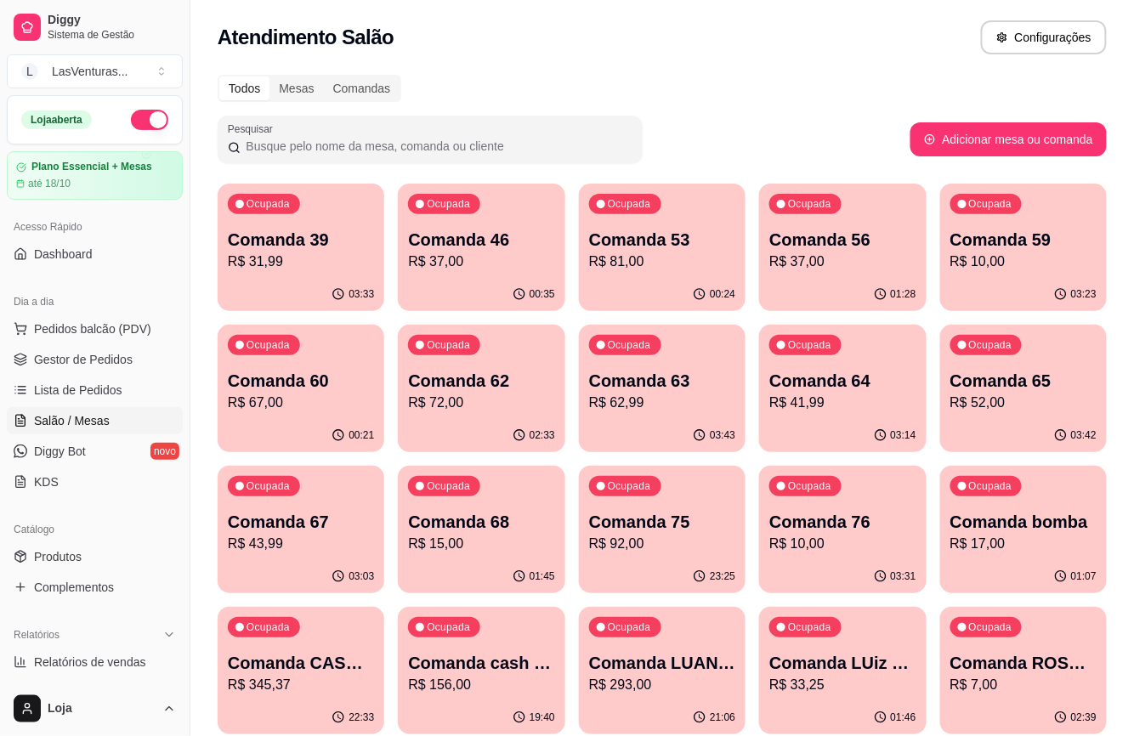
click at [3, 105] on div "Loja aberta Plano Essencial + Mesas até 18/10" at bounding box center [95, 147] width 190 height 105
click at [617, 383] on p "Comanda 63" at bounding box center [662, 381] width 146 height 24
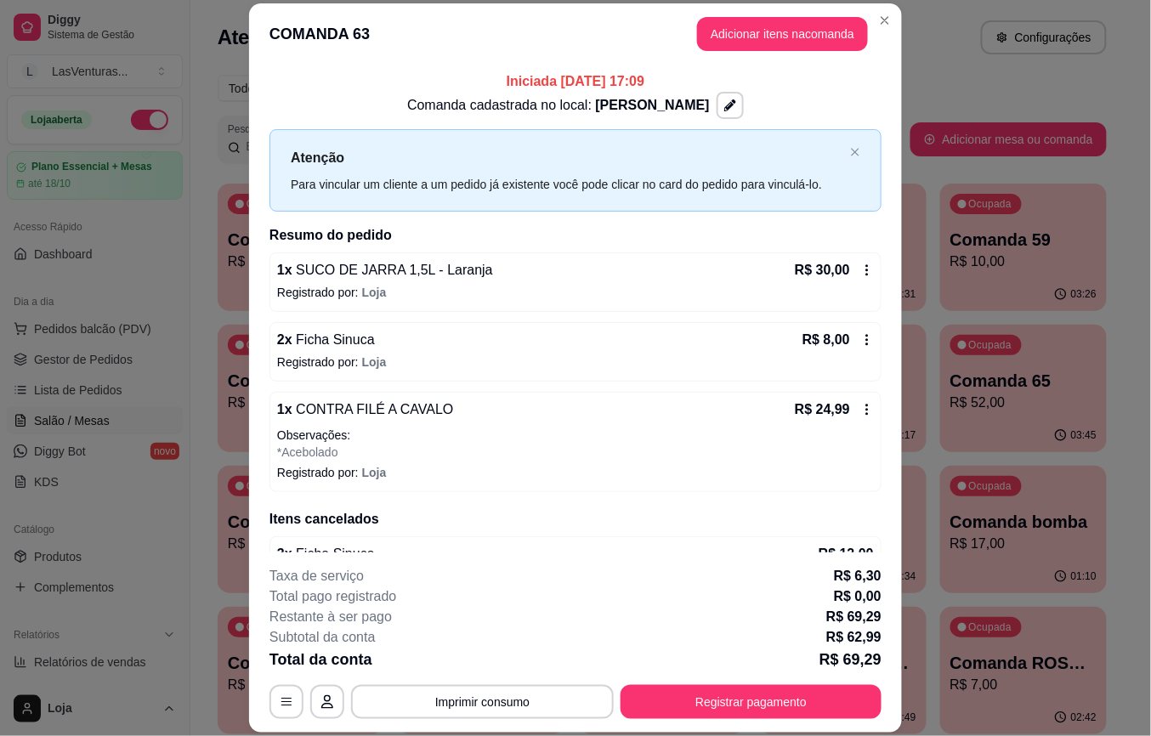
click at [718, 46] on button "Adicionar itens na comanda" at bounding box center [782, 34] width 171 height 34
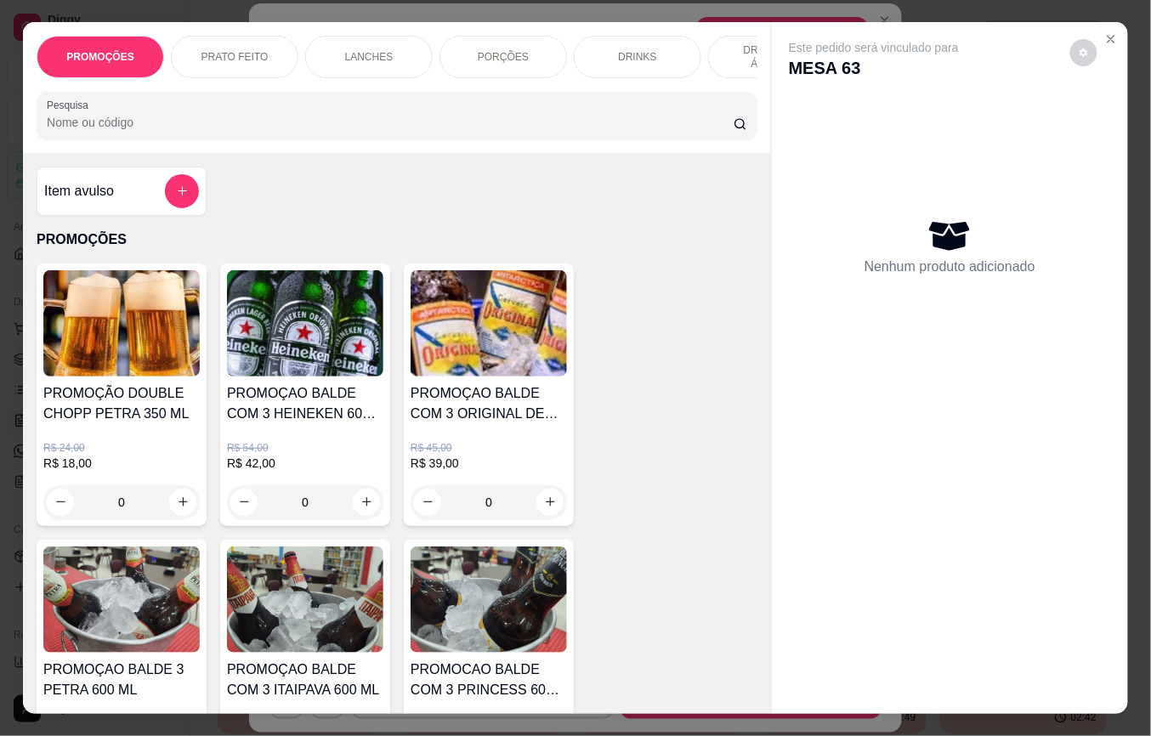
click at [331, 127] on input "Pesquisa" at bounding box center [390, 122] width 687 height 17
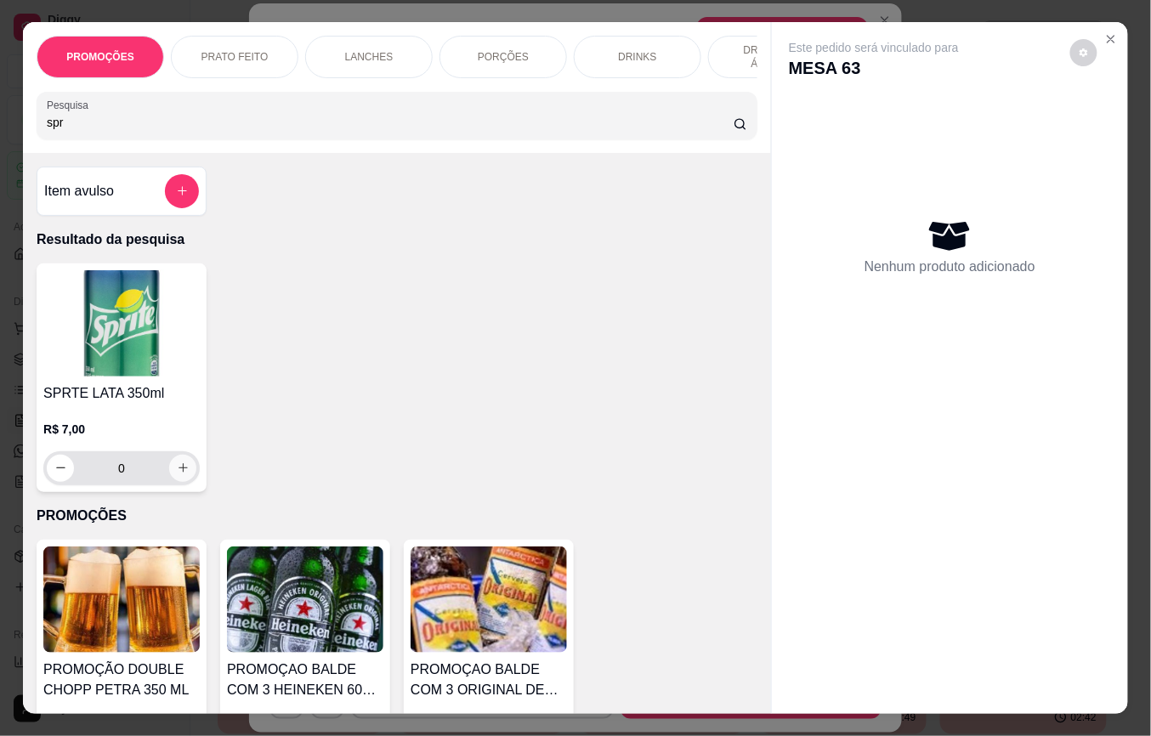
type input "spr"
click at [170, 481] on button "increase-product-quantity" at bounding box center [183, 468] width 26 height 26
type input "1"
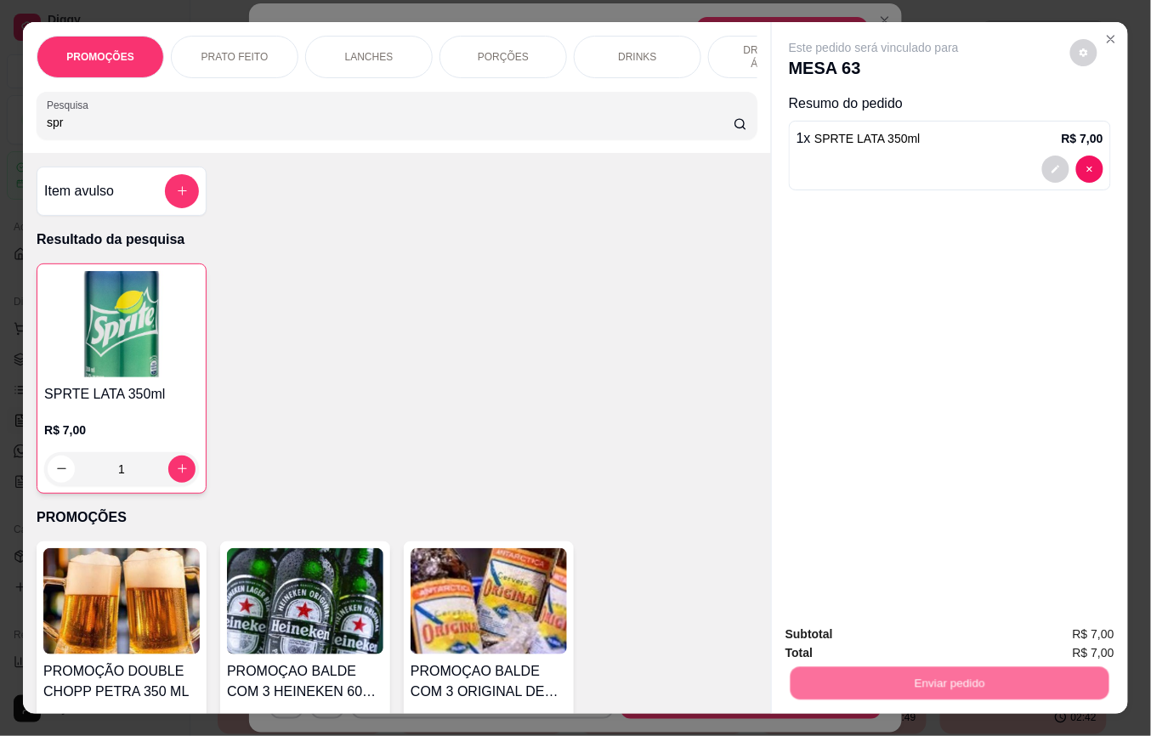
click at [900, 641] on button "Não registrar e enviar pedido" at bounding box center [892, 633] width 177 height 32
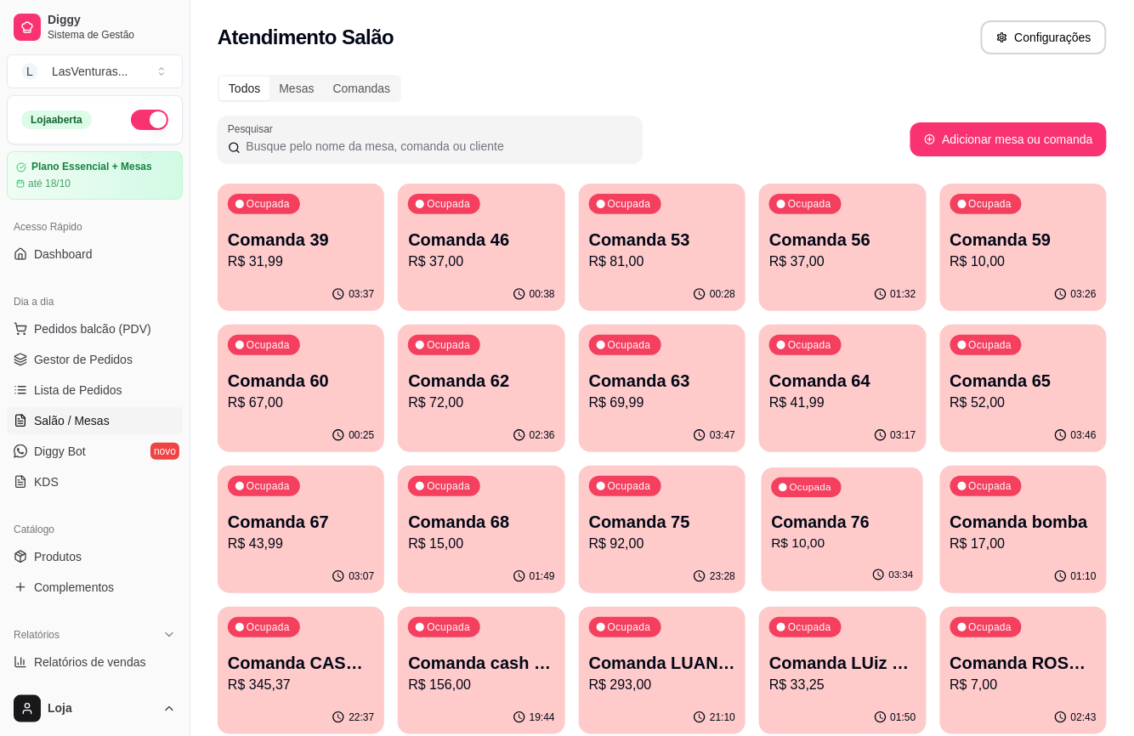
click at [857, 548] on p "R$ 10,00" at bounding box center [843, 544] width 142 height 20
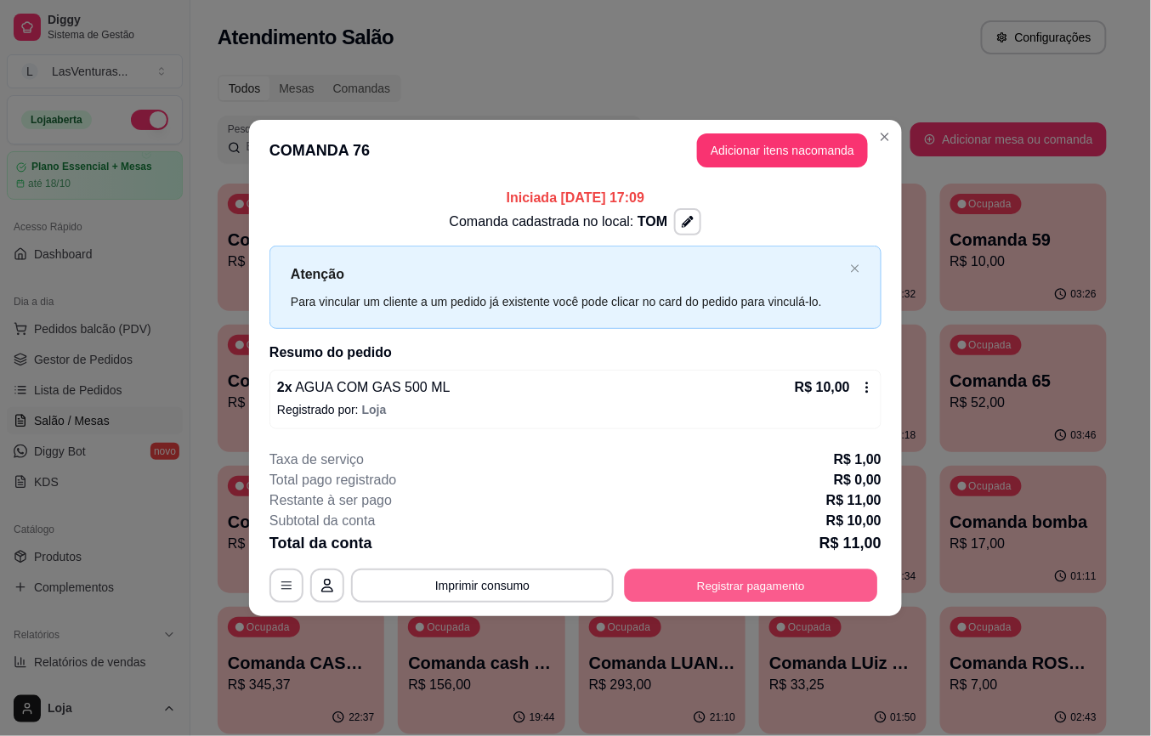
click at [739, 585] on button "Registrar pagamento" at bounding box center [751, 585] width 253 height 33
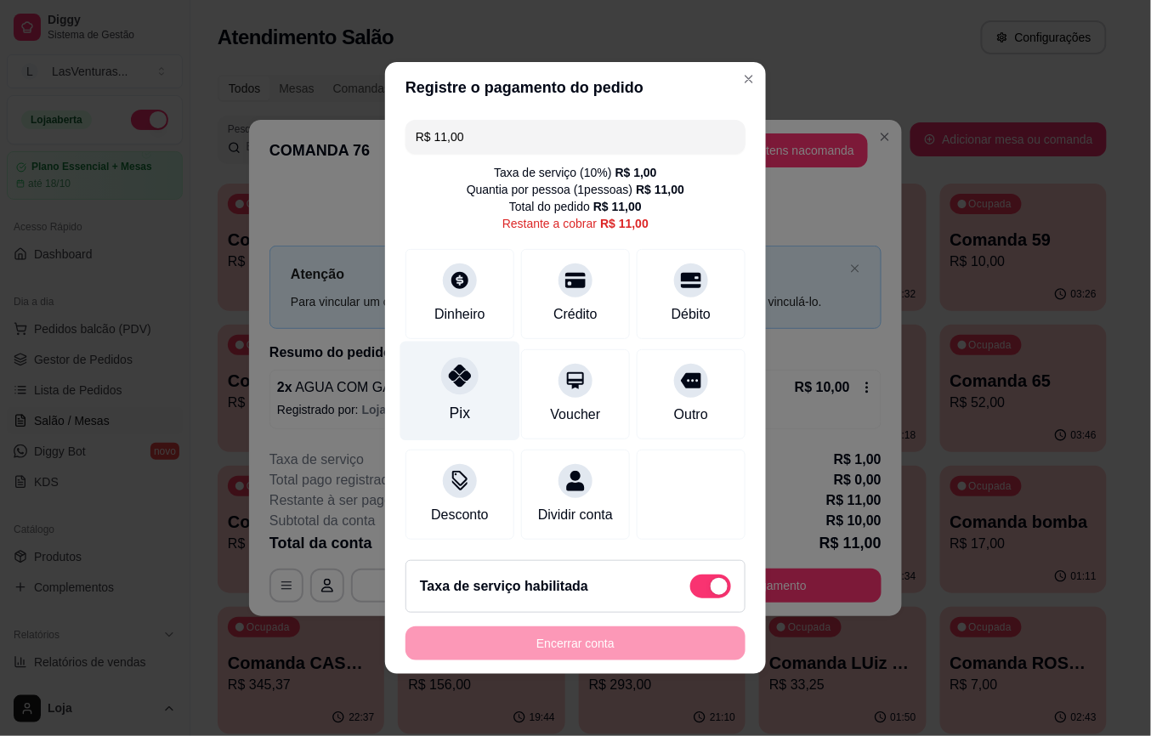
click at [451, 365] on icon at bounding box center [460, 376] width 22 height 22
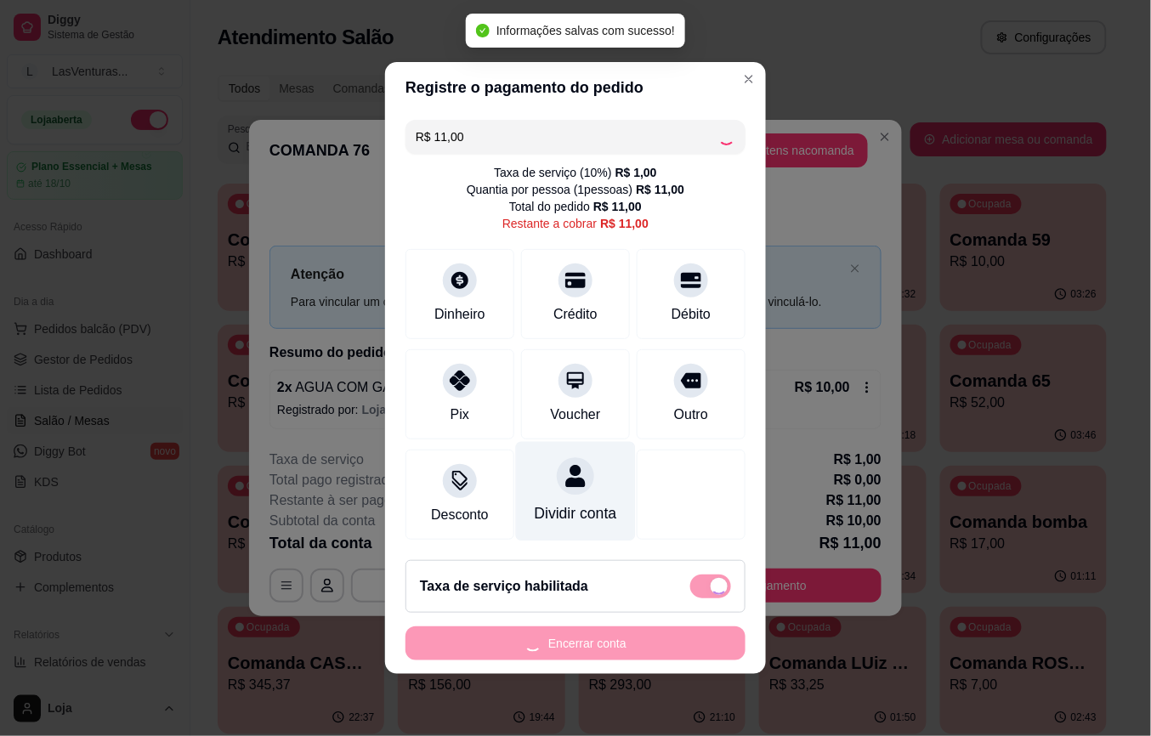
type input "R$ 0,00"
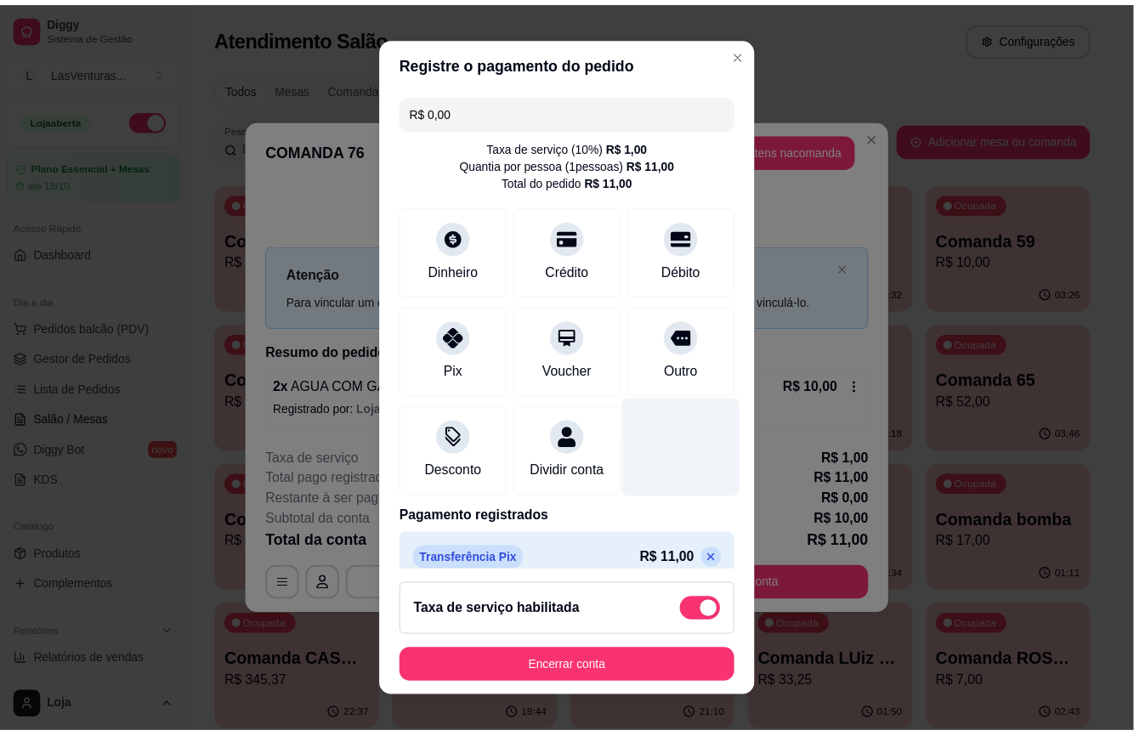
scroll to position [43, 0]
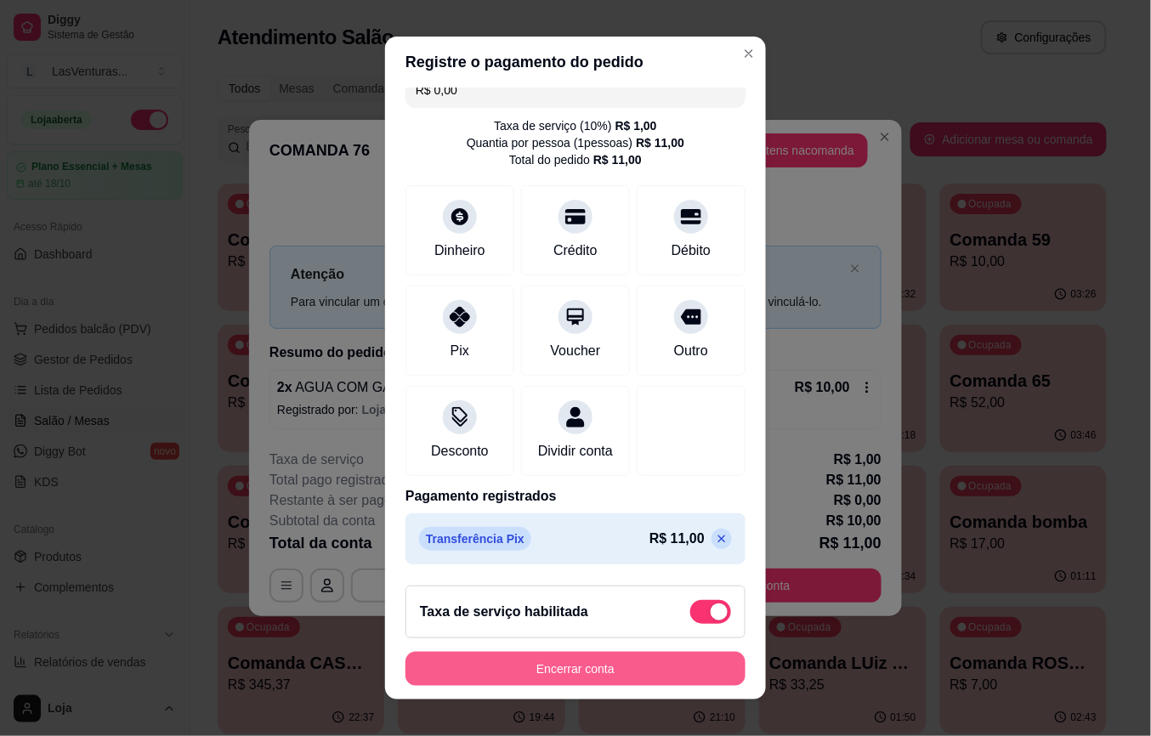
click at [572, 677] on button "Encerrar conta" at bounding box center [576, 669] width 340 height 34
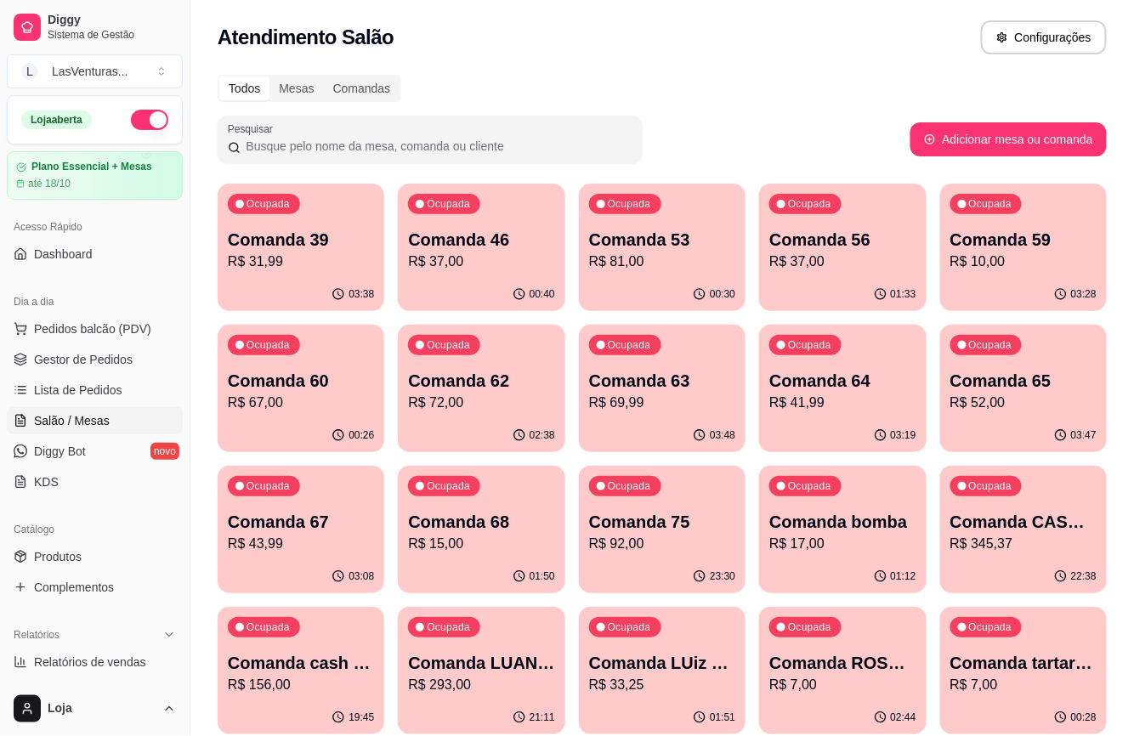
scroll to position [8, 0]
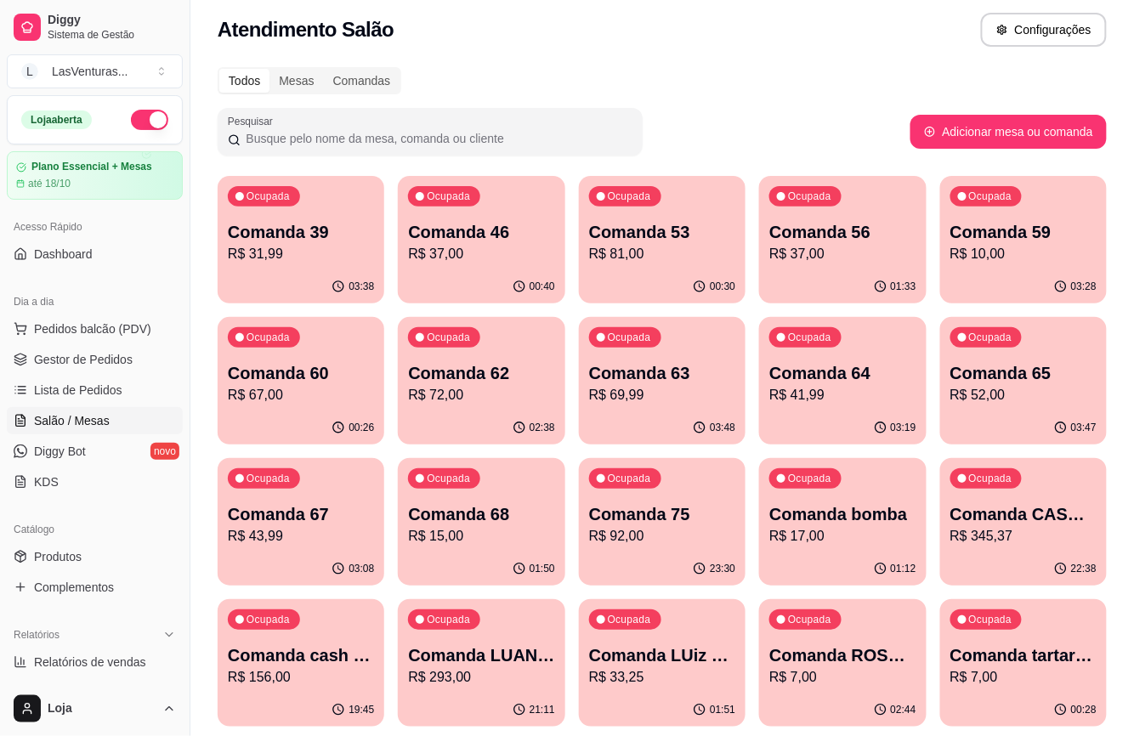
click at [1017, 248] on p "R$ 10,00" at bounding box center [1024, 254] width 146 height 20
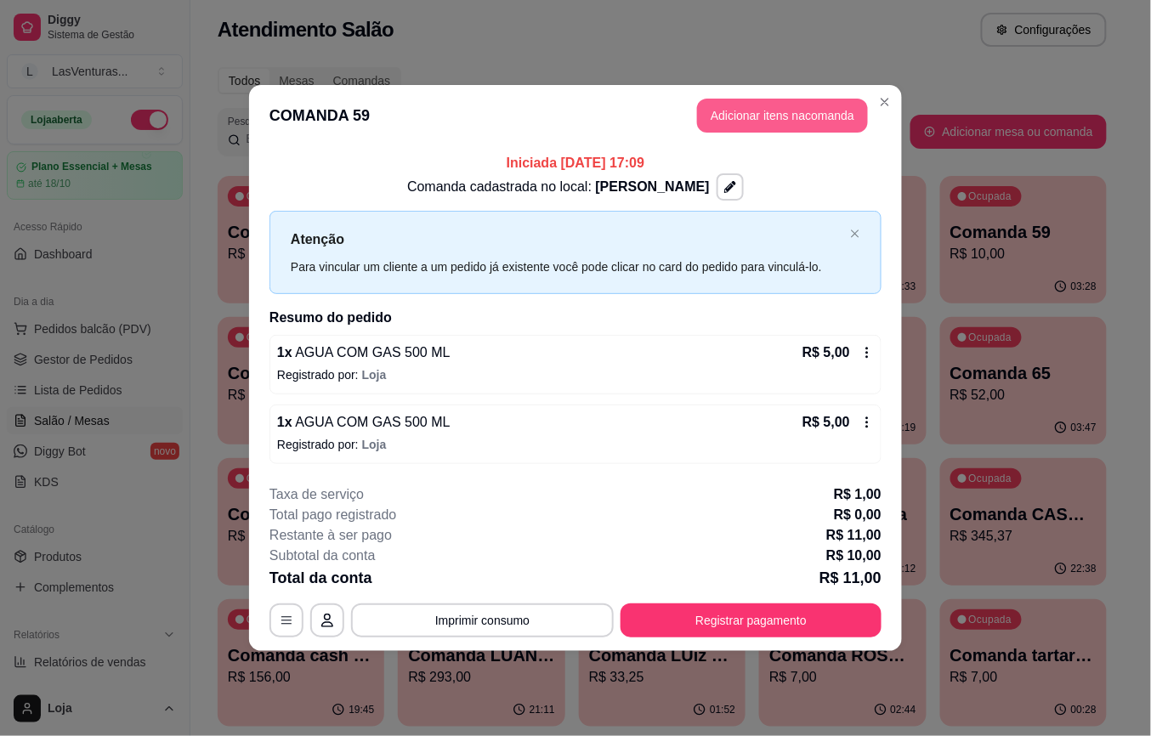
click at [774, 119] on button "Adicionar itens na comanda" at bounding box center [782, 116] width 171 height 34
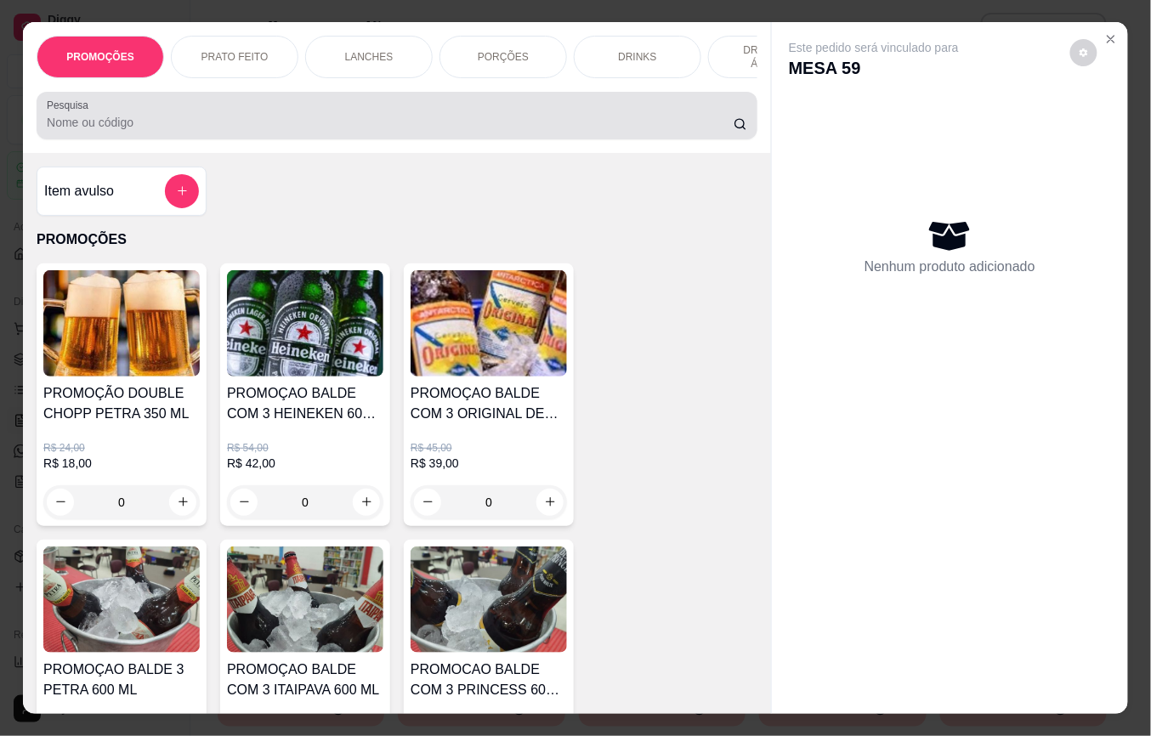
click at [147, 131] on input "Pesquisa" at bounding box center [390, 122] width 687 height 17
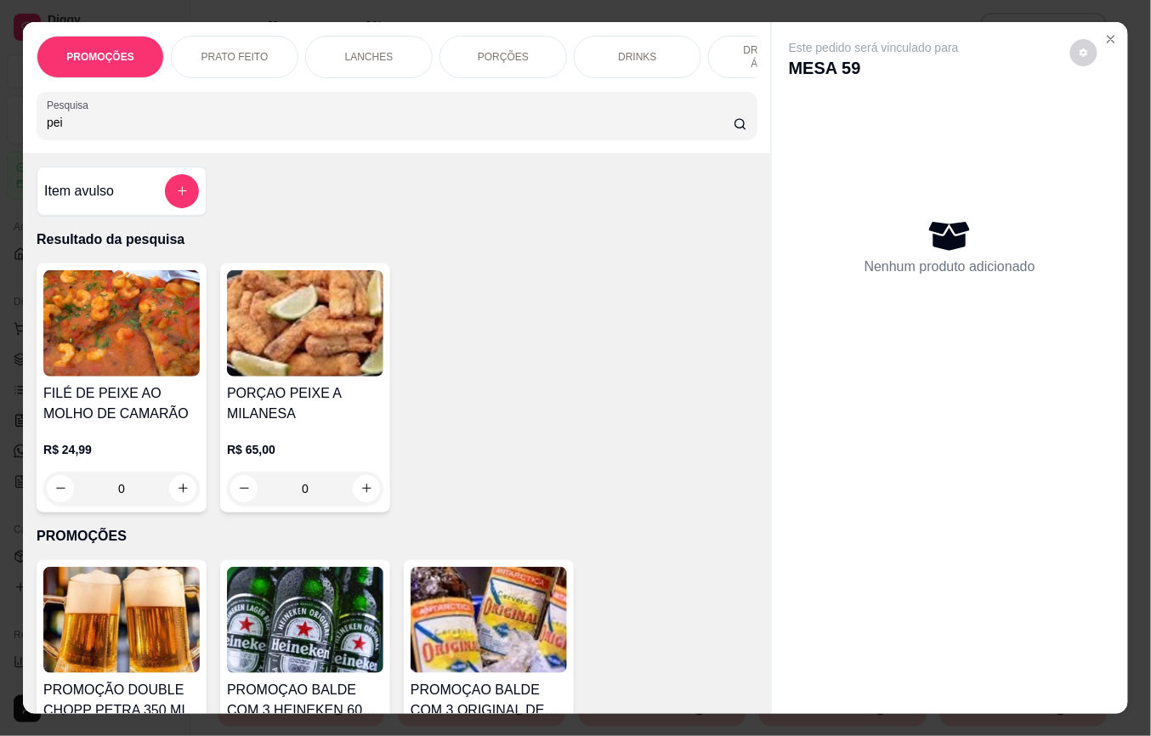
type input "pei"
click at [150, 398] on h4 "FILÉ DE PEIXE AO MOLHO DE CAMARÃO" at bounding box center [121, 403] width 156 height 41
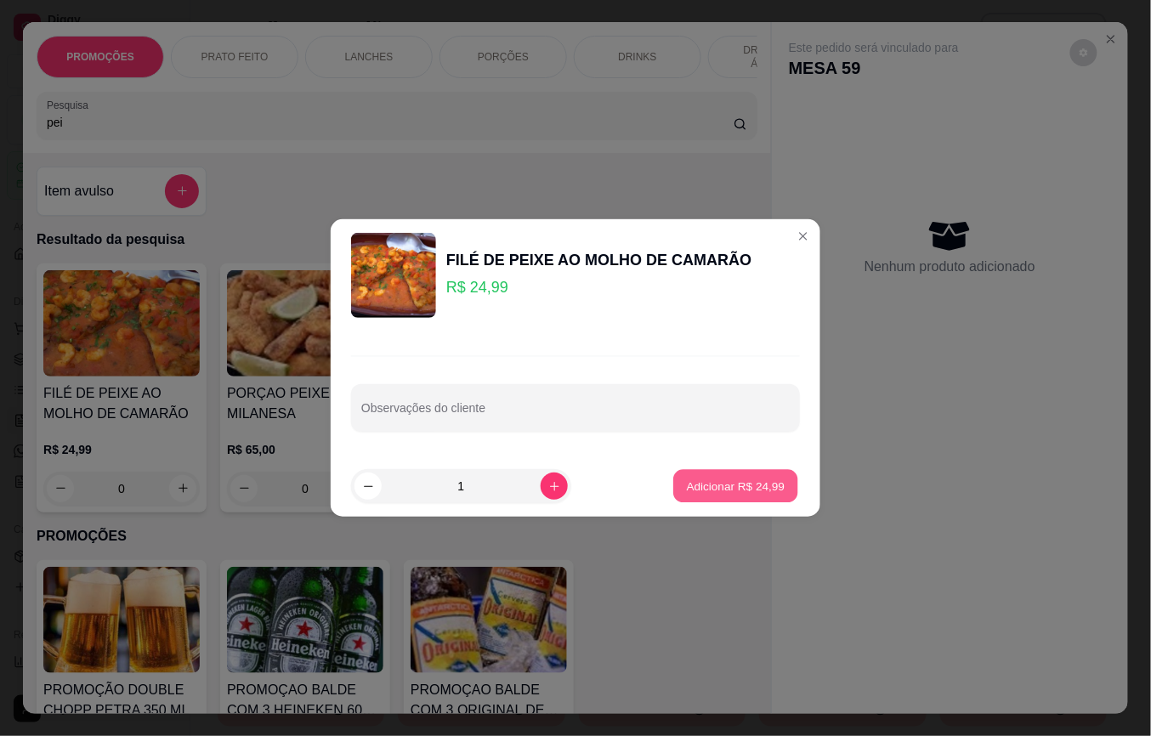
click at [716, 495] on button "Adicionar R$ 24,99" at bounding box center [735, 486] width 125 height 33
type input "1"
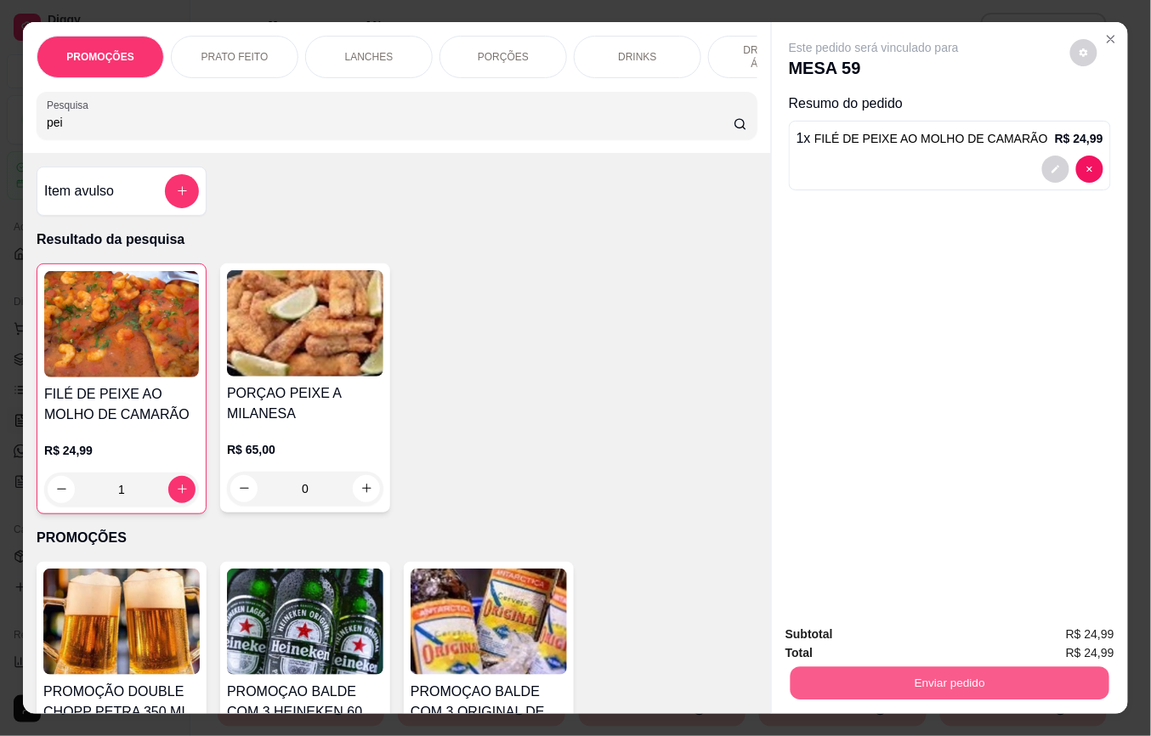
click at [879, 677] on button "Enviar pedido" at bounding box center [950, 683] width 319 height 33
click at [872, 634] on button "Não registrar e enviar pedido" at bounding box center [893, 633] width 172 height 31
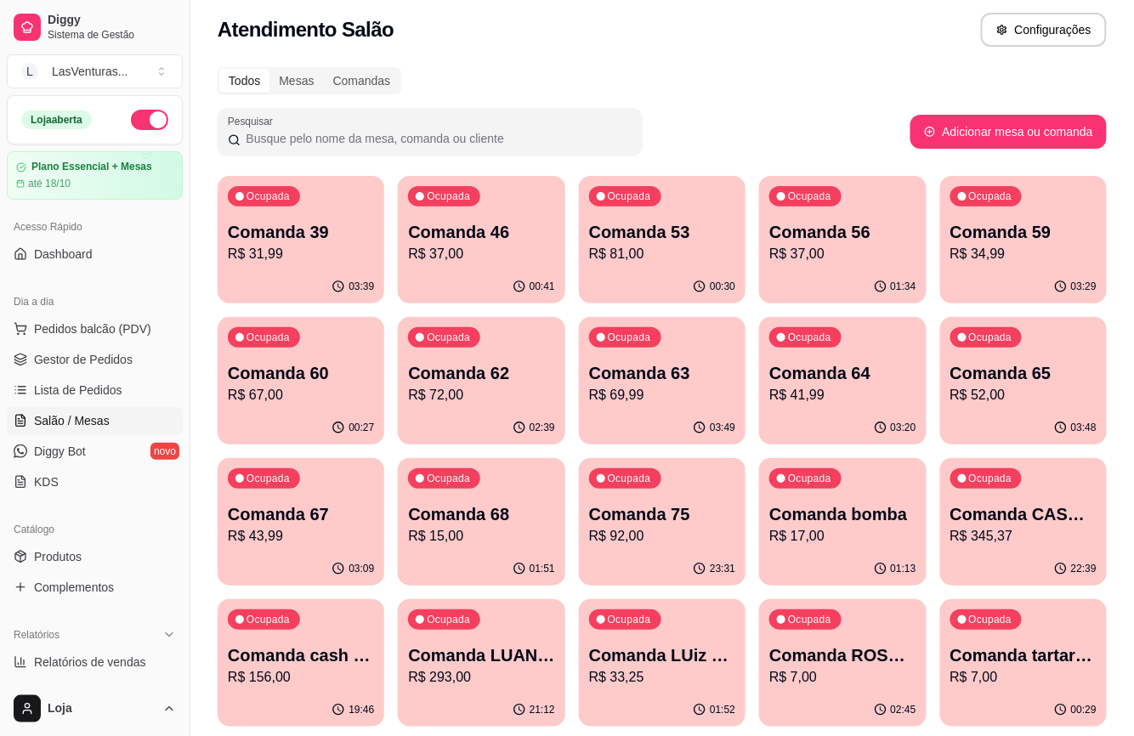
click at [314, 223] on p "Comanda 39" at bounding box center [301, 232] width 146 height 24
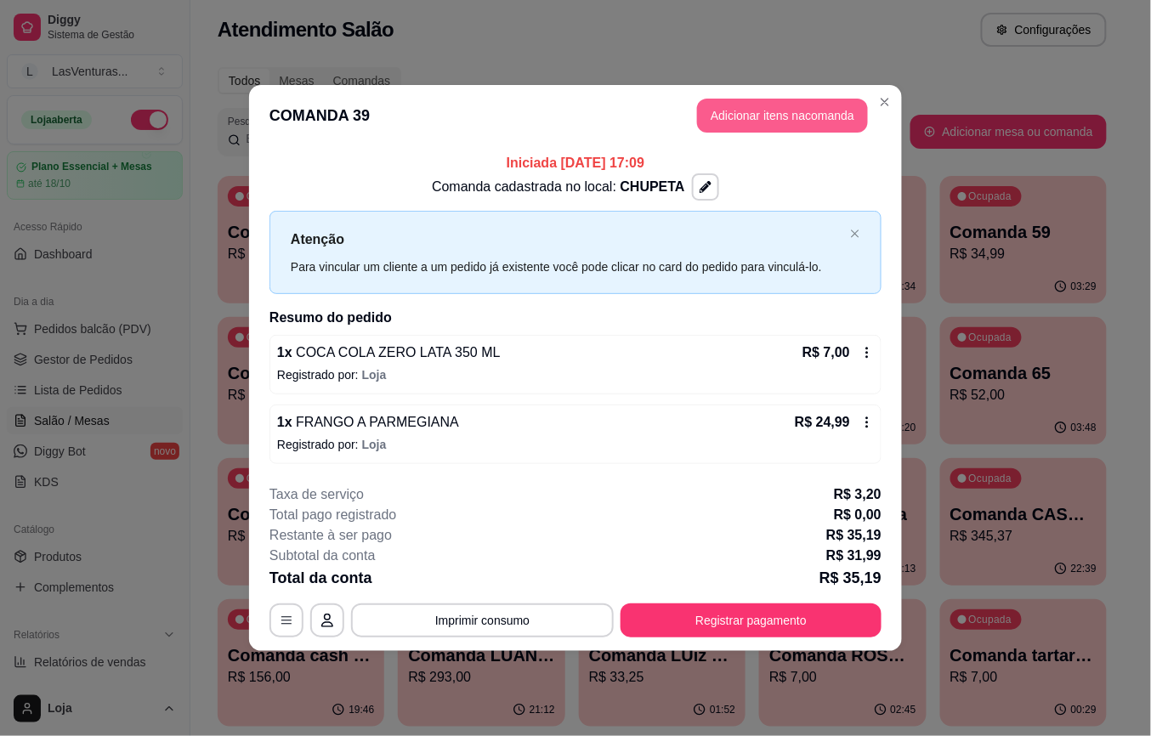
click at [743, 114] on button "Adicionar itens na comanda" at bounding box center [782, 116] width 171 height 34
click at [154, 127] on input "Pesquisa" at bounding box center [390, 122] width 687 height 17
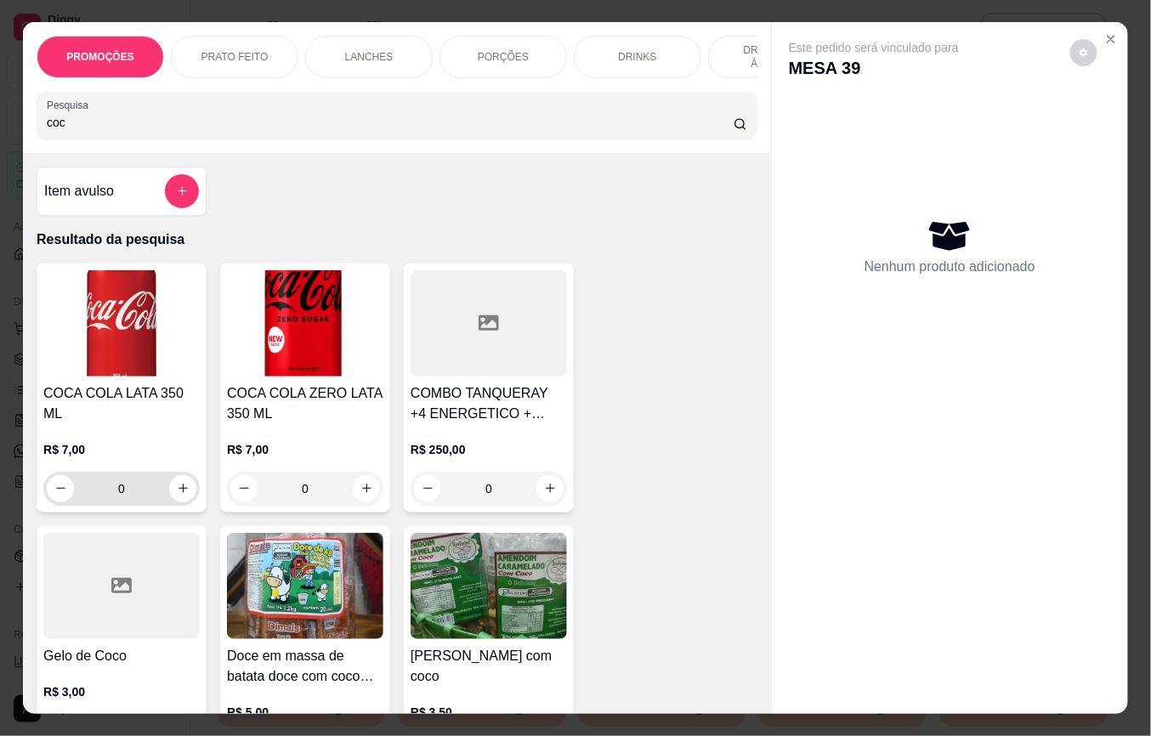
type input "coc"
click at [169, 478] on button "increase-product-quantity" at bounding box center [182, 488] width 27 height 27
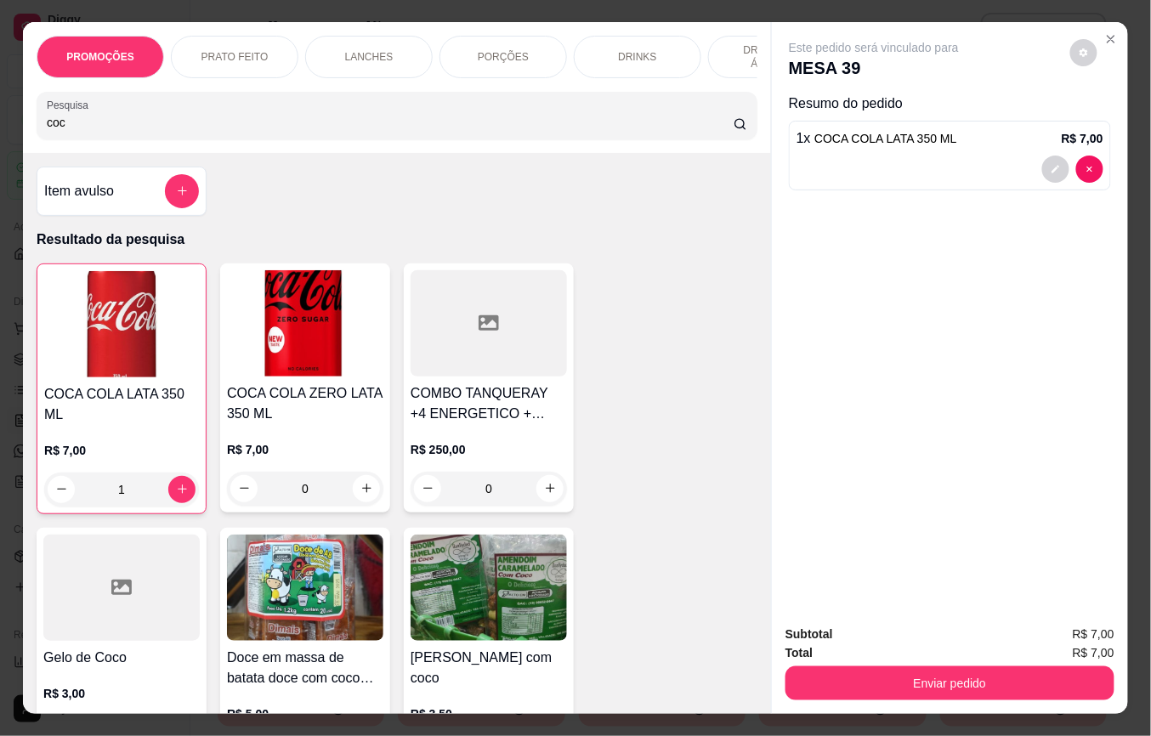
type input "1"
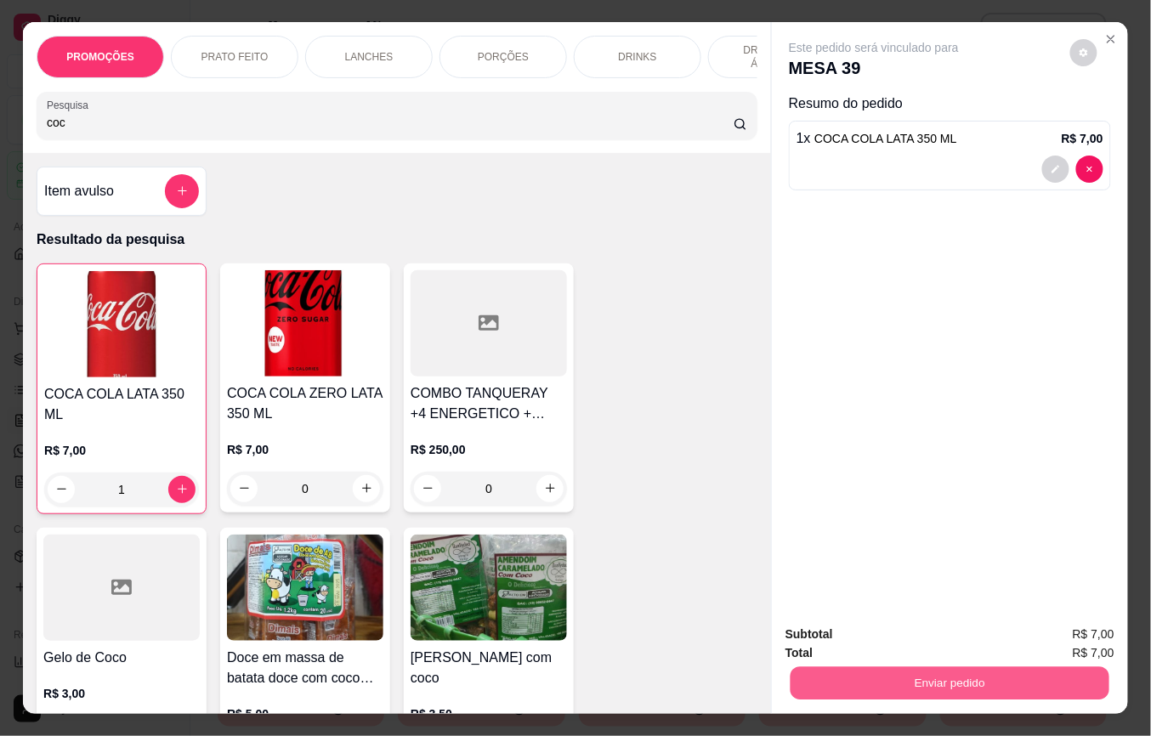
click at [886, 675] on button "Enviar pedido" at bounding box center [950, 683] width 319 height 33
click at [877, 640] on button "Não registrar e enviar pedido" at bounding box center [893, 633] width 172 height 31
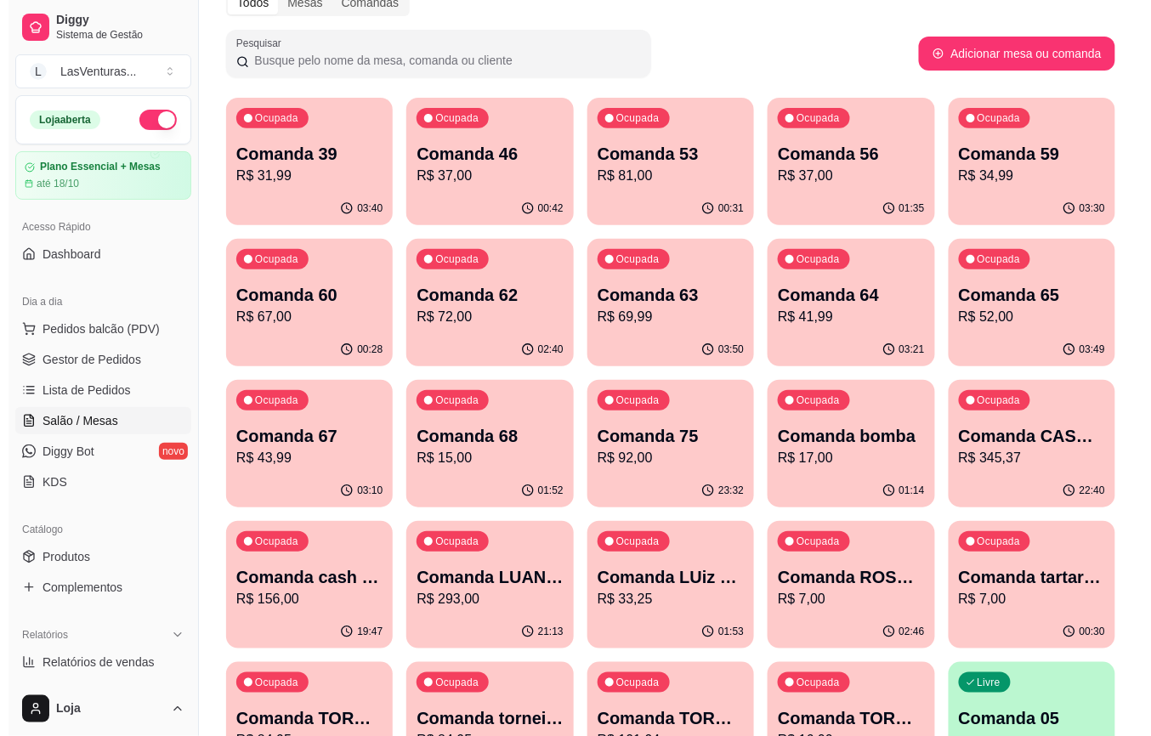
scroll to position [235, 0]
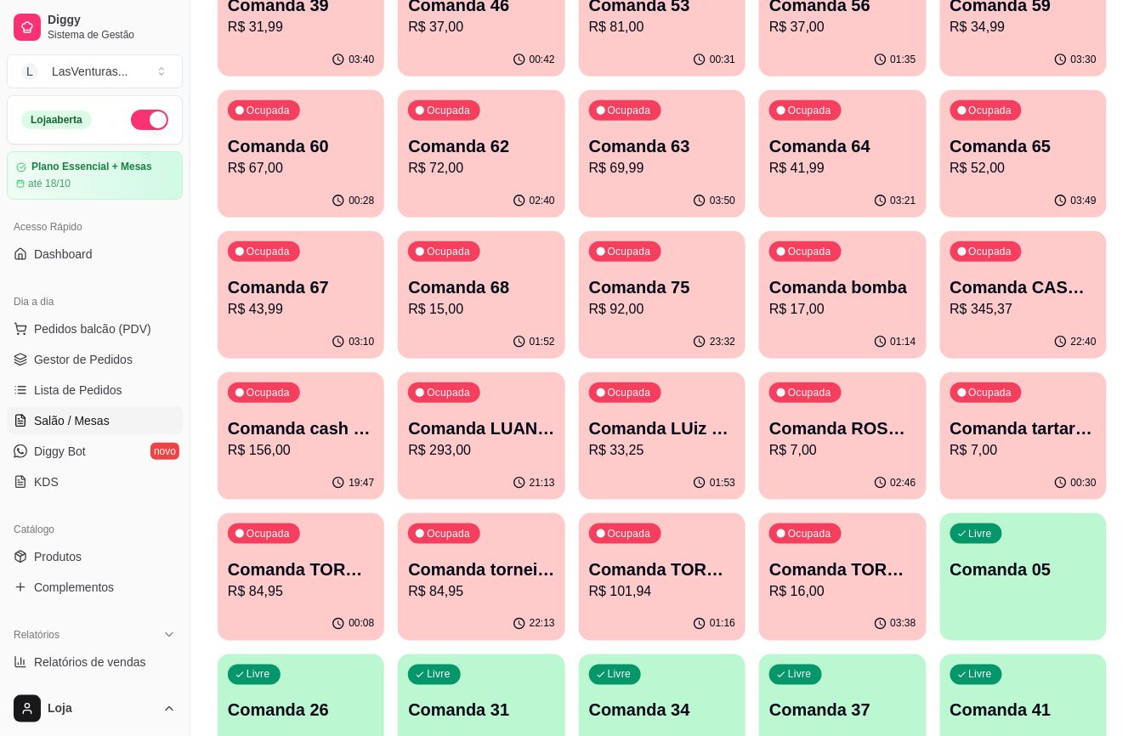
click at [284, 164] on p "R$ 67,00" at bounding box center [301, 168] width 146 height 20
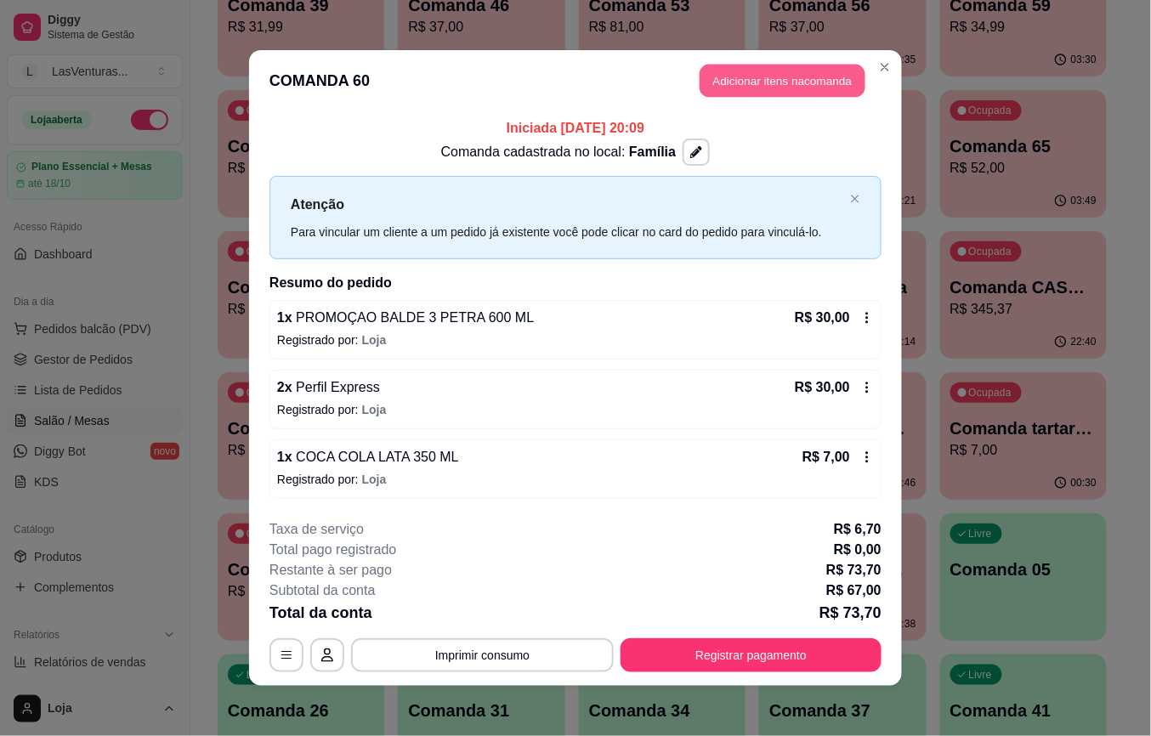
click at [779, 80] on button "Adicionar itens na comanda" at bounding box center [783, 81] width 166 height 33
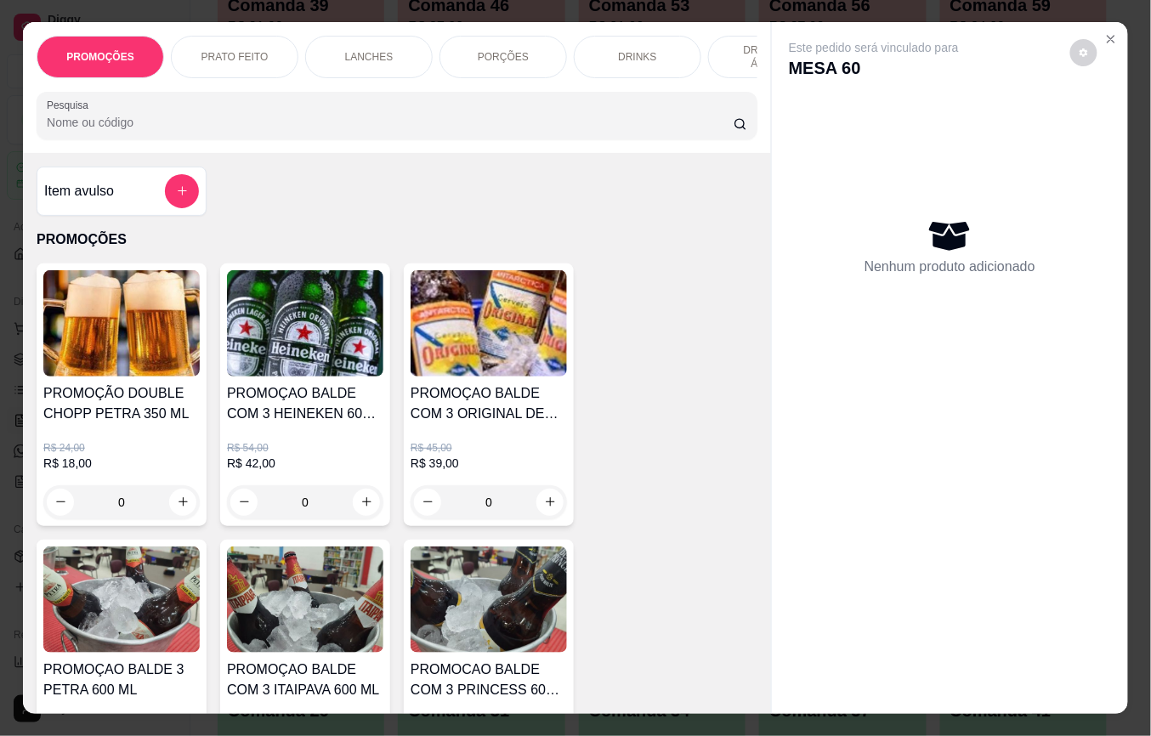
click at [500, 131] on input "Pesquisa" at bounding box center [390, 122] width 687 height 17
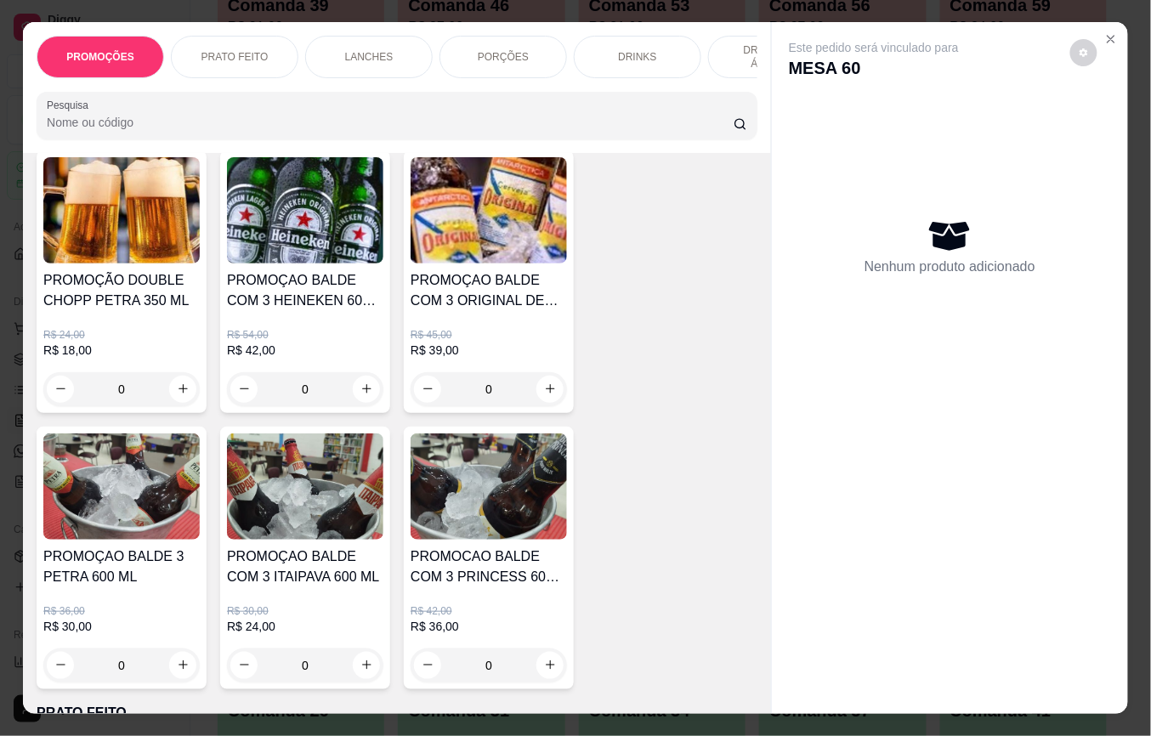
click at [100, 587] on h4 "PROMOÇAO BALDE 3 PETRA 600 ML" at bounding box center [121, 567] width 156 height 41
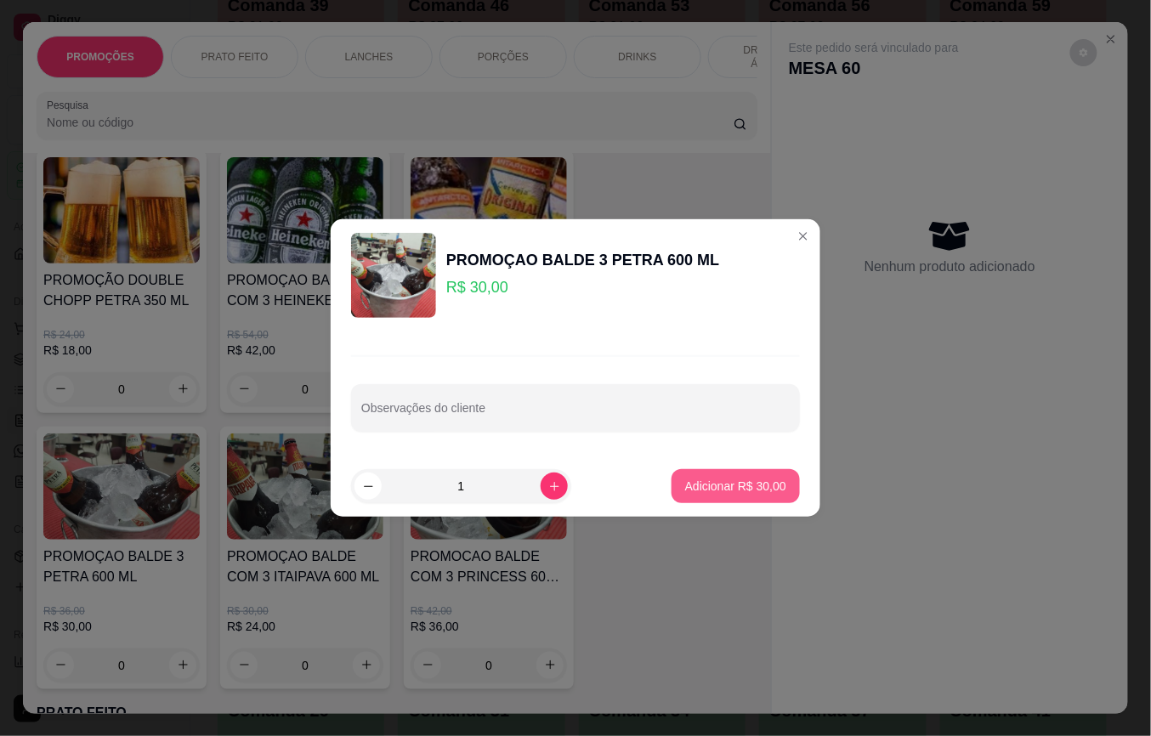
drag, startPoint x: 746, startPoint y: 447, endPoint x: 718, endPoint y: 488, distance: 49.0
click at [746, 449] on div "Observações do cliente" at bounding box center [576, 394] width 490 height 124
click at [714, 491] on p "Adicionar R$ 30,00" at bounding box center [735, 486] width 101 height 17
type input "1"
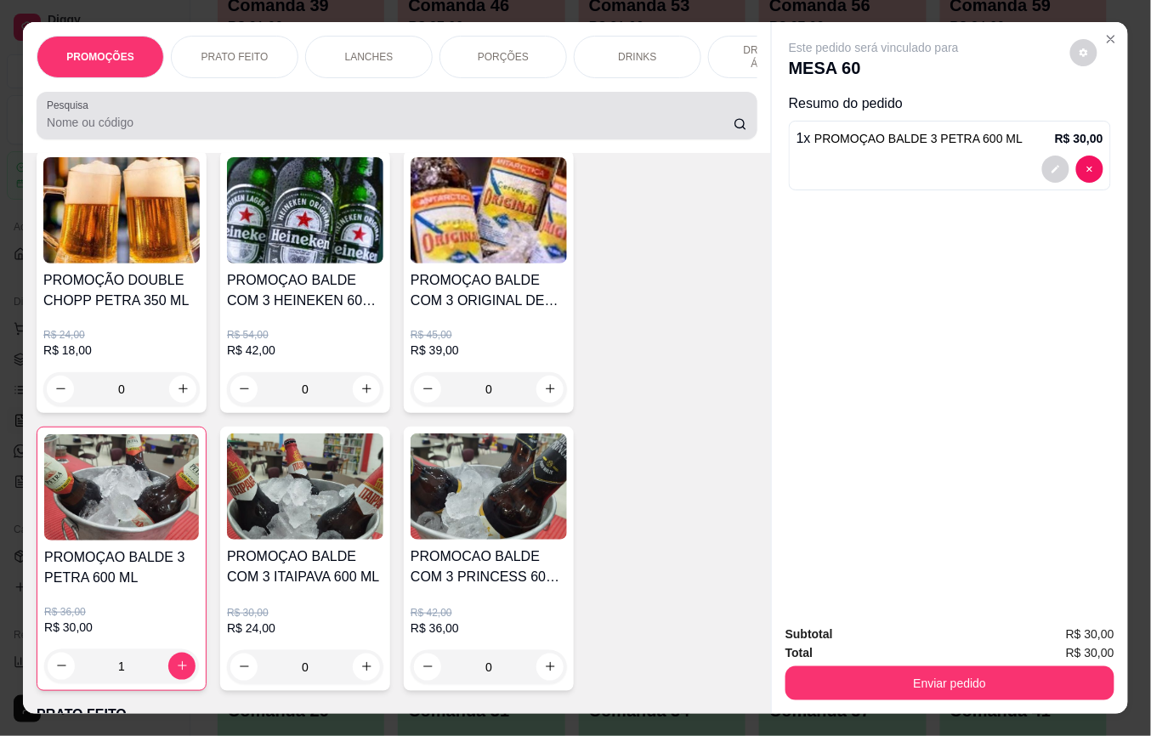
click at [164, 124] on input "Pesquisa" at bounding box center [390, 122] width 687 height 17
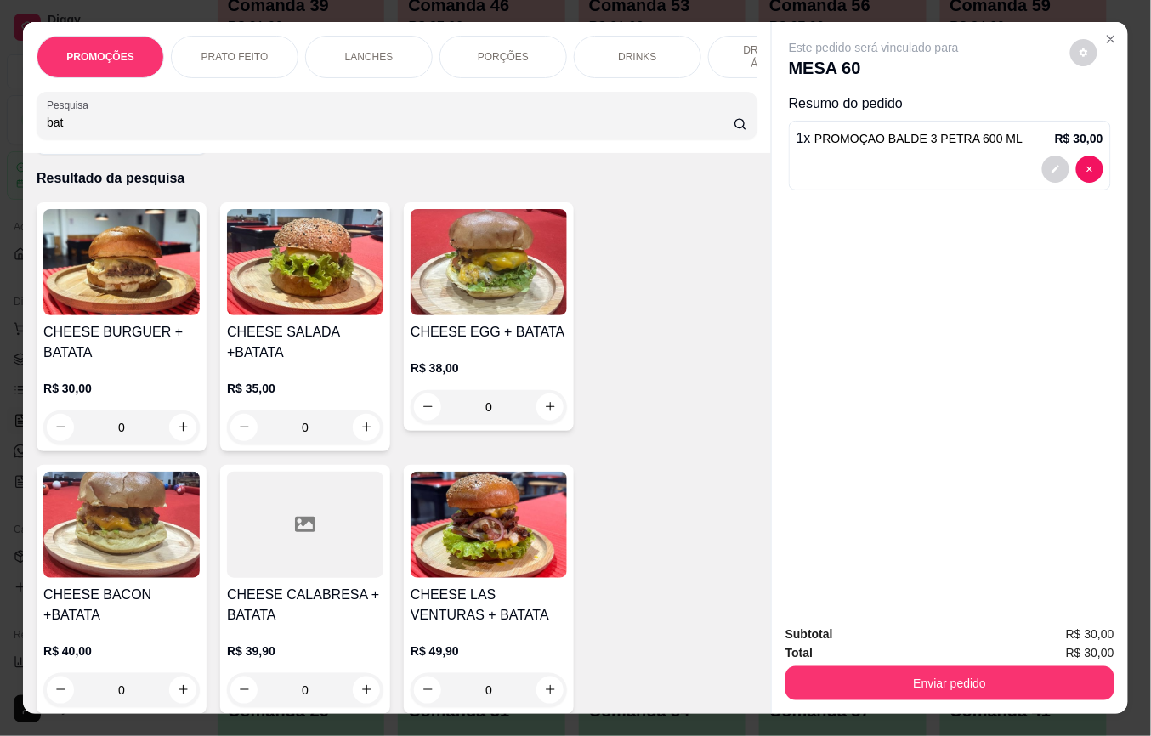
scroll to position [0, 0]
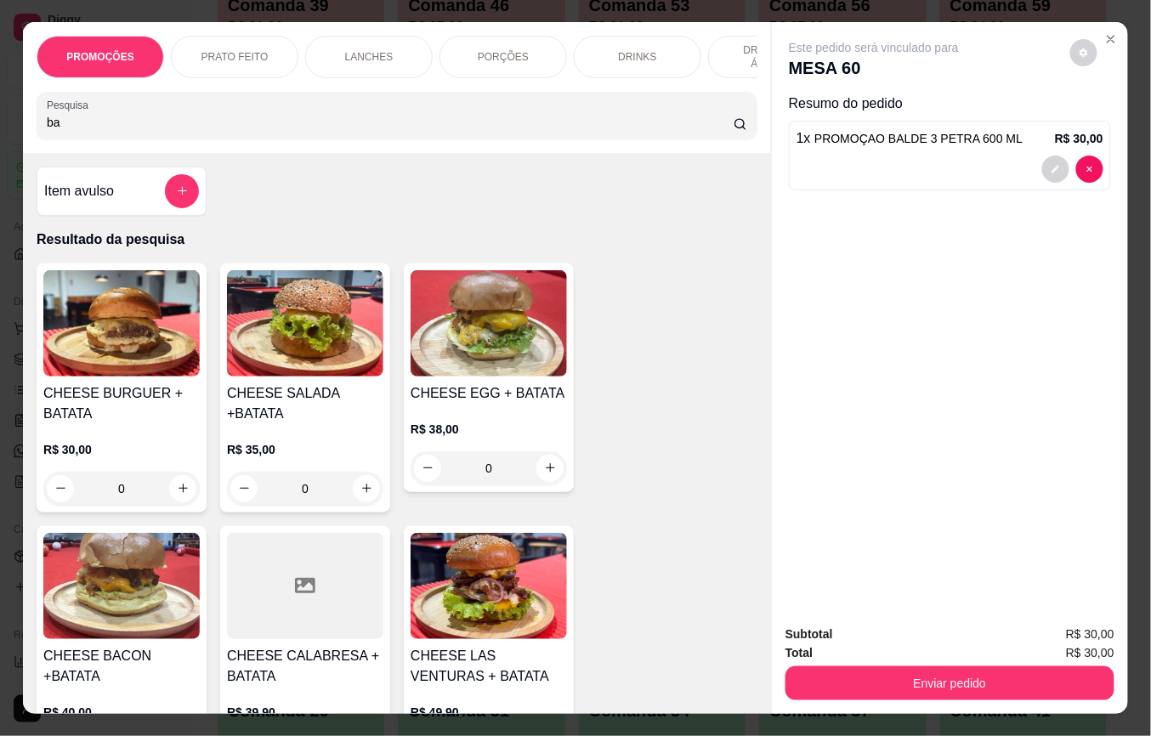
type input "b"
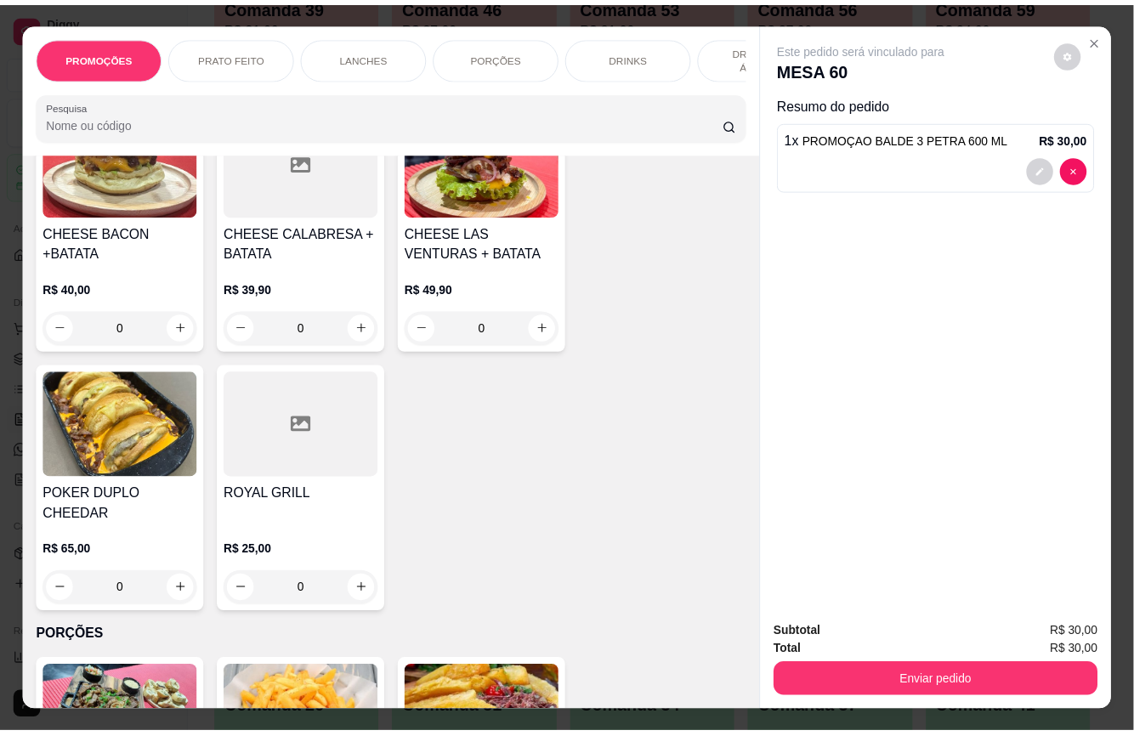
scroll to position [2381, 0]
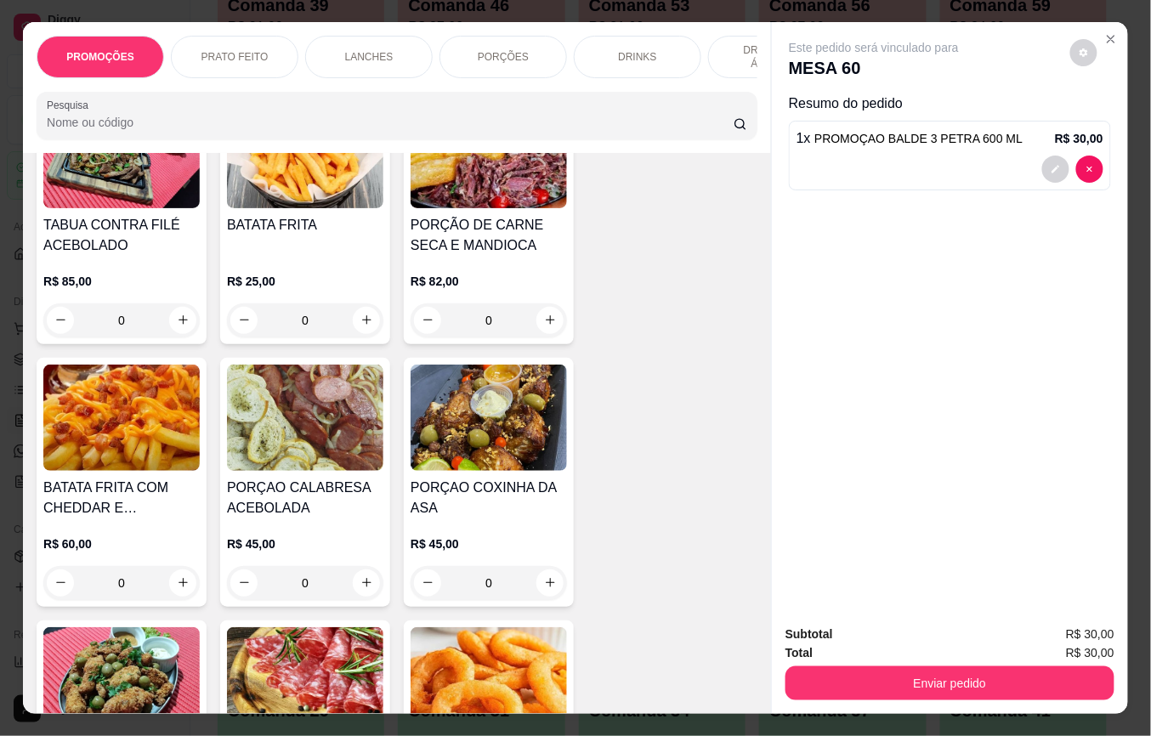
click at [105, 365] on img at bounding box center [121, 418] width 156 height 106
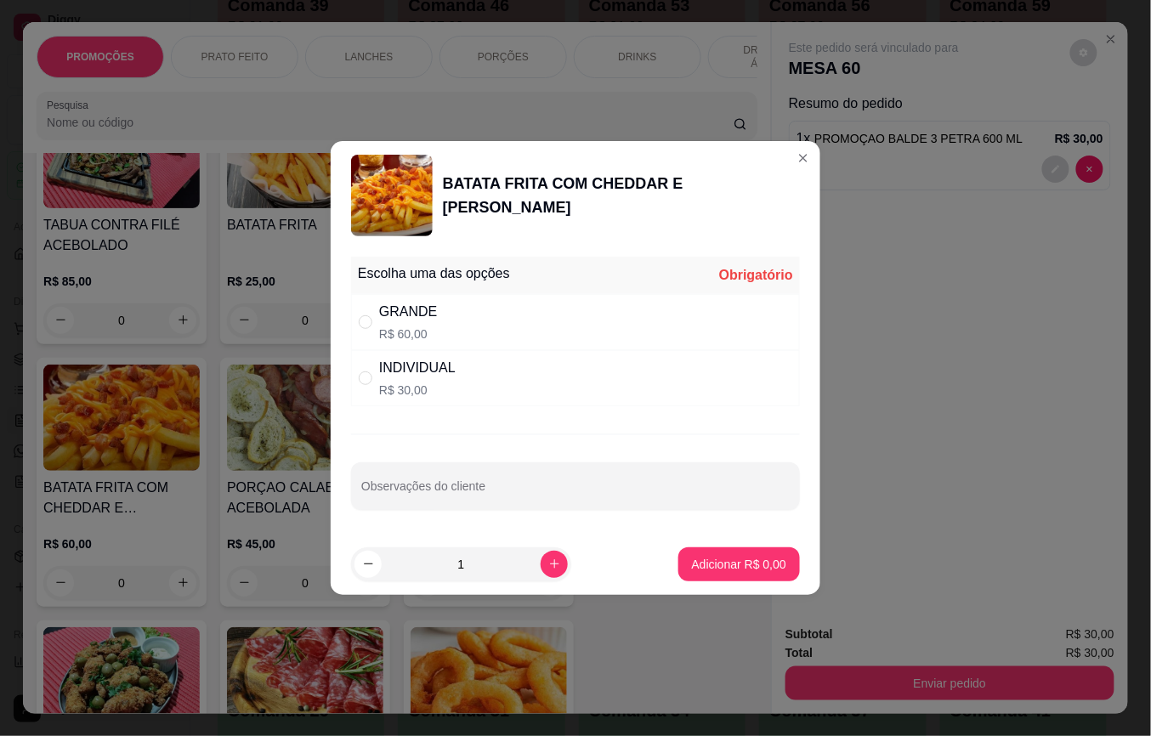
drag, startPoint x: 423, startPoint y: 332, endPoint x: 418, endPoint y: 355, distance: 24.2
click at [422, 330] on p "R$ 60,00" at bounding box center [408, 334] width 58 height 17
radio input "true"
click at [759, 562] on p "Adicionar R$ 60,00" at bounding box center [735, 564] width 101 height 17
type input "1"
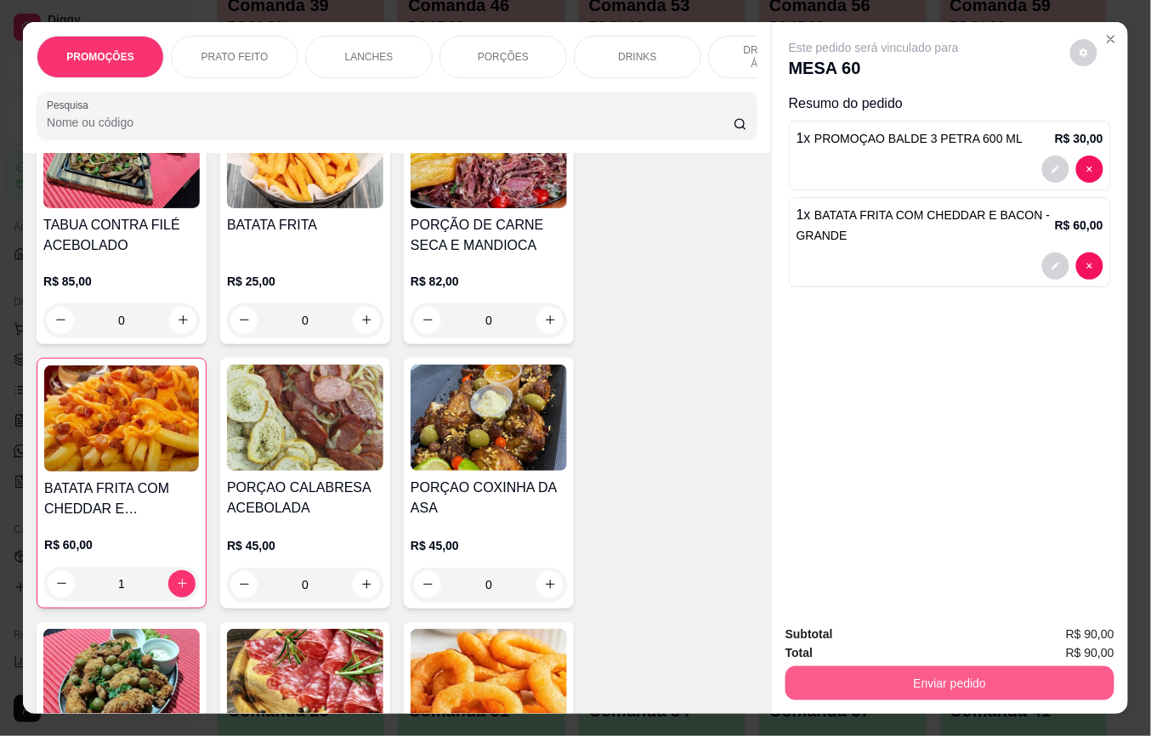
click at [905, 682] on button "Enviar pedido" at bounding box center [950, 684] width 329 height 34
click at [898, 636] on button "Não registrar e enviar pedido" at bounding box center [893, 633] width 172 height 31
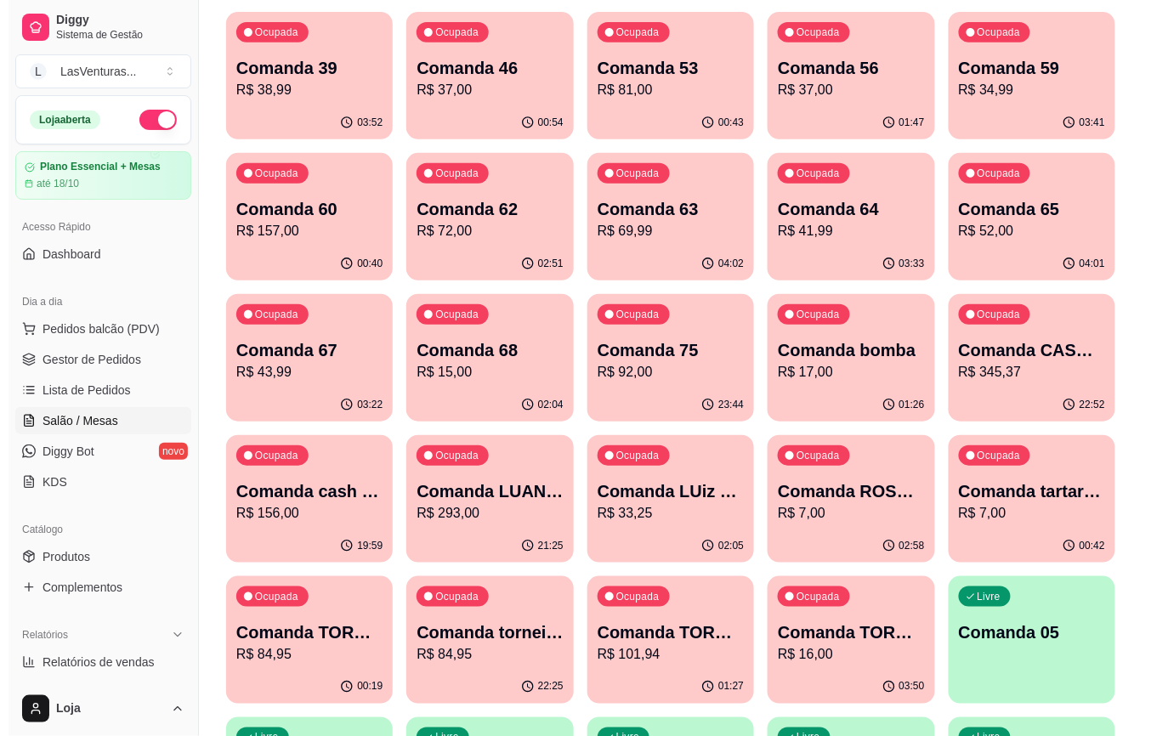
scroll to position [121, 0]
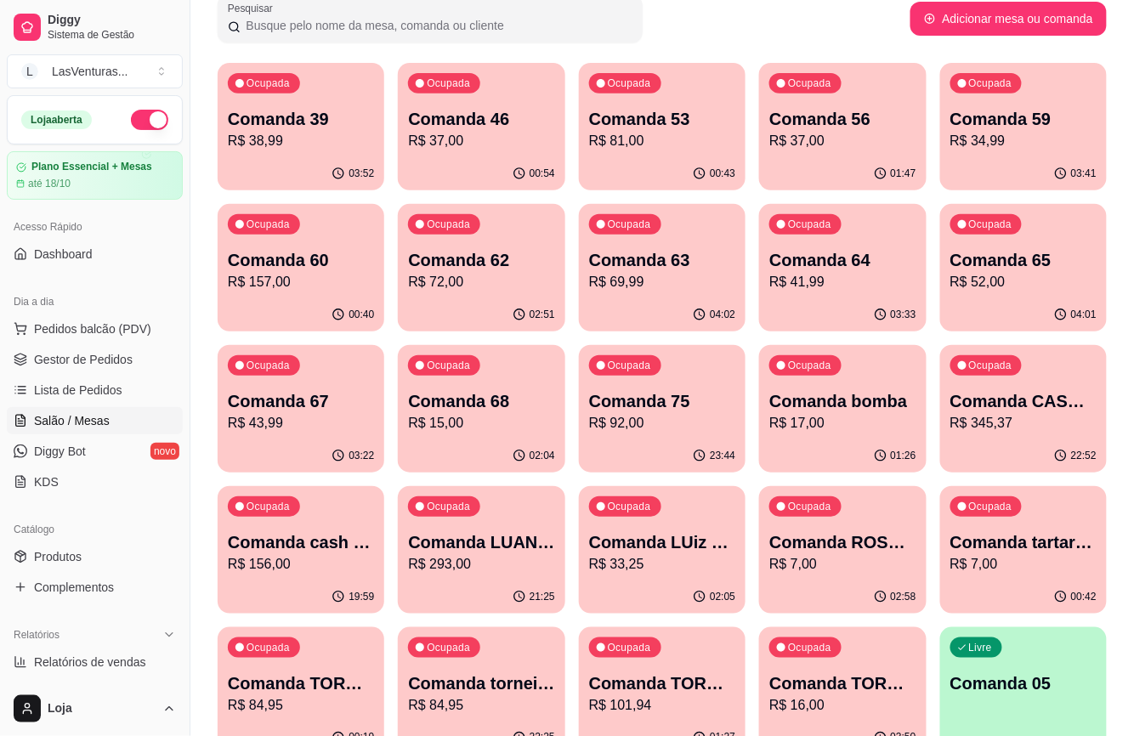
click at [470, 141] on p "R$ 37,00" at bounding box center [481, 141] width 146 height 20
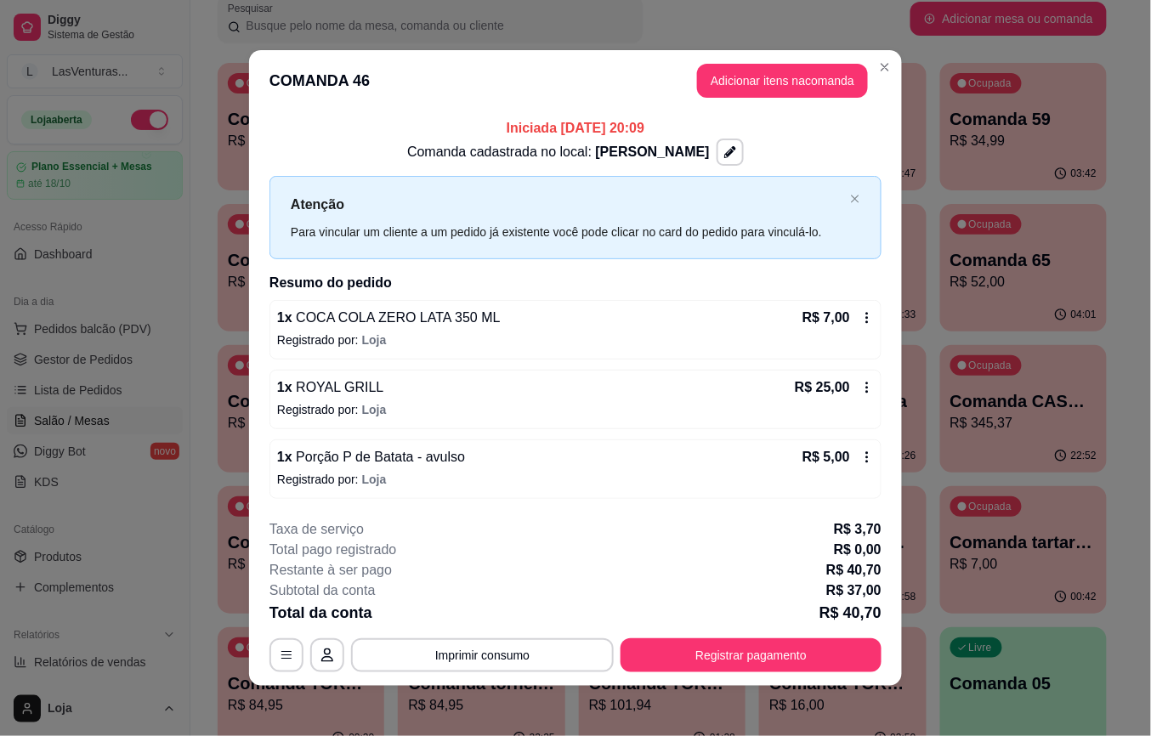
scroll to position [4, 0]
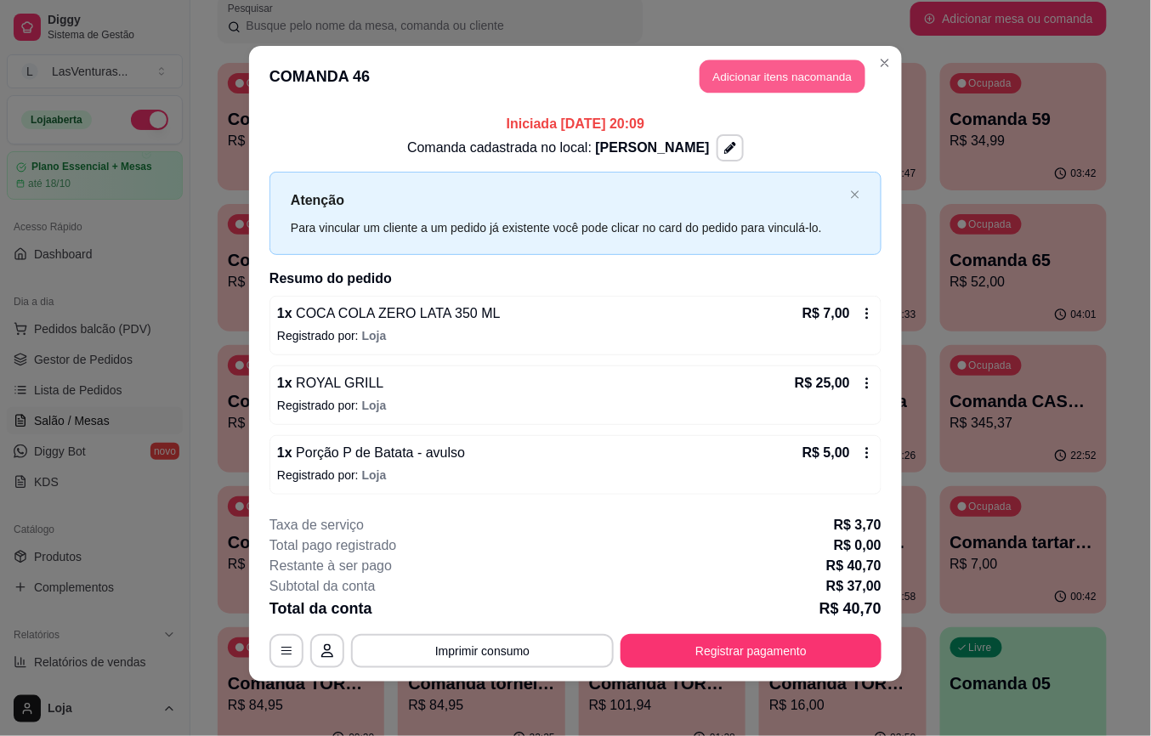
click at [725, 82] on button "Adicionar itens na comanda" at bounding box center [783, 76] width 166 height 33
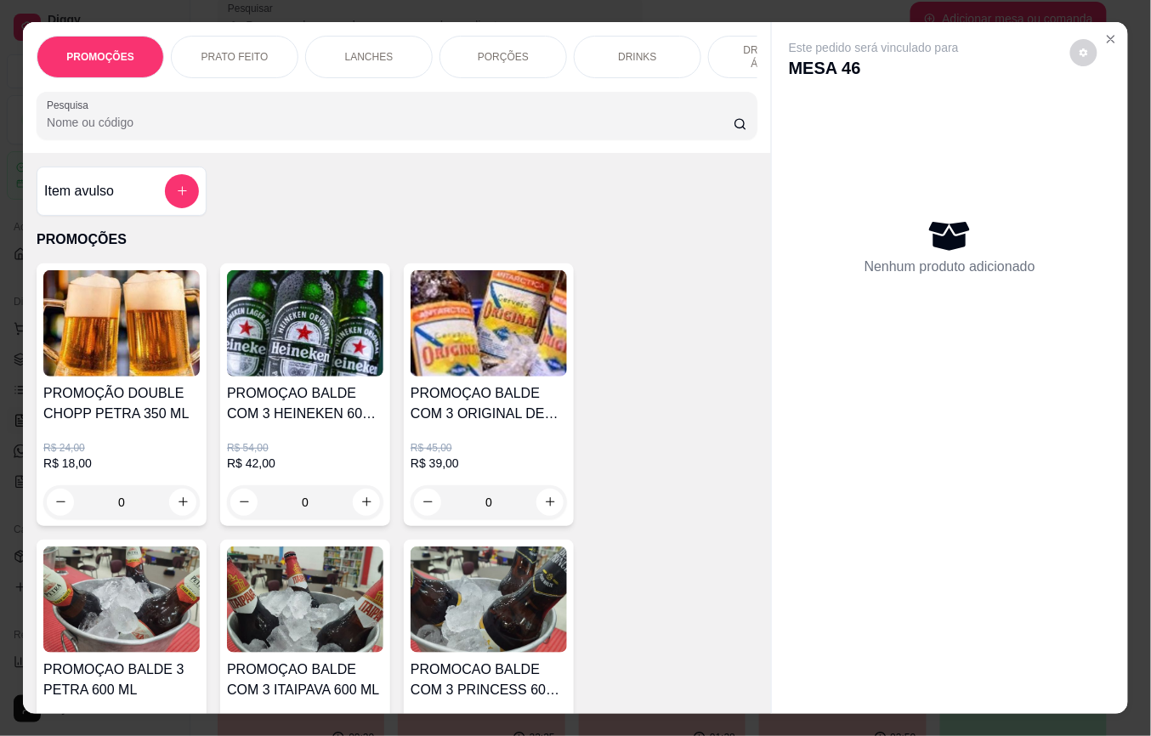
click at [293, 139] on div "Pesquisa" at bounding box center [397, 116] width 721 height 48
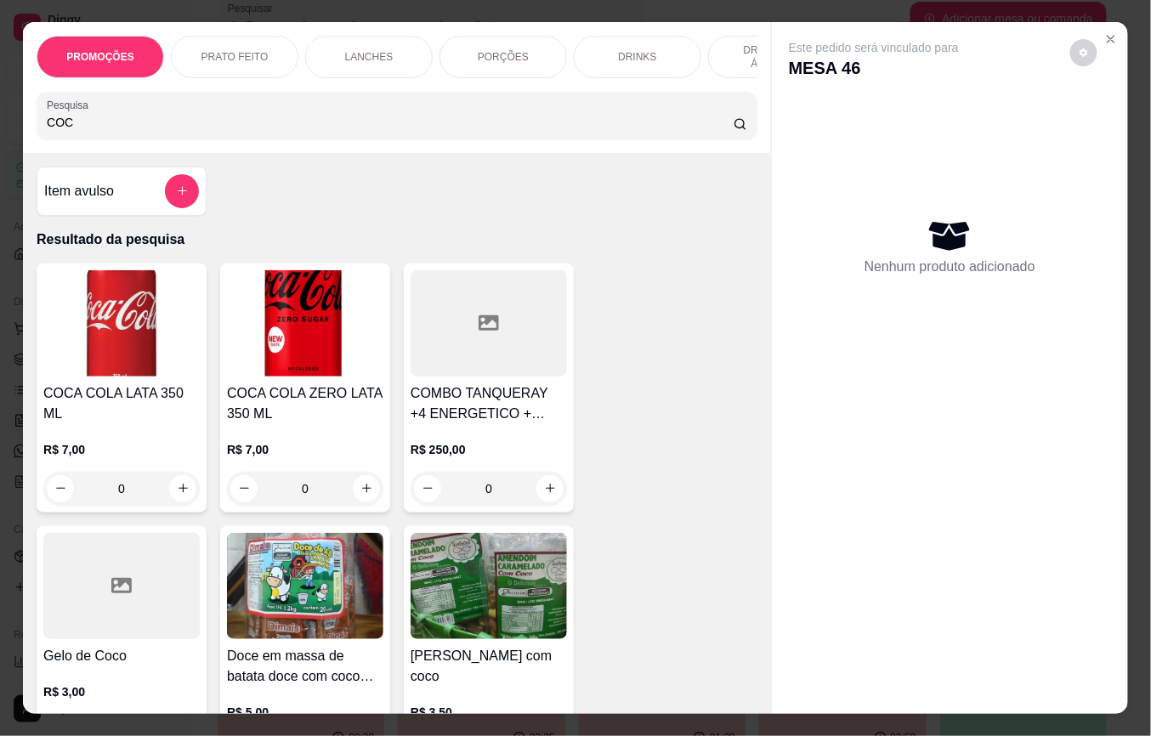
type input "COC"
click at [365, 490] on button "increase-product-quantity" at bounding box center [366, 488] width 27 height 27
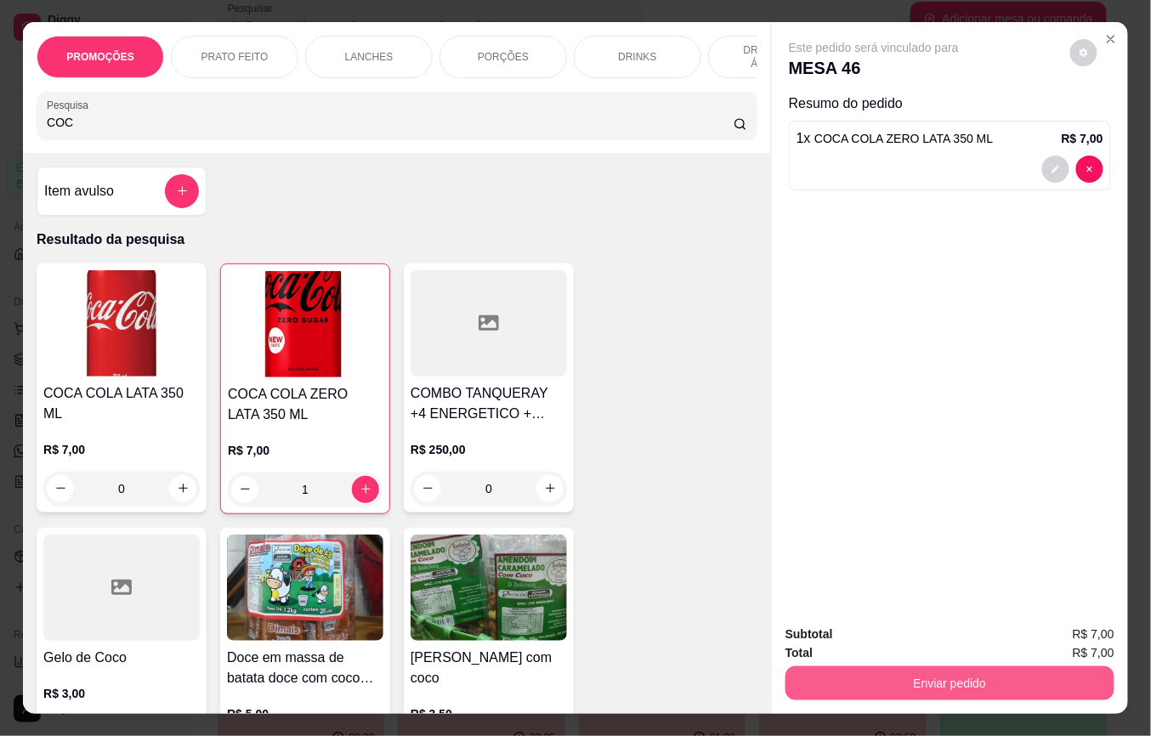
type input "1"
click at [927, 668] on button "Enviar pedido" at bounding box center [950, 684] width 329 height 34
click at [881, 621] on button "Não registrar e enviar pedido" at bounding box center [892, 634] width 177 height 32
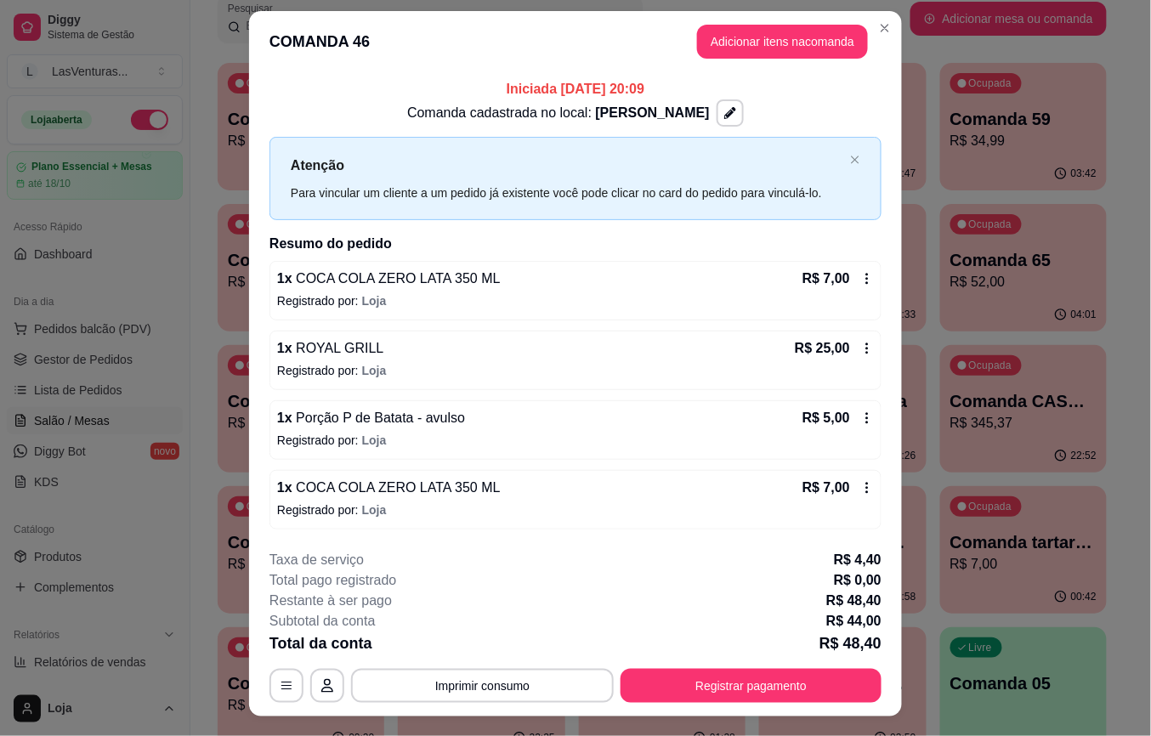
scroll to position [0, 0]
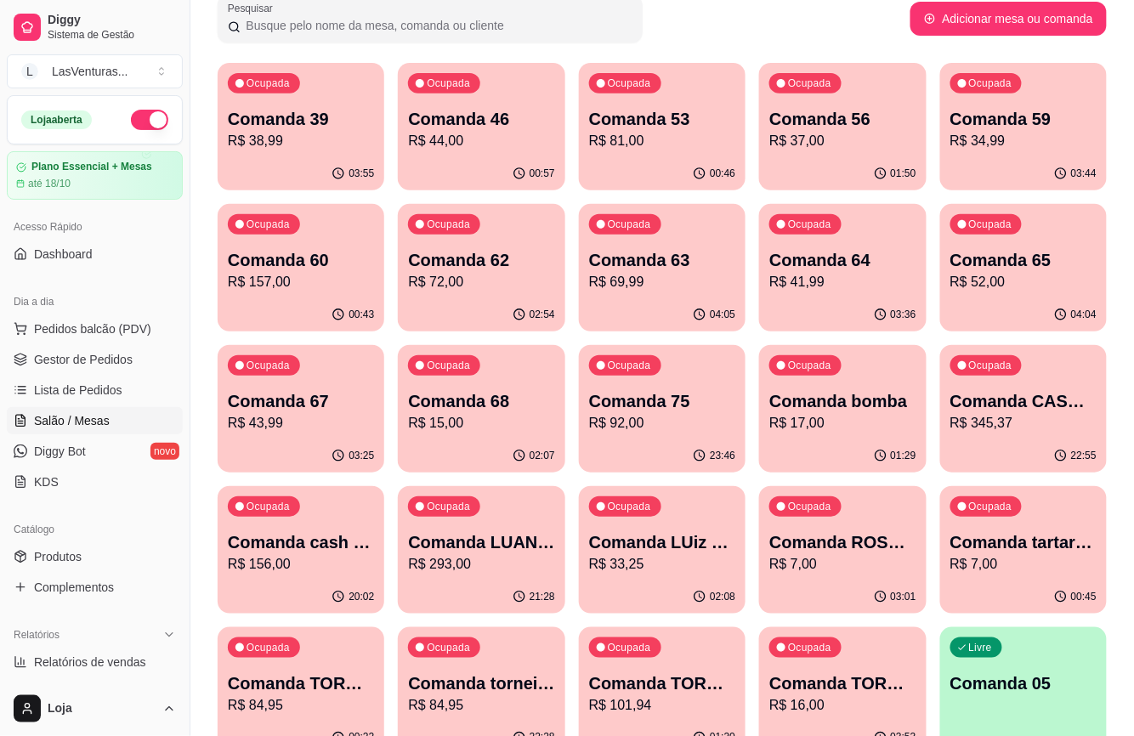
click at [827, 277] on p "R$ 41,99" at bounding box center [842, 282] width 146 height 20
click at [1022, 277] on p "R$ 52,00" at bounding box center [1024, 282] width 146 height 20
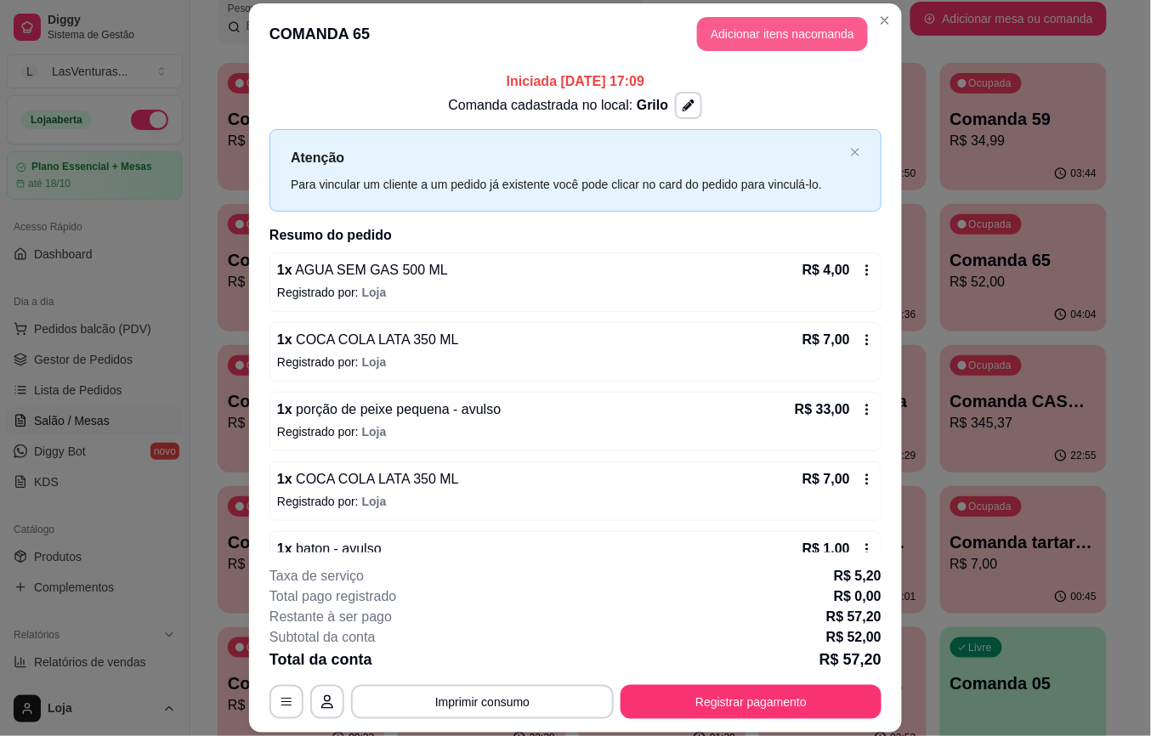
click at [769, 22] on button "Adicionar itens na comanda" at bounding box center [782, 34] width 171 height 34
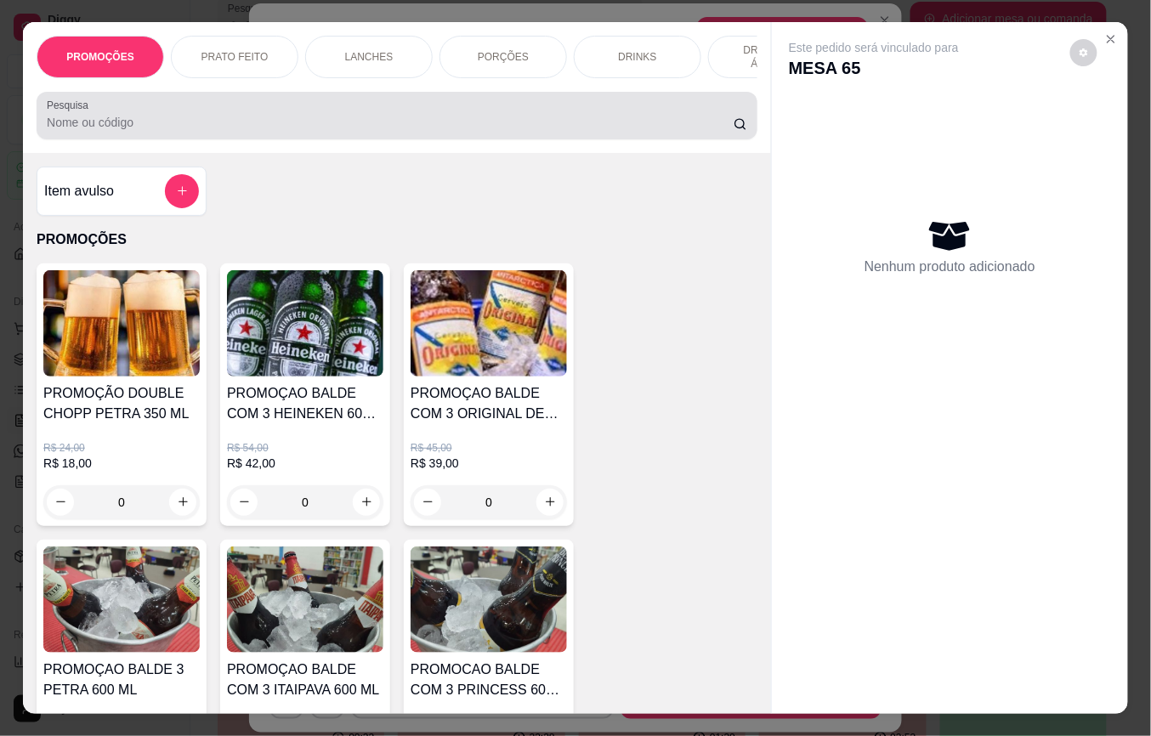
click at [287, 122] on input "Pesquisa" at bounding box center [390, 122] width 687 height 17
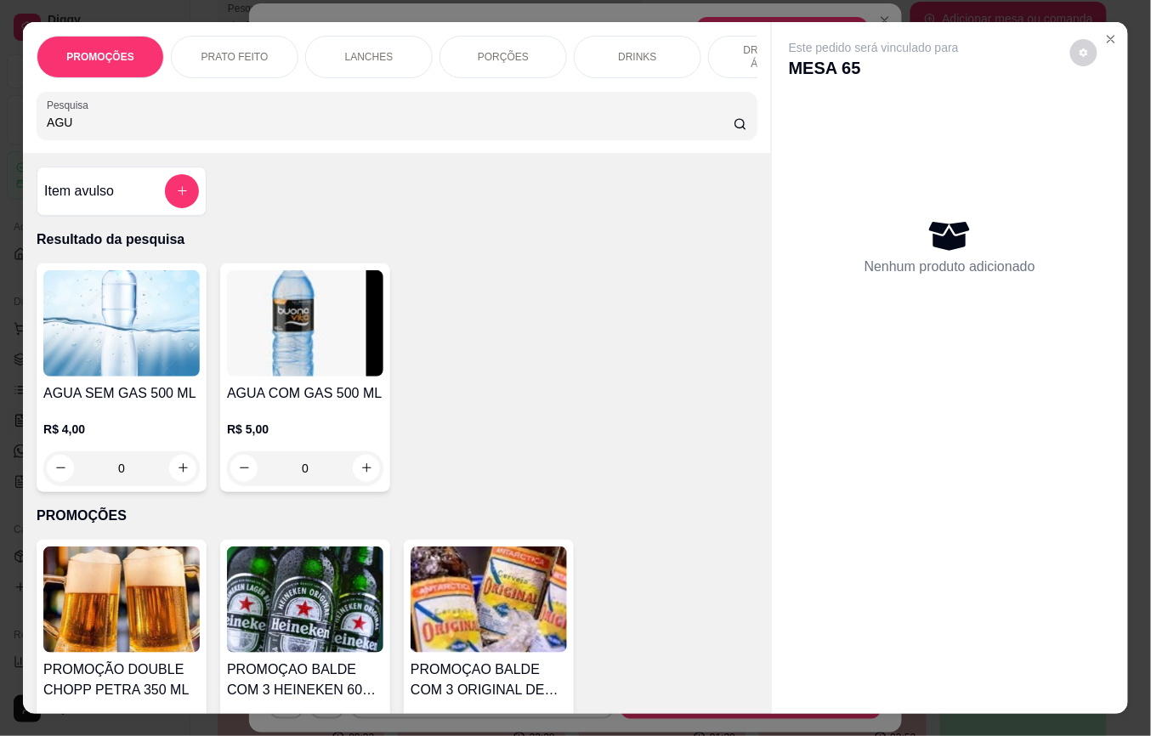
type input "AGU"
click at [177, 475] on icon "increase-product-quantity" at bounding box center [183, 469] width 13 height 13
type input "1"
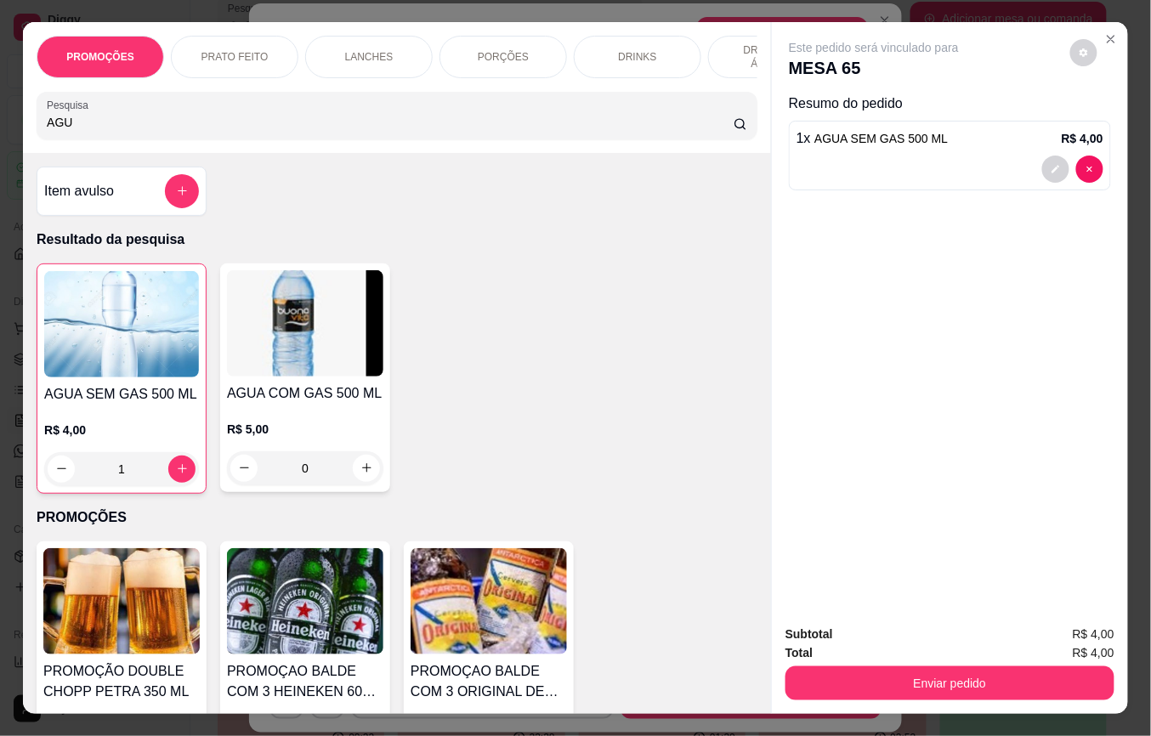
click at [845, 667] on button "Enviar pedido" at bounding box center [950, 684] width 329 height 34
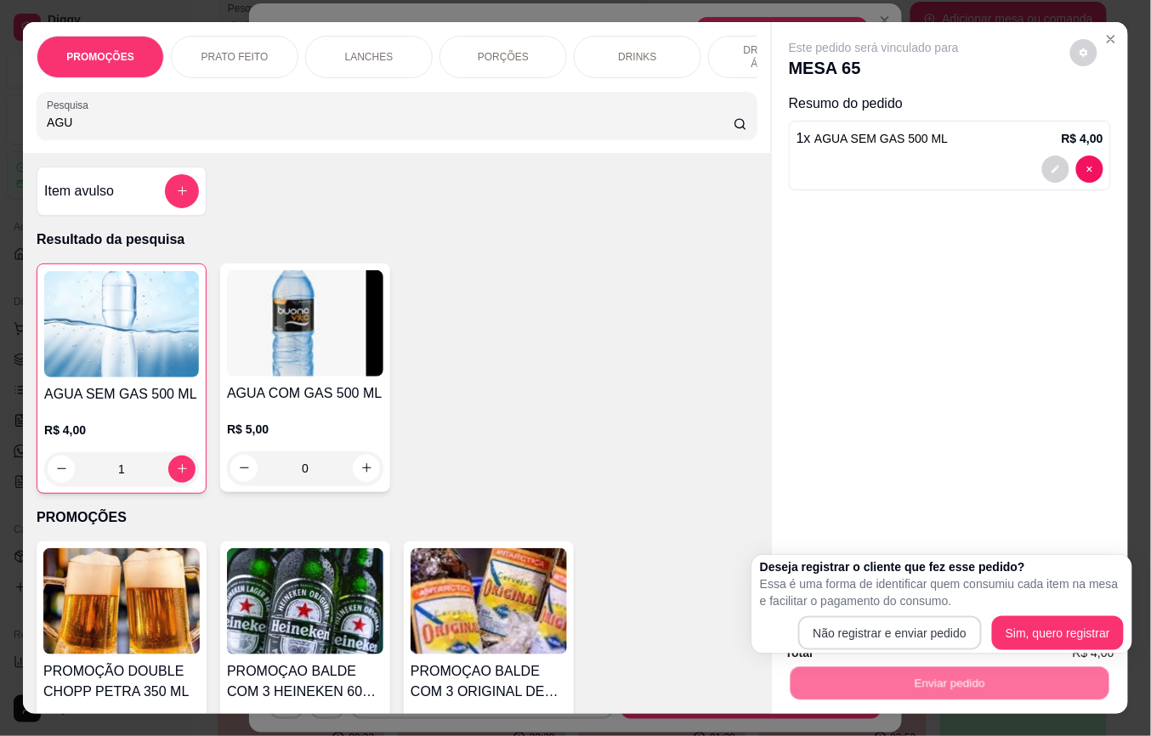
click at [842, 609] on p "Essa é uma forma de identificar quem consumiu cada item na mesa e facilitar o p…" at bounding box center [942, 593] width 364 height 34
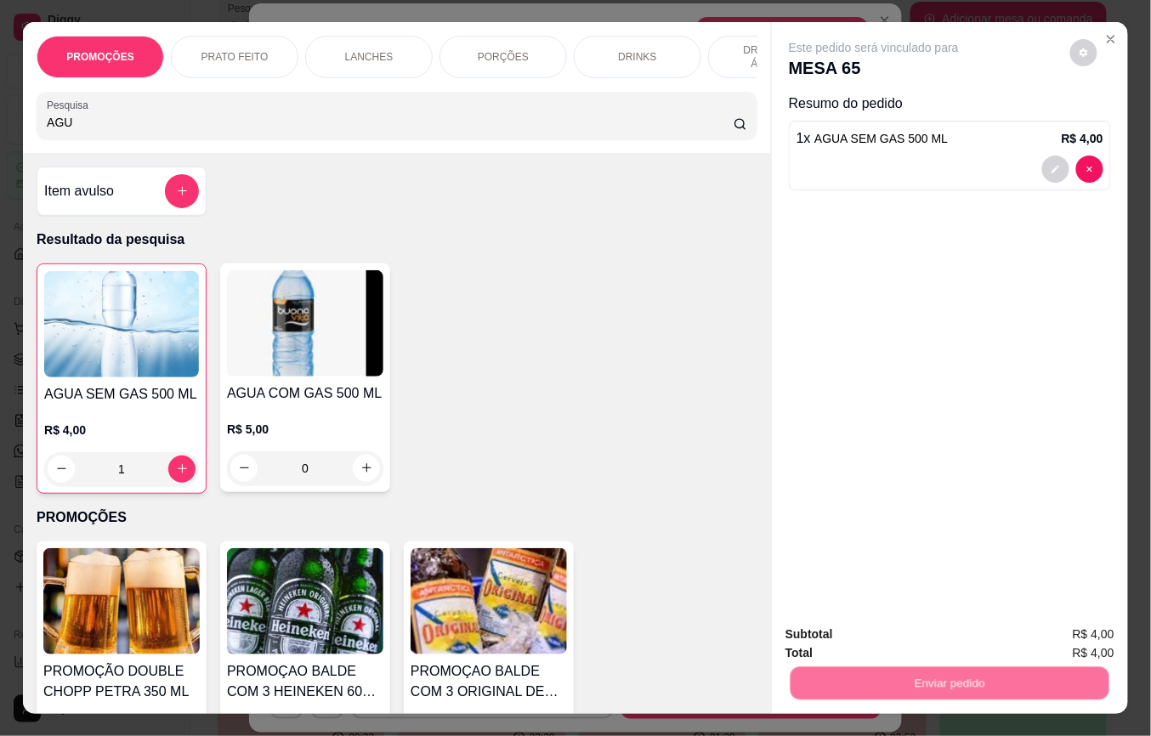
click at [858, 637] on button "Não registrar e enviar pedido" at bounding box center [892, 634] width 177 height 32
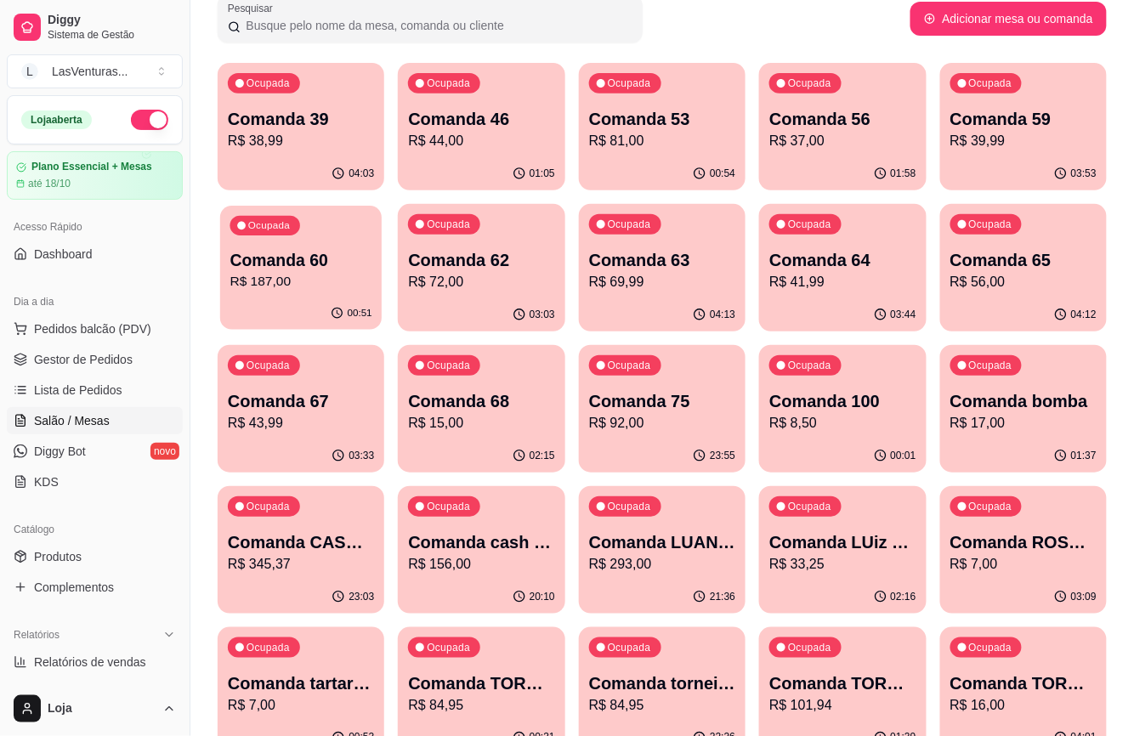
click at [338, 286] on p "R$ 187,00" at bounding box center [301, 282] width 142 height 20
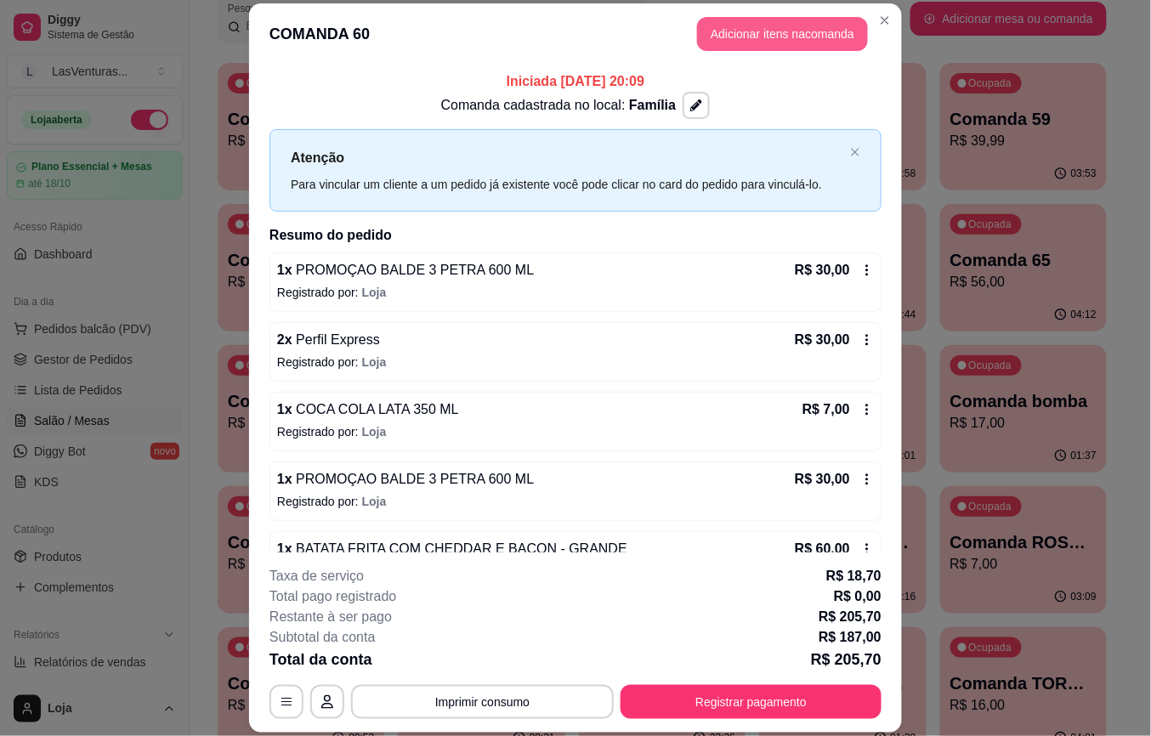
click at [731, 36] on button "Adicionar itens na comanda" at bounding box center [782, 34] width 171 height 34
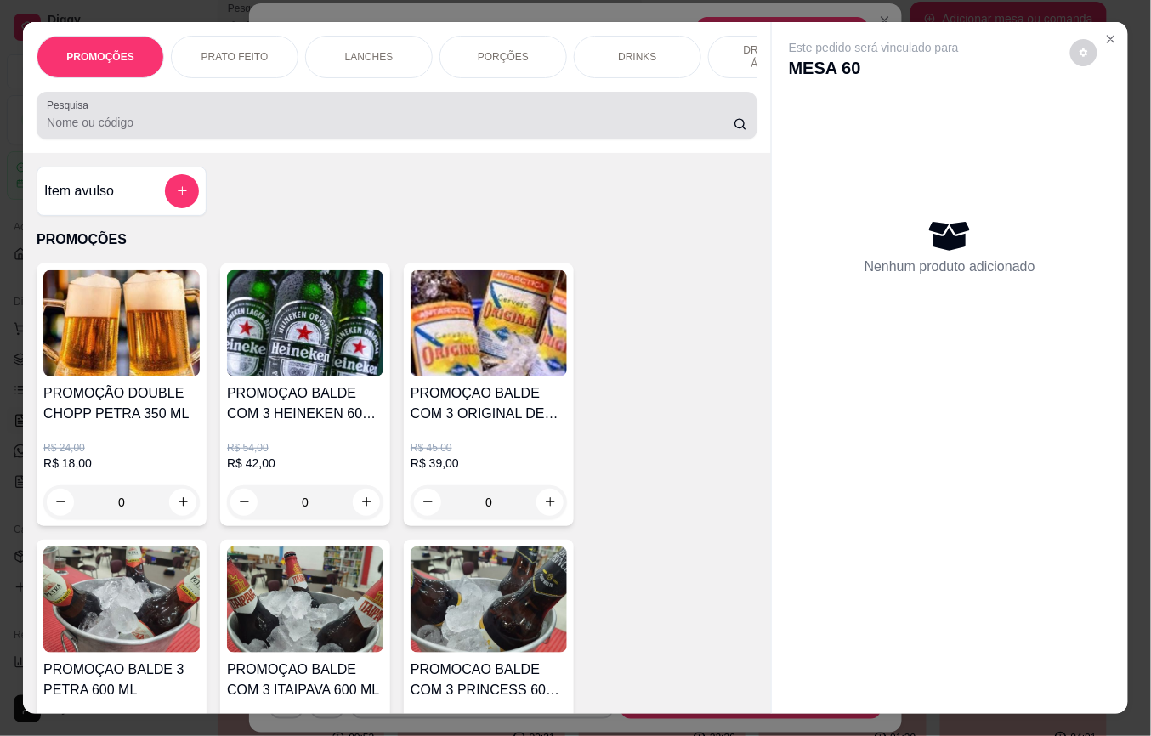
click at [222, 131] on input "Pesquisa" at bounding box center [390, 122] width 687 height 17
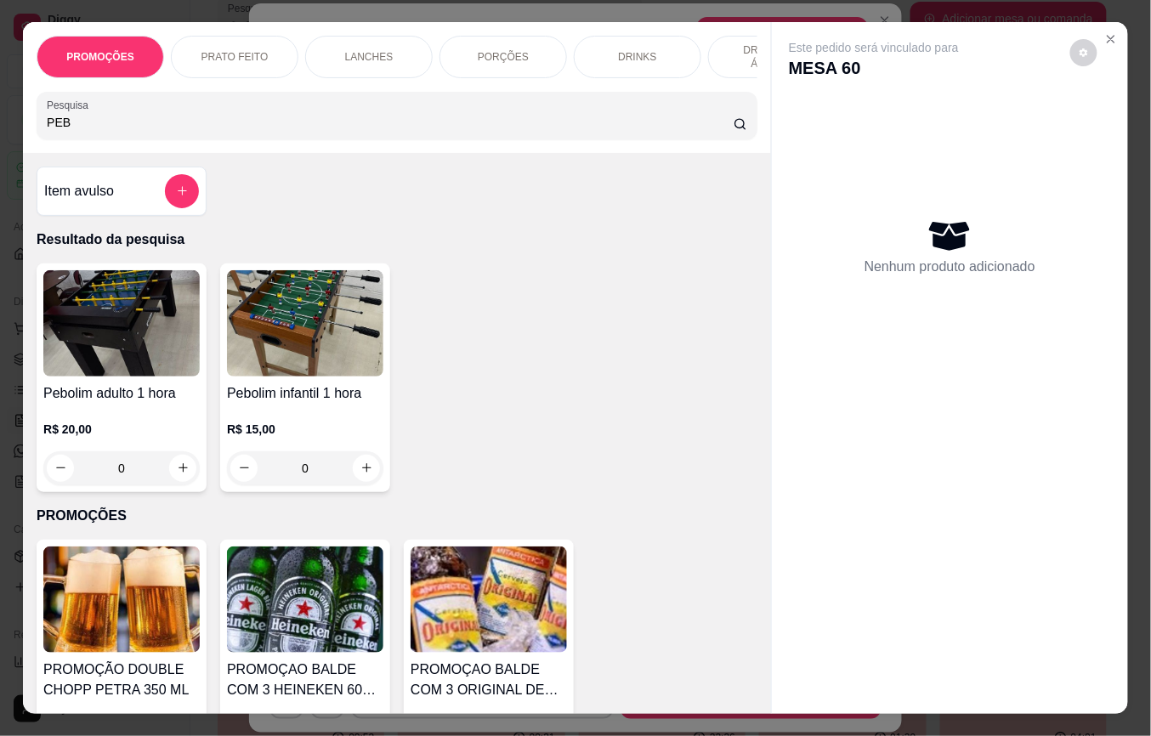
drag, startPoint x: 48, startPoint y: 145, endPoint x: 31, endPoint y: 145, distance: 17.0
click at [37, 139] on div "Pesquisa PEB" at bounding box center [397, 116] width 721 height 48
type input "PEB"
click at [176, 197] on icon "add-separate-item" at bounding box center [182, 190] width 13 height 13
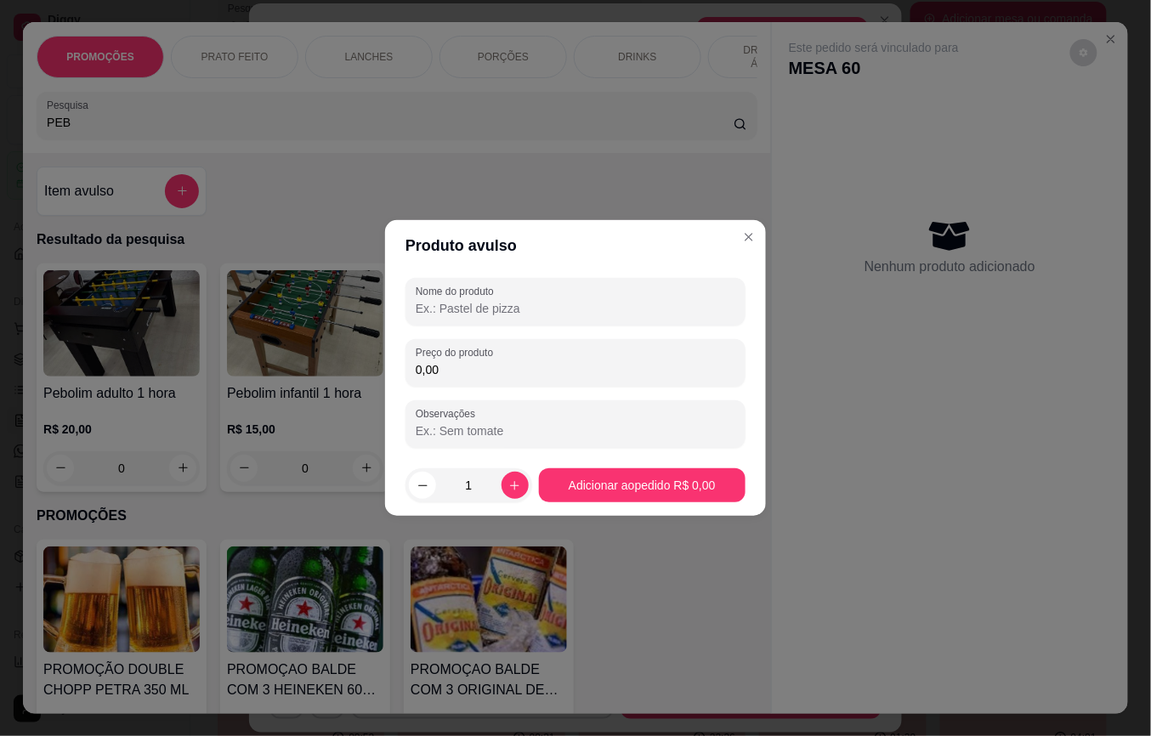
click at [484, 303] on input "Nome do produto" at bounding box center [576, 308] width 320 height 17
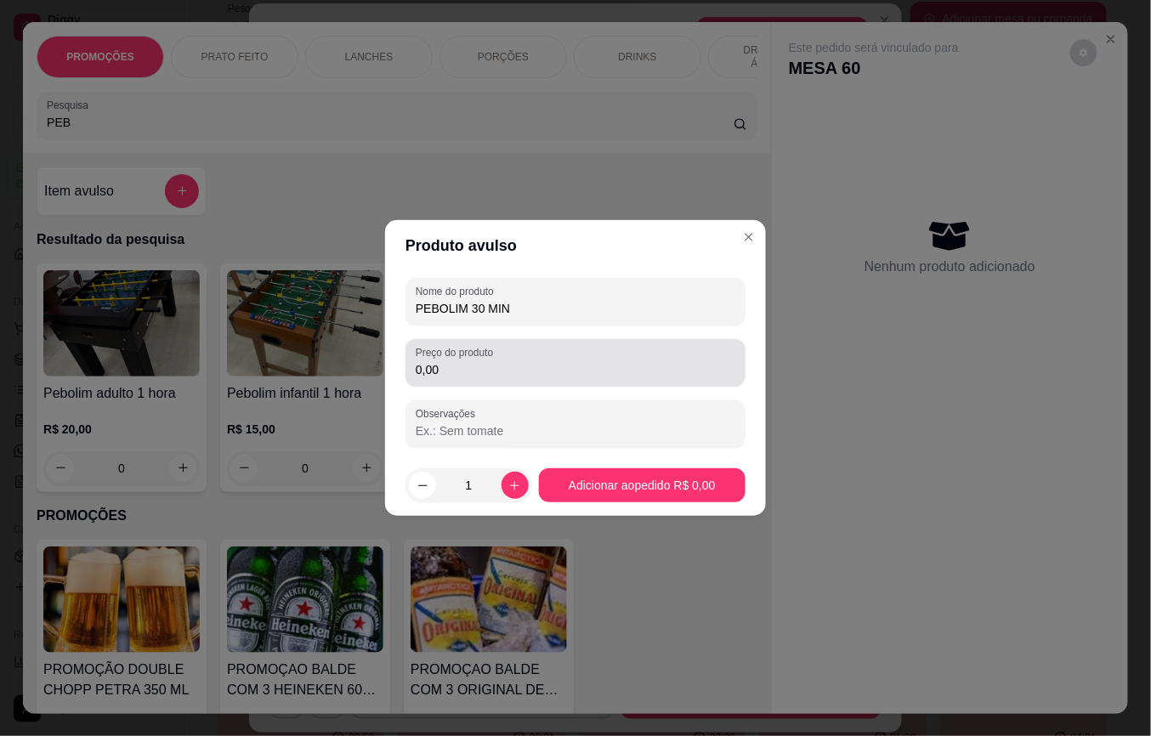
type input "PEBOLIM 30 MIN"
click at [444, 371] on input "0,00" at bounding box center [576, 369] width 320 height 17
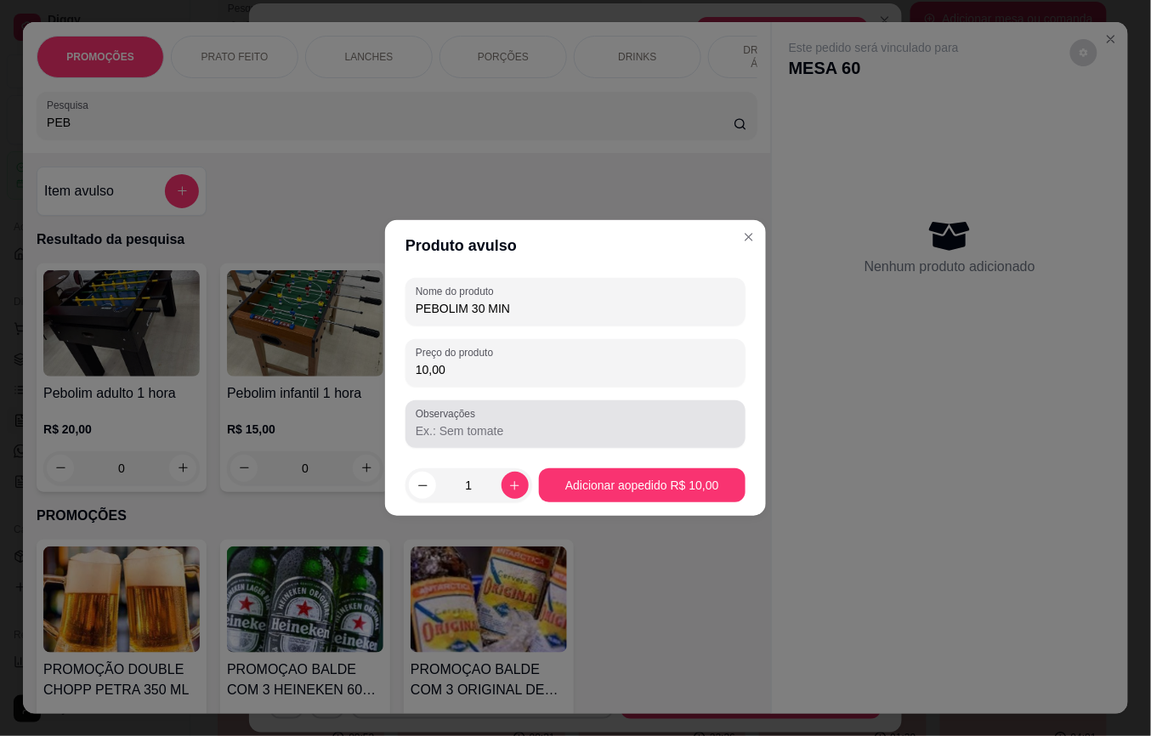
type input "10,00"
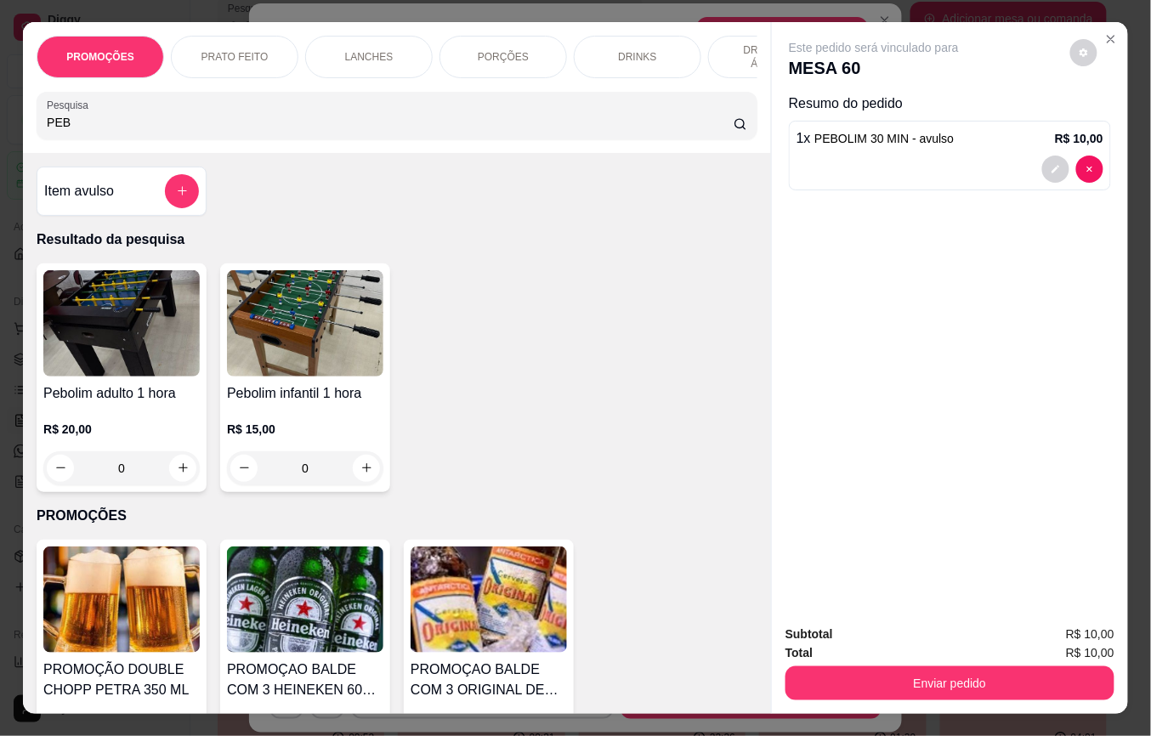
click at [838, 662] on div "Enviar pedido" at bounding box center [950, 681] width 329 height 38
click at [852, 674] on button "Enviar pedido" at bounding box center [950, 684] width 329 height 34
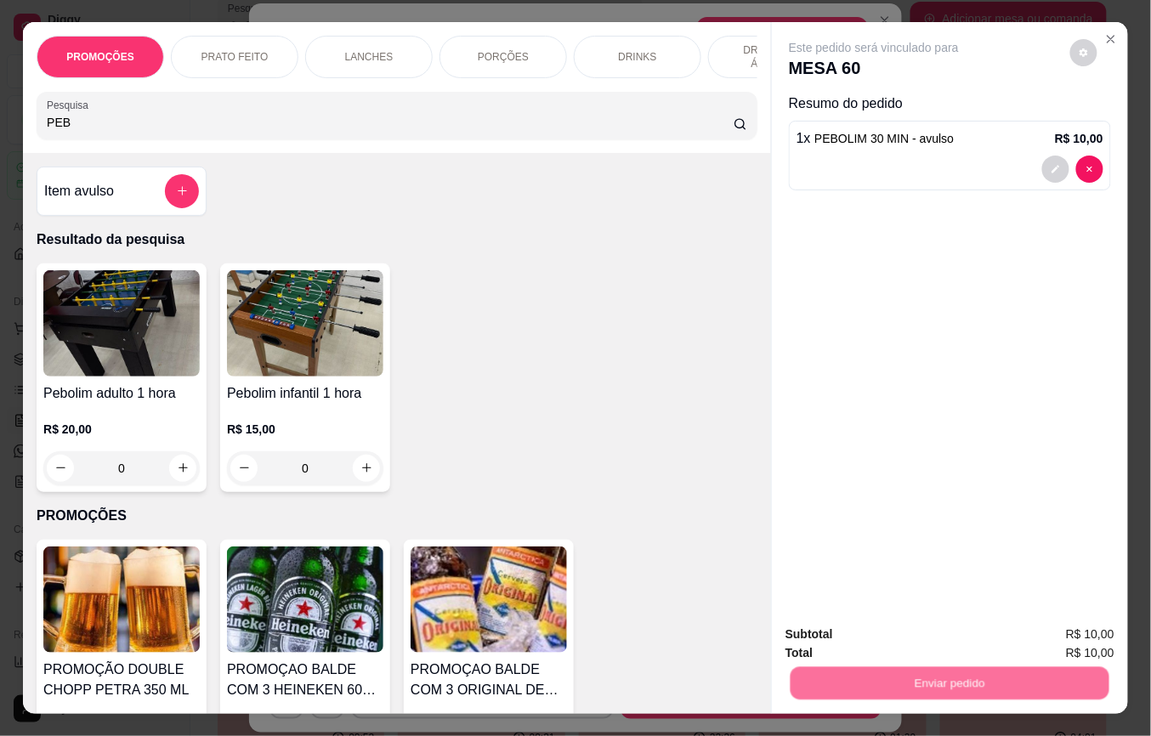
click at [854, 634] on button "Não registrar e enviar pedido" at bounding box center [892, 634] width 177 height 32
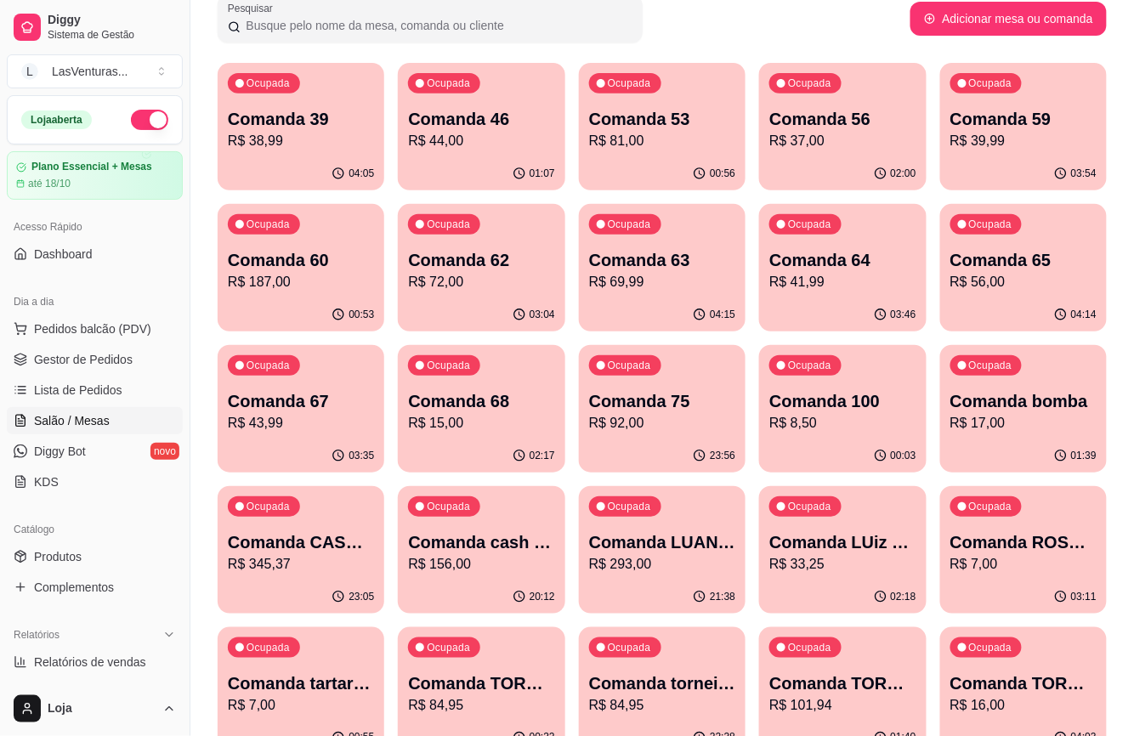
click at [503, 270] on p "Comanda 62" at bounding box center [481, 260] width 146 height 24
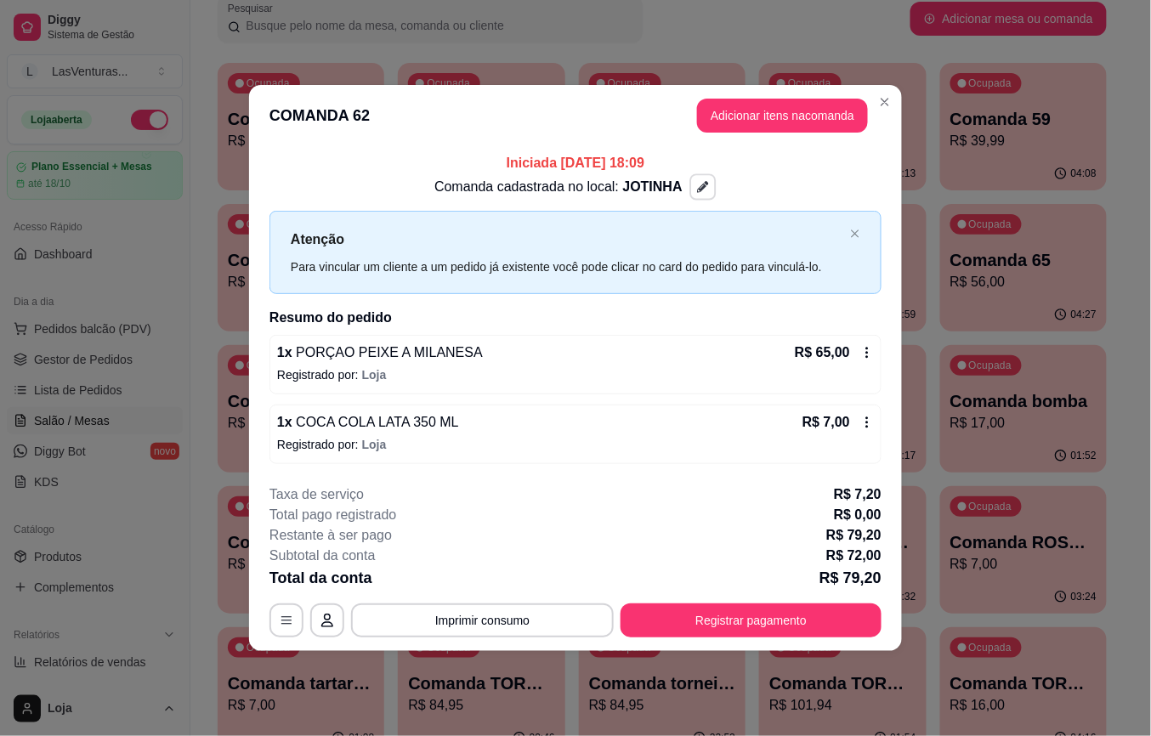
click at [690, 185] on button "button" at bounding box center [703, 187] width 26 height 26
click at [797, 315] on h2 "Resumo do pedido" at bounding box center [576, 318] width 612 height 20
click at [777, 124] on button "Adicionar itens na comanda" at bounding box center [783, 115] width 166 height 33
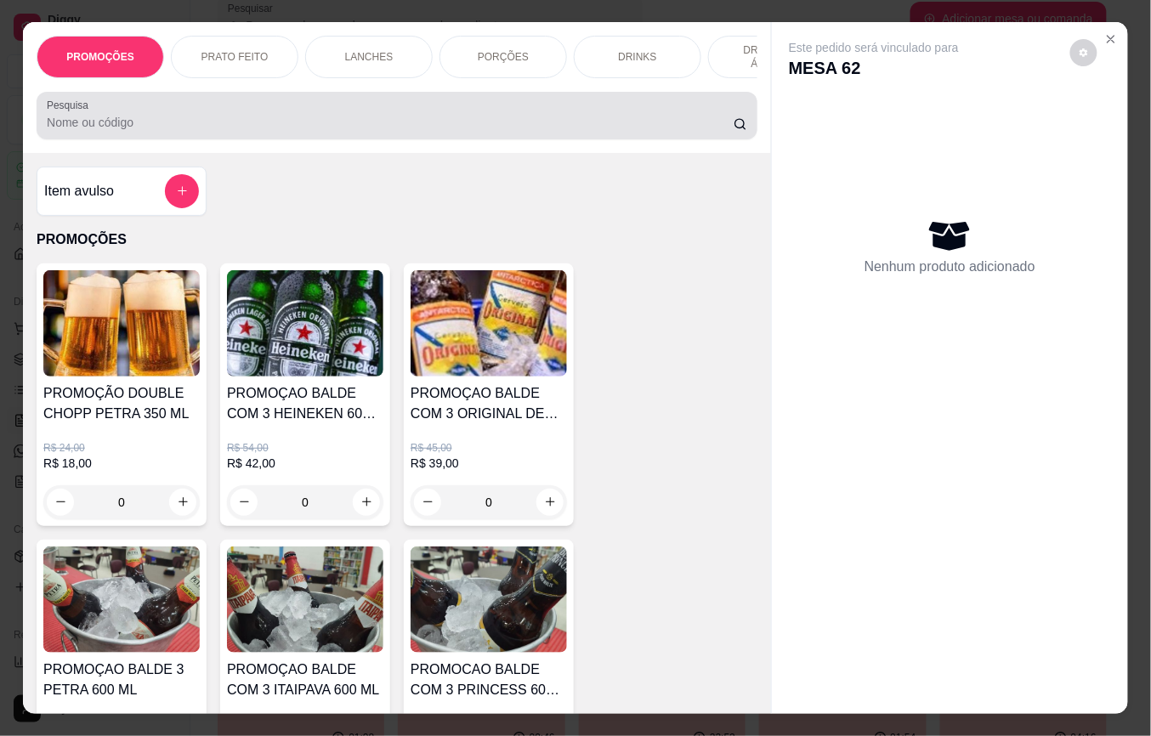
click at [208, 120] on div at bounding box center [397, 116] width 701 height 34
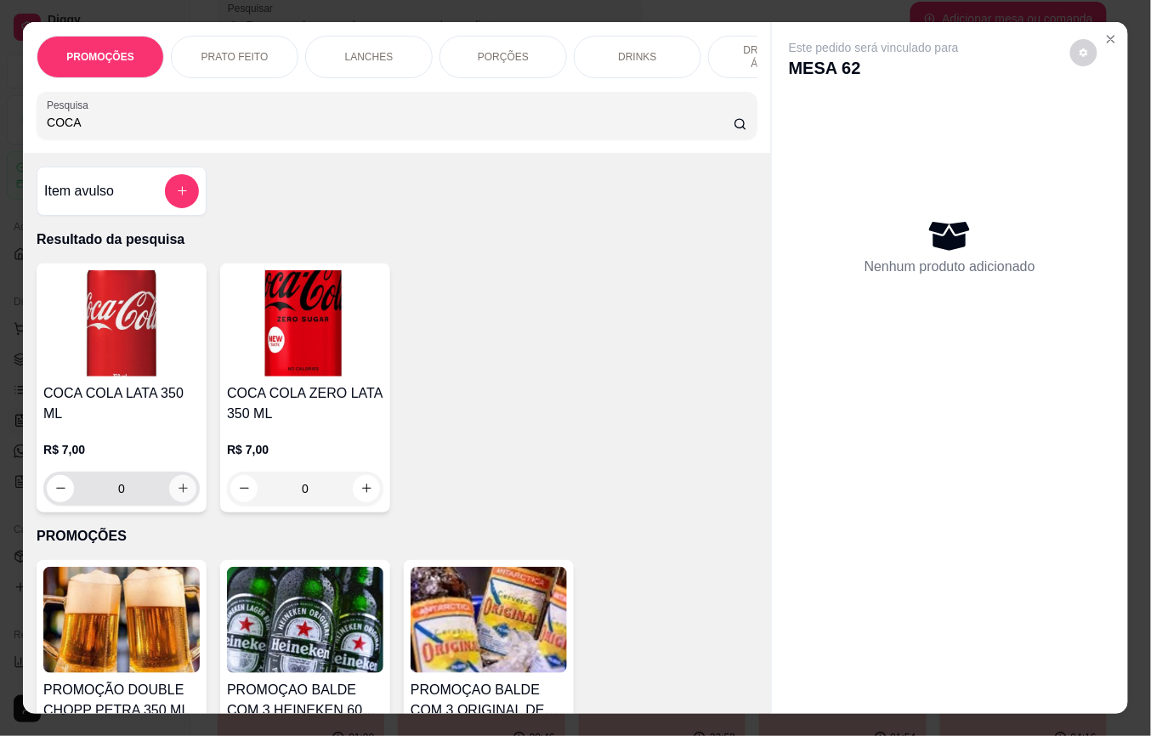
type input "COCA"
click at [175, 485] on button "increase-product-quantity" at bounding box center [182, 488] width 27 height 27
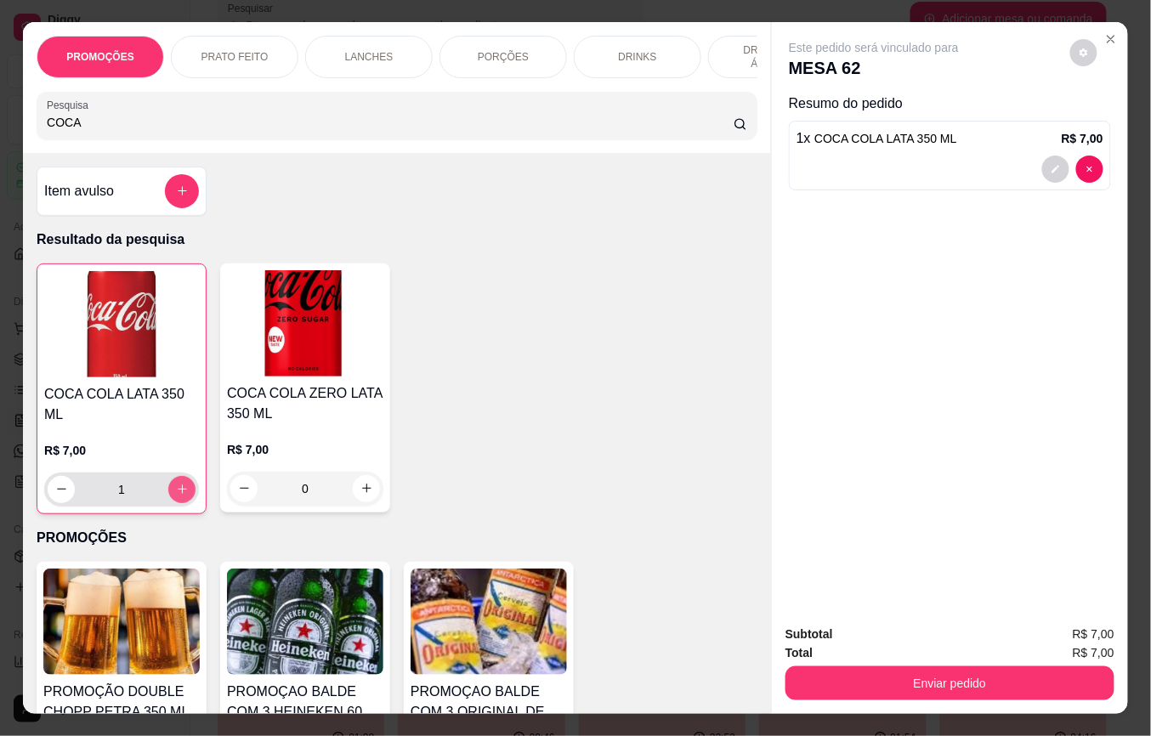
type input "1"
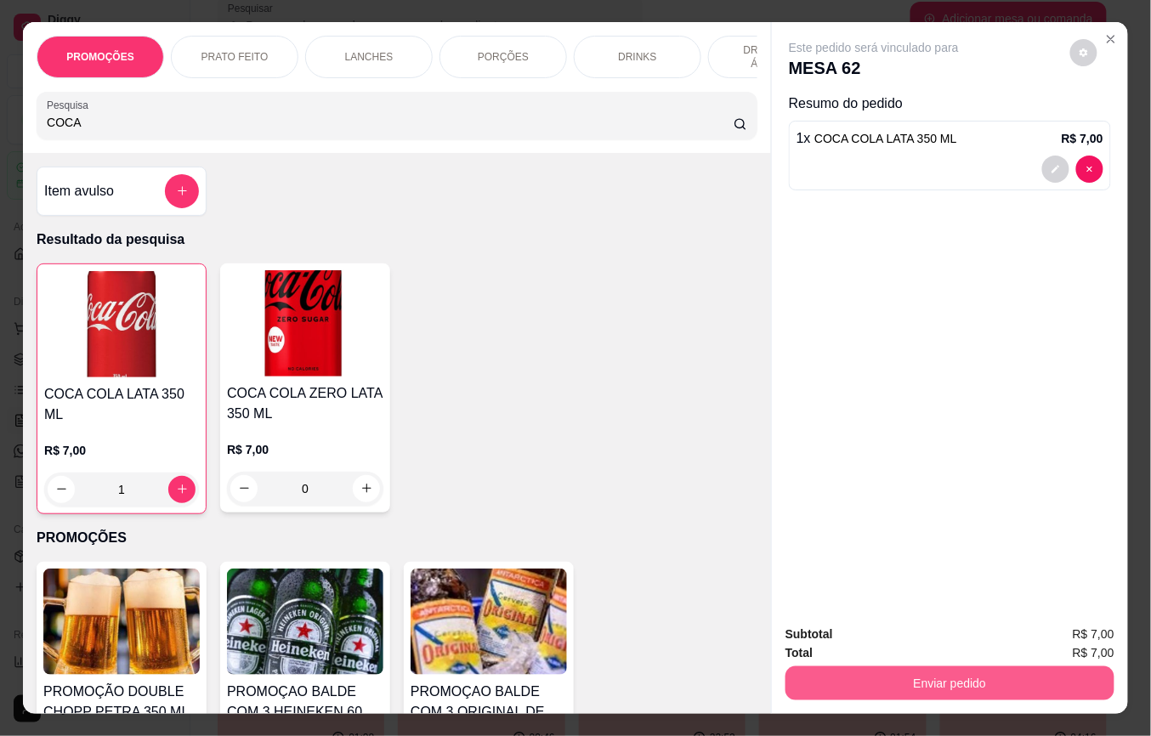
click at [817, 678] on button "Enviar pedido" at bounding box center [950, 684] width 329 height 34
click at [845, 627] on button "Não registrar e enviar pedido" at bounding box center [893, 633] width 172 height 31
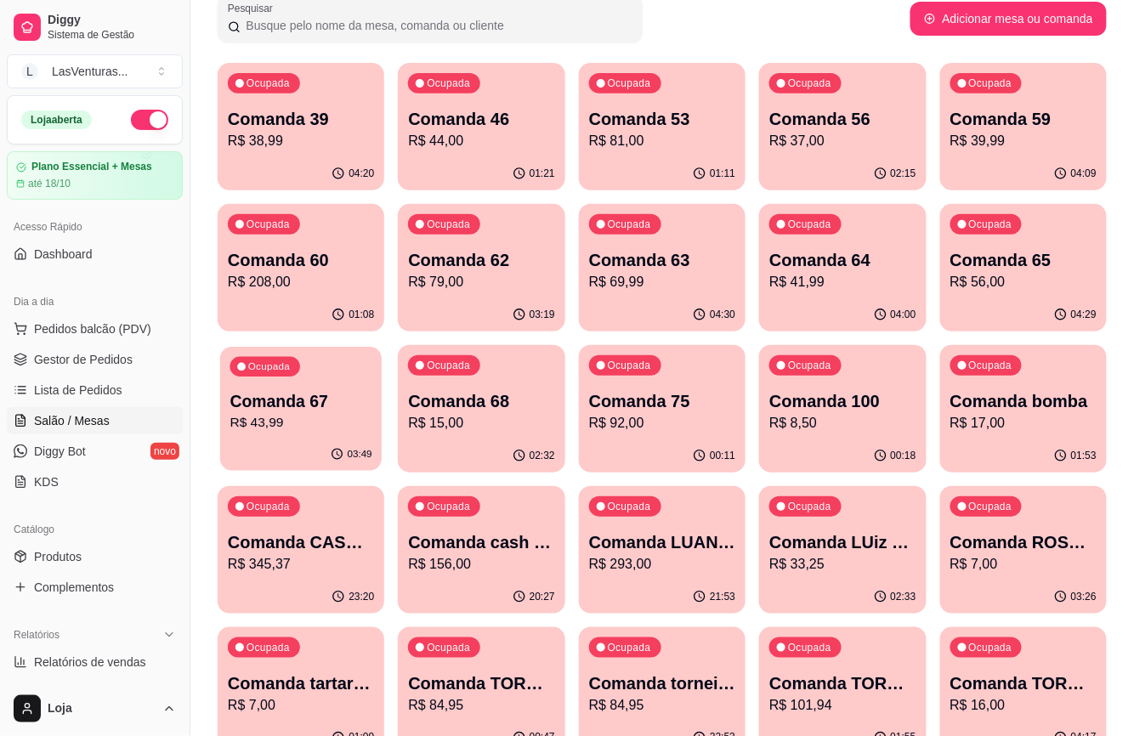
click at [265, 427] on p "R$ 43,99" at bounding box center [301, 423] width 142 height 20
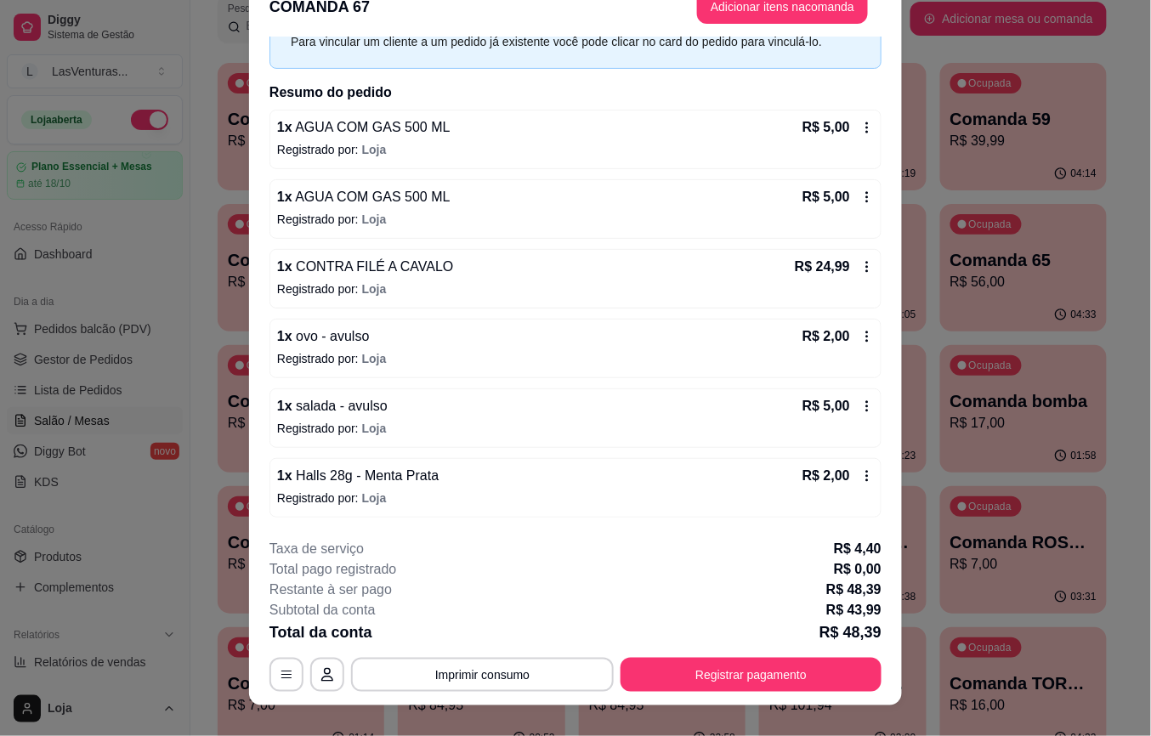
scroll to position [51, 0]
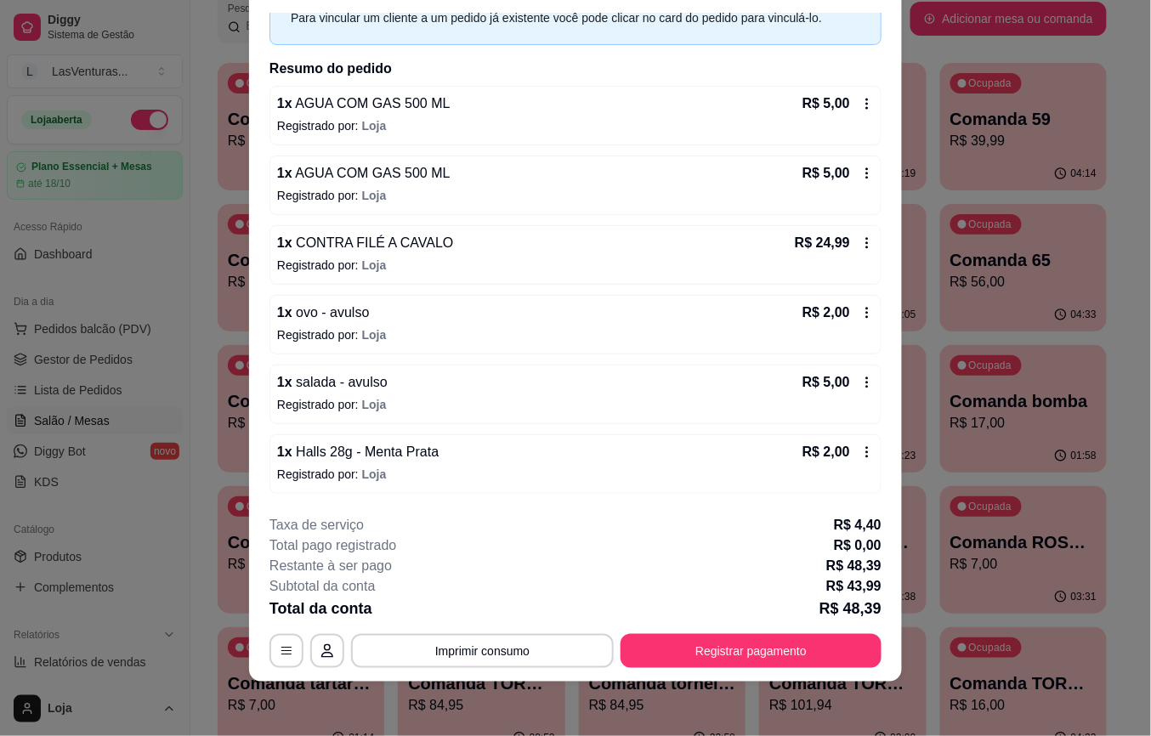
click at [514, 673] on footer "**********" at bounding box center [575, 592] width 653 height 180
click at [514, 672] on footer "**********" at bounding box center [575, 592] width 653 height 180
click at [512, 672] on footer "**********" at bounding box center [575, 592] width 653 height 180
click at [504, 656] on button "Imprimir consumo" at bounding box center [482, 650] width 255 height 33
click at [493, 620] on button "IMPRESSORA" at bounding box center [479, 612] width 123 height 27
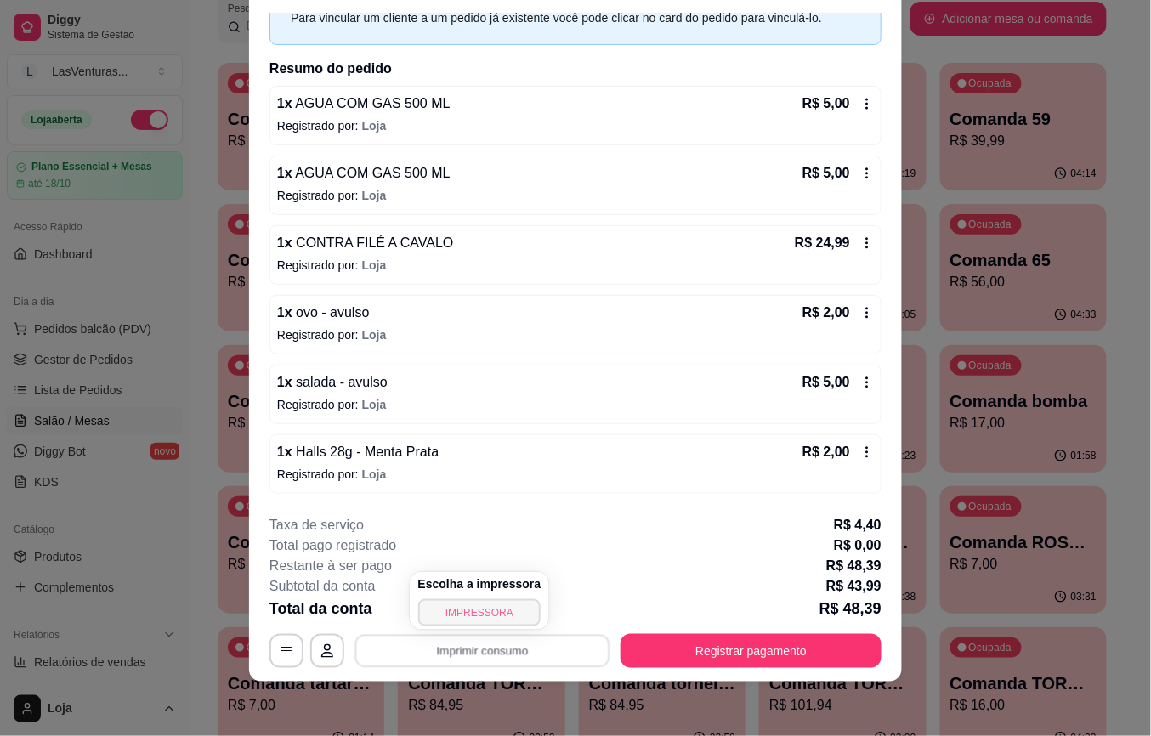
click at [493, 620] on button "IMPRESSORA" at bounding box center [479, 612] width 123 height 27
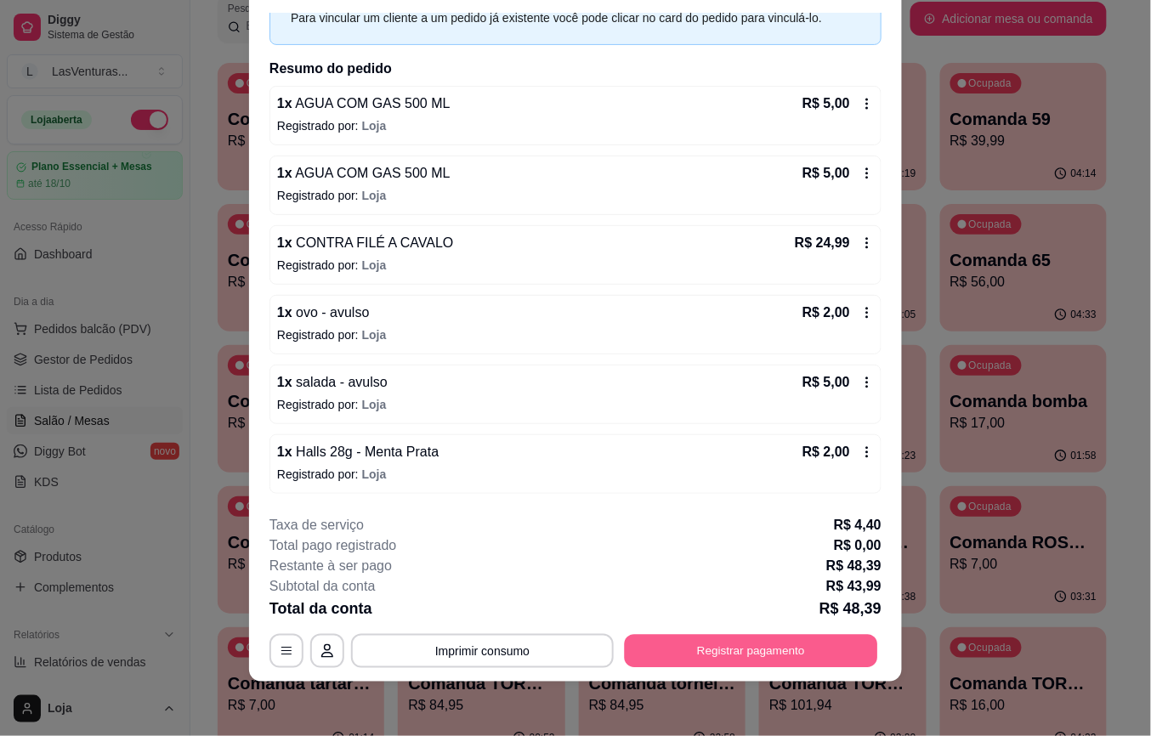
click at [811, 646] on button "Registrar pagamento" at bounding box center [751, 650] width 253 height 33
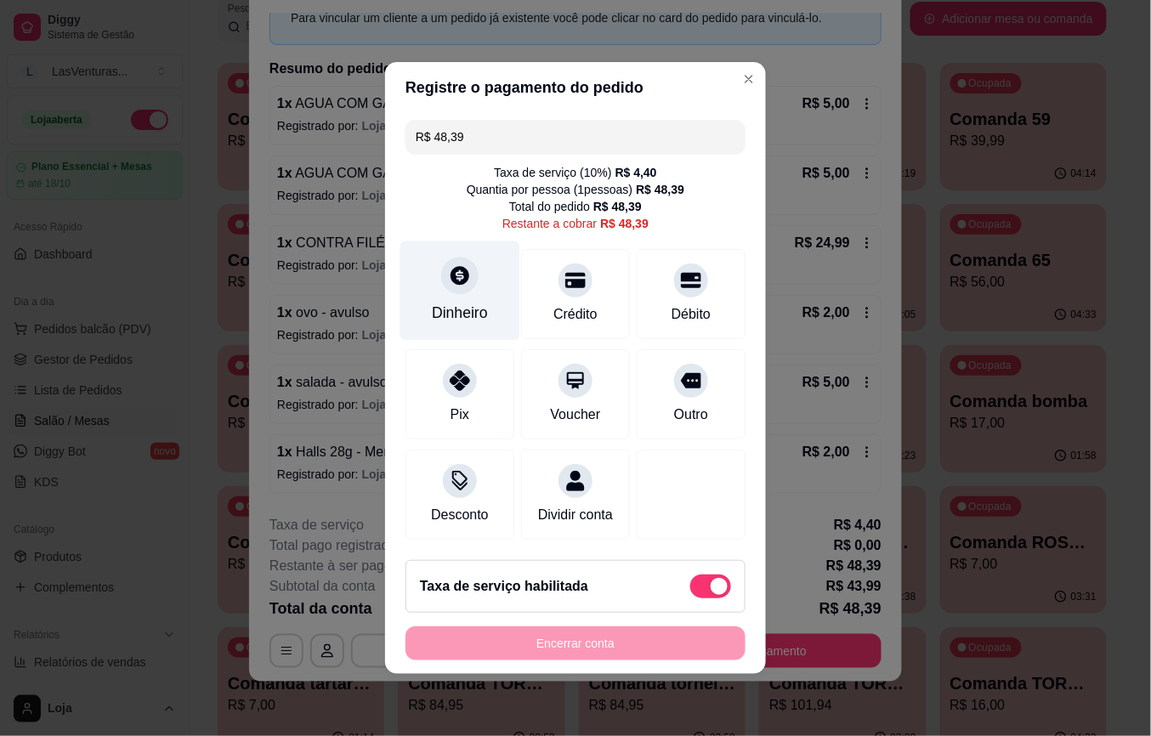
click at [441, 270] on div at bounding box center [459, 275] width 37 height 37
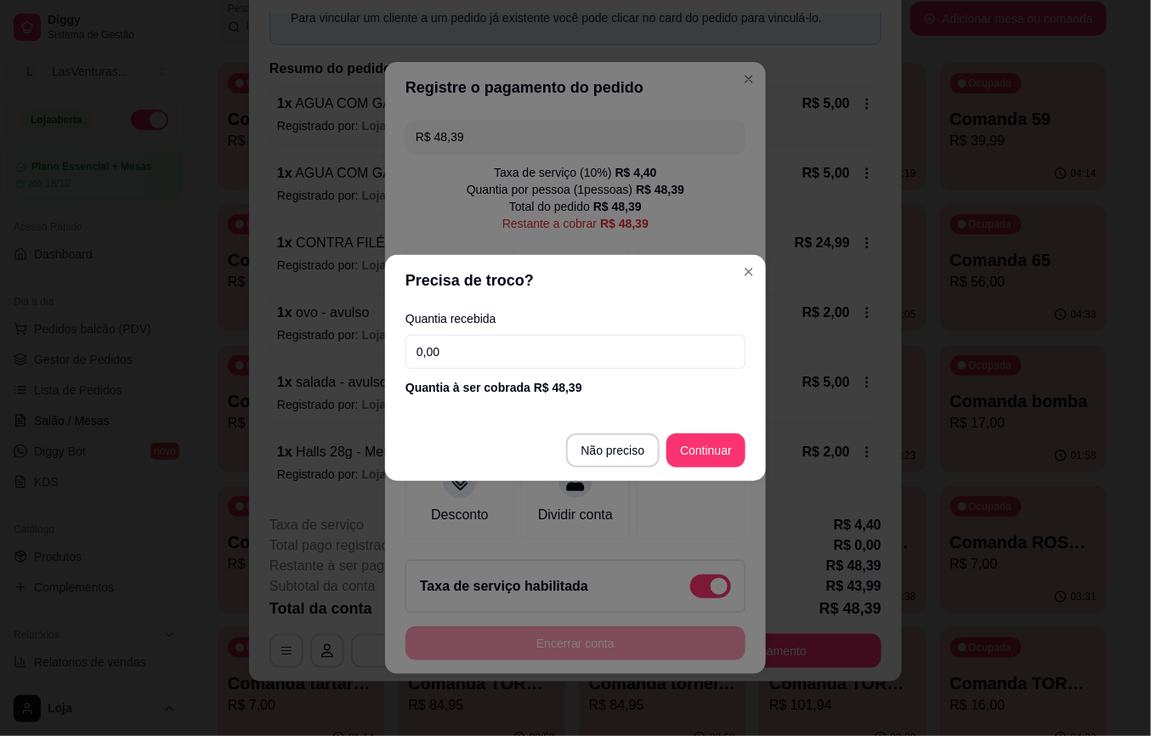
click at [535, 335] on input "0,00" at bounding box center [576, 352] width 340 height 34
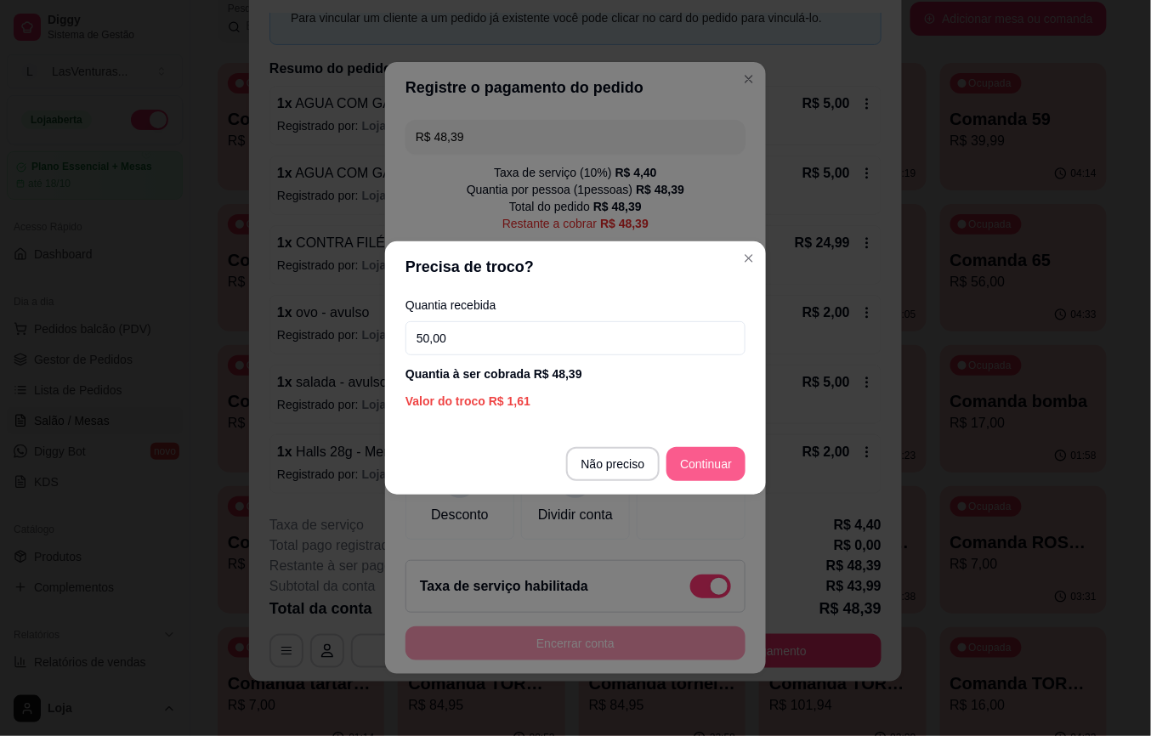
type input "50,00"
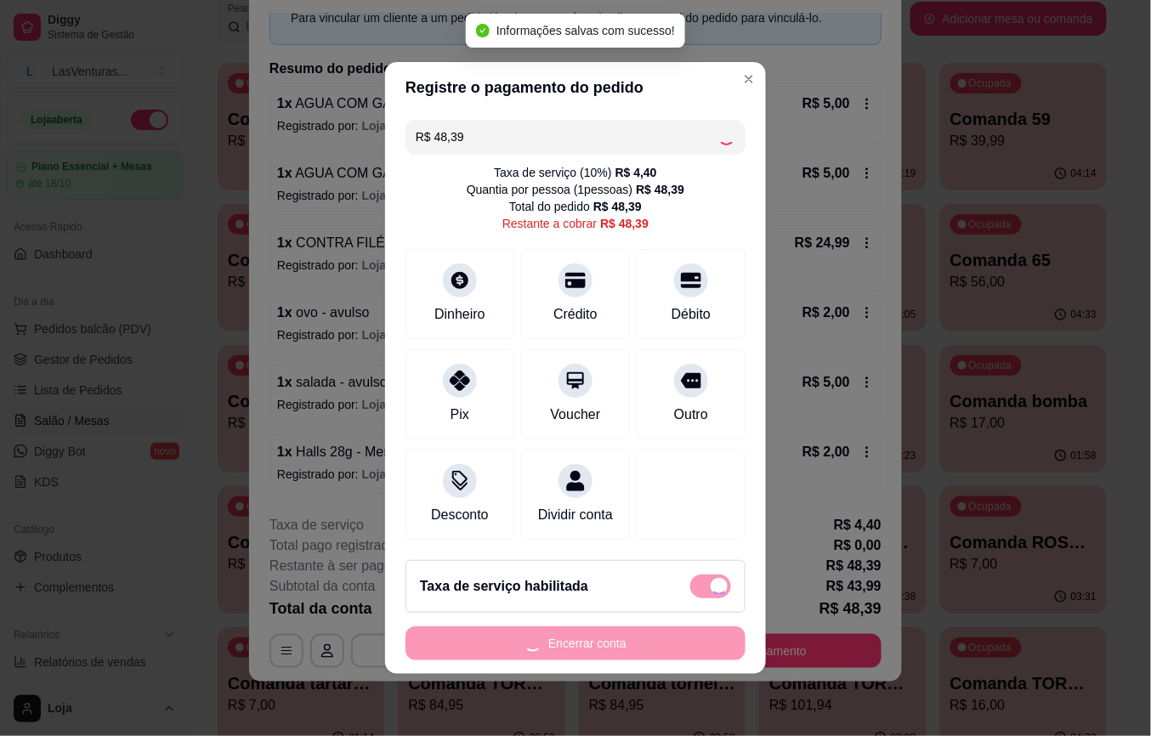
type input "R$ 0,00"
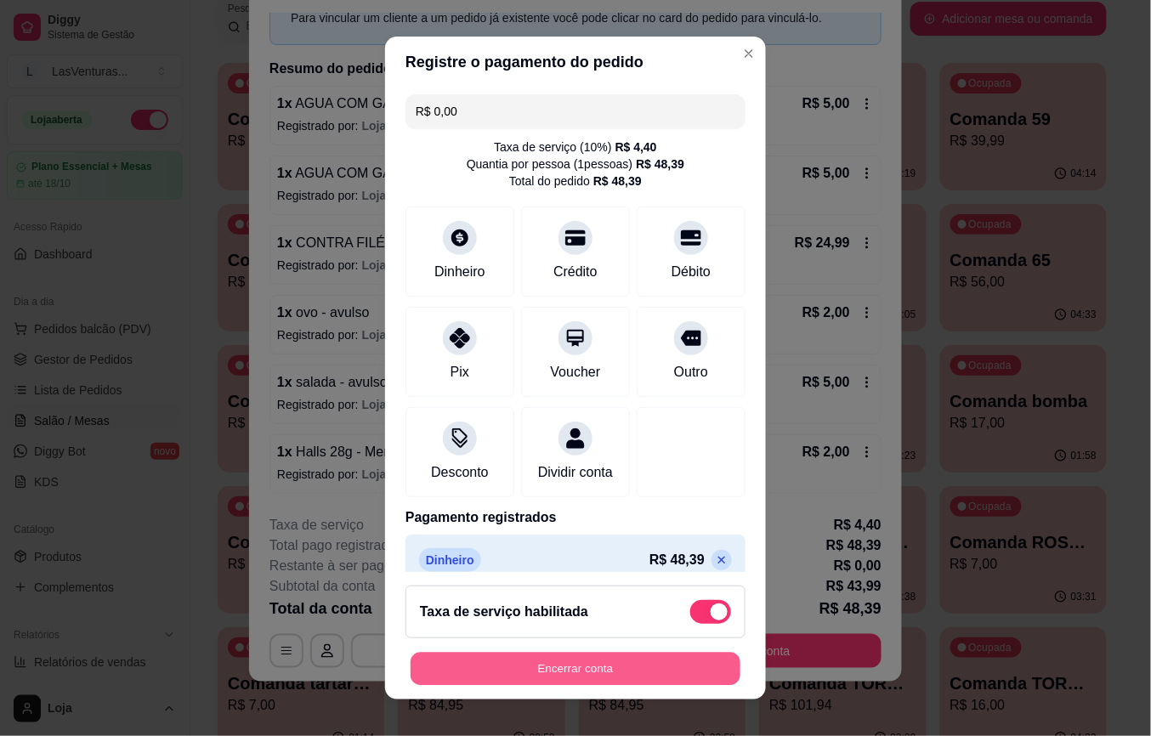
click at [486, 671] on button "Encerrar conta" at bounding box center [576, 668] width 330 height 33
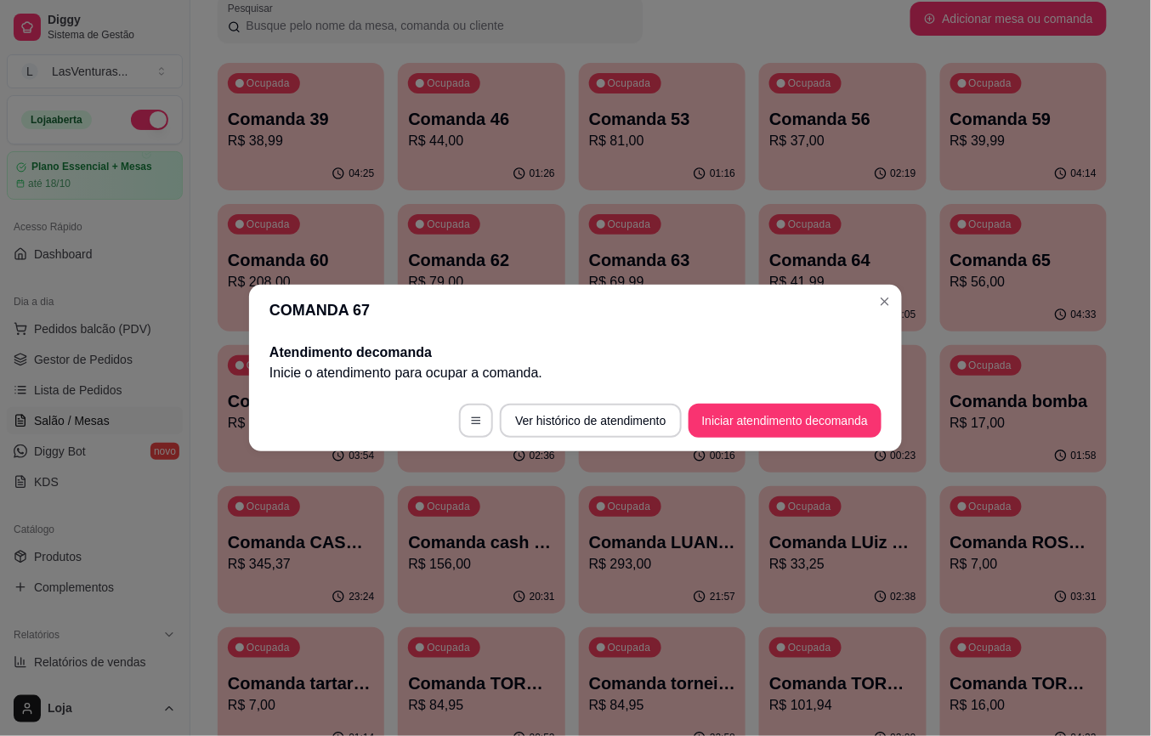
scroll to position [0, 0]
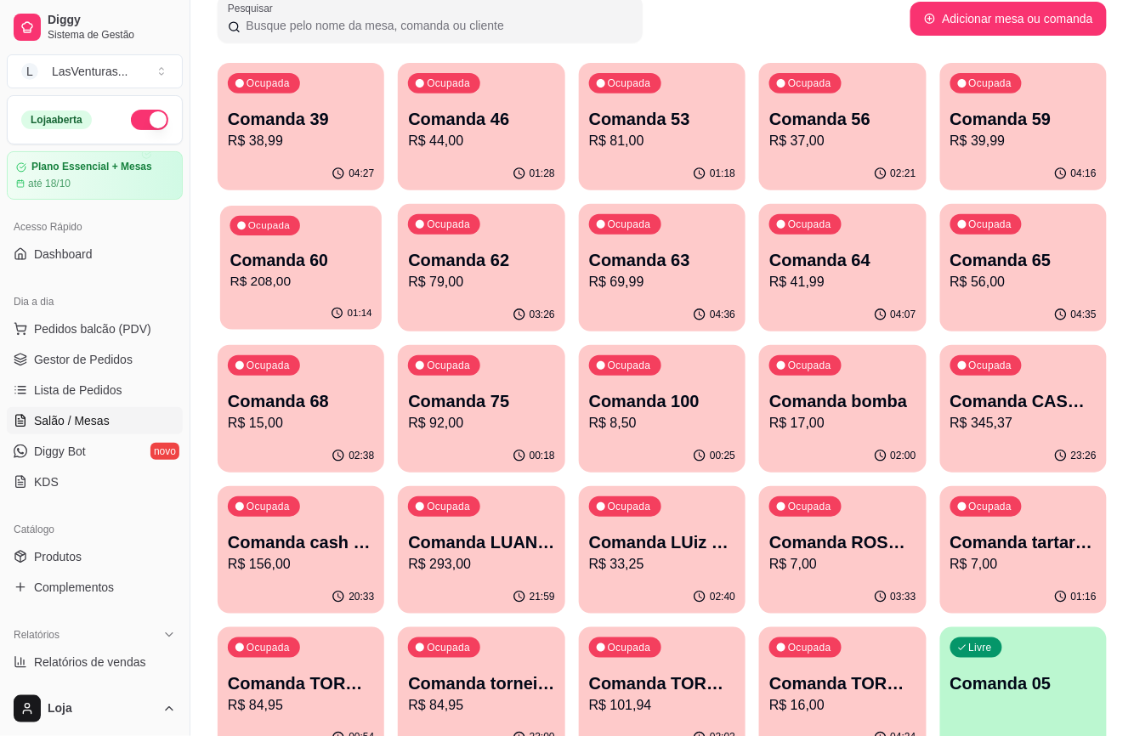
click at [368, 320] on p "01:14" at bounding box center [360, 314] width 25 height 14
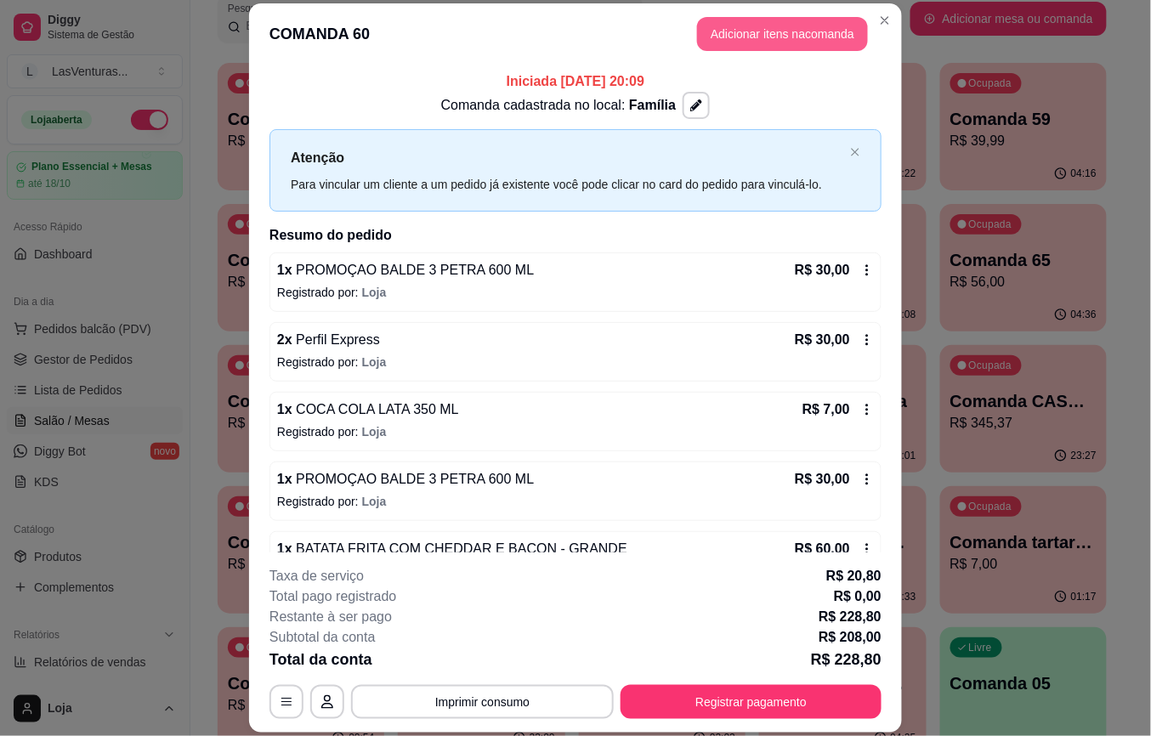
click at [782, 25] on button "Adicionar itens na comanda" at bounding box center [782, 34] width 171 height 34
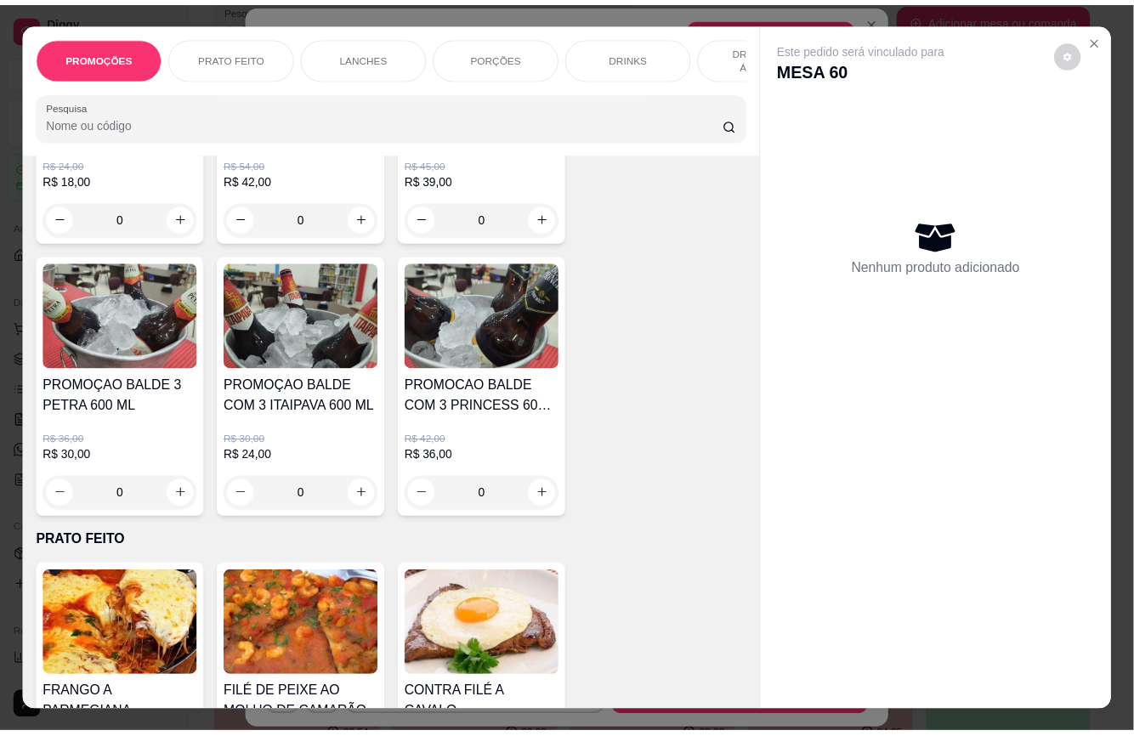
scroll to position [226, 0]
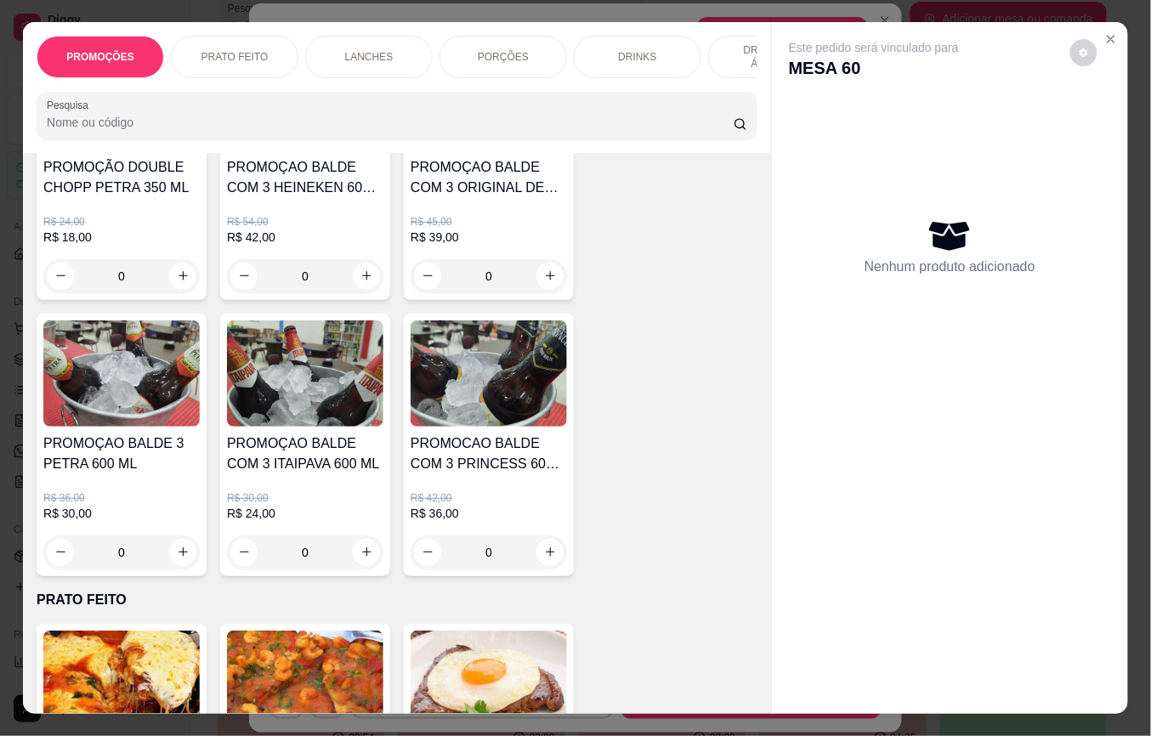
click at [172, 394] on img at bounding box center [121, 374] width 156 height 106
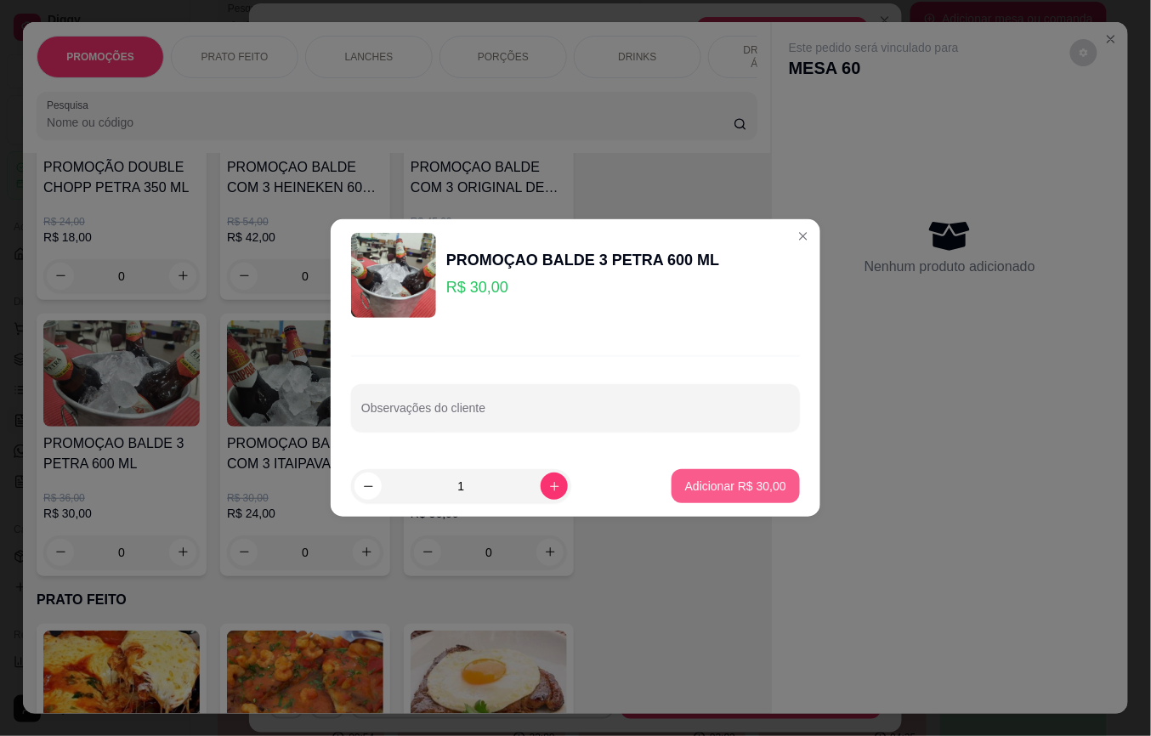
click at [672, 474] on button "Adicionar R$ 30,00" at bounding box center [736, 486] width 128 height 34
type input "1"
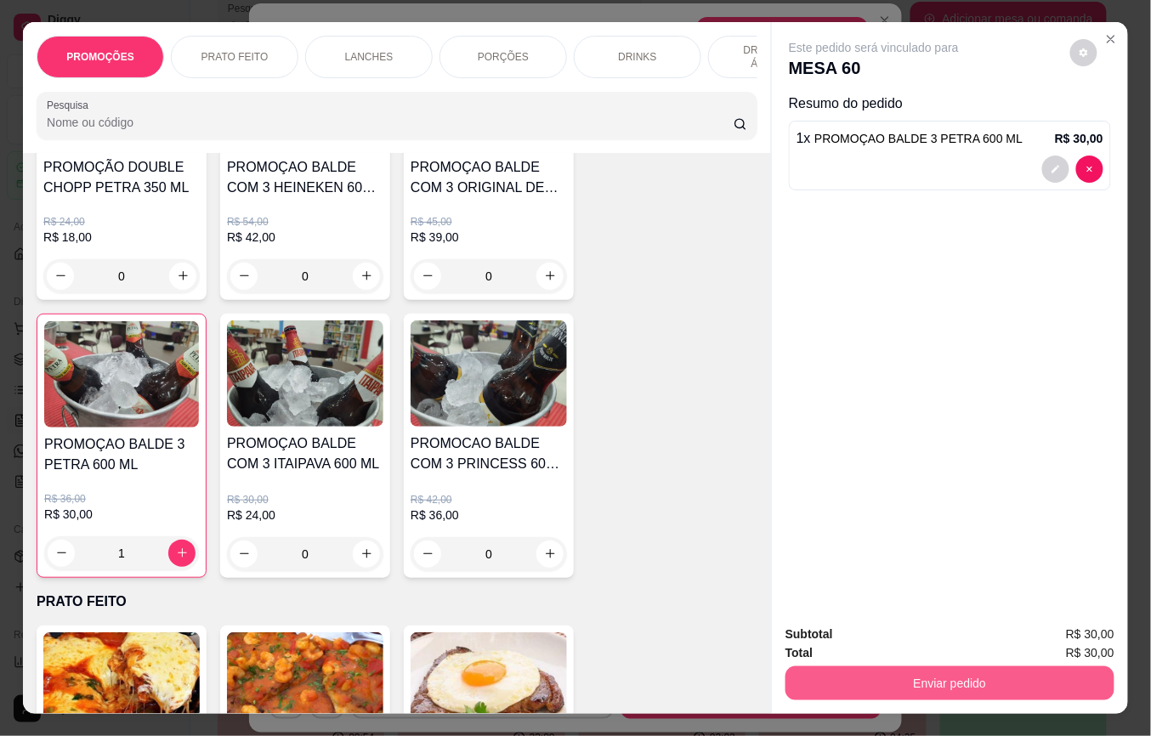
click at [816, 672] on button "Enviar pedido" at bounding box center [950, 684] width 329 height 34
click at [816, 639] on button "Não registrar e enviar pedido" at bounding box center [892, 634] width 177 height 32
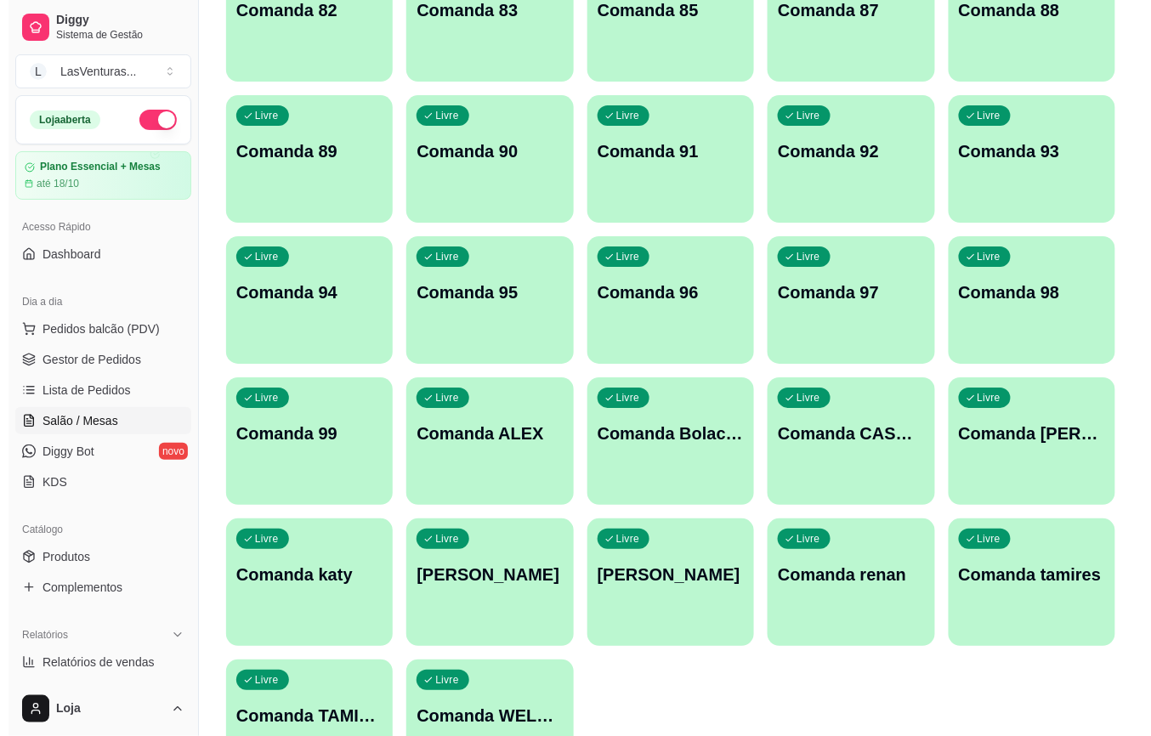
scroll to position [1620, 0]
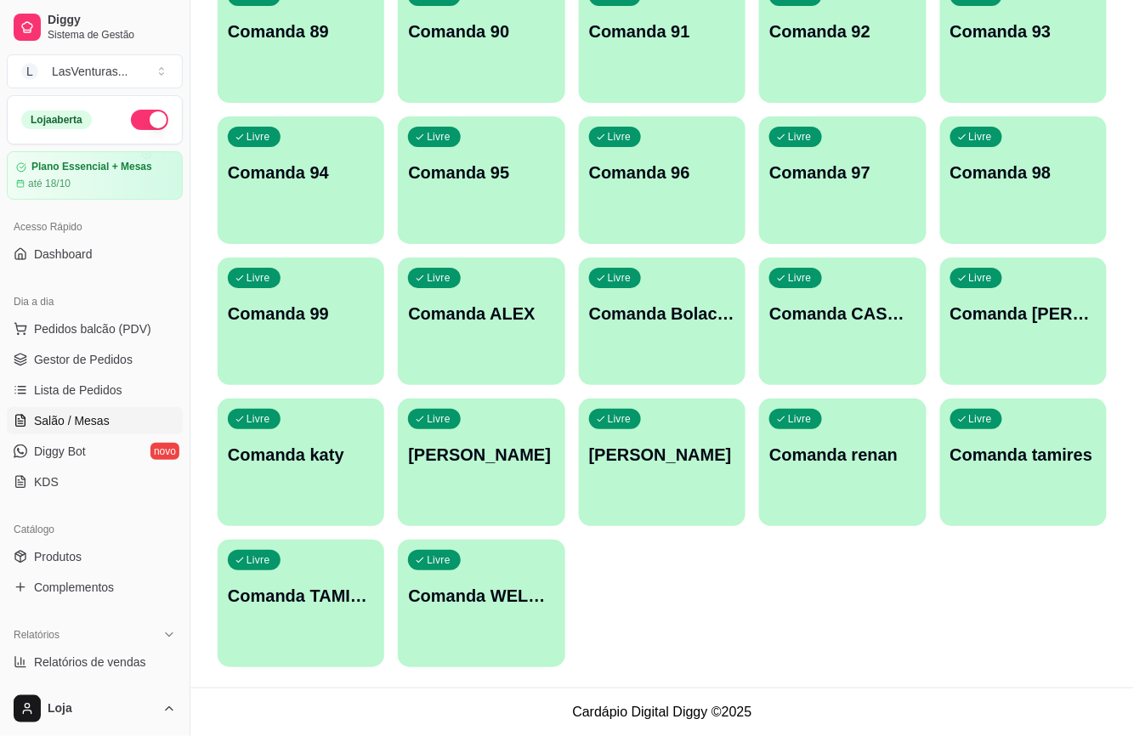
click at [349, 355] on div "Livre Comanda 99" at bounding box center [301, 311] width 167 height 107
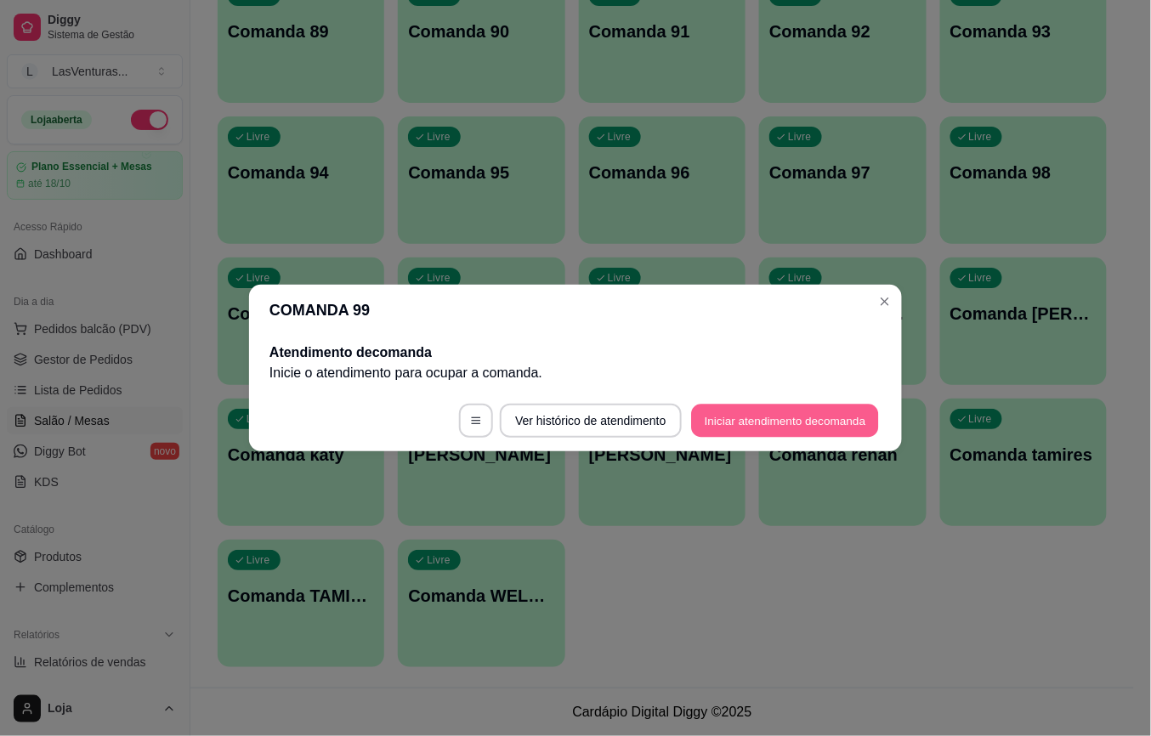
click at [760, 412] on button "Iniciar atendimento de comanda" at bounding box center [785, 421] width 188 height 33
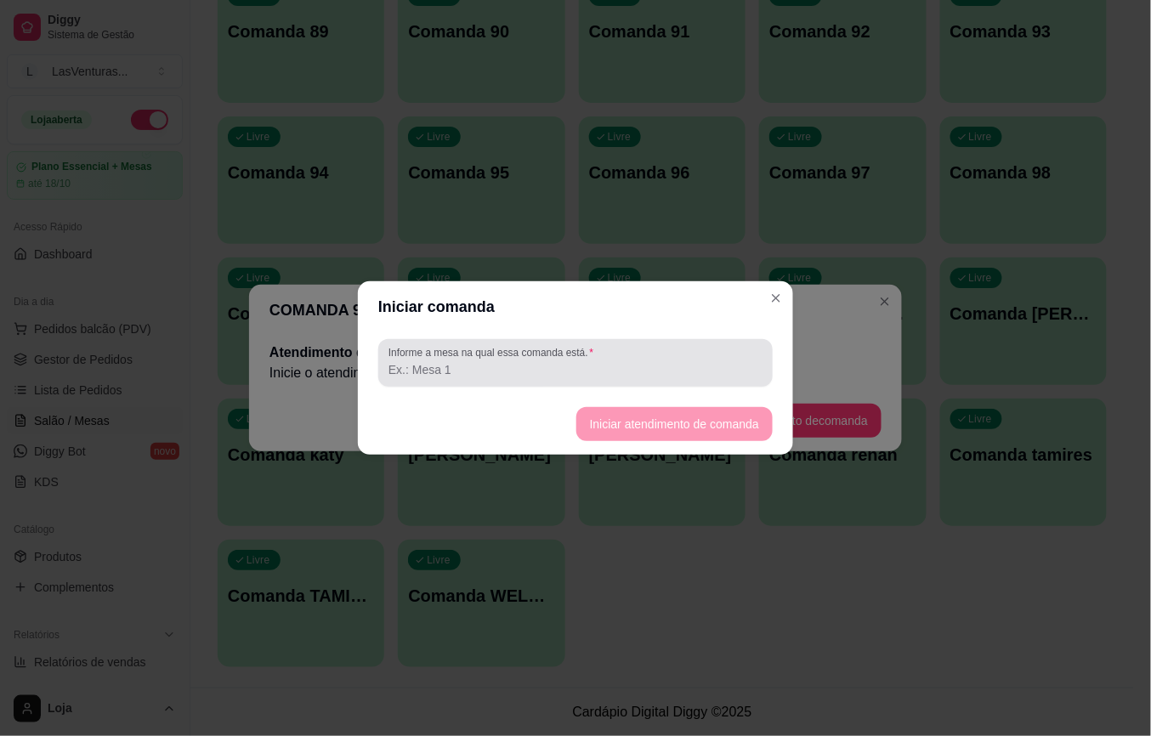
click at [607, 374] on input "Informe a mesa na qual essa comanda está." at bounding box center [576, 369] width 374 height 17
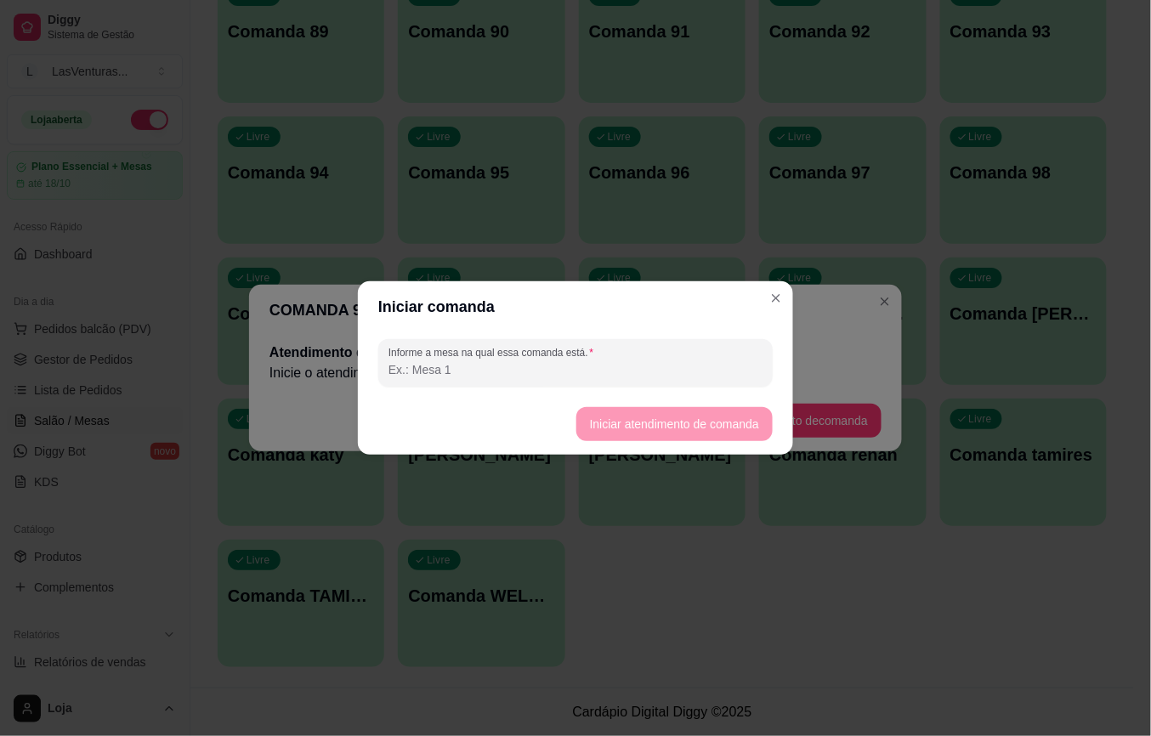
type input "b"
type input "Bomba"
click at [610, 413] on button "Iniciar atendimento de comanda" at bounding box center [674, 424] width 190 height 33
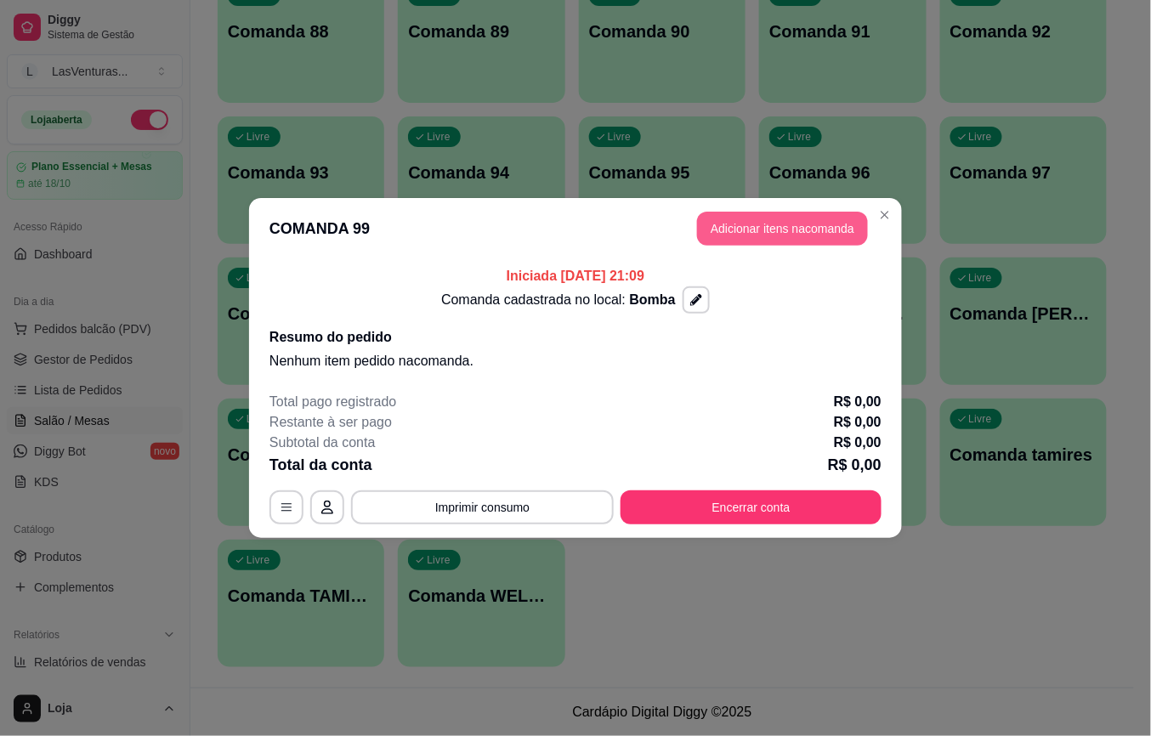
click at [789, 236] on button "Adicionar itens na comanda" at bounding box center [782, 229] width 171 height 34
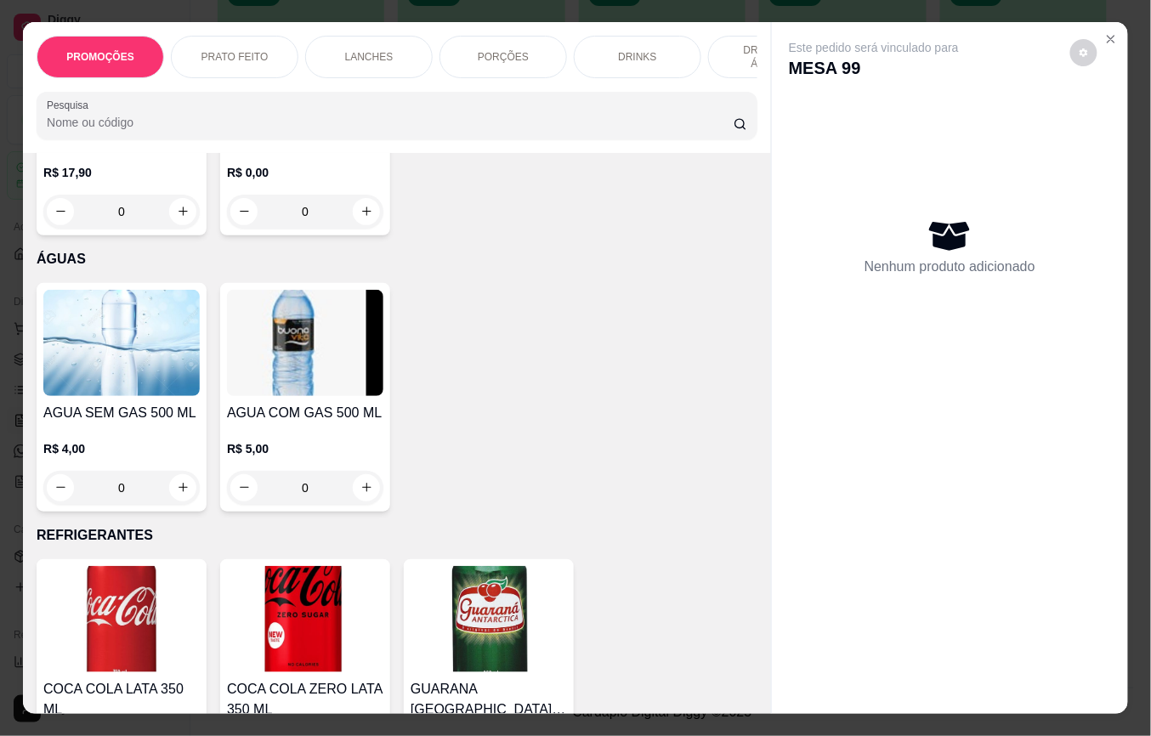
scroll to position [5667, 0]
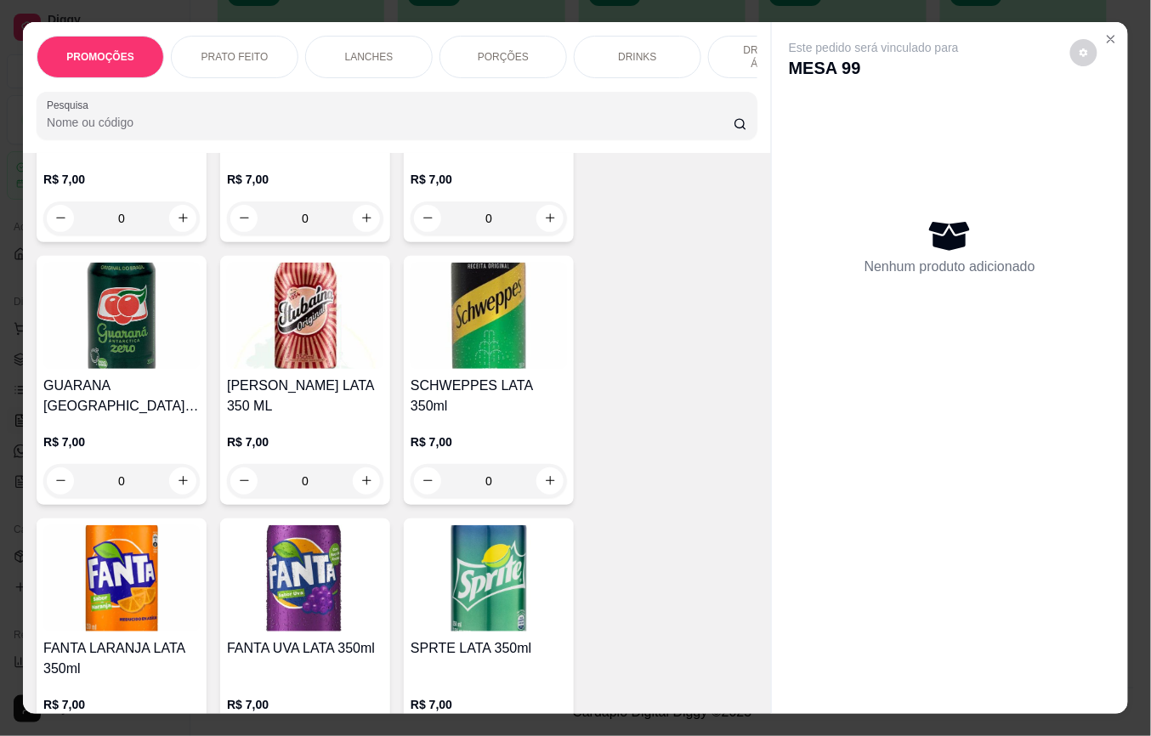
click at [508, 559] on img at bounding box center [489, 578] width 156 height 106
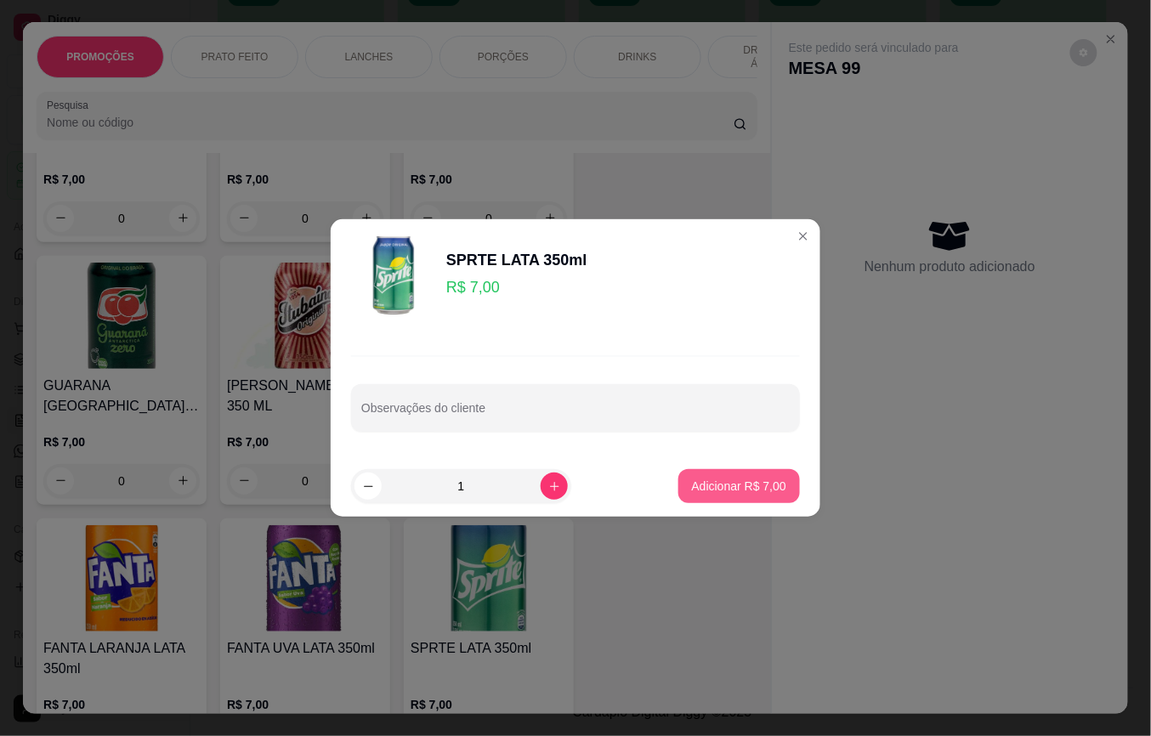
click at [690, 477] on button "Adicionar R$ 7,00" at bounding box center [739, 486] width 122 height 34
type input "1"
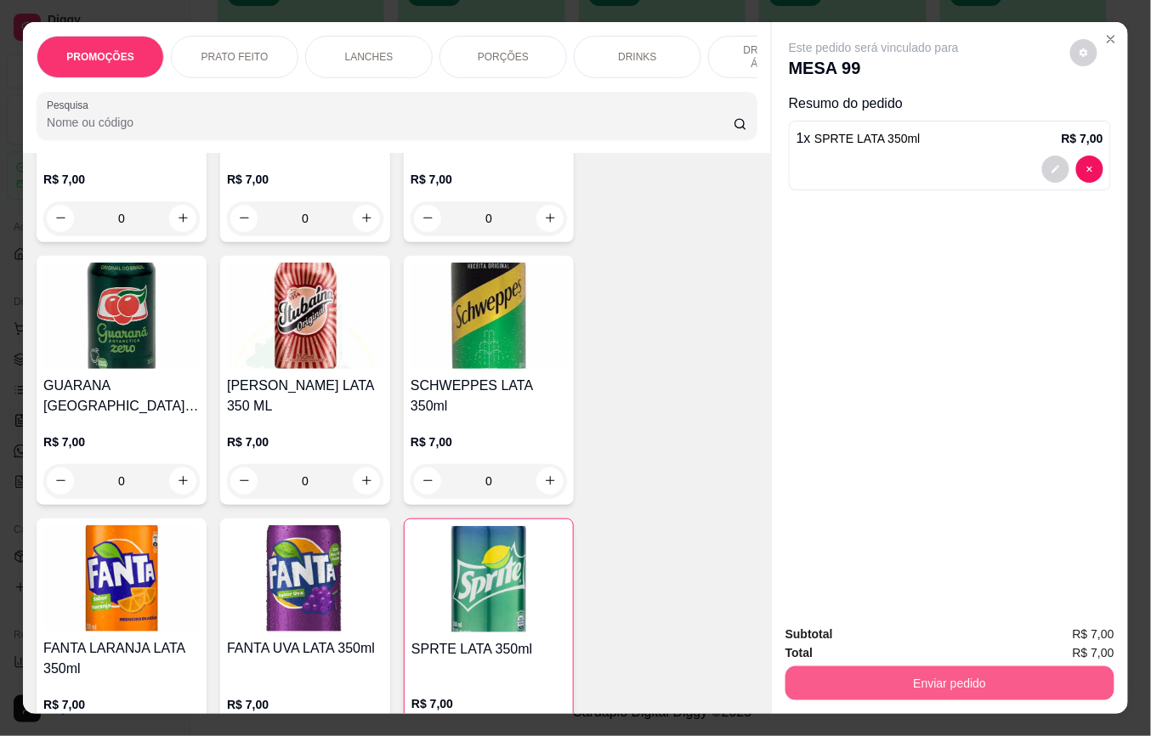
click at [807, 667] on button "Enviar pedido" at bounding box center [950, 684] width 329 height 34
click at [807, 633] on button "Não registrar e enviar pedido" at bounding box center [892, 634] width 177 height 32
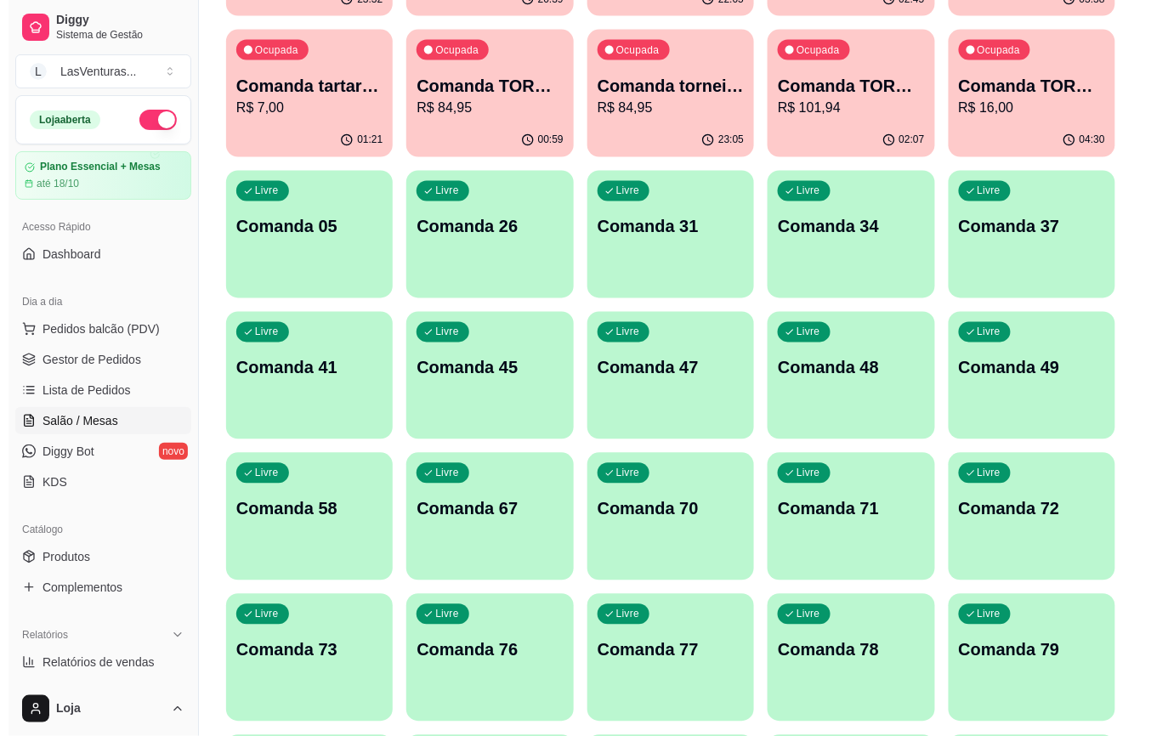
scroll to position [599, 0]
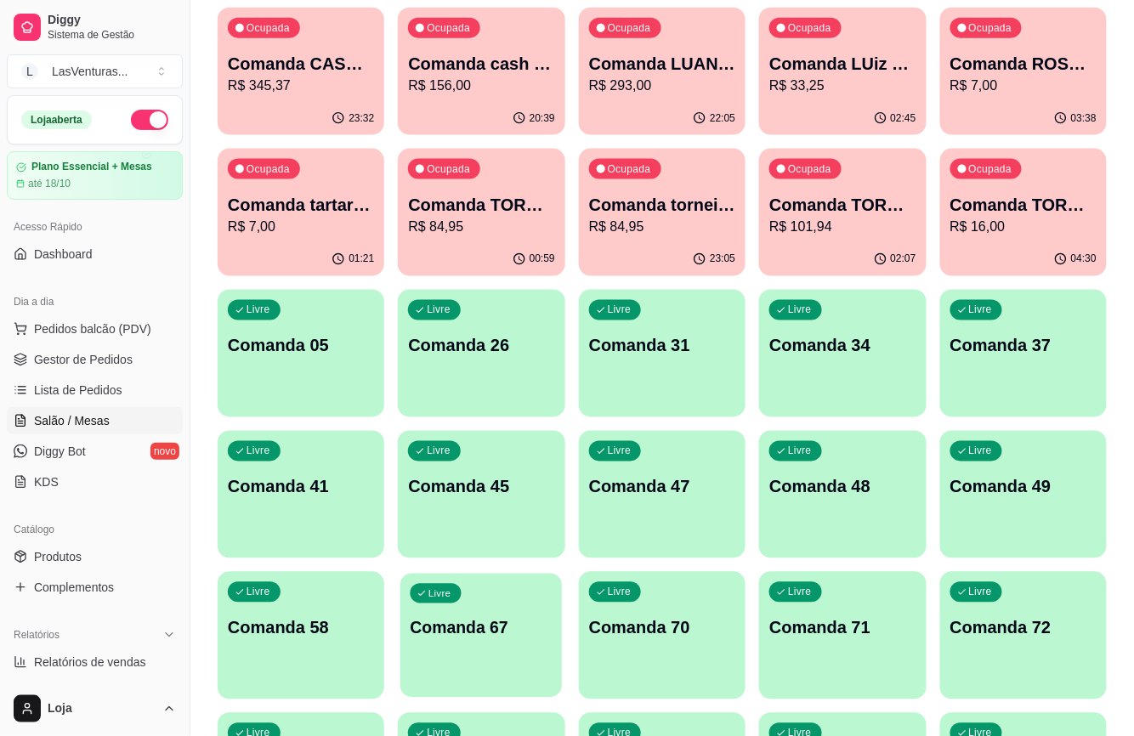
click at [478, 673] on div "Livre Comanda 67" at bounding box center [481, 626] width 162 height 104
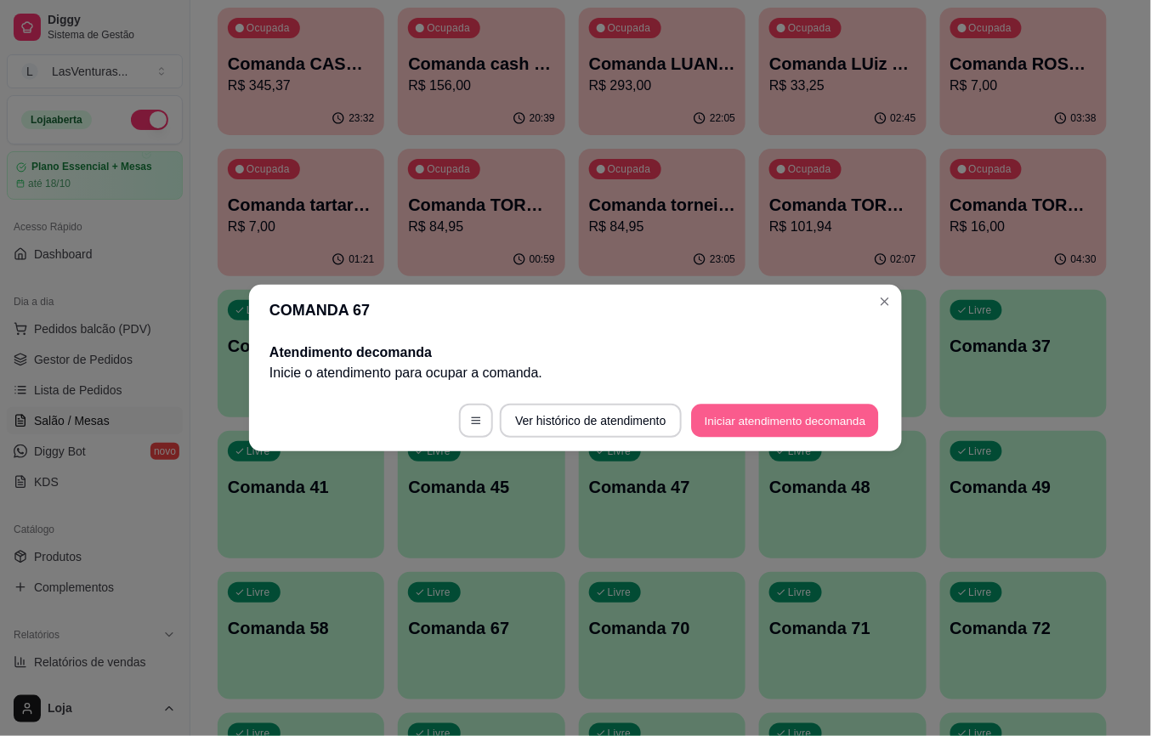
click at [789, 413] on button "Iniciar atendimento de comanda" at bounding box center [785, 421] width 188 height 33
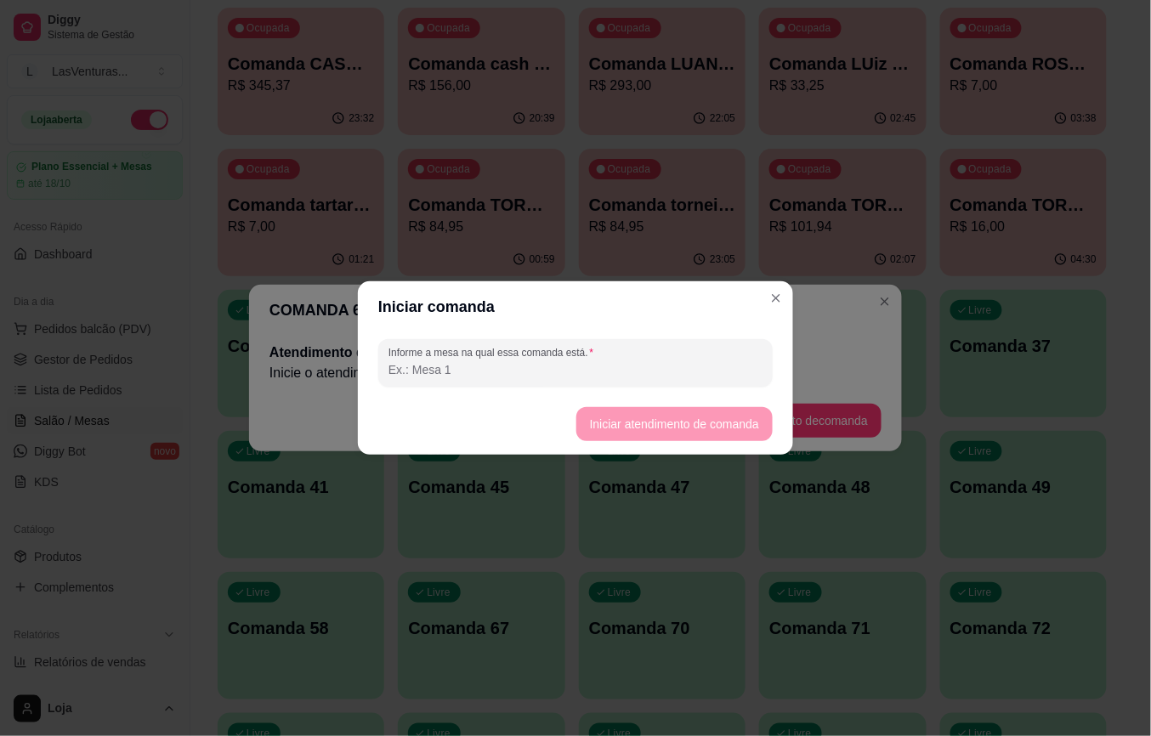
drag, startPoint x: 650, startPoint y: 308, endPoint x: 610, endPoint y: 326, distance: 44.1
click at [624, 313] on header "Iniciar comanda" at bounding box center [575, 306] width 435 height 51
click at [636, 365] on input "Informe a mesa na qual essa comanda está." at bounding box center [576, 369] width 374 height 17
type input "[PERSON_NAME]"
click at [680, 389] on div "Informe a mesa na qual essa comanda está. [PERSON_NAME]" at bounding box center [575, 362] width 435 height 61
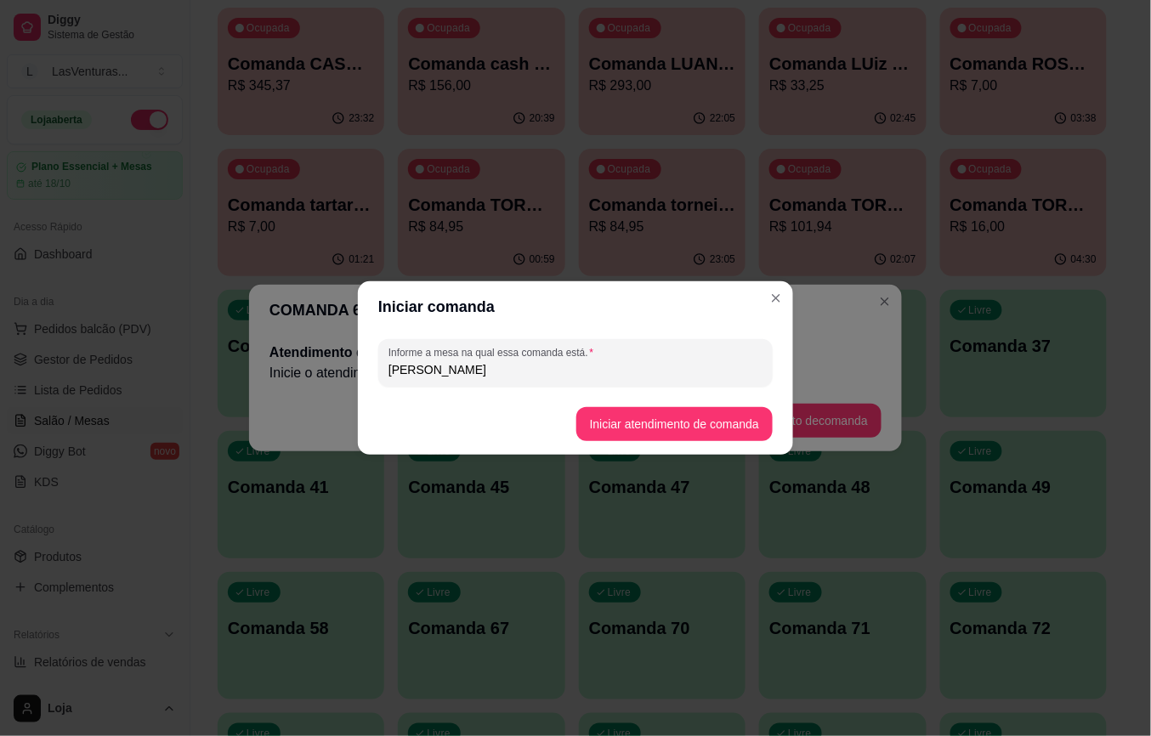
click at [684, 415] on button "Iniciar atendimento de comanda" at bounding box center [674, 424] width 196 height 34
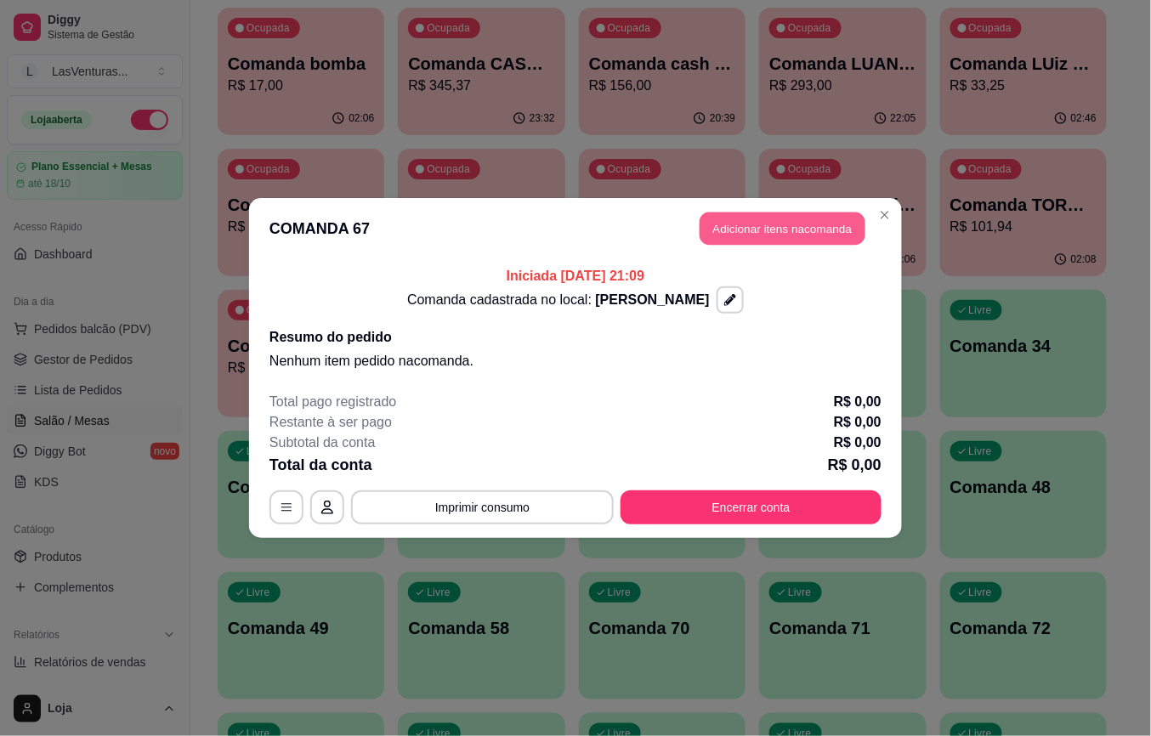
click at [797, 241] on button "Adicionar itens na comanda" at bounding box center [783, 229] width 166 height 33
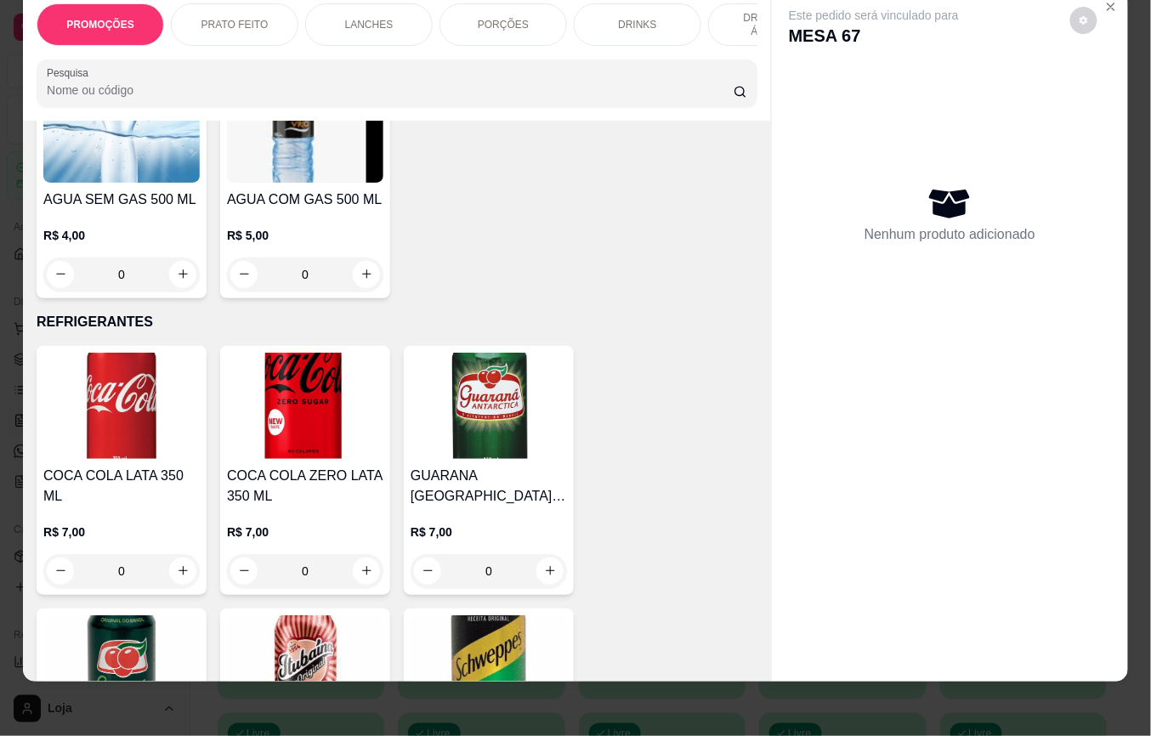
scroll to position [4938, 0]
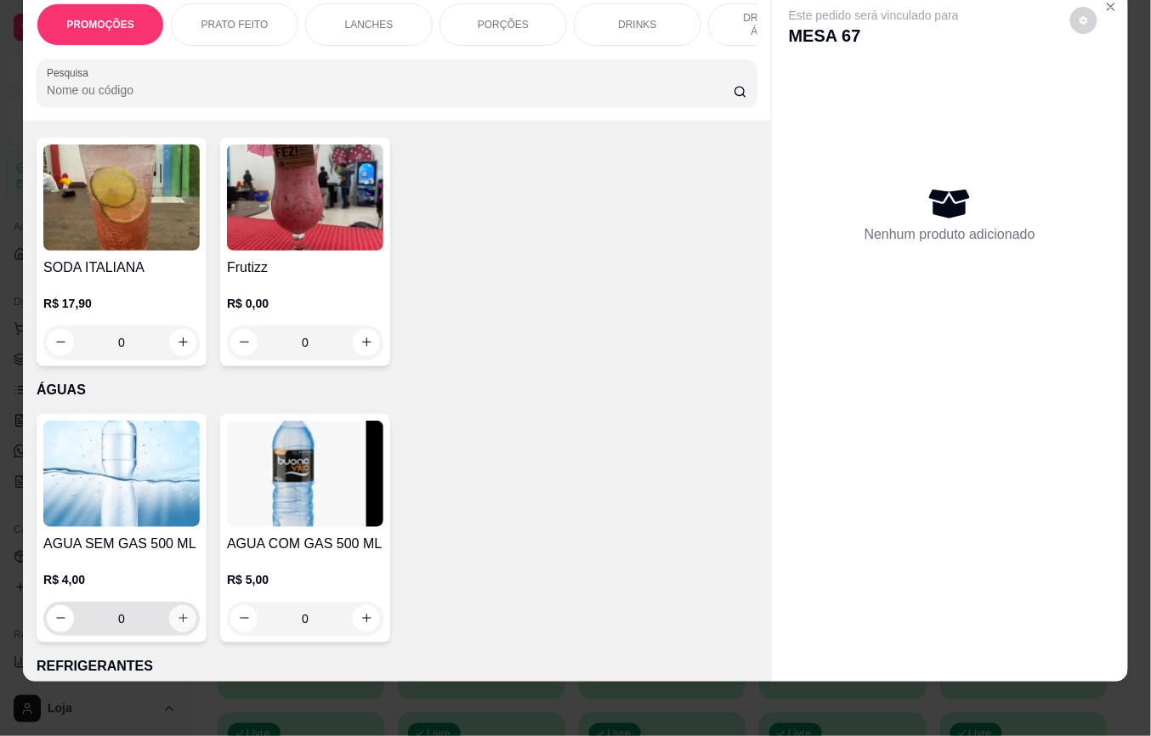
click at [177, 612] on icon "increase-product-quantity" at bounding box center [183, 618] width 13 height 13
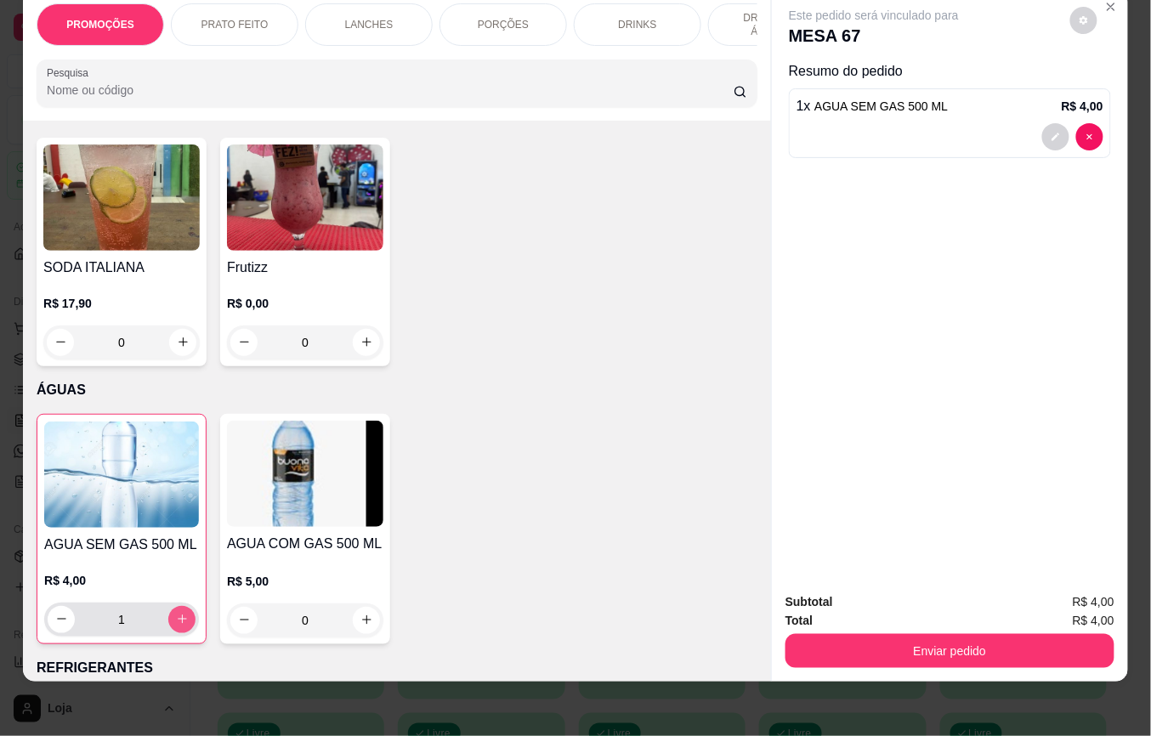
type input "1"
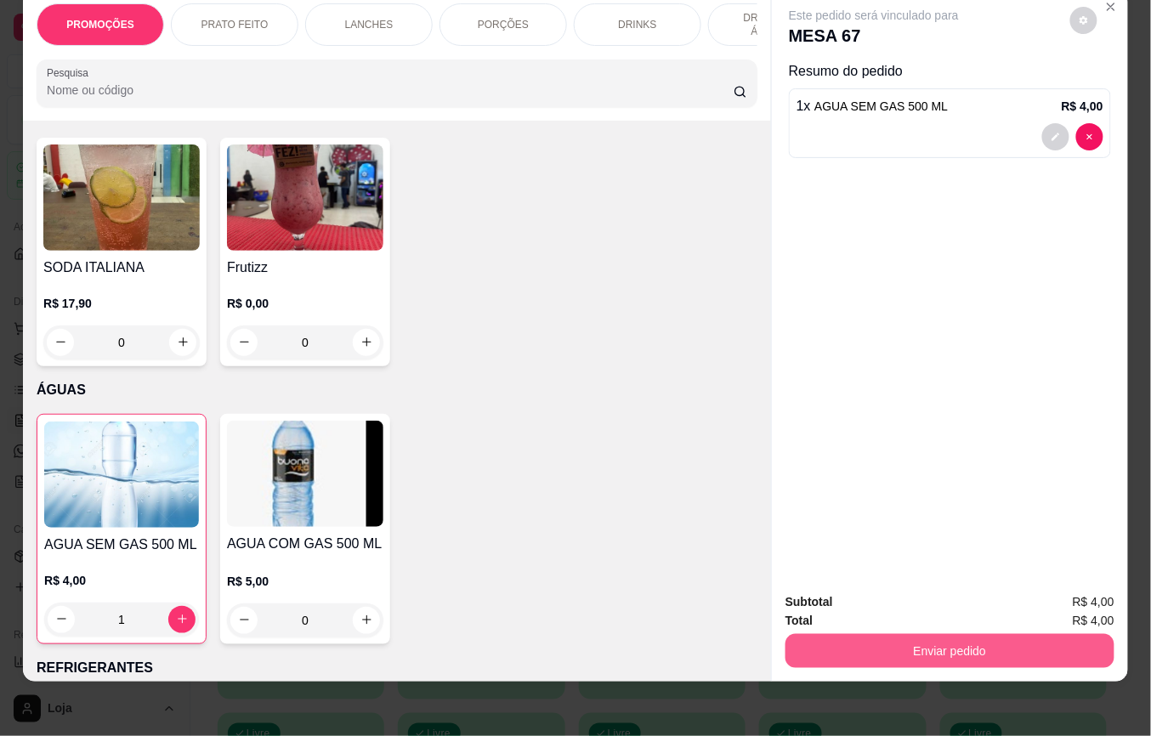
click at [908, 630] on div "Enviar pedido" at bounding box center [950, 649] width 329 height 38
click at [908, 635] on button "Enviar pedido" at bounding box center [950, 651] width 319 height 33
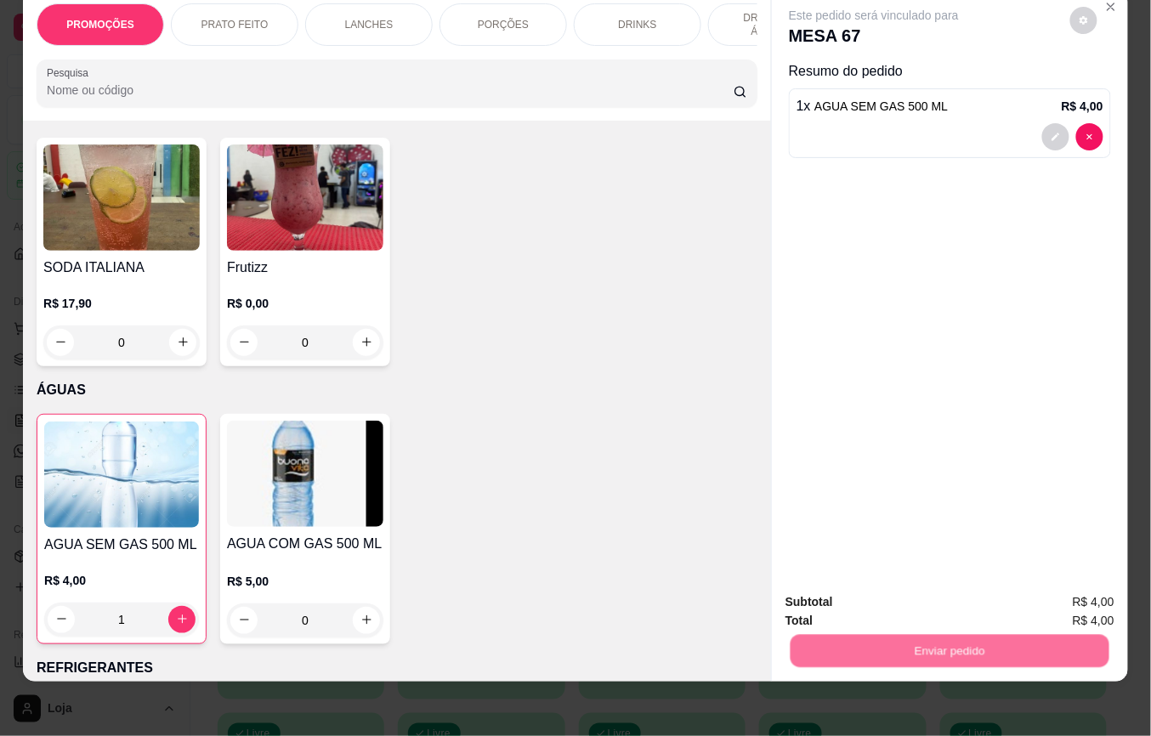
click at [903, 602] on button "Não registrar e enviar pedido" at bounding box center [892, 593] width 177 height 32
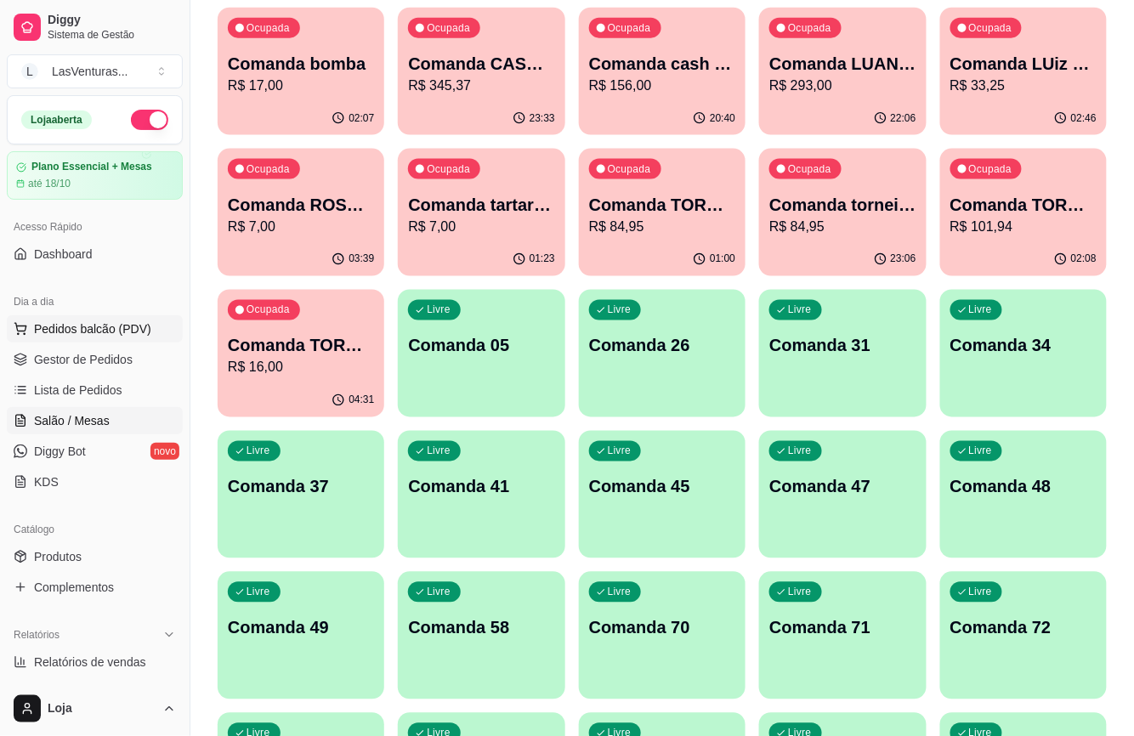
click at [43, 331] on span "Pedidos balcão (PDV)" at bounding box center [92, 329] width 117 height 17
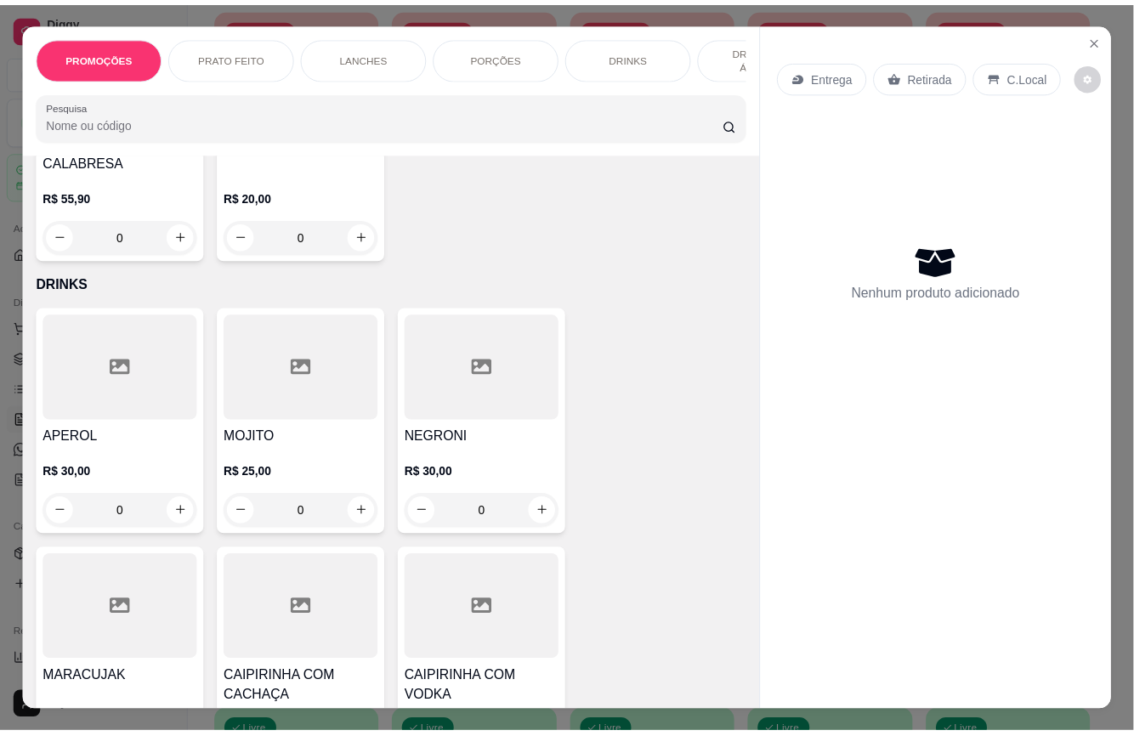
scroll to position [4194, 0]
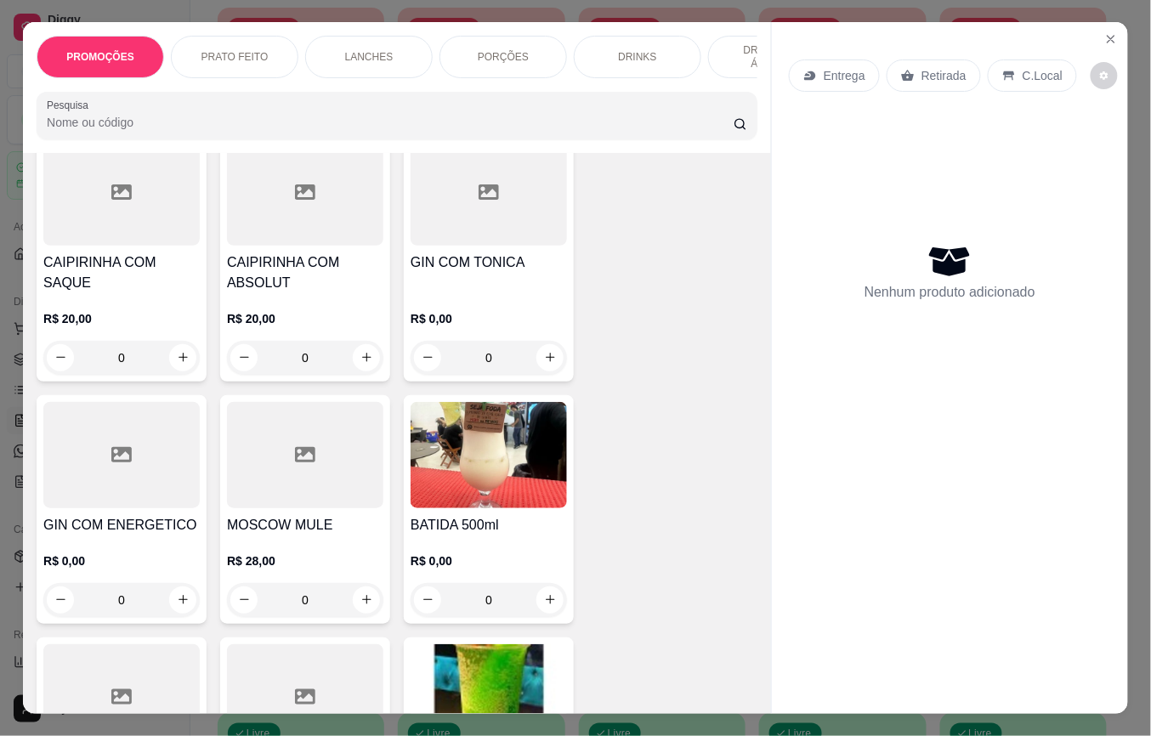
click at [505, 485] on img at bounding box center [489, 455] width 156 height 106
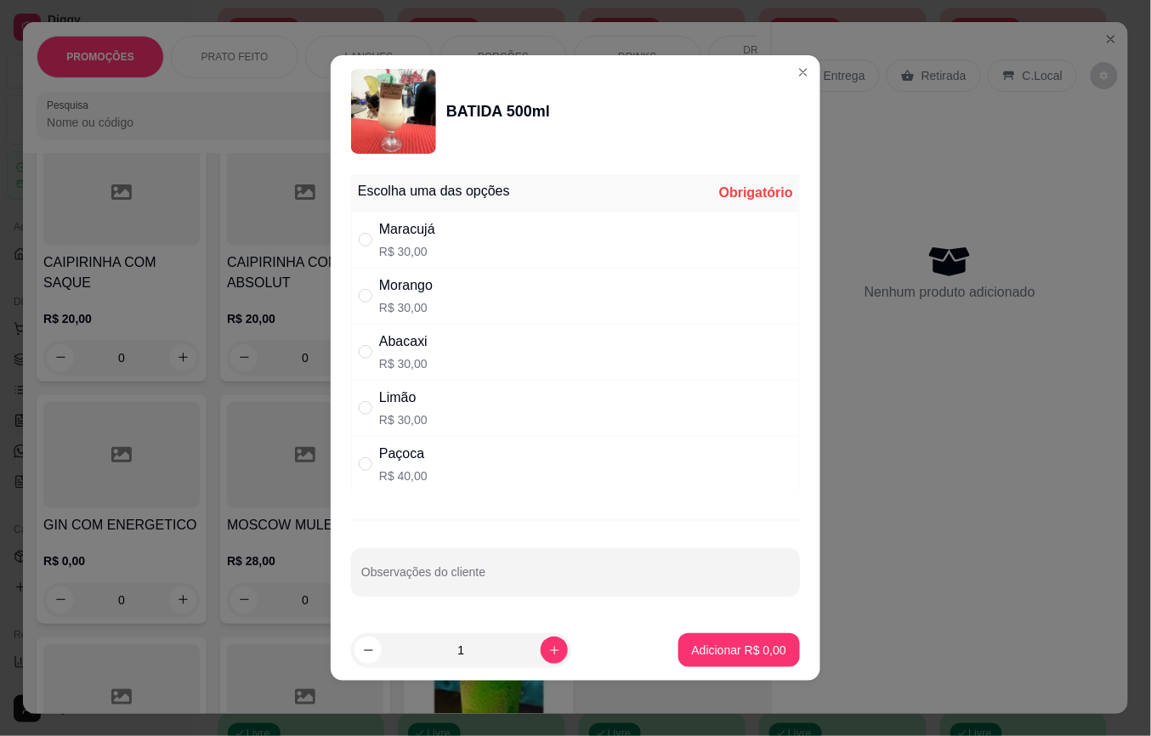
click at [452, 303] on div "Morango R$ 30,00" at bounding box center [575, 296] width 449 height 56
radio input "true"
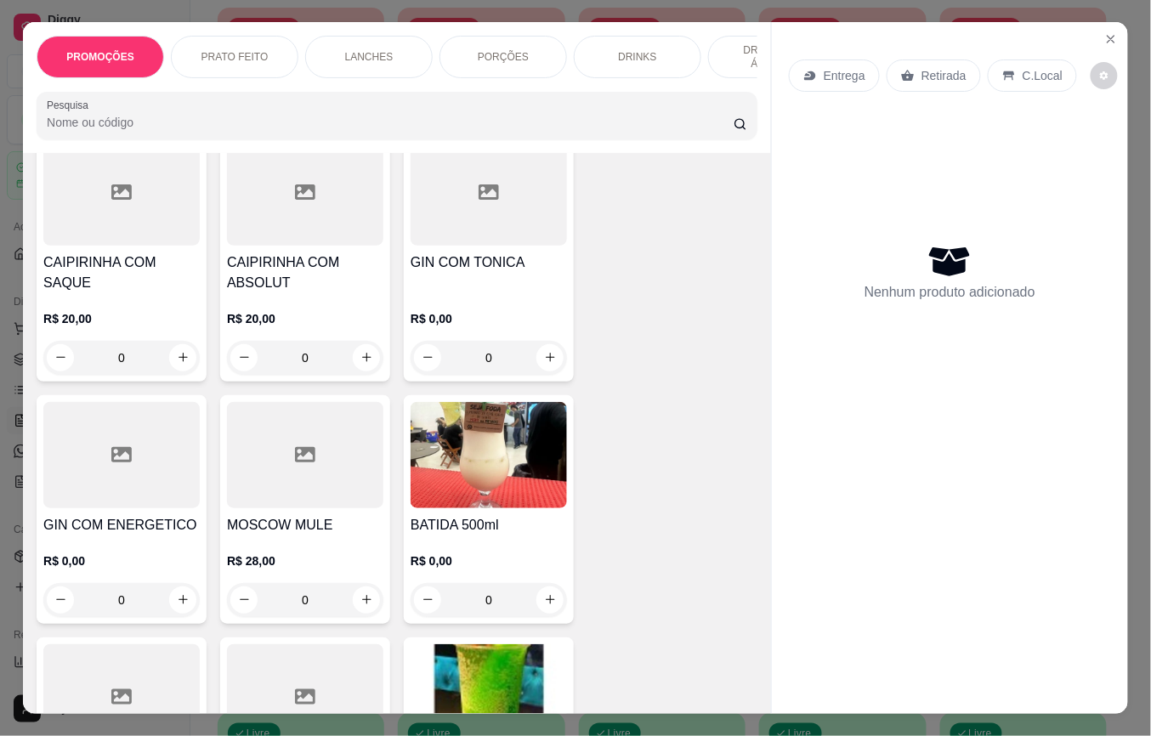
click at [1112, 37] on button "Close" at bounding box center [1111, 39] width 27 height 27
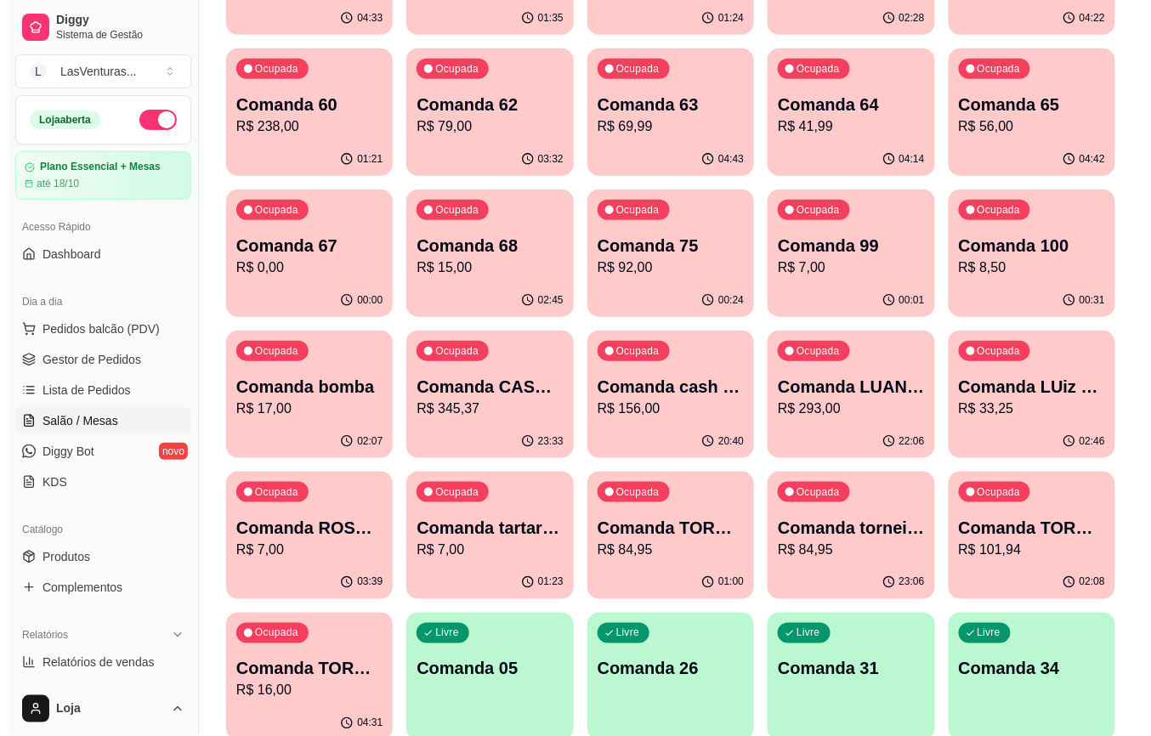
scroll to position [259, 0]
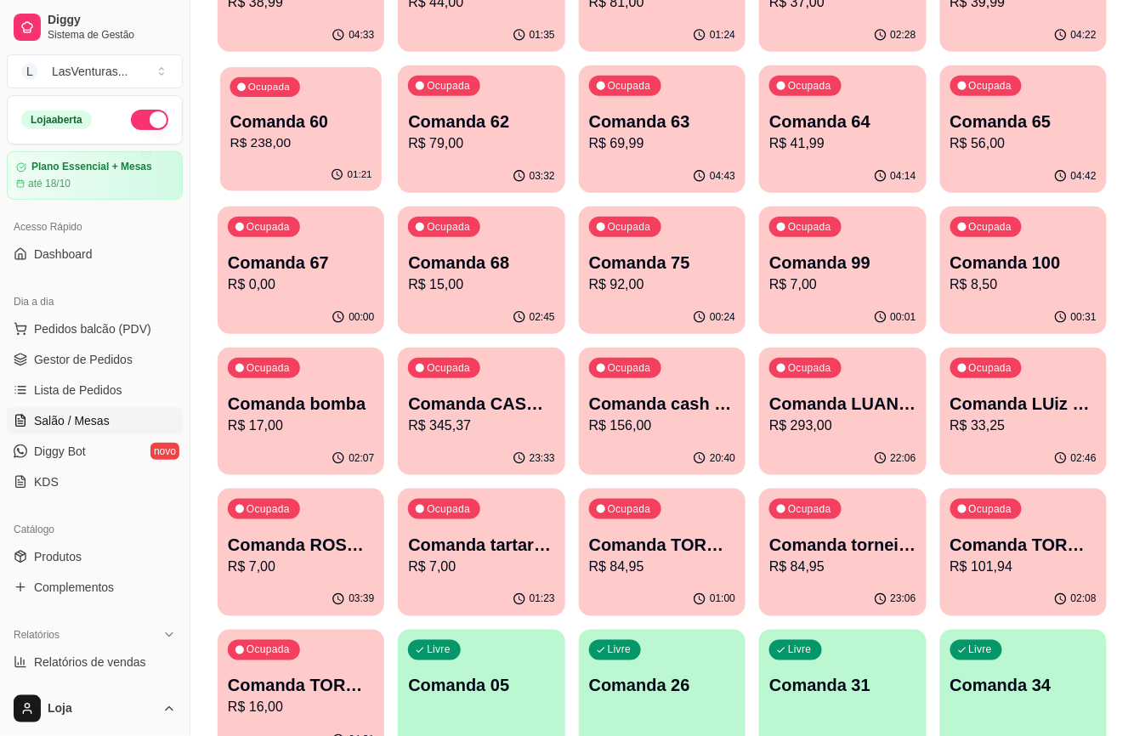
click at [264, 112] on p "Comanda 60" at bounding box center [301, 122] width 142 height 23
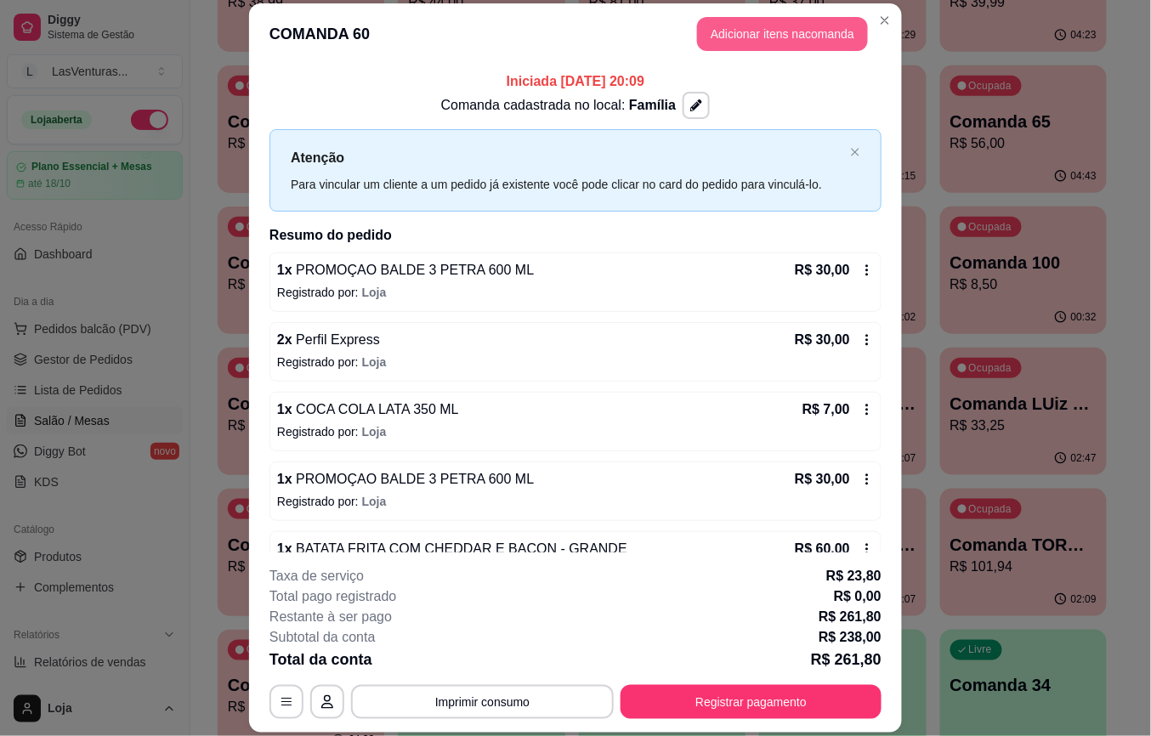
click at [739, 35] on button "Adicionar itens na comanda" at bounding box center [782, 34] width 171 height 34
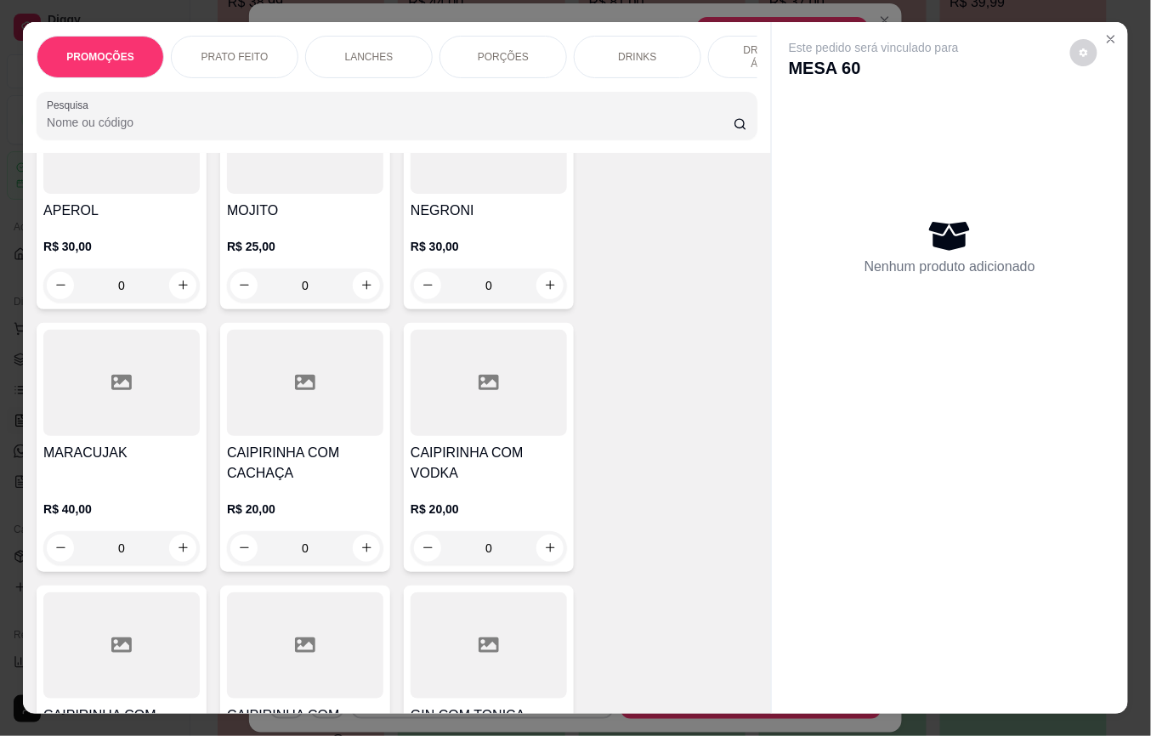
scroll to position [4421, 0]
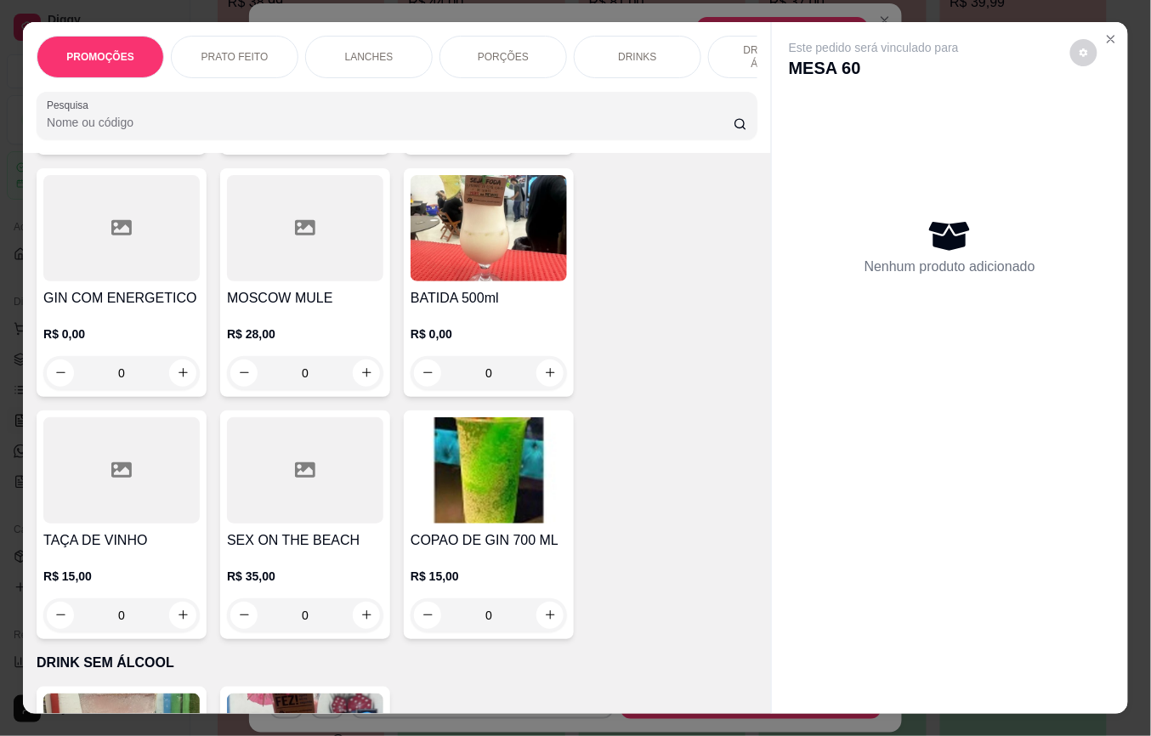
click at [500, 235] on img at bounding box center [489, 228] width 156 height 106
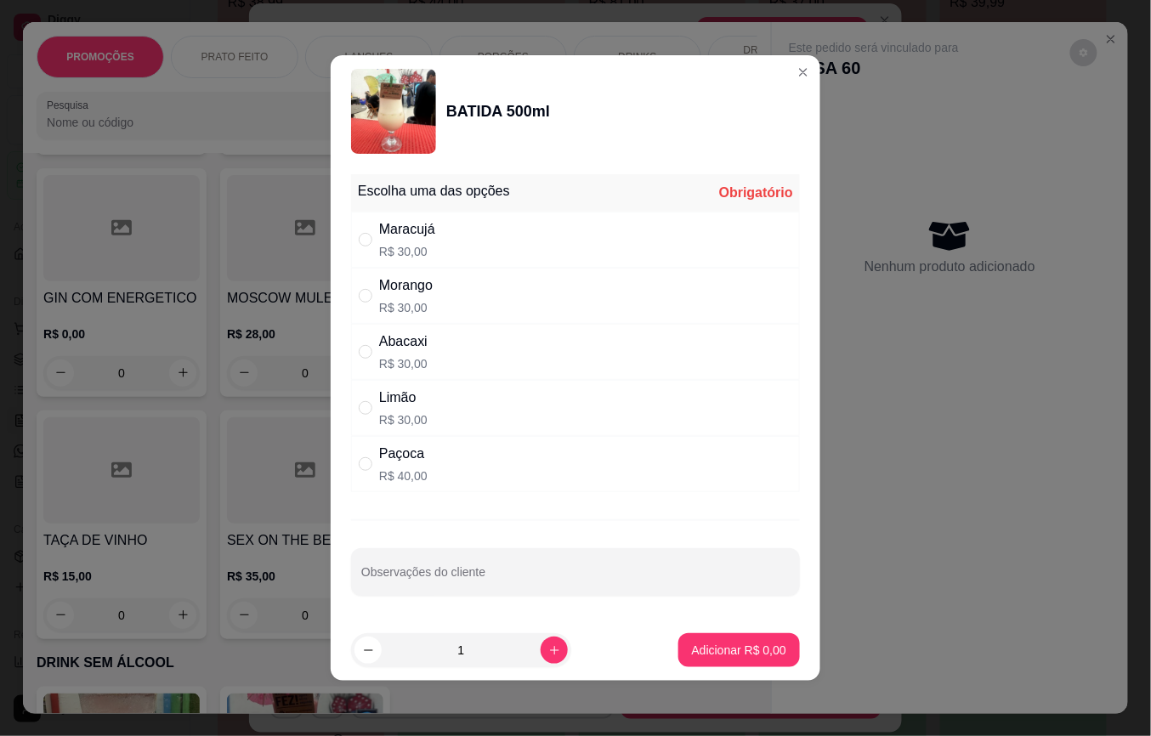
drag, startPoint x: 483, startPoint y: 304, endPoint x: 491, endPoint y: 330, distance: 26.6
click at [481, 306] on div "Morango R$ 30,00" at bounding box center [575, 296] width 449 height 56
radio input "true"
click at [706, 650] on p "Adicionar R$ 30,00" at bounding box center [735, 650] width 101 height 17
type input "1"
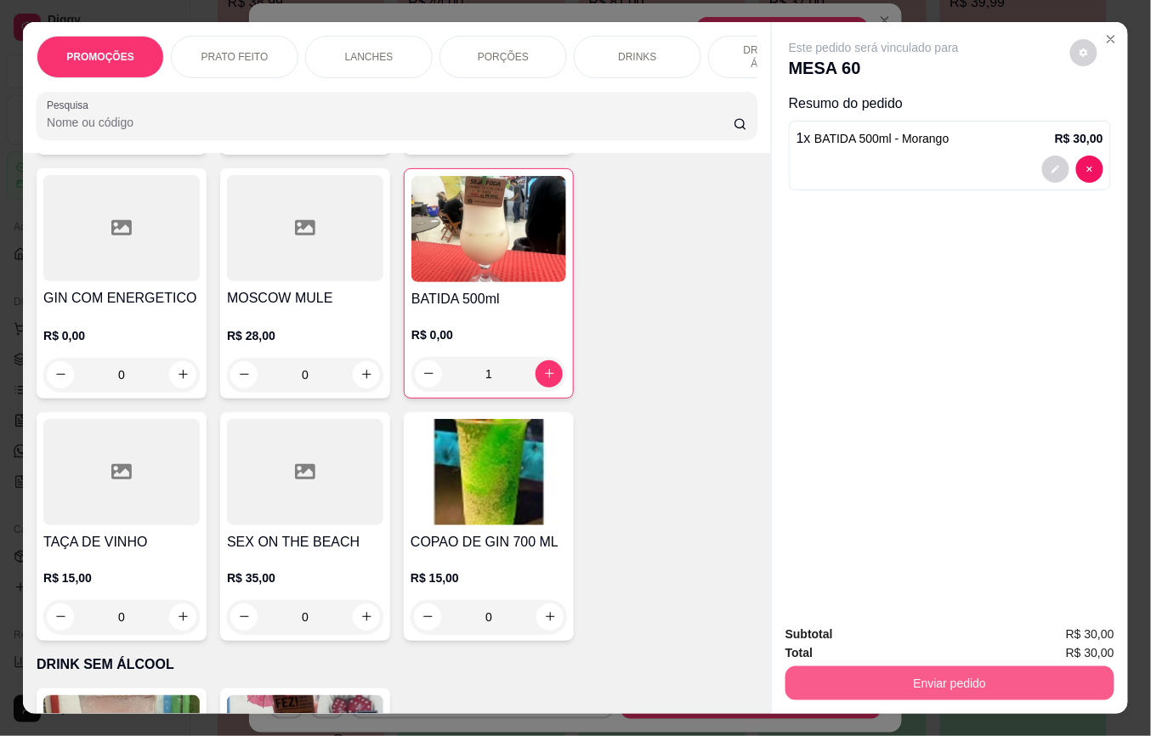
click at [852, 701] on div "Subtotal R$ 30,00 Total R$ 30,00 Enviar pedido" at bounding box center [950, 662] width 356 height 103
click at [848, 687] on button "Enviar pedido" at bounding box center [950, 683] width 319 height 33
click at [830, 629] on button "Não registrar e enviar pedido" at bounding box center [893, 633] width 172 height 31
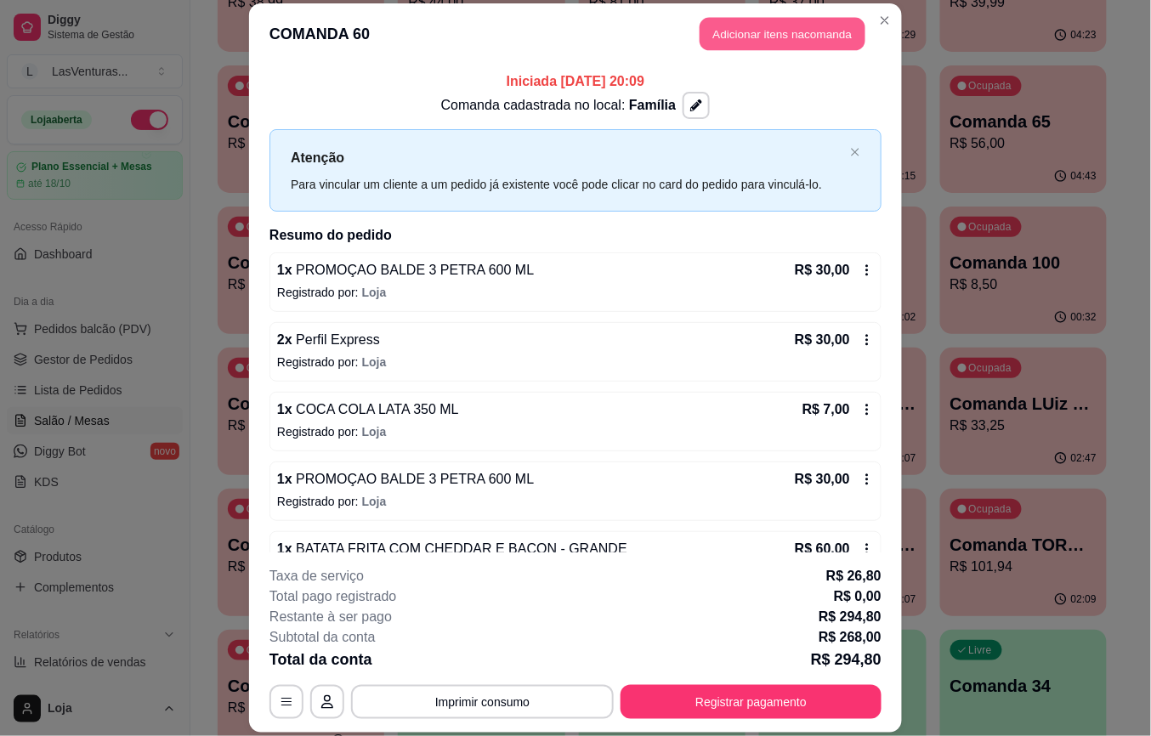
click at [743, 44] on button "Adicionar itens na comanda" at bounding box center [783, 34] width 166 height 33
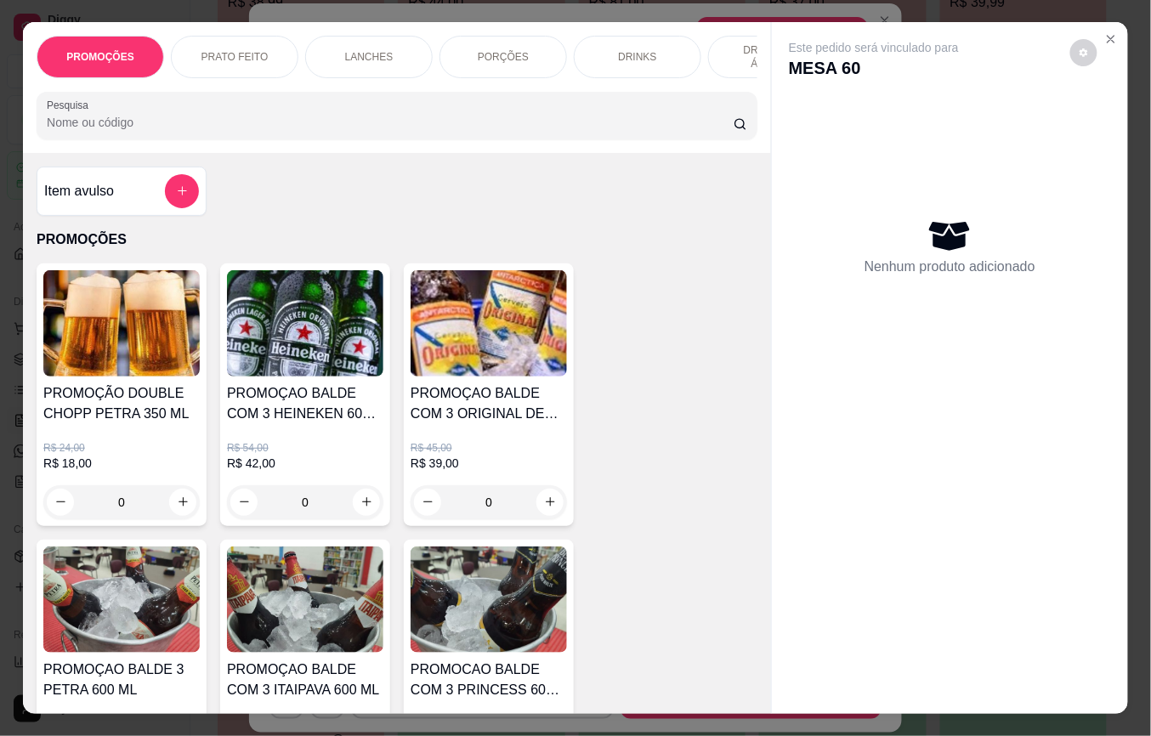
click at [1113, 27] on button "Close" at bounding box center [1111, 39] width 27 height 27
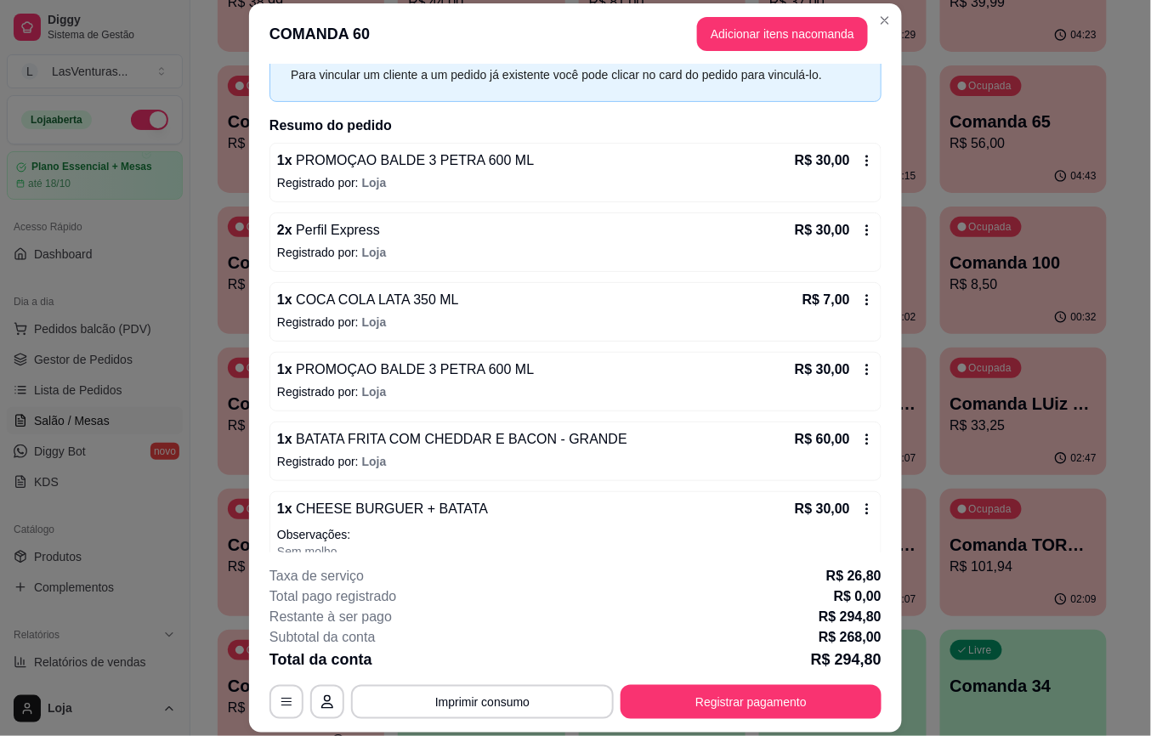
scroll to position [0, 0]
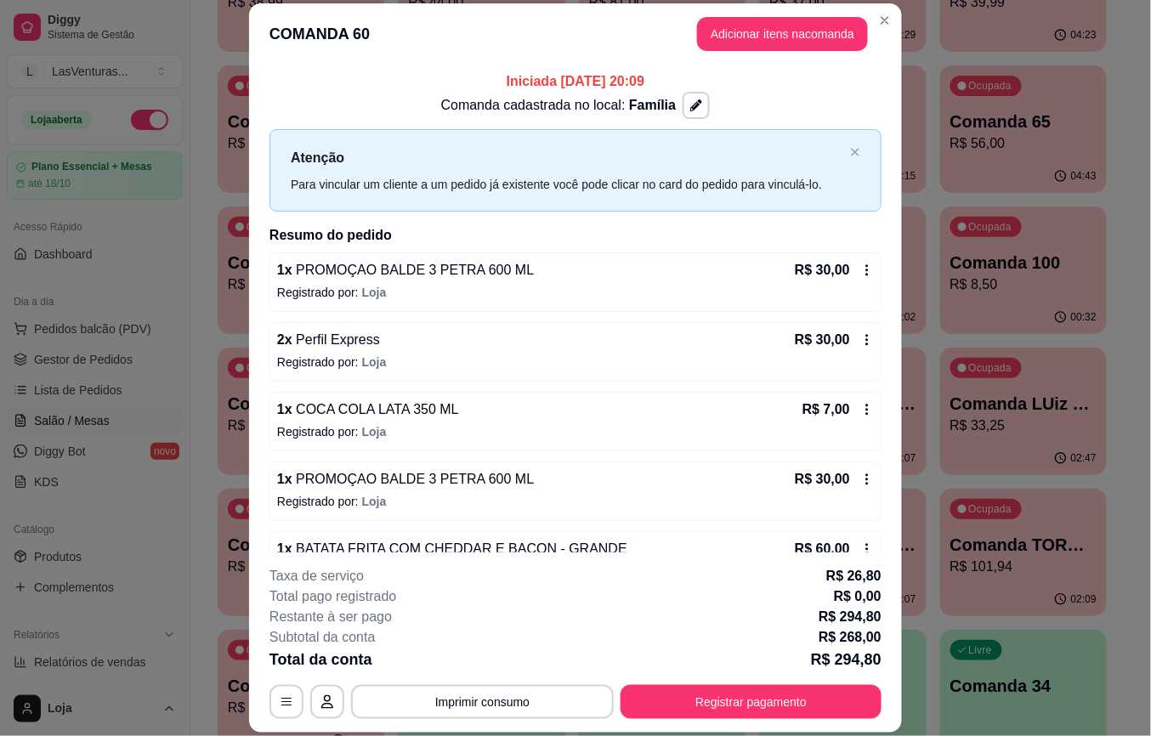
click at [749, 31] on button "Adicionar itens na comanda" at bounding box center [782, 34] width 171 height 34
click at [179, 131] on input "Pesquisa" at bounding box center [390, 122] width 687 height 17
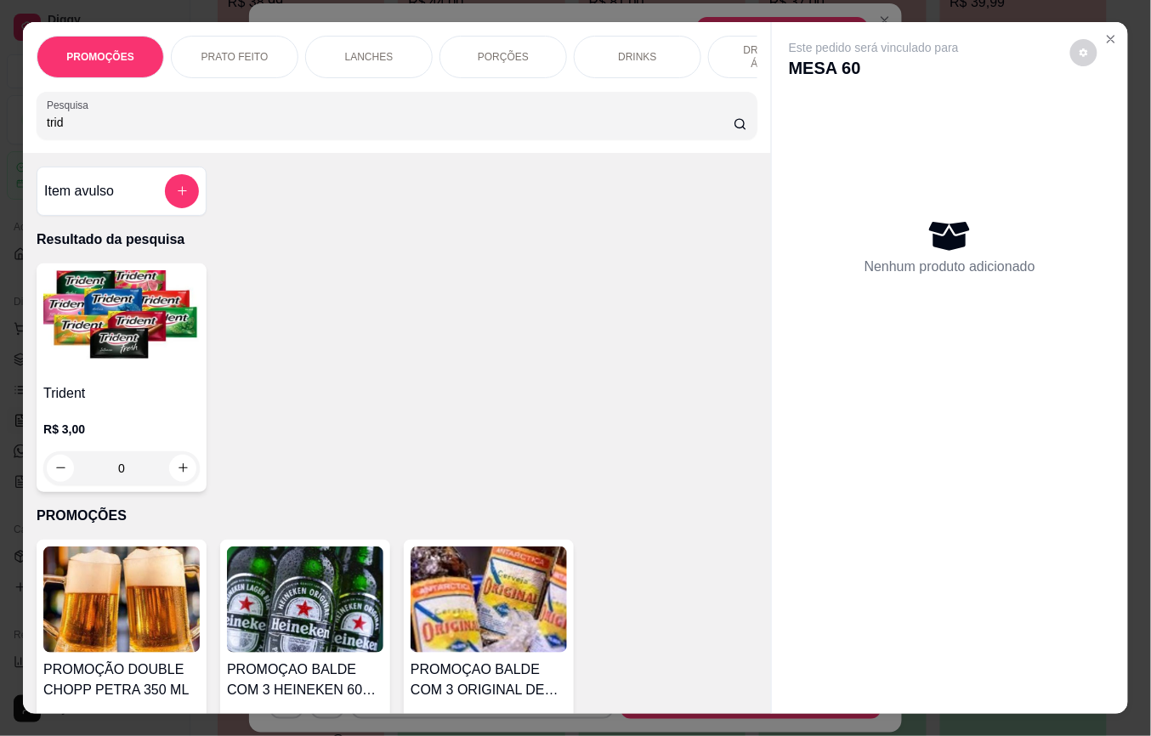
type input "trid"
click at [187, 469] on div "0" at bounding box center [121, 468] width 156 height 34
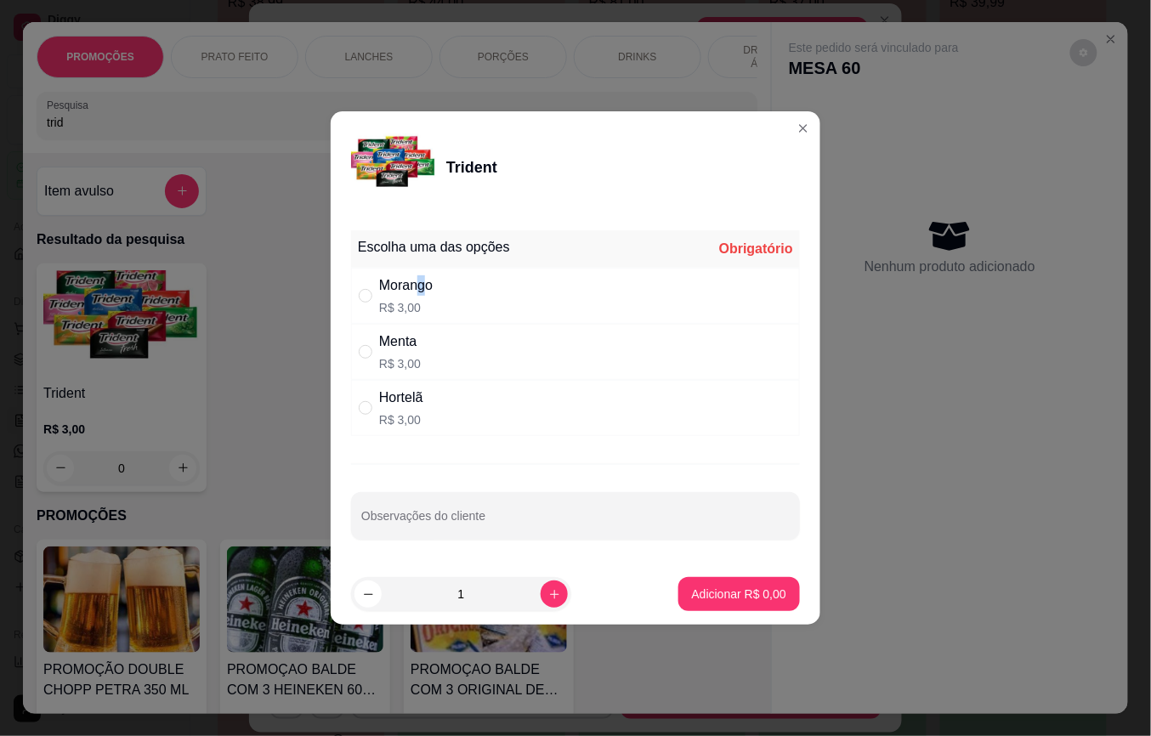
click at [425, 291] on div "Morango" at bounding box center [406, 285] width 54 height 20
radio input "true"
click at [693, 593] on p "Adicionar R$ 3,00" at bounding box center [739, 594] width 92 height 16
type input "1"
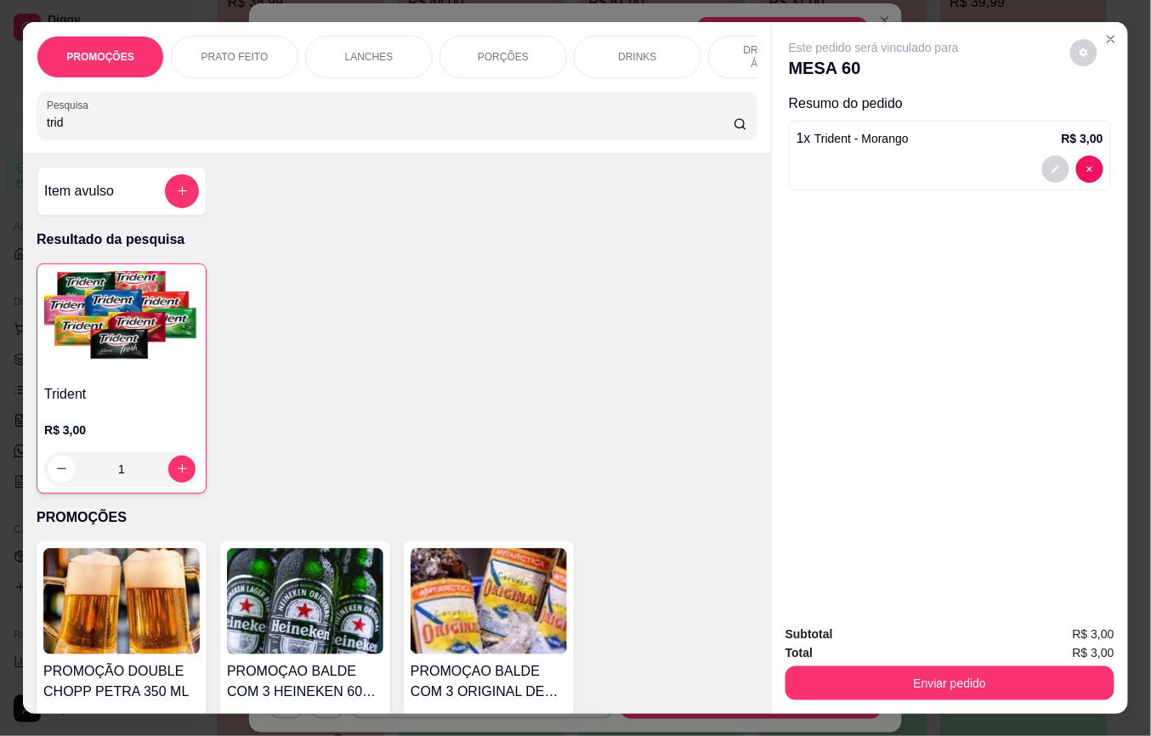
drag, startPoint x: 104, startPoint y: 138, endPoint x: 0, endPoint y: 138, distance: 103.7
click at [0, 138] on html "Diggy Sistema de Gestão L LasVenturas ... Loja aberta Plano Essencial + Mesas a…" at bounding box center [575, 109] width 1151 height 736
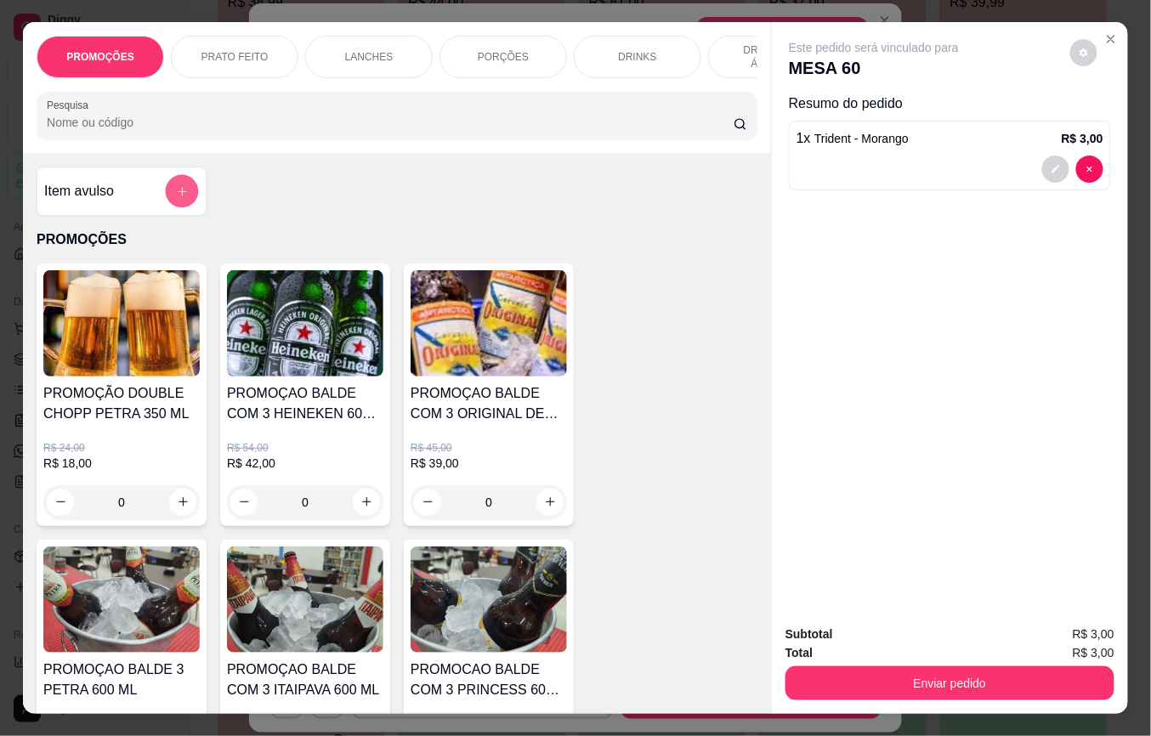
click at [170, 208] on button "add-separate-item" at bounding box center [182, 191] width 33 height 33
click at [484, 284] on label "Nome do produto" at bounding box center [458, 291] width 84 height 14
click at [484, 300] on input "Nome do produto" at bounding box center [576, 308] width 320 height 17
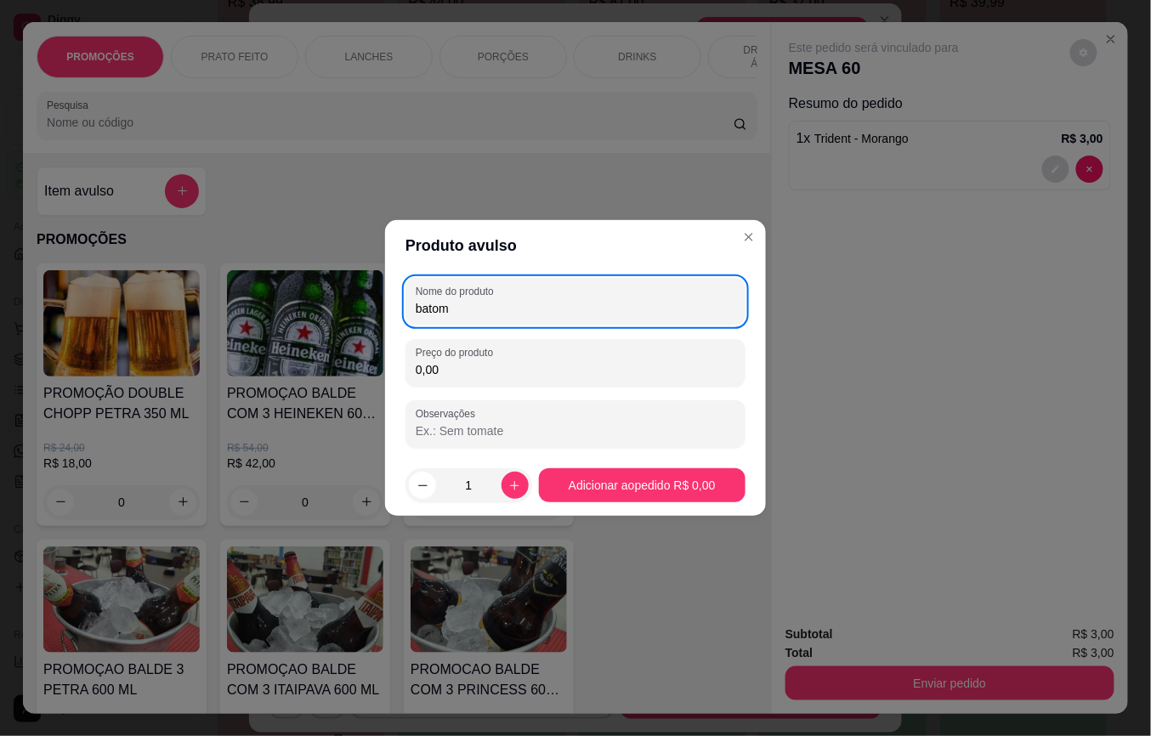
type input "batom"
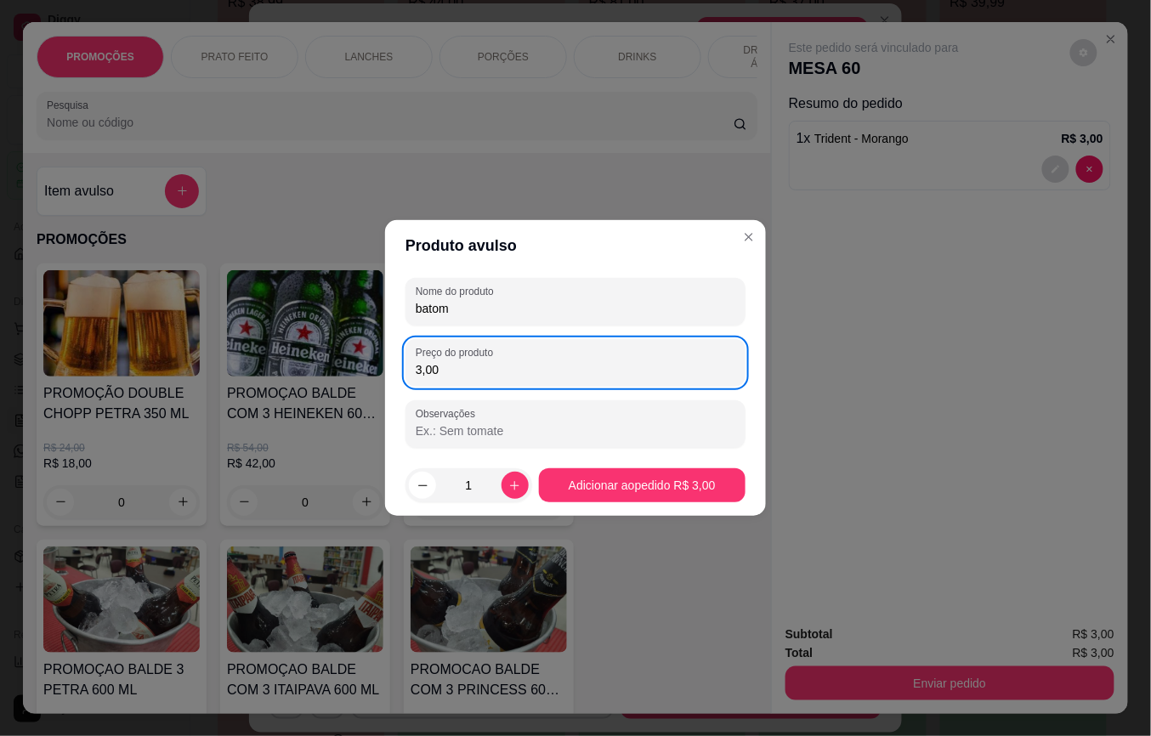
type input "3,00"
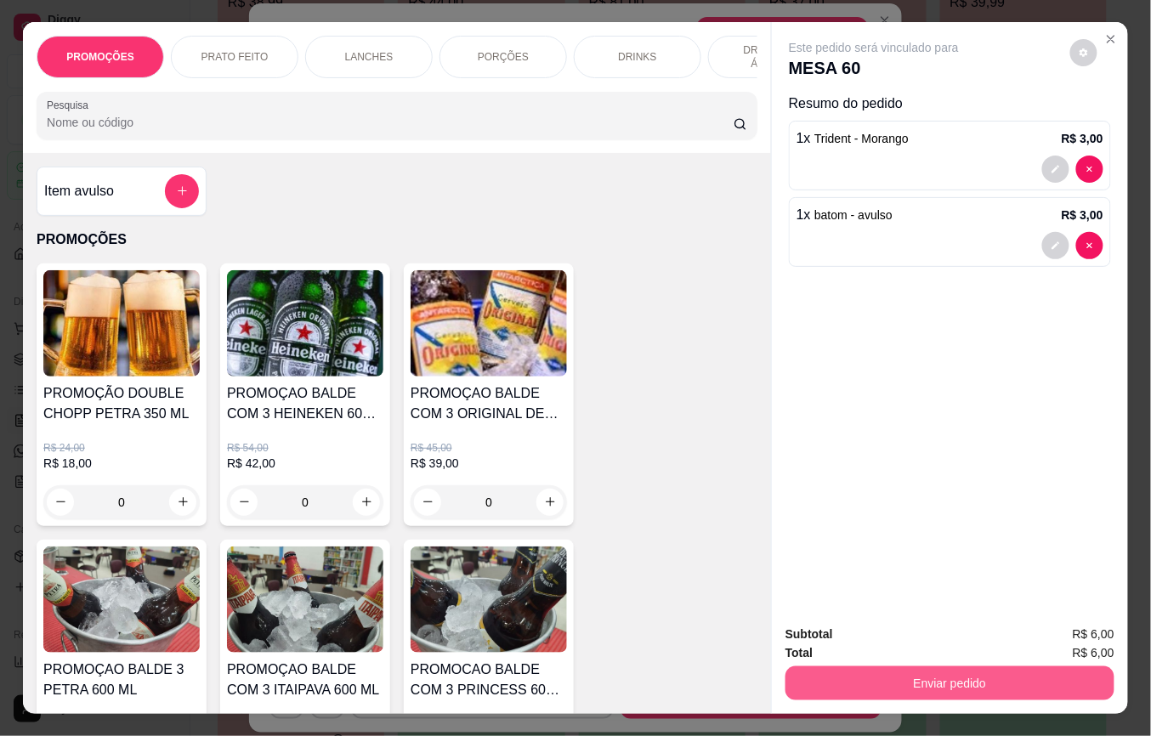
click at [835, 667] on button "Enviar pedido" at bounding box center [950, 684] width 329 height 34
click at [843, 629] on button "Não registrar e enviar pedido" at bounding box center [892, 634] width 177 height 32
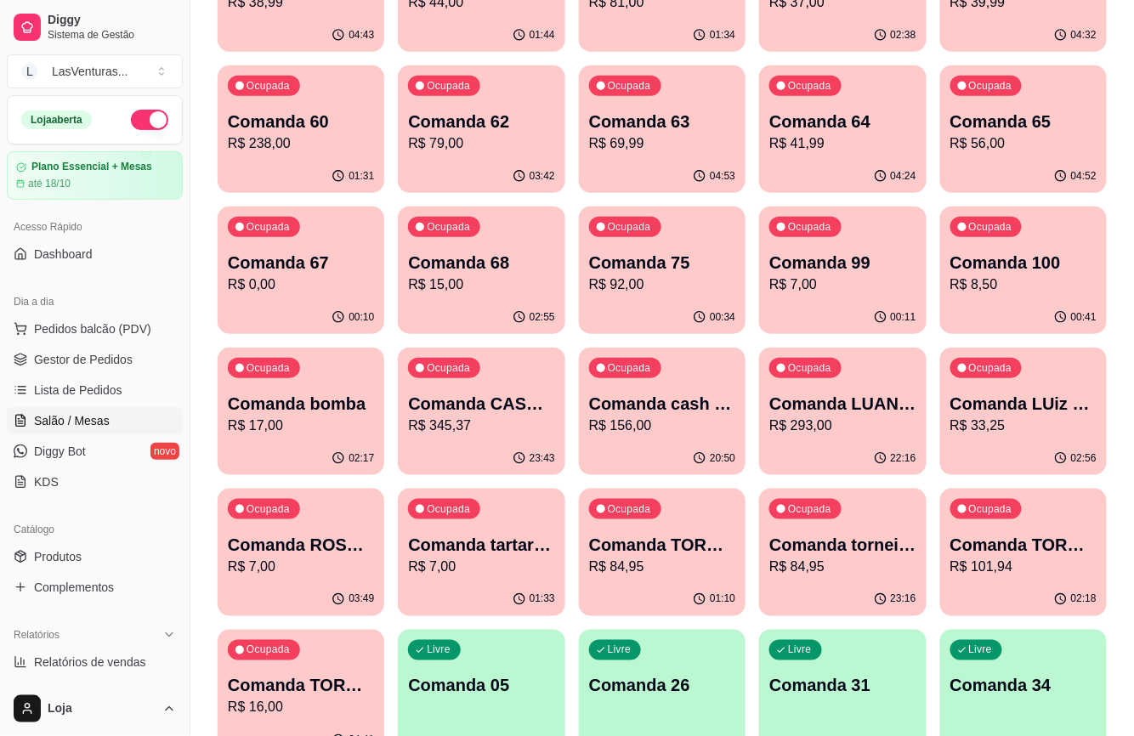
click at [959, 330] on div "00:41" at bounding box center [1023, 317] width 167 height 33
click at [1008, 122] on p "Comanda 65" at bounding box center [1024, 122] width 146 height 24
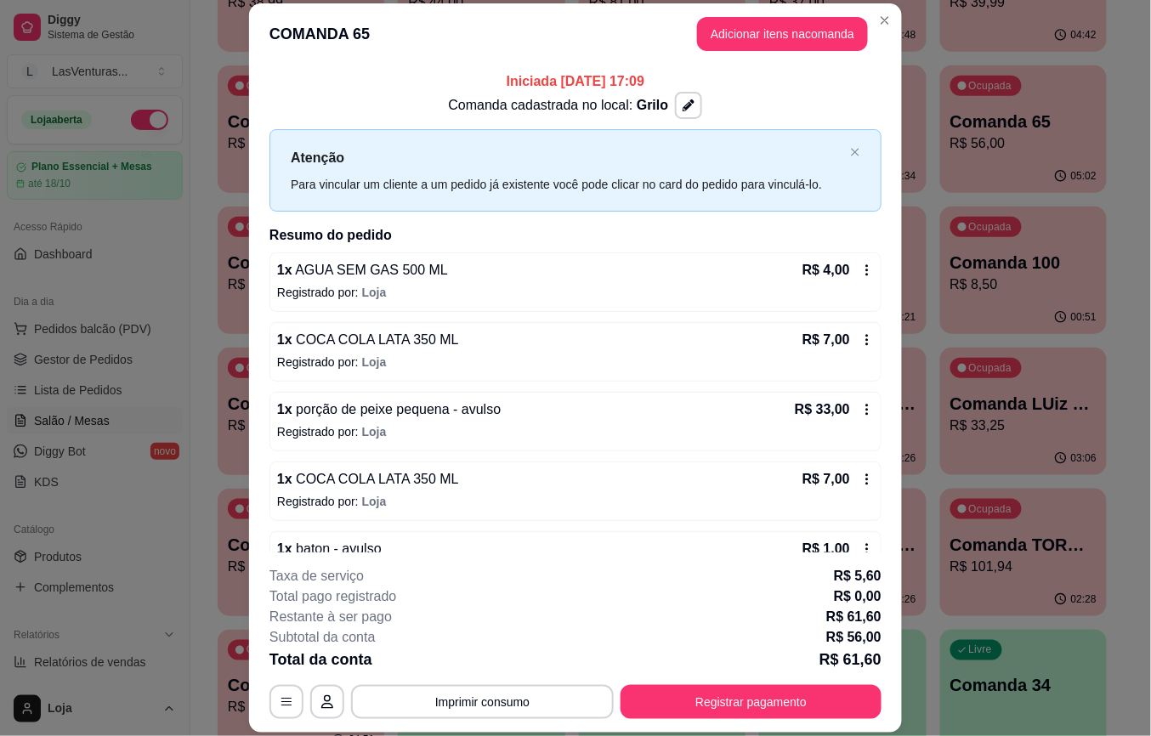
scroll to position [117, 0]
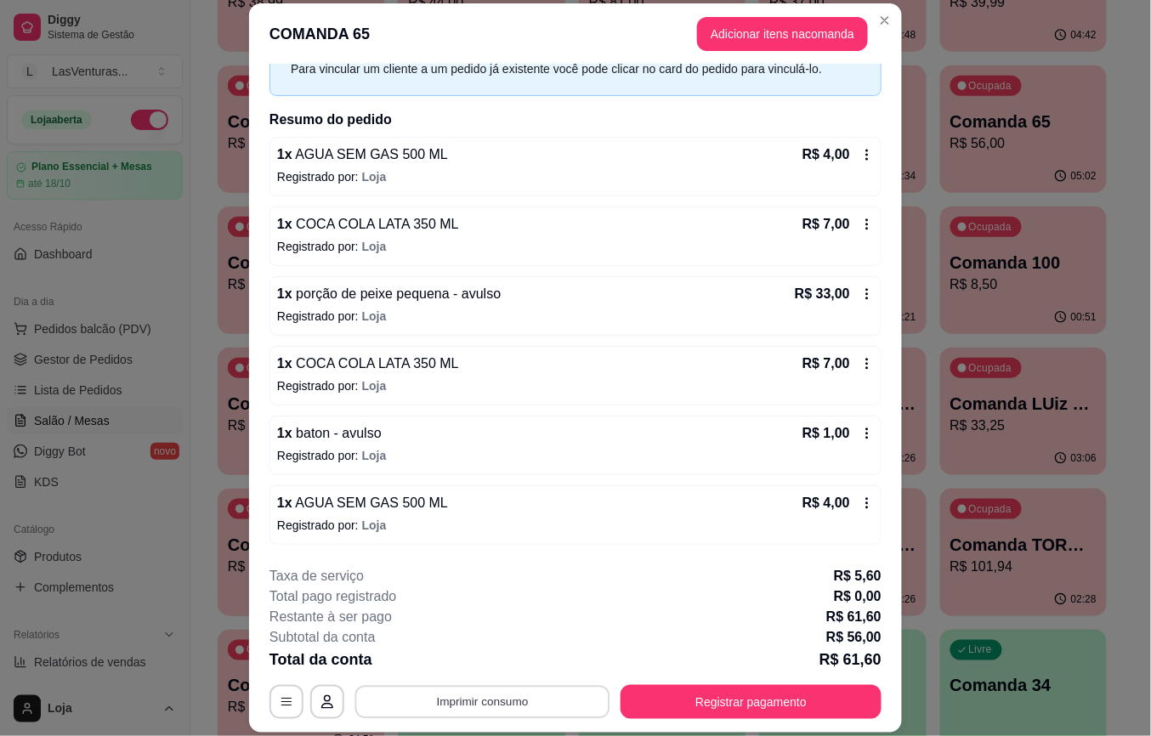
click at [531, 695] on button "Imprimir consumo" at bounding box center [482, 701] width 255 height 33
click at [487, 650] on div "Escolha a impressora IMPRESSORA" at bounding box center [480, 652] width 140 height 58
click at [514, 668] on button "IMPRESSORA" at bounding box center [479, 663] width 123 height 27
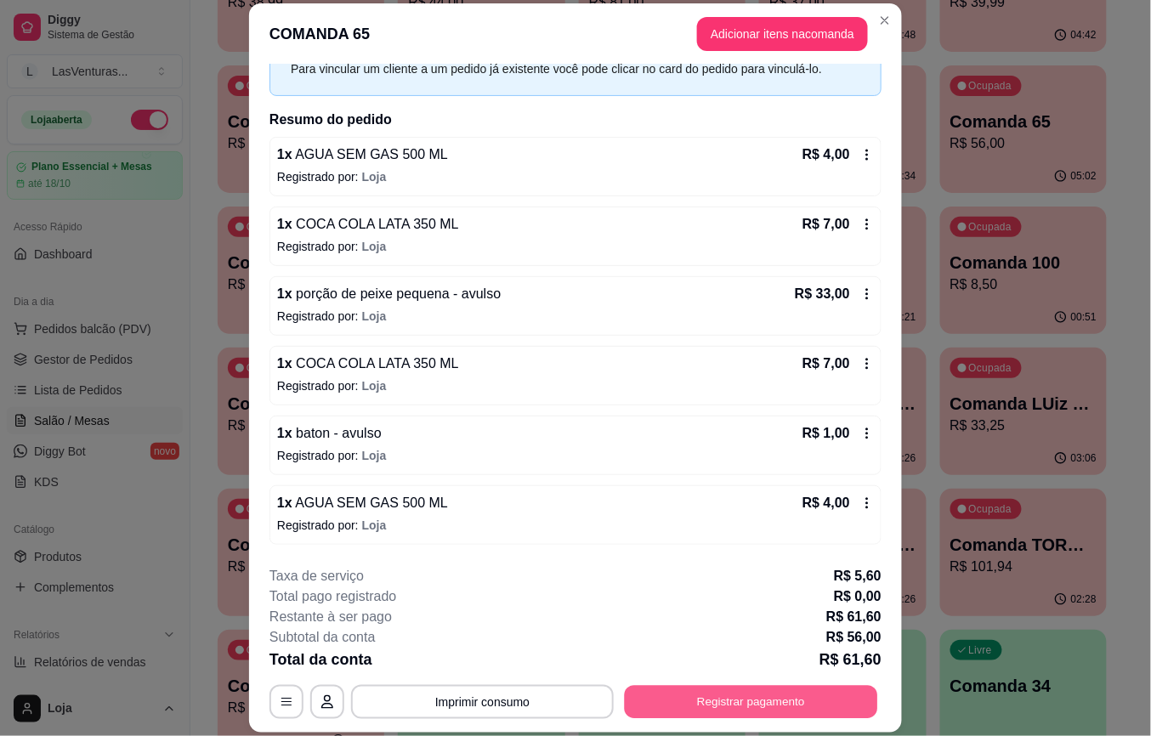
click at [779, 692] on button "Registrar pagamento" at bounding box center [751, 701] width 253 height 33
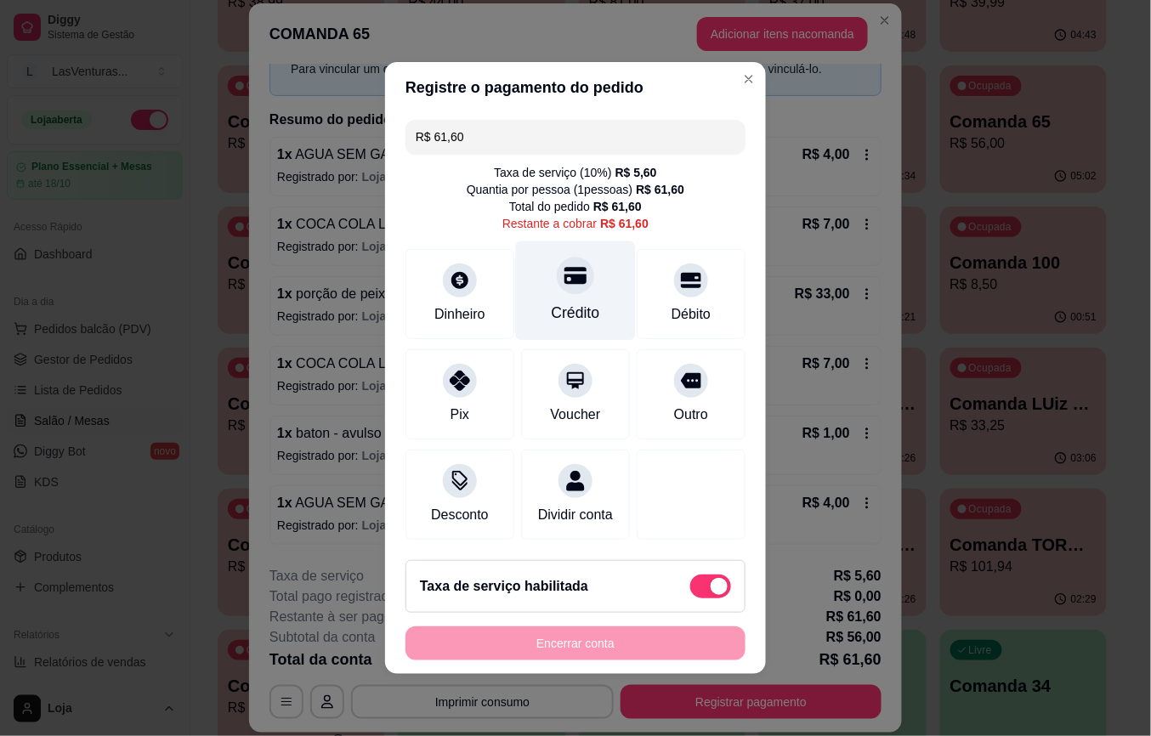
click at [563, 302] on div "Crédito" at bounding box center [576, 313] width 48 height 22
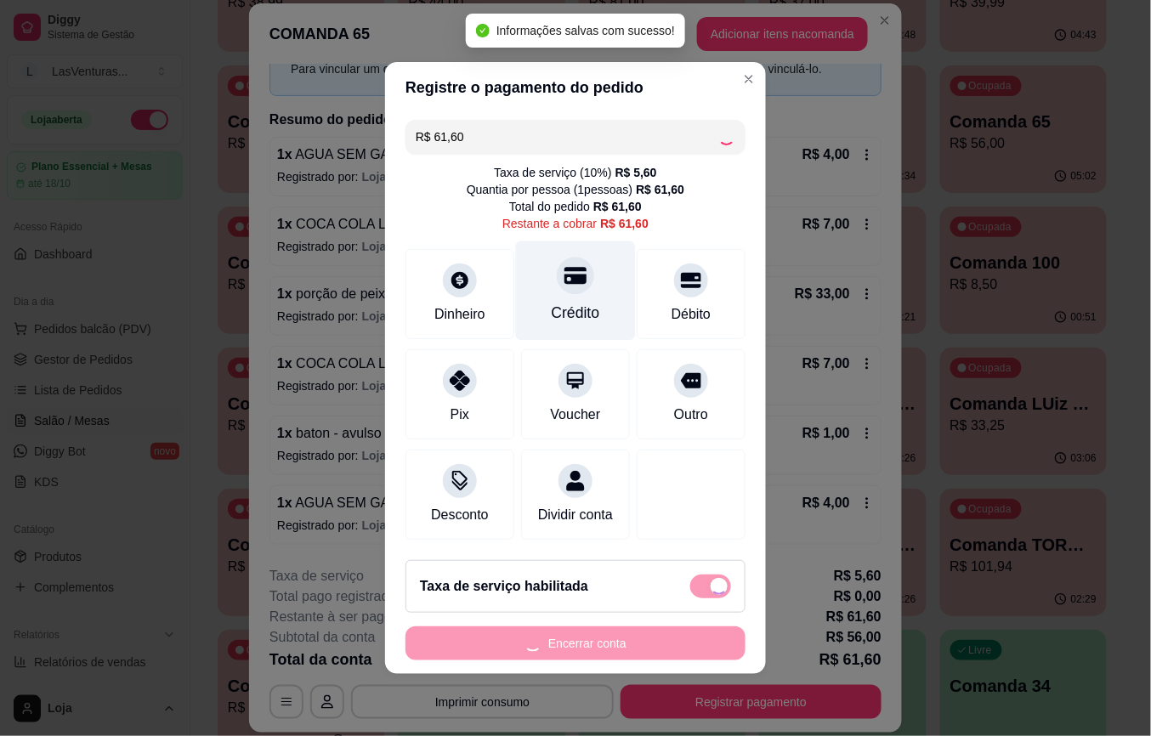
type input "R$ 0,00"
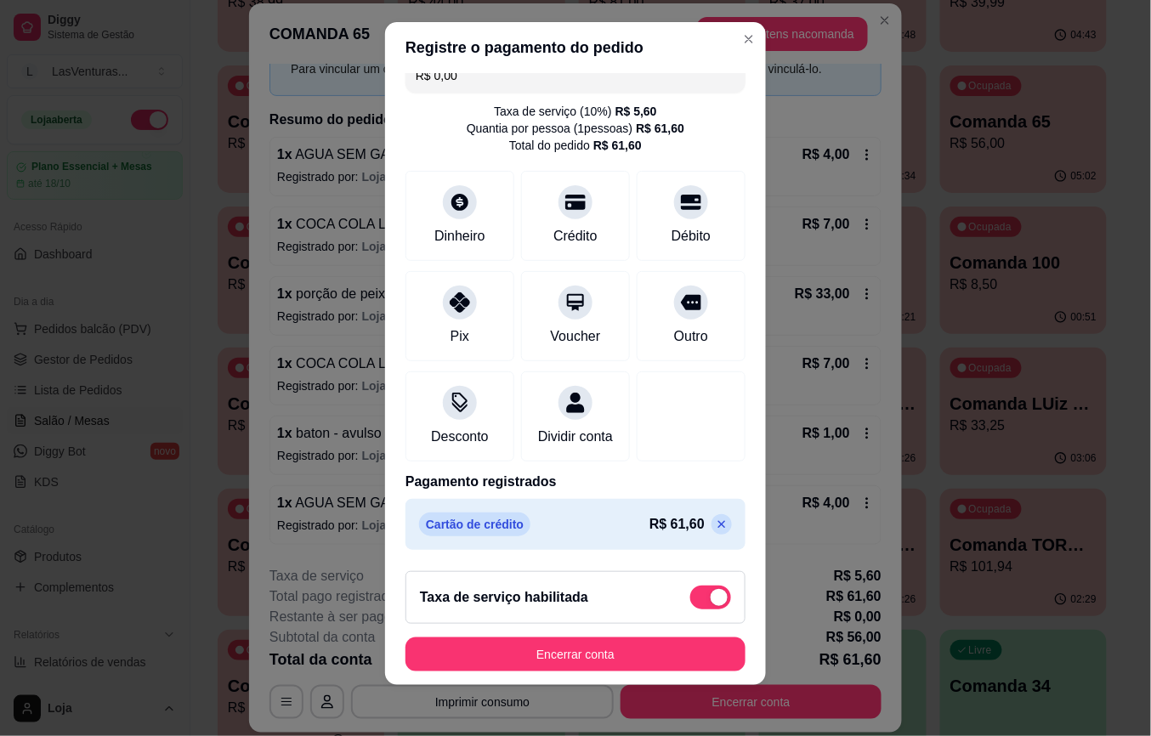
scroll to position [18, 0]
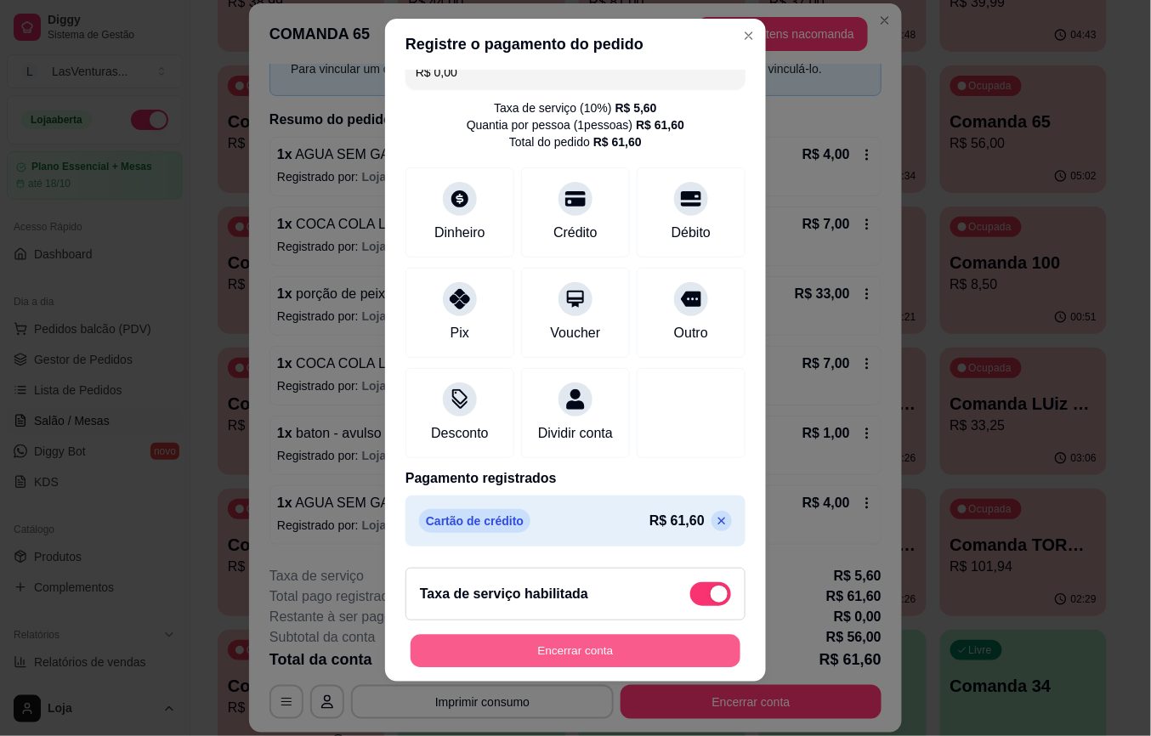
click at [643, 646] on button "Encerrar conta" at bounding box center [576, 650] width 330 height 33
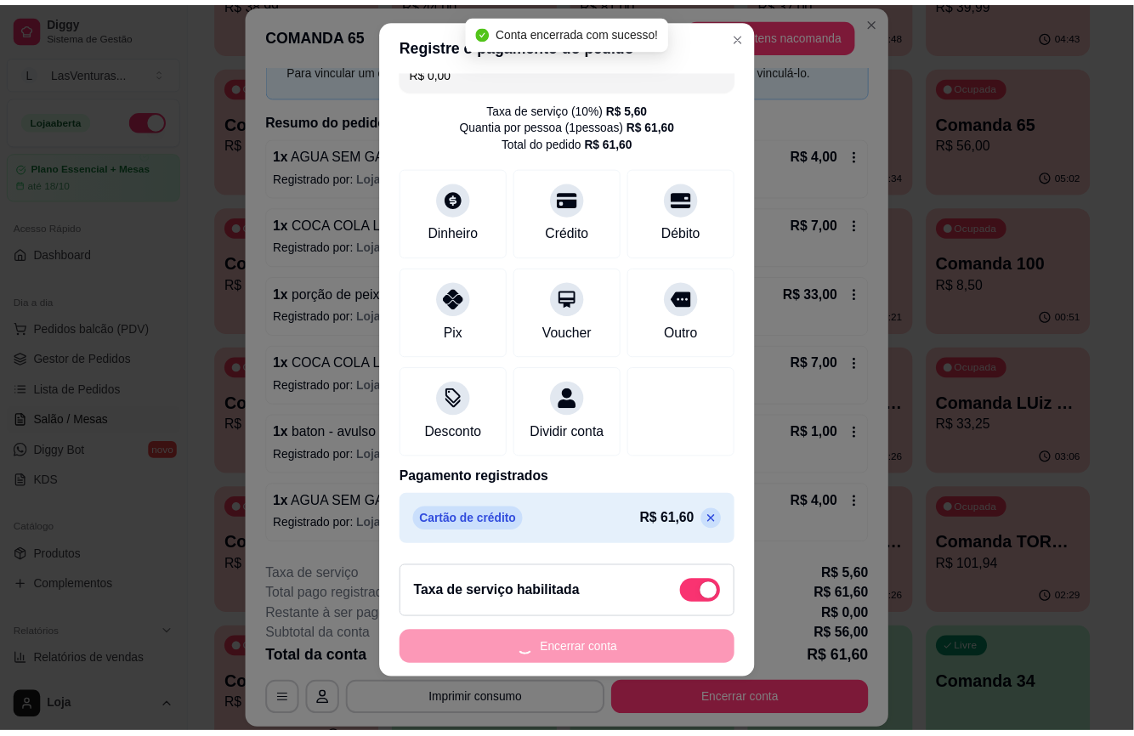
scroll to position [0, 0]
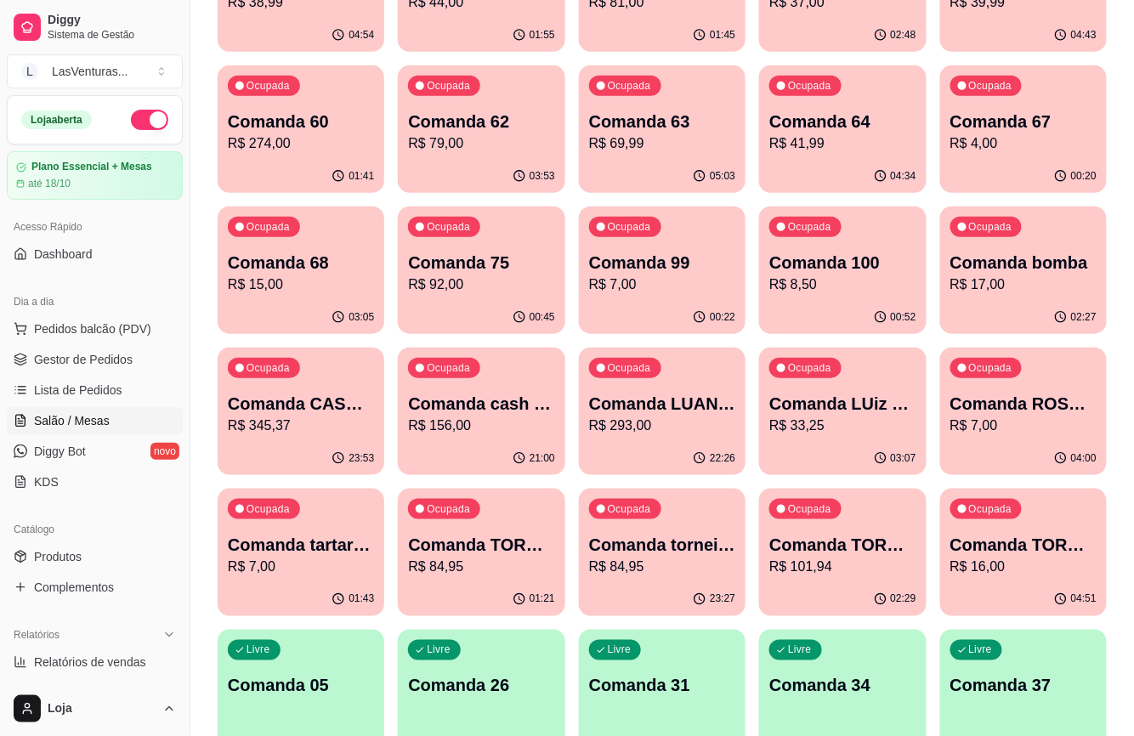
click at [323, 131] on p "Comanda 60" at bounding box center [301, 122] width 146 height 24
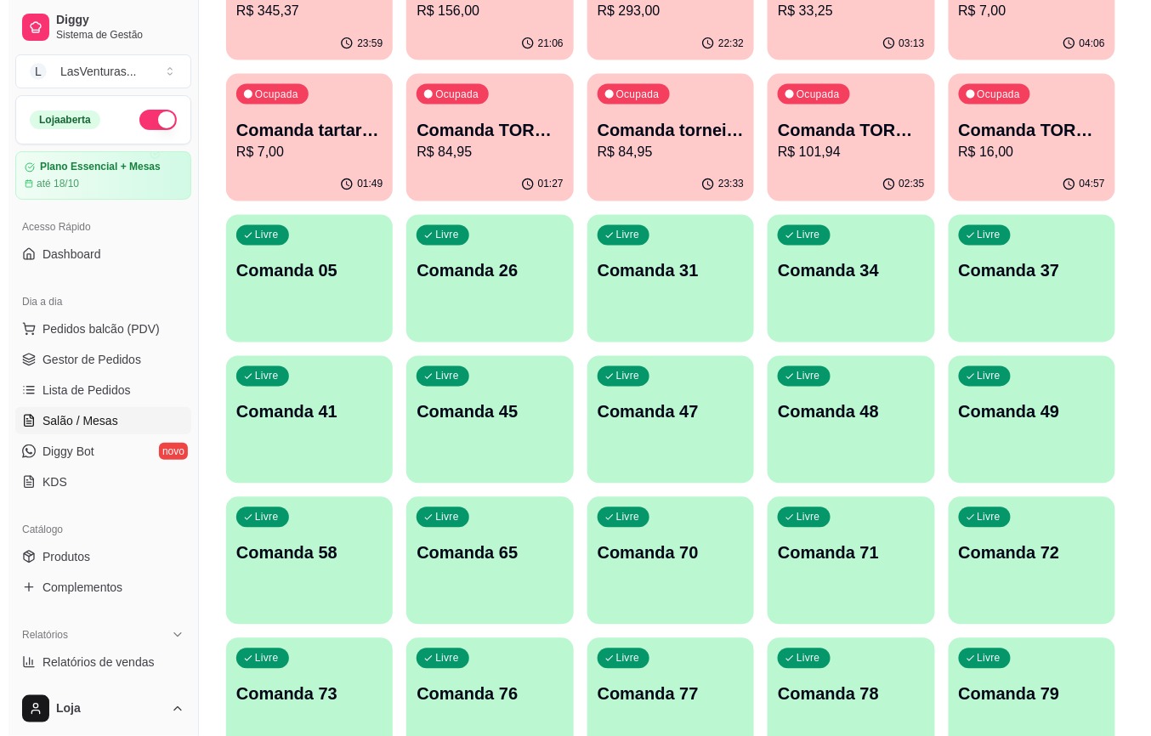
scroll to position [712, 0]
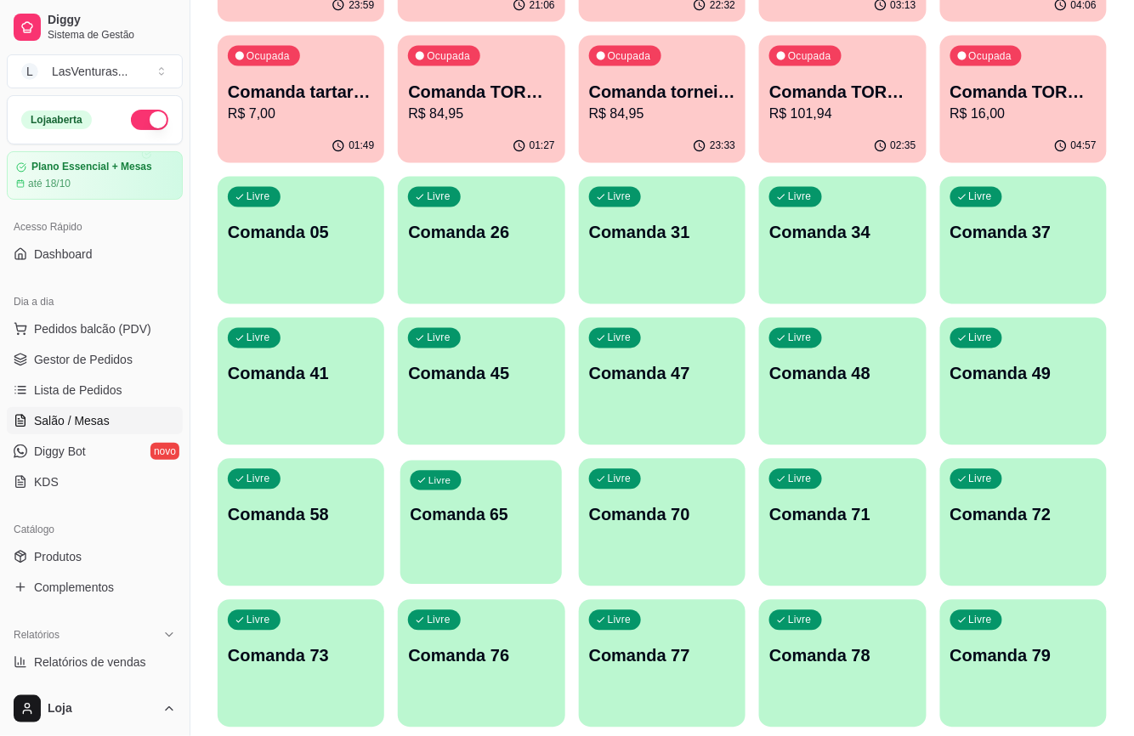
click at [508, 556] on div "Livre Comanda 65" at bounding box center [481, 513] width 162 height 104
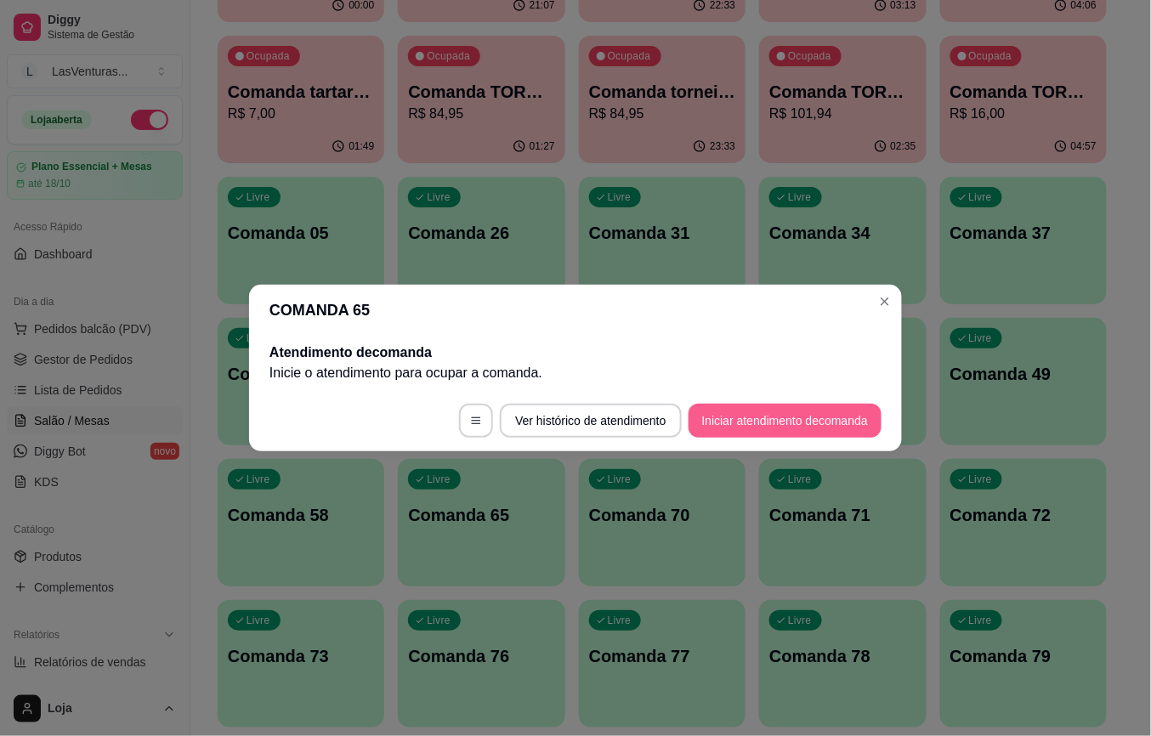
click at [769, 425] on button "Iniciar atendimento de comanda" at bounding box center [785, 421] width 193 height 34
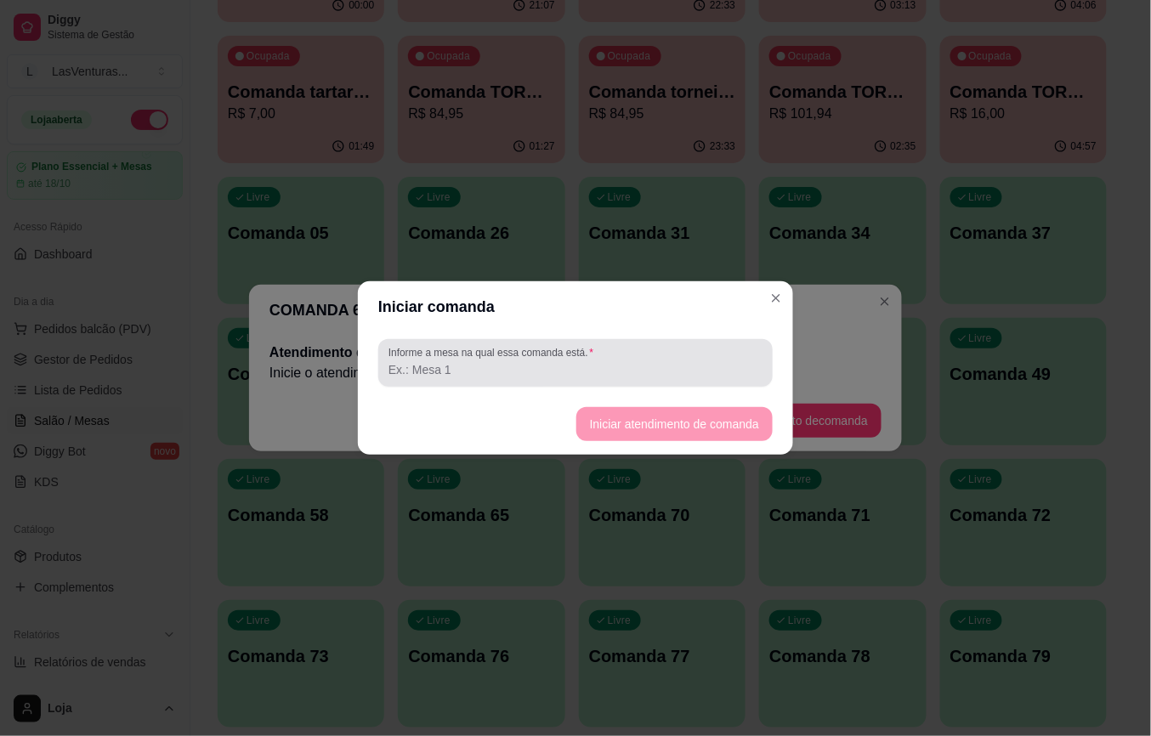
click at [507, 366] on input "Informe a mesa na qual essa comanda está." at bounding box center [576, 369] width 374 height 17
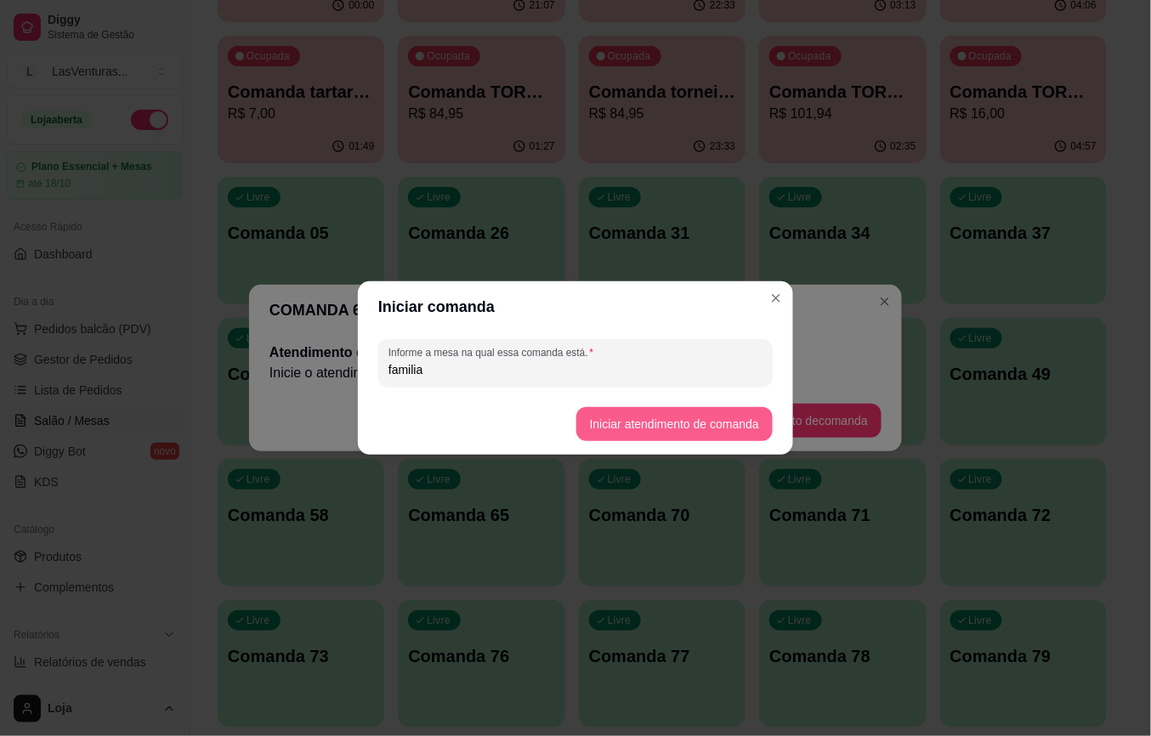
type input "familia"
click at [629, 412] on button "Iniciar atendimento de comanda" at bounding box center [674, 424] width 190 height 33
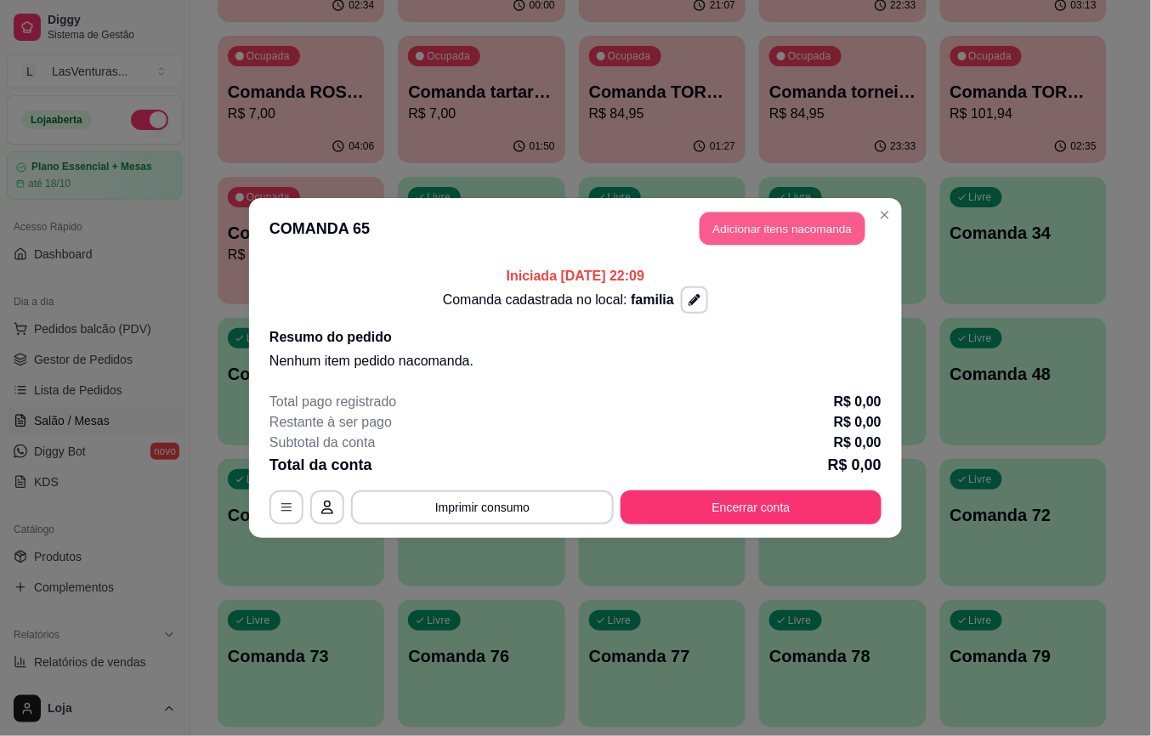
click at [746, 224] on button "Adicionar itens na comanda" at bounding box center [783, 229] width 166 height 33
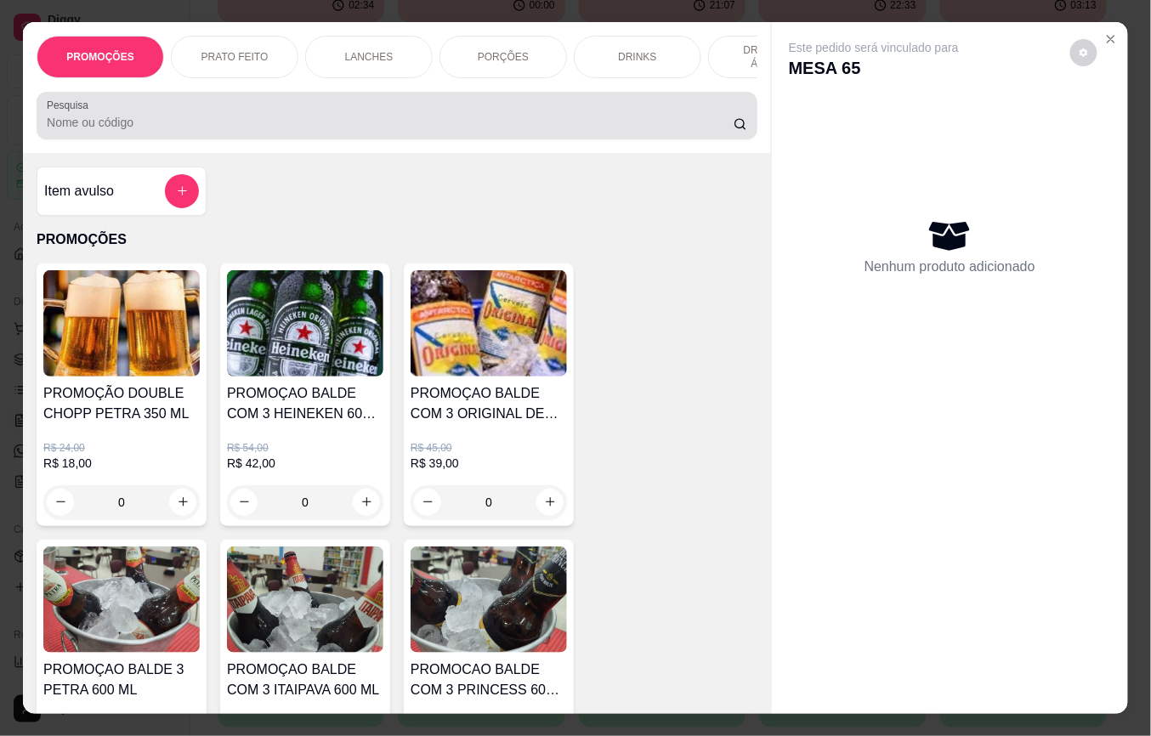
click at [133, 129] on input "Pesquisa" at bounding box center [390, 122] width 687 height 17
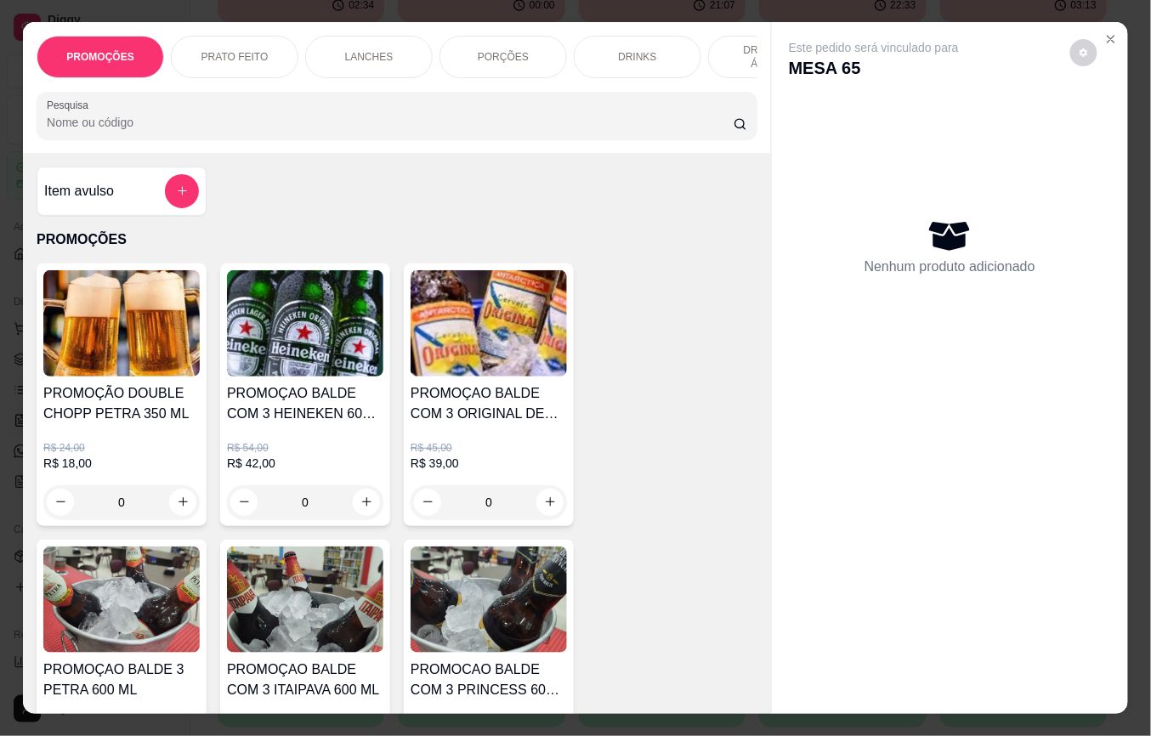
click at [90, 131] on input "Pesquisa" at bounding box center [390, 122] width 687 height 17
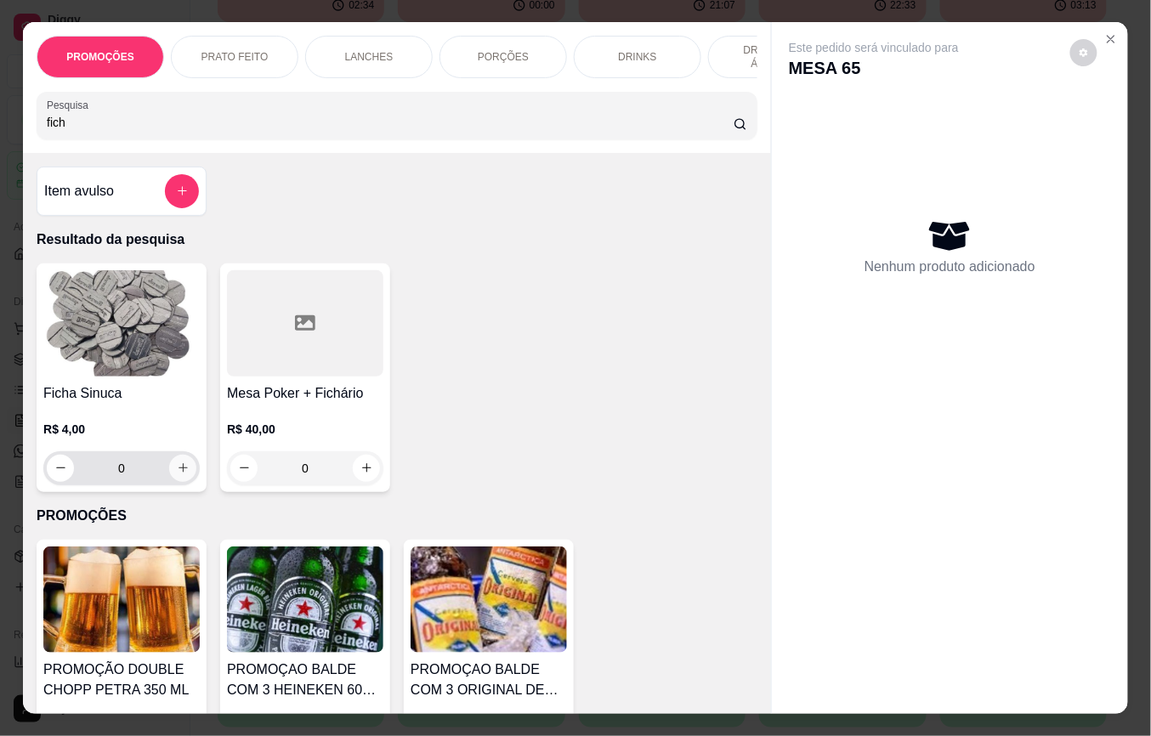
type input "fich"
click at [177, 473] on icon "increase-product-quantity" at bounding box center [183, 468] width 13 height 13
type input "1"
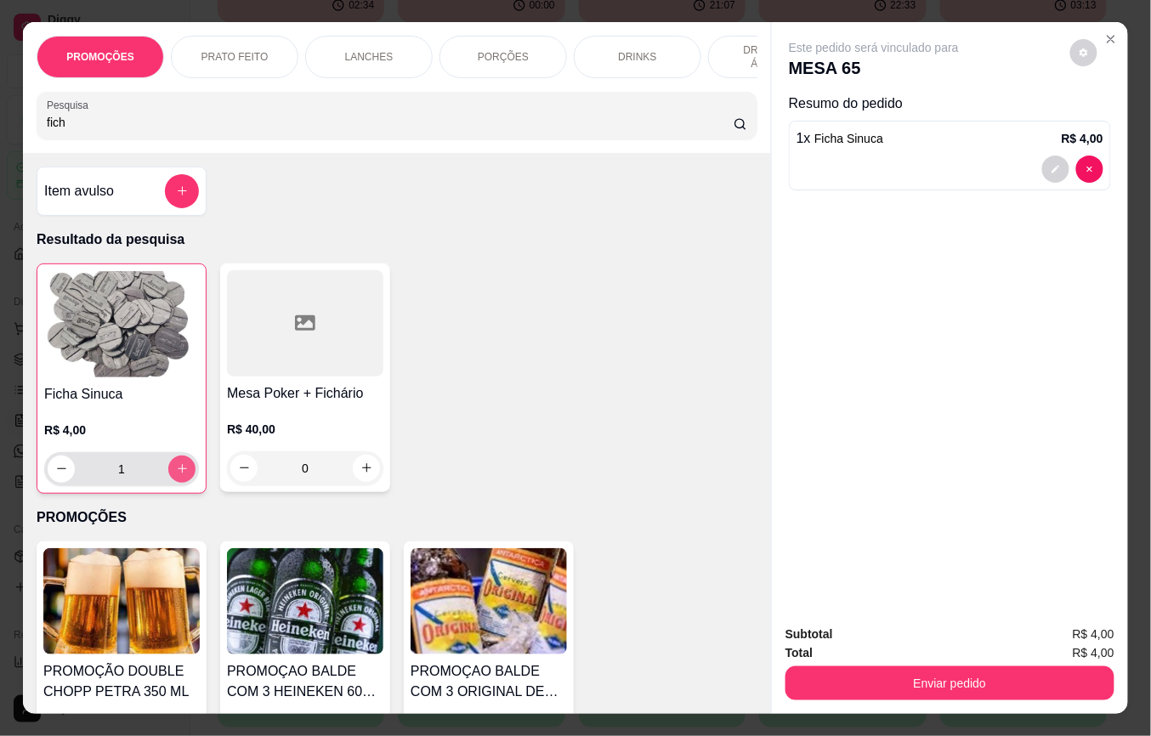
click at [179, 481] on button "increase-product-quantity" at bounding box center [181, 469] width 27 height 27
type input "2"
click at [177, 476] on icon "increase-product-quantity" at bounding box center [182, 469] width 13 height 13
type input "3"
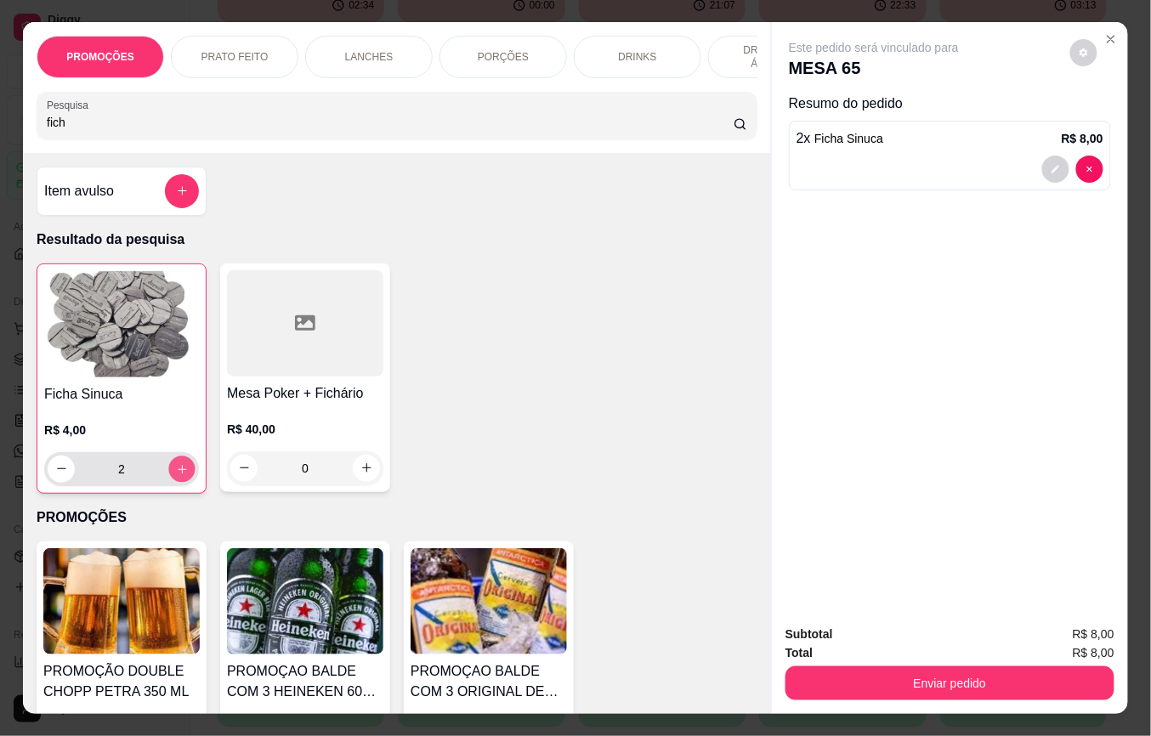
type input "3"
click at [177, 476] on icon "increase-product-quantity" at bounding box center [182, 469] width 13 height 13
type input "4"
click at [177, 475] on icon "increase-product-quantity" at bounding box center [182, 469] width 13 height 13
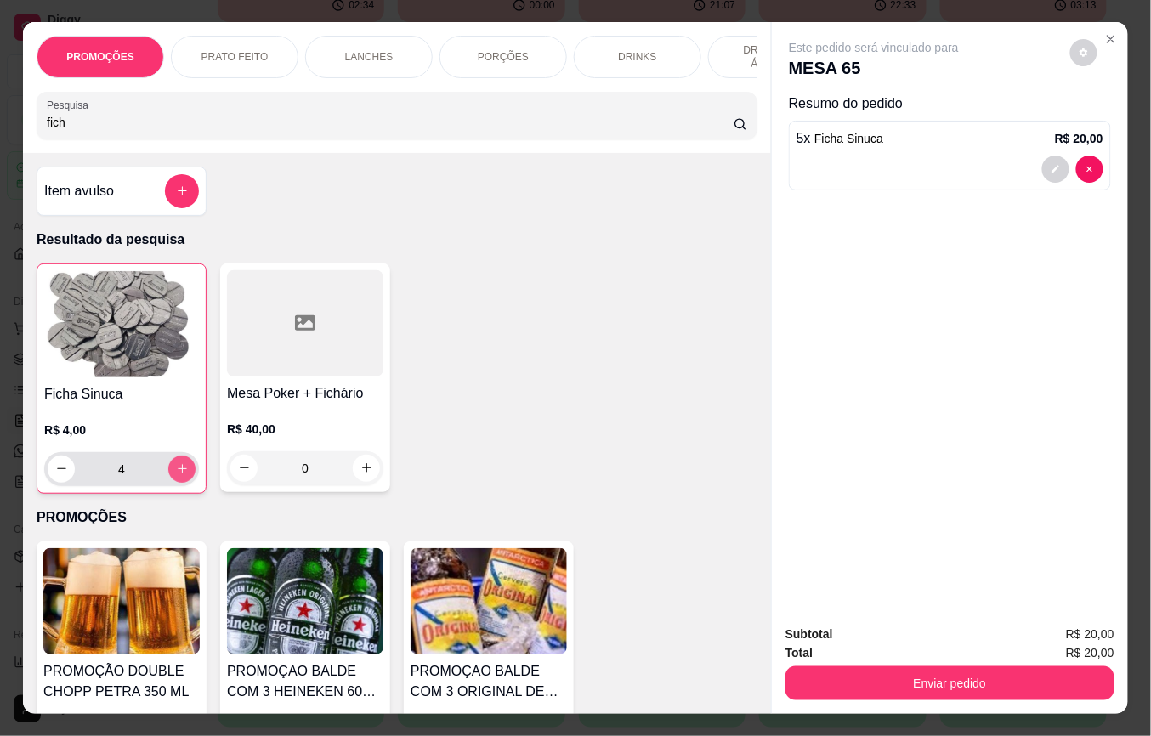
type input "5"
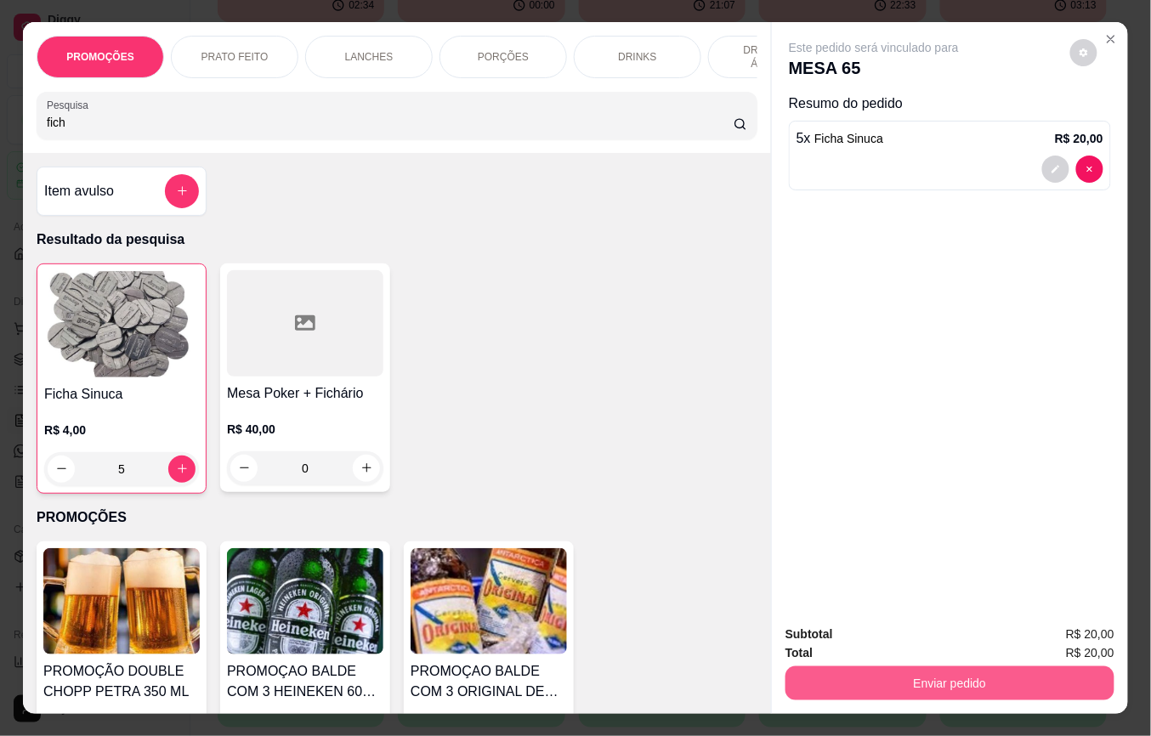
click at [882, 675] on button "Enviar pedido" at bounding box center [950, 684] width 329 height 34
click at [861, 631] on button "Não registrar e enviar pedido" at bounding box center [892, 634] width 177 height 32
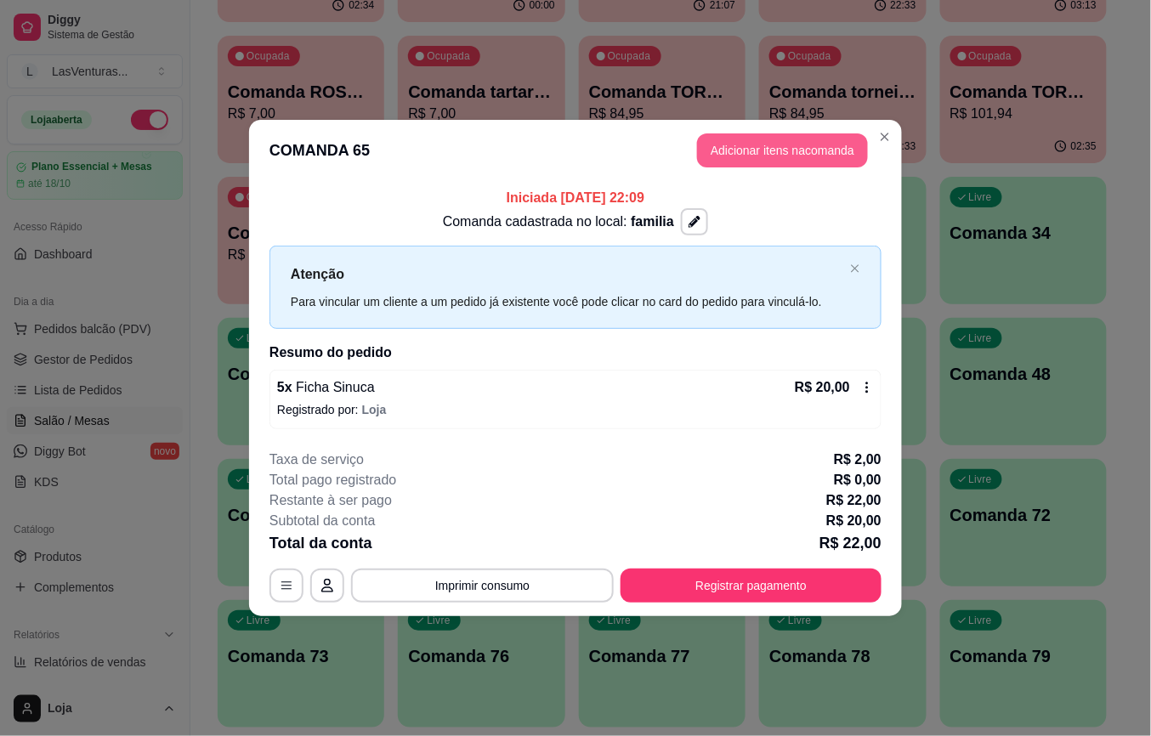
click at [797, 156] on button "Adicionar itens na comanda" at bounding box center [782, 150] width 171 height 34
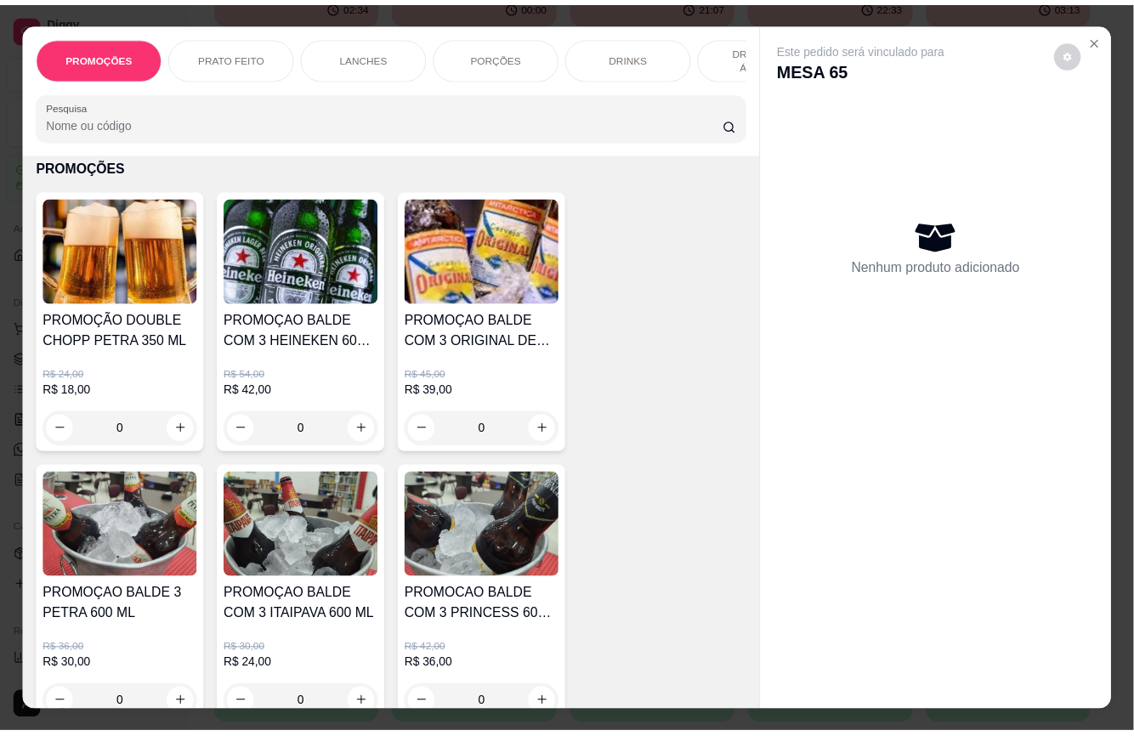
scroll to position [113, 0]
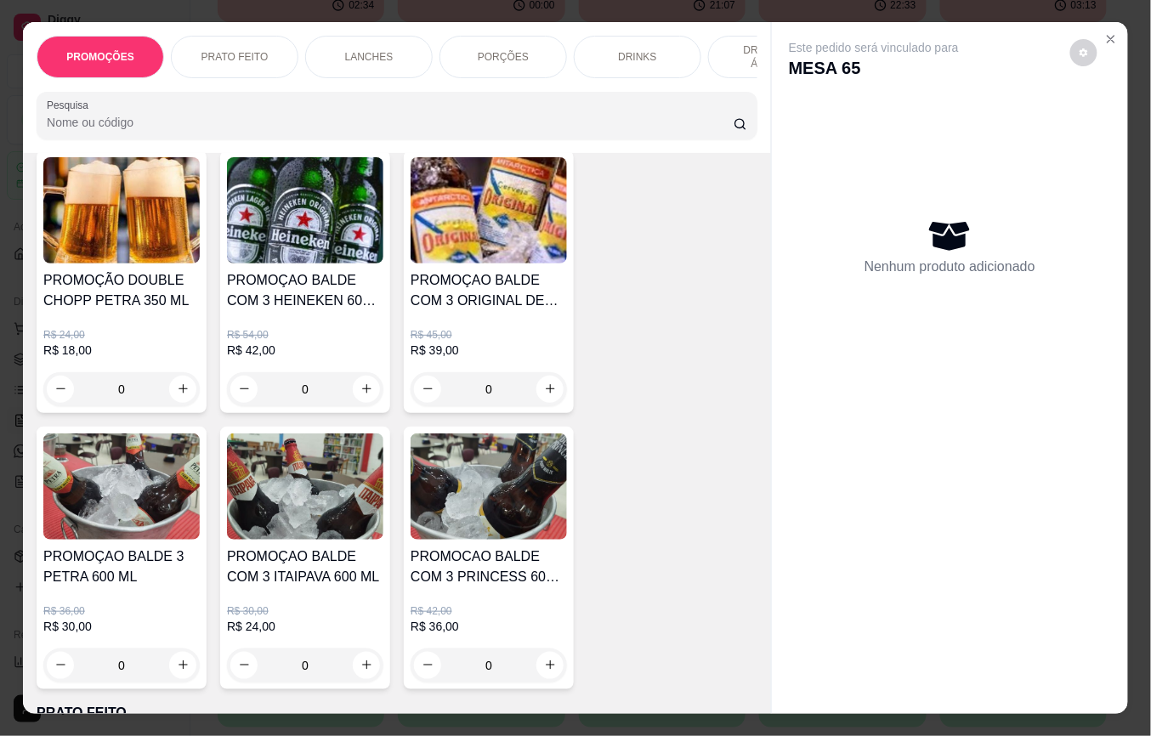
click at [160, 654] on div "R$ 36,00 R$ 30,00 0" at bounding box center [121, 643] width 156 height 78
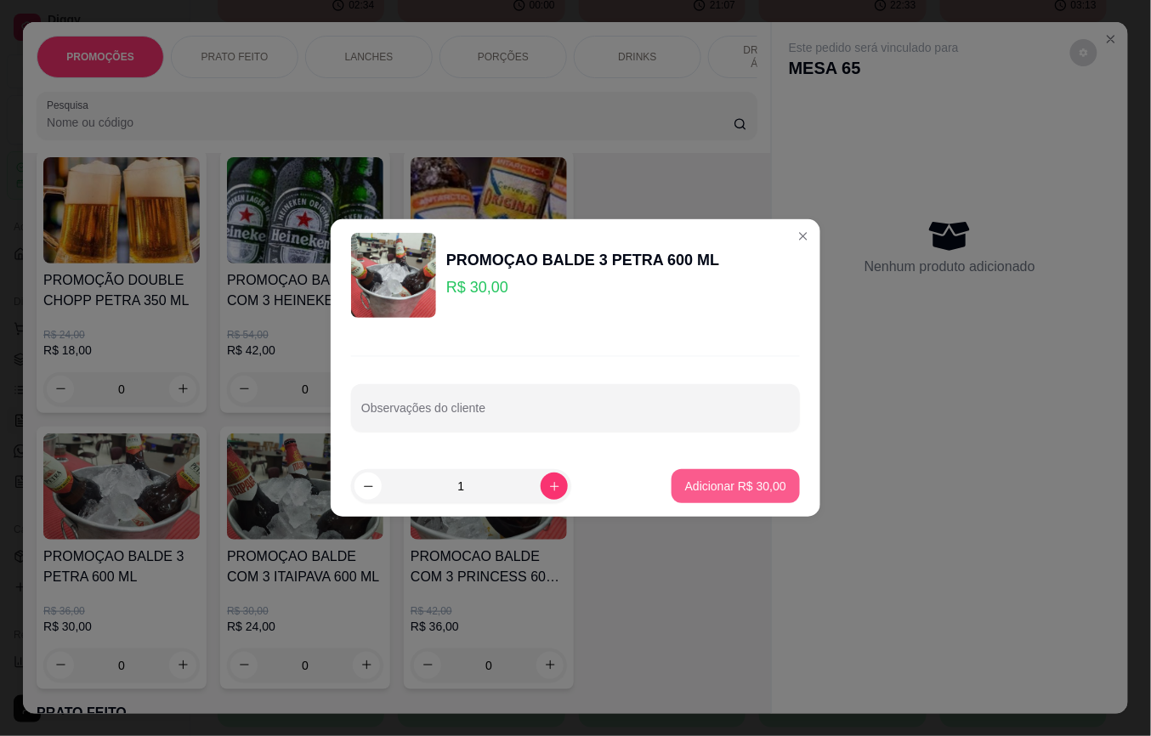
click at [689, 480] on p "Adicionar R$ 30,00" at bounding box center [735, 486] width 101 height 17
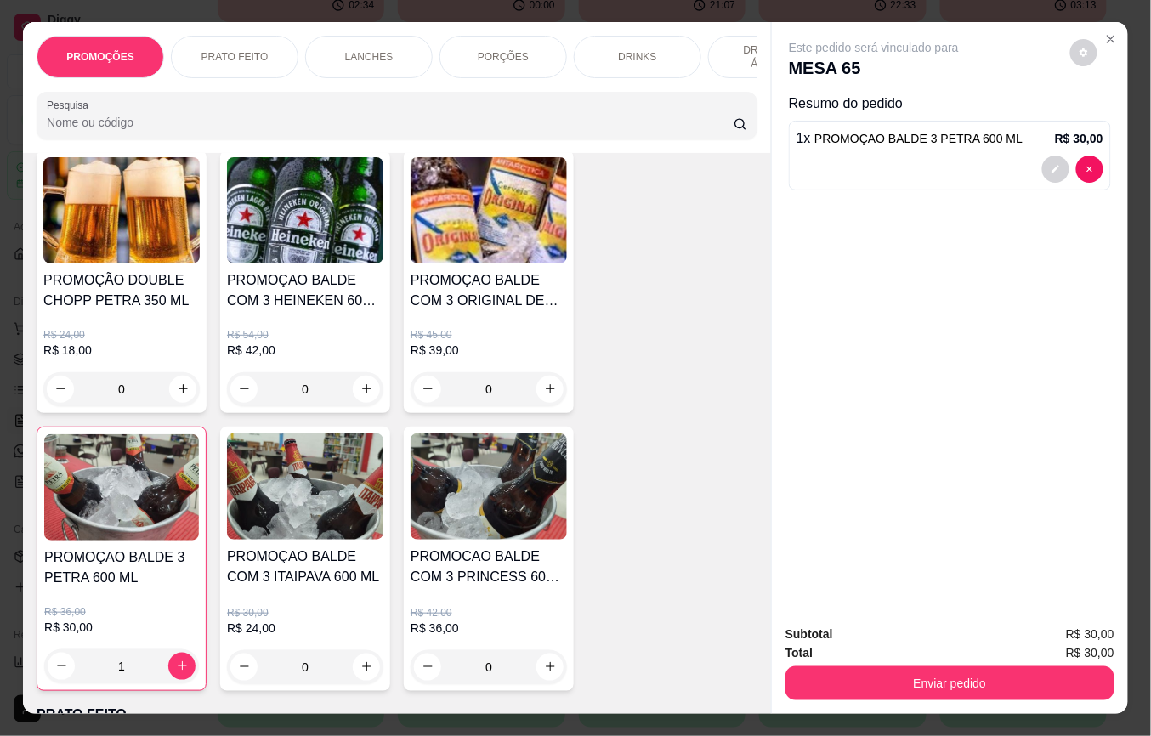
type input "1"
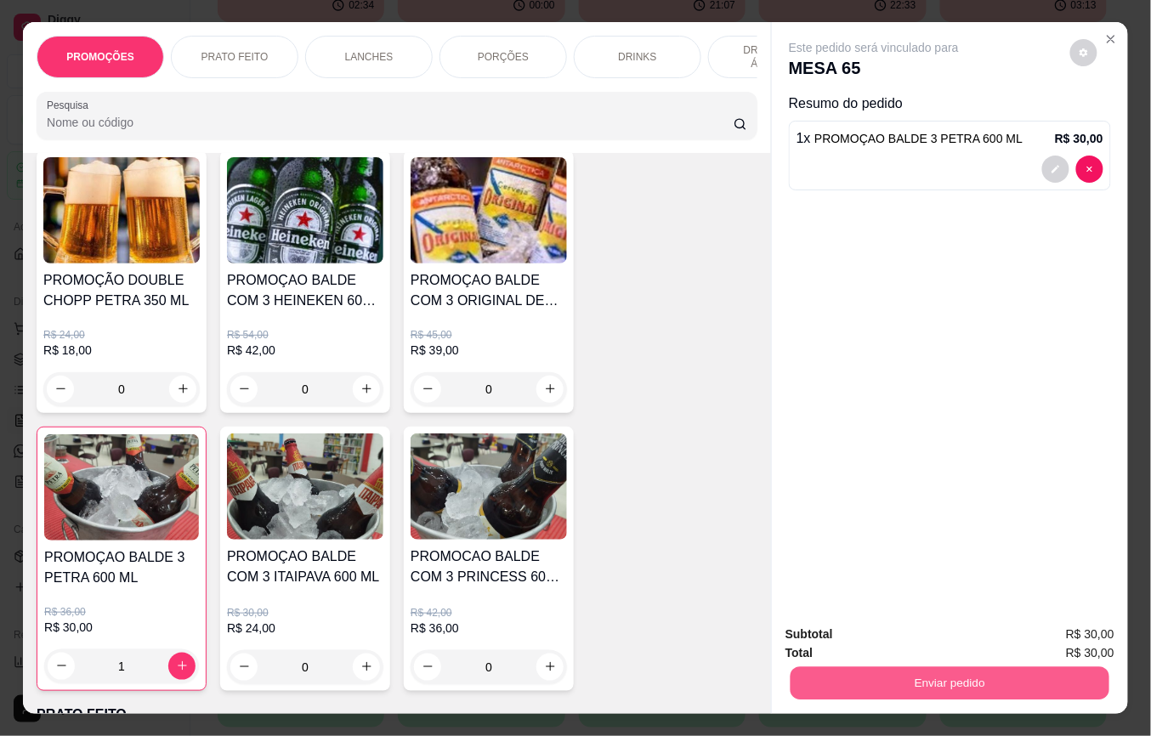
click at [932, 675] on button "Enviar pedido" at bounding box center [950, 683] width 319 height 33
click at [884, 644] on button "Não registrar e enviar pedido" at bounding box center [893, 633] width 172 height 31
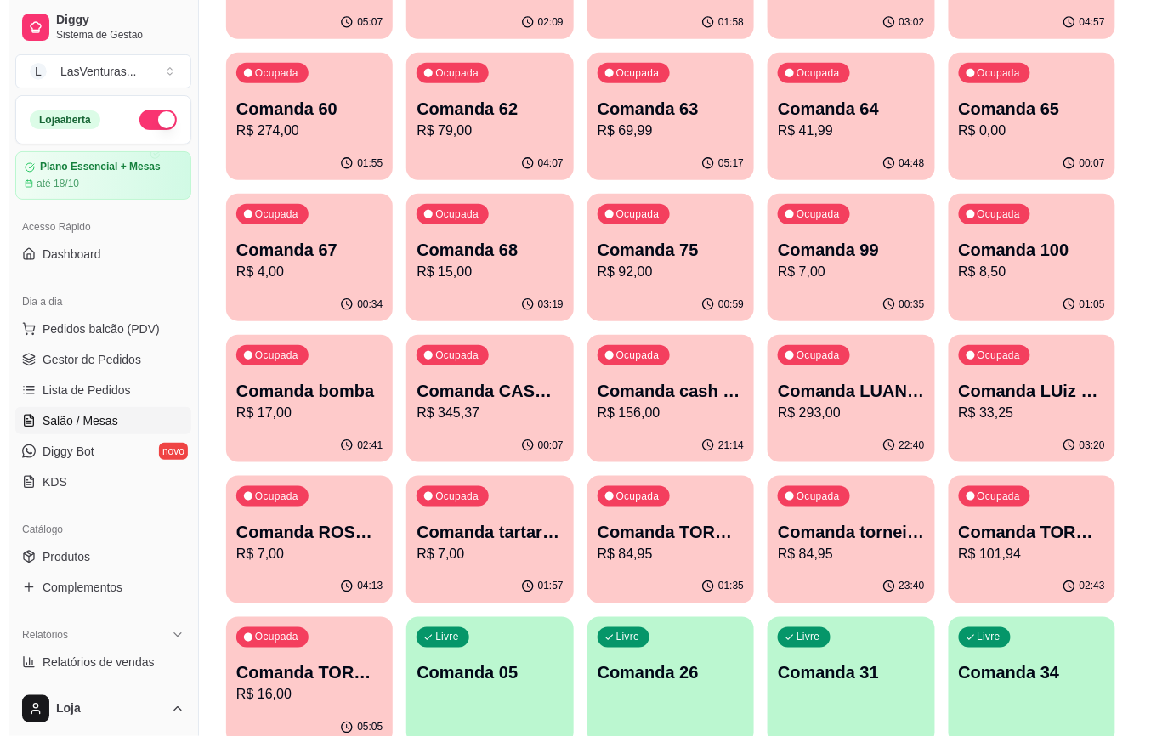
scroll to position [32, 0]
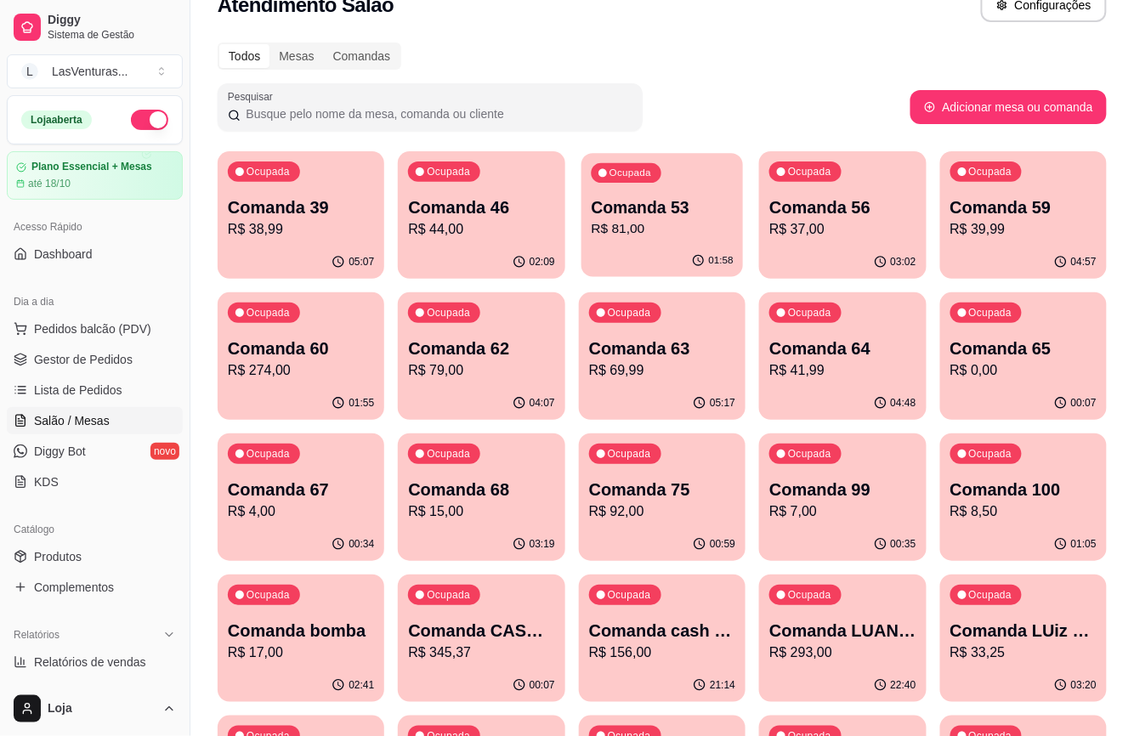
click at [623, 205] on p "Comanda 53" at bounding box center [662, 207] width 142 height 23
click at [551, 232] on p "R$ 44,00" at bounding box center [481, 229] width 146 height 20
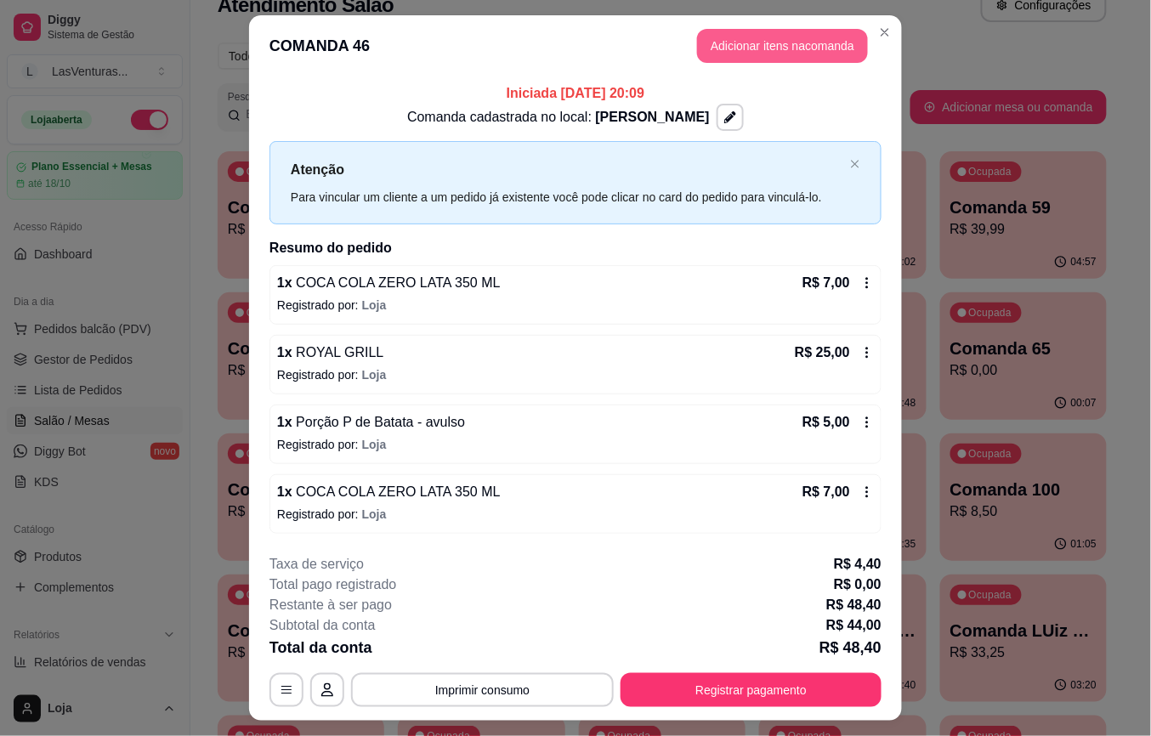
click at [712, 44] on button "Adicionar itens na comanda" at bounding box center [782, 46] width 171 height 34
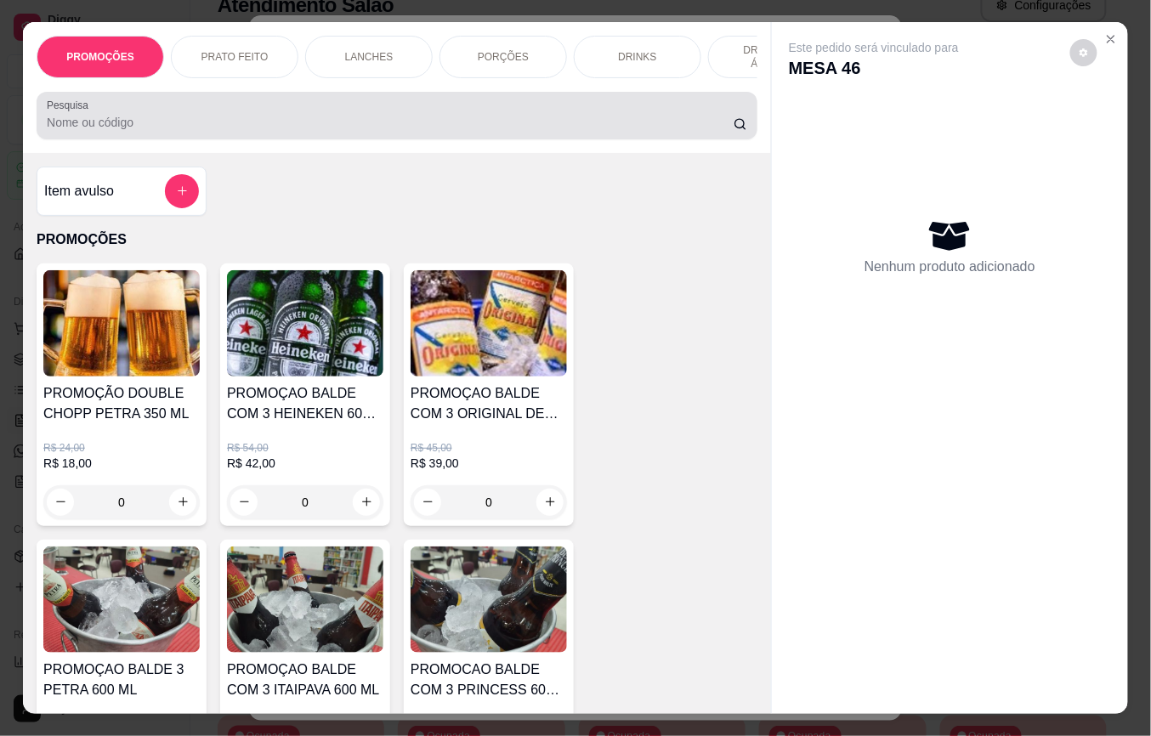
drag, startPoint x: 188, startPoint y: 130, endPoint x: 201, endPoint y: 124, distance: 14.1
click at [197, 127] on input "Pesquisa" at bounding box center [390, 122] width 687 height 17
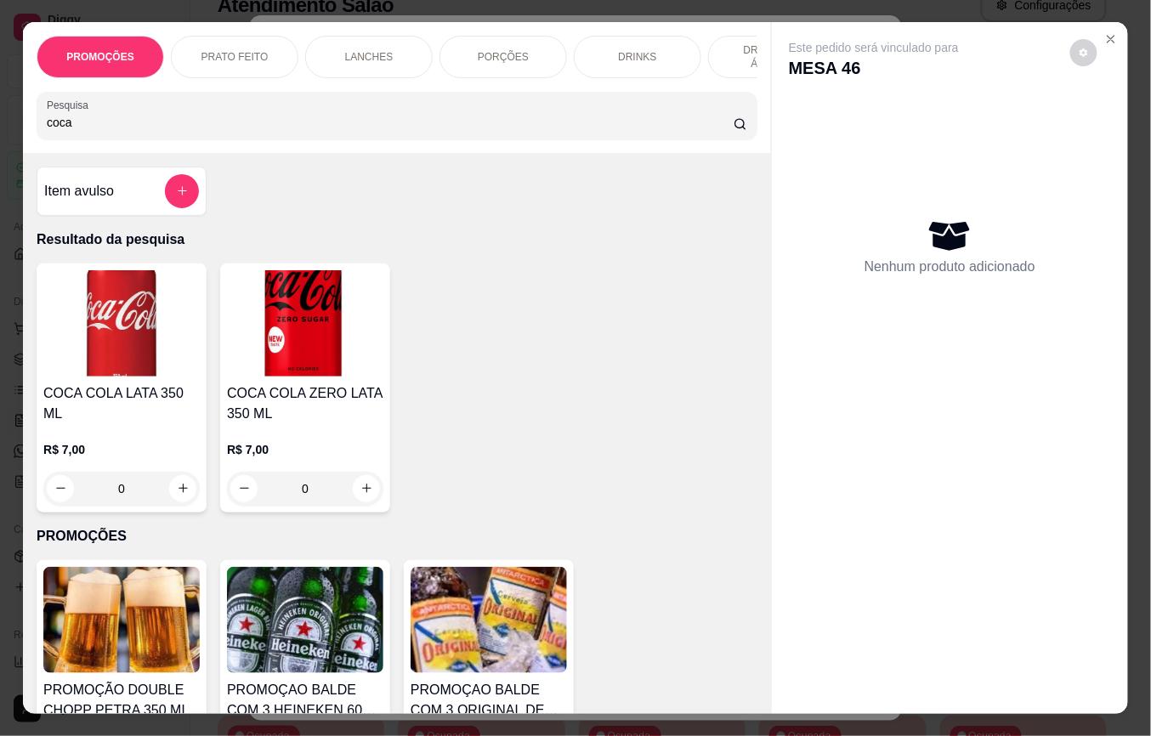
type input "coca"
click at [263, 372] on img at bounding box center [305, 323] width 156 height 106
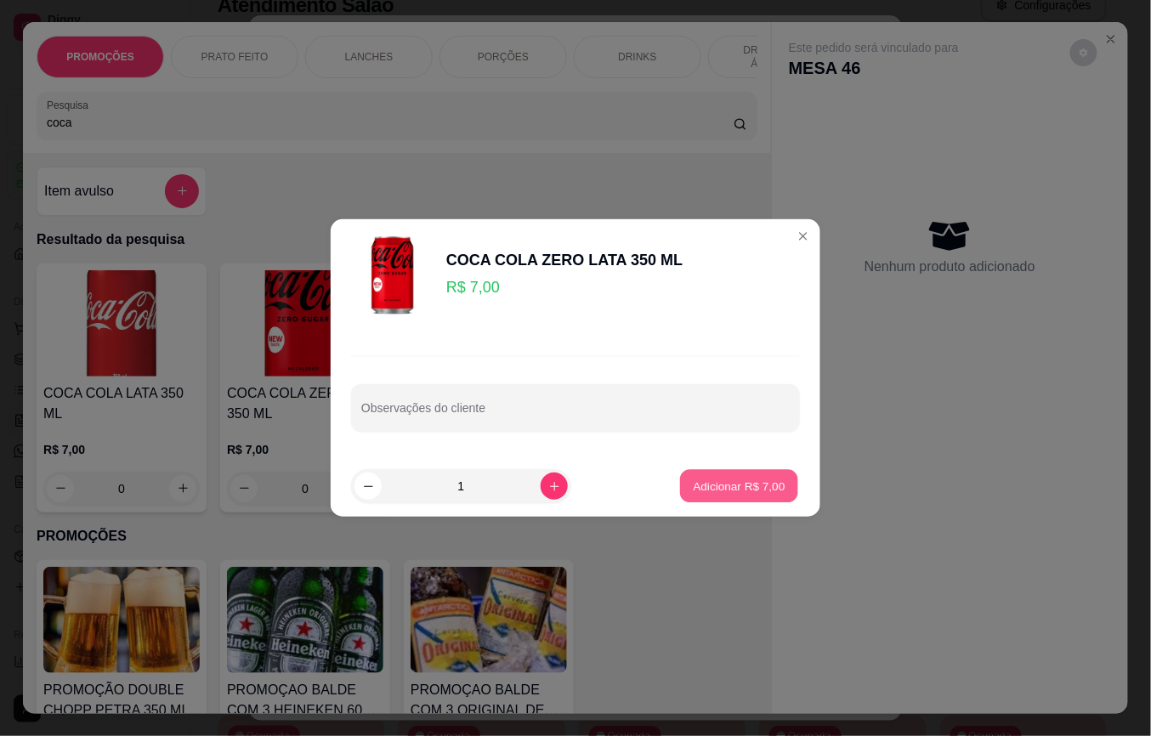
click at [731, 480] on p "Adicionar R$ 7,00" at bounding box center [739, 486] width 92 height 16
type input "1"
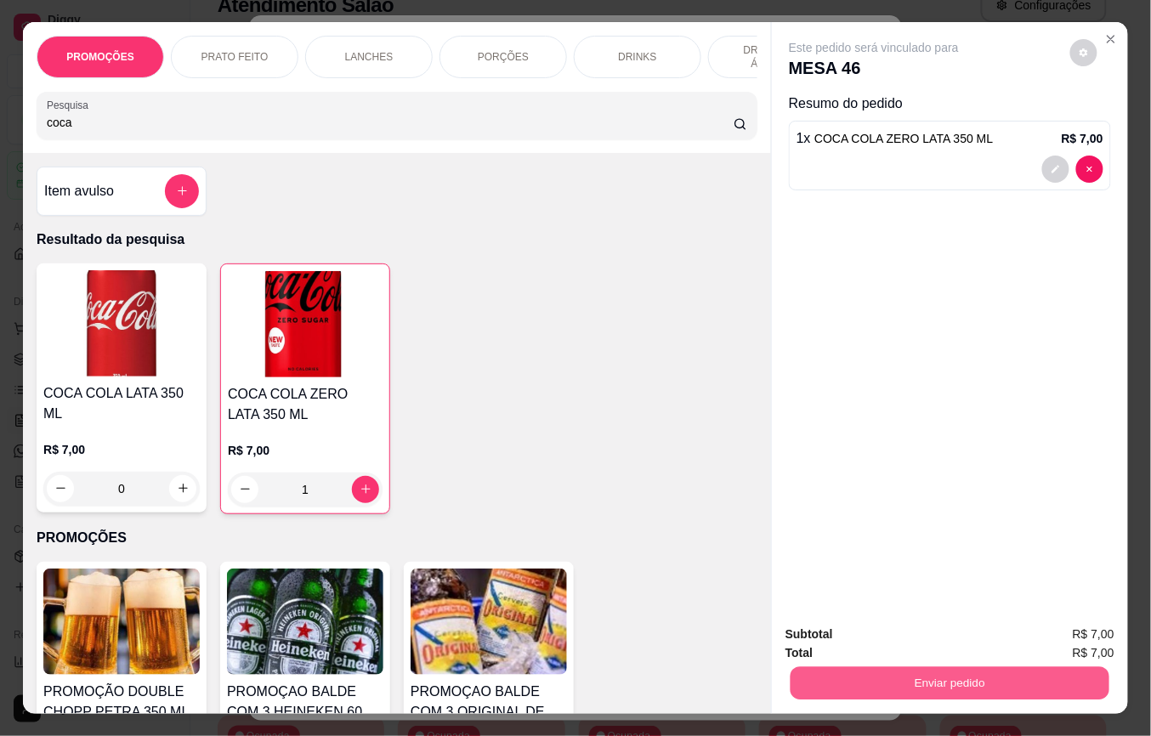
click at [916, 667] on button "Enviar pedido" at bounding box center [950, 683] width 319 height 33
click at [883, 627] on button "Não registrar e enviar pedido" at bounding box center [893, 633] width 172 height 31
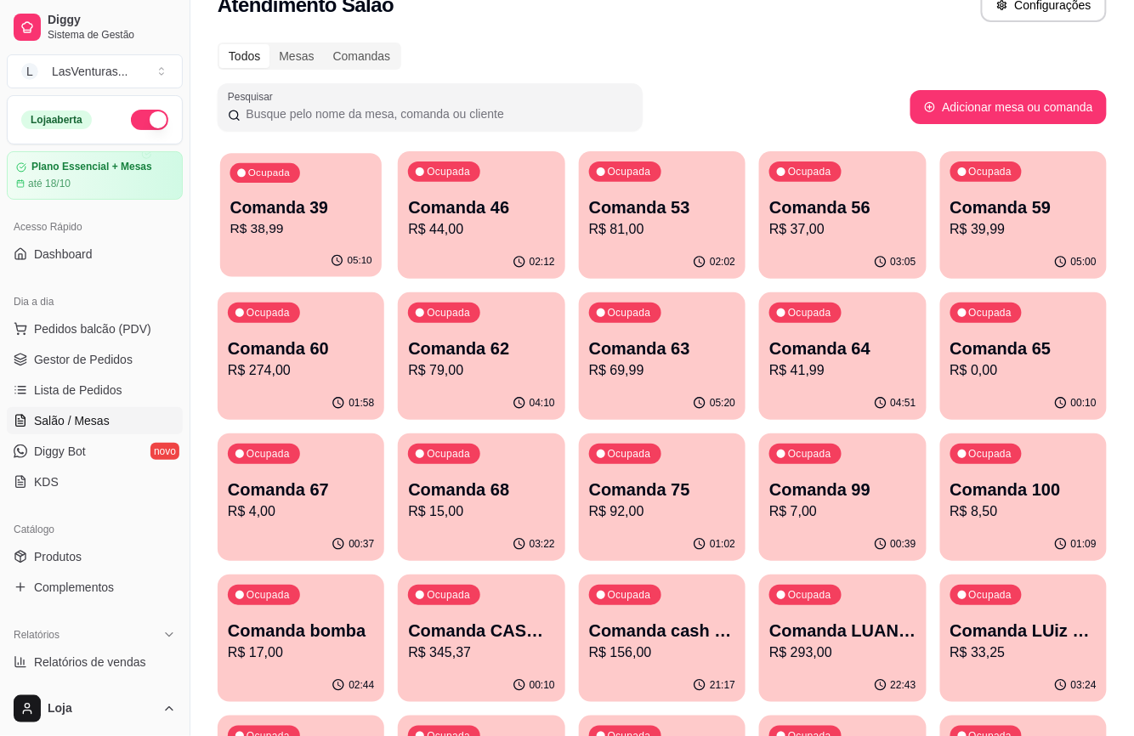
click at [338, 253] on div "05:10" at bounding box center [301, 261] width 162 height 32
click at [518, 215] on p "Comanda 46" at bounding box center [481, 208] width 146 height 24
click at [630, 240] on div "Ocupada Comanda 53 R$ 81,00" at bounding box center [663, 199] width 162 height 92
click at [845, 226] on p "R$ 37,00" at bounding box center [842, 229] width 146 height 20
click at [986, 221] on p "R$ 39,99" at bounding box center [1024, 229] width 146 height 20
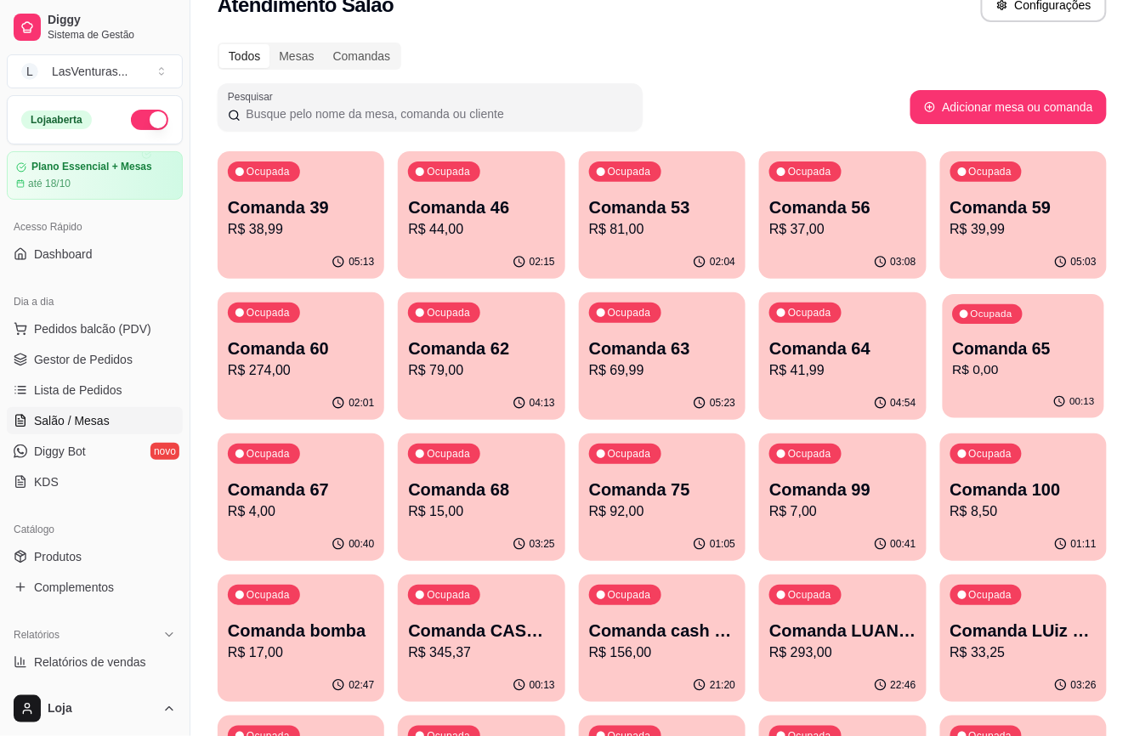
click at [973, 352] on p "Comanda 65" at bounding box center [1023, 349] width 142 height 23
click at [1007, 362] on p "R$ 0,00" at bounding box center [1024, 370] width 146 height 20
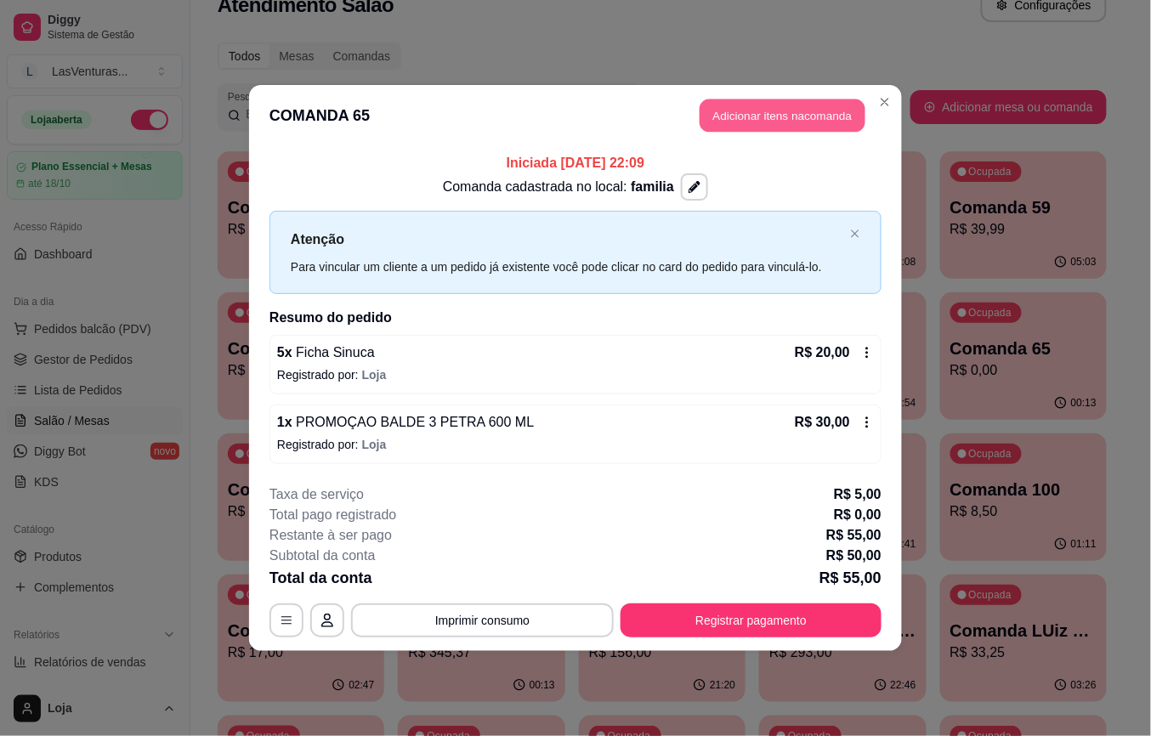
click at [753, 128] on button "Adicionar itens na comanda" at bounding box center [783, 115] width 166 height 33
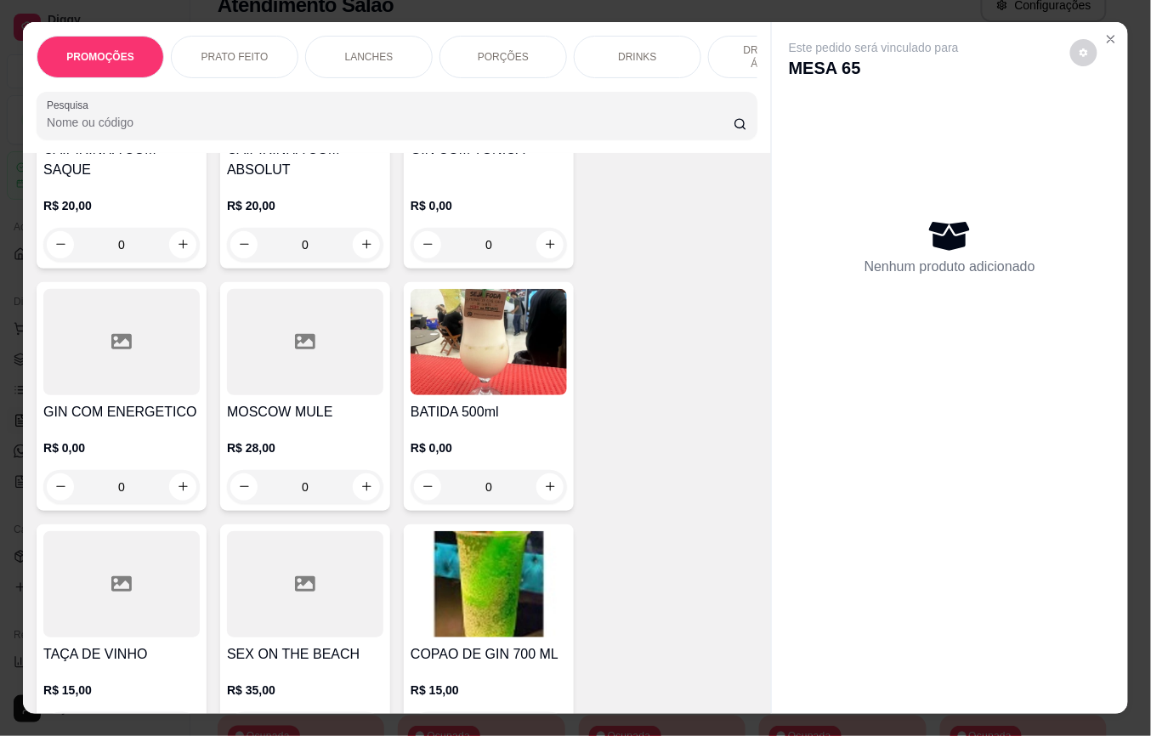
scroll to position [4987, 0]
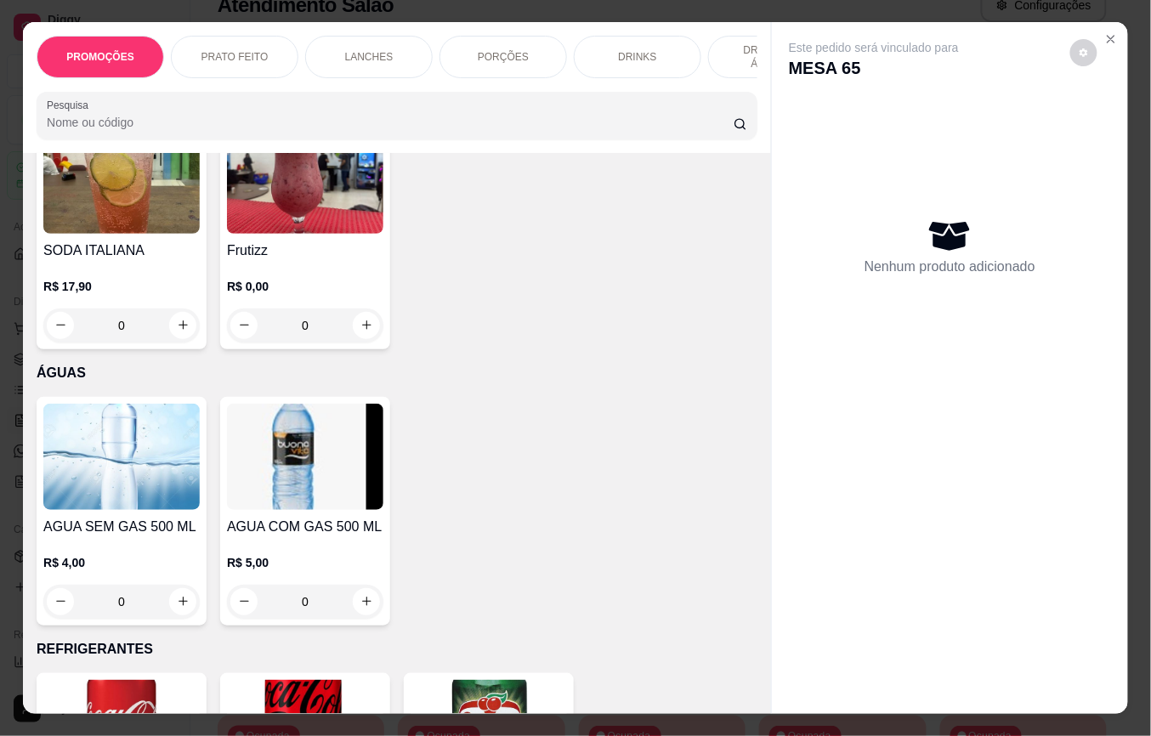
click at [147, 446] on img at bounding box center [121, 457] width 156 height 106
click at [706, 480] on p "Adicionar R$ 4,00" at bounding box center [739, 486] width 94 height 17
type input "1"
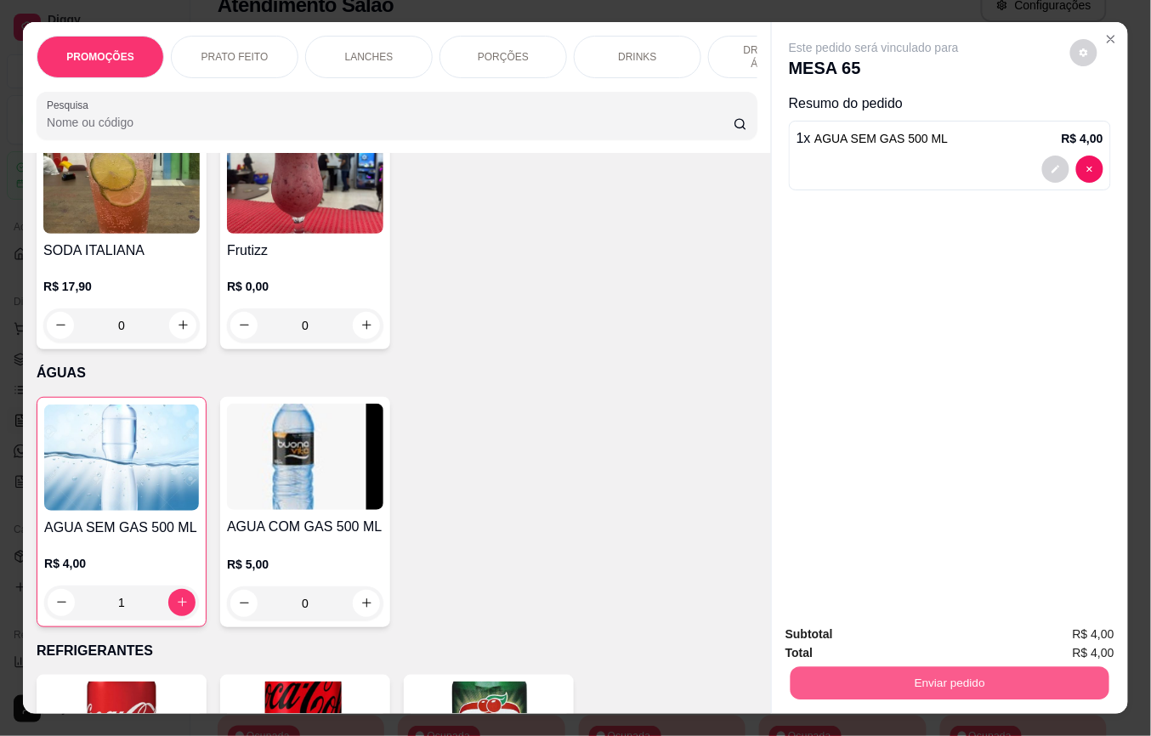
click at [879, 673] on button "Enviar pedido" at bounding box center [950, 683] width 319 height 33
click at [875, 638] on button "Não registrar e enviar pedido" at bounding box center [892, 634] width 177 height 32
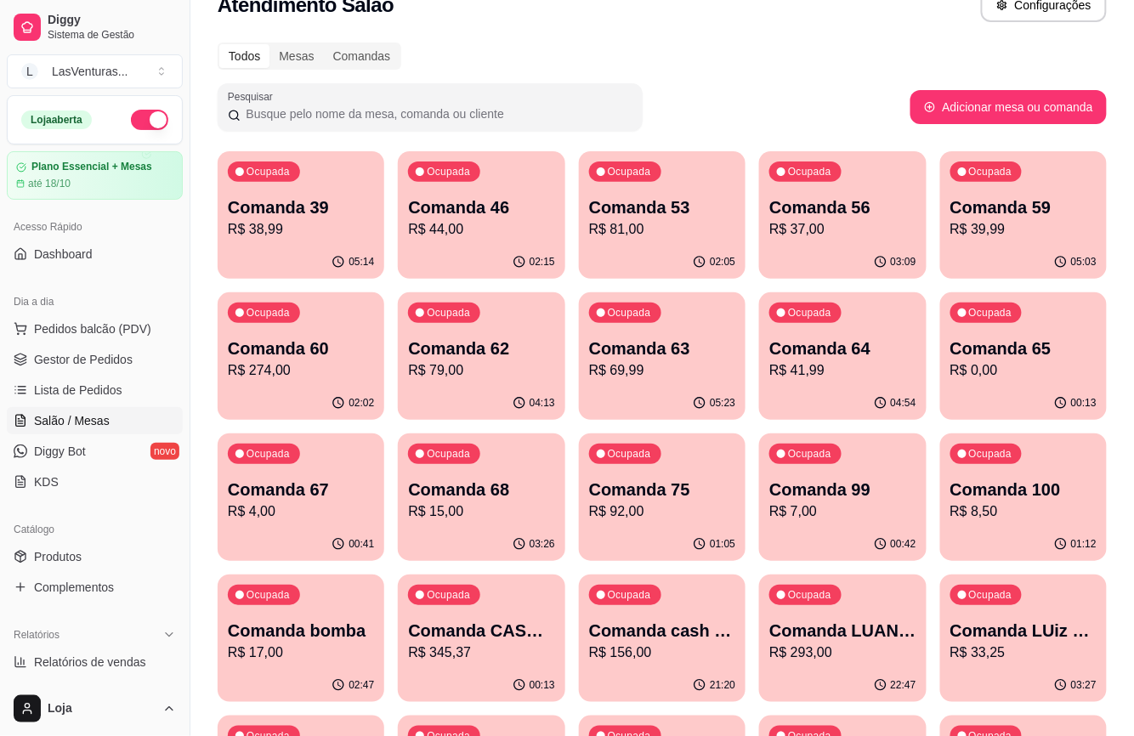
click at [299, 340] on p "Comanda 60" at bounding box center [301, 349] width 146 height 24
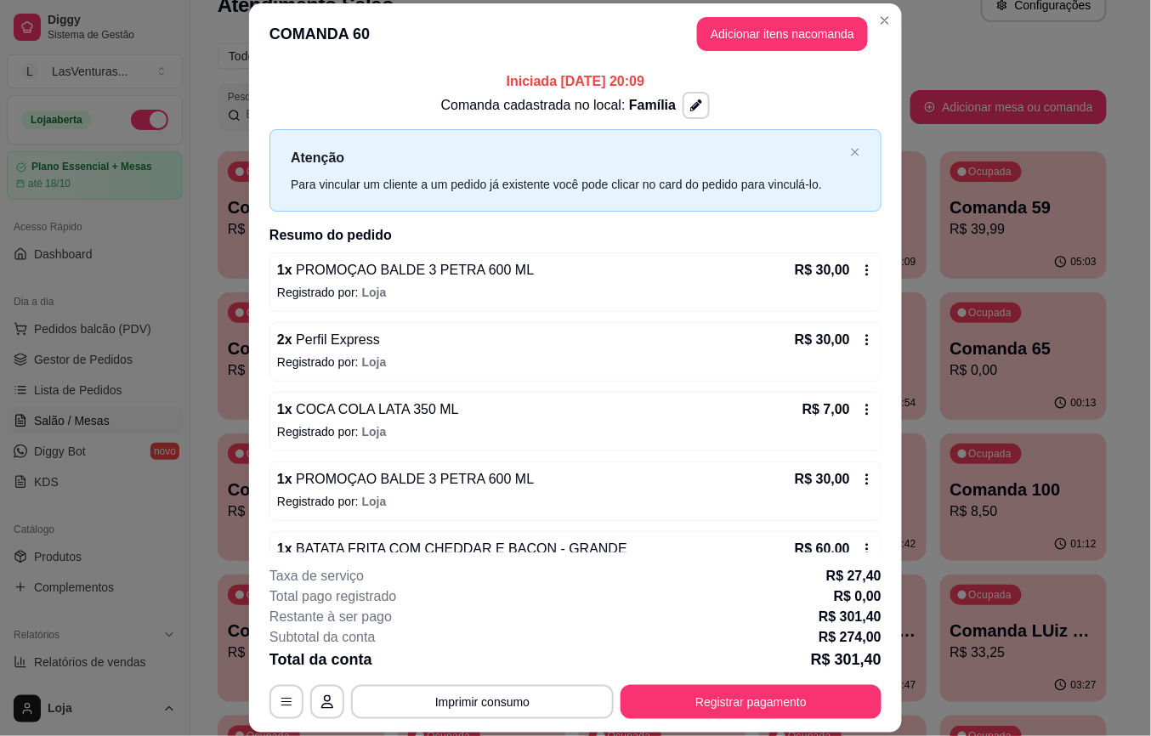
scroll to position [650, 0]
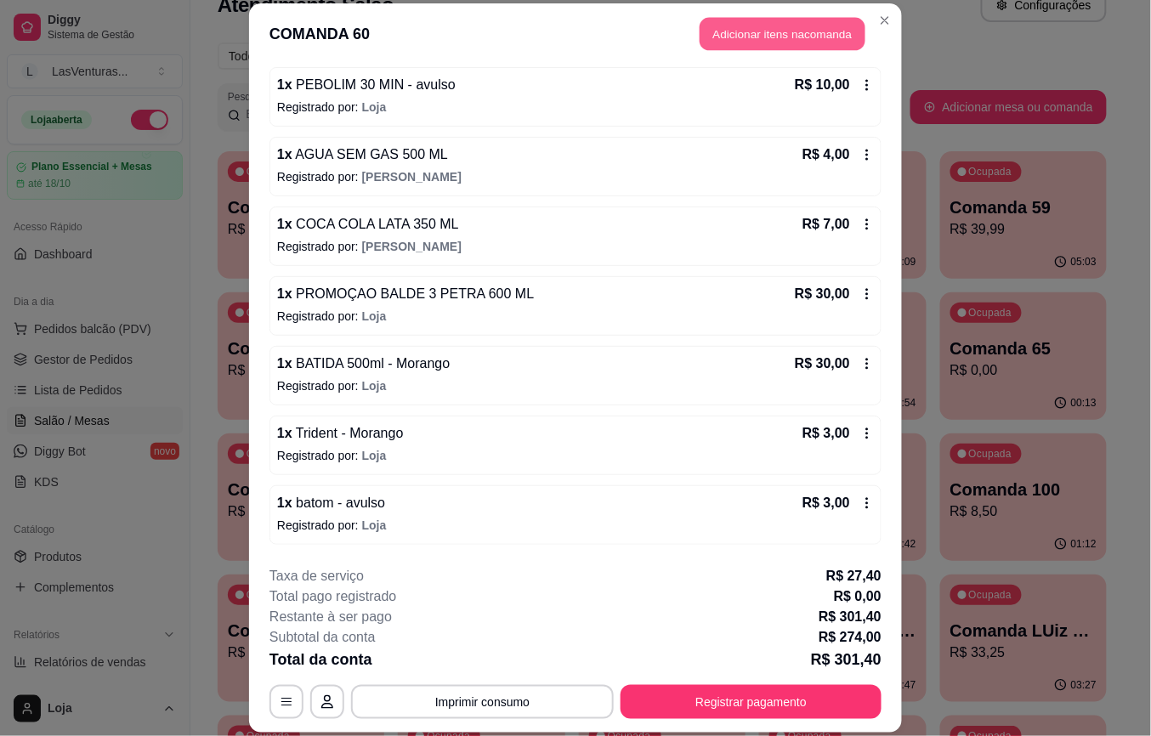
click at [786, 42] on button "Adicionar itens na comanda" at bounding box center [783, 34] width 166 height 33
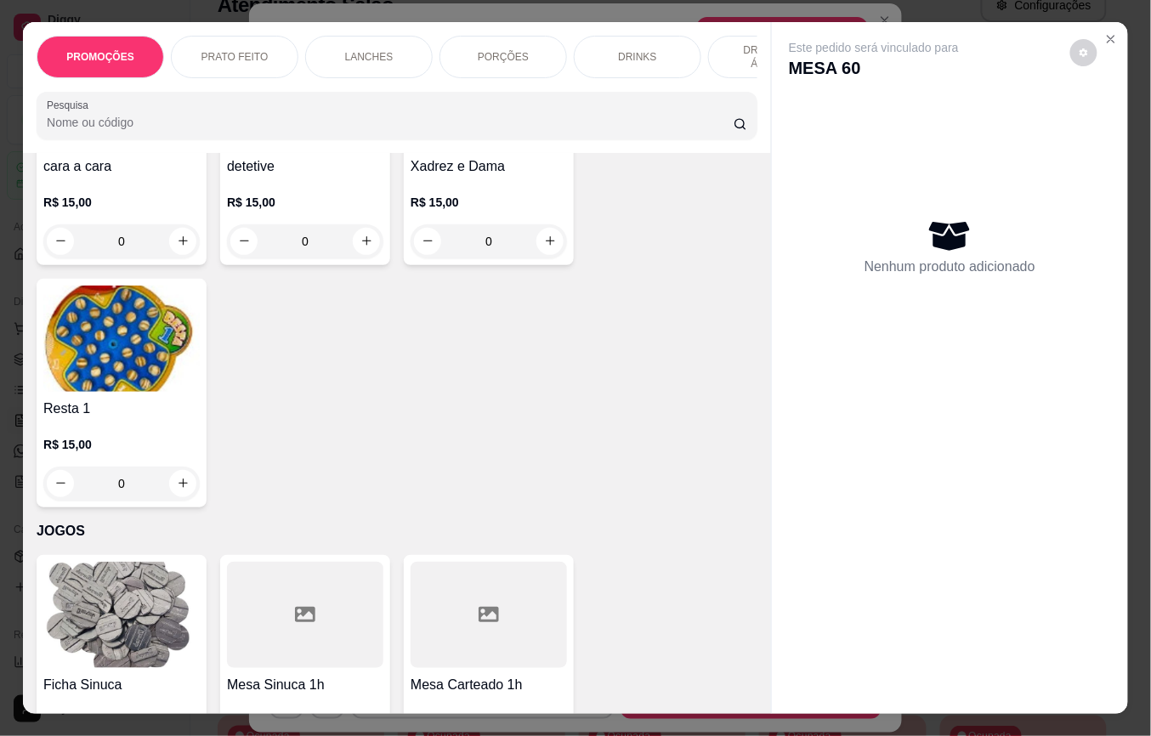
scroll to position [19999, 0]
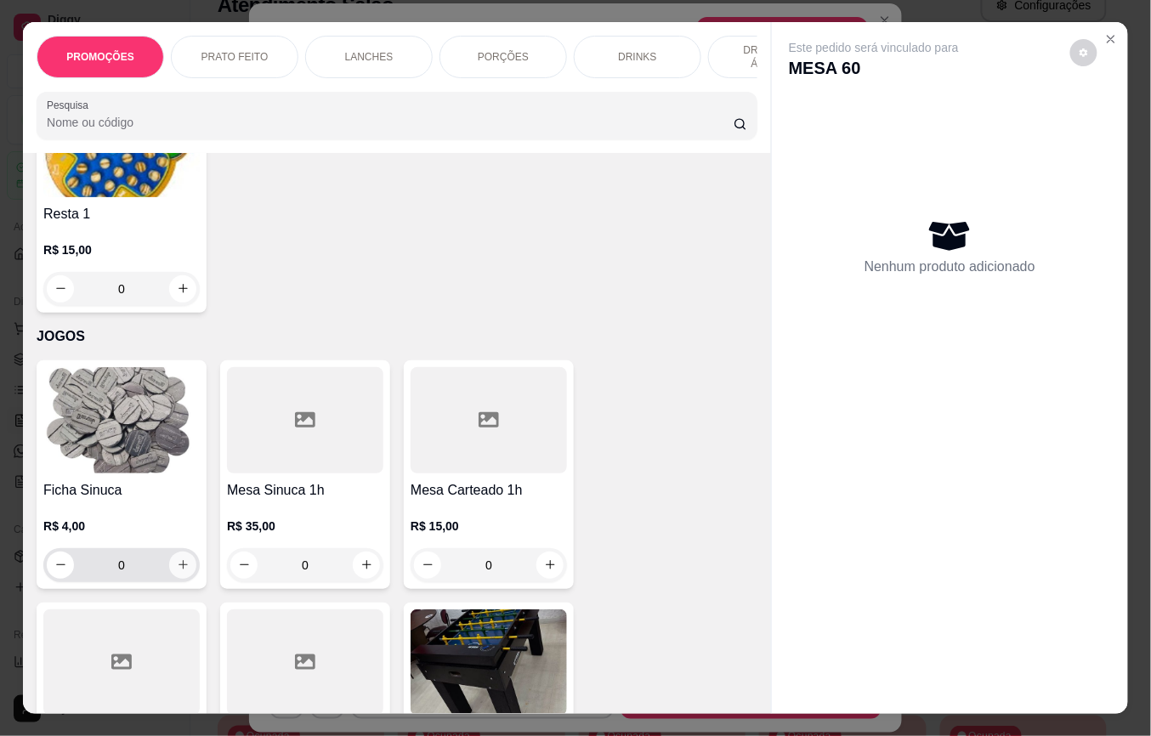
click at [181, 552] on button "increase-product-quantity" at bounding box center [182, 565] width 27 height 27
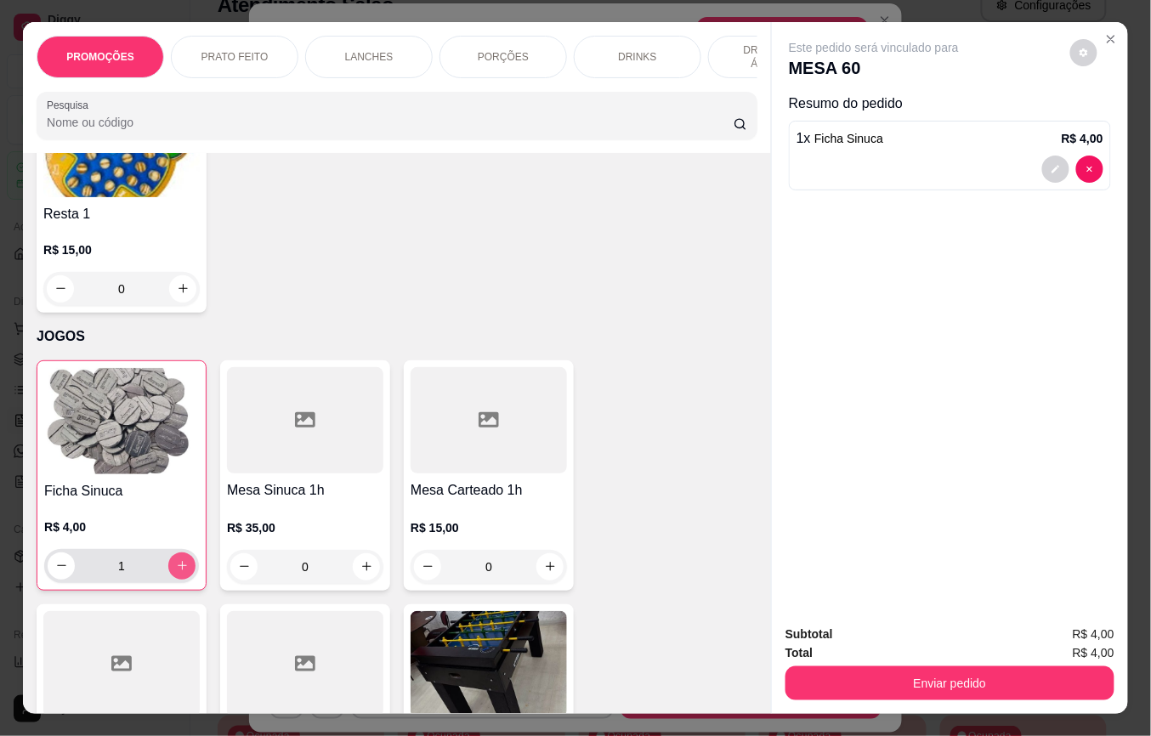
type input "1"
drag, startPoint x: 911, startPoint y: 694, endPoint x: 902, endPoint y: 664, distance: 31.2
click at [911, 690] on div "Subtotal R$ 4,00 Total R$ 4,00 Enviar pedido" at bounding box center [950, 662] width 356 height 103
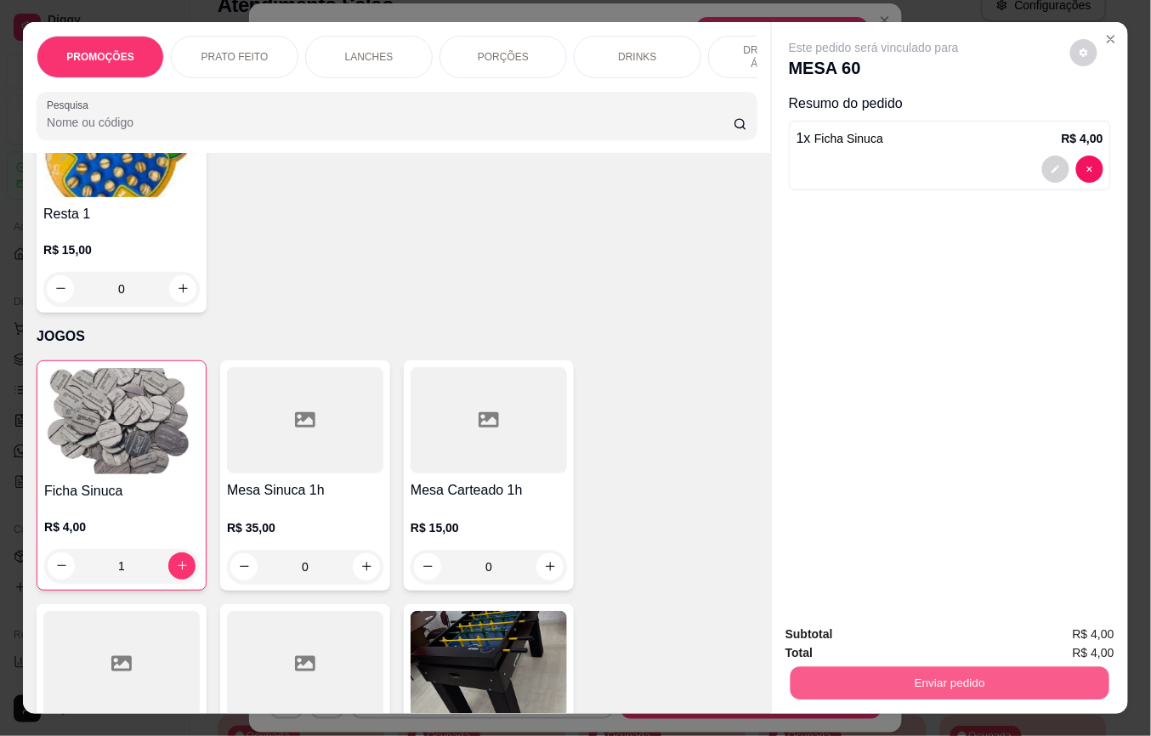
click at [902, 667] on button "Enviar pedido" at bounding box center [950, 683] width 319 height 33
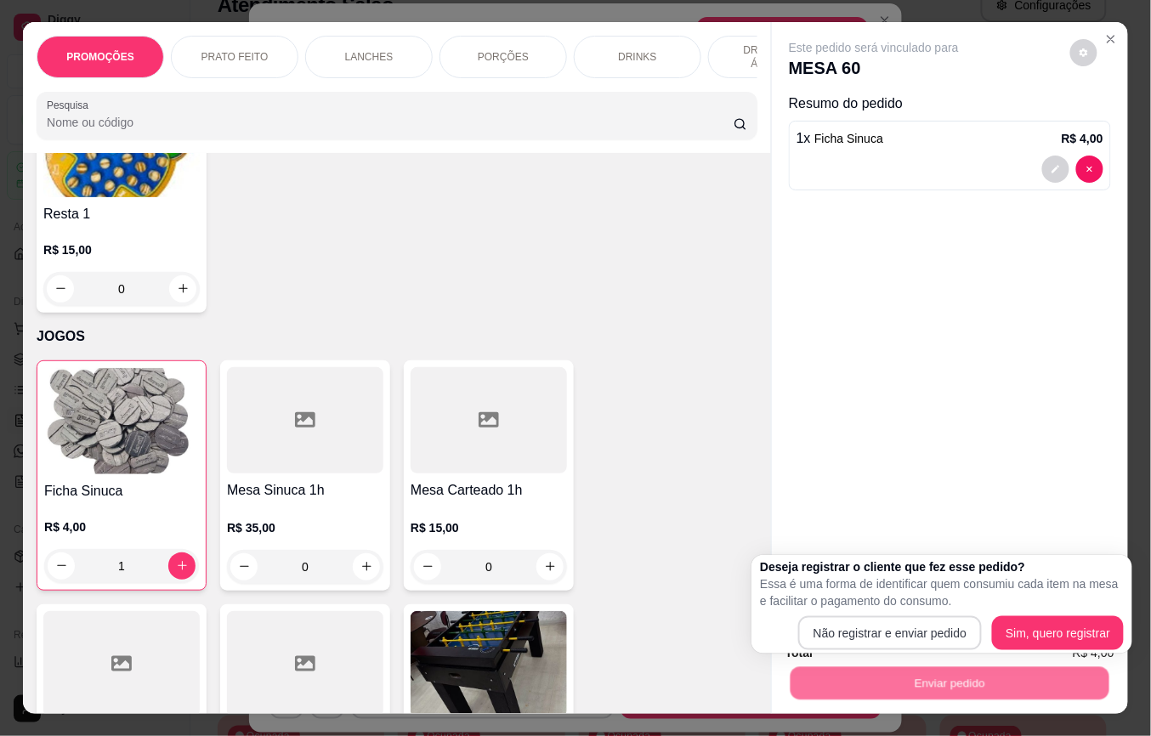
click at [891, 650] on div "Deseja registrar o cliente que fez esse pedido? Essa é uma forma de identificar…" at bounding box center [942, 604] width 381 height 99
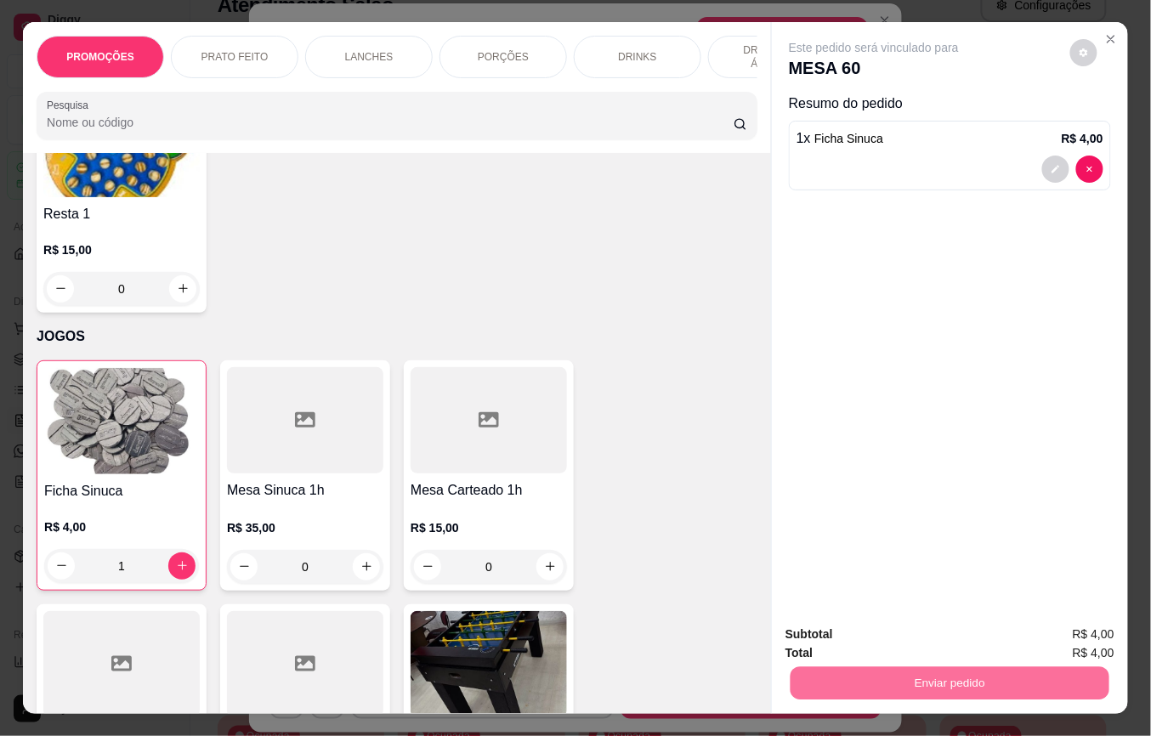
click at [891, 646] on button "Não registrar e enviar pedido" at bounding box center [892, 634] width 177 height 32
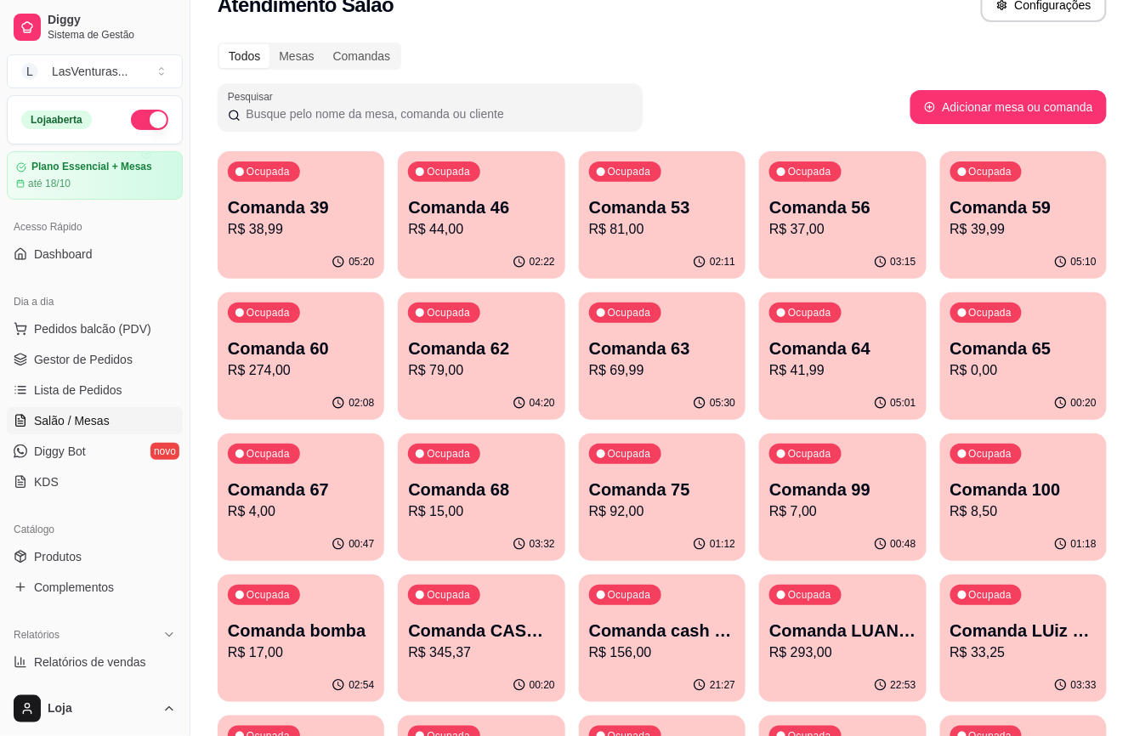
click at [898, 654] on p "R$ 293,00" at bounding box center [842, 653] width 146 height 20
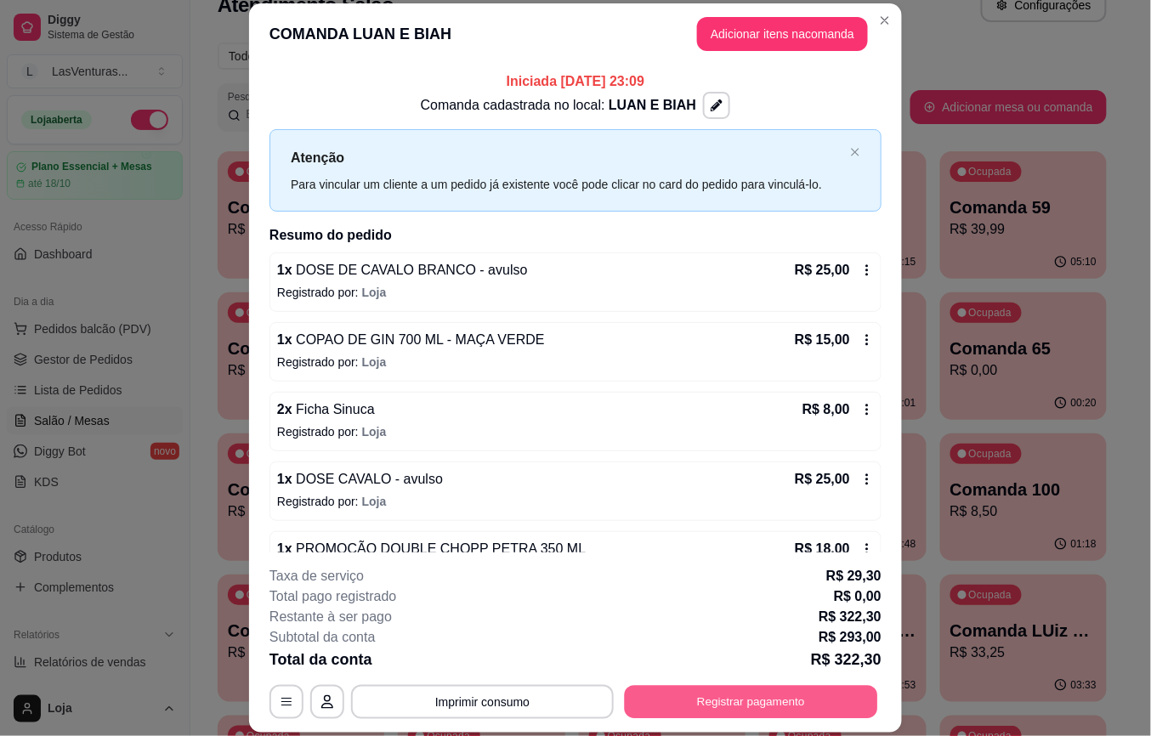
click at [797, 694] on button "Registrar pagamento" at bounding box center [751, 701] width 253 height 33
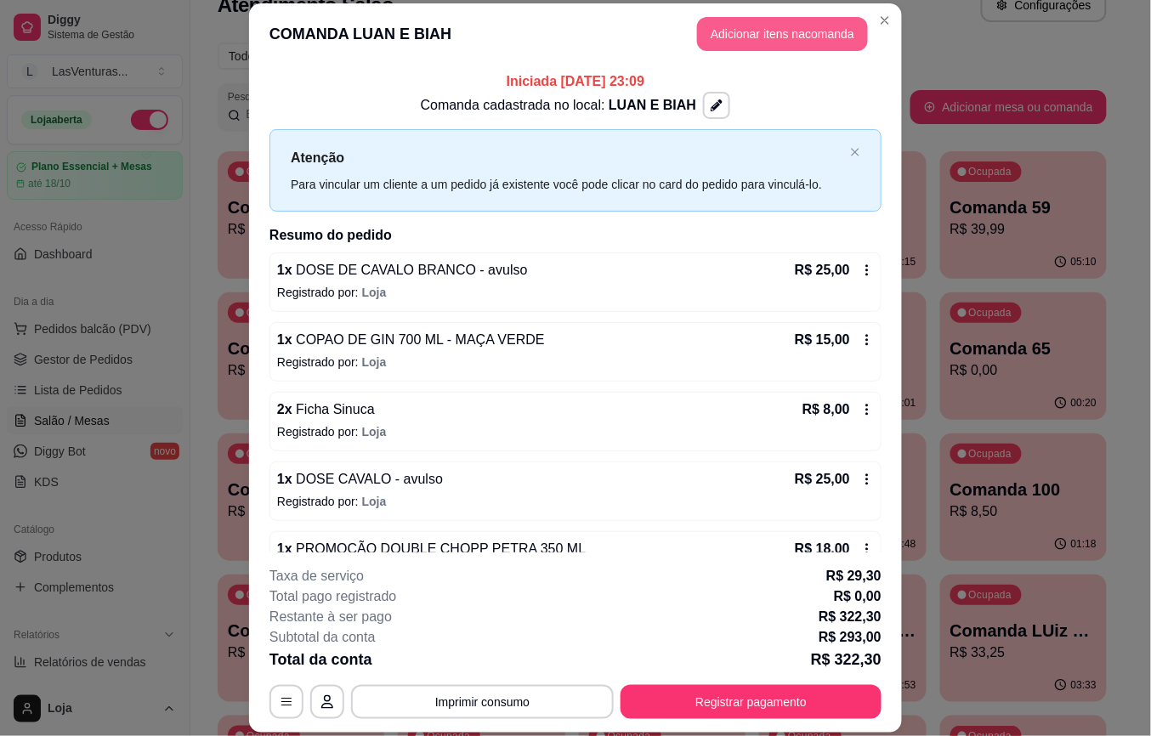
click at [724, 27] on button "Adicionar itens na comanda" at bounding box center [782, 34] width 171 height 34
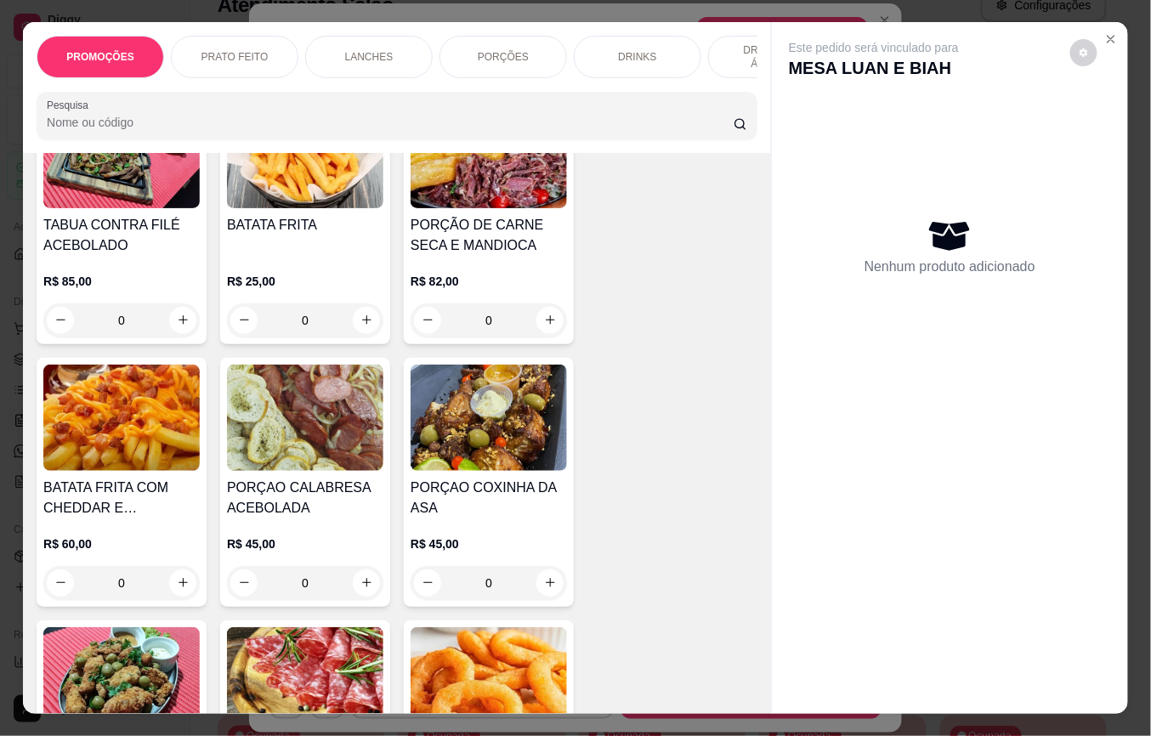
scroll to position [2381, 0]
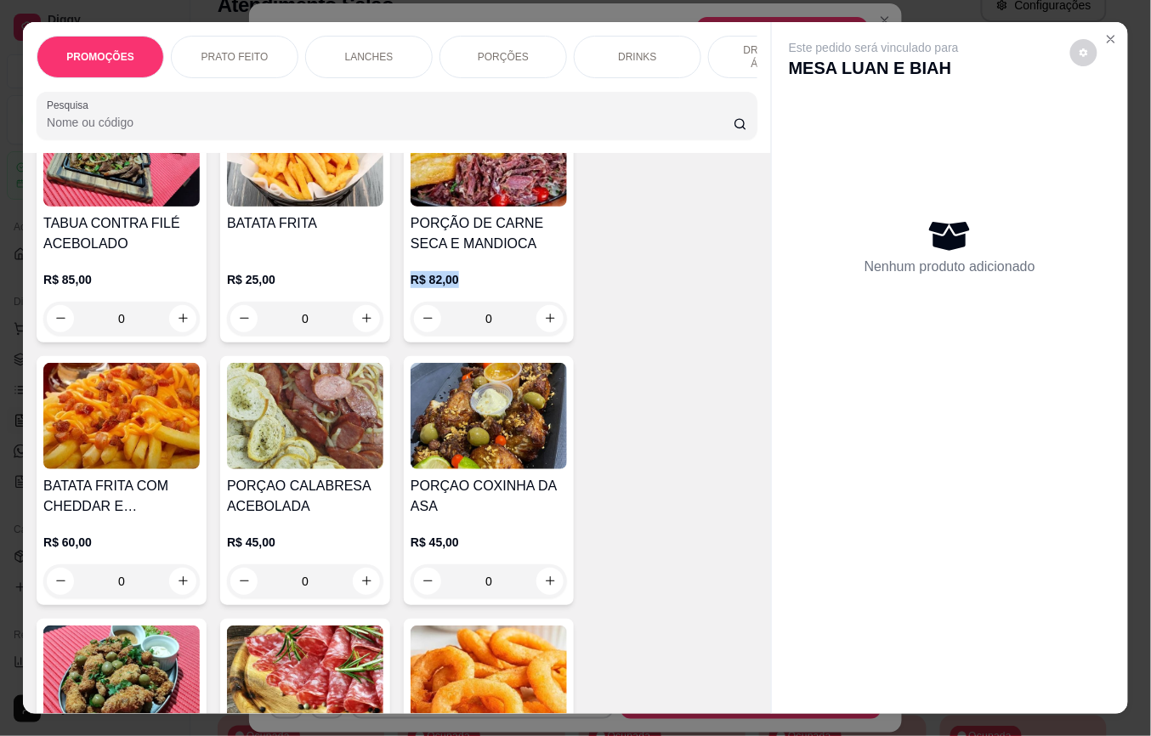
click at [755, 239] on div "Item avulso PROMOÇÕES PROMOÇÃO DOUBLE CHOPP PETRA 350 ML R$ 24,00 R$ 18,00 0 PR…" at bounding box center [397, 433] width 748 height 561
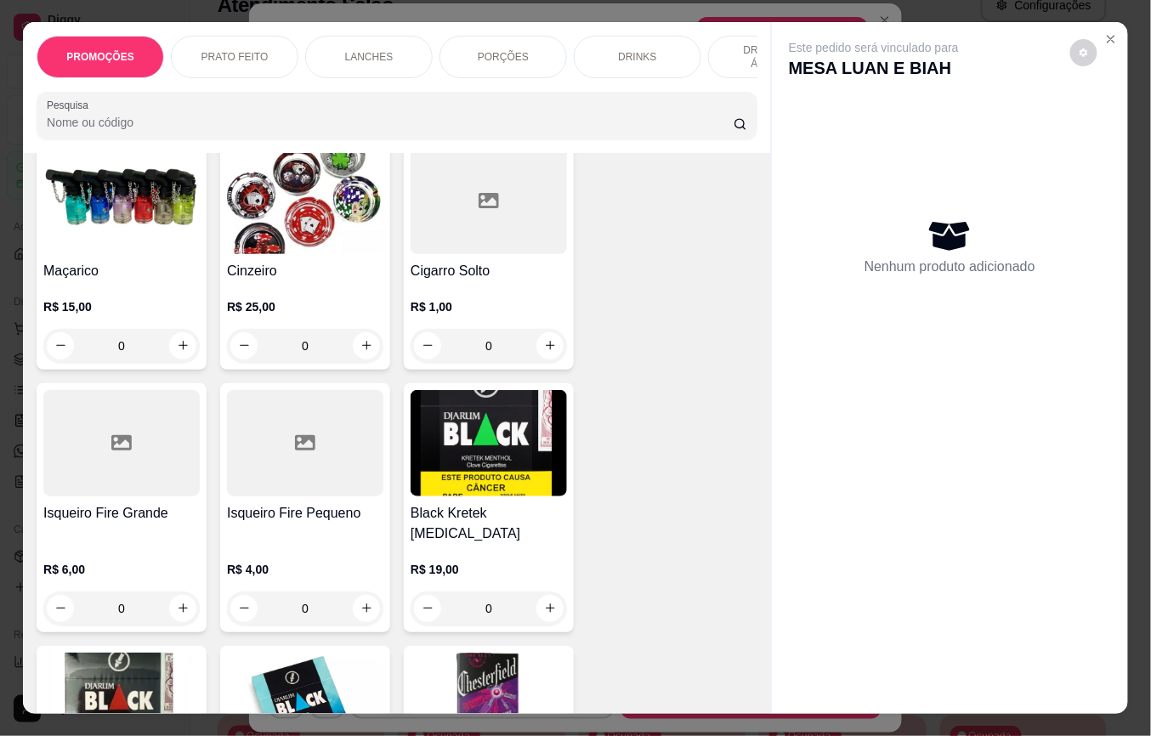
scroll to position [22831, 0]
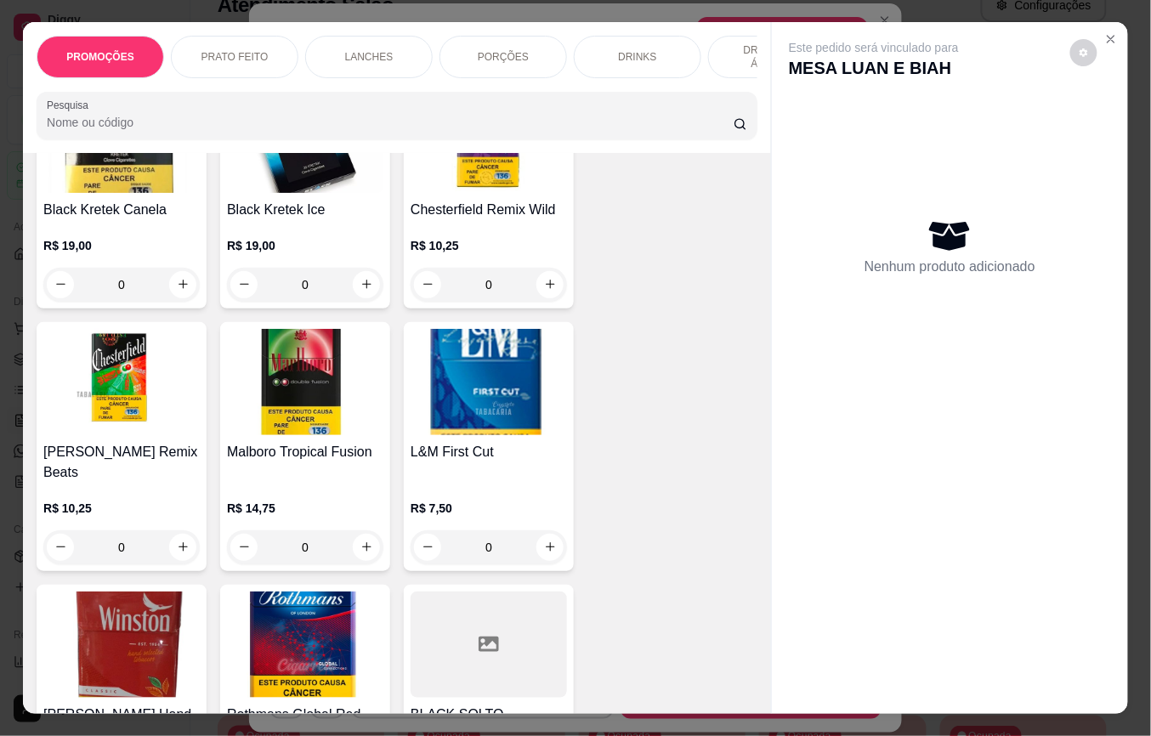
click at [151, 500] on p "R$ 10,25" at bounding box center [121, 508] width 156 height 17
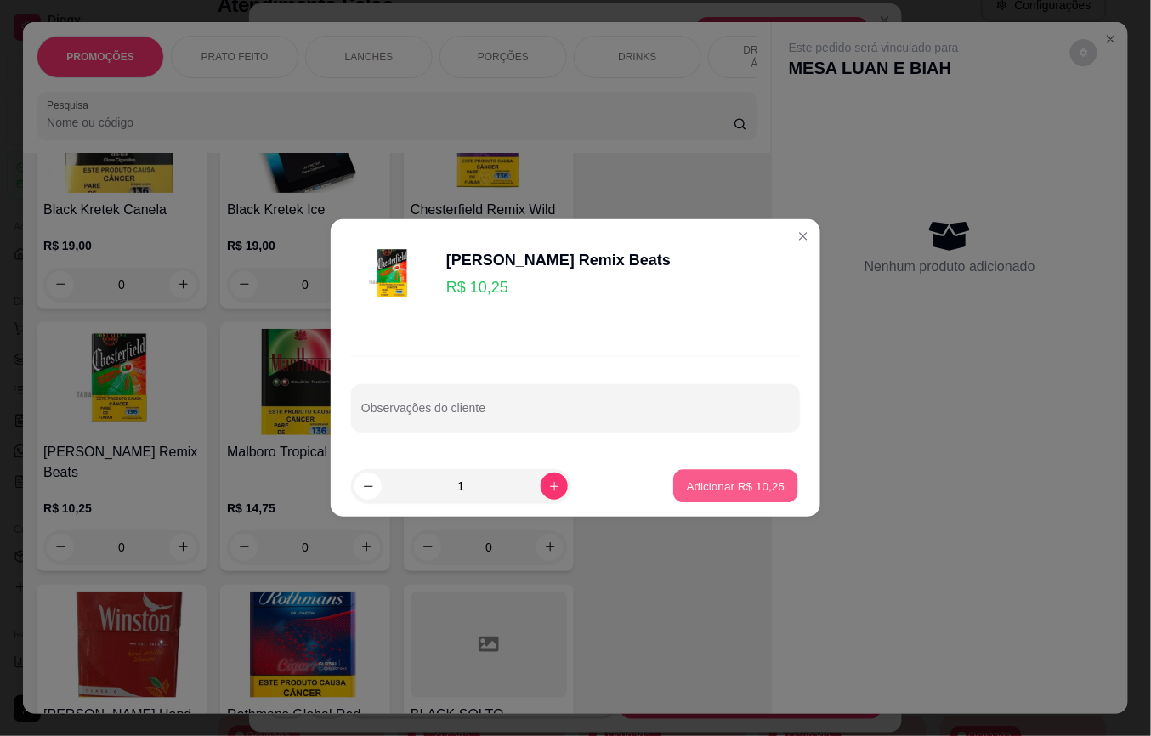
click at [681, 480] on button "Adicionar R$ 10,25" at bounding box center [735, 486] width 125 height 33
type input "1"
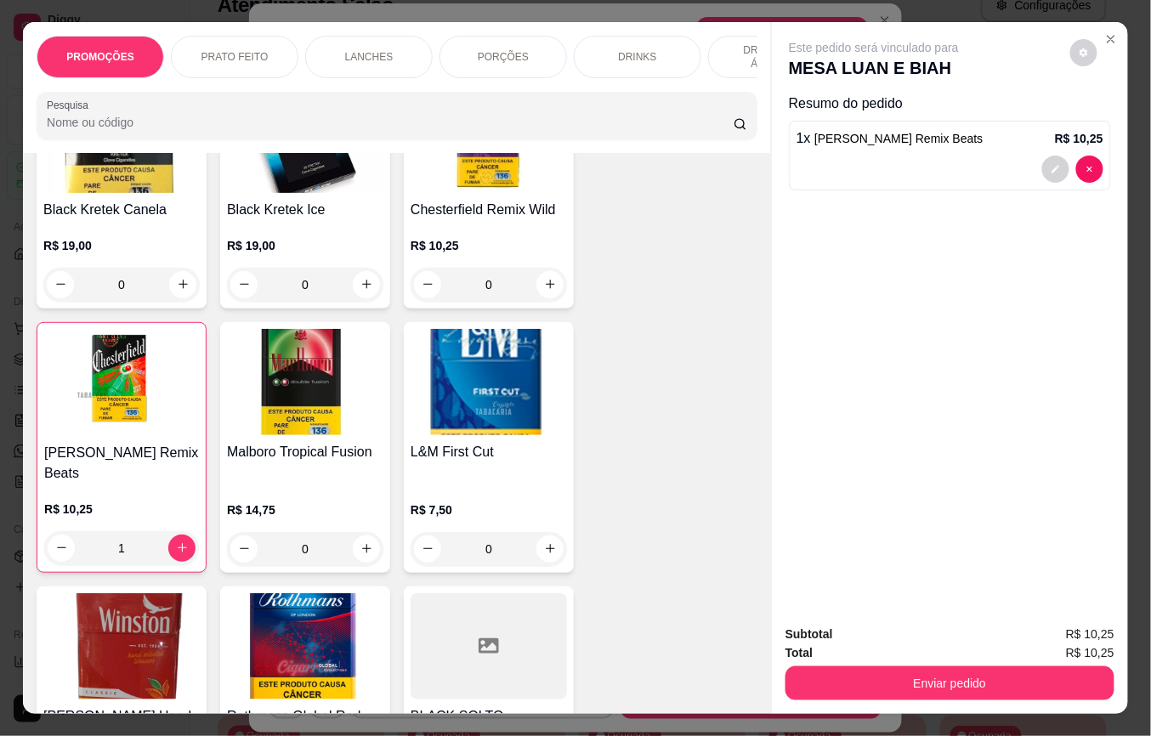
click at [811, 667] on button "Enviar pedido" at bounding box center [950, 684] width 329 height 34
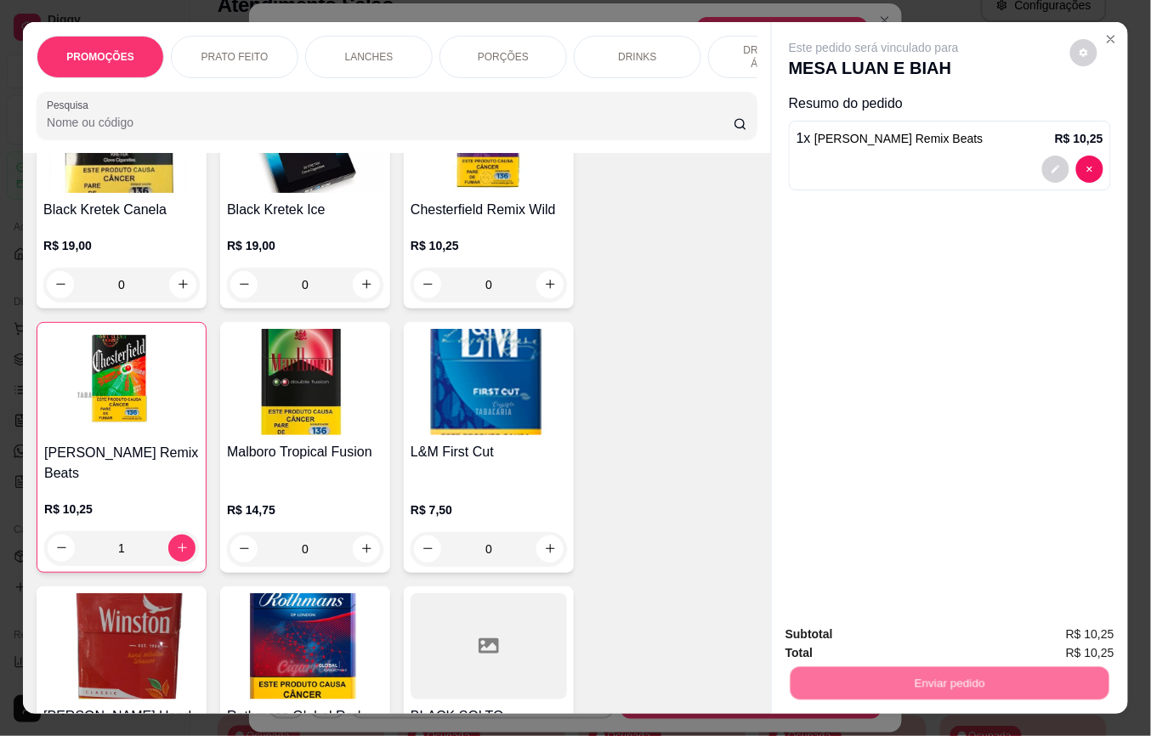
click at [820, 624] on button "Não registrar e enviar pedido" at bounding box center [892, 634] width 177 height 32
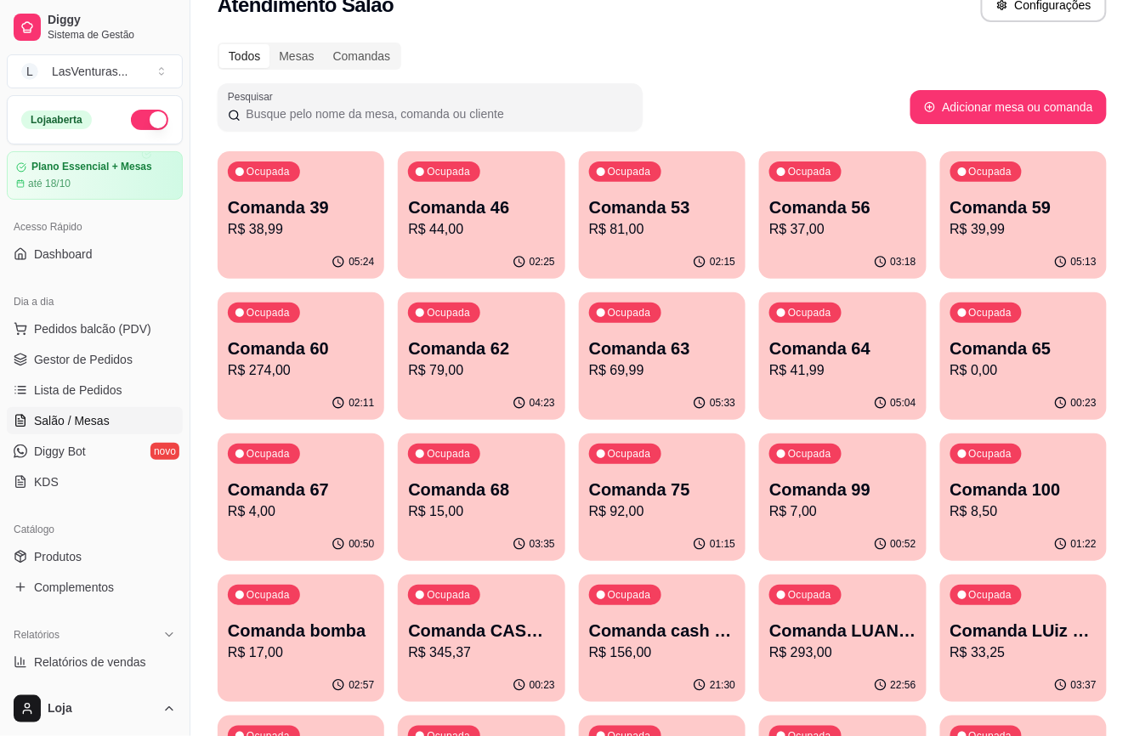
click at [330, 401] on div "02:11" at bounding box center [301, 403] width 167 height 33
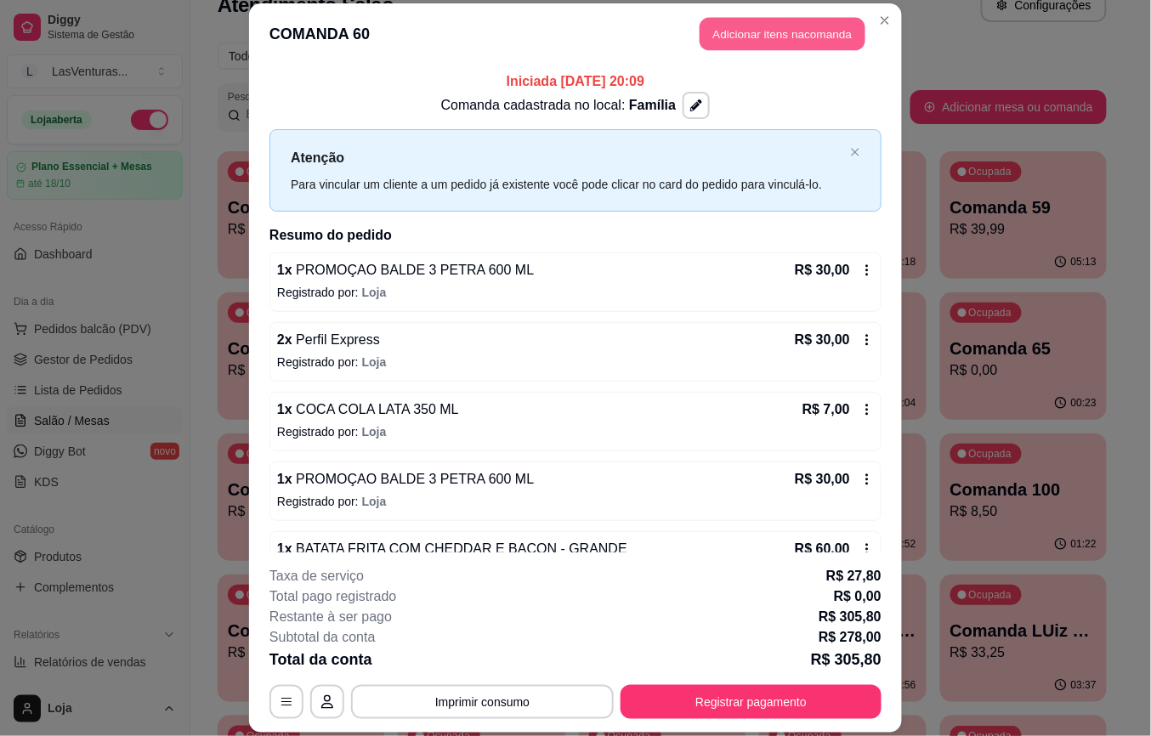
click at [750, 31] on button "Adicionar itens na comanda" at bounding box center [783, 34] width 166 height 33
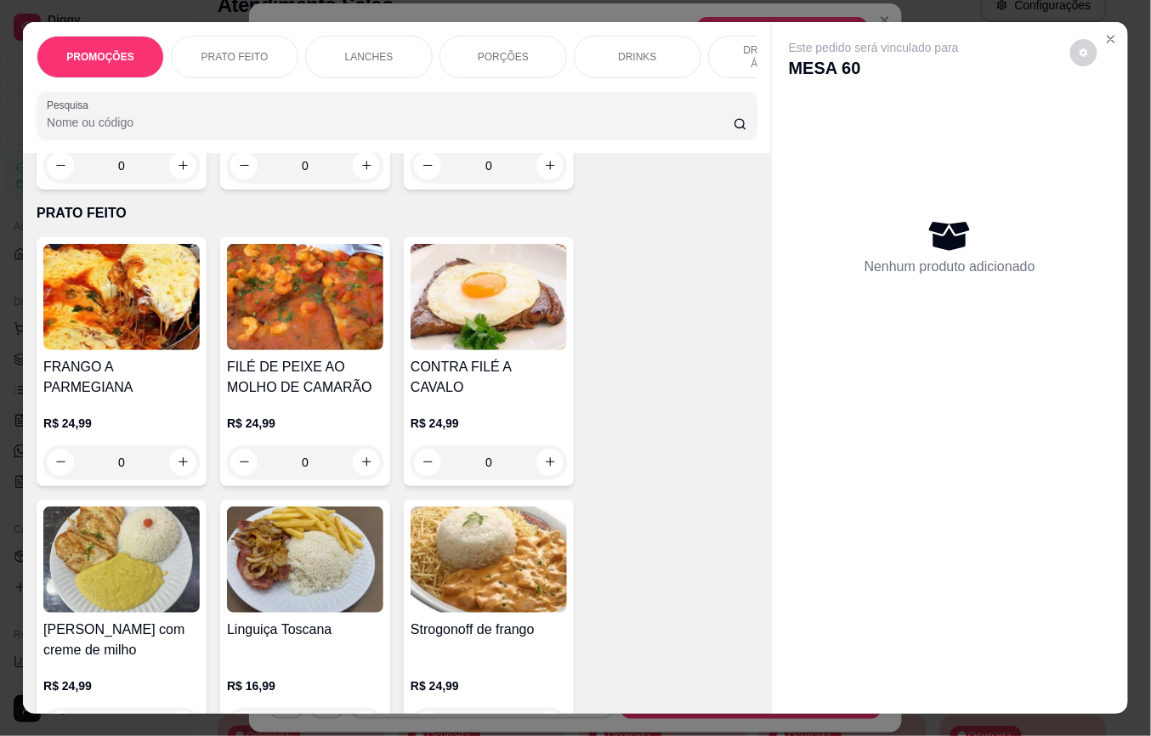
scroll to position [453, 0]
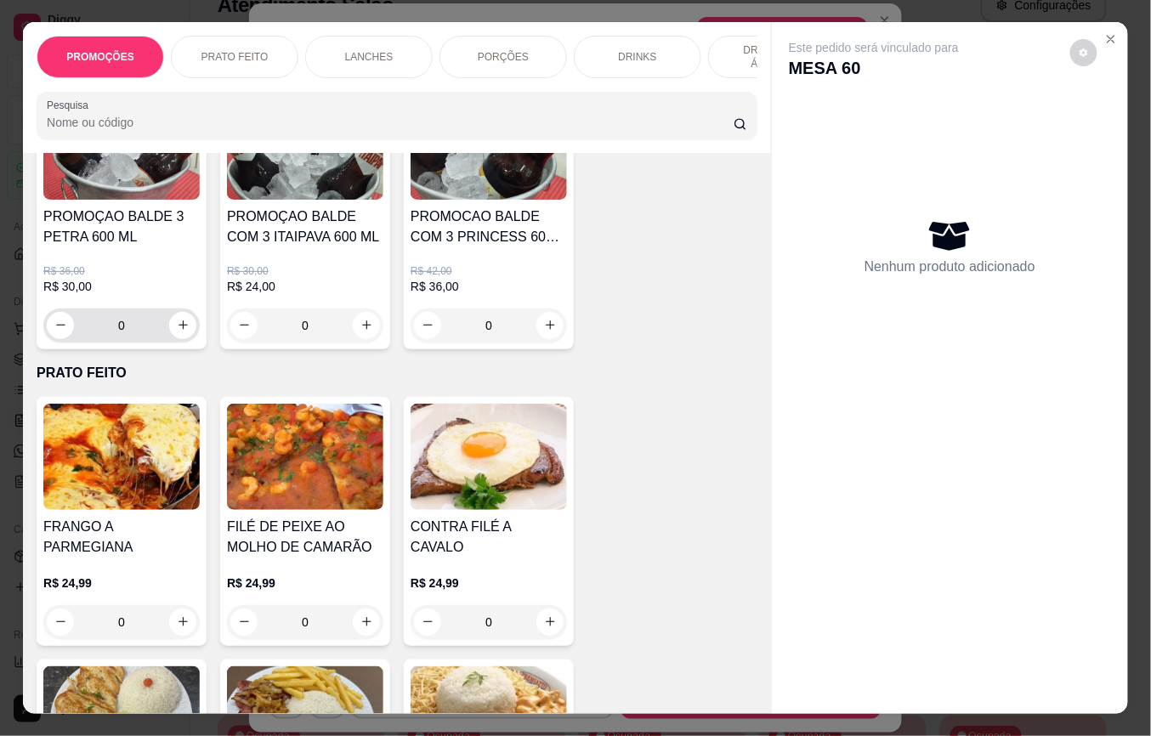
click at [163, 295] on p "R$ 30,00" at bounding box center [121, 286] width 156 height 17
click at [725, 473] on button "Adicionar R$ 30,00" at bounding box center [736, 486] width 128 height 34
type input "1"
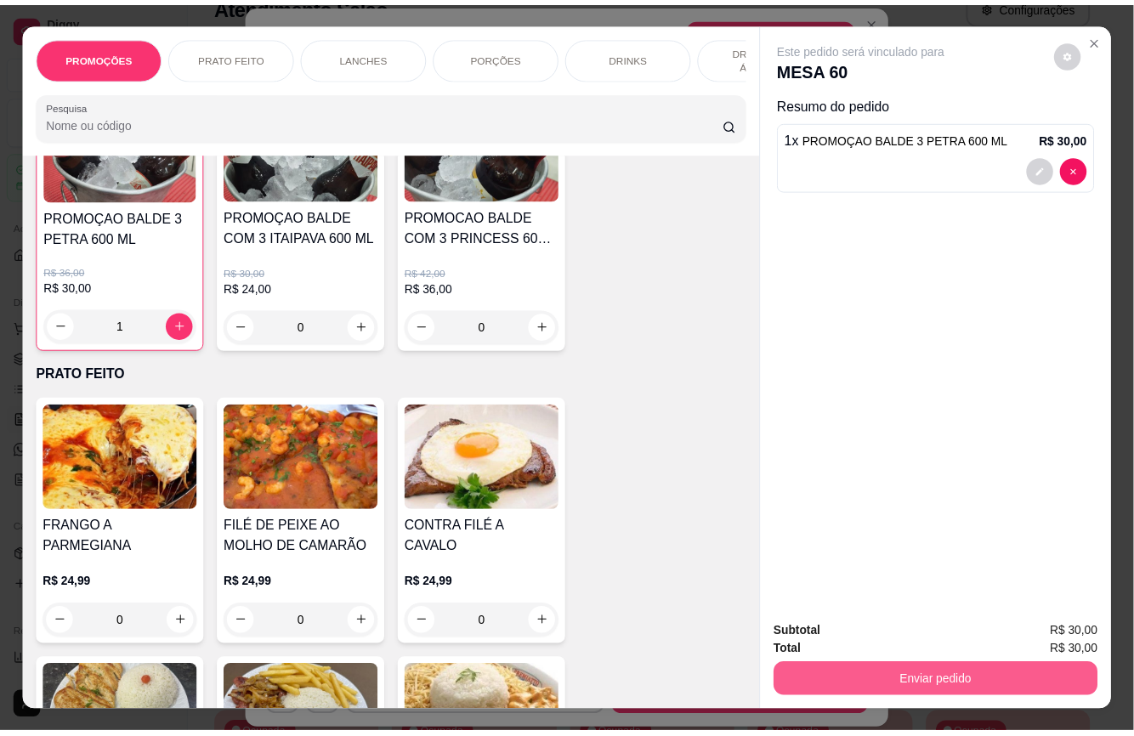
scroll to position [454, 0]
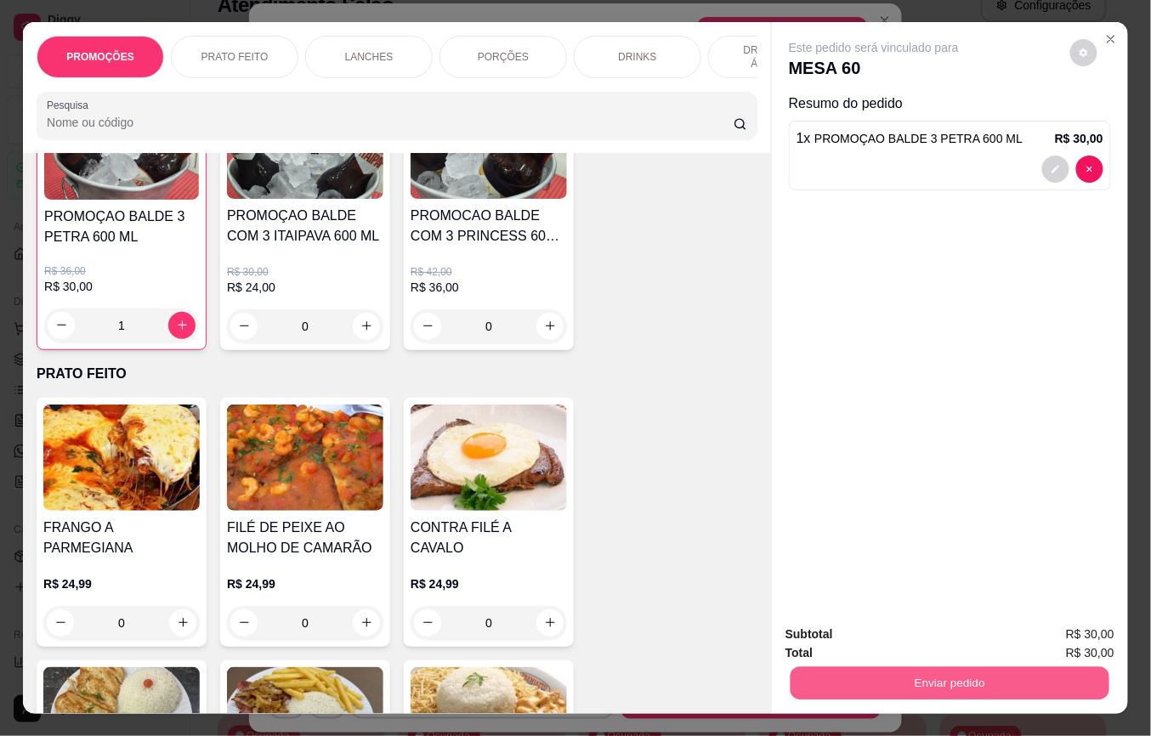
click at [865, 675] on button "Enviar pedido" at bounding box center [950, 683] width 319 height 33
click at [859, 638] on button "Não registrar e enviar pedido" at bounding box center [892, 634] width 177 height 32
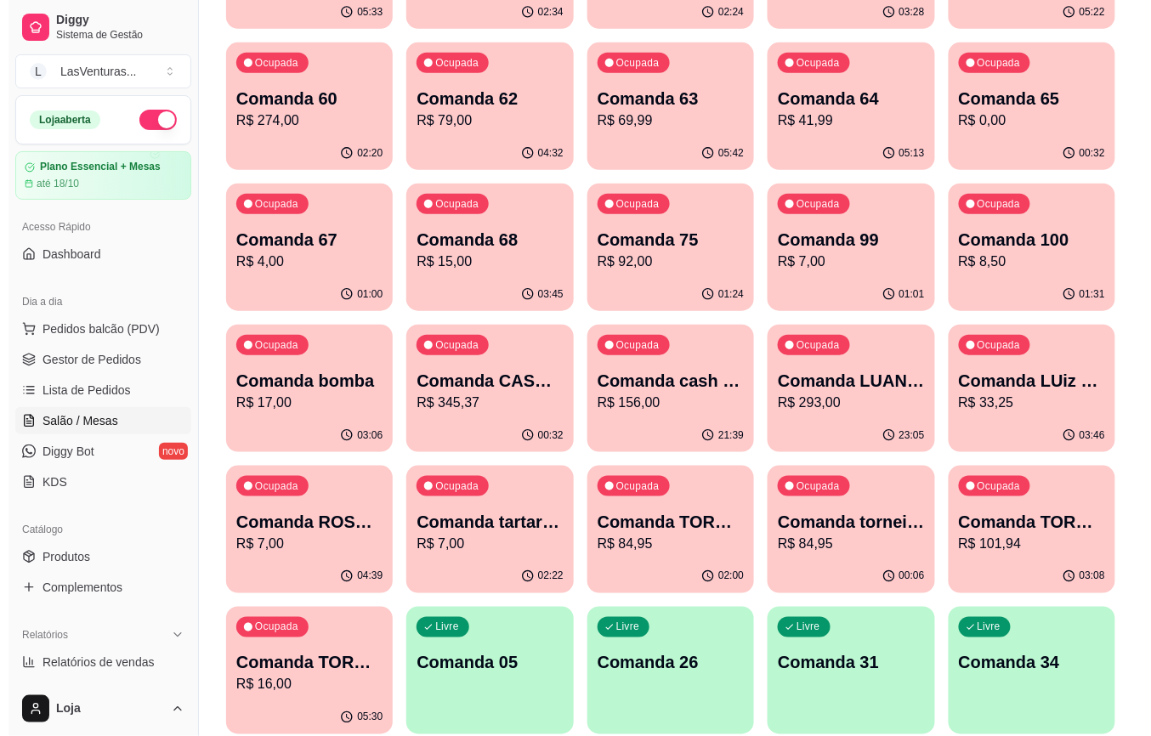
scroll to position [599, 0]
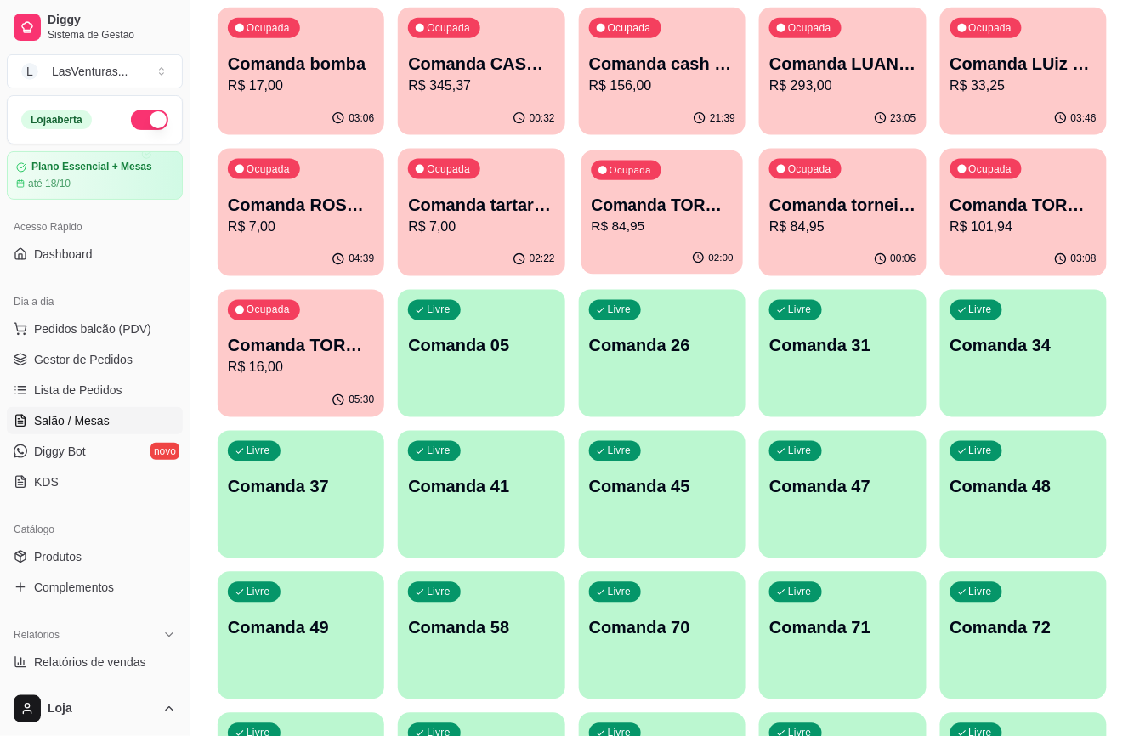
click at [610, 252] on div "02:00" at bounding box center [663, 258] width 162 height 32
click at [291, 382] on div "Ocupada Comanda TORNEIO 21/09 R$ 16,00" at bounding box center [301, 338] width 162 height 92
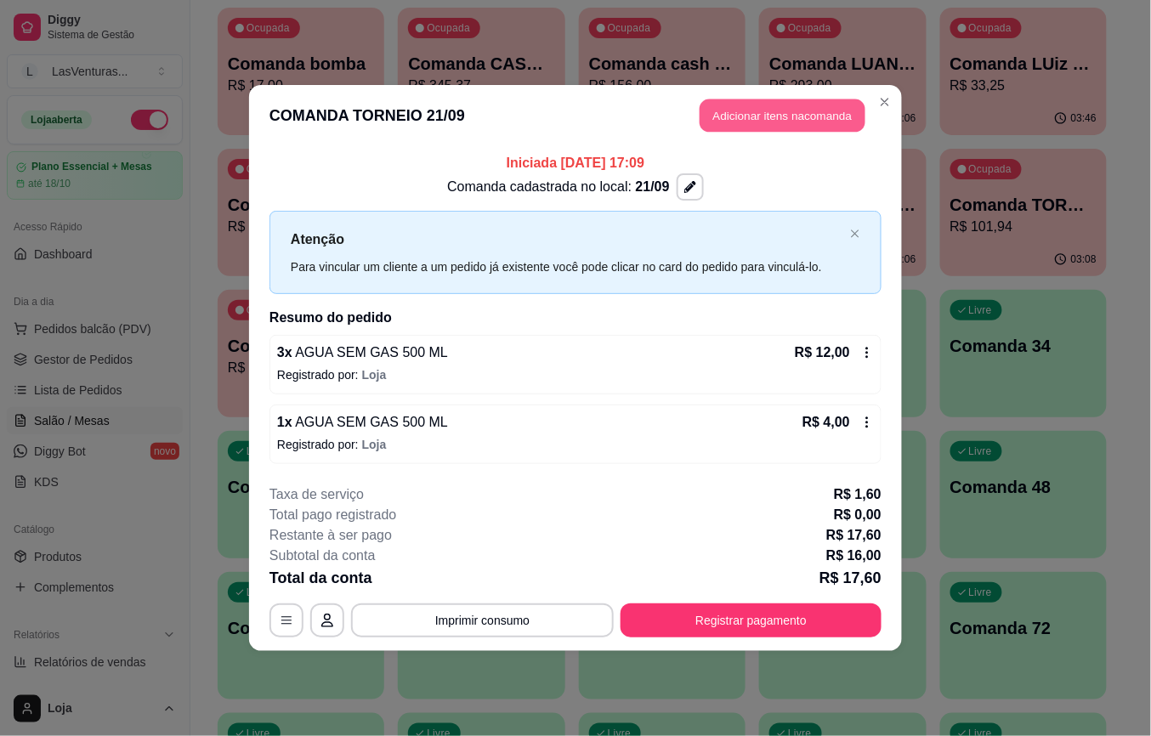
click at [721, 116] on button "Adicionar itens na comanda" at bounding box center [783, 115] width 166 height 33
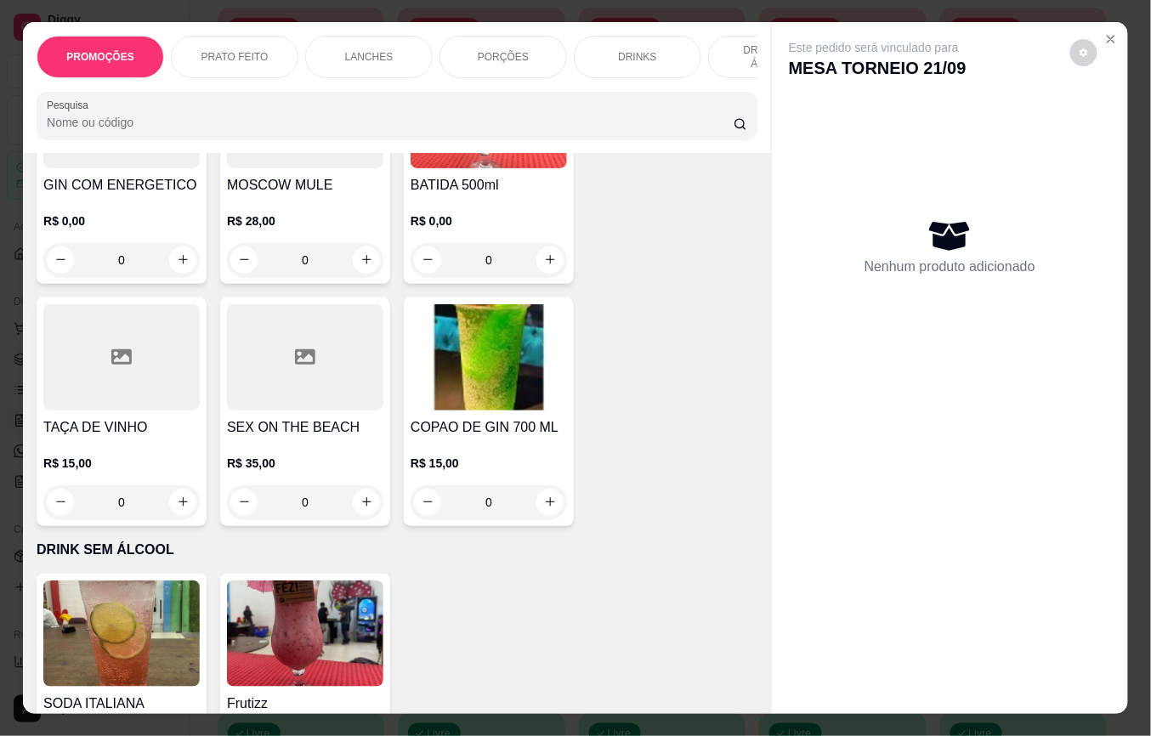
scroll to position [5441, 0]
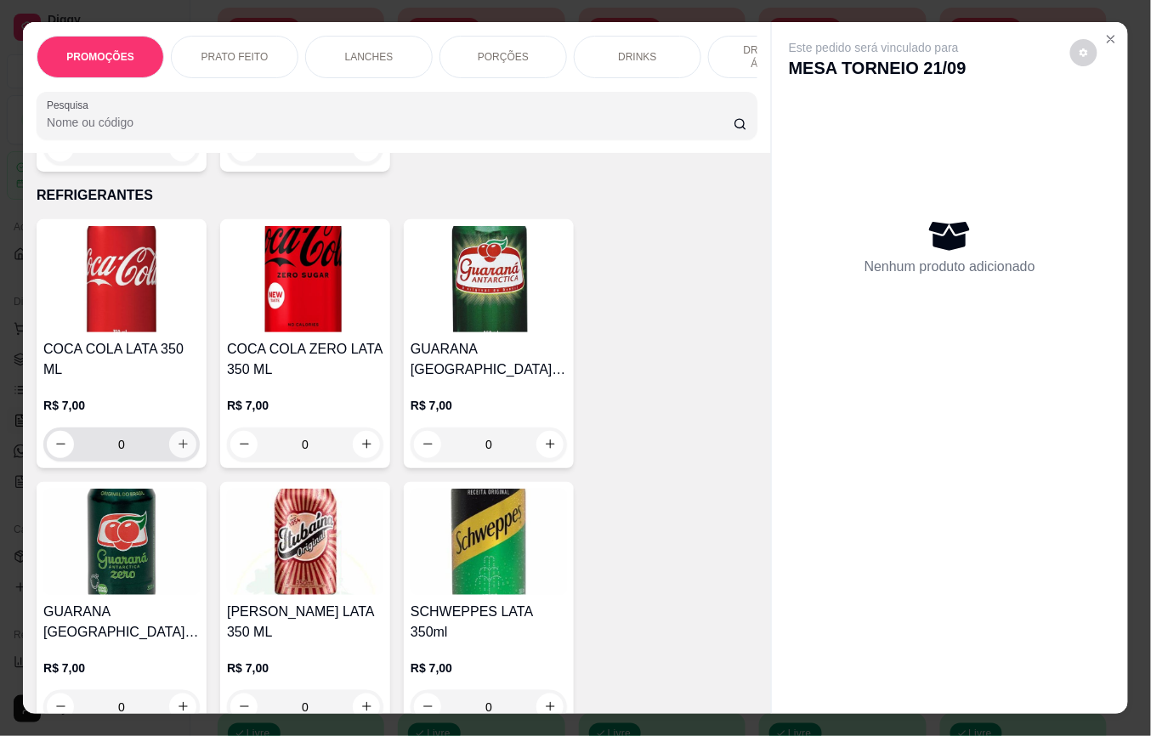
click at [179, 443] on button "increase-product-quantity" at bounding box center [182, 444] width 27 height 27
type input "1"
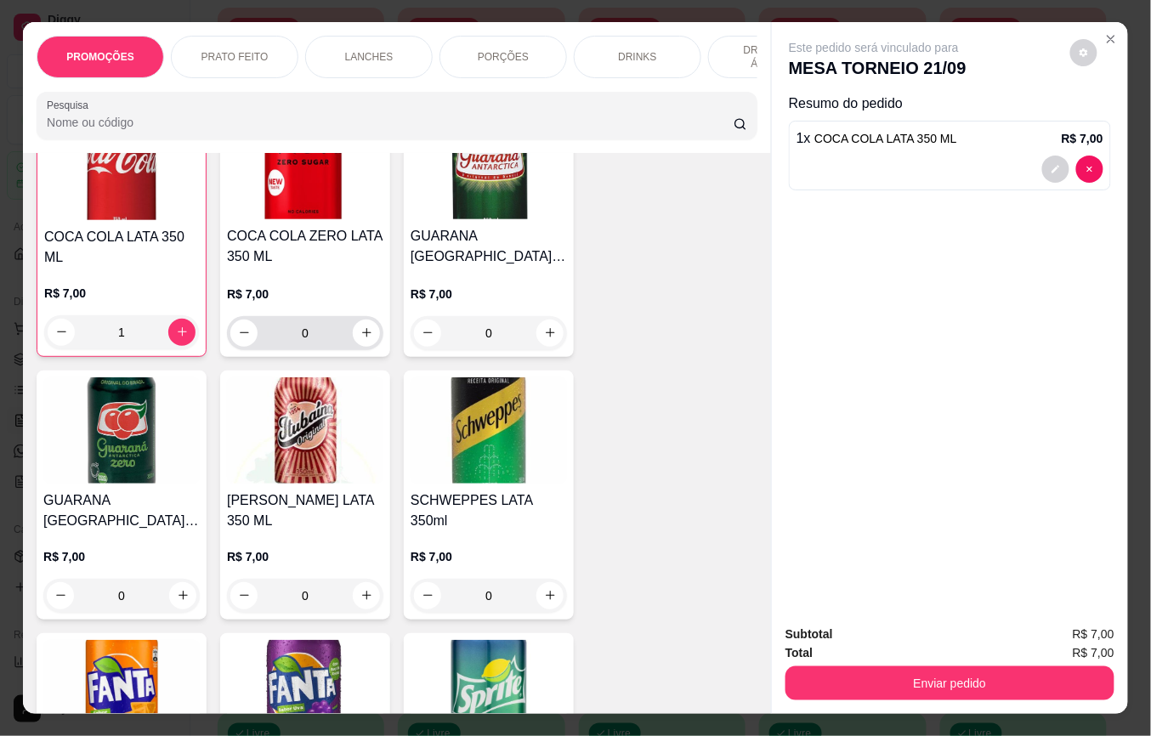
scroll to position [5214, 0]
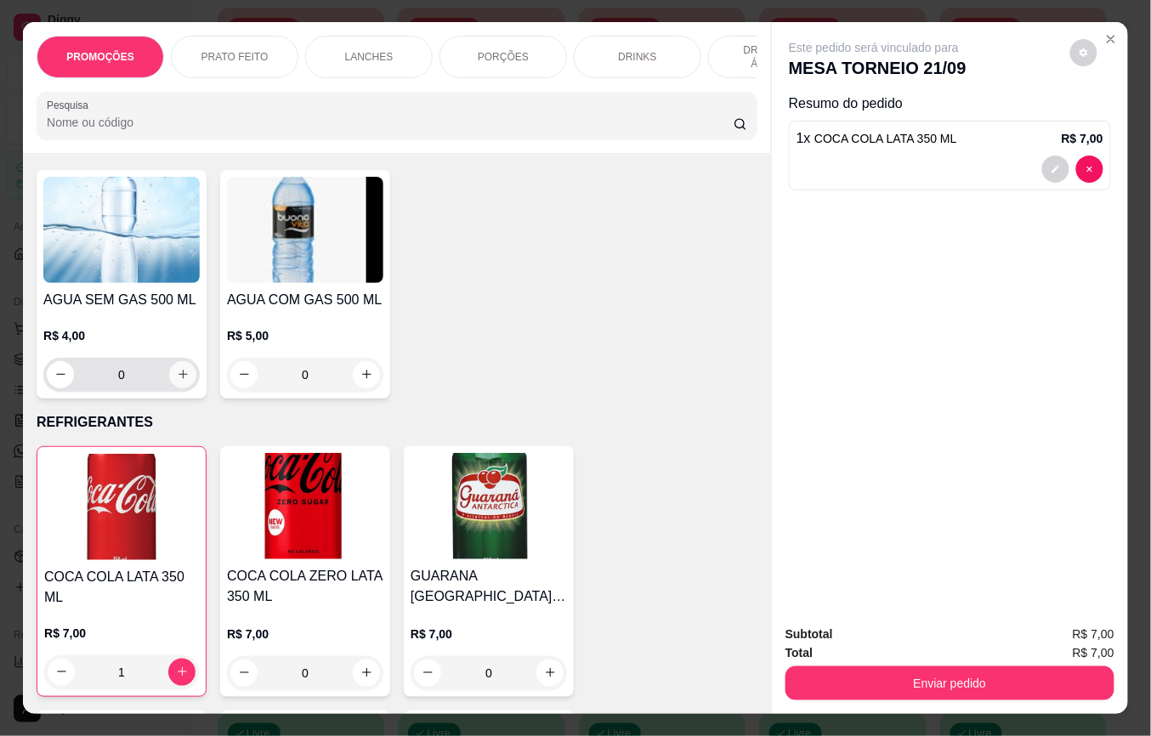
click at [177, 368] on icon "increase-product-quantity" at bounding box center [183, 374] width 13 height 13
type input "1"
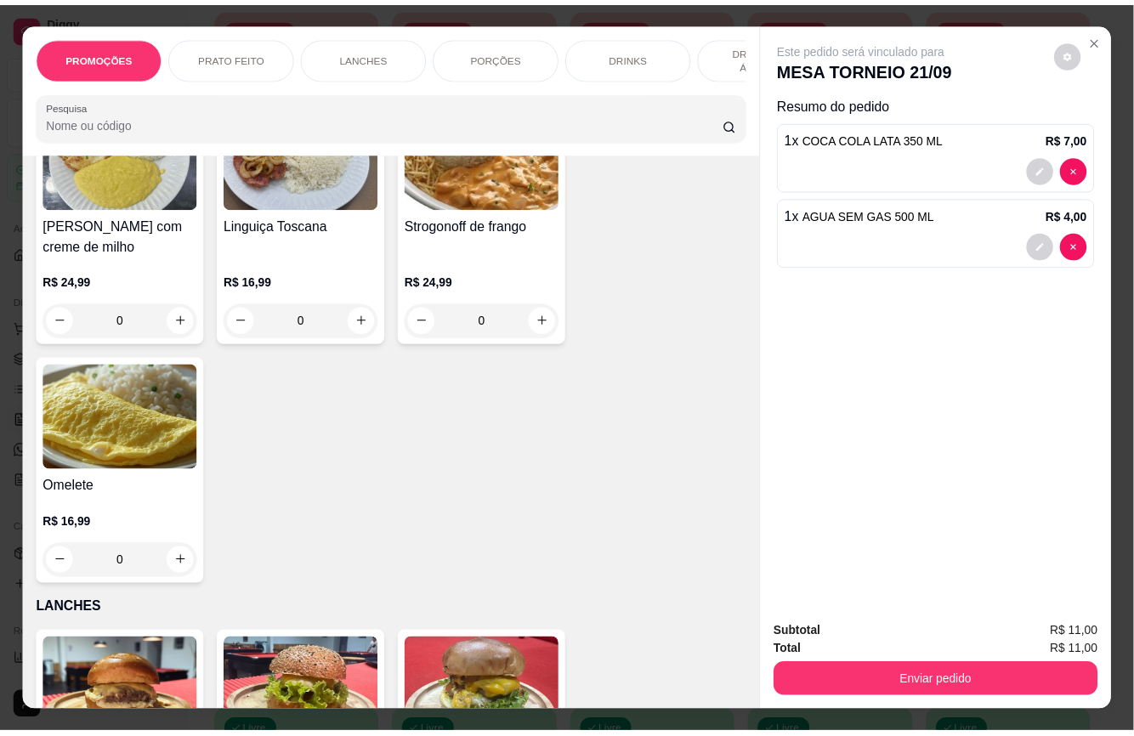
scroll to position [794, 0]
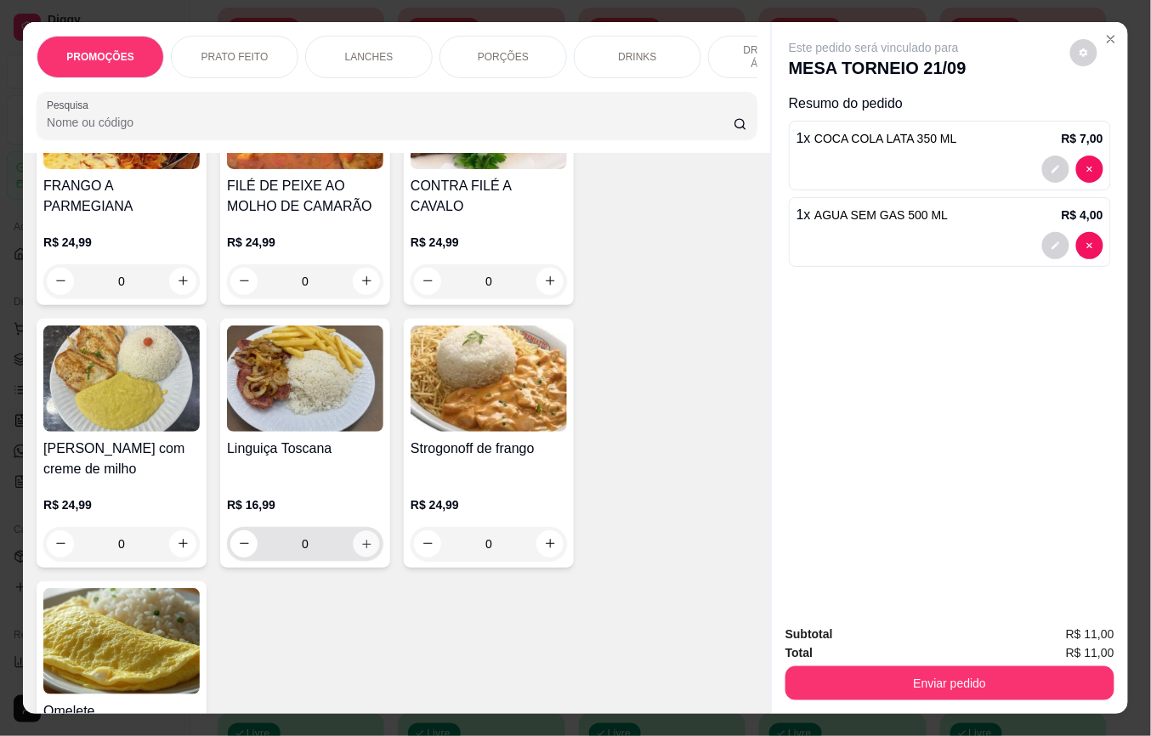
click at [362, 548] on icon "increase-product-quantity" at bounding box center [366, 544] width 9 height 9
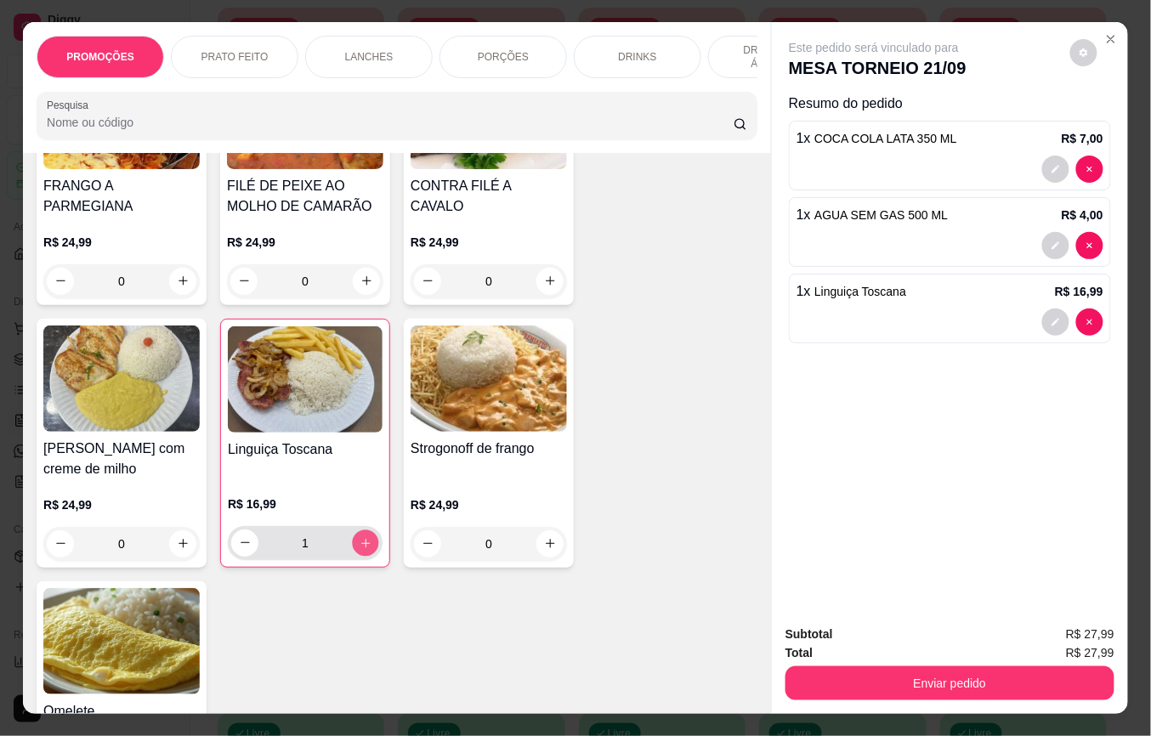
click at [360, 550] on icon "increase-product-quantity" at bounding box center [366, 543] width 13 height 13
click at [360, 549] on icon "increase-product-quantity" at bounding box center [366, 542] width 13 height 13
click at [360, 550] on icon "increase-product-quantity" at bounding box center [366, 543] width 13 height 13
click at [353, 553] on button "increase-product-quantity" at bounding box center [366, 543] width 26 height 26
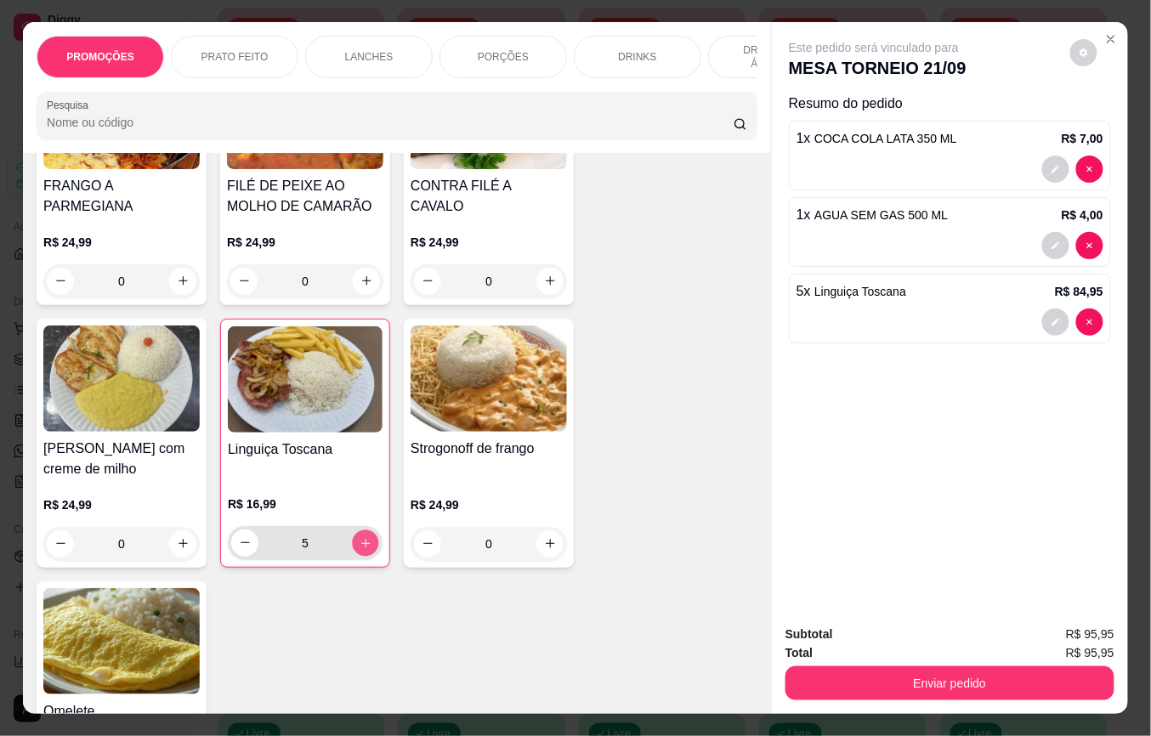
type input "6"
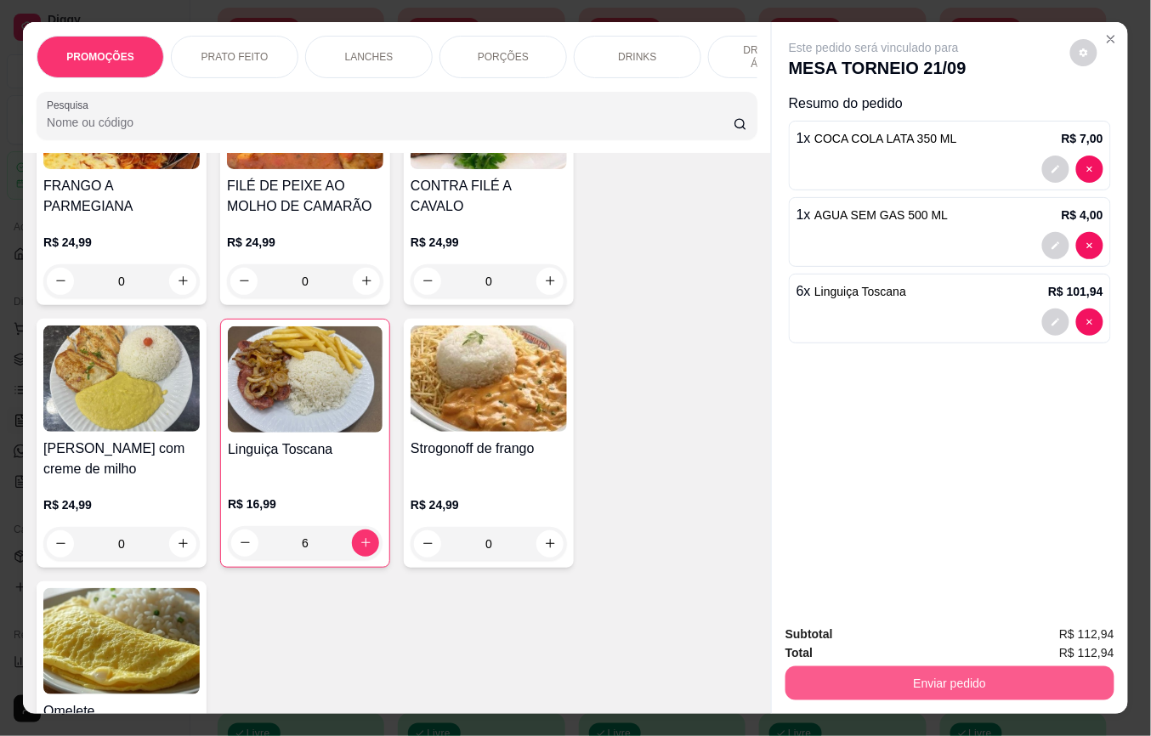
click at [899, 677] on button "Enviar pedido" at bounding box center [950, 684] width 329 height 34
click at [871, 621] on button "Não registrar e enviar pedido" at bounding box center [892, 634] width 177 height 32
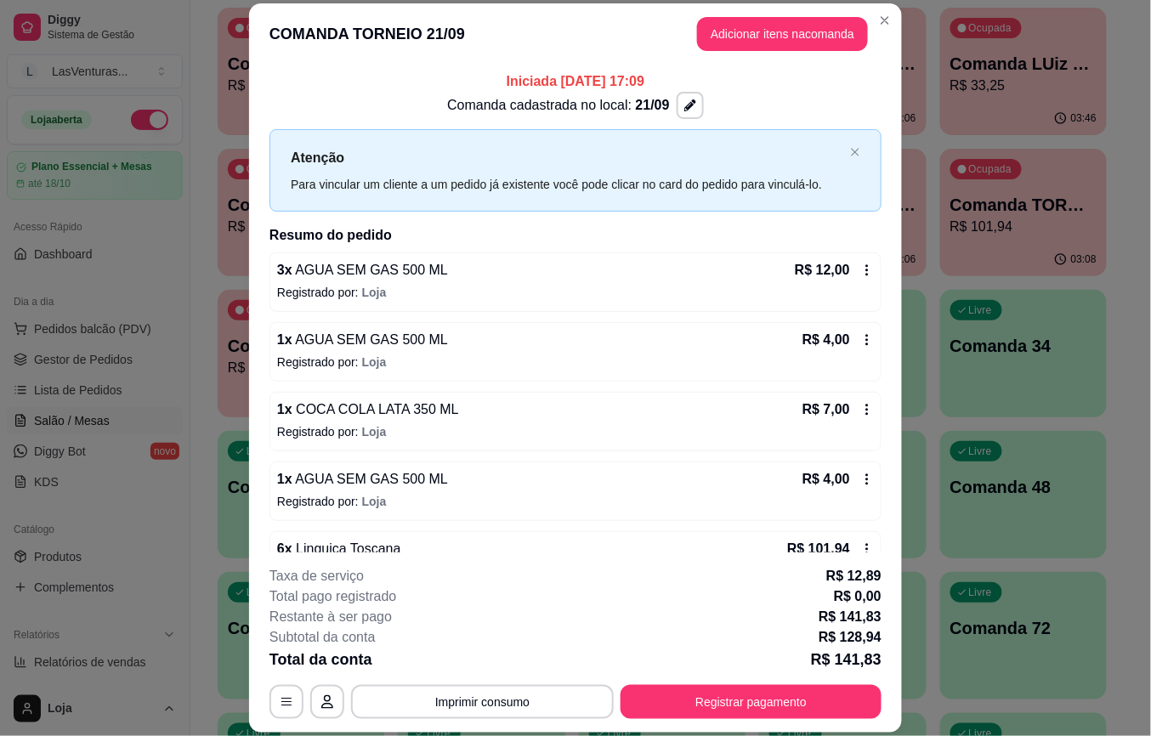
drag, startPoint x: 563, startPoint y: 412, endPoint x: 0, endPoint y: 735, distance: 649.0
click at [991, 129] on div "03:46" at bounding box center [1023, 118] width 167 height 33
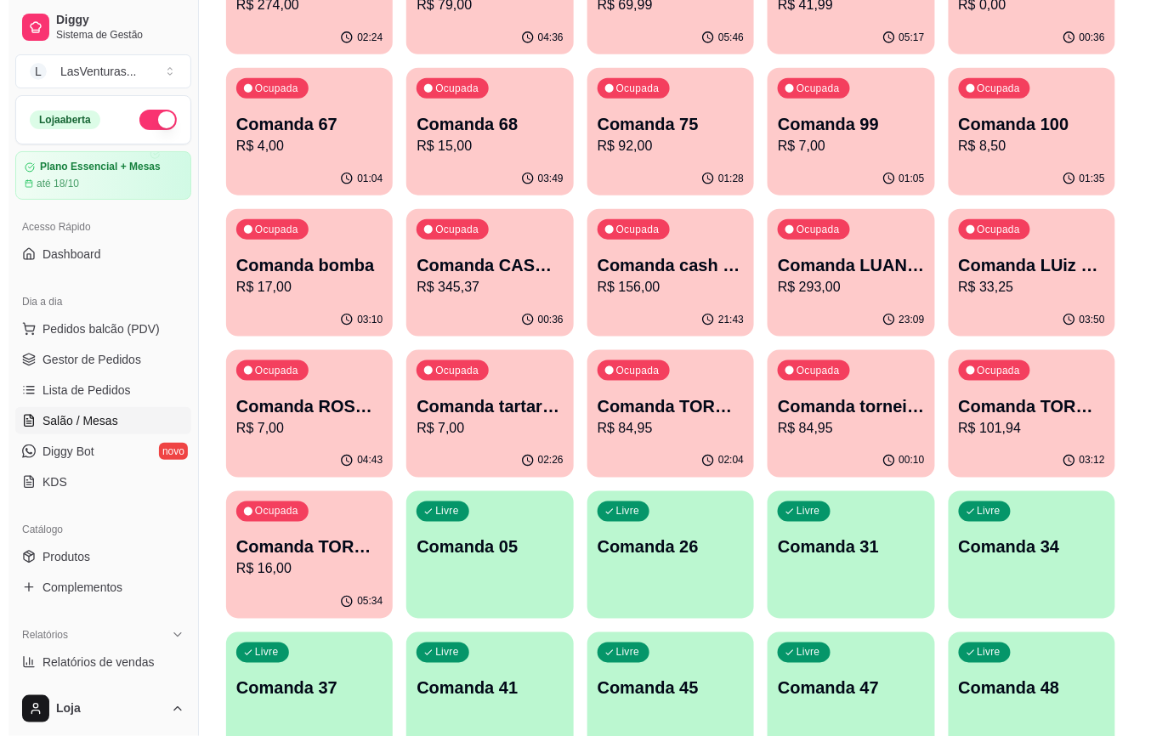
scroll to position [146, 0]
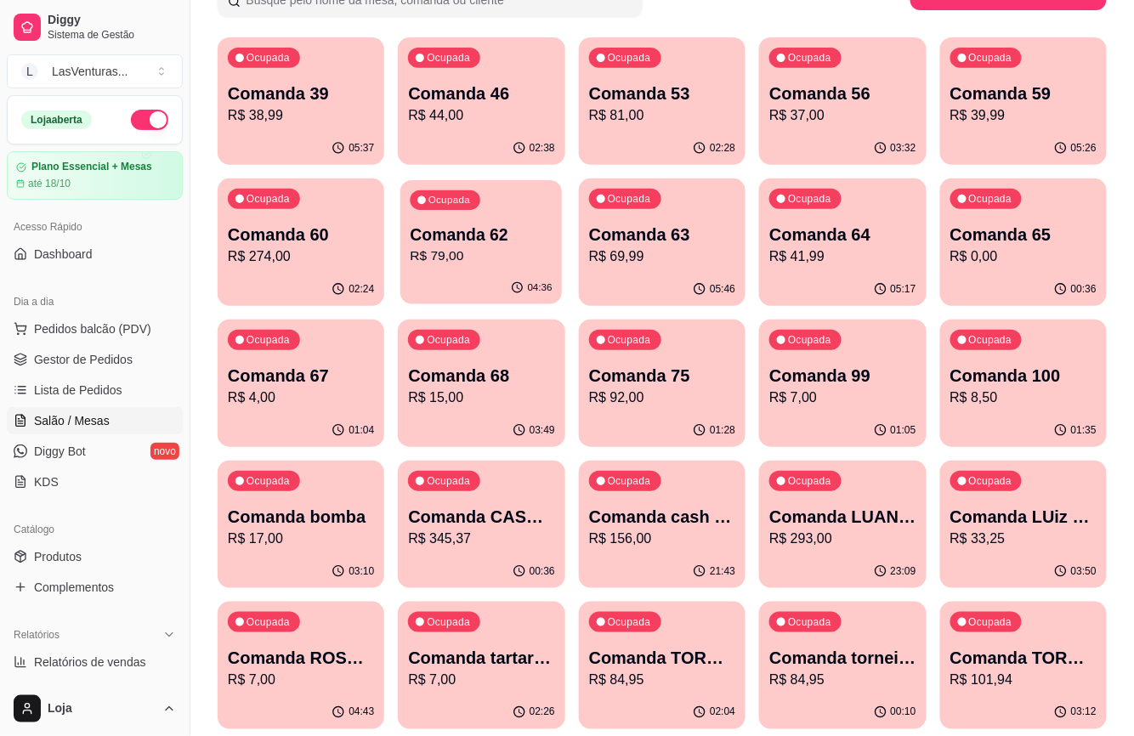
click at [442, 260] on p "R$ 79,00" at bounding box center [482, 257] width 142 height 20
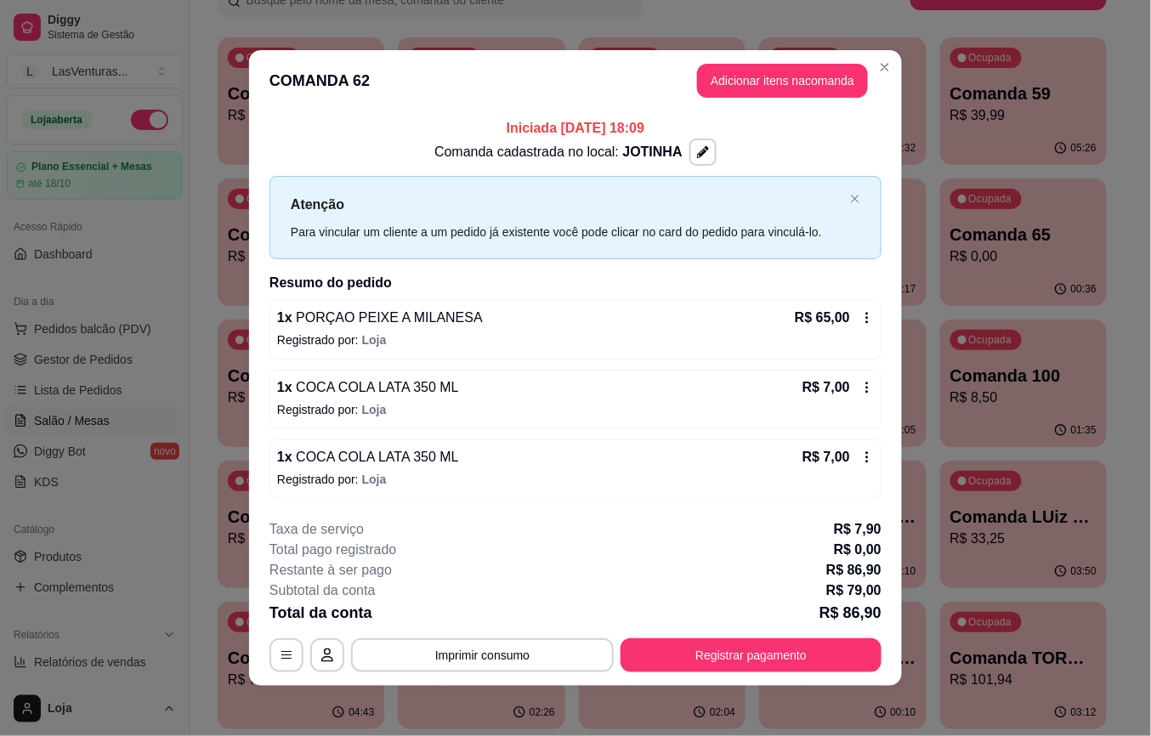
click at [790, 56] on header "COMANDA 62 Adicionar itens na comanda" at bounding box center [575, 80] width 653 height 61
click at [796, 66] on button "Adicionar itens na comanda" at bounding box center [783, 81] width 166 height 33
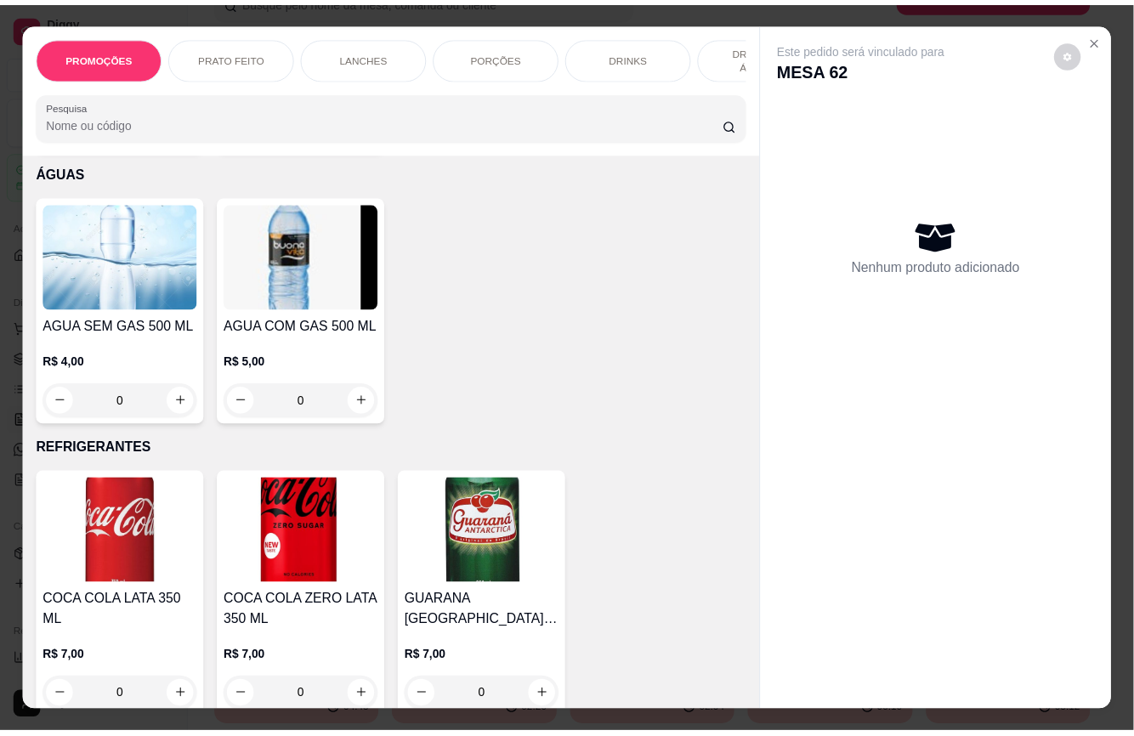
scroll to position [5101, 0]
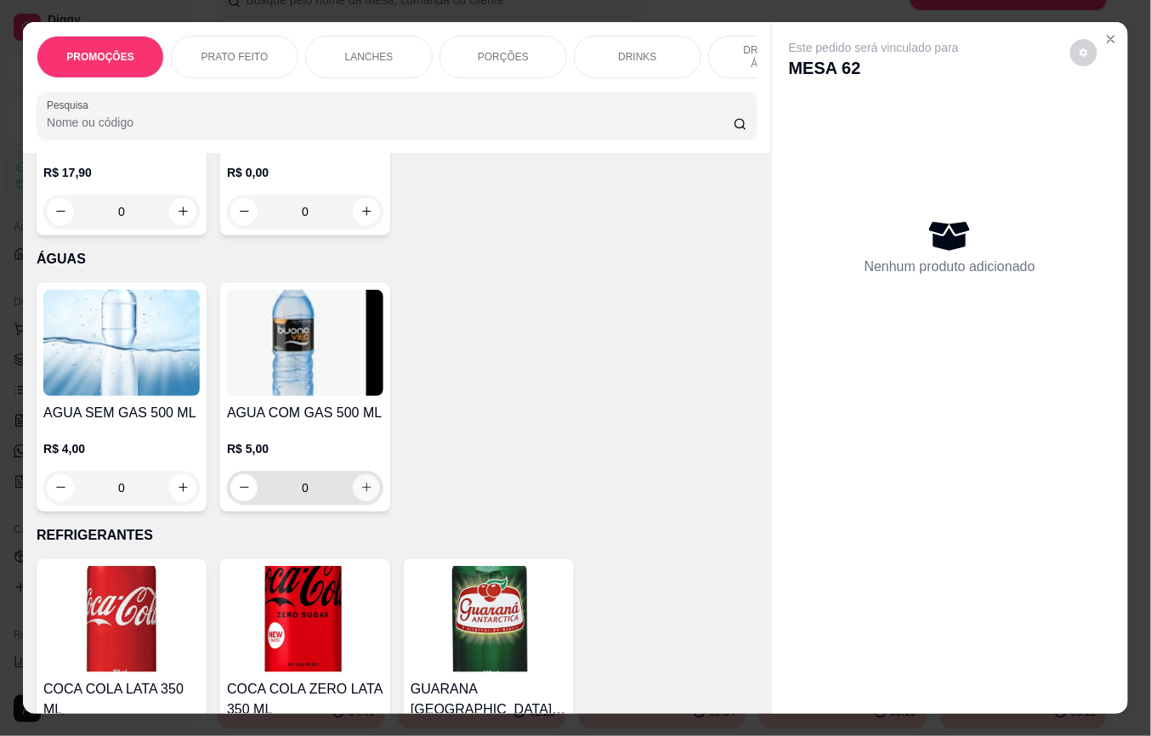
click at [360, 481] on icon "increase-product-quantity" at bounding box center [366, 487] width 13 height 13
type input "1"
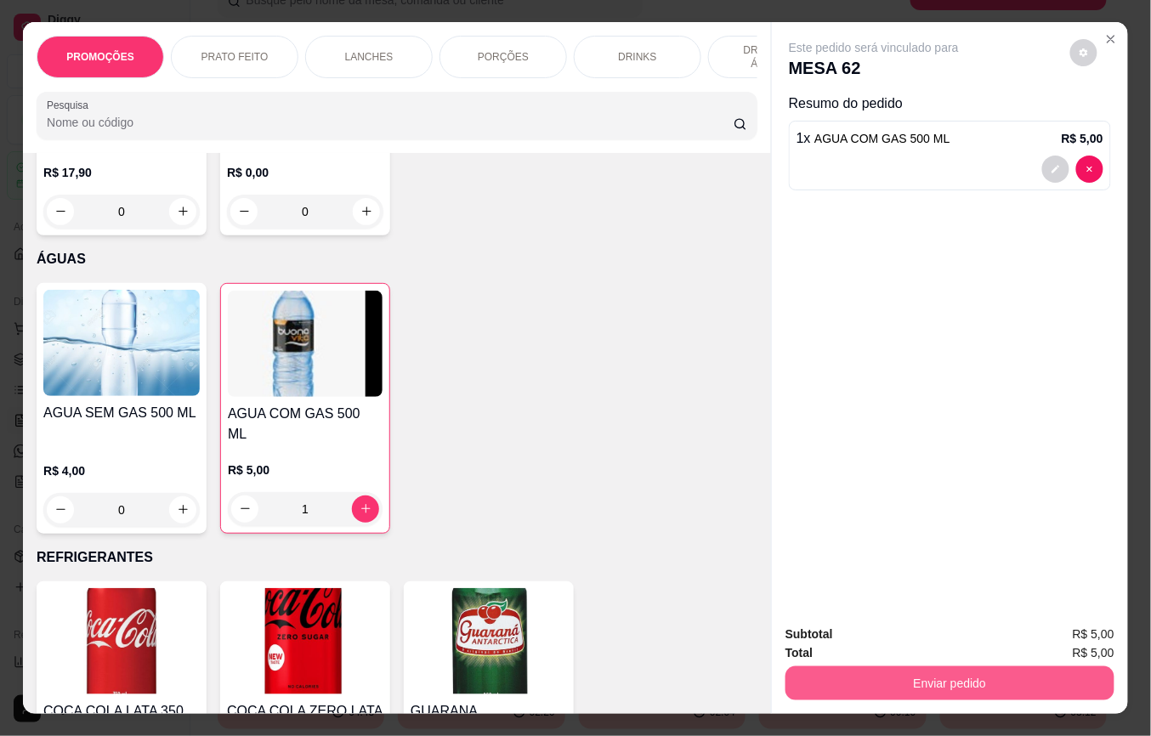
click at [945, 670] on button "Enviar pedido" at bounding box center [950, 684] width 329 height 34
click at [944, 638] on button "Não registrar e enviar pedido" at bounding box center [893, 633] width 172 height 31
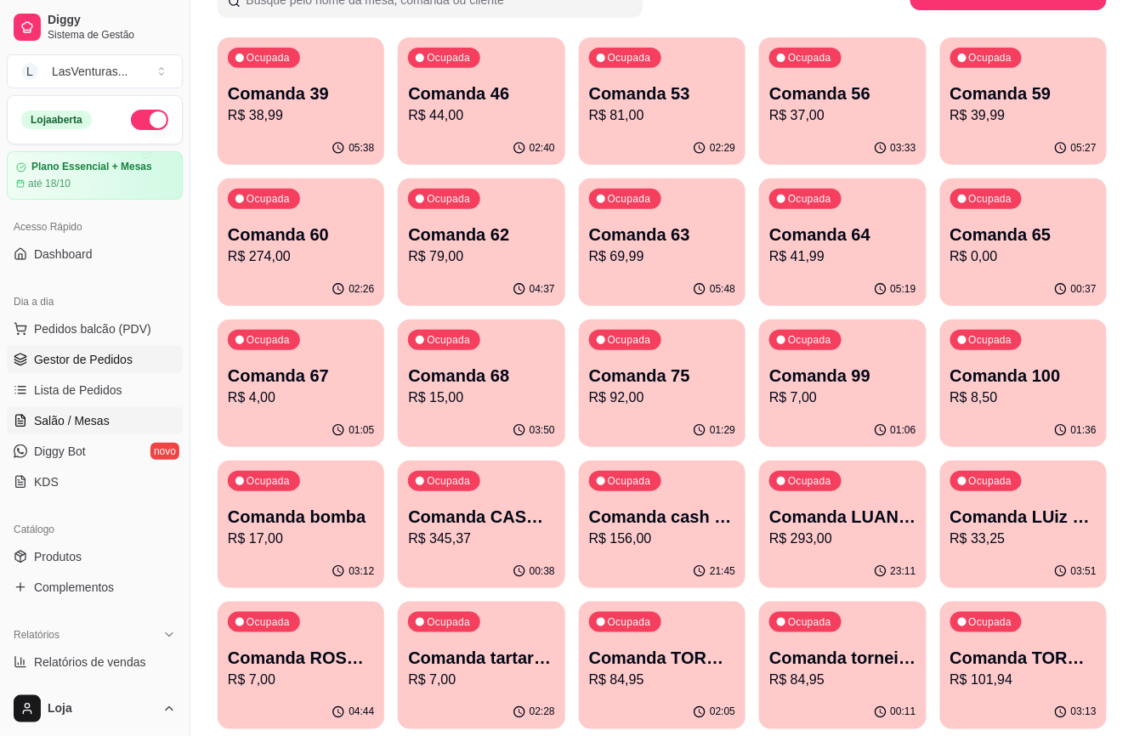
click at [130, 358] on link "Gestor de Pedidos" at bounding box center [95, 359] width 176 height 27
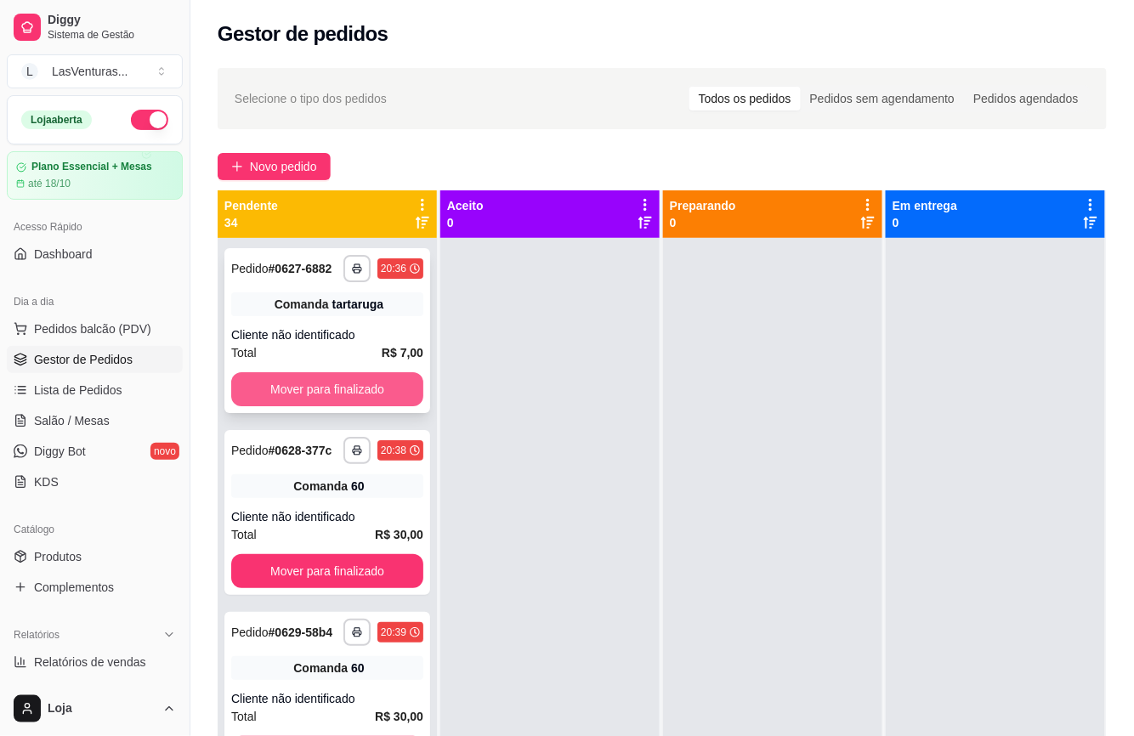
click at [272, 395] on button "Mover para finalizado" at bounding box center [327, 389] width 192 height 34
click at [307, 401] on button "Mover para finalizado" at bounding box center [327, 389] width 186 height 33
click at [307, 401] on div "Mover para finalizado" at bounding box center [327, 389] width 192 height 34
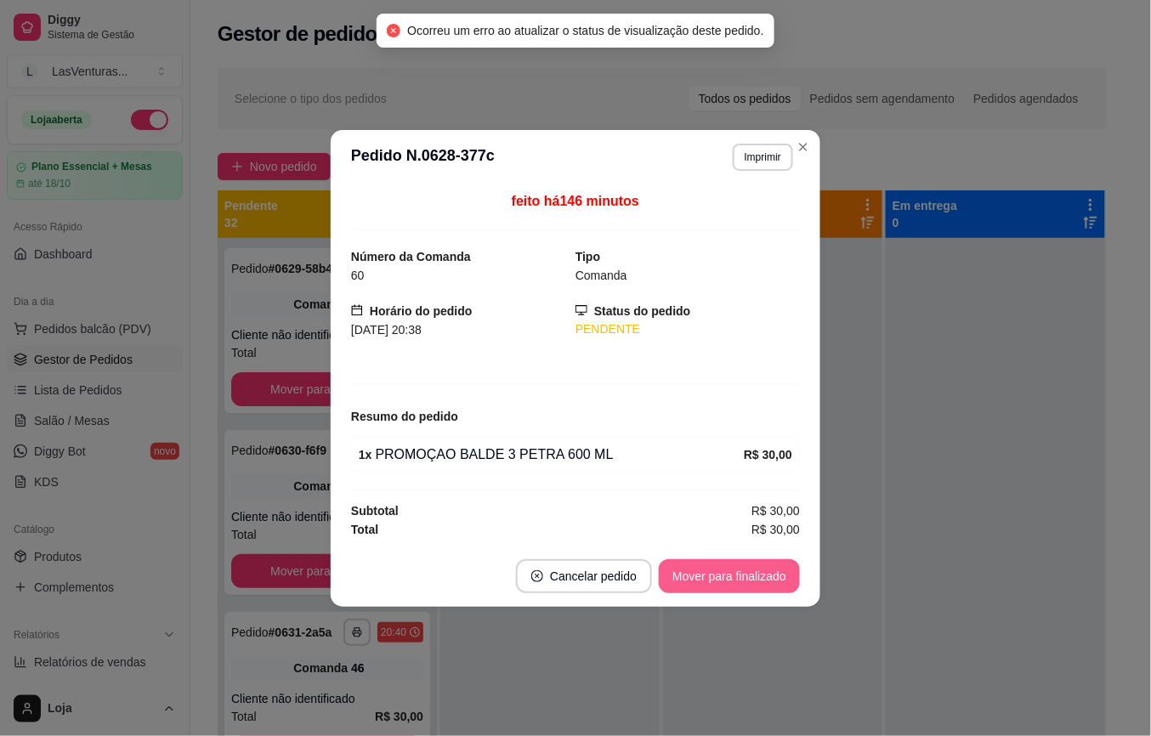
click at [688, 576] on button "Mover para finalizado" at bounding box center [729, 576] width 141 height 34
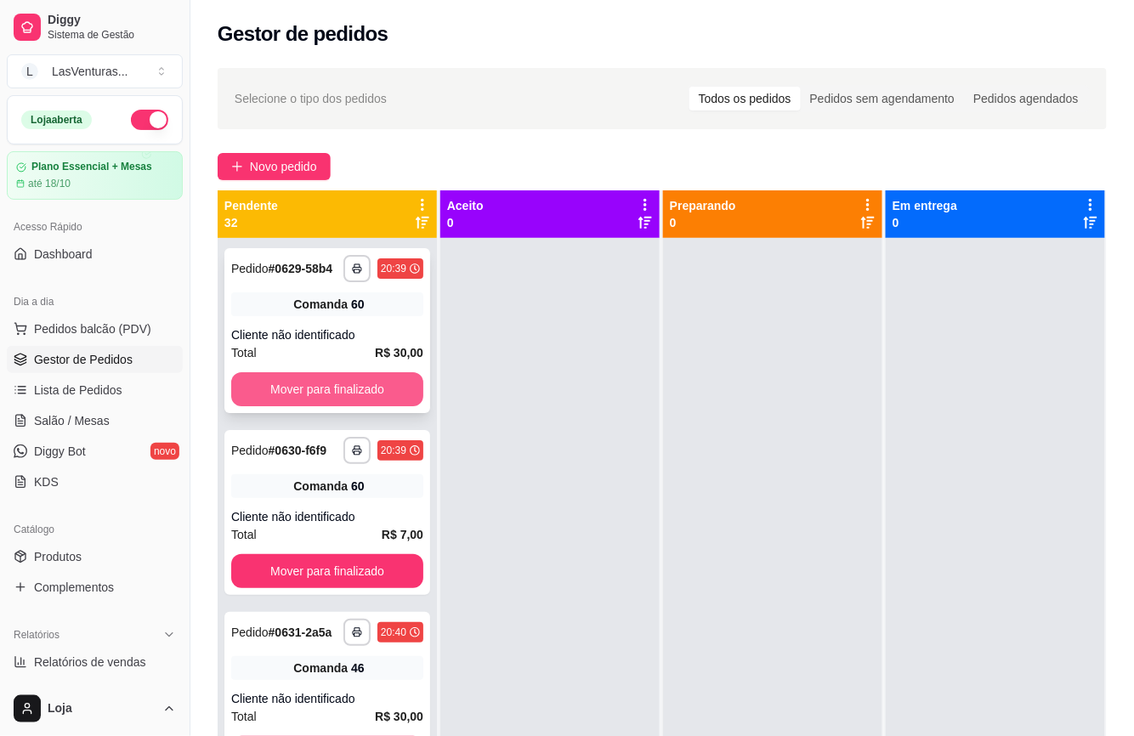
click at [354, 394] on button "Mover para finalizado" at bounding box center [327, 389] width 192 height 34
click at [364, 405] on div "Mover para finalizado" at bounding box center [327, 389] width 192 height 34
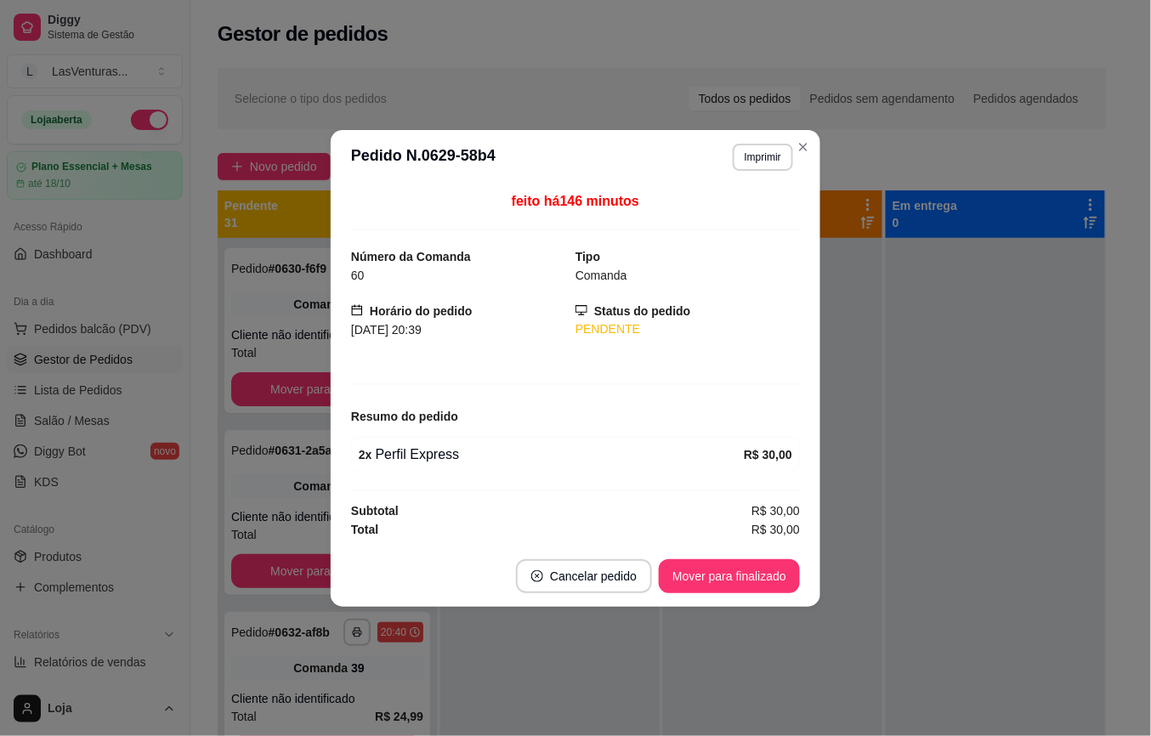
click at [345, 418] on div "feito há 146 minutos Número da Comanda 60 Tipo Comanda Horário do pedido [DATE]…" at bounding box center [576, 364] width 490 height 361
click at [324, 406] on button "Mover para finalizado" at bounding box center [327, 389] width 192 height 34
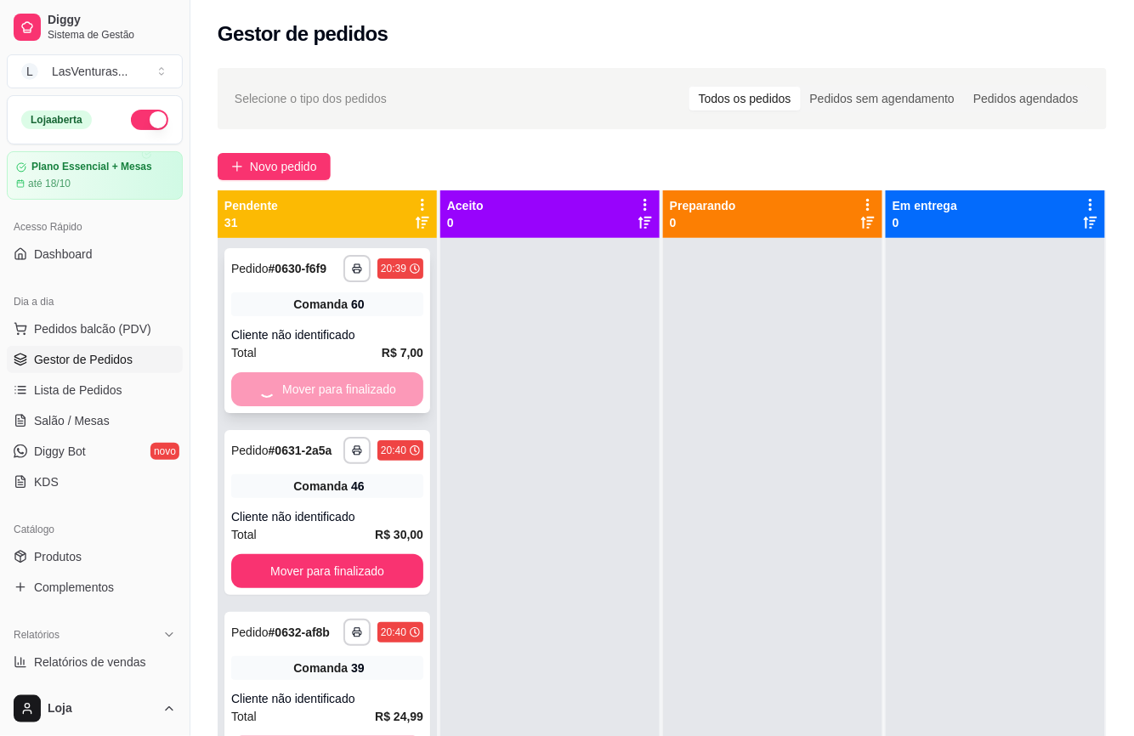
click at [306, 406] on div "Mover para finalizado" at bounding box center [327, 389] width 192 height 34
click at [307, 406] on button "Mover para finalizado" at bounding box center [327, 389] width 192 height 34
click at [311, 406] on button "Mover para finalizado" at bounding box center [327, 389] width 192 height 34
click at [313, 406] on button "Mover para finalizado" at bounding box center [327, 389] width 186 height 33
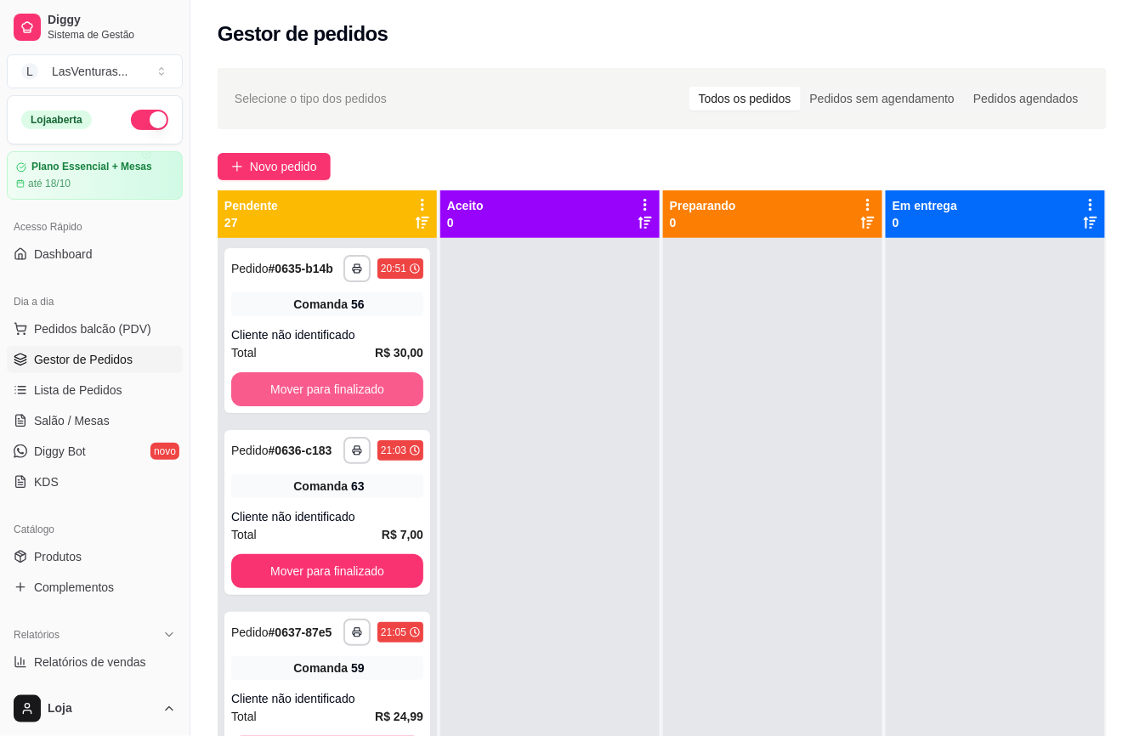
click at [313, 406] on button "Mover para finalizado" at bounding box center [327, 389] width 192 height 34
click at [315, 406] on button "Mover para finalizado" at bounding box center [327, 389] width 186 height 33
click at [140, 411] on link "Salão / Mesas" at bounding box center [95, 420] width 176 height 27
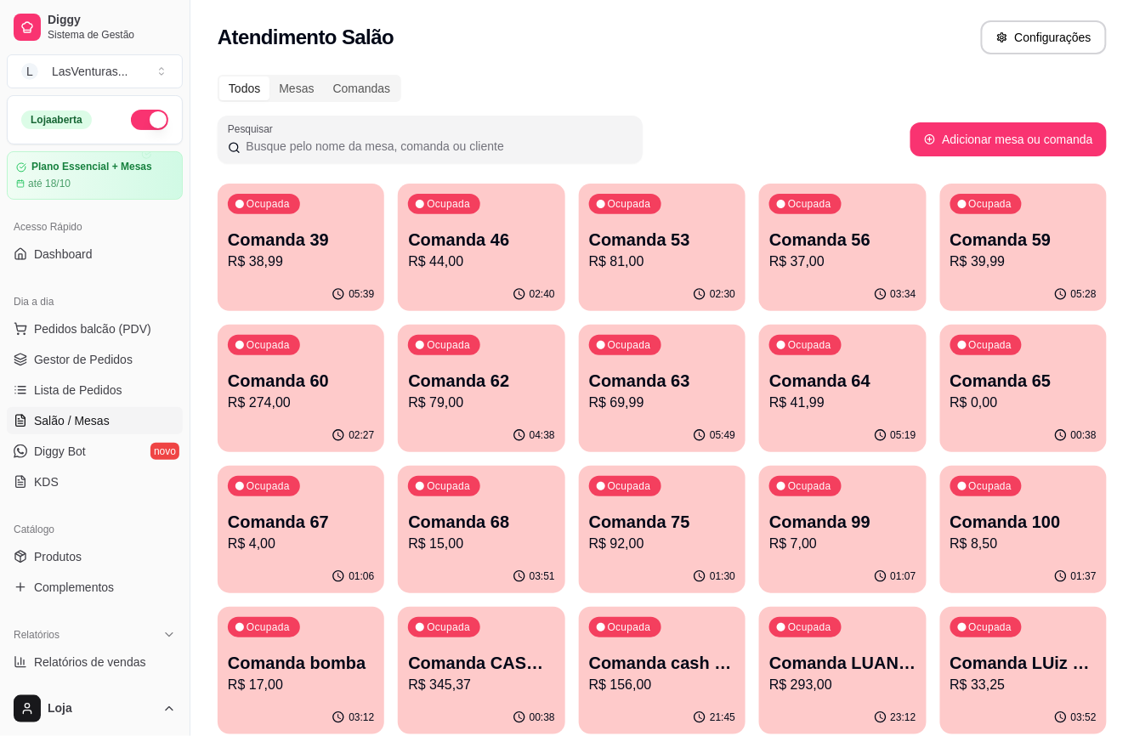
click at [473, 260] on p "R$ 44,00" at bounding box center [481, 262] width 146 height 20
click at [534, 402] on p "R$ 84,00" at bounding box center [482, 403] width 142 height 20
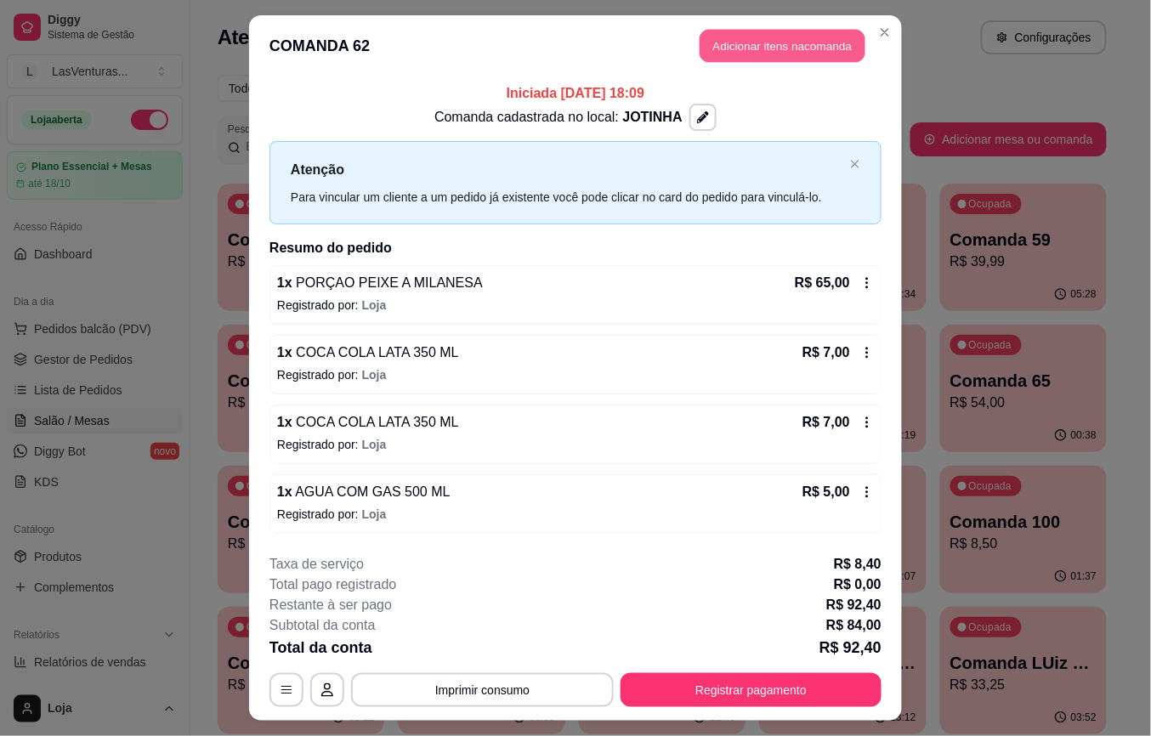
click at [770, 37] on button "Adicionar itens na comanda" at bounding box center [783, 46] width 166 height 33
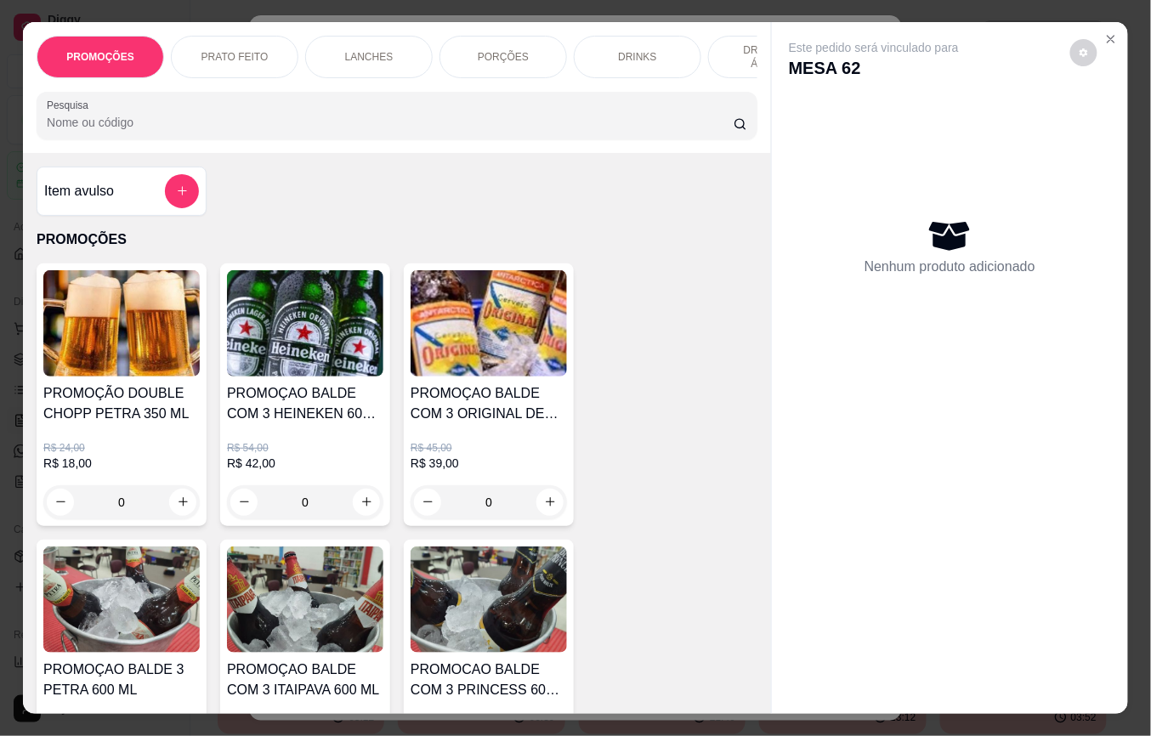
scroll to position [793, 0]
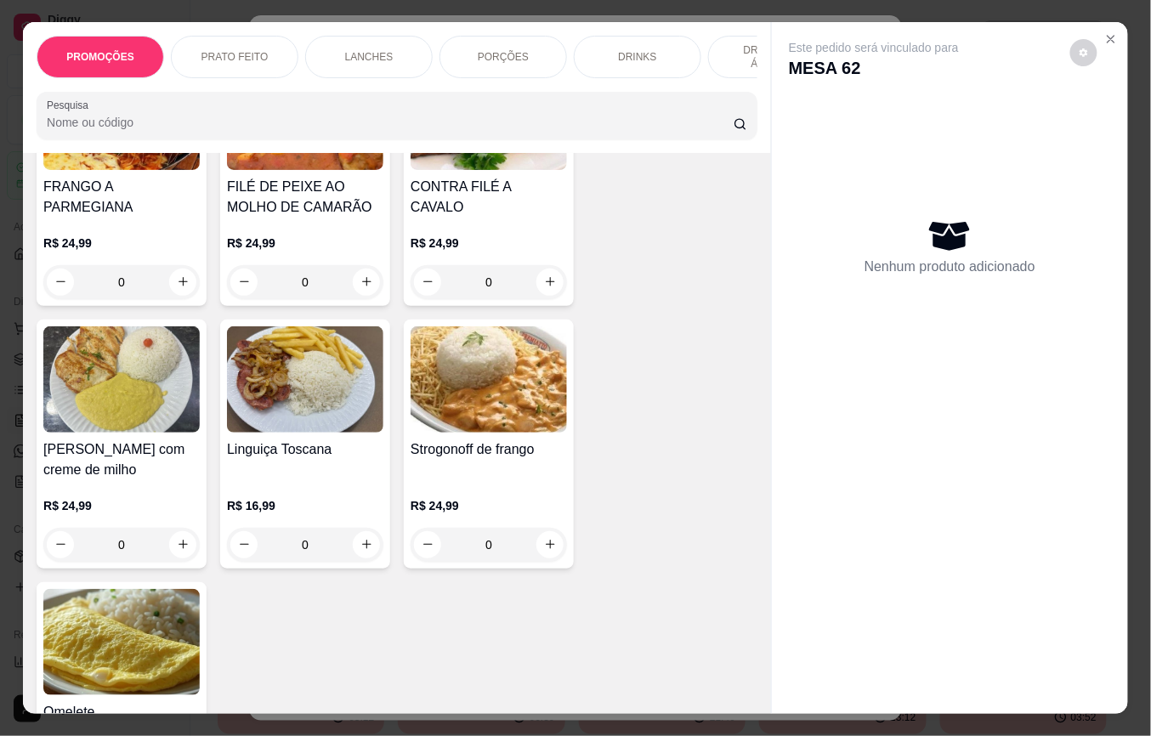
drag, startPoint x: 765, startPoint y: 201, endPoint x: 757, endPoint y: 215, distance: 16.0
click at [759, 206] on div "PROMOÇÕES PRATO FEITO LANCHES PORÇÕES DRINKS DRINK SEM ÁLCOOL ÁGUAS REFRIGERANT…" at bounding box center [575, 368] width 1105 height 692
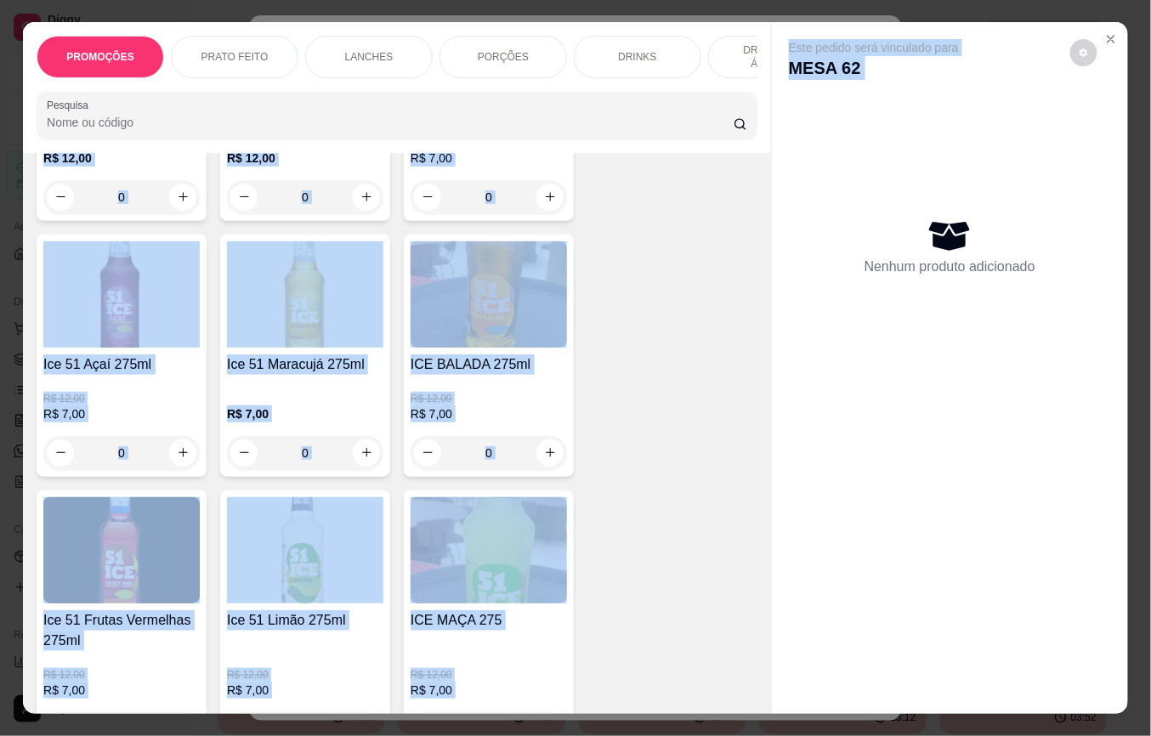
click at [665, 364] on div "Skol Beats Senses L.N 269ml R$ 12,00 0 Smirnoff Ice 275ml R$ 12,00 0 Ice 51 Kiw…" at bounding box center [397, 494] width 721 height 1044
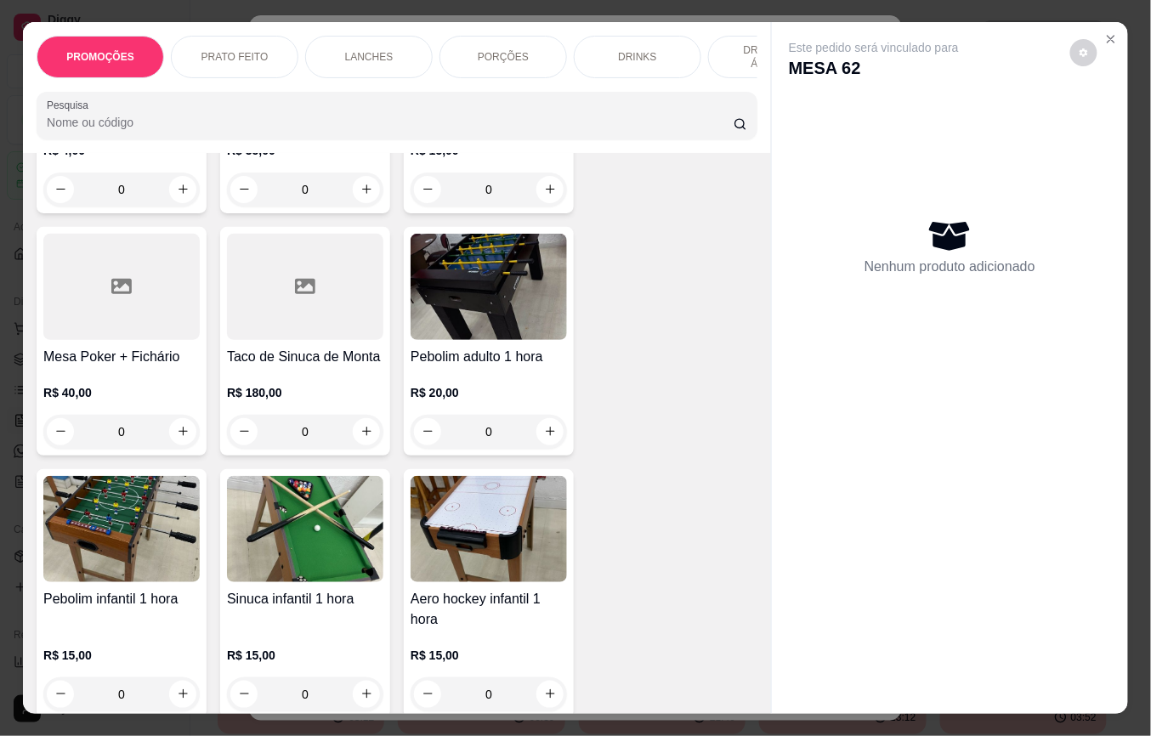
scroll to position [20011, 0]
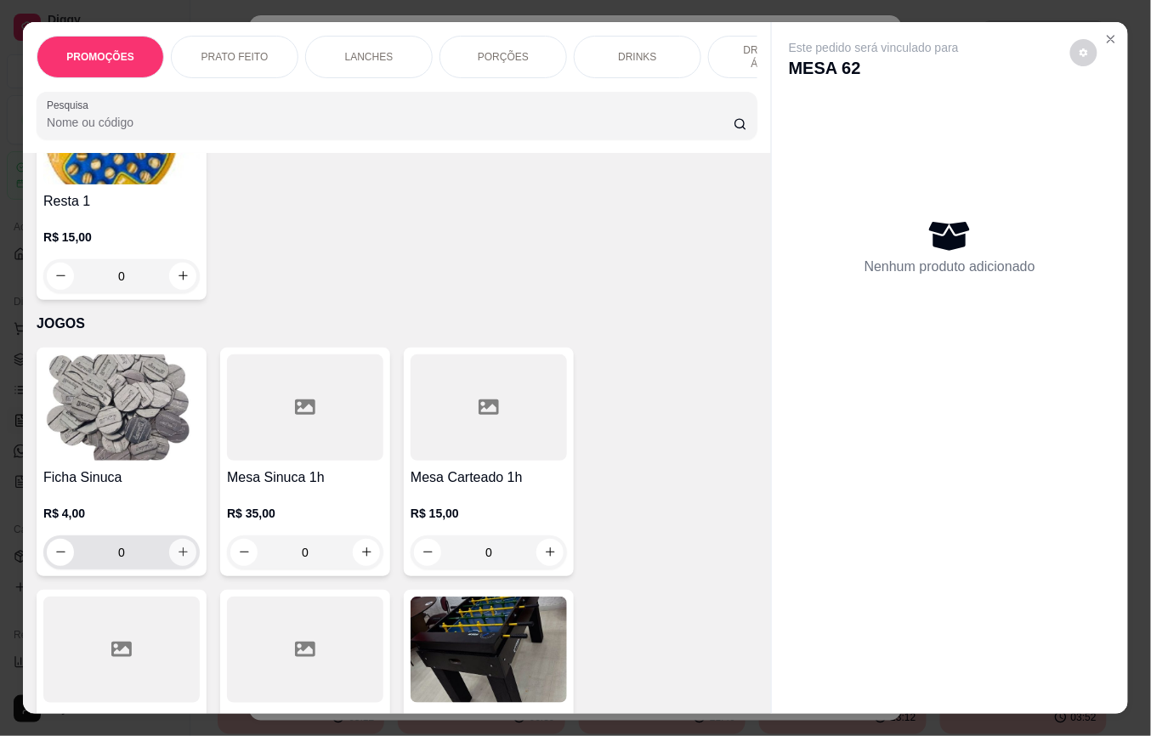
click at [177, 546] on icon "increase-product-quantity" at bounding box center [183, 552] width 13 height 13
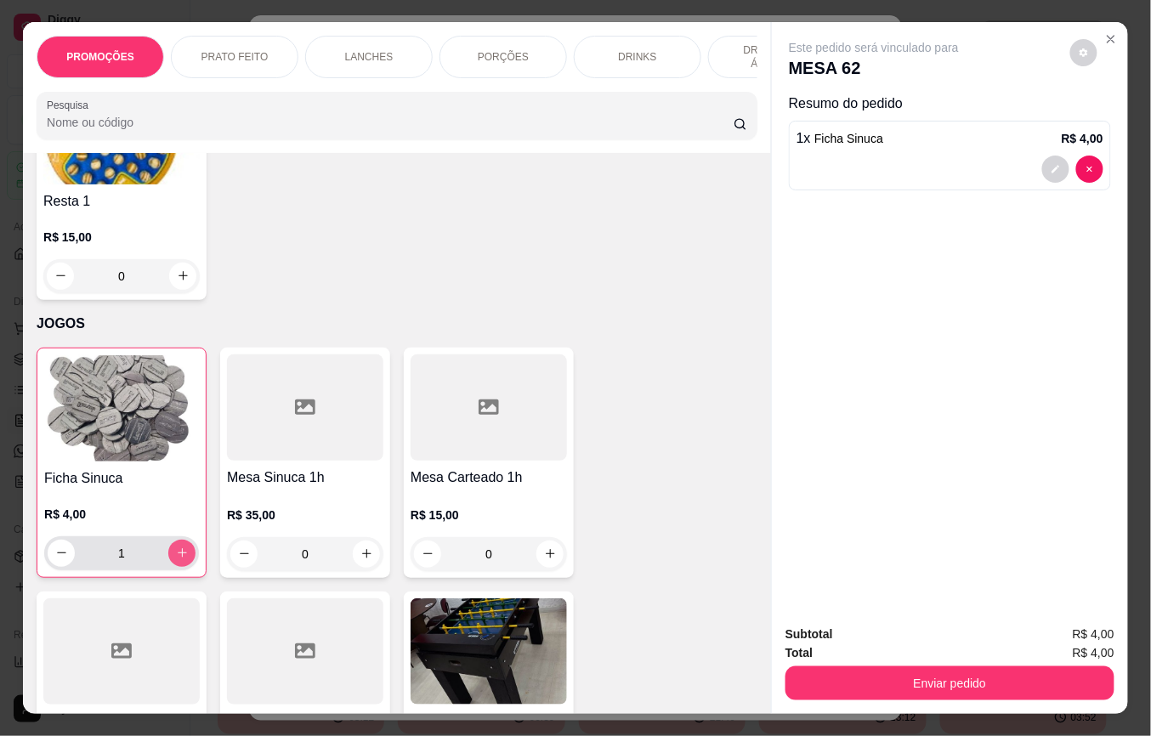
type input "1"
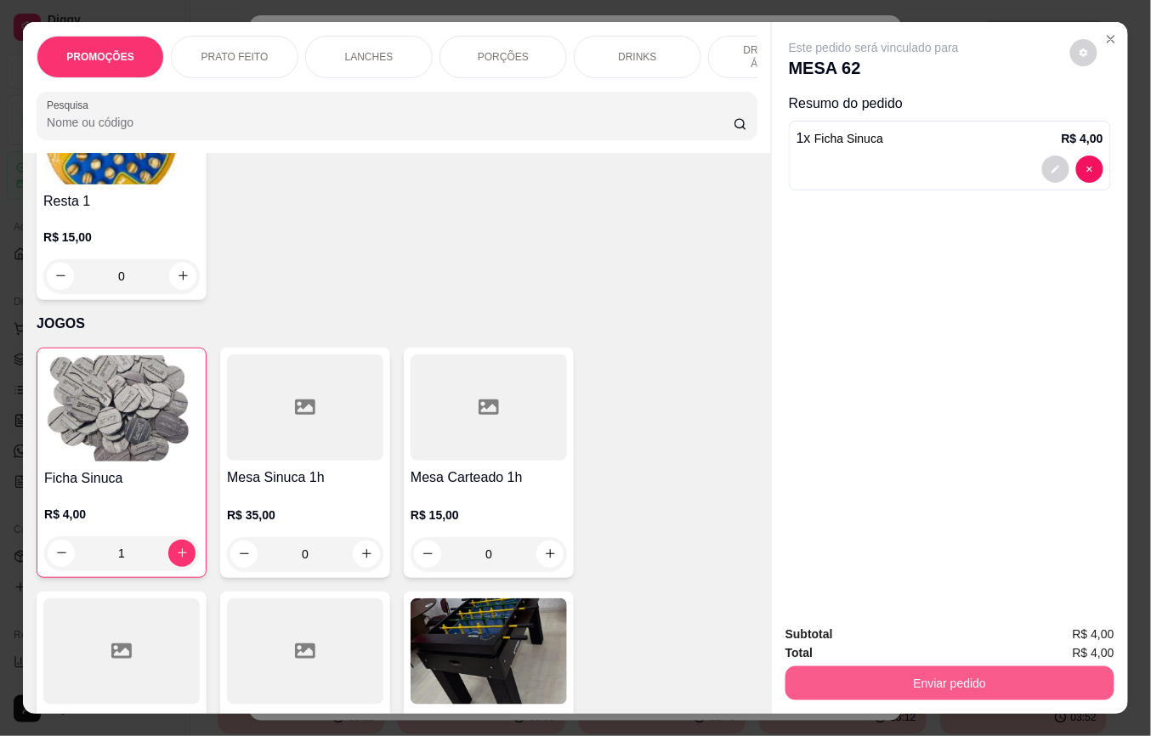
click at [817, 668] on button "Enviar pedido" at bounding box center [950, 684] width 329 height 34
click at [814, 631] on button "Não registrar e enviar pedido" at bounding box center [892, 634] width 177 height 32
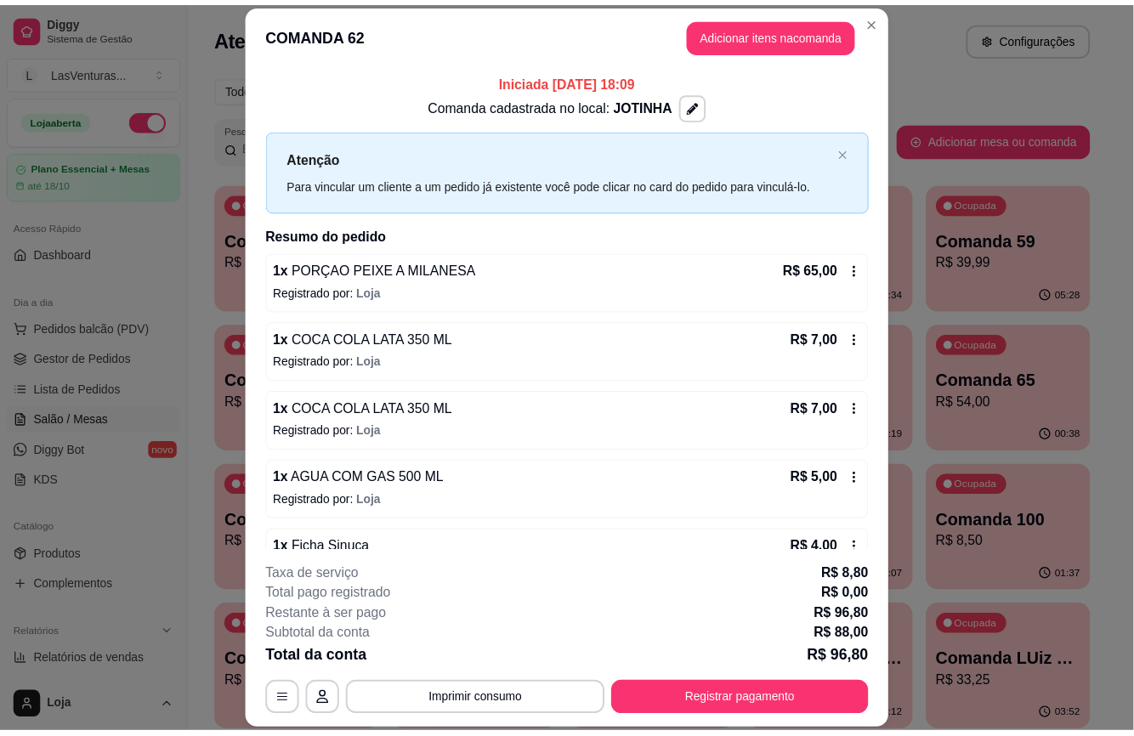
scroll to position [48, 0]
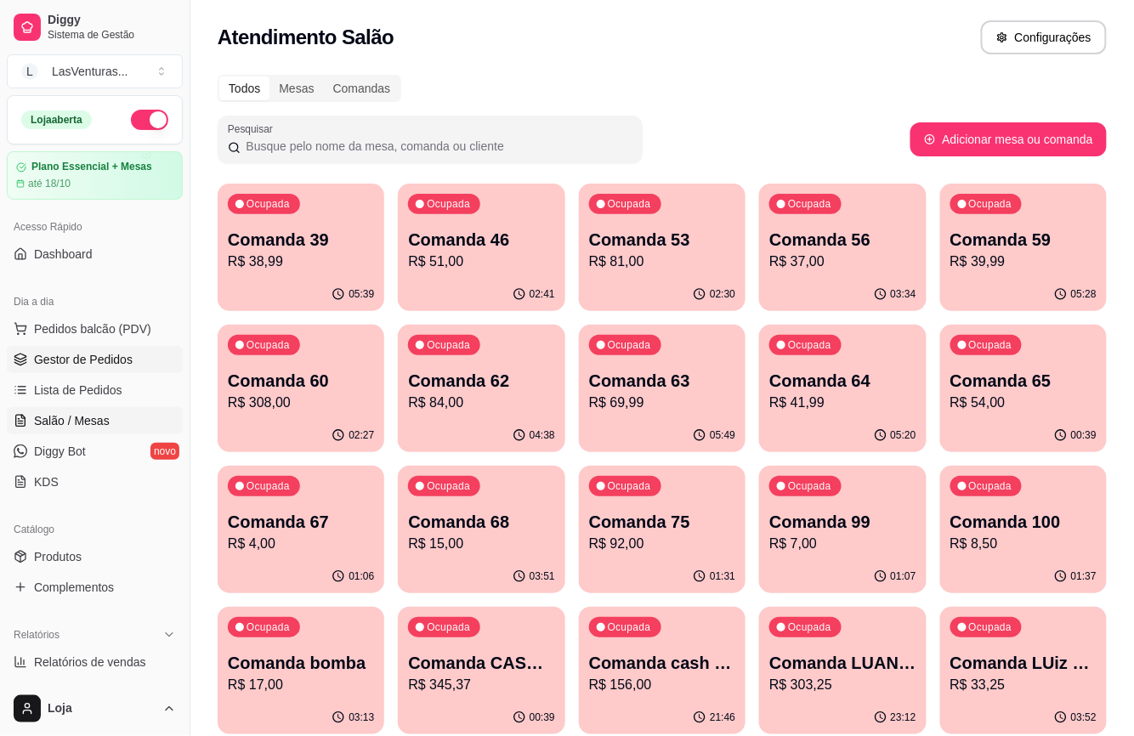
click at [97, 368] on span "Gestor de Pedidos" at bounding box center [83, 359] width 99 height 17
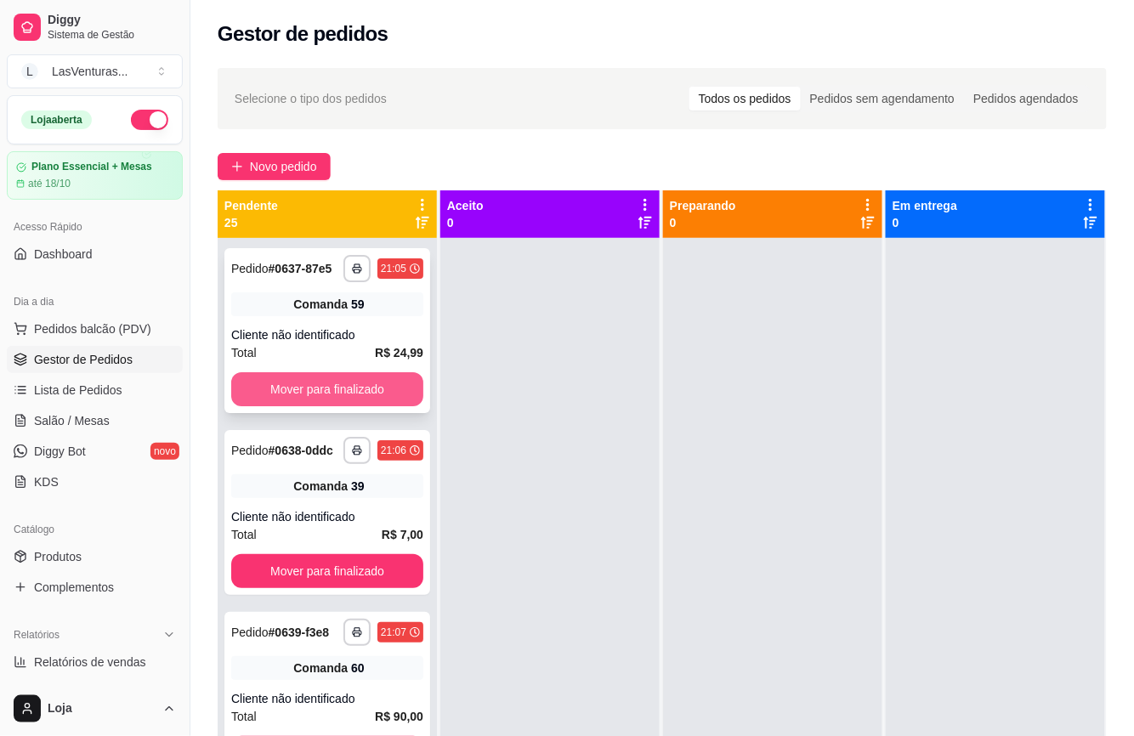
click at [360, 402] on button "Mover para finalizado" at bounding box center [327, 389] width 192 height 34
click at [362, 401] on button "Mover para finalizado" at bounding box center [327, 389] width 186 height 33
click at [365, 401] on button "Mover para finalizado" at bounding box center [327, 389] width 186 height 33
click at [365, 401] on button "Mover para finalizado" at bounding box center [327, 389] width 192 height 34
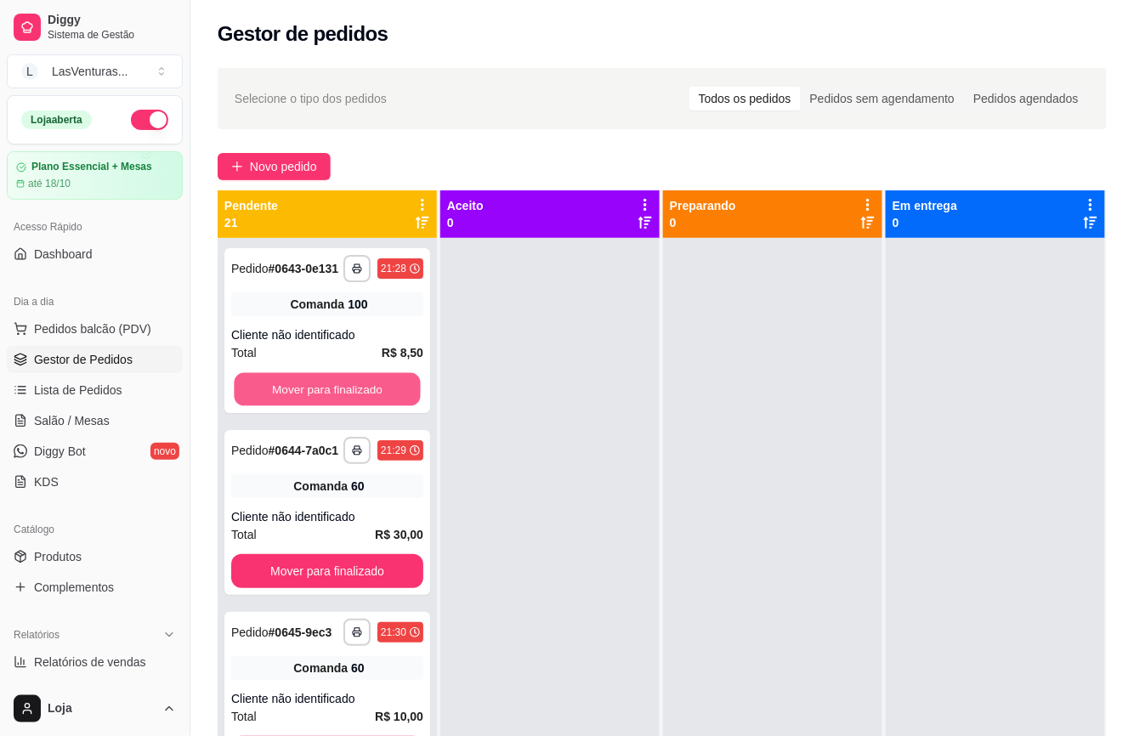
click at [365, 401] on button "Mover para finalizado" at bounding box center [327, 389] width 186 height 33
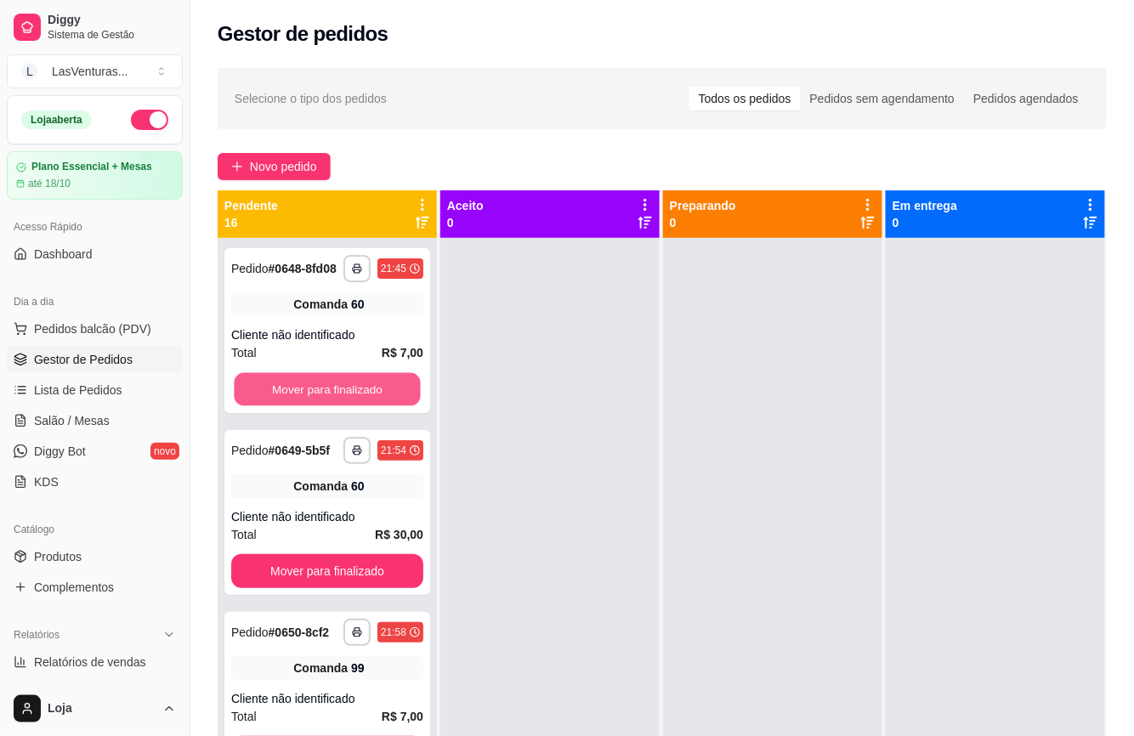
click at [365, 401] on button "Mover para finalizado" at bounding box center [327, 389] width 186 height 33
click at [365, 401] on button "Mover para finalizado" at bounding box center [327, 389] width 192 height 34
click at [365, 401] on button "Mover para finalizado" at bounding box center [327, 389] width 186 height 33
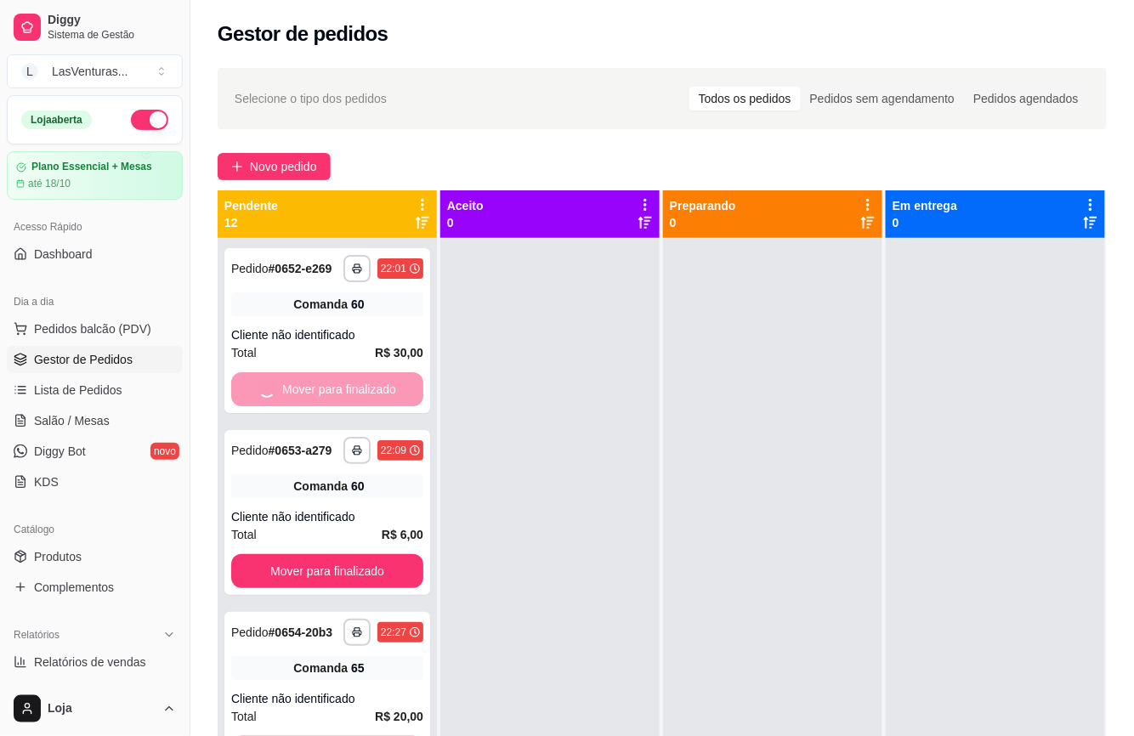
click at [365, 401] on div "Mover para finalizado" at bounding box center [327, 389] width 192 height 34
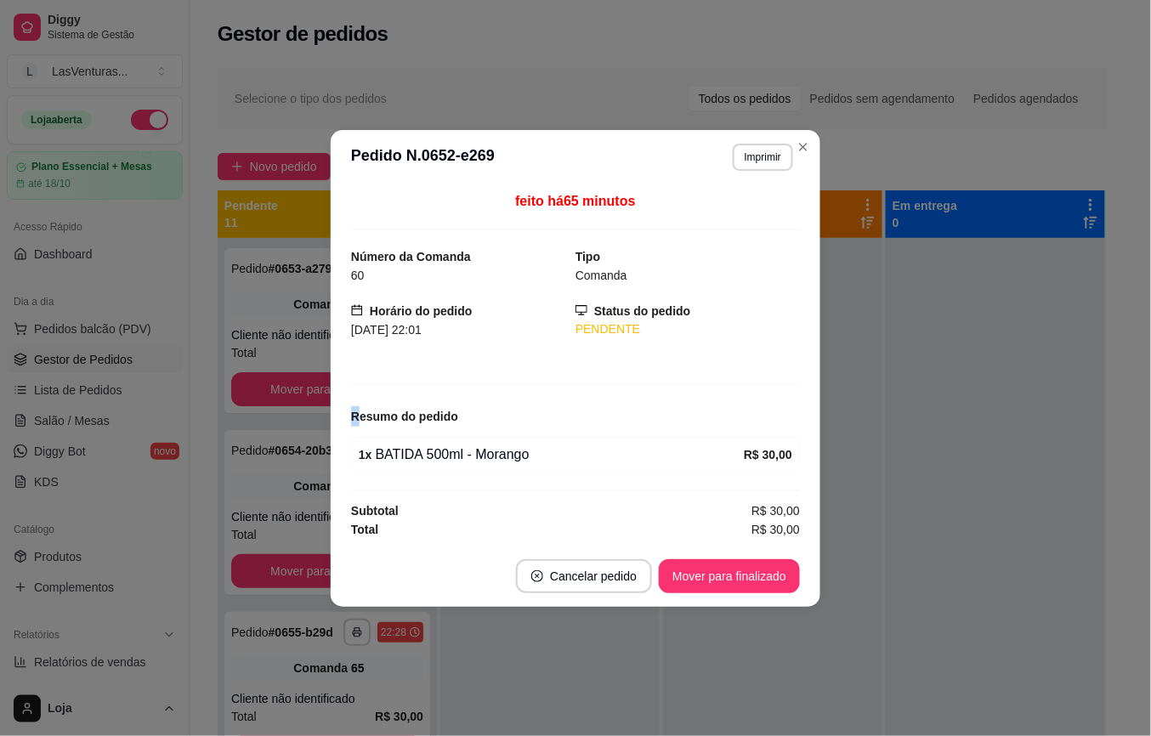
click at [352, 412] on strong "Resumo do pedido" at bounding box center [404, 417] width 107 height 14
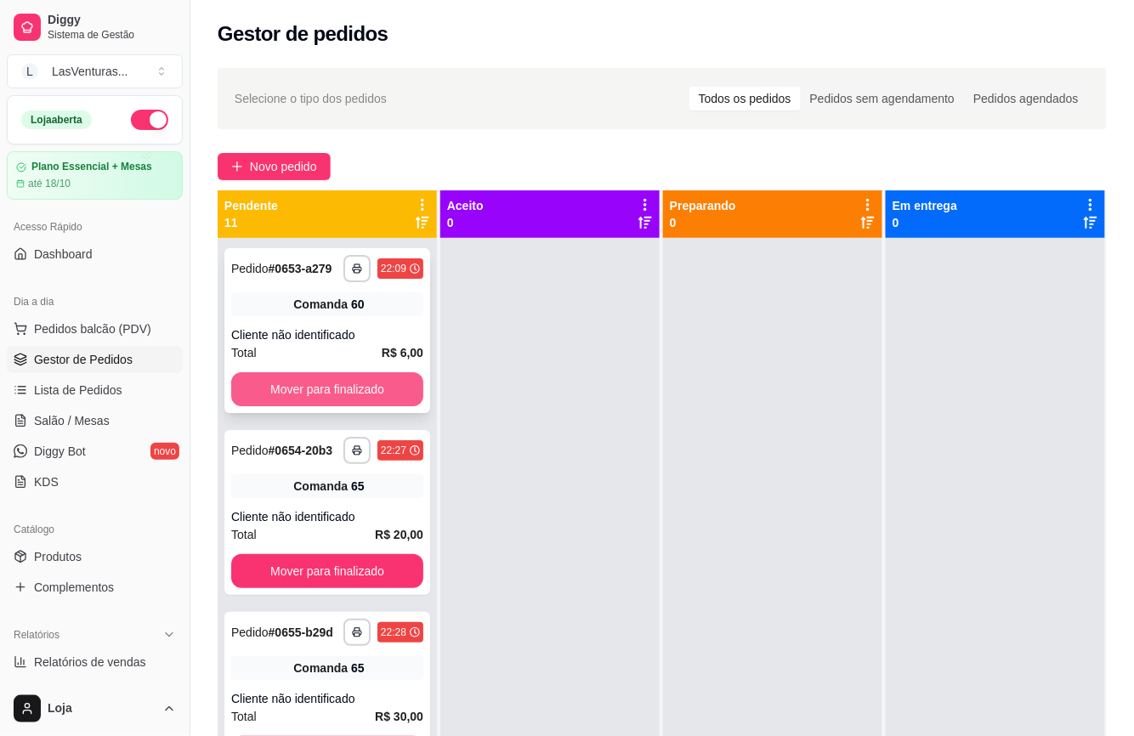
click at [314, 406] on button "Mover para finalizado" at bounding box center [327, 389] width 192 height 34
click at [315, 406] on button "Mover para finalizado" at bounding box center [327, 389] width 186 height 33
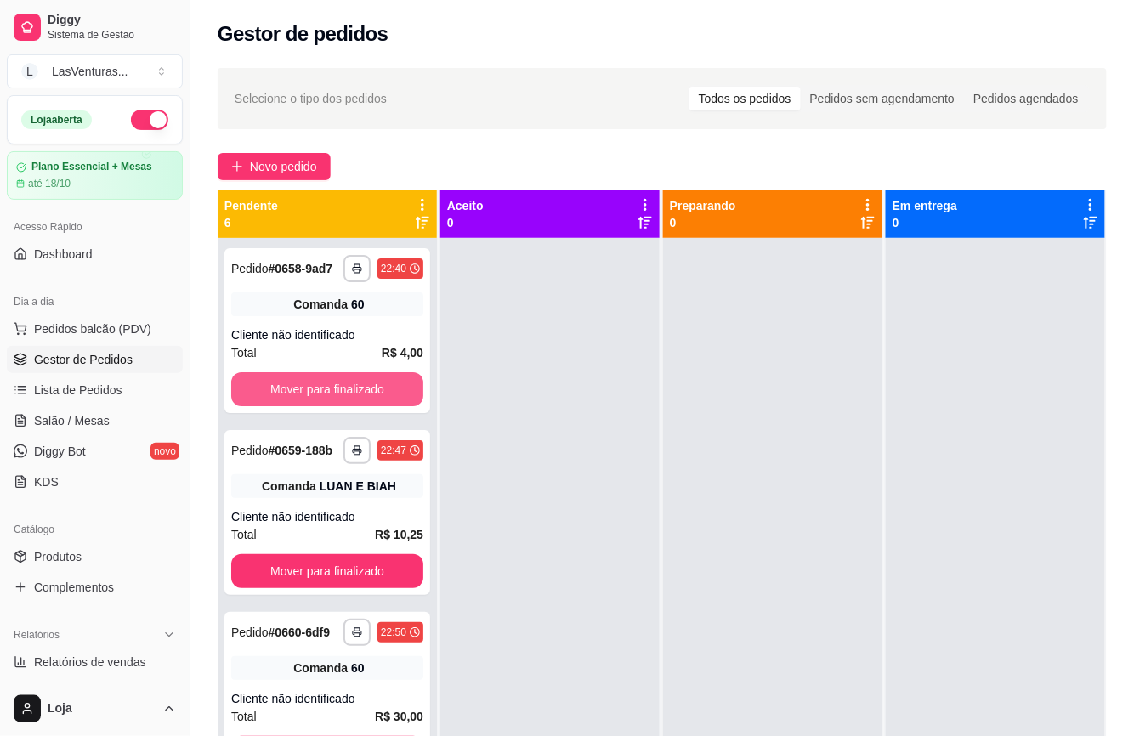
click at [317, 406] on button "Mover para finalizado" at bounding box center [327, 389] width 192 height 34
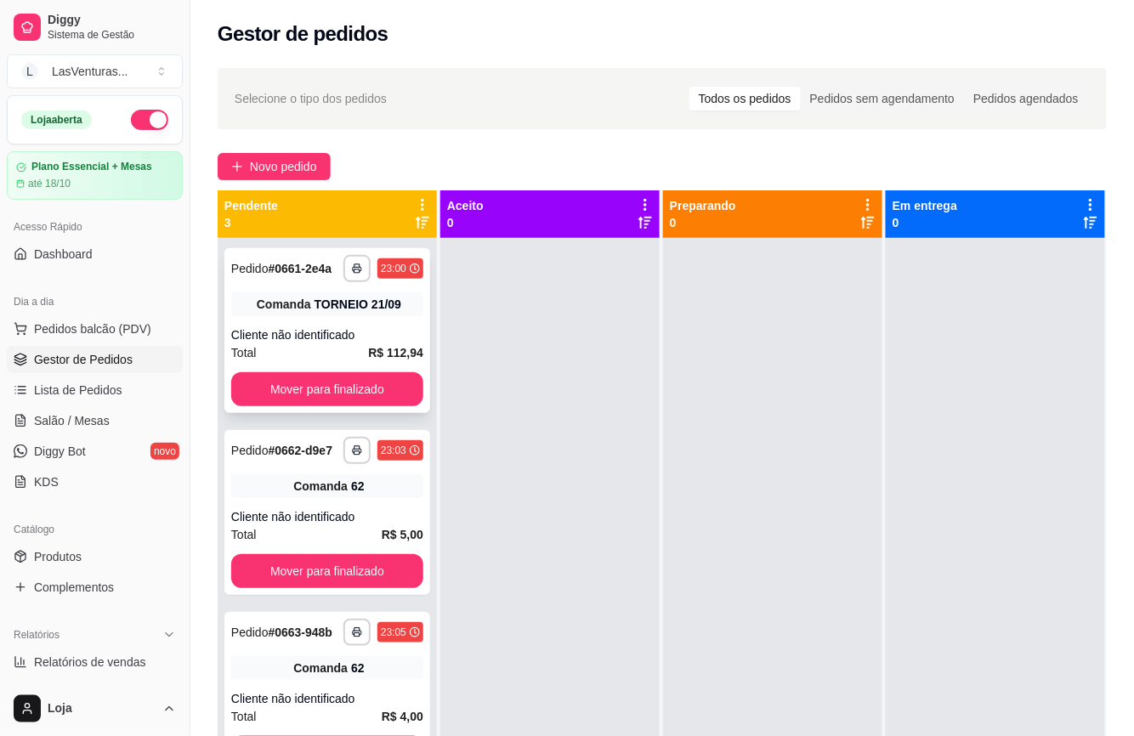
click at [317, 408] on div "**********" at bounding box center [327, 330] width 206 height 165
click at [255, 375] on button "Mover para finalizado" at bounding box center [327, 389] width 186 height 33
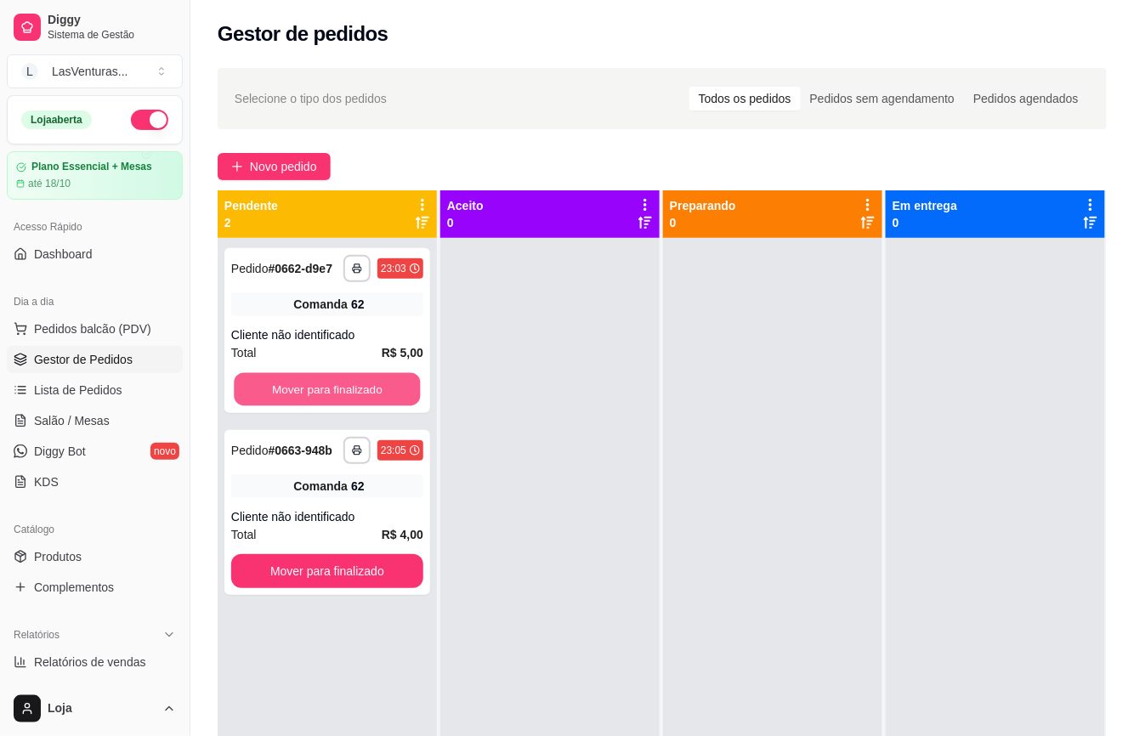
click at [258, 377] on button "Mover para finalizado" at bounding box center [327, 389] width 186 height 33
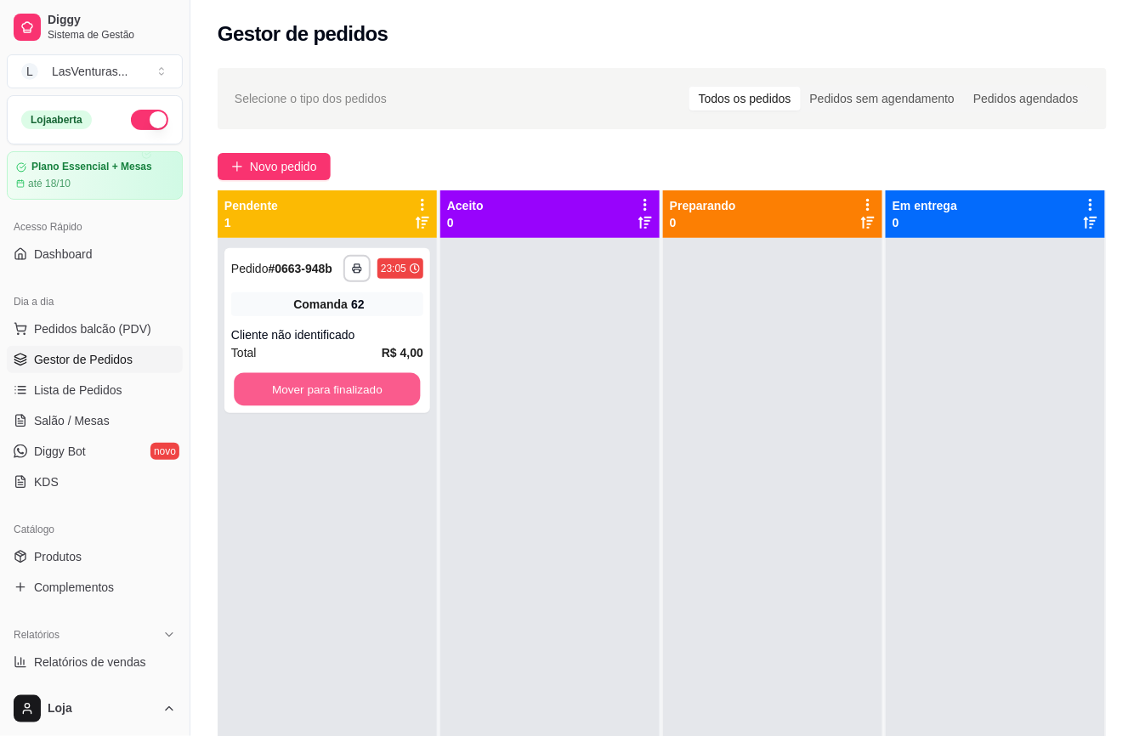
click at [258, 377] on button "Mover para finalizado" at bounding box center [327, 389] width 186 height 33
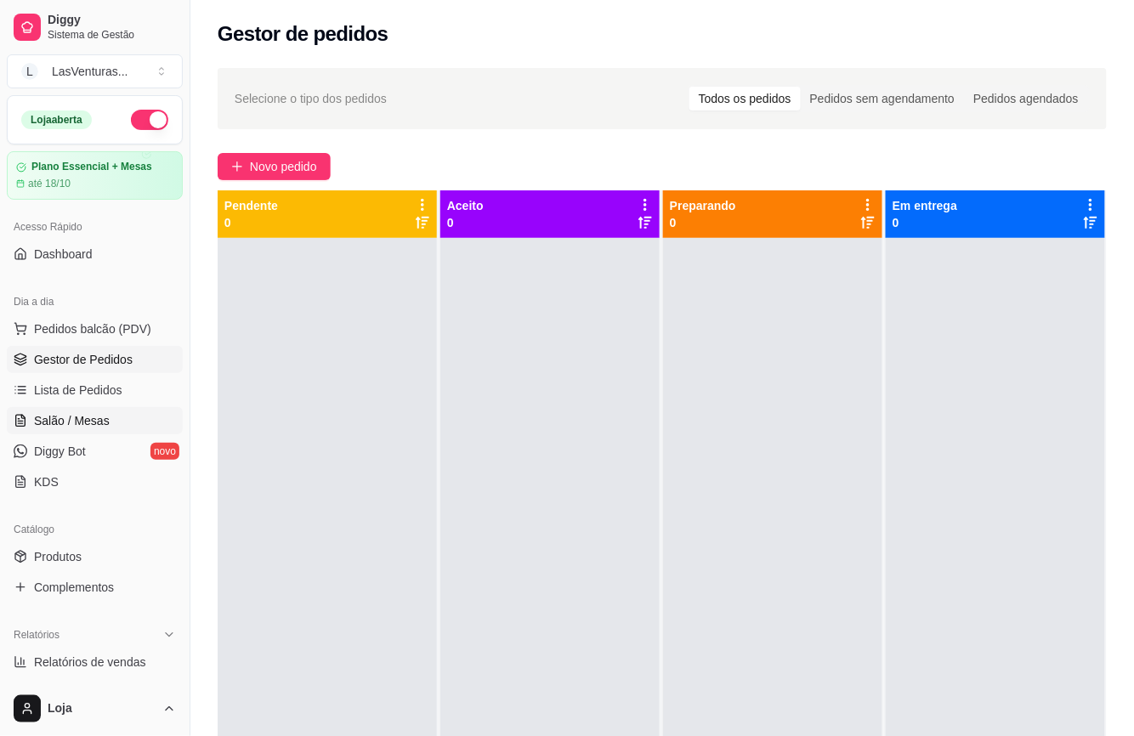
click at [121, 418] on link "Salão / Mesas" at bounding box center [95, 420] width 176 height 27
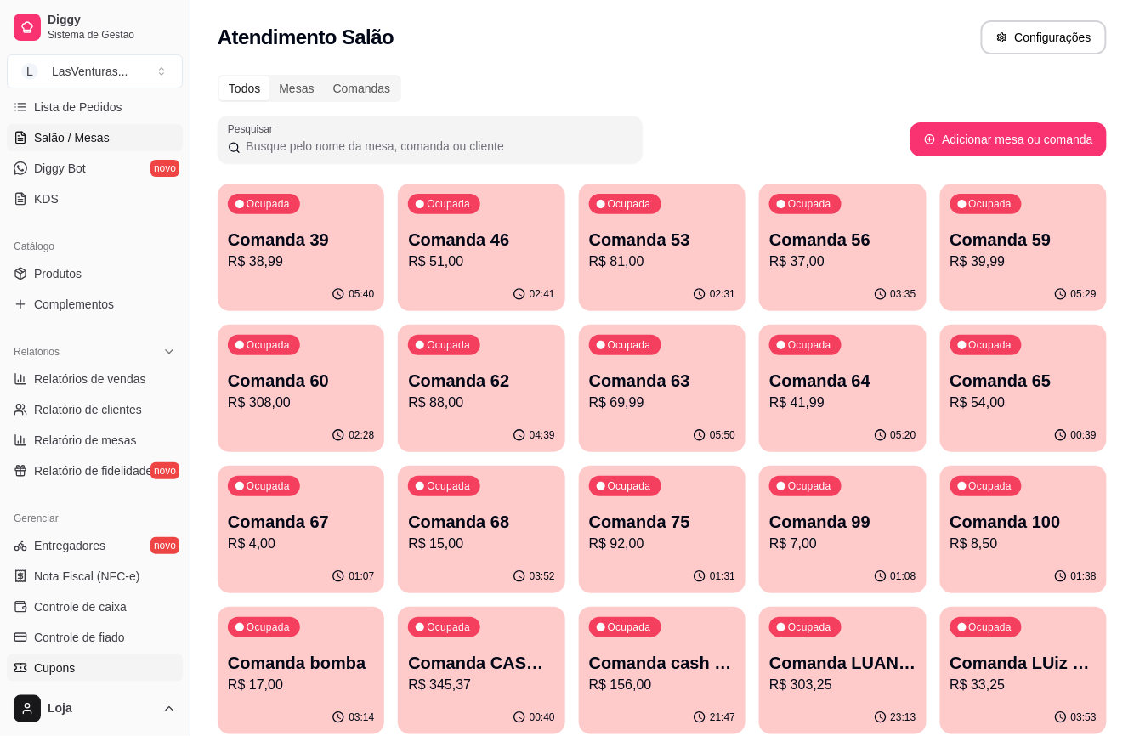
scroll to position [487, 0]
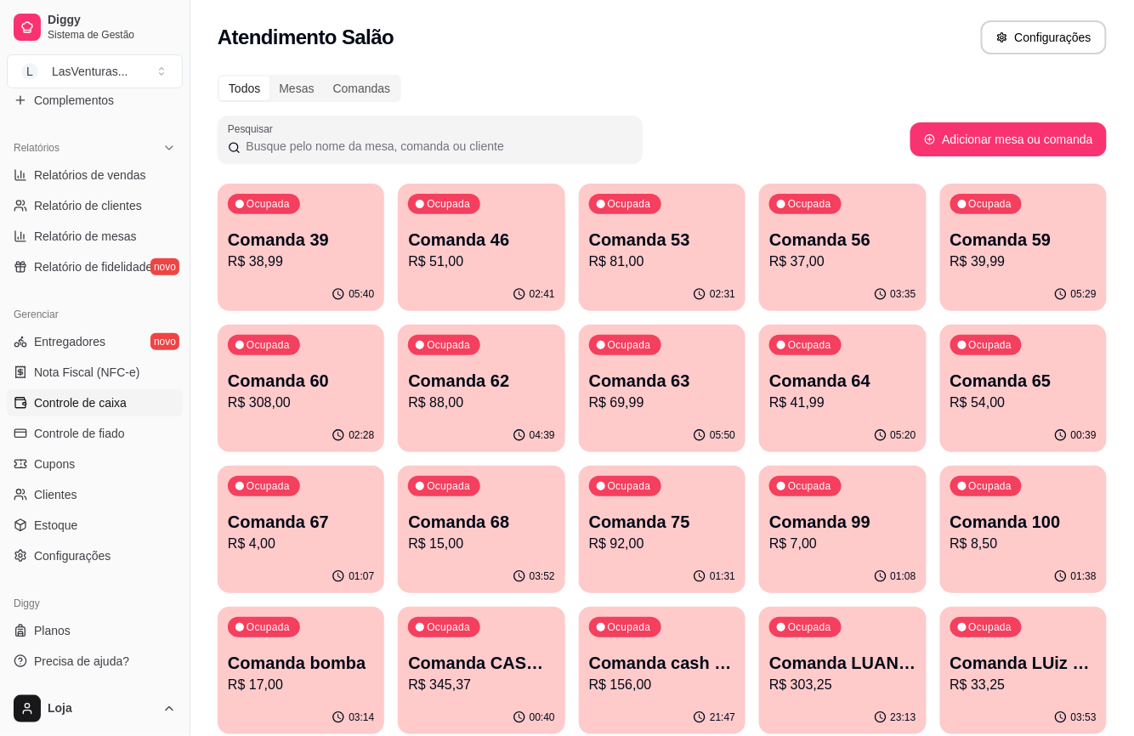
click at [119, 406] on span "Controle de caixa" at bounding box center [80, 402] width 93 height 17
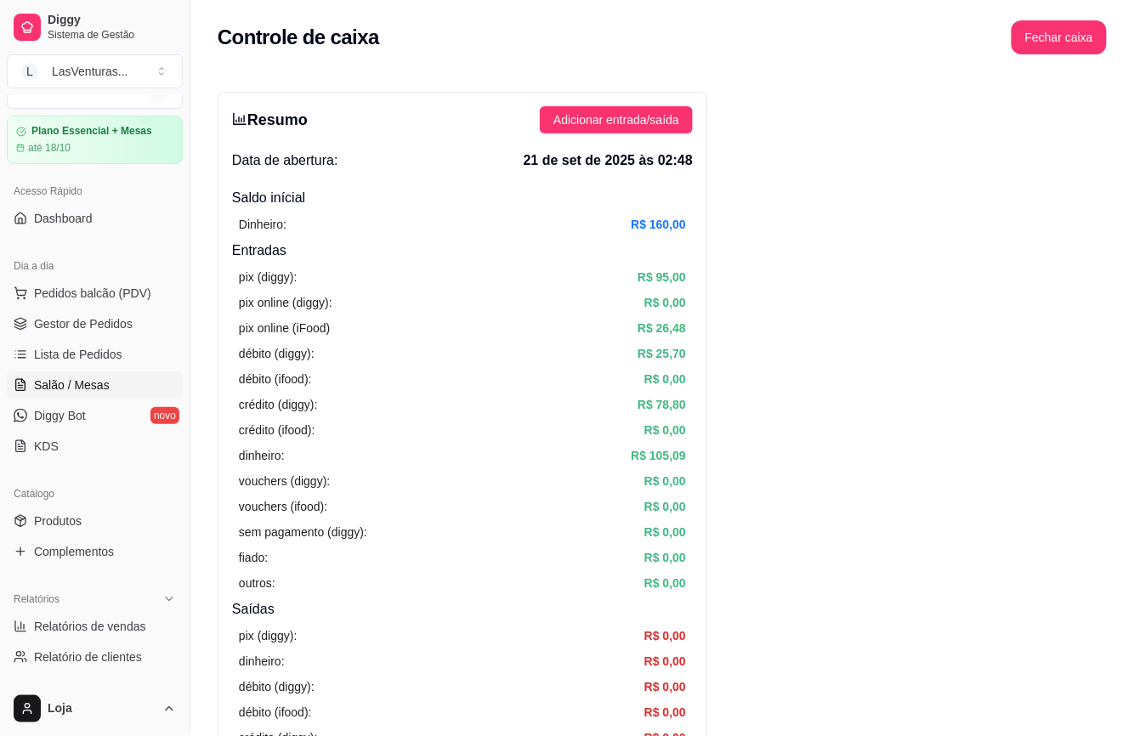
scroll to position [34, 0]
click at [137, 389] on link "Salão / Mesas" at bounding box center [95, 386] width 176 height 27
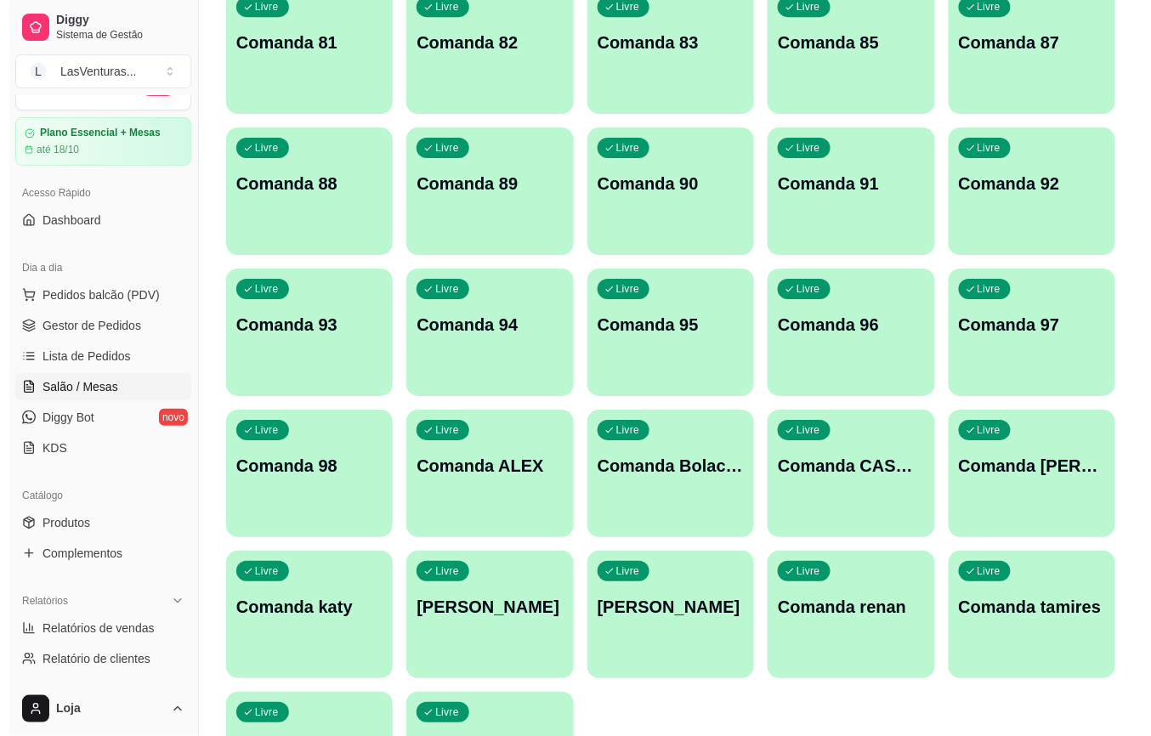
scroll to position [1620, 0]
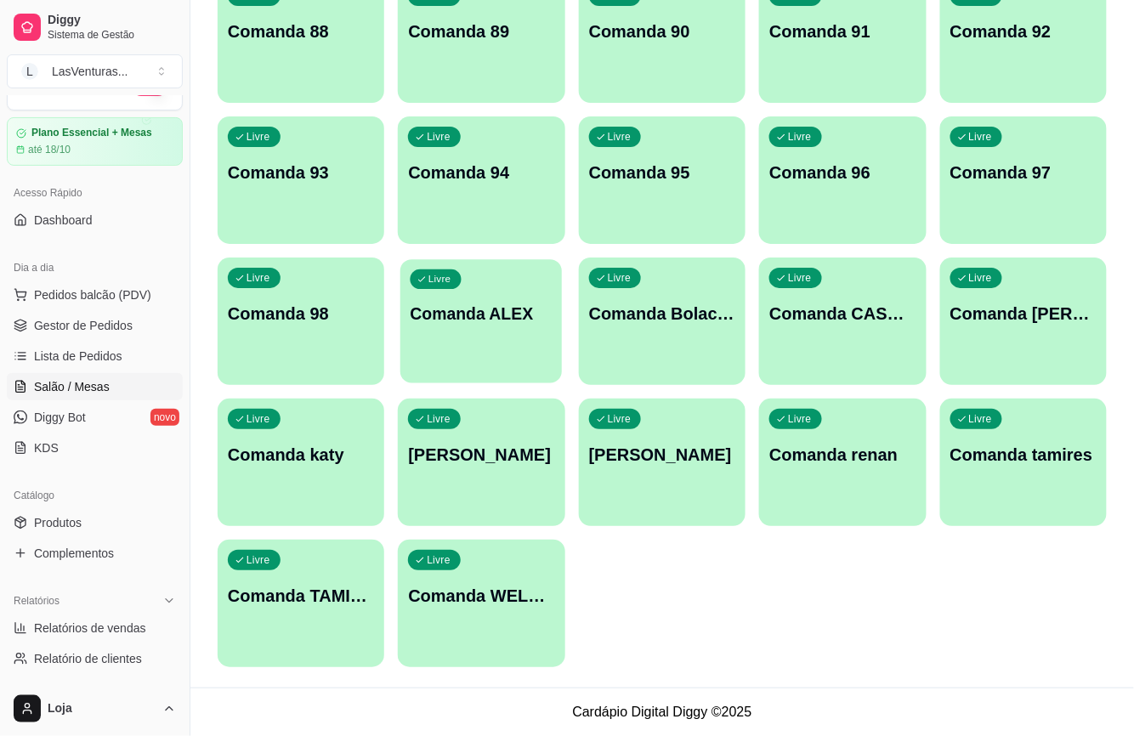
click at [453, 351] on div "Livre Comanda [PERSON_NAME]" at bounding box center [481, 311] width 162 height 104
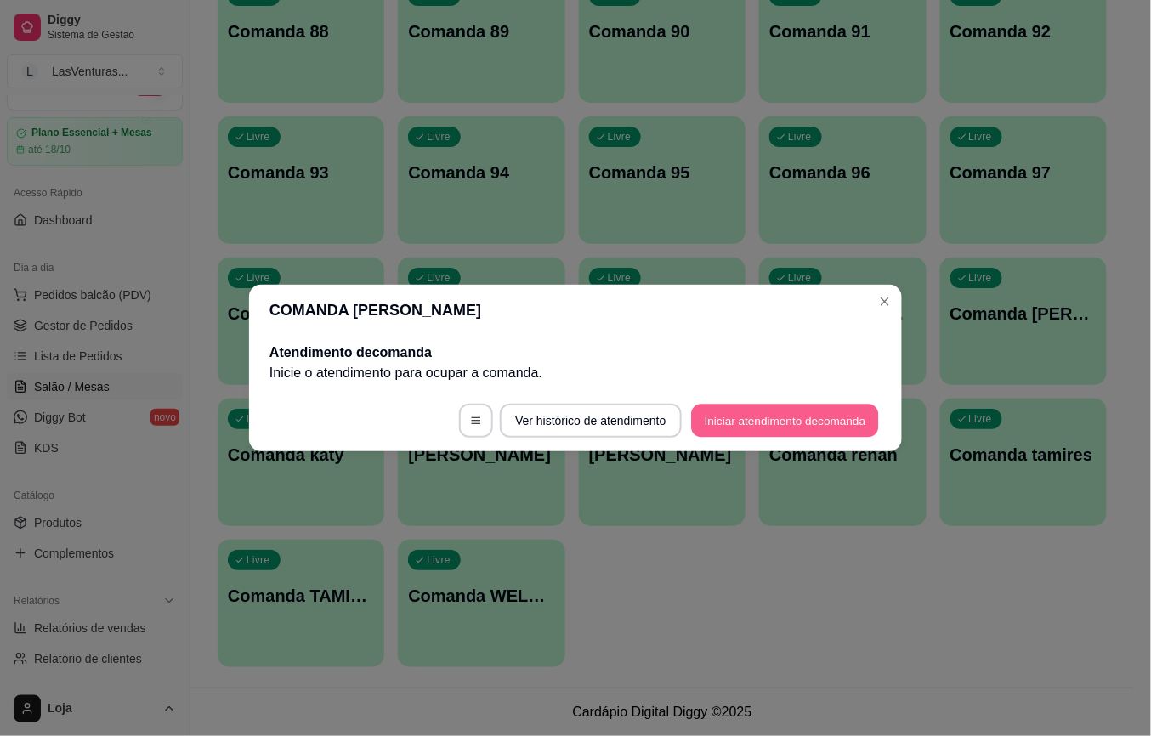
click at [767, 413] on button "Iniciar atendimento de comanda" at bounding box center [785, 421] width 188 height 33
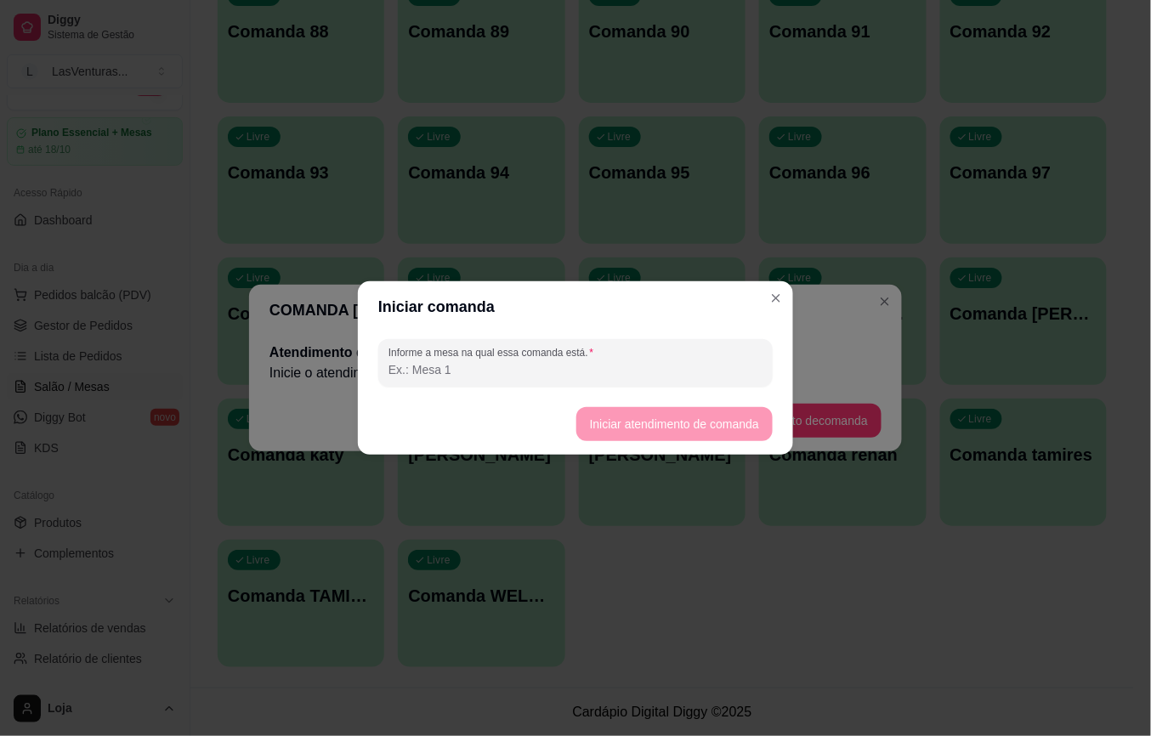
click at [536, 375] on input "Informe a mesa na qual essa comanda está." at bounding box center [576, 369] width 374 height 17
type input "21/09"
click at [644, 399] on footer "Iniciar atendimento de comanda" at bounding box center [575, 424] width 435 height 61
drag, startPoint x: 654, startPoint y: 401, endPoint x: 678, endPoint y: 422, distance: 31.4
click at [655, 401] on footer "Iniciar atendimento de comanda" at bounding box center [575, 424] width 435 height 61
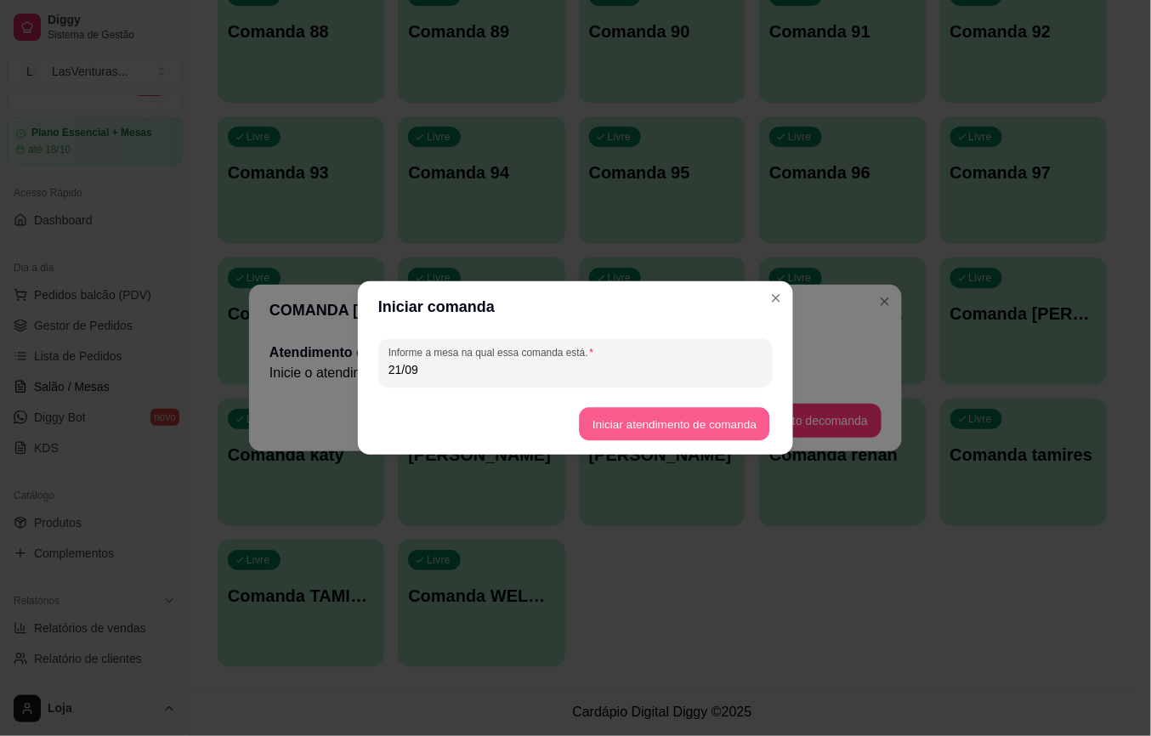
click at [681, 429] on button "Iniciar atendimento de comanda" at bounding box center [674, 424] width 190 height 33
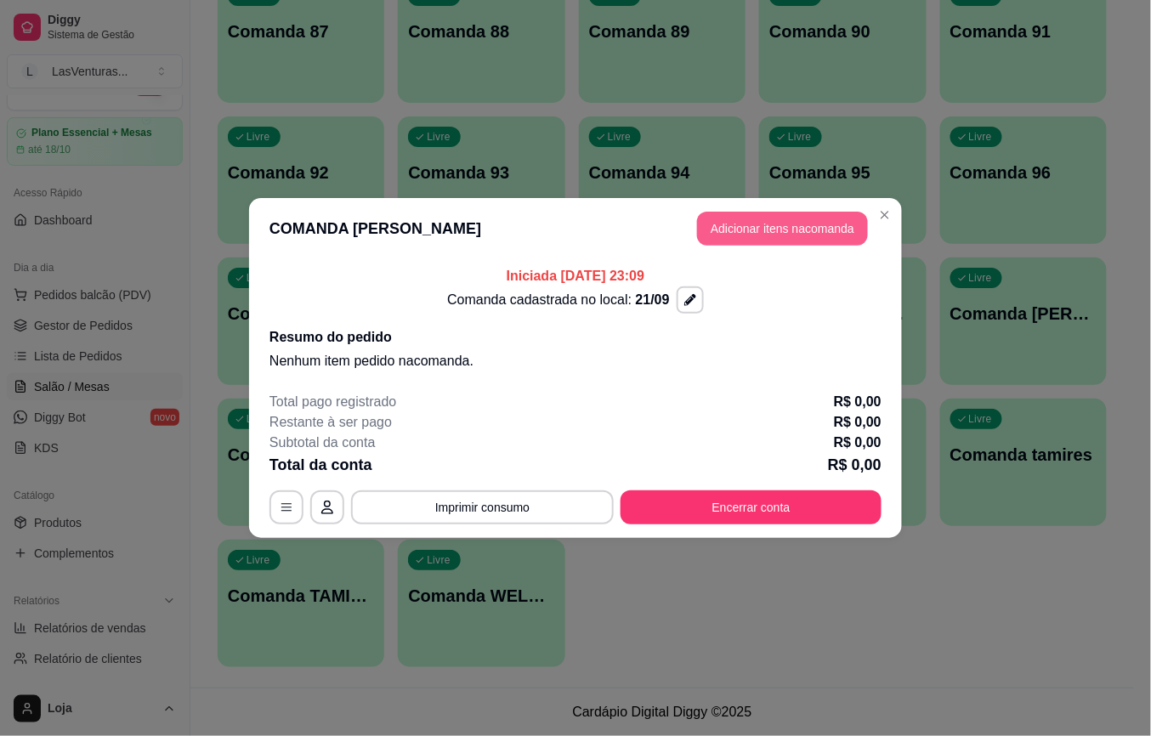
click at [756, 233] on button "Adicionar itens na comanda" at bounding box center [782, 229] width 171 height 34
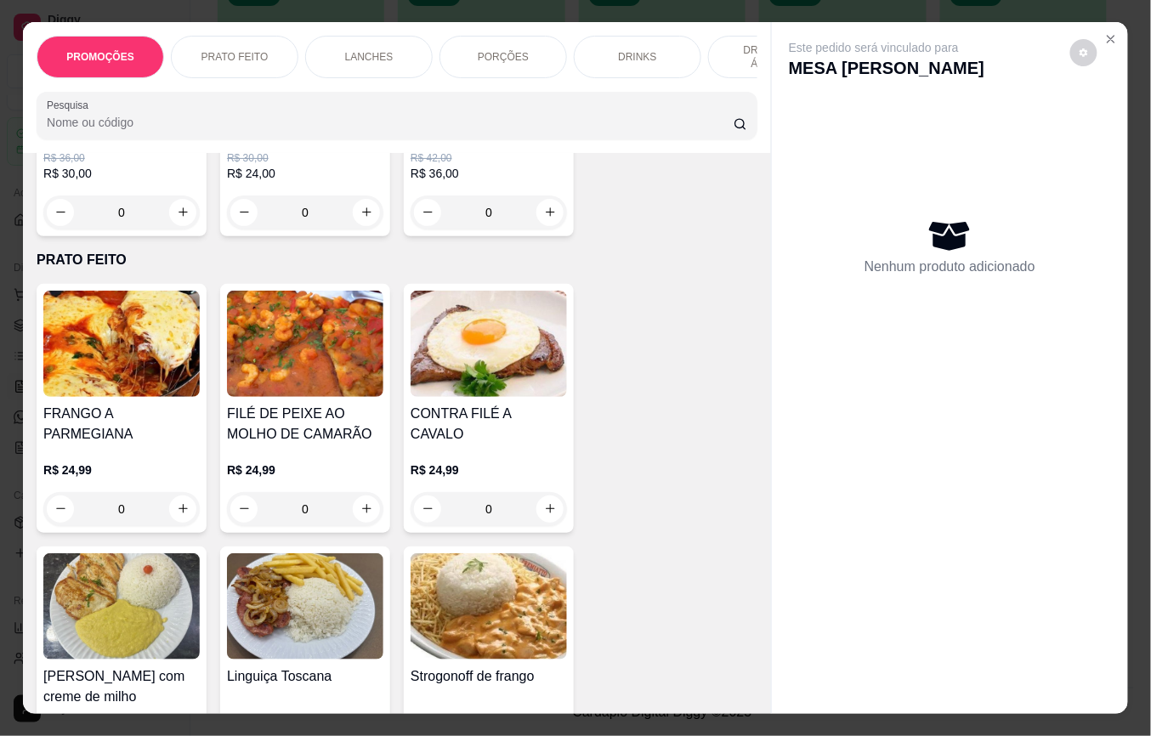
scroll to position [0, 0]
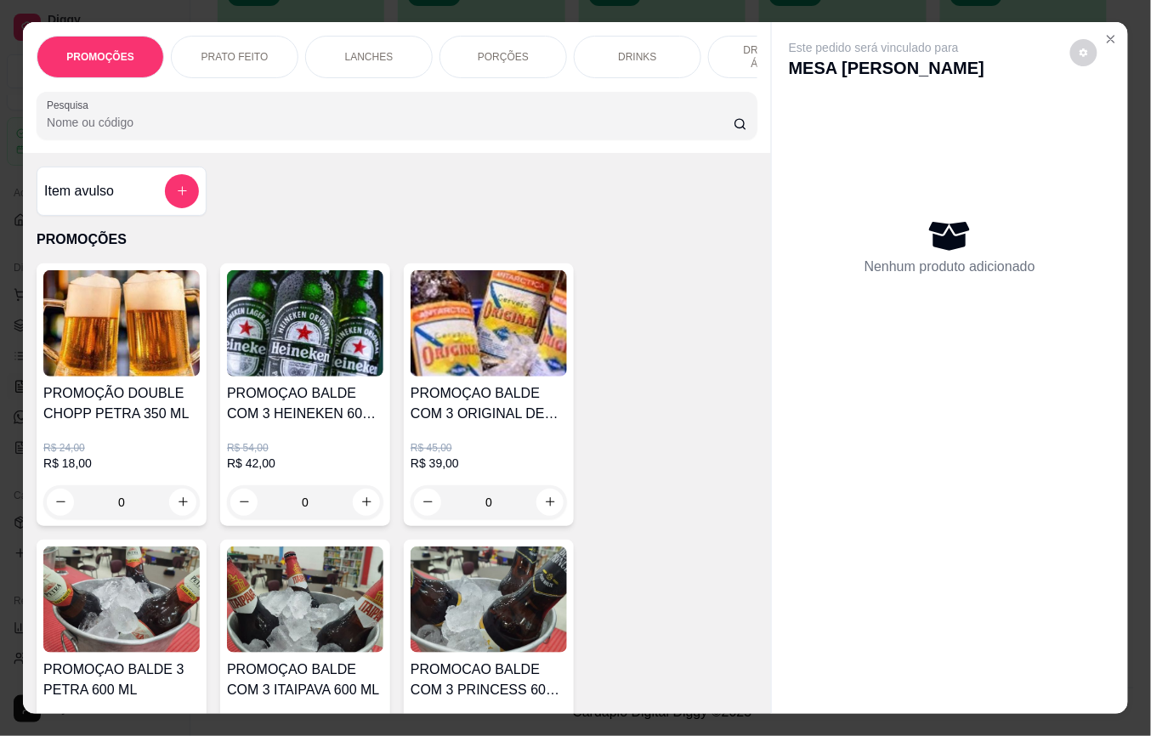
drag, startPoint x: 172, startPoint y: 163, endPoint x: 172, endPoint y: 197, distance: 34.0
click at [172, 182] on div "Item avulso PROMOÇÕES PROMOÇÃO DOUBLE CHOPP PETRA 350 ML R$ 24,00 R$ 18,00 0 PR…" at bounding box center [397, 433] width 748 height 561
click at [176, 197] on icon "add-separate-item" at bounding box center [182, 191] width 13 height 13
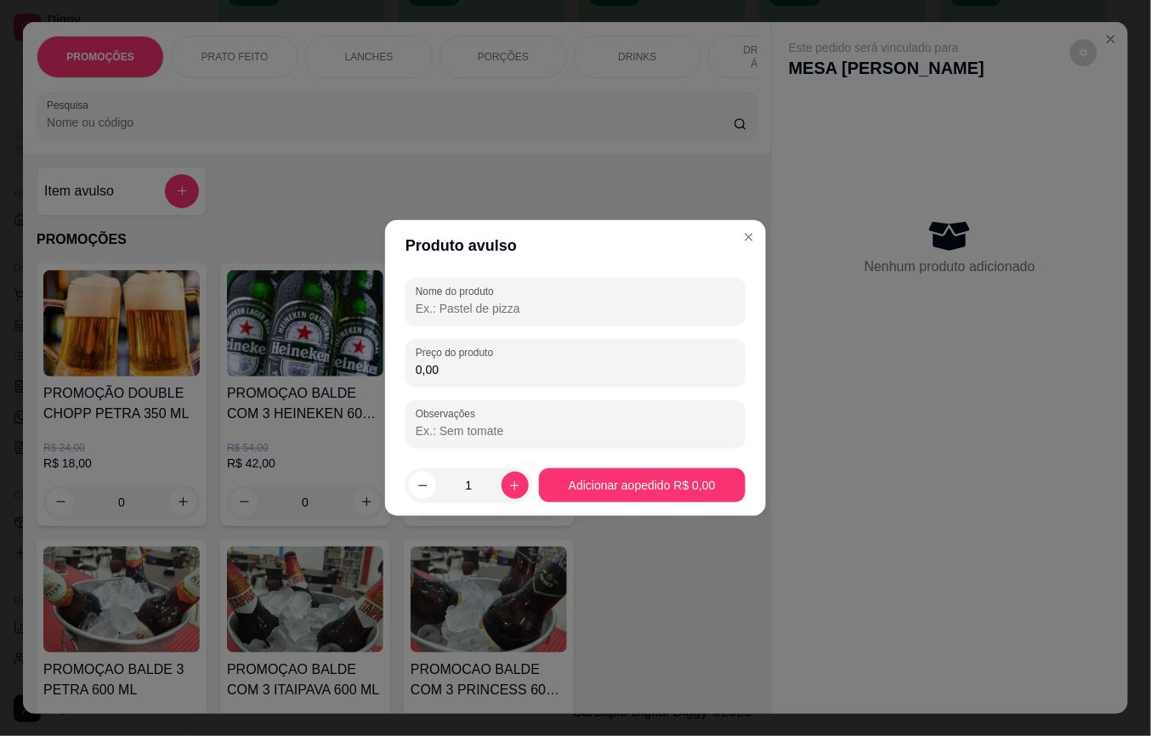
drag, startPoint x: 423, startPoint y: 250, endPoint x: 435, endPoint y: 266, distance: 20.1
click at [423, 255] on header "Produto avulso" at bounding box center [575, 245] width 381 height 51
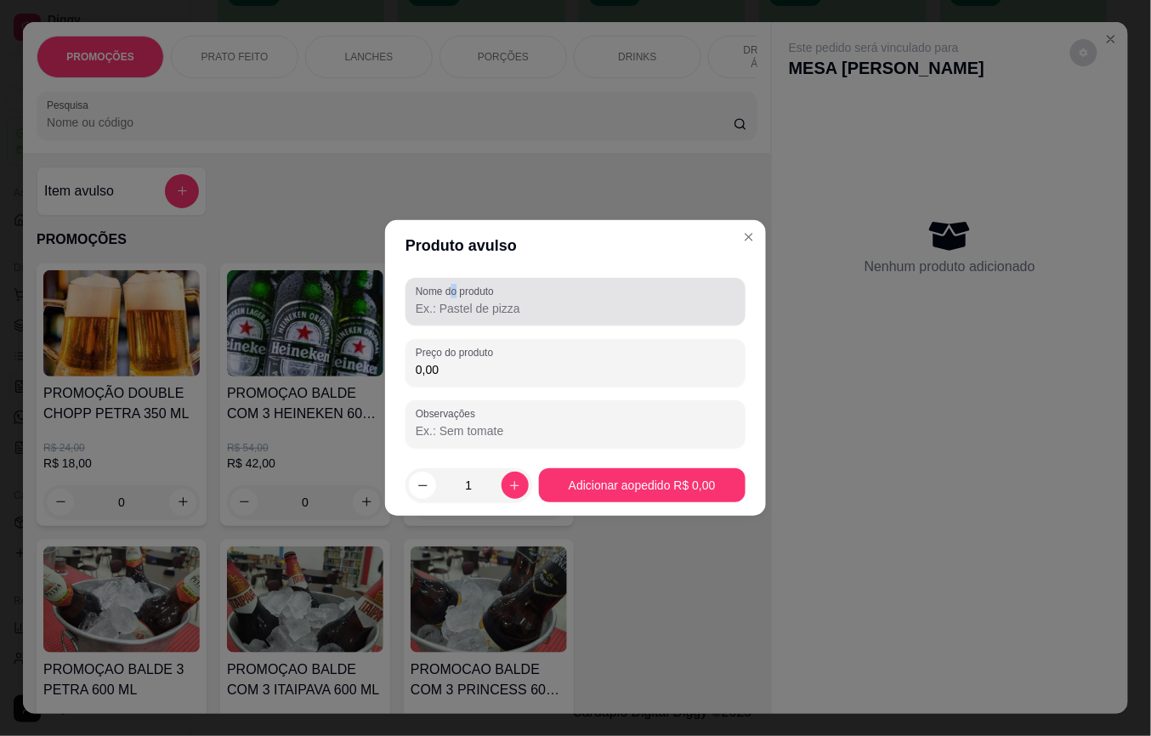
drag, startPoint x: 457, startPoint y: 289, endPoint x: 470, endPoint y: 293, distance: 13.4
click at [463, 290] on label "Nome do produto" at bounding box center [458, 291] width 84 height 14
click at [477, 321] on div "Nome do produto" at bounding box center [576, 302] width 340 height 48
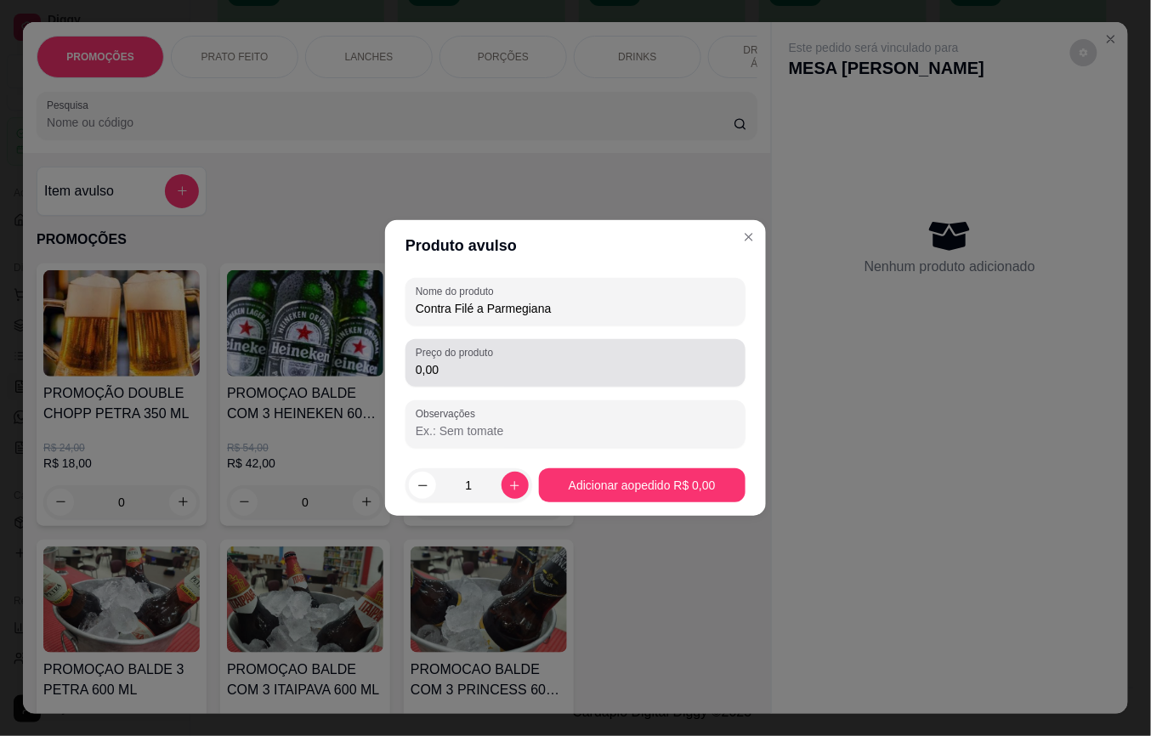
type input "Contra Filé a Parmegiana"
click at [456, 372] on input "0,00" at bounding box center [576, 369] width 320 height 17
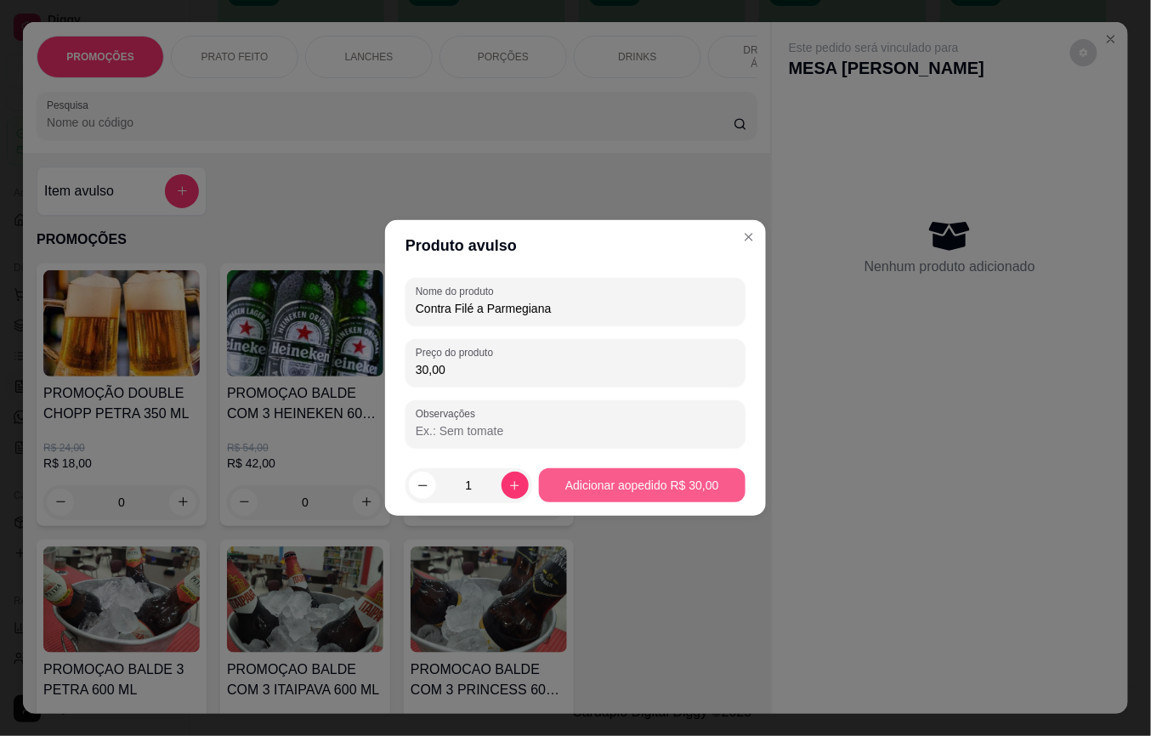
type input "30,00"
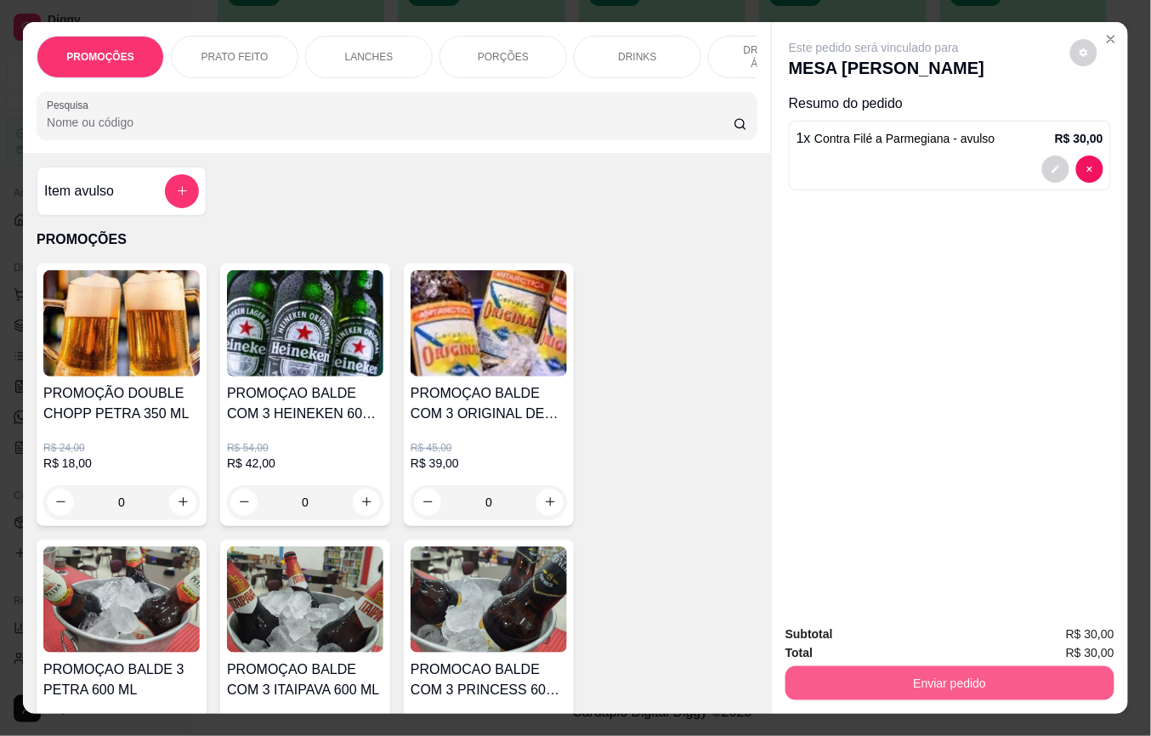
click at [825, 668] on button "Enviar pedido" at bounding box center [950, 684] width 329 height 34
click at [816, 636] on button "Não registrar e enviar pedido" at bounding box center [893, 633] width 172 height 31
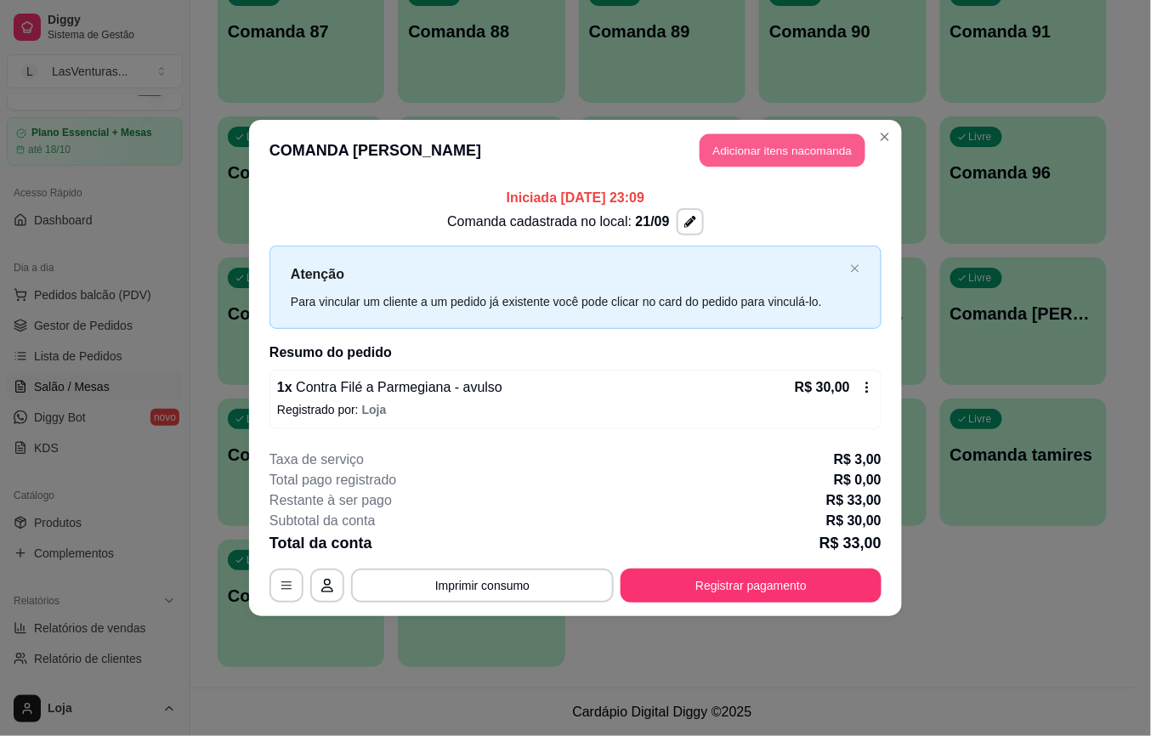
click at [793, 154] on button "Adicionar itens na comanda" at bounding box center [783, 150] width 166 height 33
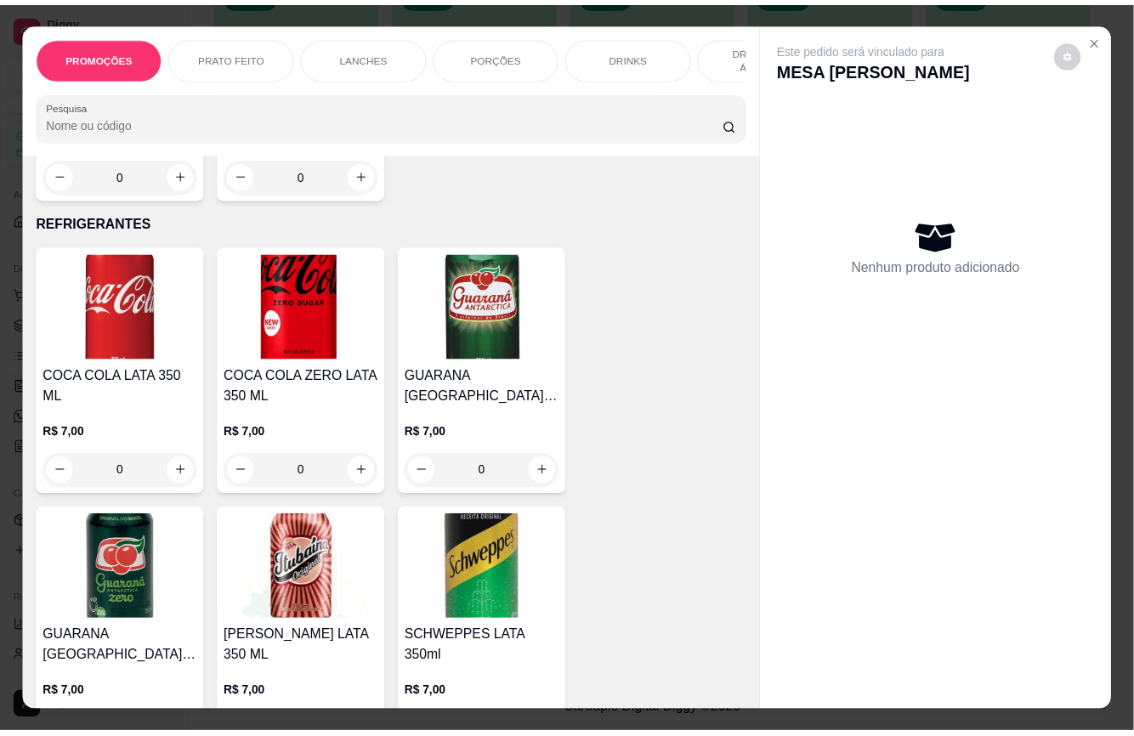
scroll to position [5327, 0]
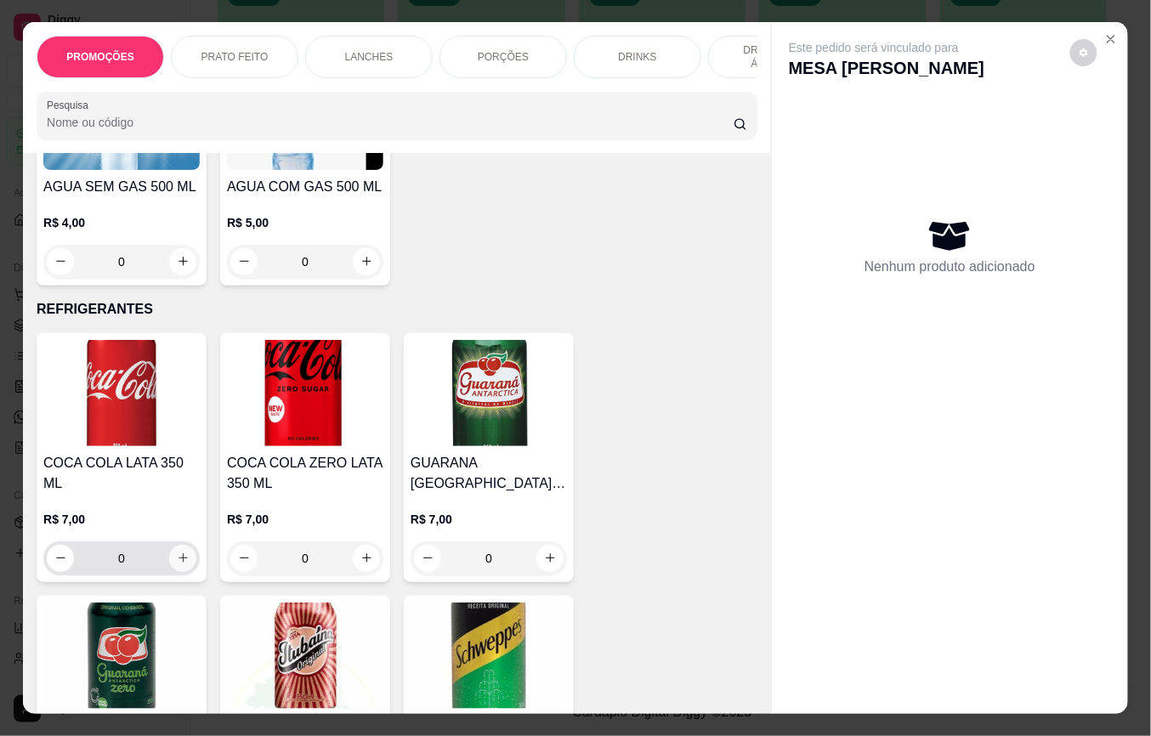
click at [178, 552] on icon "increase-product-quantity" at bounding box center [183, 558] width 13 height 13
type input "1"
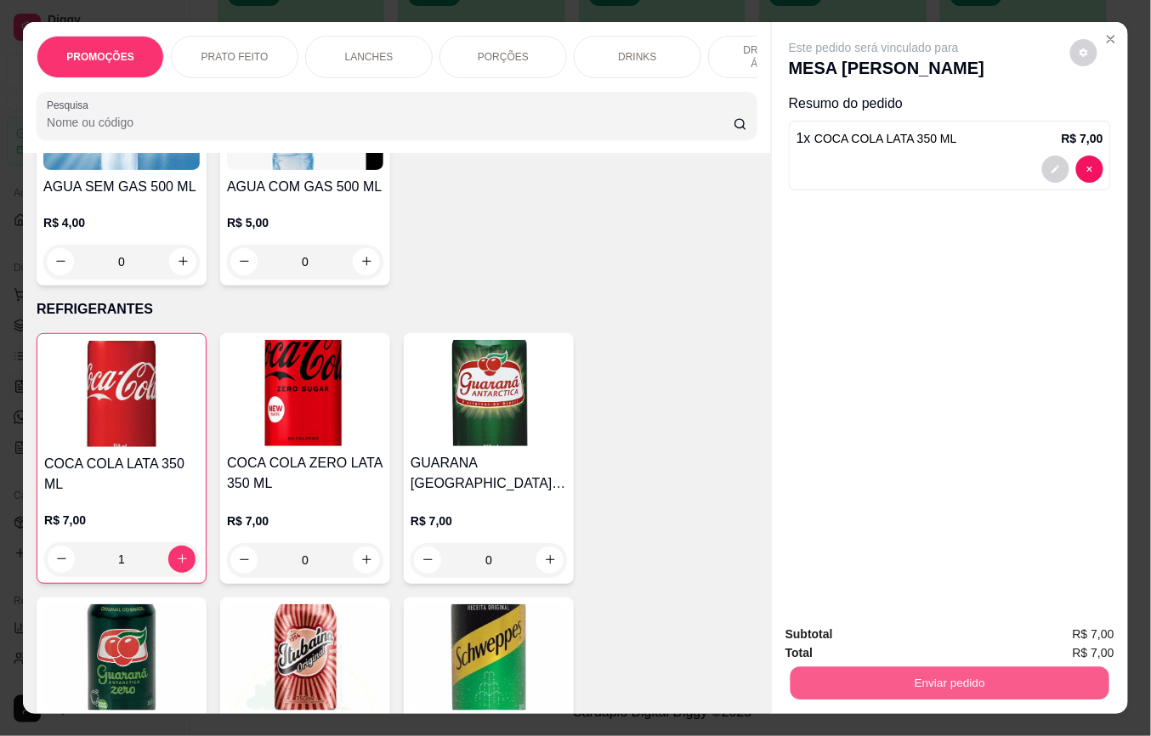
click at [869, 688] on button "Enviar pedido" at bounding box center [950, 683] width 319 height 33
click at [868, 688] on button "Enviar pedido" at bounding box center [950, 683] width 319 height 33
click at [865, 668] on button "Enviar pedido" at bounding box center [950, 683] width 319 height 33
click at [861, 644] on button "Não registrar e enviar pedido" at bounding box center [892, 634] width 177 height 32
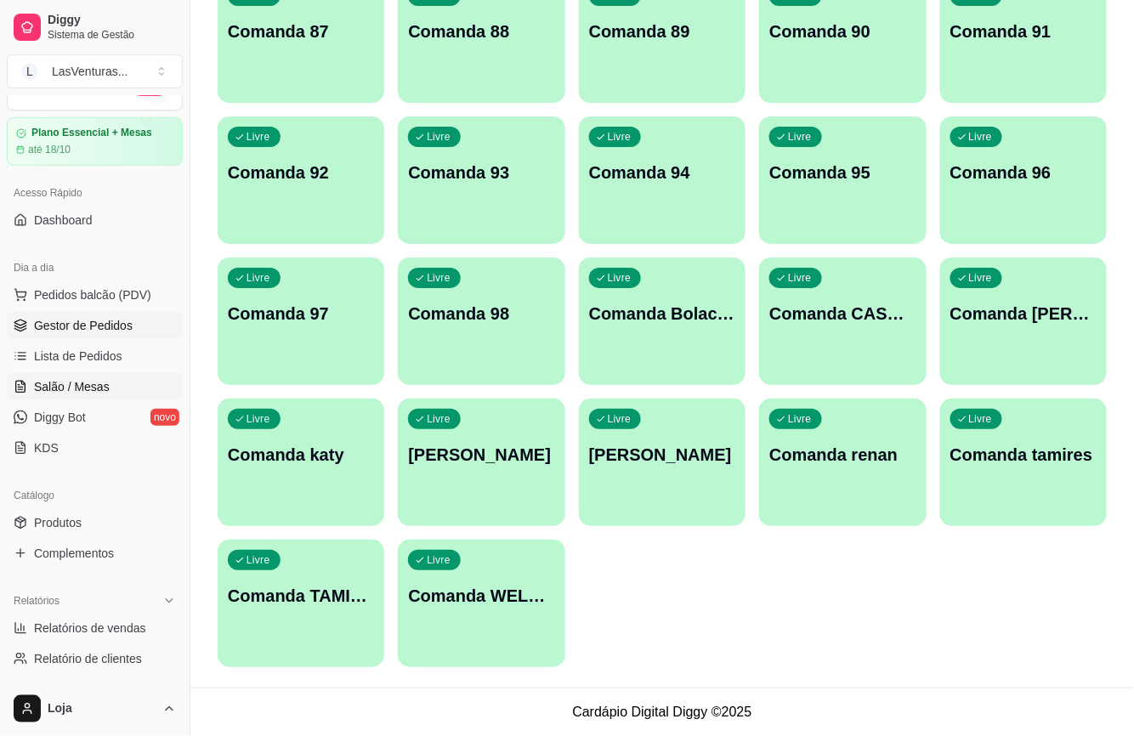
click at [105, 324] on span "Gestor de Pedidos" at bounding box center [83, 325] width 99 height 17
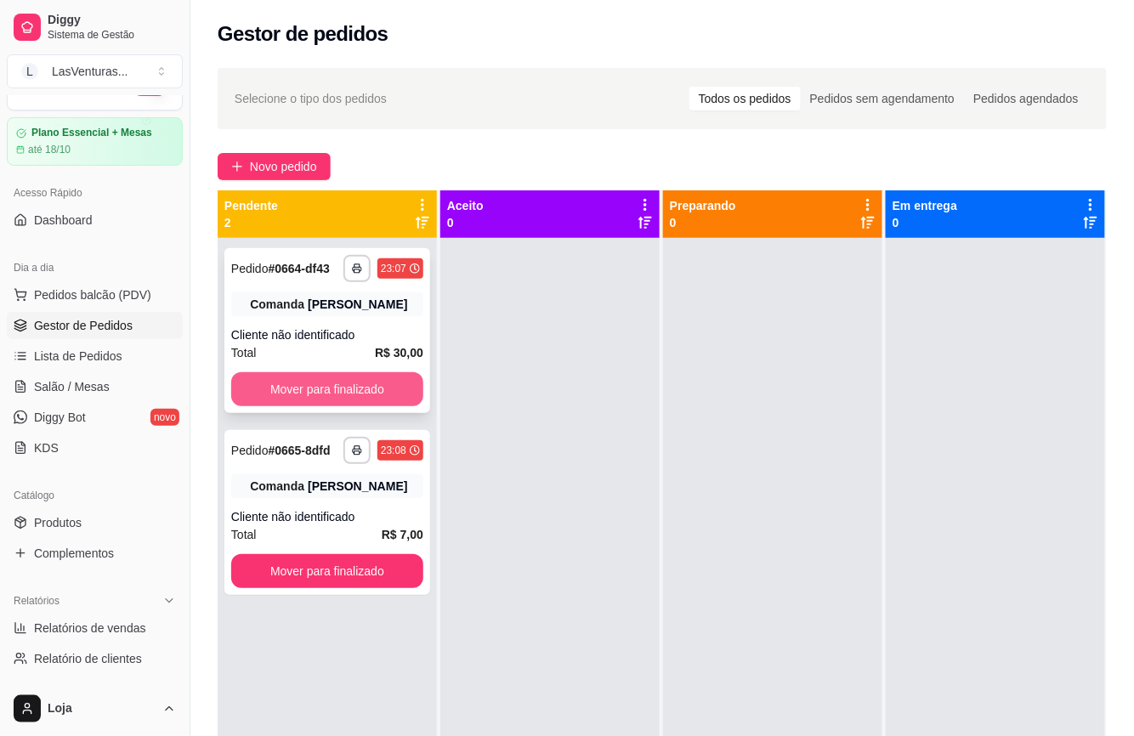
click at [358, 386] on button "Mover para finalizado" at bounding box center [327, 389] width 192 height 34
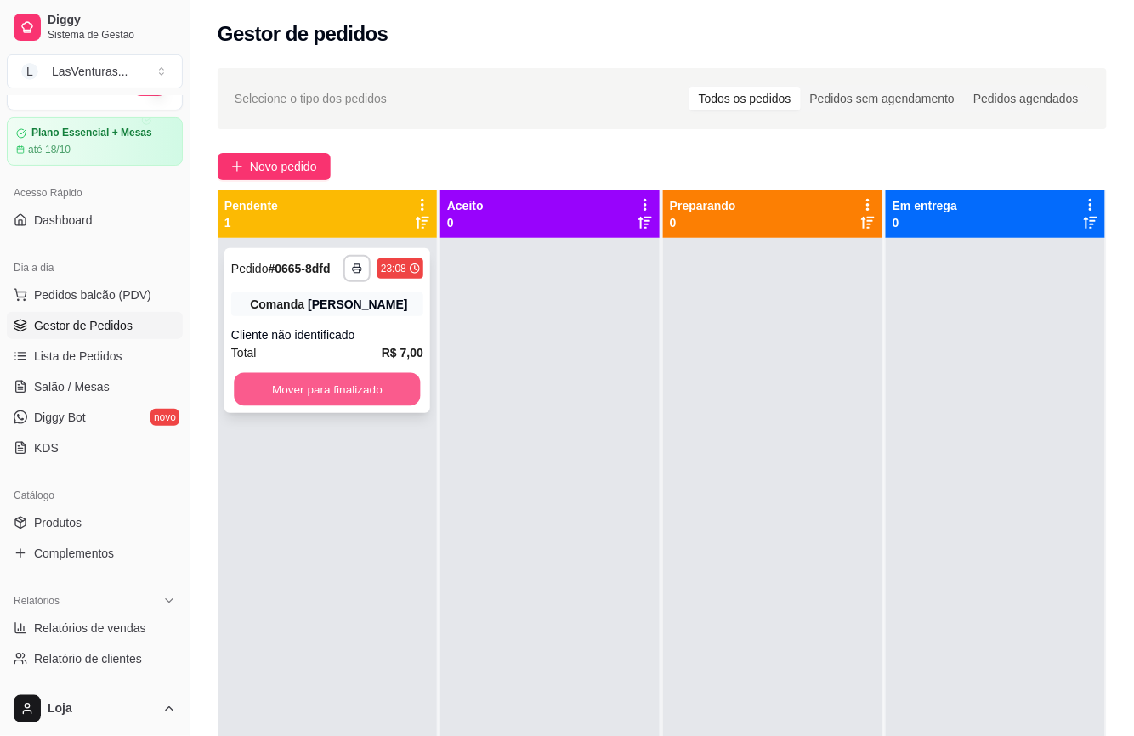
click at [355, 381] on button "Mover para finalizado" at bounding box center [327, 389] width 186 height 33
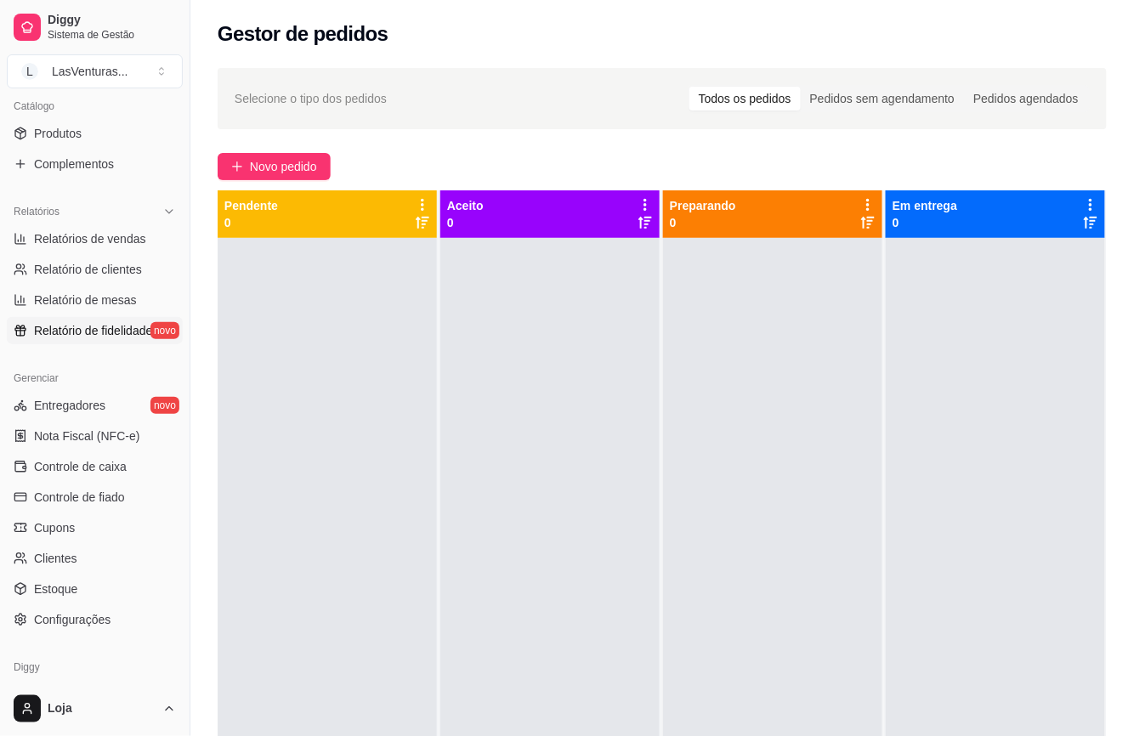
scroll to position [374, 0]
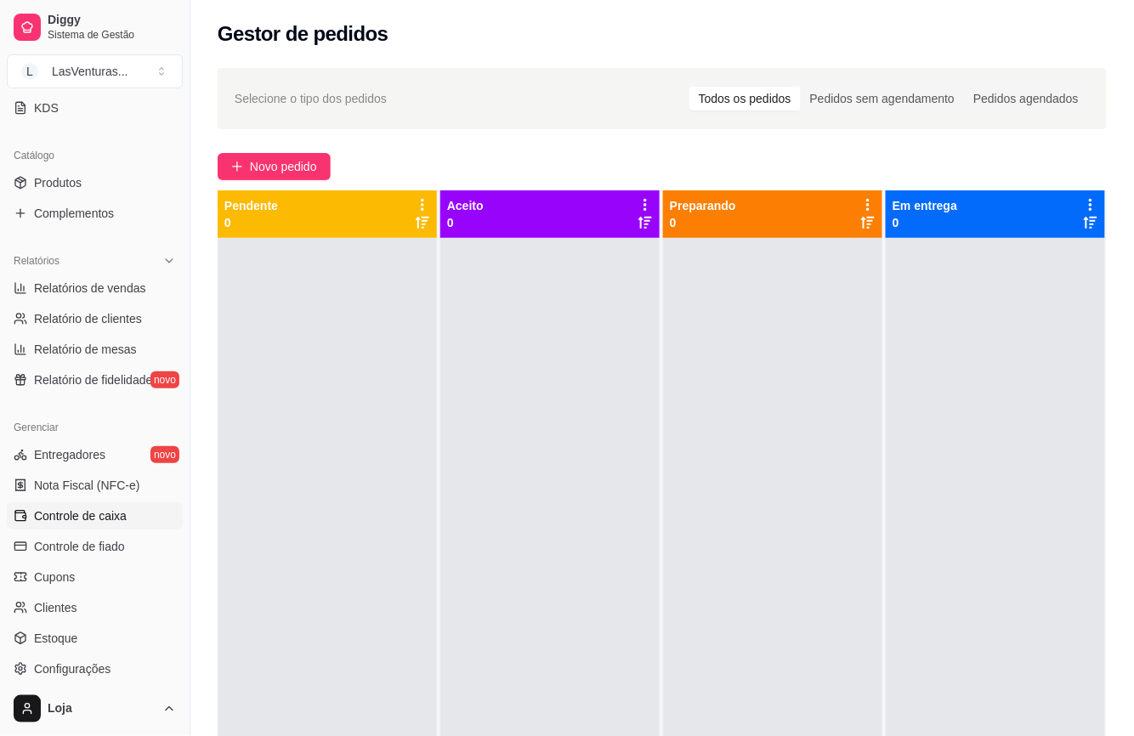
click at [133, 507] on link "Controle de caixa" at bounding box center [95, 515] width 176 height 27
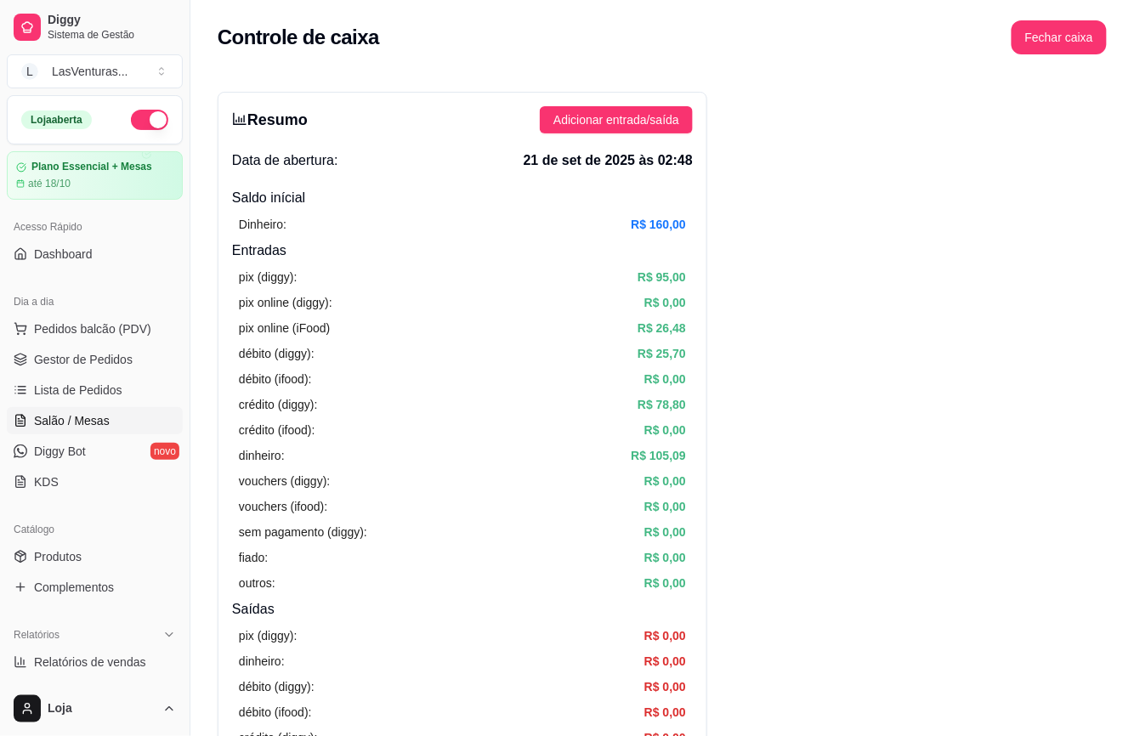
click at [130, 430] on link "Salão / Mesas" at bounding box center [95, 420] width 176 height 27
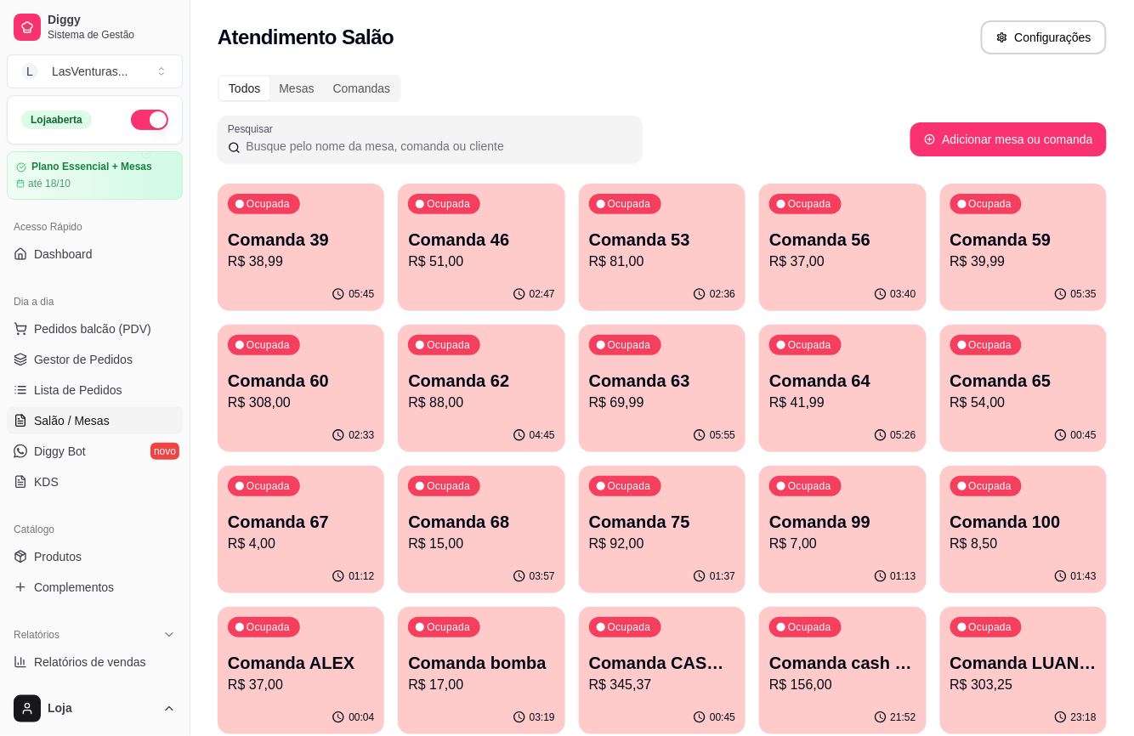
click at [347, 265] on p "R$ 38,99" at bounding box center [301, 262] width 146 height 20
click at [469, 275] on div "Ocupada Comanda 46 R$ 51,00" at bounding box center [481, 231] width 167 height 94
click at [687, 293] on div "02:37" at bounding box center [663, 293] width 162 height 32
drag, startPoint x: 837, startPoint y: 187, endPoint x: 838, endPoint y: 197, distance: 10.3
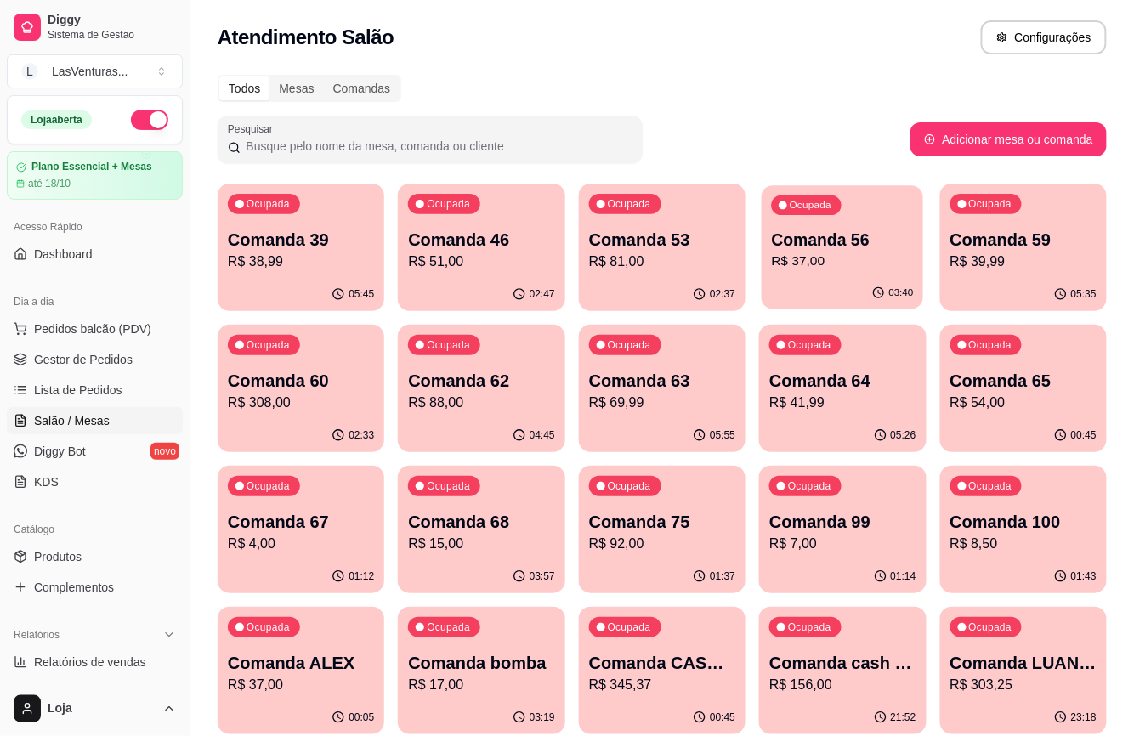
click at [901, 239] on div "Ocupada Comanda 56 R$ 37,00" at bounding box center [843, 231] width 162 height 92
click at [1002, 275] on div "Ocupada Comanda 59 R$ 39,99" at bounding box center [1023, 231] width 167 height 94
click at [976, 400] on p "R$ 54,00" at bounding box center [1023, 403] width 142 height 20
click at [358, 408] on p "R$ 308,00" at bounding box center [301, 403] width 142 height 20
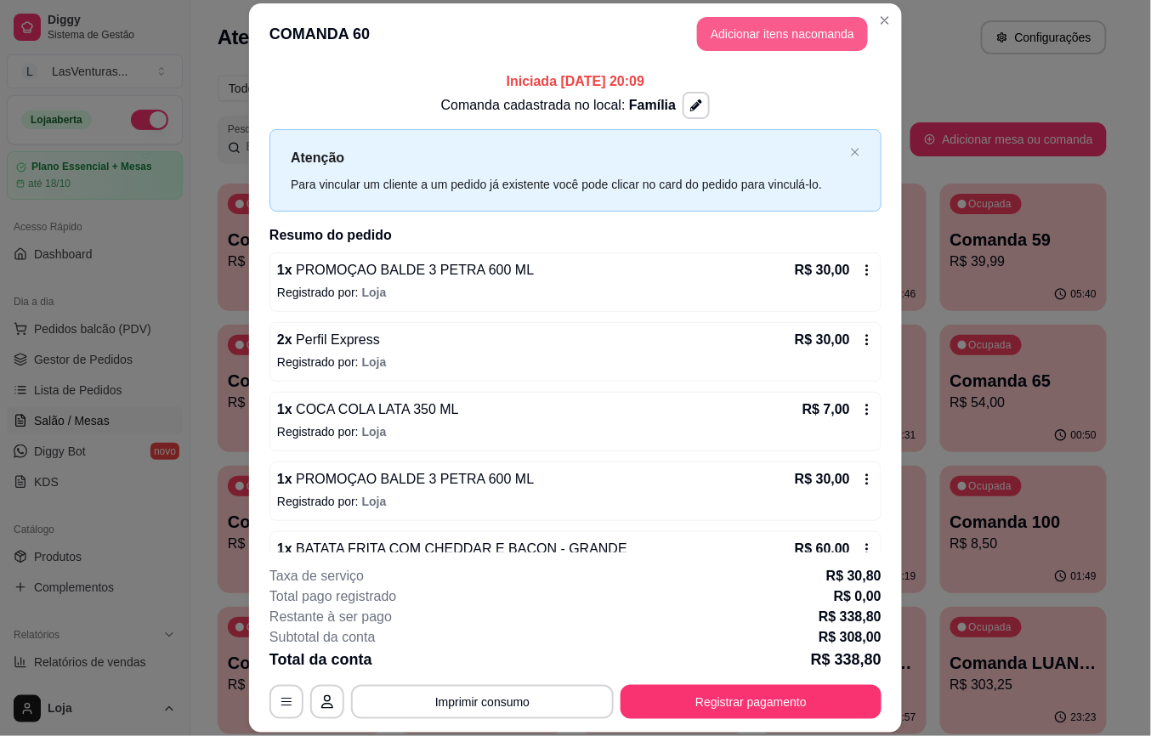
click at [775, 39] on button "Adicionar itens na comanda" at bounding box center [782, 34] width 171 height 34
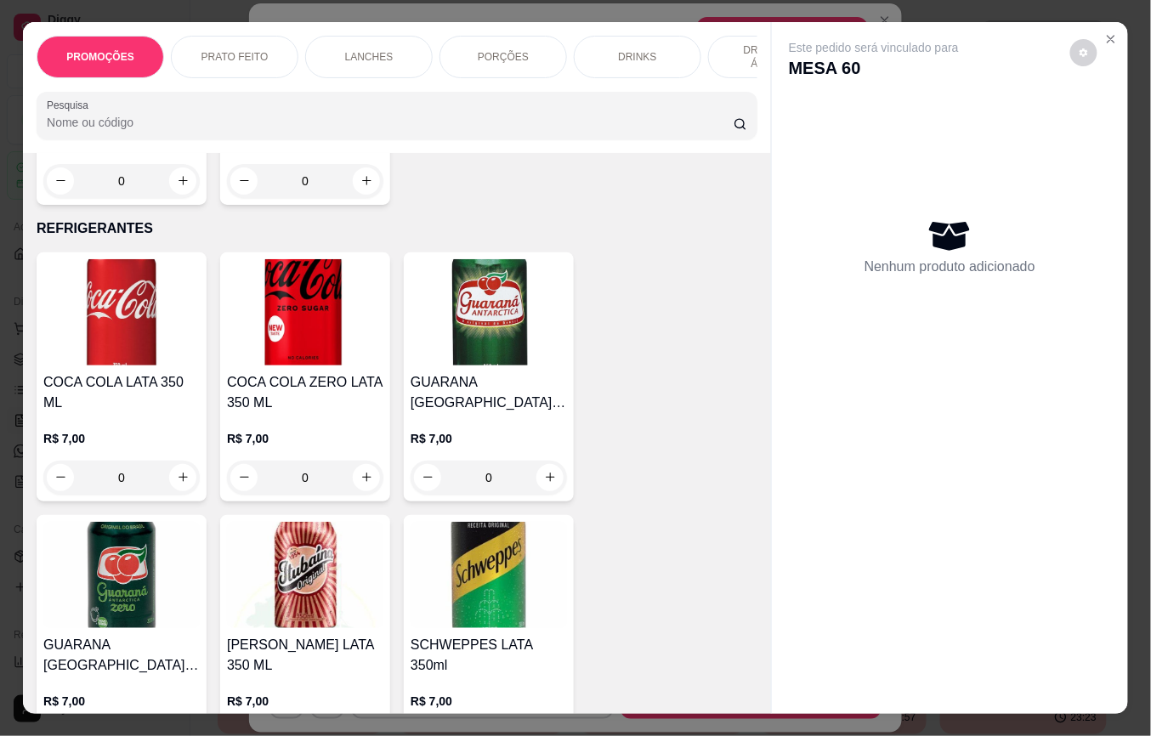
scroll to position [5101, 0]
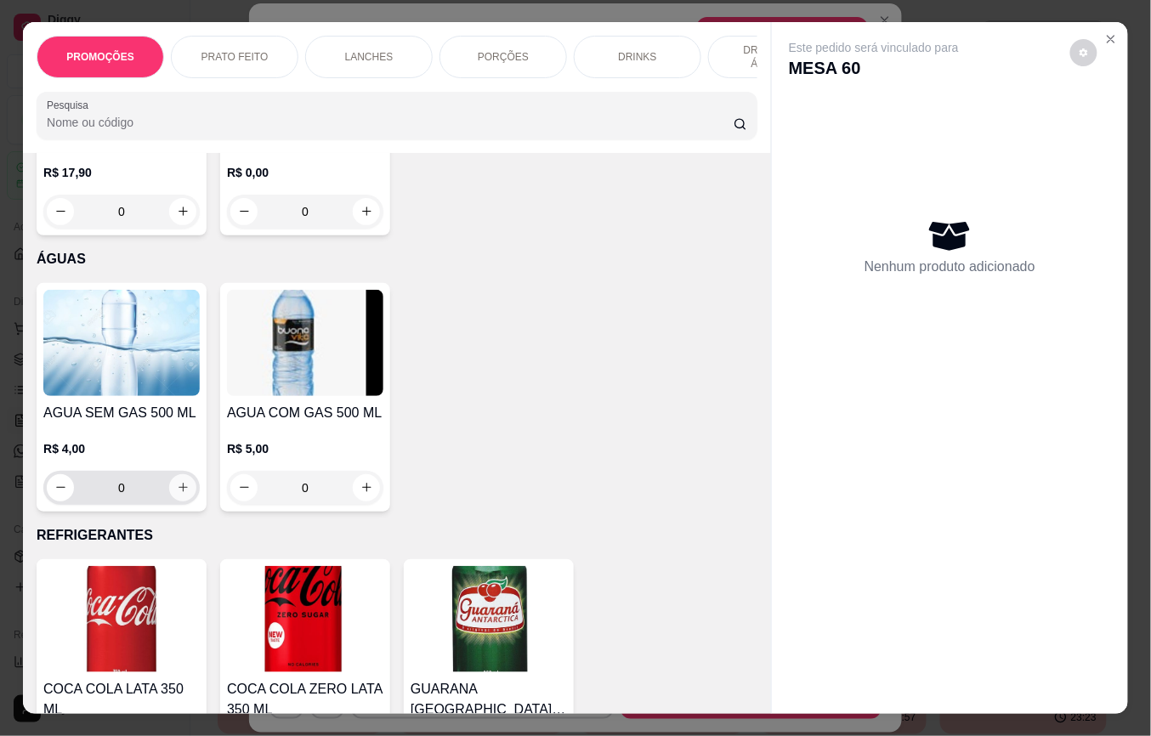
click at [177, 481] on icon "increase-product-quantity" at bounding box center [183, 487] width 13 height 13
type input "1"
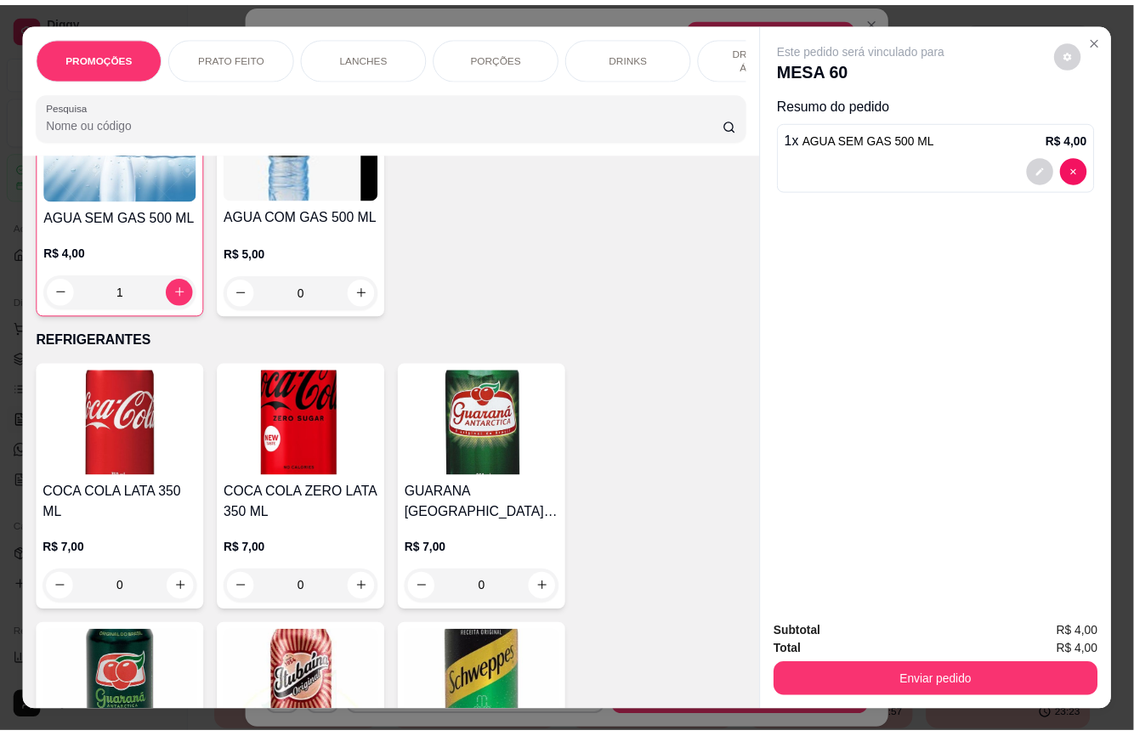
scroll to position [5327, 0]
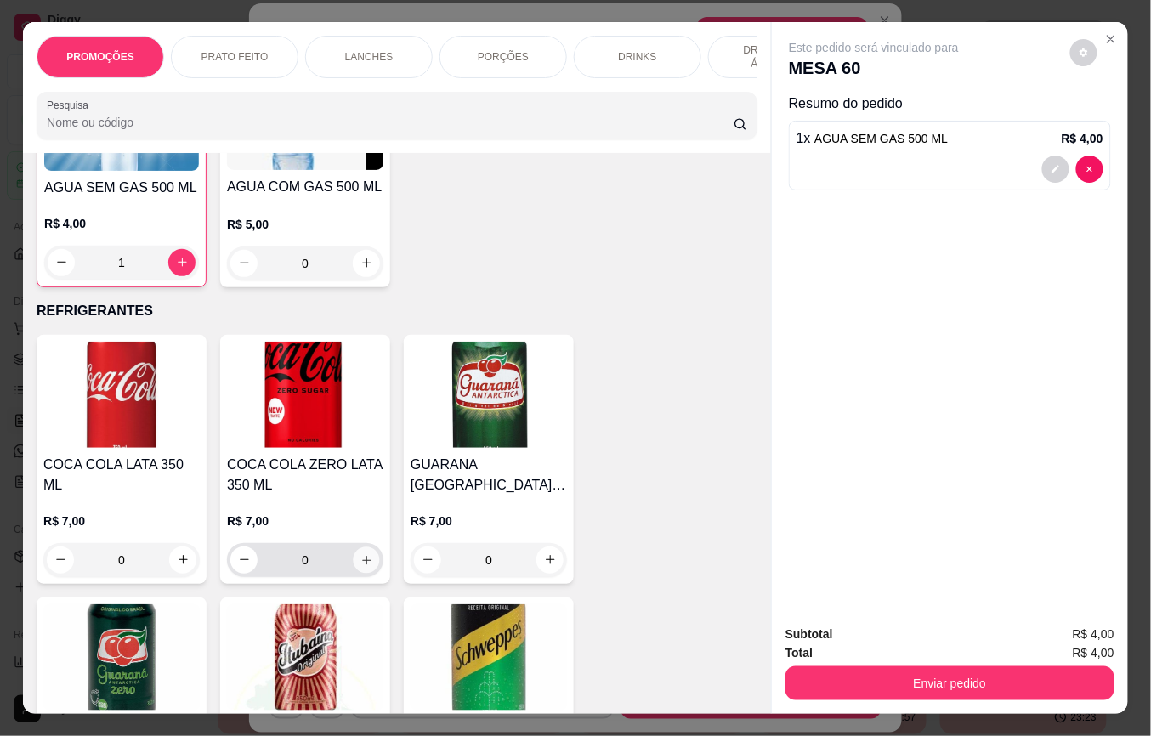
click at [360, 554] on icon "increase-product-quantity" at bounding box center [366, 560] width 13 height 13
type input "1"
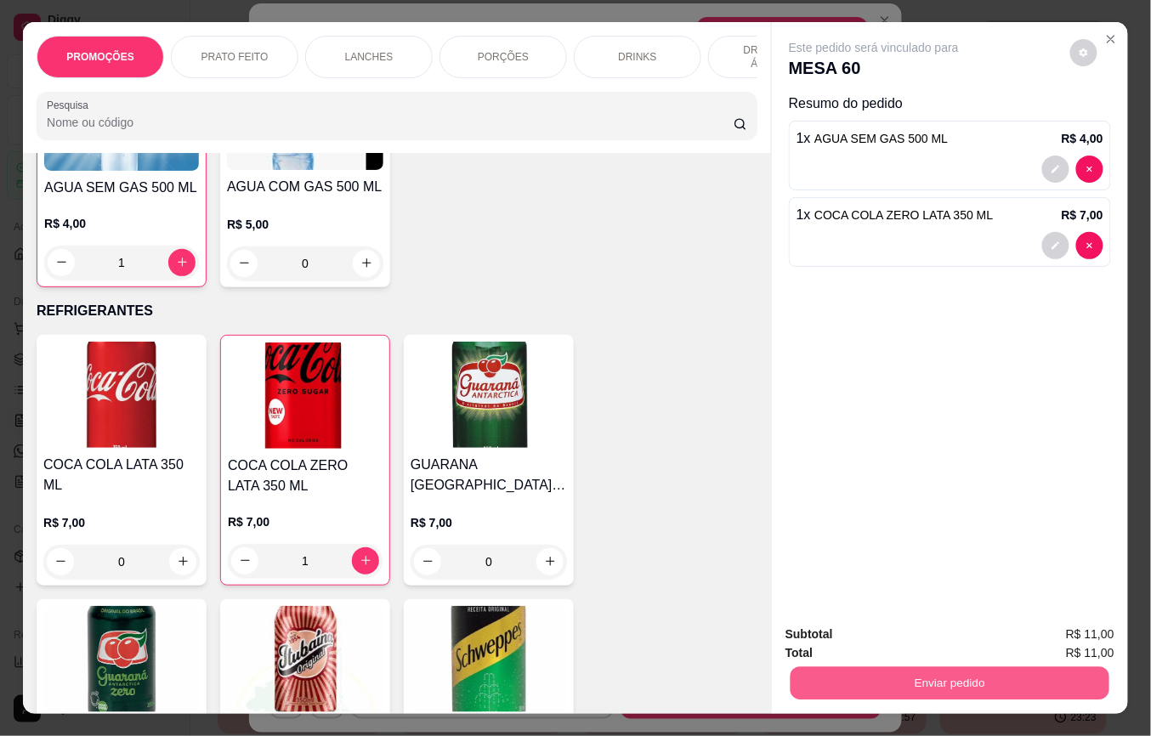
click at [888, 674] on button "Enviar pedido" at bounding box center [950, 683] width 319 height 33
click at [881, 644] on button "Não registrar e enviar pedido" at bounding box center [893, 633] width 172 height 31
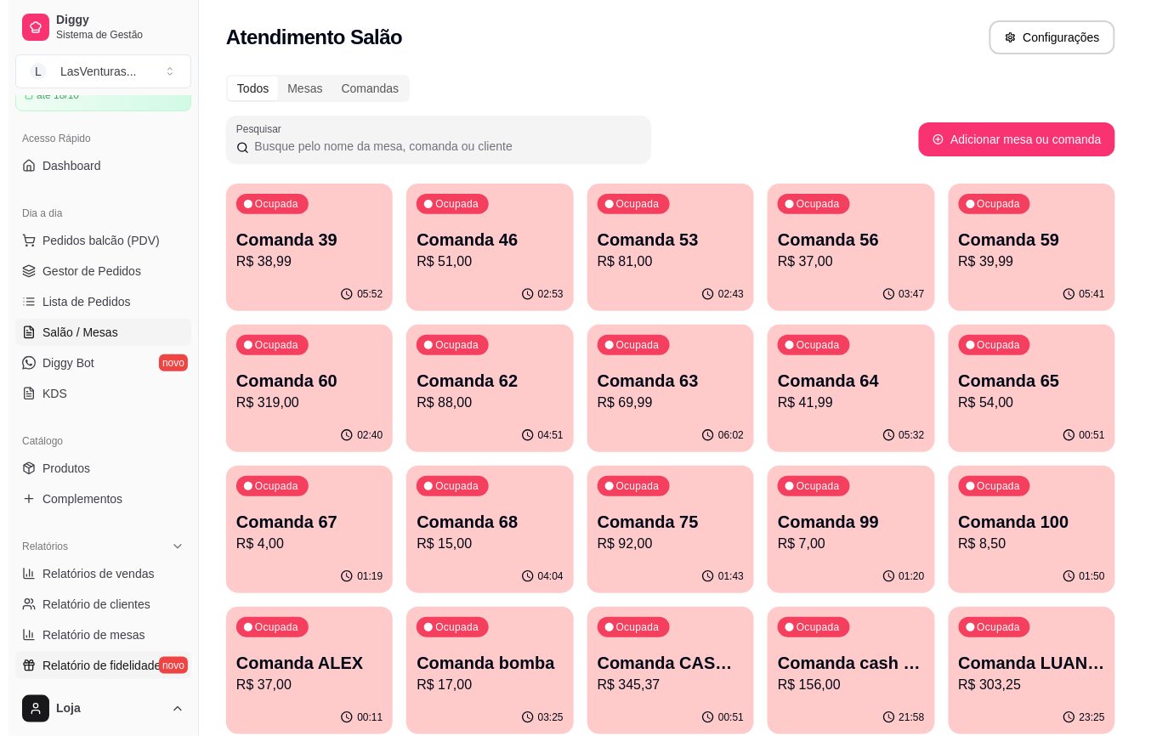
scroll to position [0, 0]
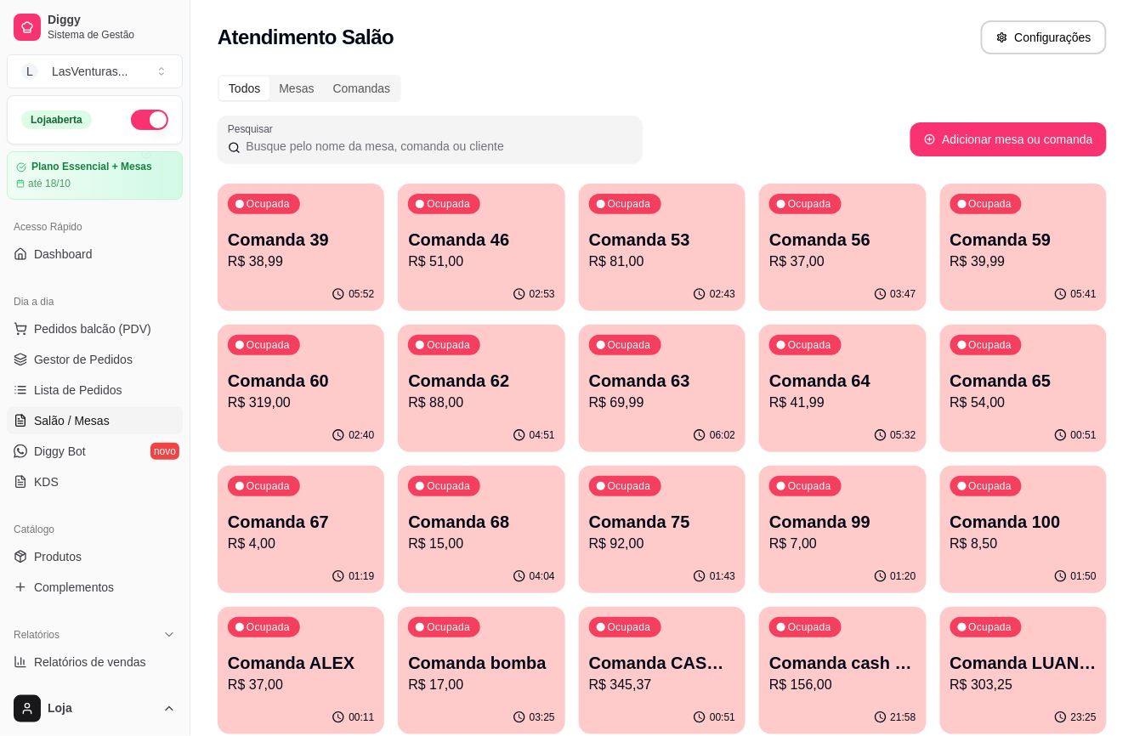
click at [291, 422] on div "02:40" at bounding box center [301, 435] width 167 height 33
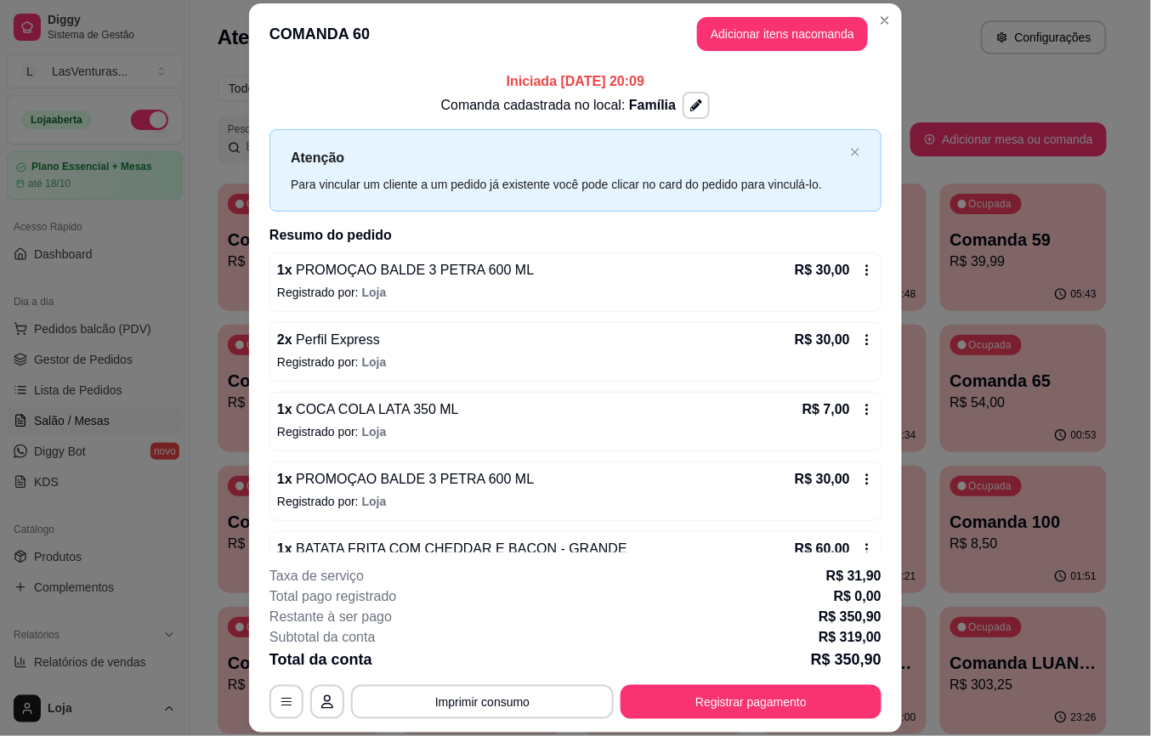
drag, startPoint x: 834, startPoint y: 517, endPoint x: 850, endPoint y: 521, distance: 16.7
click at [850, 521] on div "1 x PROMOÇAO BALDE 3 PETRA 600 ML R$ 30,00 Registrado por: Loja" at bounding box center [576, 492] width 612 height 60
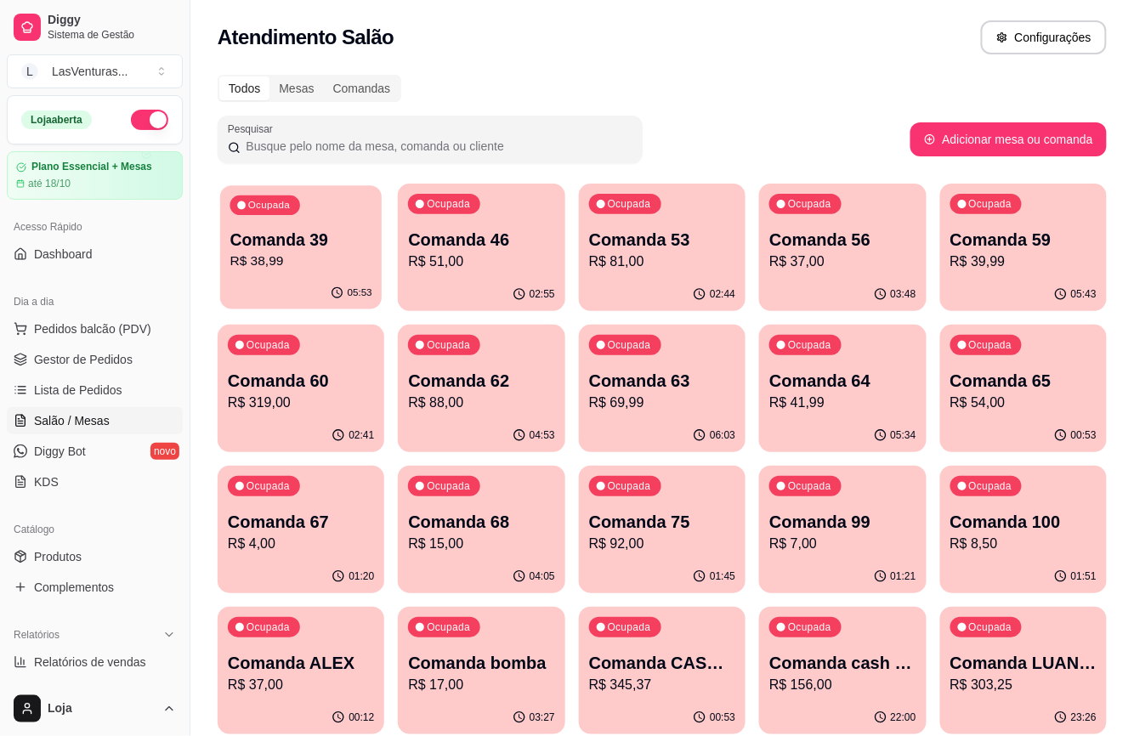
click at [262, 228] on div "Ocupada Comanda 39 R$ 38,99" at bounding box center [301, 231] width 162 height 92
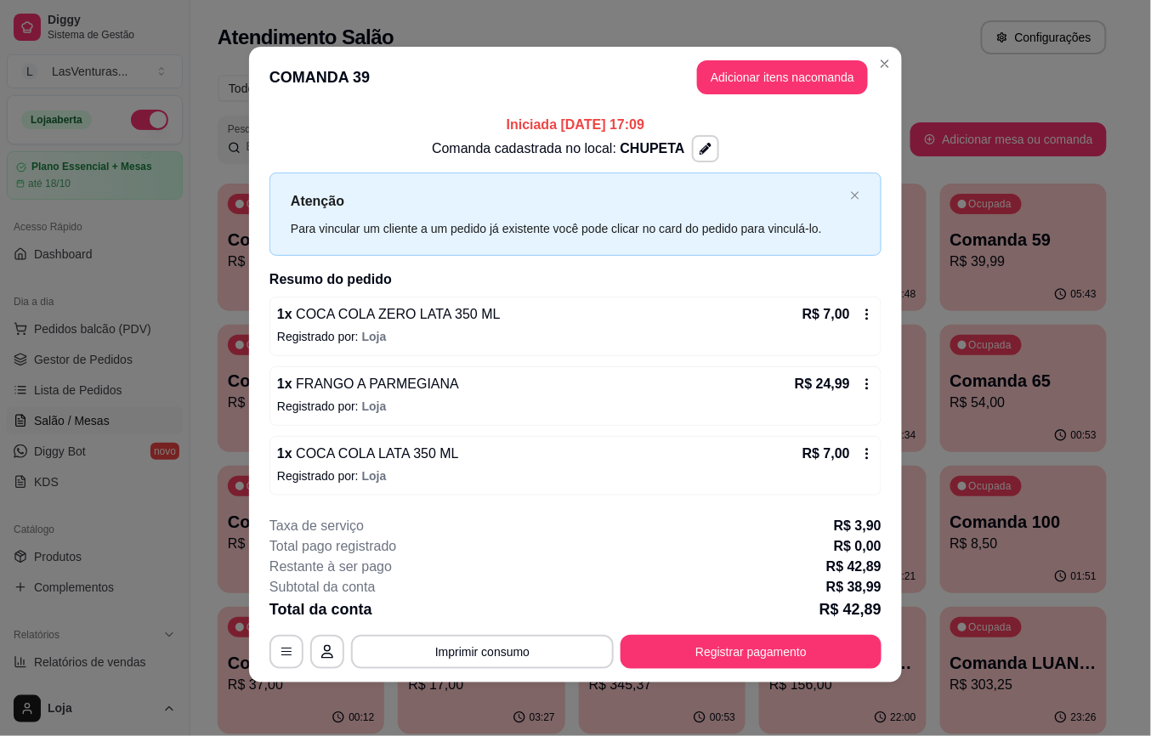
scroll to position [4, 0]
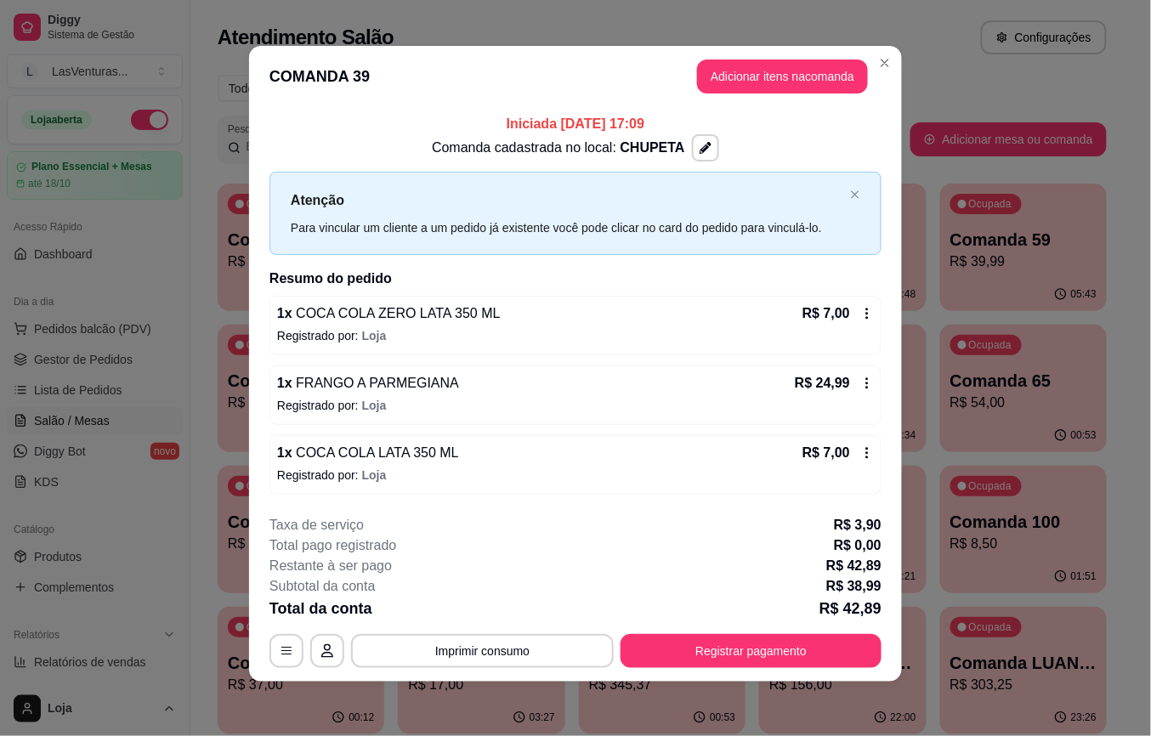
click at [889, 405] on div "**********" at bounding box center [575, 368] width 1151 height 736
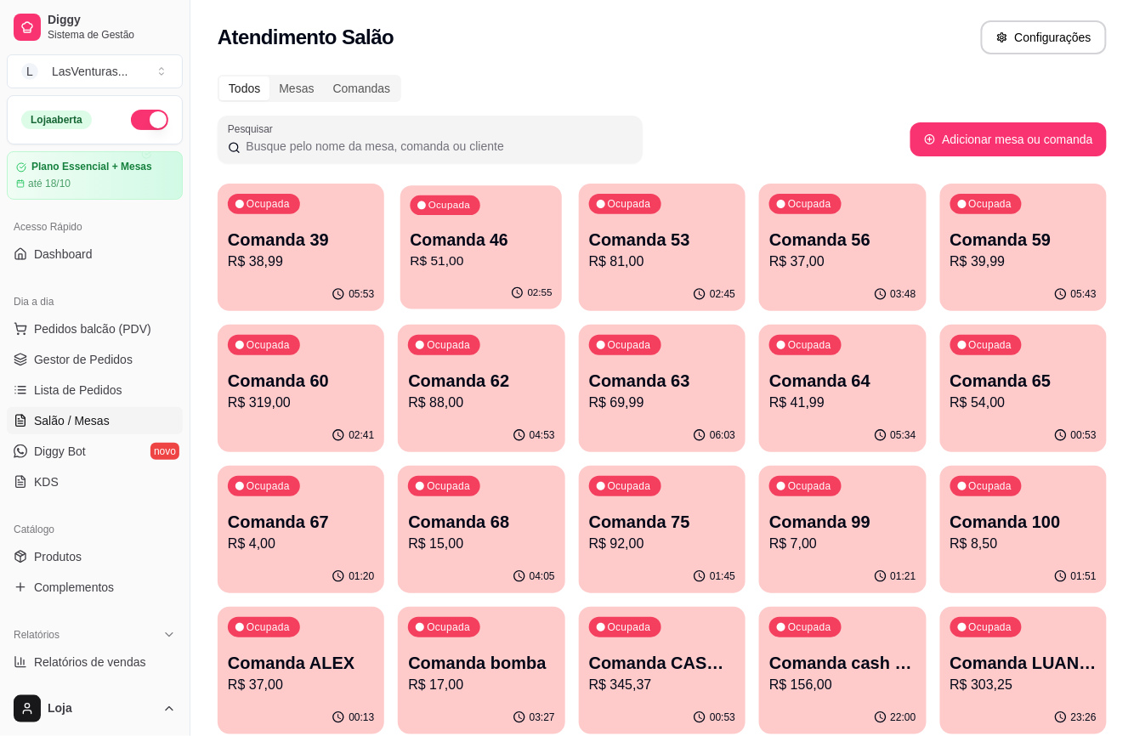
click at [468, 226] on div "Ocupada Comanda 46 R$ 51,00" at bounding box center [481, 231] width 162 height 92
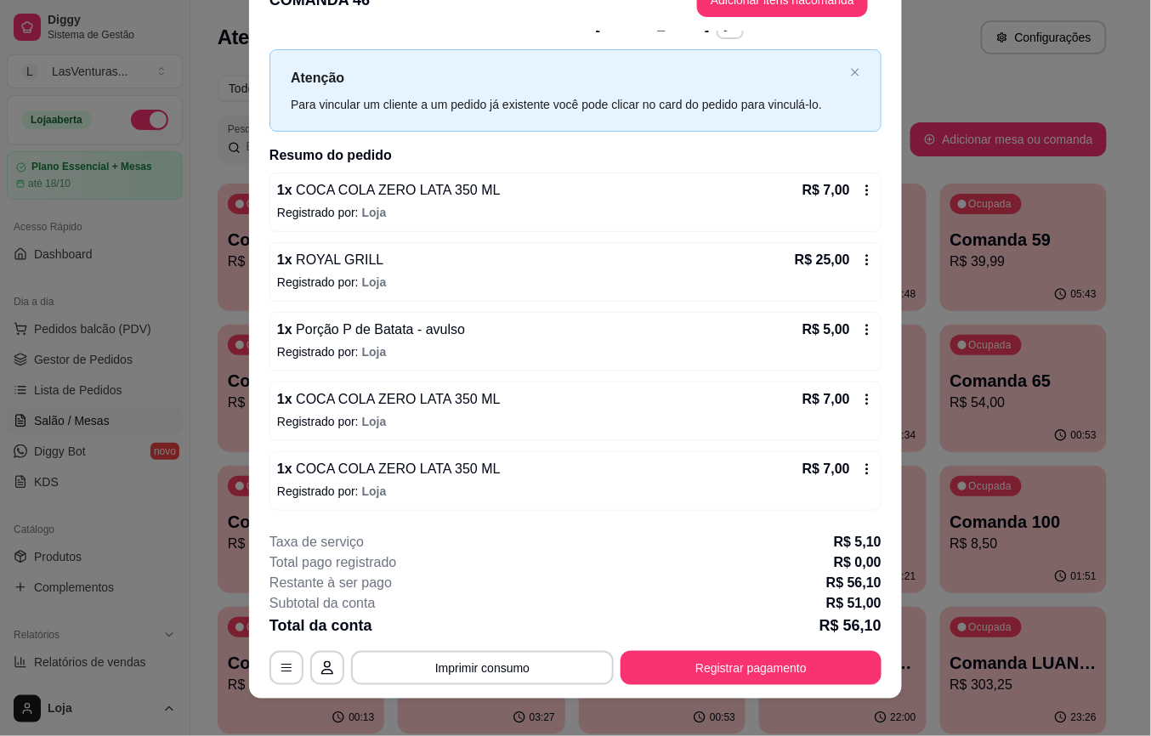
scroll to position [51, 0]
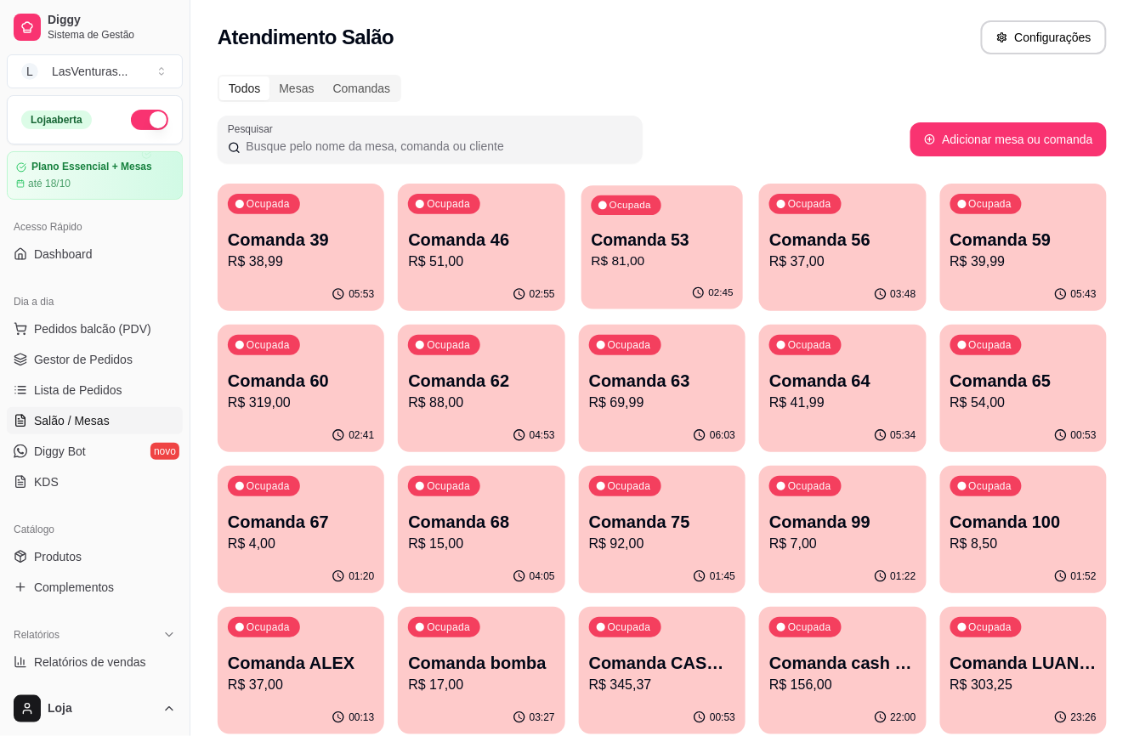
click at [699, 256] on p "R$ 81,00" at bounding box center [662, 262] width 142 height 20
click at [780, 238] on p "Comanda 56" at bounding box center [842, 240] width 146 height 24
click at [987, 297] on div "05:43" at bounding box center [1024, 293] width 162 height 32
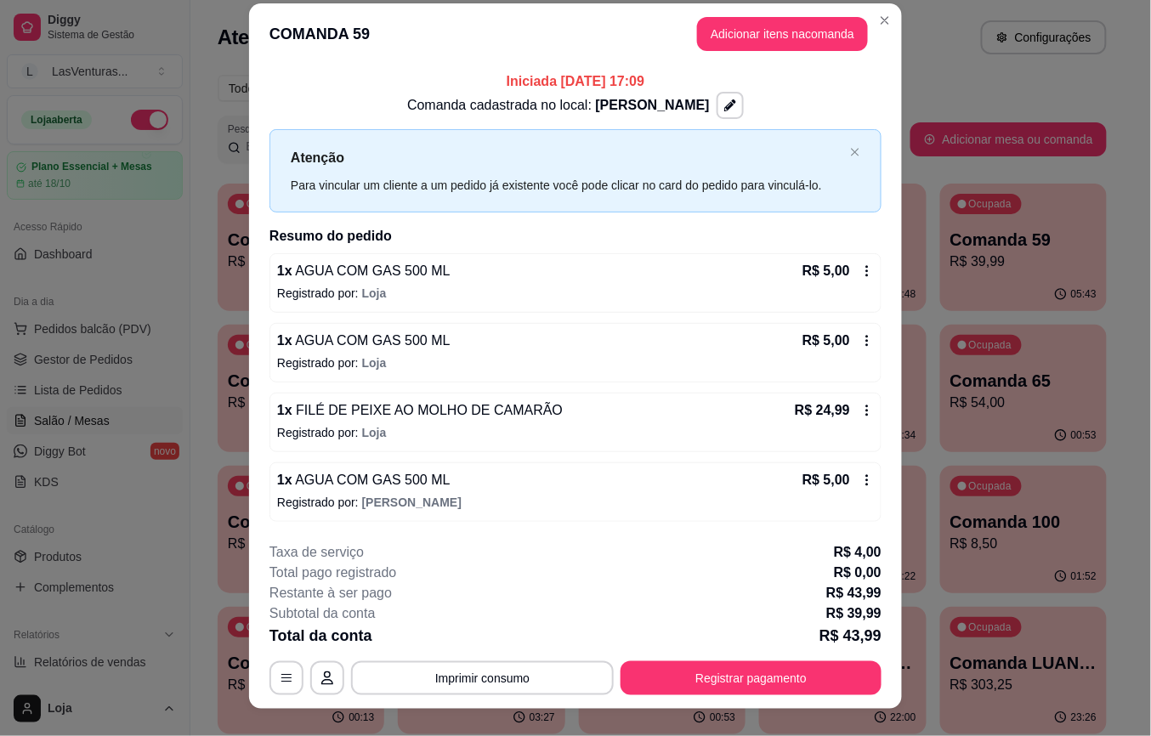
scroll to position [0, 0]
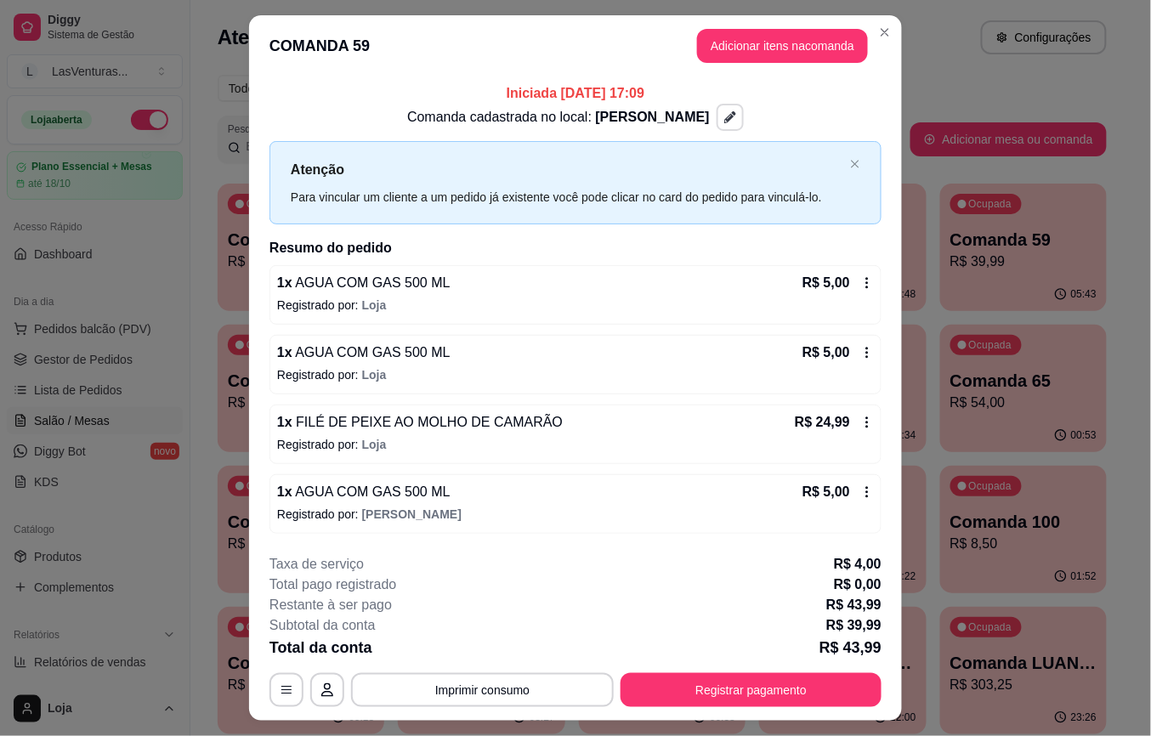
click at [724, 120] on icon "button" at bounding box center [730, 117] width 12 height 12
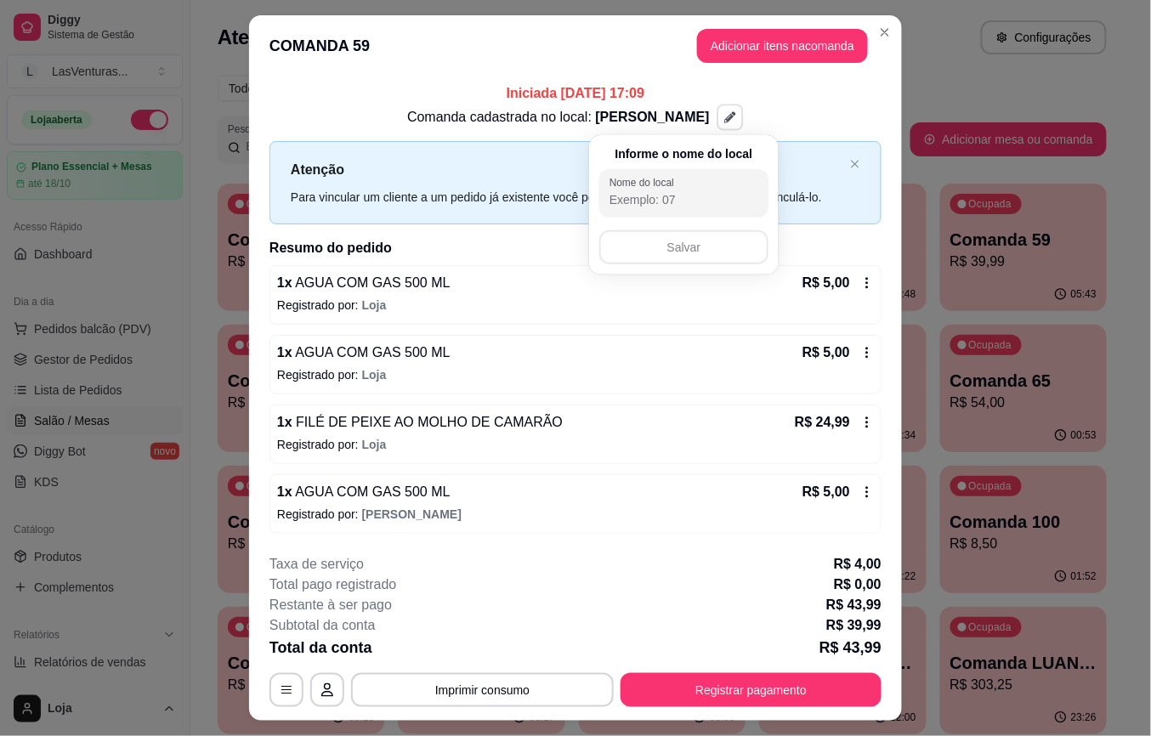
click at [786, 105] on div "Comanda cadastrada no local: [PERSON_NAME]" at bounding box center [576, 117] width 612 height 27
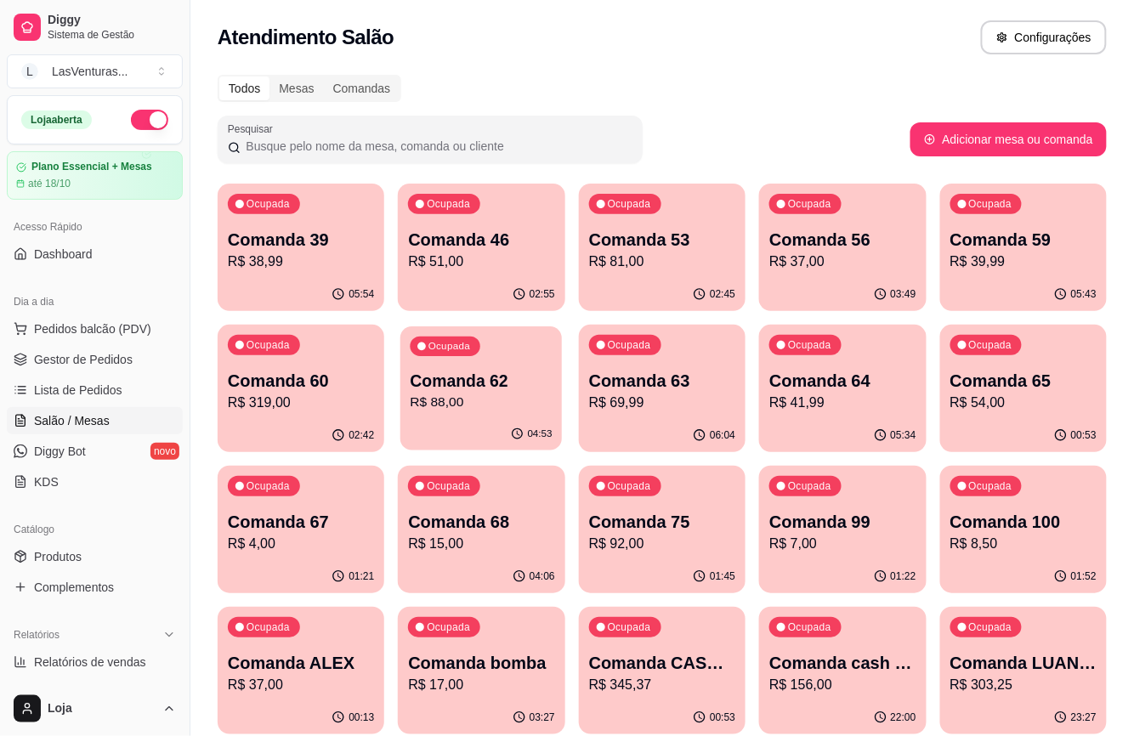
click at [522, 384] on p "Comanda 62" at bounding box center [482, 381] width 142 height 23
click at [688, 423] on div "06:04" at bounding box center [663, 434] width 162 height 32
click at [654, 376] on p "Comanda 63" at bounding box center [662, 381] width 142 height 23
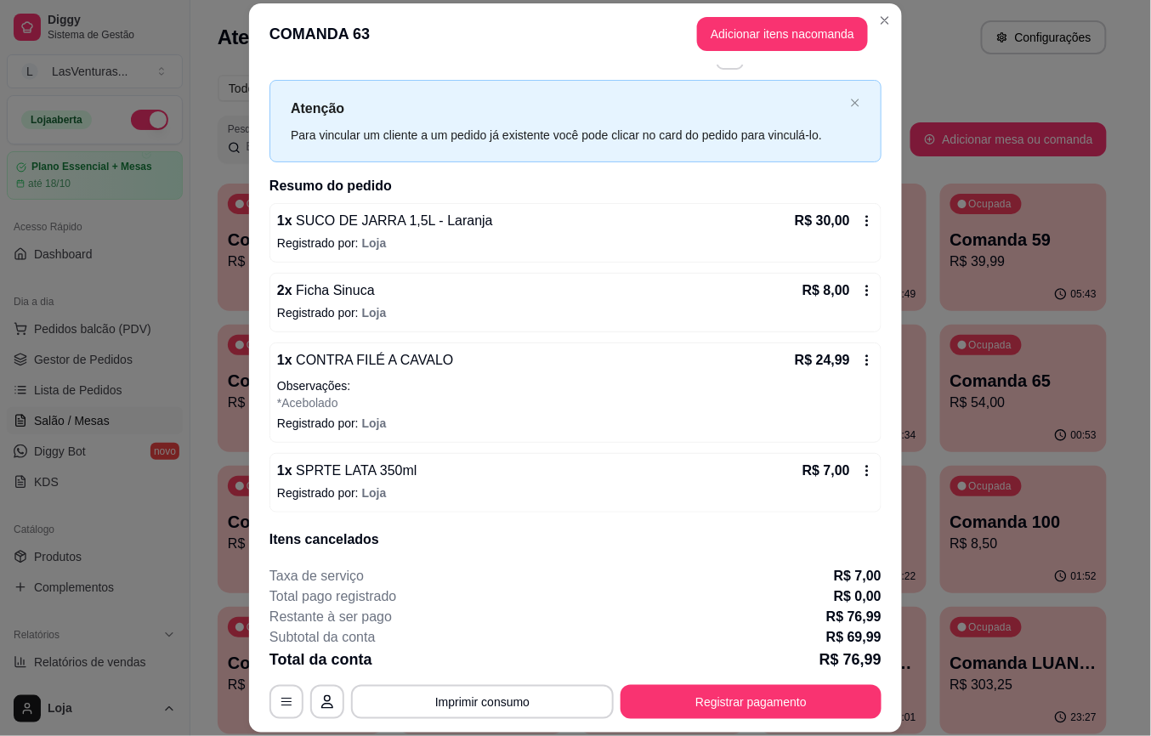
scroll to position [116, 0]
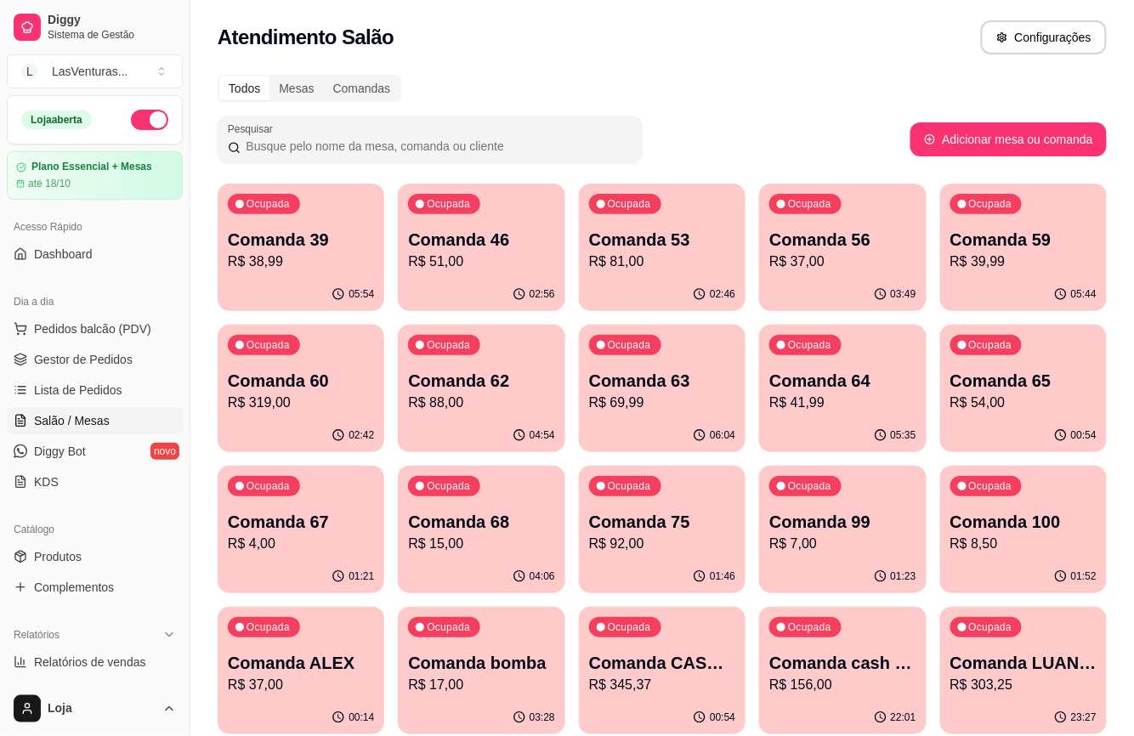
click at [644, 398] on p "R$ 69,99" at bounding box center [662, 403] width 146 height 20
click at [827, 372] on p "Comanda 64" at bounding box center [842, 381] width 146 height 24
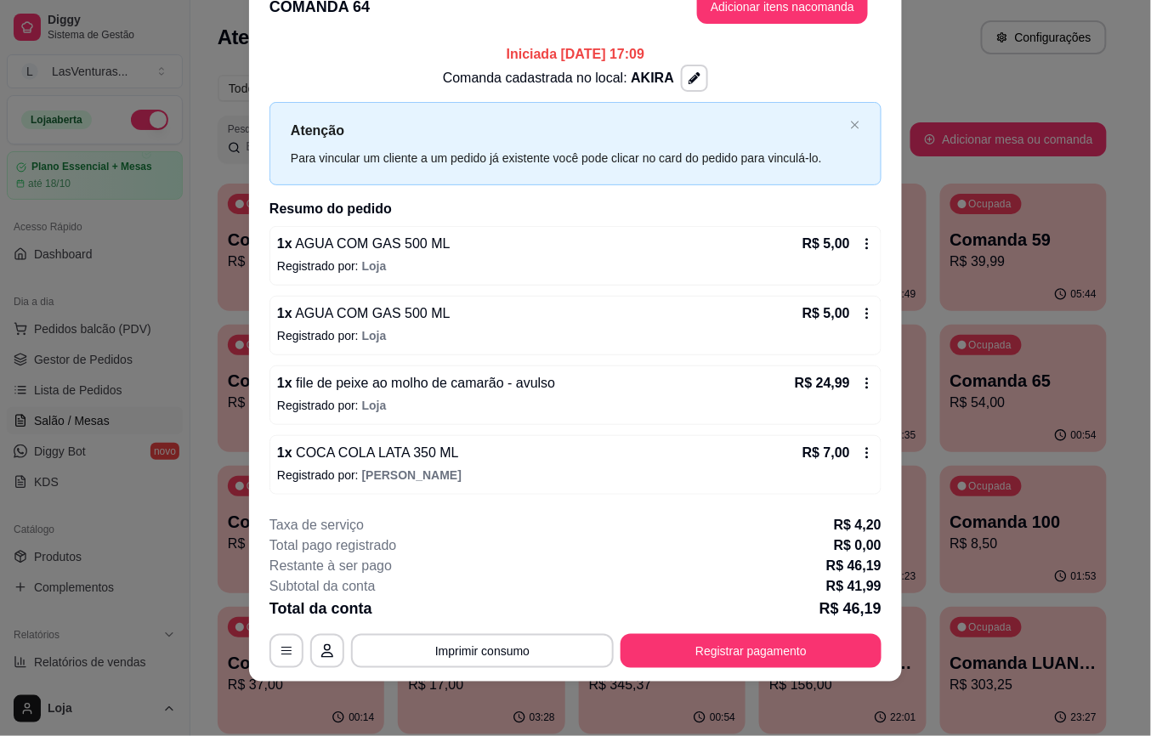
scroll to position [0, 0]
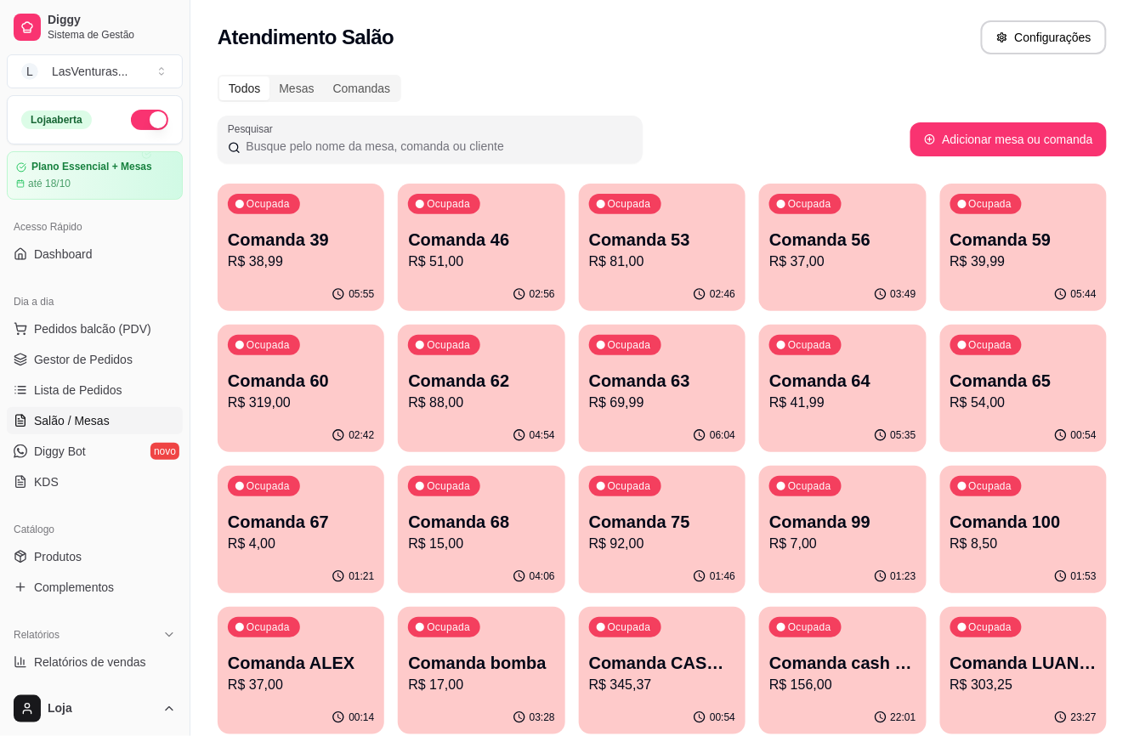
click at [978, 401] on p "R$ 54,00" at bounding box center [1024, 403] width 146 height 20
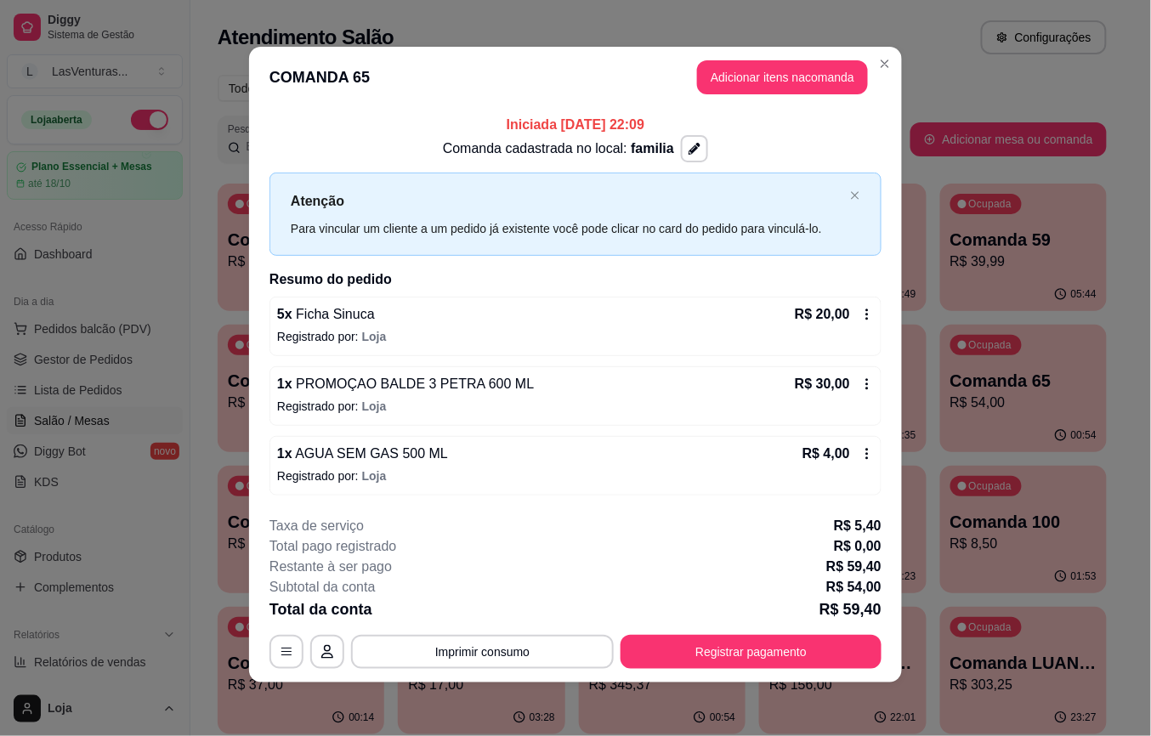
scroll to position [4, 0]
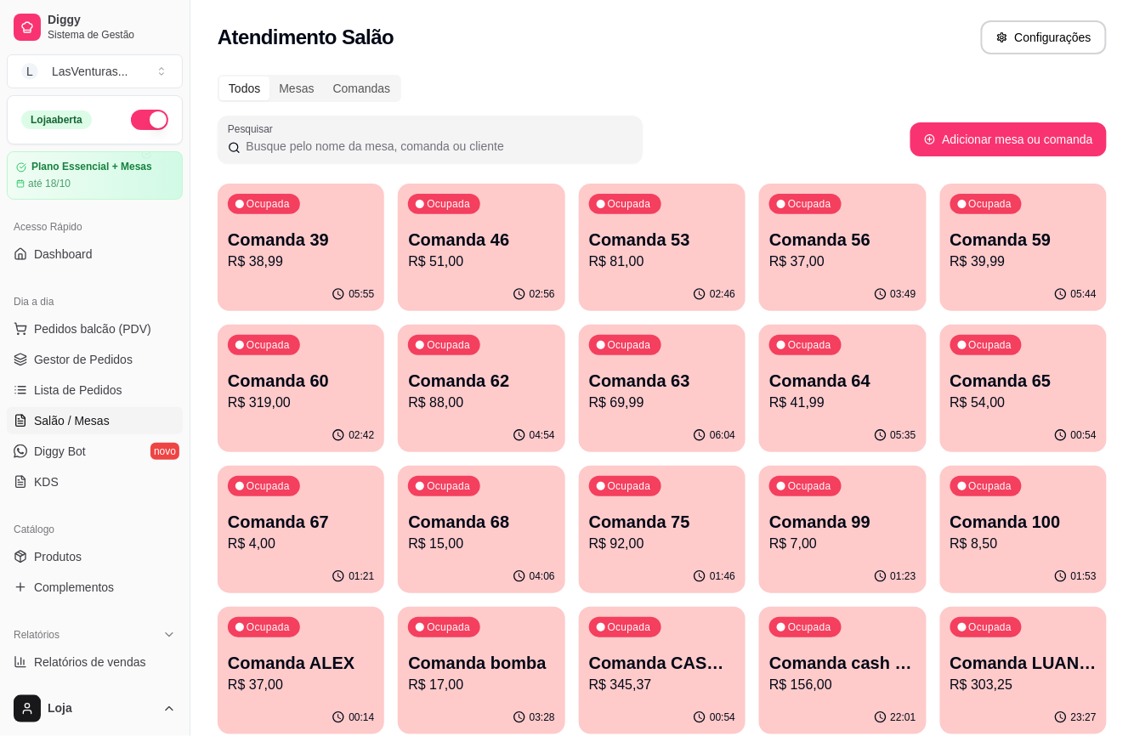
click at [299, 554] on div "Ocupada Comanda 67 R$ 4,00" at bounding box center [301, 513] width 167 height 94
click at [582, 534] on div "Ocupada Comanda 75 R$ 92,00" at bounding box center [663, 514] width 162 height 92
click at [538, 525] on p "Comanda 68" at bounding box center [482, 522] width 142 height 23
click at [731, 520] on p "Comanda 75" at bounding box center [662, 522] width 142 height 23
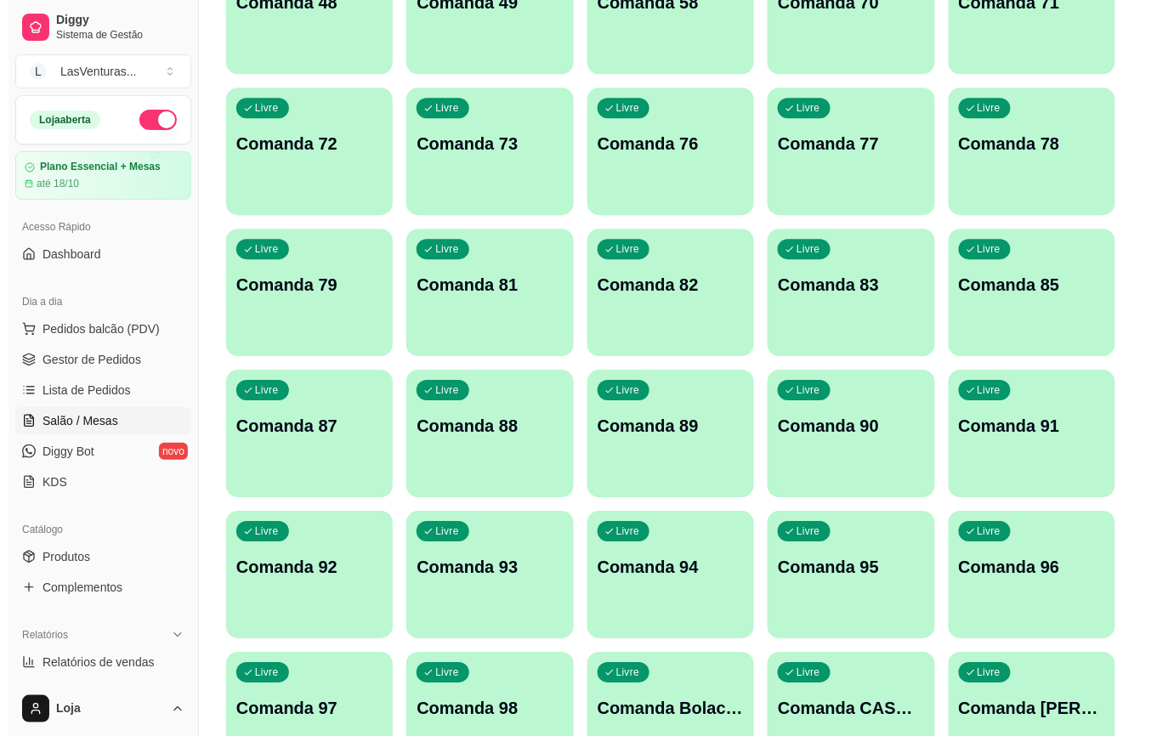
scroll to position [1360, 0]
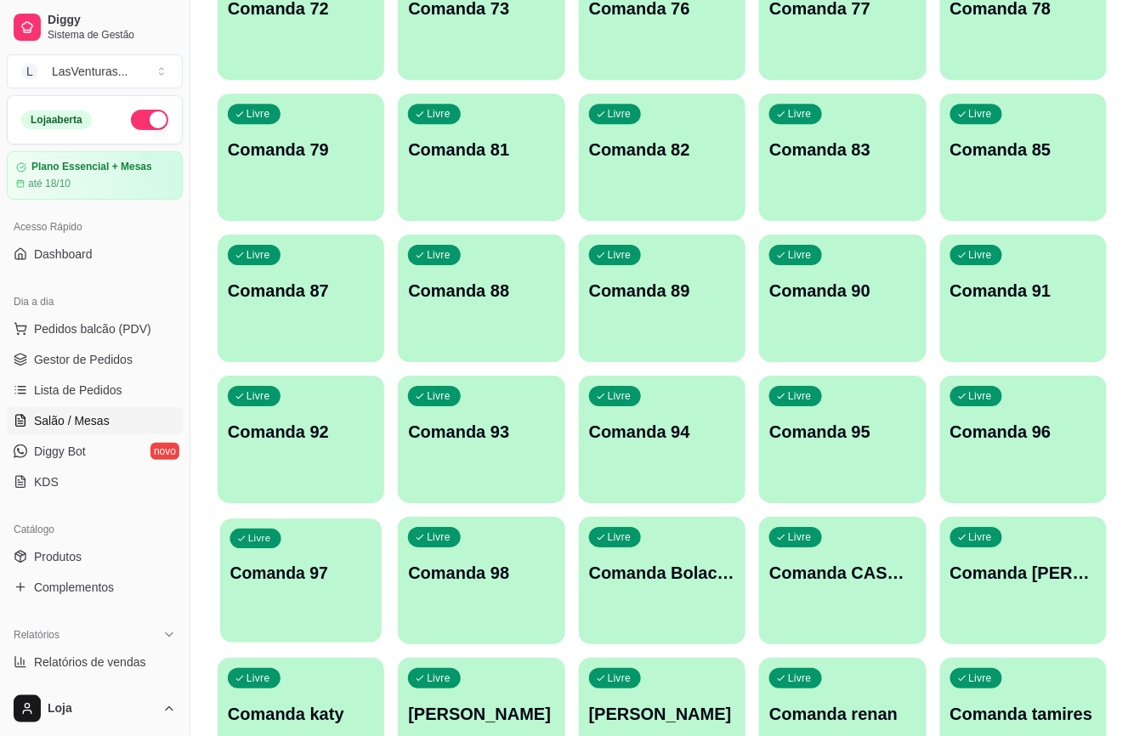
click at [249, 612] on div "Livre Comanda 97" at bounding box center [301, 571] width 162 height 104
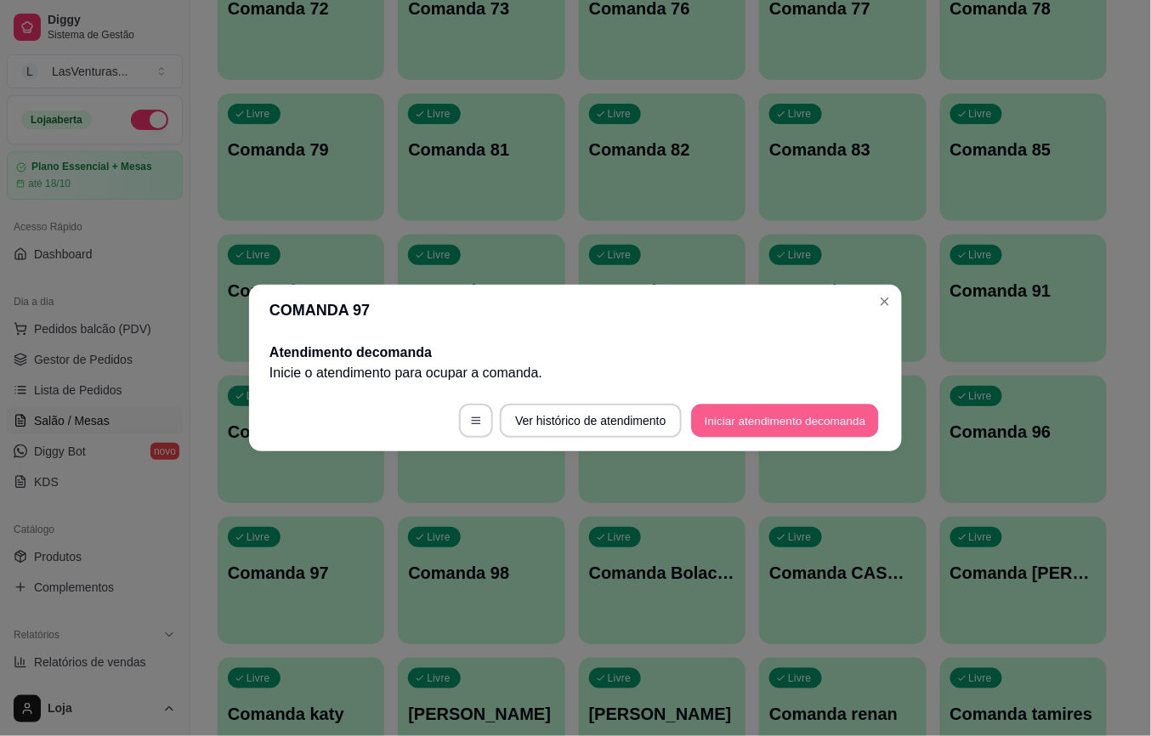
click at [729, 422] on button "Iniciar atendimento de comanda" at bounding box center [785, 421] width 188 height 33
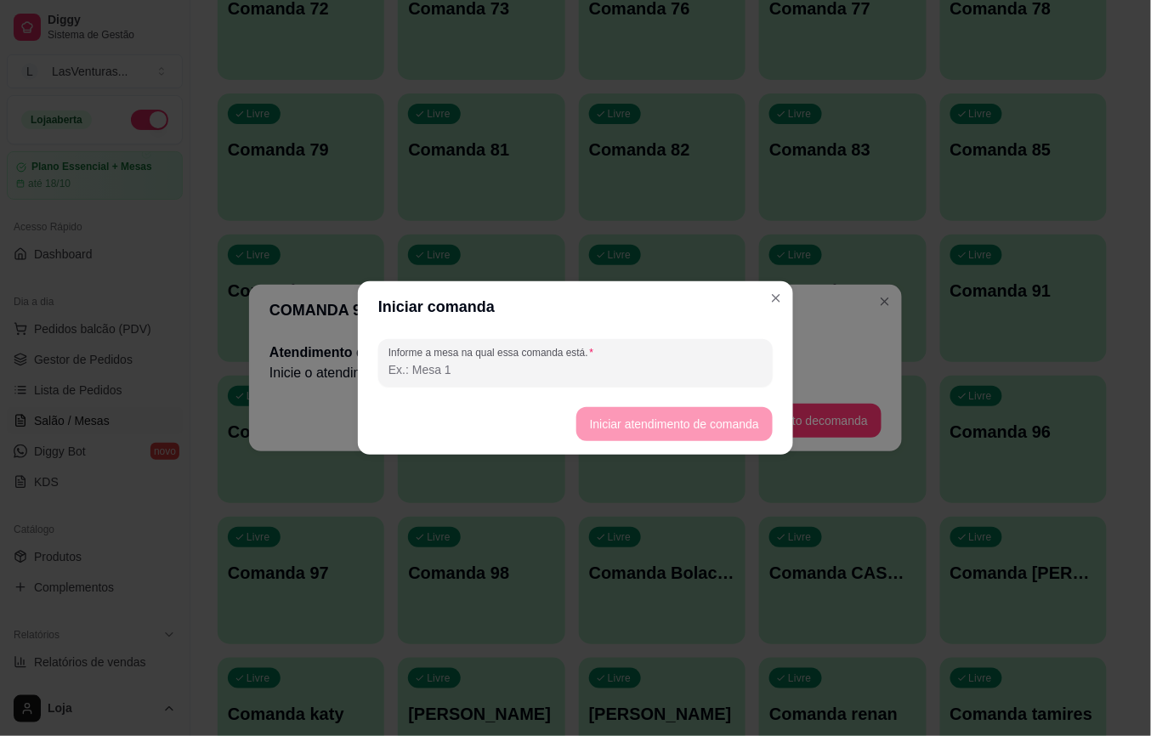
click at [673, 375] on input "Informe a mesa na qual essa comanda está." at bounding box center [576, 369] width 374 height 17
type input "Isabela"
click at [692, 403] on footer "Iniciar atendimento de comanda" at bounding box center [575, 424] width 435 height 61
drag, startPoint x: 684, startPoint y: 401, endPoint x: 690, endPoint y: 417, distance: 16.7
click at [689, 415] on footer "Iniciar atendimento de comanda" at bounding box center [575, 424] width 435 height 61
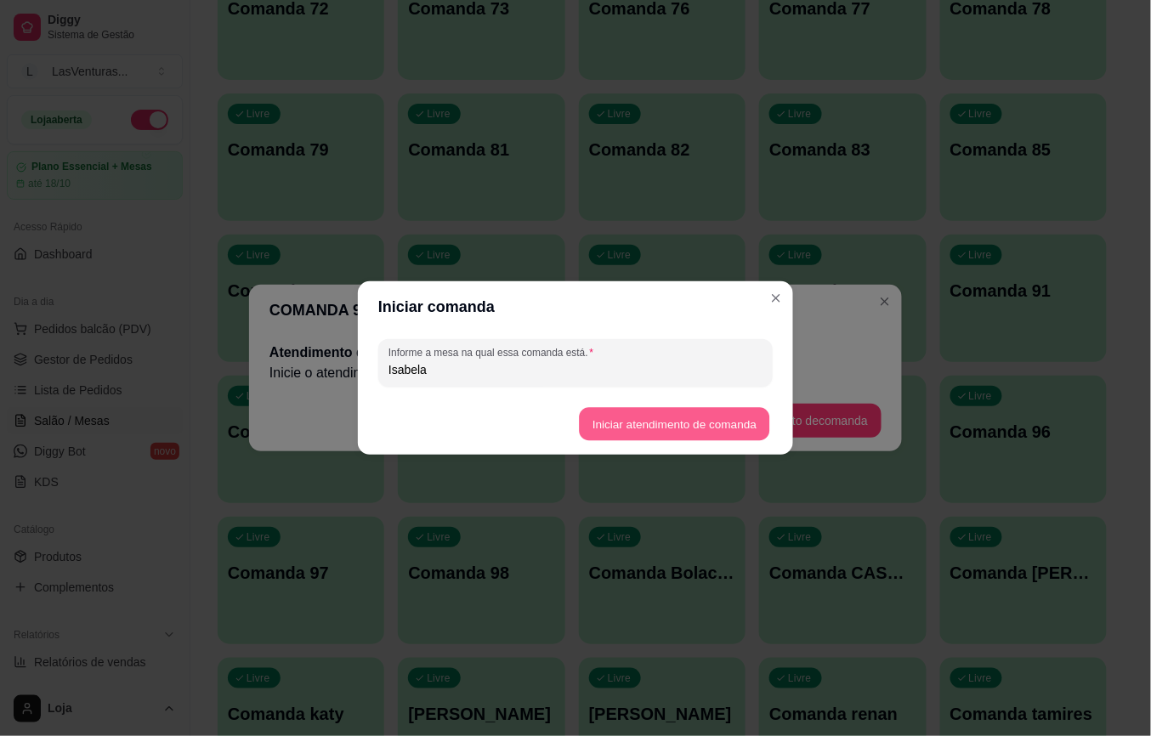
click at [691, 418] on button "Iniciar atendimento de comanda" at bounding box center [674, 424] width 190 height 33
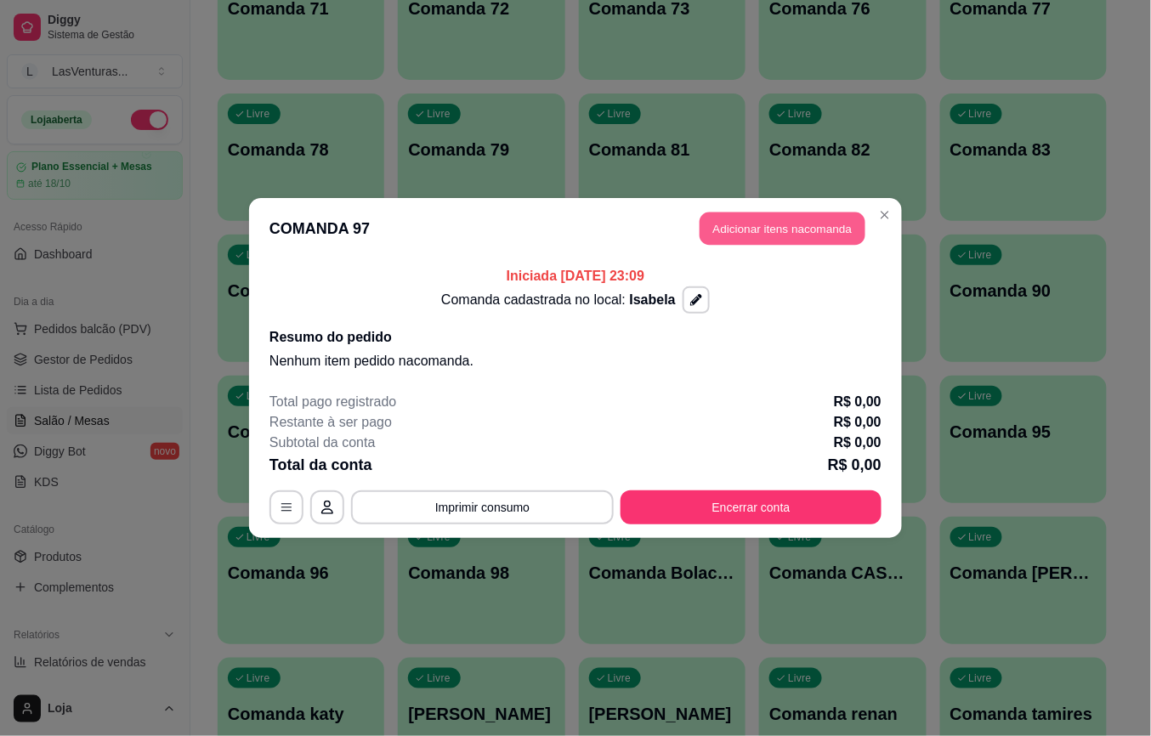
click at [817, 233] on button "Adicionar itens na comanda" at bounding box center [783, 229] width 166 height 33
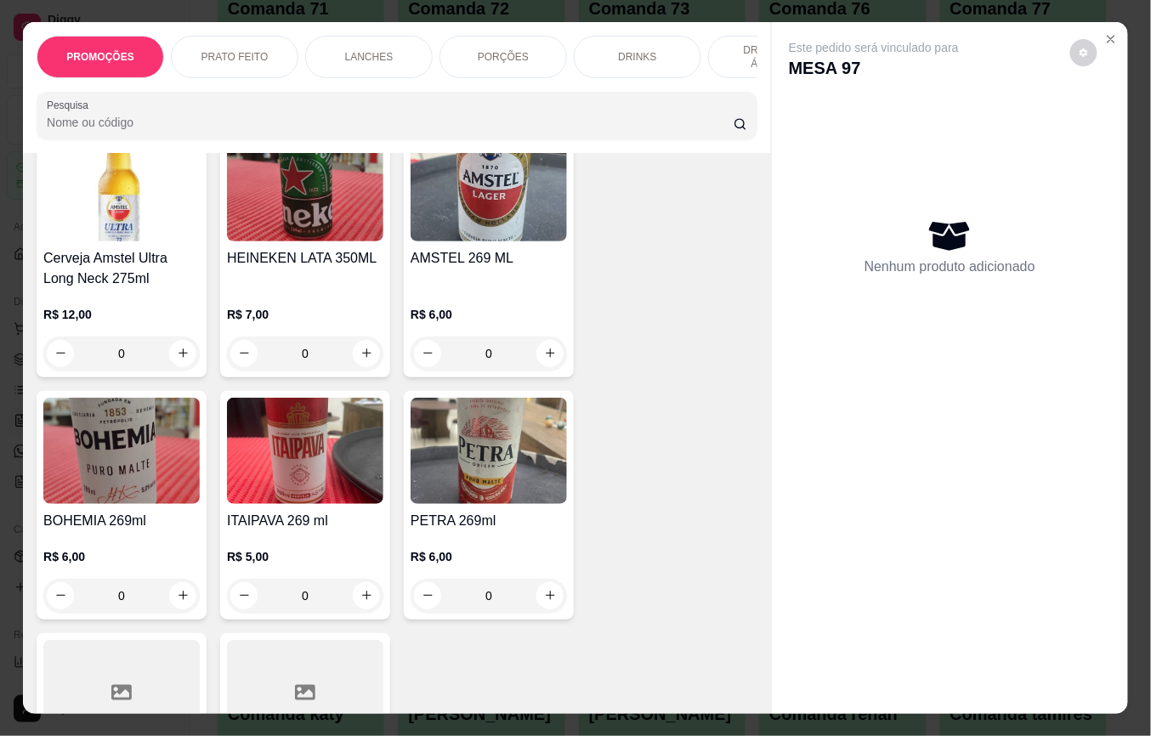
scroll to position [0, 0]
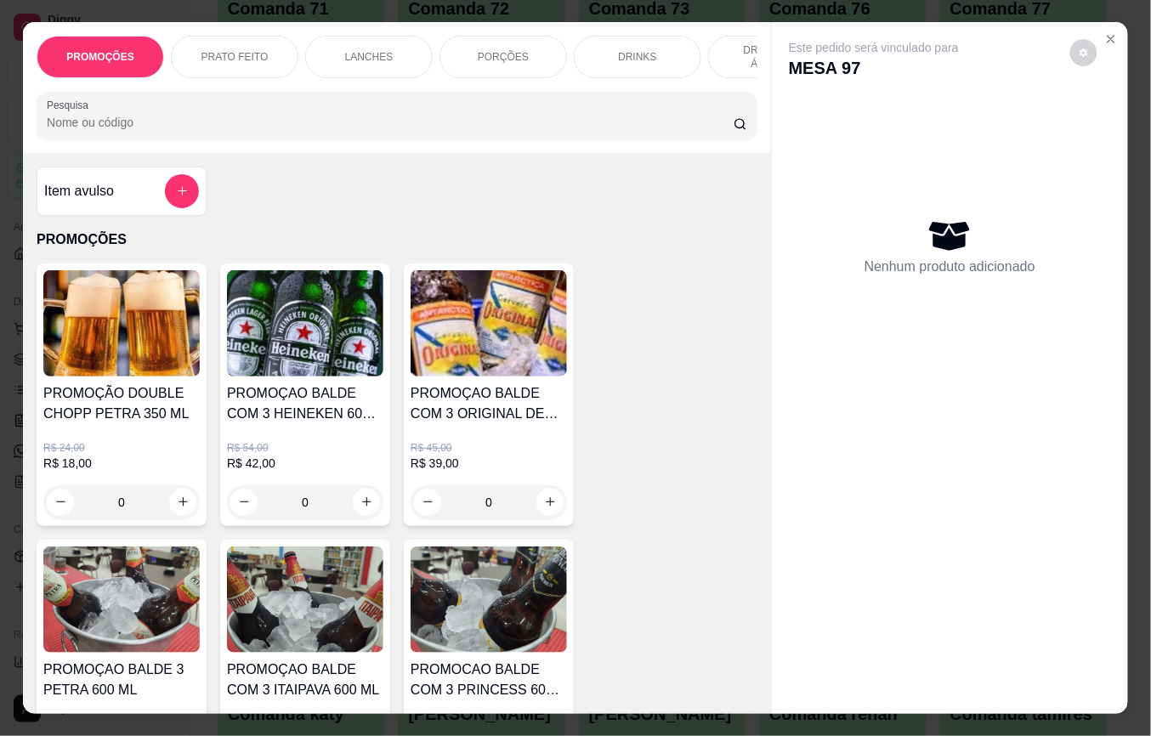
click at [192, 202] on div "Item avulso" at bounding box center [122, 191] width 170 height 49
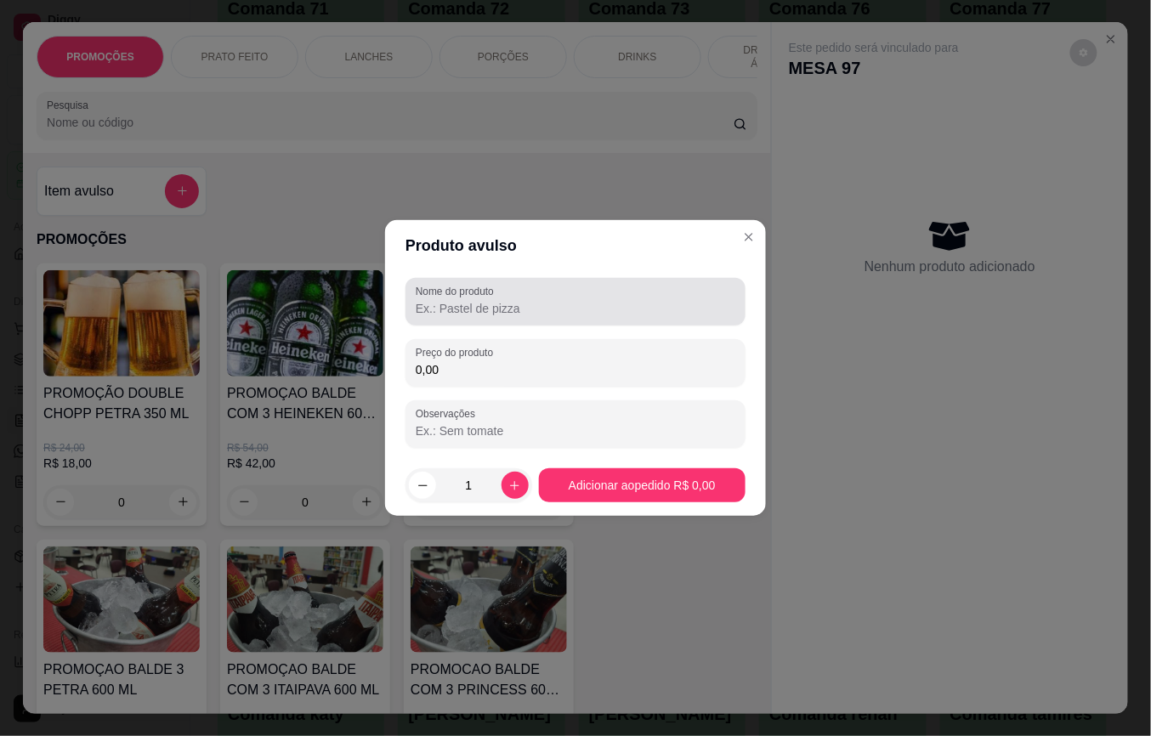
click at [474, 294] on label "Nome do produto" at bounding box center [458, 291] width 84 height 14
click at [474, 300] on input "Nome do produto" at bounding box center [576, 308] width 320 height 17
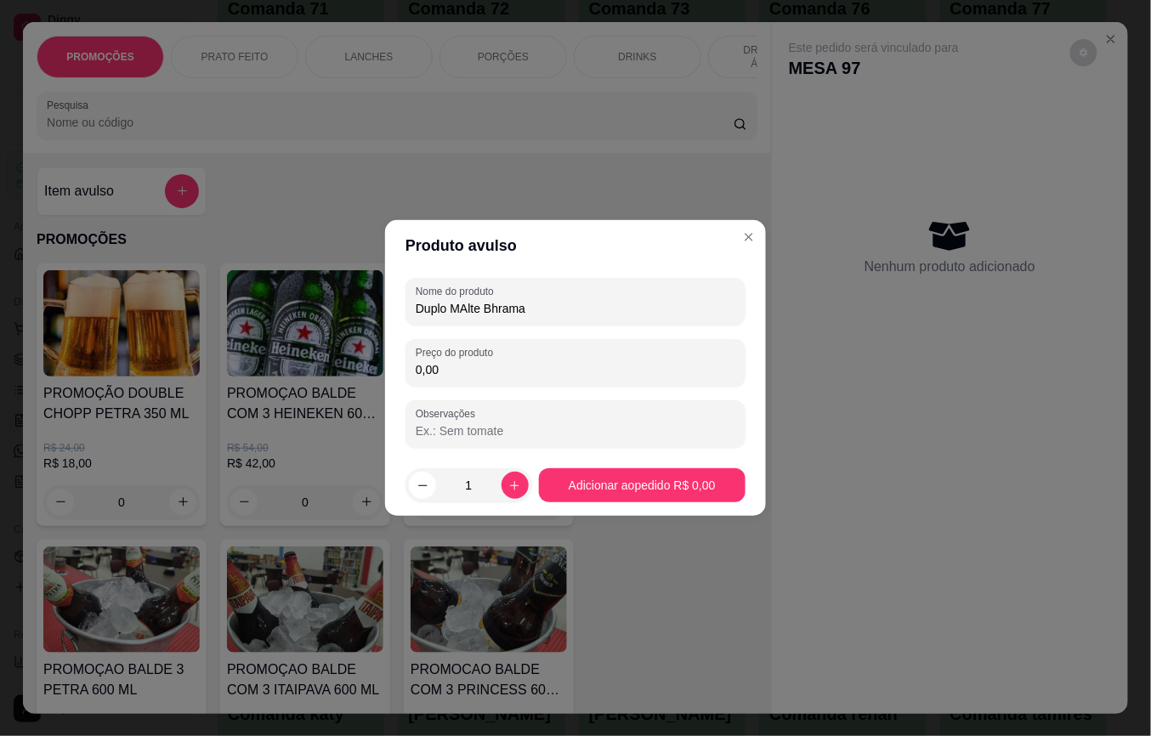
click at [464, 306] on input "Duplo MAlte Bhrama" at bounding box center [576, 308] width 320 height 17
click at [469, 304] on input "Duplo MAlte Bhrama" at bounding box center [576, 308] width 320 height 17
type input "Duplo [PERSON_NAME]"
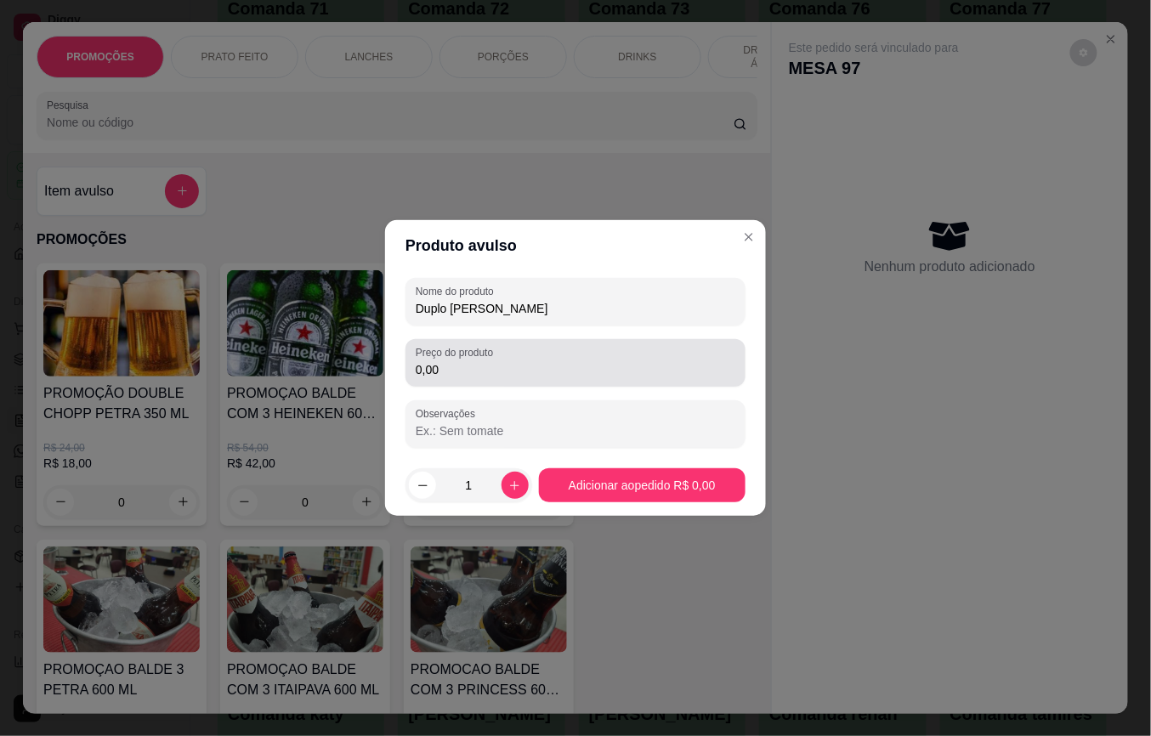
click at [539, 355] on div "0,00" at bounding box center [576, 363] width 320 height 34
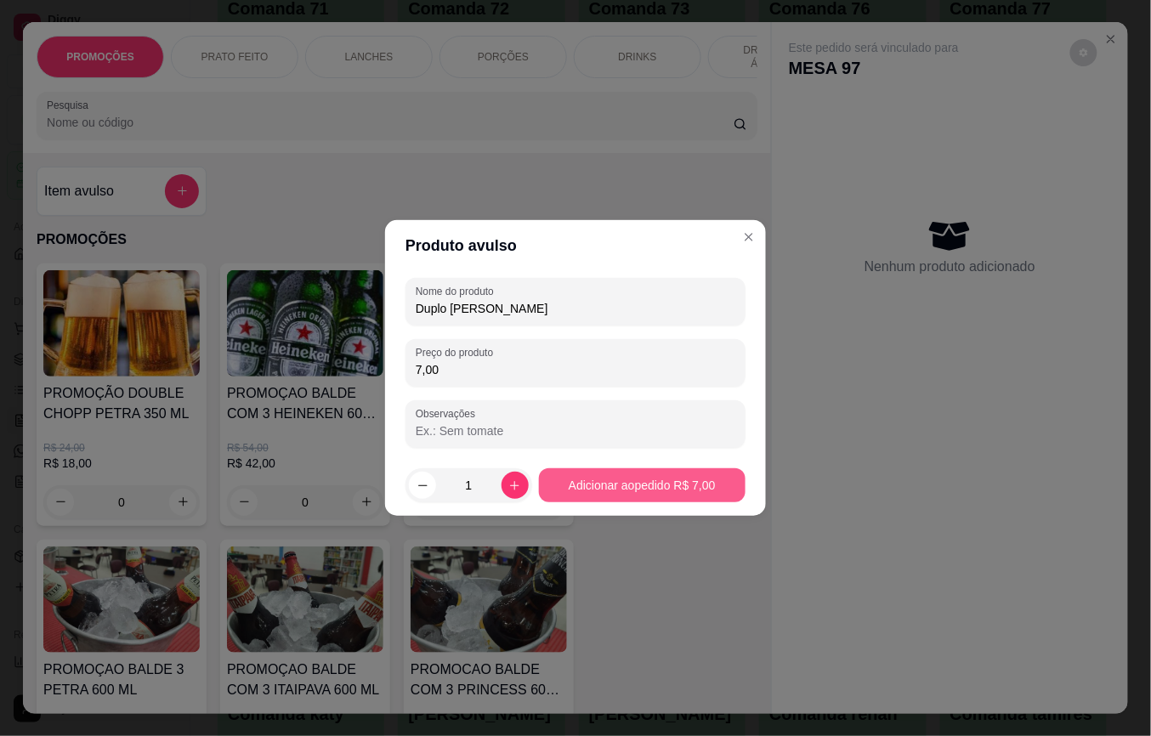
type input "7,00"
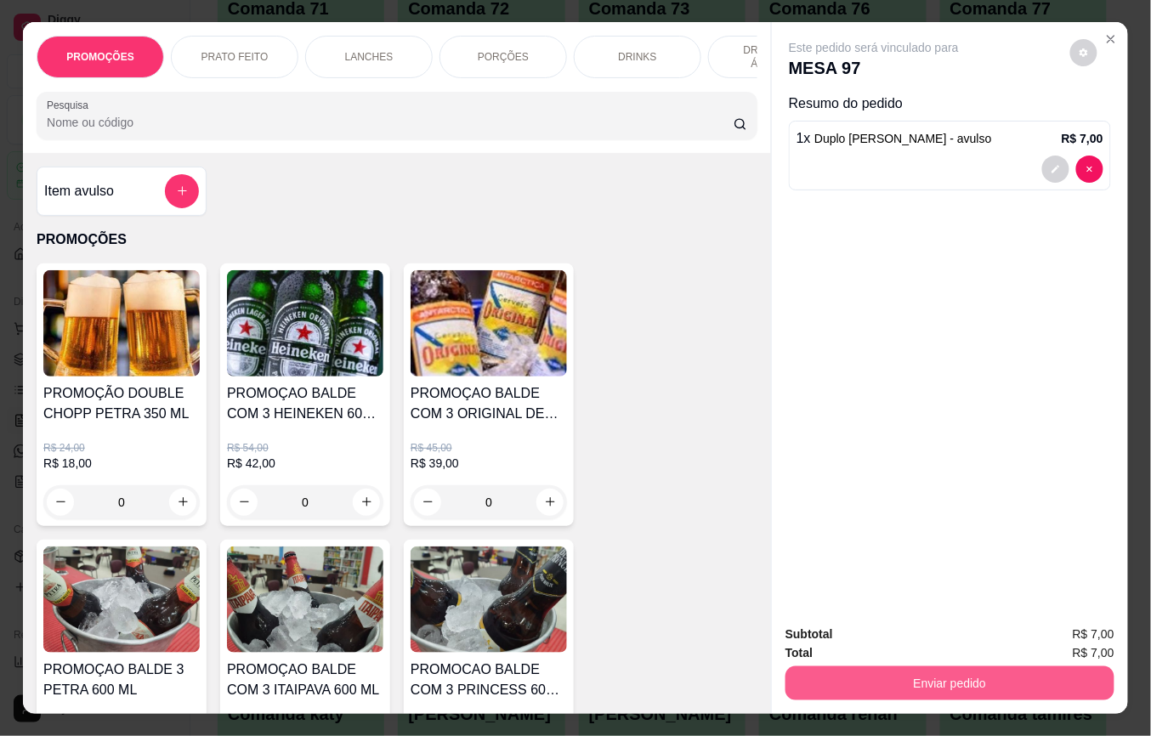
click at [866, 667] on button "Enviar pedido" at bounding box center [950, 684] width 329 height 34
click at [827, 304] on div "Este pedido será vinculado para MESA 97 Resumo do pedido 1 x Duplo Malte Bhrama…" at bounding box center [950, 316] width 356 height 589
click at [1042, 158] on button "decrease-product-quantity" at bounding box center [1055, 169] width 27 height 27
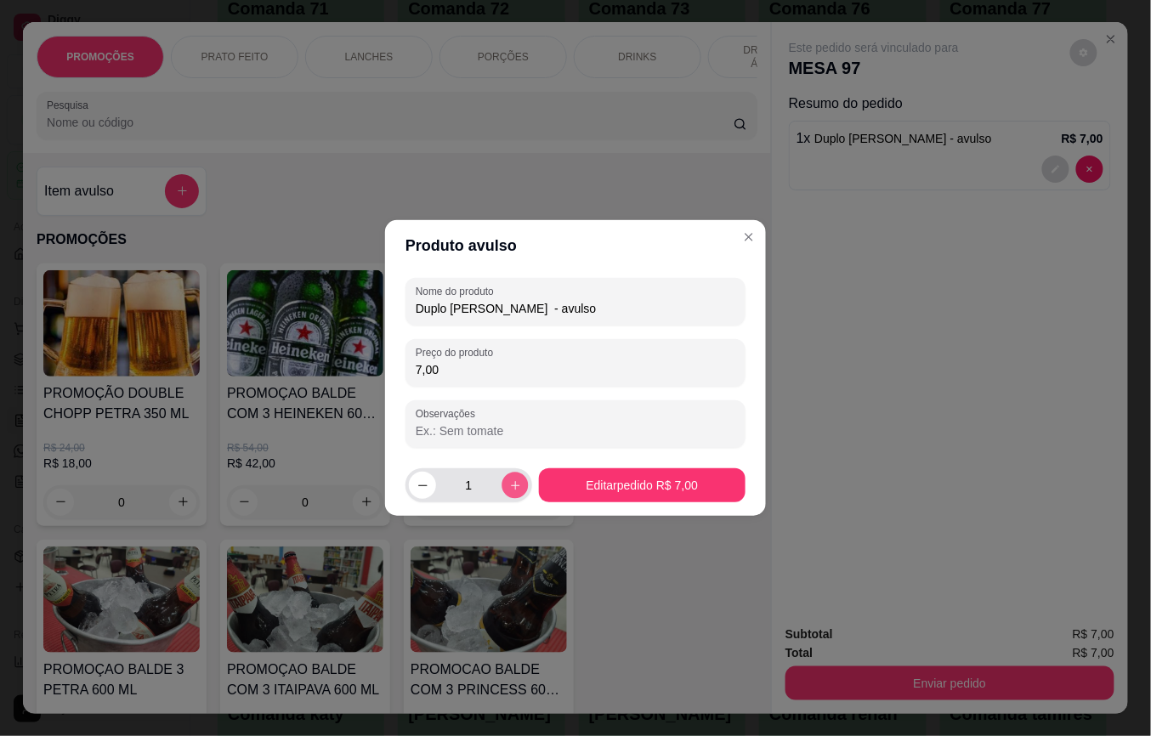
click at [512, 494] on button "increase-product-quantity" at bounding box center [515, 485] width 26 height 26
type input "2"
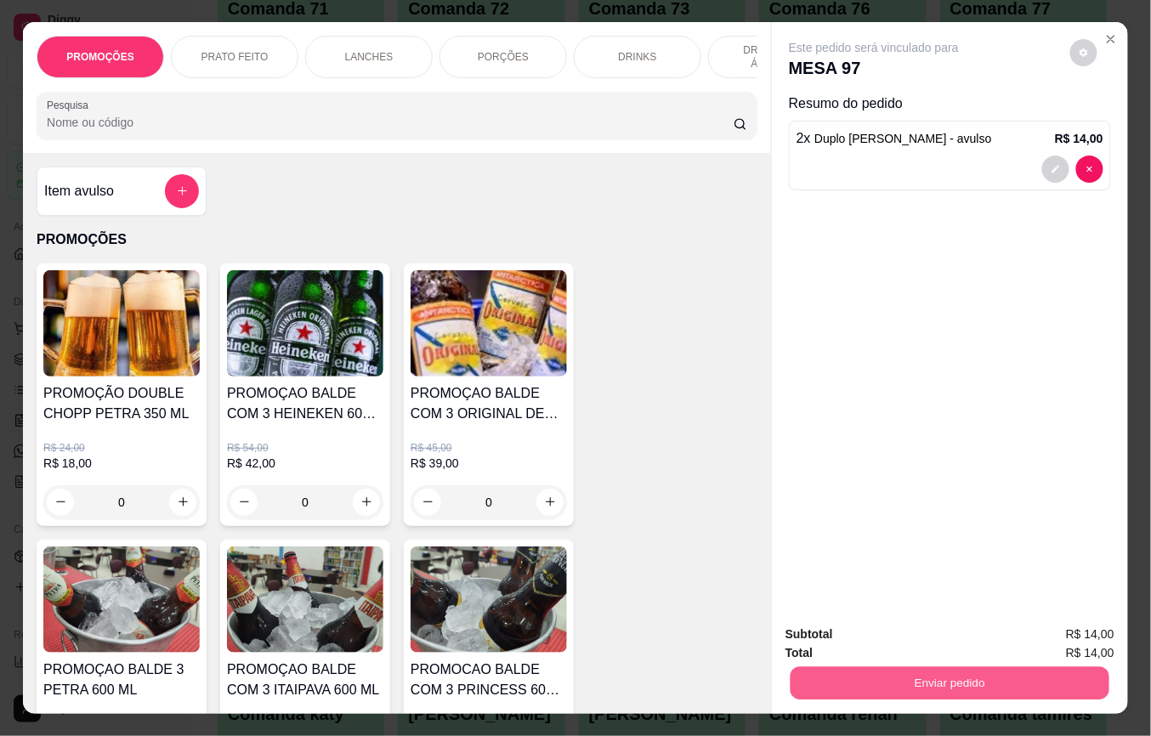
click at [898, 687] on button "Enviar pedido" at bounding box center [950, 683] width 319 height 33
click at [885, 630] on button "Não registrar e enviar pedido" at bounding box center [893, 633] width 172 height 31
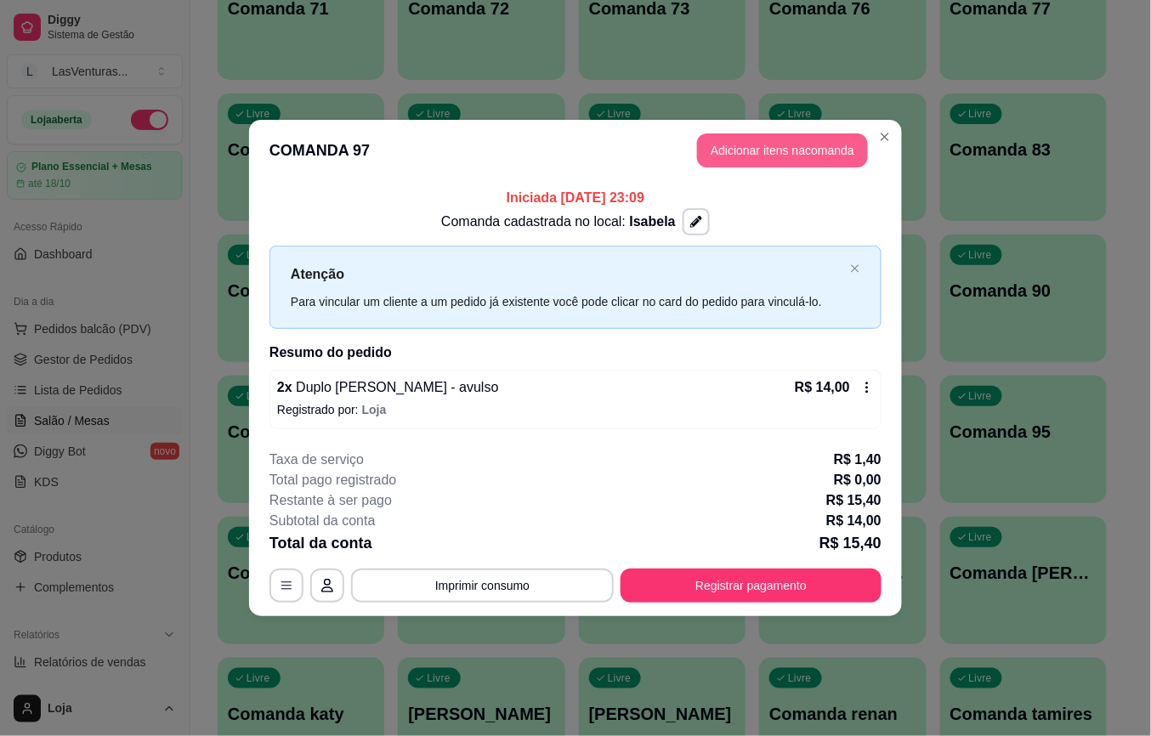
click at [820, 150] on button "Adicionar itens na comanda" at bounding box center [782, 150] width 171 height 34
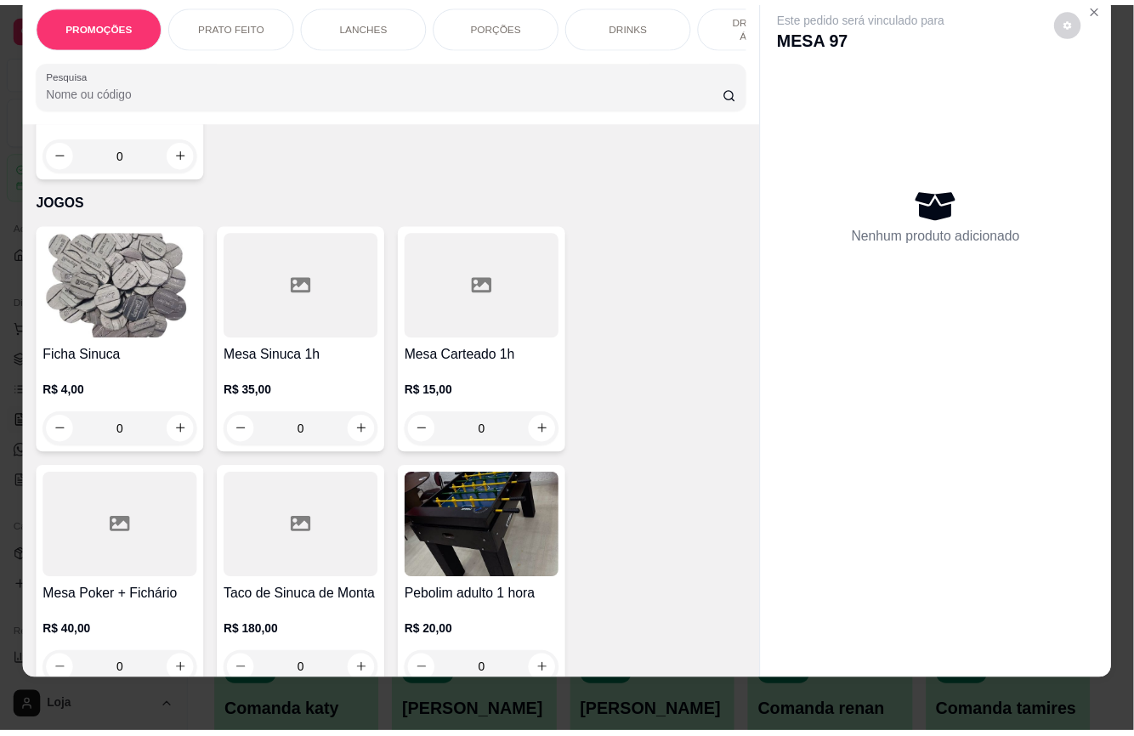
scroll to position [20005, 0]
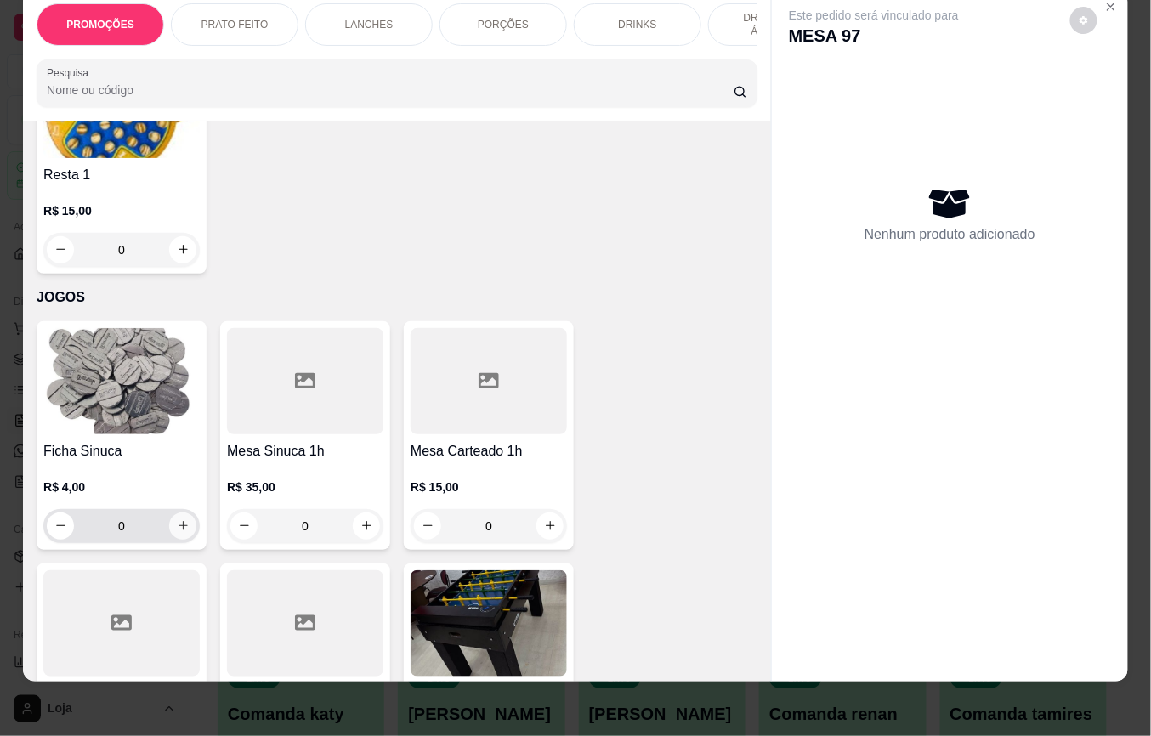
click at [181, 513] on button "increase-product-quantity" at bounding box center [182, 526] width 27 height 27
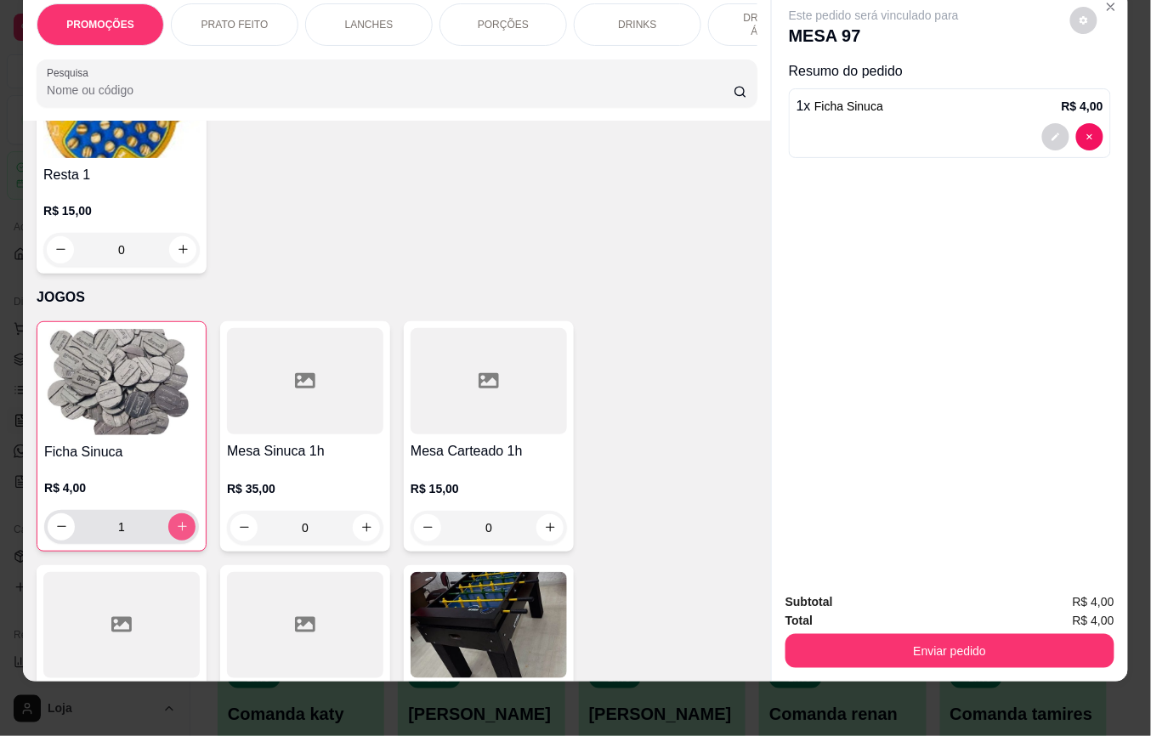
click at [180, 514] on button "increase-product-quantity" at bounding box center [181, 527] width 27 height 27
type input "2"
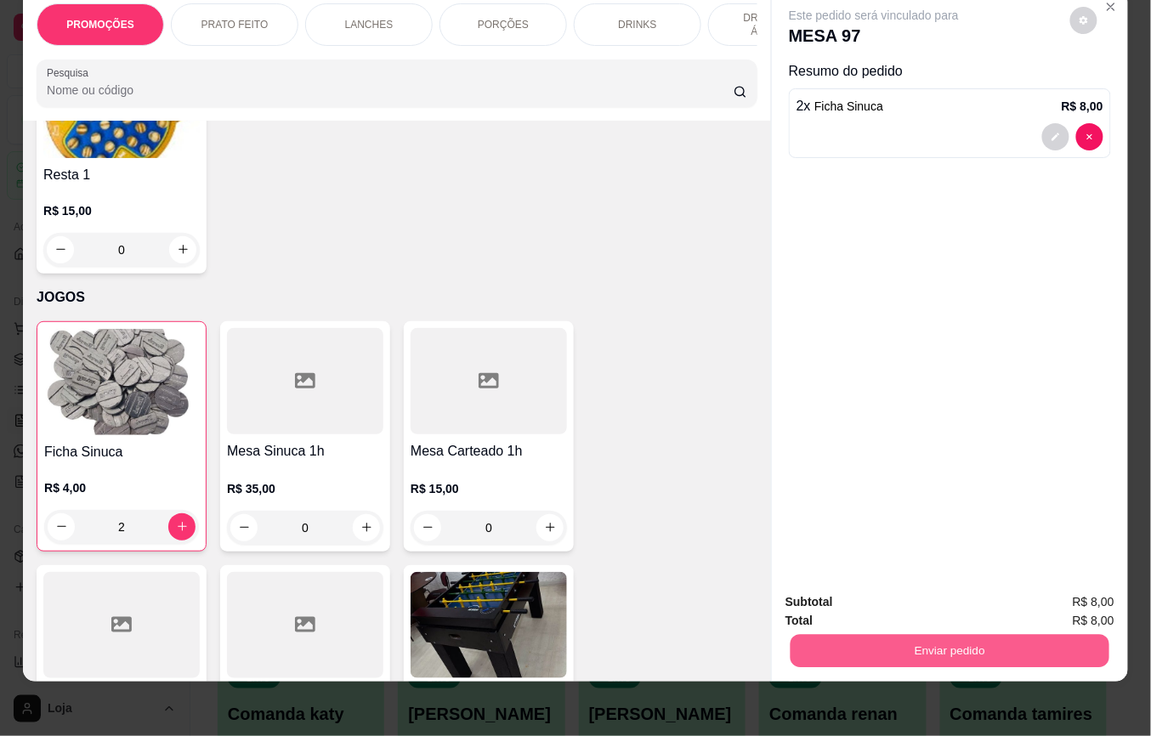
click at [916, 635] on button "Enviar pedido" at bounding box center [950, 651] width 319 height 33
click at [864, 595] on button "Não registrar e enviar pedido" at bounding box center [892, 593] width 177 height 32
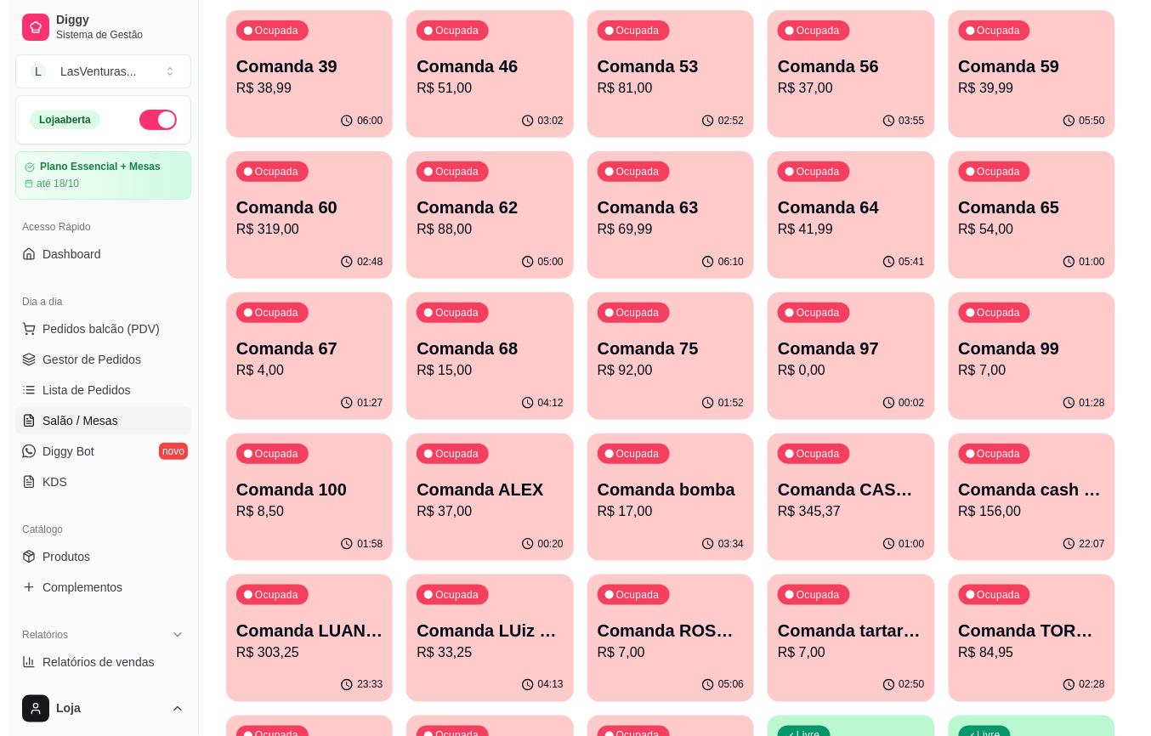
scroll to position [0, 0]
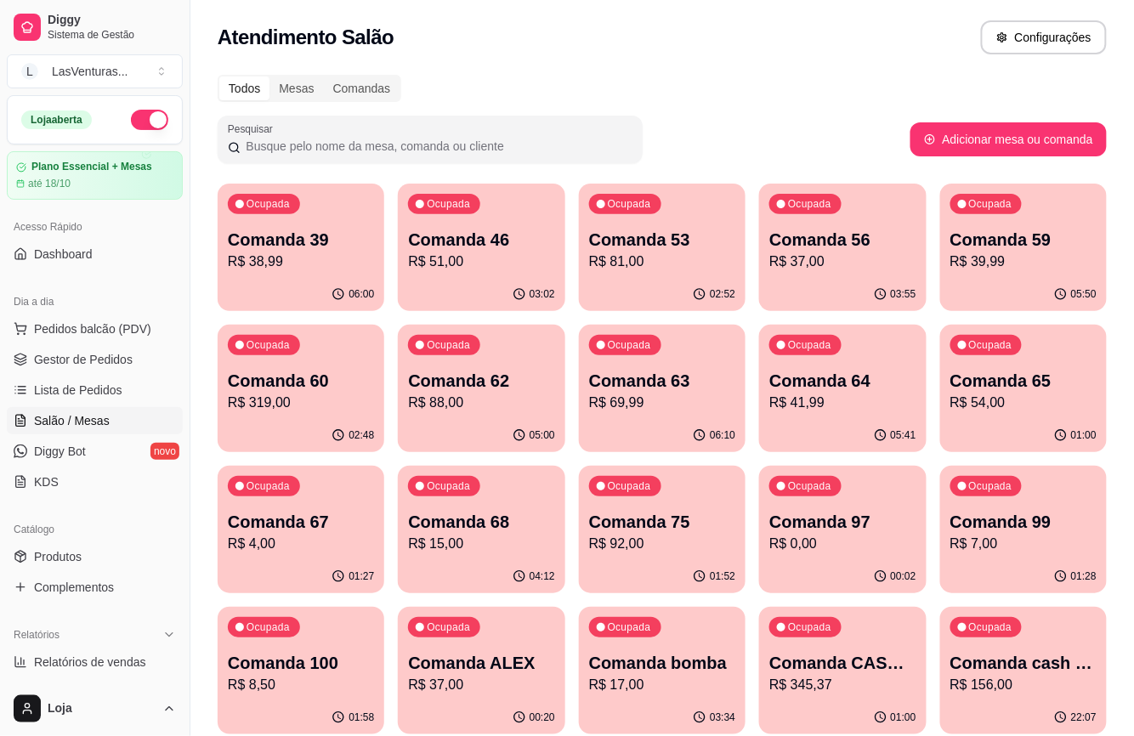
click at [501, 262] on p "R$ 51,00" at bounding box center [481, 262] width 146 height 20
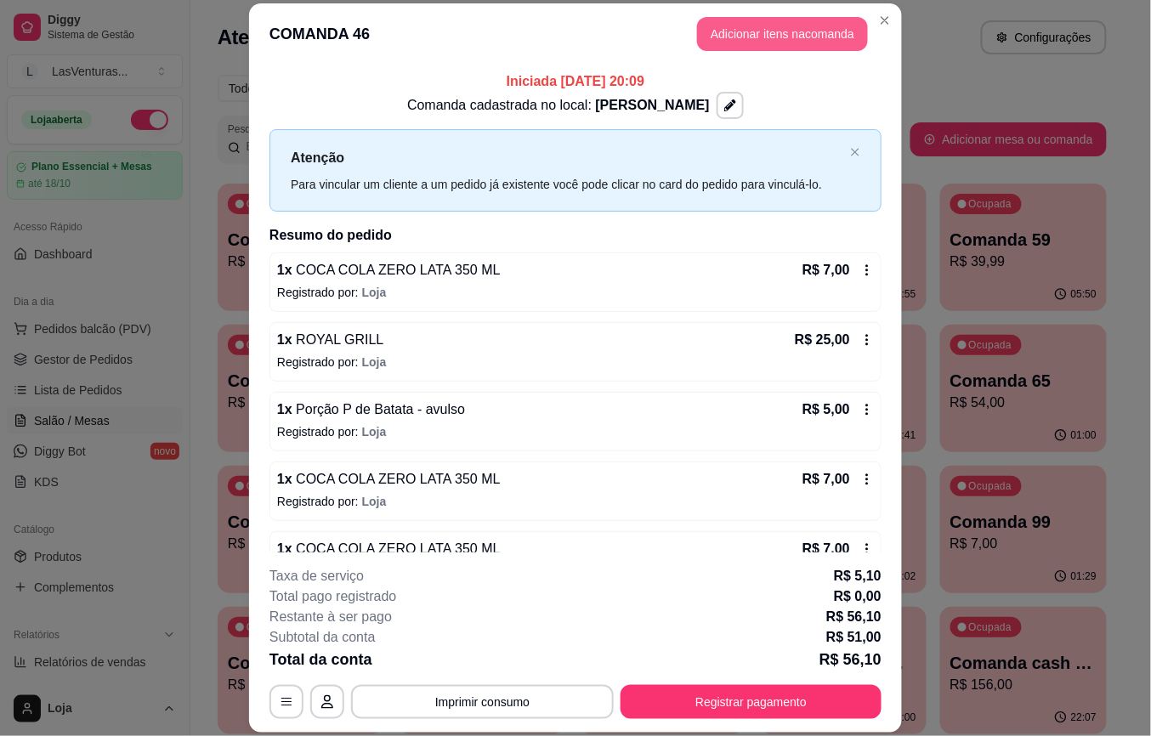
click at [735, 41] on button "Adicionar itens na comanda" at bounding box center [782, 34] width 171 height 34
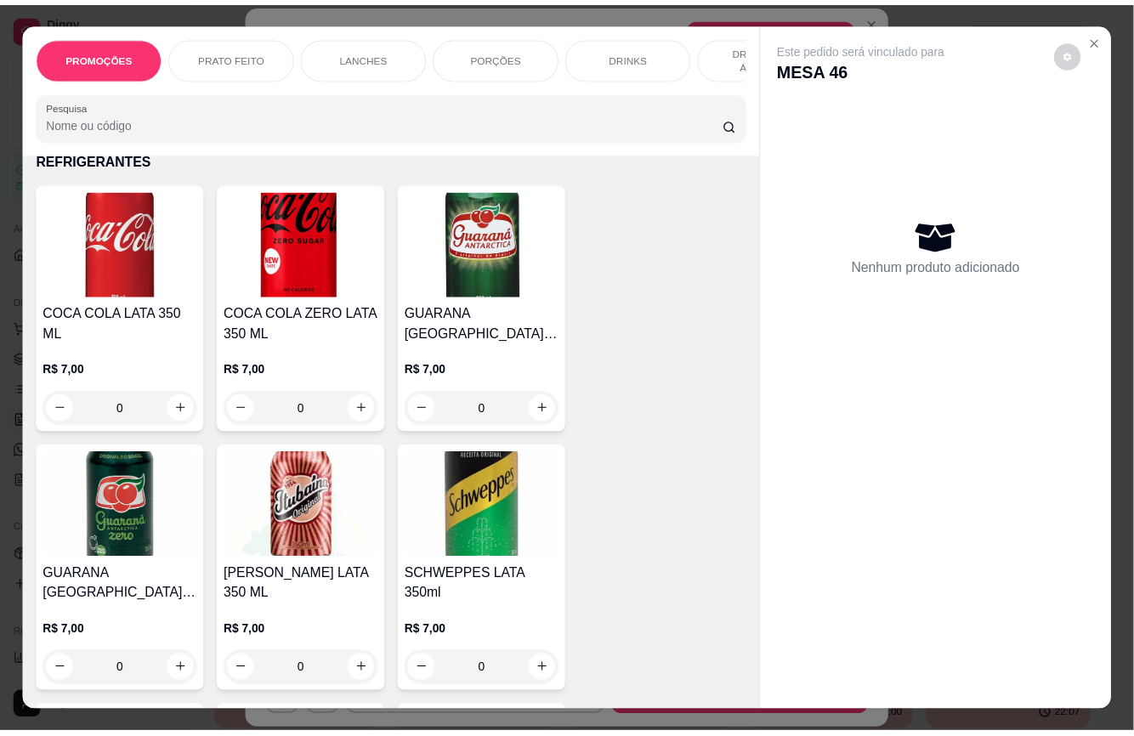
scroll to position [5327, 0]
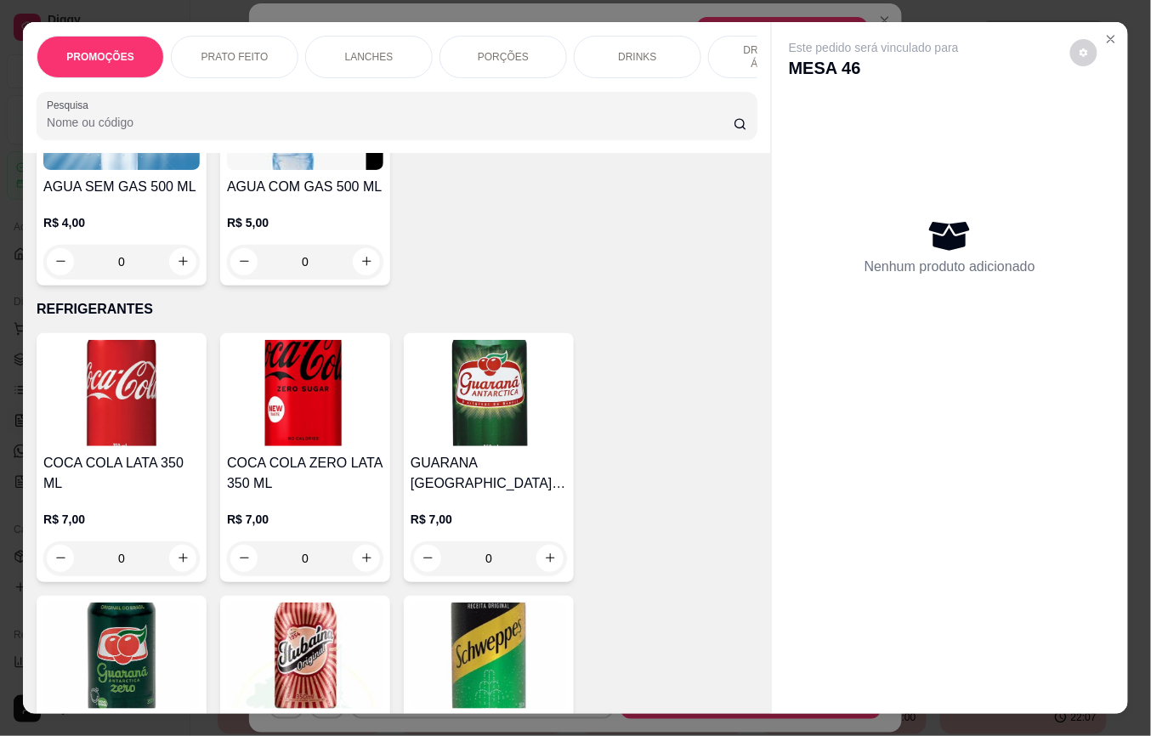
click at [314, 408] on img at bounding box center [305, 393] width 156 height 106
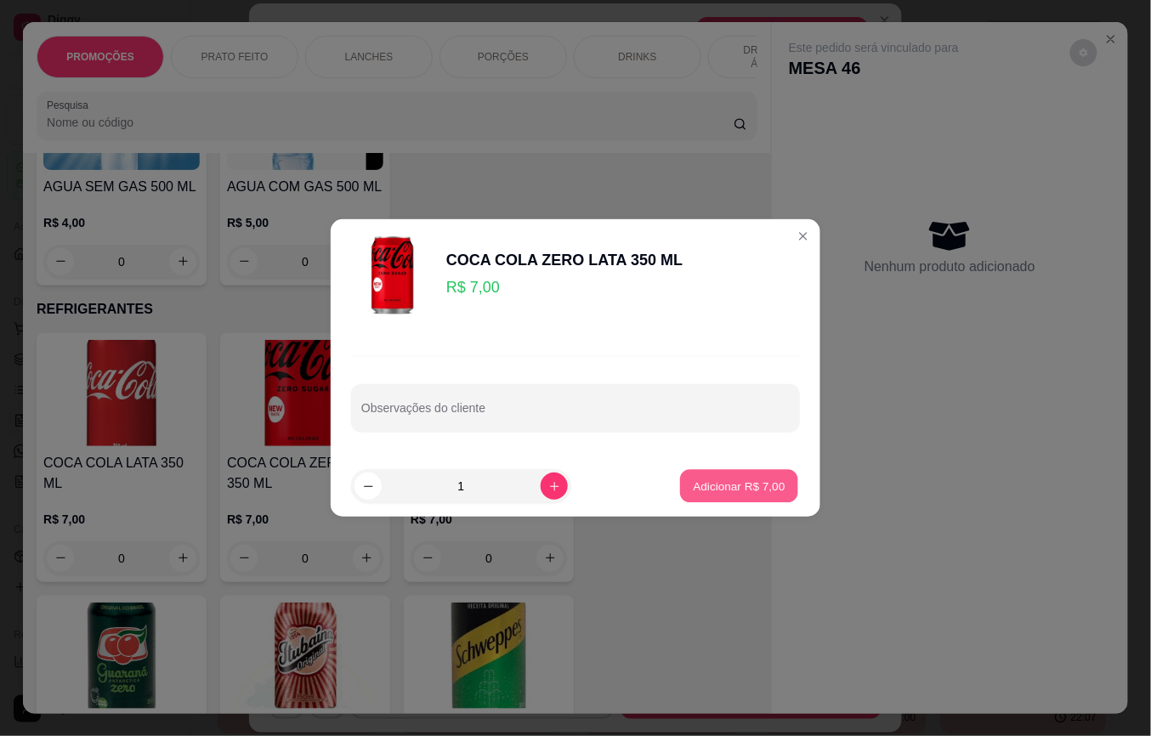
click at [757, 480] on p "Adicionar R$ 7,00" at bounding box center [739, 486] width 92 height 16
type input "1"
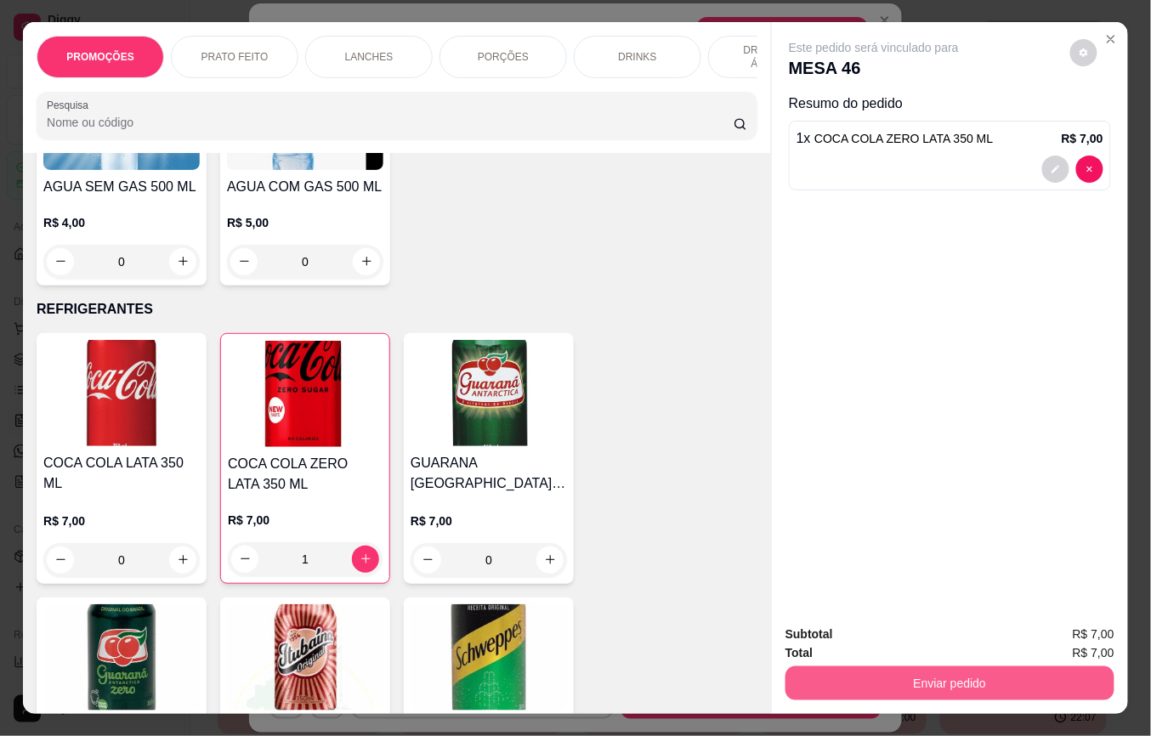
click at [903, 667] on button "Enviar pedido" at bounding box center [950, 684] width 329 height 34
click at [893, 627] on button "Não registrar e enviar pedido" at bounding box center [892, 634] width 177 height 32
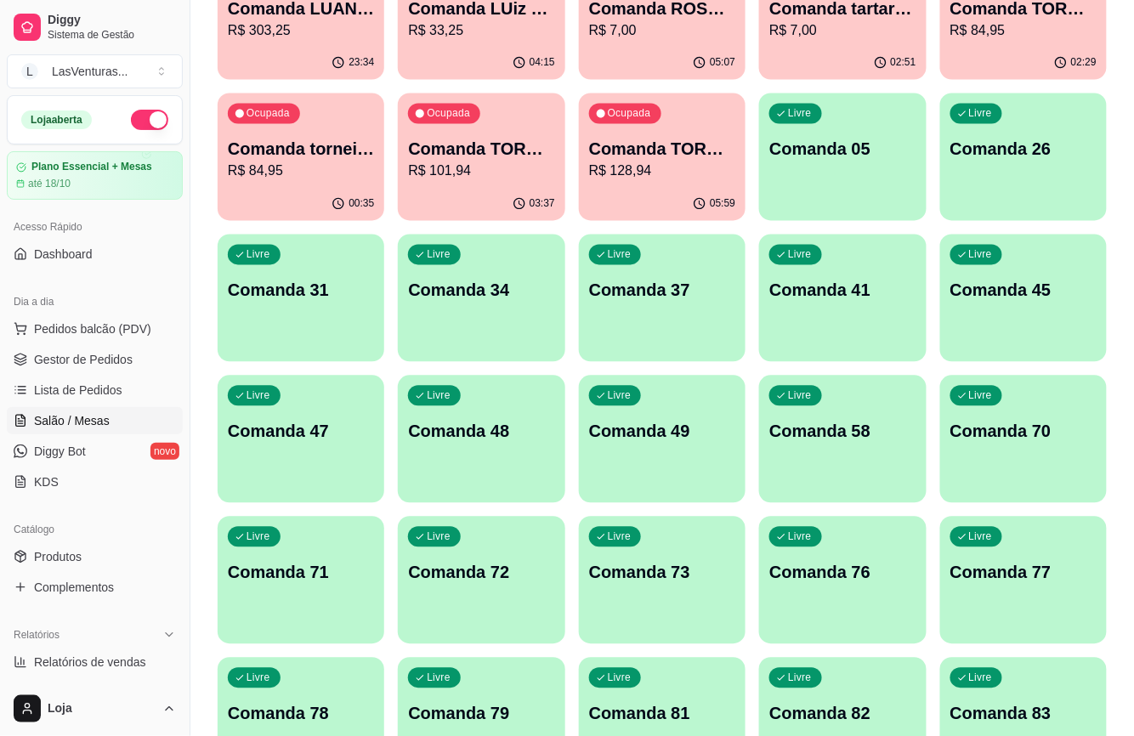
scroll to position [793, 0]
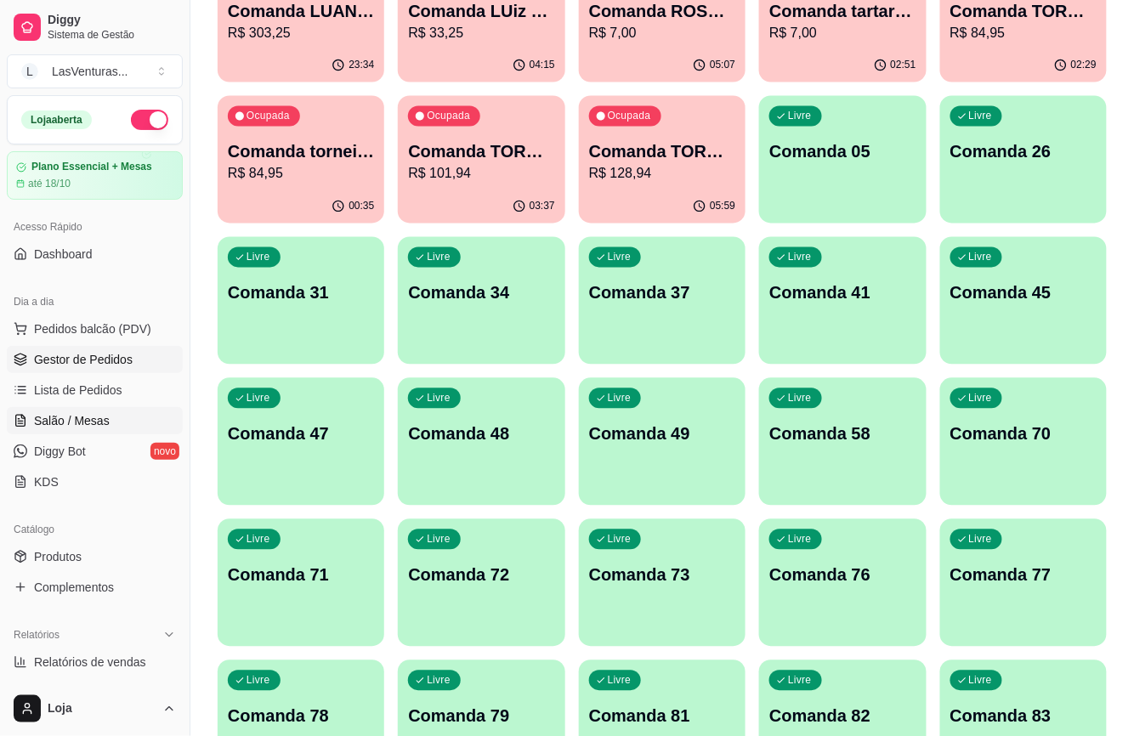
click at [71, 358] on span "Gestor de Pedidos" at bounding box center [83, 359] width 99 height 17
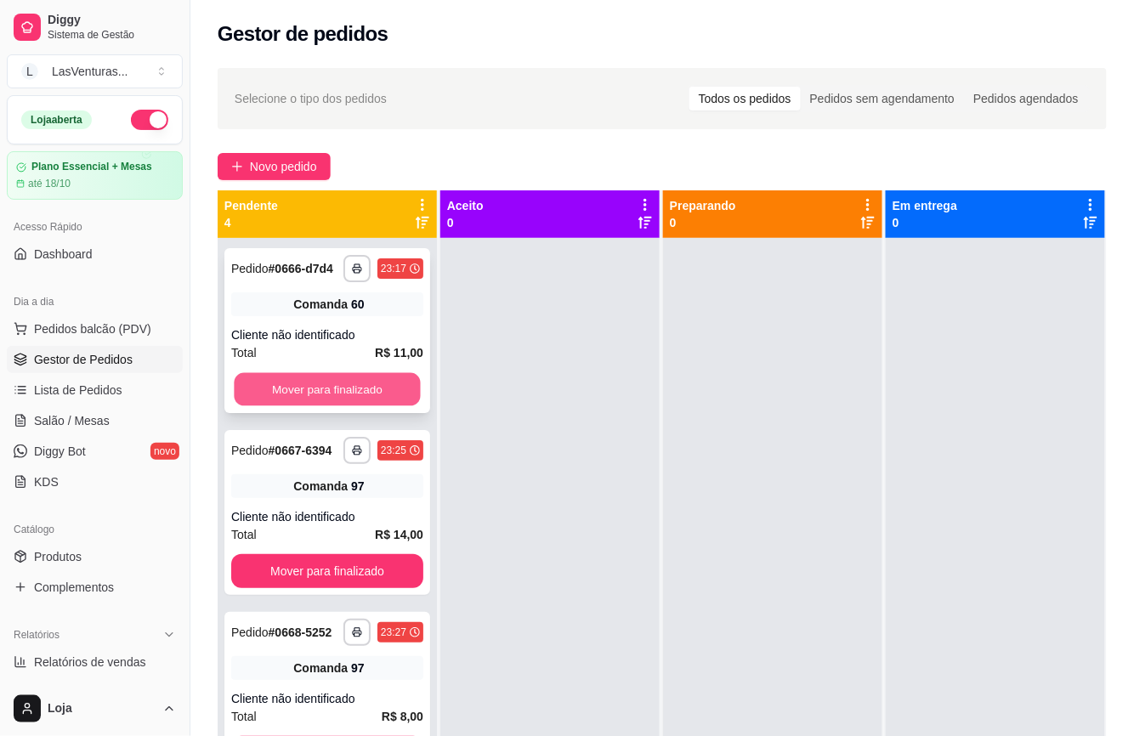
click at [391, 406] on button "Mover para finalizado" at bounding box center [327, 389] width 186 height 33
click at [358, 388] on button "Mover para finalizado" at bounding box center [327, 389] width 186 height 33
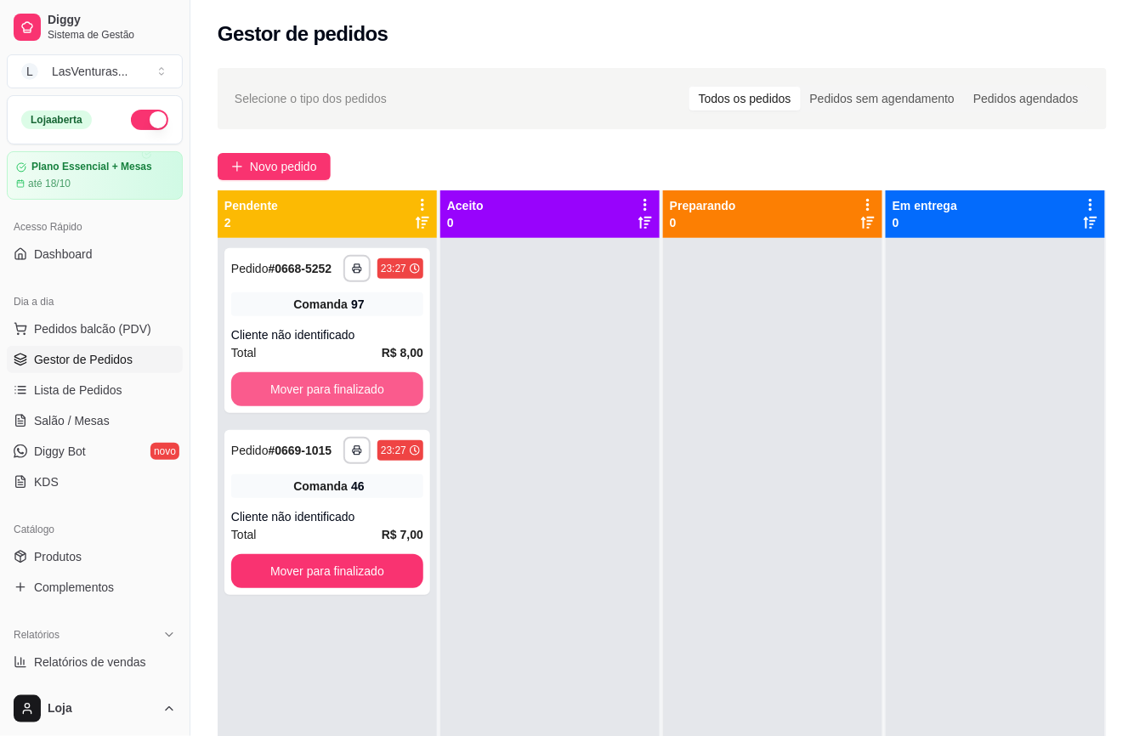
click at [358, 388] on button "Mover para finalizado" at bounding box center [327, 389] width 192 height 34
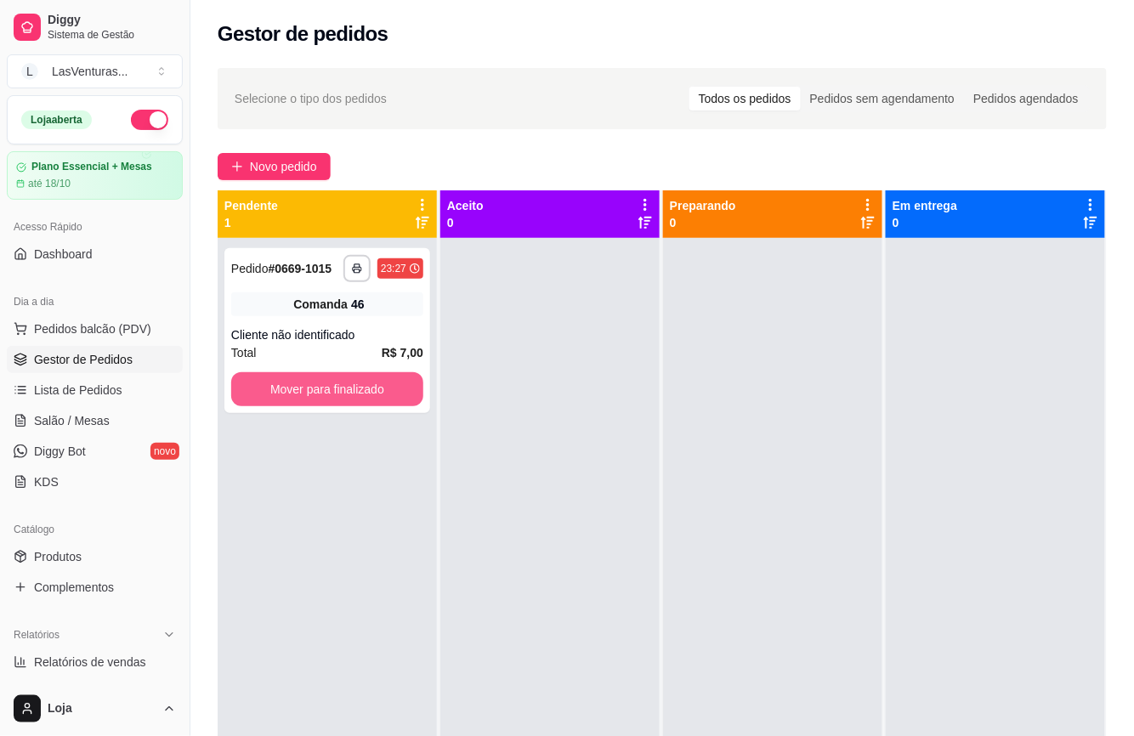
click at [355, 382] on button "Mover para finalizado" at bounding box center [327, 389] width 192 height 34
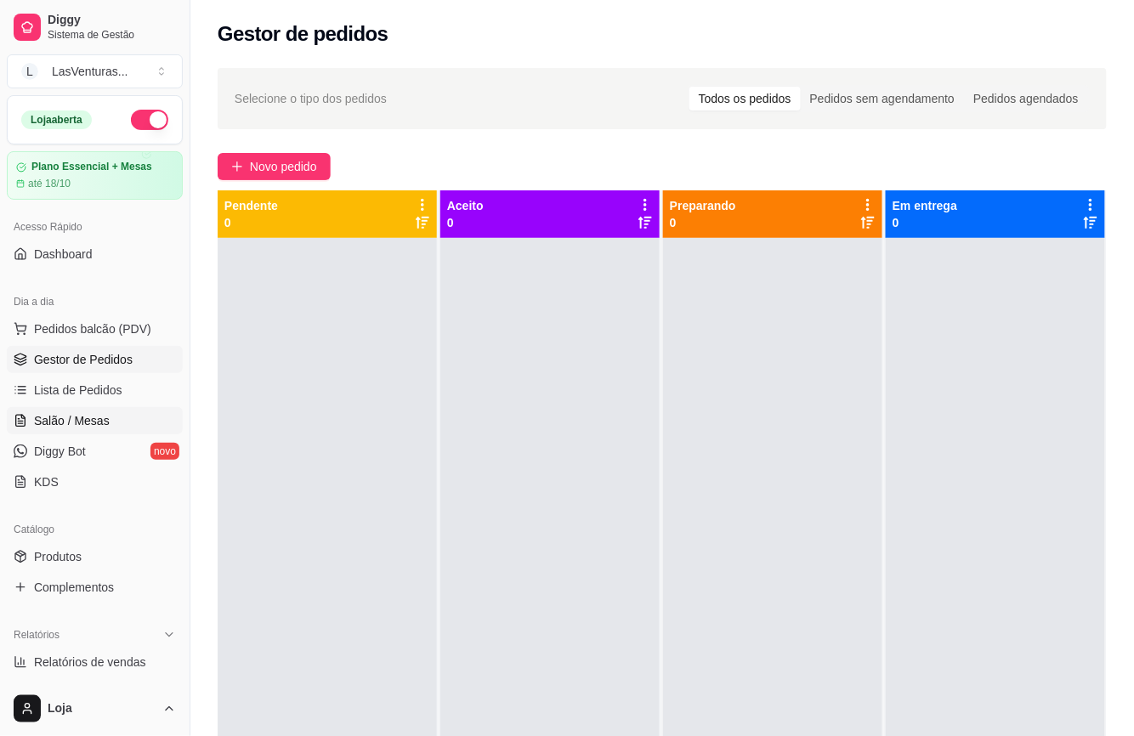
click at [137, 430] on link "Salão / Mesas" at bounding box center [95, 420] width 176 height 27
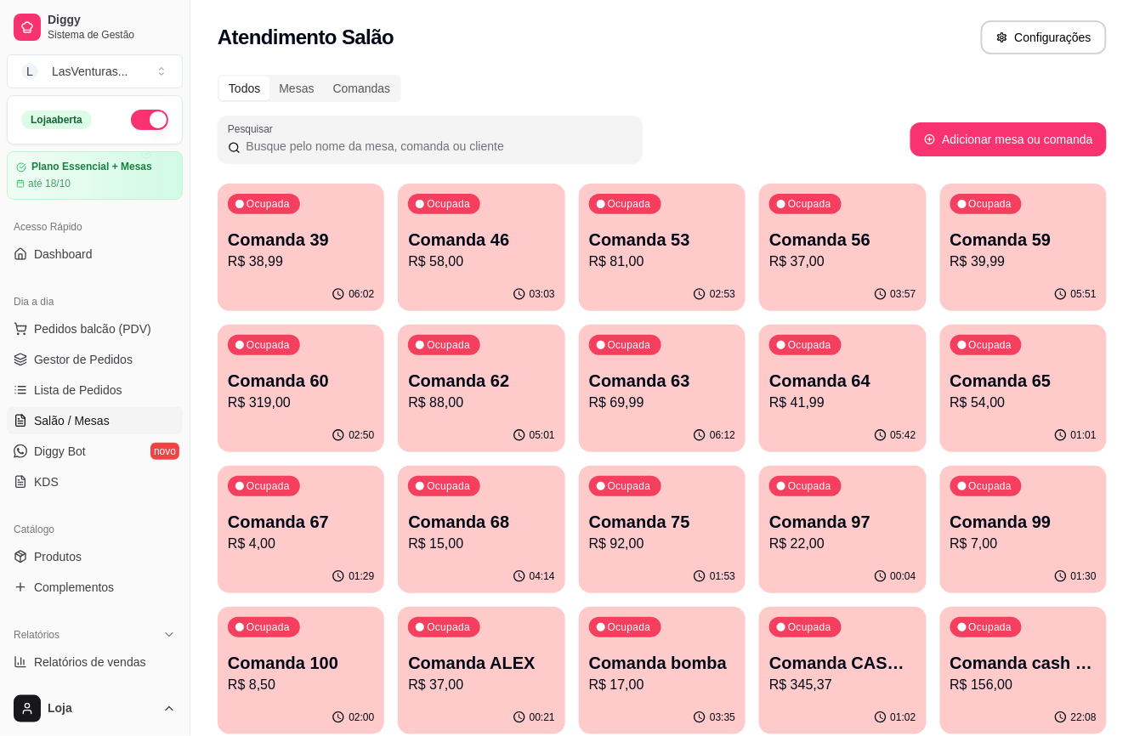
click at [313, 398] on p "R$ 319,00" at bounding box center [301, 403] width 146 height 20
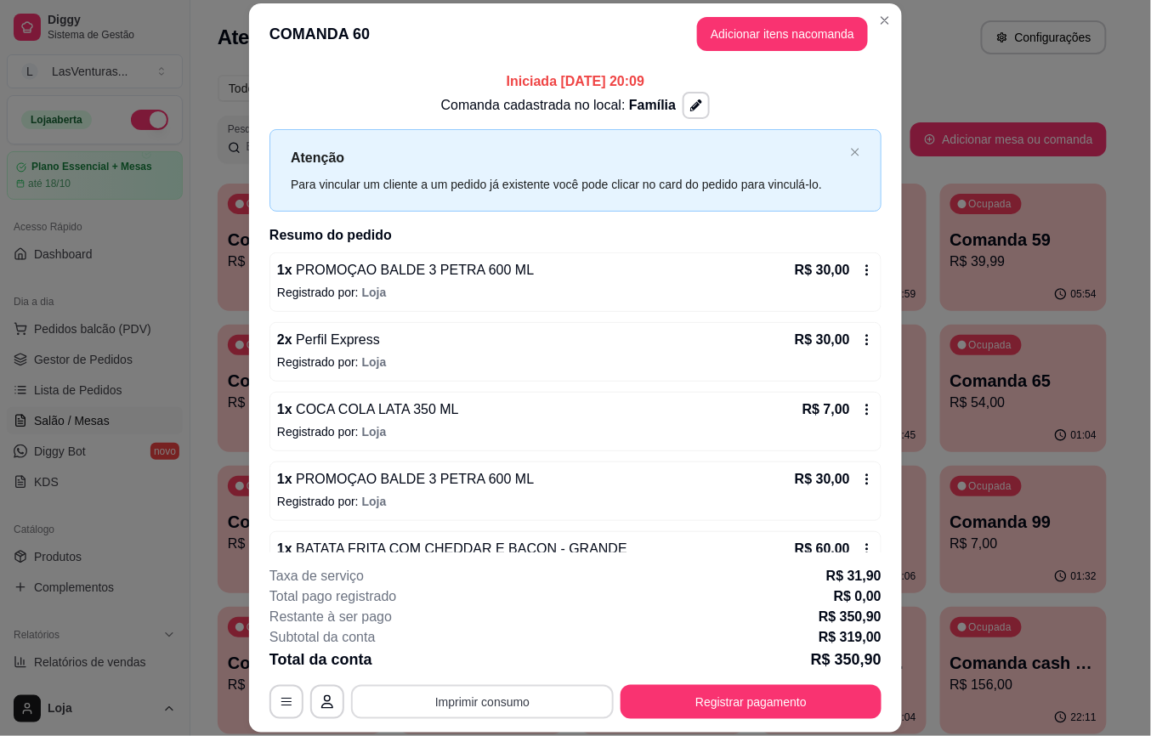
click at [481, 702] on button "Imprimir consumo" at bounding box center [482, 702] width 263 height 34
click at [476, 664] on button "IMPRESSORA" at bounding box center [479, 663] width 119 height 26
drag, startPoint x: 514, startPoint y: 678, endPoint x: 514, endPoint y: 702, distance: 24.7
click at [514, 685] on div "**********" at bounding box center [576, 642] width 612 height 153
click at [514, 715] on button "Imprimir consumo" at bounding box center [482, 701] width 255 height 33
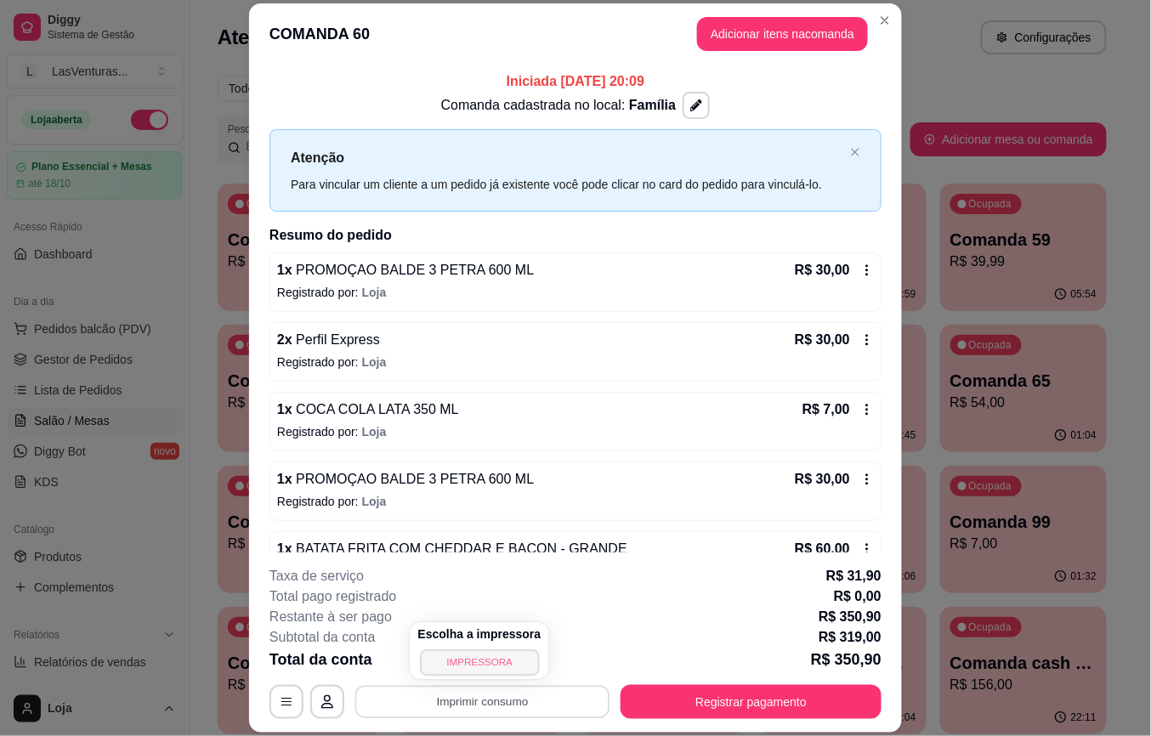
click at [488, 667] on button "IMPRESSORA" at bounding box center [479, 663] width 119 height 26
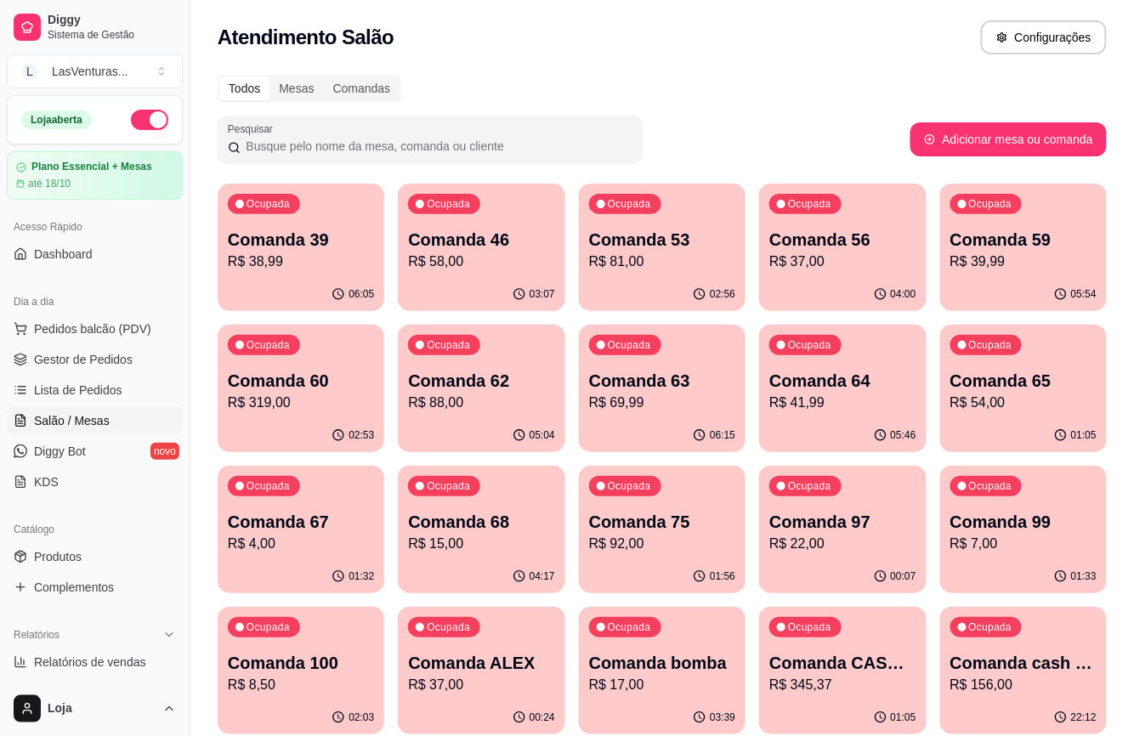
click at [1014, 417] on div "Ocupada Comanda 65 R$ 54,00" at bounding box center [1023, 372] width 167 height 94
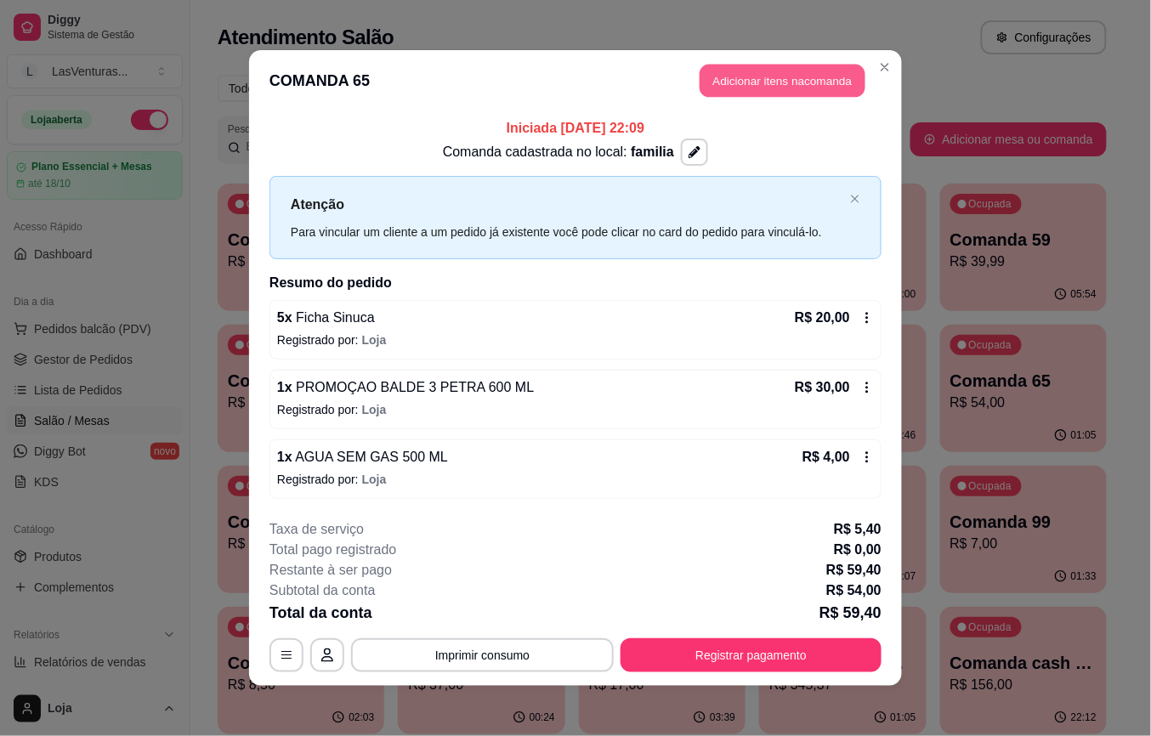
click at [701, 86] on button "Adicionar itens na comanda" at bounding box center [783, 81] width 166 height 33
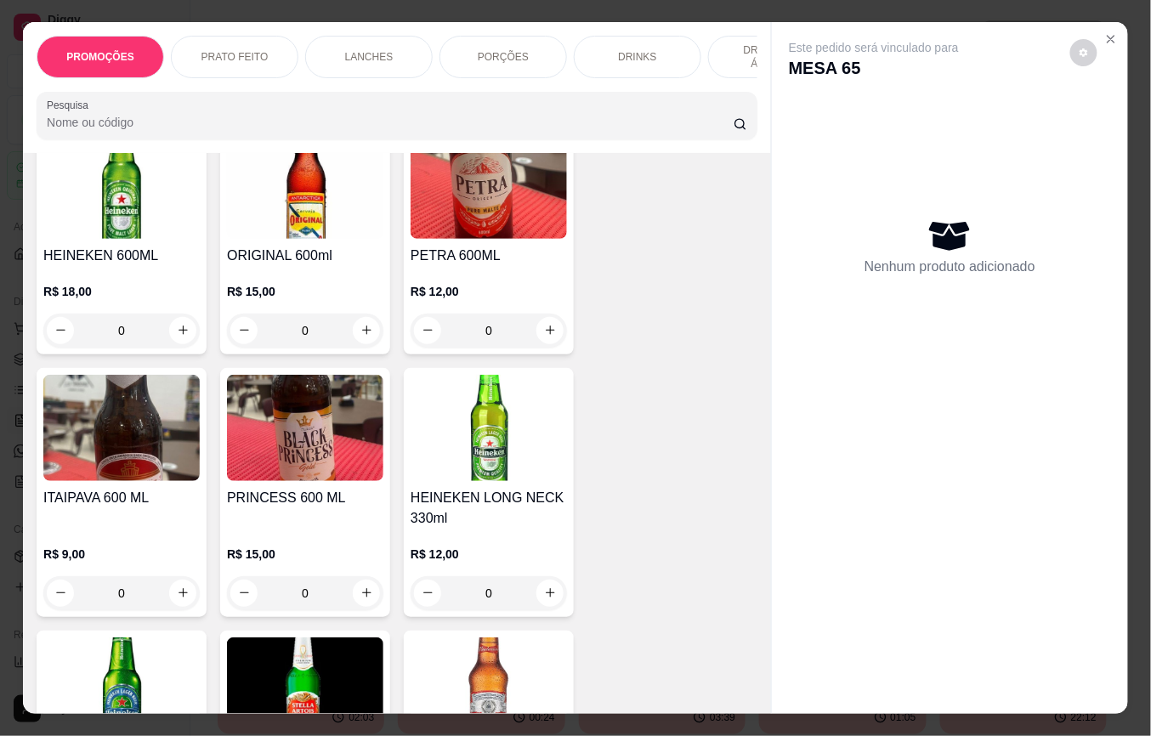
scroll to position [8615, 0]
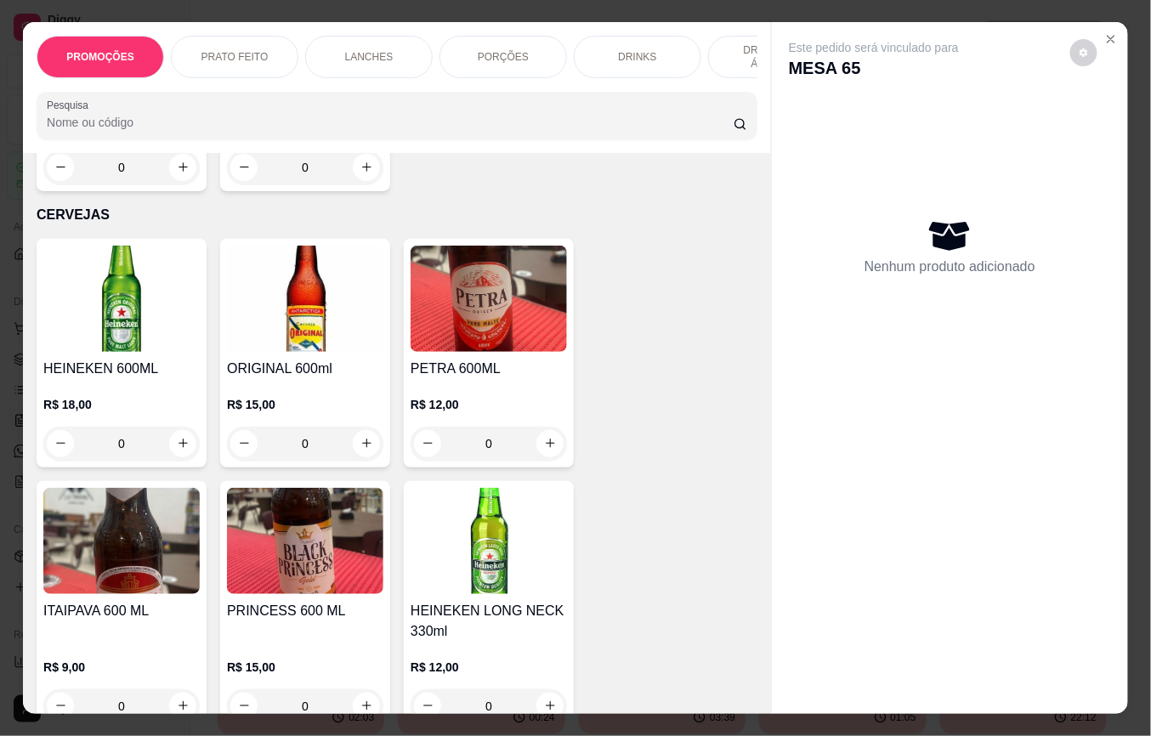
click at [335, 427] on input "0" at bounding box center [305, 444] width 95 height 34
click at [360, 438] on icon "increase-product-quantity" at bounding box center [366, 444] width 13 height 13
type input "1"
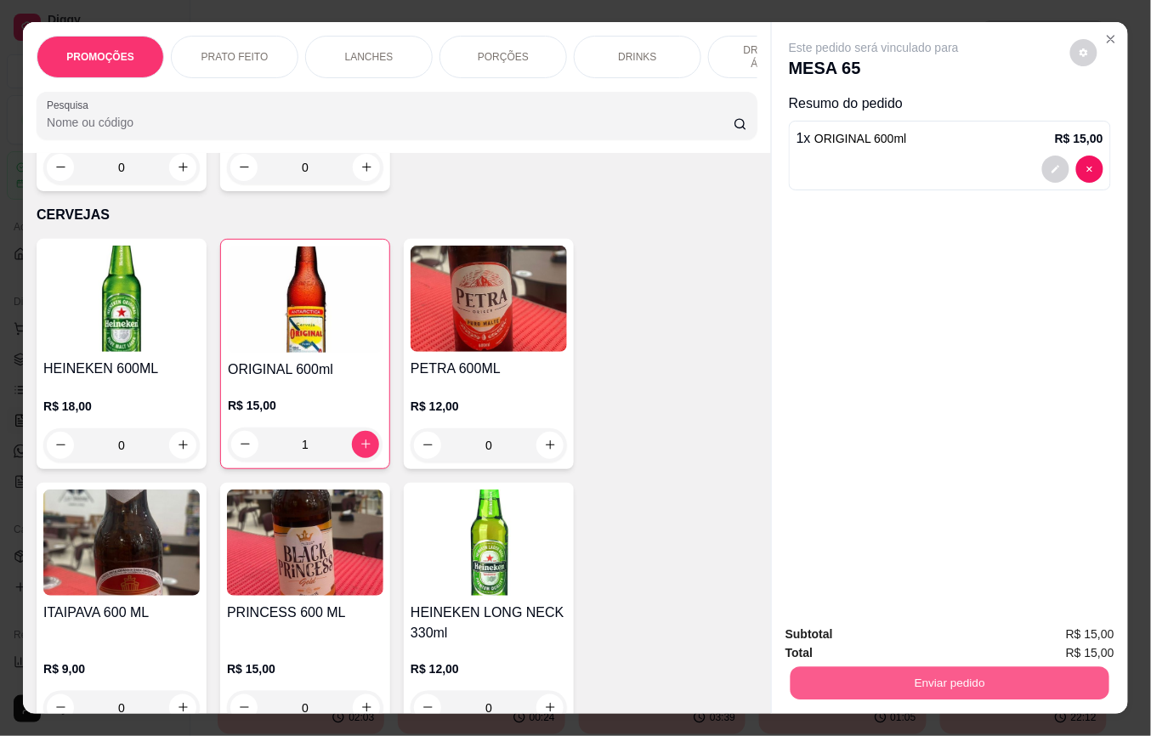
click at [877, 672] on button "Enviar pedido" at bounding box center [950, 683] width 319 height 33
click at [871, 638] on button "Não registrar e enviar pedido" at bounding box center [892, 634] width 177 height 32
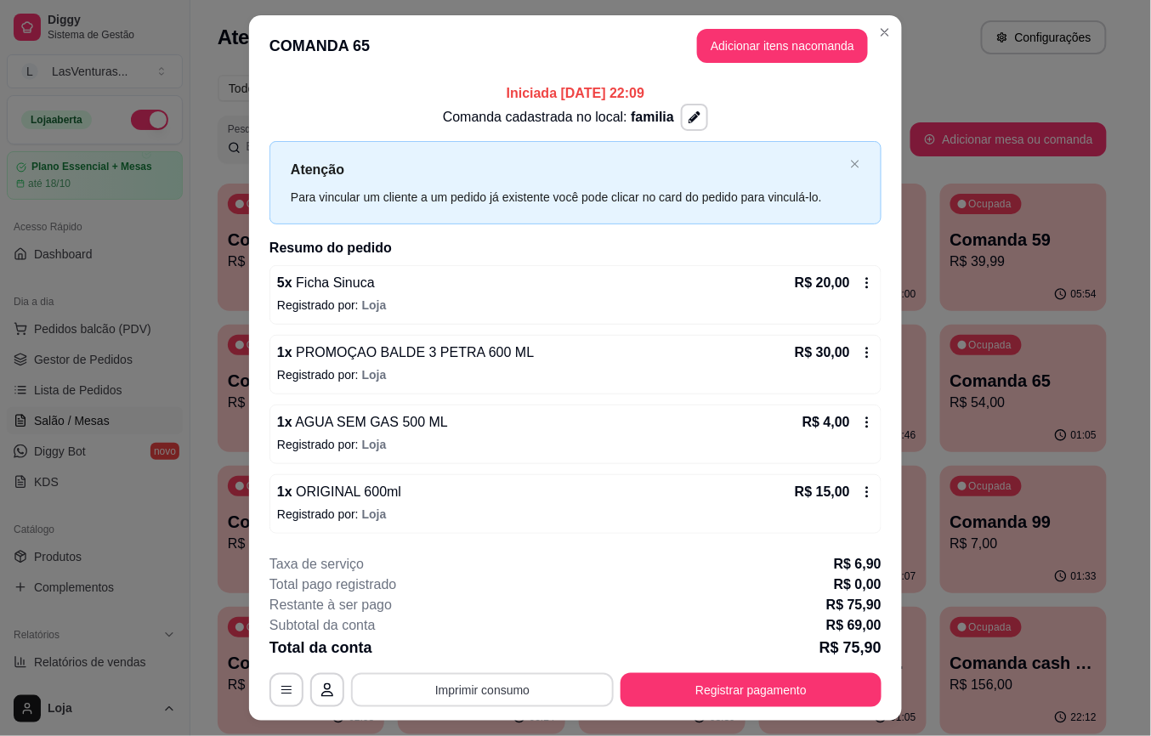
click at [454, 684] on button "Imprimir consumo" at bounding box center [482, 690] width 263 height 34
click at [452, 651] on button "IMPRESSORA" at bounding box center [479, 652] width 119 height 26
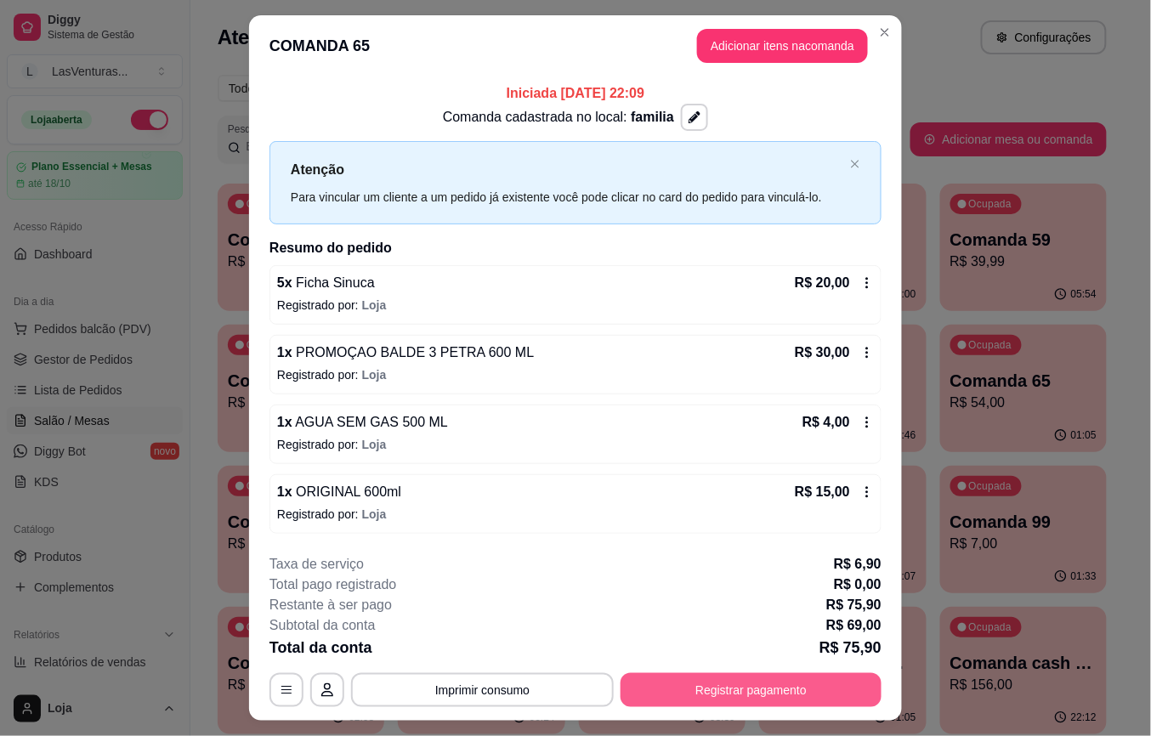
click at [840, 689] on button "Registrar pagamento" at bounding box center [751, 690] width 261 height 34
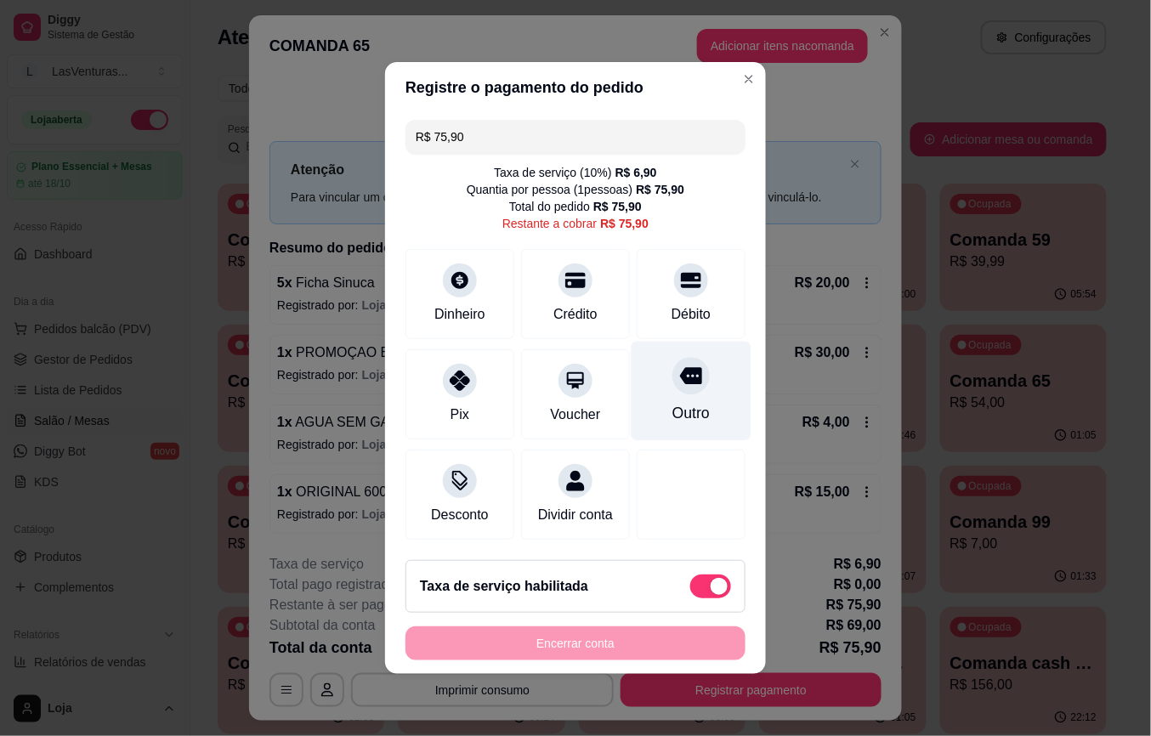
scroll to position [3, 0]
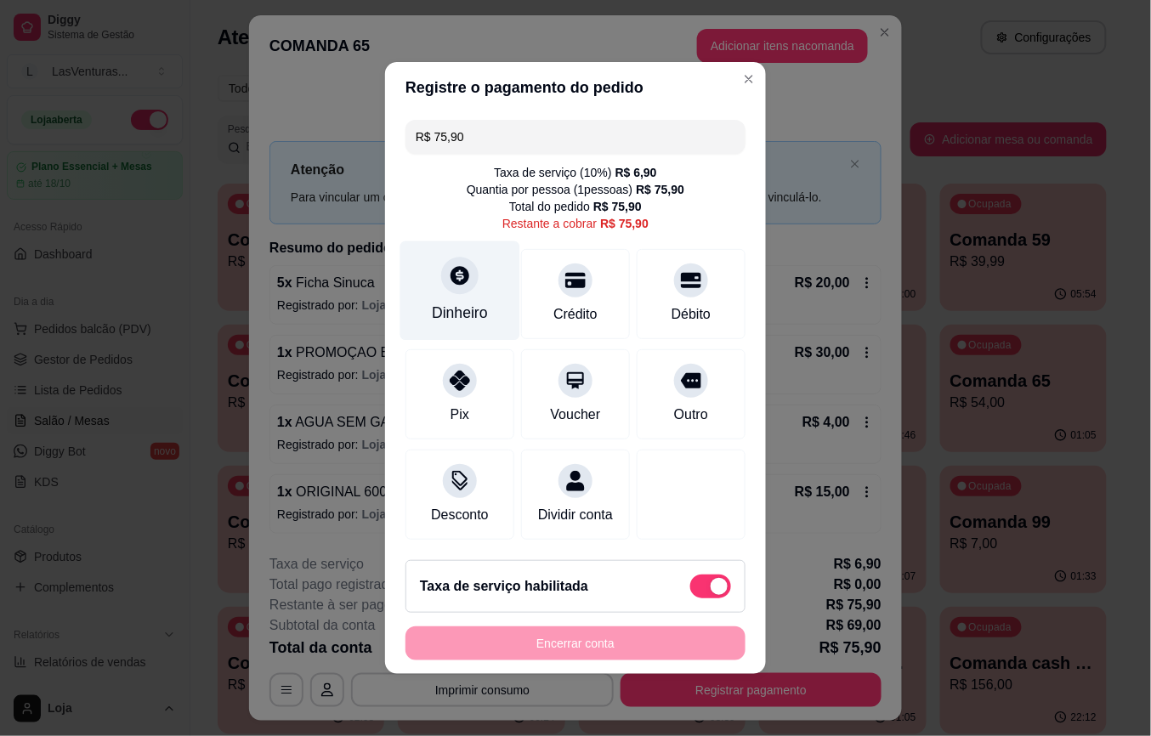
click at [444, 283] on div "Dinheiro" at bounding box center [460, 290] width 120 height 99
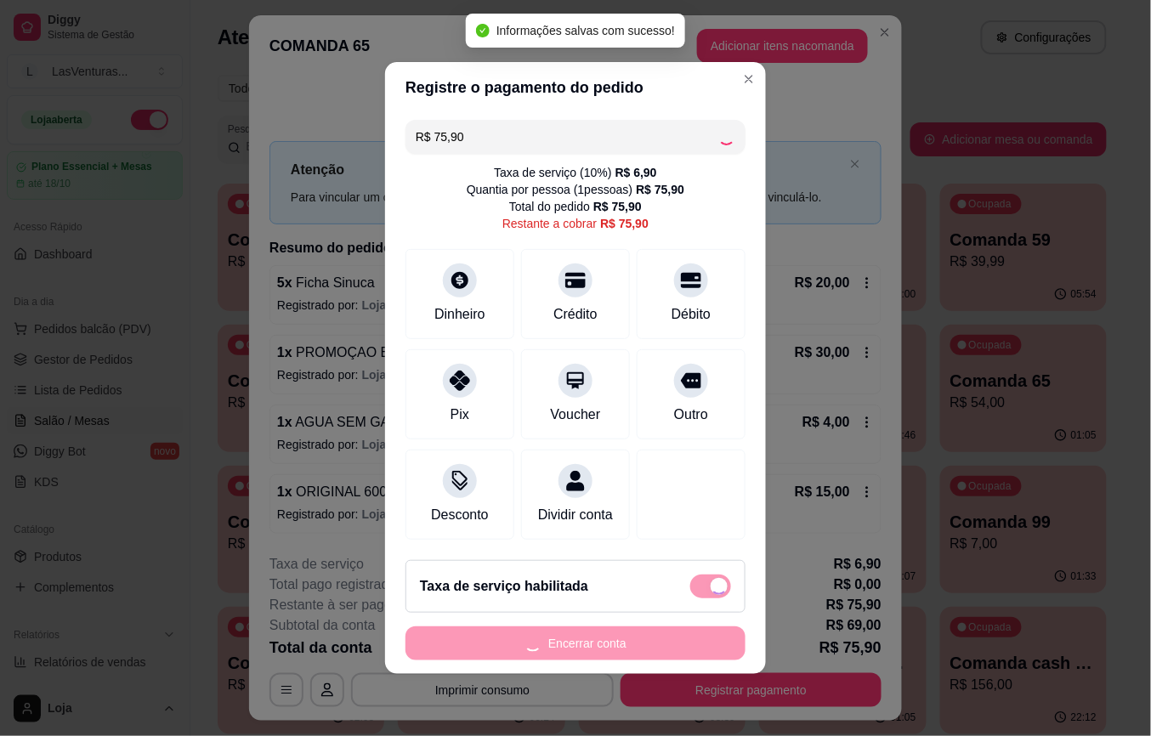
type input "R$ 0,00"
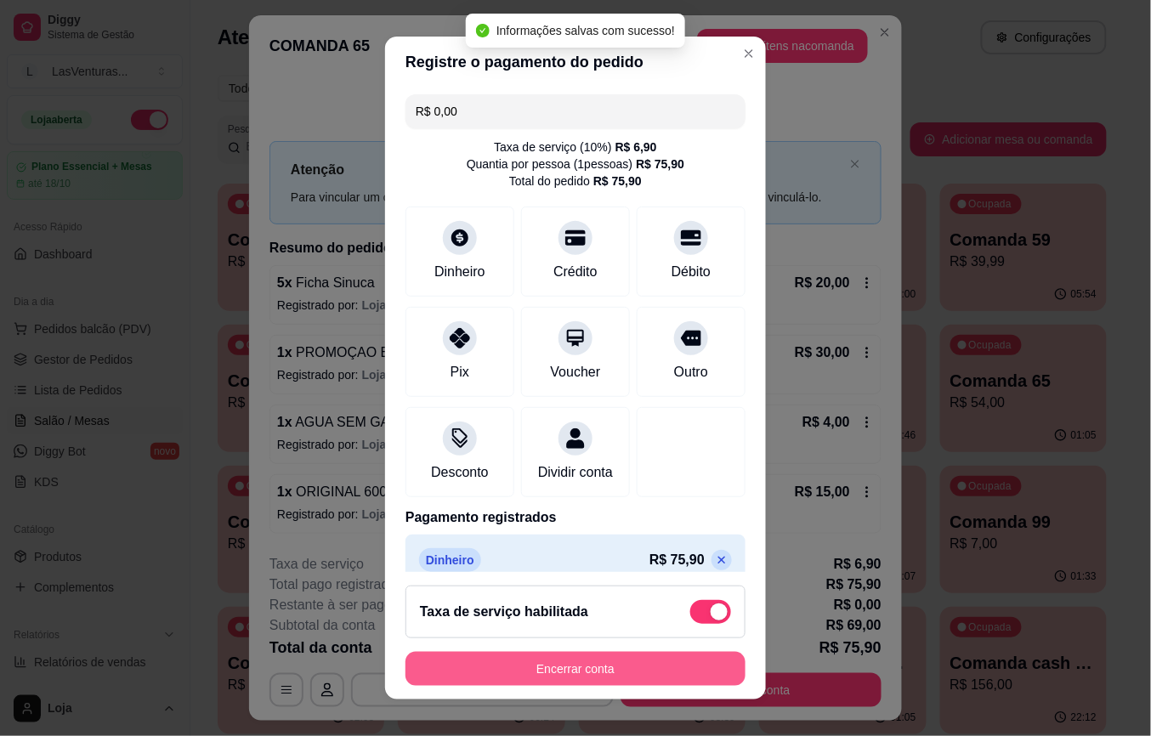
click at [708, 678] on button "Encerrar conta" at bounding box center [576, 669] width 340 height 34
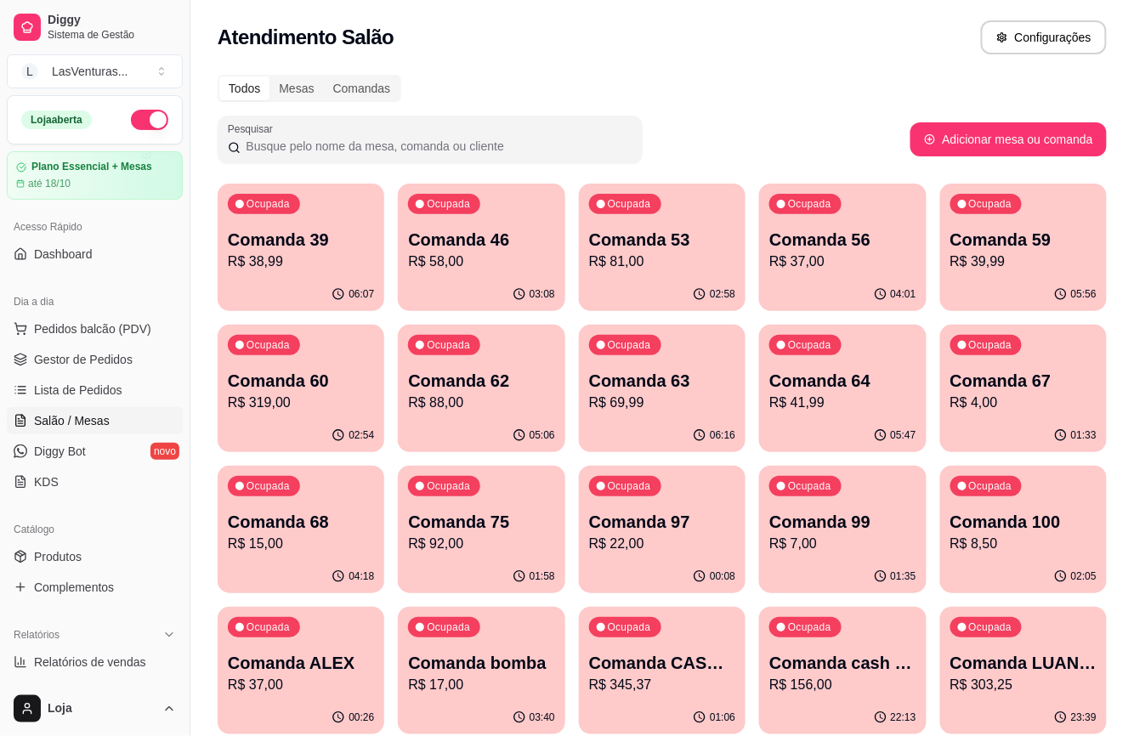
click at [607, 378] on p "Comanda 63" at bounding box center [662, 381] width 146 height 24
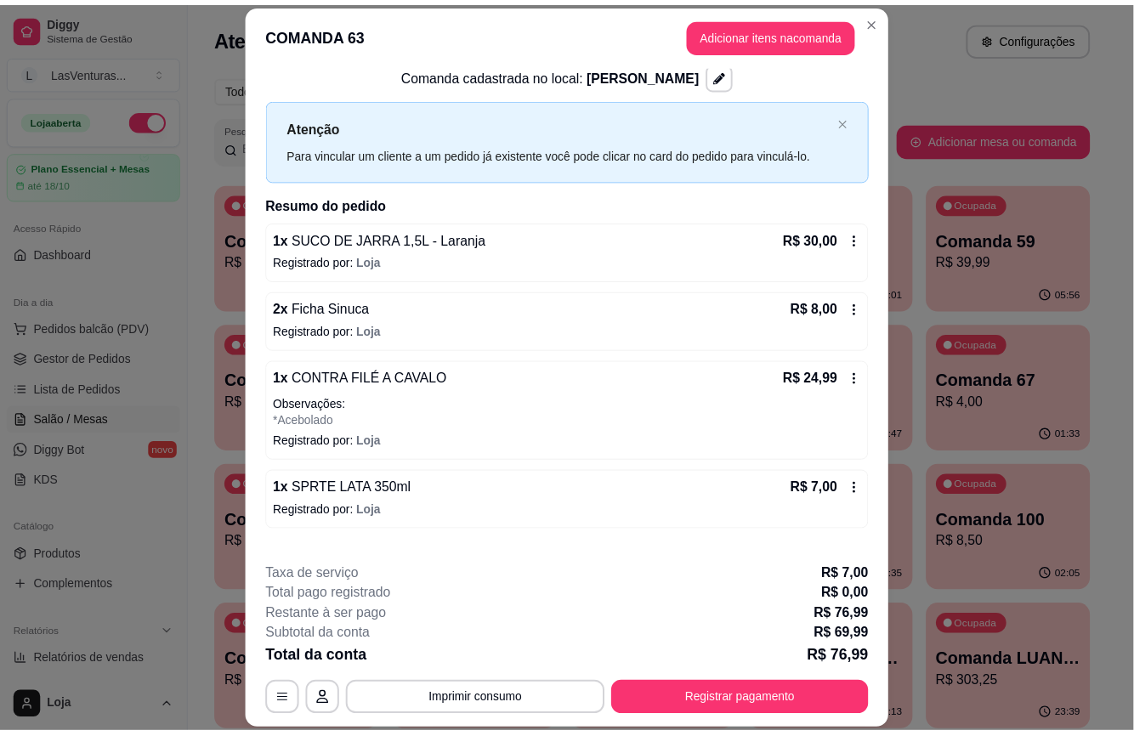
scroll to position [3, 0]
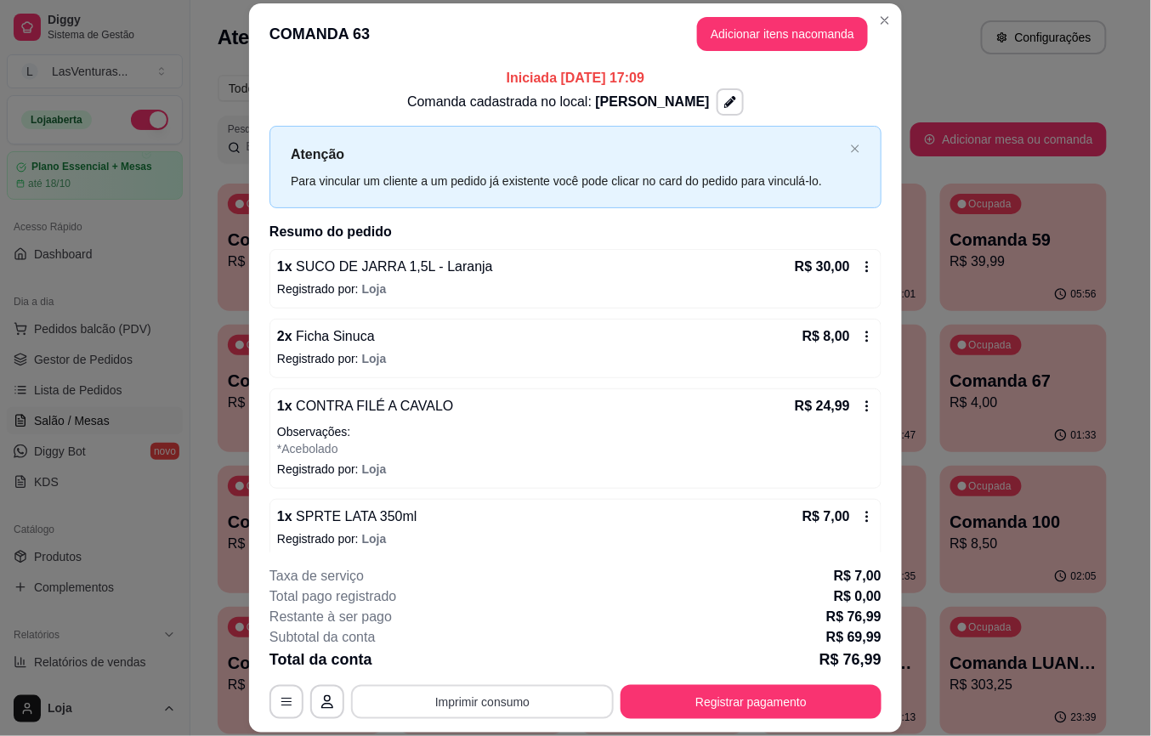
click at [505, 698] on button "Imprimir consumo" at bounding box center [482, 702] width 263 height 34
click at [474, 650] on div "Escolha a impressora IMPRESSORA" at bounding box center [480, 651] width 140 height 58
click at [515, 676] on button "IMPRESSORA" at bounding box center [479, 663] width 119 height 26
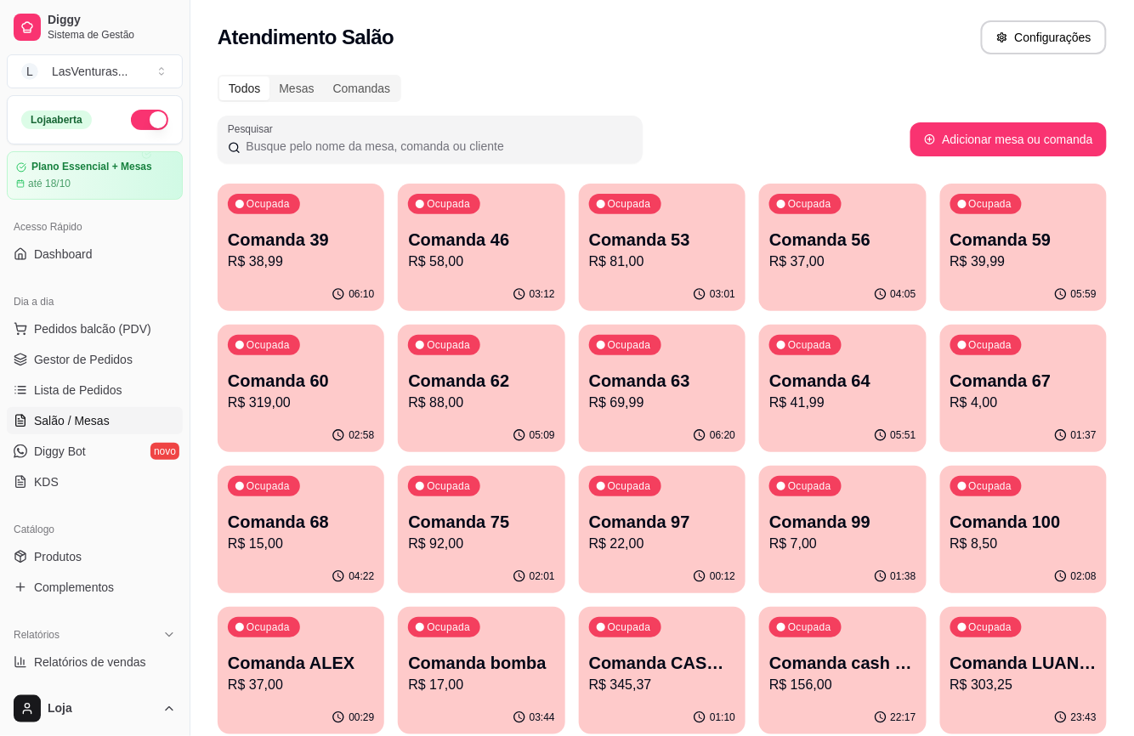
click at [367, 256] on div "Ocupada Comanda 39 R$ 38,99" at bounding box center [301, 231] width 167 height 94
click at [519, 287] on icon "button" at bounding box center [519, 294] width 14 height 14
click at [684, 263] on p "R$ 81,00" at bounding box center [662, 262] width 146 height 20
click at [858, 250] on p "Comanda 56" at bounding box center [842, 240] width 146 height 24
click at [1036, 250] on p "Comanda 59" at bounding box center [1023, 240] width 142 height 23
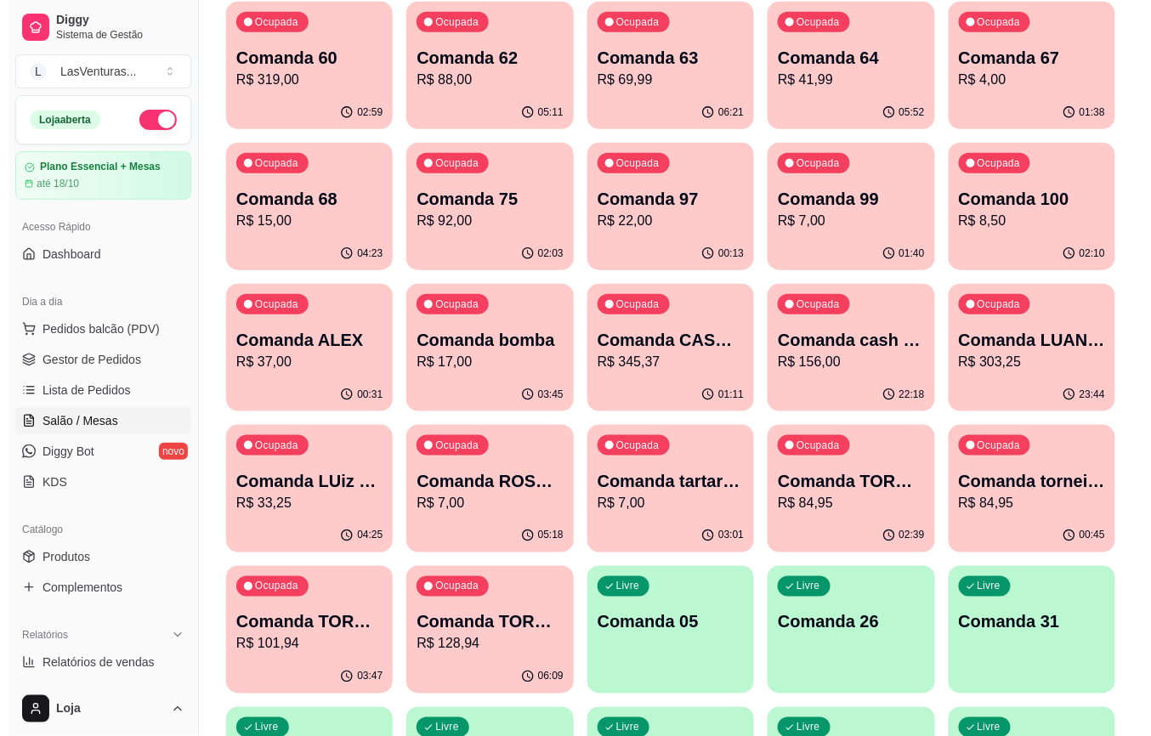
scroll to position [0, 0]
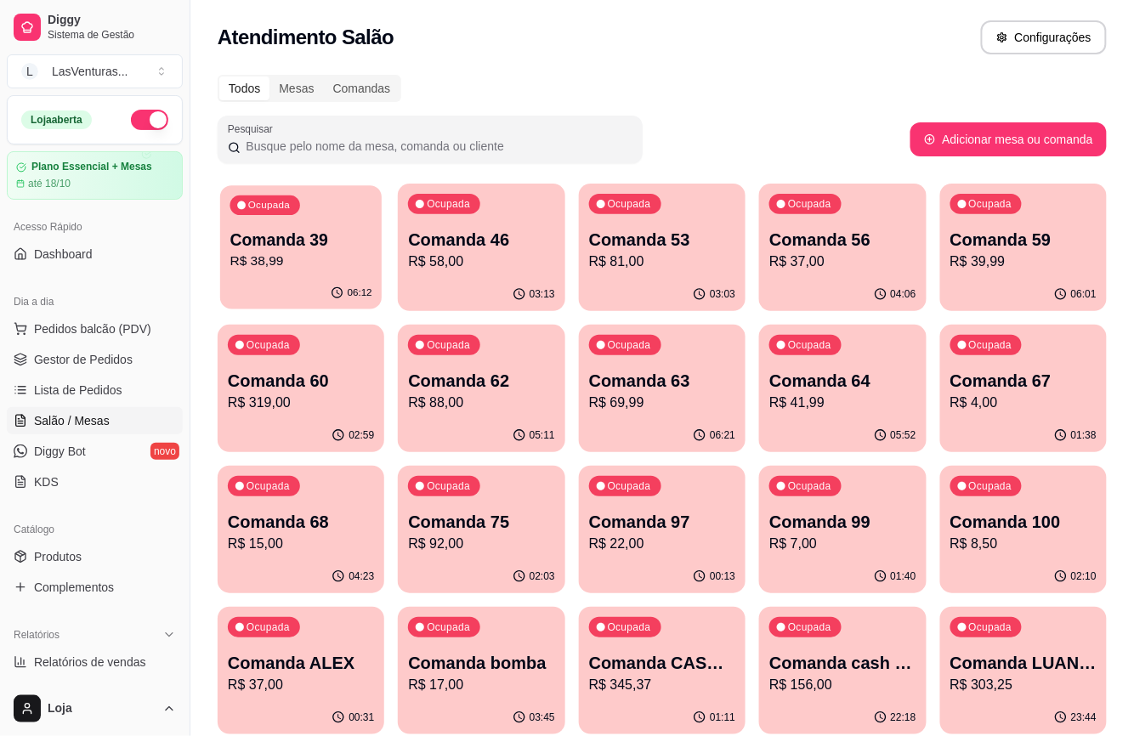
click at [362, 204] on div "Ocupada Comanda 39 R$ 38,99" at bounding box center [301, 231] width 162 height 92
click at [945, 259] on div "Ocupada Comanda 59 R$ 39,99" at bounding box center [1024, 231] width 162 height 92
click at [1002, 384] on p "Comanda 67" at bounding box center [1024, 381] width 146 height 24
click at [303, 211] on div "Ocupada Comanda 39 R$ 38,99" at bounding box center [301, 231] width 167 height 94
click at [536, 242] on p "Comanda 46" at bounding box center [481, 240] width 146 height 24
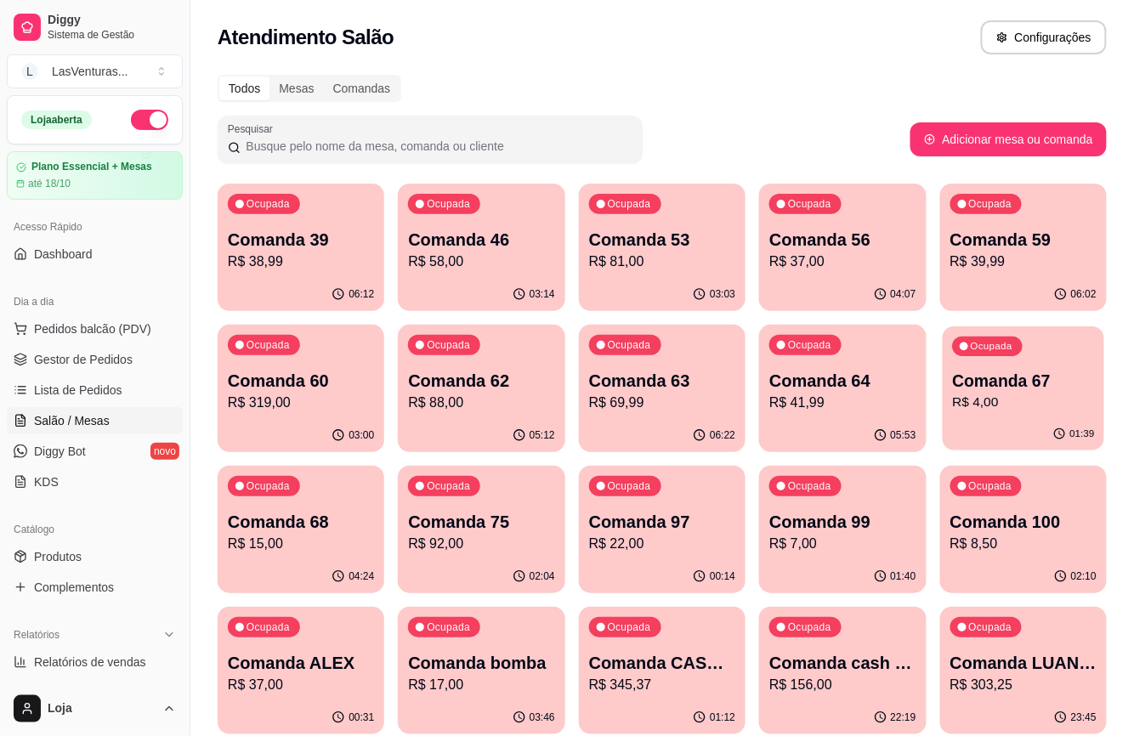
click at [981, 371] on p "Comanda 67" at bounding box center [1023, 381] width 142 height 23
drag, startPoint x: 461, startPoint y: 89, endPoint x: 427, endPoint y: 3, distance: 92.4
click at [461, 85] on div "Todos Mesas Comandas" at bounding box center [662, 88] width 889 height 27
click at [440, 361] on div "Ocupada Comanda 62 R$ 88,00" at bounding box center [481, 372] width 167 height 94
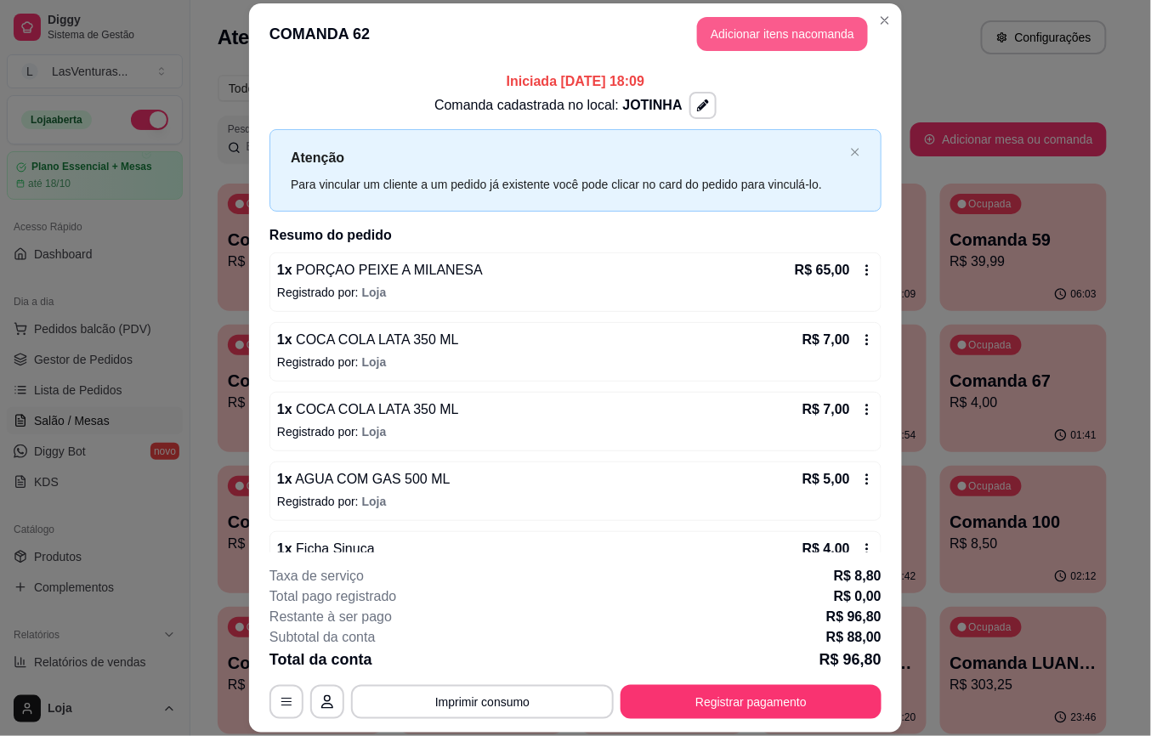
click at [739, 21] on button "Adicionar itens na comanda" at bounding box center [782, 34] width 171 height 34
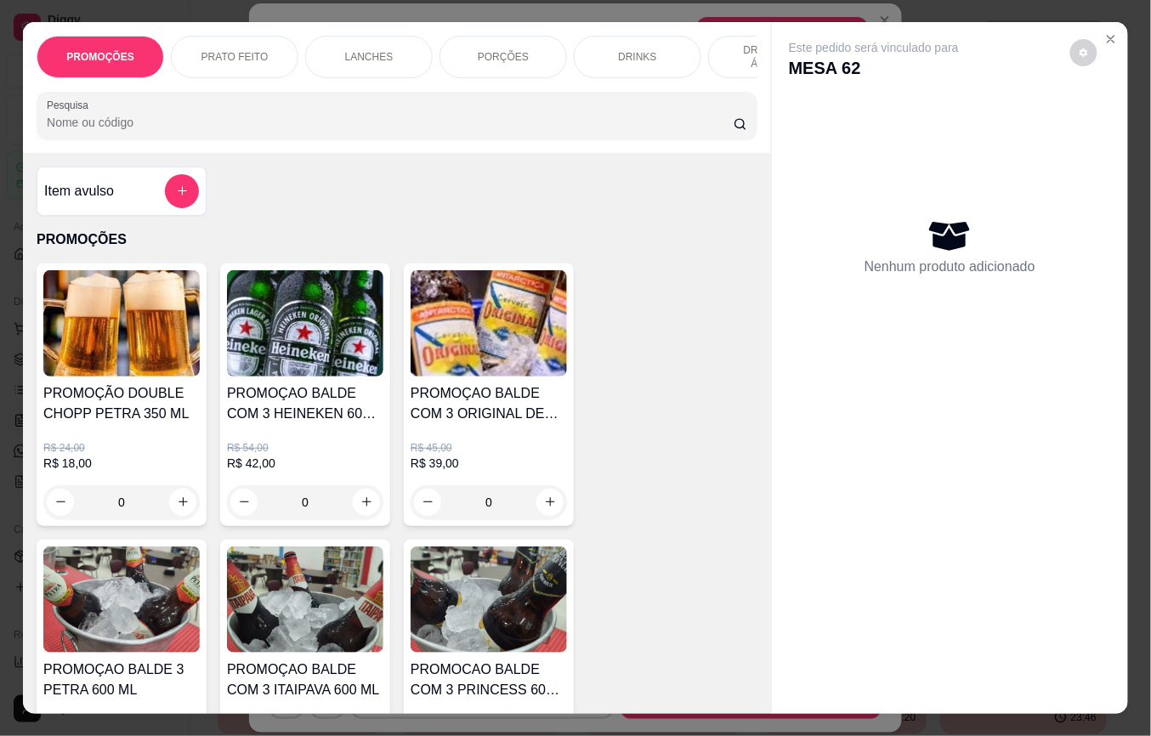
click at [179, 197] on button "add-separate-item" at bounding box center [182, 191] width 34 height 34
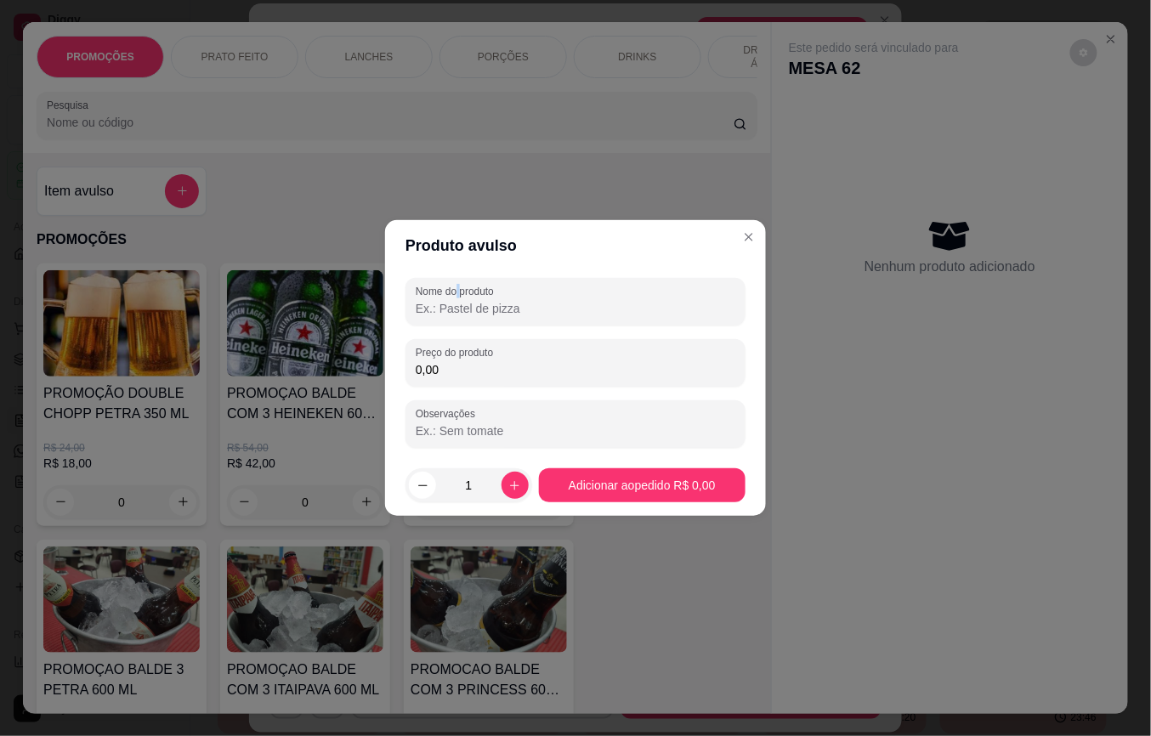
click at [463, 293] on label "Nome do produto" at bounding box center [458, 291] width 84 height 14
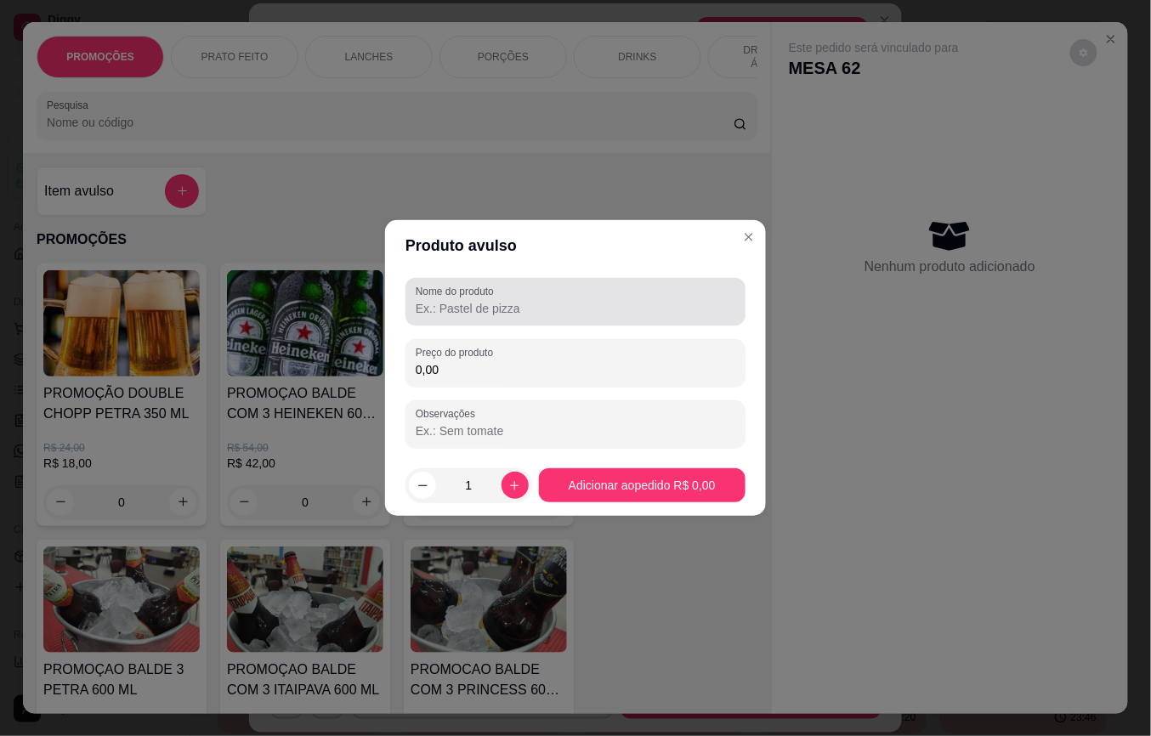
click at [474, 303] on div at bounding box center [576, 302] width 320 height 34
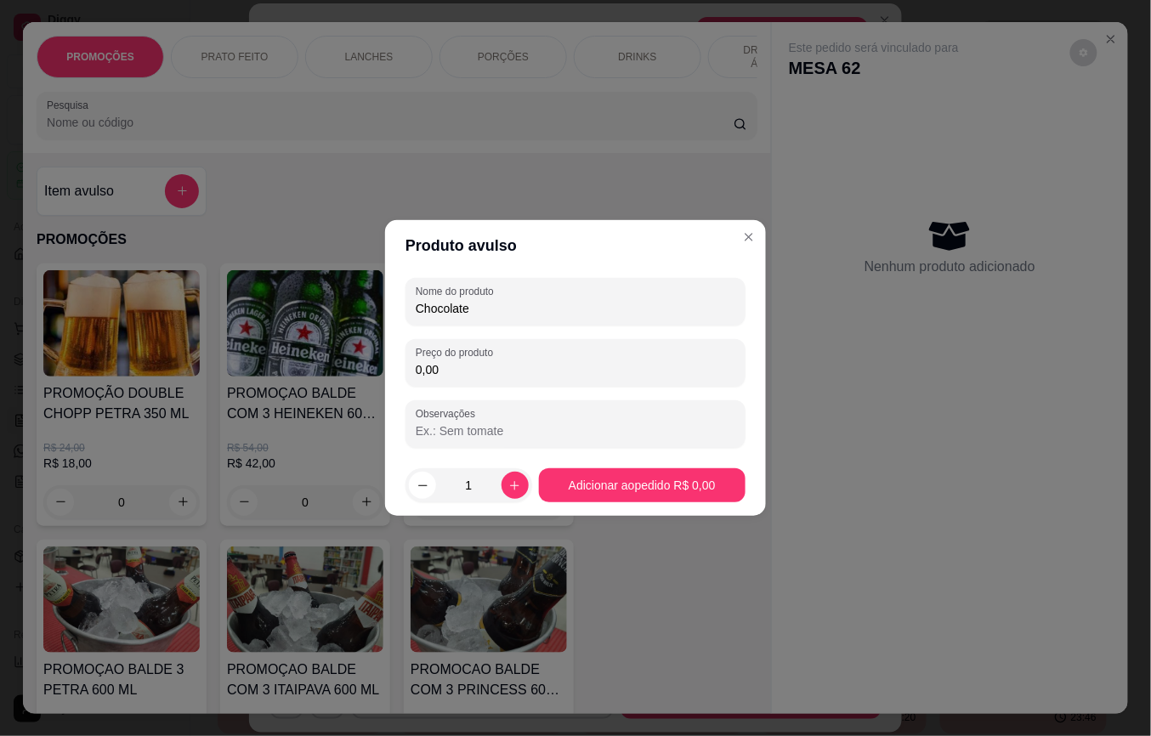
type input "Chocolate"
click at [461, 388] on div "Nome do produto Chocolate Preço do produto 0,00 Observações" at bounding box center [576, 363] width 340 height 170
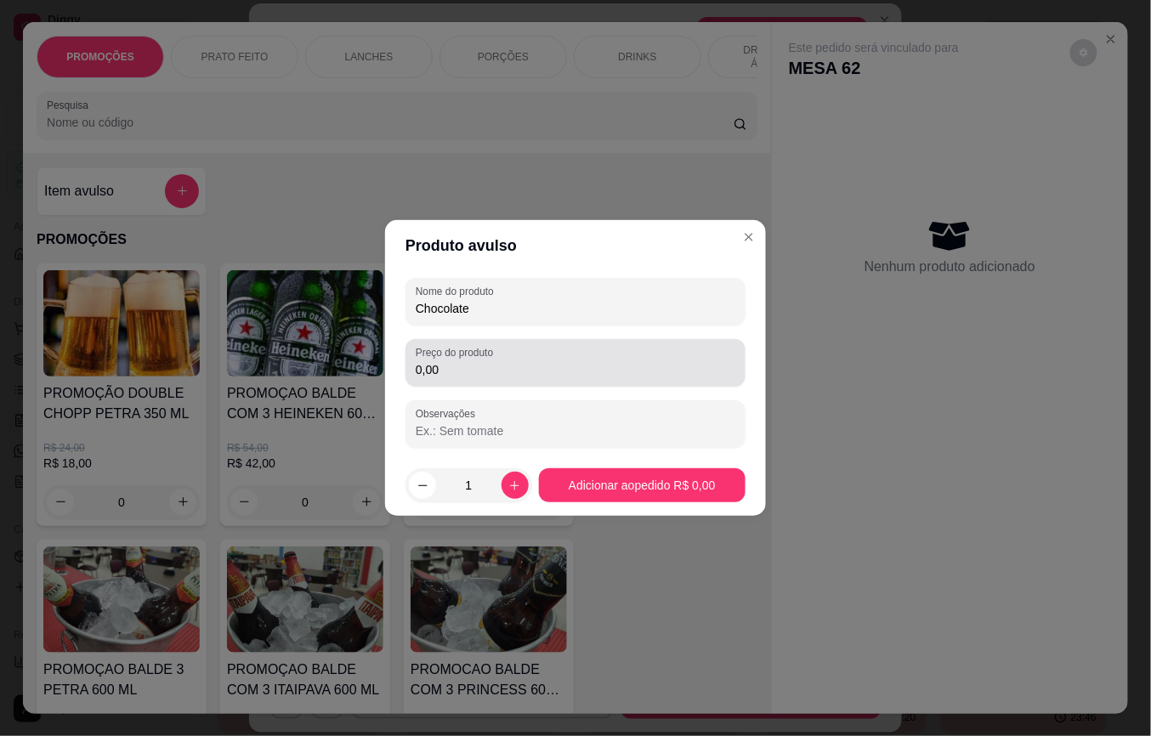
click at [463, 376] on input "0,00" at bounding box center [576, 369] width 320 height 17
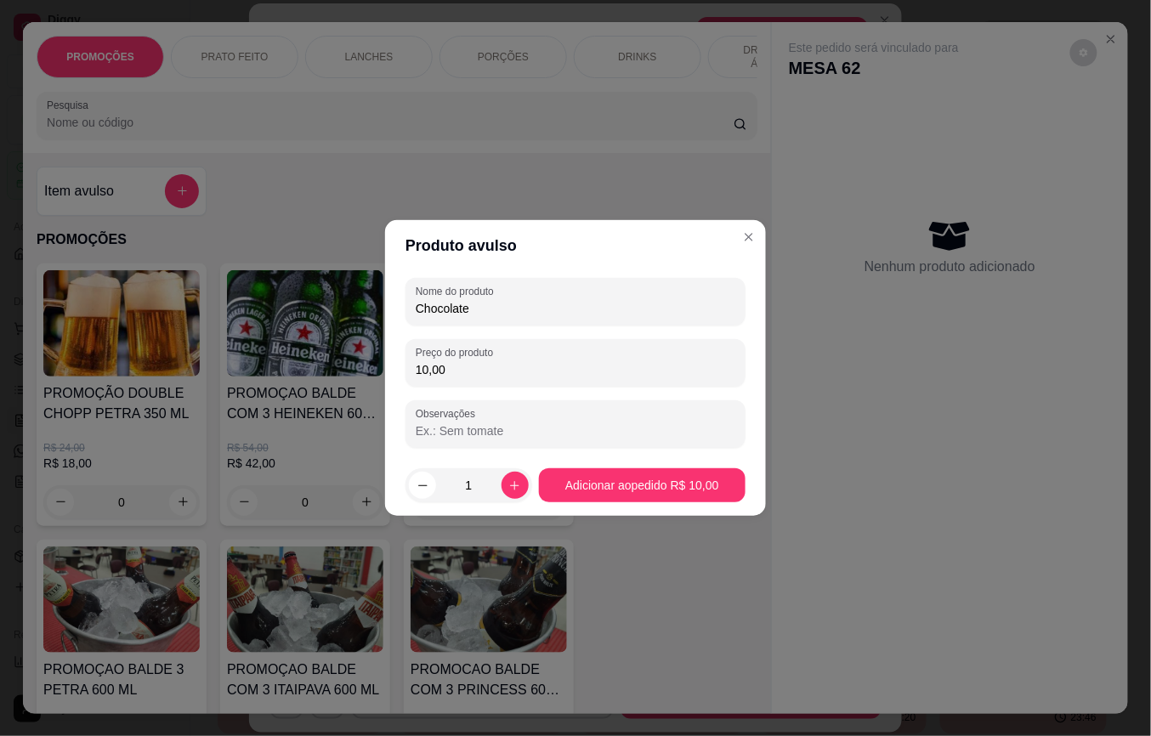
type input "10,00"
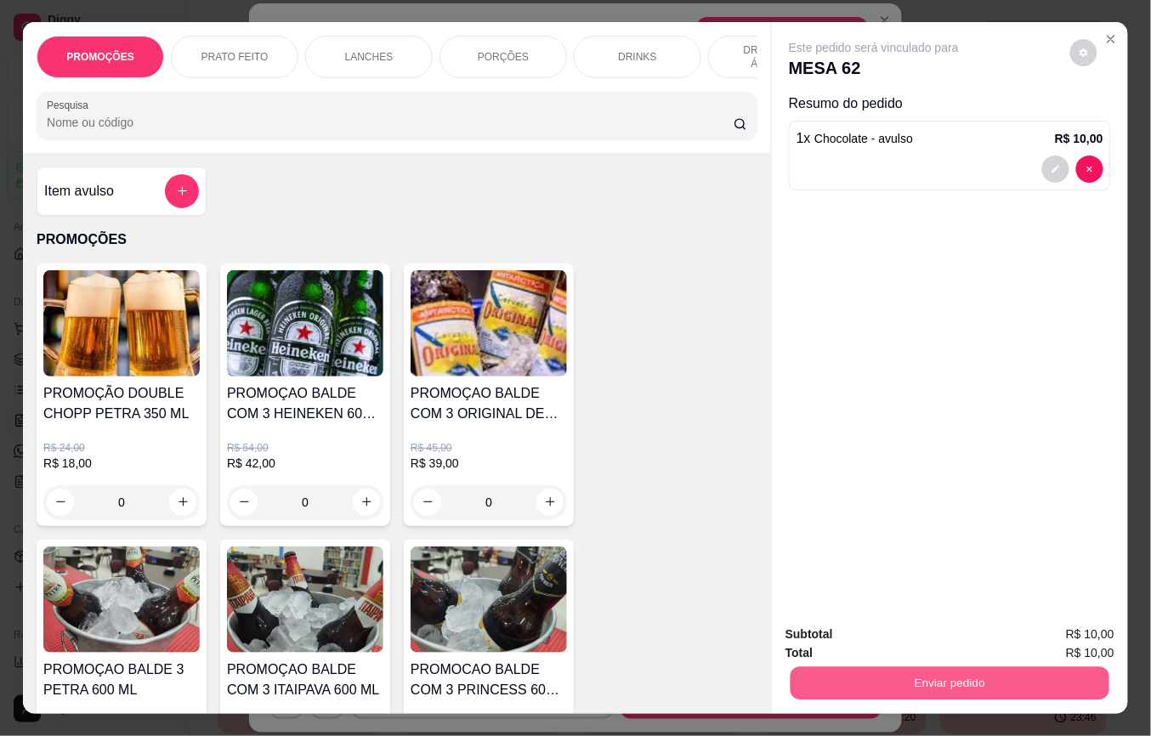
click at [830, 680] on button "Enviar pedido" at bounding box center [950, 683] width 319 height 33
click at [867, 623] on button "Não registrar e enviar pedido" at bounding box center [893, 633] width 172 height 31
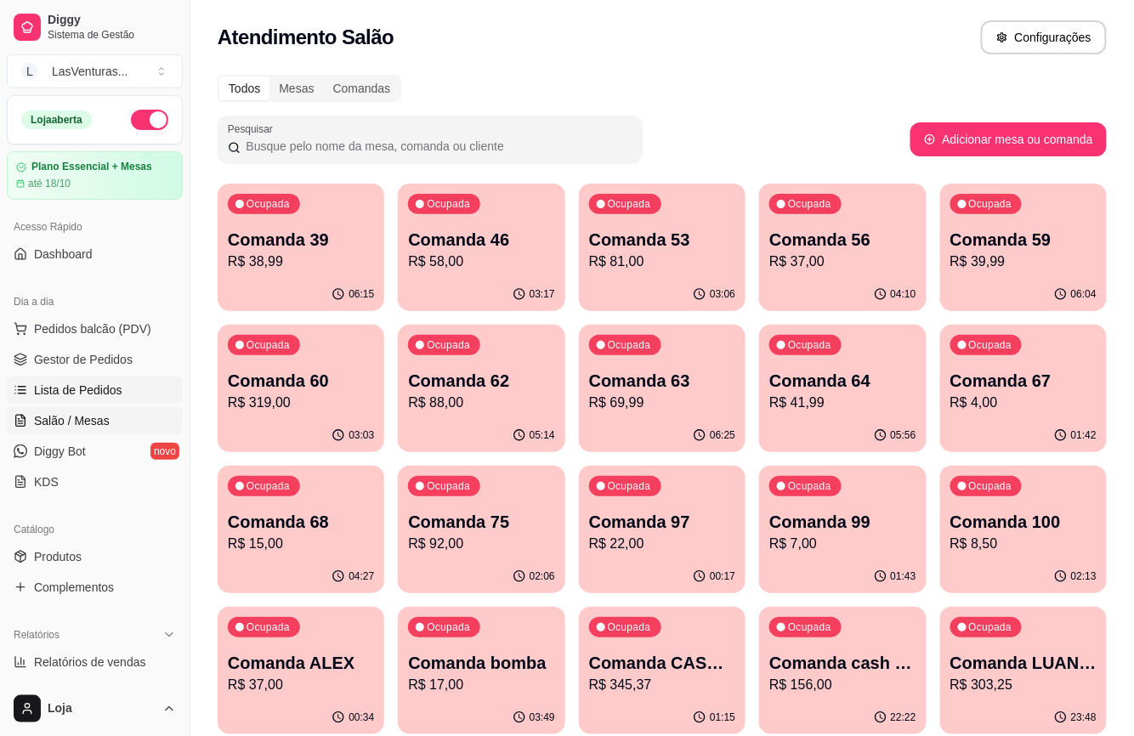
click at [113, 389] on span "Lista de Pedidos" at bounding box center [78, 390] width 88 height 17
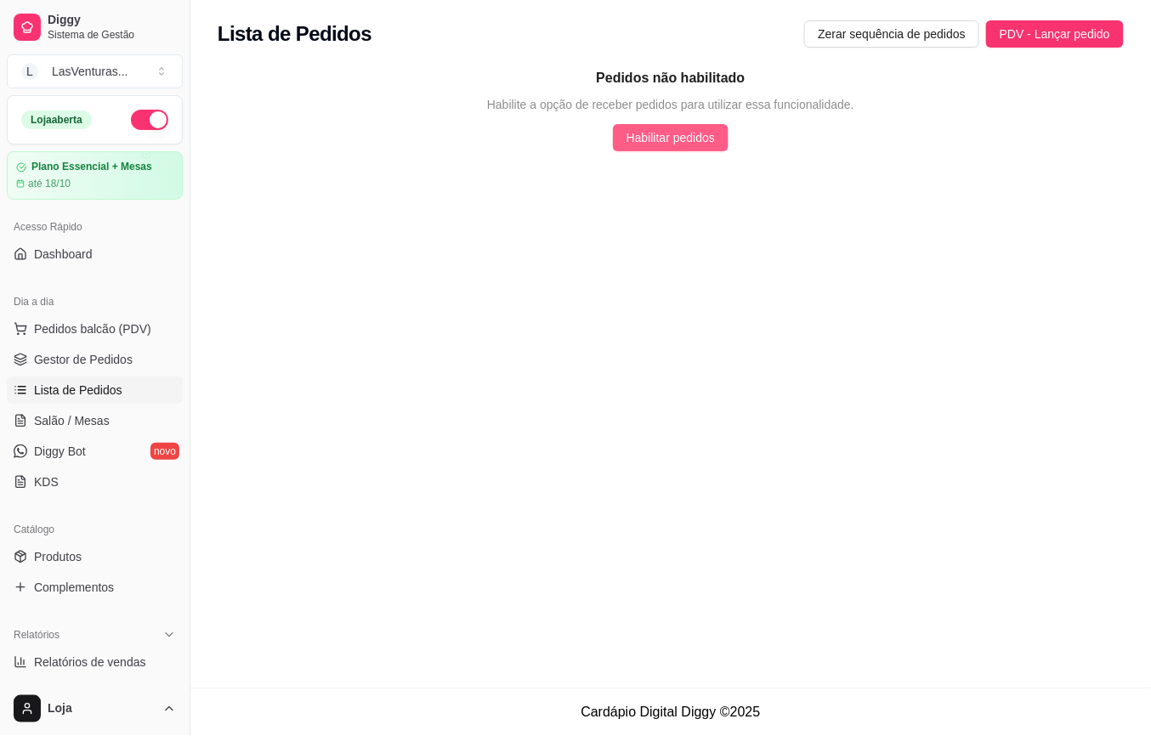
click at [699, 133] on span "Habilitar pedidos" at bounding box center [671, 137] width 88 height 19
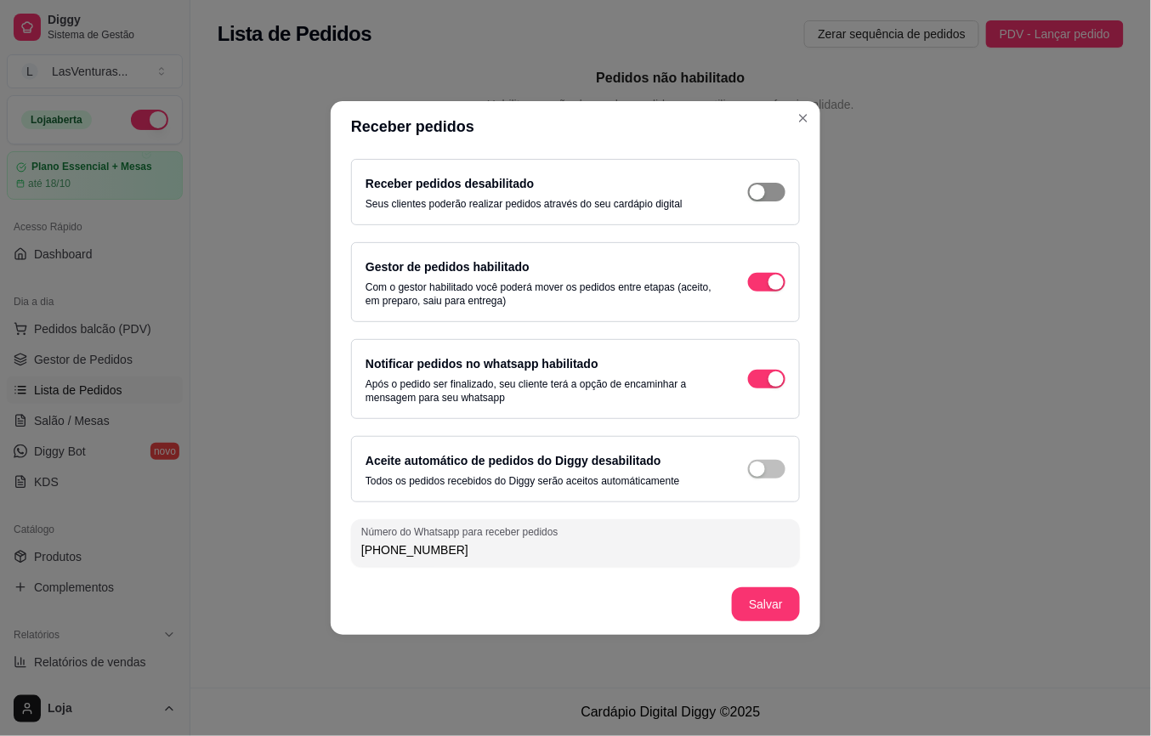
click at [775, 192] on span "button" at bounding box center [766, 192] width 37 height 19
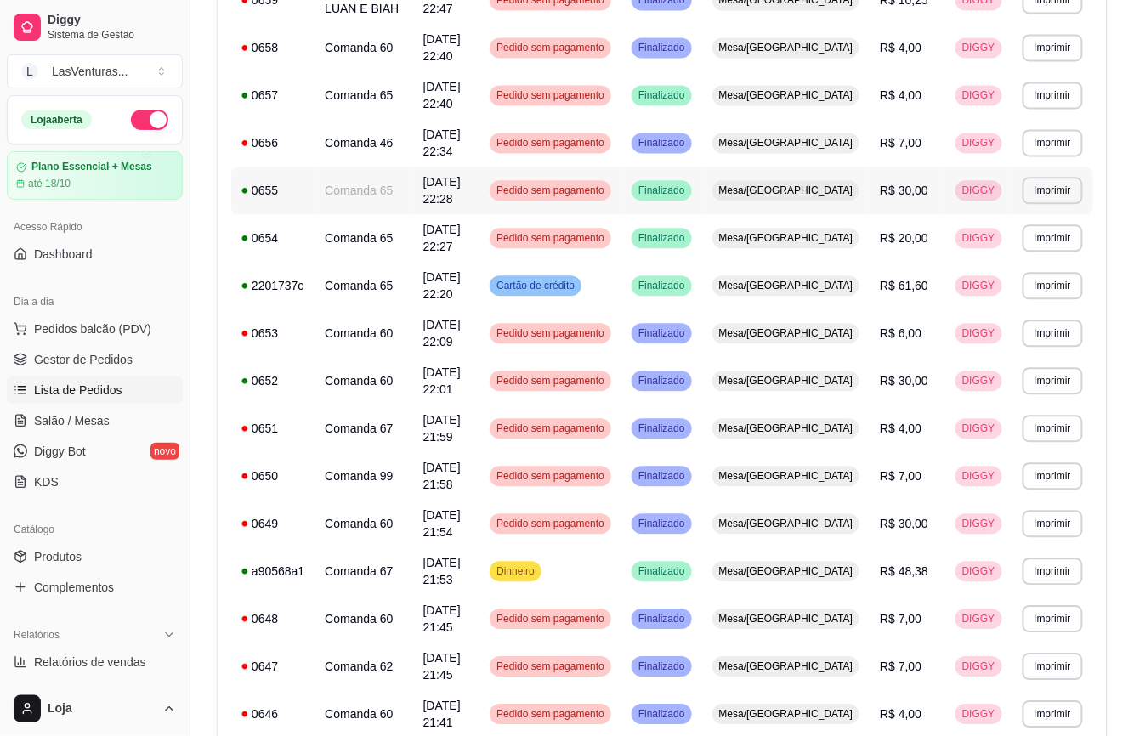
scroll to position [1061, 0]
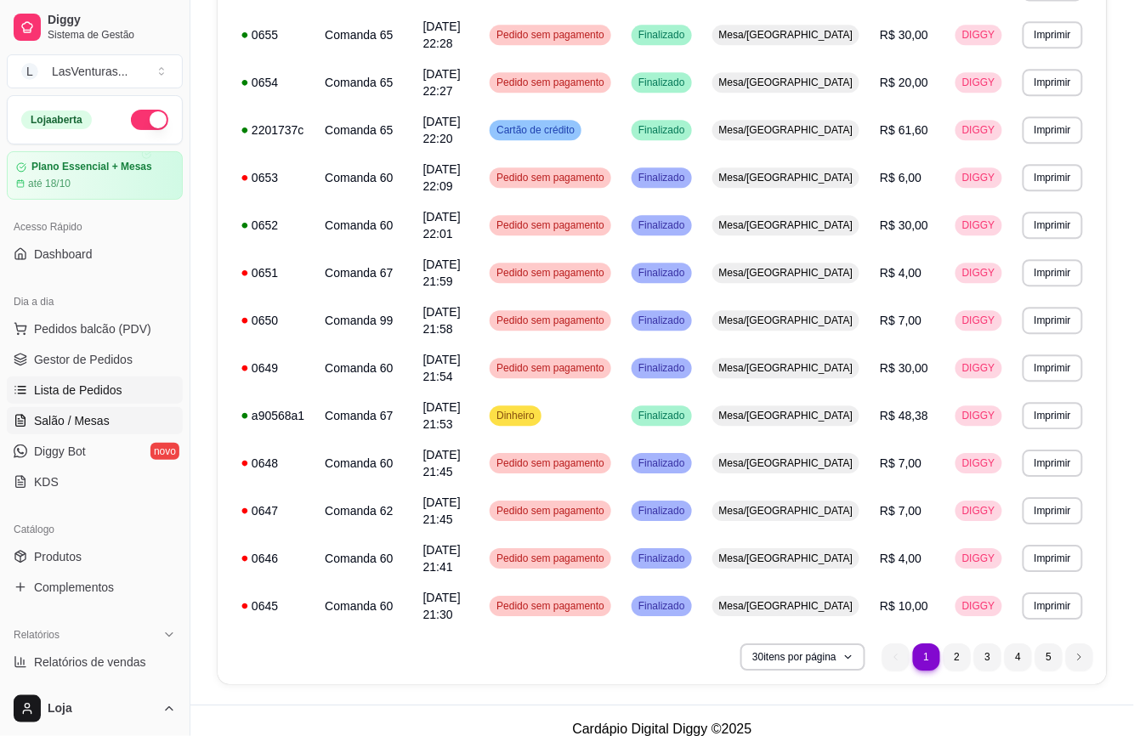
click at [111, 418] on link "Salão / Mesas" at bounding box center [95, 420] width 176 height 27
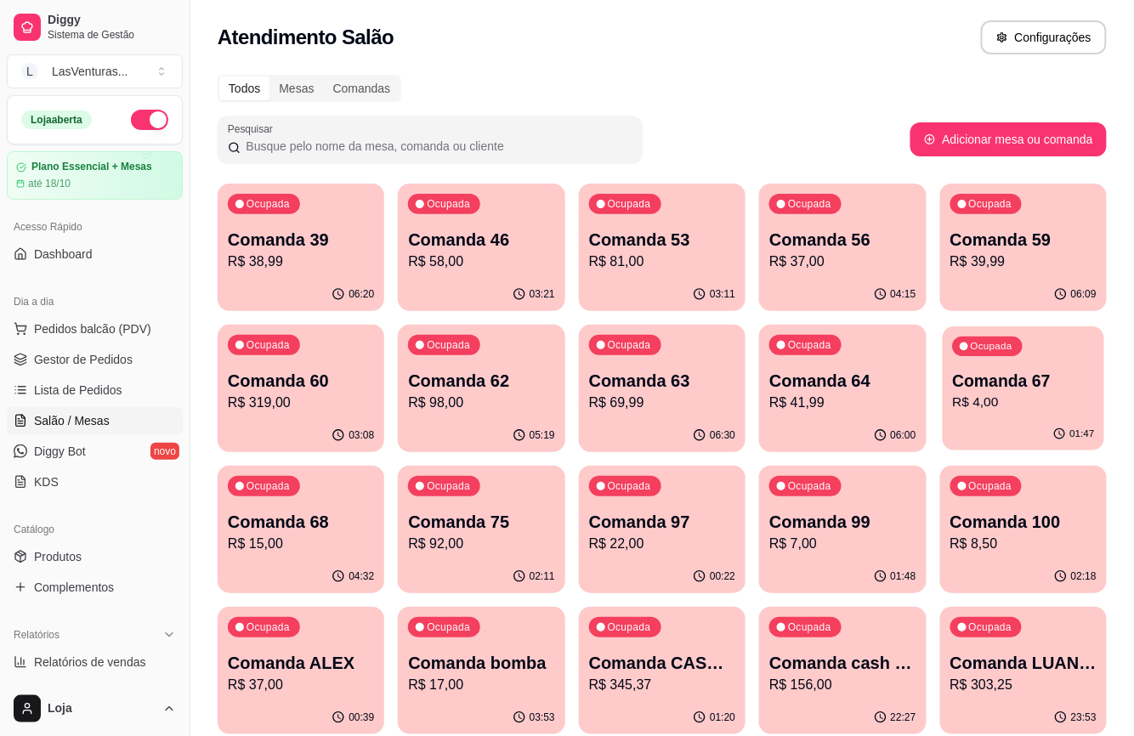
click at [983, 379] on p "Comanda 67" at bounding box center [1023, 381] width 142 height 23
click at [498, 562] on div "02:11" at bounding box center [481, 576] width 167 height 33
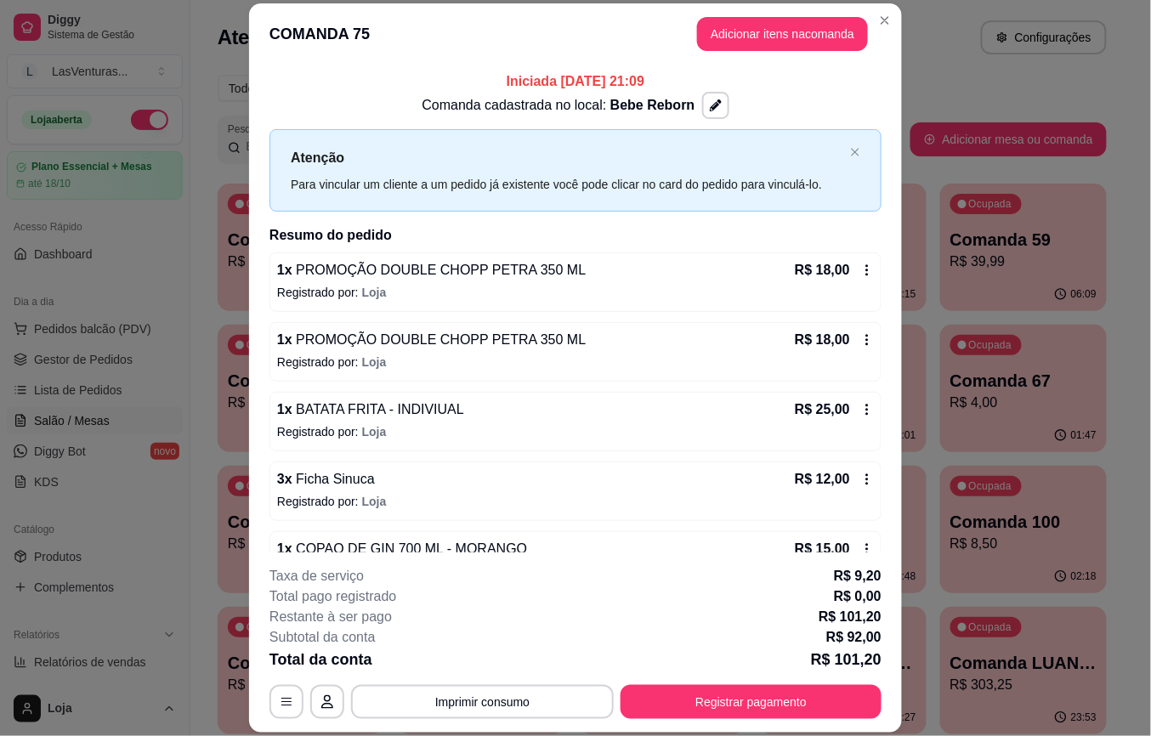
click at [816, 457] on div "**********" at bounding box center [575, 368] width 1151 height 736
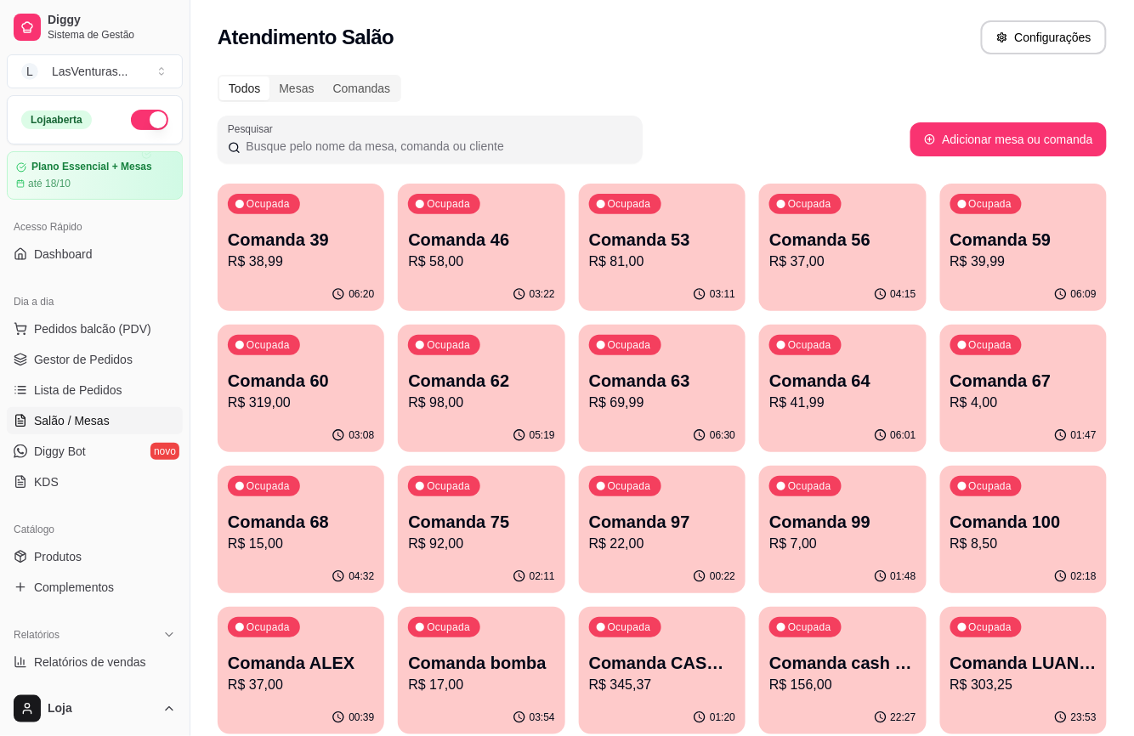
click at [701, 511] on p "Comanda 97" at bounding box center [662, 522] width 146 height 24
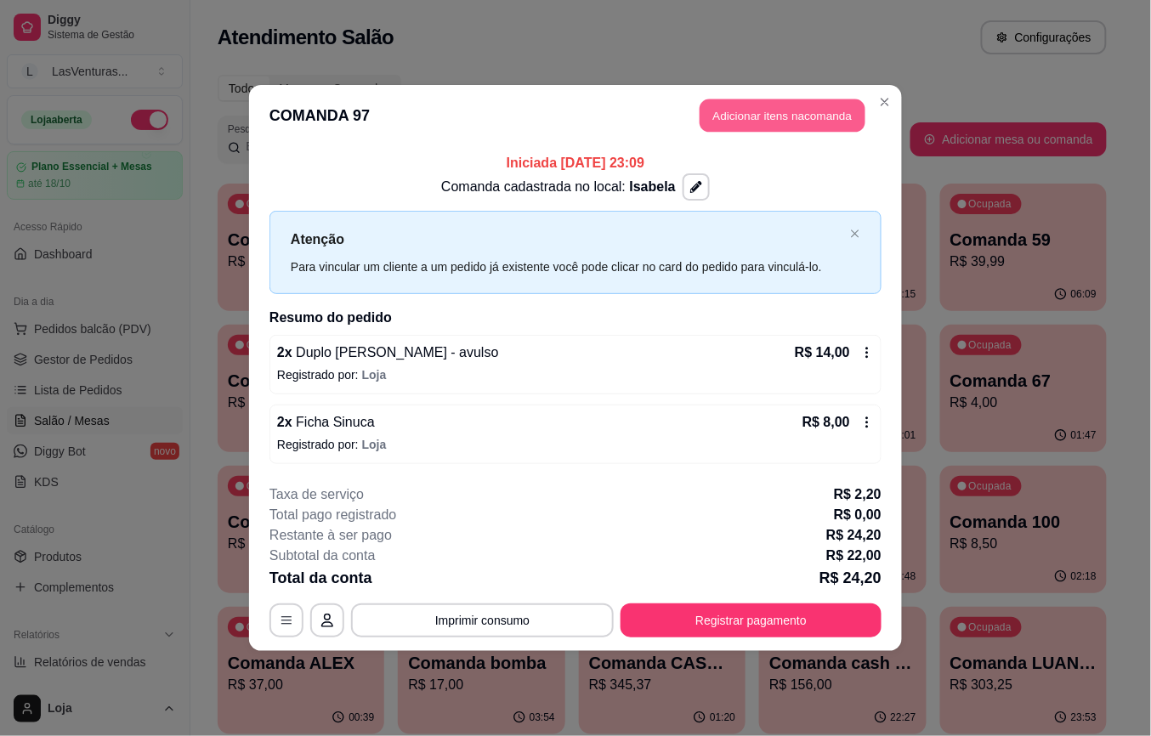
click at [794, 121] on button "Adicionar itens na comanda" at bounding box center [783, 115] width 166 height 33
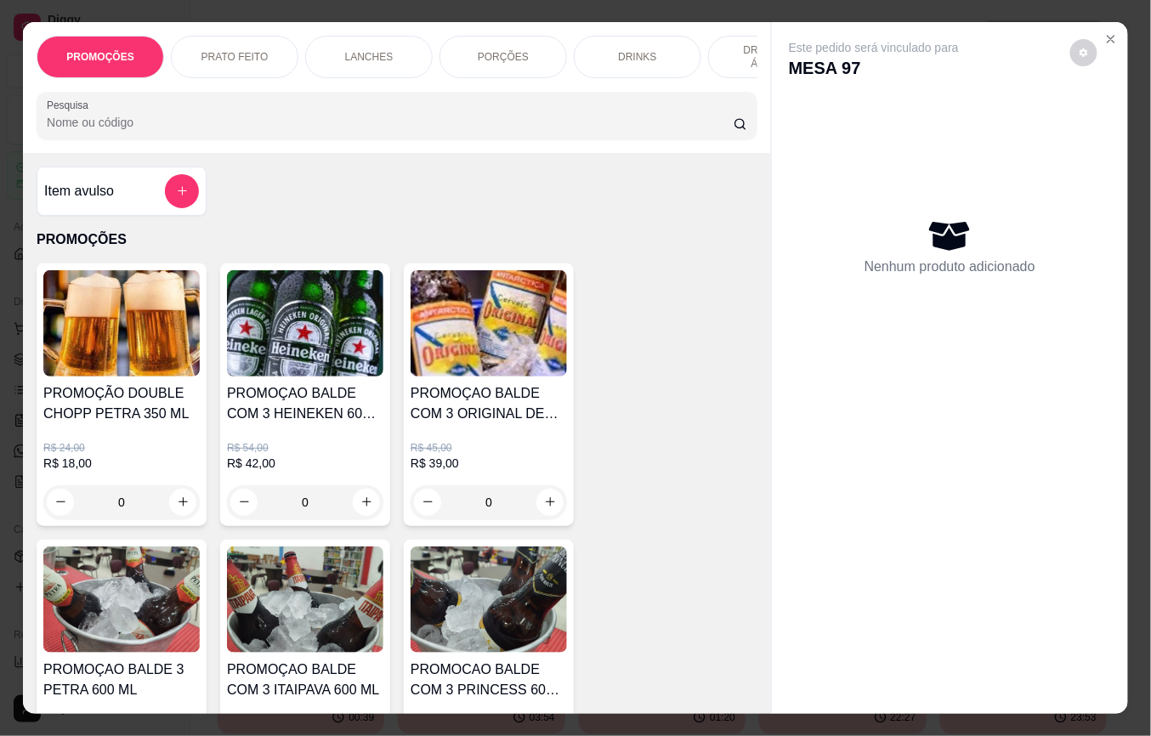
click at [181, 202] on button "add-separate-item" at bounding box center [182, 191] width 34 height 34
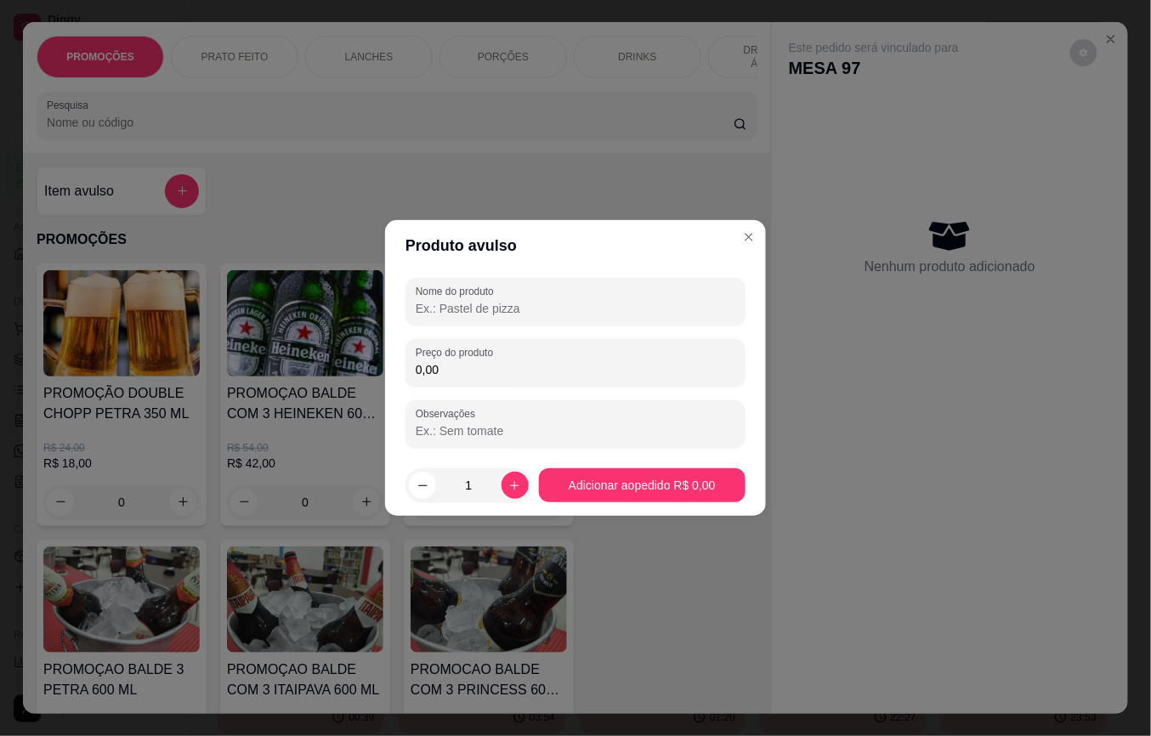
click at [593, 321] on div "Nome do produto" at bounding box center [576, 302] width 340 height 48
type input "Duplo Malte bhrama"
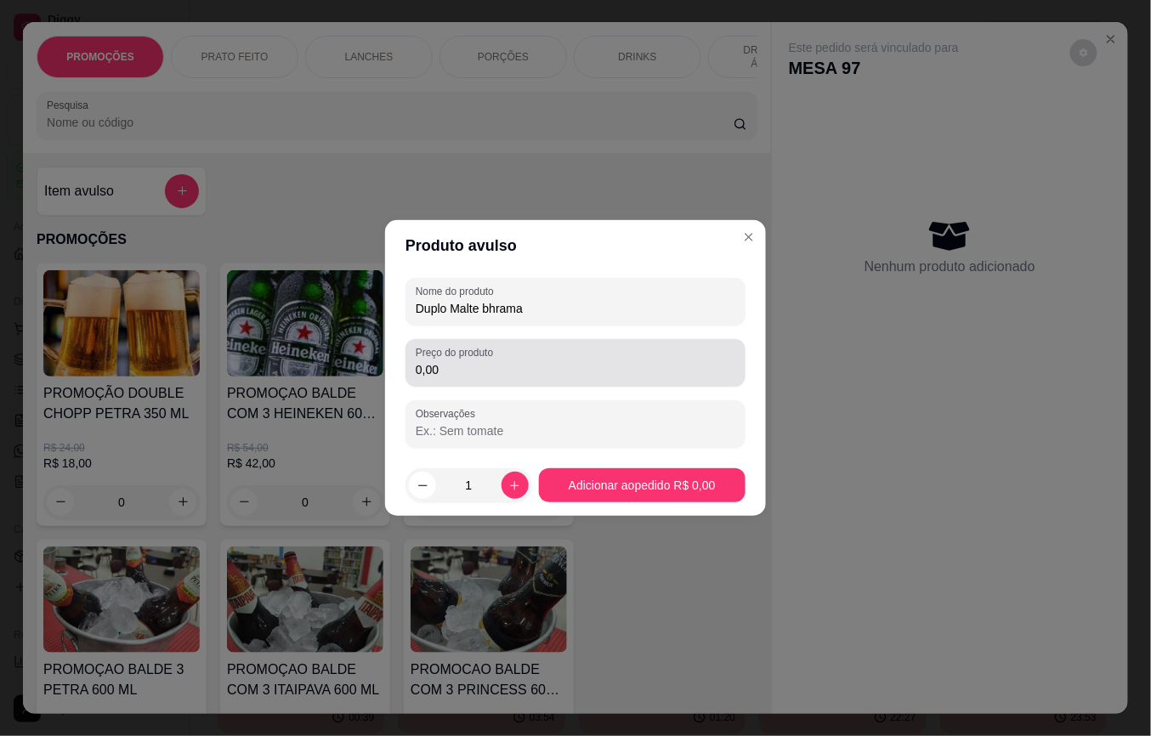
drag, startPoint x: 593, startPoint y: 357, endPoint x: 593, endPoint y: 382, distance: 24.7
click at [593, 365] on div "0,00" at bounding box center [576, 363] width 320 height 34
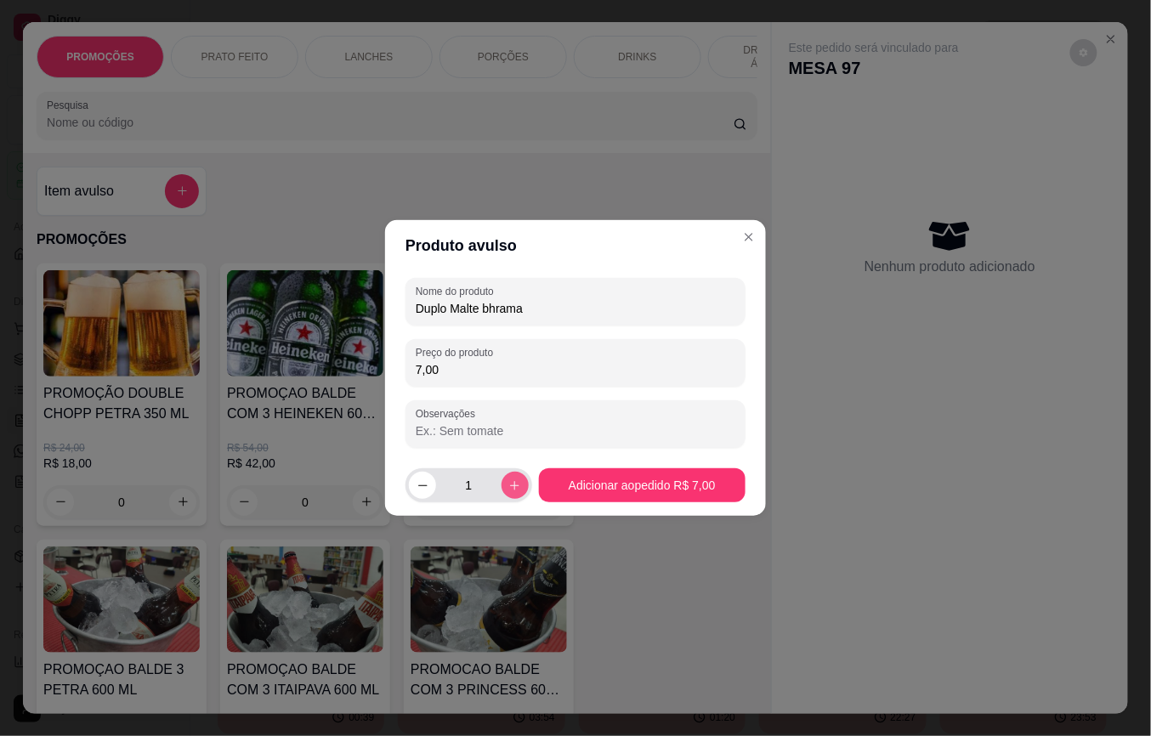
type input "7,00"
click at [517, 491] on button "increase-product-quantity" at bounding box center [515, 485] width 27 height 27
type input "2"
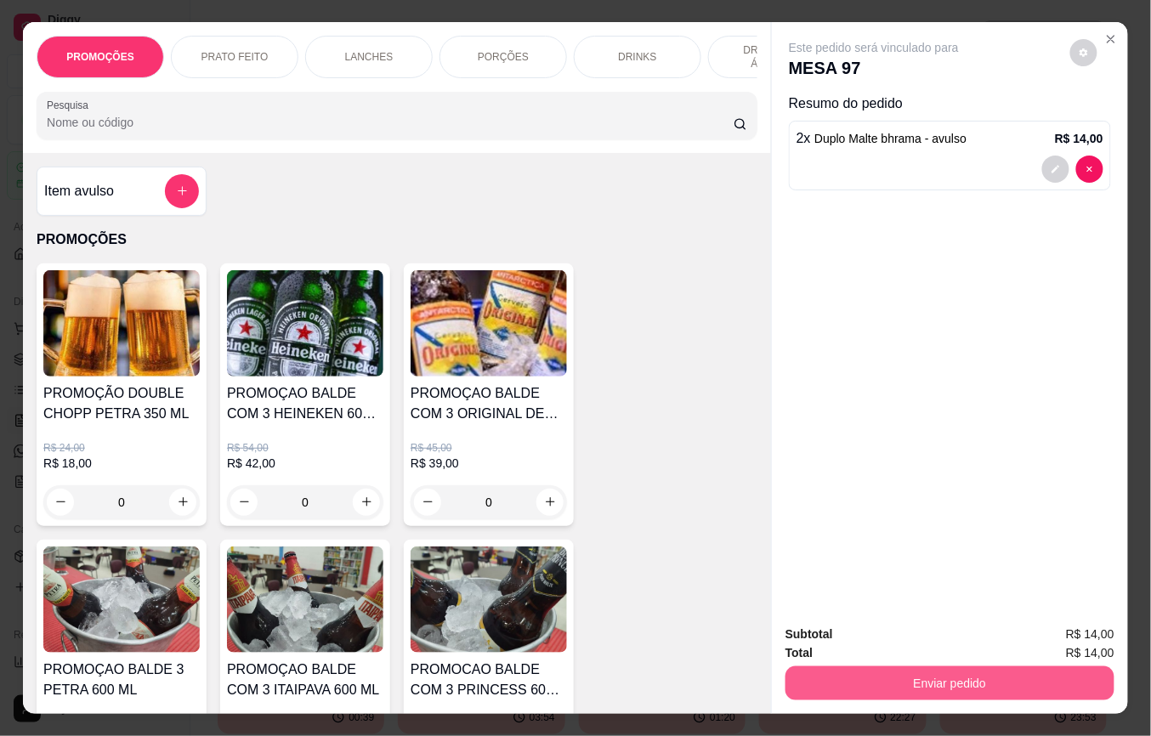
click at [881, 678] on button "Enviar pedido" at bounding box center [950, 684] width 329 height 34
click at [896, 647] on button "Não registrar e enviar pedido" at bounding box center [892, 634] width 177 height 32
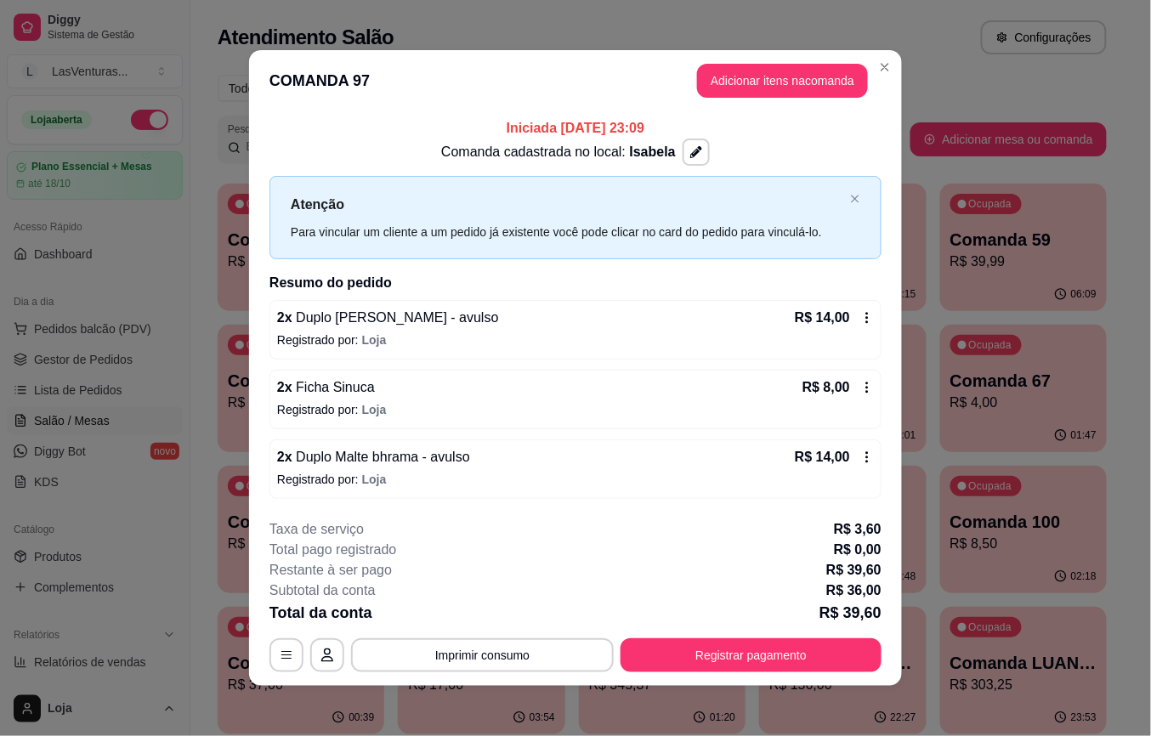
drag, startPoint x: 721, startPoint y: 317, endPoint x: 1150, endPoint y: 402, distance: 437.7
click at [712, 0] on html "Diggy Sistema de Gestão L LasVenturas ... Loja aberta Plano Essencial + Mesas a…" at bounding box center [575, 368] width 1151 height 736
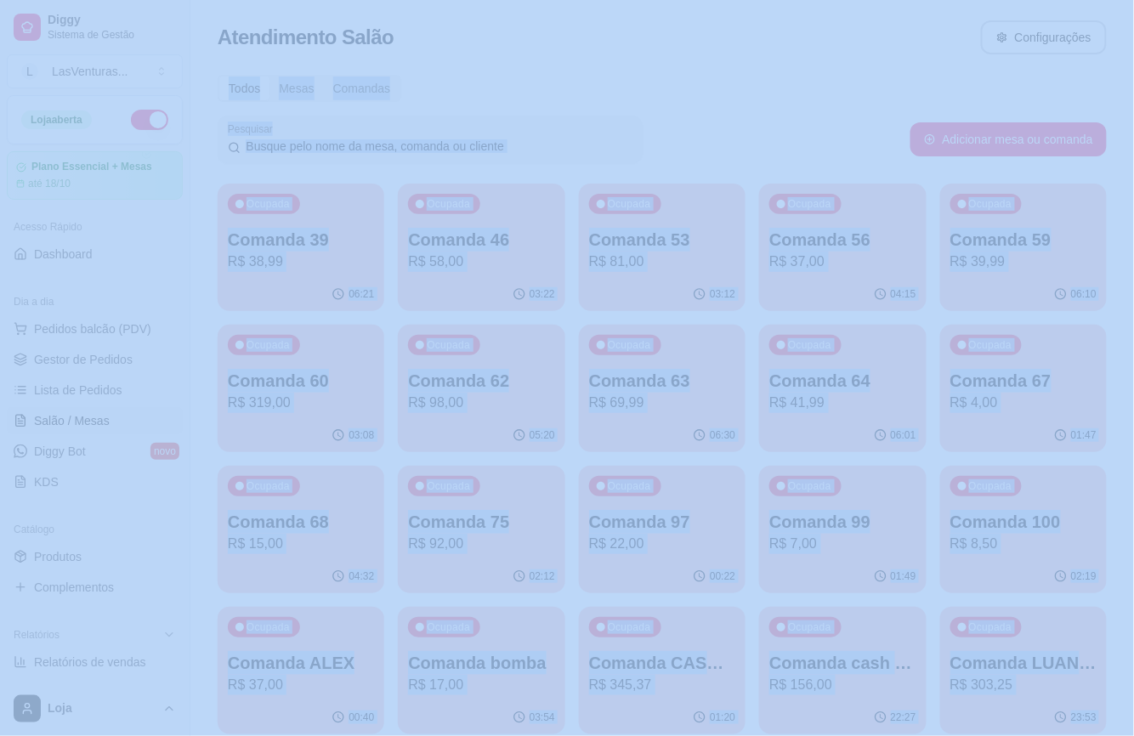
click at [750, 93] on div "Todos Mesas Comandas" at bounding box center [662, 88] width 889 height 27
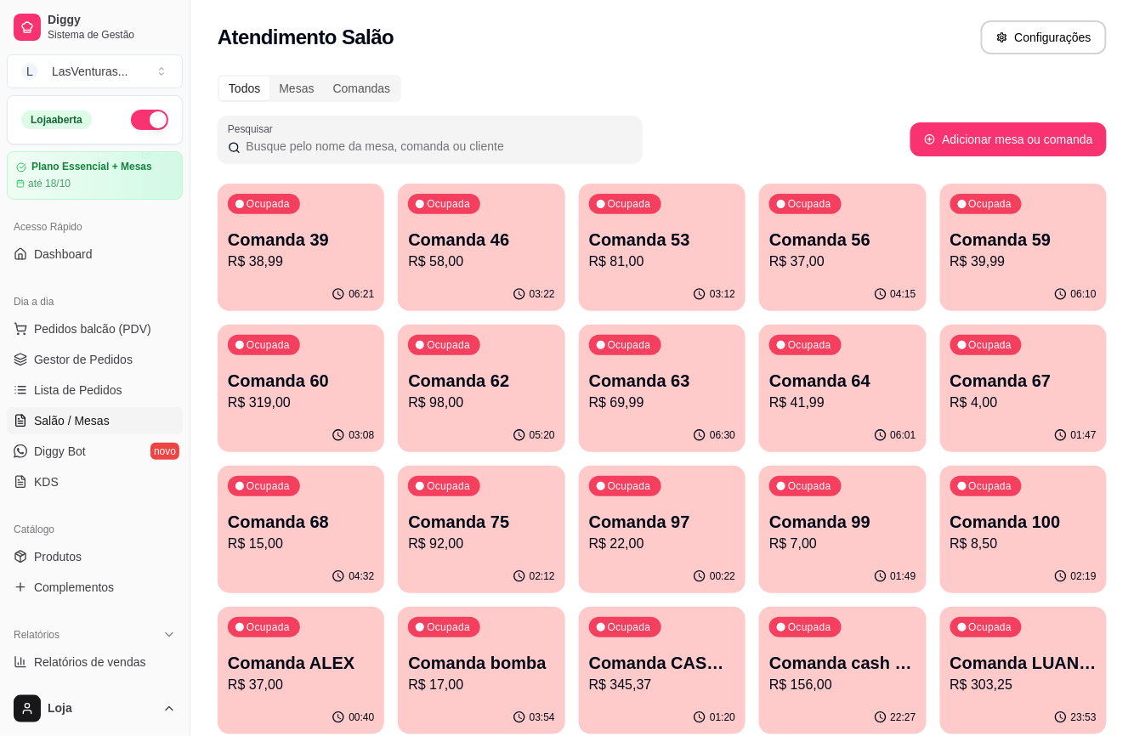
click at [775, 60] on div "Atendimento Salão Configurações" at bounding box center [662, 32] width 944 height 65
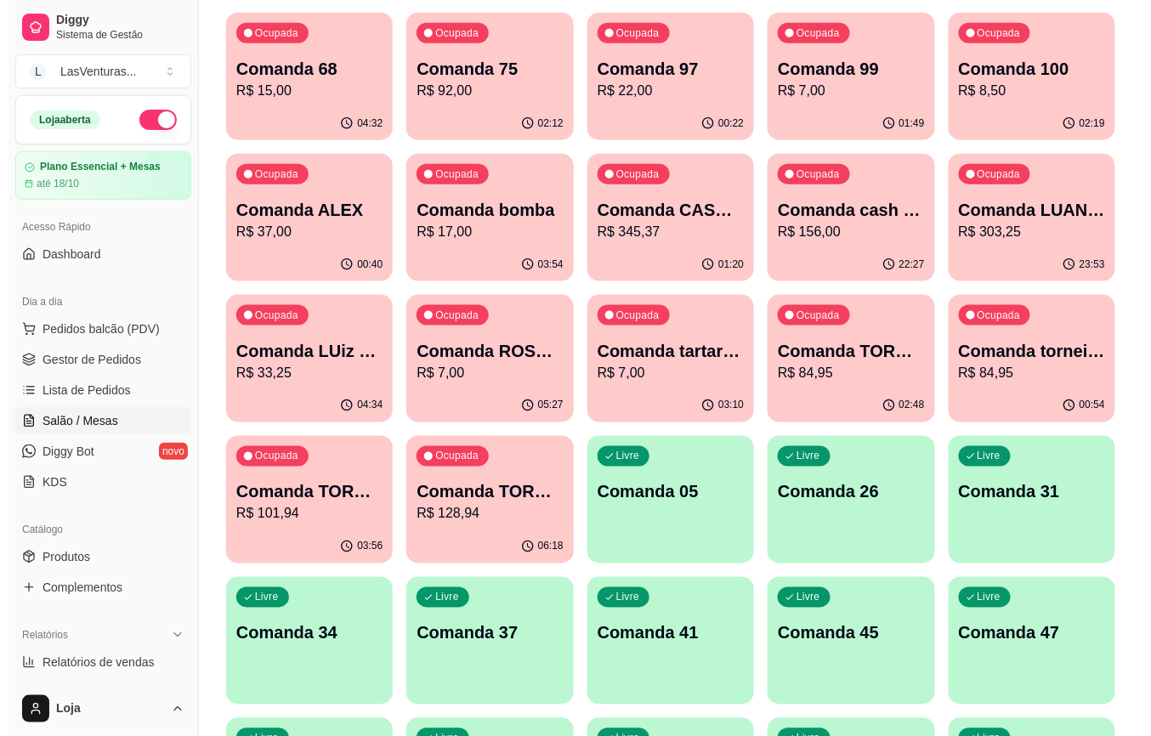
scroll to position [340, 0]
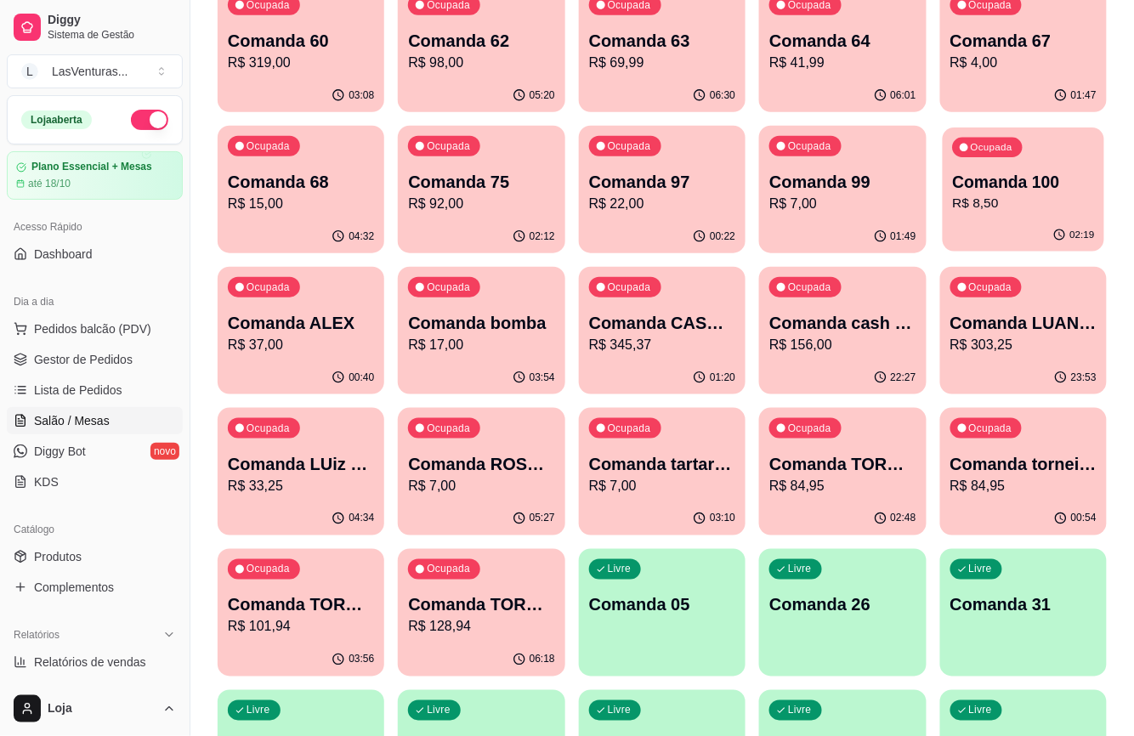
click at [1028, 187] on p "Comanda 100" at bounding box center [1023, 182] width 142 height 23
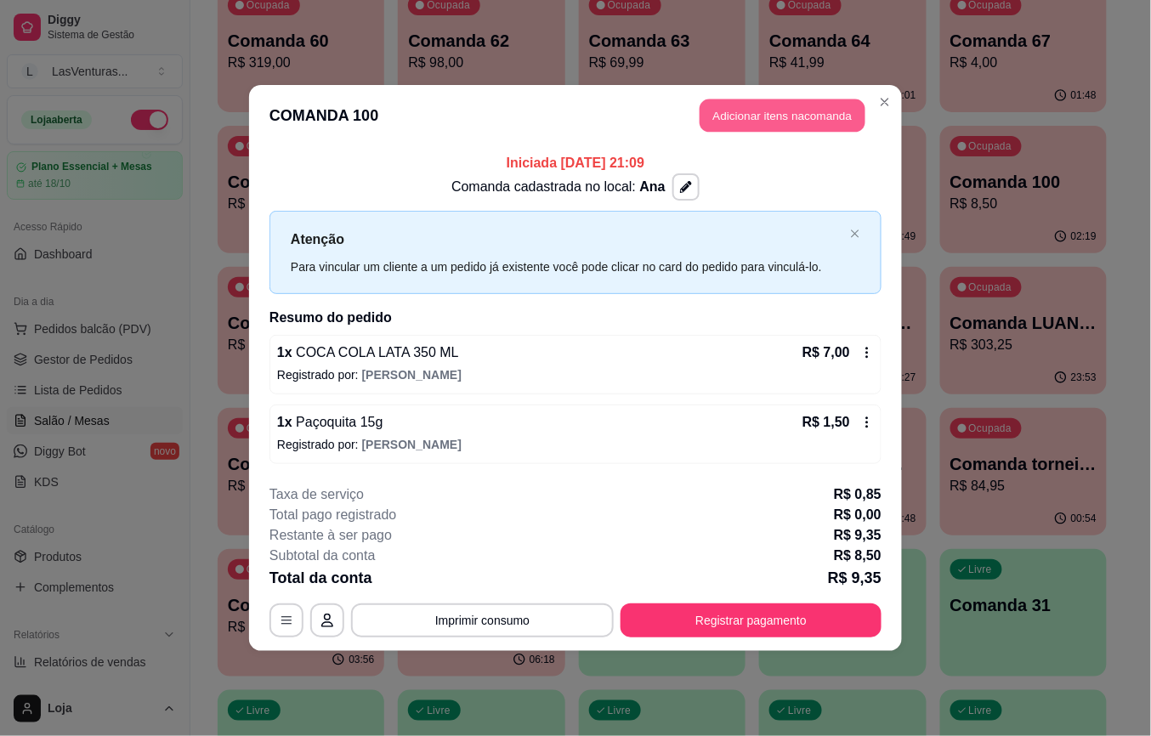
click at [775, 104] on button "Adicionar itens na comanda" at bounding box center [783, 115] width 166 height 33
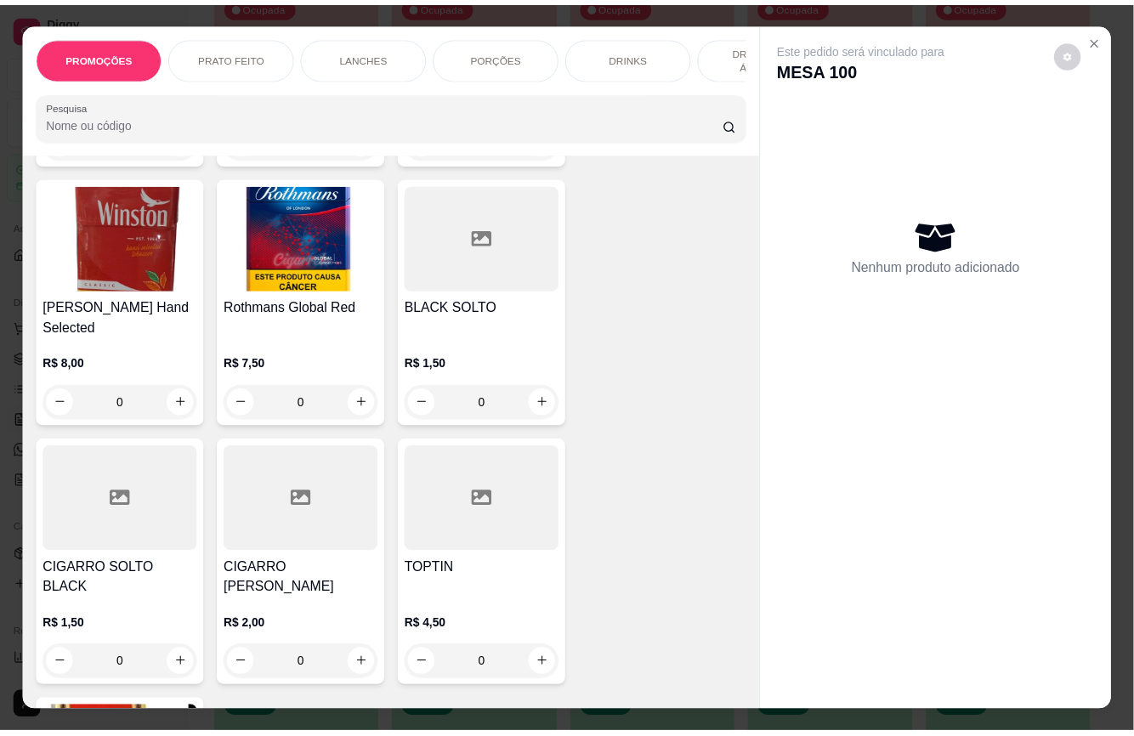
scroll to position [23806, 0]
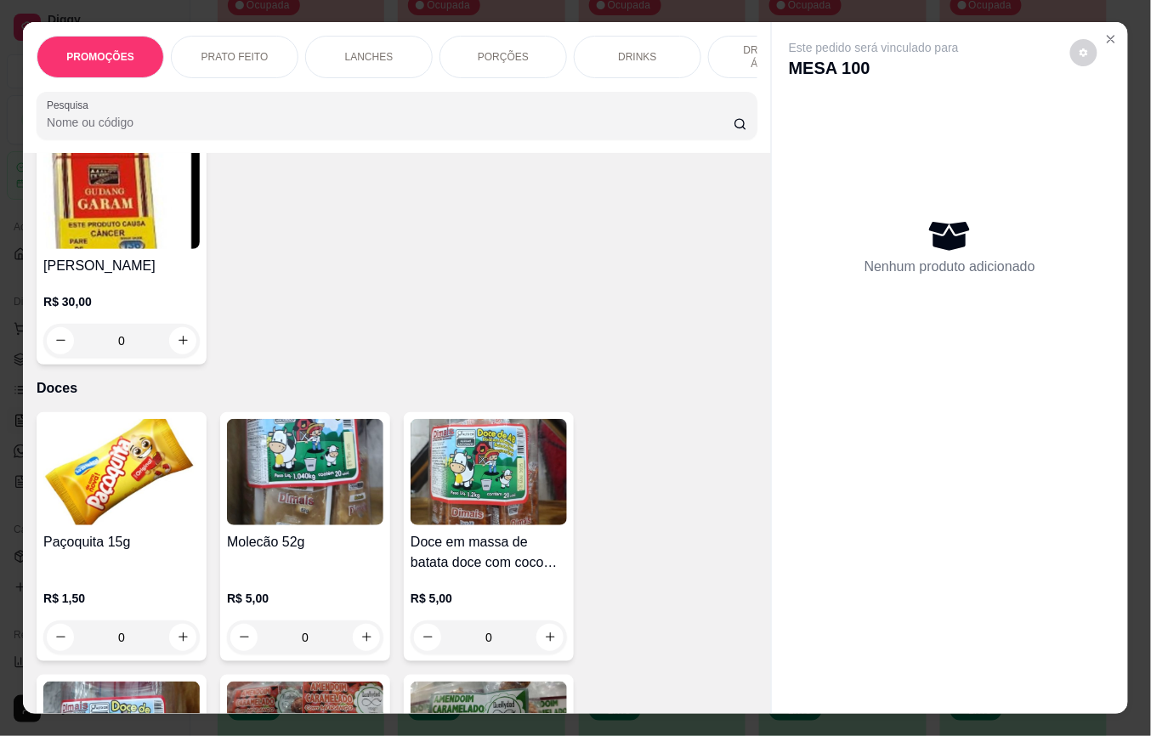
click at [147, 532] on h4 "Paçoquita 15g" at bounding box center [121, 542] width 156 height 20
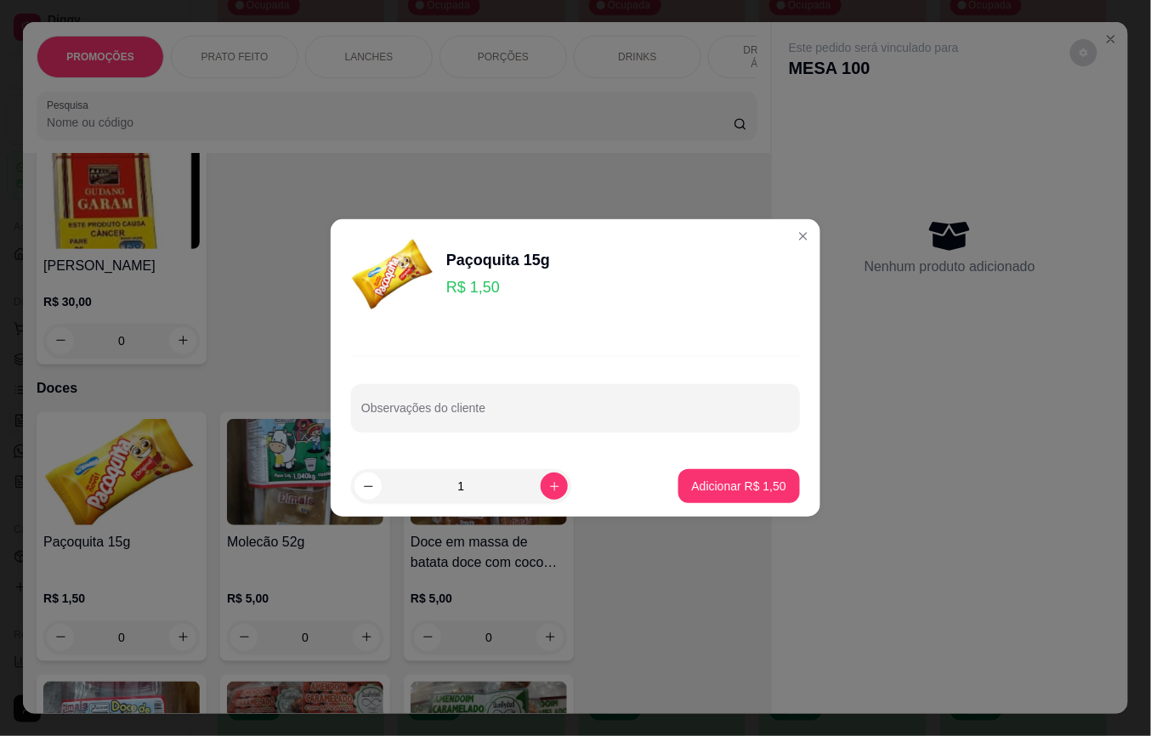
click at [704, 486] on p "Adicionar R$ 1,50" at bounding box center [739, 486] width 94 height 17
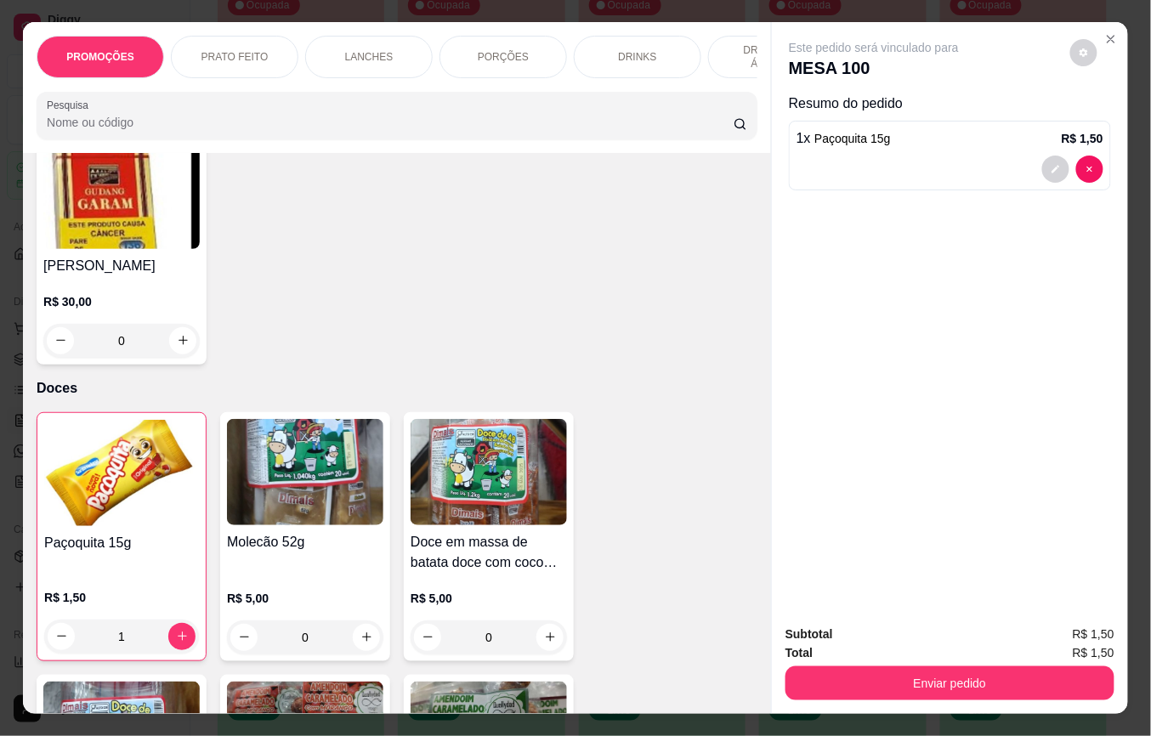
type input "1"
click at [874, 667] on button "Enviar pedido" at bounding box center [950, 684] width 329 height 34
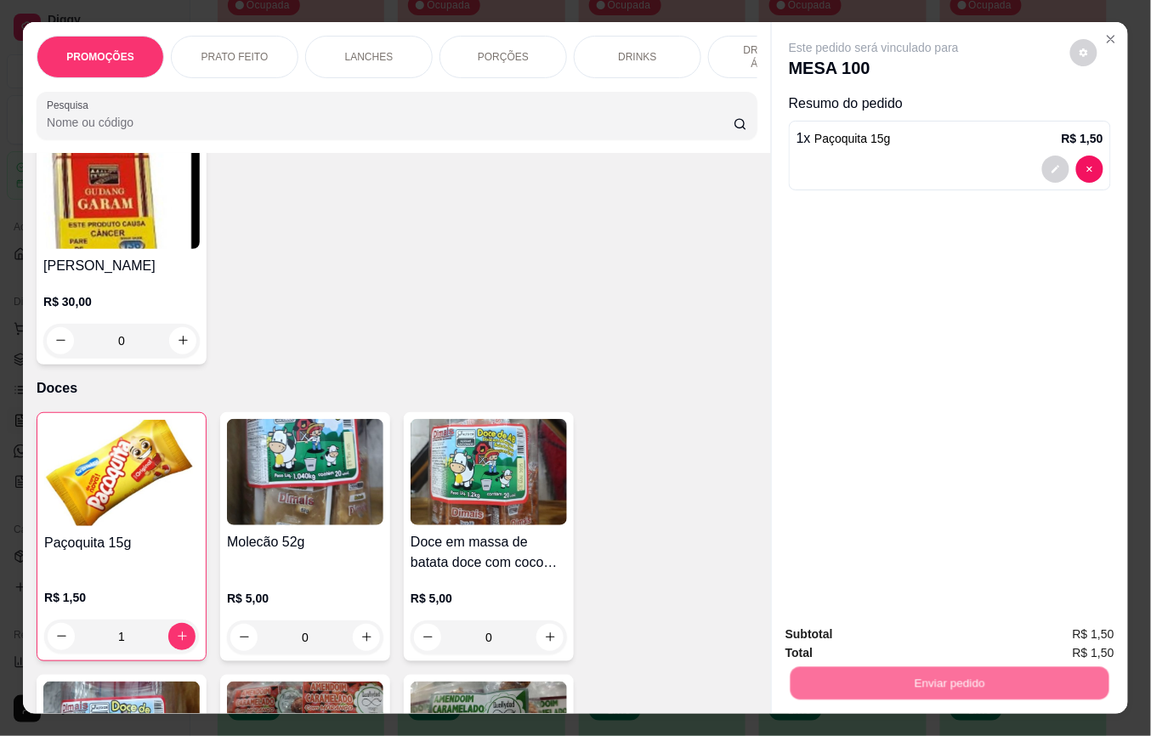
click at [866, 626] on button "Não registrar e enviar pedido" at bounding box center [893, 633] width 172 height 31
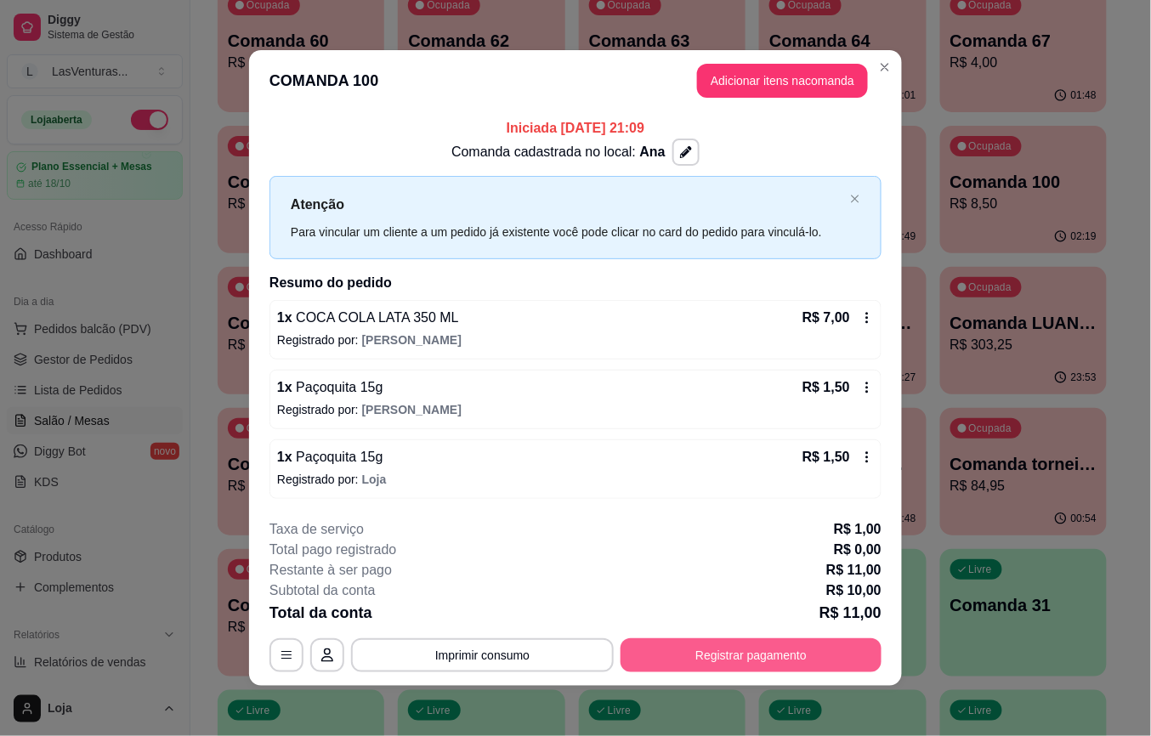
click at [769, 653] on button "Registrar pagamento" at bounding box center [751, 656] width 261 height 34
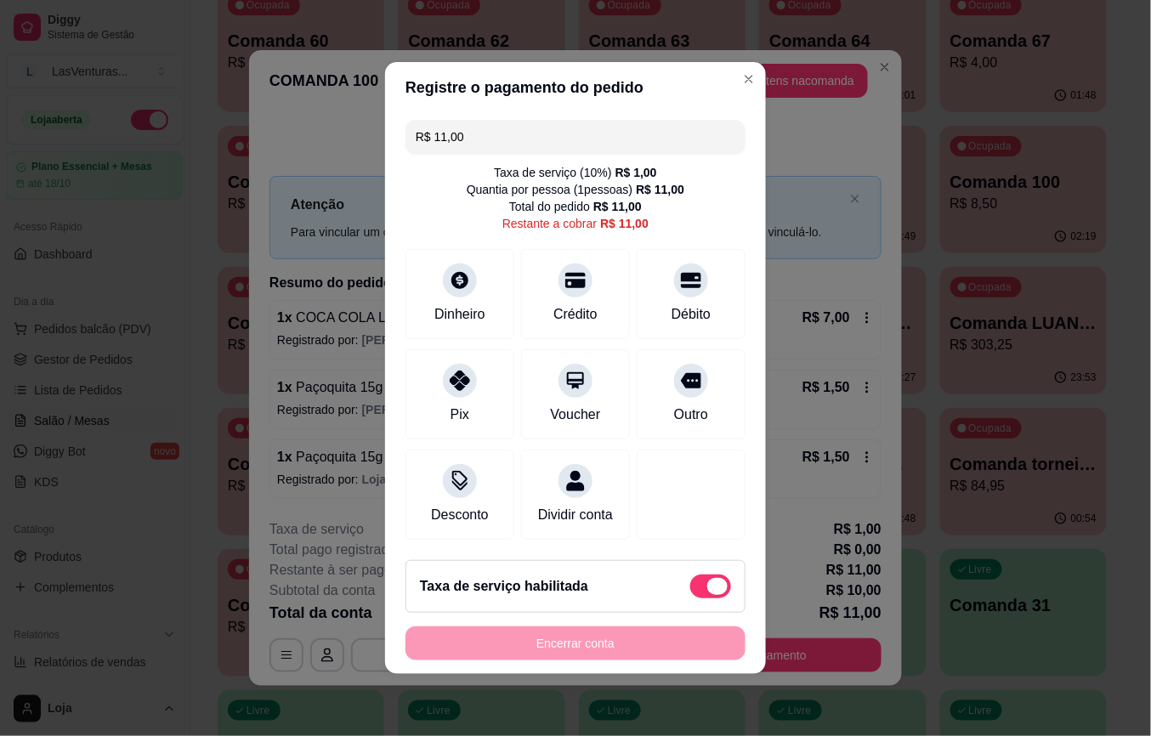
click at [690, 599] on span at bounding box center [710, 587] width 41 height 24
click at [690, 601] on input "checkbox" at bounding box center [695, 595] width 11 height 11
checkbox input "true"
type input "R$ 10,00"
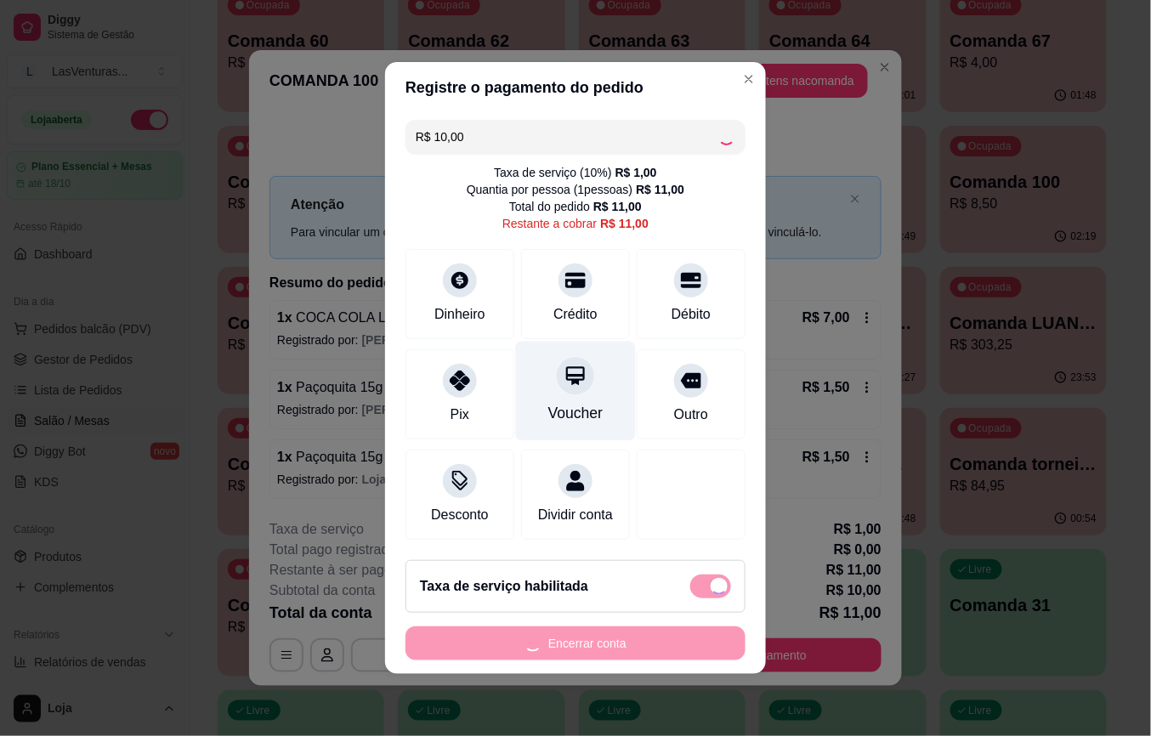
checkbox input "false"
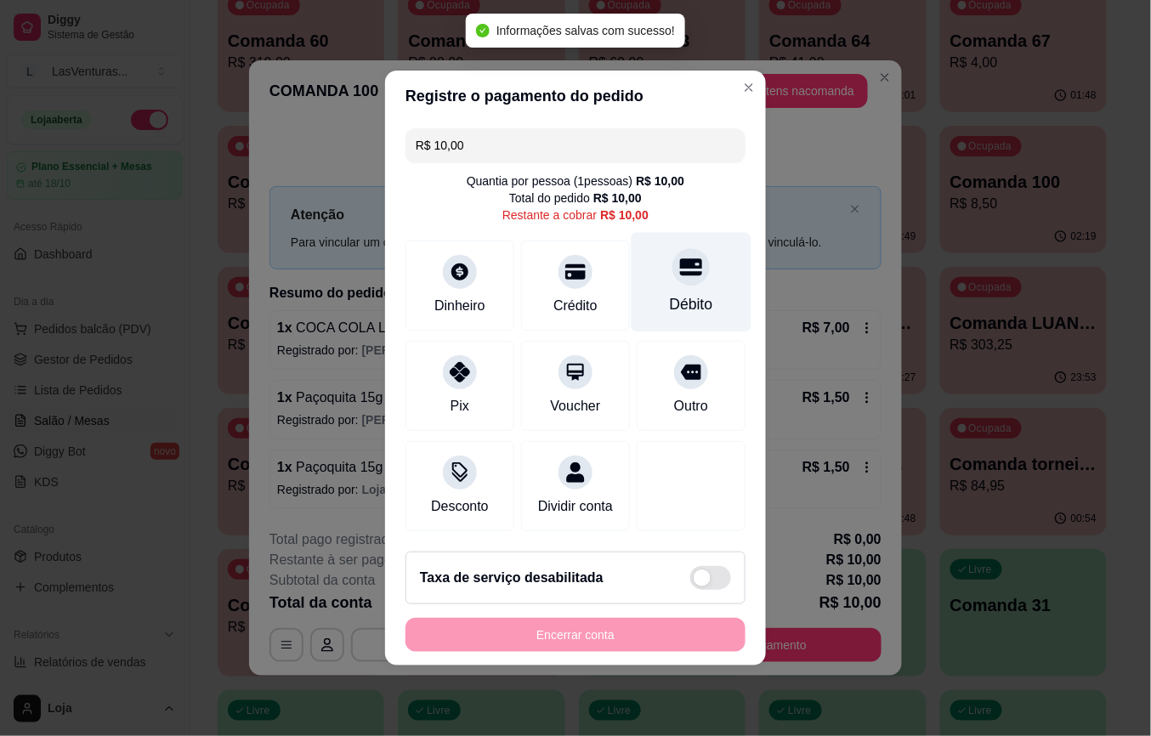
click at [656, 287] on div "Débito" at bounding box center [692, 282] width 120 height 99
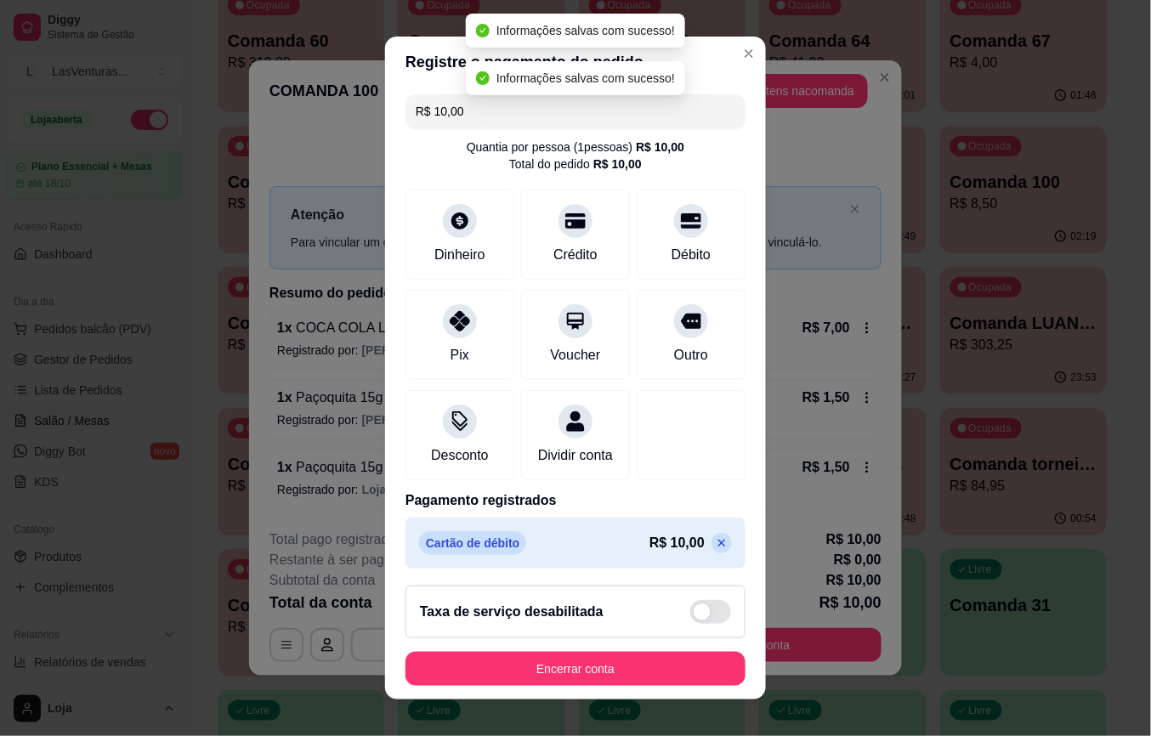
type input "R$ 0,00"
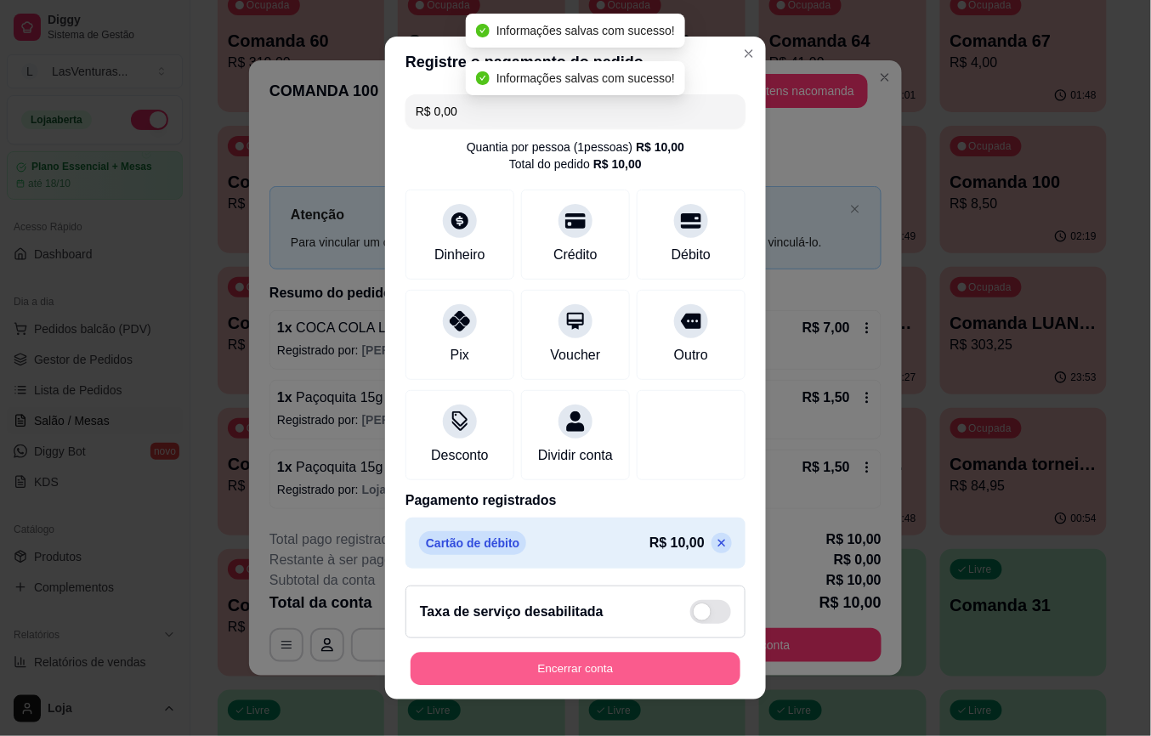
click at [672, 680] on button "Encerrar conta" at bounding box center [576, 668] width 330 height 33
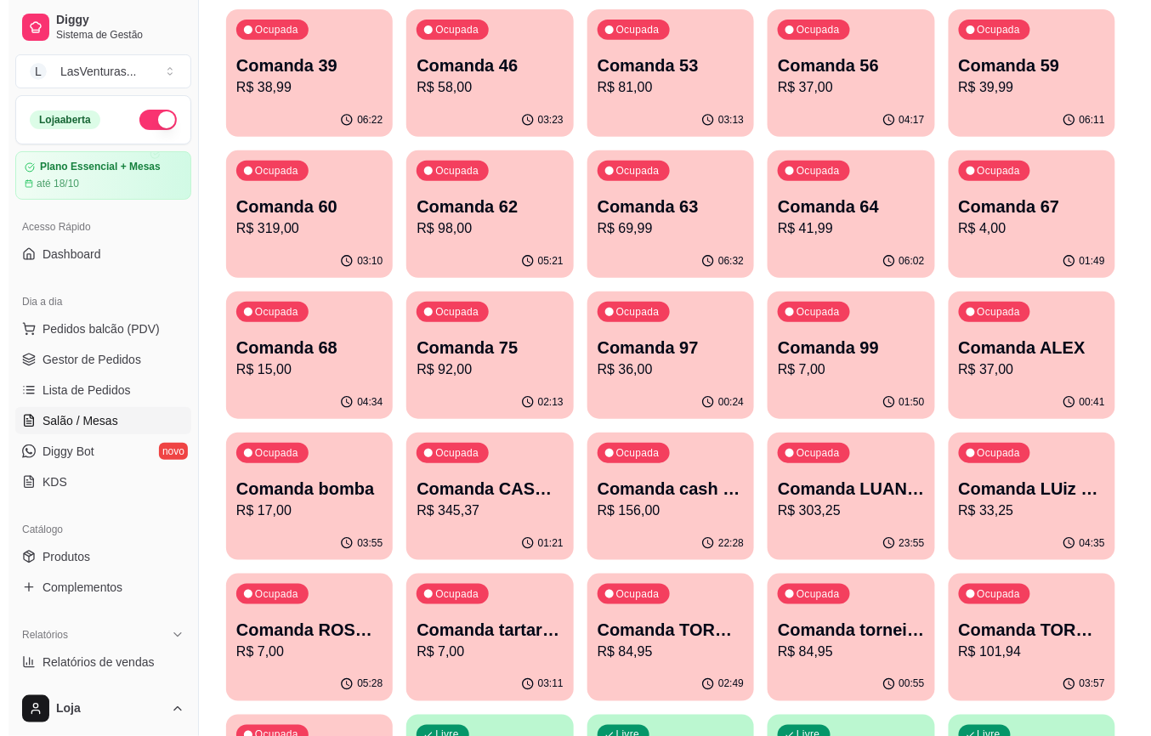
scroll to position [453, 0]
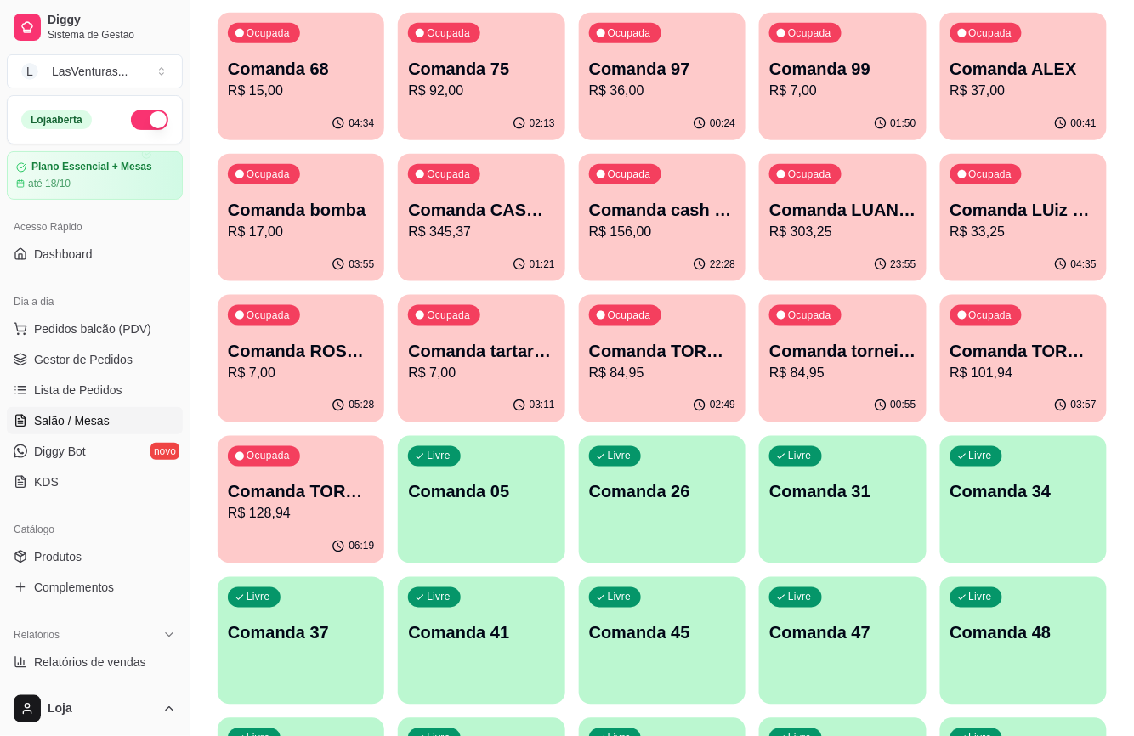
click at [978, 253] on div "04:35" at bounding box center [1023, 264] width 167 height 33
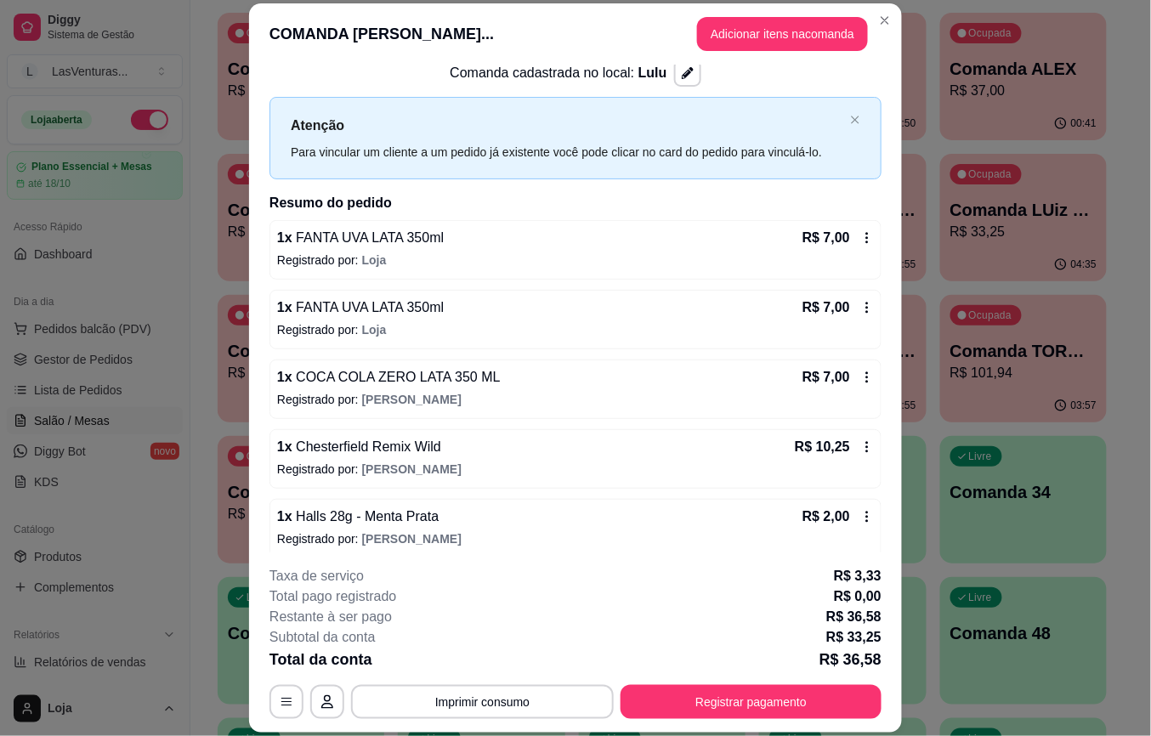
scroll to position [48, 0]
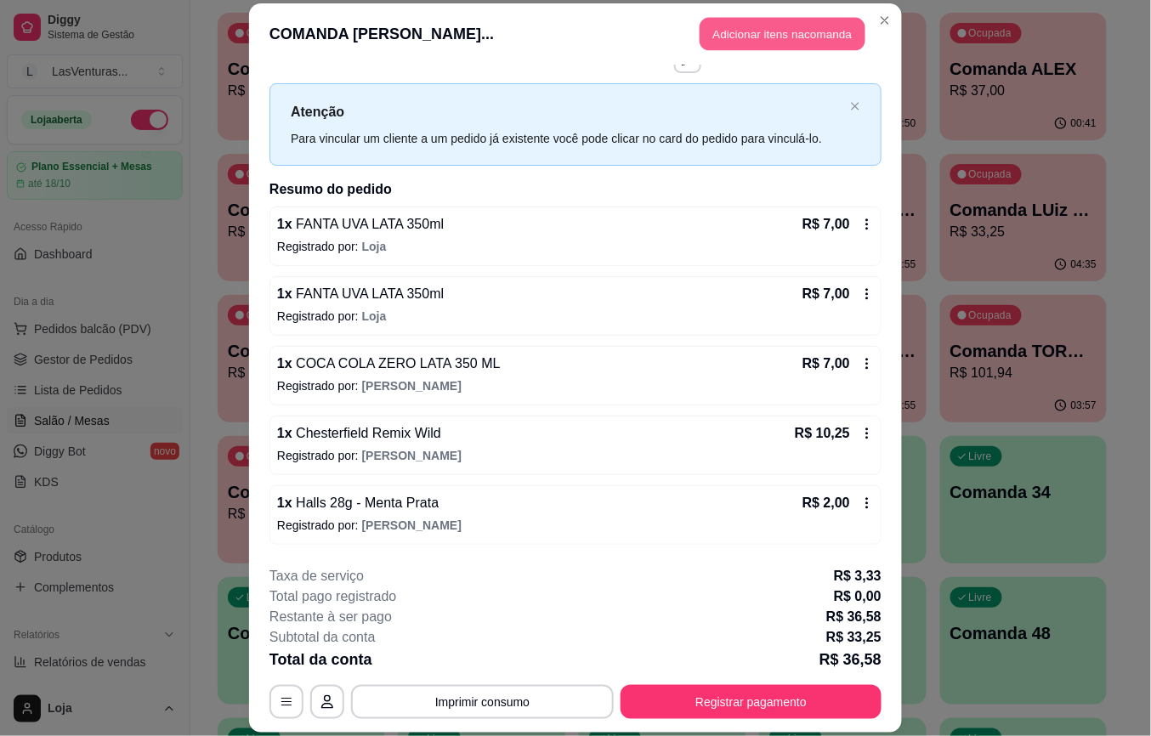
click at [709, 45] on button "Adicionar itens na comanda" at bounding box center [783, 34] width 166 height 33
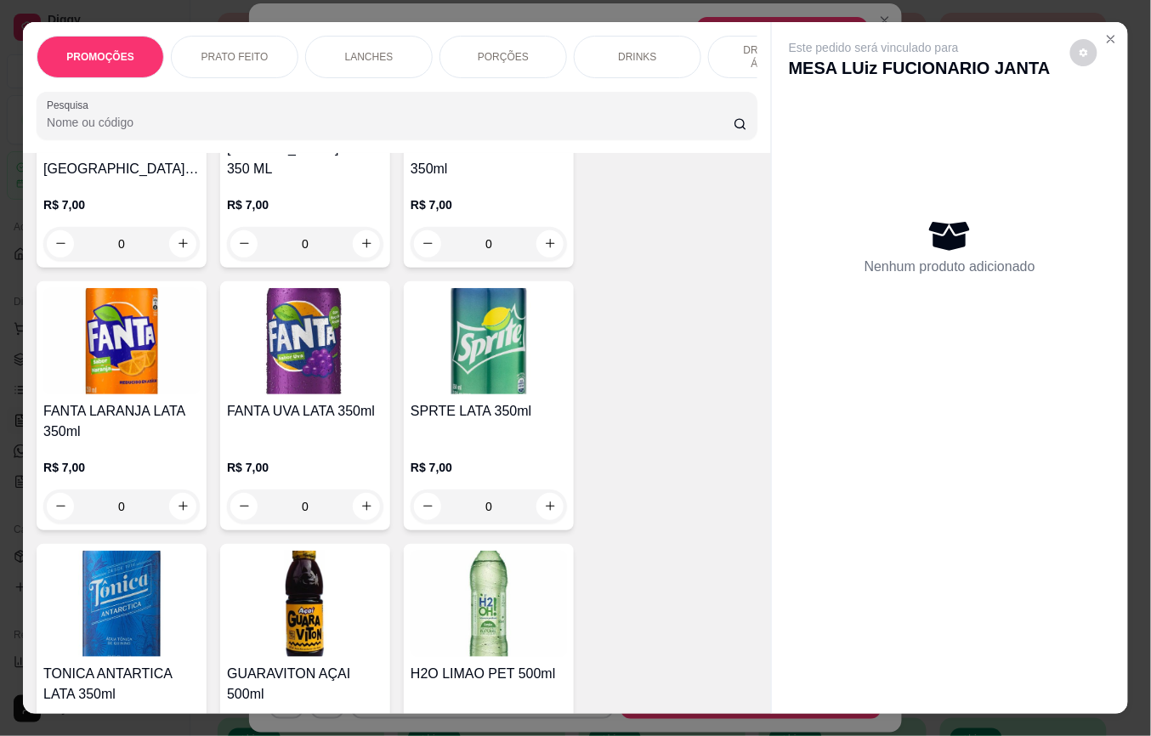
scroll to position [5667, 0]
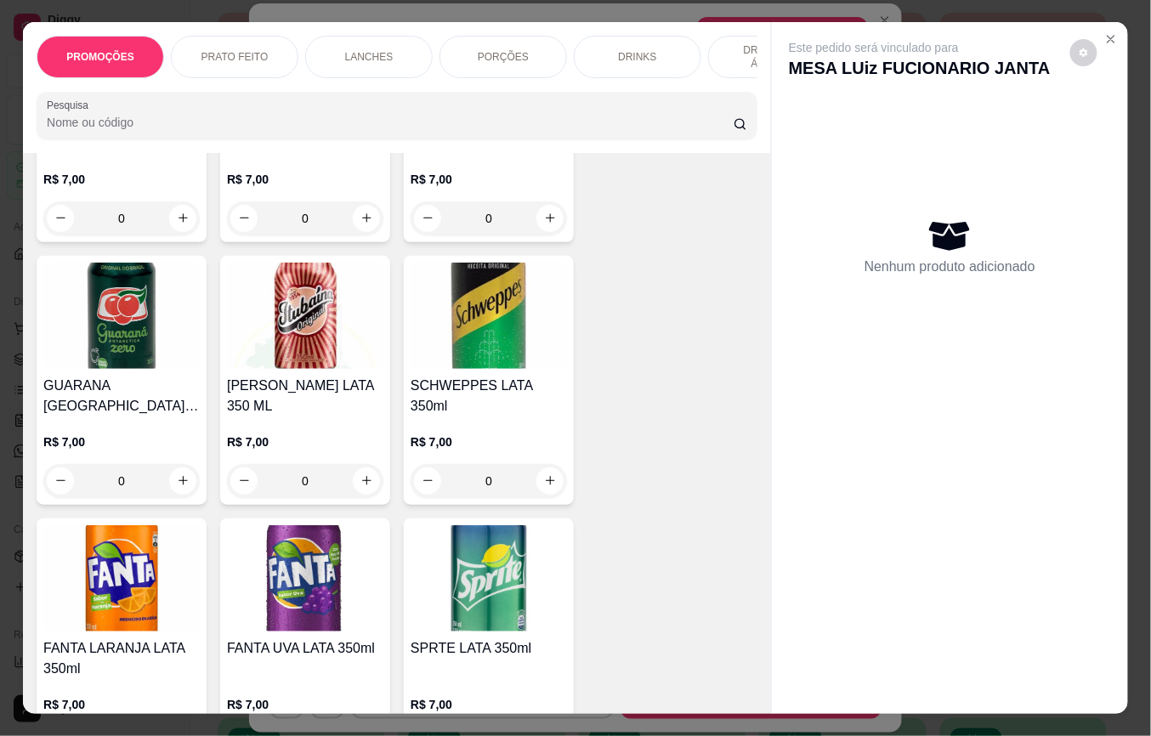
click at [189, 215] on div "COCA COLA LATA 350 ML R$ 7,00 0" at bounding box center [122, 117] width 170 height 249
drag, startPoint x: 150, startPoint y: 209, endPoint x: 170, endPoint y: 209, distance: 19.6
click at [165, 209] on div "0" at bounding box center [122, 218] width 150 height 34
click at [178, 213] on icon "increase-product-quantity" at bounding box center [183, 219] width 13 height 13
type input "1"
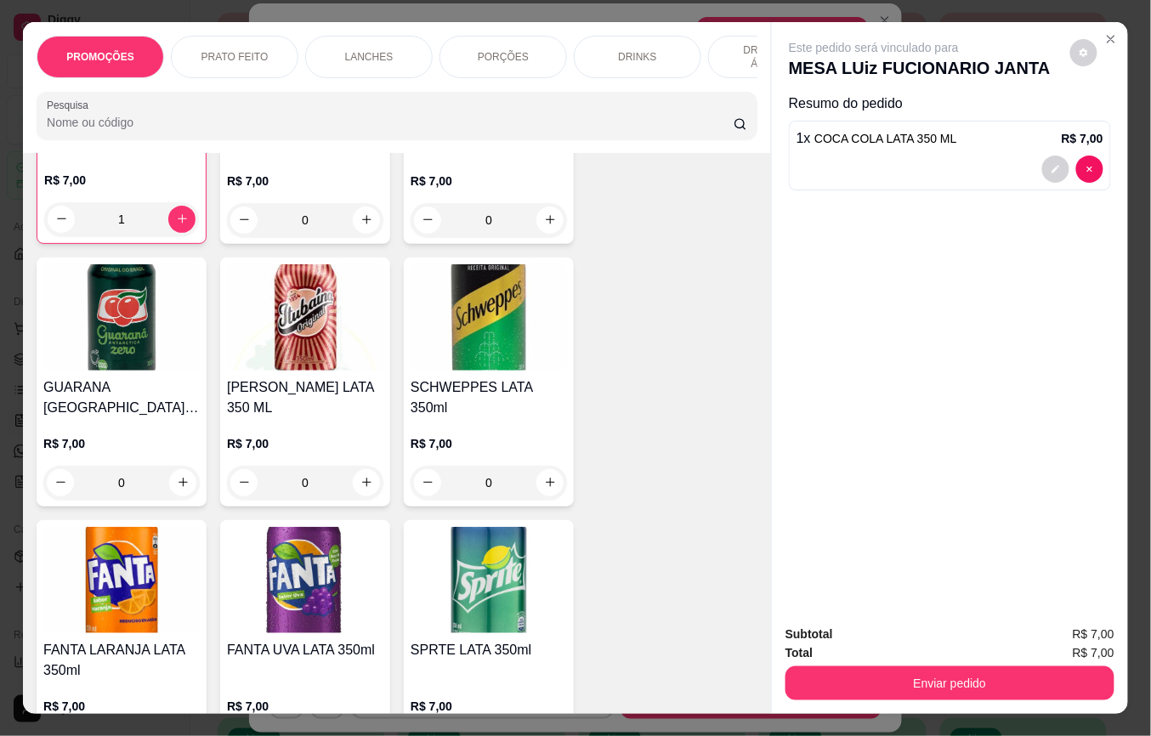
scroll to position [5669, 0]
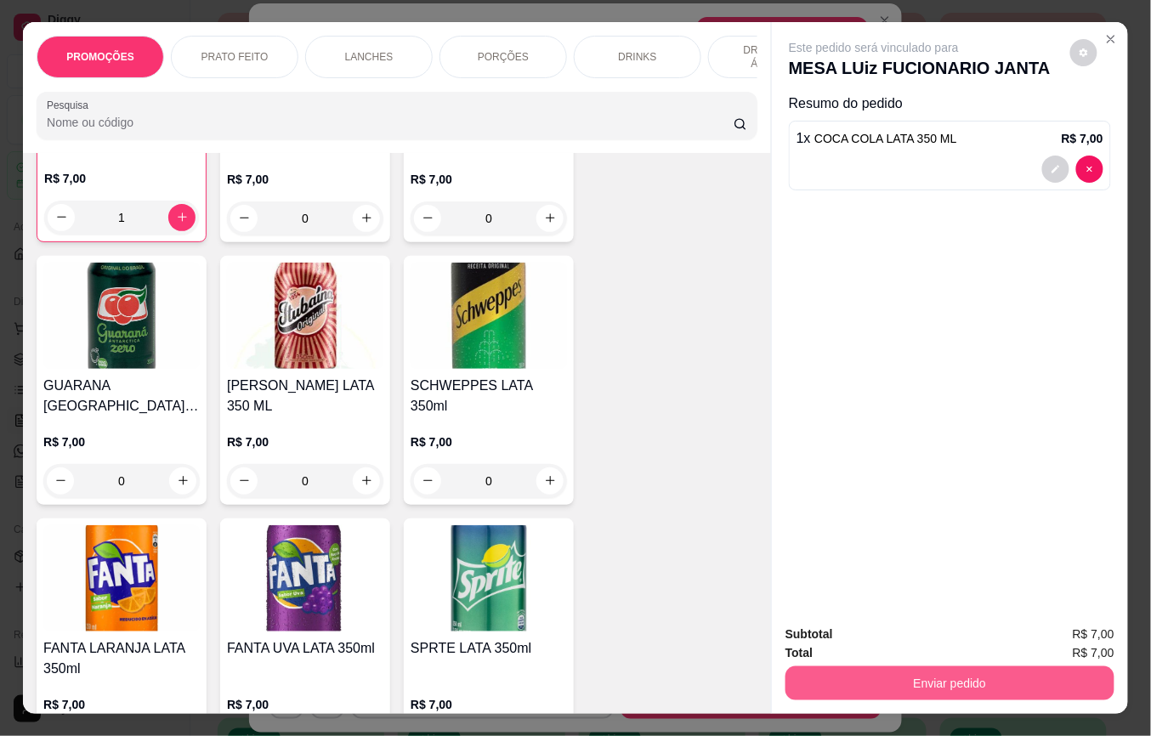
click at [883, 677] on button "Enviar pedido" at bounding box center [950, 684] width 329 height 34
click at [875, 634] on button "Não registrar e enviar pedido" at bounding box center [893, 633] width 172 height 31
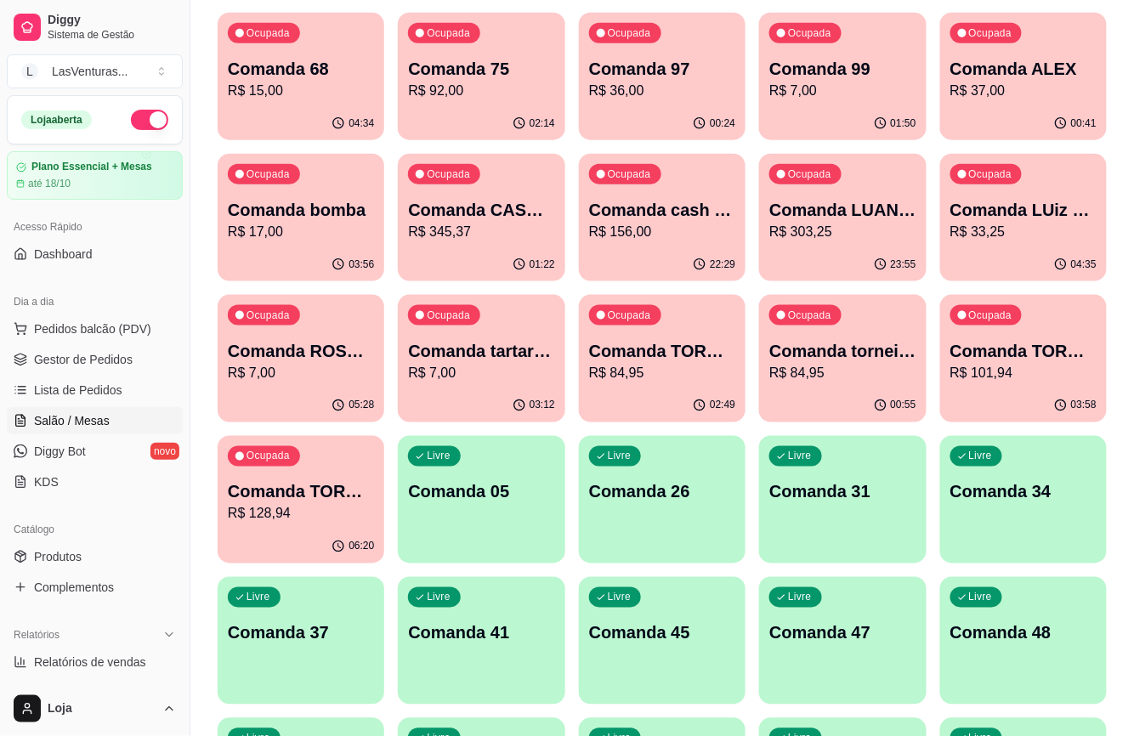
click at [283, 355] on p "Comanda ROSANA FUCIONARIA JANTA" at bounding box center [301, 351] width 146 height 24
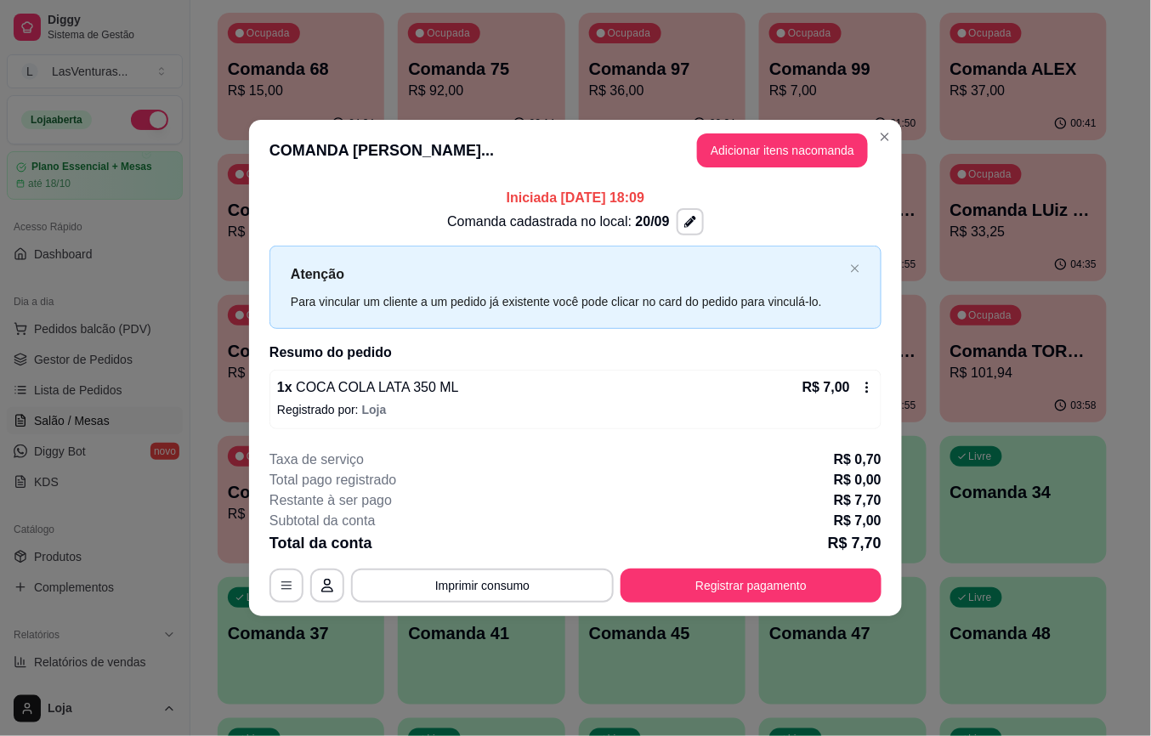
click at [861, 405] on p "Registrado por: [PERSON_NAME]" at bounding box center [575, 409] width 597 height 17
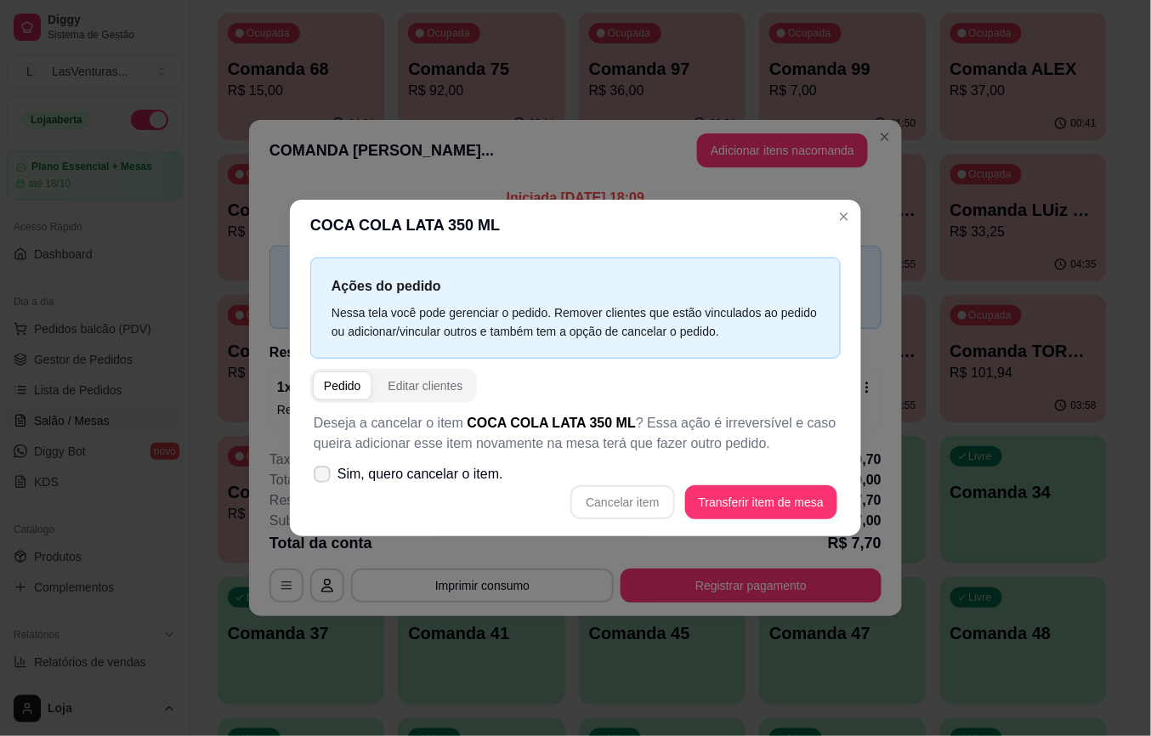
click at [398, 466] on label "Sim, quero cancelar o item." at bounding box center [408, 474] width 203 height 34
click at [324, 478] on input "Sim, quero cancelar o item." at bounding box center [318, 483] width 11 height 11
checkbox input "true"
click at [650, 498] on button "Cancelar item" at bounding box center [622, 502] width 104 height 34
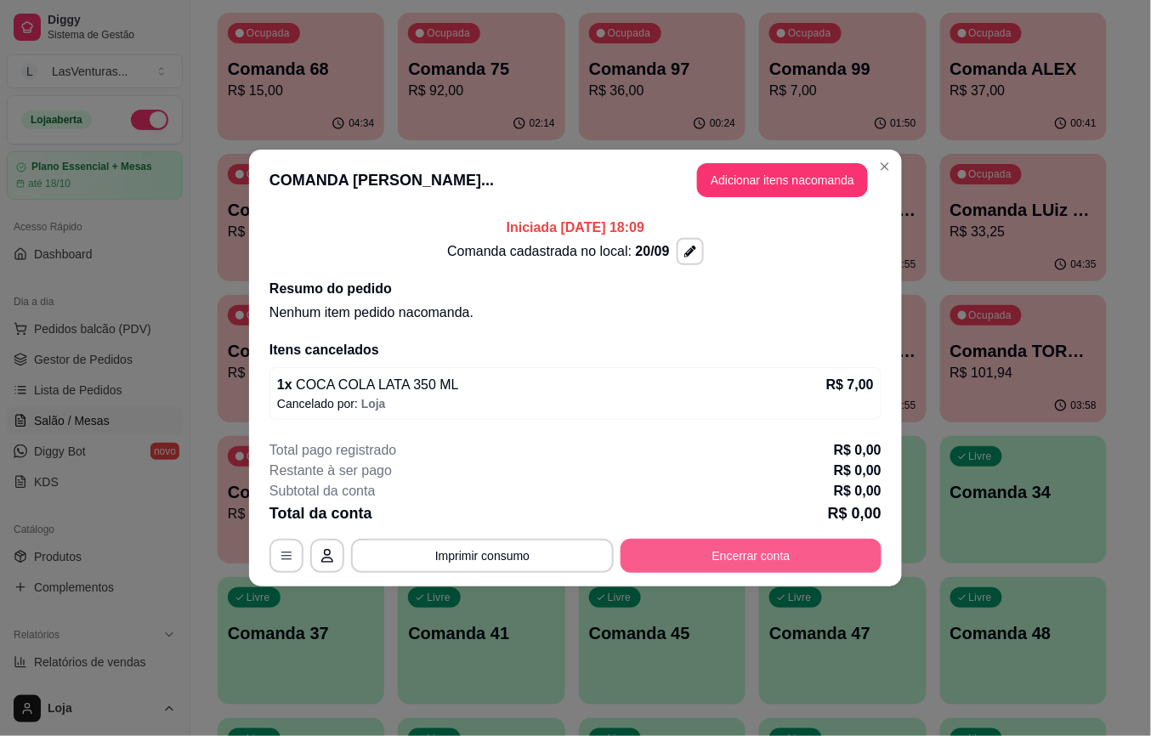
click at [835, 573] on footer "Total pago registrado R$ 0,00 Restante à ser pago R$ 0,00 Subtotal da conta R$ …" at bounding box center [575, 507] width 653 height 160
click at [782, 548] on button "Encerrar conta" at bounding box center [751, 556] width 261 height 34
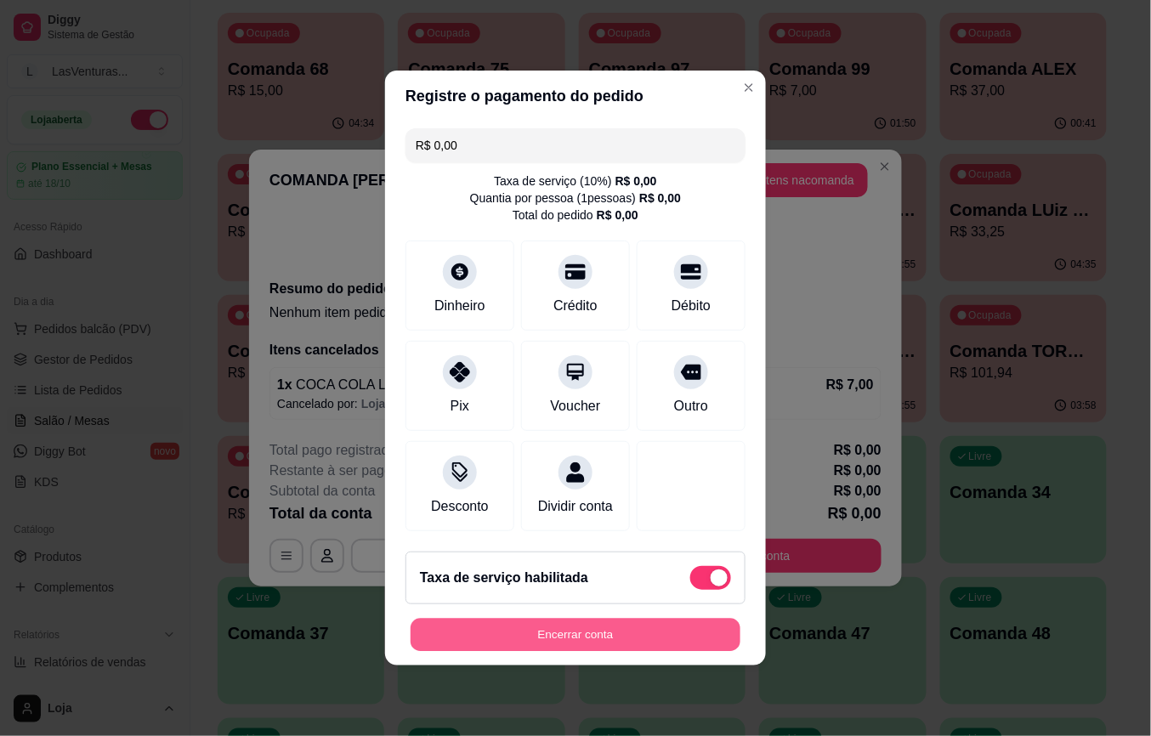
click at [692, 647] on button "Encerrar conta" at bounding box center [576, 635] width 330 height 33
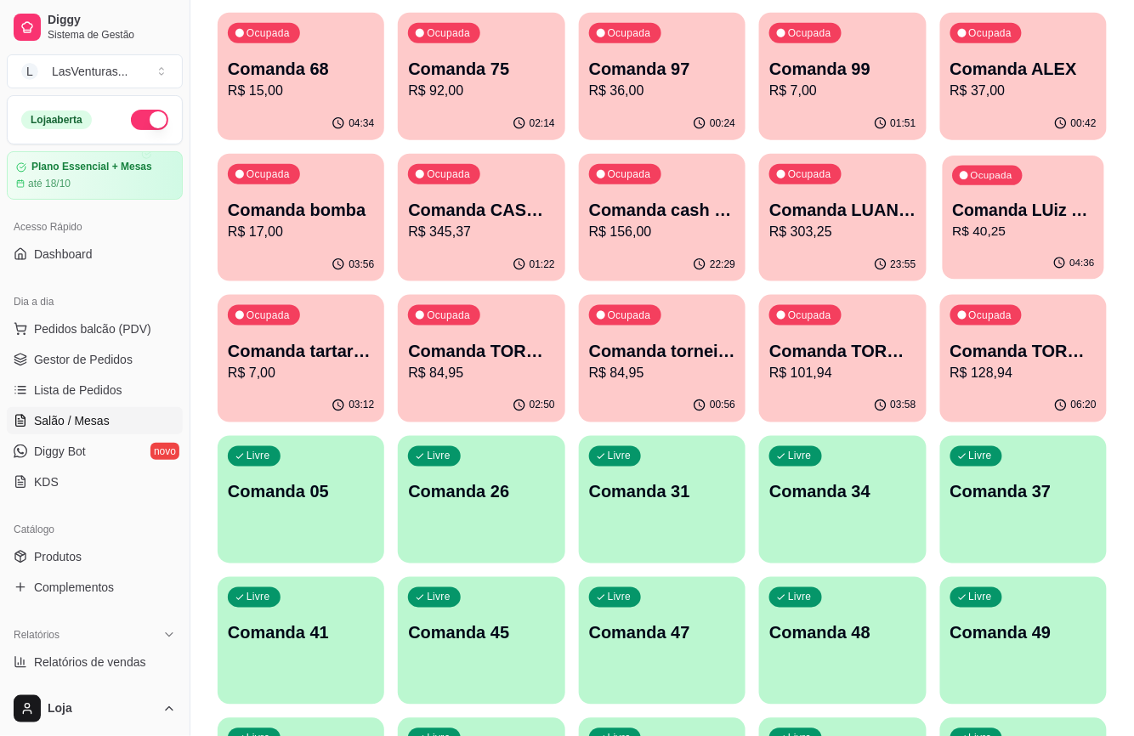
click at [986, 277] on div "04:36" at bounding box center [1024, 263] width 162 height 32
click at [960, 259] on div "04:36" at bounding box center [1024, 263] width 162 height 32
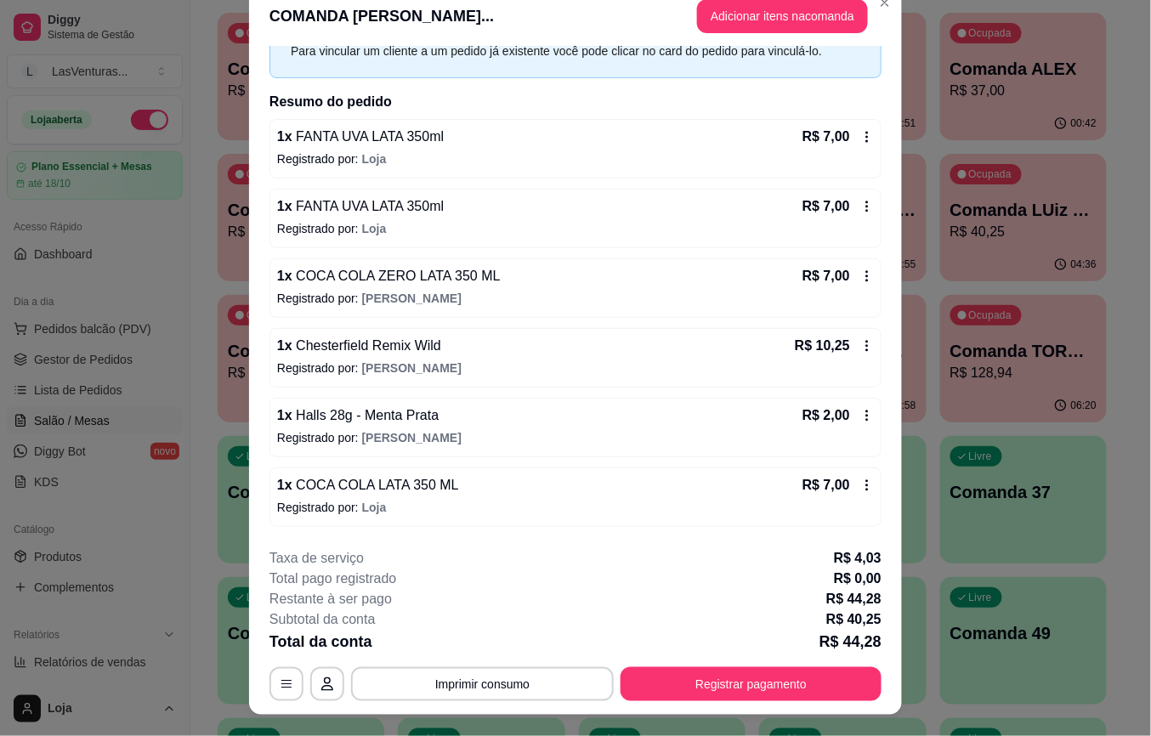
scroll to position [0, 0]
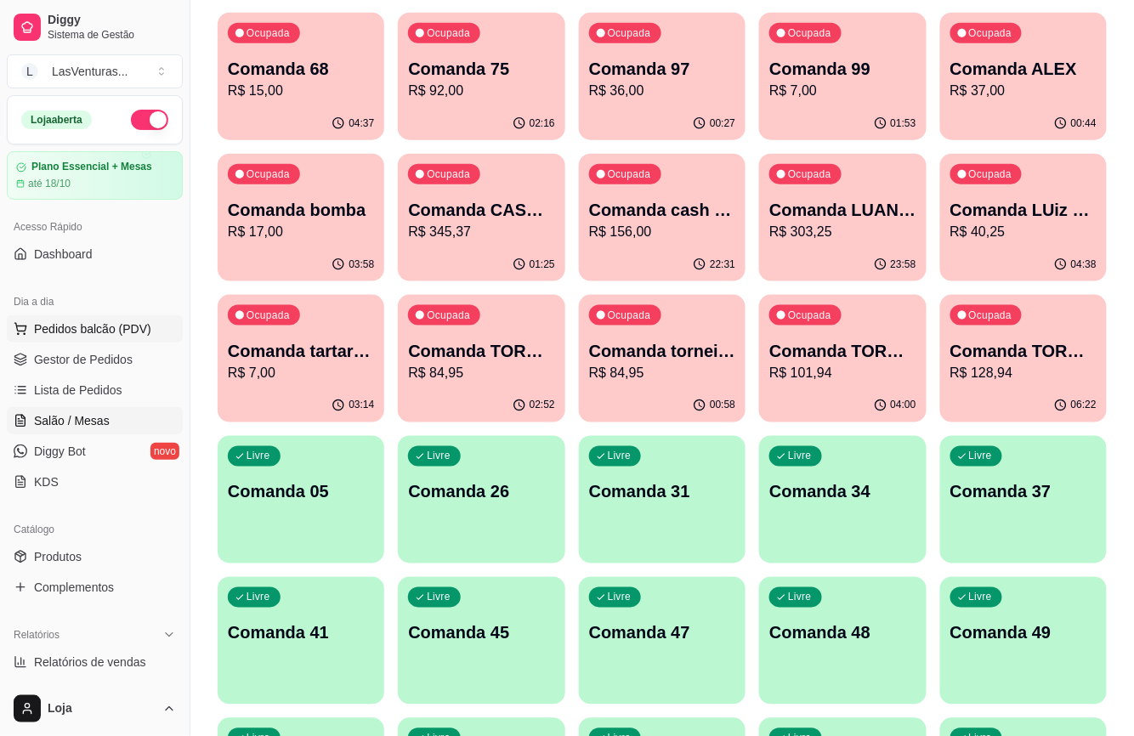
click at [156, 338] on button "Pedidos balcão (PDV)" at bounding box center [95, 328] width 176 height 27
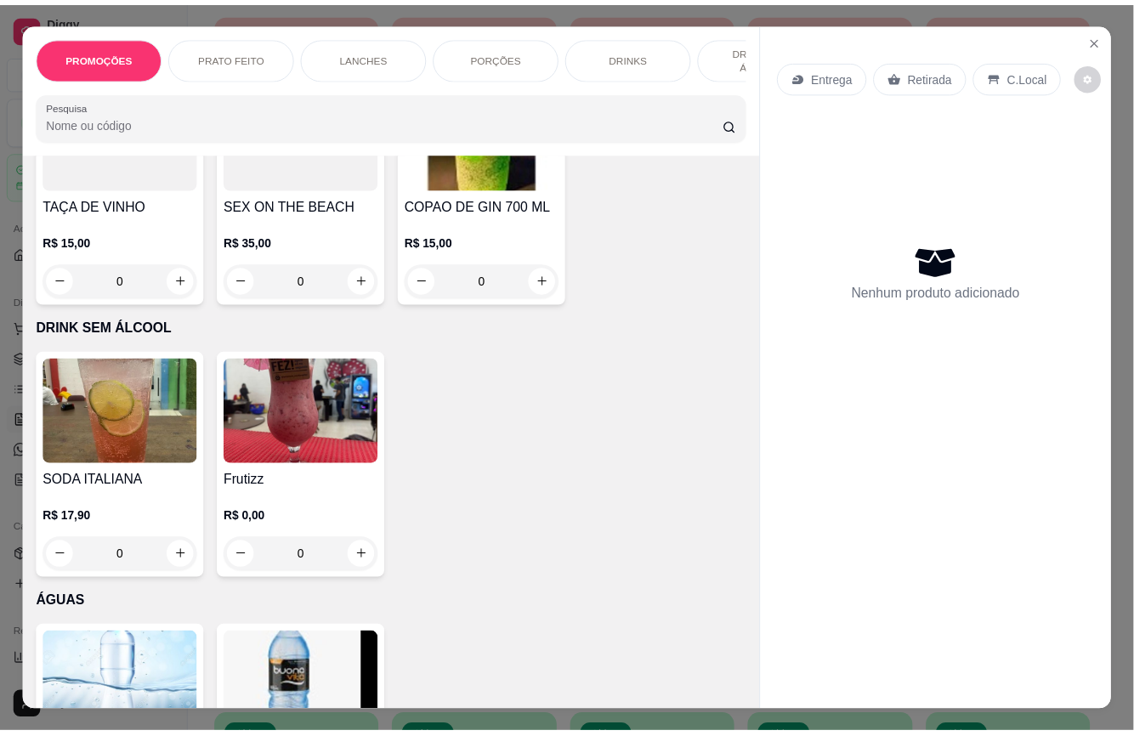
scroll to position [4761, 0]
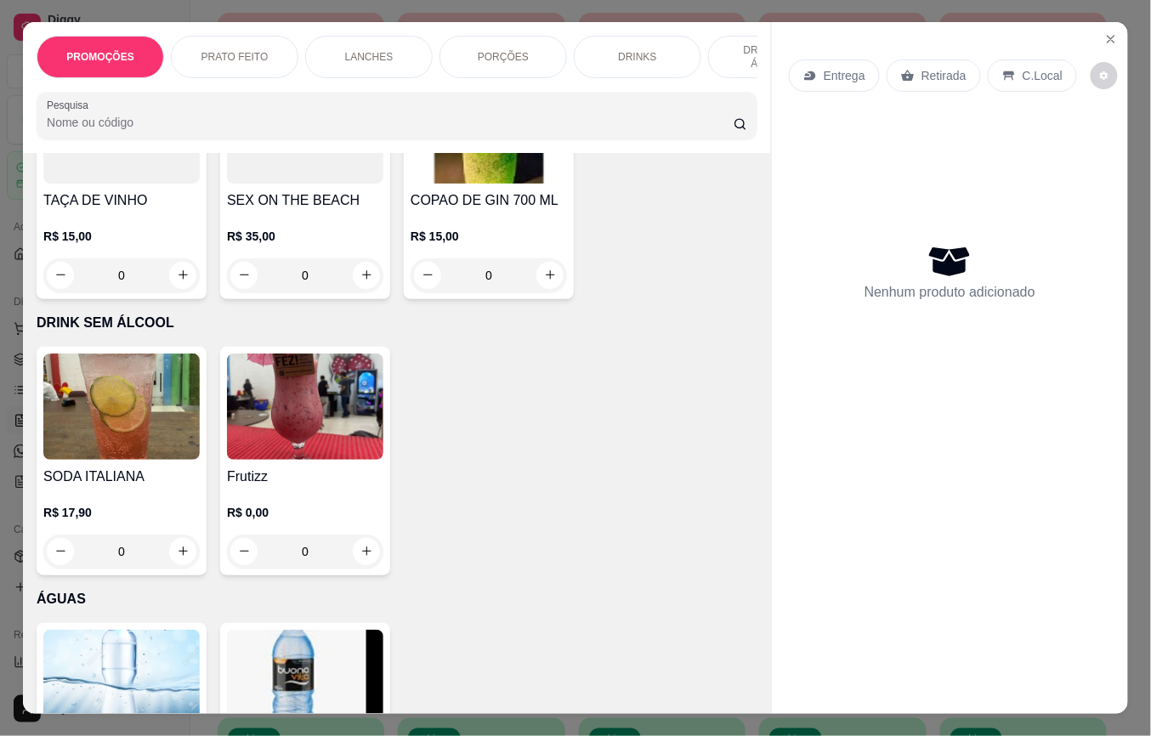
click at [539, 258] on div "0" at bounding box center [489, 275] width 156 height 34
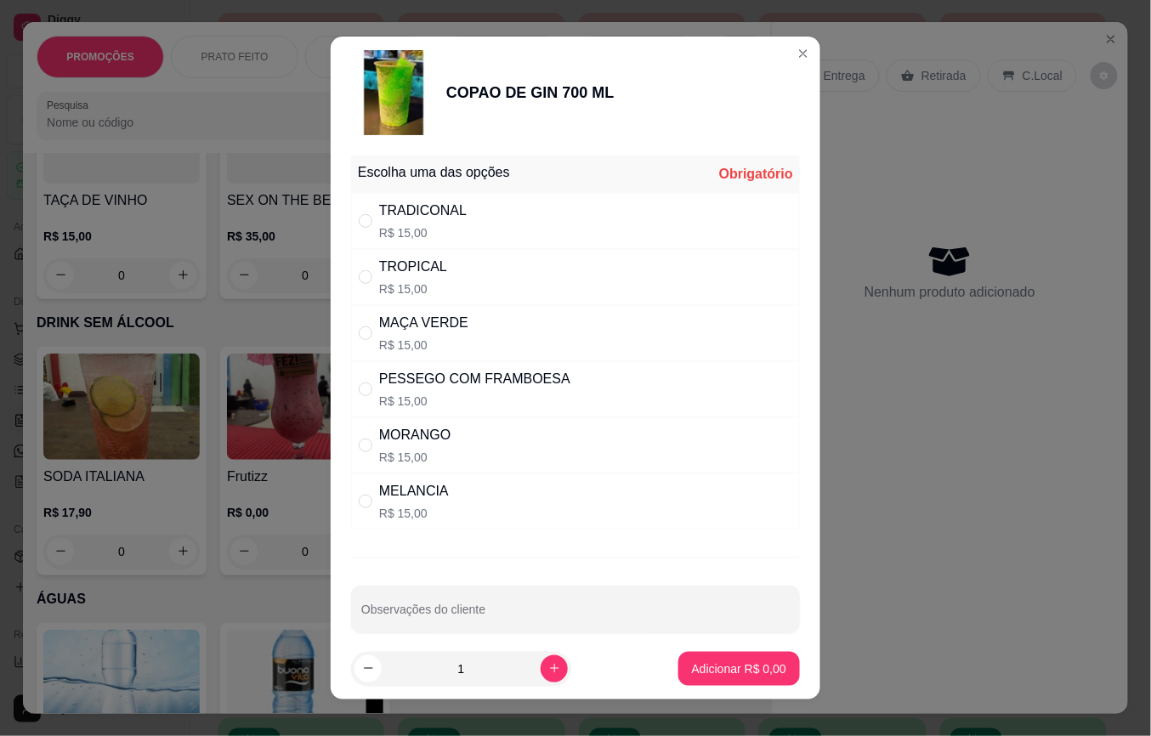
drag, startPoint x: 510, startPoint y: 502, endPoint x: 599, endPoint y: 572, distance: 113.1
click at [511, 505] on div "MELANCIA R$ 15,00" at bounding box center [575, 502] width 449 height 56
radio input "true"
click at [691, 657] on button "Adicionar R$ 15,00" at bounding box center [736, 669] width 128 height 34
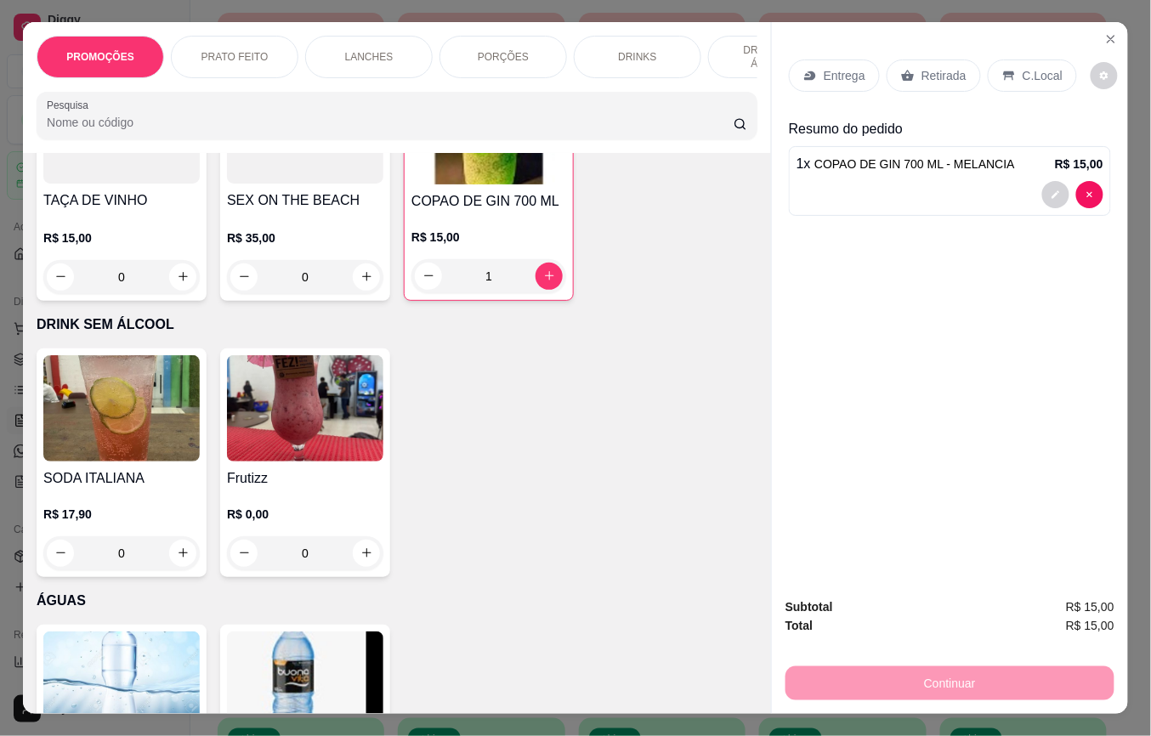
type input "1"
drag, startPoint x: 930, startPoint y: 53, endPoint x: 1059, endPoint y: 612, distance: 574.0
click at [932, 60] on div "Retirada" at bounding box center [934, 76] width 94 height 32
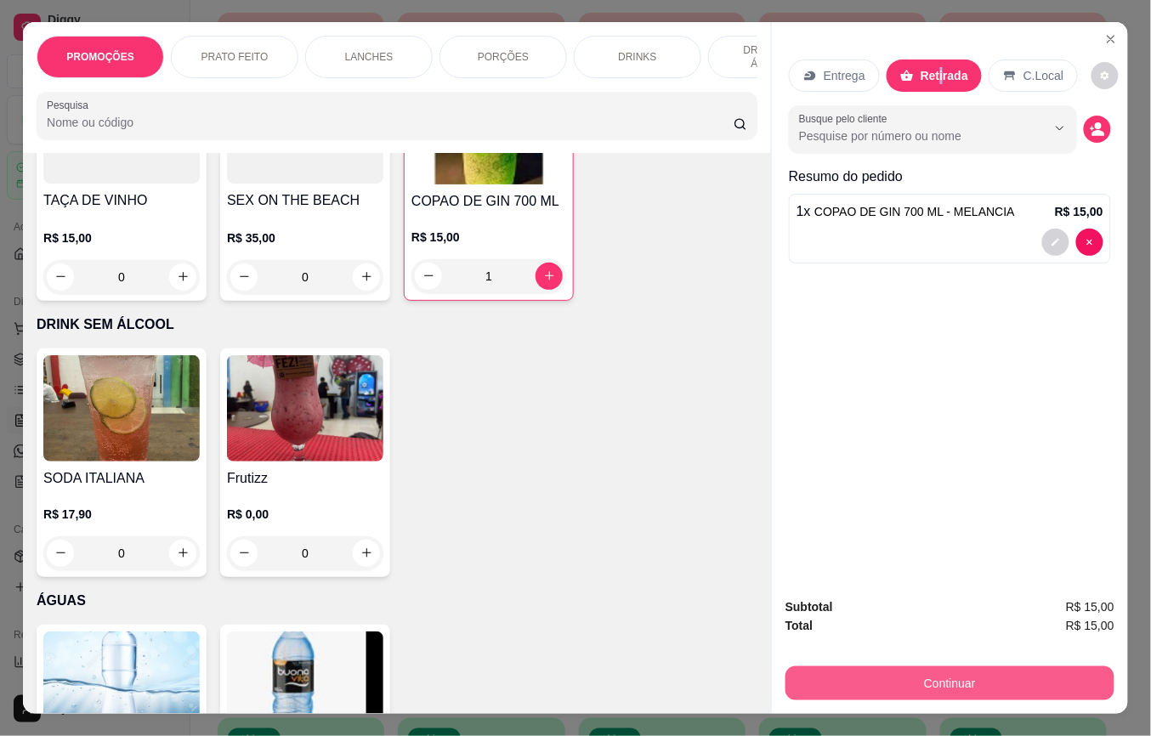
click at [1002, 684] on button "Continuar" at bounding box center [950, 684] width 329 height 34
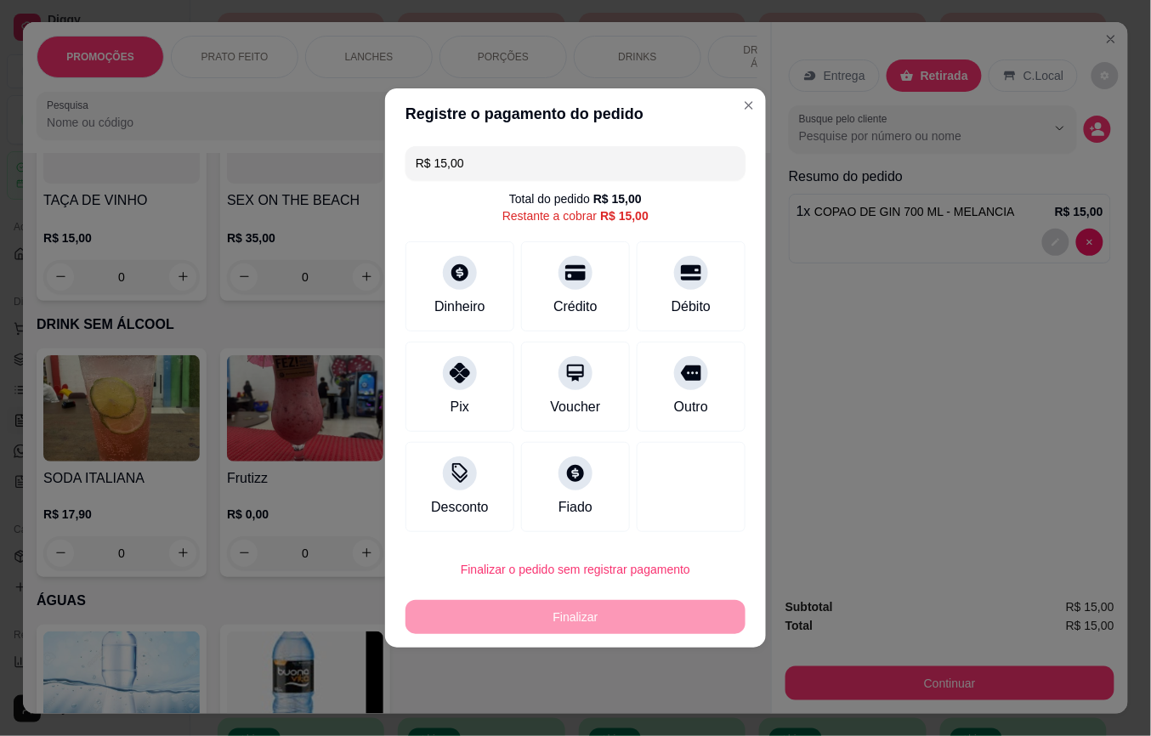
click at [687, 297] on div "Débito" at bounding box center [691, 307] width 39 height 20
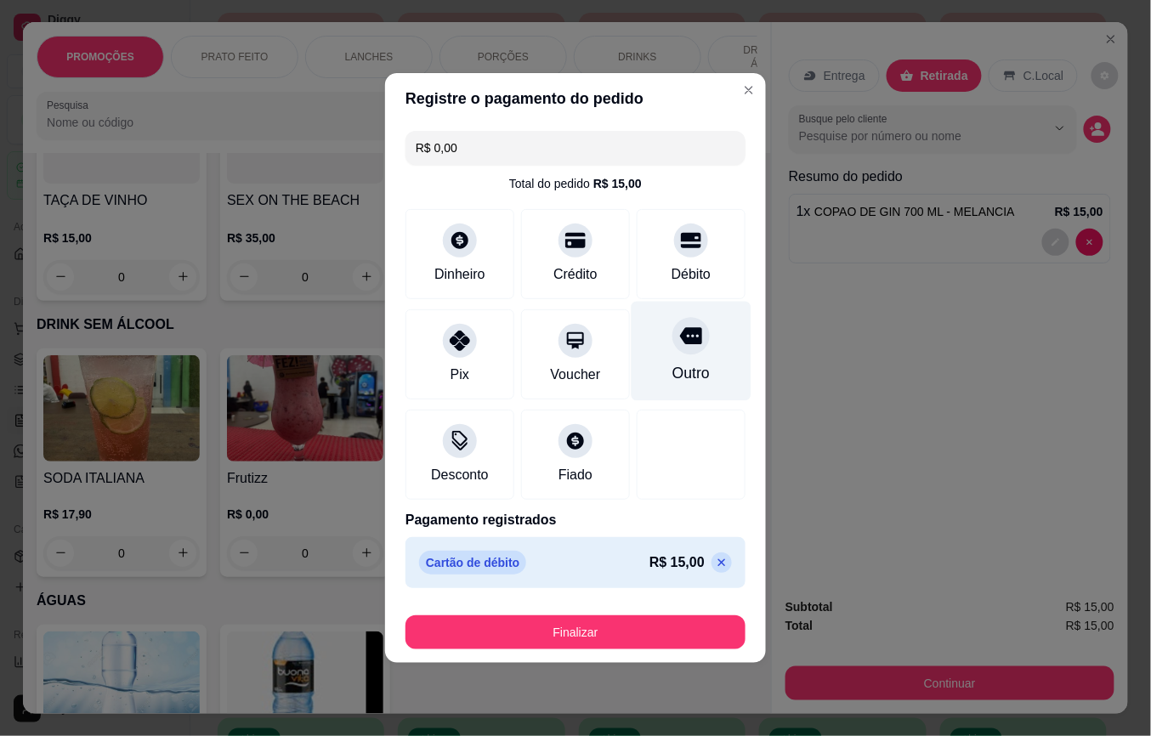
type input "R$ 0,00"
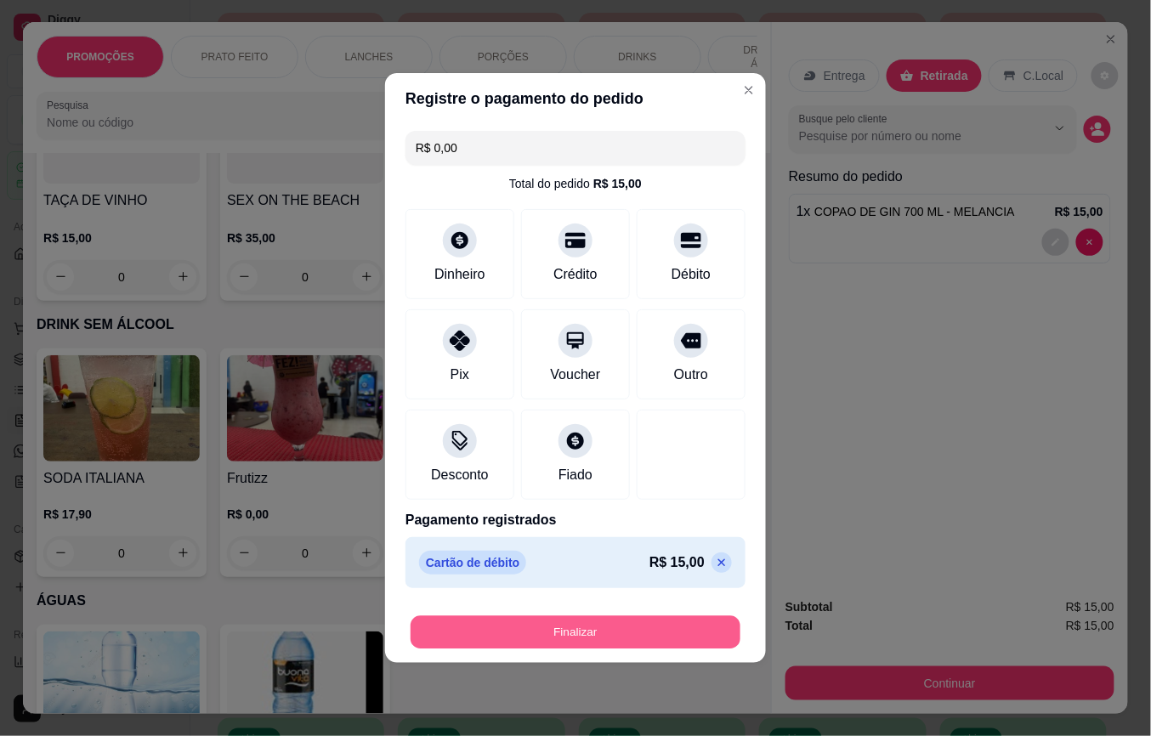
click at [716, 629] on button "Finalizar" at bounding box center [576, 632] width 330 height 33
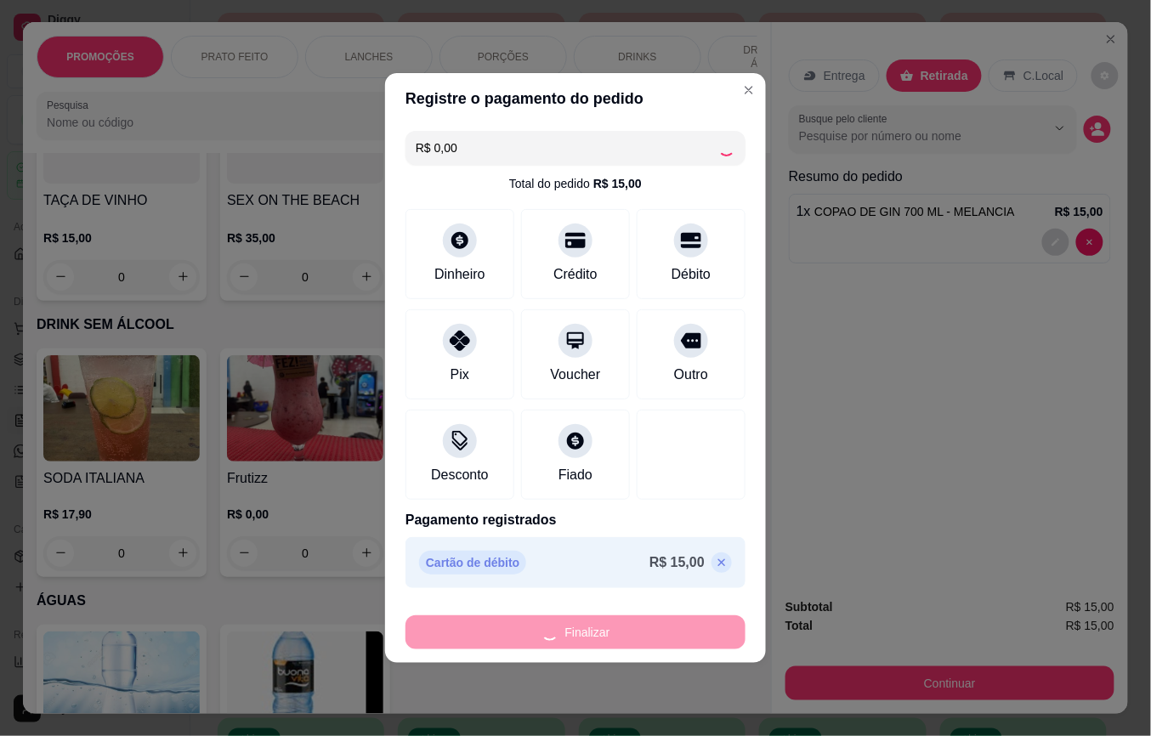
type input "0"
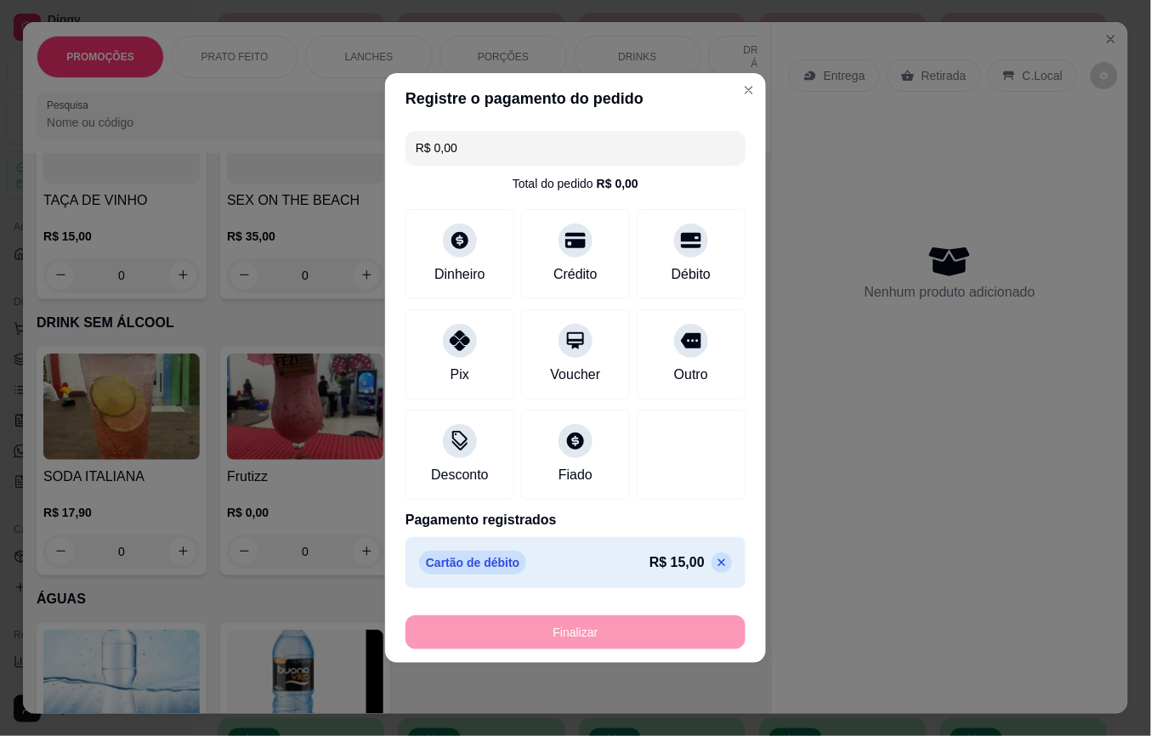
type input "-R$ 15,00"
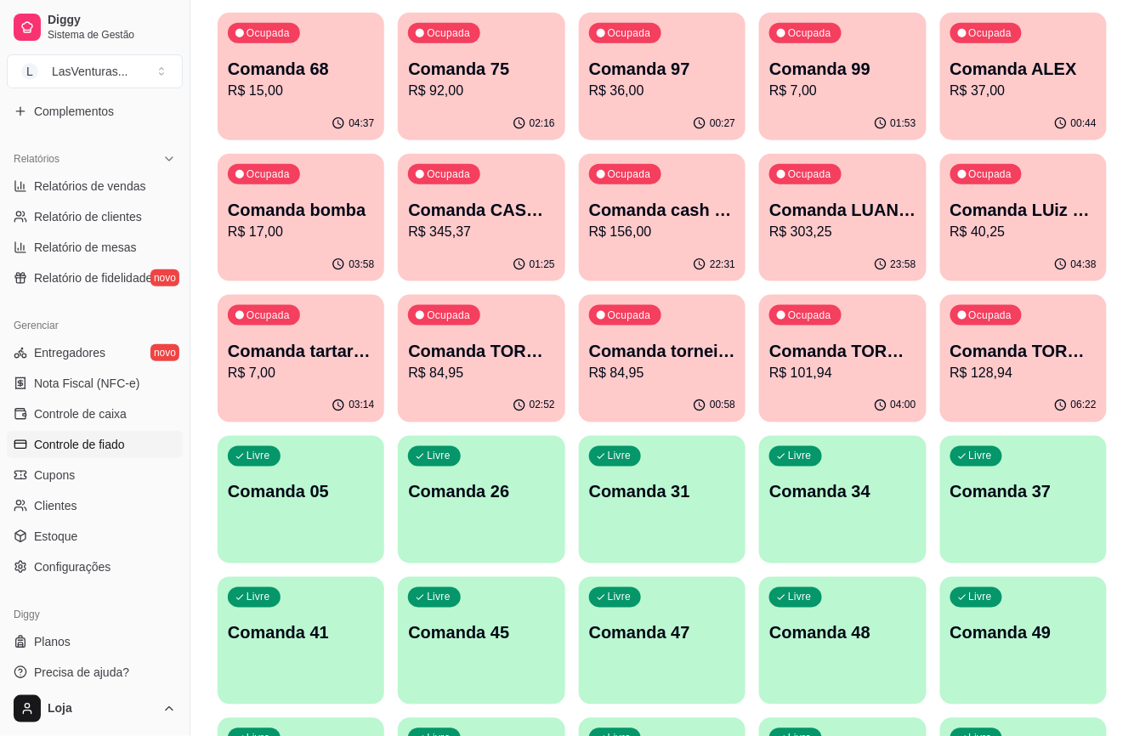
scroll to position [487, 0]
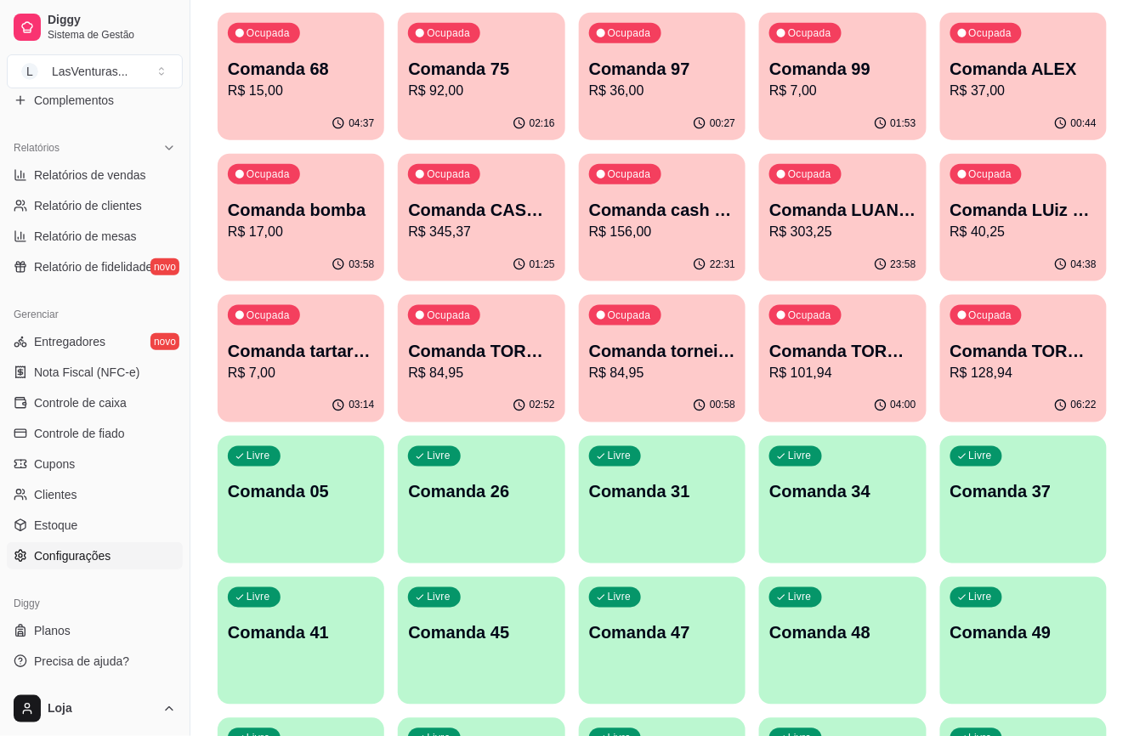
click at [117, 556] on link "Configurações" at bounding box center [95, 555] width 176 height 27
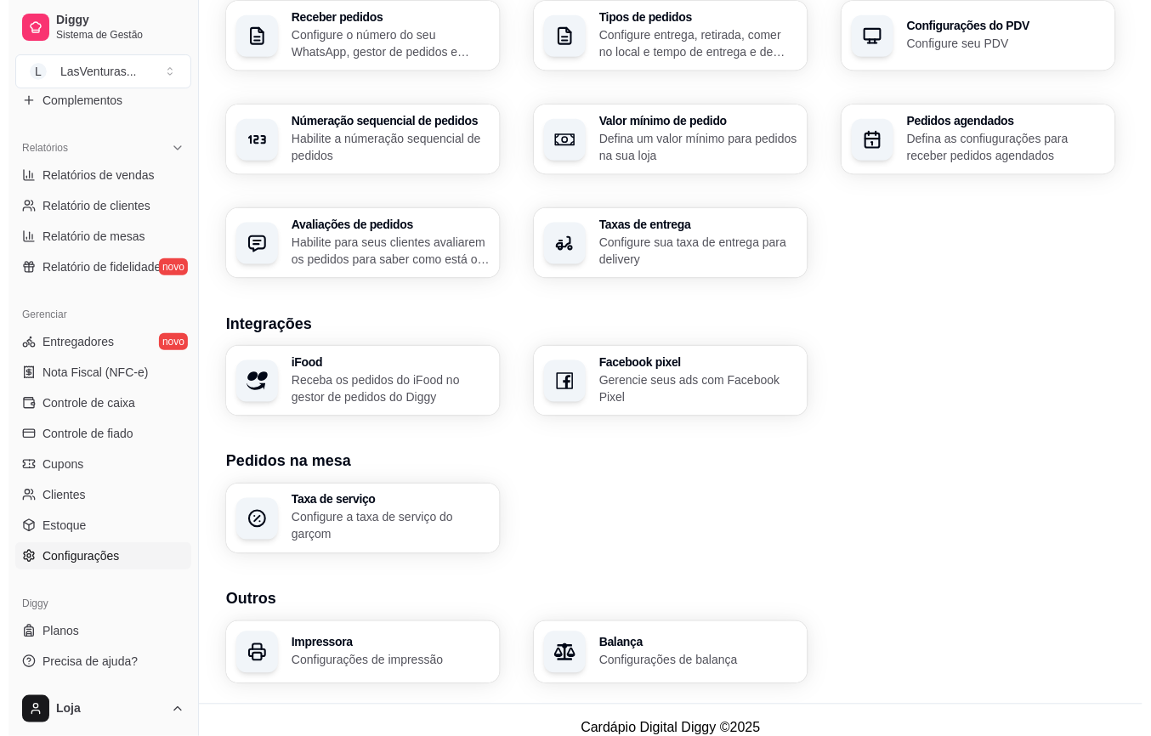
scroll to position [463, 0]
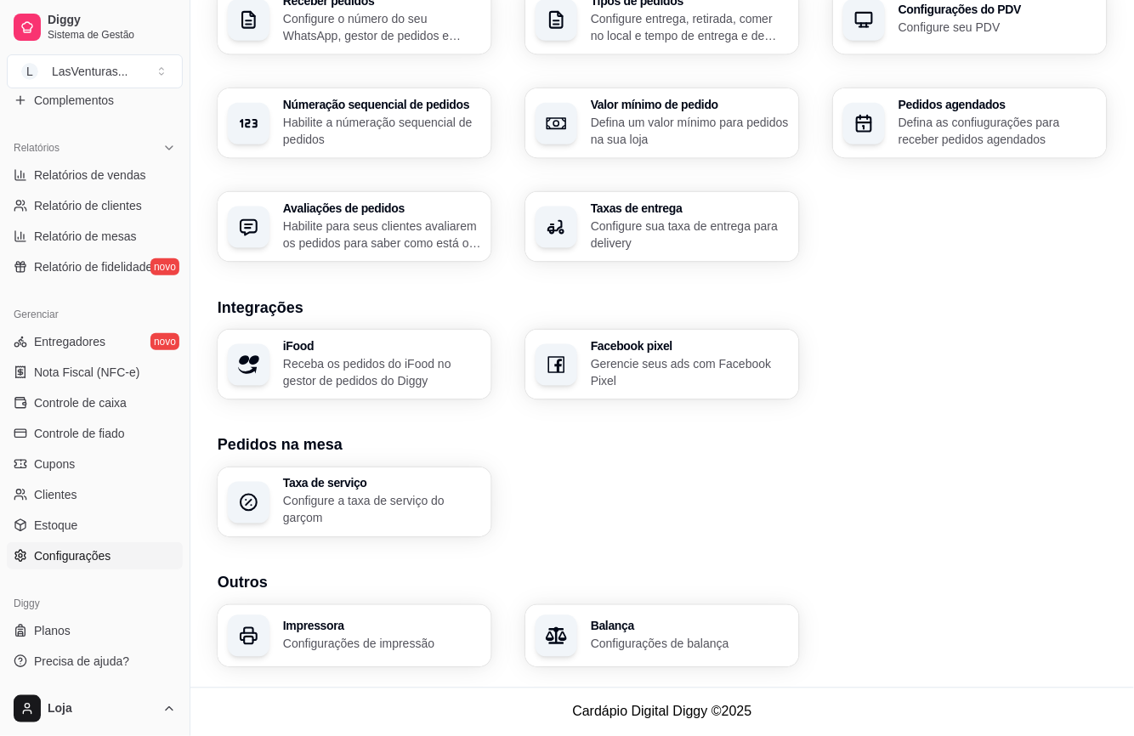
click at [399, 616] on div "Impressora Configurações de impressão" at bounding box center [355, 636] width 274 height 62
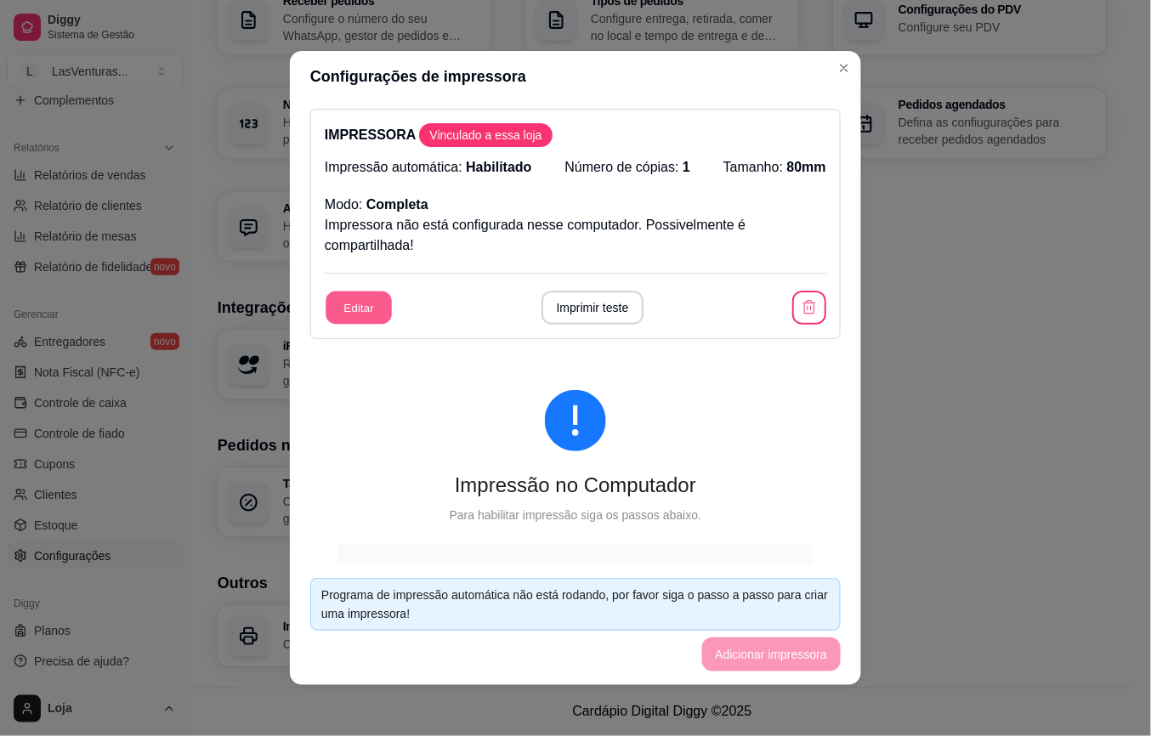
click at [347, 315] on button "Editar" at bounding box center [359, 308] width 66 height 33
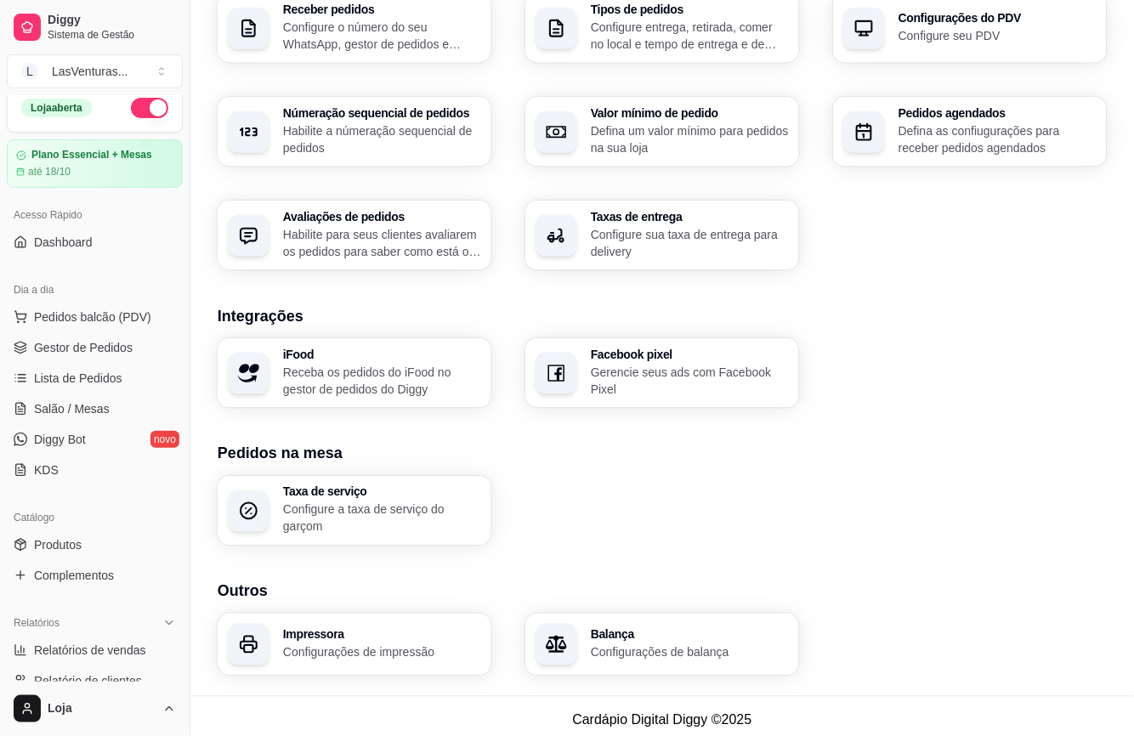
scroll to position [0, 0]
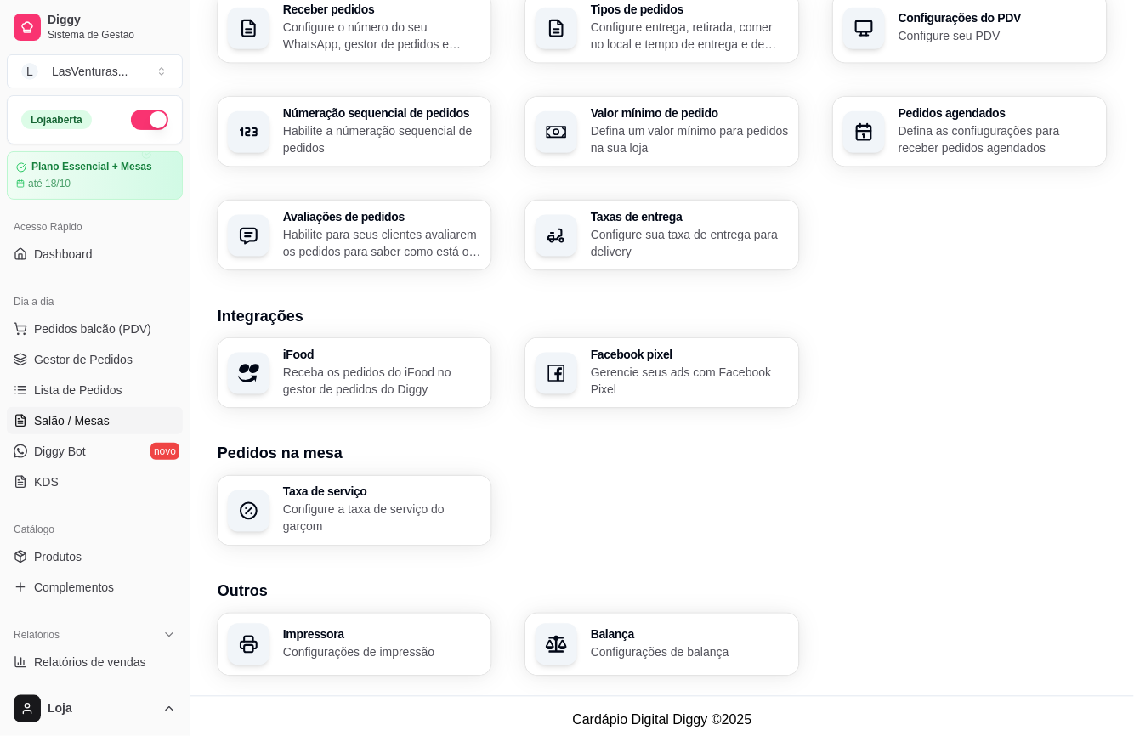
click at [133, 419] on link "Salão / Mesas" at bounding box center [95, 420] width 176 height 27
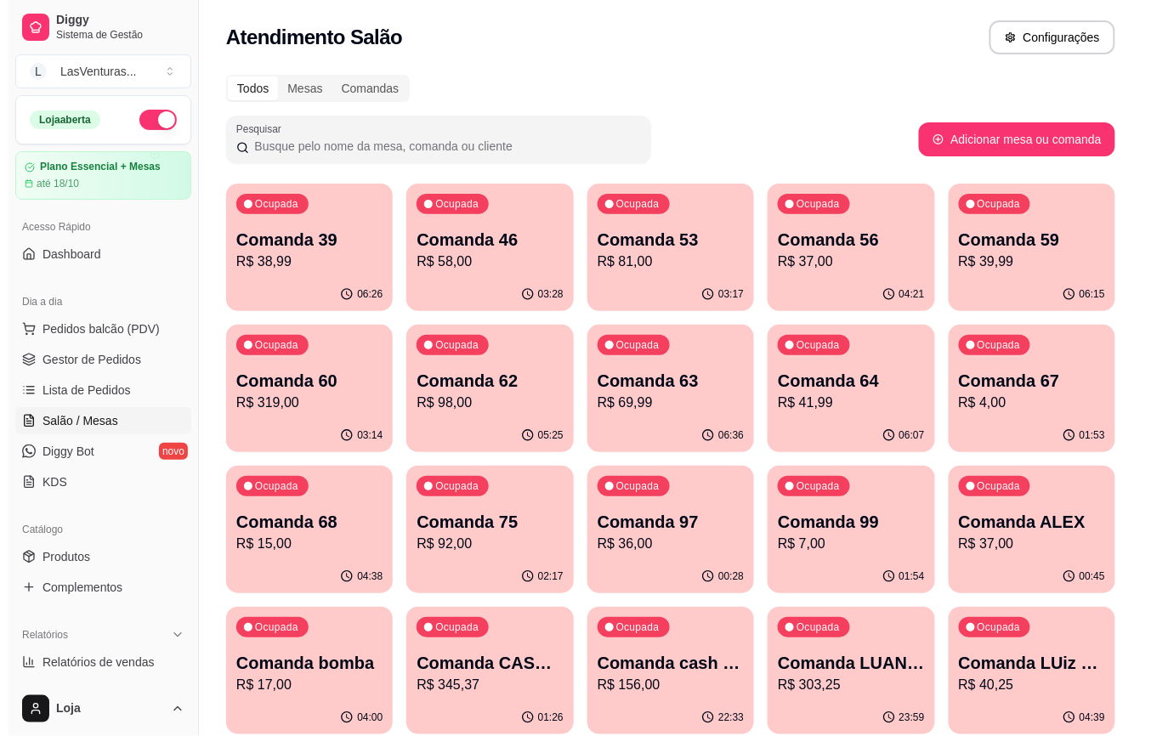
scroll to position [113, 0]
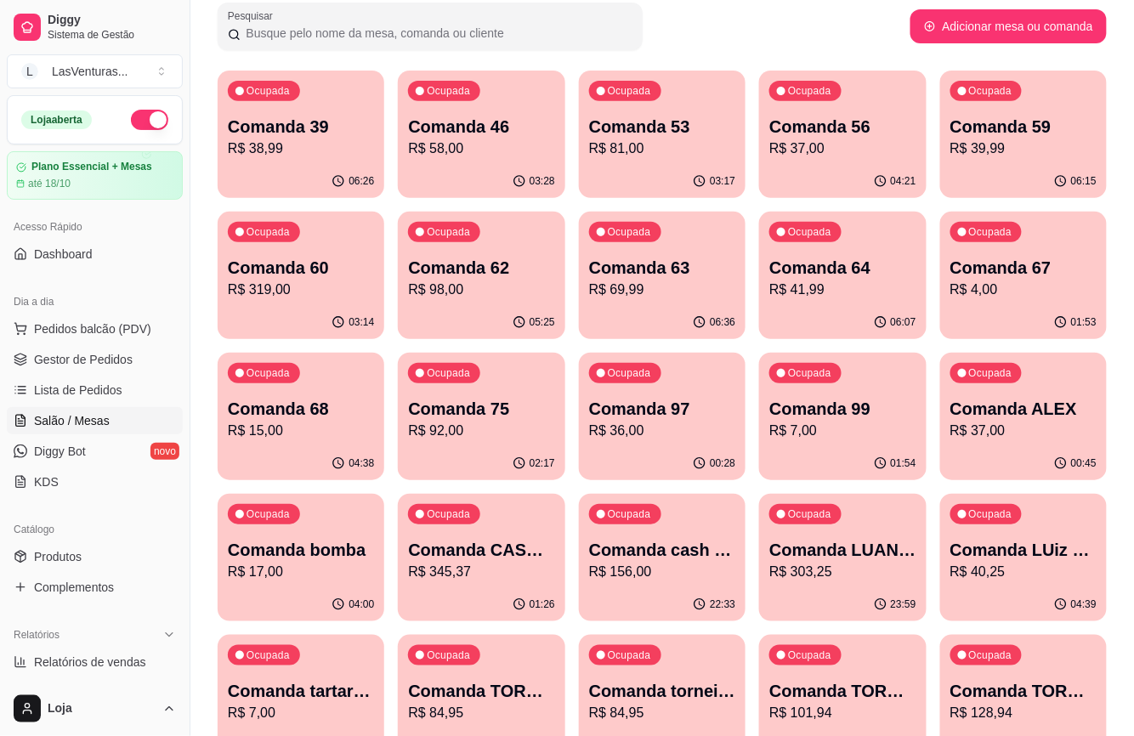
click at [1012, 535] on div "Ocupada Comanda LUiz FUCIONARIO JANTA R$ 40,25" at bounding box center [1023, 541] width 167 height 94
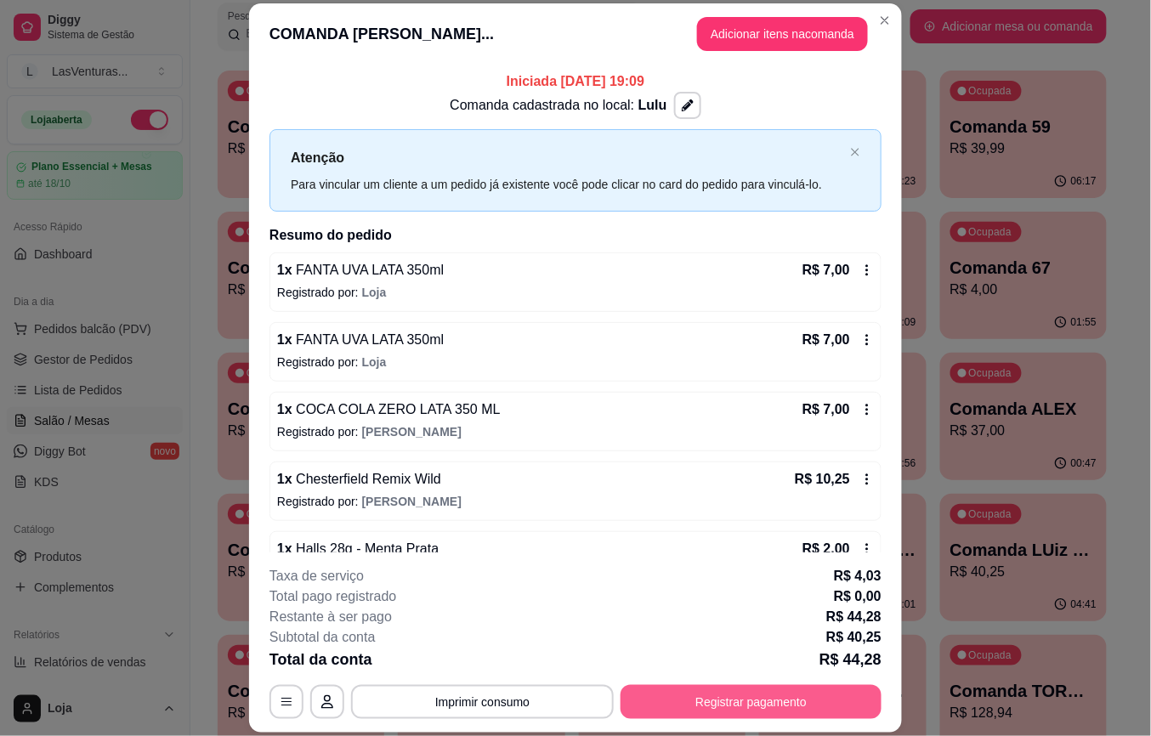
click at [721, 694] on button "Registrar pagamento" at bounding box center [751, 702] width 261 height 34
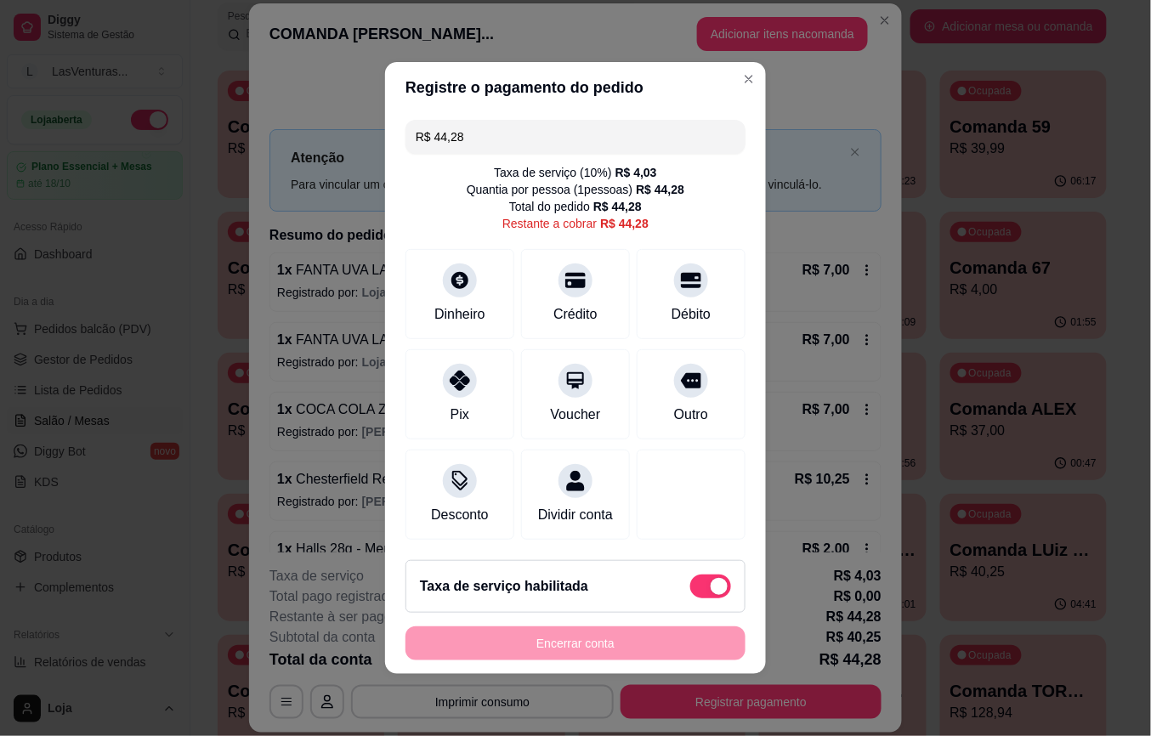
drag, startPoint x: 610, startPoint y: 589, endPoint x: 602, endPoint y: 571, distance: 19.4
click at [610, 590] on div "Taxa de serviço habilitada" at bounding box center [575, 587] width 311 height 24
type input "R$ 40,25"
checkbox input "false"
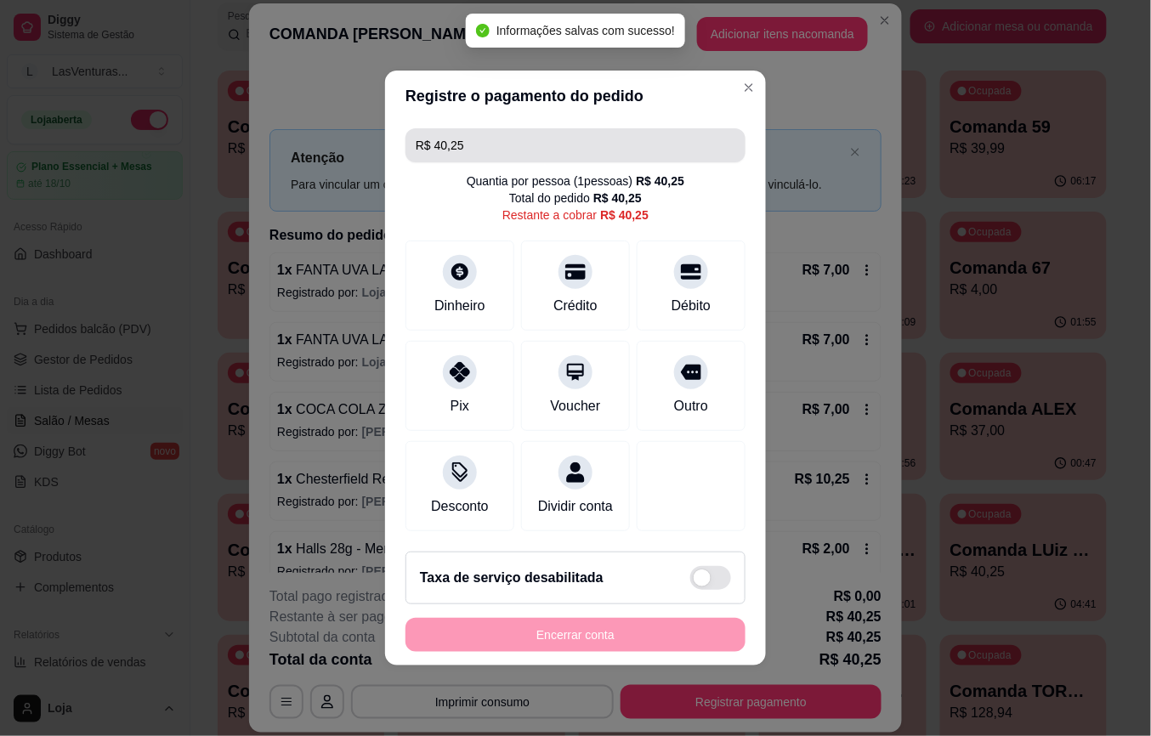
click at [531, 140] on input "R$ 40,25" at bounding box center [576, 145] width 320 height 34
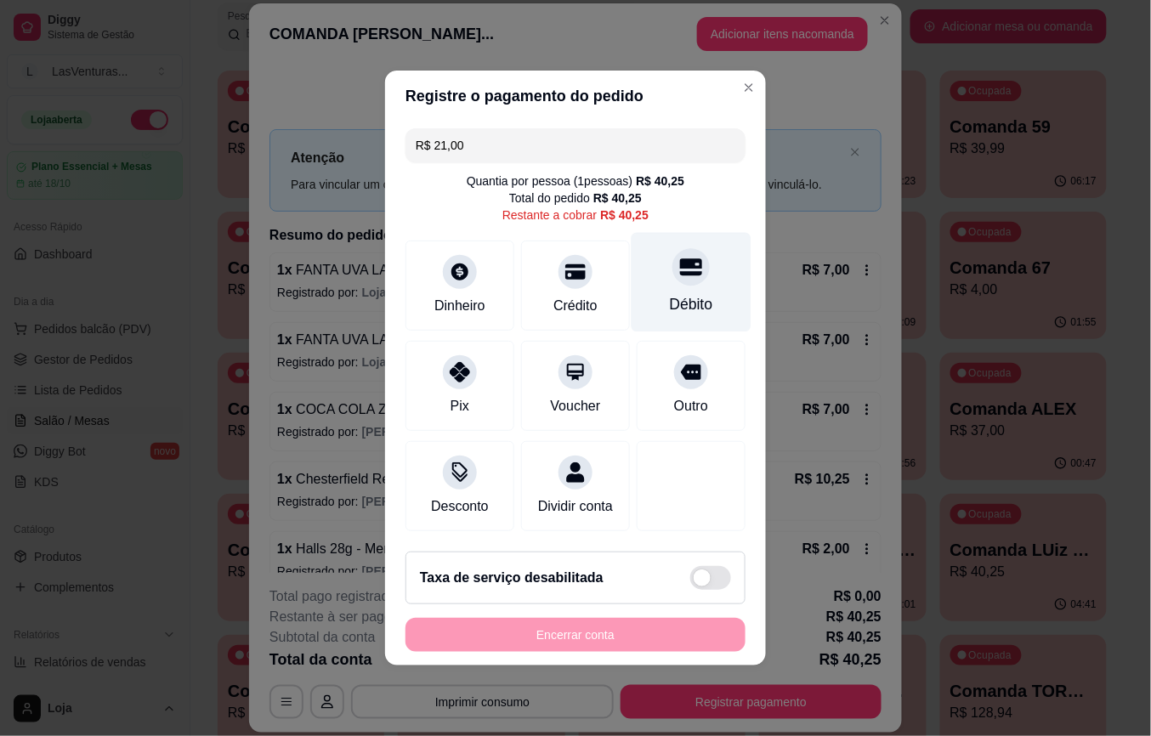
click at [643, 279] on div "Débito" at bounding box center [692, 282] width 120 height 99
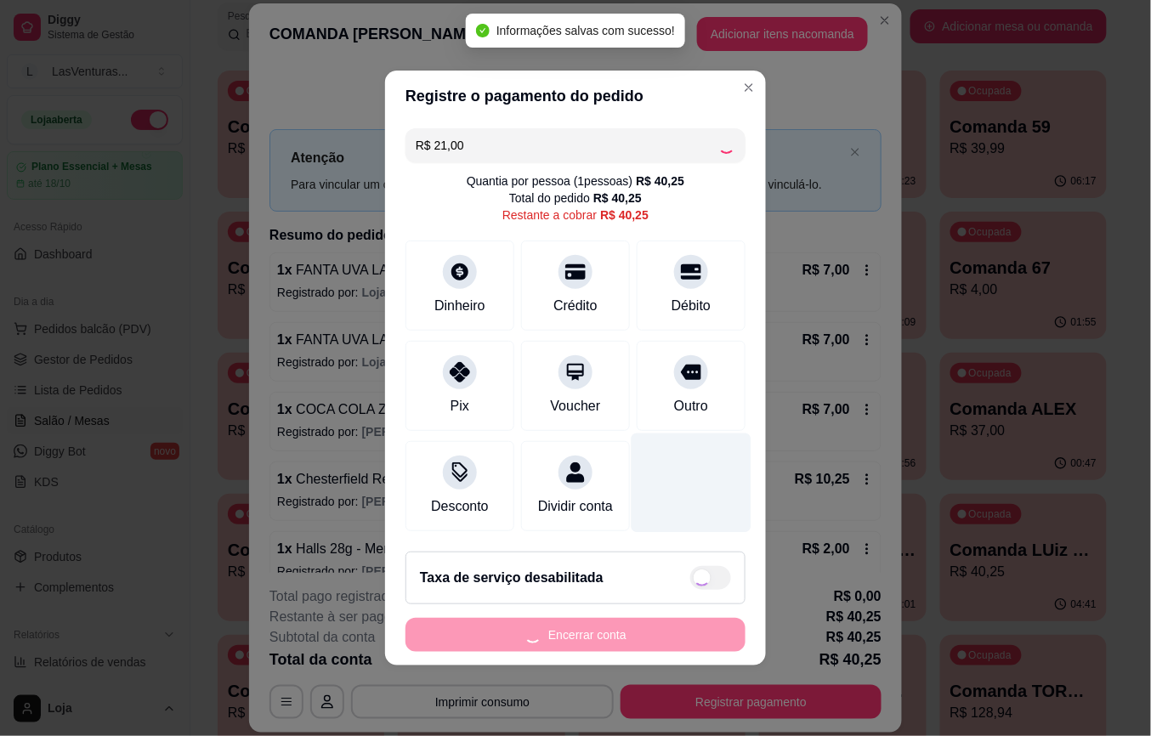
type input "R$ 19,25"
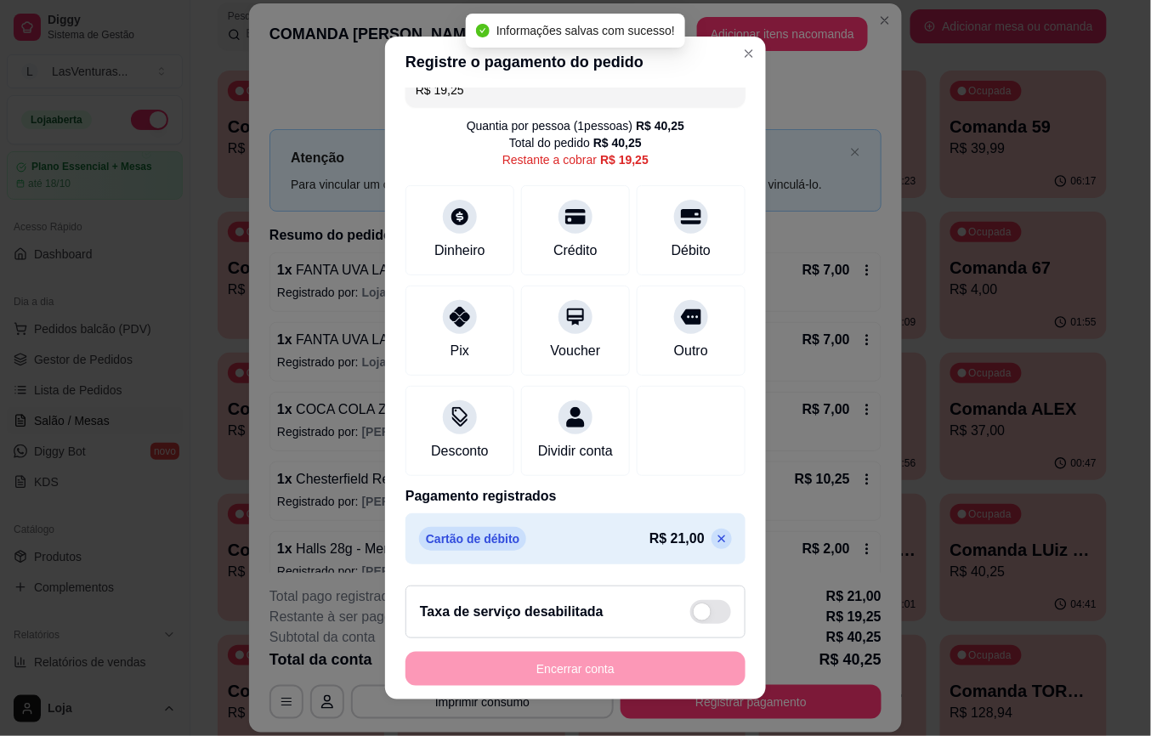
scroll to position [43, 0]
click at [661, 667] on div "Encerrar conta" at bounding box center [576, 669] width 340 height 34
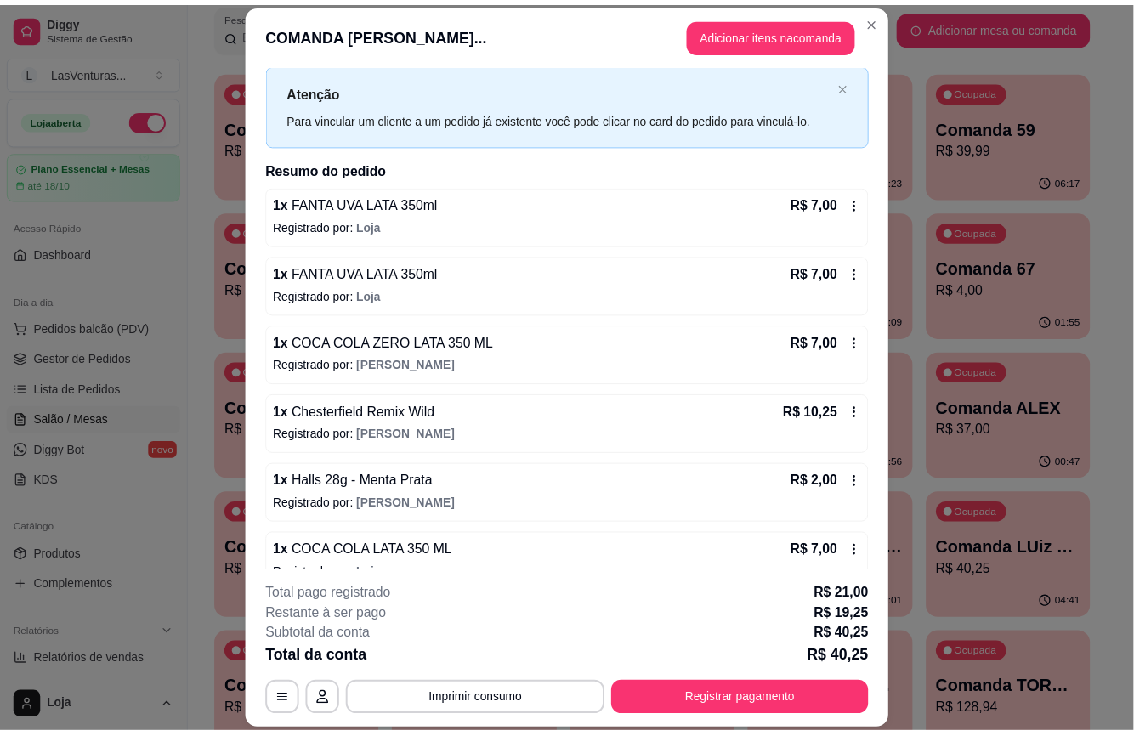
scroll to position [97, 0]
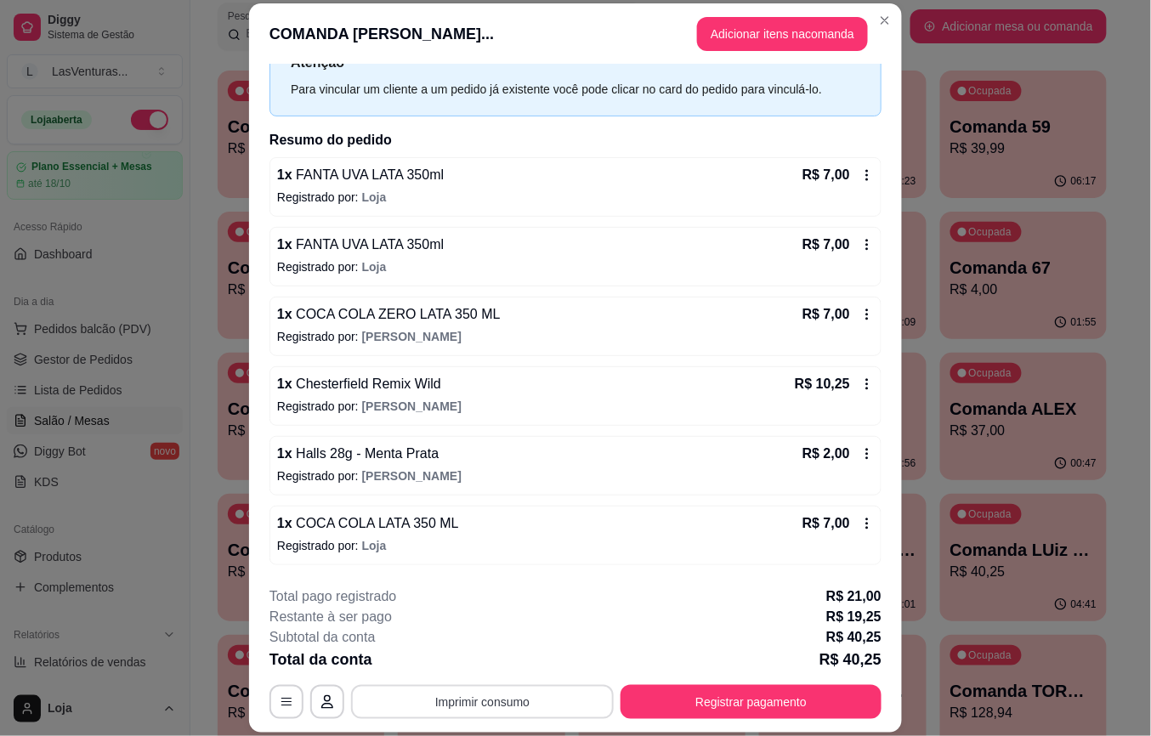
click at [485, 709] on button "Imprimir consumo" at bounding box center [482, 702] width 263 height 34
click at [497, 665] on button "IMPRESSORA" at bounding box center [479, 667] width 99 height 22
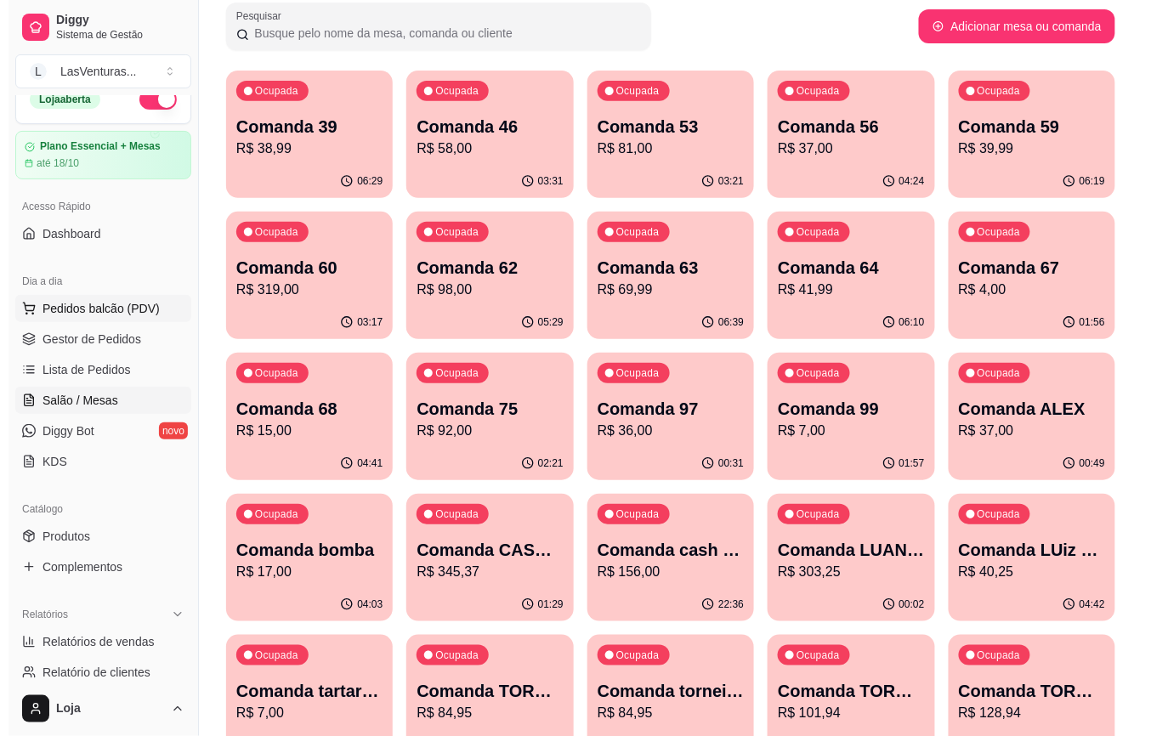
scroll to position [0, 0]
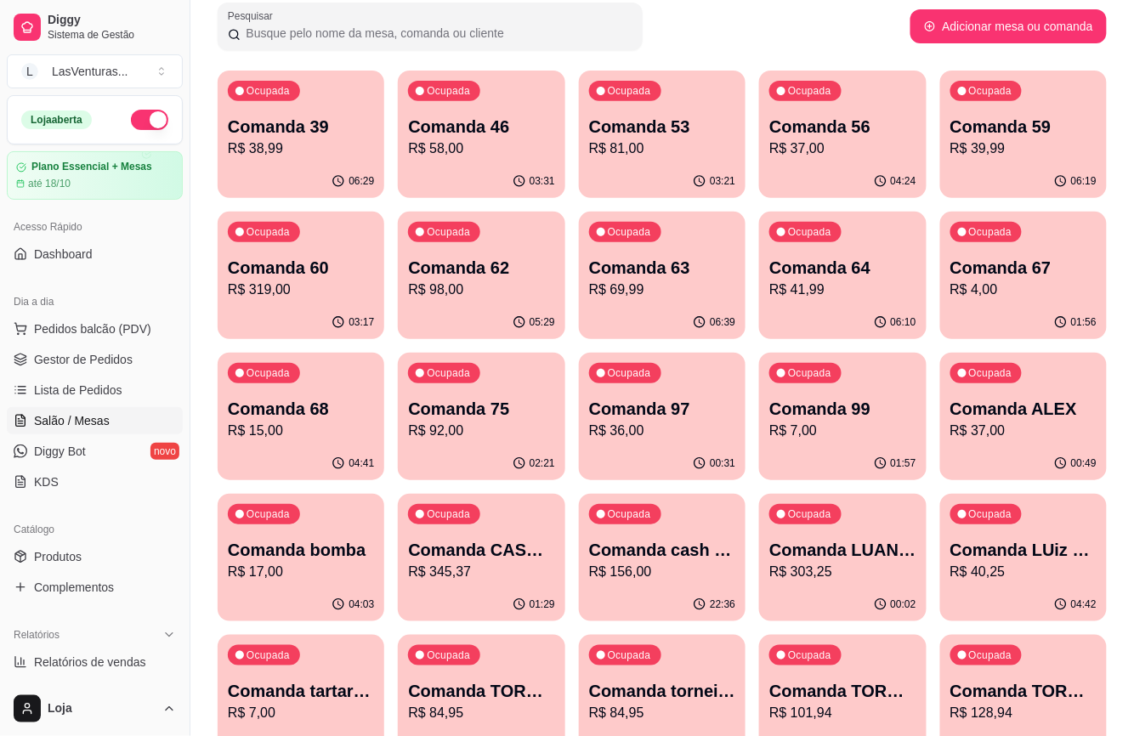
click at [343, 297] on p "R$ 319,00" at bounding box center [301, 290] width 146 height 20
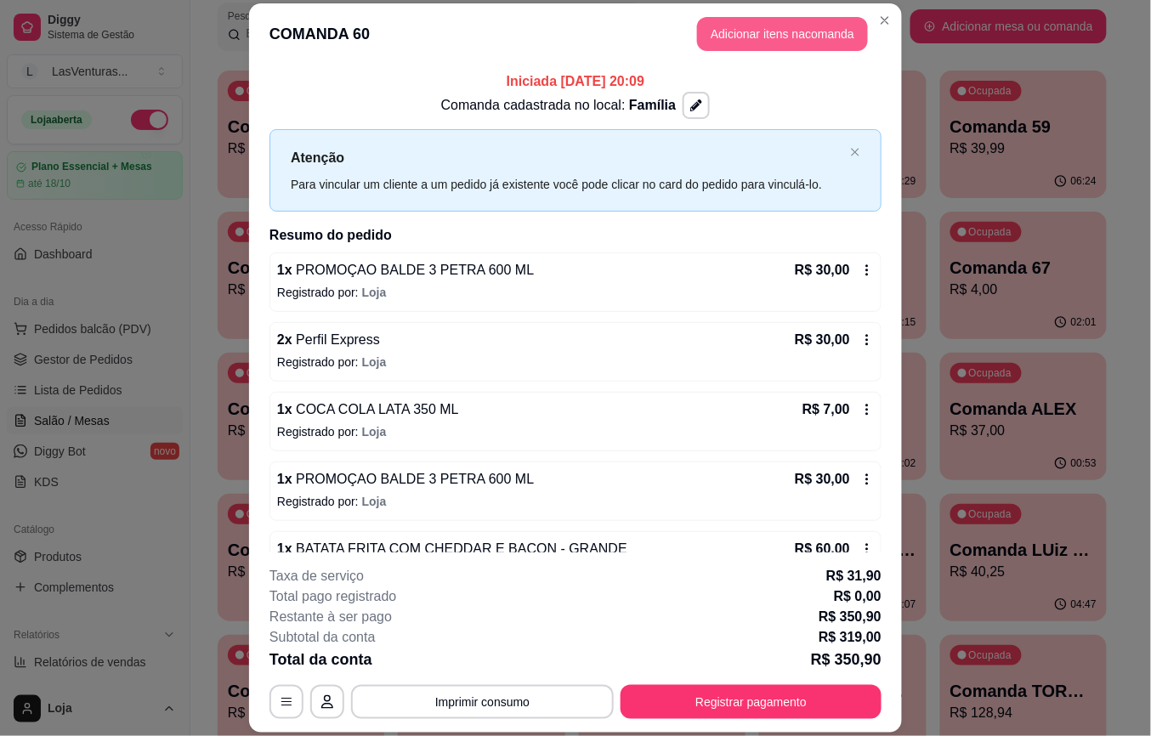
click at [723, 44] on button "Adicionar itens na comanda" at bounding box center [782, 34] width 171 height 34
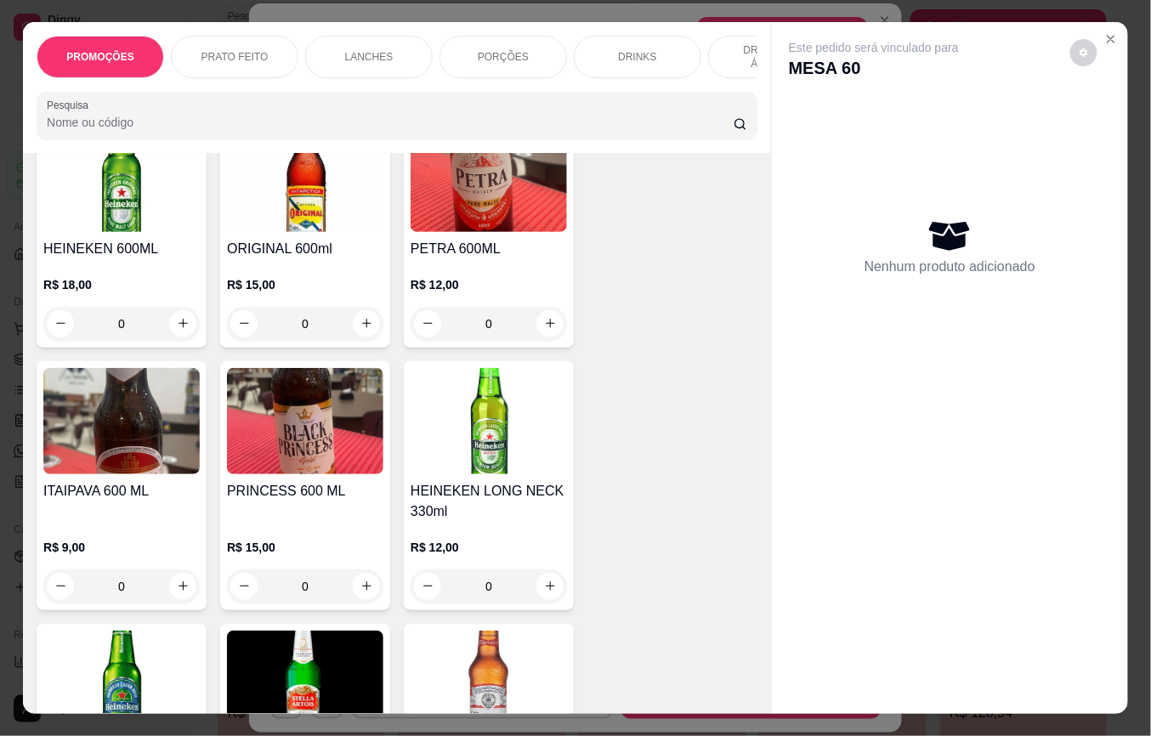
scroll to position [8728, 0]
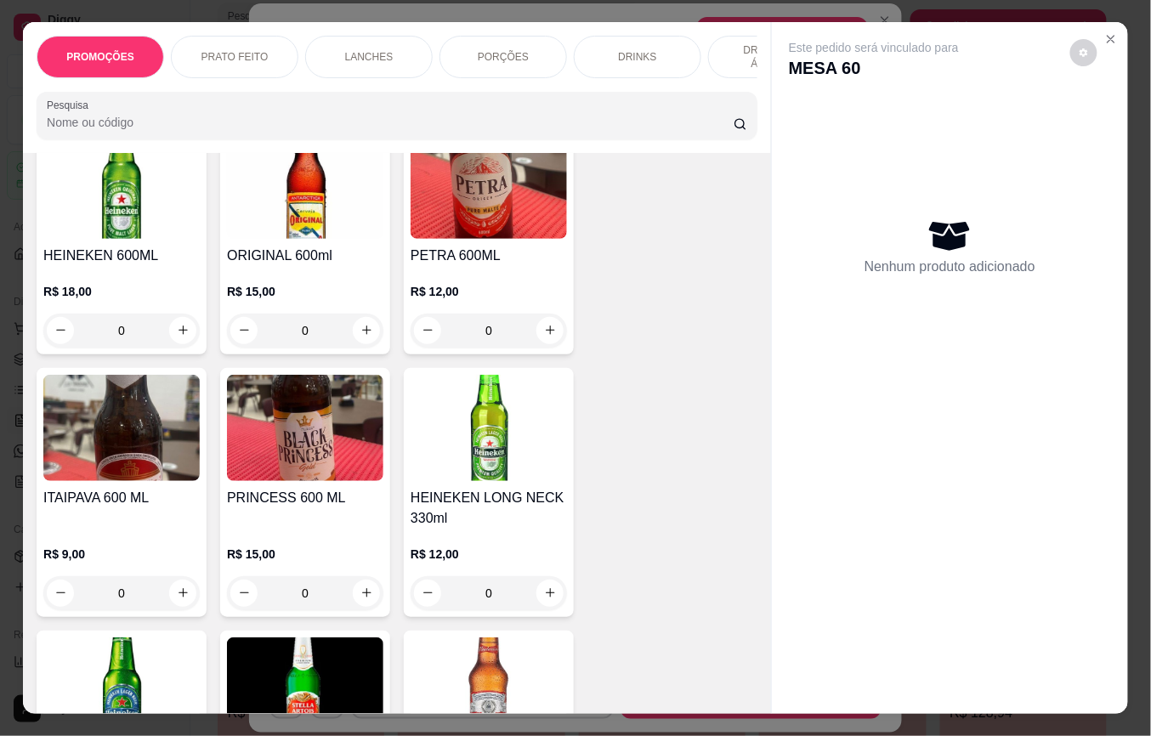
click at [511, 266] on div "R$ 12,00 0" at bounding box center [489, 307] width 156 height 82
click at [746, 490] on p "Adicionar R$ 12,00" at bounding box center [735, 486] width 101 height 17
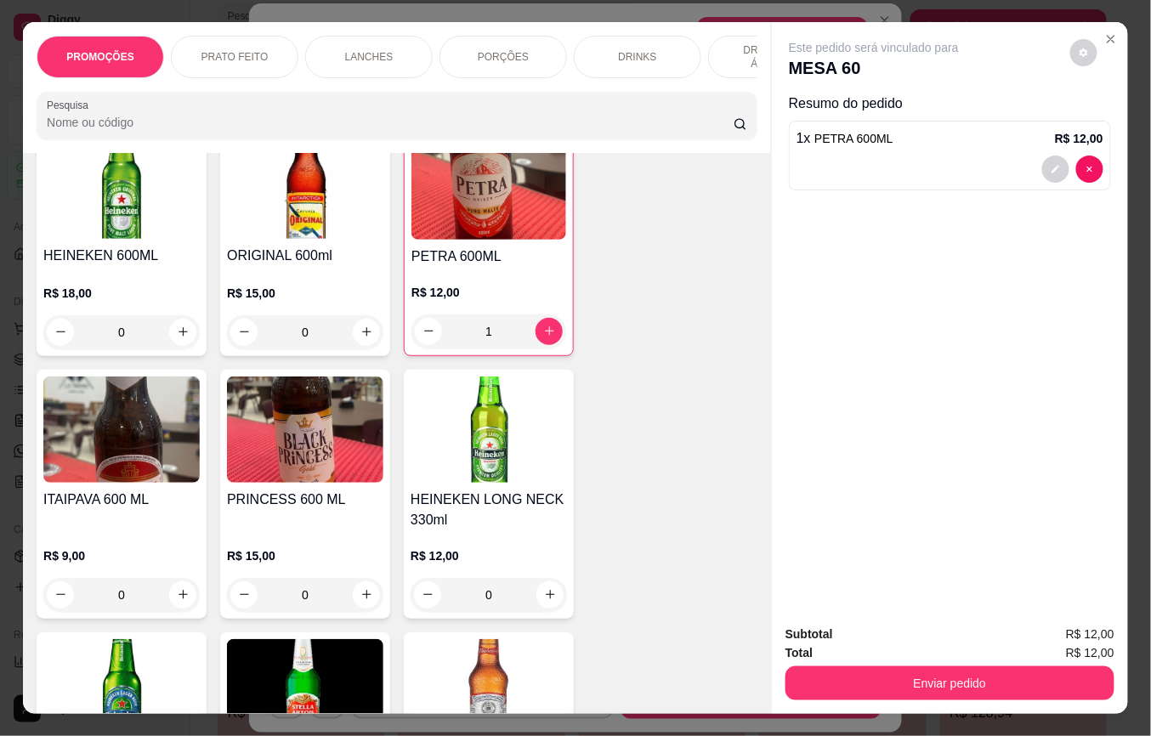
type input "1"
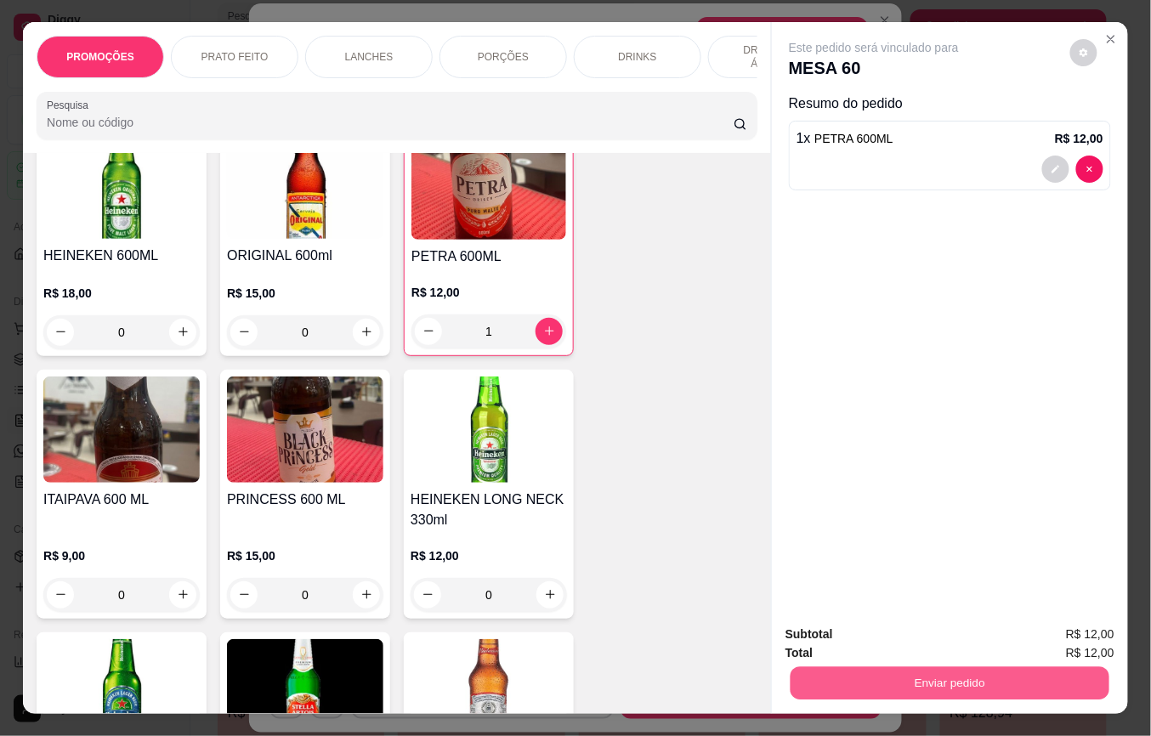
click at [851, 667] on button "Enviar pedido" at bounding box center [950, 683] width 319 height 33
click at [852, 643] on button "Não registrar e enviar pedido" at bounding box center [892, 634] width 177 height 32
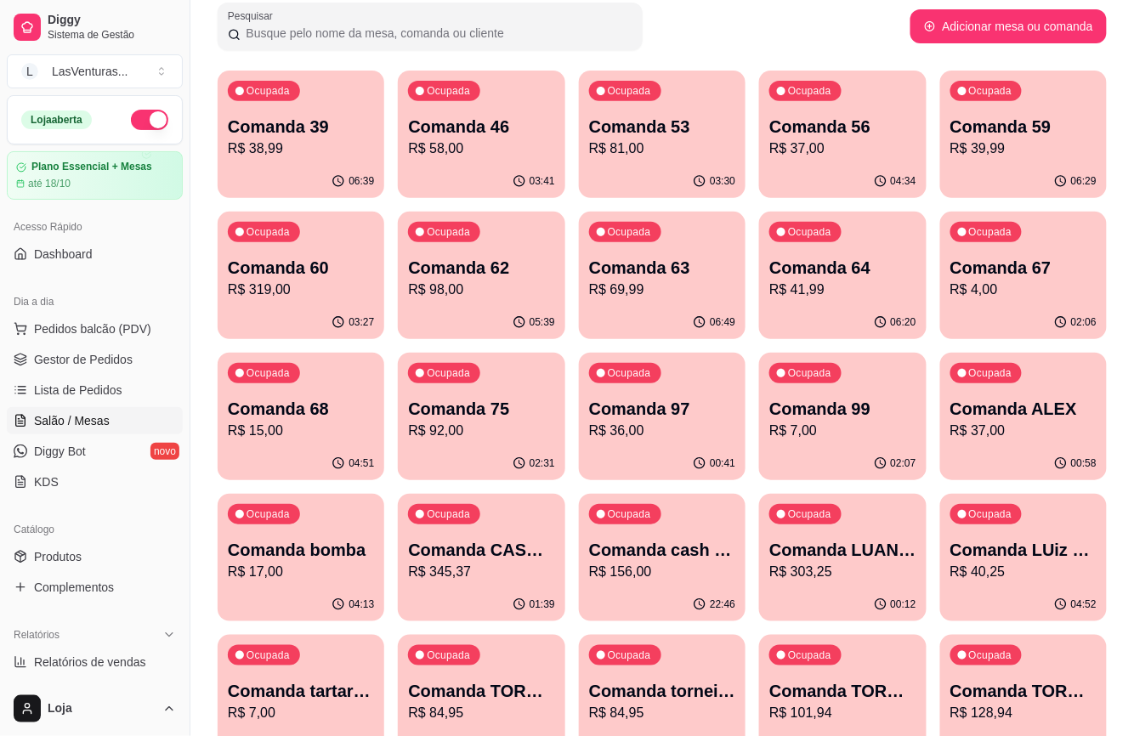
click at [583, 406] on div "Ocupada Comanda 97 R$ 36,00" at bounding box center [662, 400] width 167 height 94
click at [522, 399] on p "Comanda 75" at bounding box center [481, 409] width 146 height 24
click at [334, 451] on div "04:51" at bounding box center [301, 463] width 167 height 33
click at [968, 321] on div "02:06" at bounding box center [1023, 322] width 167 height 33
click at [796, 442] on div "Ocupada Comanda 99 R$ 7,00" at bounding box center [842, 400] width 167 height 94
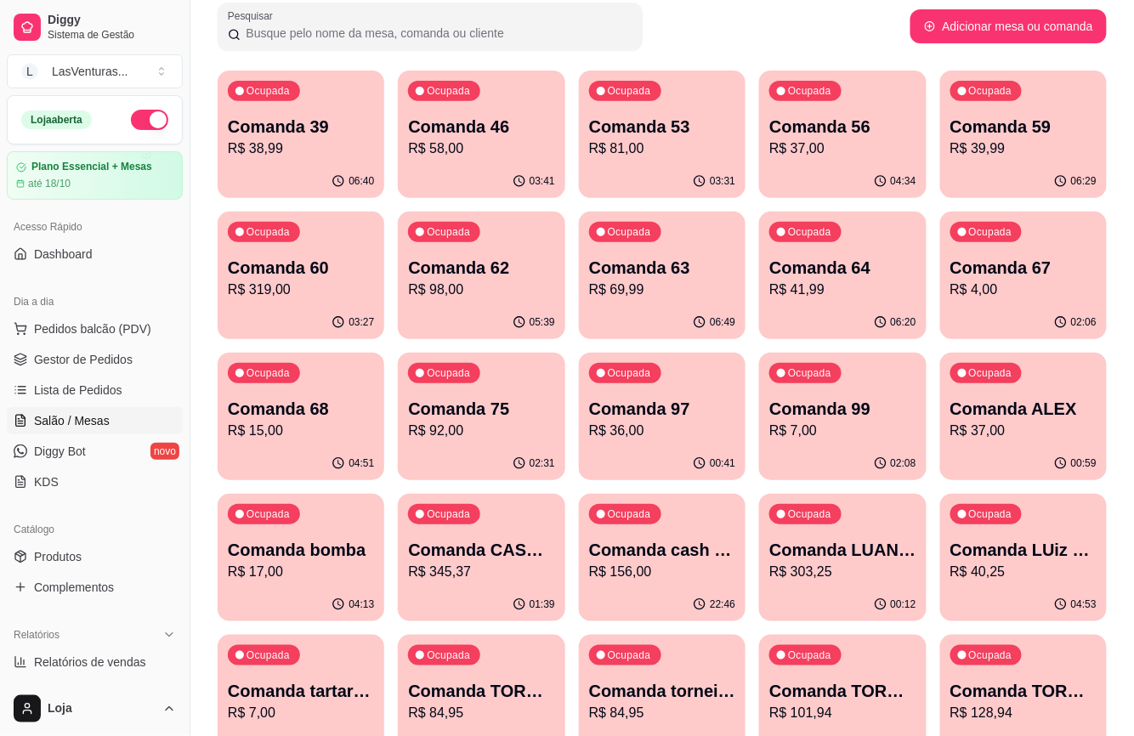
click at [633, 372] on p "Ocupada" at bounding box center [629, 373] width 43 height 14
click at [342, 304] on div "Ocupada Comanda 60 R$ 319,00" at bounding box center [301, 259] width 167 height 94
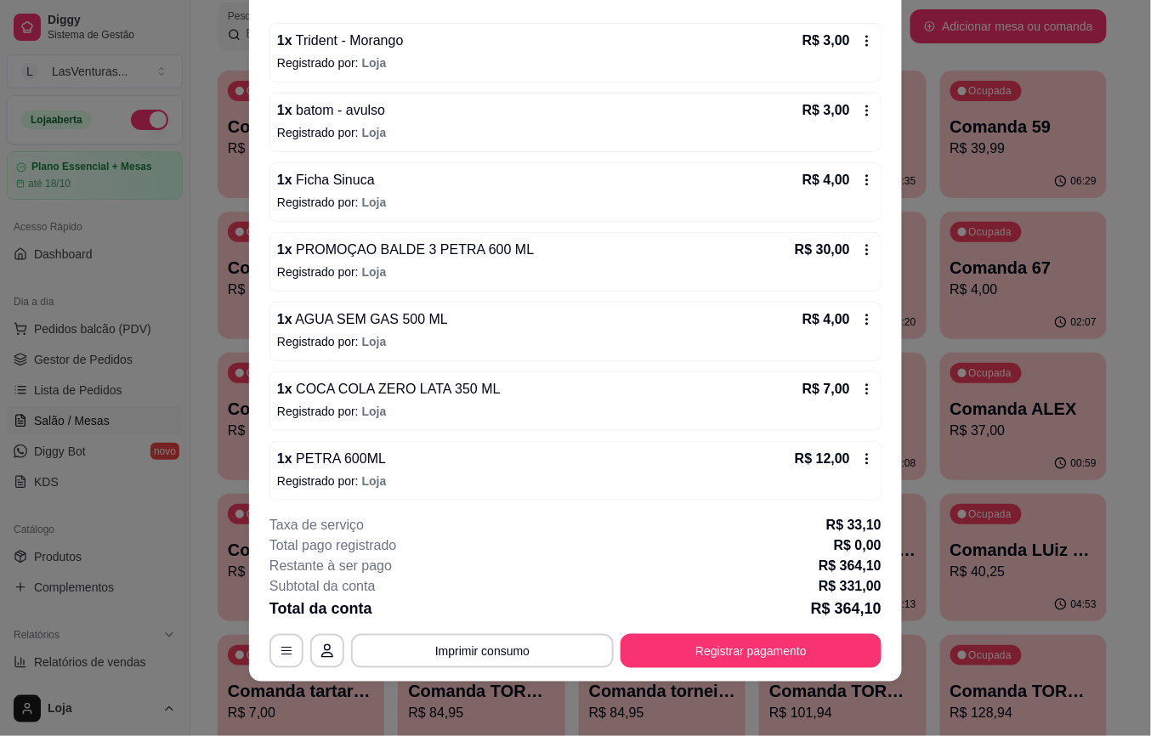
scroll to position [1002, 0]
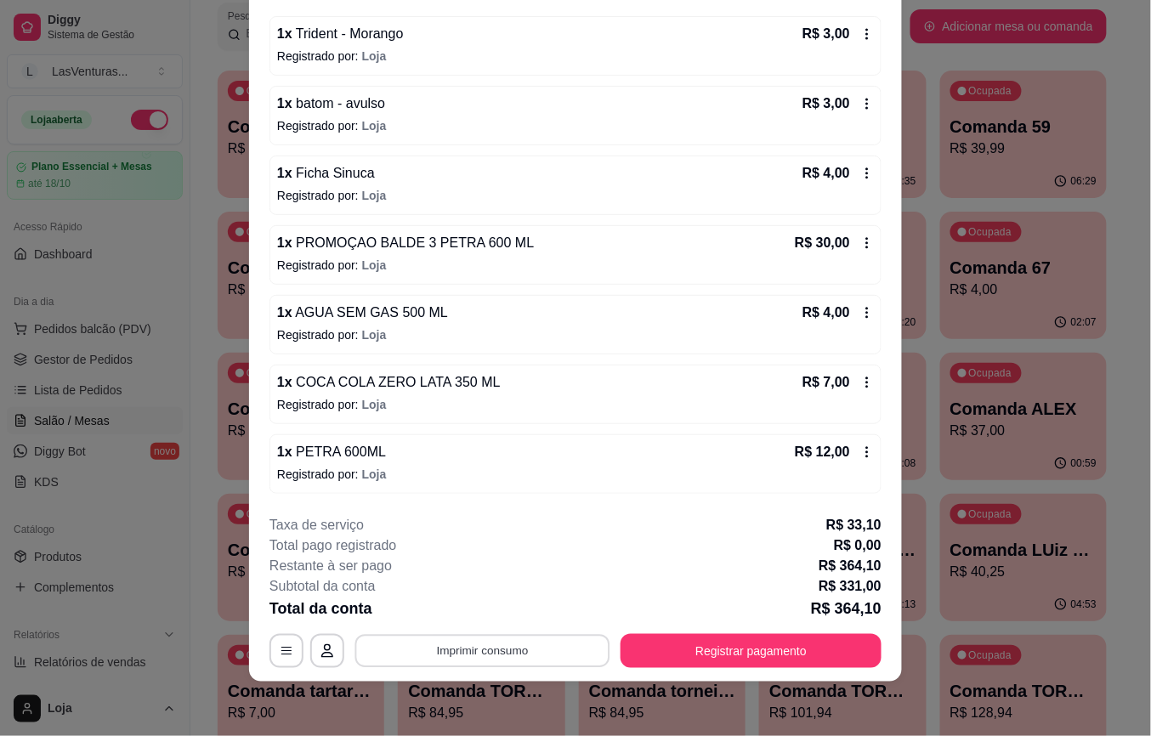
click at [490, 651] on button "Imprimir consumo" at bounding box center [482, 650] width 255 height 33
click at [463, 610] on button "IMPRESSORA" at bounding box center [479, 612] width 119 height 26
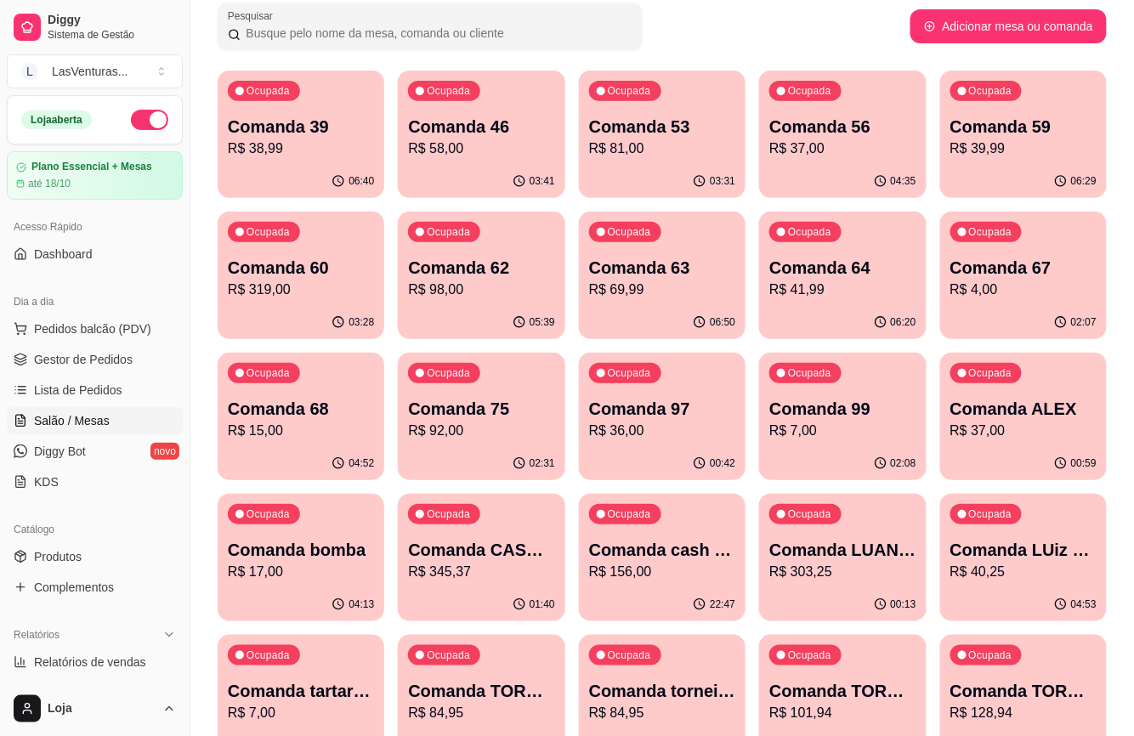
click at [1020, 303] on div "Ocupada Comanda 67 R$ 4,00" at bounding box center [1023, 259] width 167 height 94
click at [281, 297] on p "R$ 319,00" at bounding box center [301, 290] width 142 height 20
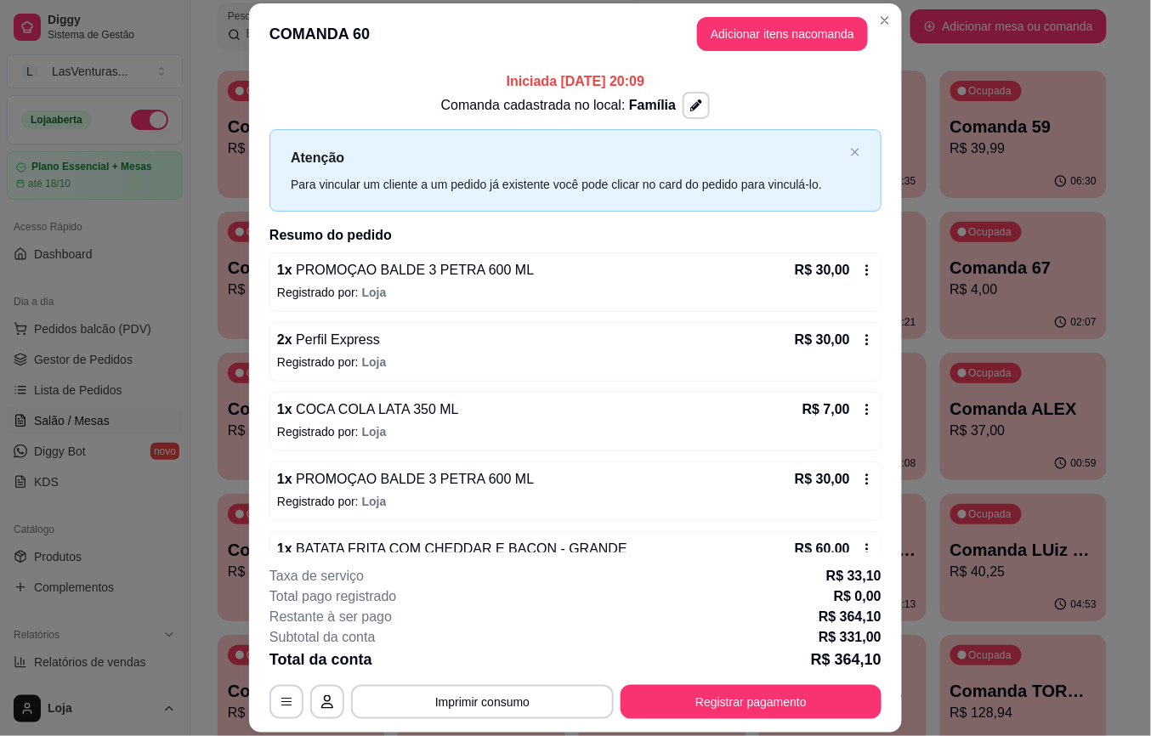
drag, startPoint x: 706, startPoint y: 680, endPoint x: 709, endPoint y: 689, distance: 9.2
click at [706, 681] on div "**********" at bounding box center [576, 642] width 612 height 153
click at [706, 684] on div "**********" at bounding box center [576, 642] width 612 height 153
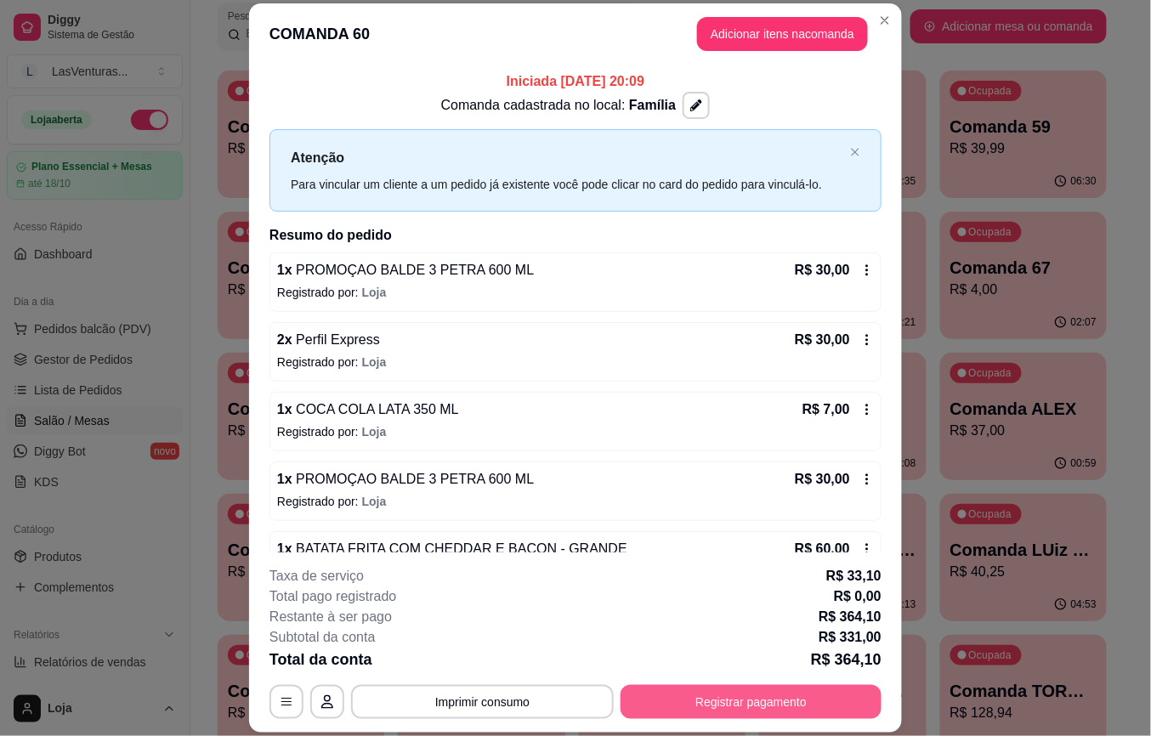
click at [712, 701] on button "Registrar pagamento" at bounding box center [751, 702] width 261 height 34
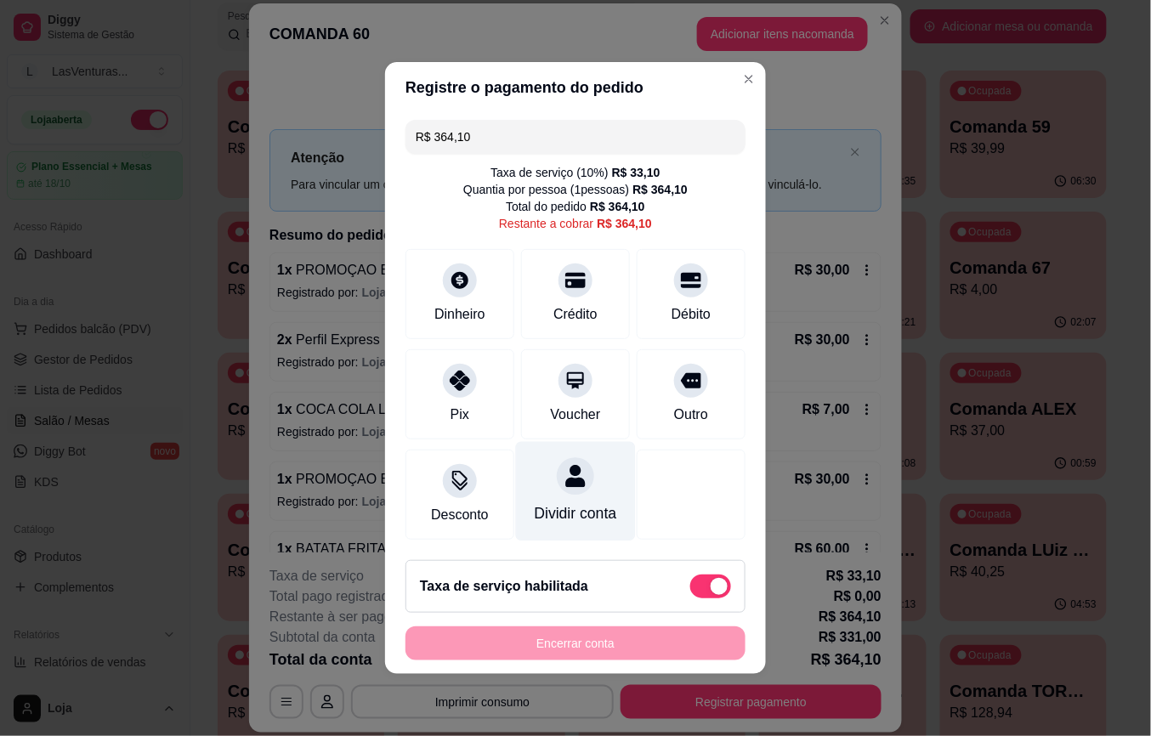
click at [565, 476] on icon at bounding box center [575, 476] width 20 height 22
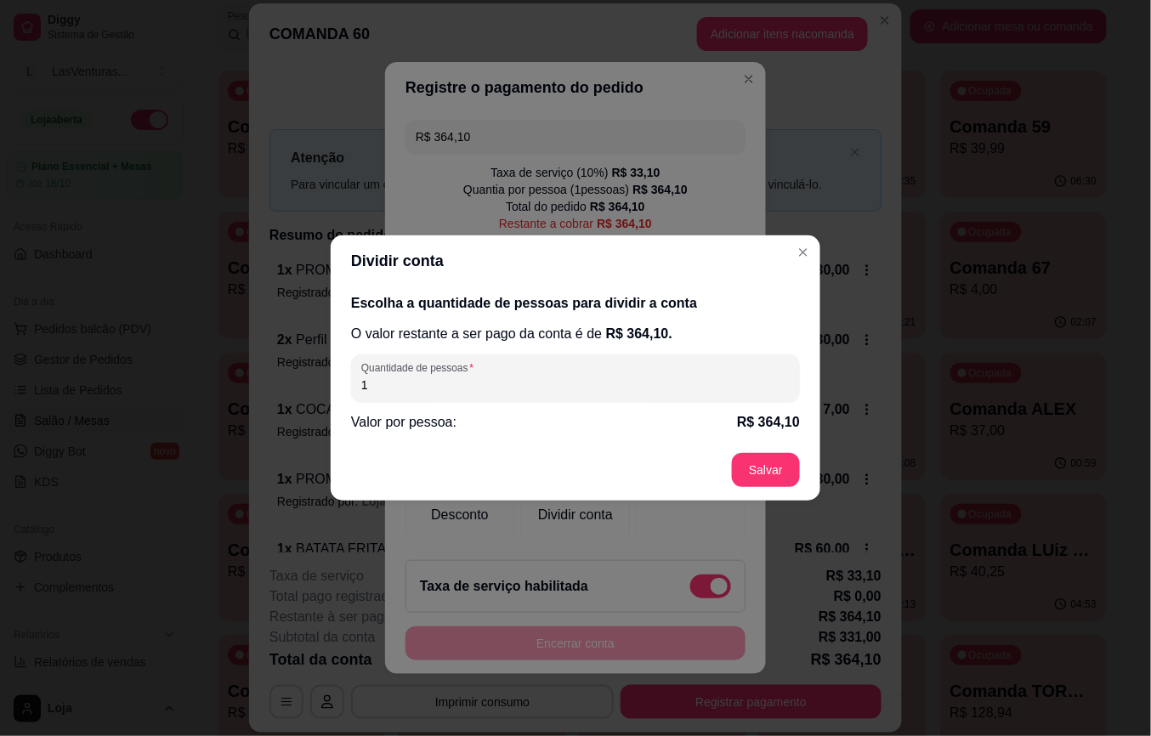
click at [572, 389] on input "1" at bounding box center [575, 385] width 429 height 17
type input "2"
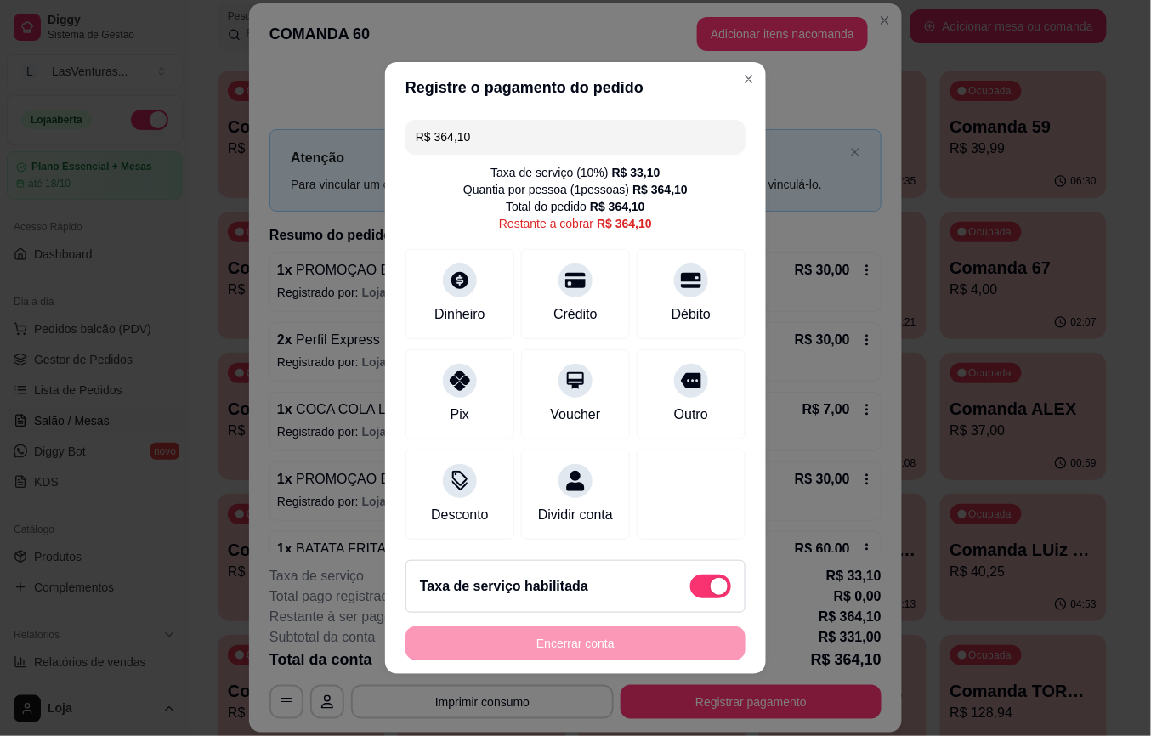
click at [575, 124] on input "R$ 364,10" at bounding box center [576, 137] width 320 height 34
click at [573, 287] on div "Crédito" at bounding box center [576, 290] width 120 height 99
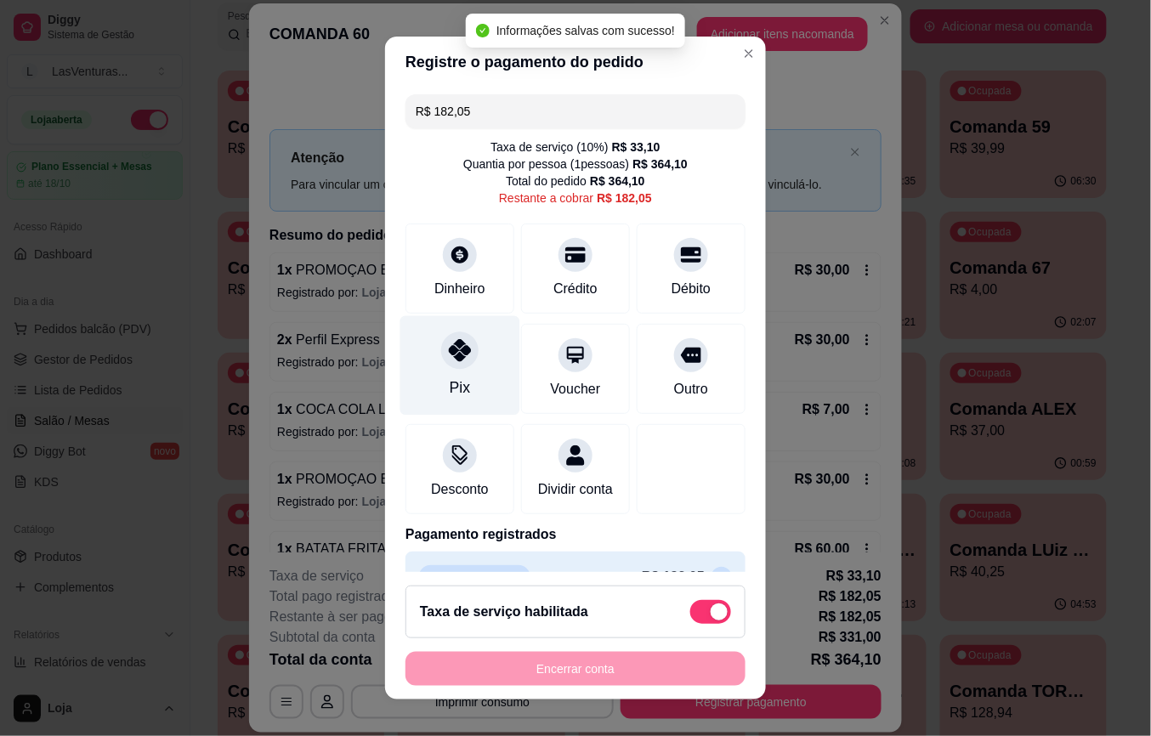
click at [433, 325] on div "Pix" at bounding box center [460, 365] width 120 height 99
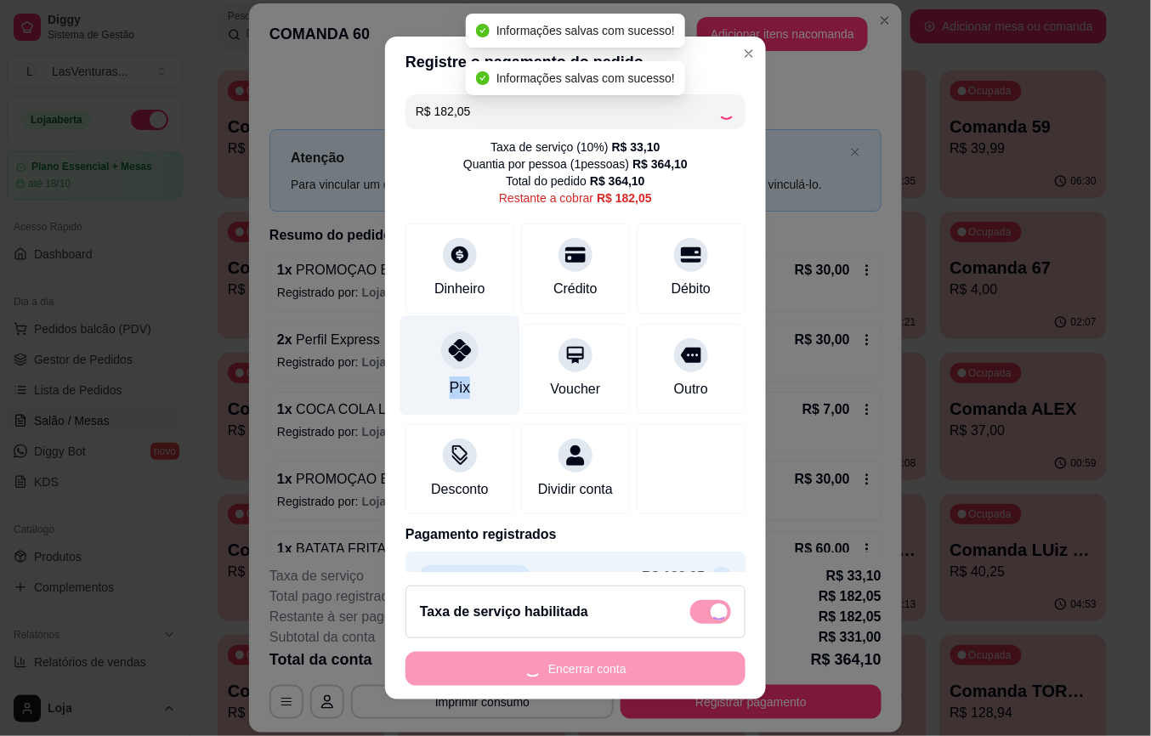
type input "R$ 0,00"
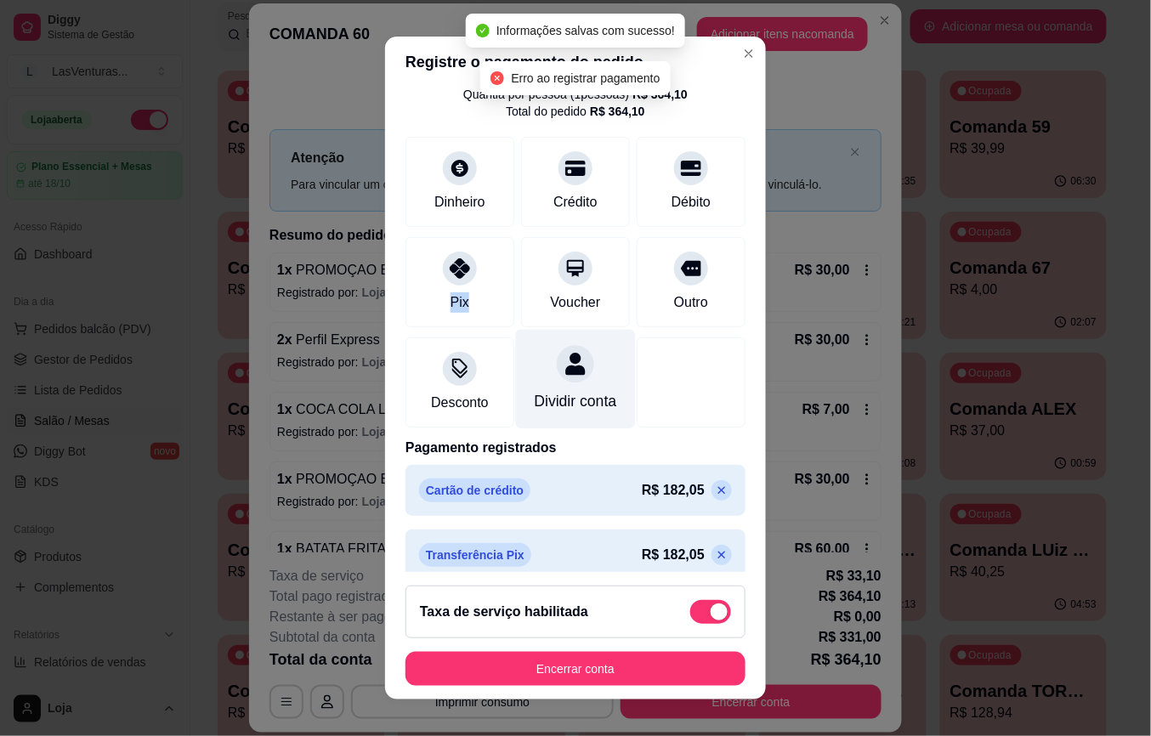
scroll to position [107, 0]
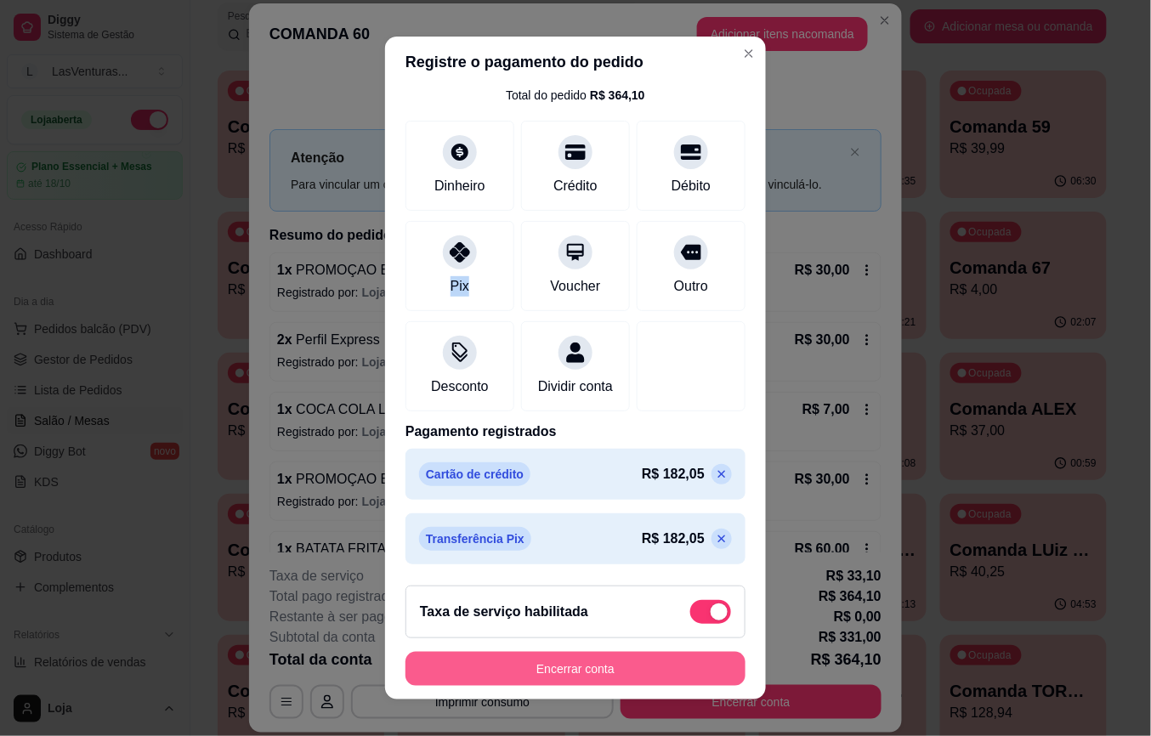
click at [609, 670] on button "Encerrar conta" at bounding box center [576, 669] width 340 height 34
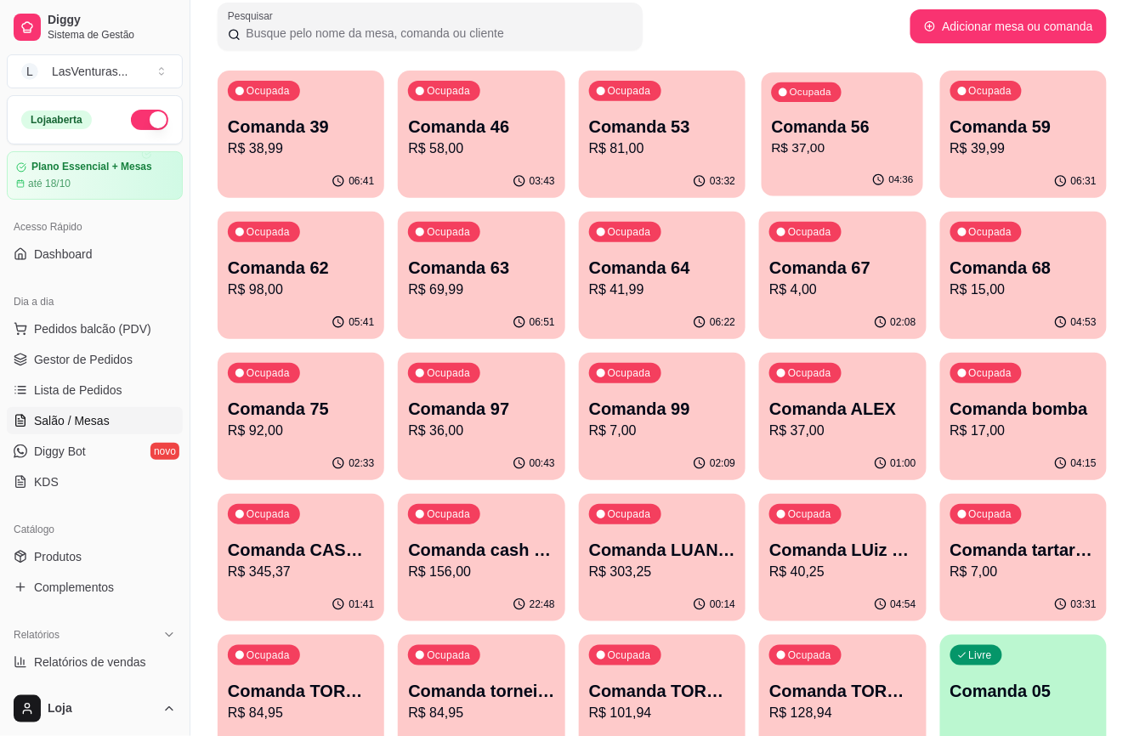
click at [816, 150] on p "R$ 37,00" at bounding box center [843, 149] width 142 height 20
click at [337, 413] on p "Comanda 75" at bounding box center [301, 409] width 142 height 23
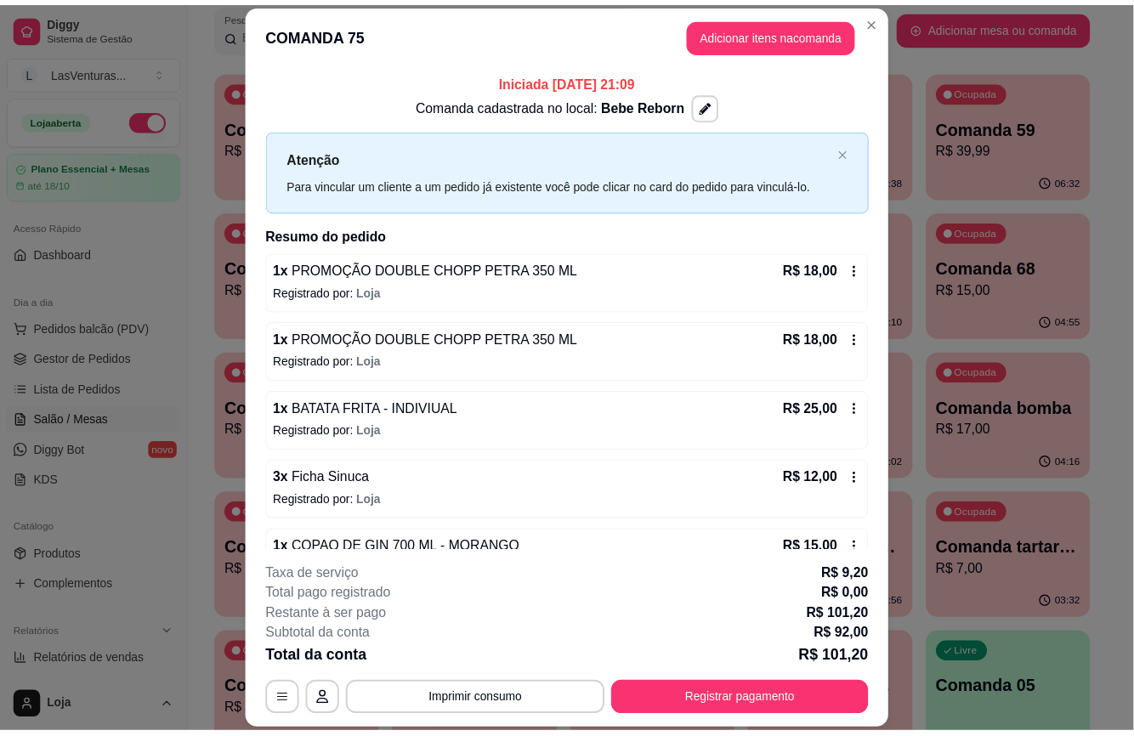
scroll to position [117, 0]
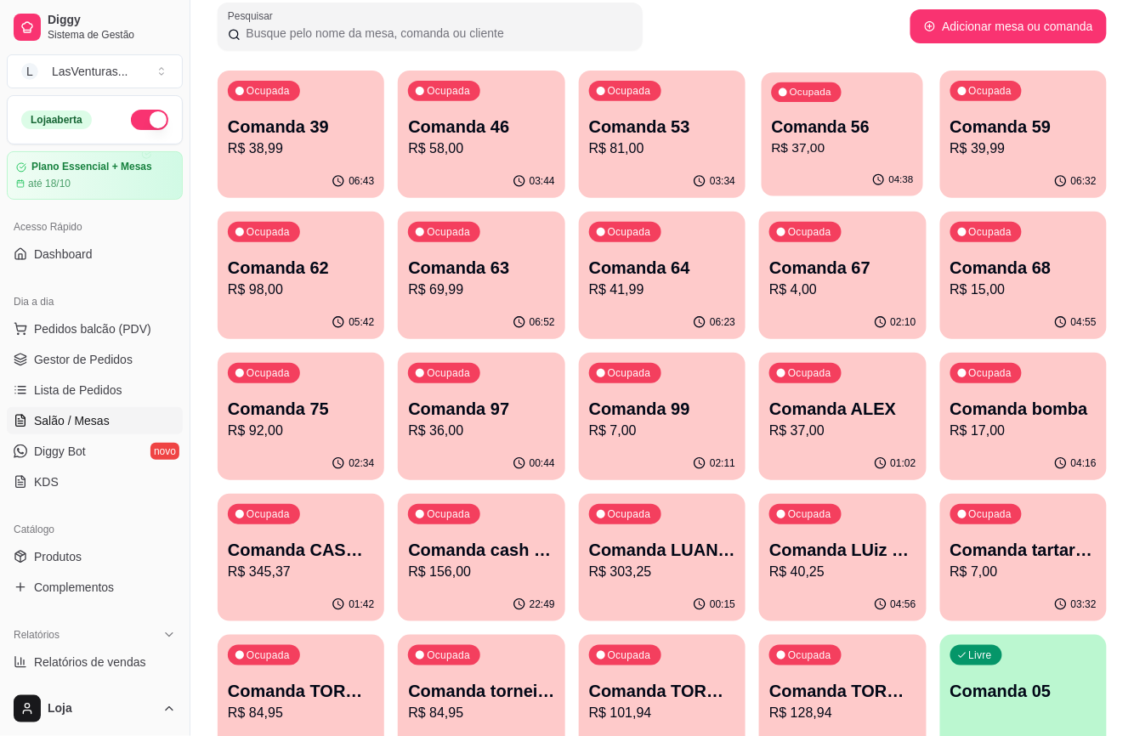
click at [830, 147] on p "R$ 37,00" at bounding box center [843, 149] width 142 height 20
click at [896, 273] on p "Comanda 67" at bounding box center [843, 268] width 142 height 23
click at [304, 283] on p "R$ 98,00" at bounding box center [301, 290] width 142 height 20
click at [341, 384] on div "Ocupada Comanda 75 R$ 92,00" at bounding box center [301, 401] width 162 height 92
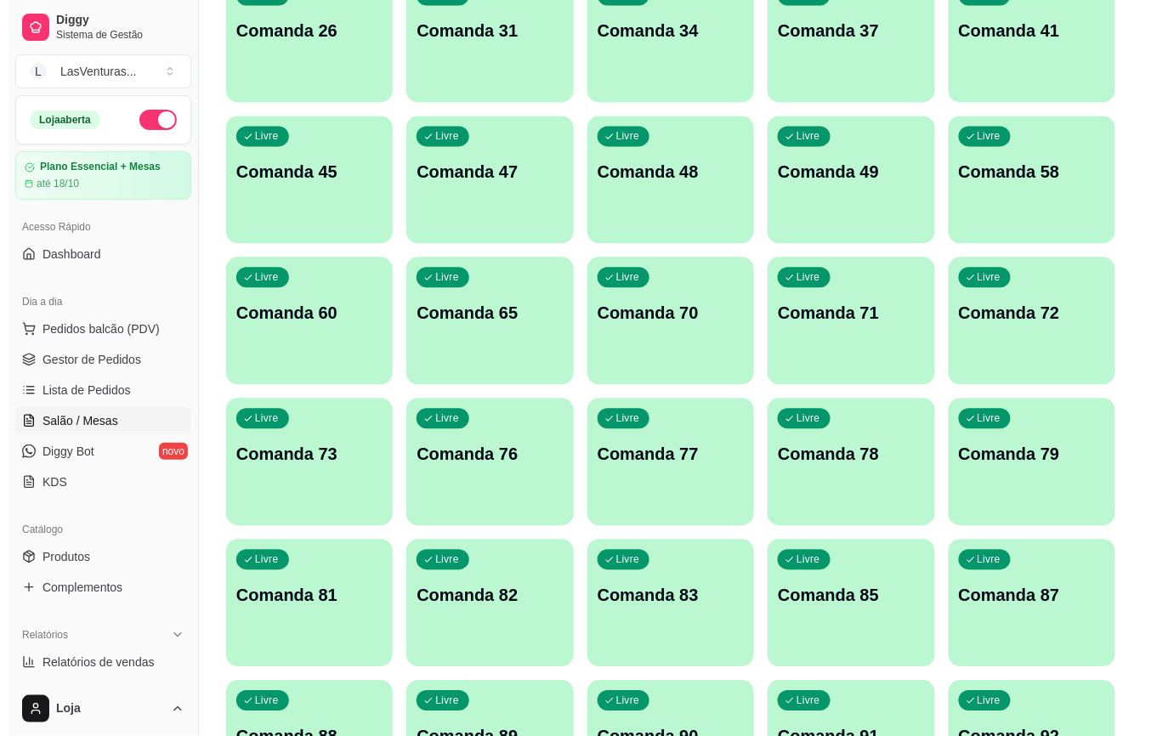
scroll to position [906, 0]
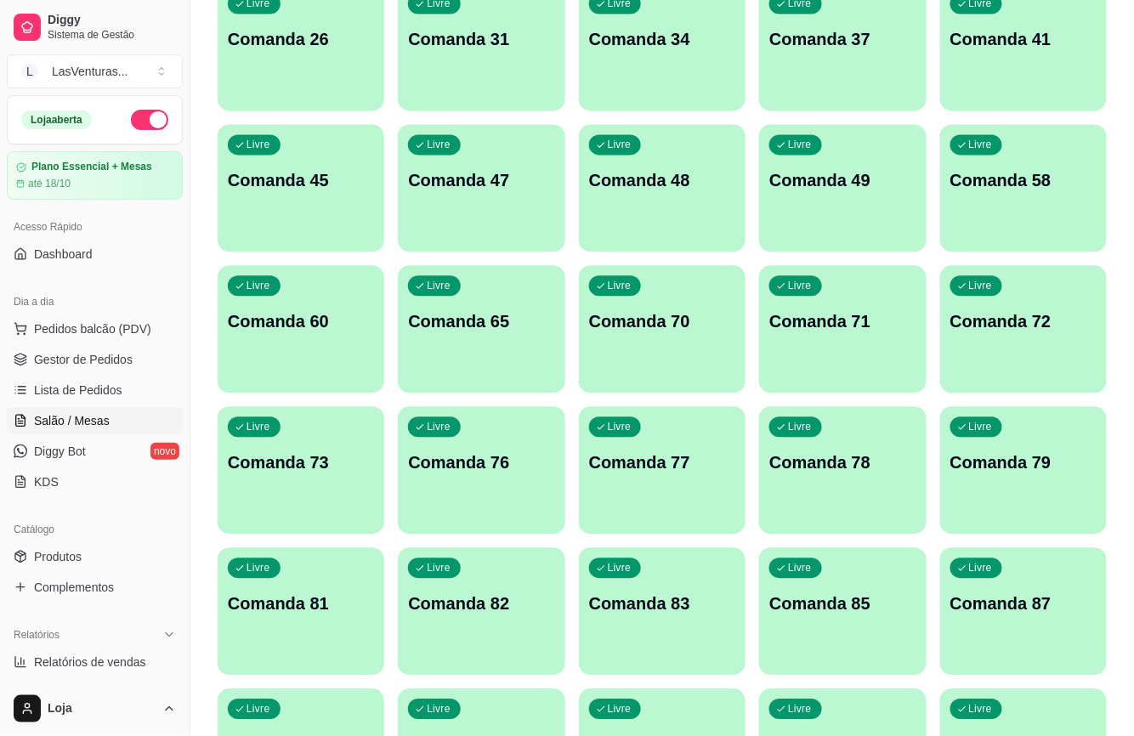
click at [480, 324] on p "Comanda 65" at bounding box center [481, 321] width 146 height 24
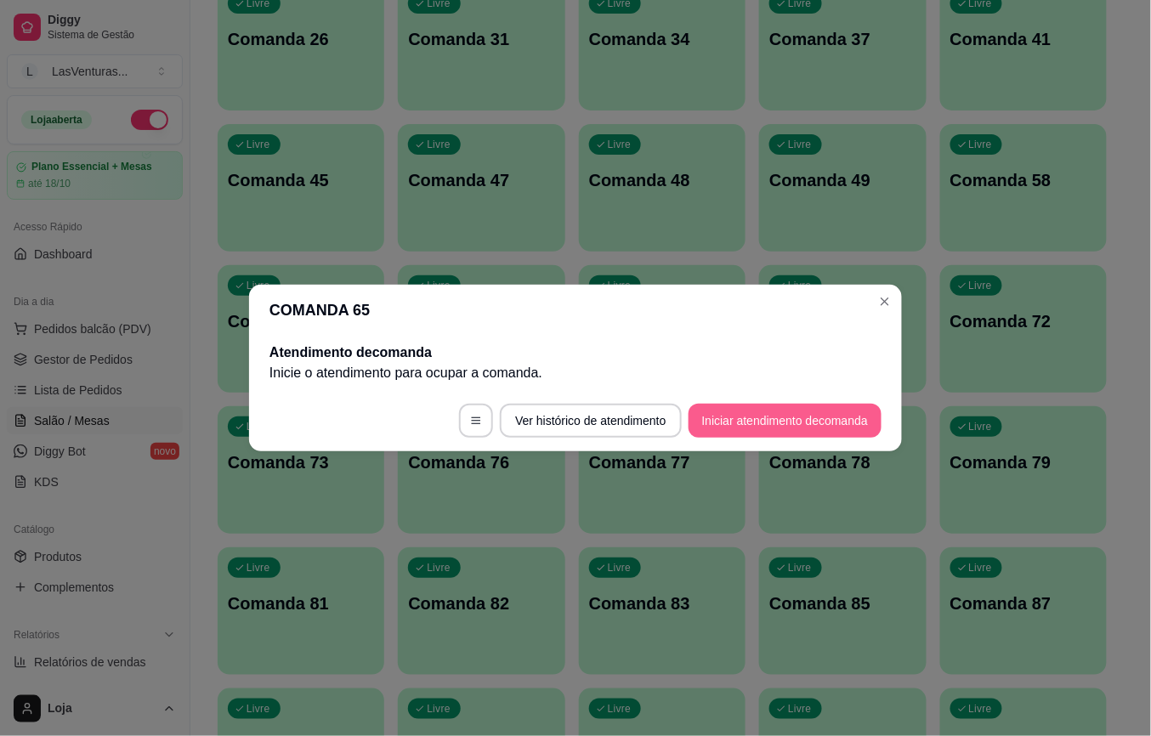
click at [797, 406] on button "Iniciar atendimento de comanda" at bounding box center [785, 421] width 193 height 34
click at [701, 342] on div "Informe a mesa na qual essa comanda está." at bounding box center [575, 363] width 394 height 48
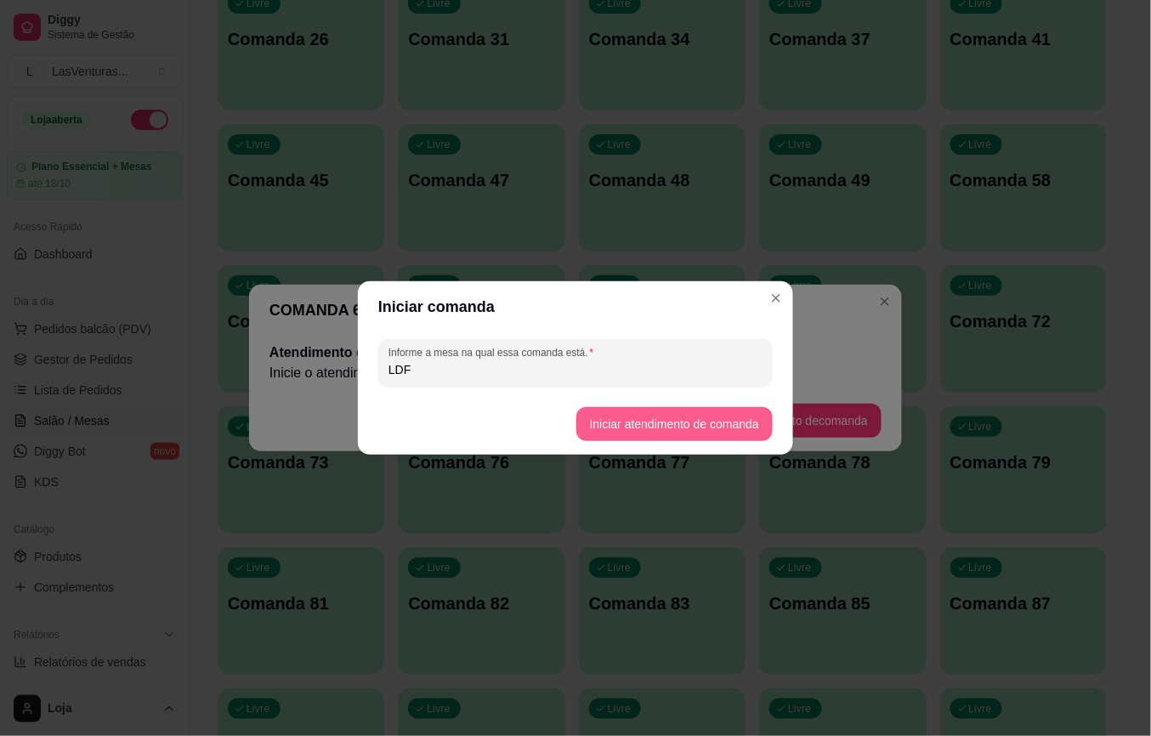
type input "LDF"
click at [622, 418] on button "Iniciar atendimento de comanda" at bounding box center [674, 424] width 196 height 34
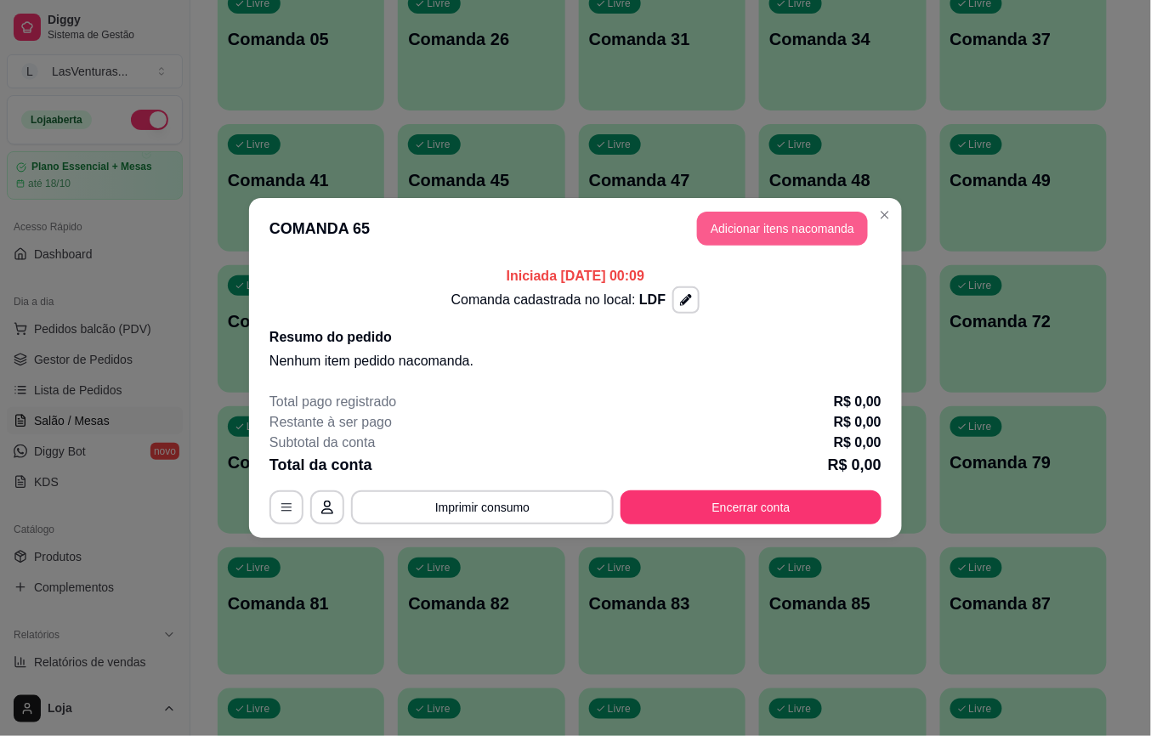
click at [766, 226] on button "Adicionar itens na comanda" at bounding box center [782, 229] width 171 height 34
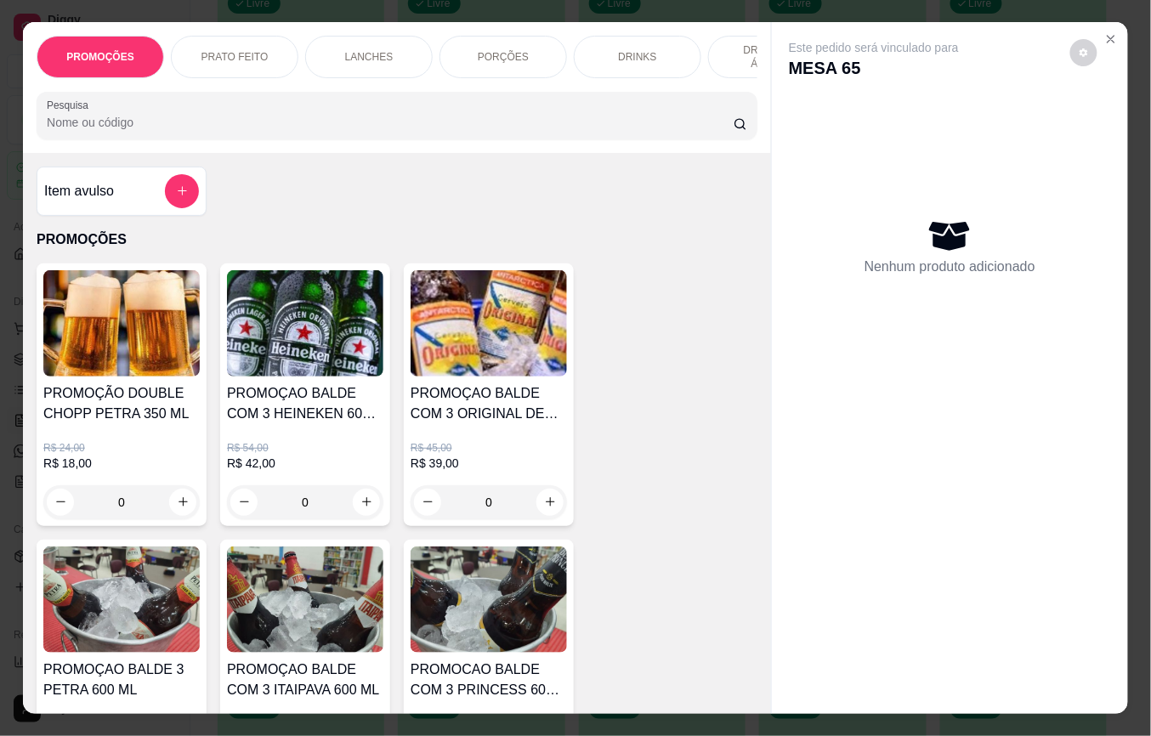
click at [398, 94] on div "PROMOÇÕES PRATO FEITO LANCHES PORÇÕES DRINKS DRINK SEM ÁLCOOL ÁGUAS REFRIGERANT…" at bounding box center [397, 87] width 748 height 131
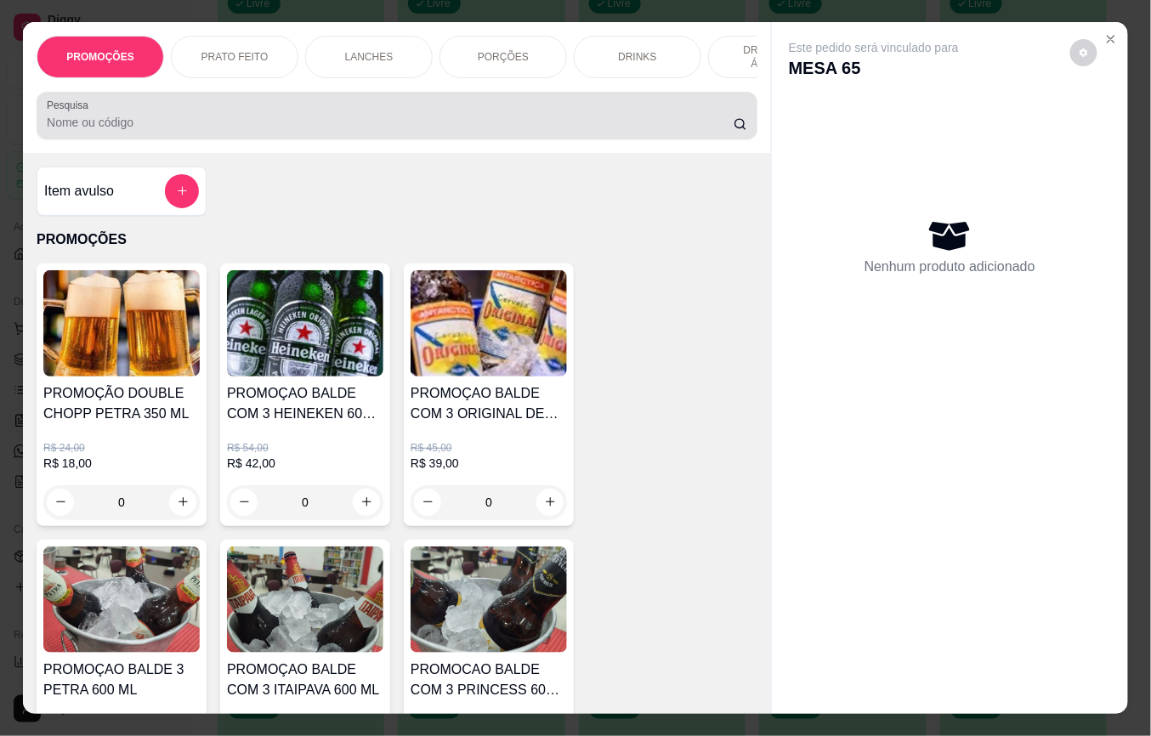
click at [398, 104] on div "Pesquisa" at bounding box center [397, 116] width 721 height 48
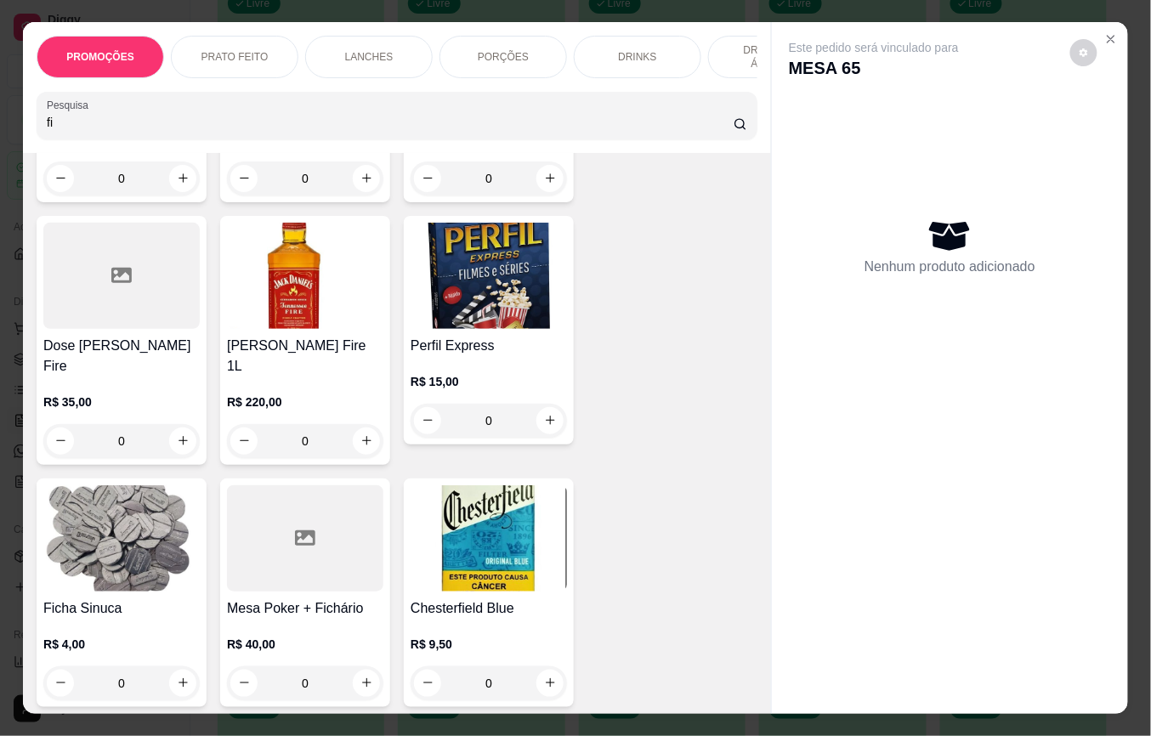
scroll to position [340, 0]
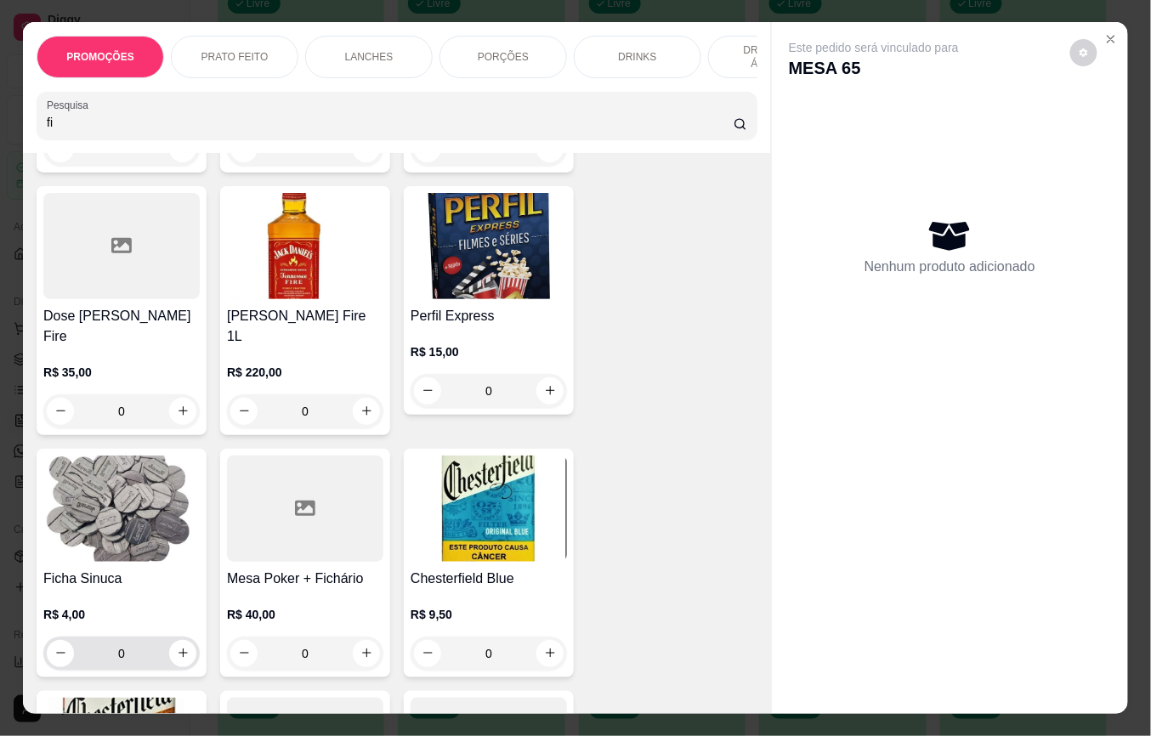
type input "fi"
click at [123, 639] on input "0" at bounding box center [121, 654] width 95 height 34
type input "5"
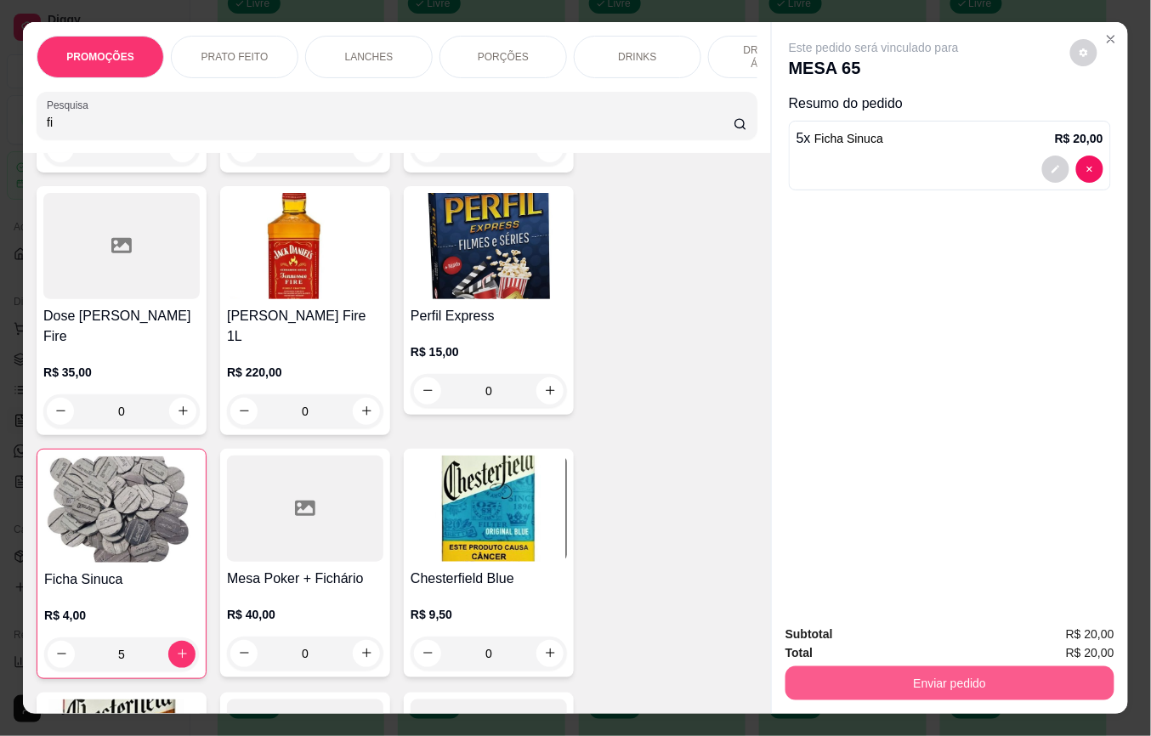
type input "5"
click at [909, 670] on button "Enviar pedido" at bounding box center [950, 684] width 329 height 34
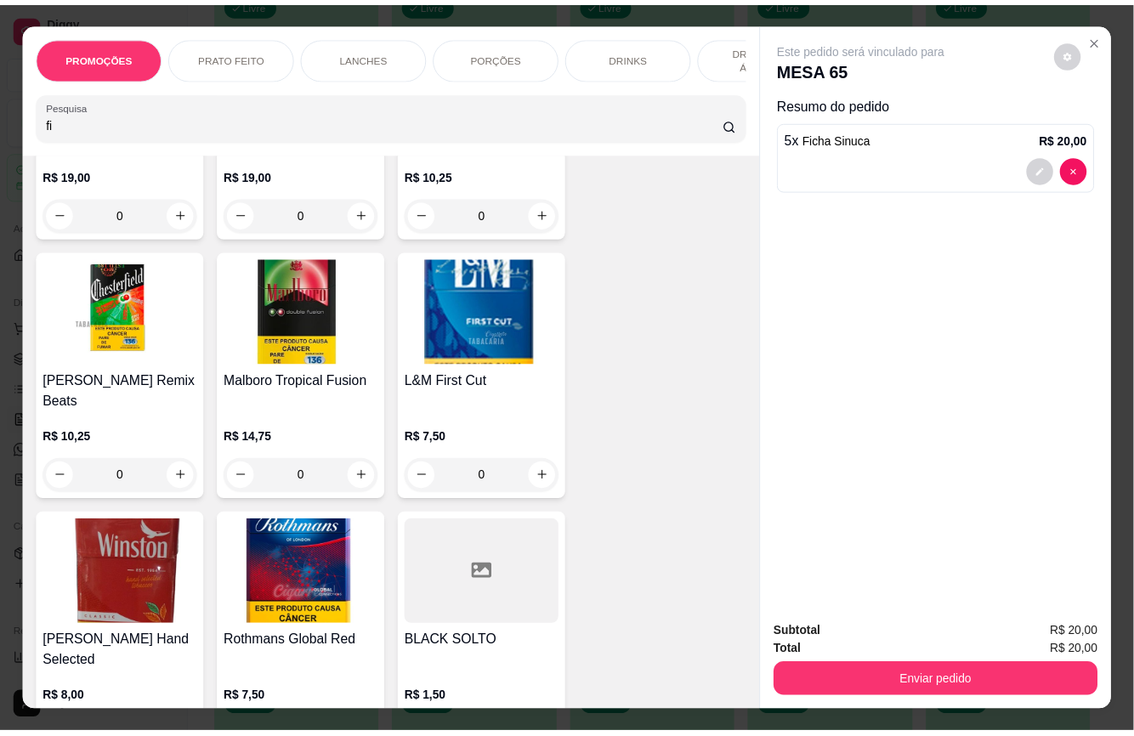
scroll to position [24552, 0]
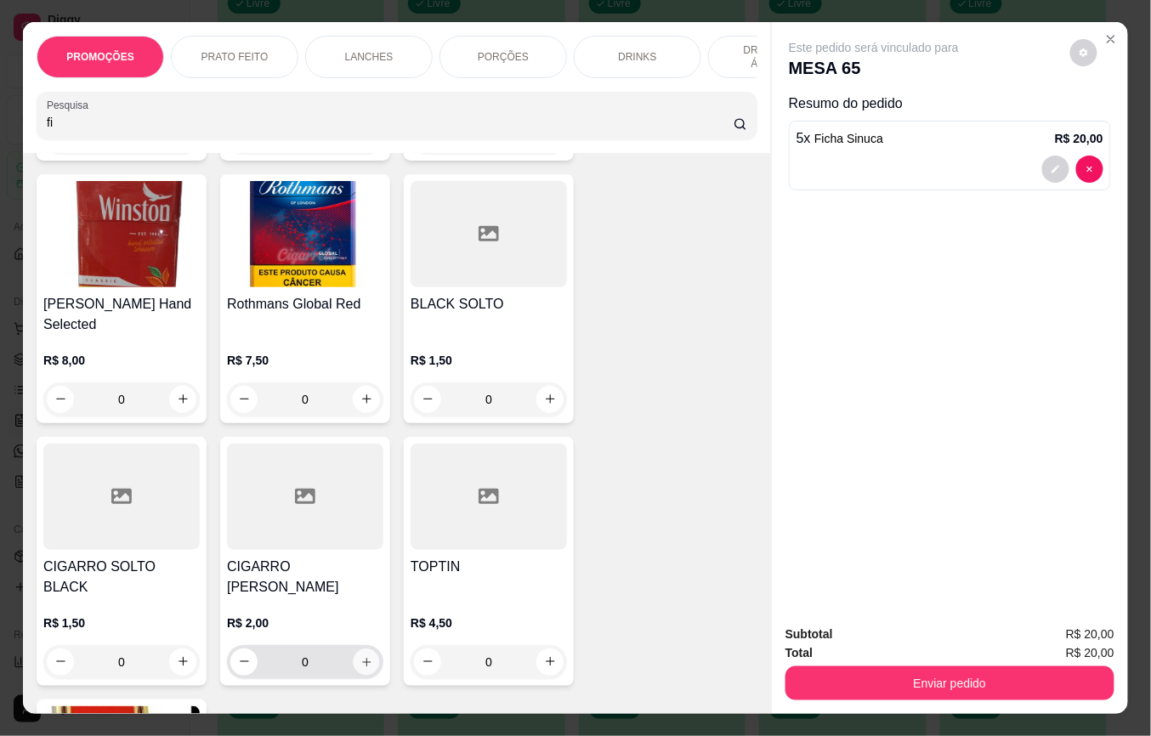
click at [361, 656] on icon "increase-product-quantity" at bounding box center [366, 662] width 13 height 13
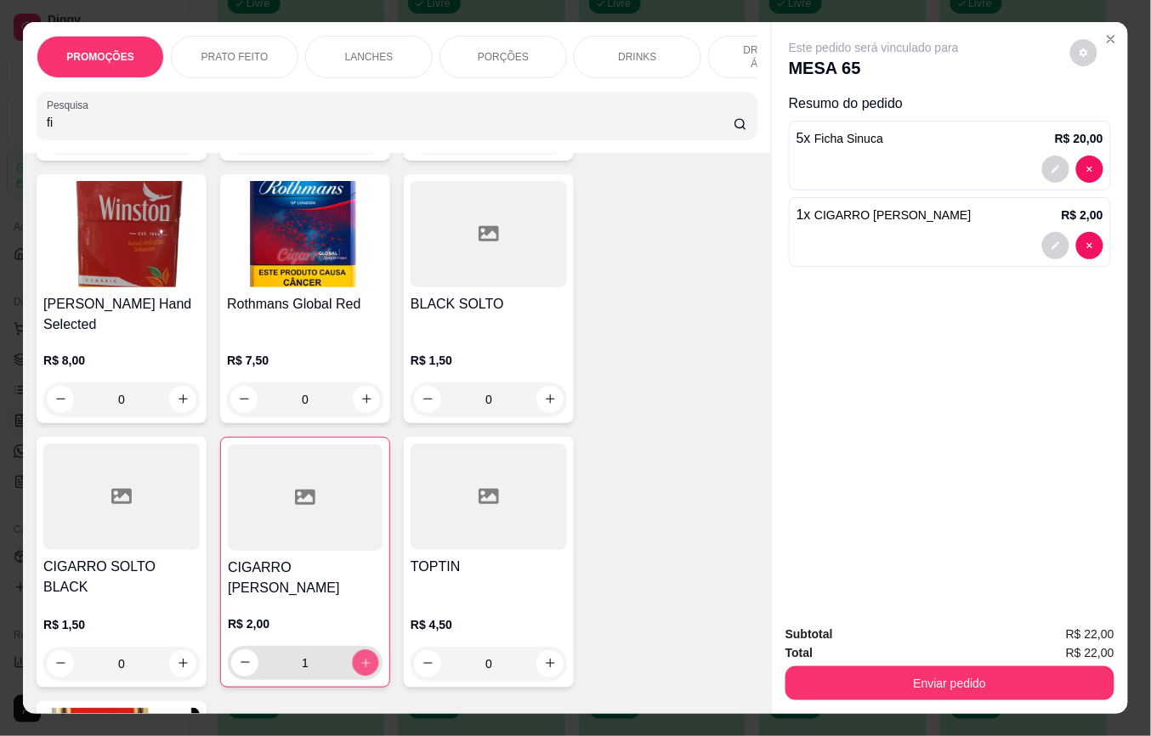
click at [360, 657] on icon "increase-product-quantity" at bounding box center [366, 663] width 13 height 13
type input "2"
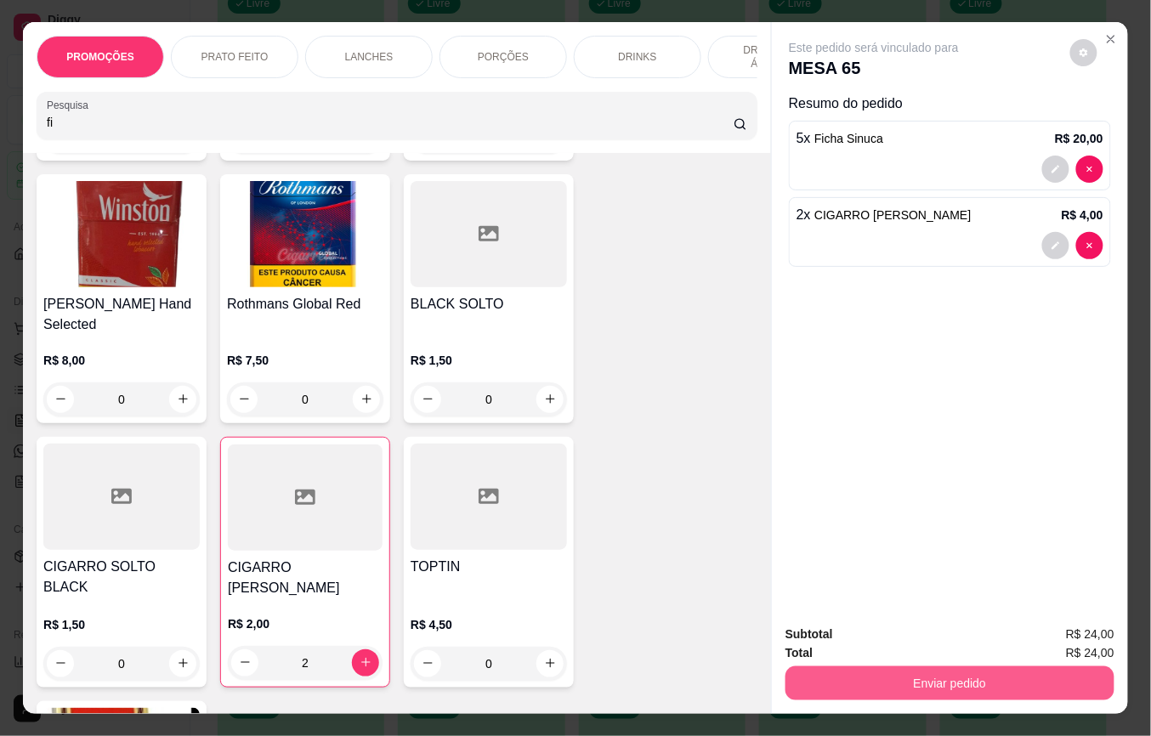
click at [837, 667] on button "Enviar pedido" at bounding box center [950, 684] width 329 height 34
click at [831, 640] on button "Não registrar e enviar pedido" at bounding box center [892, 634] width 177 height 32
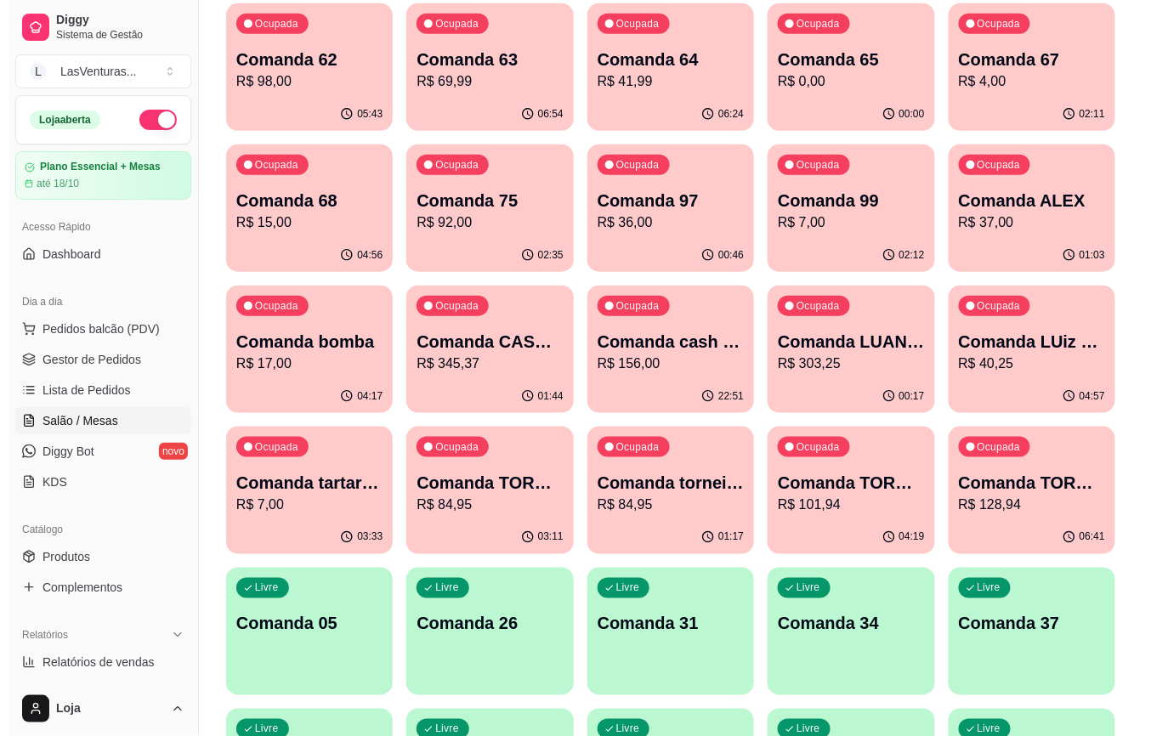
scroll to position [0, 0]
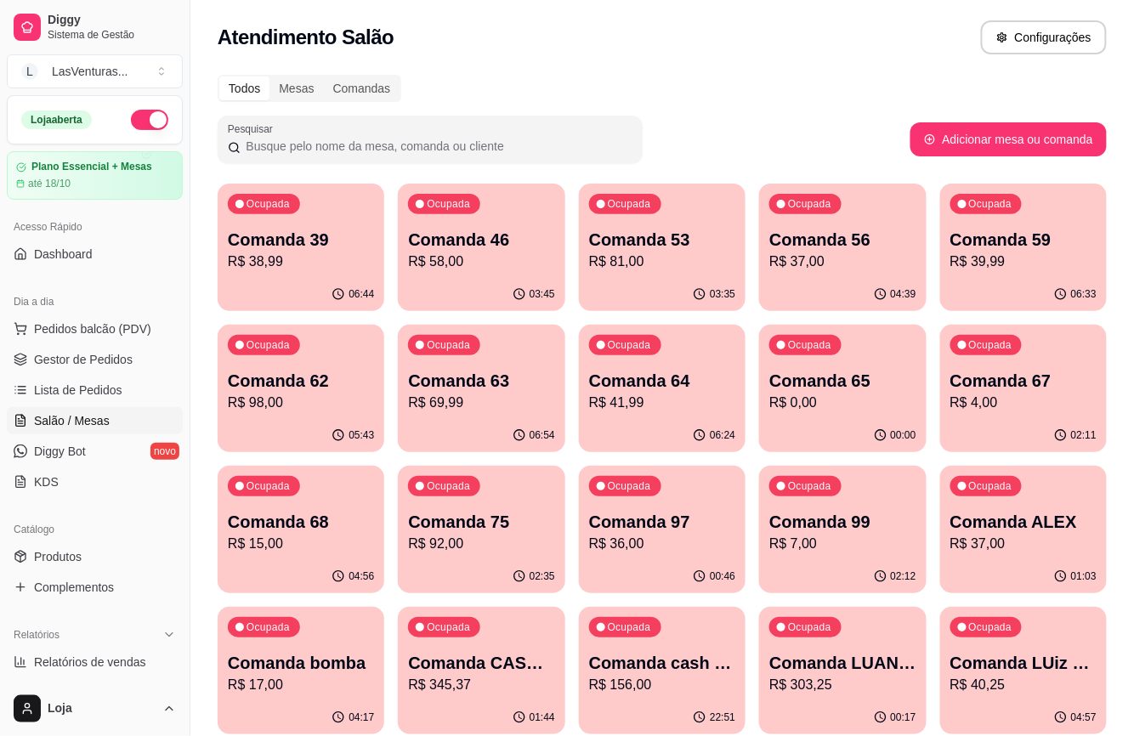
click at [330, 230] on p "Comanda 39" at bounding box center [301, 240] width 146 height 24
click at [549, 238] on p "Comanda 46" at bounding box center [482, 240] width 142 height 23
click at [266, 411] on p "R$ 98,00" at bounding box center [301, 403] width 146 height 20
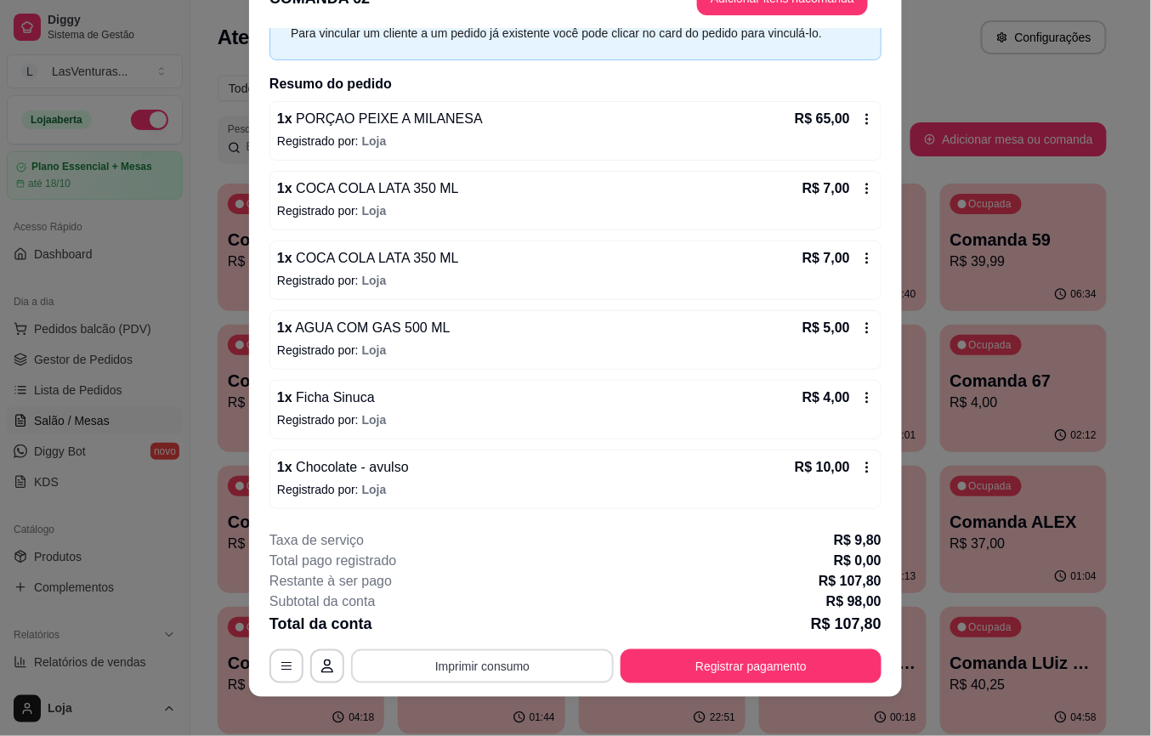
scroll to position [51, 0]
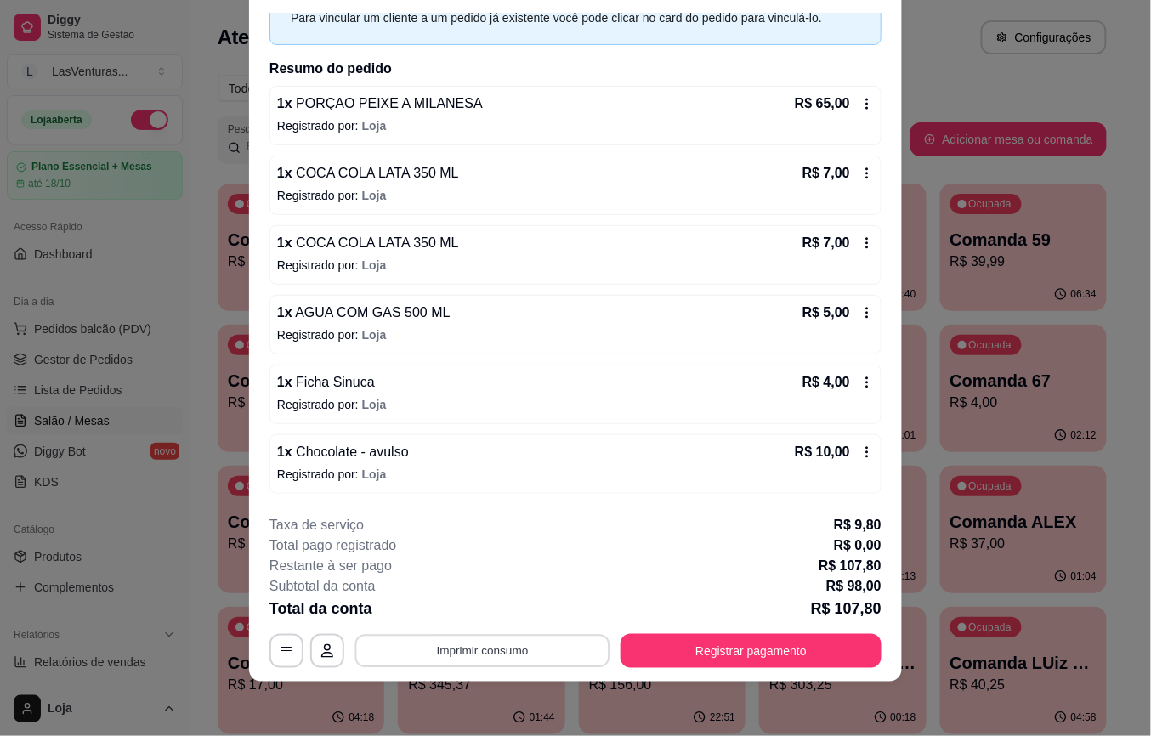
click at [515, 644] on button "Imprimir consumo" at bounding box center [482, 650] width 255 height 33
click at [491, 609] on button "IMPRESSORA" at bounding box center [479, 612] width 119 height 26
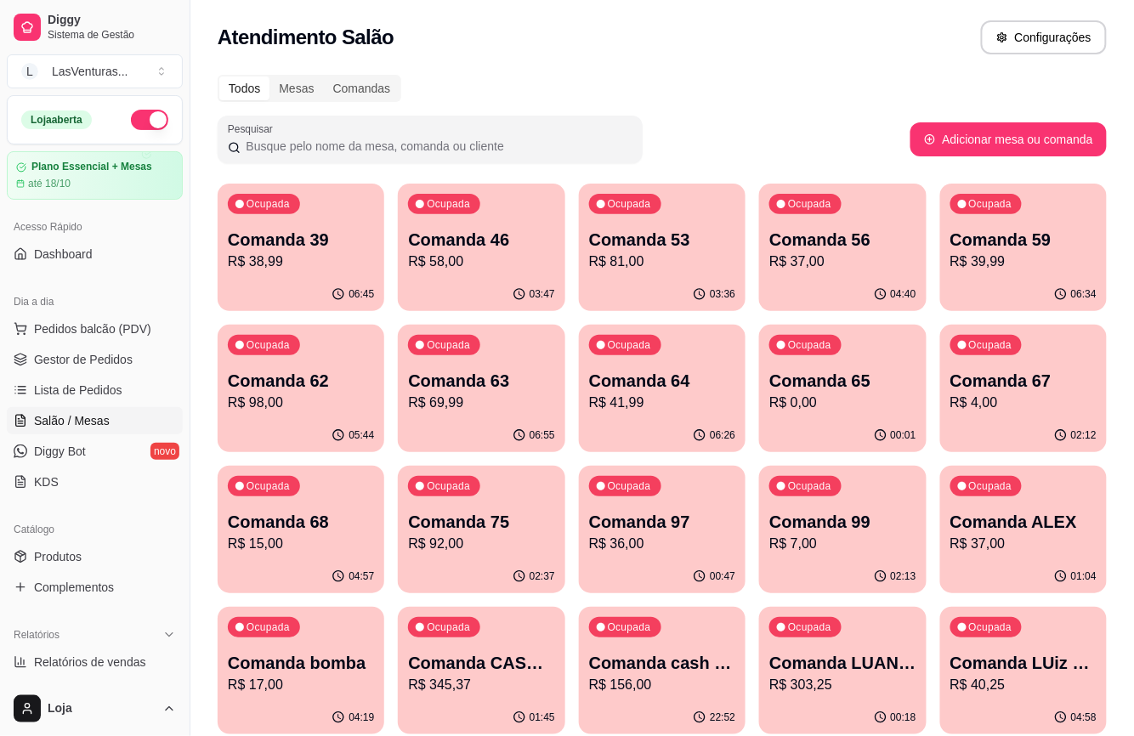
click at [809, 386] on p "Comanda 65" at bounding box center [842, 381] width 146 height 24
click at [376, 412] on div "Ocupada Comanda 62 R$ 98,00" at bounding box center [301, 372] width 167 height 94
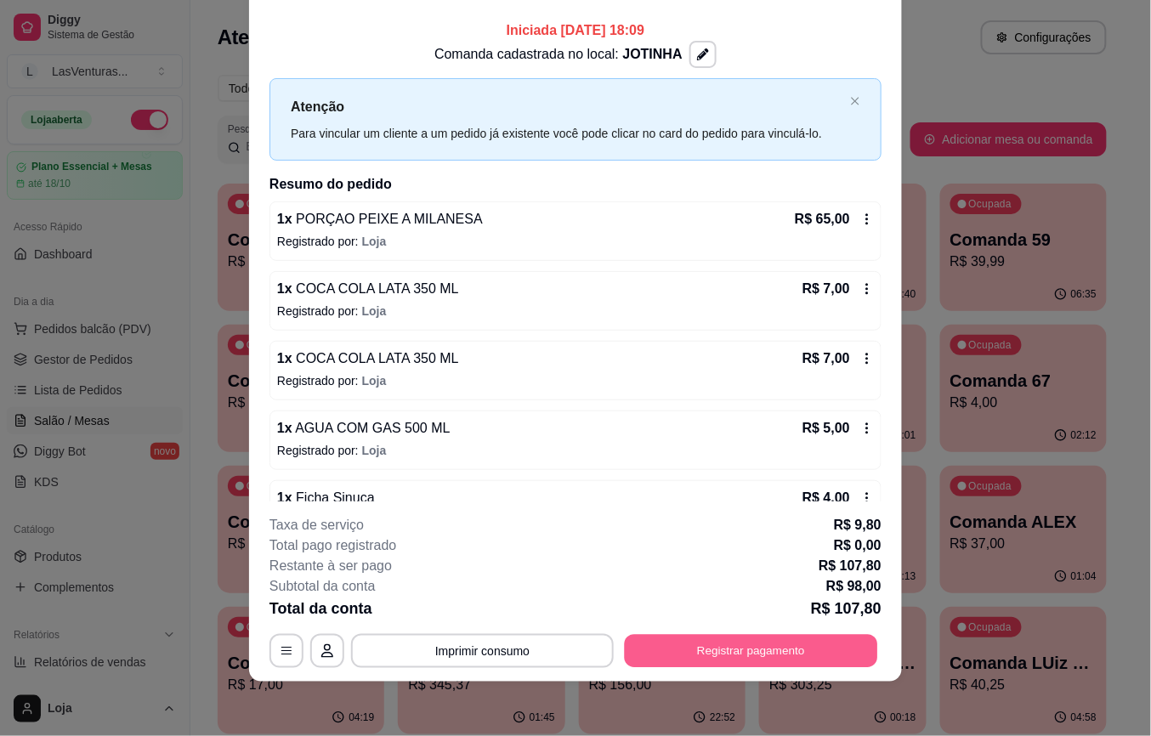
click at [783, 654] on button "Registrar pagamento" at bounding box center [751, 650] width 253 height 33
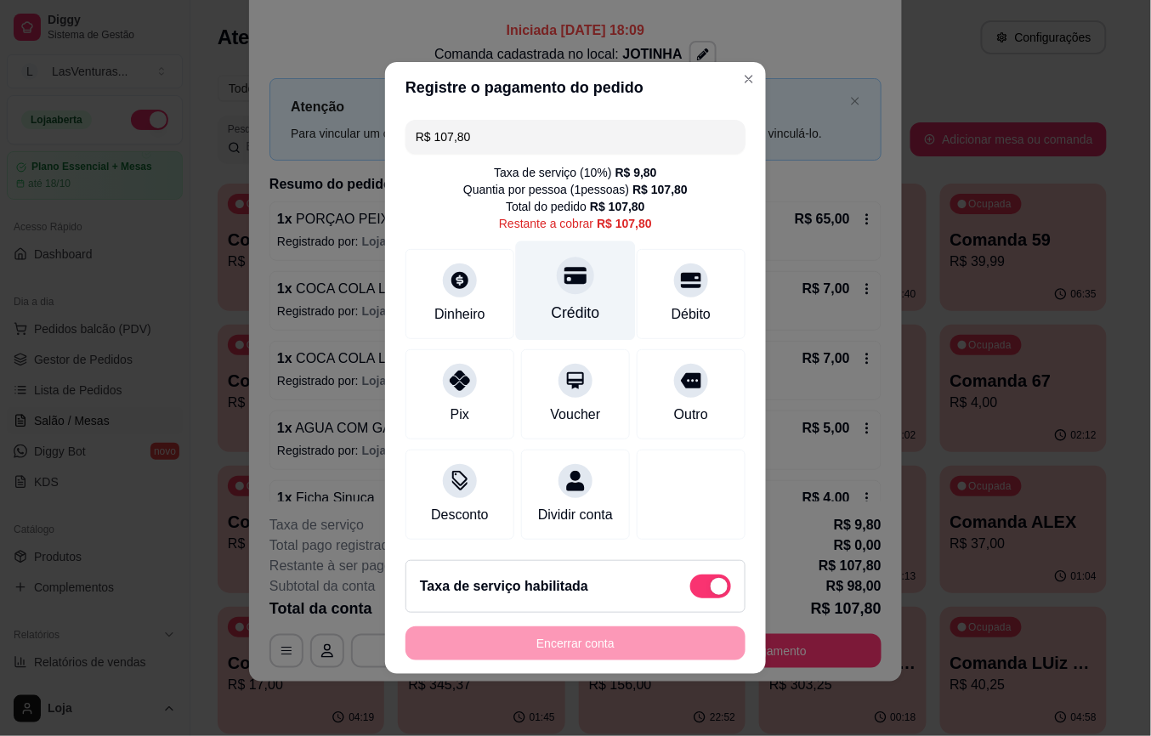
click at [565, 274] on icon at bounding box center [576, 275] width 22 height 22
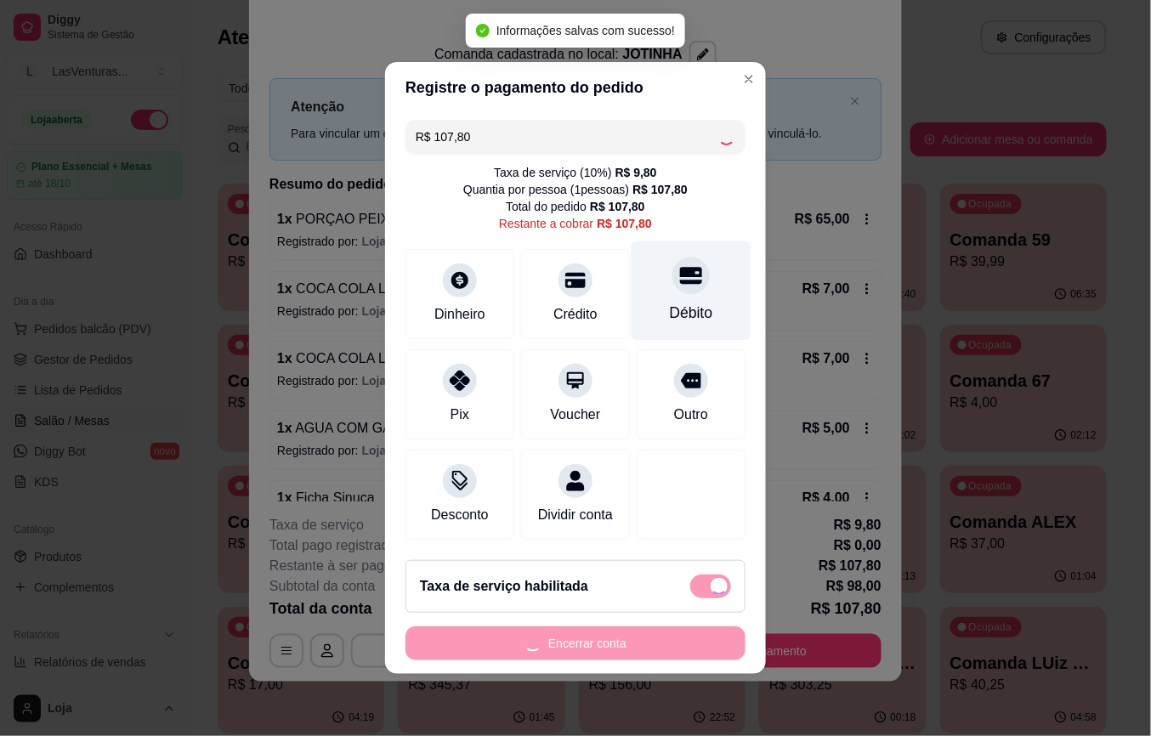
type input "R$ 0,00"
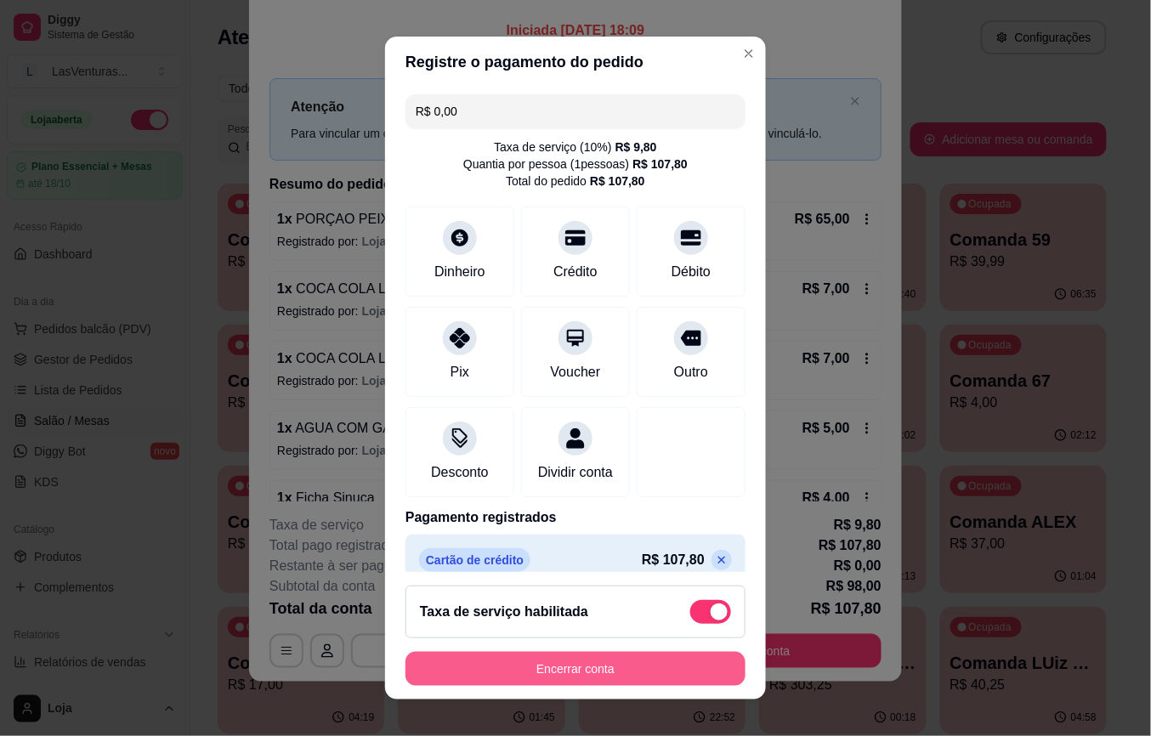
click at [593, 695] on footer "Taxa de serviço habilitada Encerrar conta" at bounding box center [575, 636] width 381 height 128
click at [593, 675] on button "Encerrar conta" at bounding box center [576, 668] width 330 height 33
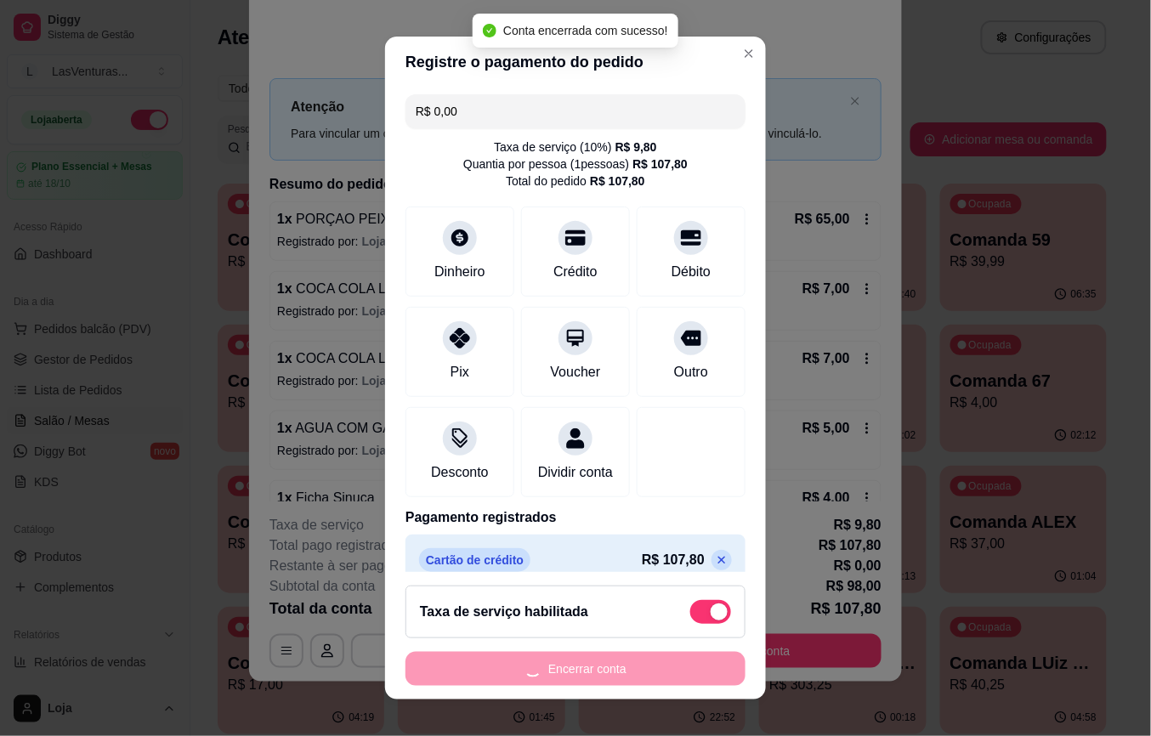
scroll to position [0, 0]
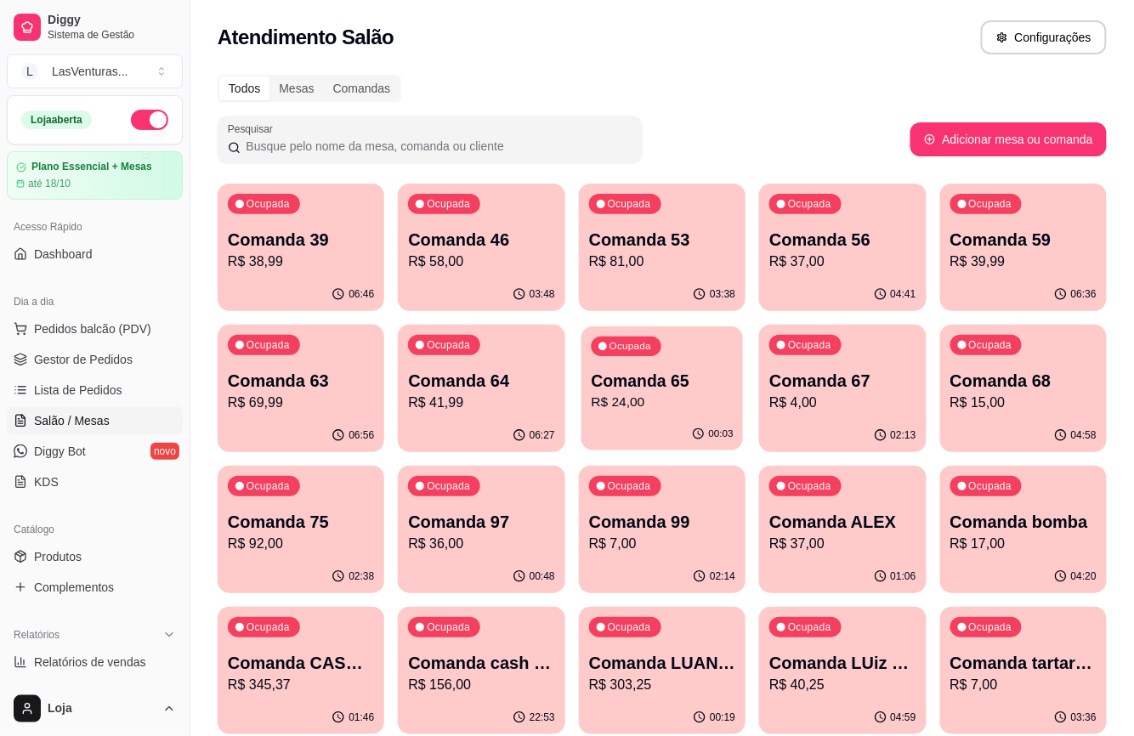
click at [684, 403] on p "R$ 24,00" at bounding box center [662, 403] width 142 height 20
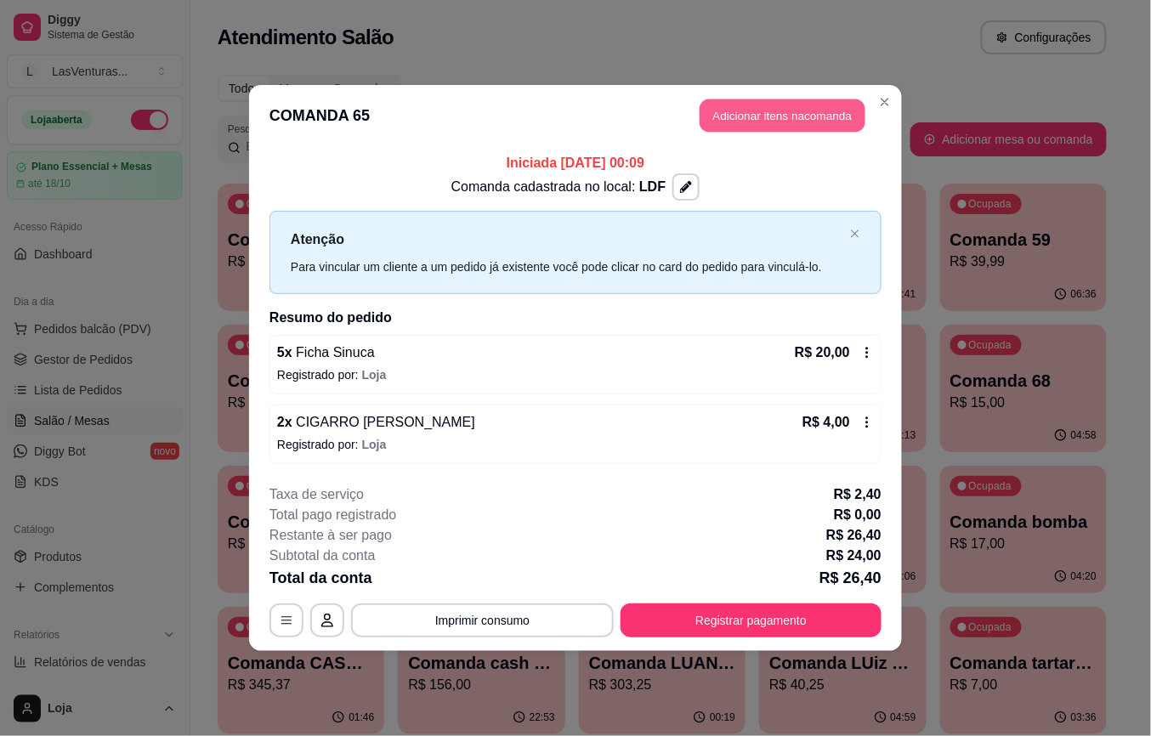
click at [816, 131] on button "Adicionar itens na comanda" at bounding box center [783, 115] width 166 height 33
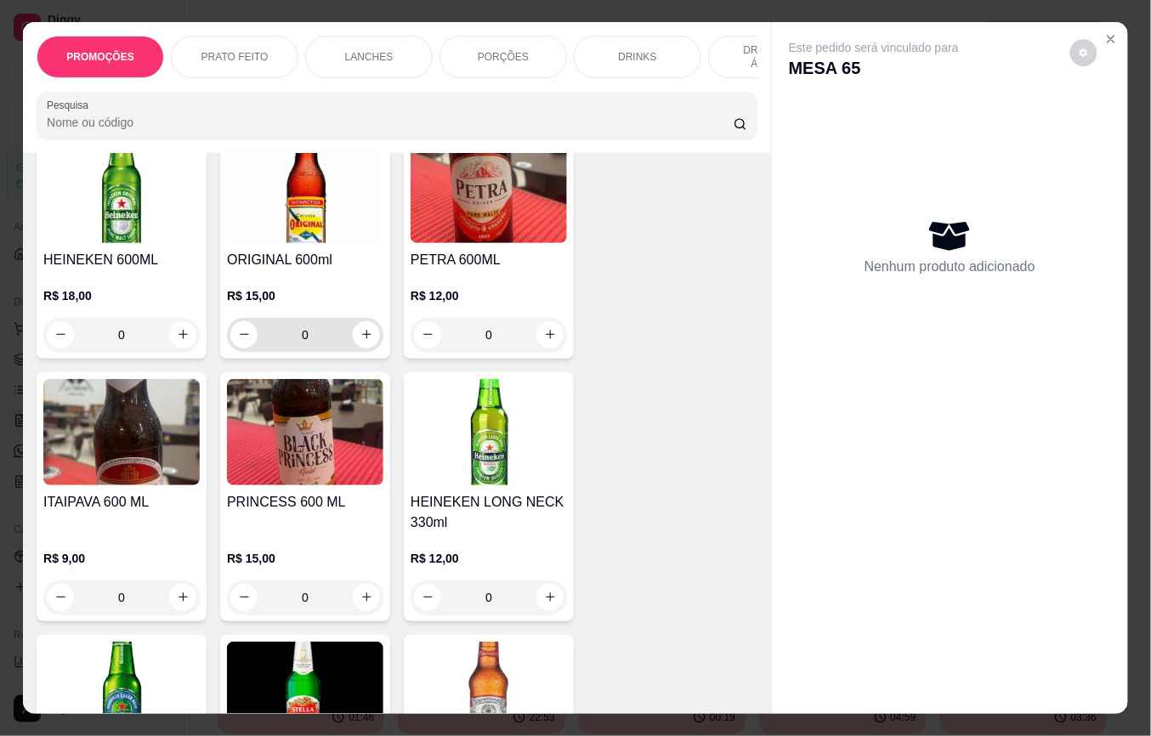
scroll to position [8615, 0]
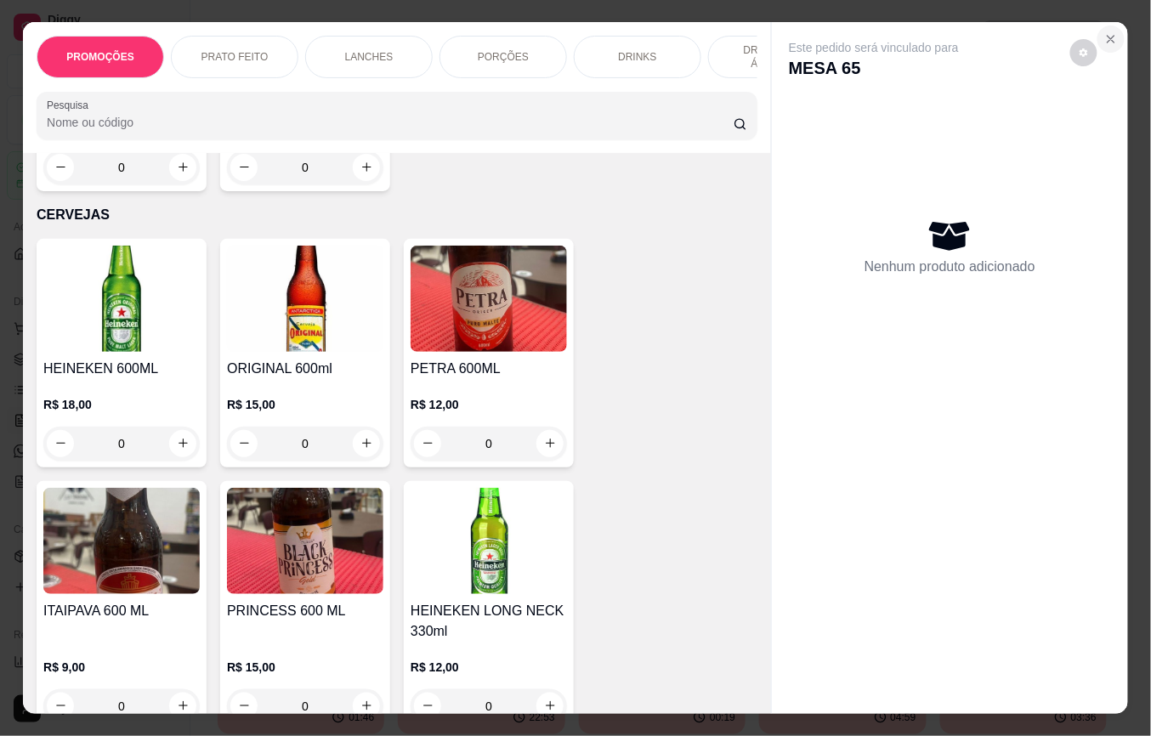
click at [1098, 26] on button "Close" at bounding box center [1111, 39] width 27 height 27
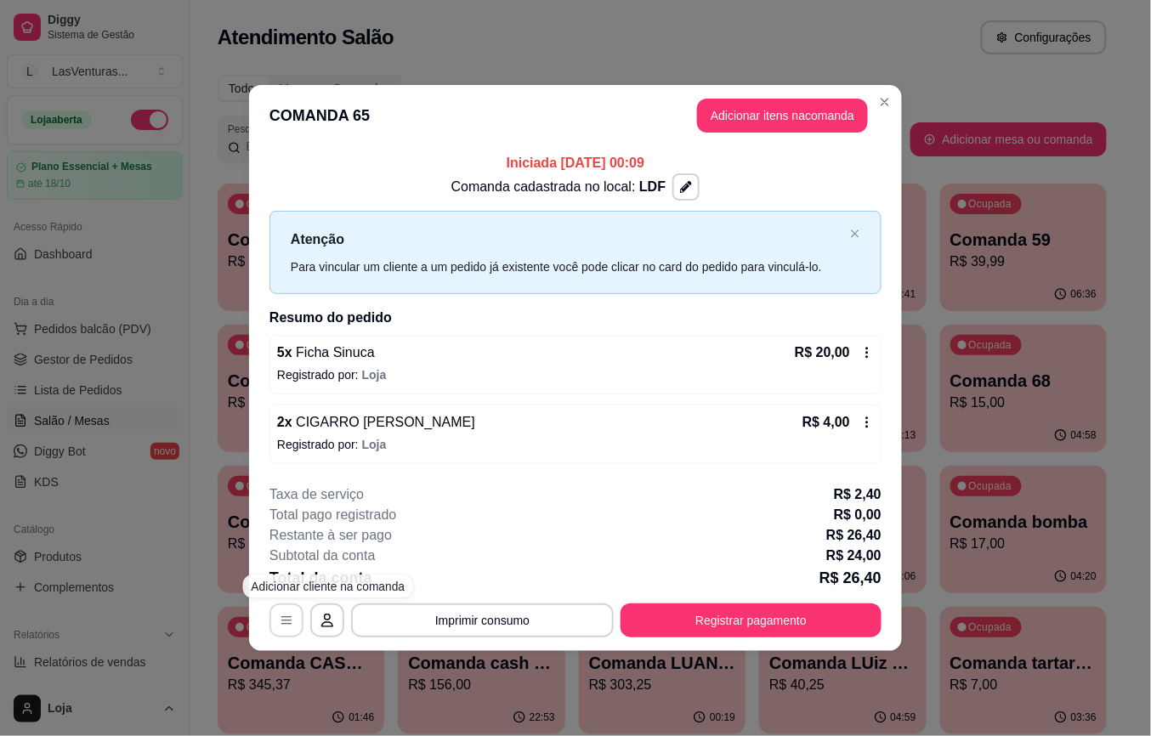
click at [298, 616] on button "button" at bounding box center [287, 621] width 34 height 34
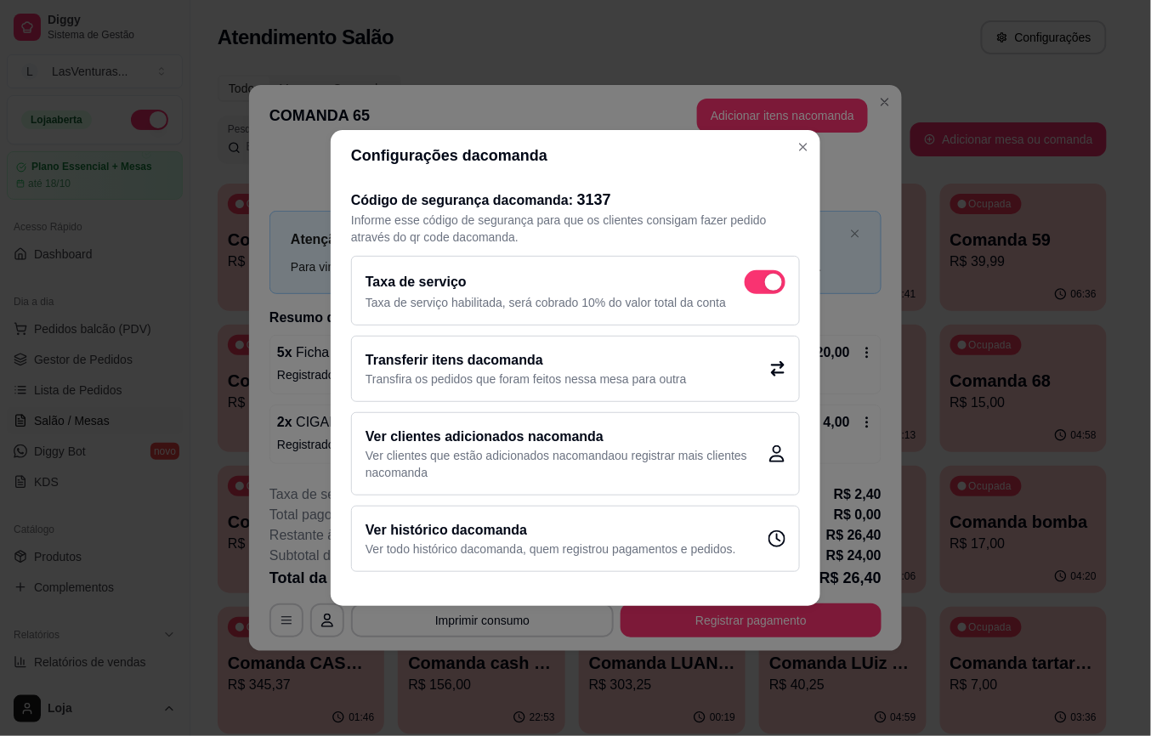
click at [500, 372] on p "Transfira os pedidos que foram feitos nessa mesa para outra" at bounding box center [526, 379] width 321 height 17
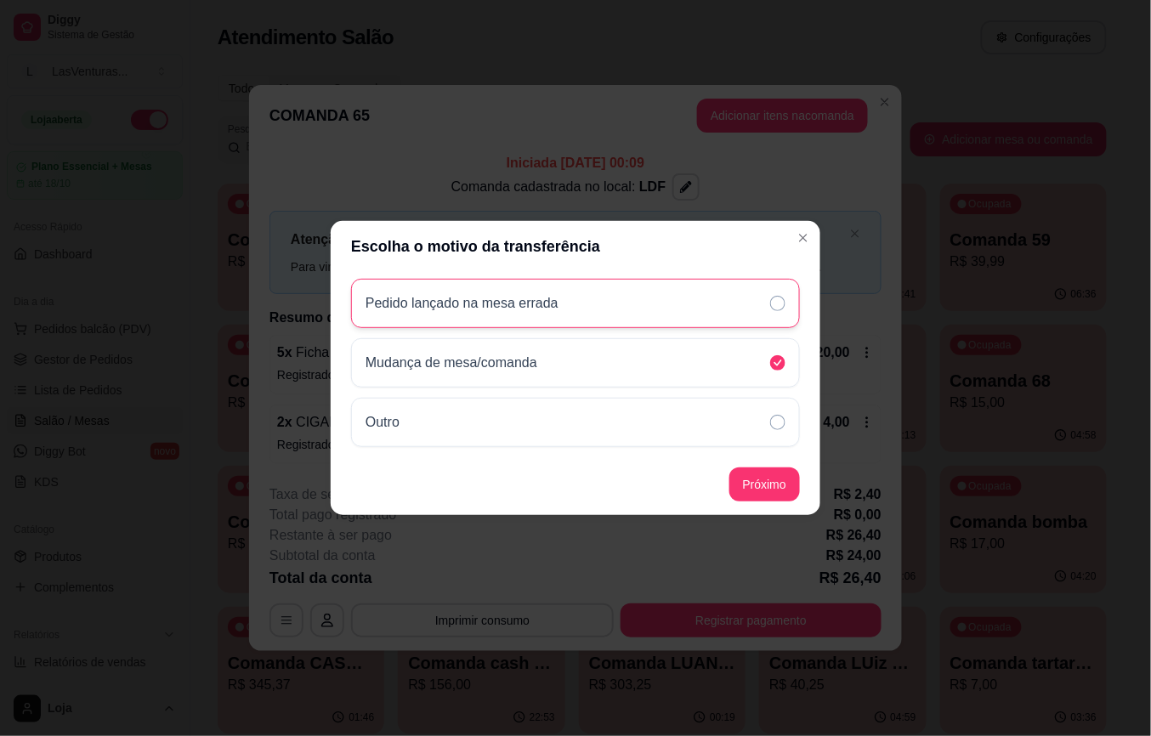
click at [644, 304] on div "Pedido lançado na mesa errada" at bounding box center [575, 303] width 449 height 49
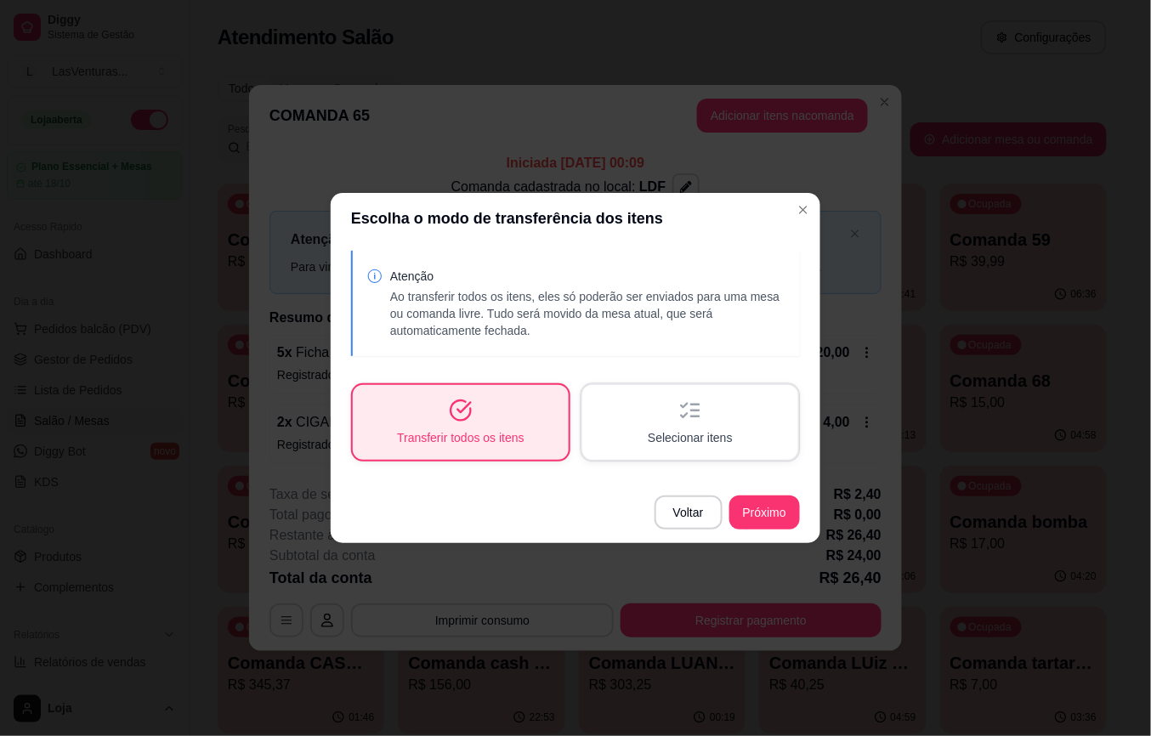
click at [488, 454] on div "Transferir todos os itens" at bounding box center [461, 422] width 216 height 75
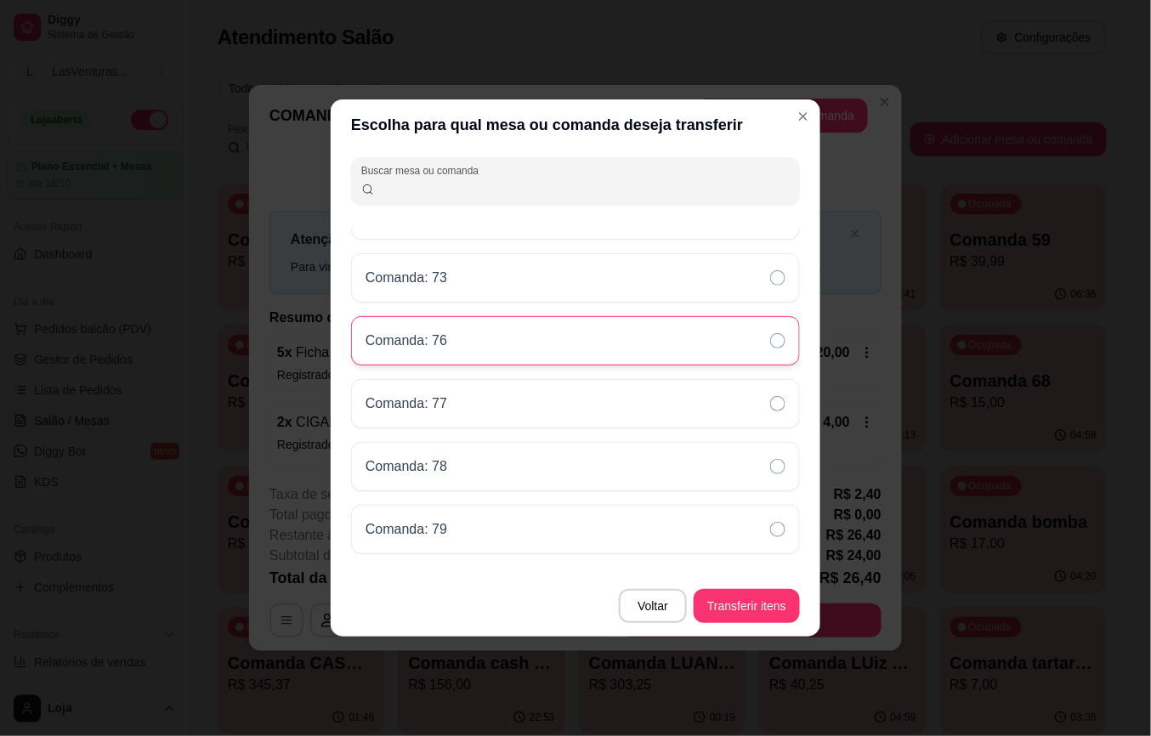
scroll to position [793, 0]
click at [477, 360] on div "Comanda: 70" at bounding box center [575, 340] width 449 height 49
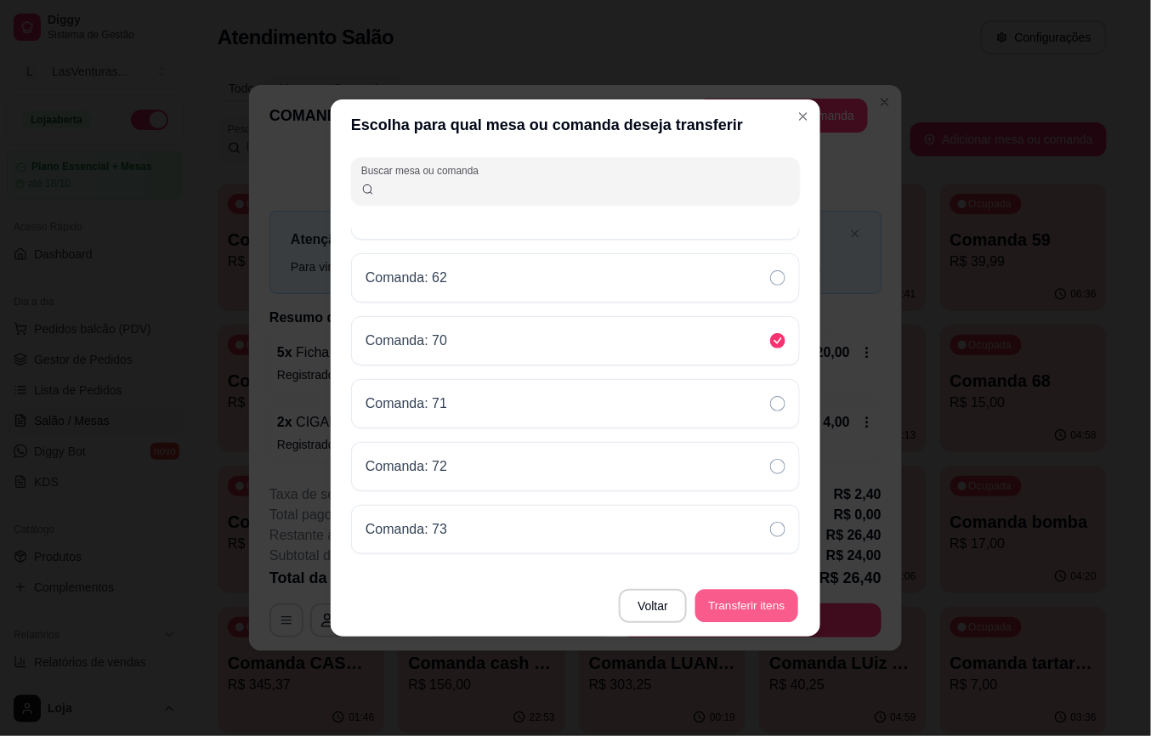
click at [757, 599] on button "Transferir itens" at bounding box center [746, 606] width 103 height 33
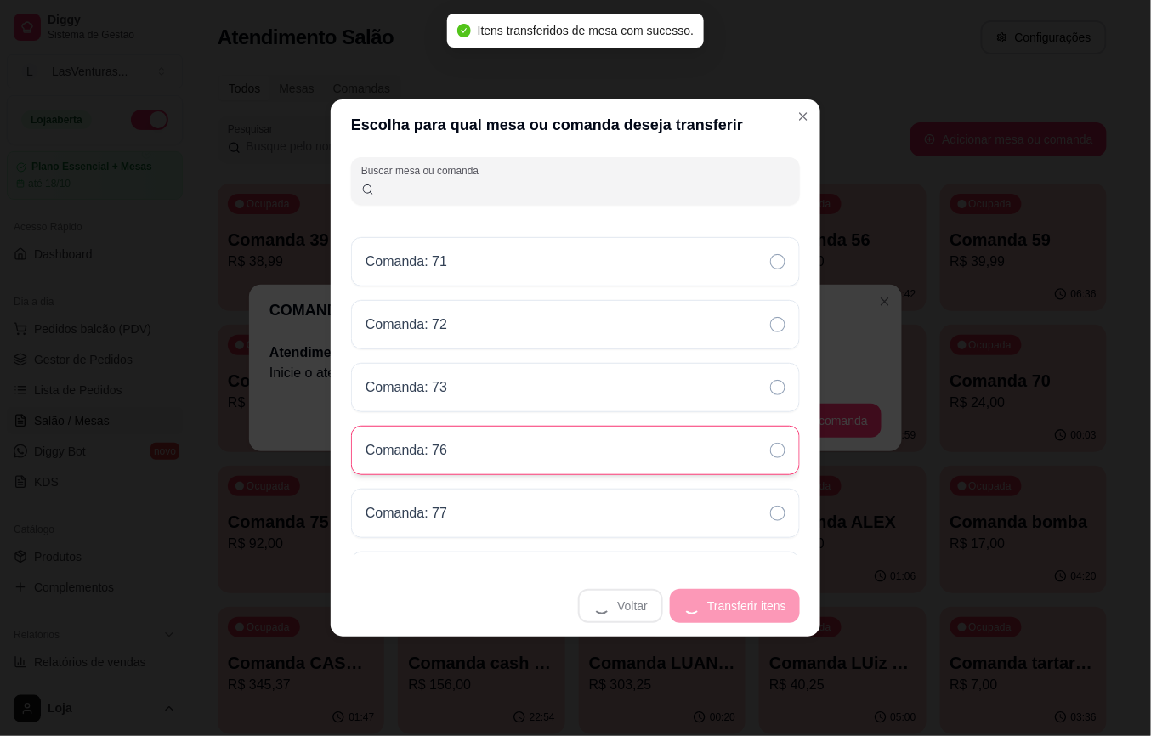
scroll to position [906, 0]
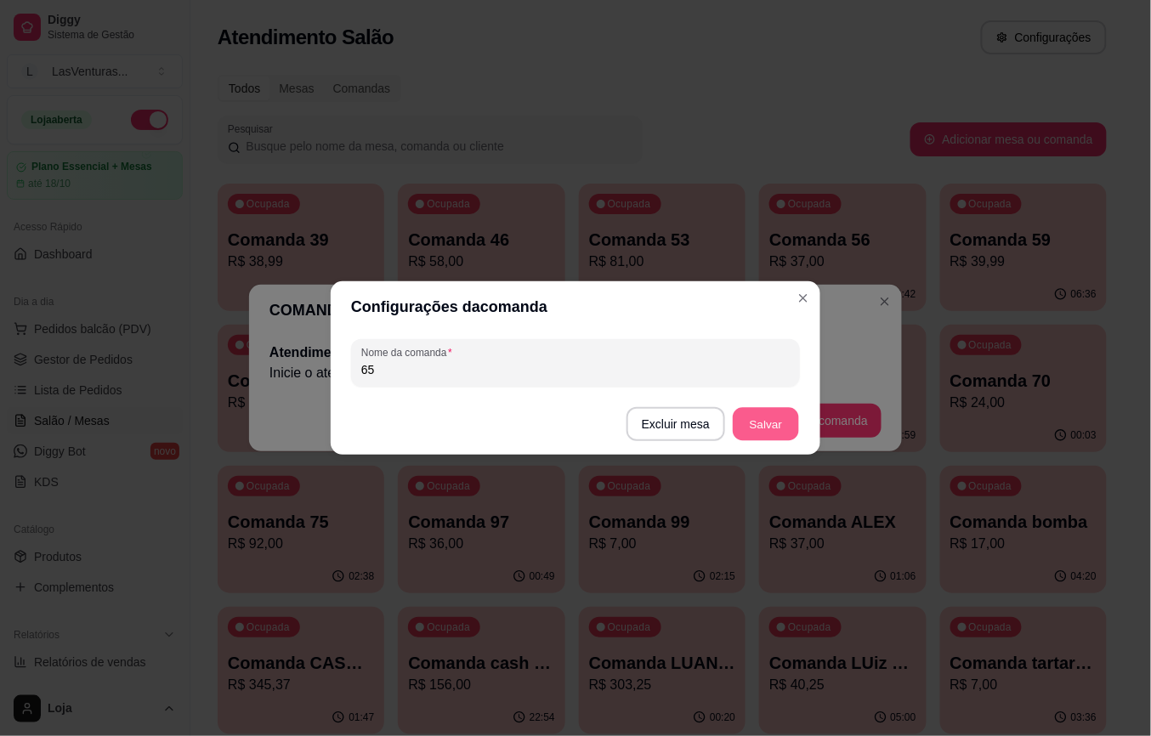
click at [738, 429] on button "Salvar" at bounding box center [766, 424] width 66 height 33
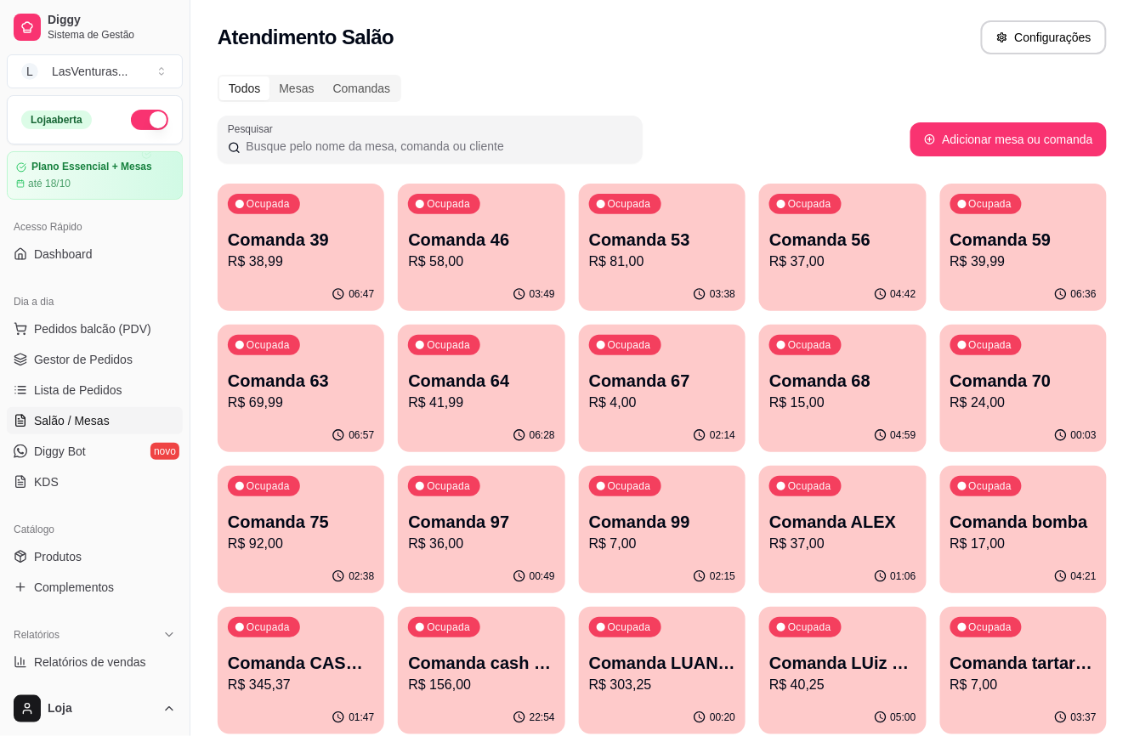
click at [1028, 347] on div "Ocupada Comanda 70 R$ 24,00" at bounding box center [1023, 372] width 167 height 94
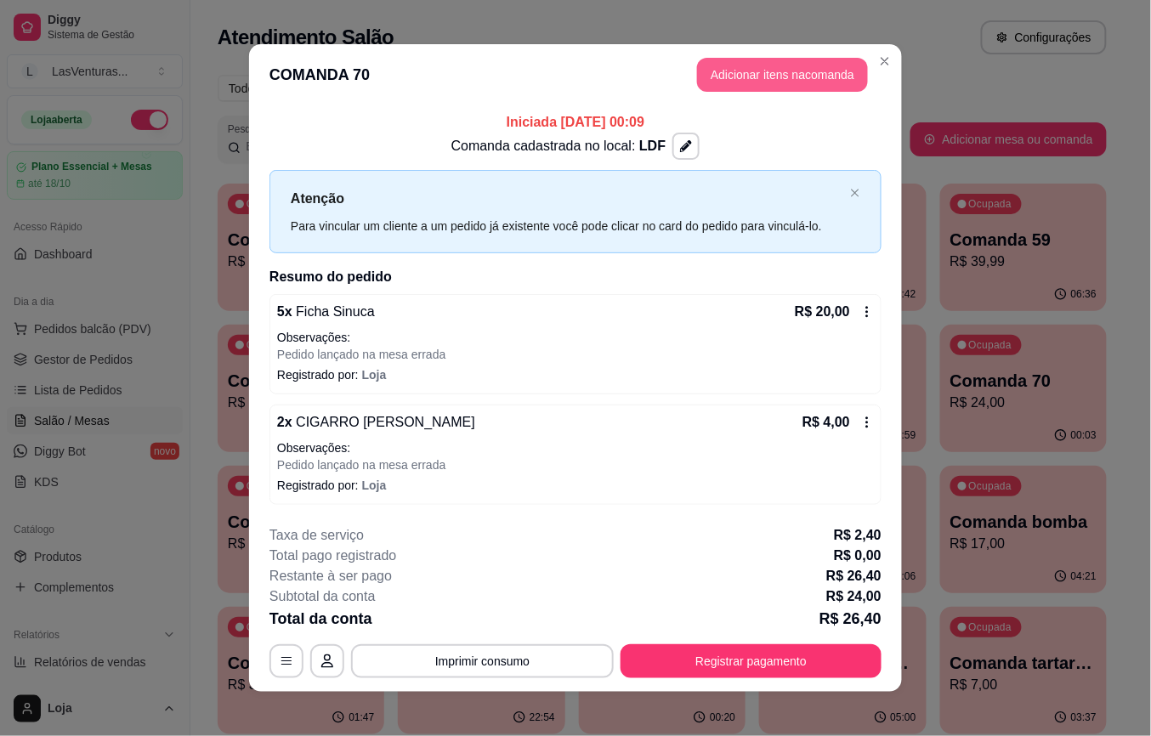
click at [779, 72] on button "Adicionar itens na comanda" at bounding box center [782, 75] width 171 height 34
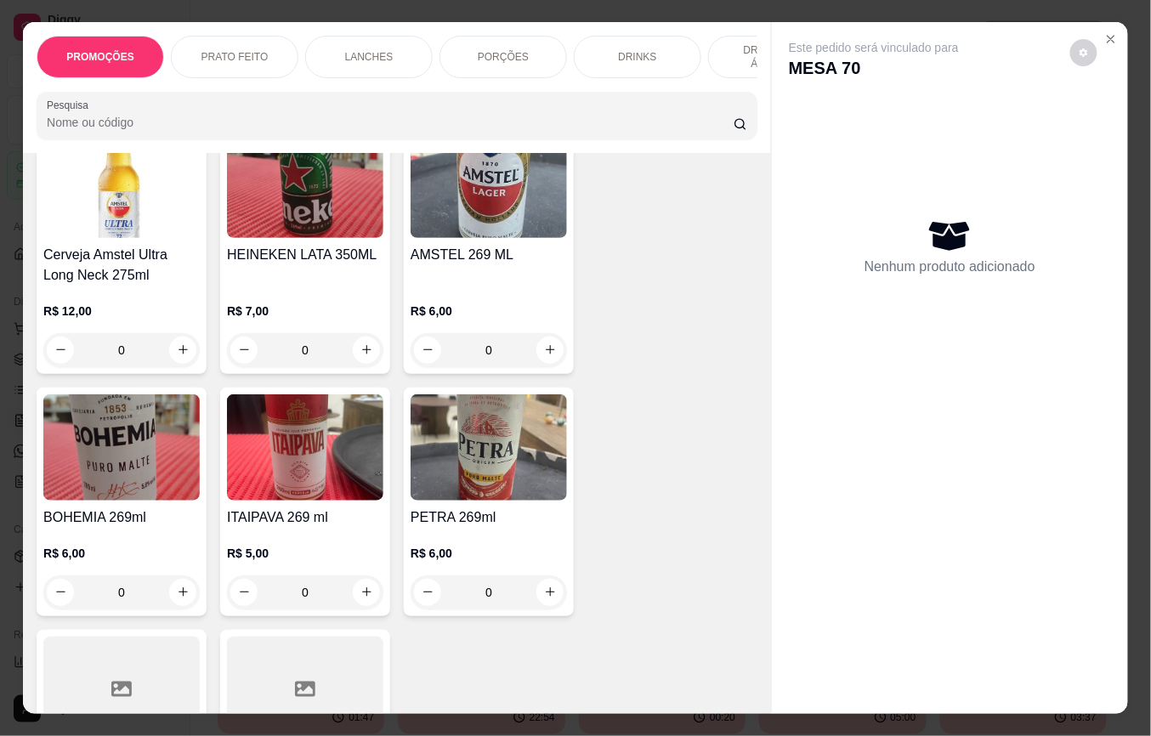
scroll to position [8519, 0]
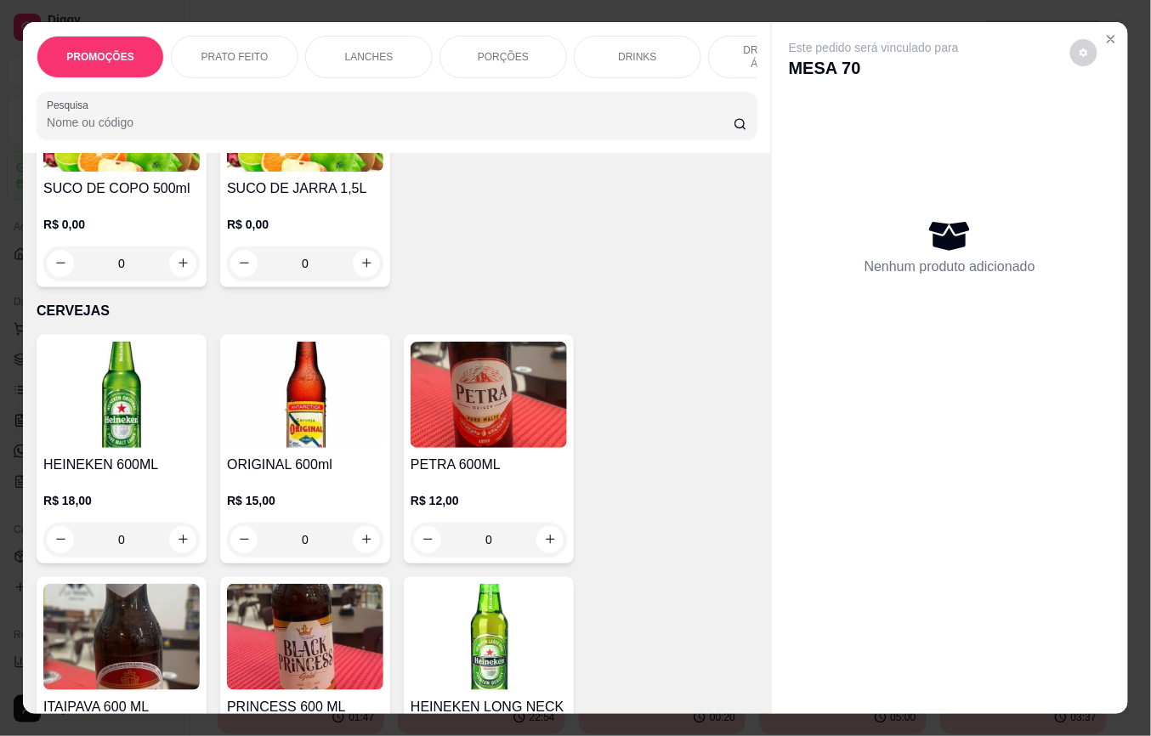
click at [318, 415] on img at bounding box center [305, 395] width 156 height 106
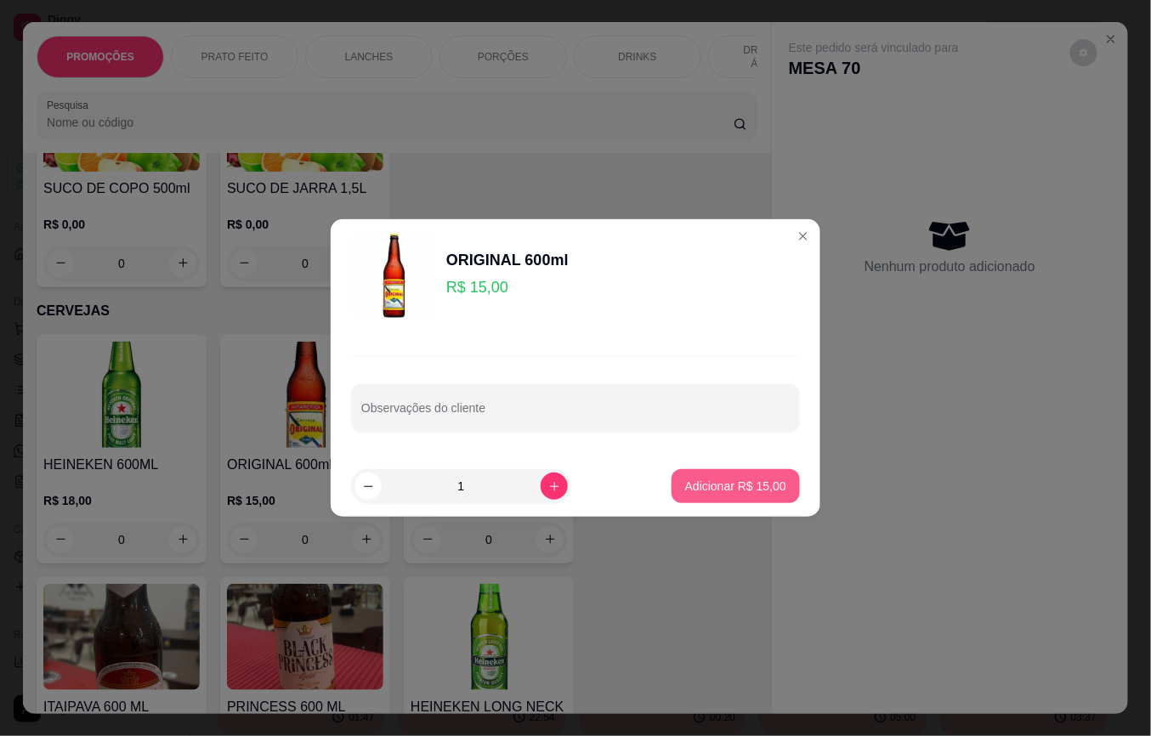
click at [763, 480] on p "Adicionar R$ 15,00" at bounding box center [735, 486] width 101 height 17
click at [772, 480] on div "Este pedido será vinculado para MESA 70 Nenhum produto adicionado" at bounding box center [950, 354] width 356 height 665
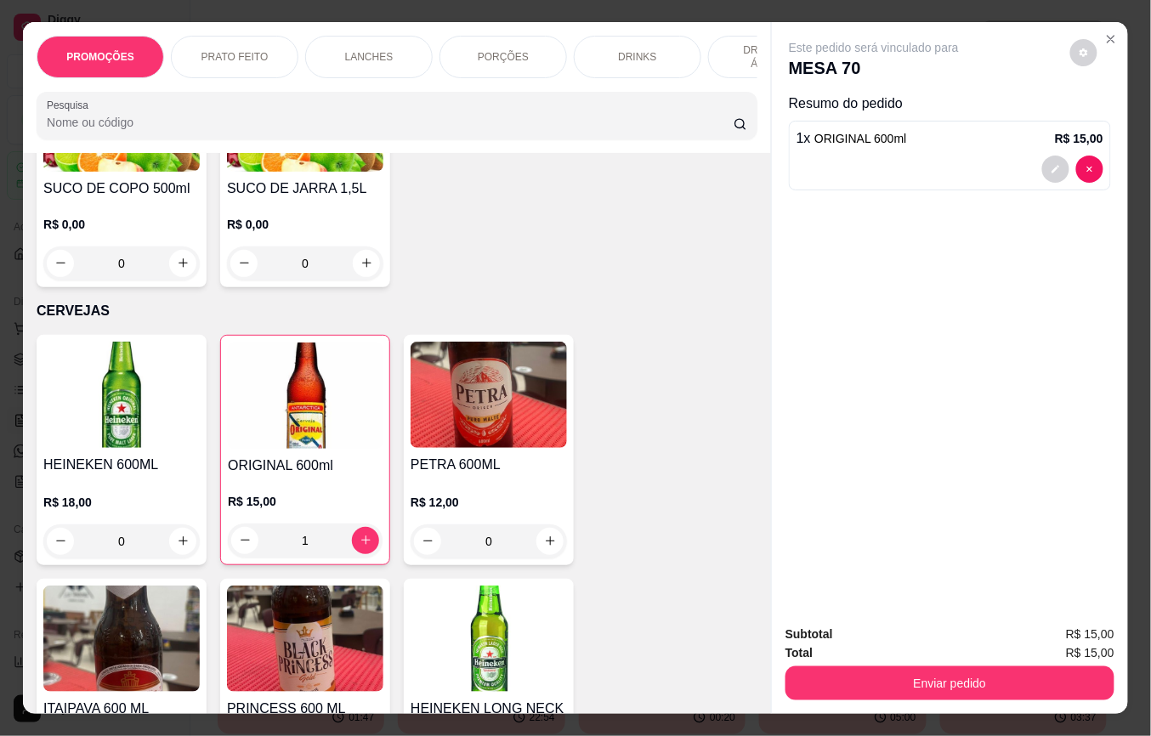
type input "1"
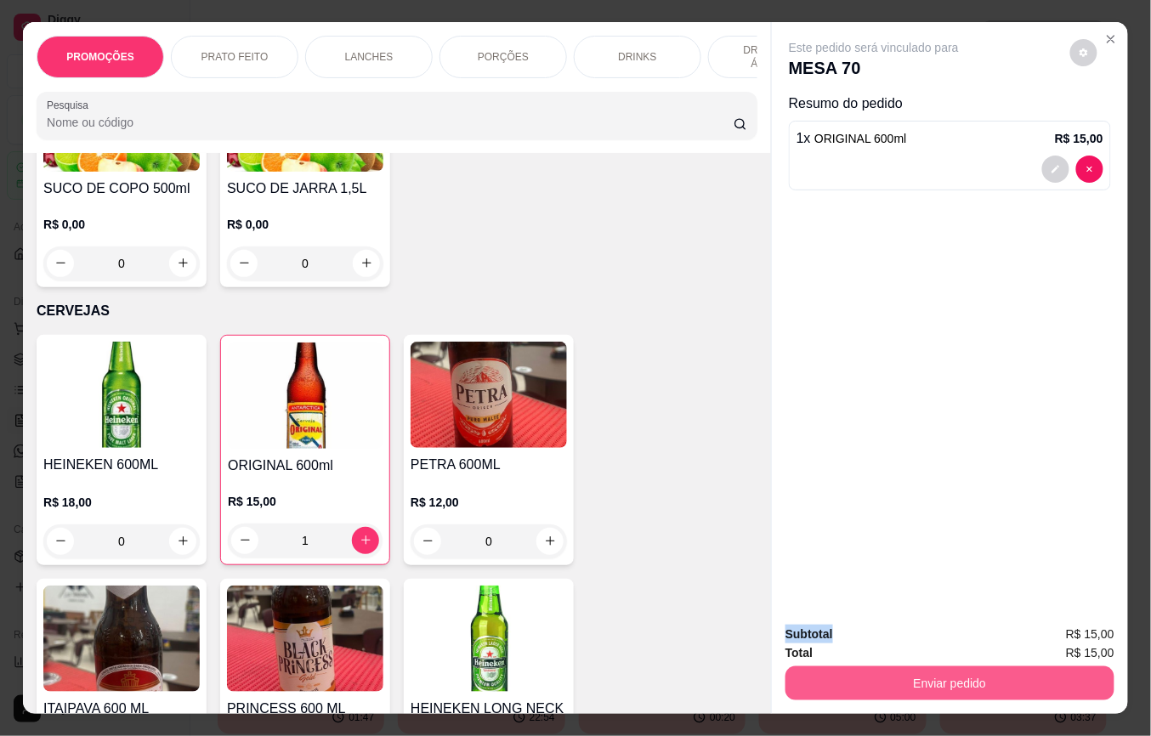
click at [930, 673] on button "Enviar pedido" at bounding box center [950, 684] width 329 height 34
click at [917, 673] on button "Enviar pedido" at bounding box center [950, 684] width 329 height 34
click at [909, 644] on button "Não registrar e enviar pedido" at bounding box center [892, 634] width 177 height 32
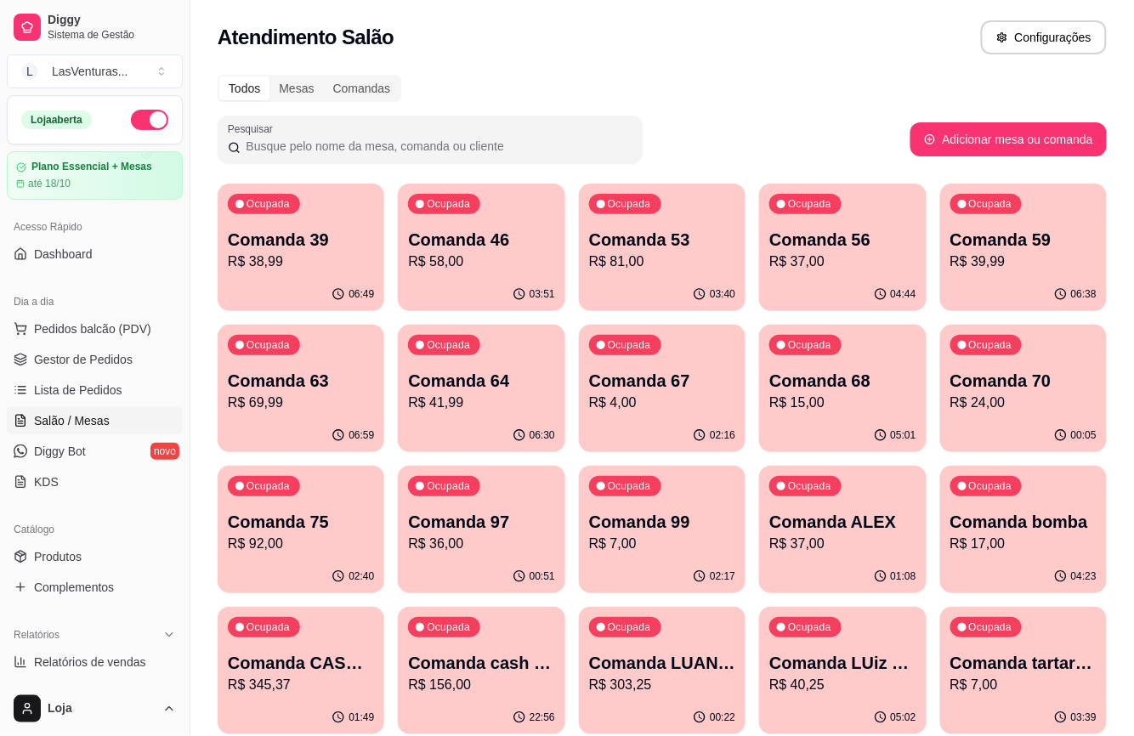
click at [491, 259] on p "R$ 58,00" at bounding box center [481, 262] width 146 height 20
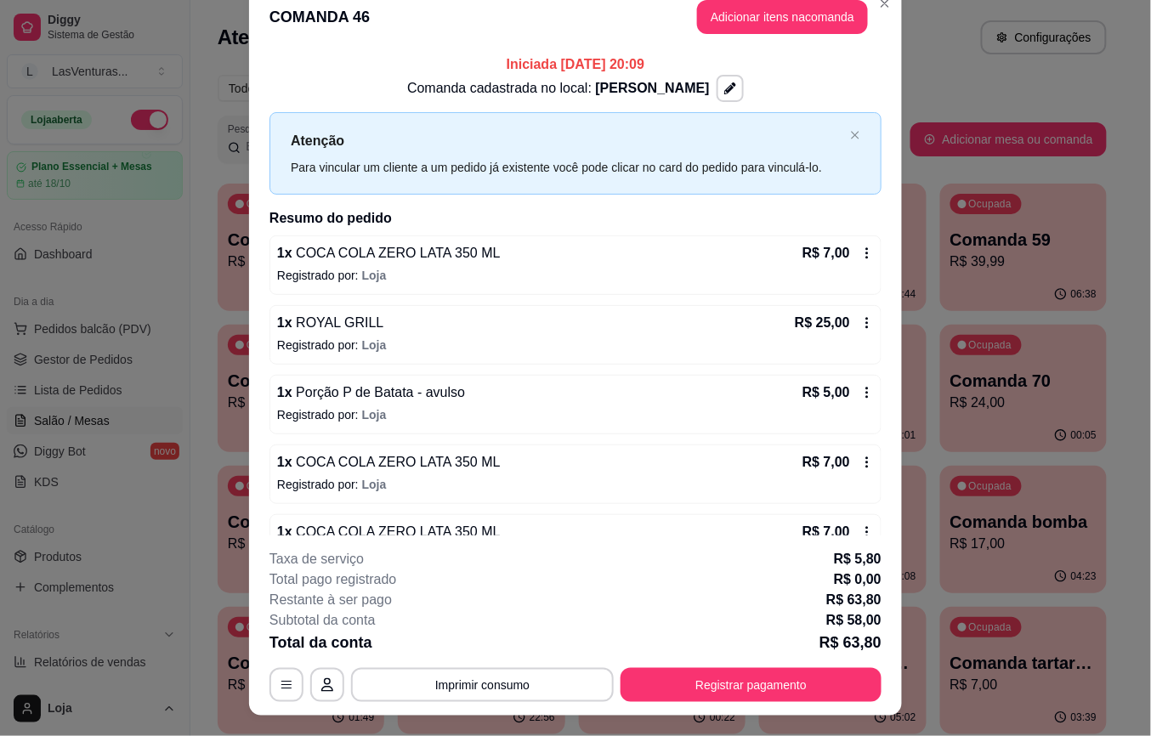
scroll to position [0, 0]
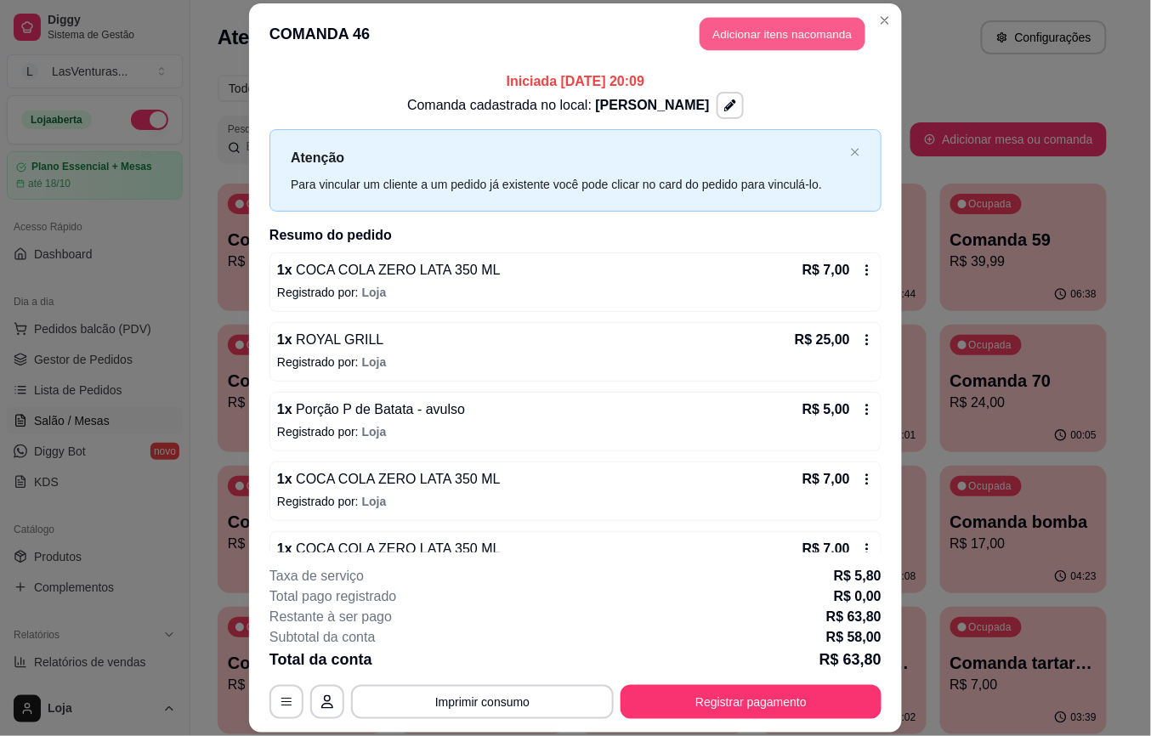
click at [750, 29] on button "Adicionar itens na comanda" at bounding box center [783, 34] width 166 height 33
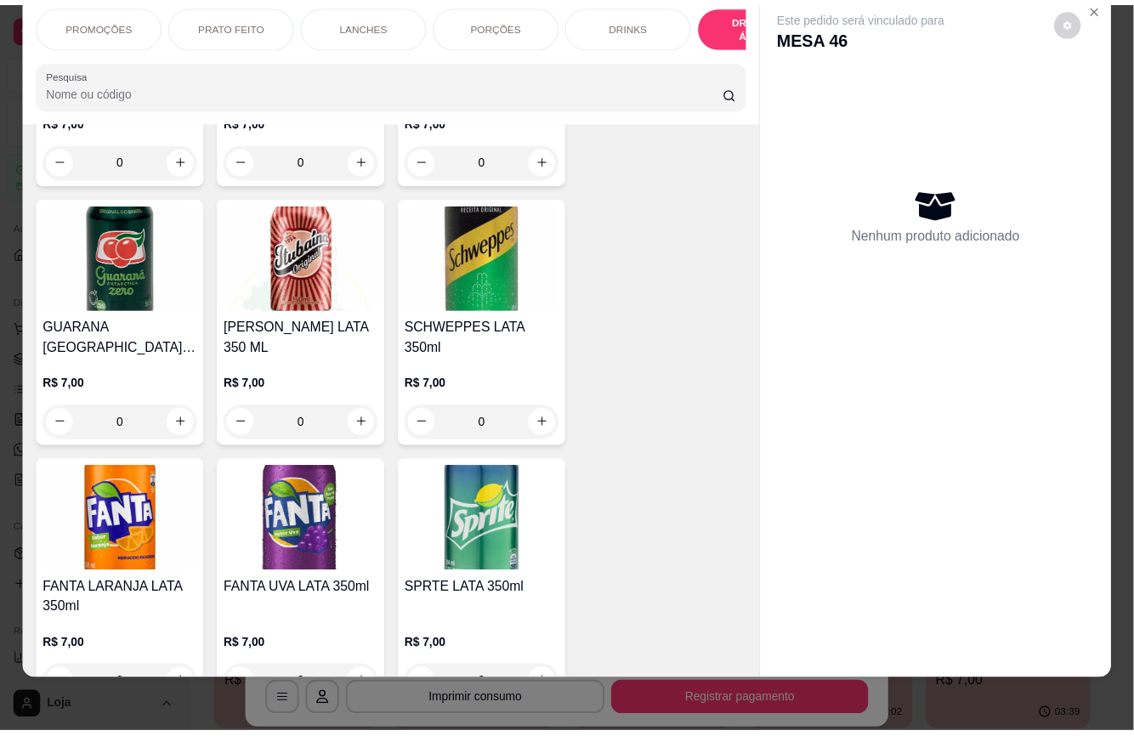
scroll to position [5354, 0]
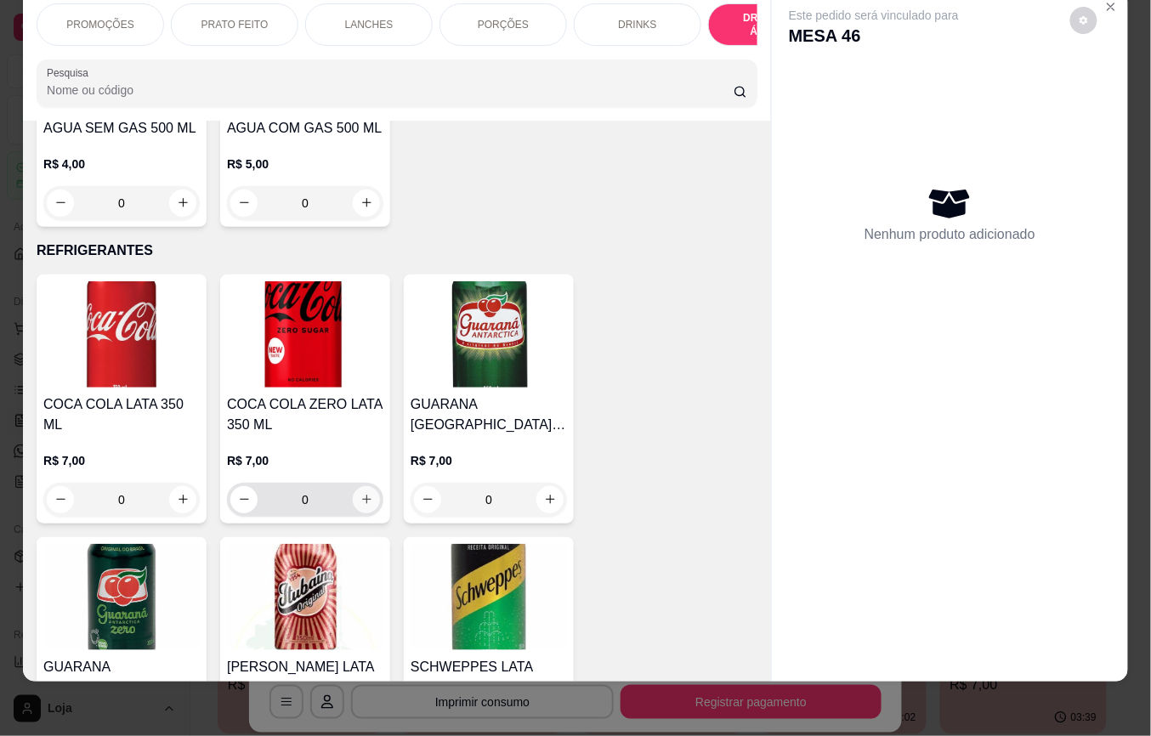
click at [353, 486] on button "increase-product-quantity" at bounding box center [366, 499] width 27 height 27
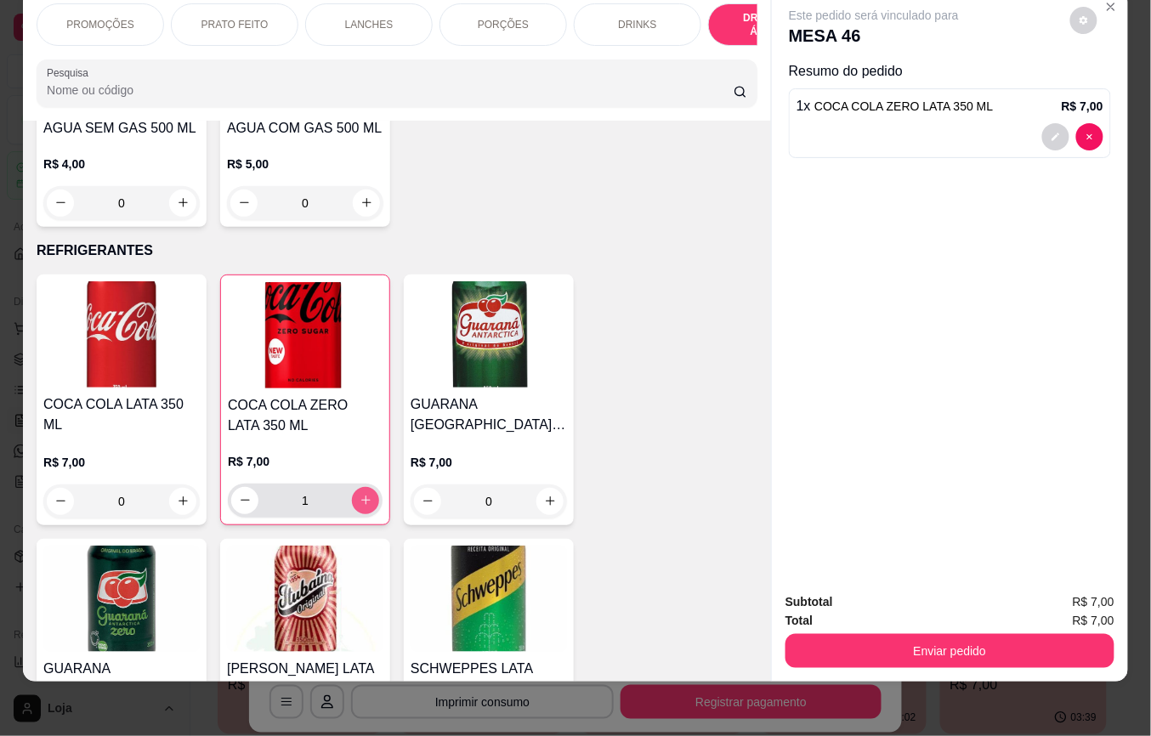
type input "1"
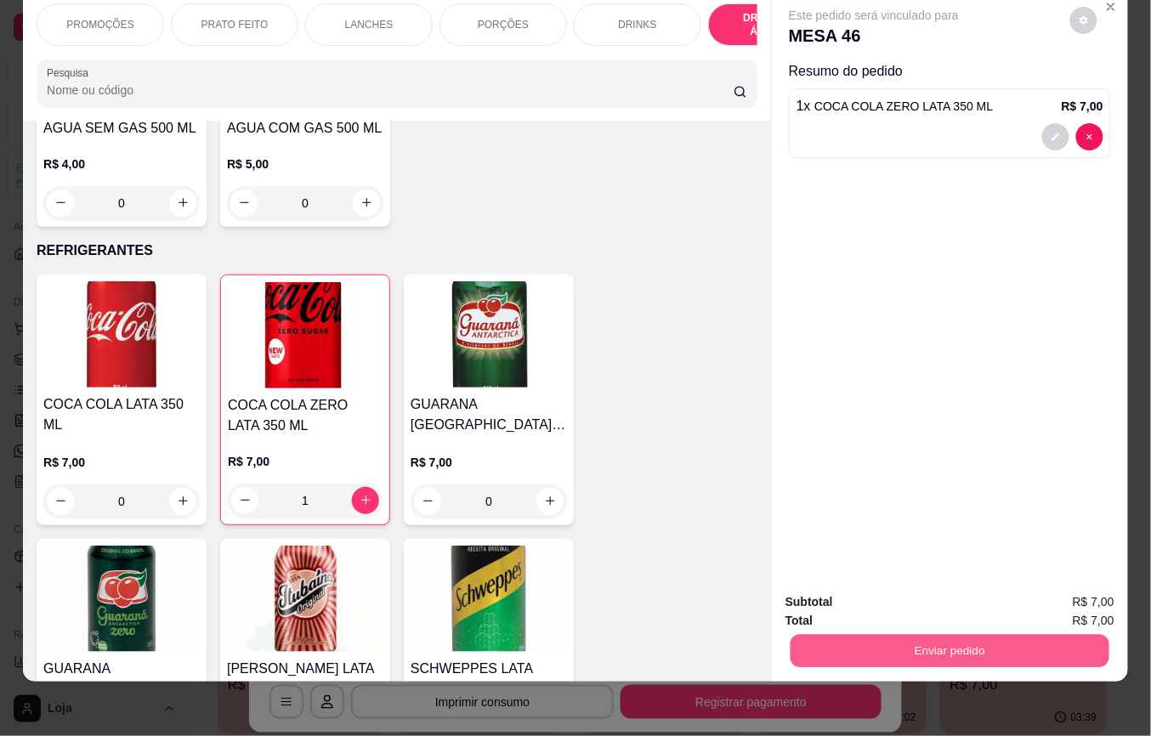
click at [952, 635] on button "Enviar pedido" at bounding box center [950, 651] width 319 height 33
click at [936, 603] on button "Não registrar e enviar pedido" at bounding box center [892, 593] width 177 height 32
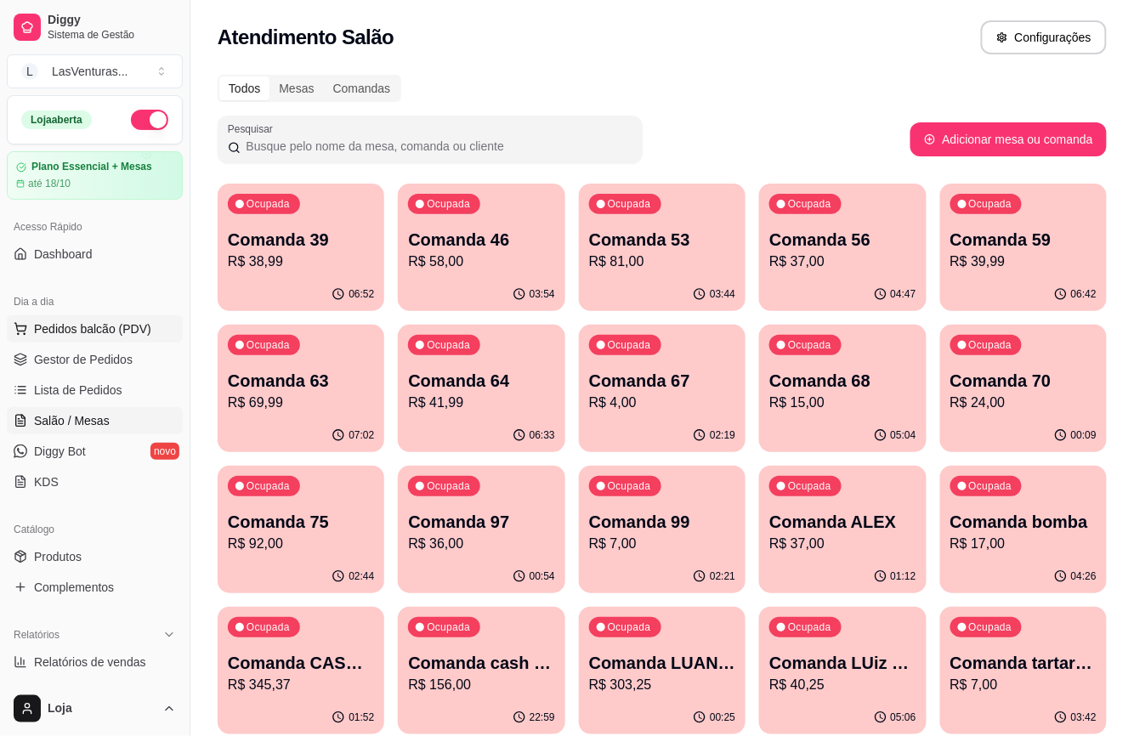
click at [83, 325] on span "Pedidos balcão (PDV)" at bounding box center [92, 329] width 117 height 17
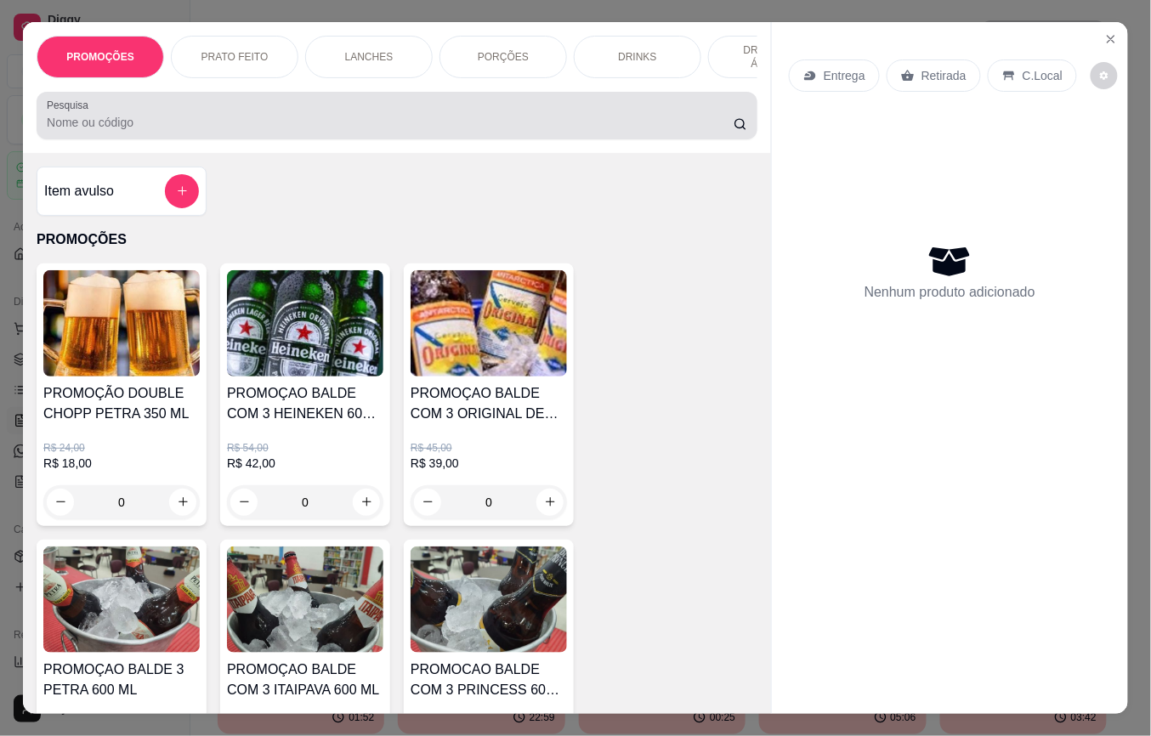
click at [133, 131] on input "Pesquisa" at bounding box center [390, 122] width 687 height 17
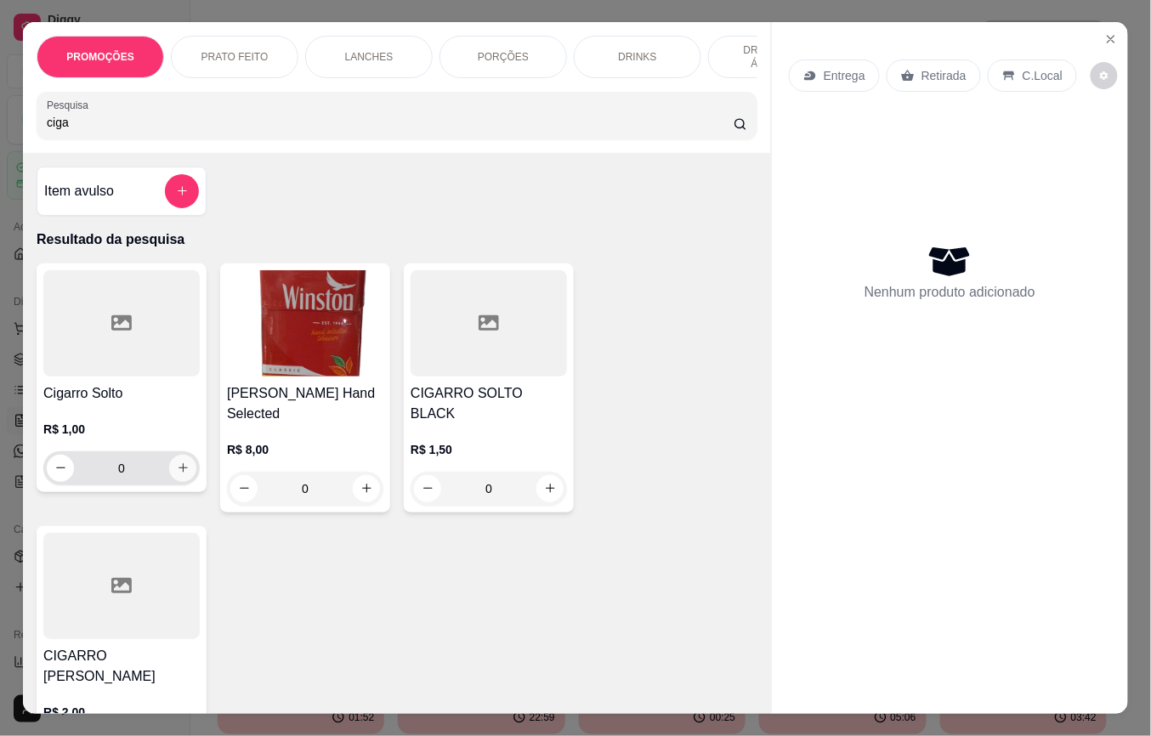
type input "ciga"
click at [169, 480] on button "increase-product-quantity" at bounding box center [182, 468] width 27 height 27
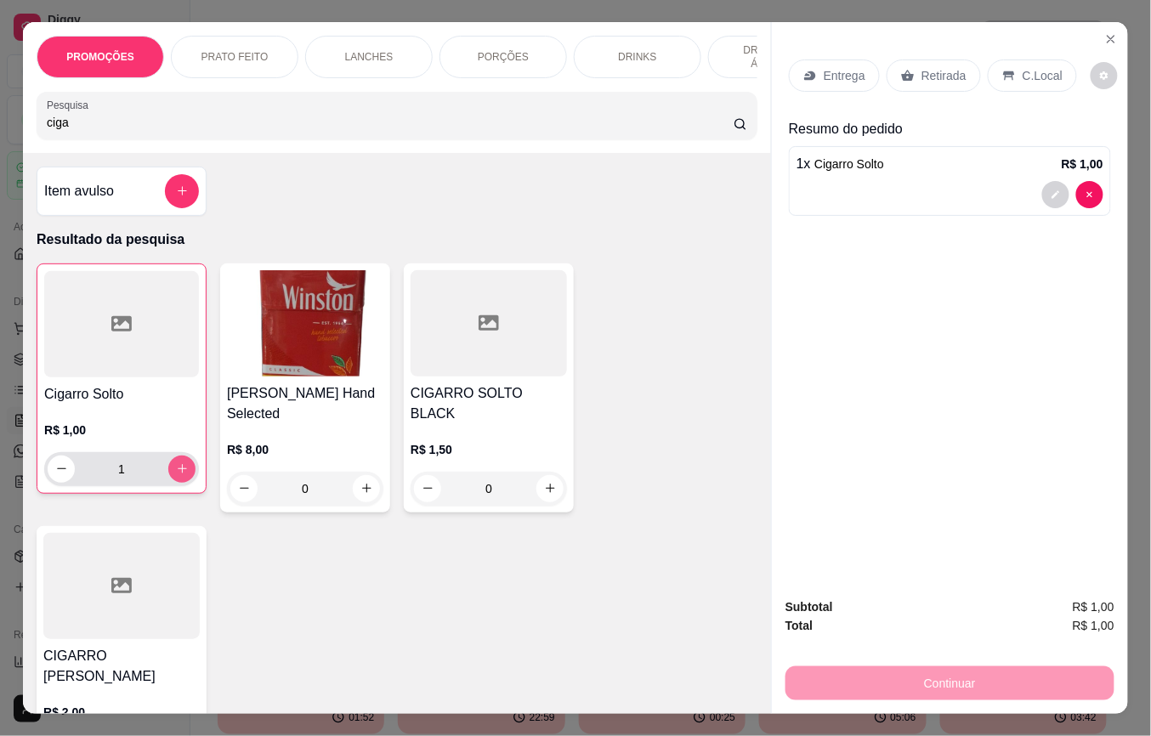
type input "1"
click at [178, 475] on icon "increase-product-quantity" at bounding box center [182, 469] width 13 height 13
type input "2"
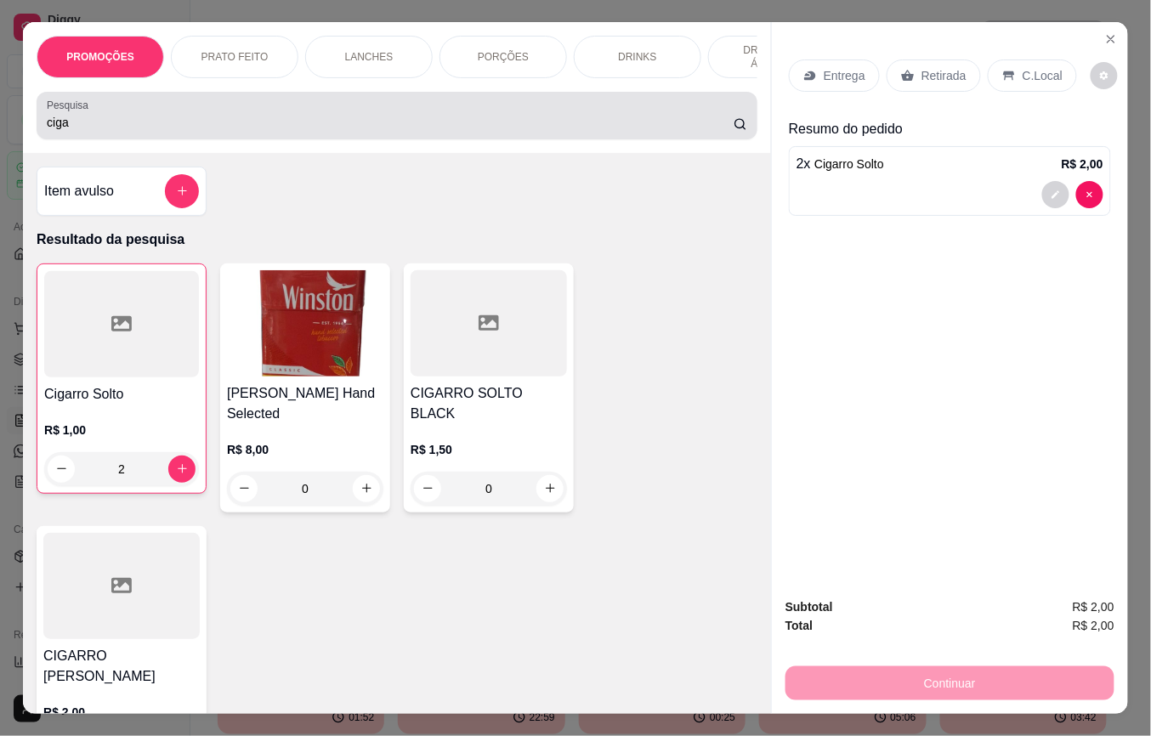
click at [161, 131] on input "ciga" at bounding box center [390, 122] width 687 height 17
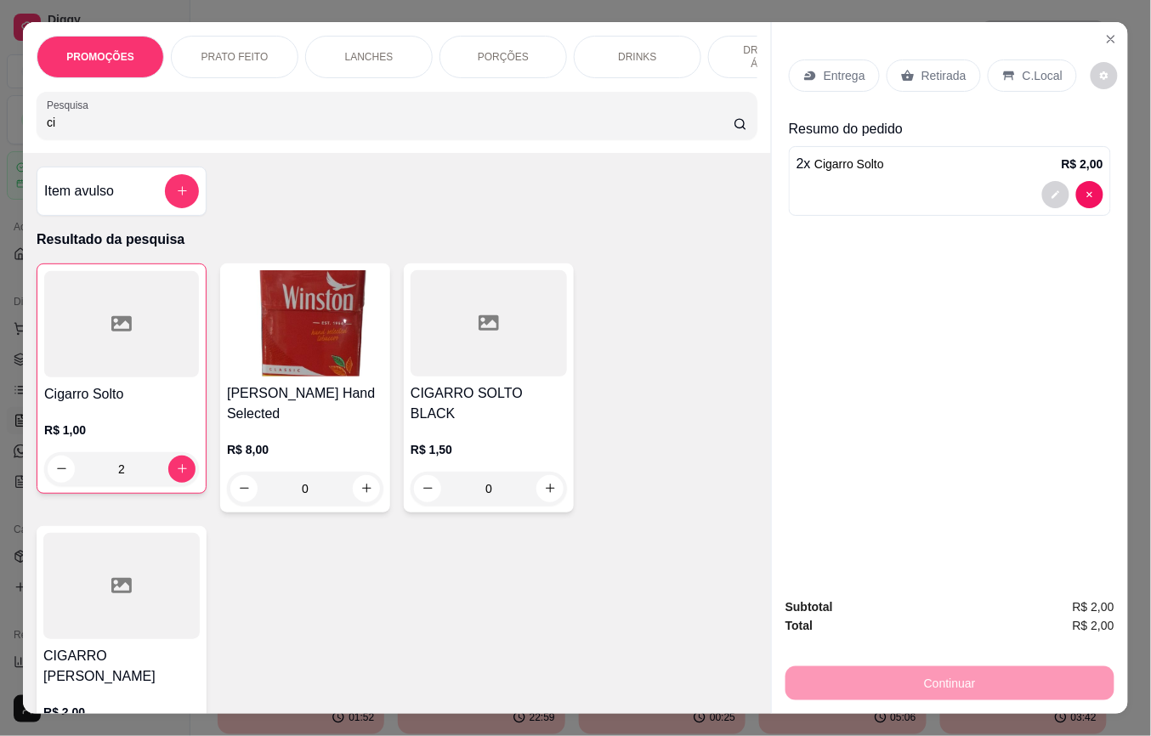
type input "c"
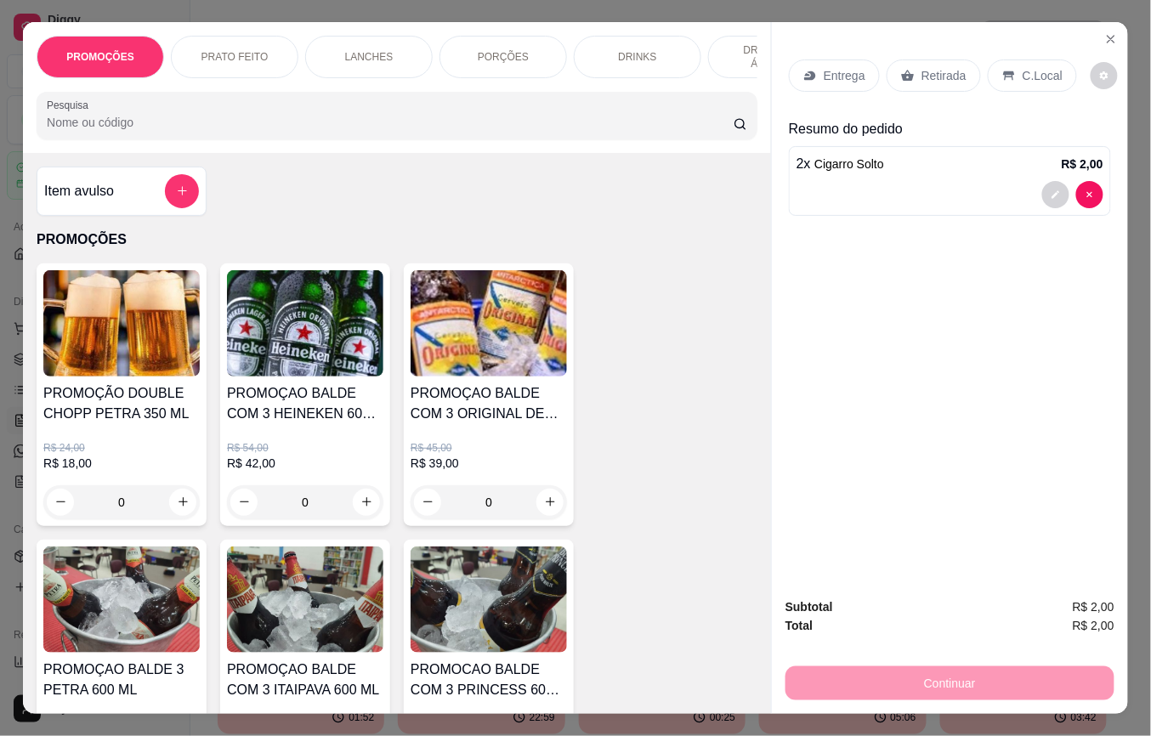
click at [928, 73] on p "Retirada" at bounding box center [944, 75] width 45 height 17
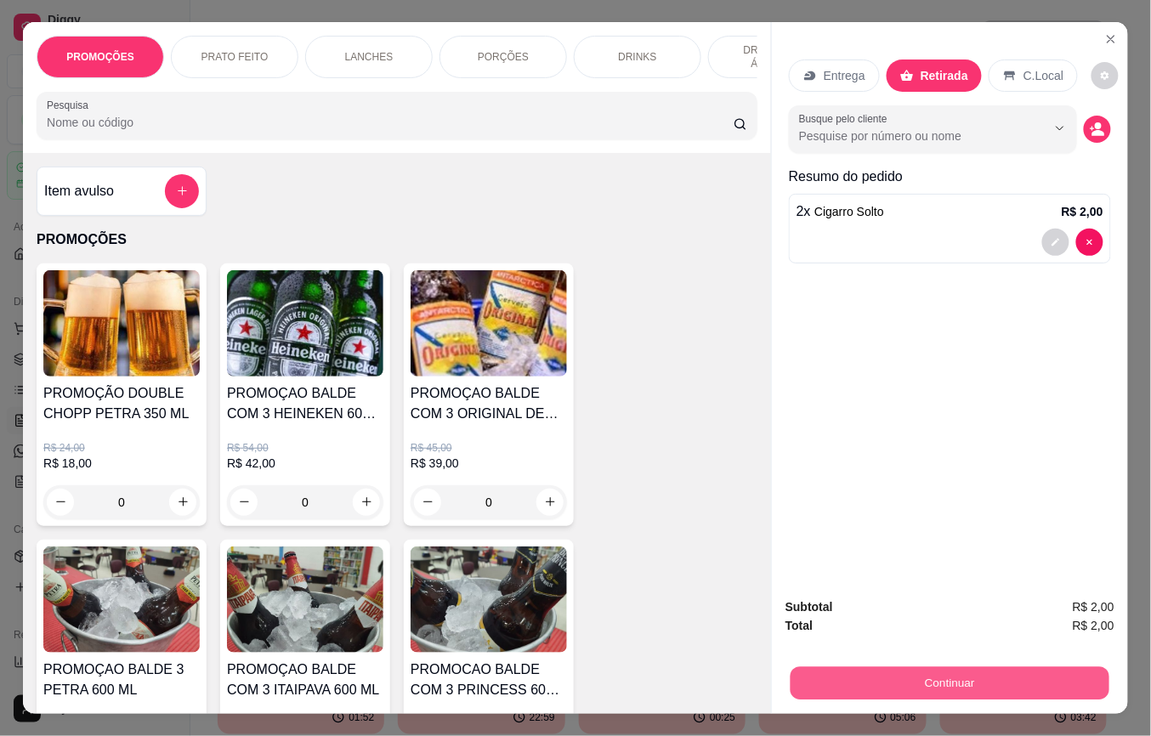
click at [949, 684] on button "Continuar" at bounding box center [950, 683] width 319 height 33
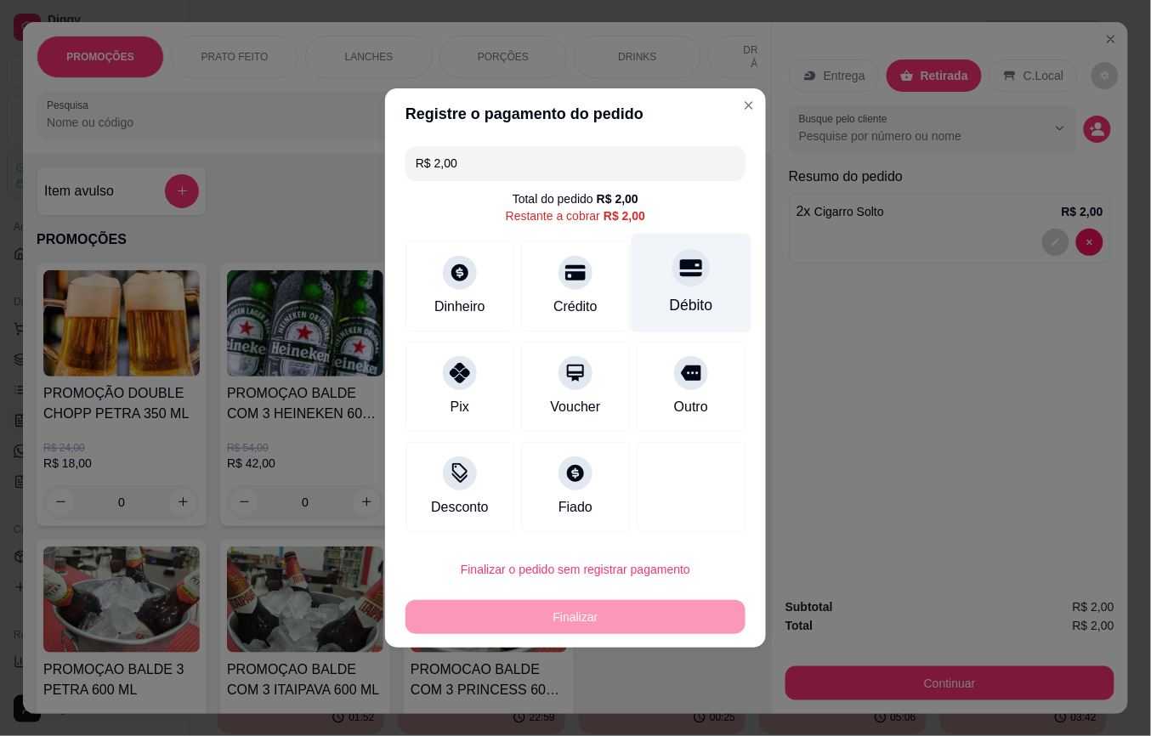
click at [680, 270] on icon at bounding box center [691, 268] width 22 height 22
type input "R$ 0,00"
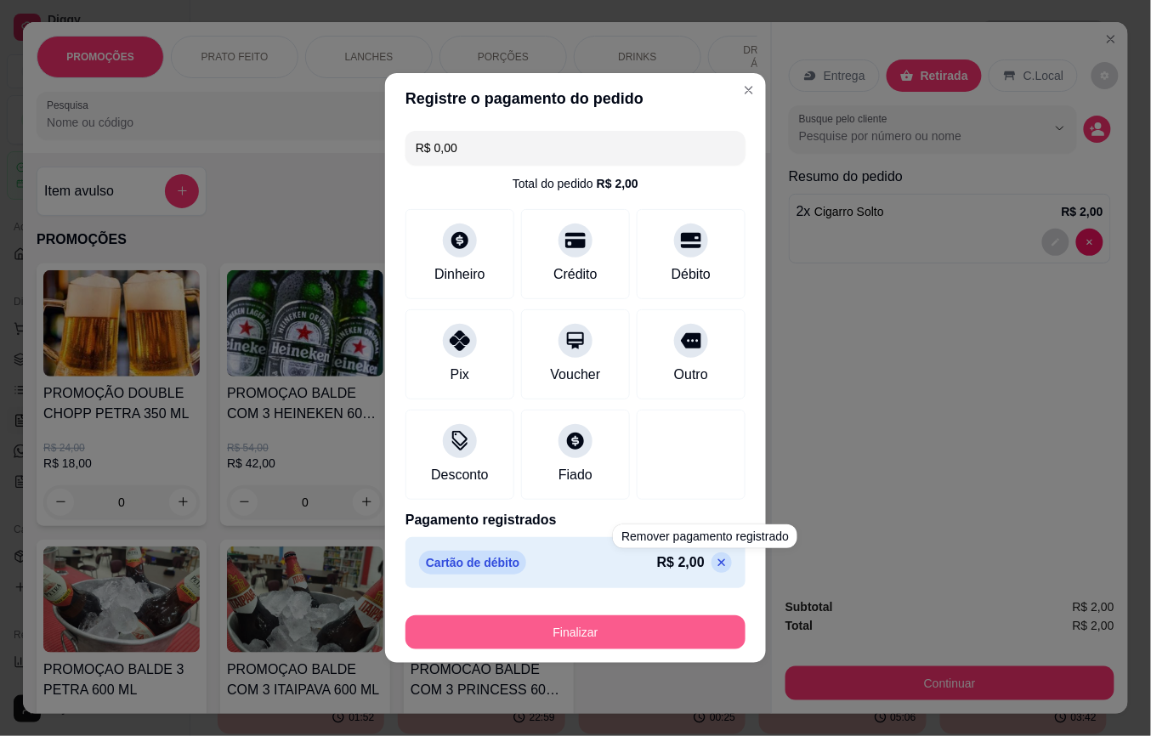
click at [565, 614] on div "Finalizar" at bounding box center [576, 629] width 340 height 41
click at [589, 646] on button "Finalizar" at bounding box center [576, 633] width 340 height 34
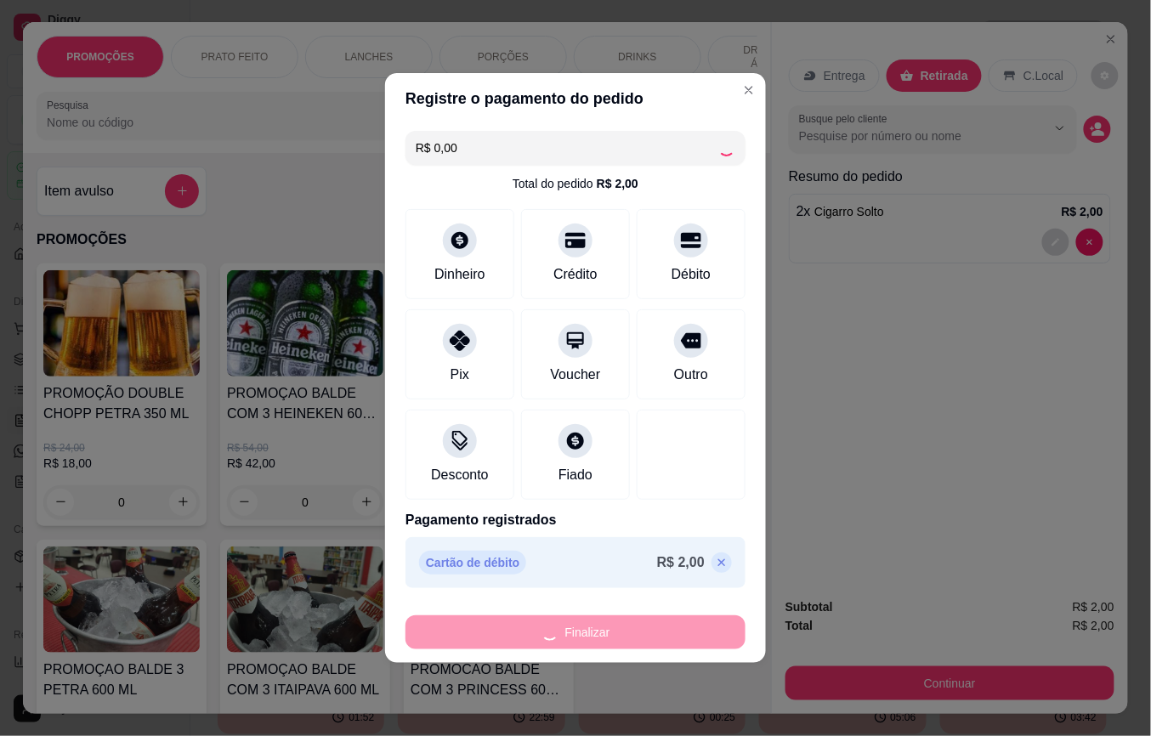
type input "0"
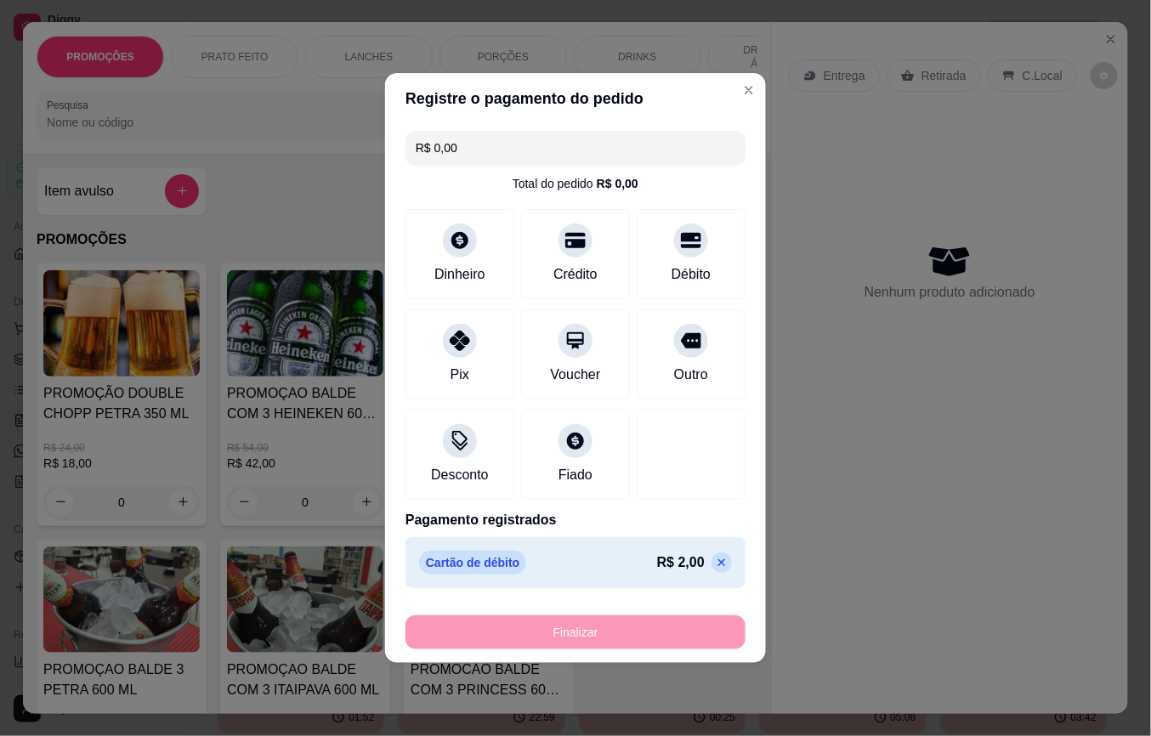
type input "-R$ 2,00"
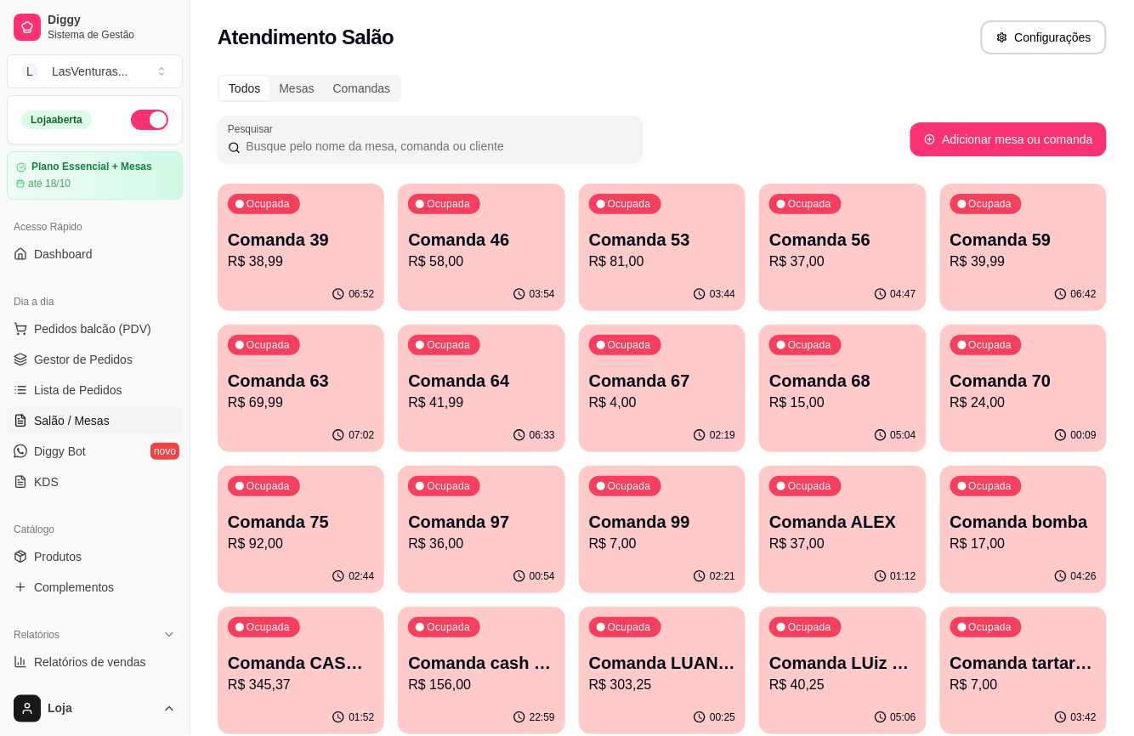
click at [314, 275] on div "Ocupada Comanda 39 R$ 38,99" at bounding box center [301, 231] width 167 height 94
click at [320, 275] on div "Ocupada Comanda 39 R$ 38,99" at bounding box center [301, 231] width 162 height 92
click at [677, 531] on p "Comanda 99" at bounding box center [662, 522] width 146 height 24
click at [950, 400] on div "Ocupada Comanda 70 R$ 24,00" at bounding box center [1024, 372] width 162 height 92
drag, startPoint x: 327, startPoint y: 236, endPoint x: 121, endPoint y: 331, distance: 227.1
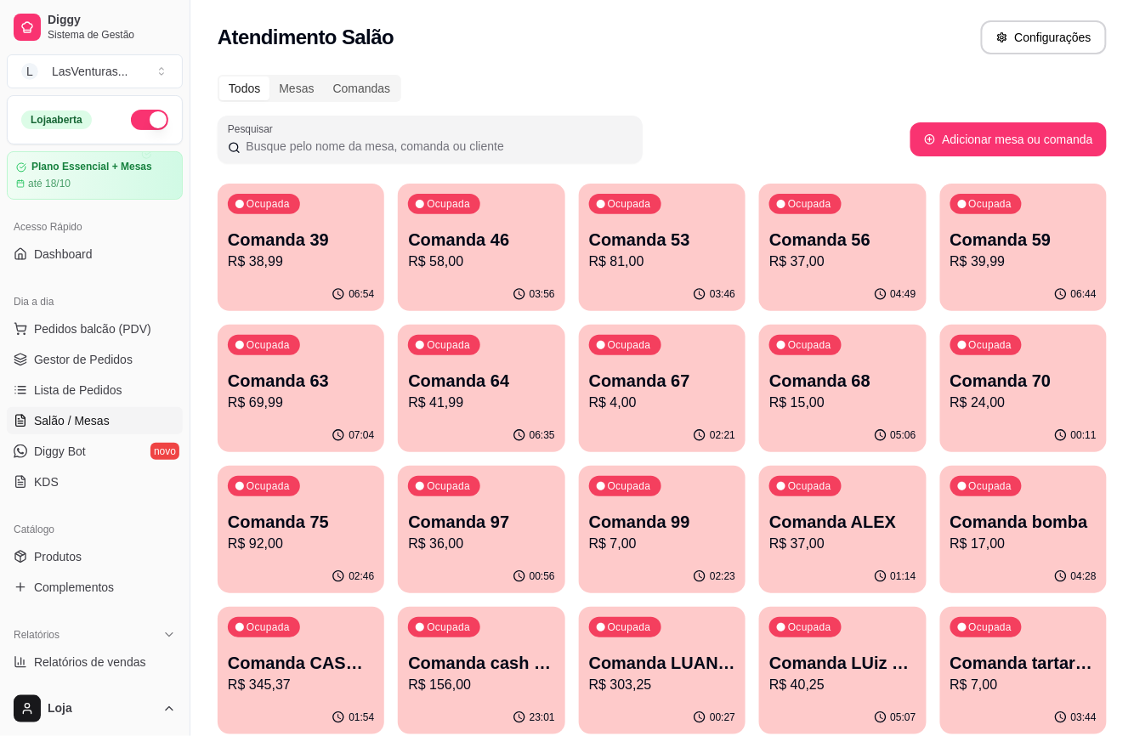
click at [549, 24] on div "Atendimento Salão Configurações" at bounding box center [662, 32] width 944 height 65
click at [38, 362] on span "Gestor de Pedidos" at bounding box center [83, 359] width 99 height 17
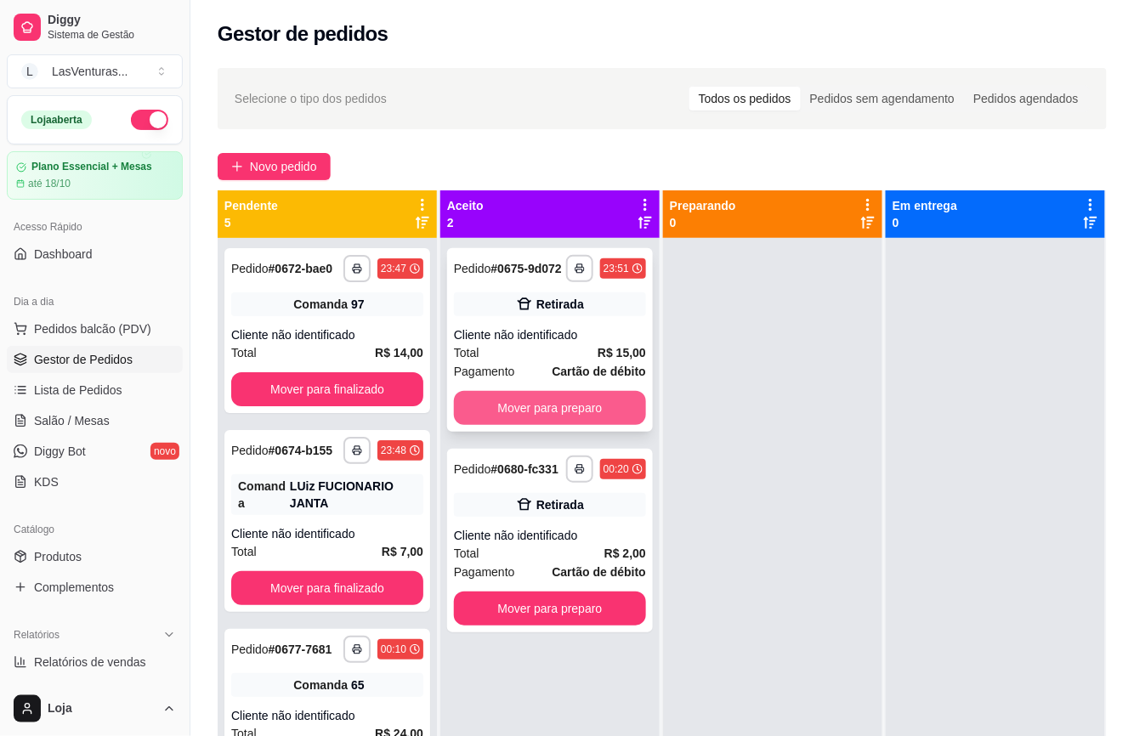
click at [558, 420] on button "Mover para preparo" at bounding box center [550, 408] width 192 height 34
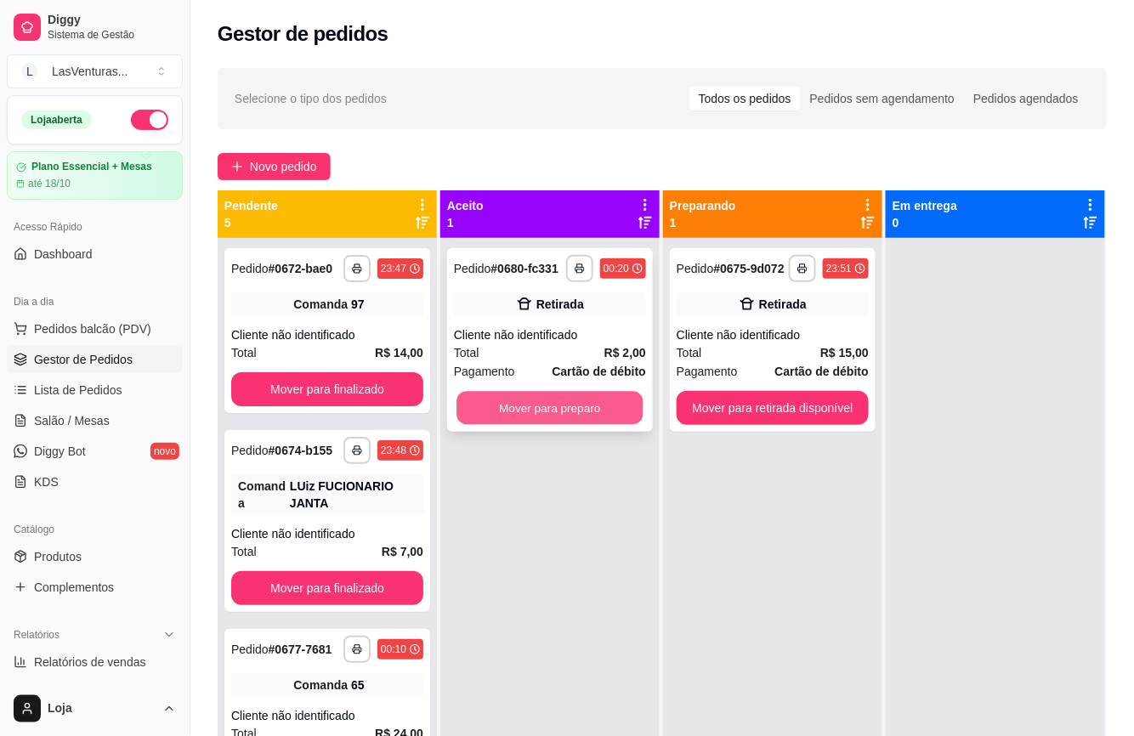
click at [553, 423] on button "Mover para preparo" at bounding box center [550, 408] width 186 height 33
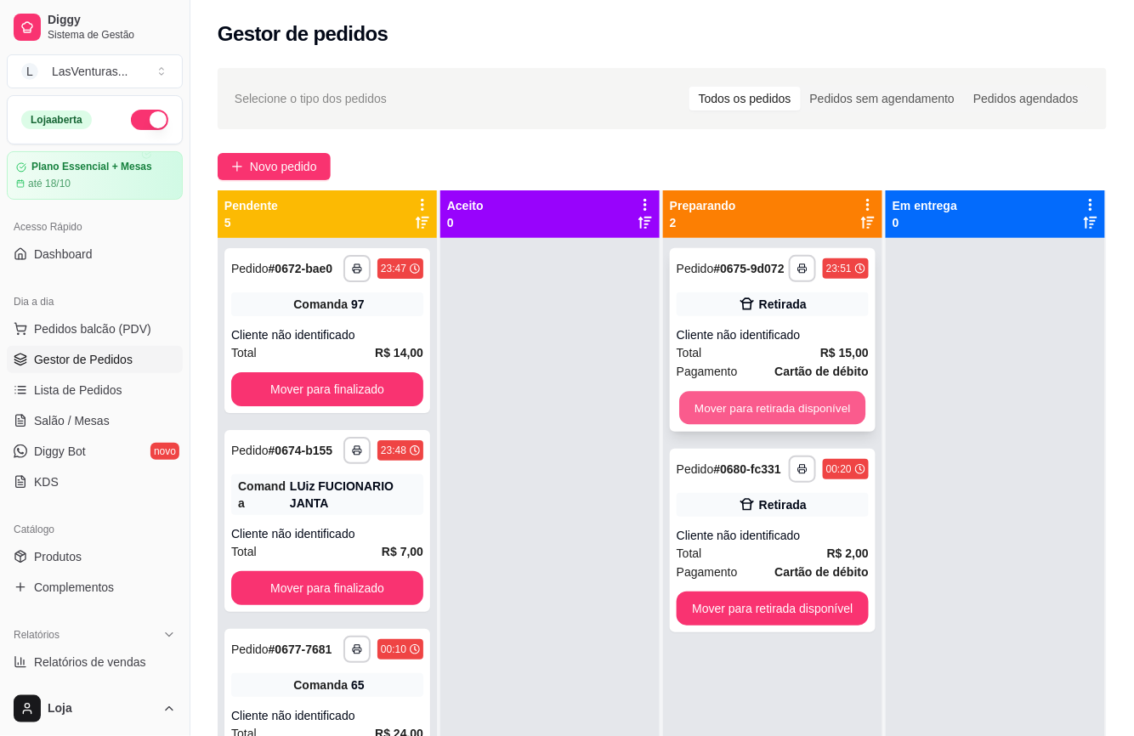
click at [684, 412] on button "Mover para retirada disponível" at bounding box center [772, 408] width 186 height 33
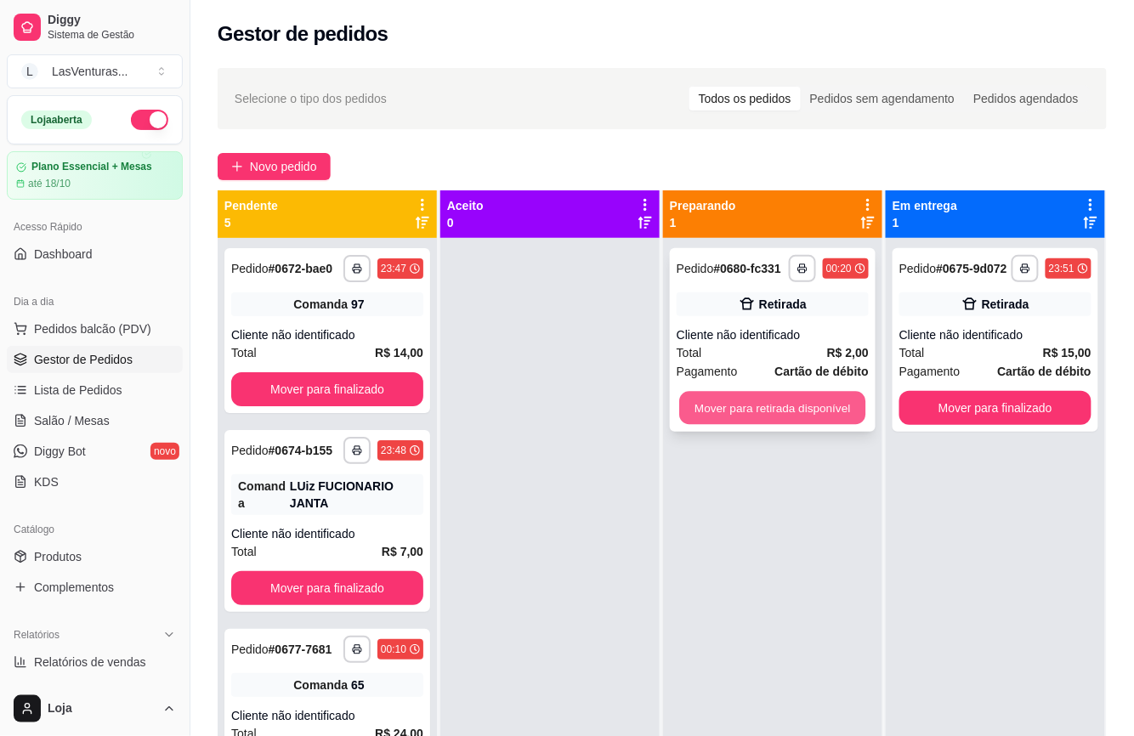
click at [740, 408] on button "Mover para retirada disponível" at bounding box center [772, 408] width 186 height 33
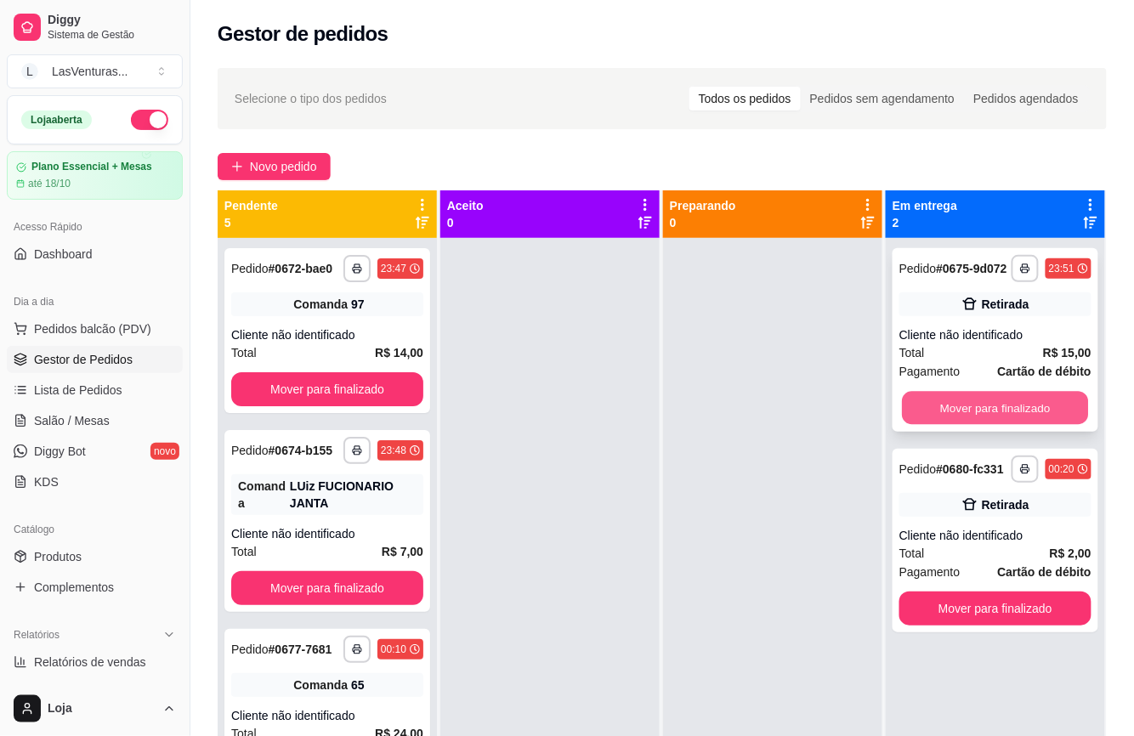
click at [923, 413] on button "Mover para finalizado" at bounding box center [995, 408] width 186 height 33
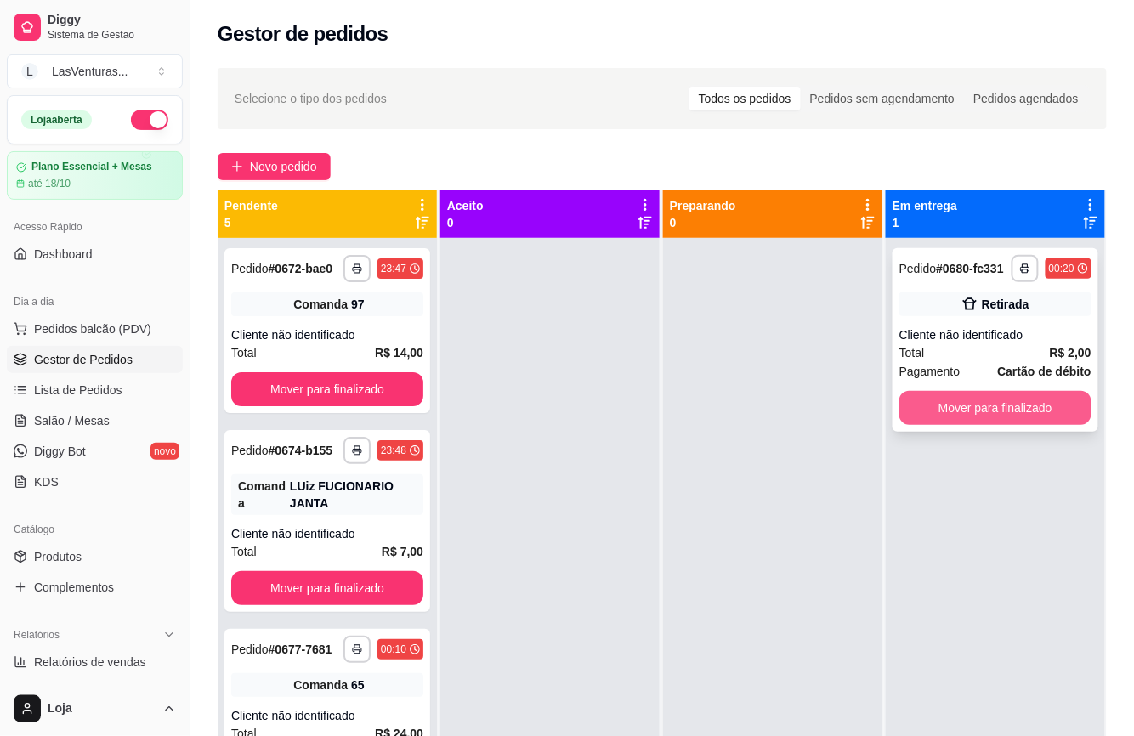
click at [917, 415] on button "Mover para finalizado" at bounding box center [996, 408] width 192 height 34
click at [917, 415] on div "Mover para finalizado" at bounding box center [996, 408] width 192 height 34
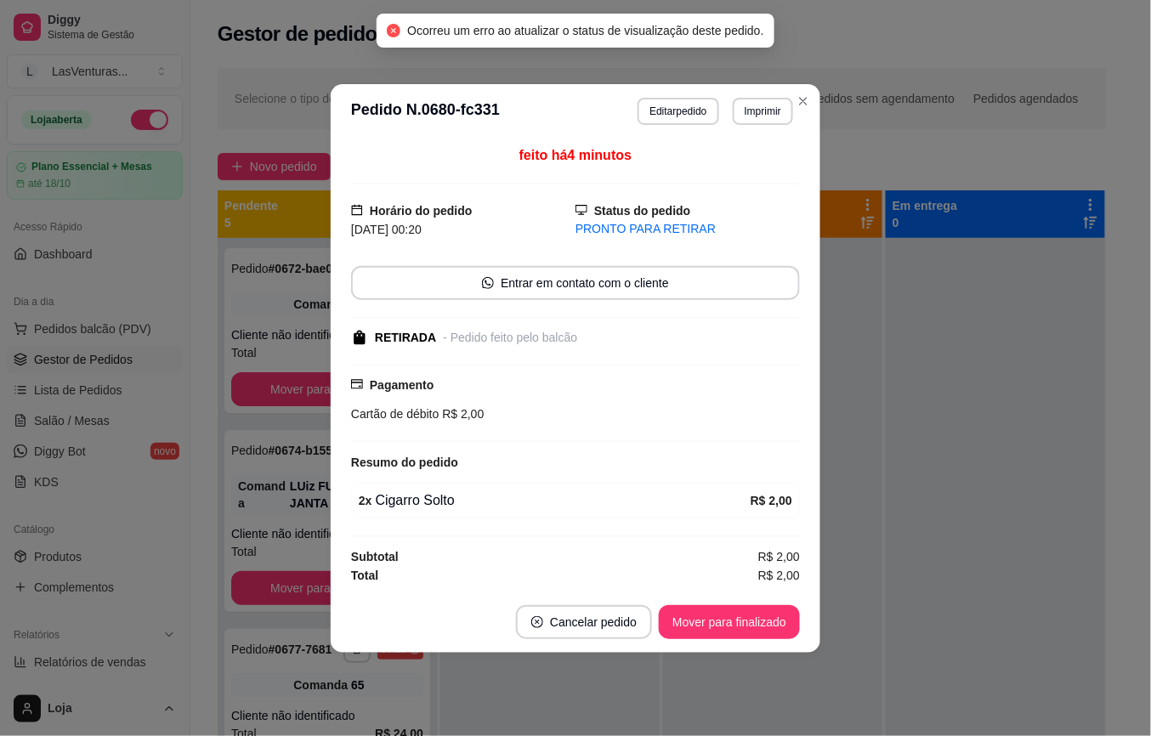
click at [338, 395] on div "feito há 4 minutos Horário do pedido [DATE] 00:20 Status do pedido PRONTO PARA …" at bounding box center [576, 365] width 490 height 453
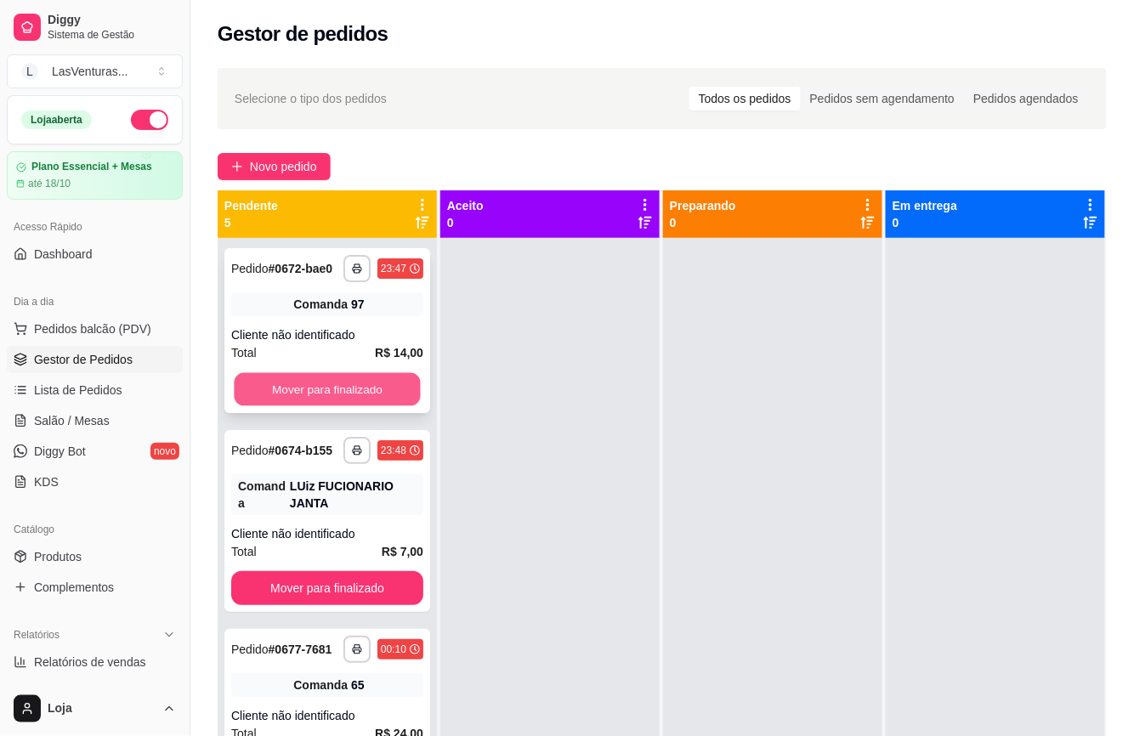
click at [366, 406] on button "Mover para finalizado" at bounding box center [327, 389] width 186 height 33
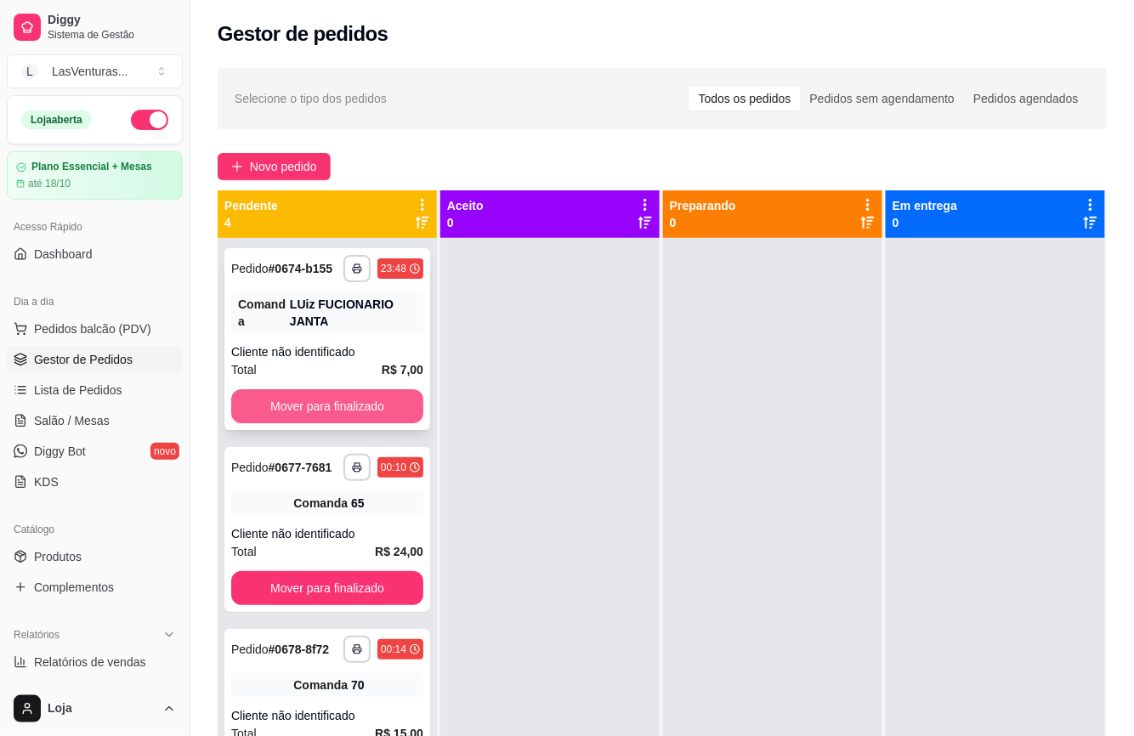
click at [361, 406] on button "Mover para finalizado" at bounding box center [327, 406] width 192 height 34
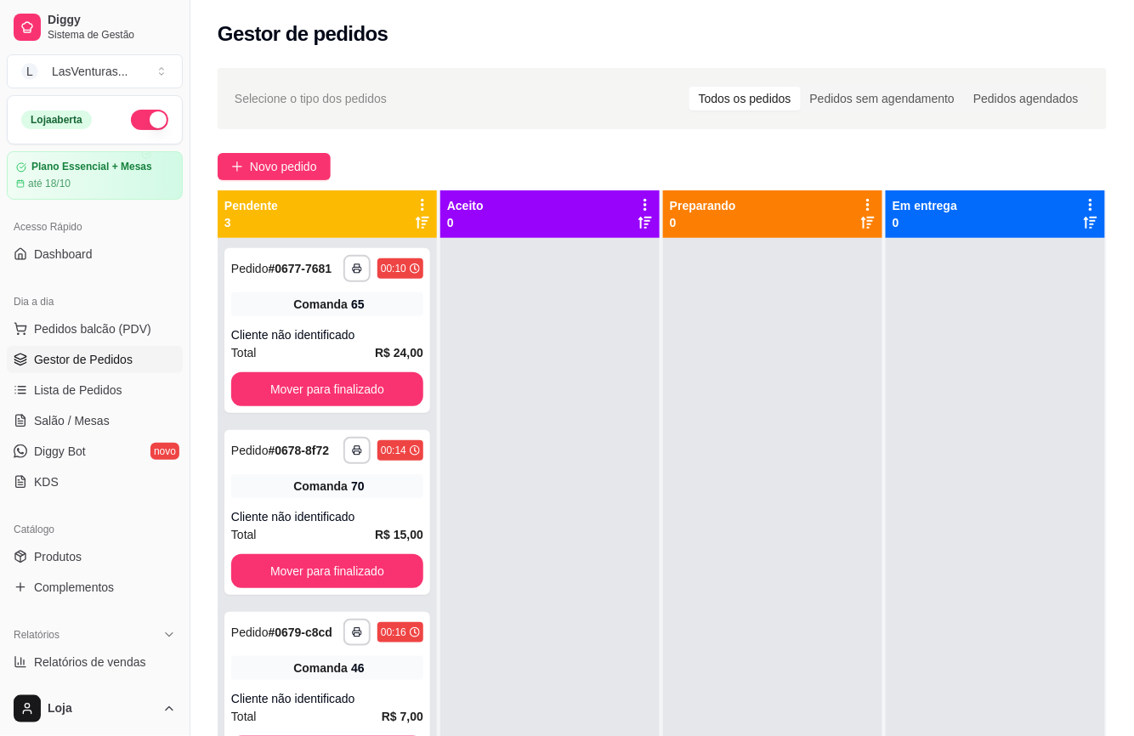
click at [361, 406] on div "**********" at bounding box center [327, 330] width 206 height 165
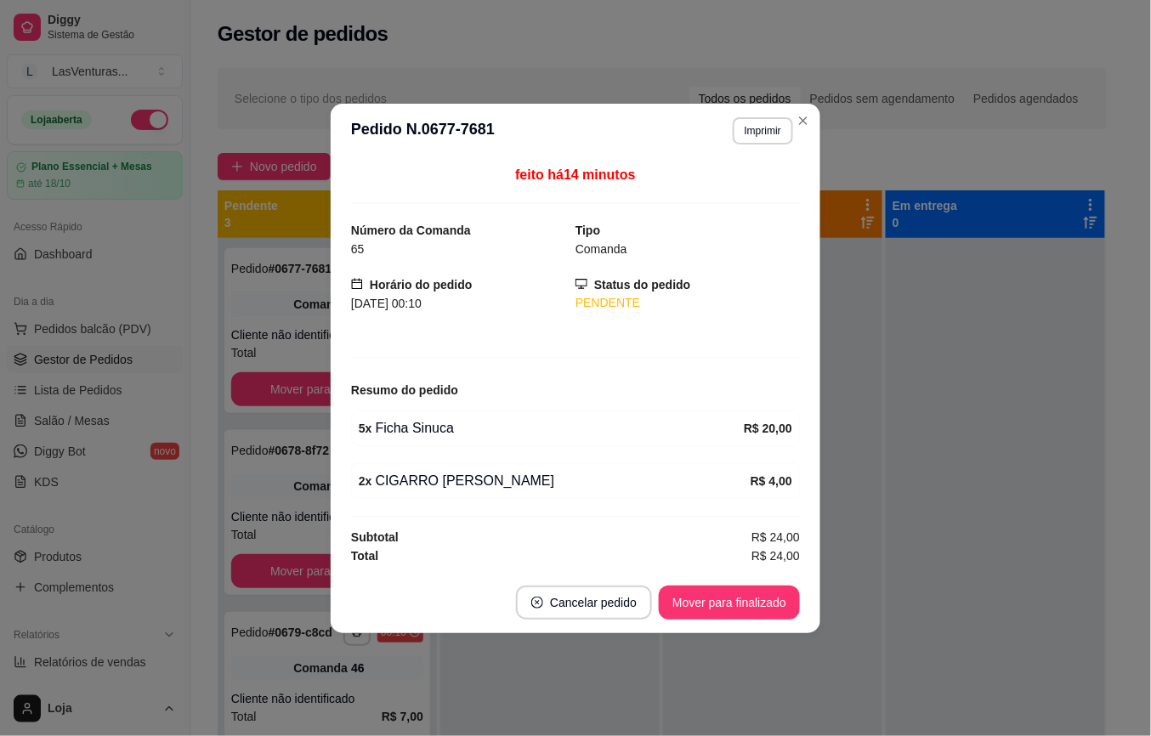
drag, startPoint x: 355, startPoint y: 392, endPoint x: 307, endPoint y: 392, distance: 48.5
click at [342, 393] on div "feito há 14 minutos Número da Comanda 65 Tipo Comanda Horário do pedido [DATE] …" at bounding box center [576, 365] width 490 height 414
click at [337, 394] on div "feito há 14 minutos Número da Comanda 65 Tipo Comanda Horário do pedido [DATE] …" at bounding box center [576, 365] width 490 height 414
click at [301, 389] on button "Mover para finalizado" at bounding box center [327, 389] width 192 height 34
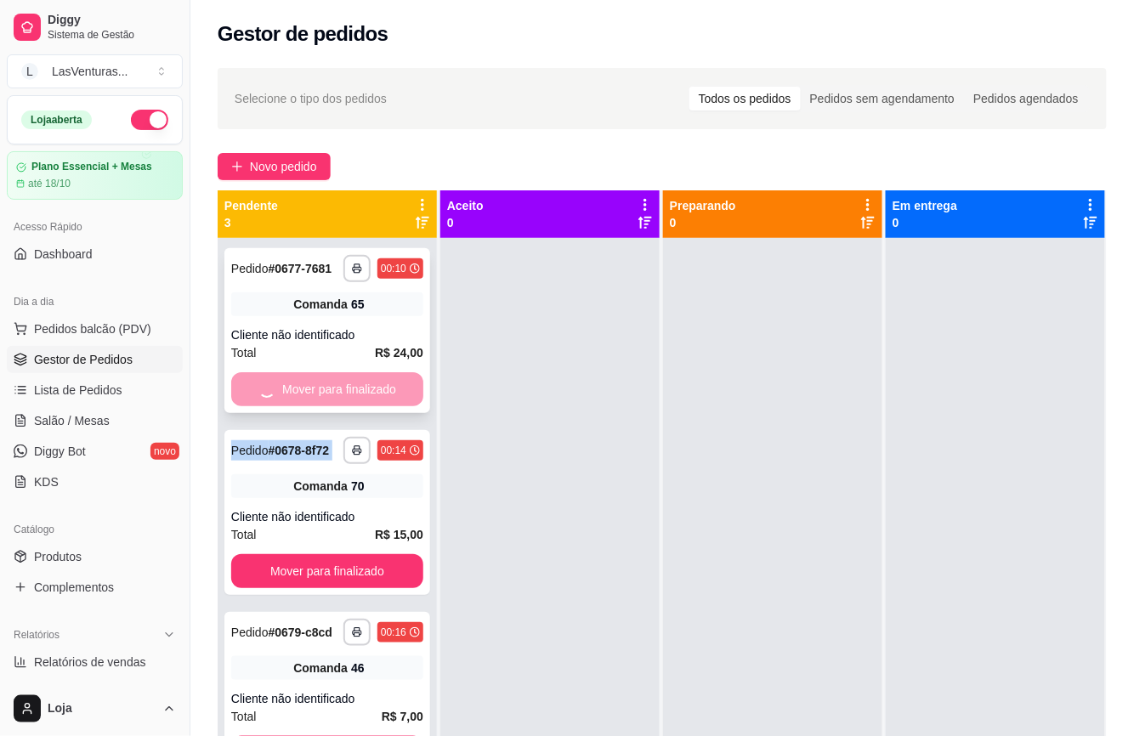
click at [301, 389] on div "Mover para finalizado" at bounding box center [327, 389] width 192 height 34
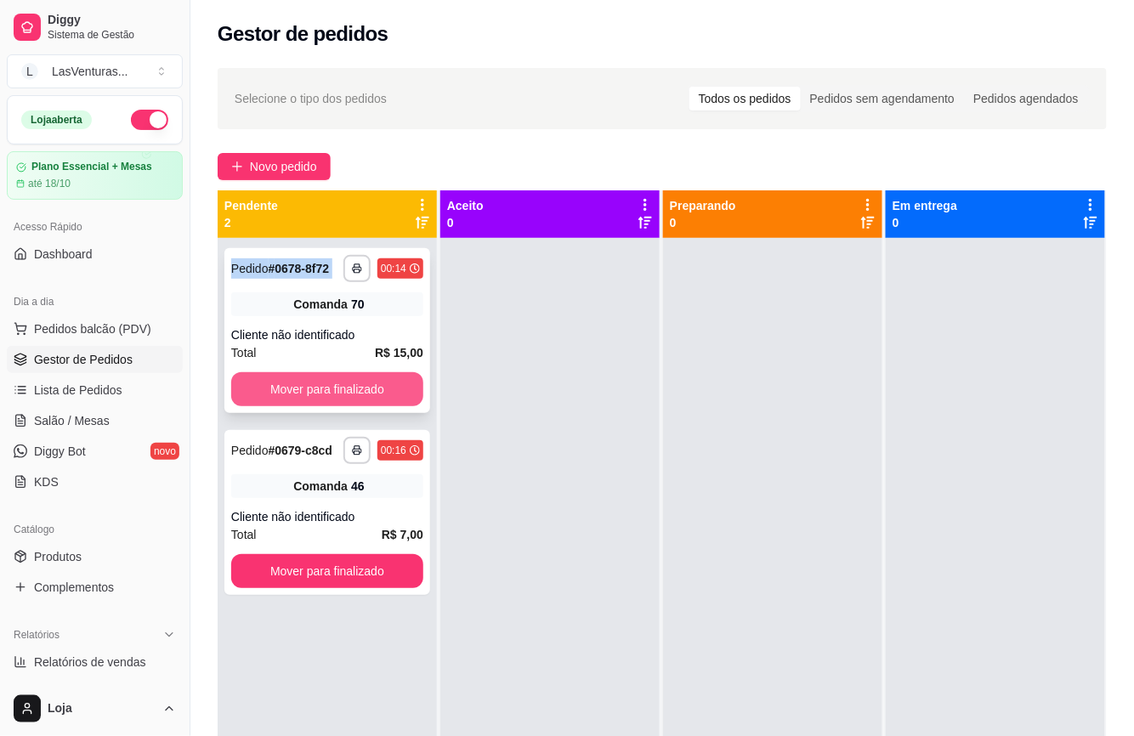
click at [293, 389] on button "Mover para finalizado" at bounding box center [327, 389] width 192 height 34
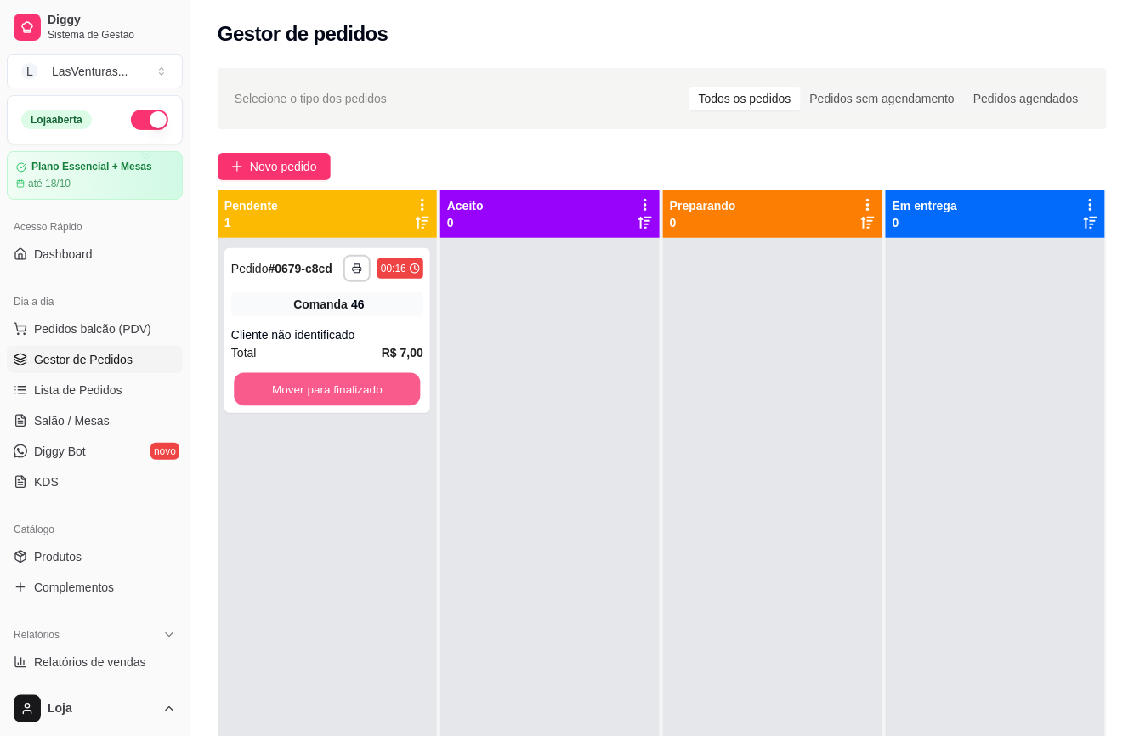
click at [293, 389] on button "Mover para finalizado" at bounding box center [327, 389] width 186 height 33
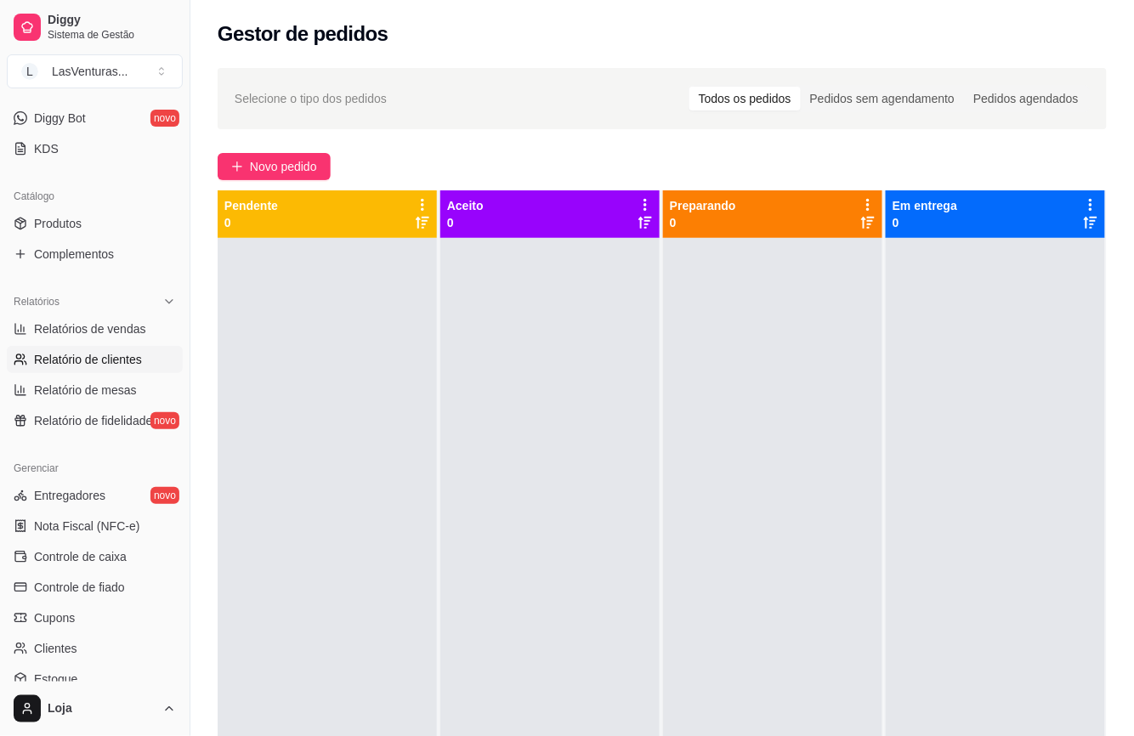
scroll to position [340, 0]
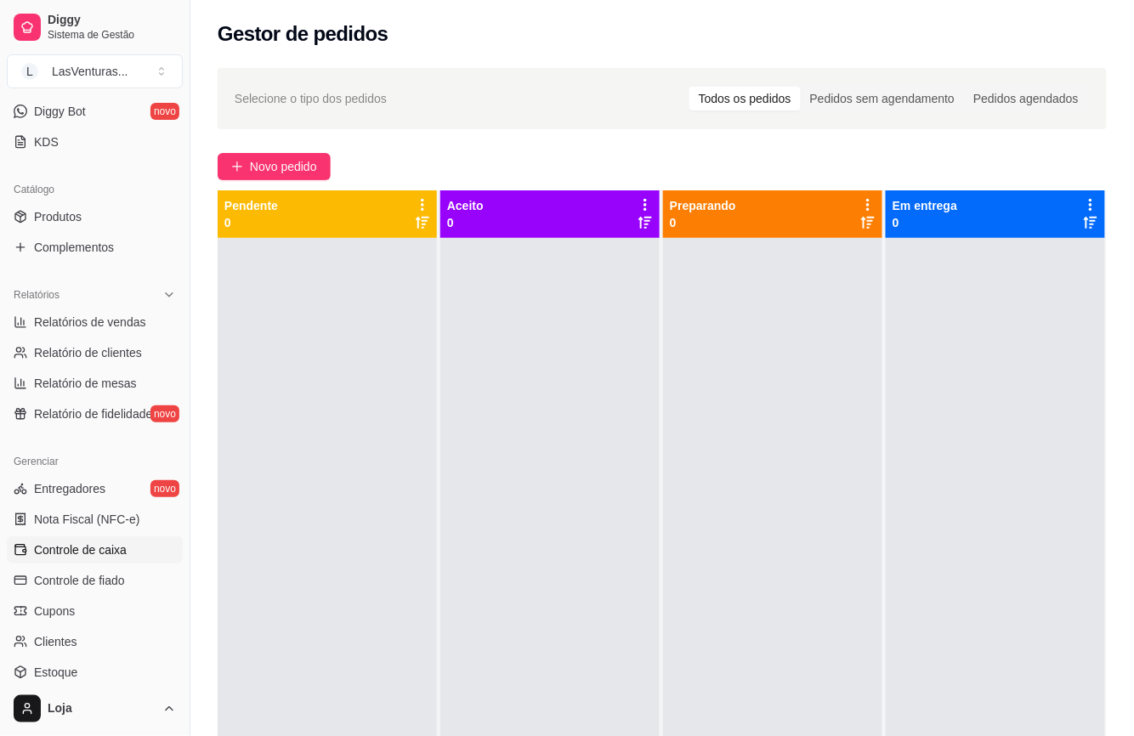
click at [105, 555] on span "Controle de caixa" at bounding box center [80, 550] width 93 height 17
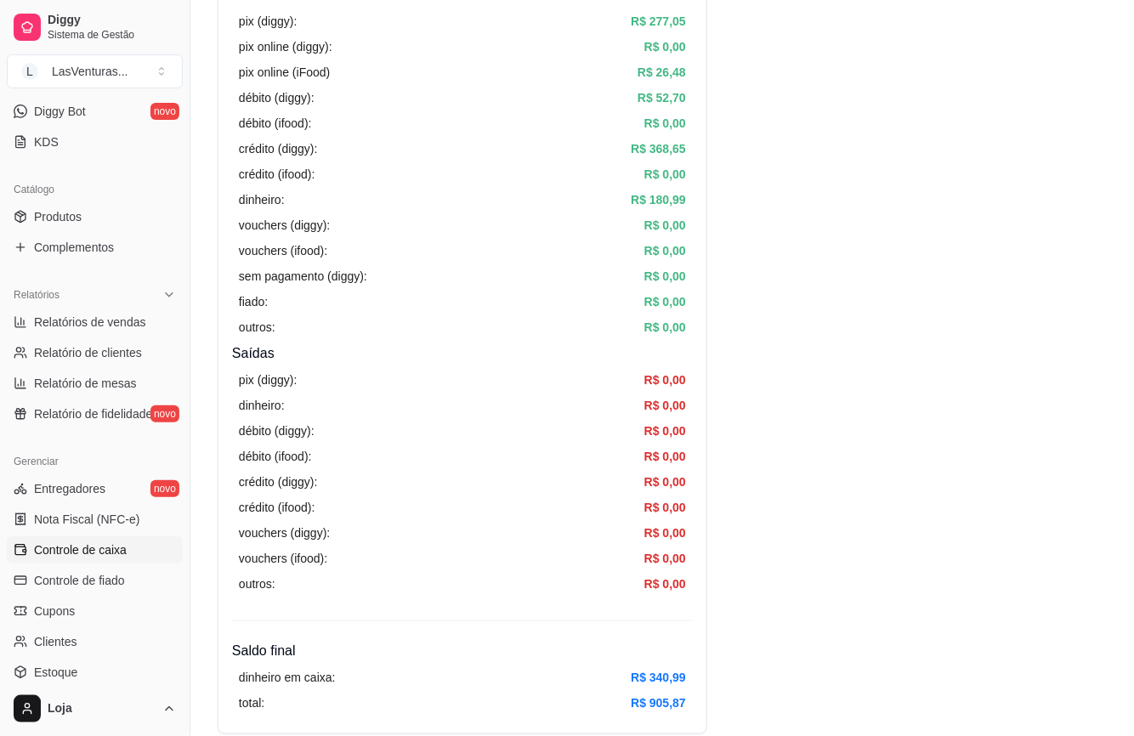
scroll to position [340, 0]
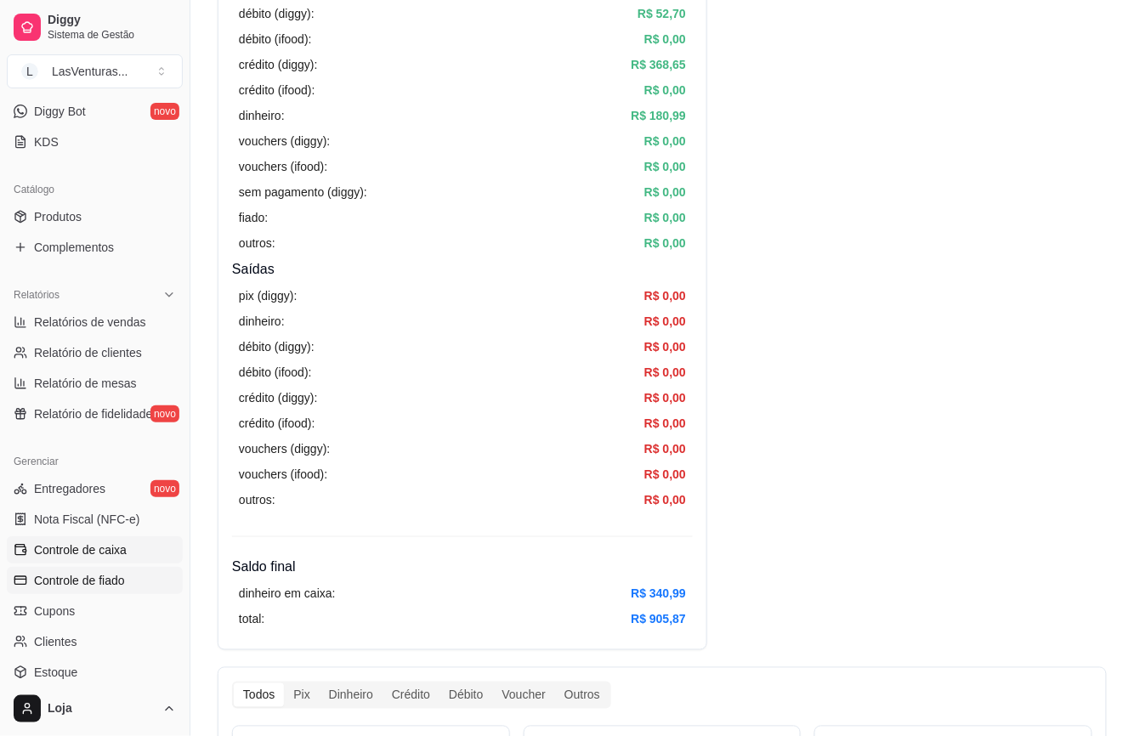
drag, startPoint x: 0, startPoint y: 623, endPoint x: 10, endPoint y: 579, distance: 45.4
drag, startPoint x: 10, startPoint y: 579, endPoint x: 542, endPoint y: 154, distance: 680.5
click at [545, 154] on div "pix (diggy): R$ 277,05 pix online (diggy): R$ 0,00 pix online (iFood) R$ 26,48 …" at bounding box center [462, 90] width 461 height 338
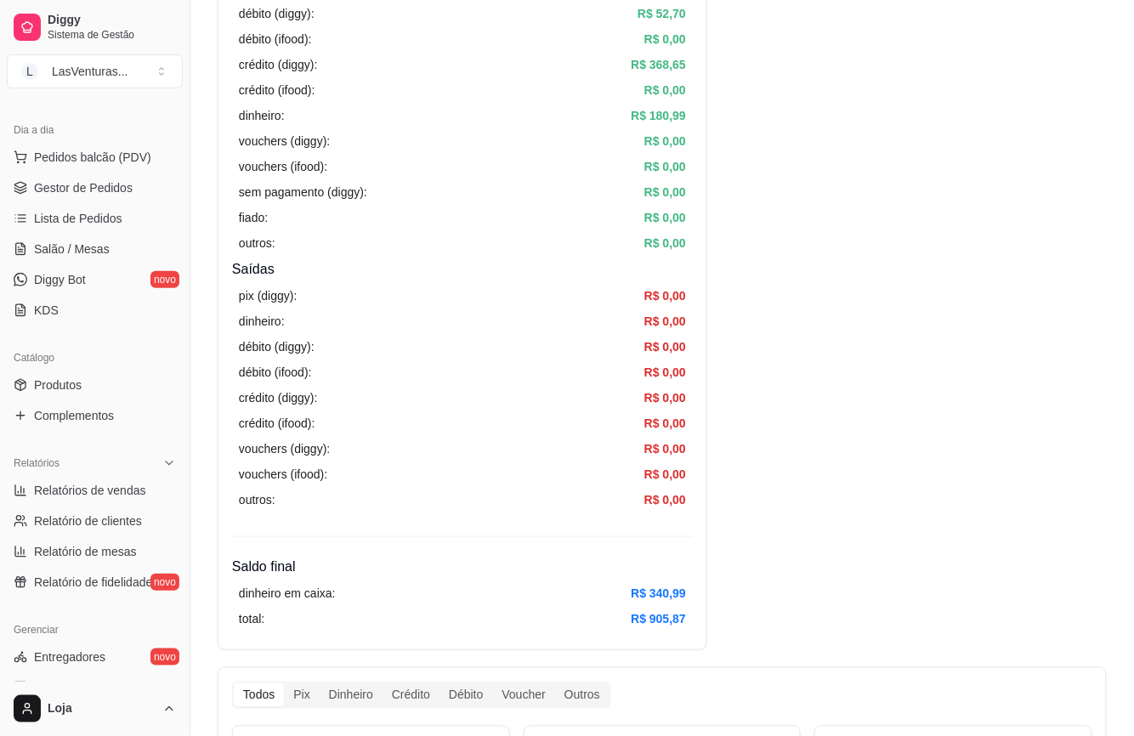
scroll to position [0, 0]
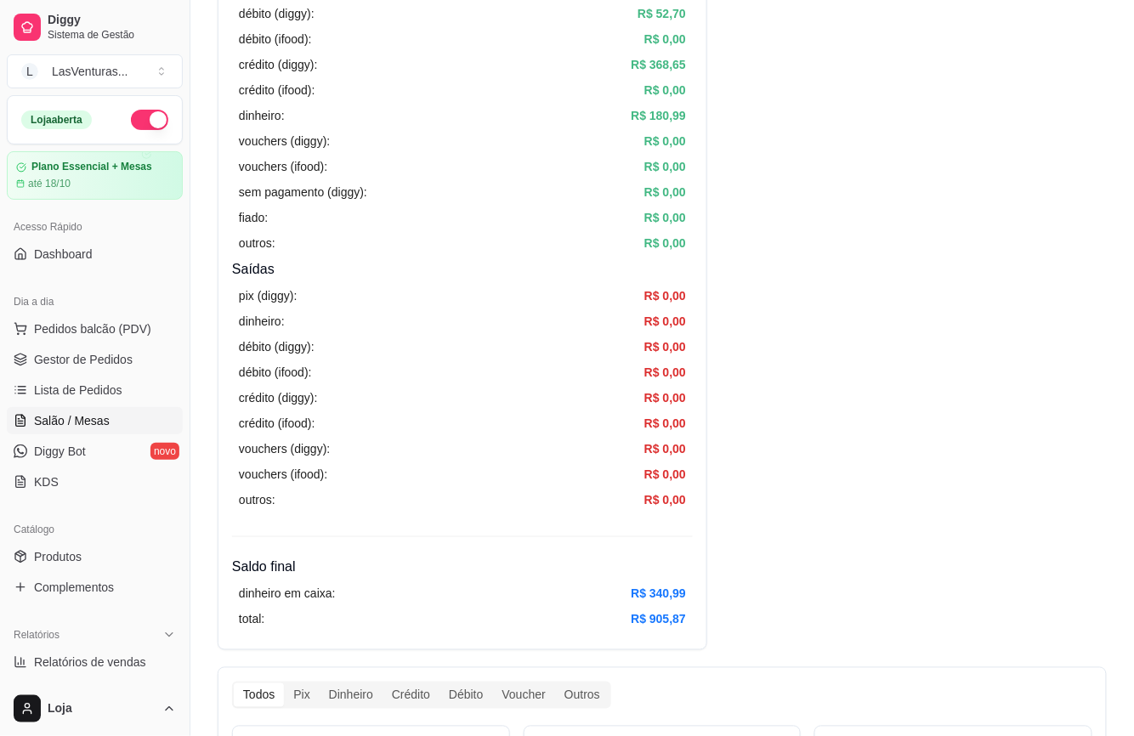
click at [20, 409] on link "Salão / Mesas" at bounding box center [95, 420] width 176 height 27
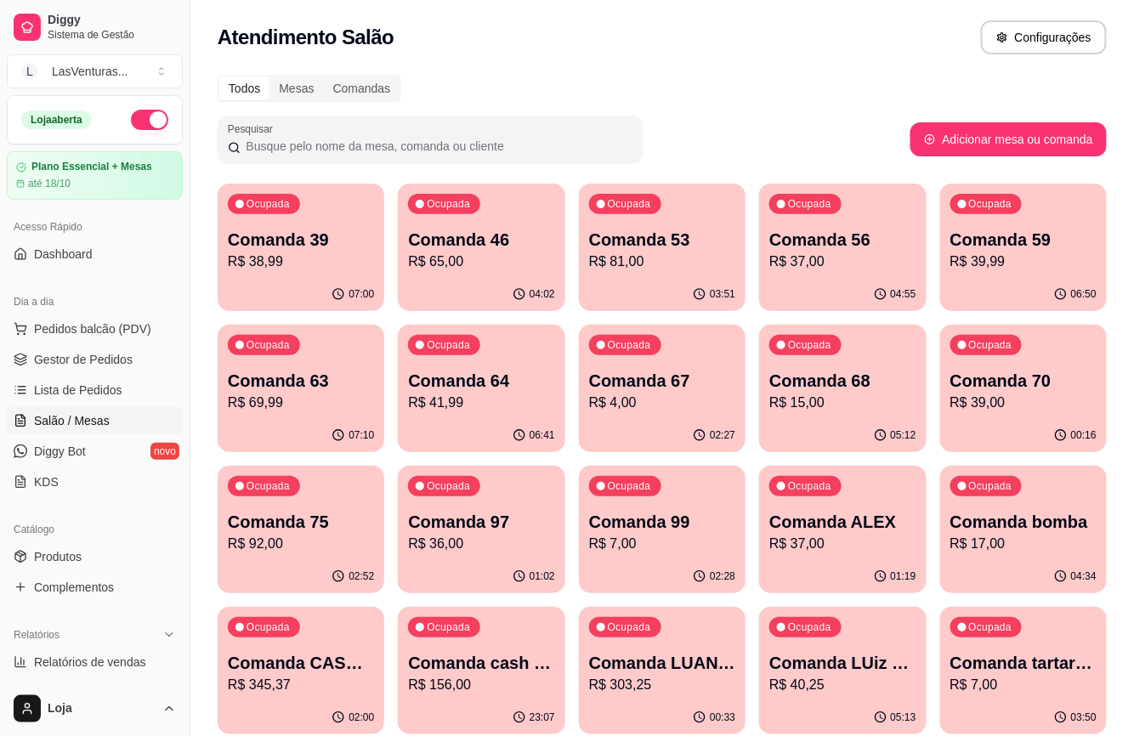
click at [684, 341] on div "Ocupada Comanda 67 R$ 4,00" at bounding box center [662, 372] width 167 height 94
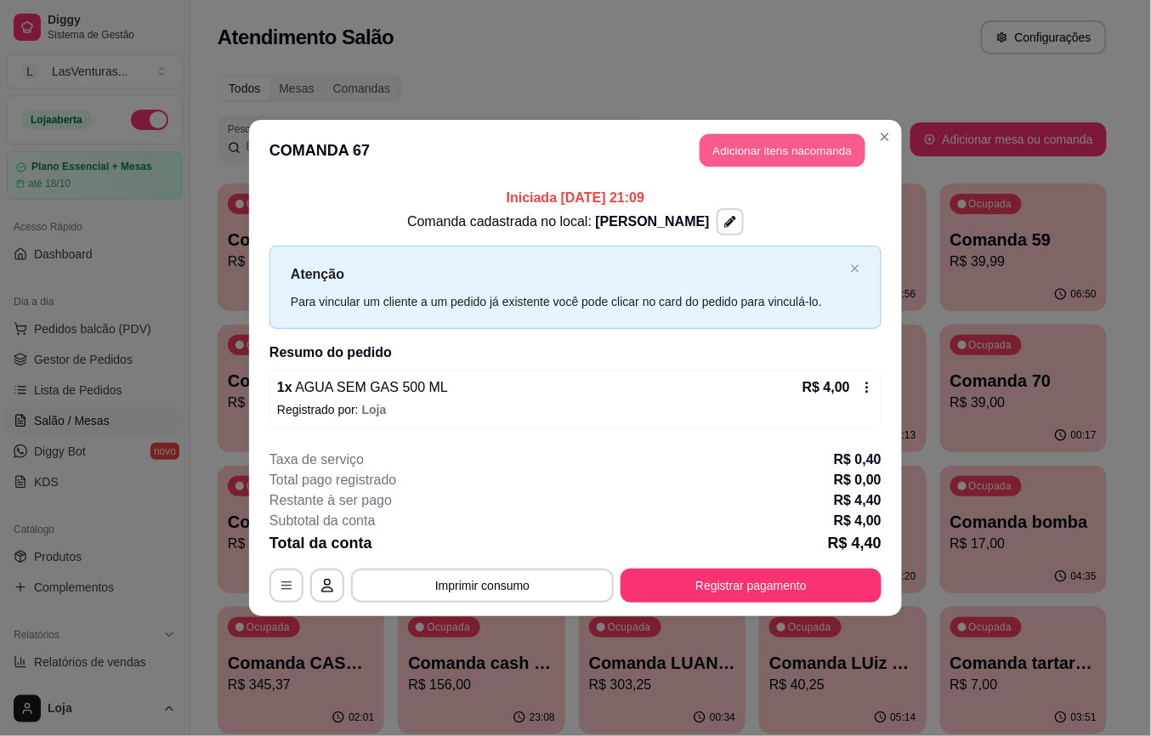
click at [709, 165] on button "Adicionar itens na comanda" at bounding box center [783, 150] width 166 height 33
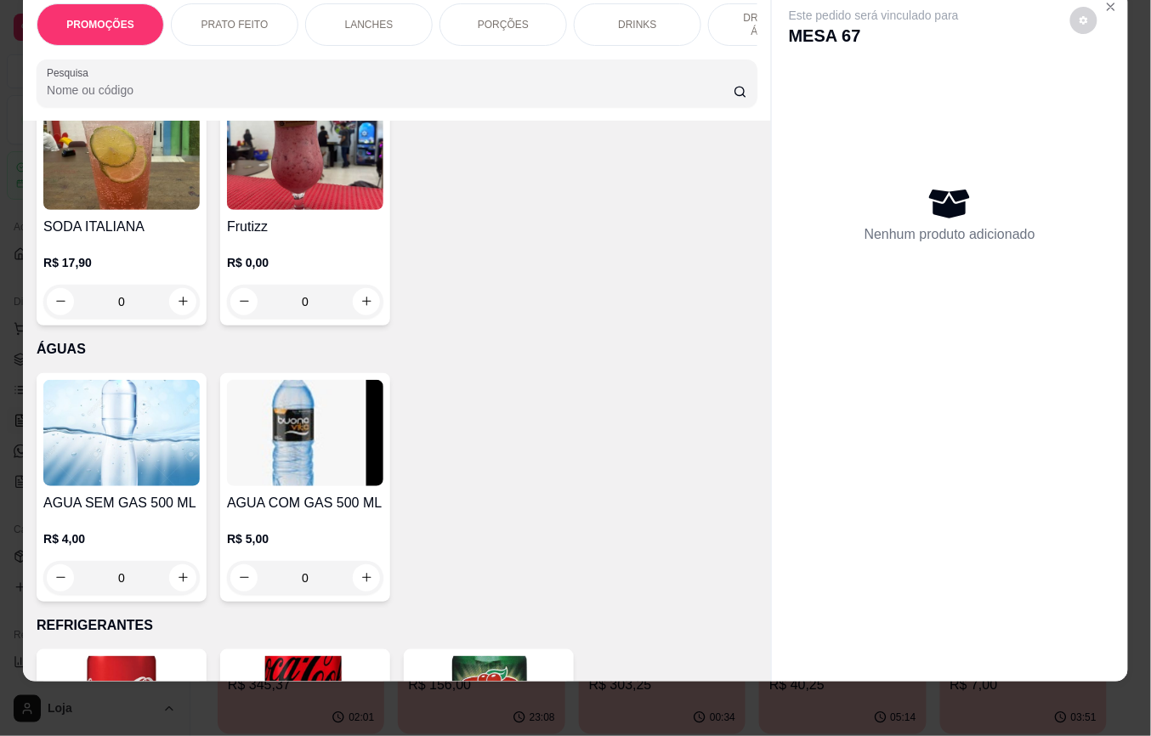
scroll to position [5101, 0]
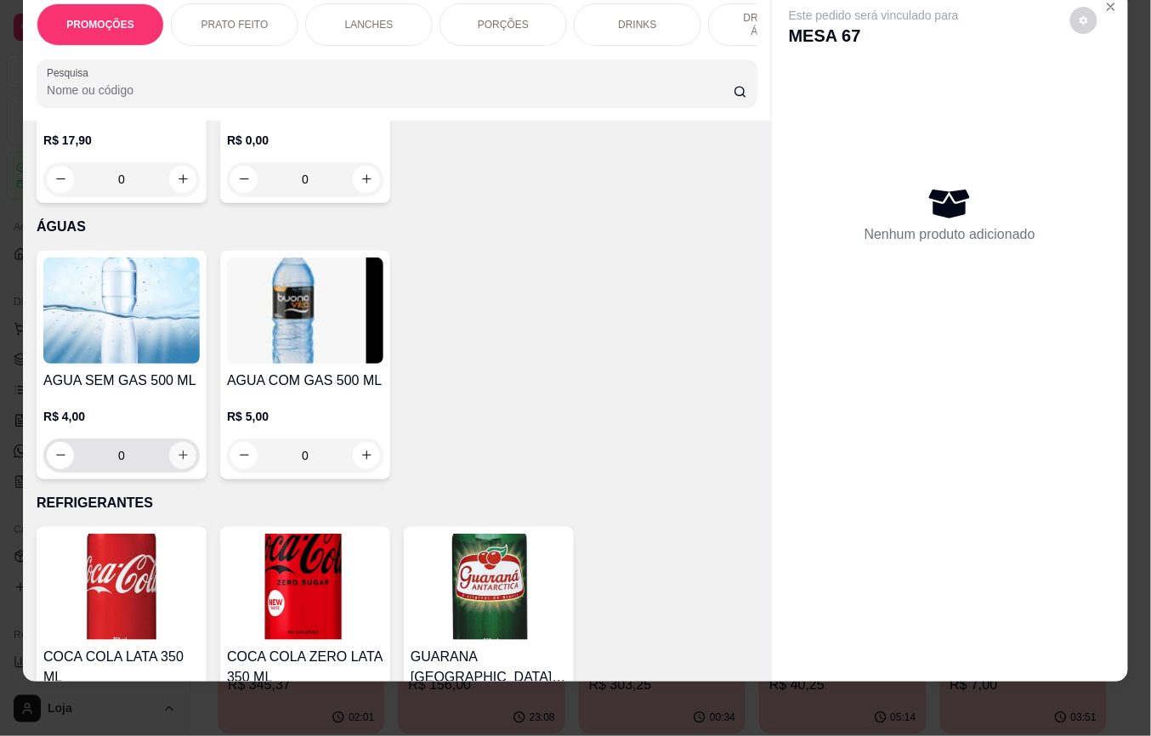
click at [177, 449] on icon "increase-product-quantity" at bounding box center [183, 455] width 13 height 13
type input "2"
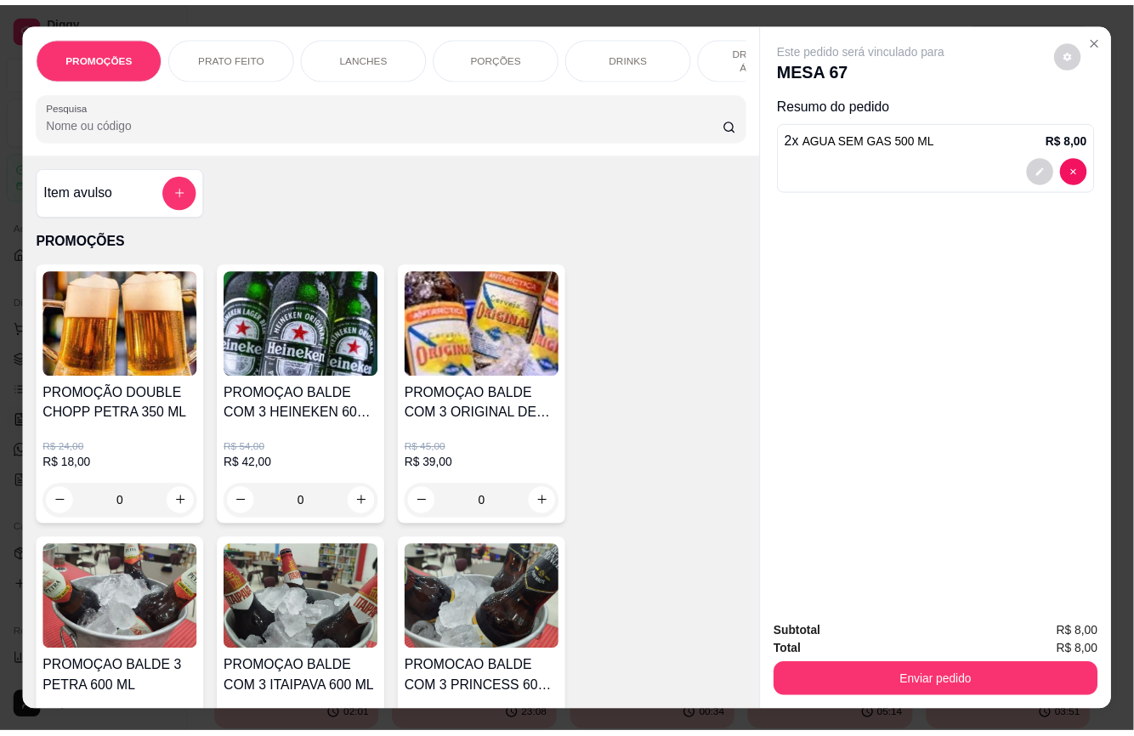
scroll to position [5101, 0]
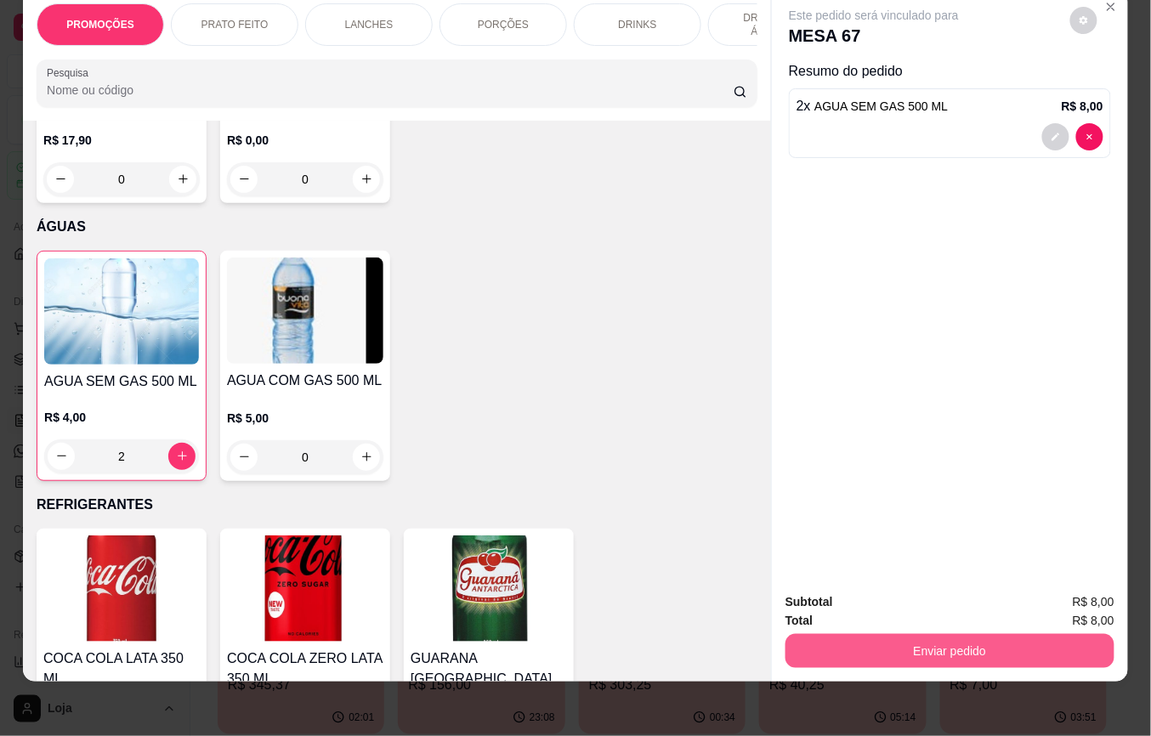
click at [889, 634] on button "Enviar pedido" at bounding box center [950, 651] width 329 height 34
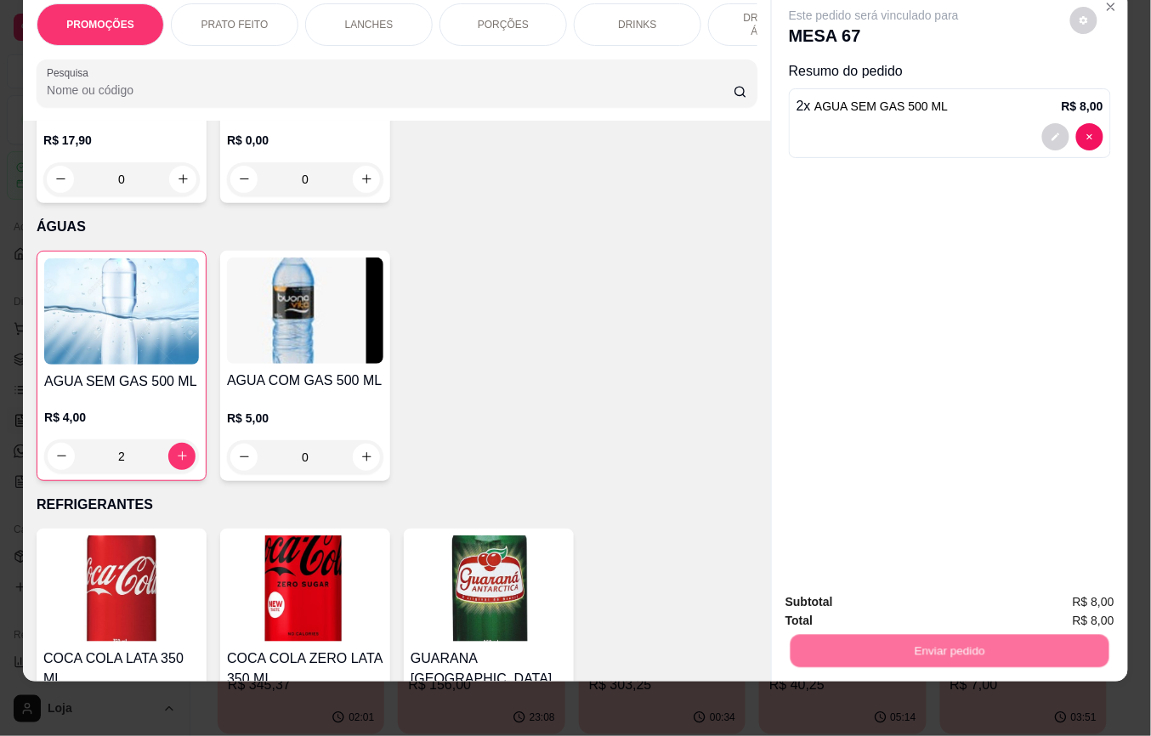
click at [852, 599] on button "Não registrar e enviar pedido" at bounding box center [892, 593] width 177 height 32
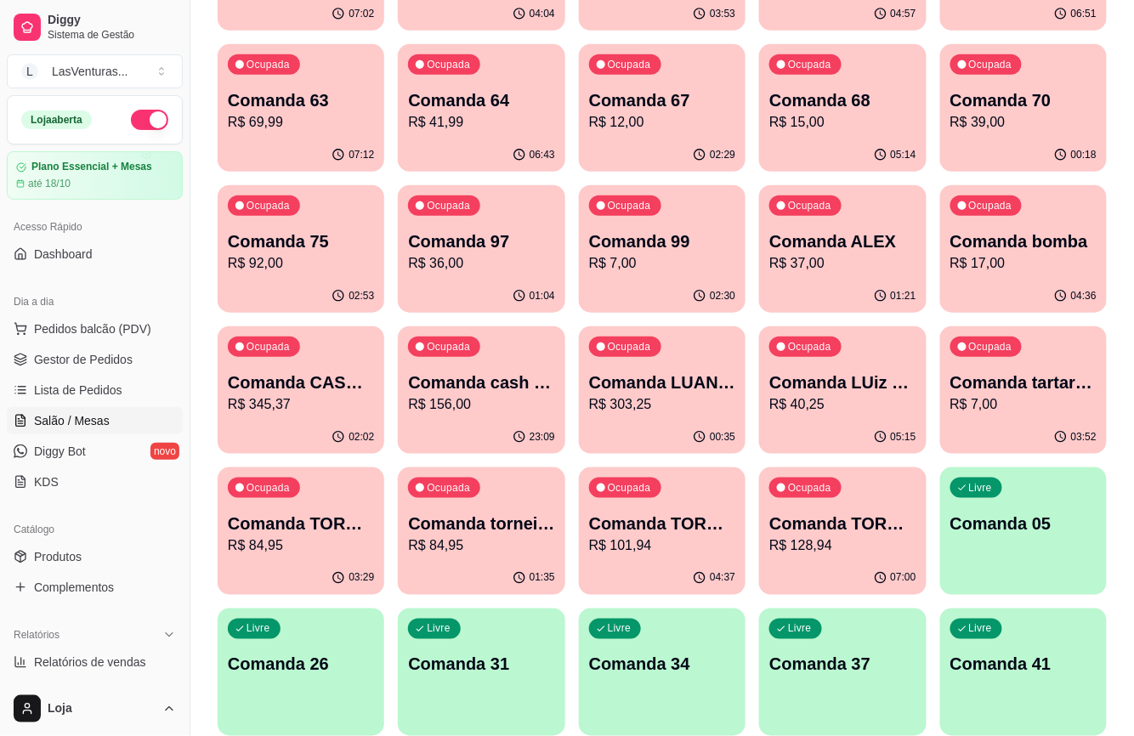
scroll to position [340, 0]
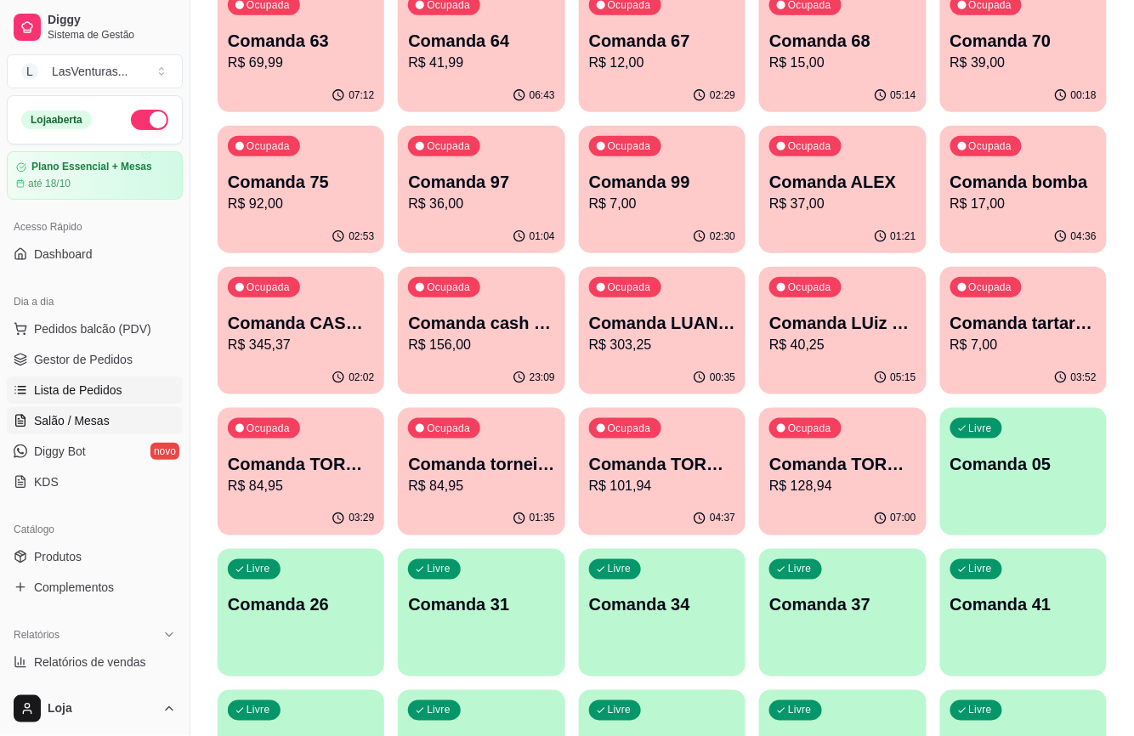
click at [113, 392] on span "Lista de Pedidos" at bounding box center [78, 390] width 88 height 17
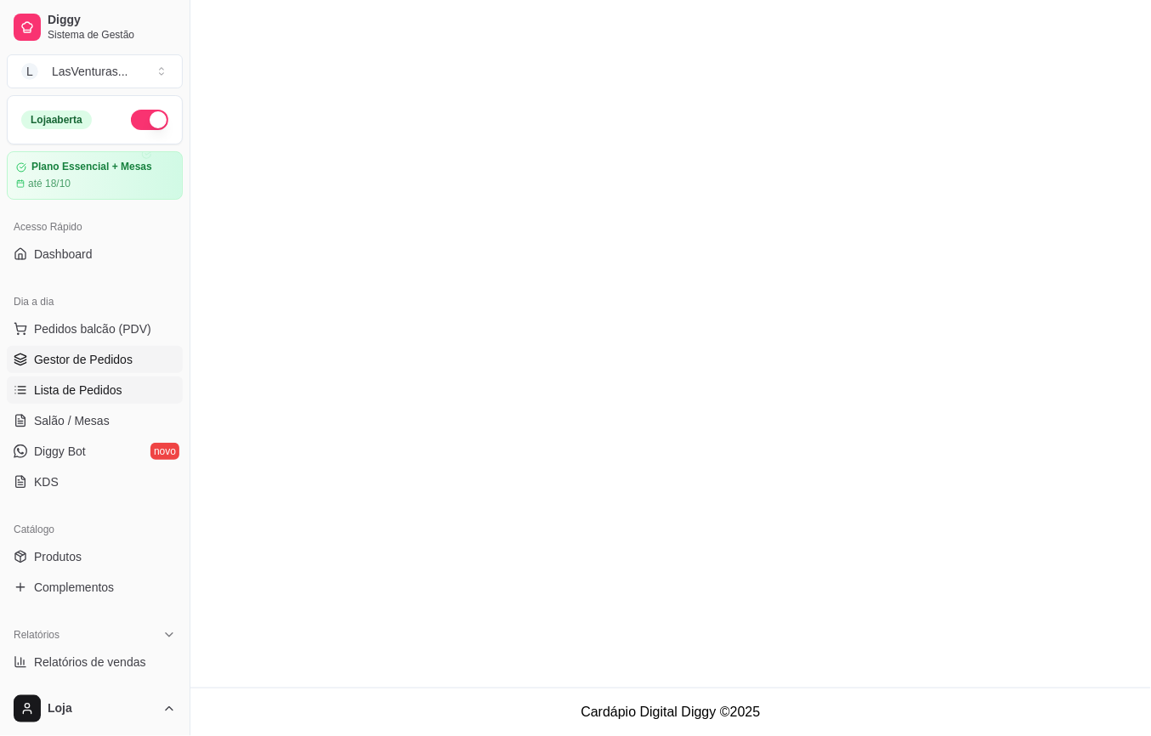
click at [113, 367] on span "Gestor de Pedidos" at bounding box center [83, 359] width 99 height 17
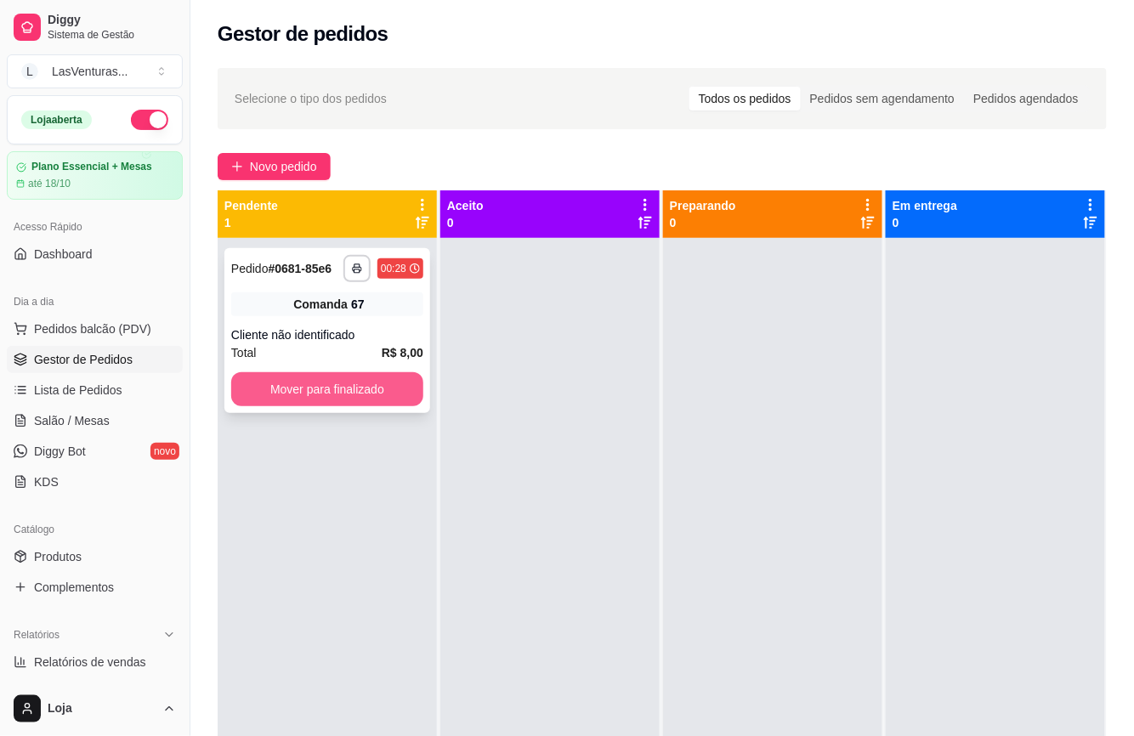
click at [396, 389] on button "Mover para finalizado" at bounding box center [327, 389] width 192 height 34
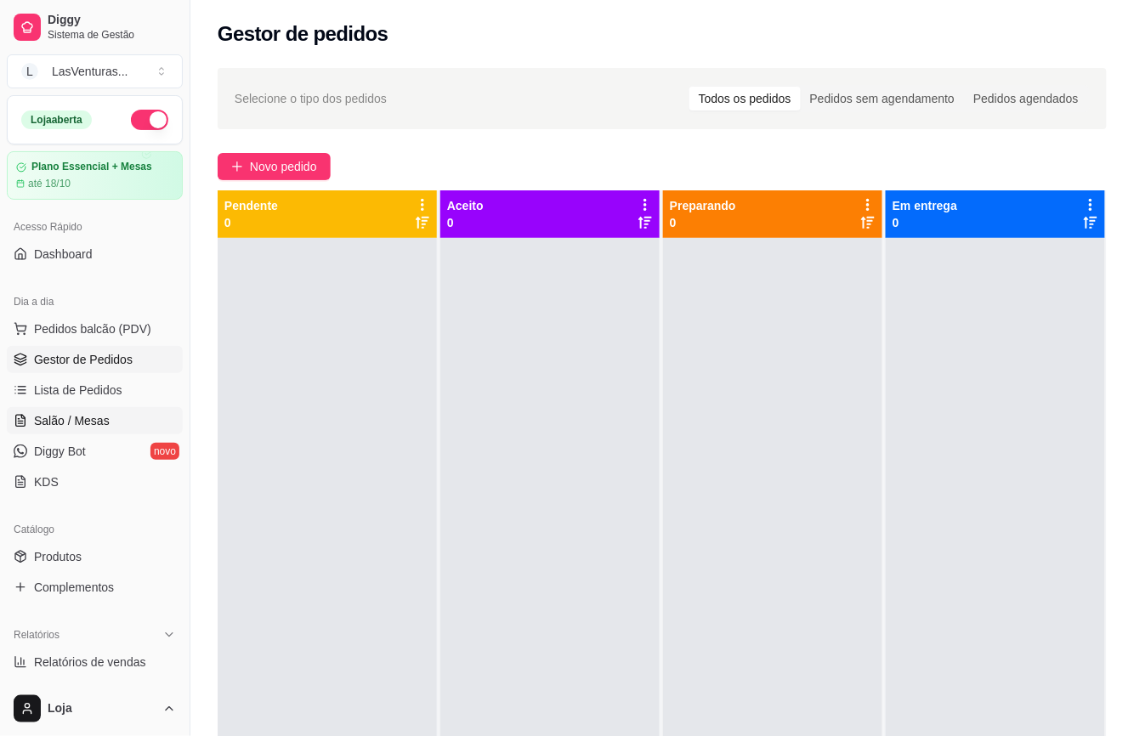
click at [89, 420] on span "Salão / Mesas" at bounding box center [72, 420] width 76 height 17
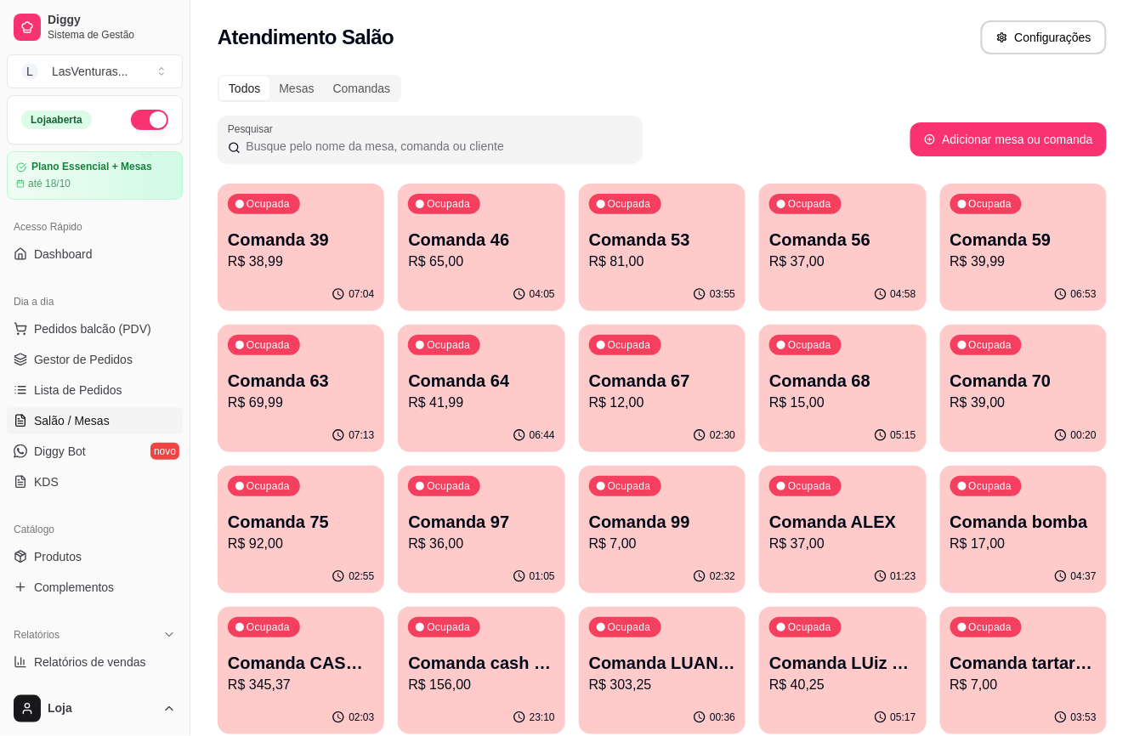
click at [716, 422] on div "02:30" at bounding box center [662, 435] width 167 height 33
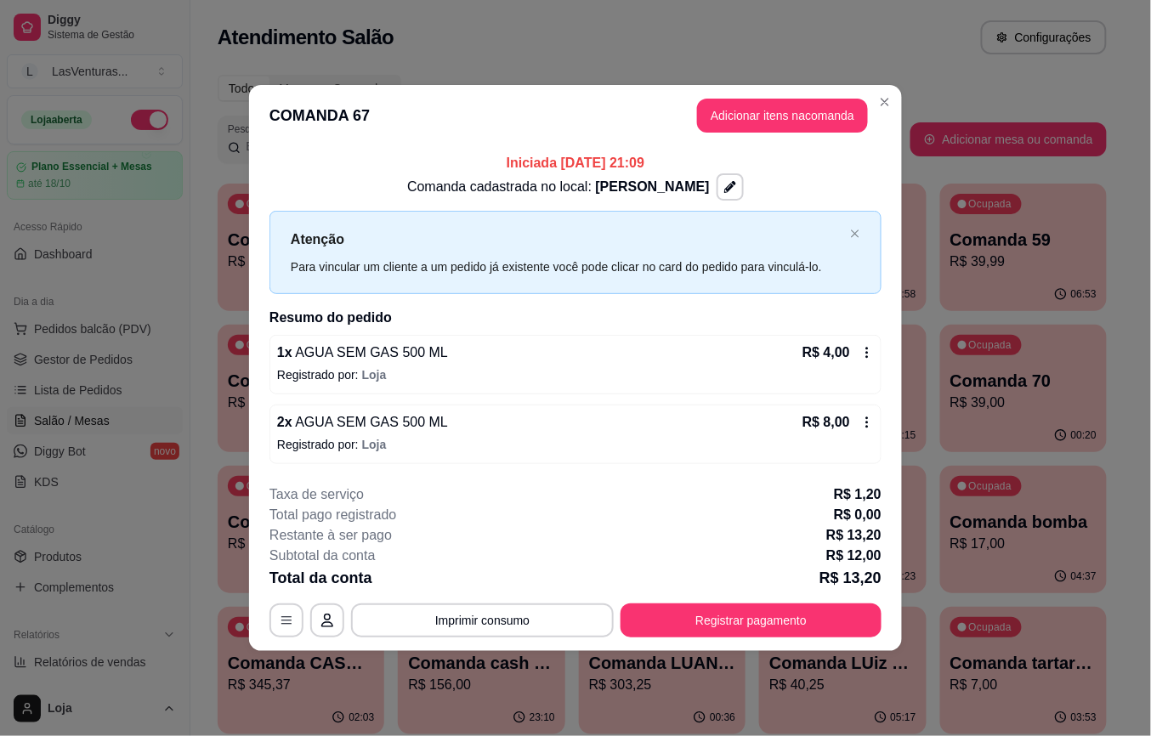
click at [859, 416] on div "R$ 8,00" at bounding box center [838, 422] width 71 height 20
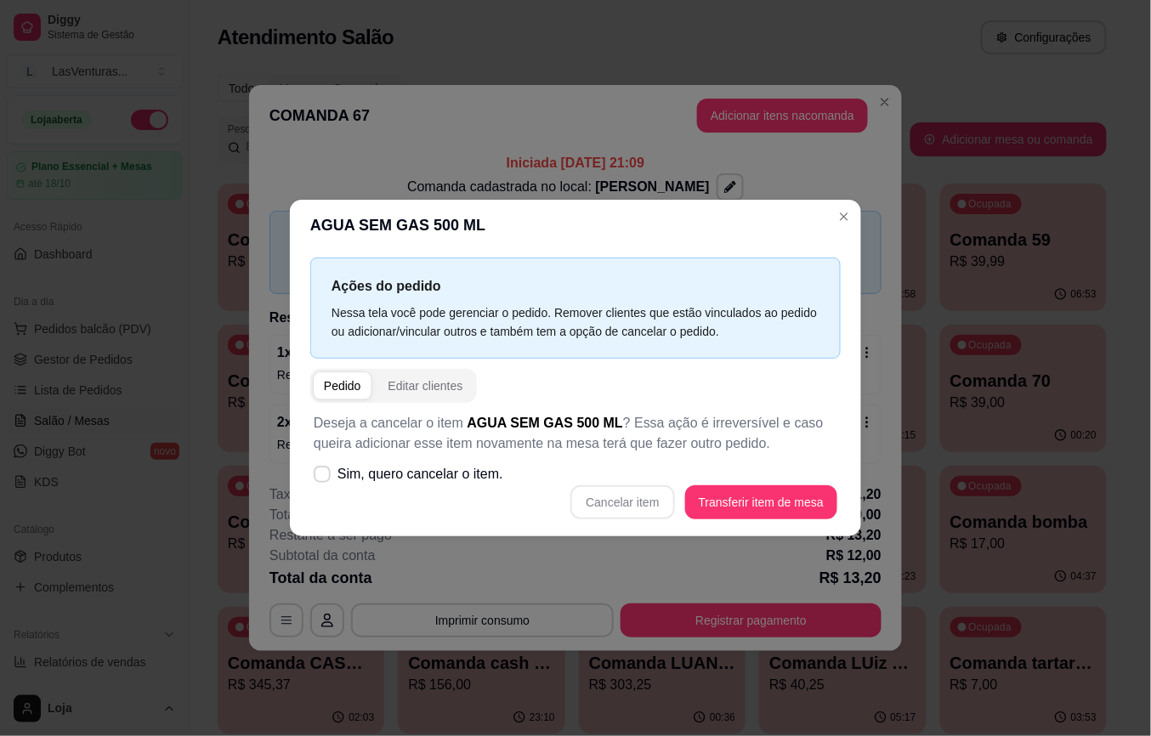
click at [474, 495] on div "Cancelar item Transferir item de mesa" at bounding box center [576, 502] width 524 height 34
click at [485, 480] on span "Sim, quero cancelar o item." at bounding box center [421, 474] width 166 height 20
click at [324, 480] on input "Sim, quero cancelar o item." at bounding box center [318, 483] width 11 height 11
checkbox input "true"
click at [630, 508] on button "Cancelar item" at bounding box center [622, 502] width 101 height 33
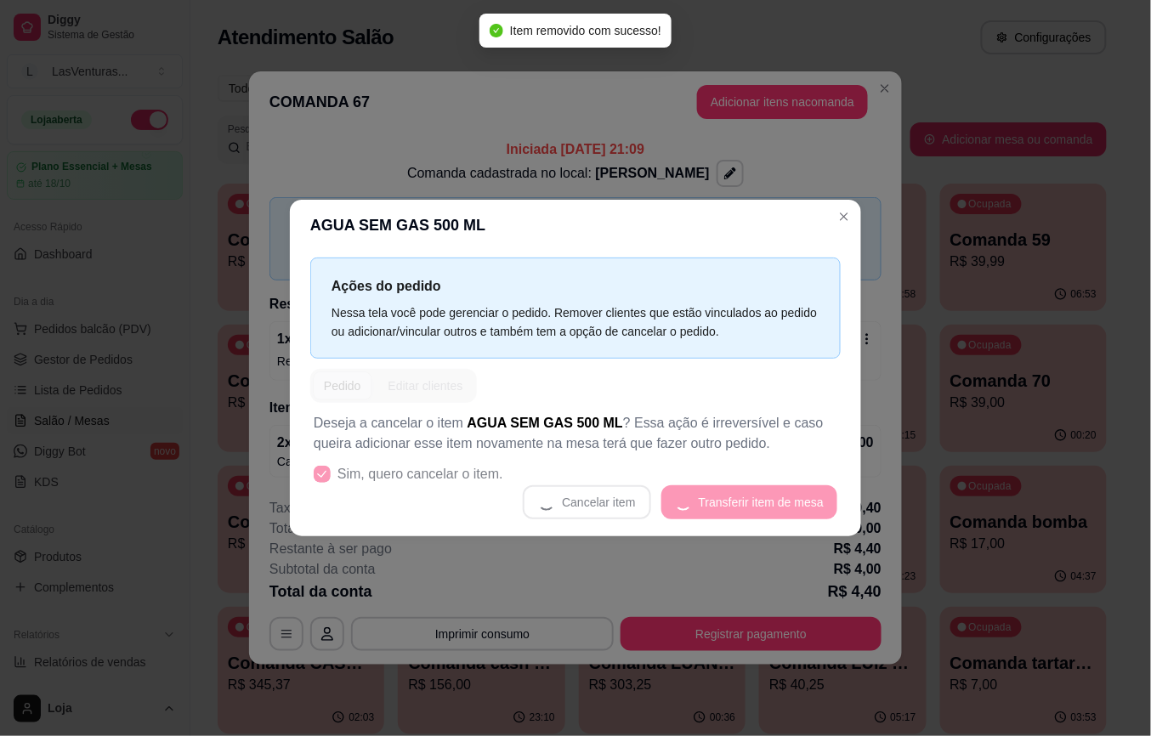
click at [722, 109] on button "Adicionar itens na comanda" at bounding box center [782, 102] width 171 height 34
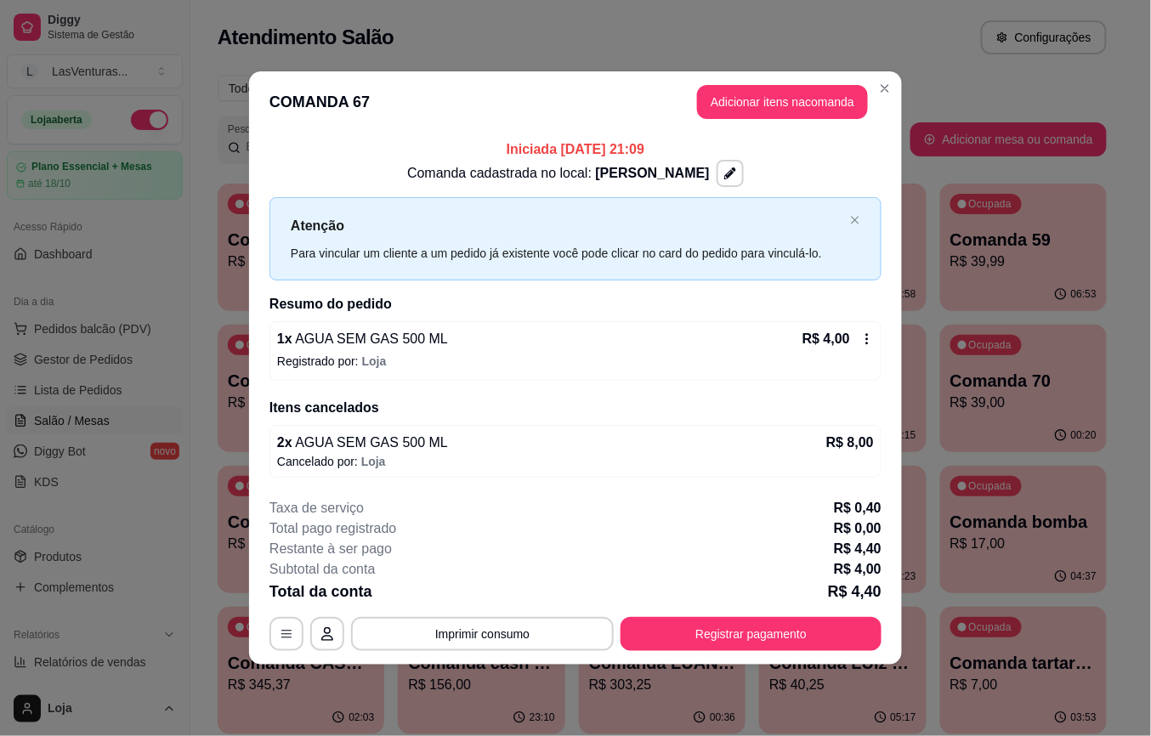
click at [721, 103] on div "Pesquisa" at bounding box center [397, 116] width 721 height 48
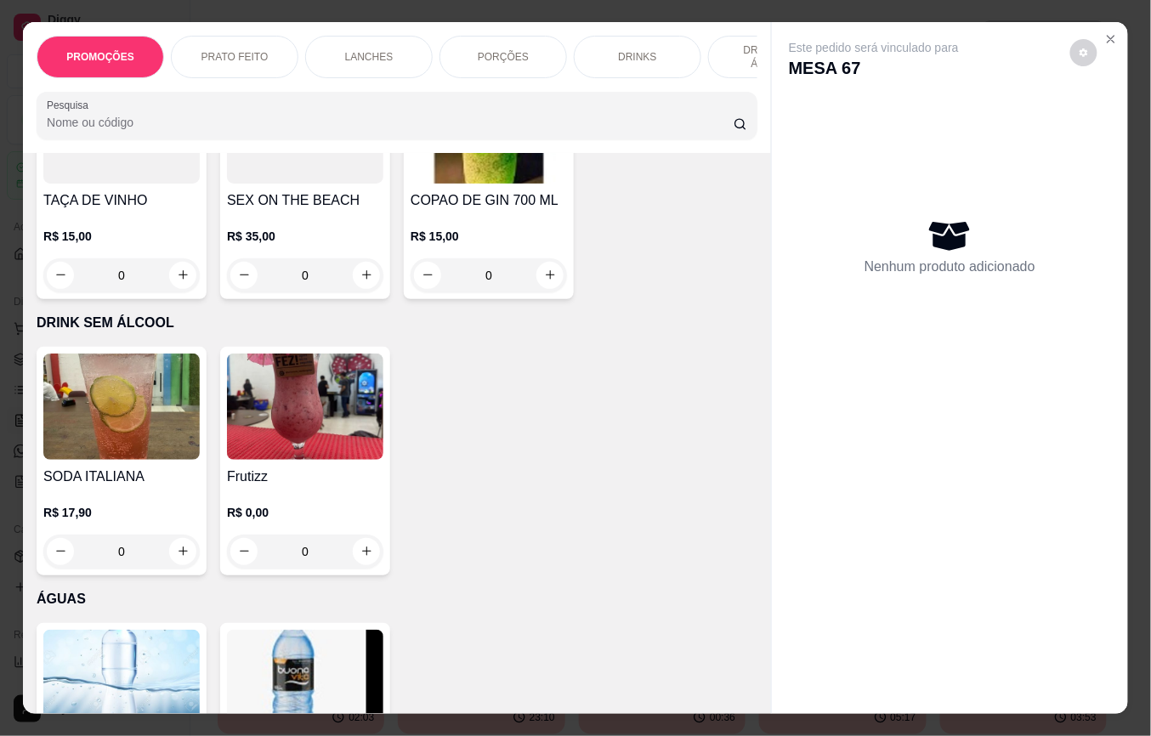
scroll to position [5214, 0]
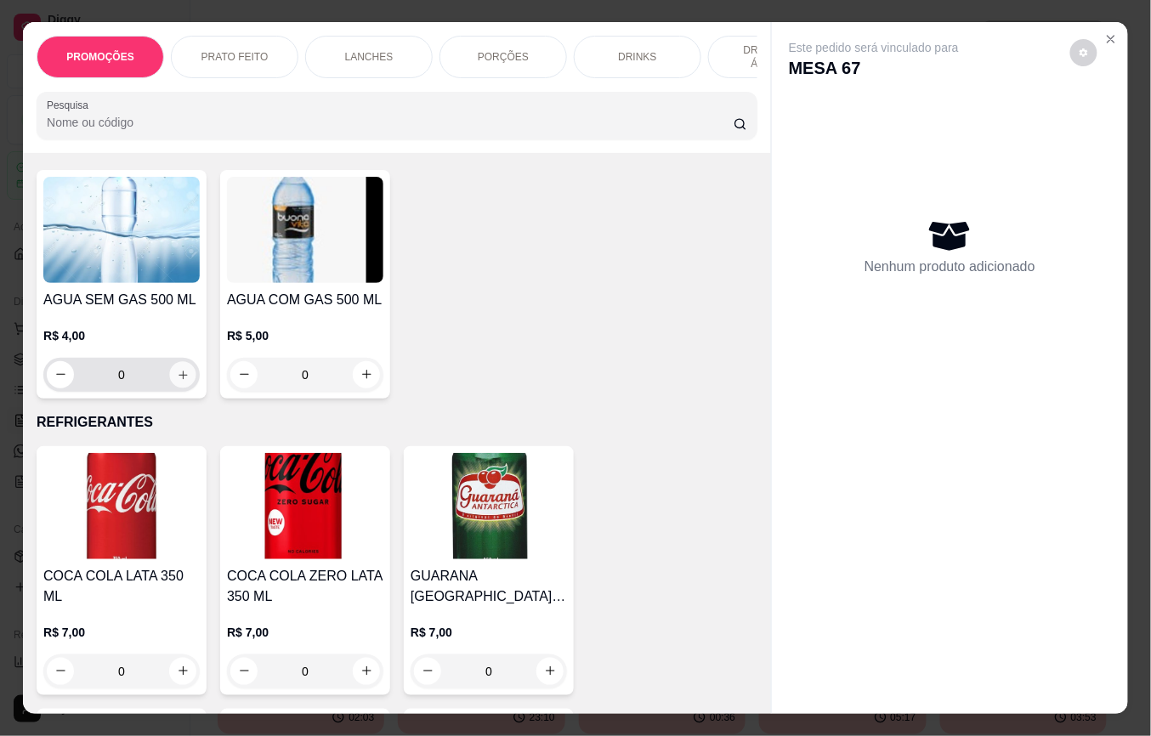
click at [179, 371] on icon "increase-product-quantity" at bounding box center [183, 375] width 9 height 9
type input "2"
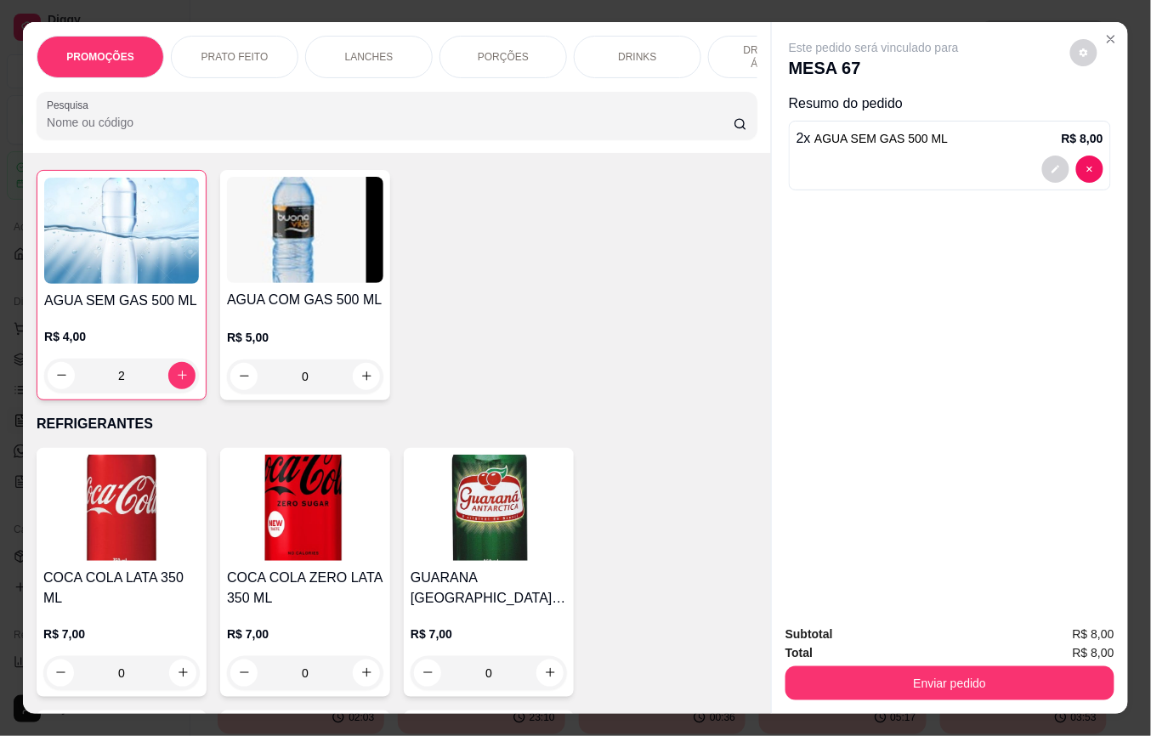
scroll to position [5215, 0]
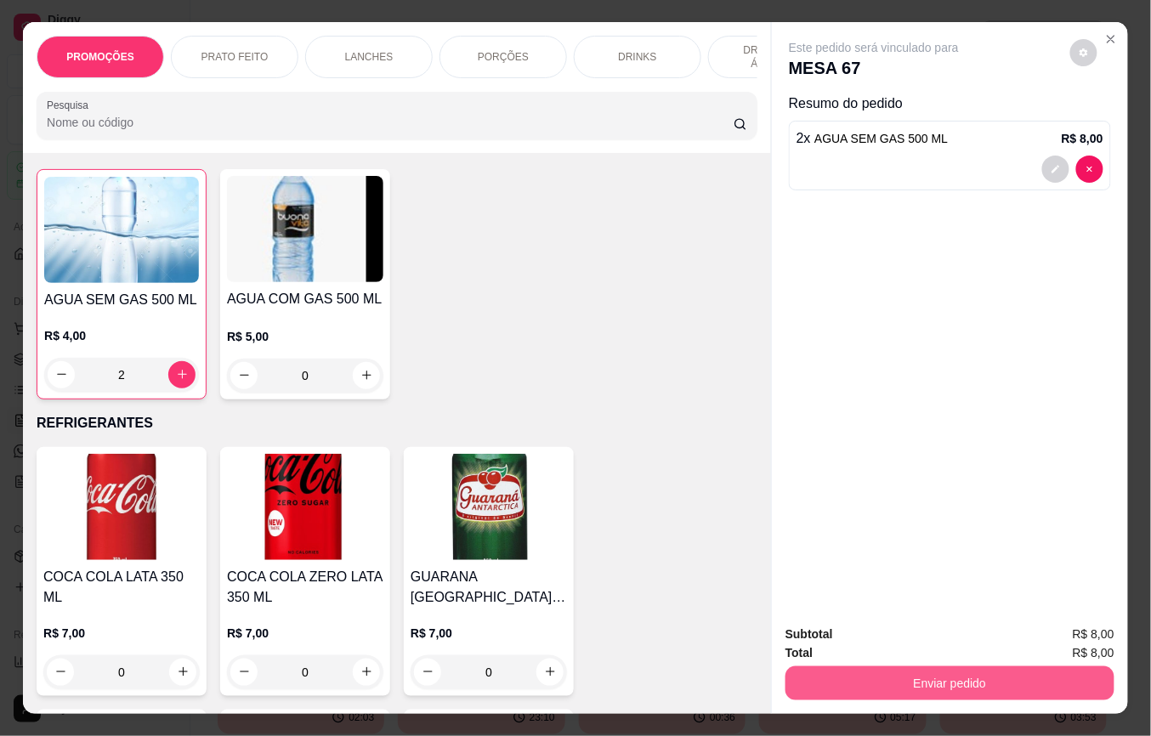
click at [827, 667] on button "Enviar pedido" at bounding box center [950, 684] width 329 height 34
click at [831, 633] on button "Não registrar e enviar pedido" at bounding box center [892, 634] width 177 height 32
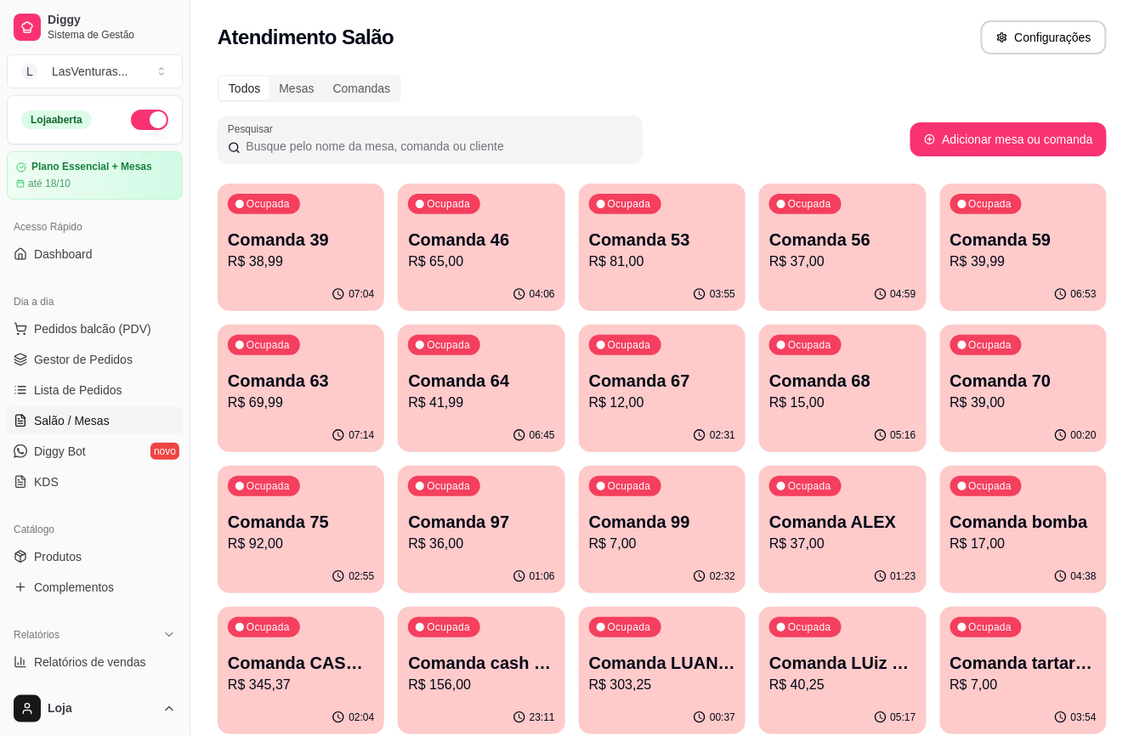
click at [787, 375] on p "Comanda 68" at bounding box center [842, 381] width 146 height 24
click at [684, 396] on p "R$ 12,00" at bounding box center [662, 403] width 142 height 20
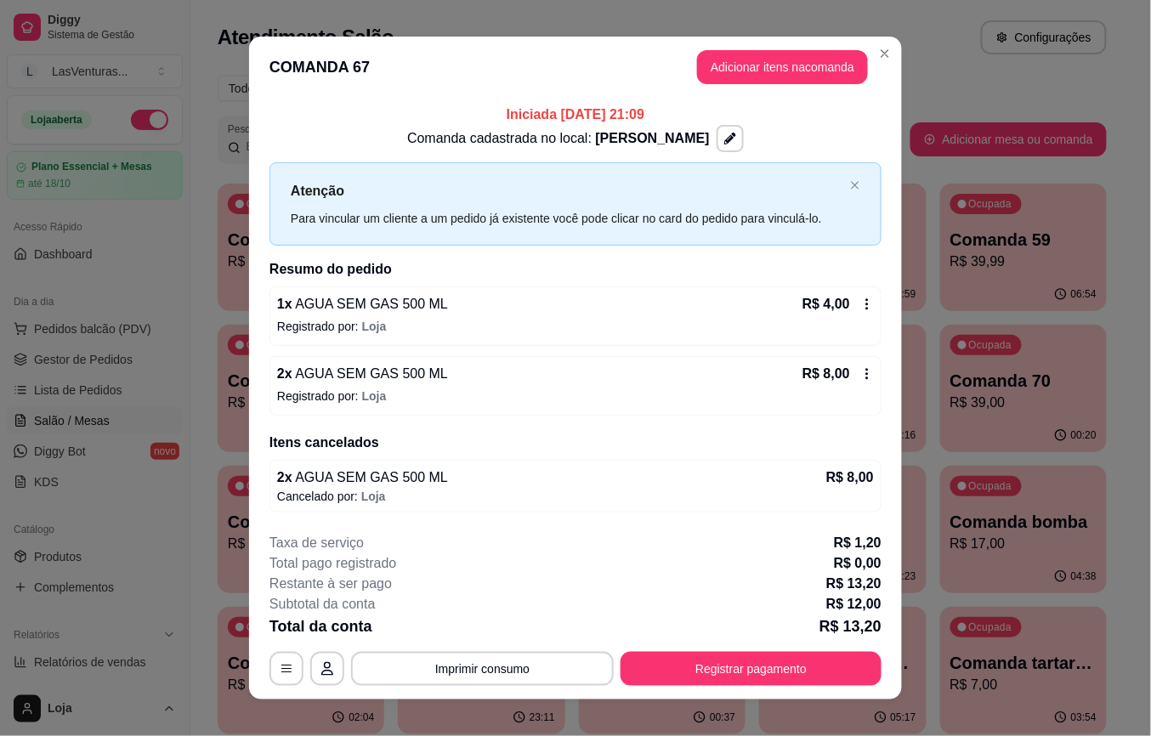
click at [776, 372] on div "2 x AGUA SEM GAS 500 ML R$ 8,00" at bounding box center [575, 374] width 597 height 20
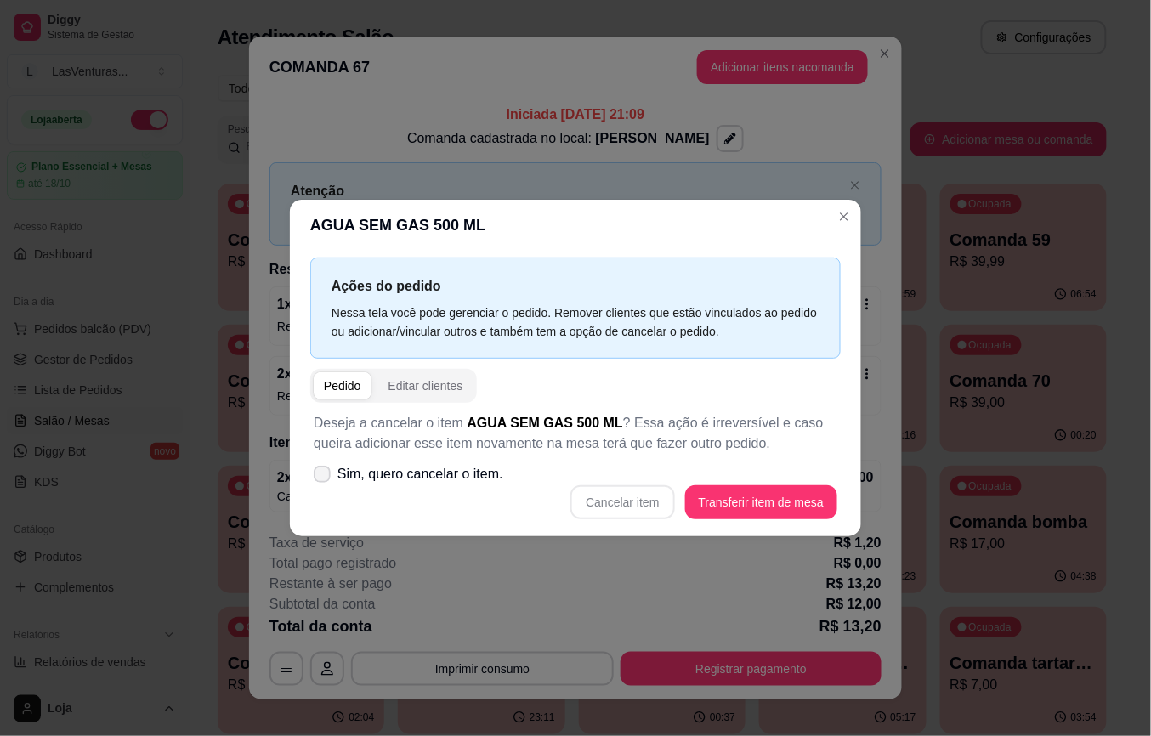
click at [478, 474] on span "Sim, quero cancelar o item." at bounding box center [421, 474] width 166 height 20
click at [324, 478] on input "Sim, quero cancelar o item." at bounding box center [318, 483] width 11 height 11
checkbox input "true"
click at [648, 498] on button "Cancelar item" at bounding box center [622, 502] width 104 height 34
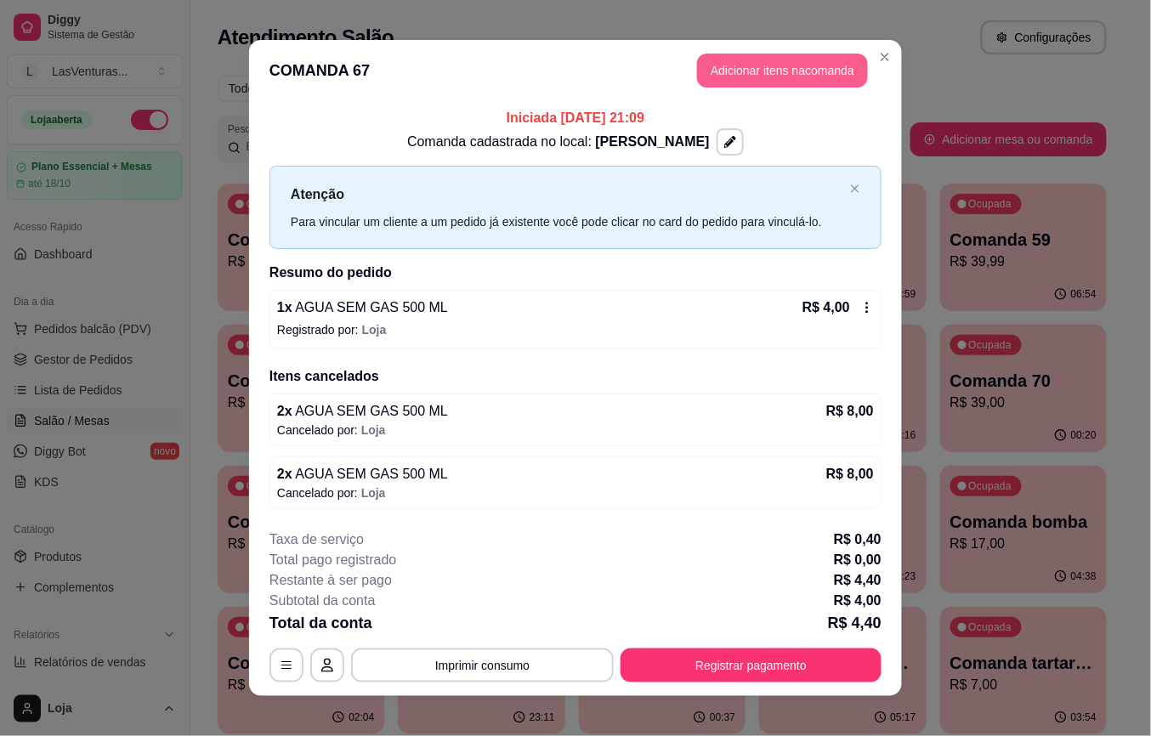
click at [706, 55] on header "COMANDA 67 Adicionar itens na comanda" at bounding box center [575, 70] width 653 height 61
click at [704, 65] on button "Adicionar itens na comanda" at bounding box center [783, 70] width 166 height 33
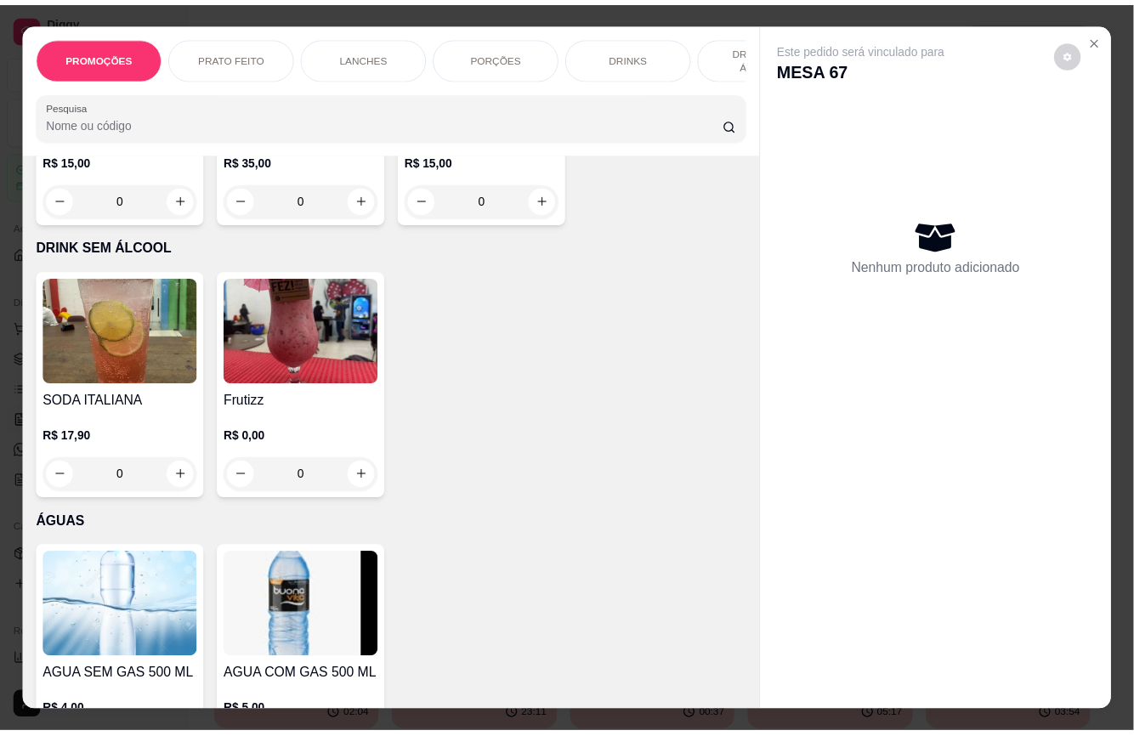
scroll to position [4987, 0]
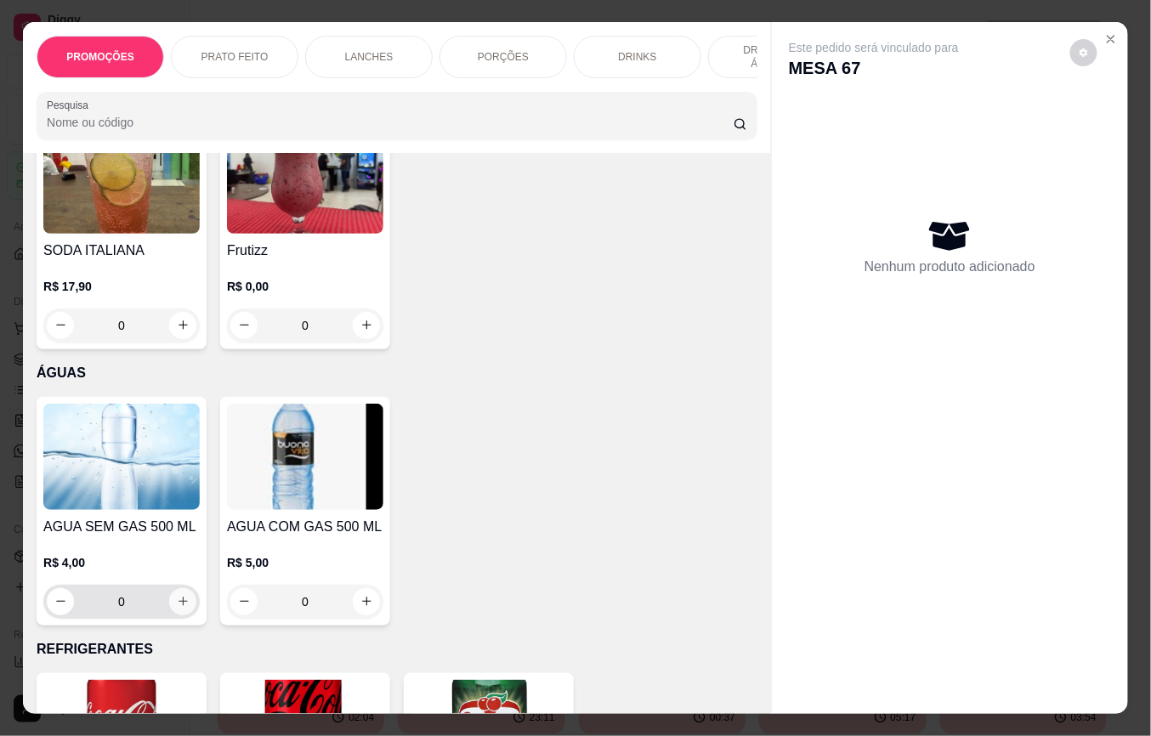
click at [174, 588] on button "increase-product-quantity" at bounding box center [182, 601] width 27 height 27
type input "1"
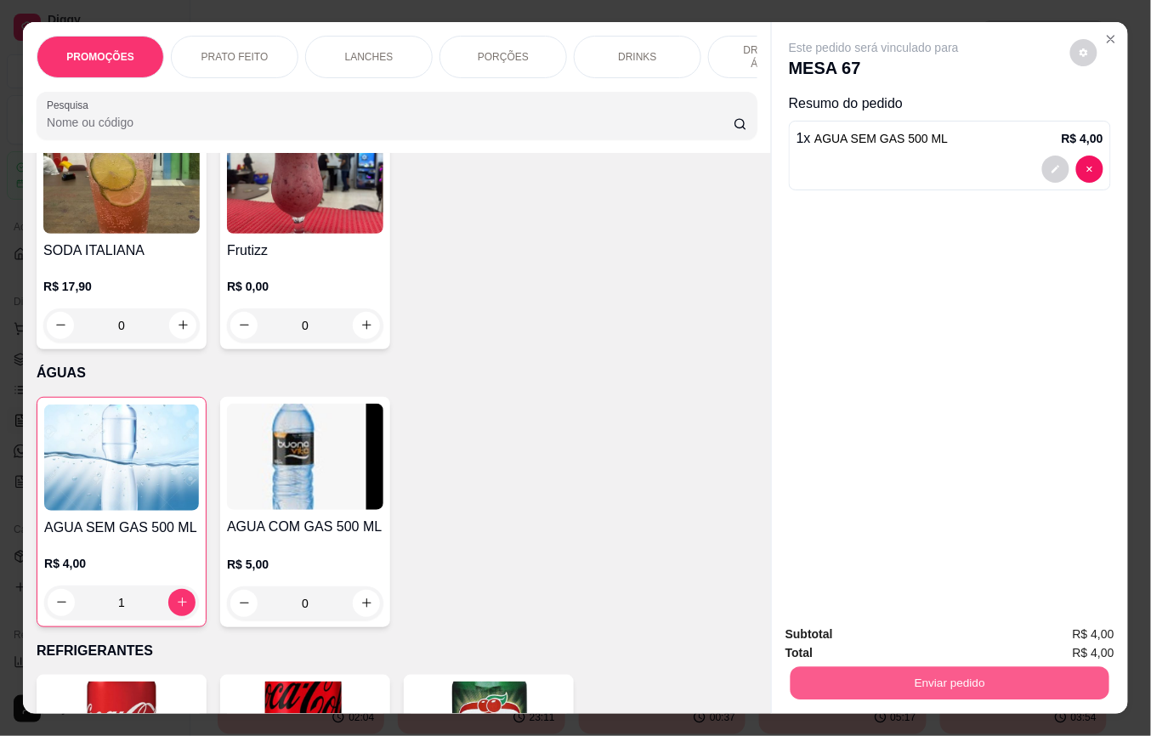
click at [831, 672] on button "Enviar pedido" at bounding box center [950, 683] width 319 height 33
click at [807, 634] on button "Não registrar e enviar pedido" at bounding box center [893, 633] width 172 height 31
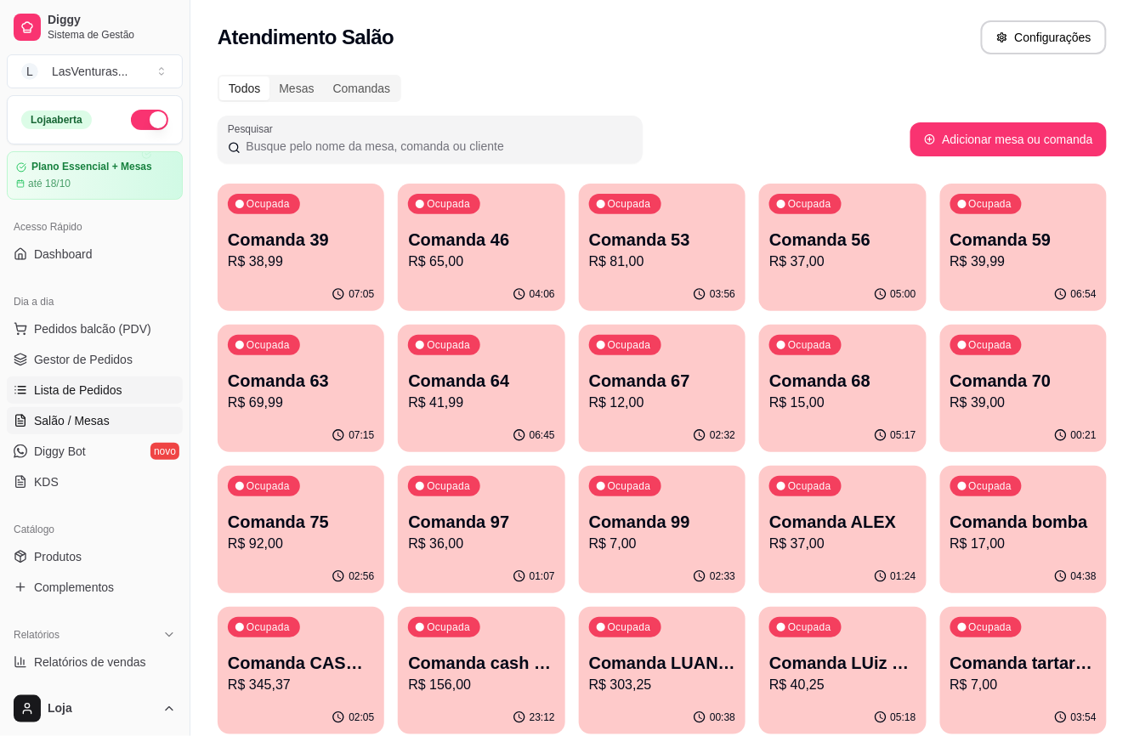
click at [124, 388] on link "Lista de Pedidos" at bounding box center [95, 390] width 176 height 27
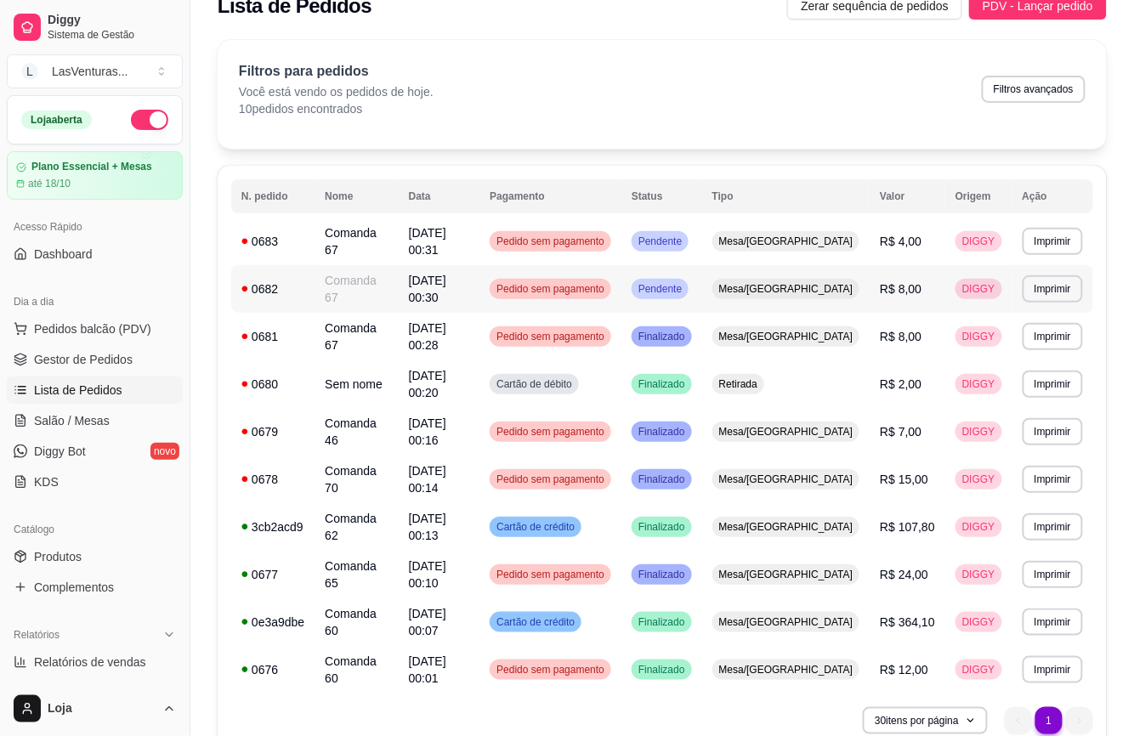
scroll to position [41, 0]
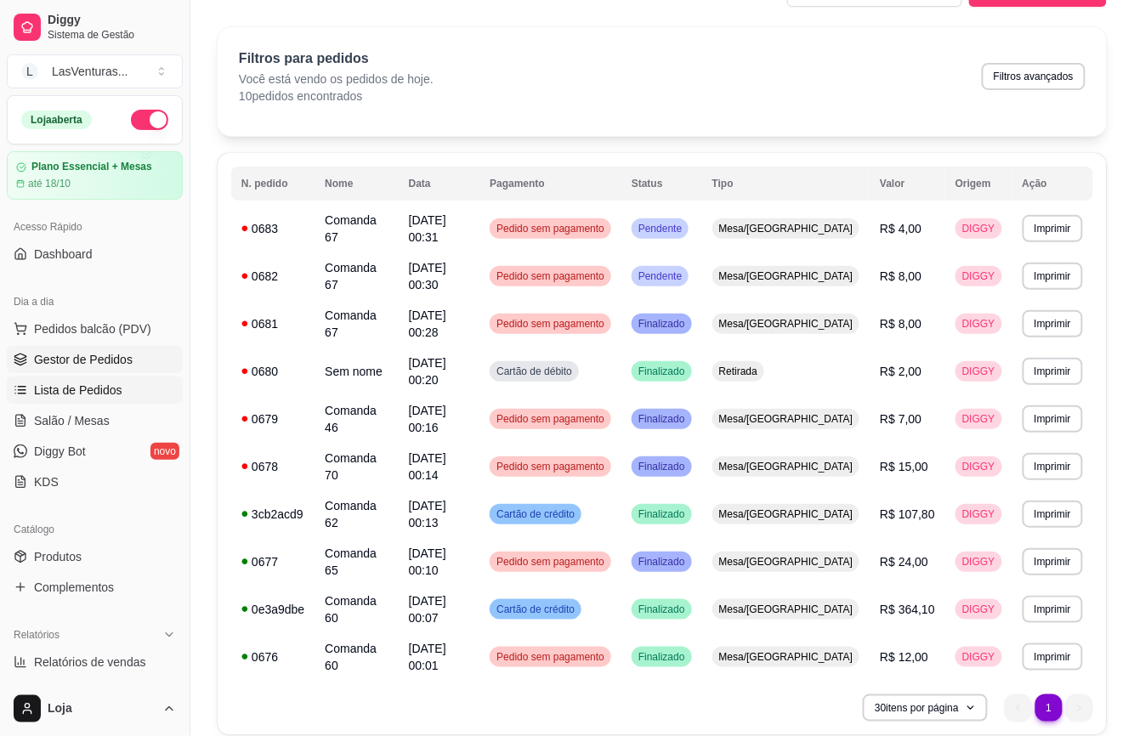
click at [45, 365] on span "Gestor de Pedidos" at bounding box center [83, 359] width 99 height 17
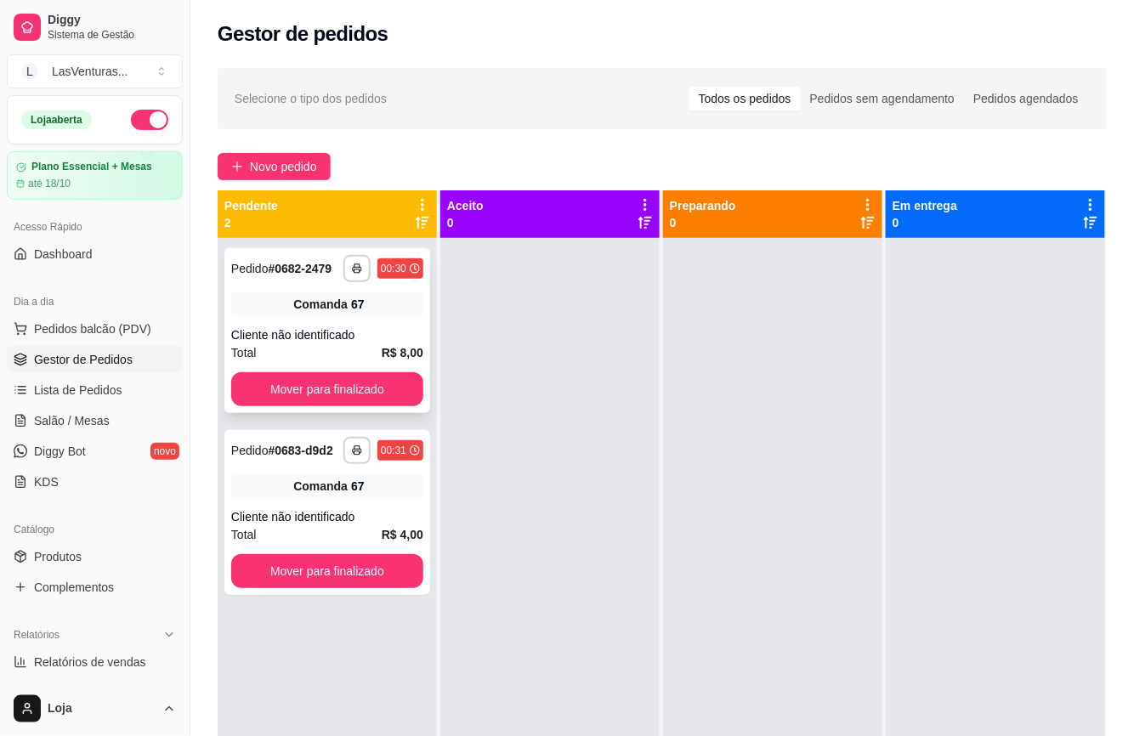
click at [367, 352] on div "Total R$ 8,00" at bounding box center [327, 352] width 192 height 19
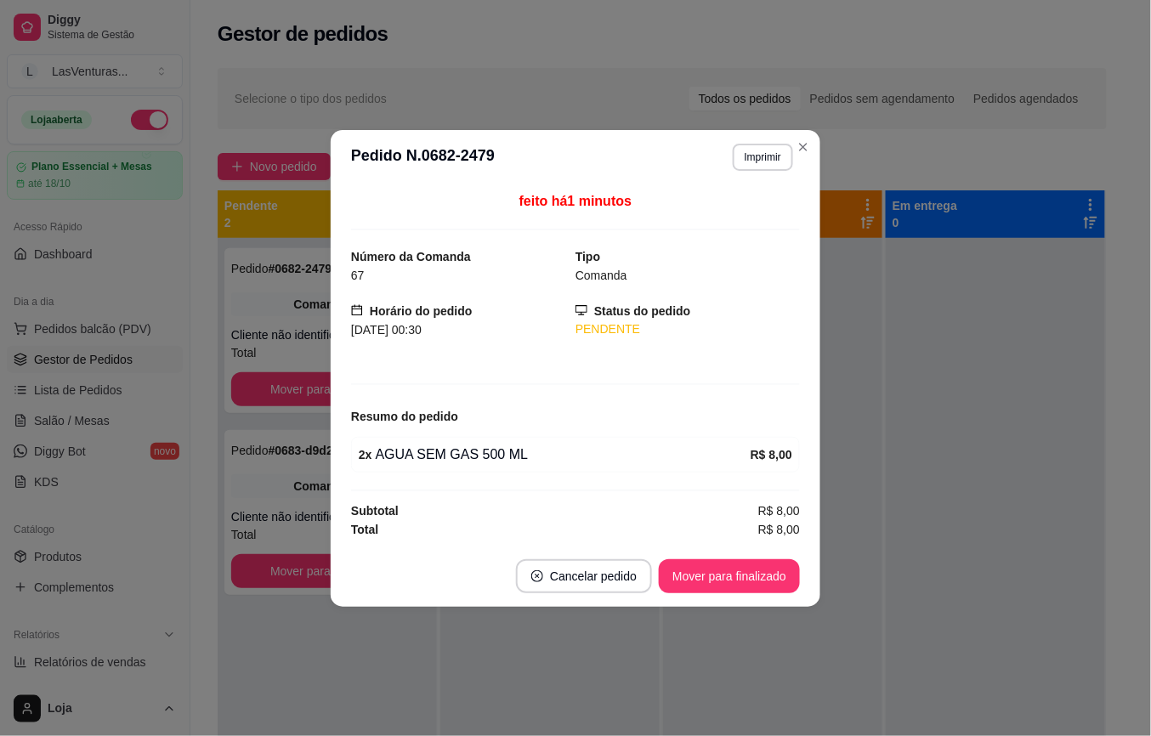
click at [592, 559] on footer "Cancelar pedido Mover para finalizado" at bounding box center [576, 576] width 490 height 61
click at [588, 569] on button "Cancelar pedido" at bounding box center [584, 576] width 136 height 34
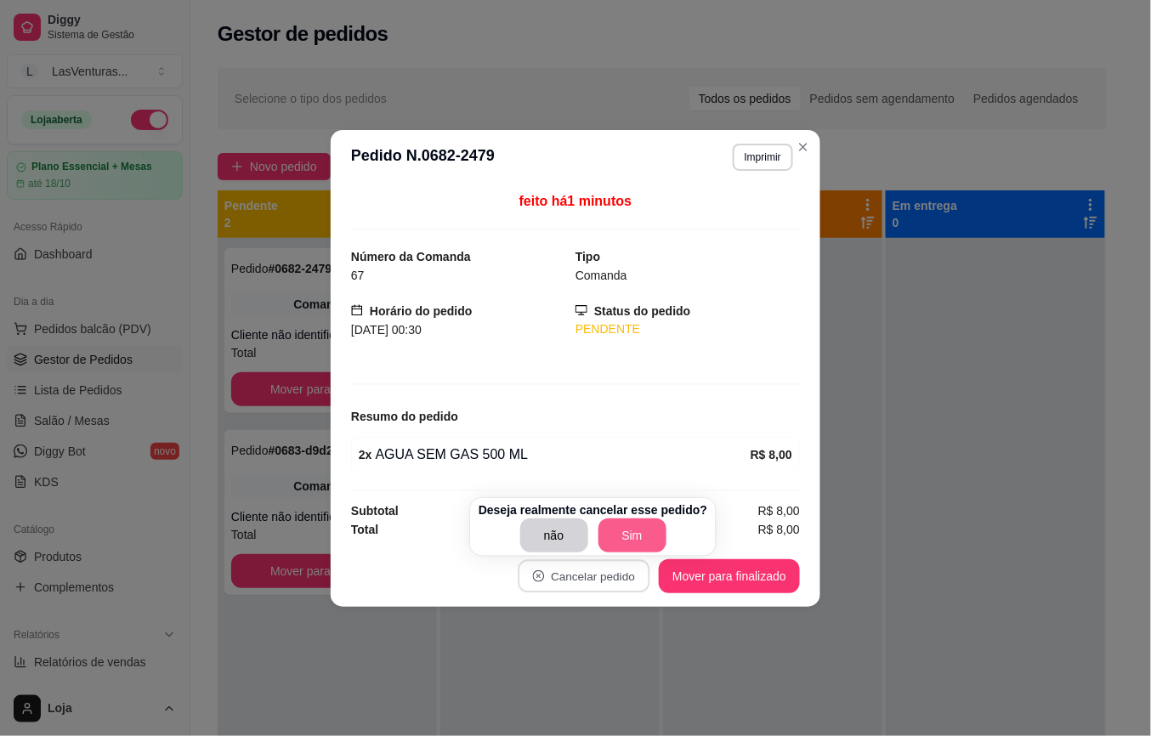
click at [610, 536] on button "Sim" at bounding box center [633, 536] width 68 height 34
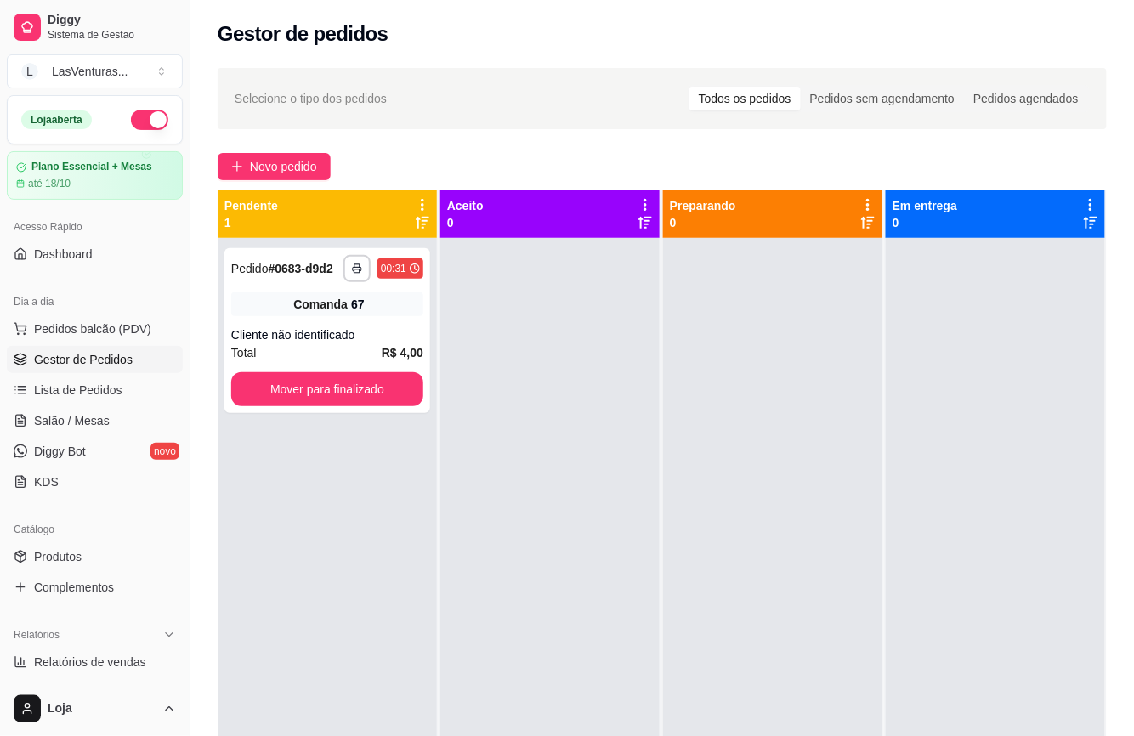
drag, startPoint x: 369, startPoint y: 398, endPoint x: 290, endPoint y: 436, distance: 87.8
click at [290, 436] on div "**********" at bounding box center [327, 606] width 219 height 736
click at [290, 389] on button "Mover para finalizado" at bounding box center [327, 389] width 192 height 34
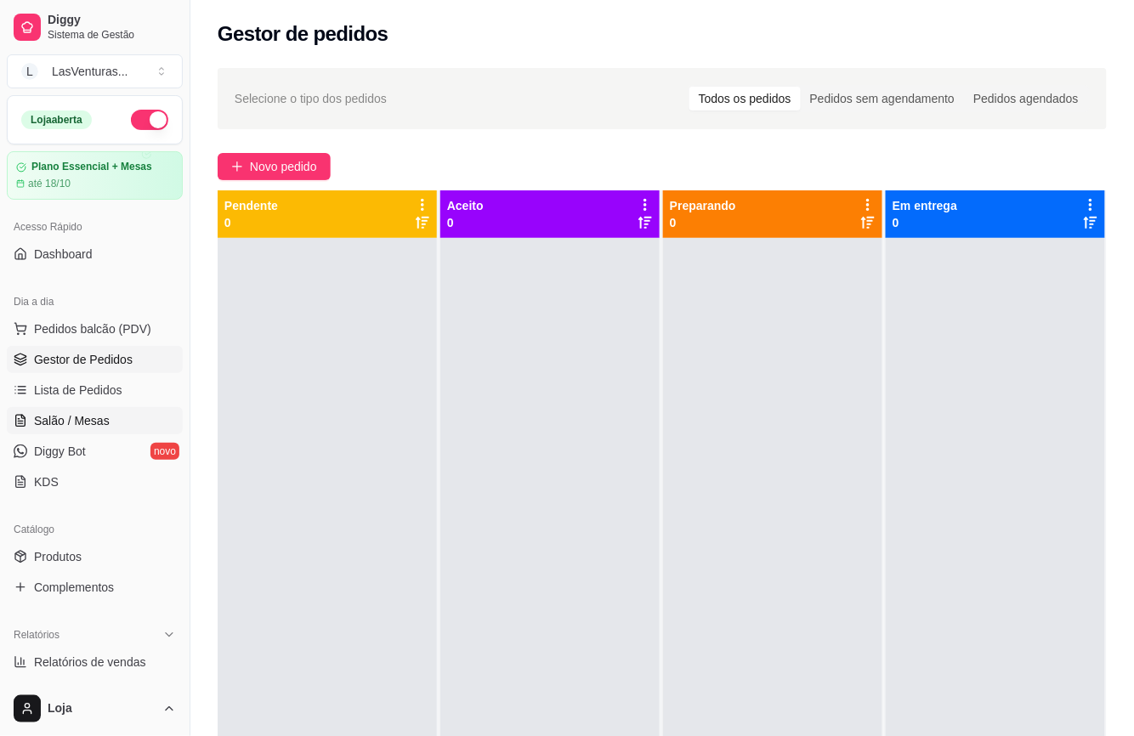
click at [143, 423] on link "Salão / Mesas" at bounding box center [95, 420] width 176 height 27
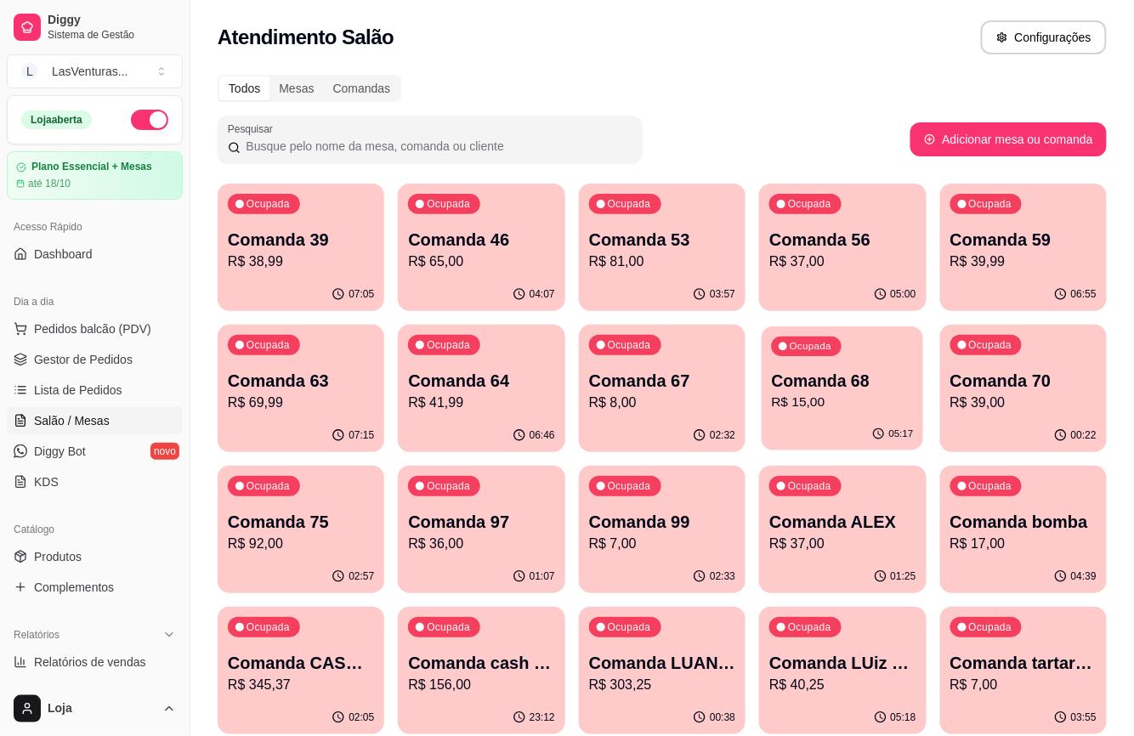
click at [810, 393] on p "R$ 15,00" at bounding box center [843, 403] width 142 height 20
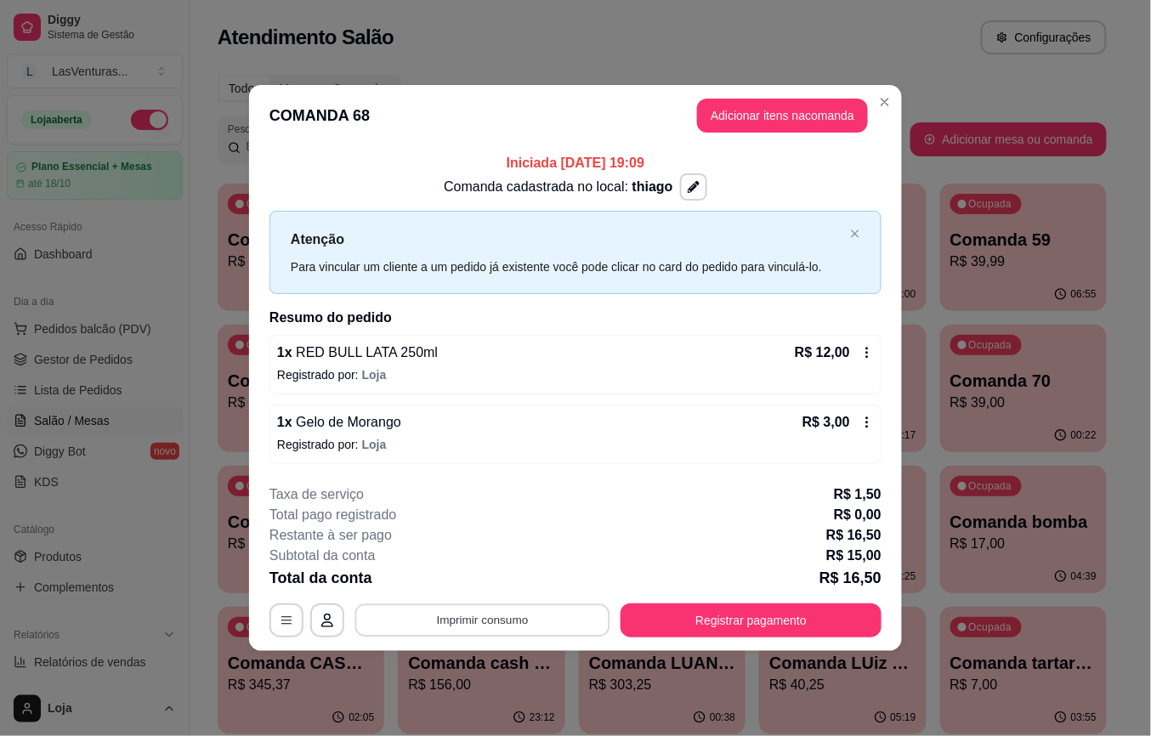
click at [568, 614] on button "Imprimir consumo" at bounding box center [482, 620] width 255 height 33
click at [497, 579] on button "IMPRESSORA" at bounding box center [488, 582] width 123 height 27
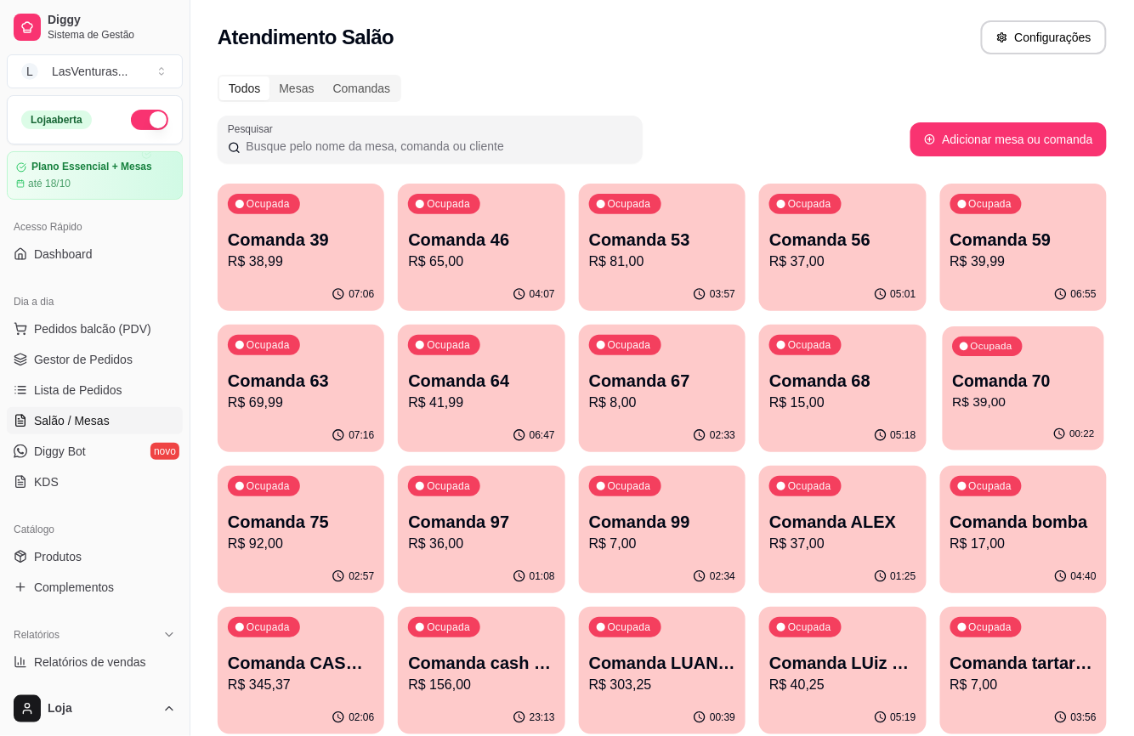
click at [1053, 367] on div "Ocupada Comanda 70 R$ 39,00" at bounding box center [1024, 372] width 162 height 92
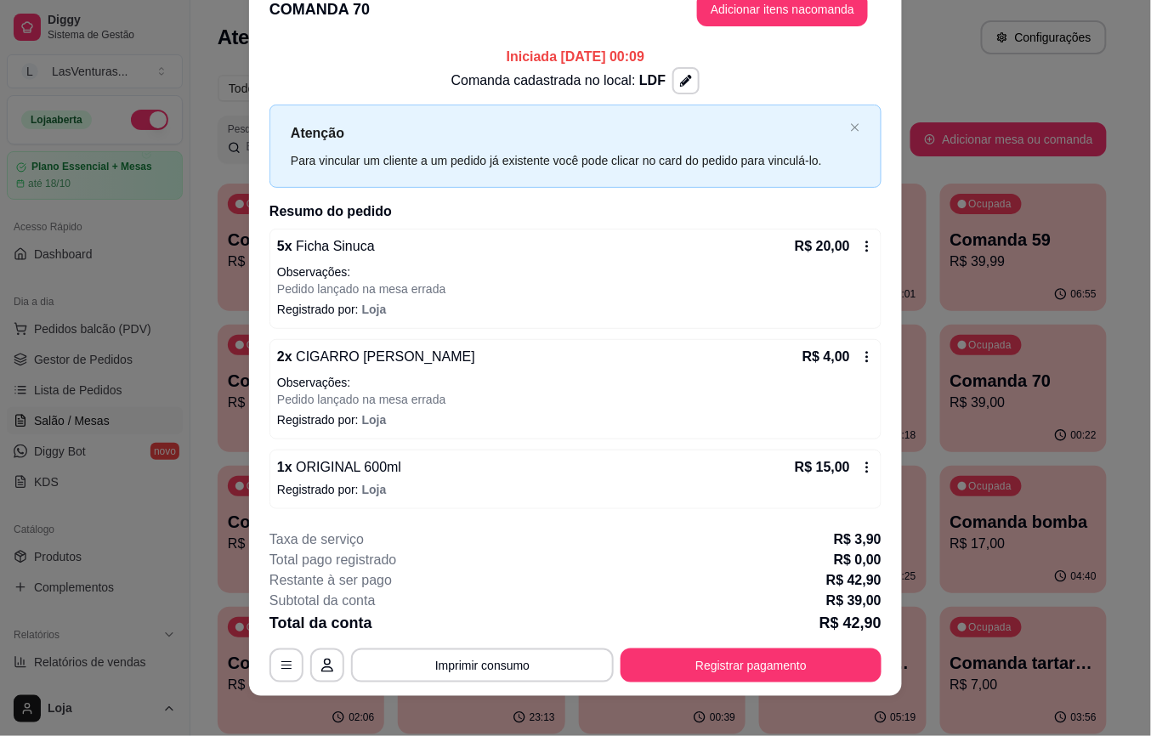
scroll to position [45, 0]
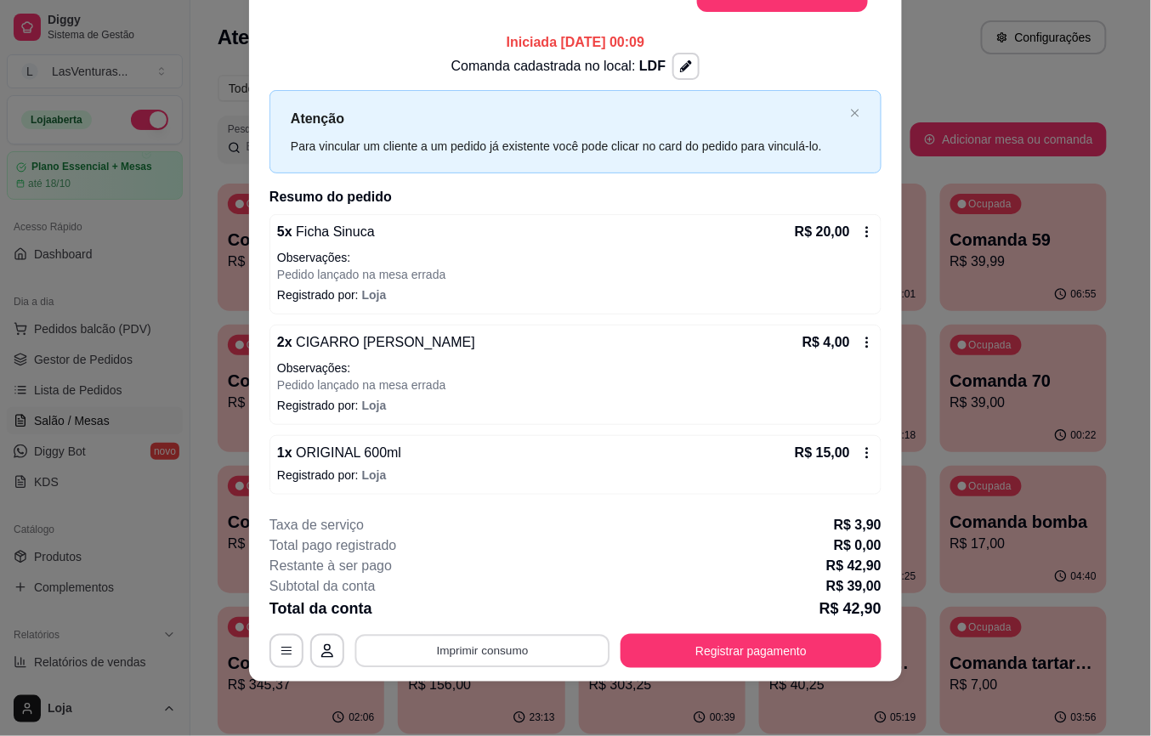
click at [432, 661] on button "Imprimir consumo" at bounding box center [482, 650] width 255 height 33
click at [442, 610] on button "IMPRESSORA" at bounding box center [479, 612] width 123 height 27
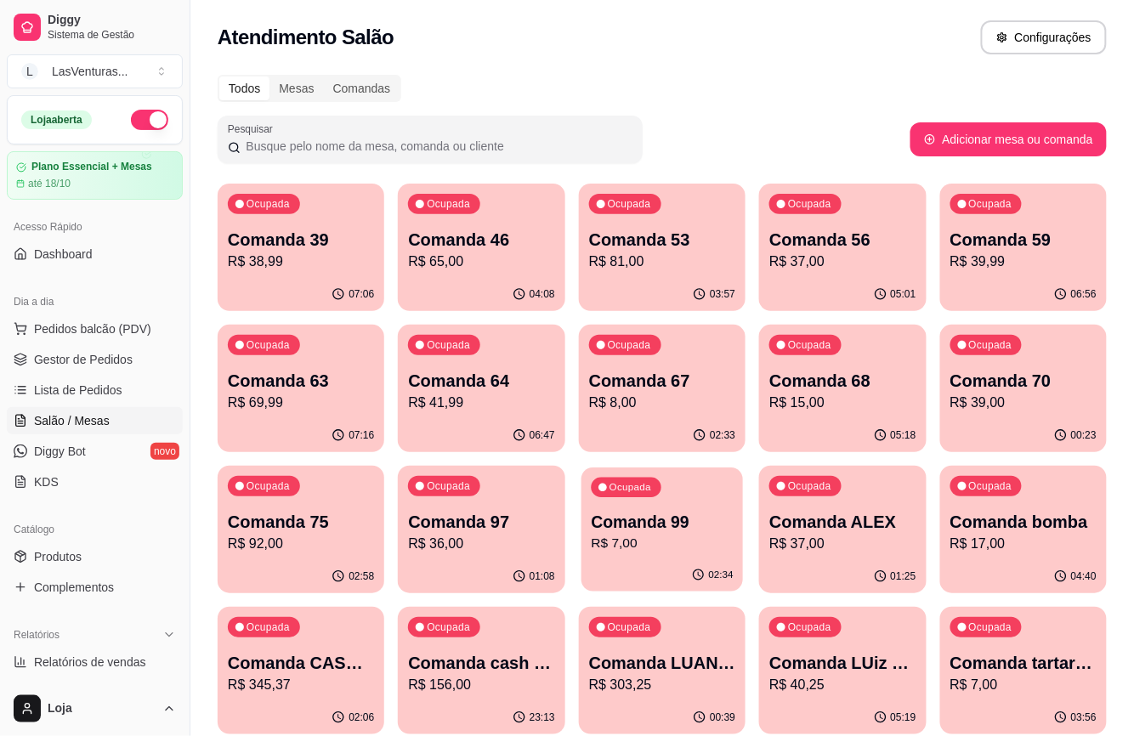
click at [589, 535] on div "Ocupada Comanda 99 R$ 7,00" at bounding box center [663, 514] width 162 height 92
click at [442, 548] on p "R$ 36,00" at bounding box center [481, 544] width 146 height 20
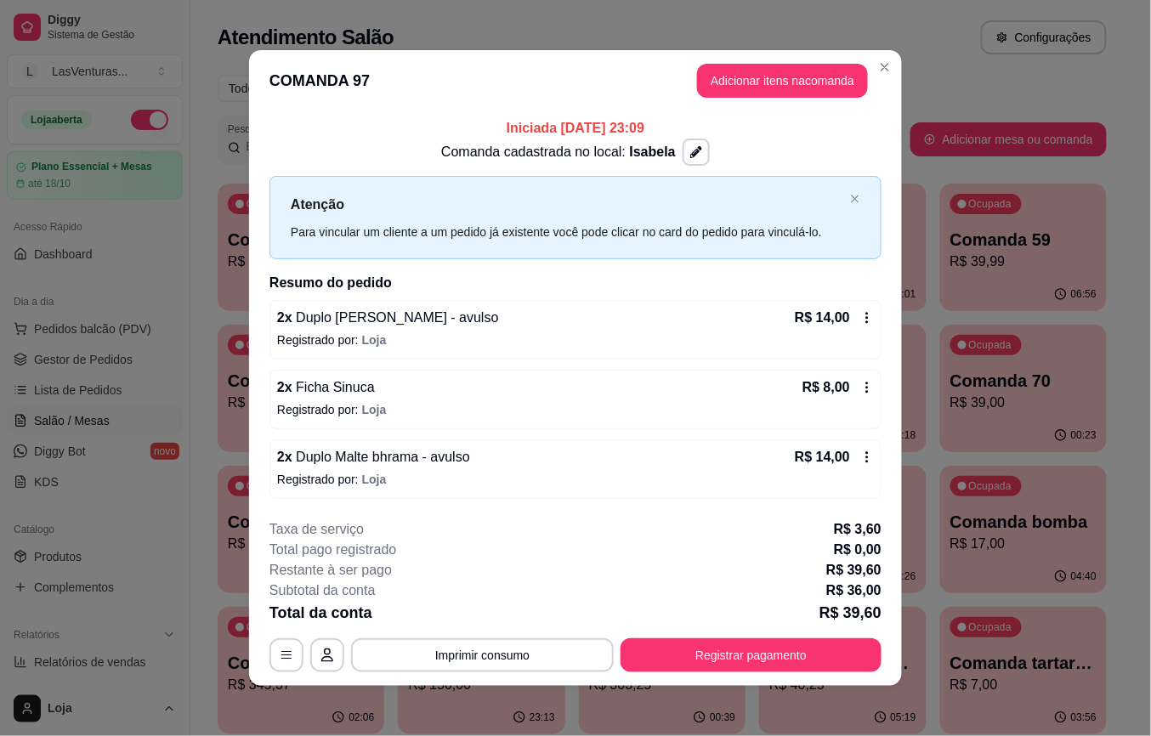
scroll to position [4, 0]
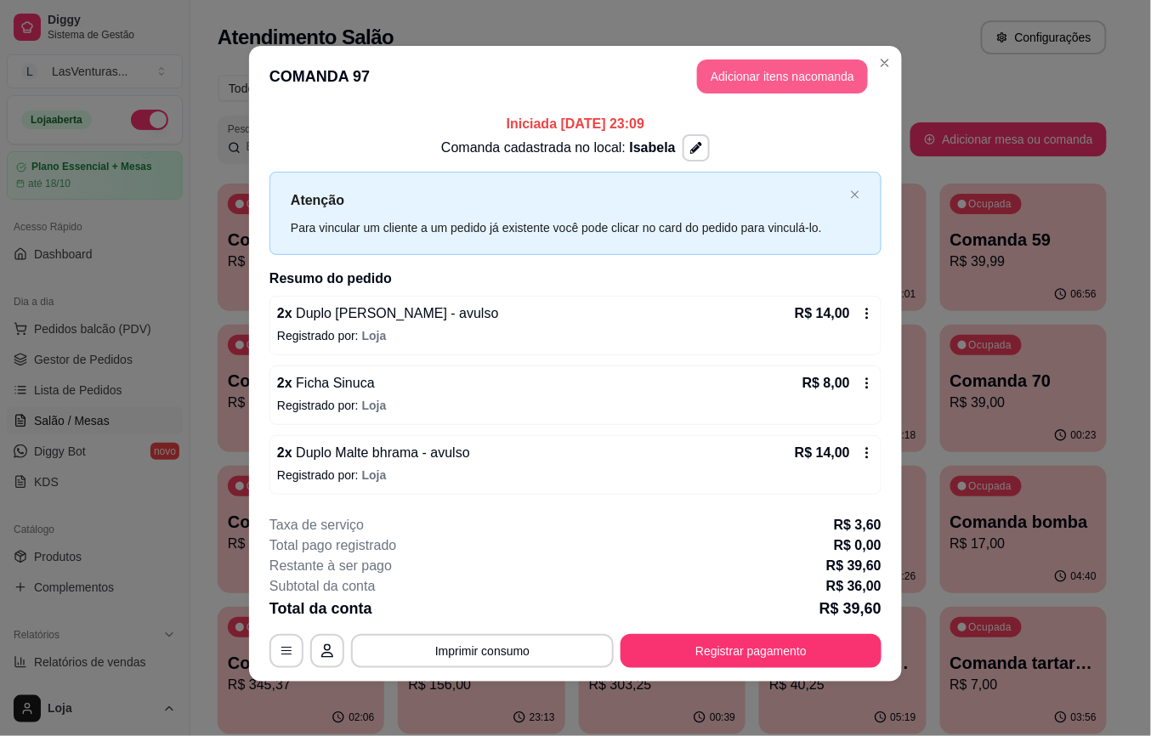
click at [745, 65] on button "Adicionar itens na comanda" at bounding box center [782, 77] width 171 height 34
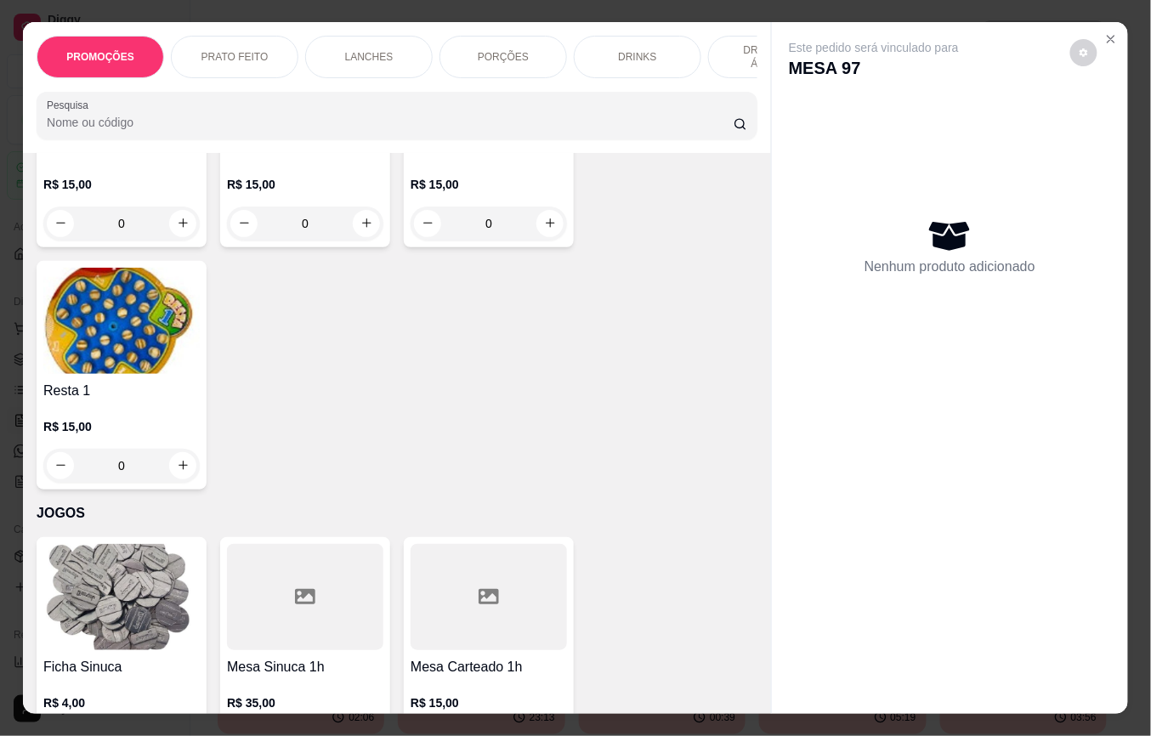
scroll to position [19961, 0]
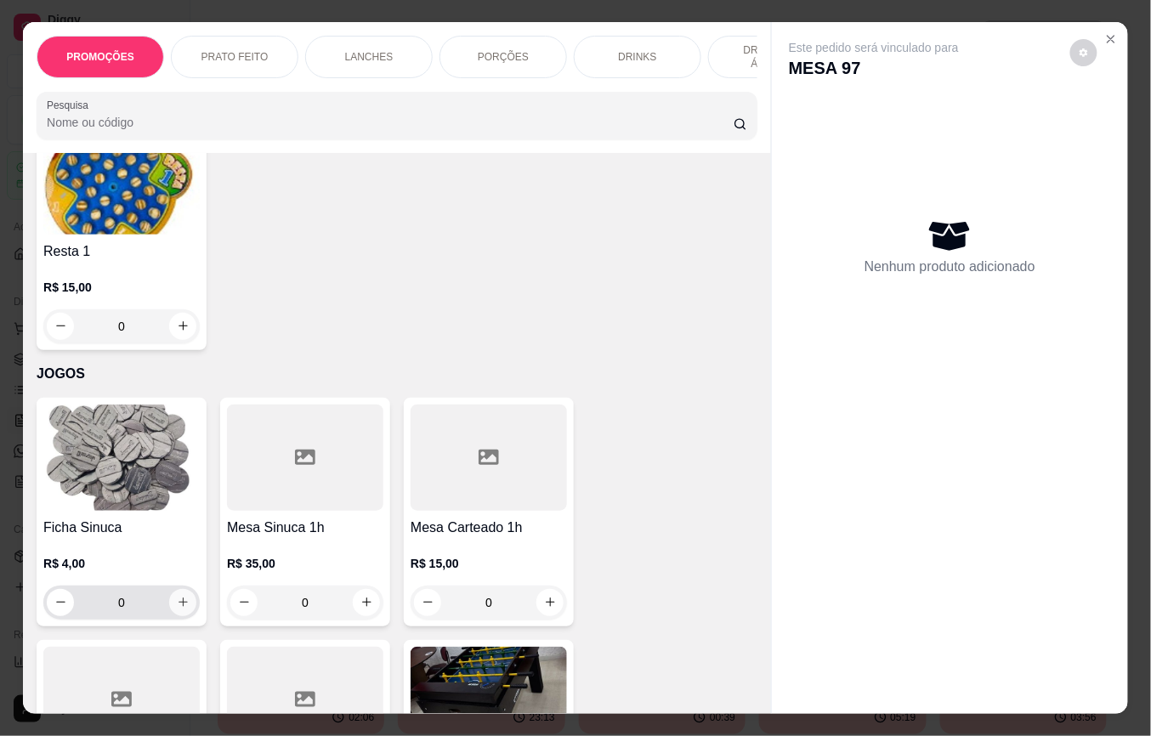
click at [177, 596] on icon "increase-product-quantity" at bounding box center [183, 602] width 13 height 13
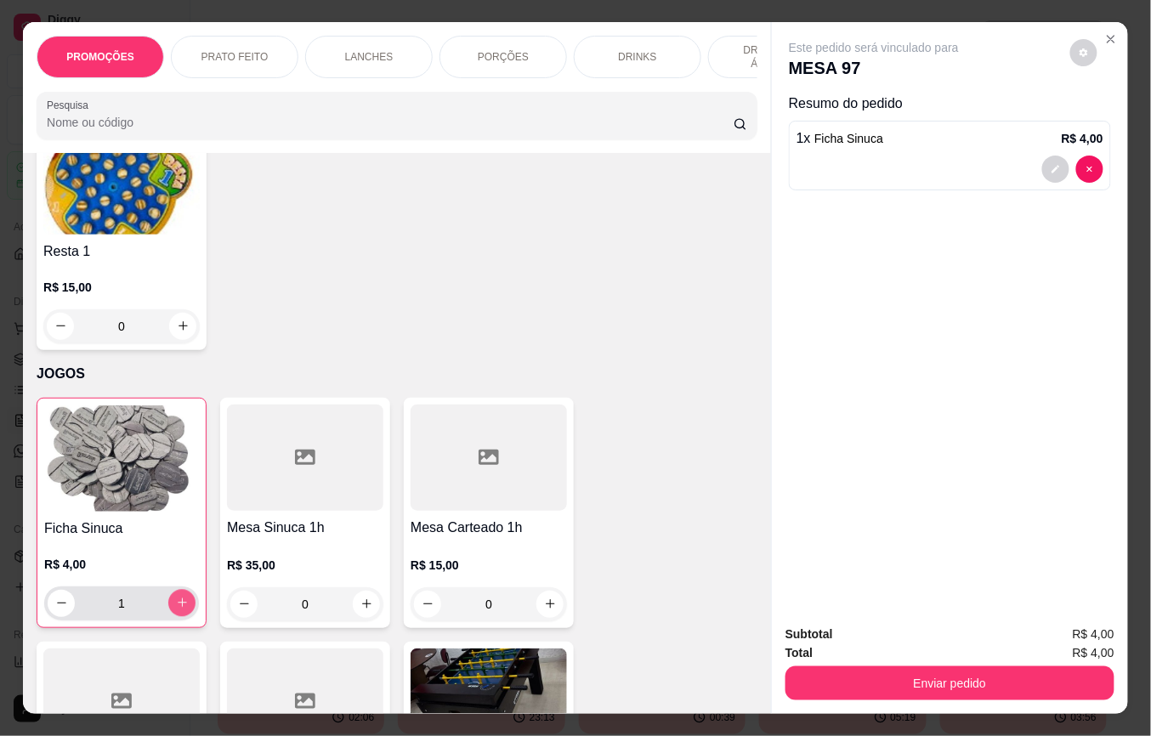
type input "1"
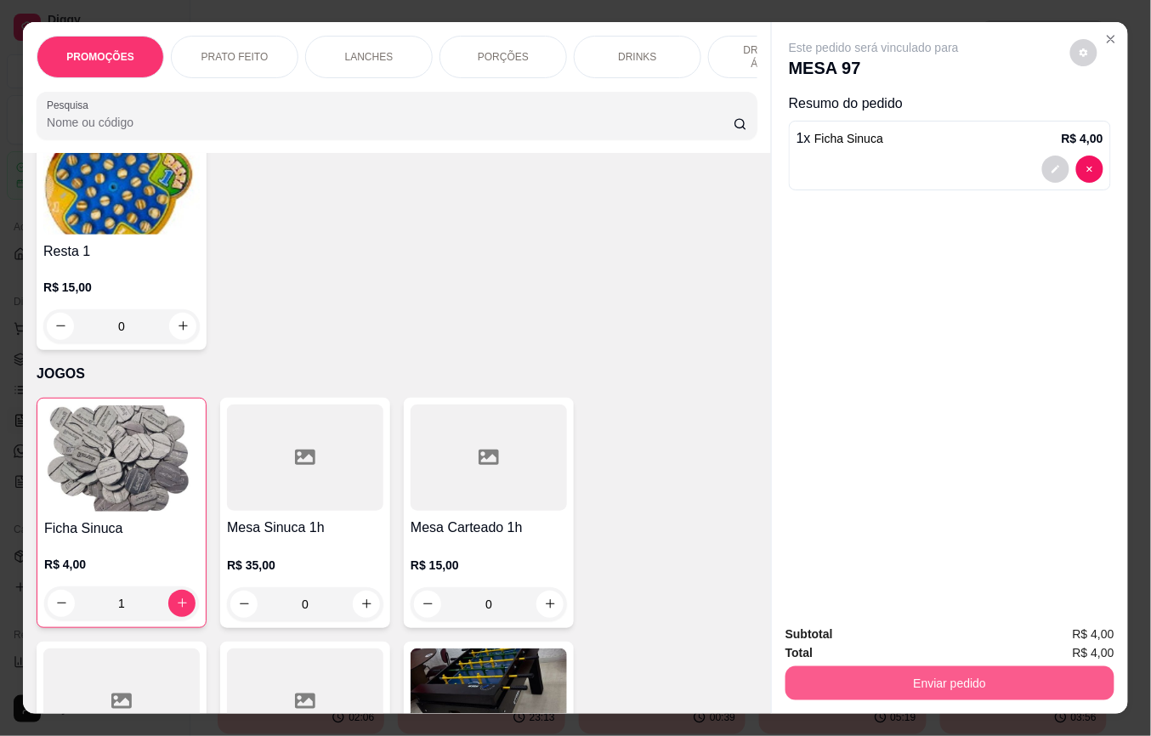
click at [840, 673] on button "Enviar pedido" at bounding box center [950, 684] width 329 height 34
click at [821, 629] on button "Não registrar e enviar pedido" at bounding box center [893, 633] width 172 height 31
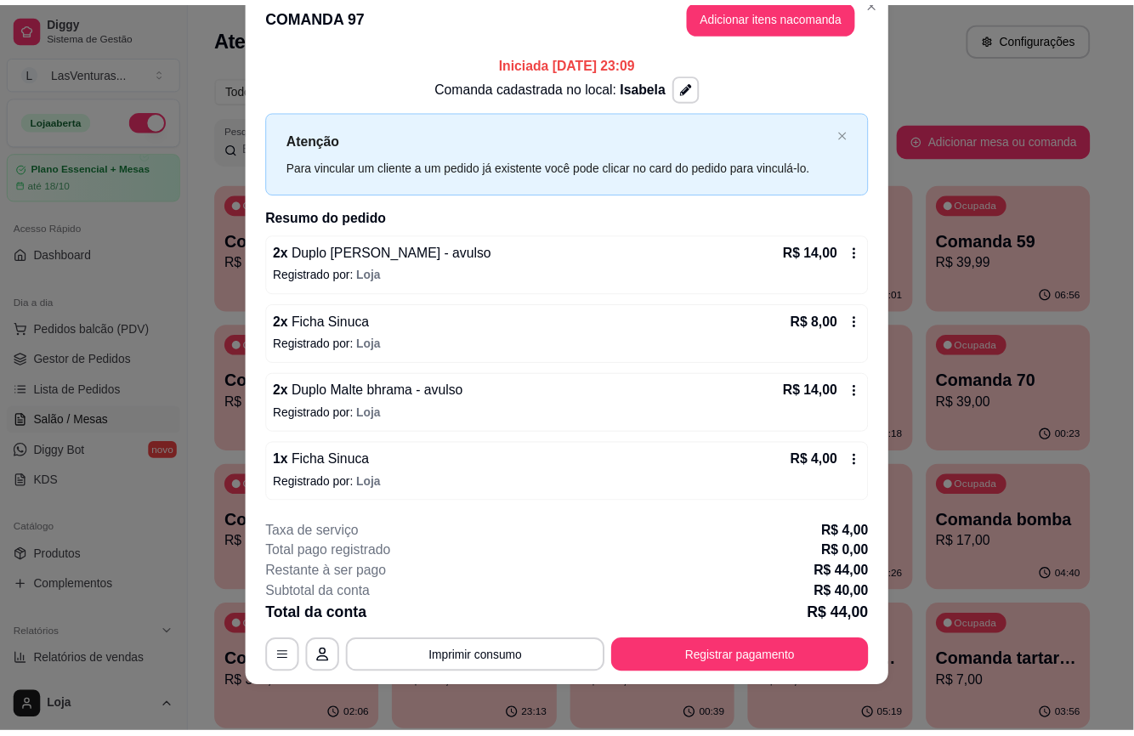
scroll to position [39, 0]
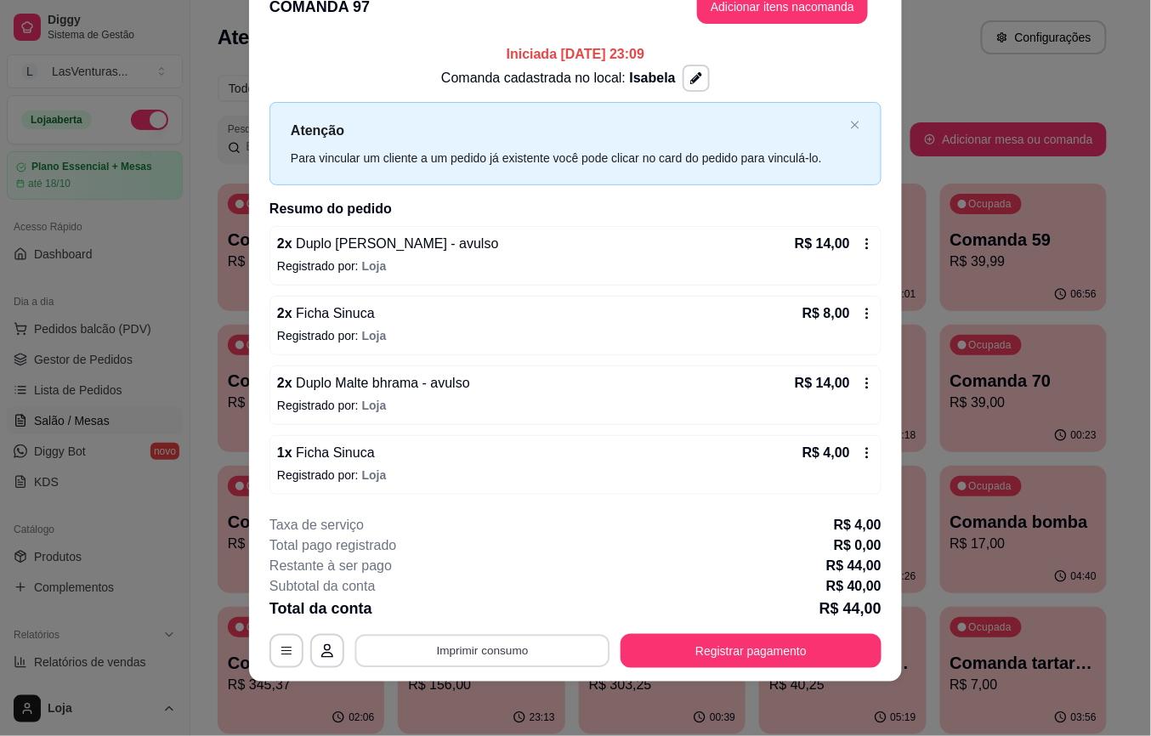
click at [510, 663] on button "Imprimir consumo" at bounding box center [482, 650] width 255 height 33
click at [491, 604] on button "IMPRESSORA" at bounding box center [479, 612] width 123 height 27
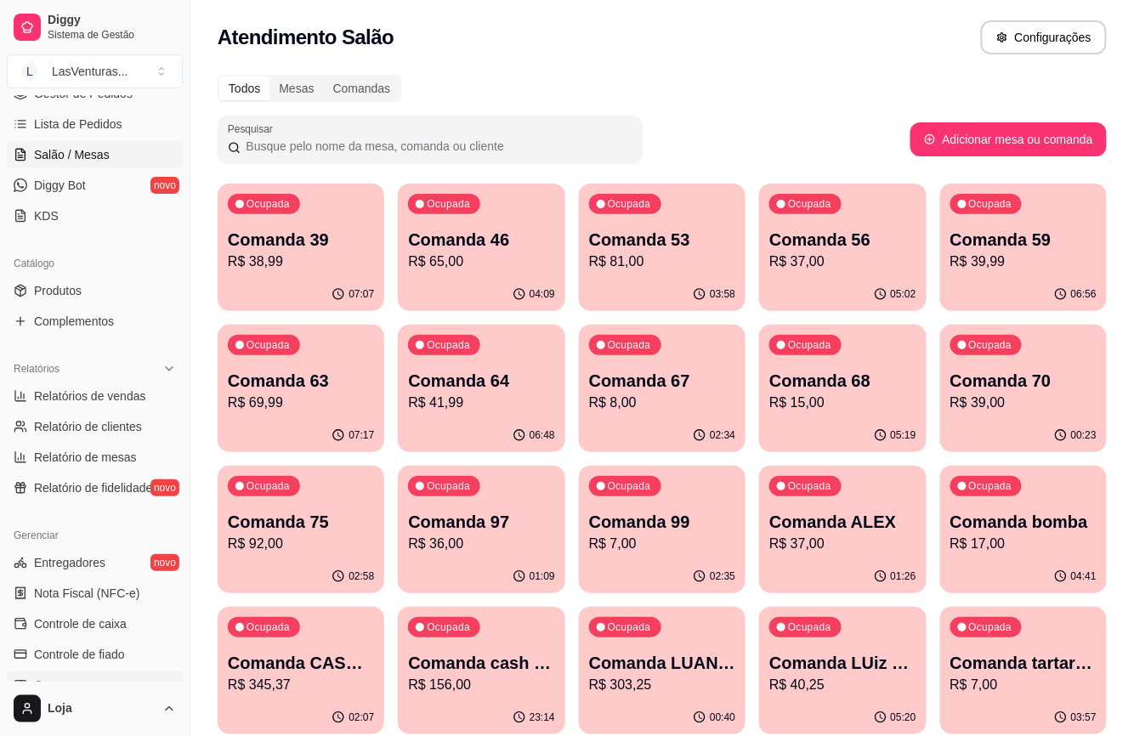
scroll to position [487, 0]
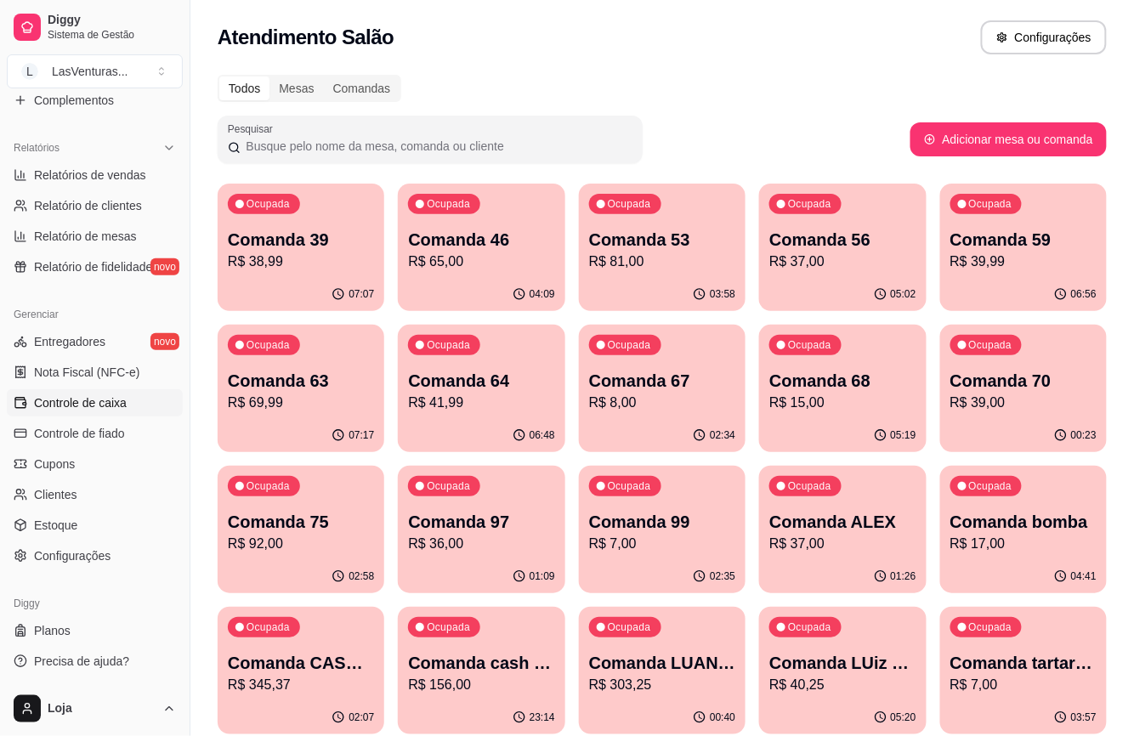
click at [120, 405] on span "Controle de caixa" at bounding box center [80, 402] width 93 height 17
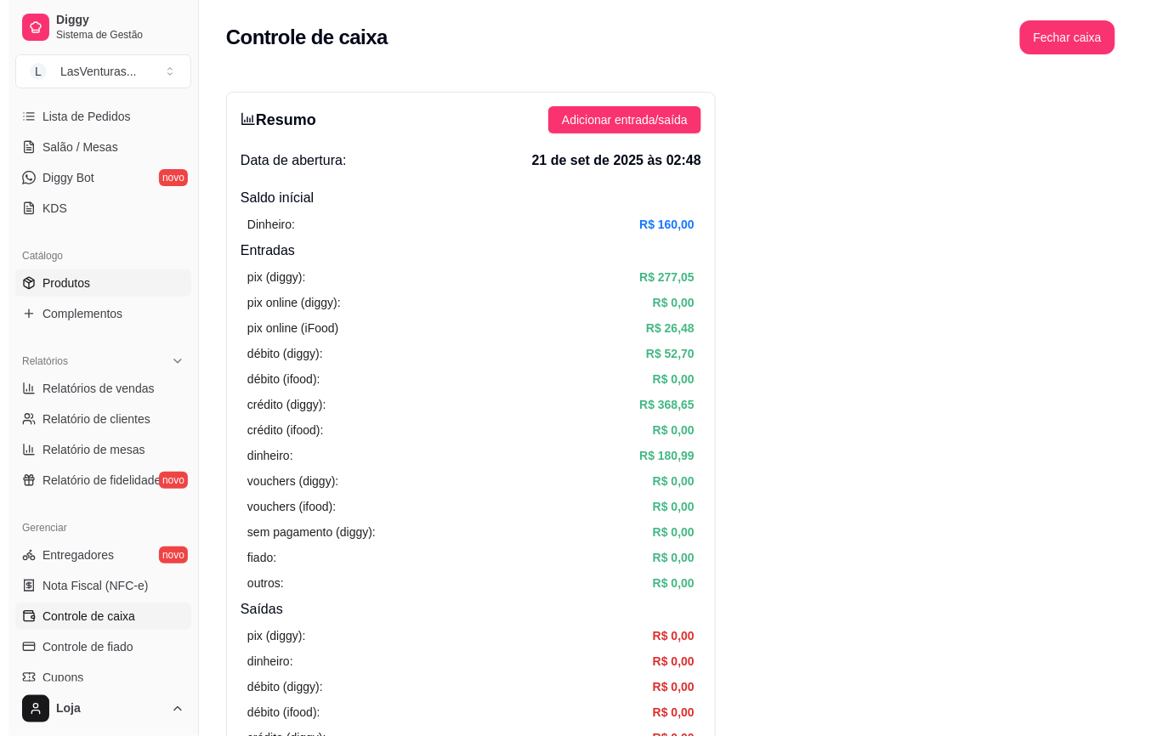
scroll to position [34, 0]
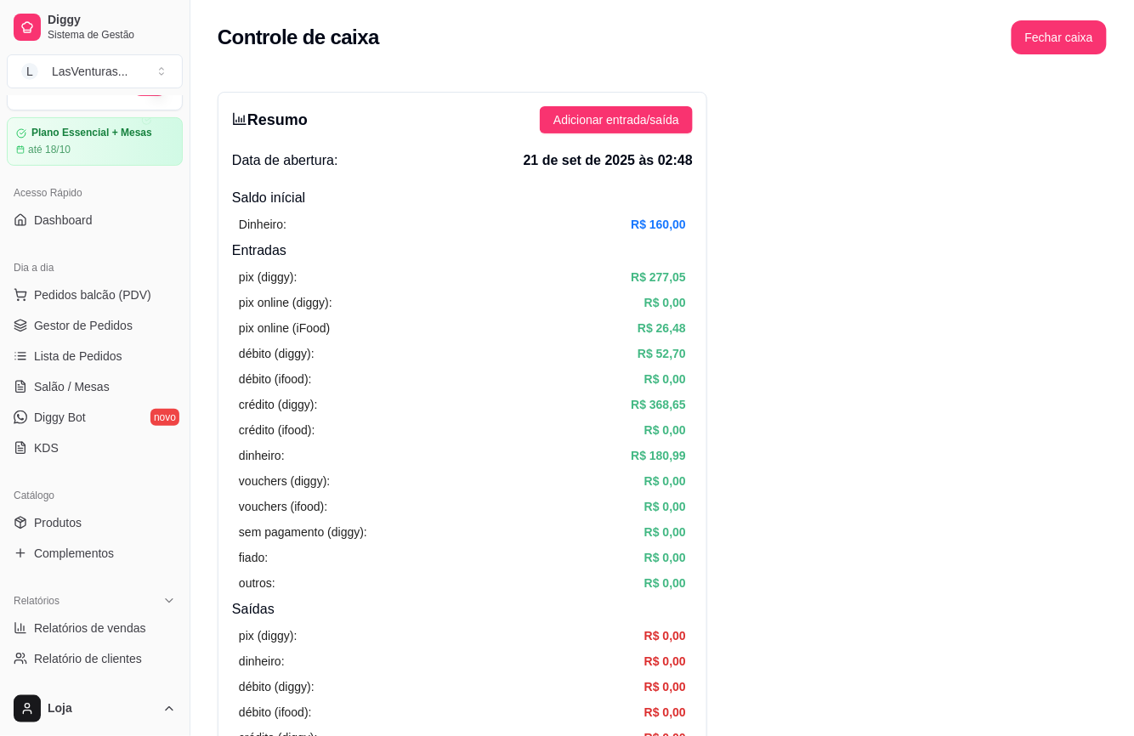
drag, startPoint x: 66, startPoint y: 232, endPoint x: 103, endPoint y: 189, distance: 56.7
click at [99, 187] on div "Acesso Rápido" at bounding box center [95, 192] width 176 height 27
click at [129, 378] on link "Salão / Mesas" at bounding box center [95, 386] width 176 height 27
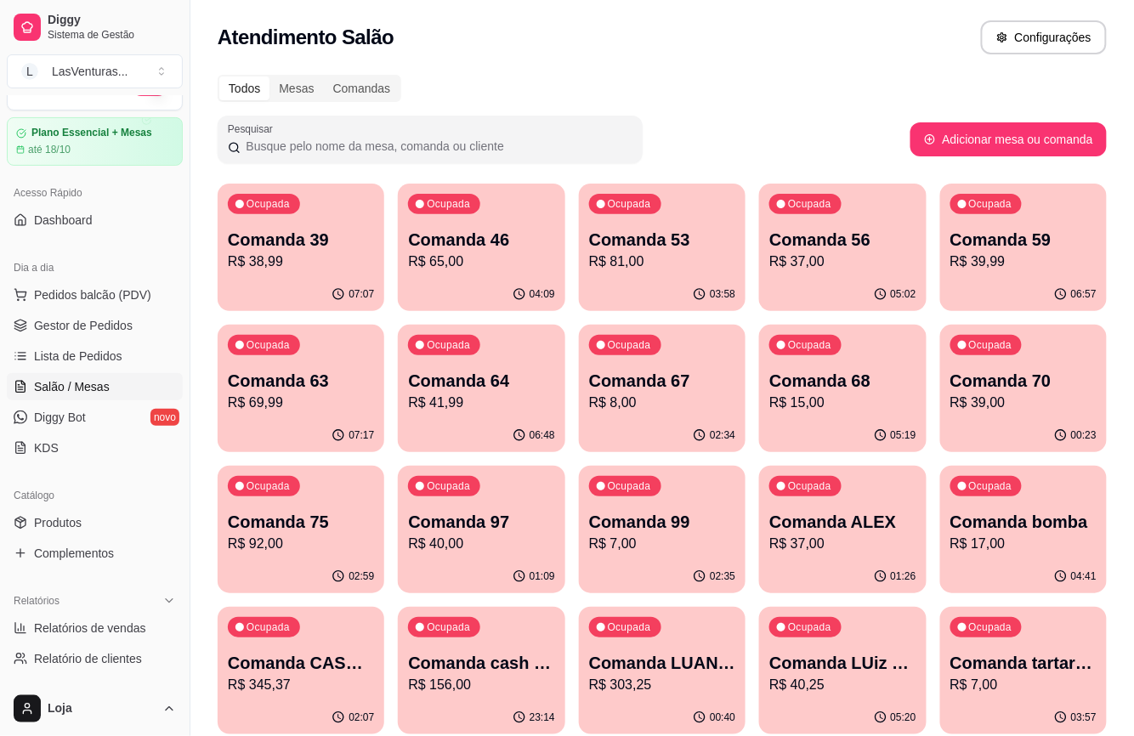
click at [338, 264] on p "R$ 38,99" at bounding box center [301, 262] width 146 height 20
drag, startPoint x: 344, startPoint y: 189, endPoint x: 483, endPoint y: 147, distance: 144.7
click at [483, 147] on input "Pesquisar" at bounding box center [437, 146] width 392 height 17
drag, startPoint x: 514, startPoint y: 173, endPoint x: 525, endPoint y: 187, distance: 17.5
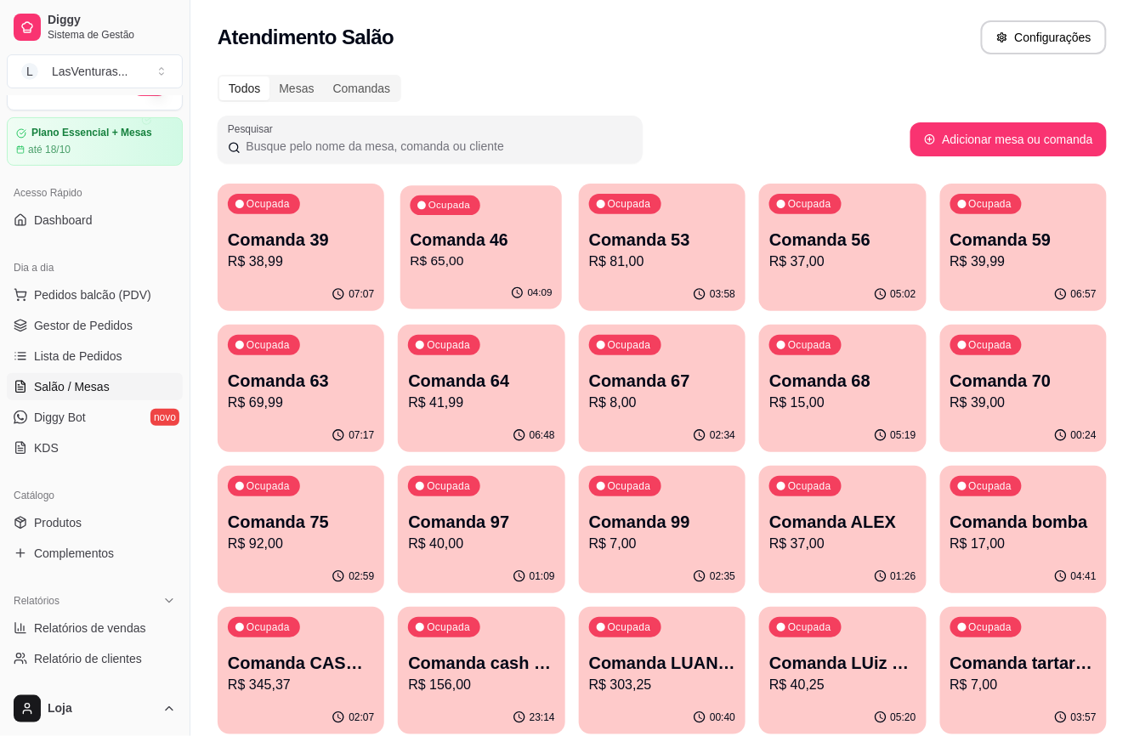
click at [536, 207] on div "Ocupada Comanda 46 R$ 65,00" at bounding box center [481, 231] width 162 height 92
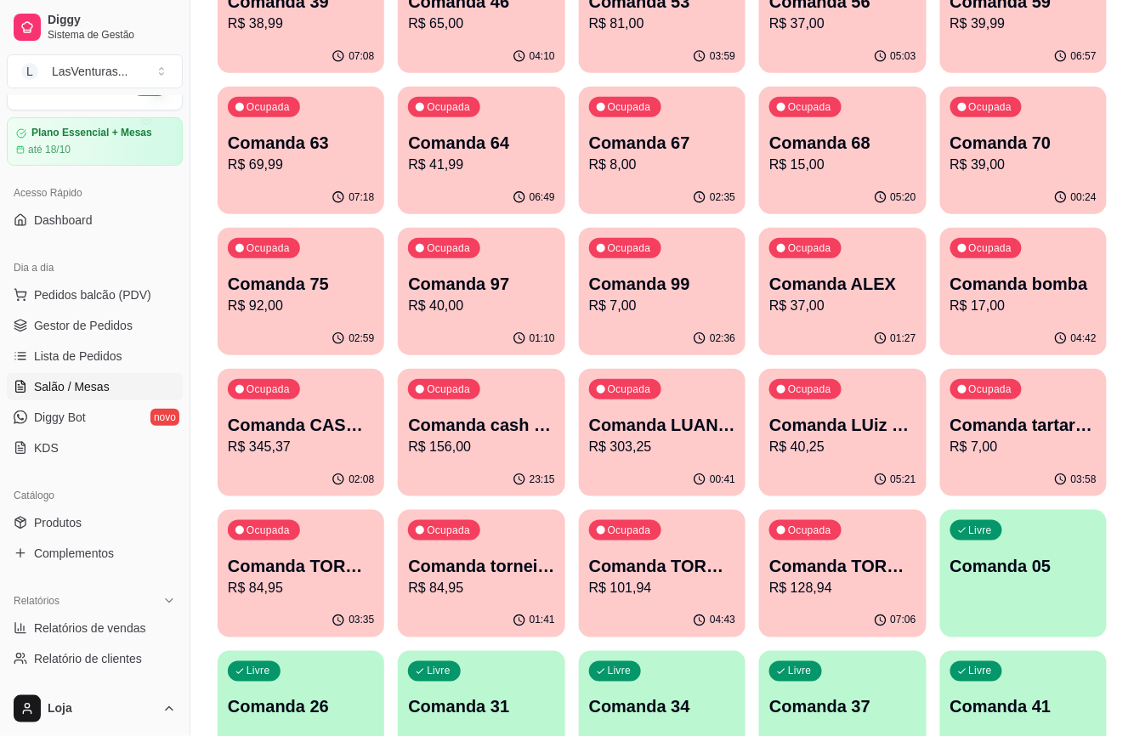
scroll to position [226, 0]
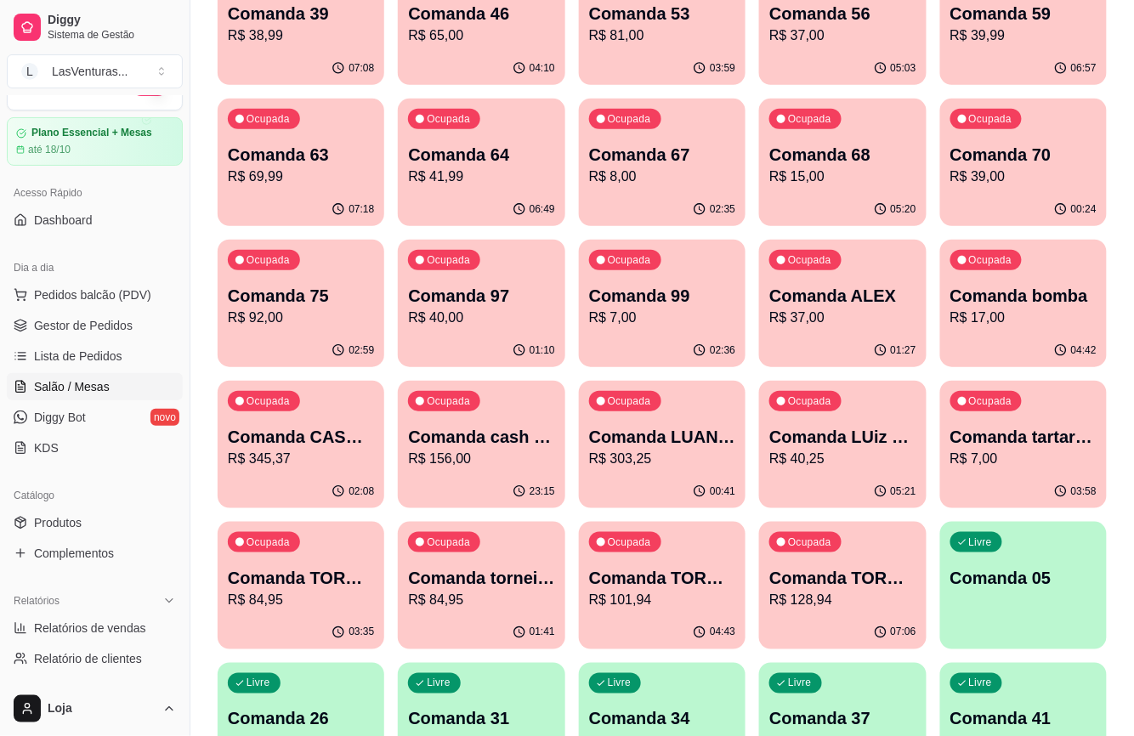
click at [803, 277] on div "Ocupada Comanda ALEX R$ 37,00" at bounding box center [842, 287] width 167 height 94
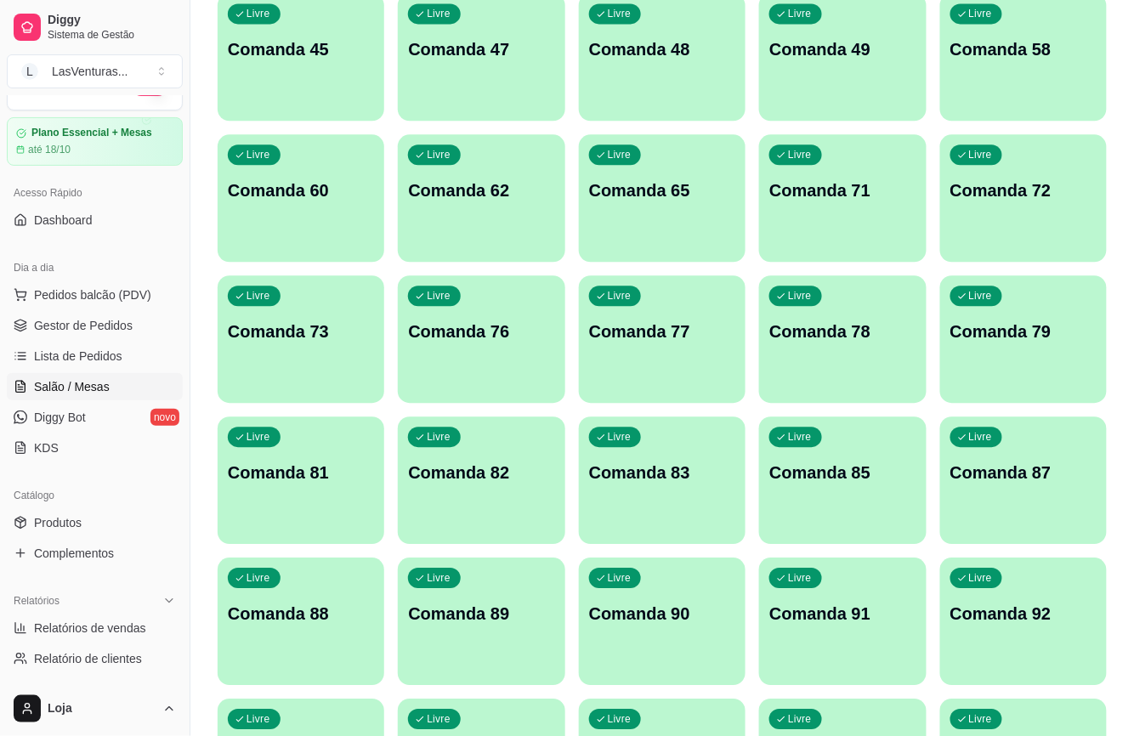
scroll to position [1586, 0]
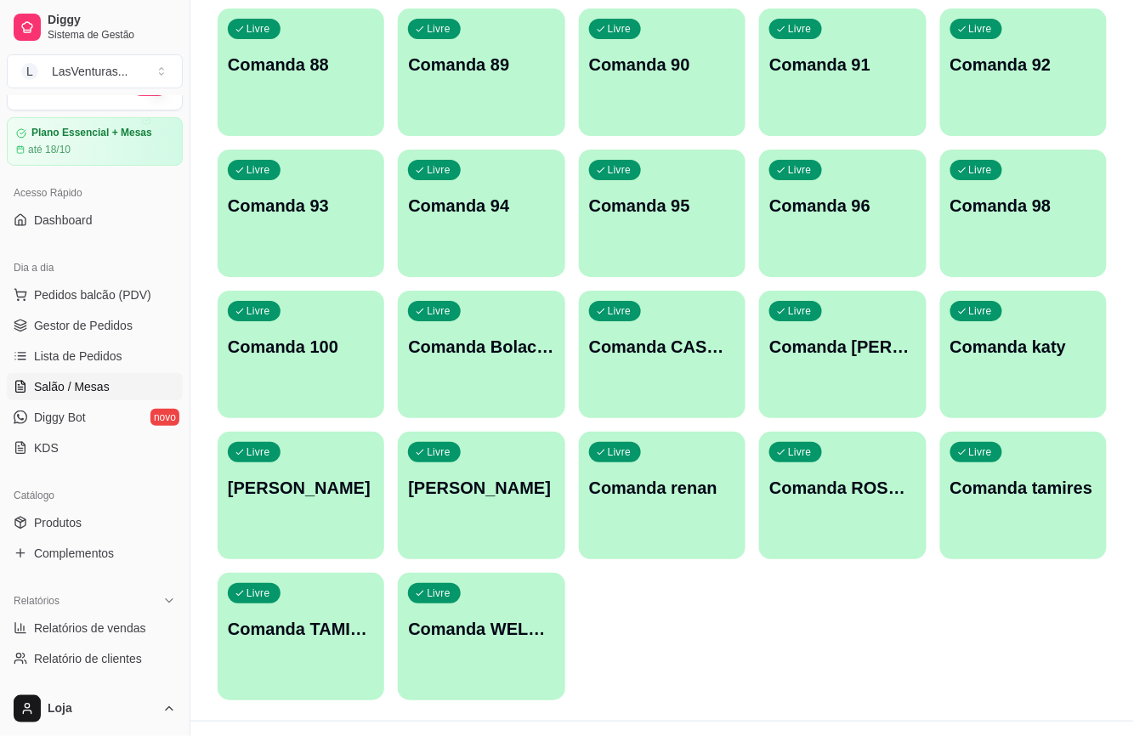
click at [586, 388] on div "Livre Comanda CASH 26/08" at bounding box center [662, 344] width 167 height 107
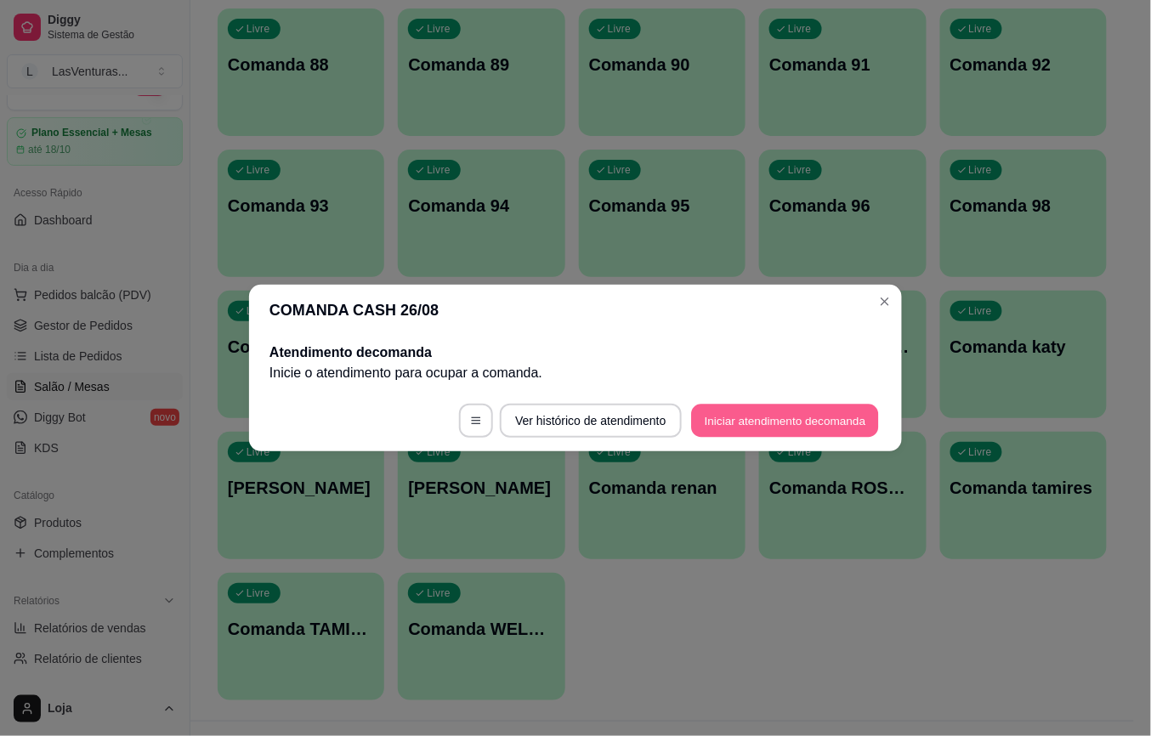
click at [722, 430] on button "Iniciar atendimento de comanda" at bounding box center [785, 421] width 188 height 33
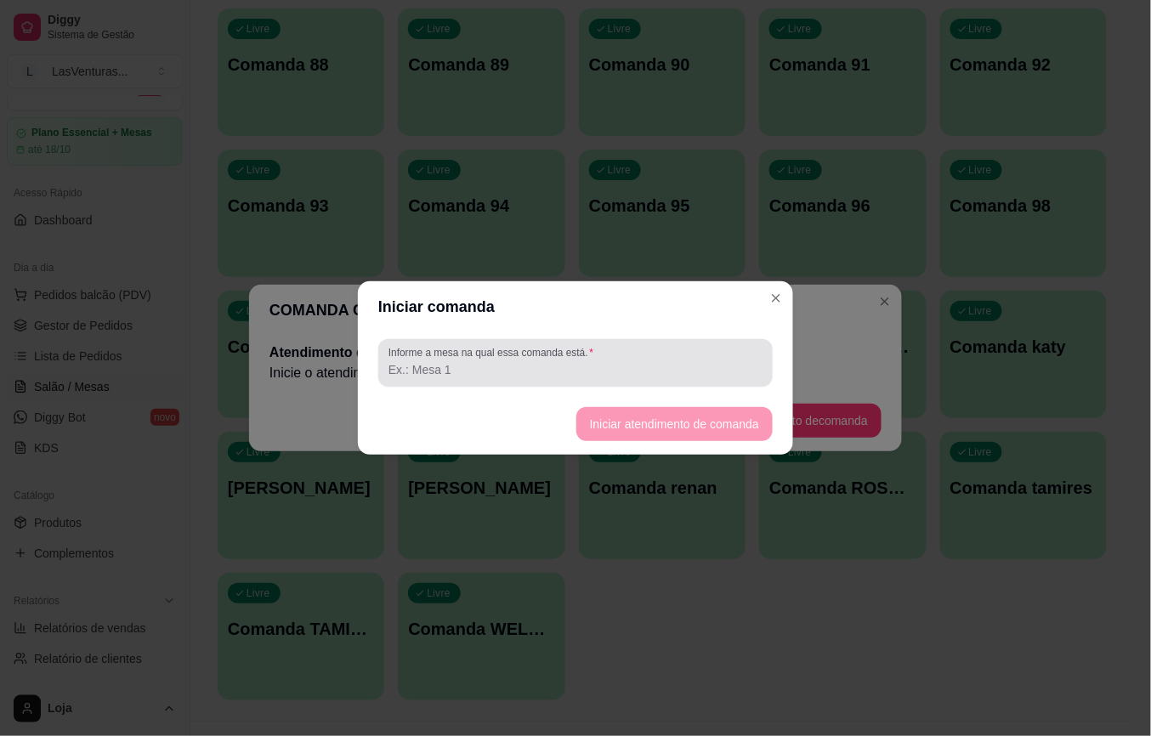
click at [606, 347] on div at bounding box center [576, 363] width 374 height 34
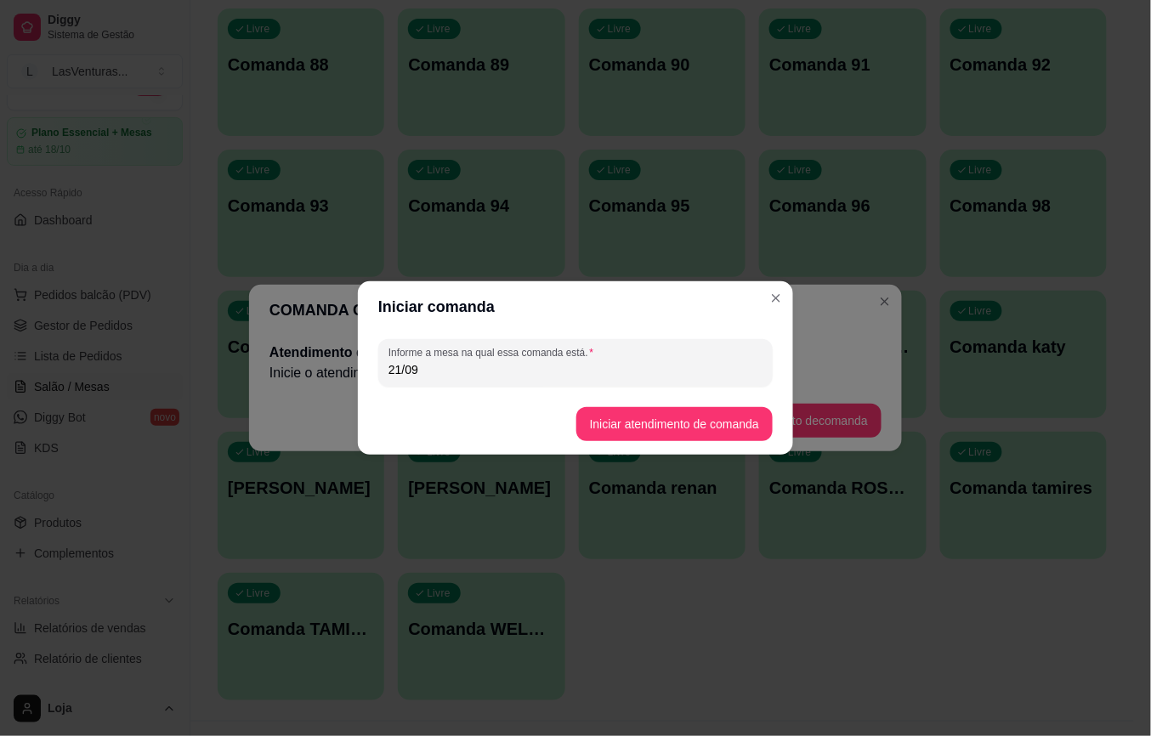
type input "21/09"
click at [695, 440] on button "Iniciar atendimento de comanda" at bounding box center [674, 424] width 190 height 33
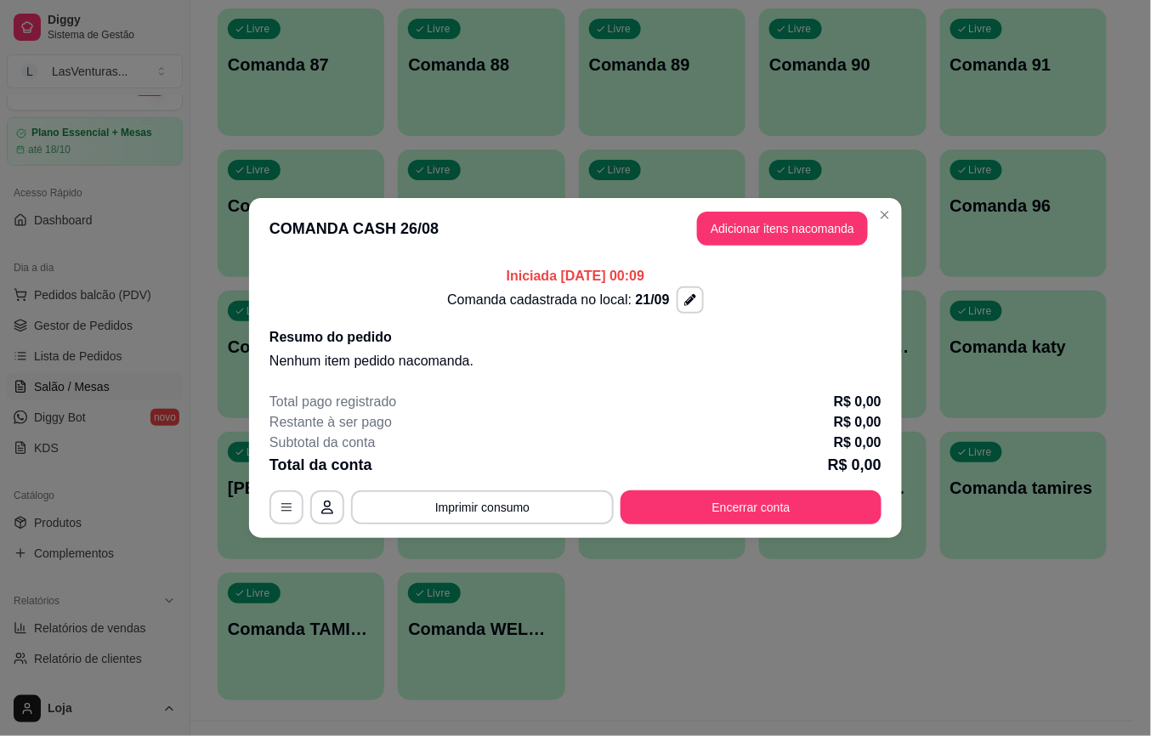
click at [901, 211] on header "COMANDA CASH 26/08 Adicionar itens na comanda" at bounding box center [575, 228] width 653 height 61
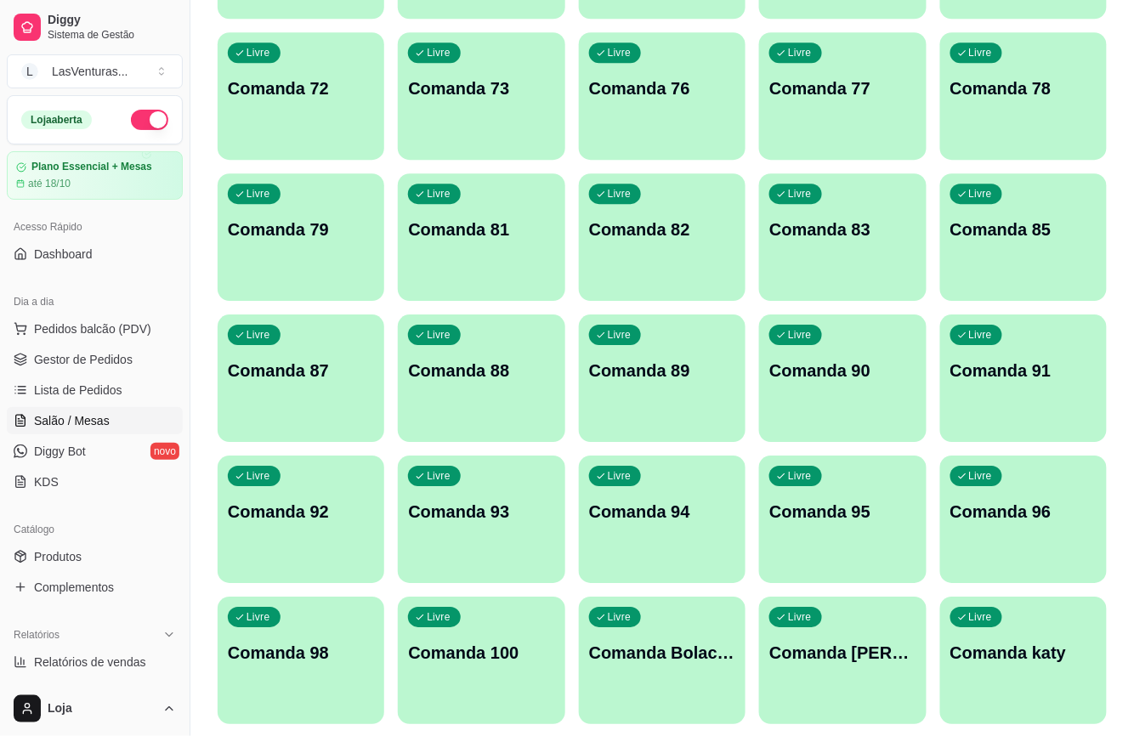
scroll to position [1246, 0]
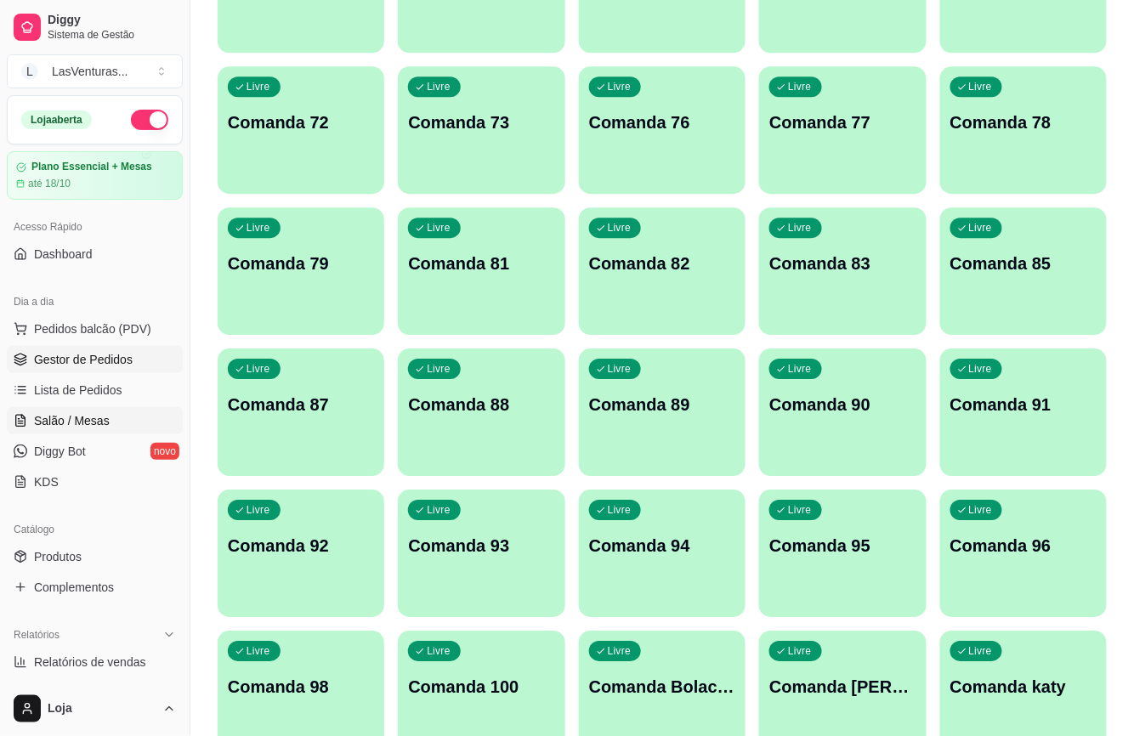
click at [105, 371] on link "Gestor de Pedidos" at bounding box center [95, 359] width 176 height 27
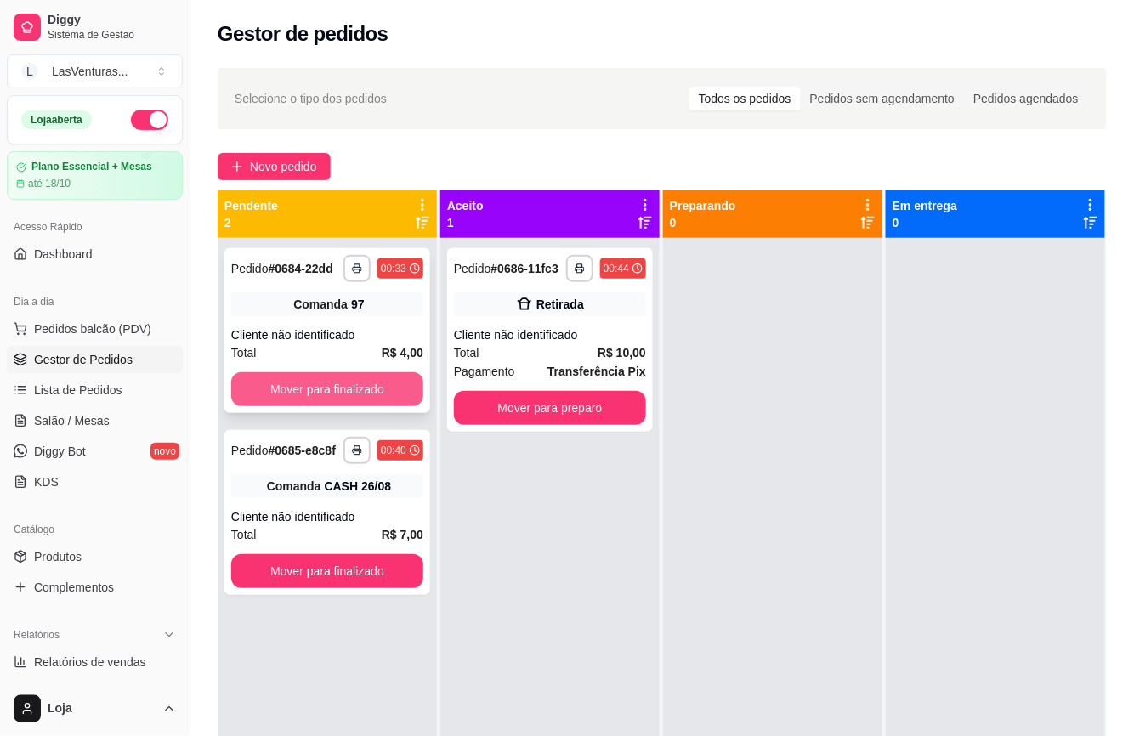
click at [386, 398] on button "Mover para finalizado" at bounding box center [327, 389] width 192 height 34
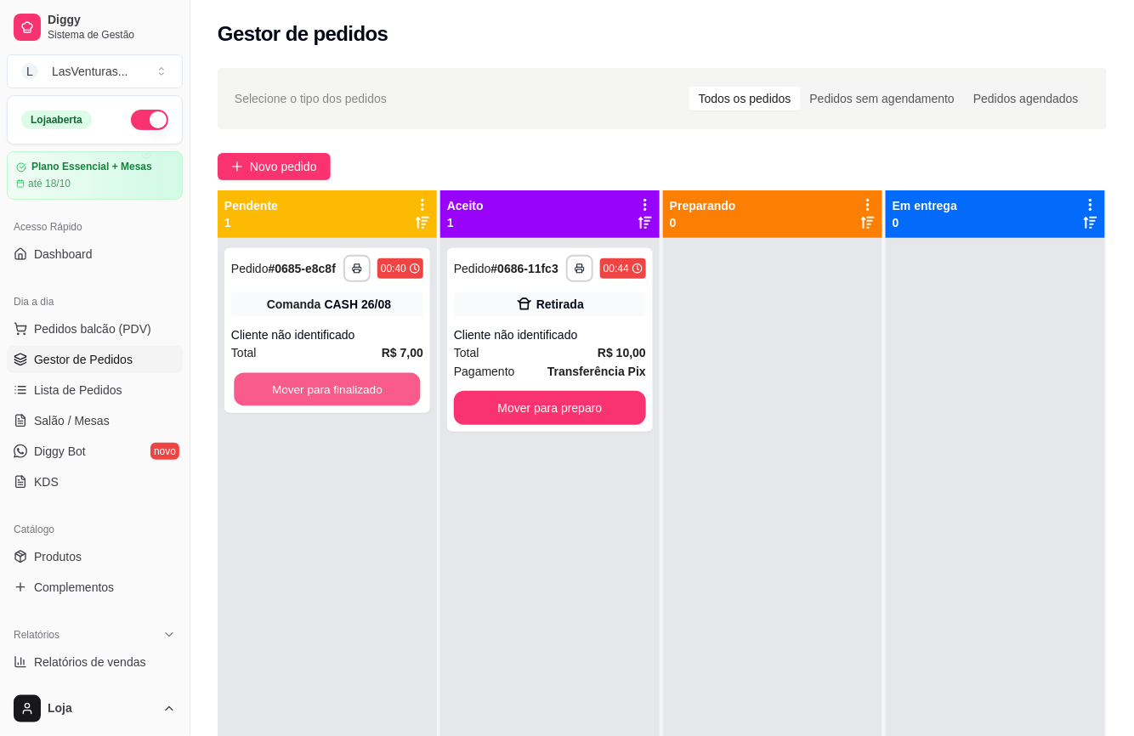
click at [388, 383] on button "Mover para finalizado" at bounding box center [327, 389] width 186 height 33
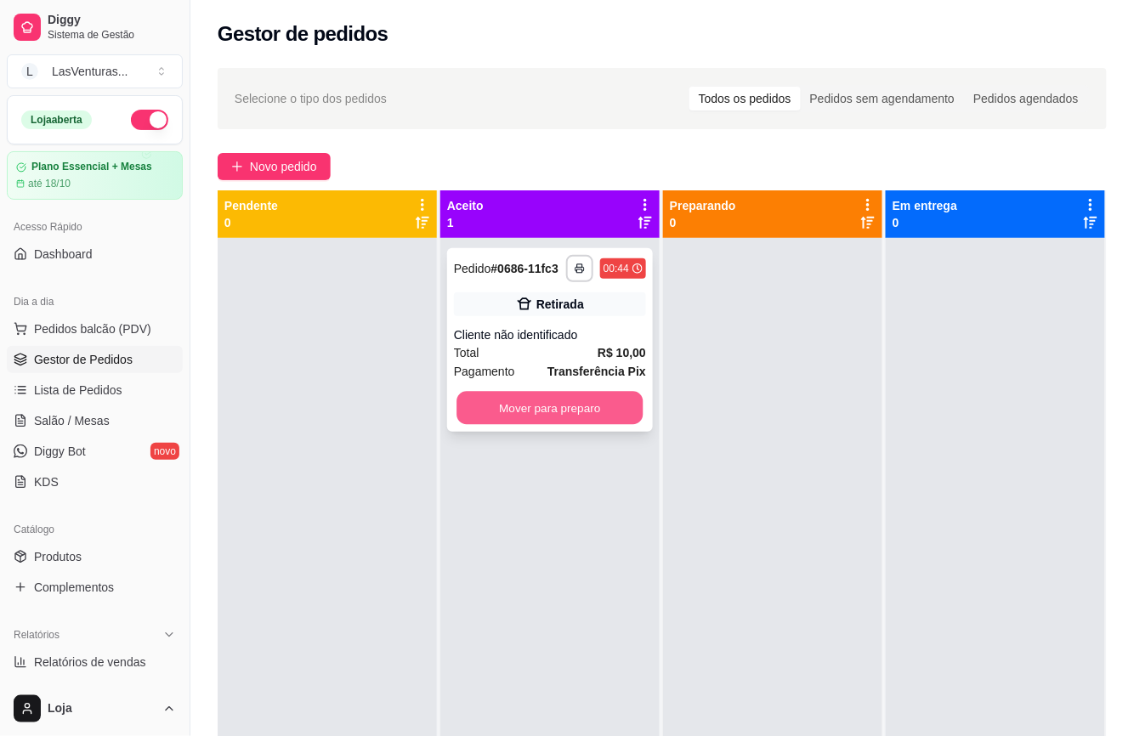
click at [480, 406] on button "Mover para preparo" at bounding box center [550, 408] width 186 height 33
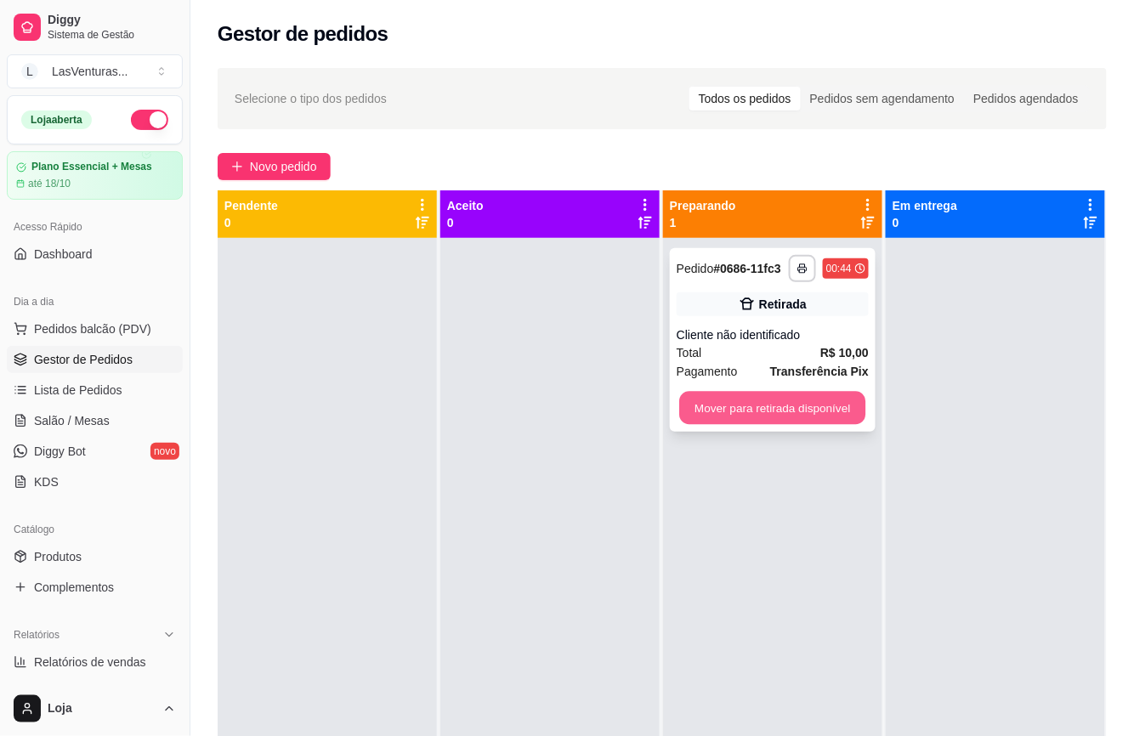
click at [711, 403] on button "Mover para retirada disponível" at bounding box center [772, 408] width 186 height 33
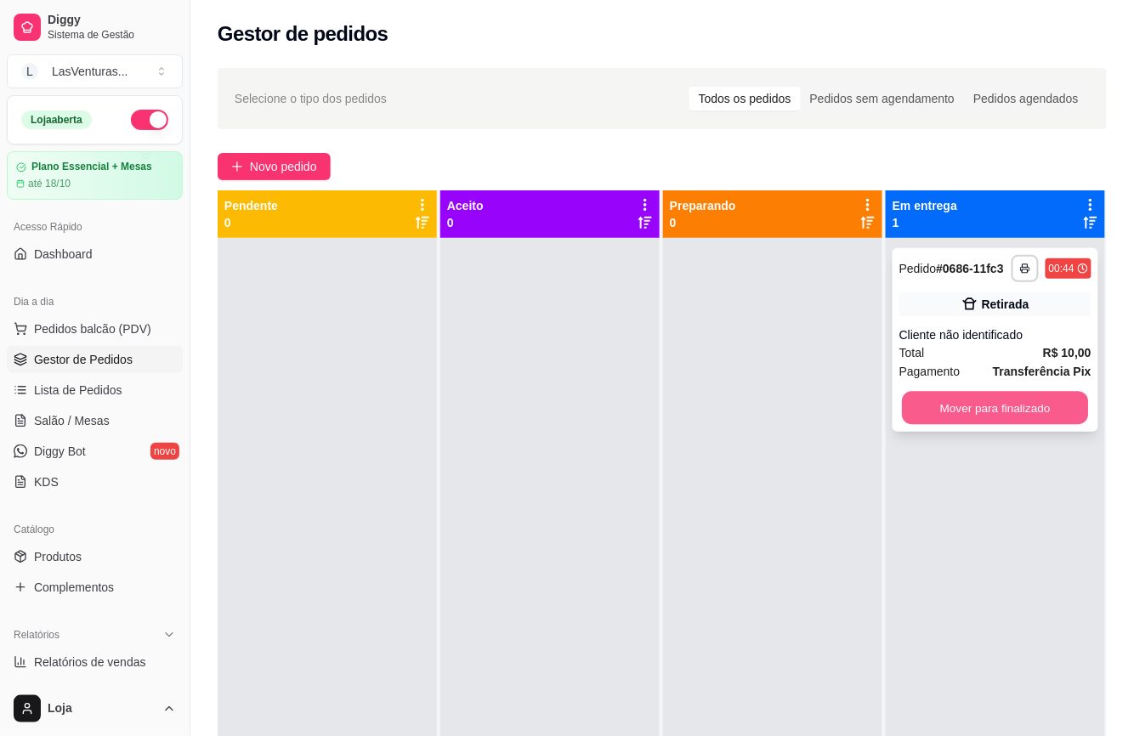
click at [902, 406] on button "Mover para finalizado" at bounding box center [995, 408] width 186 height 33
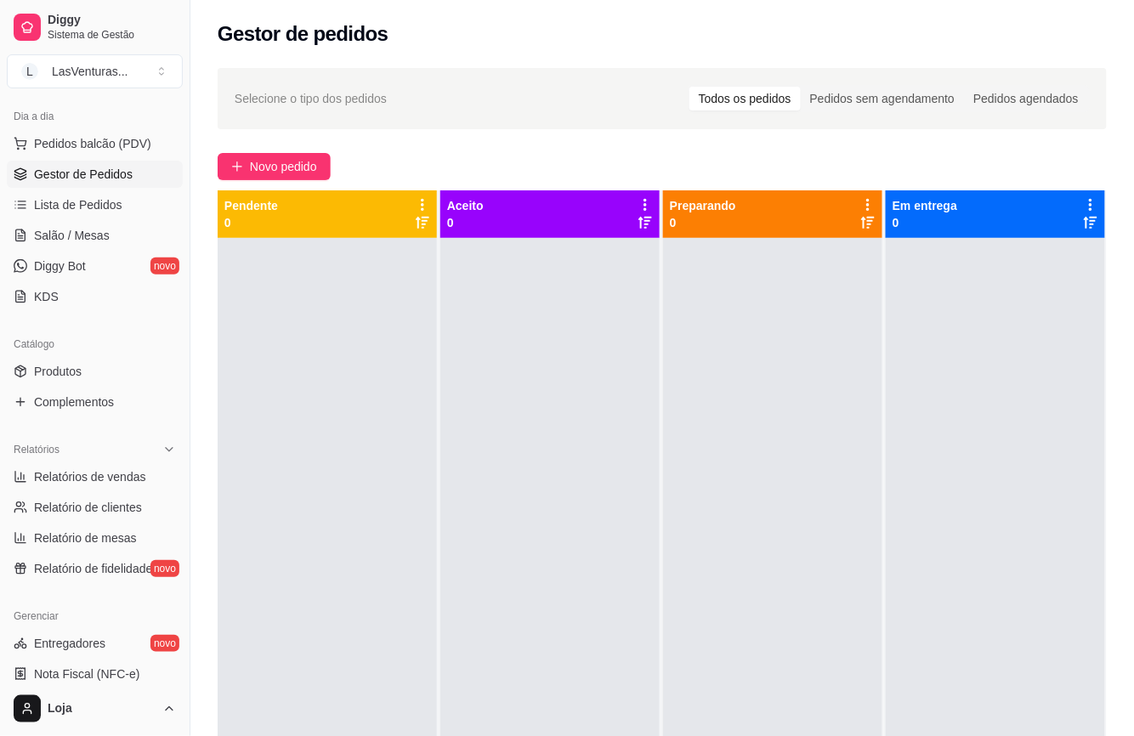
scroll to position [487, 0]
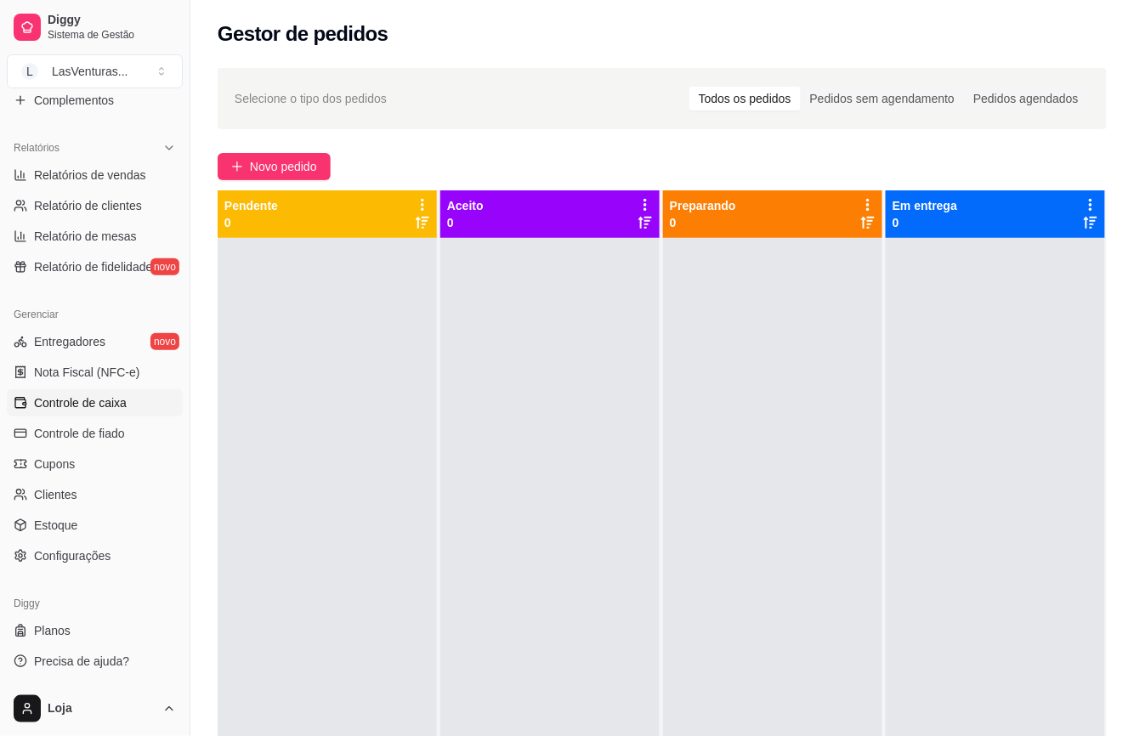
click at [85, 391] on link "Controle de caixa" at bounding box center [95, 402] width 176 height 27
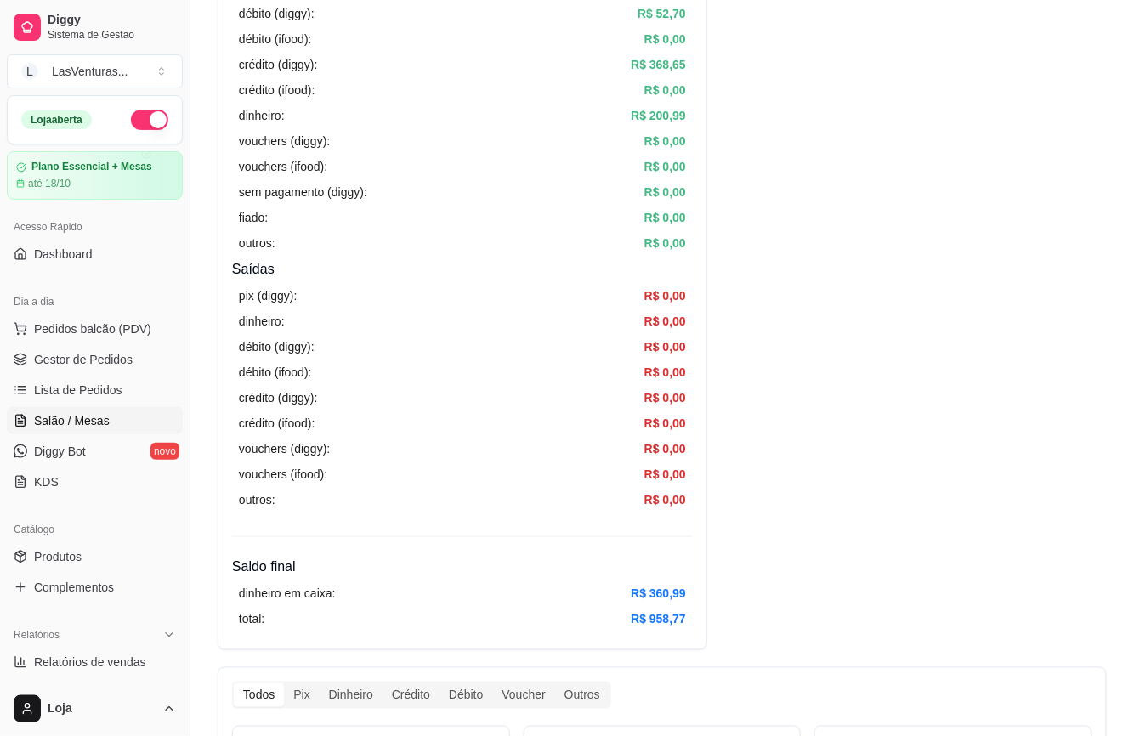
click at [61, 412] on span "Salão / Mesas" at bounding box center [72, 420] width 76 height 17
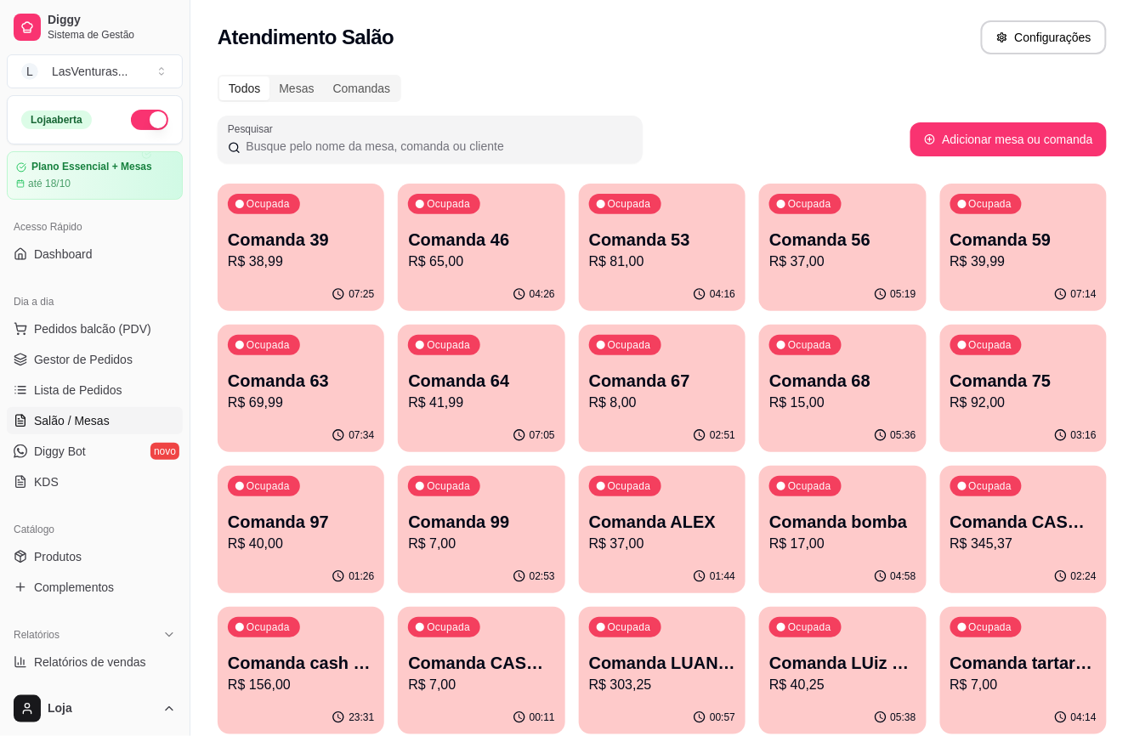
click at [259, 532] on div "Comanda 97 R$ 40,00" at bounding box center [301, 532] width 146 height 44
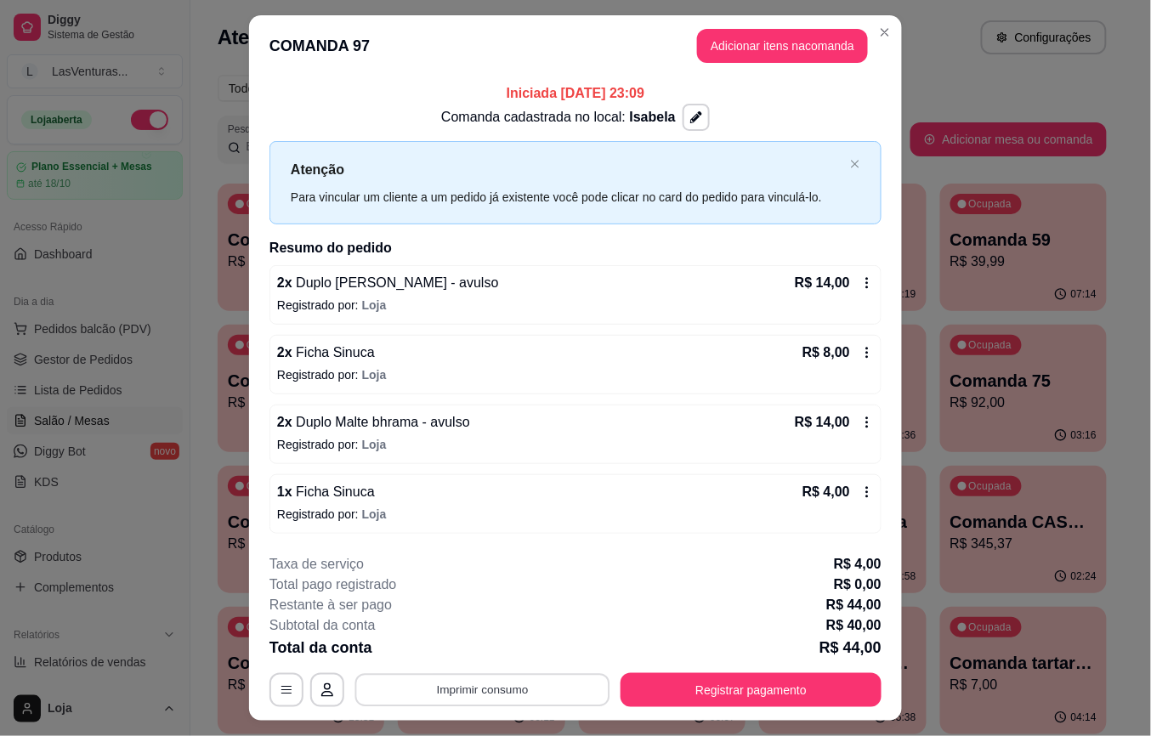
click at [491, 685] on button "Imprimir consumo" at bounding box center [482, 689] width 255 height 33
click at [486, 655] on button "IMPRESSORA" at bounding box center [479, 652] width 119 height 26
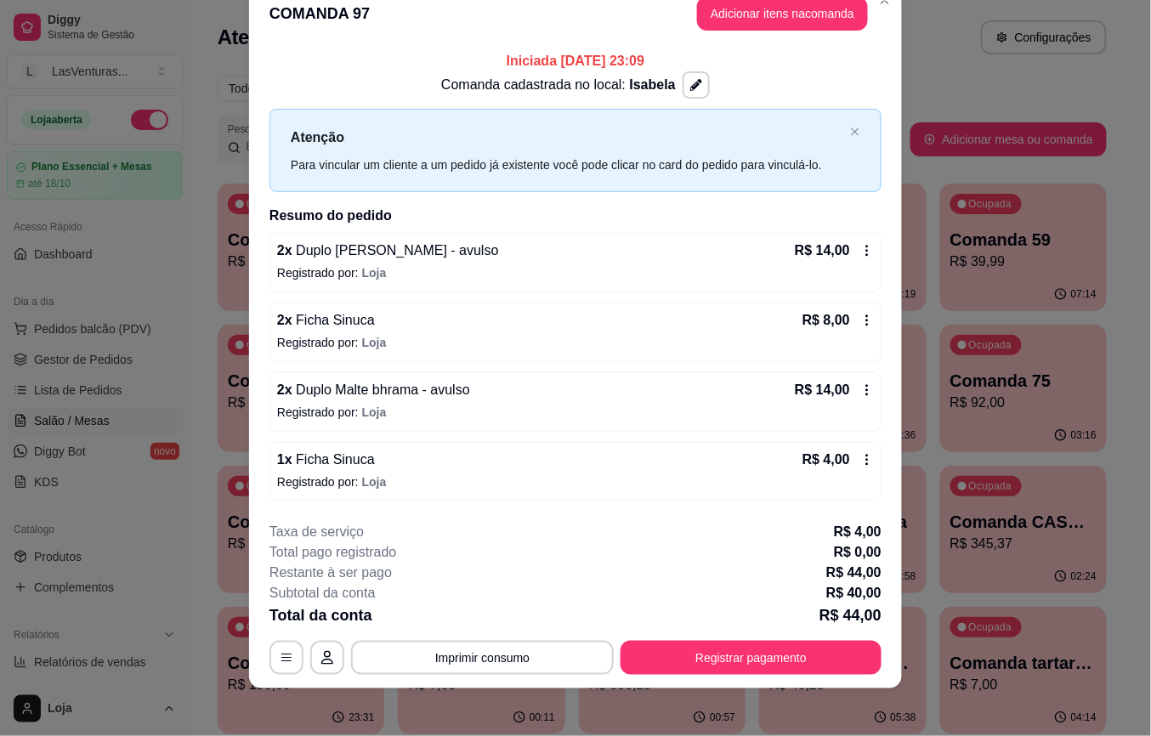
scroll to position [39, 0]
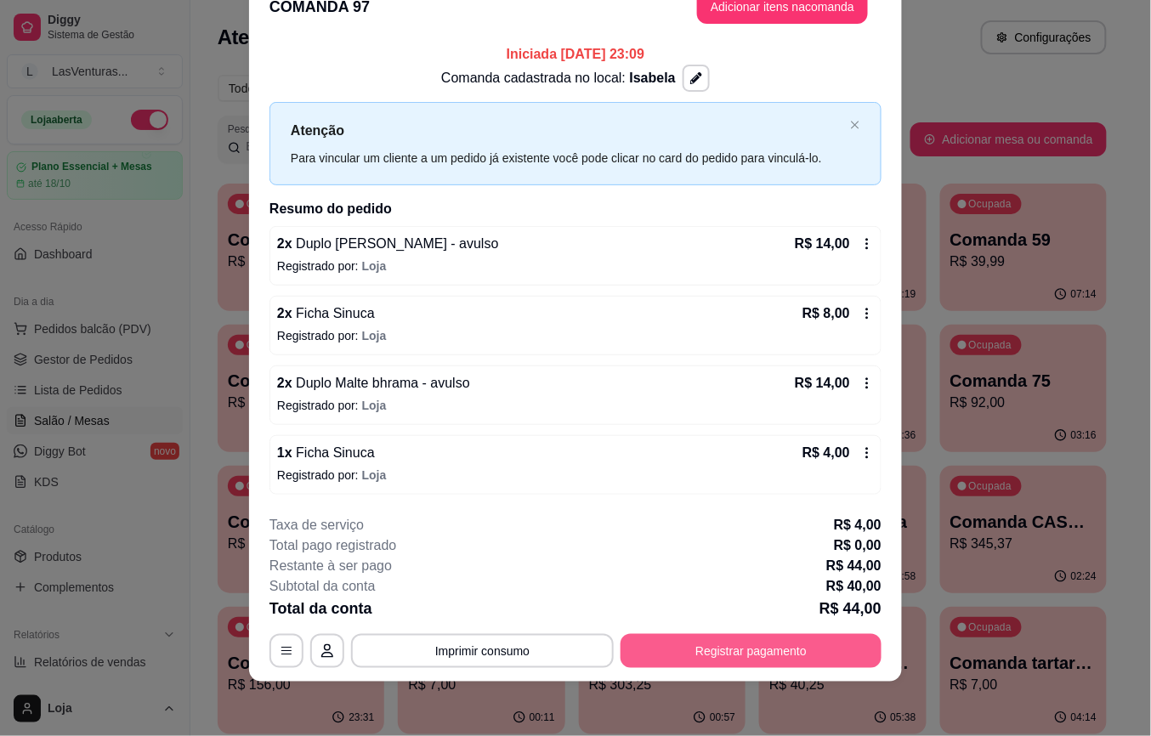
click at [763, 663] on button "Registrar pagamento" at bounding box center [751, 651] width 261 height 34
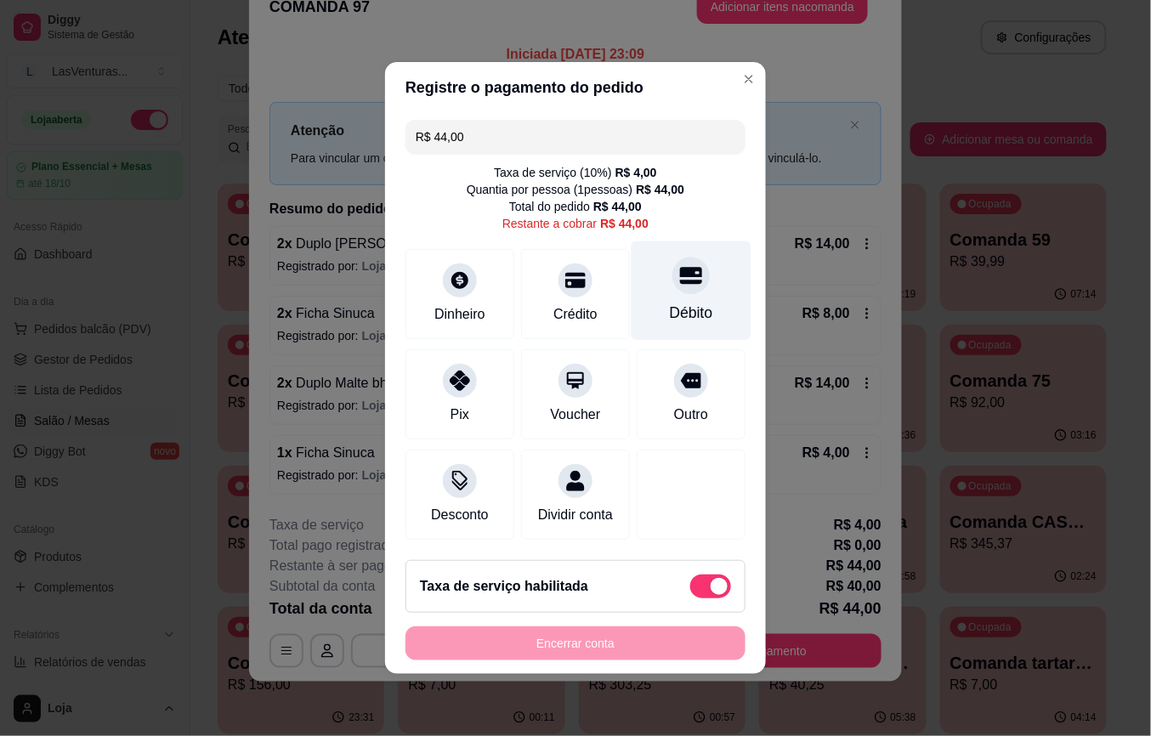
click at [650, 273] on div "Débito" at bounding box center [692, 290] width 120 height 99
type input "R$ 0,00"
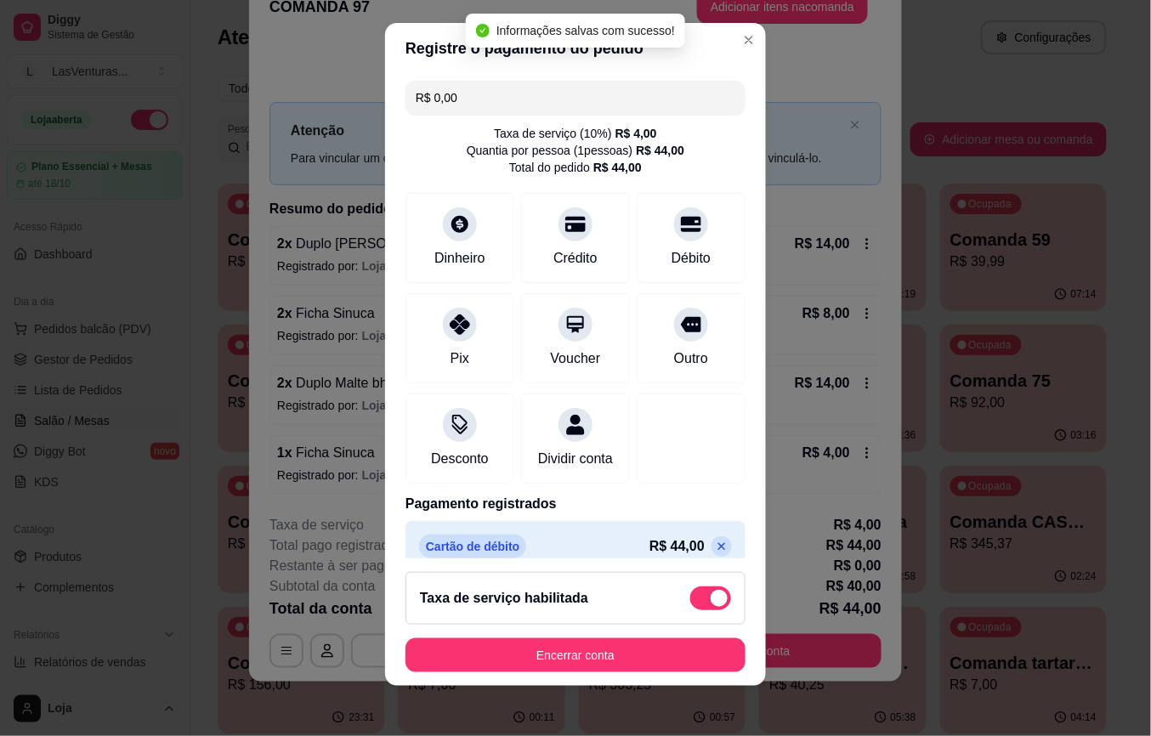
scroll to position [18, 0]
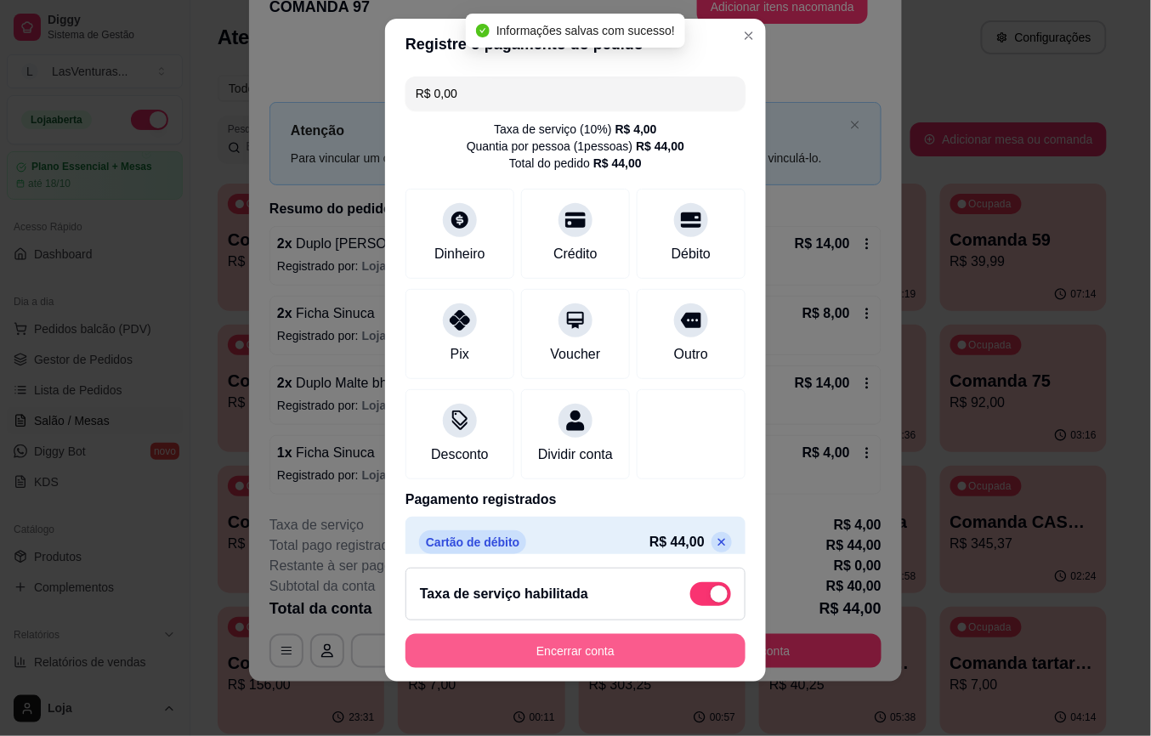
click at [684, 660] on button "Encerrar conta" at bounding box center [576, 651] width 340 height 34
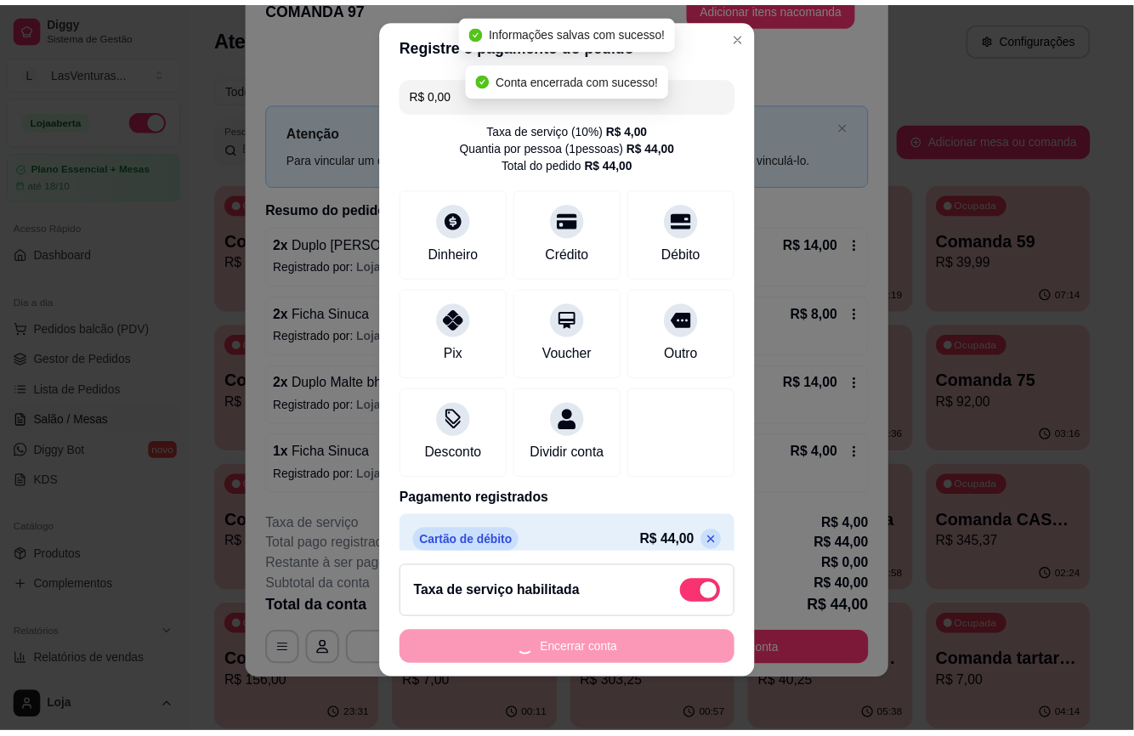
scroll to position [0, 0]
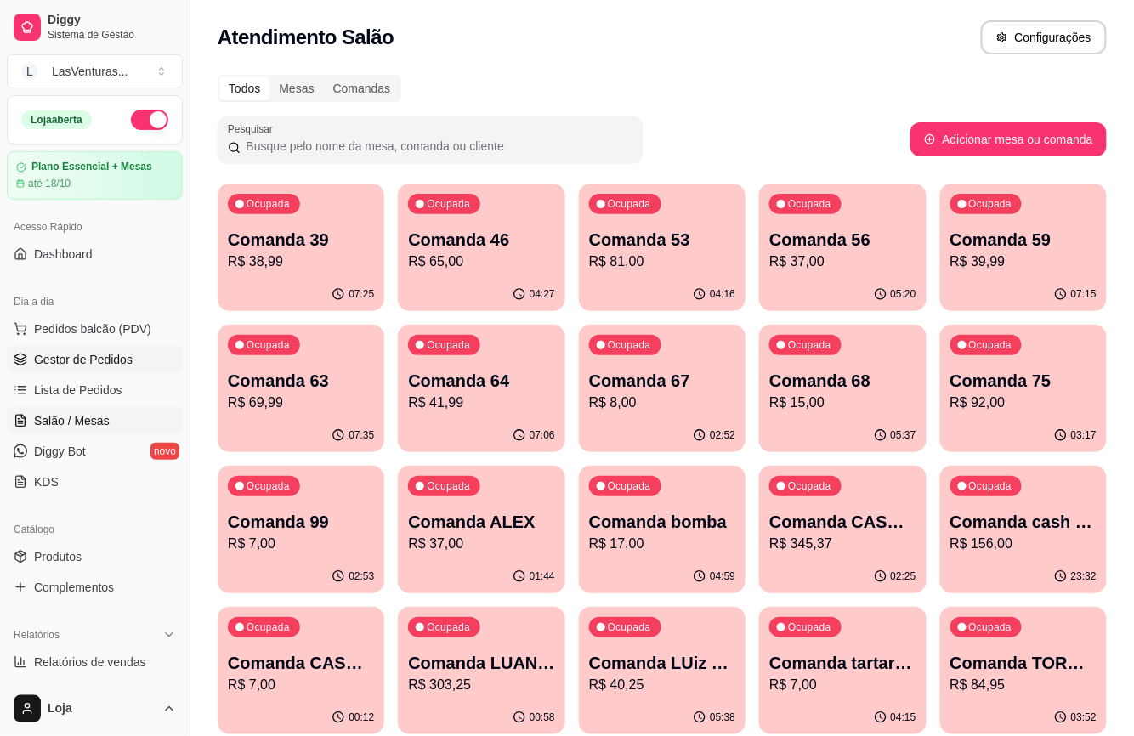
click at [107, 372] on link "Gestor de Pedidos" at bounding box center [95, 359] width 176 height 27
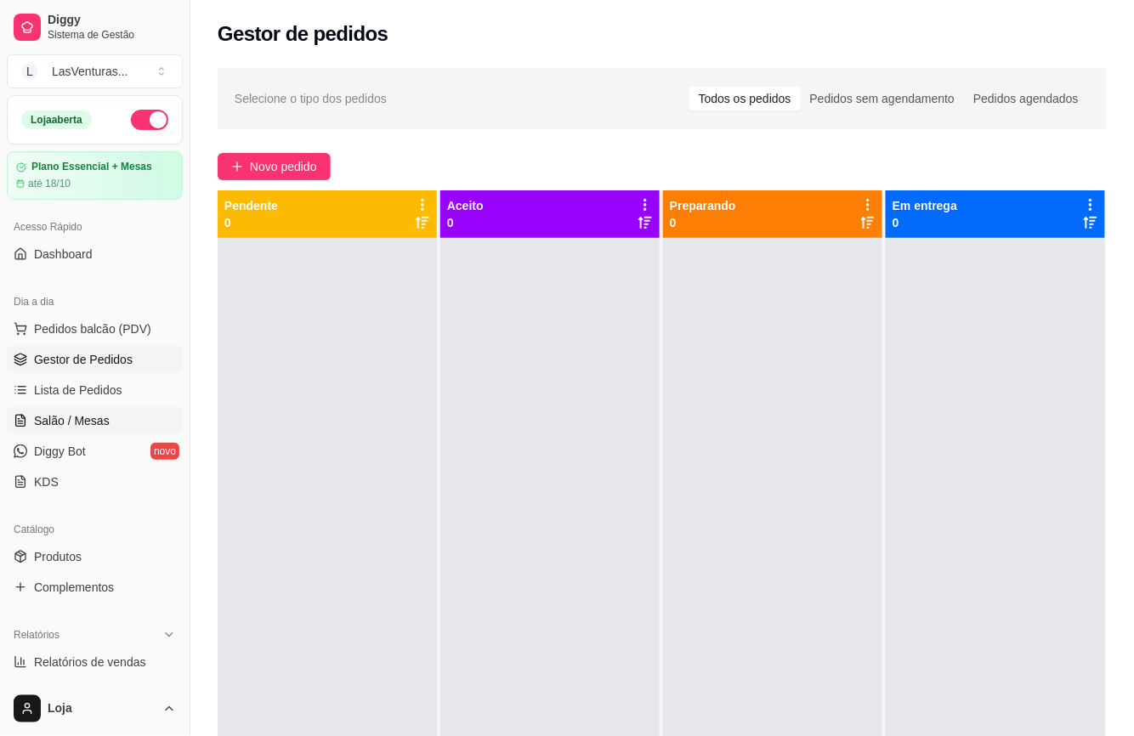
click at [34, 427] on link "Salão / Mesas" at bounding box center [95, 420] width 176 height 27
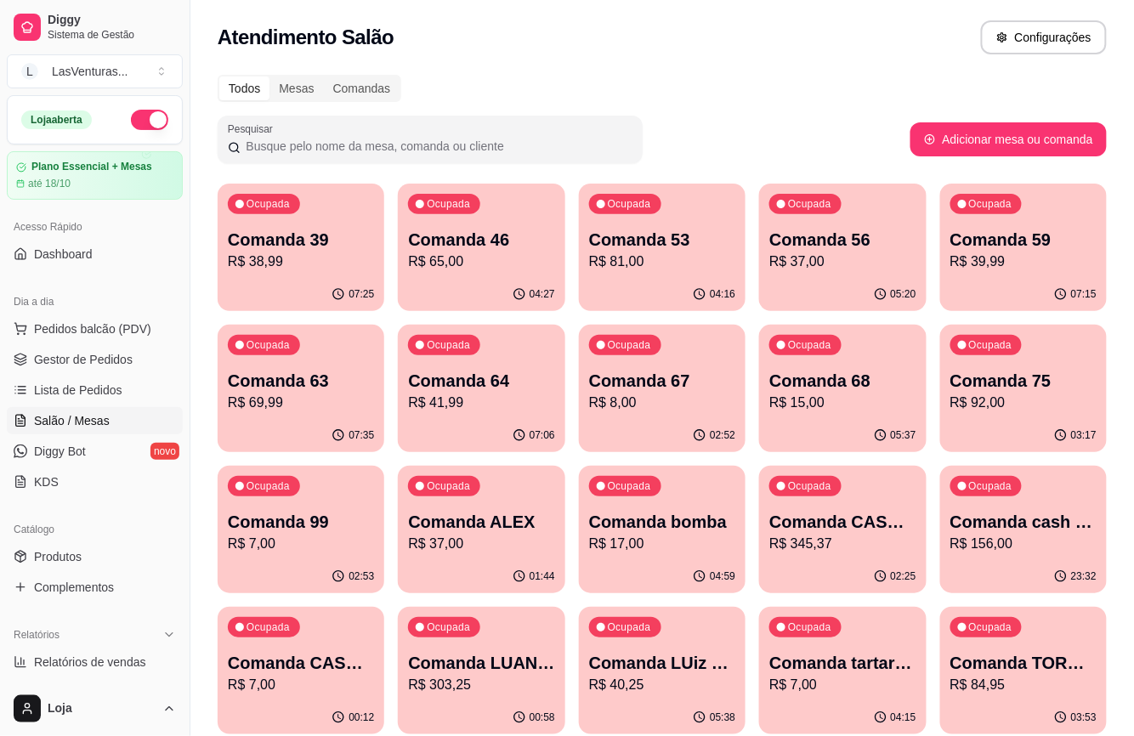
scroll to position [453, 0]
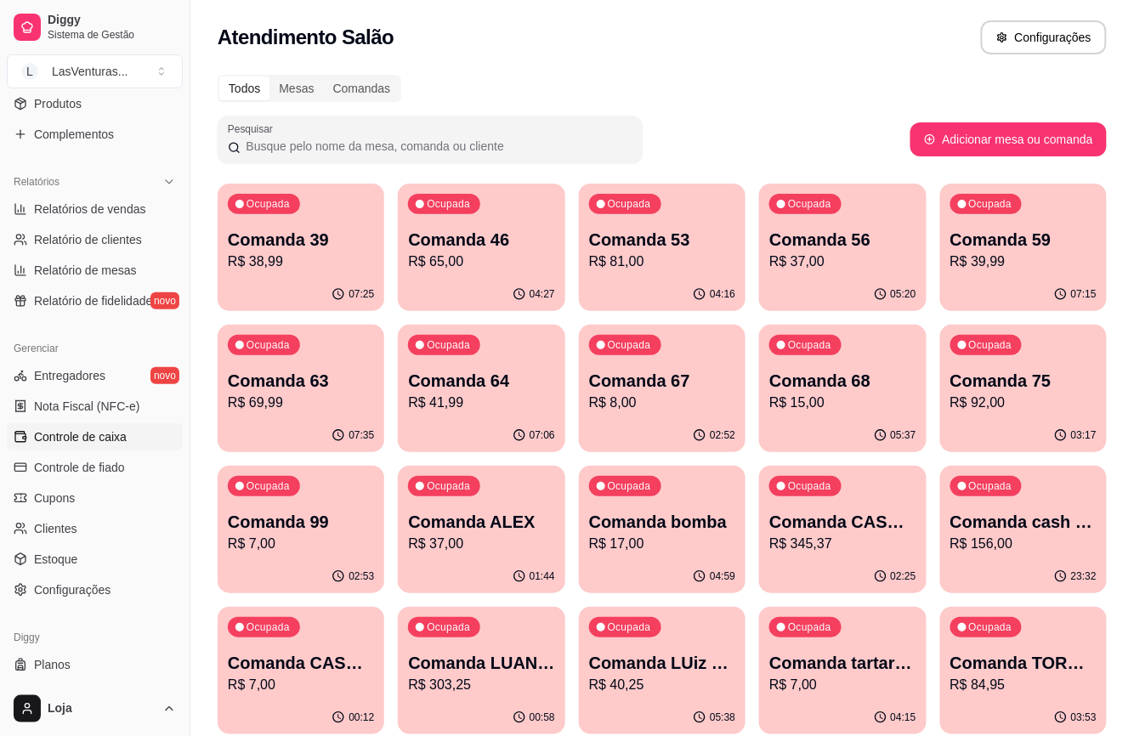
click at [102, 439] on span "Controle de caixa" at bounding box center [80, 437] width 93 height 17
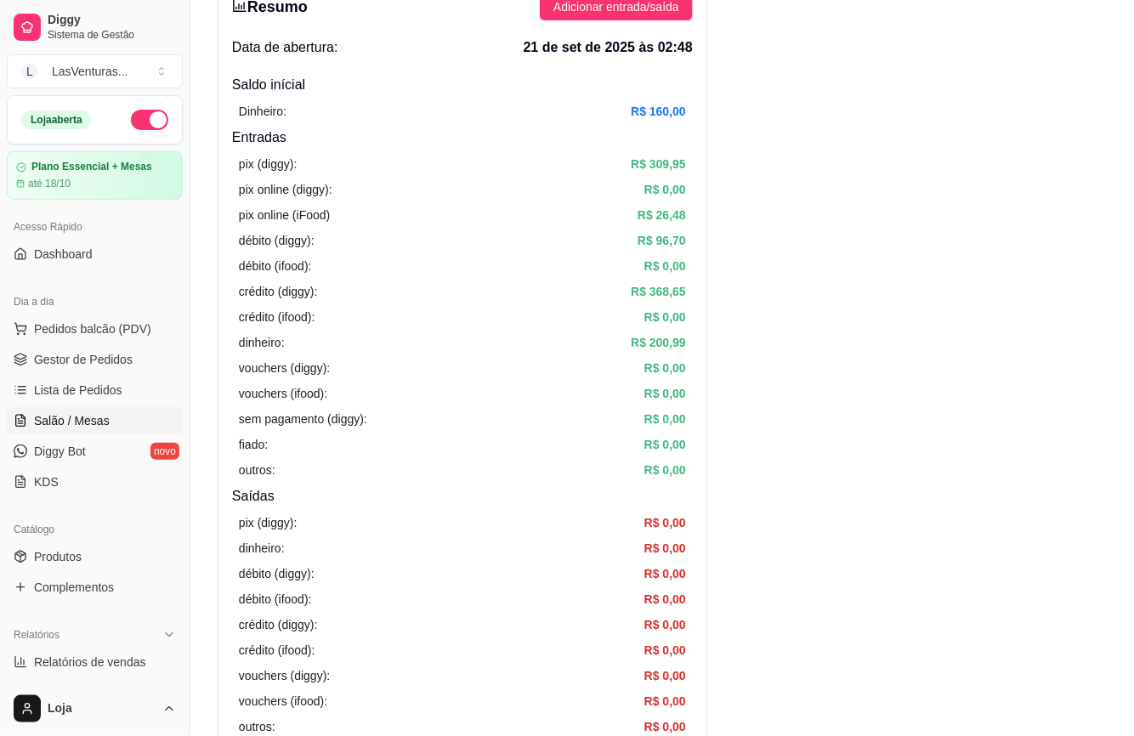
click at [114, 418] on link "Salão / Mesas" at bounding box center [95, 420] width 176 height 27
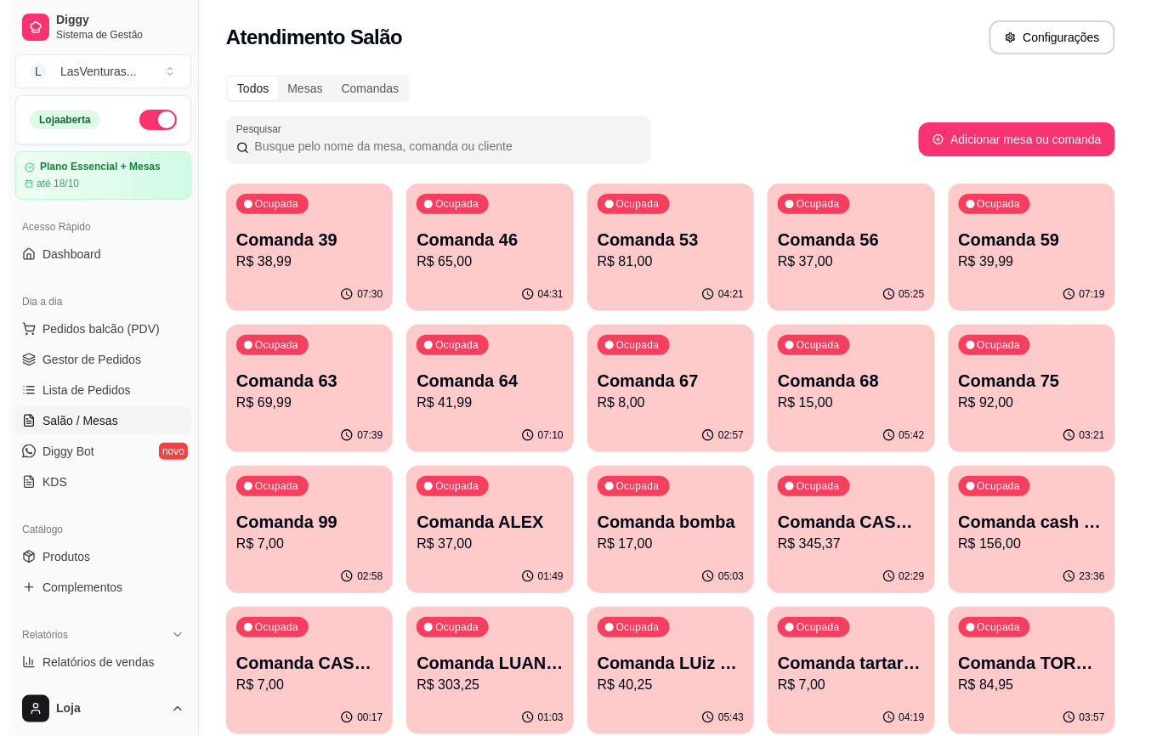
scroll to position [453, 0]
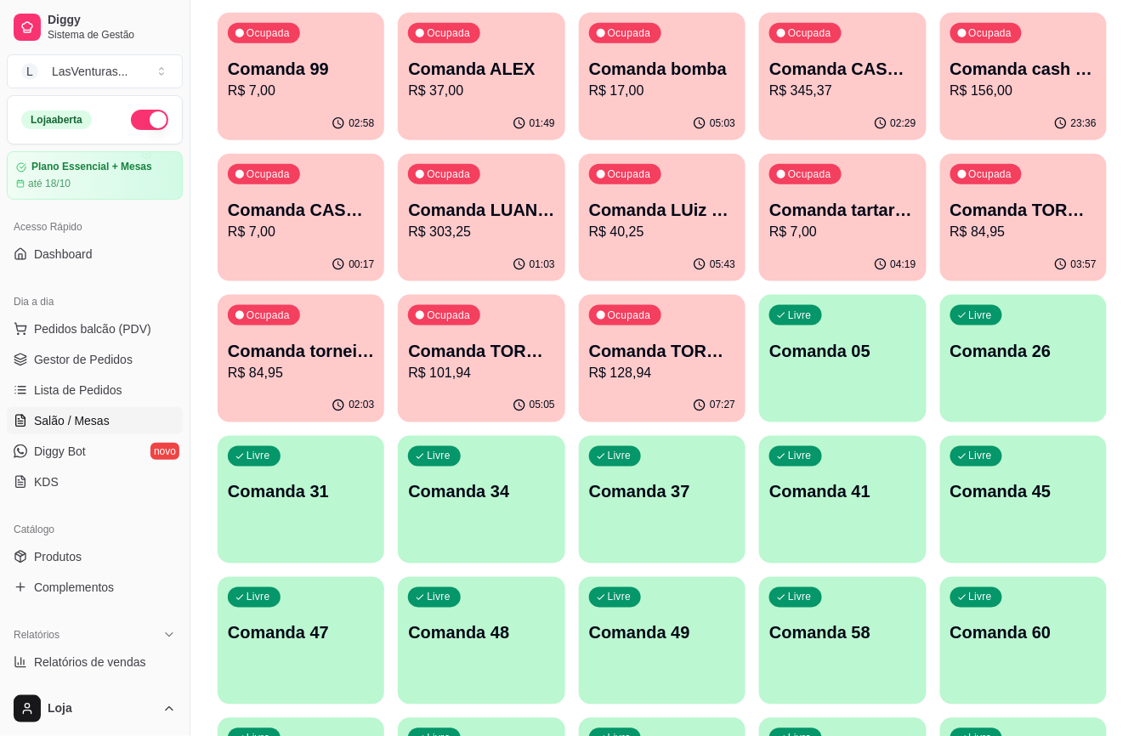
click at [619, 197] on div "Ocupada Comanda LUiz FUCIONARIO JANTA R$ 40,25" at bounding box center [662, 201] width 167 height 94
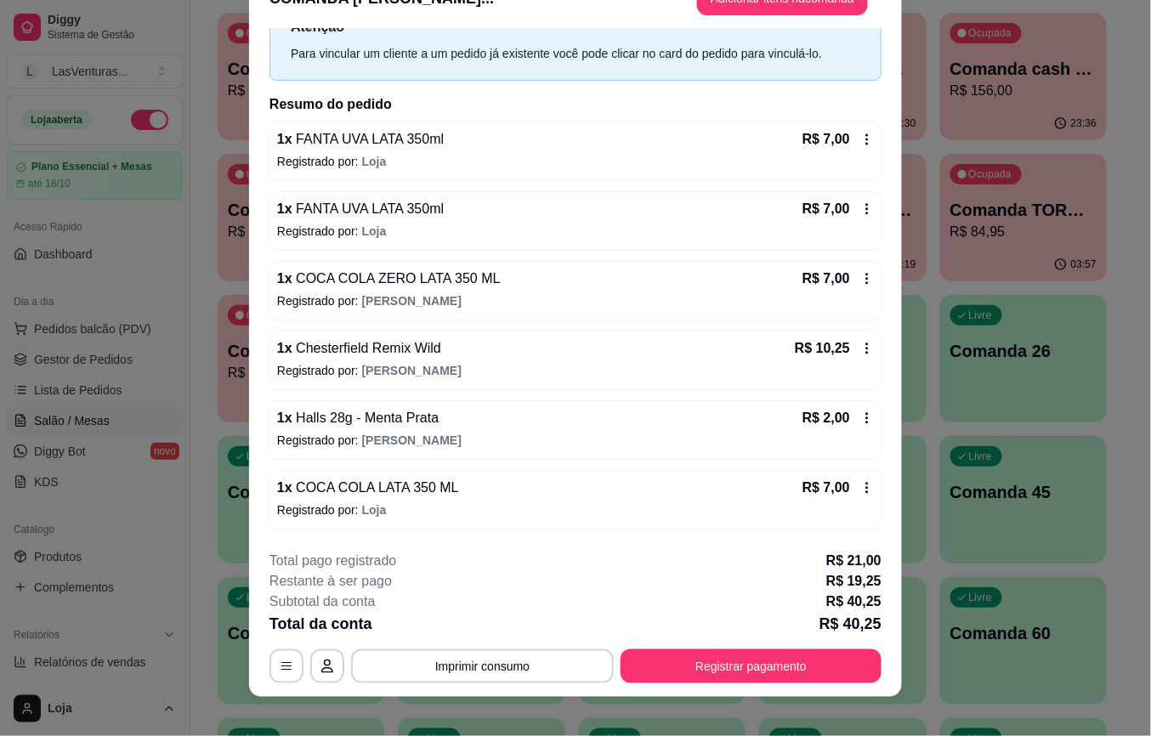
scroll to position [51, 0]
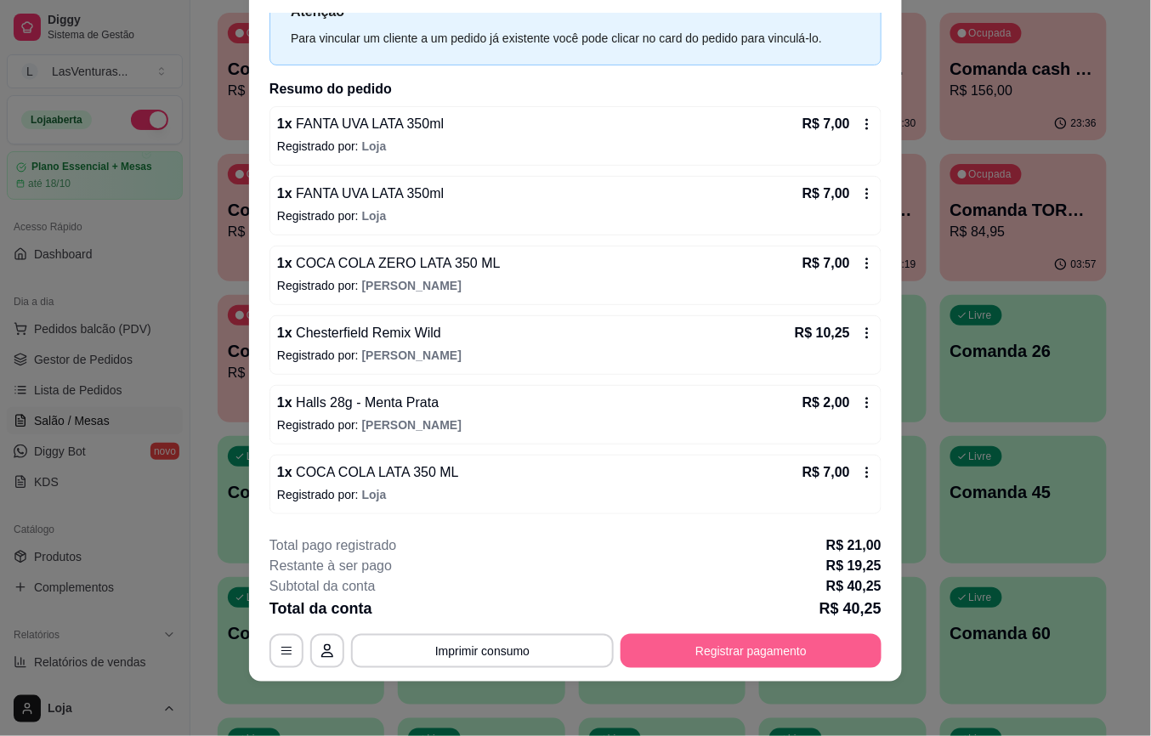
click at [688, 641] on button "Registrar pagamento" at bounding box center [751, 651] width 261 height 34
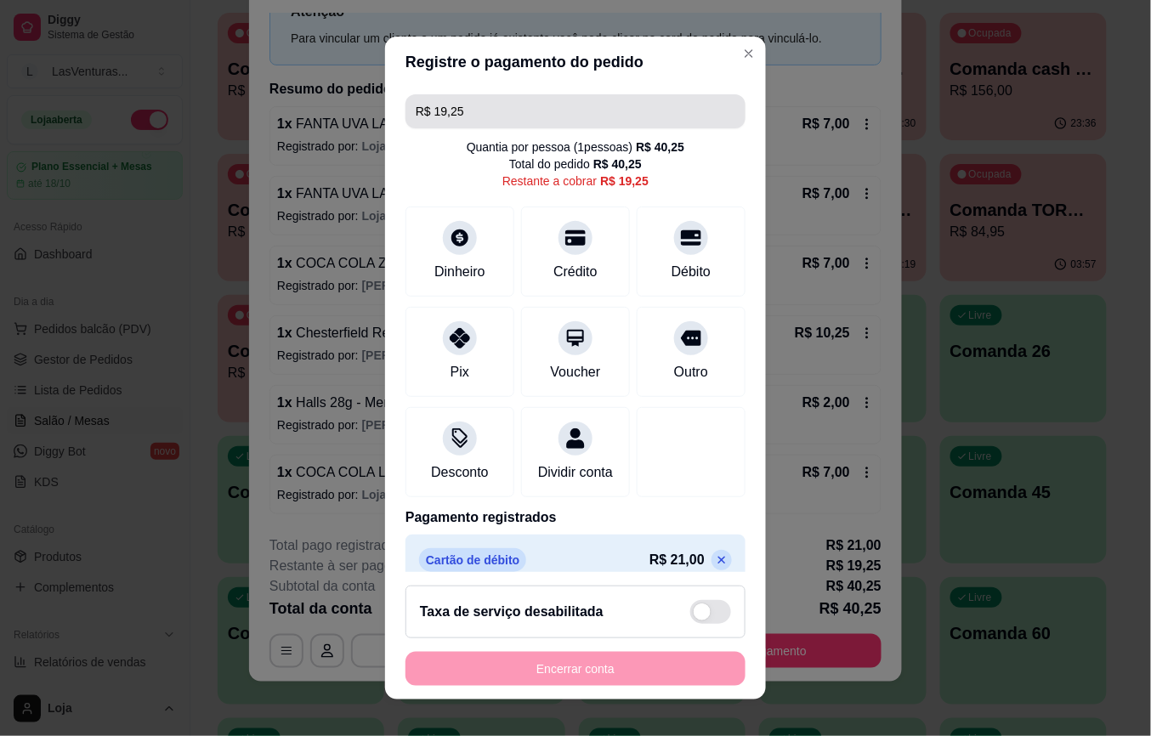
click at [467, 109] on input "R$ 19,25" at bounding box center [576, 111] width 320 height 34
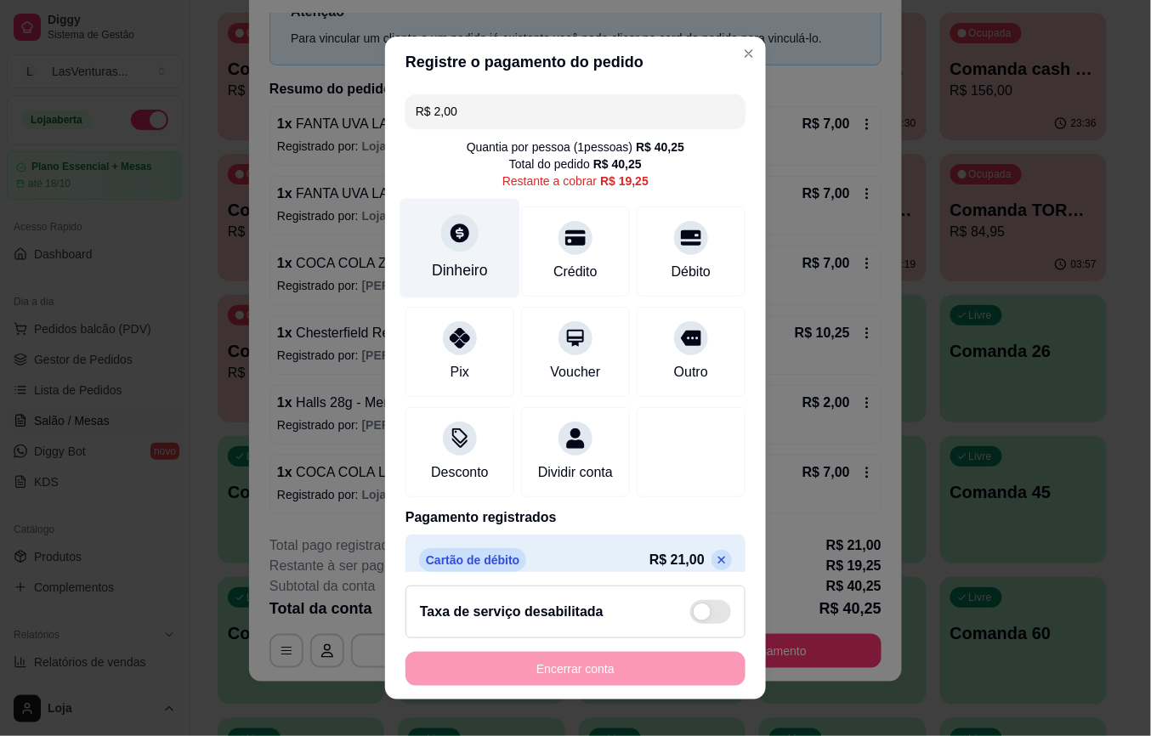
click at [441, 245] on div at bounding box center [459, 233] width 37 height 37
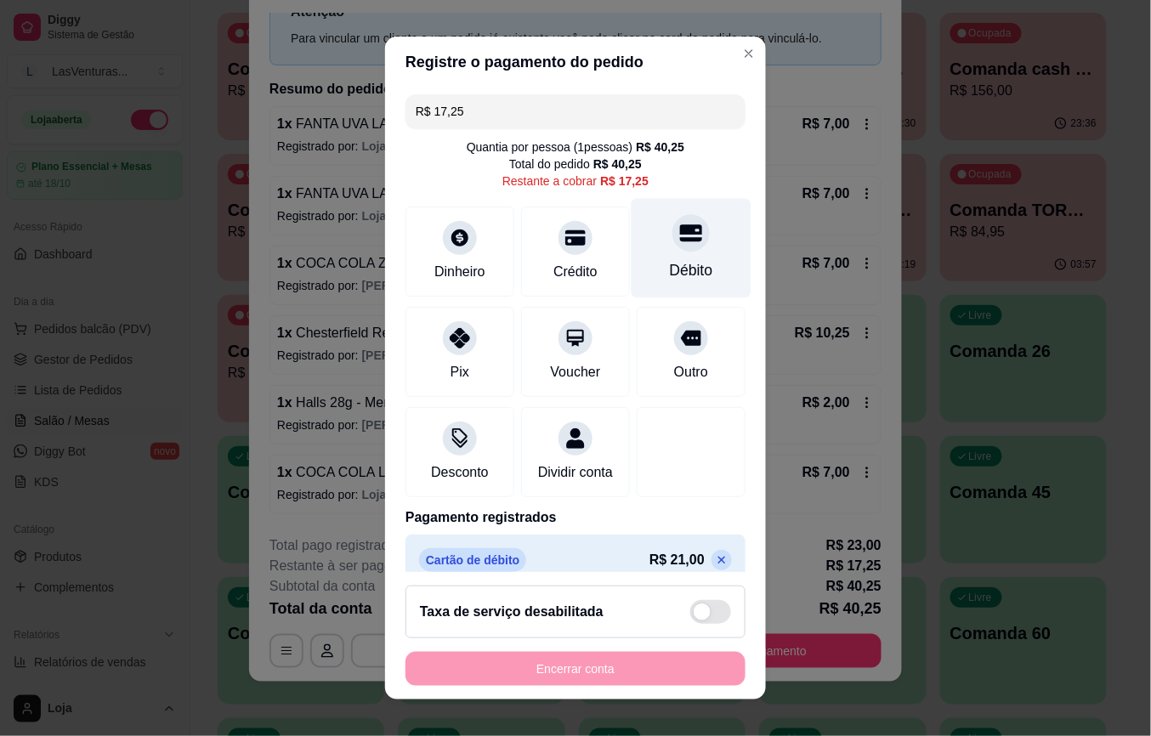
click at [670, 265] on div "Débito" at bounding box center [691, 271] width 43 height 22
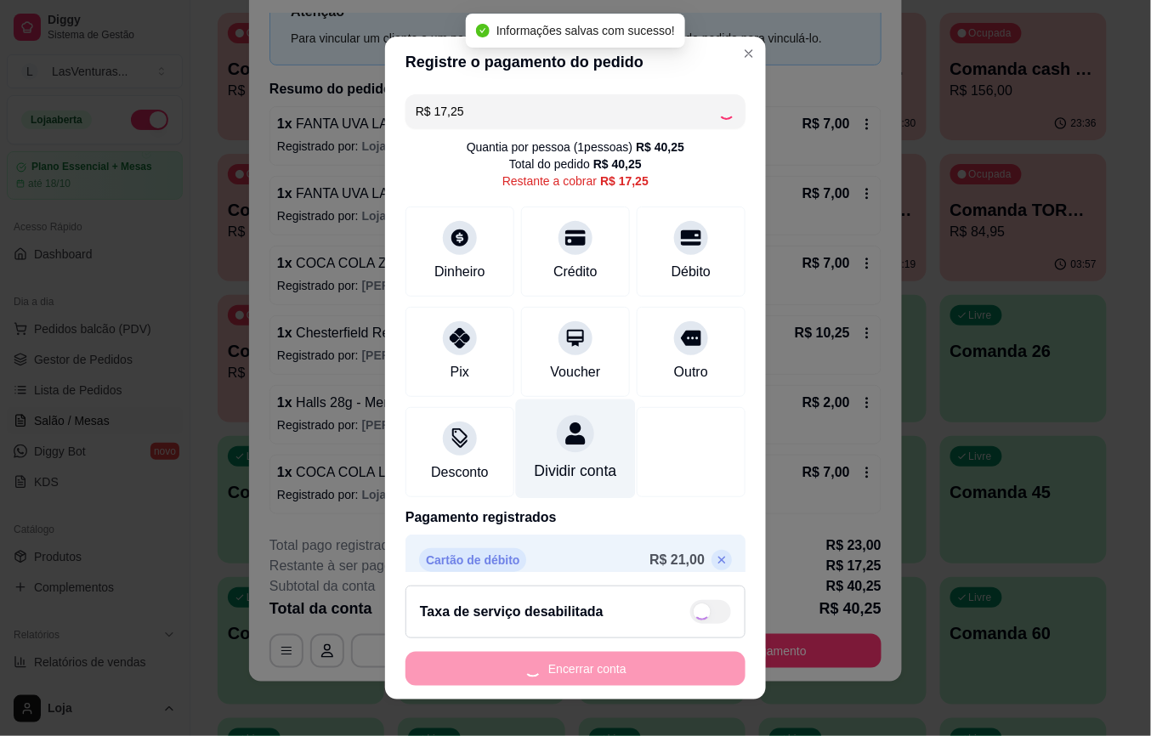
type input "R$ 0,00"
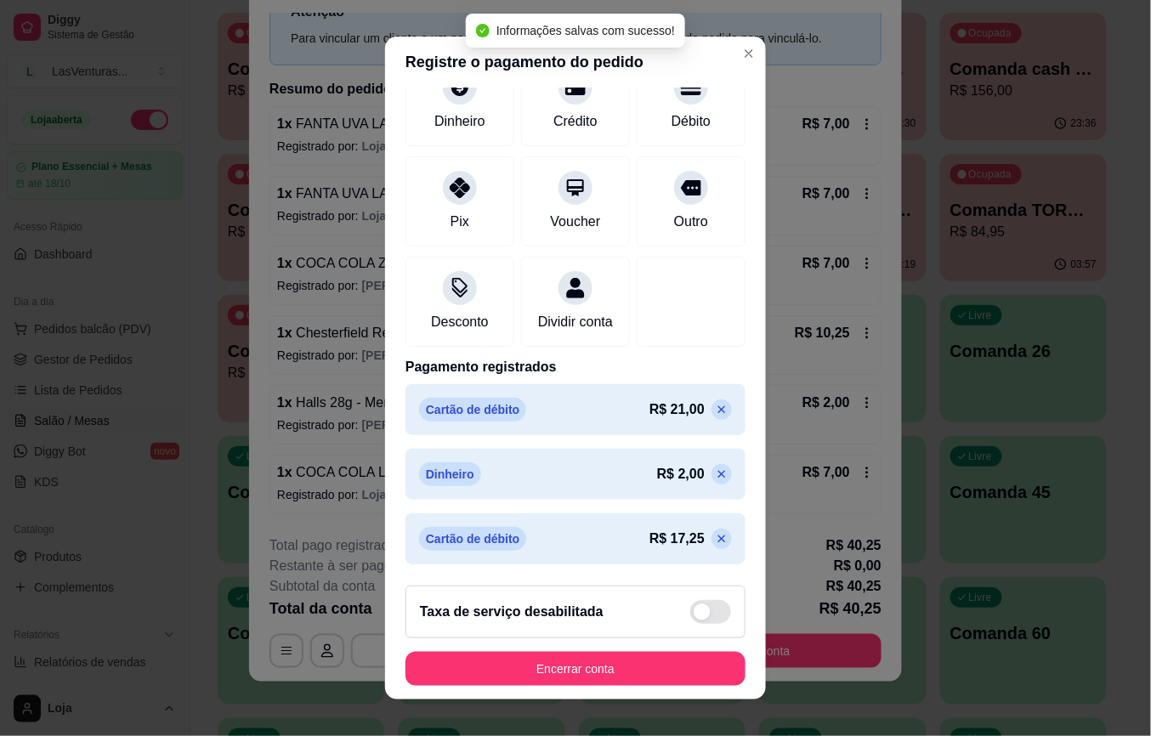
scroll to position [155, 0]
click at [684, 667] on button "Encerrar conta" at bounding box center [576, 669] width 340 height 34
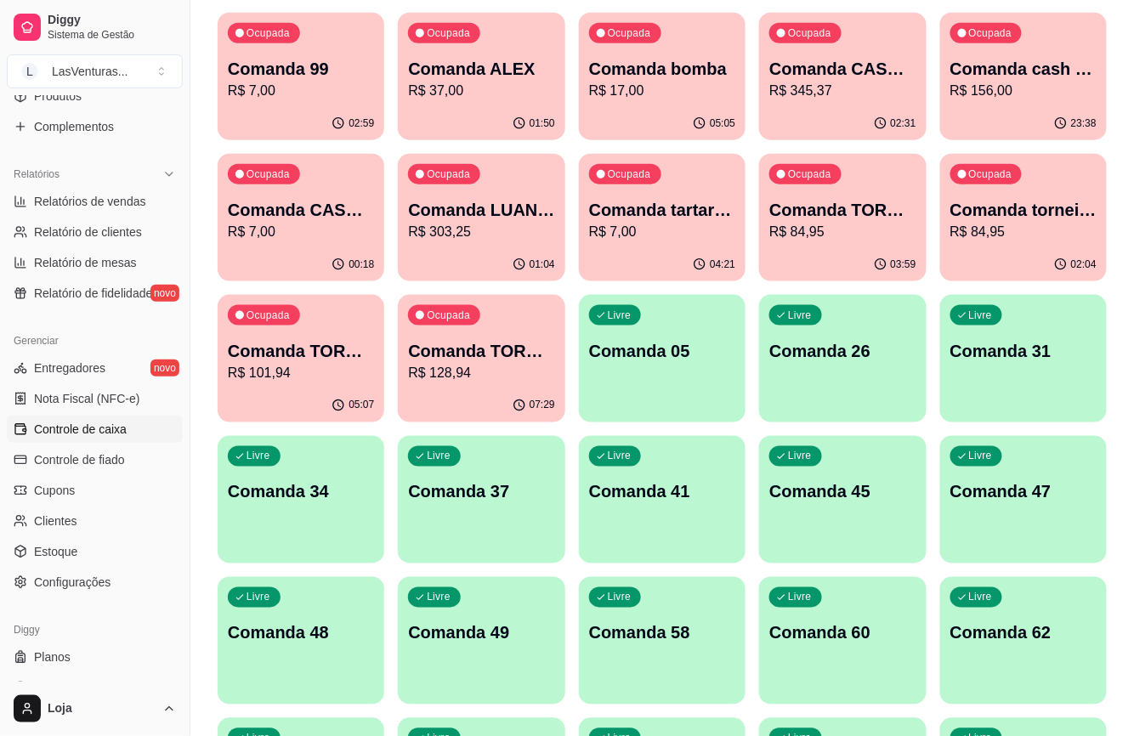
scroll to position [487, 0]
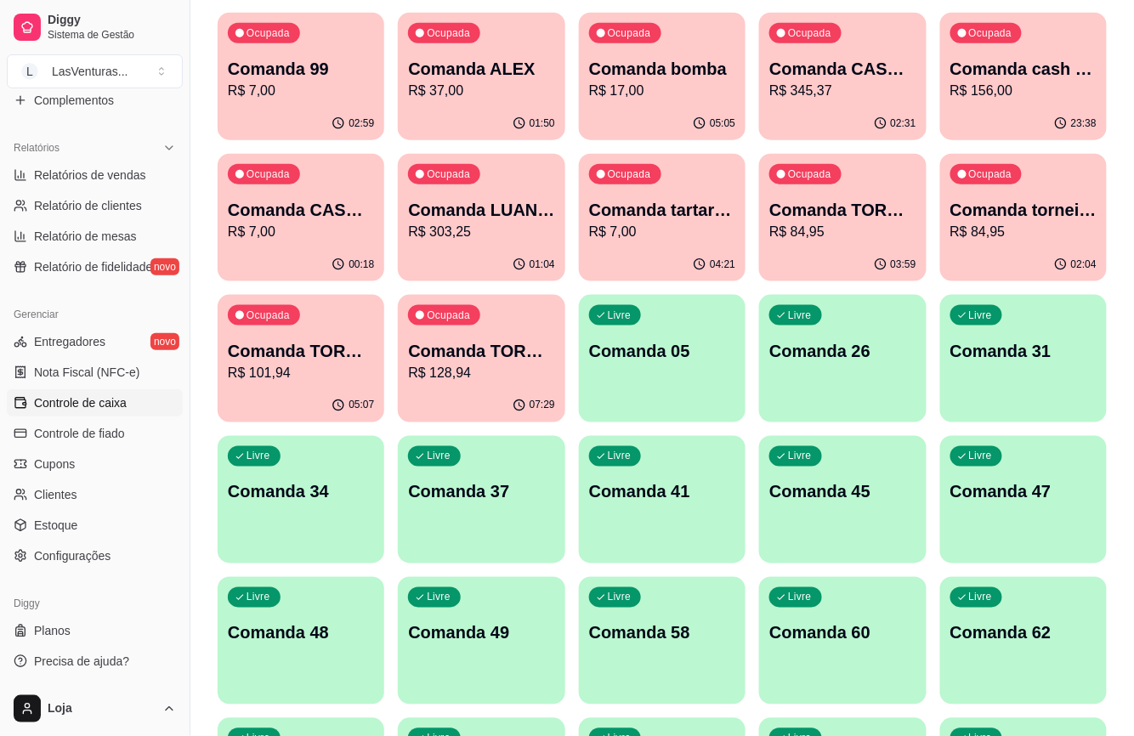
click at [133, 402] on link "Controle de caixa" at bounding box center [95, 402] width 176 height 27
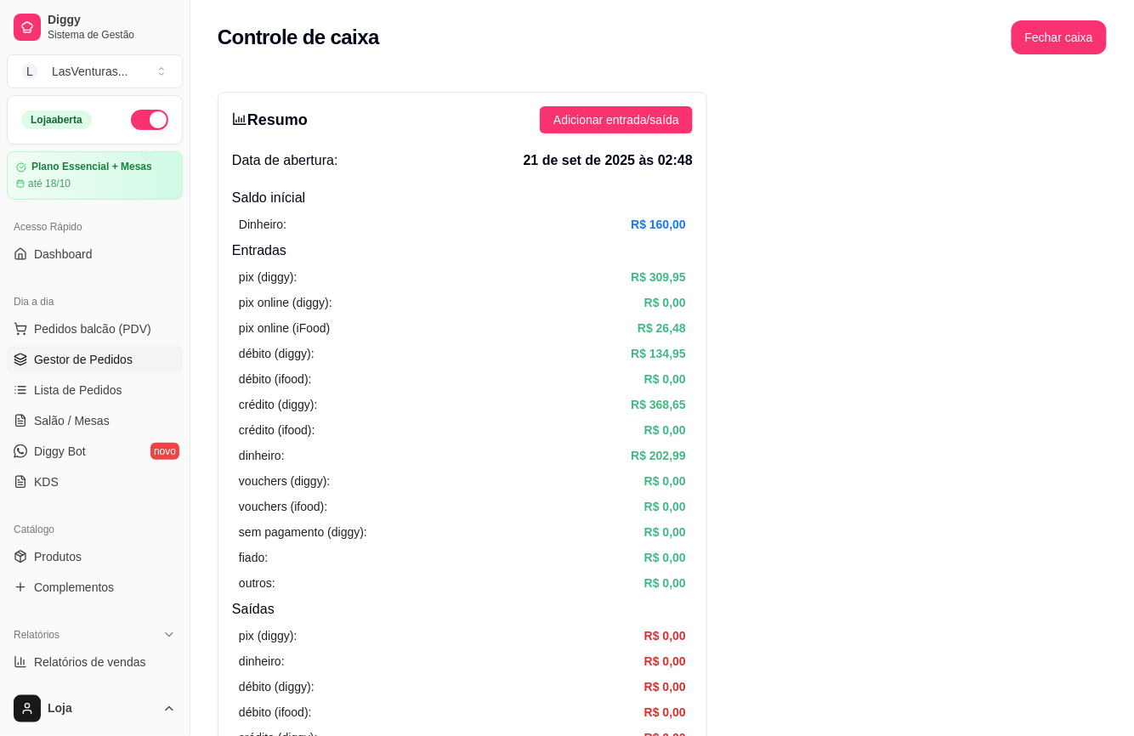
click at [109, 361] on span "Gestor de Pedidos" at bounding box center [83, 359] width 99 height 17
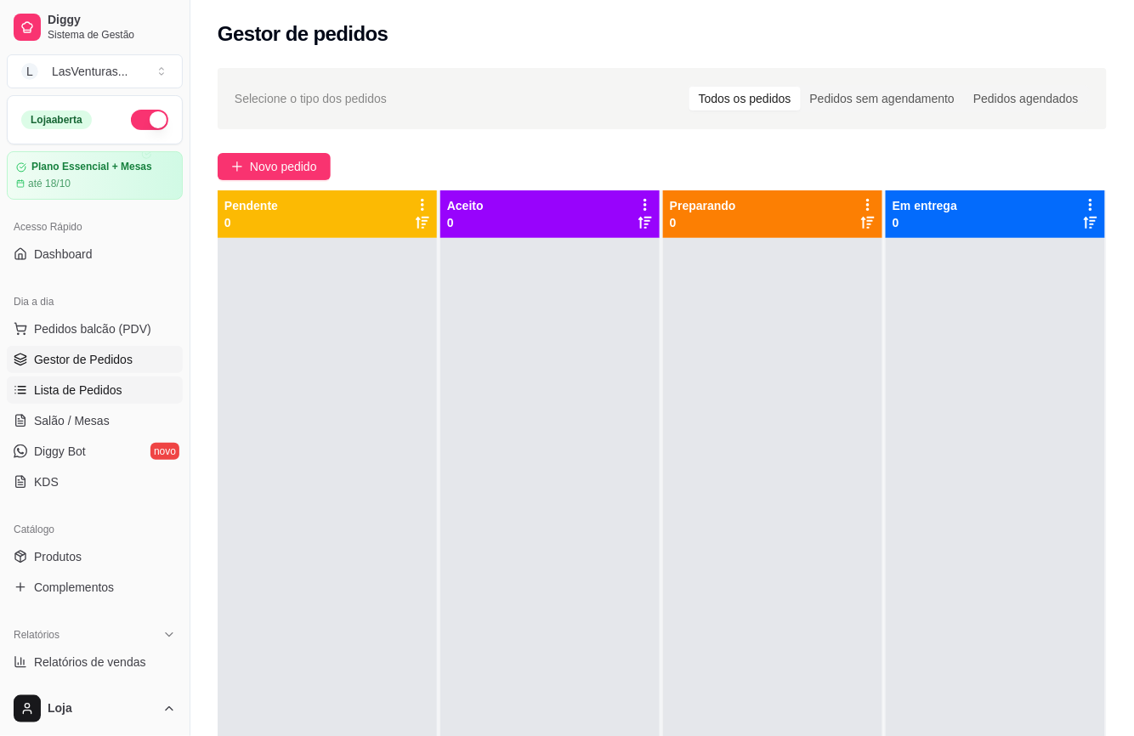
click at [116, 377] on link "Lista de Pedidos" at bounding box center [95, 390] width 176 height 27
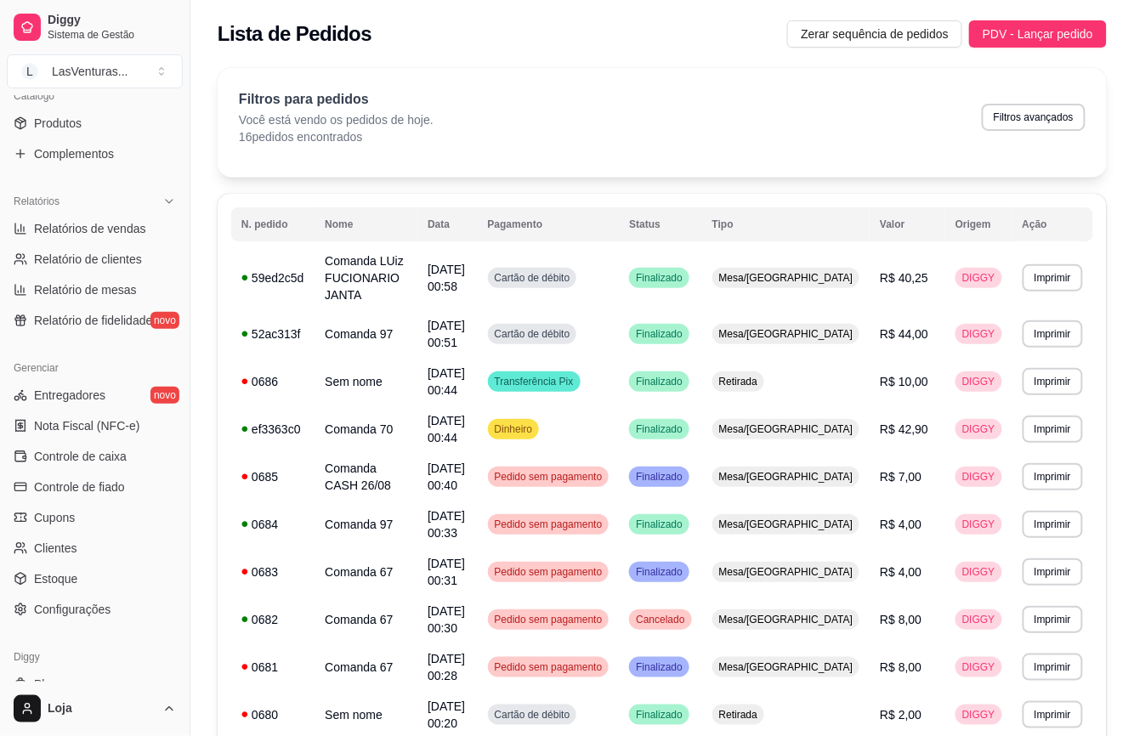
scroll to position [487, 0]
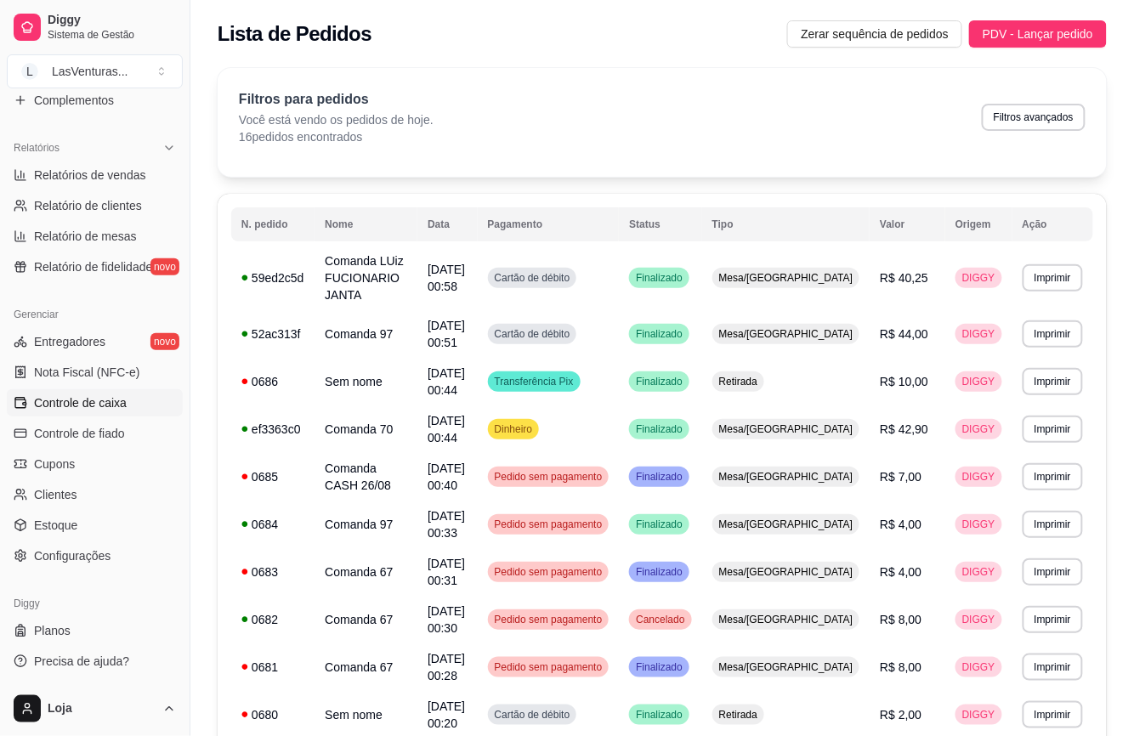
click at [121, 400] on span "Controle de caixa" at bounding box center [80, 402] width 93 height 17
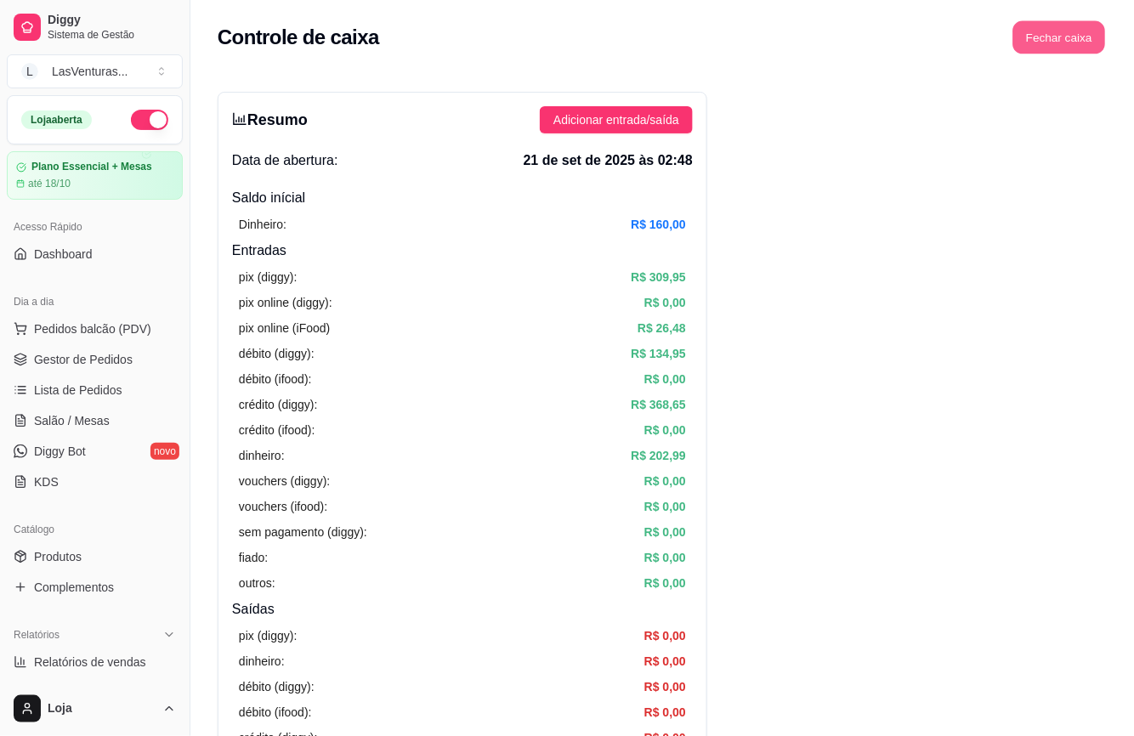
click at [1048, 44] on button "Fechar caixa" at bounding box center [1059, 37] width 93 height 33
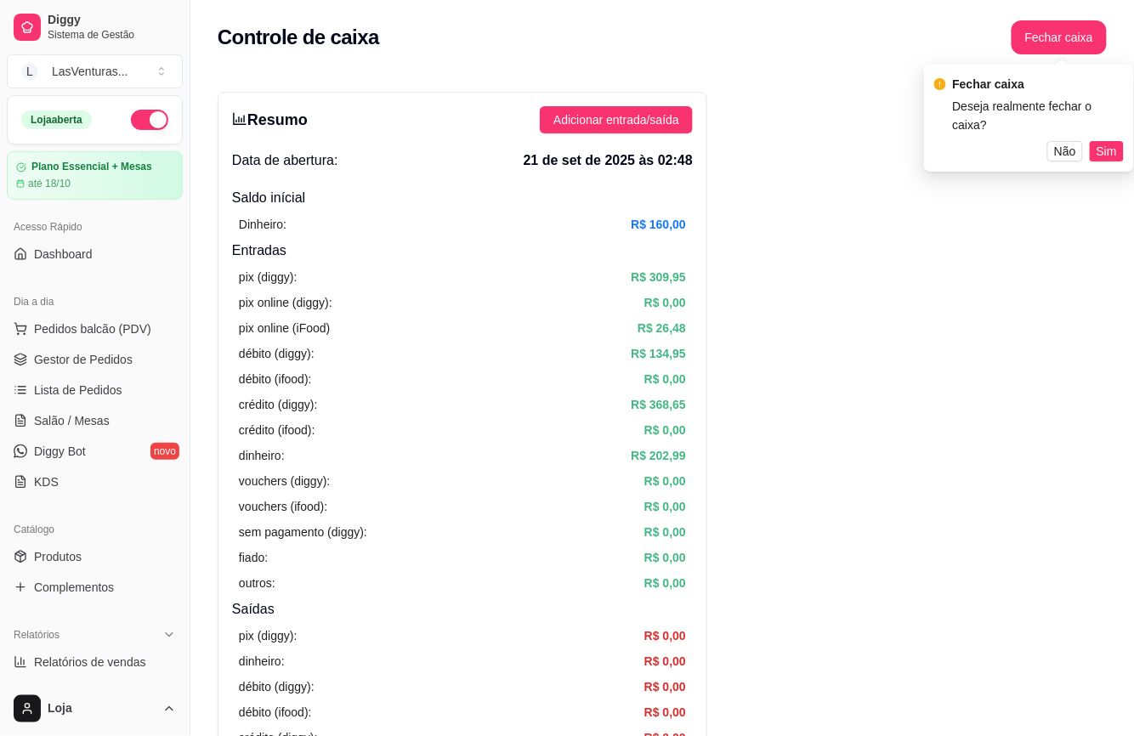
drag, startPoint x: 1100, startPoint y: 126, endPoint x: 1092, endPoint y: 129, distance: 9.2
click at [1099, 142] on span "Sim" at bounding box center [1107, 151] width 20 height 19
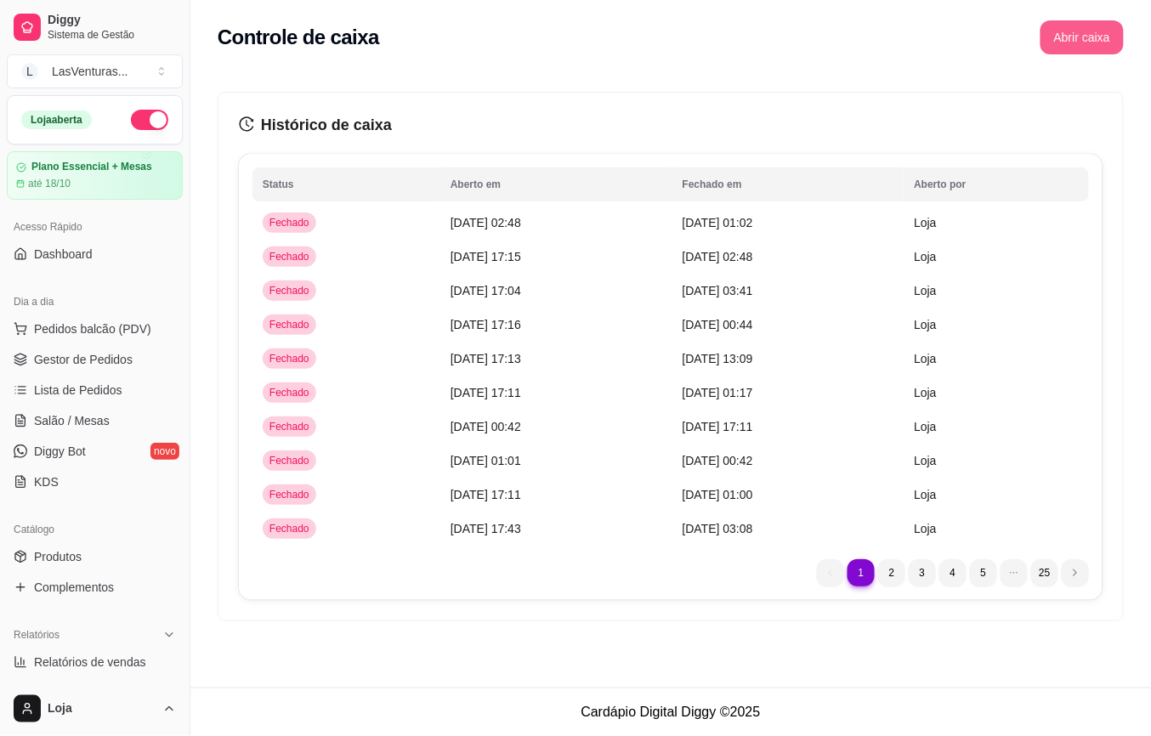
click at [1087, 34] on button "Abrir caixa" at bounding box center [1082, 37] width 83 height 34
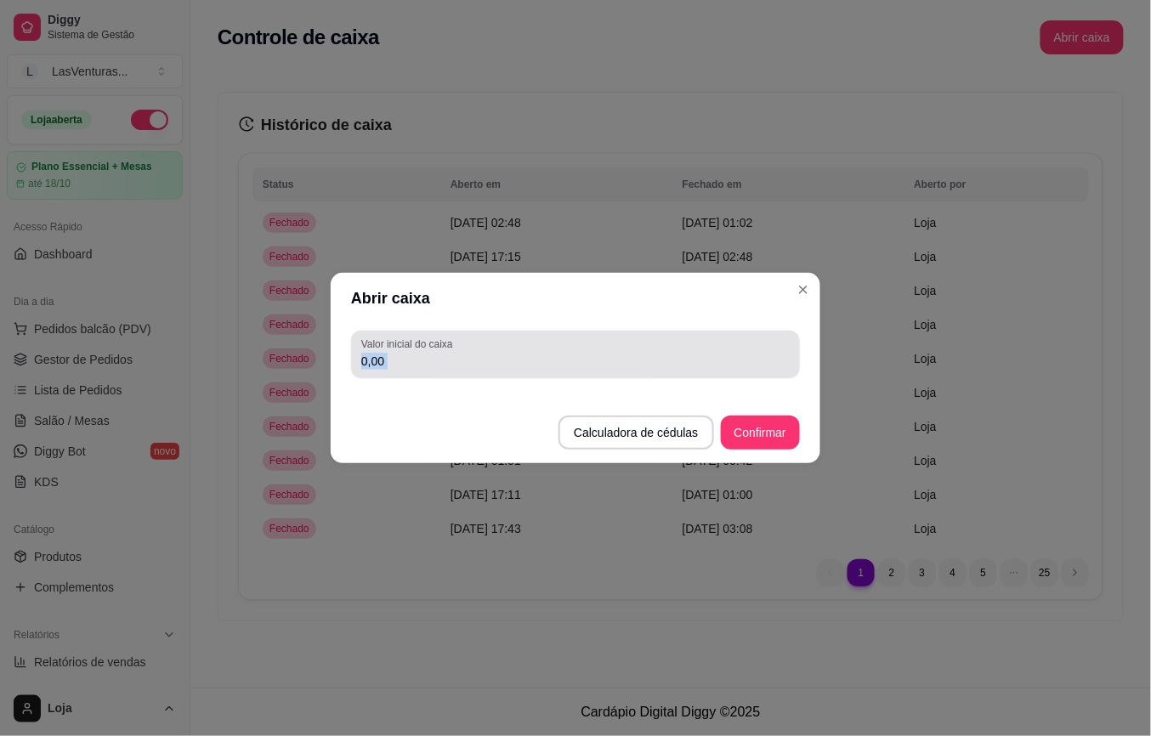
click at [668, 385] on section "Abrir caixa Valor inicial do caixa 0,00 Calculadora de cédulas Confirmar" at bounding box center [576, 368] width 490 height 190
click at [682, 358] on input "0,00" at bounding box center [575, 361] width 429 height 17
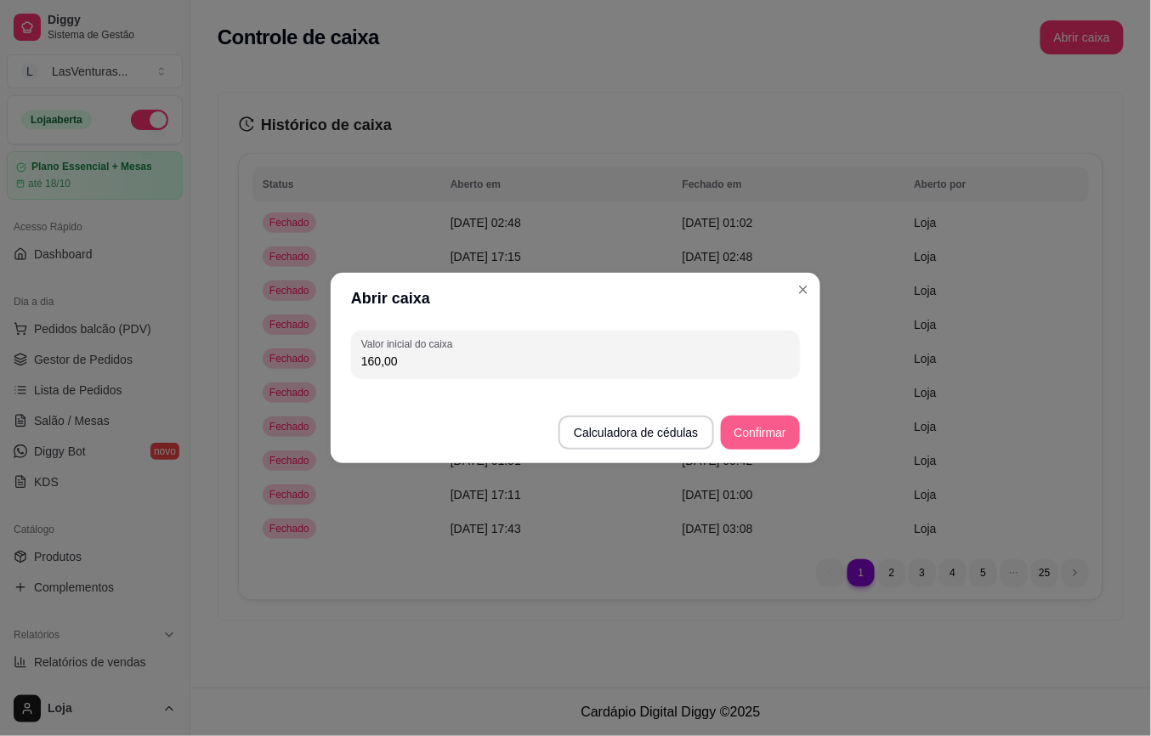
type input "160,00"
click at [756, 435] on button "Confirmar" at bounding box center [760, 433] width 77 height 33
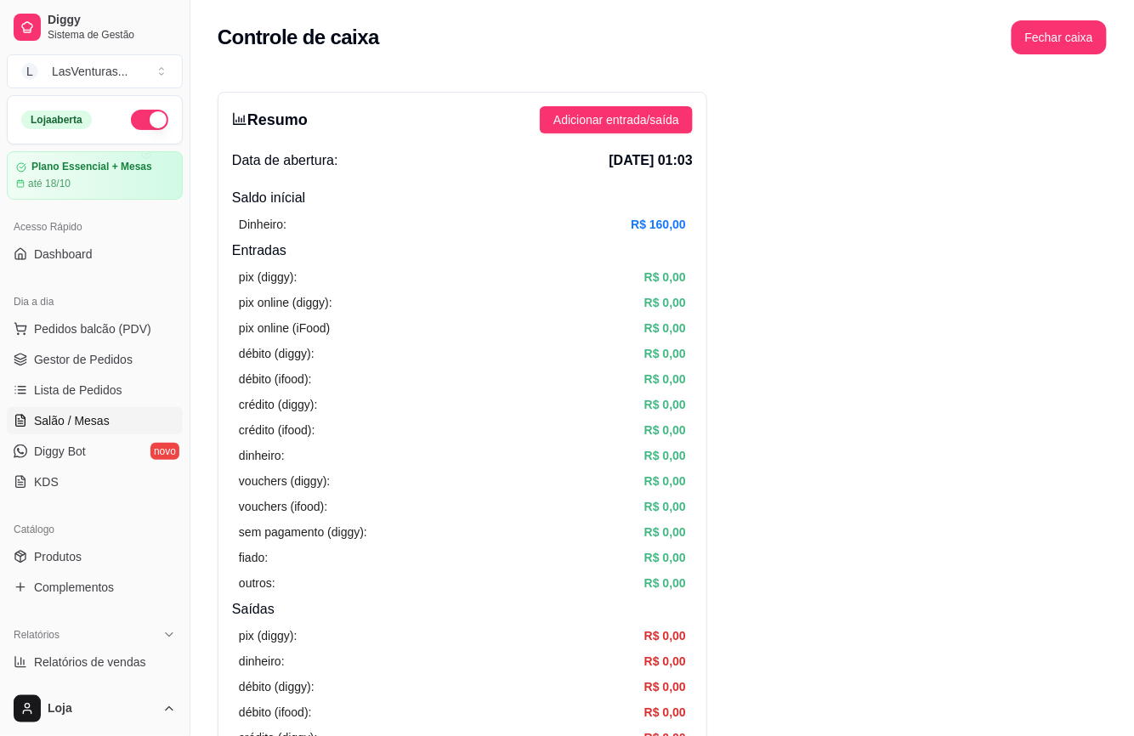
click at [65, 426] on span "Salão / Mesas" at bounding box center [72, 420] width 76 height 17
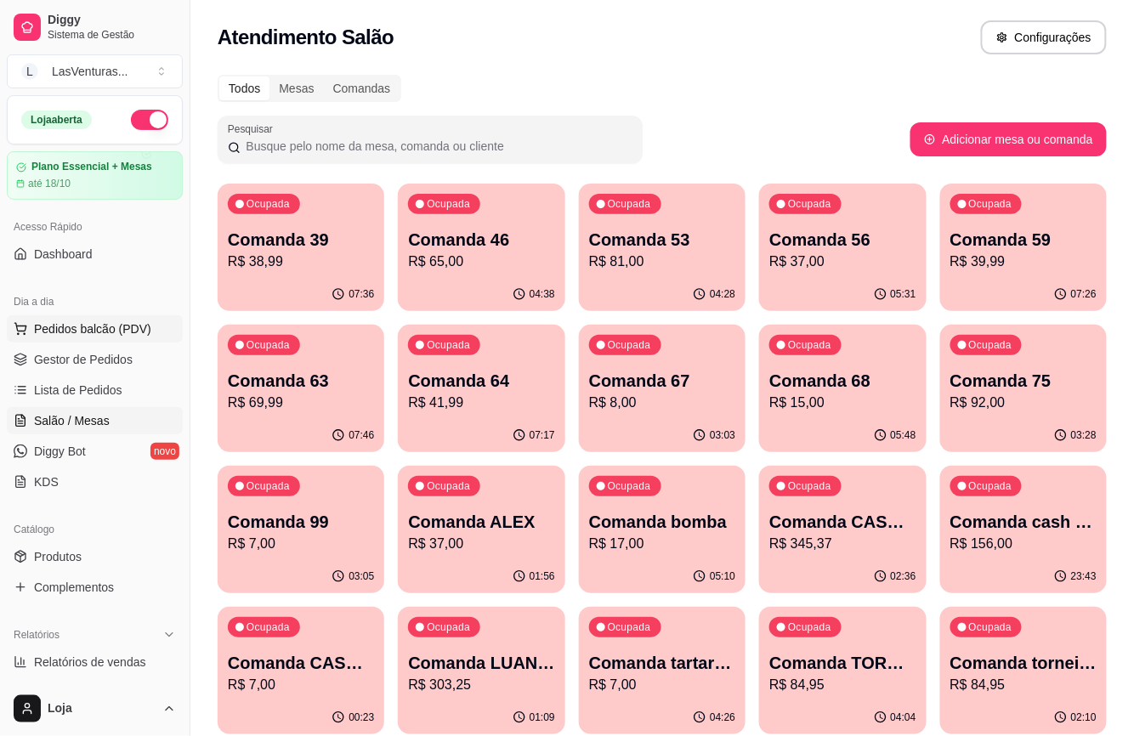
click at [130, 340] on button "Pedidos balcão (PDV)" at bounding box center [95, 328] width 176 height 27
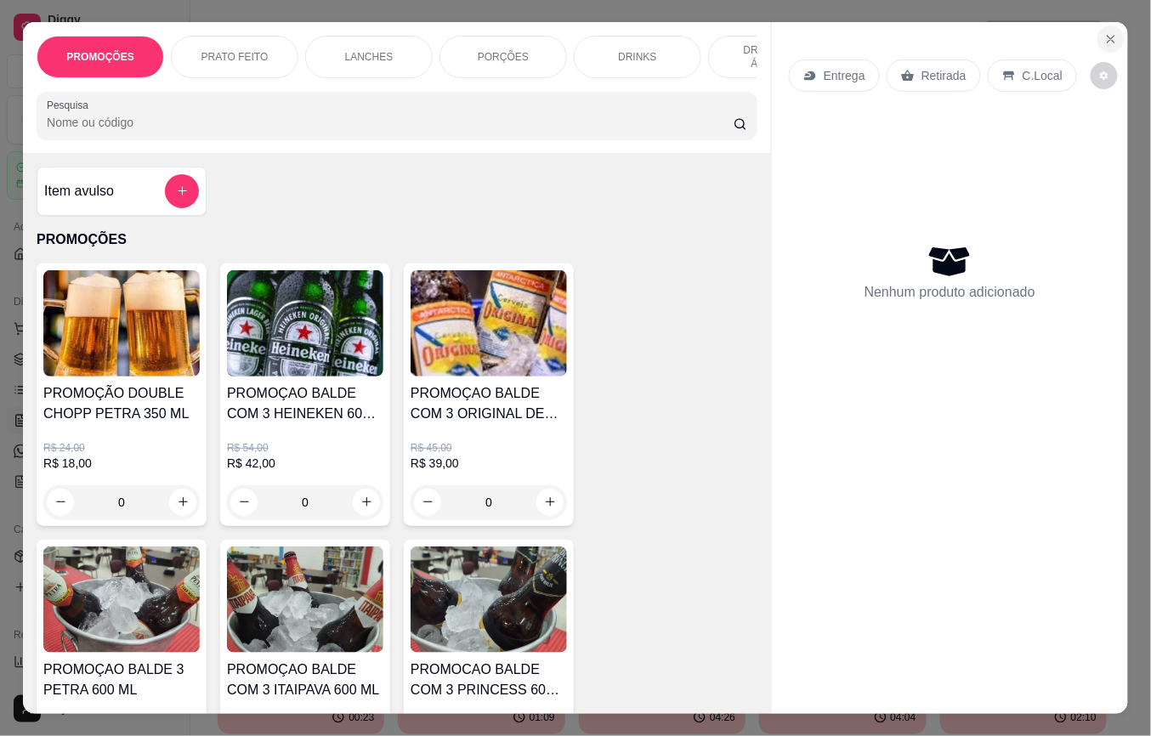
click at [1106, 37] on button "Close" at bounding box center [1111, 39] width 27 height 27
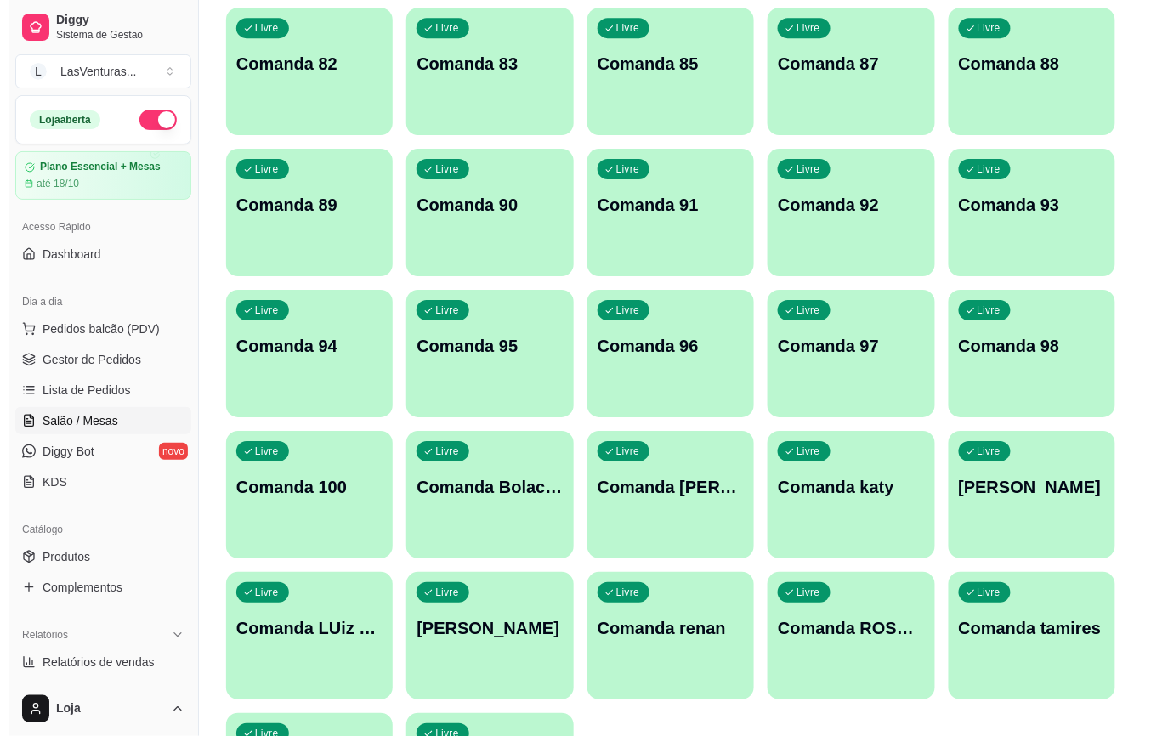
scroll to position [1620, 0]
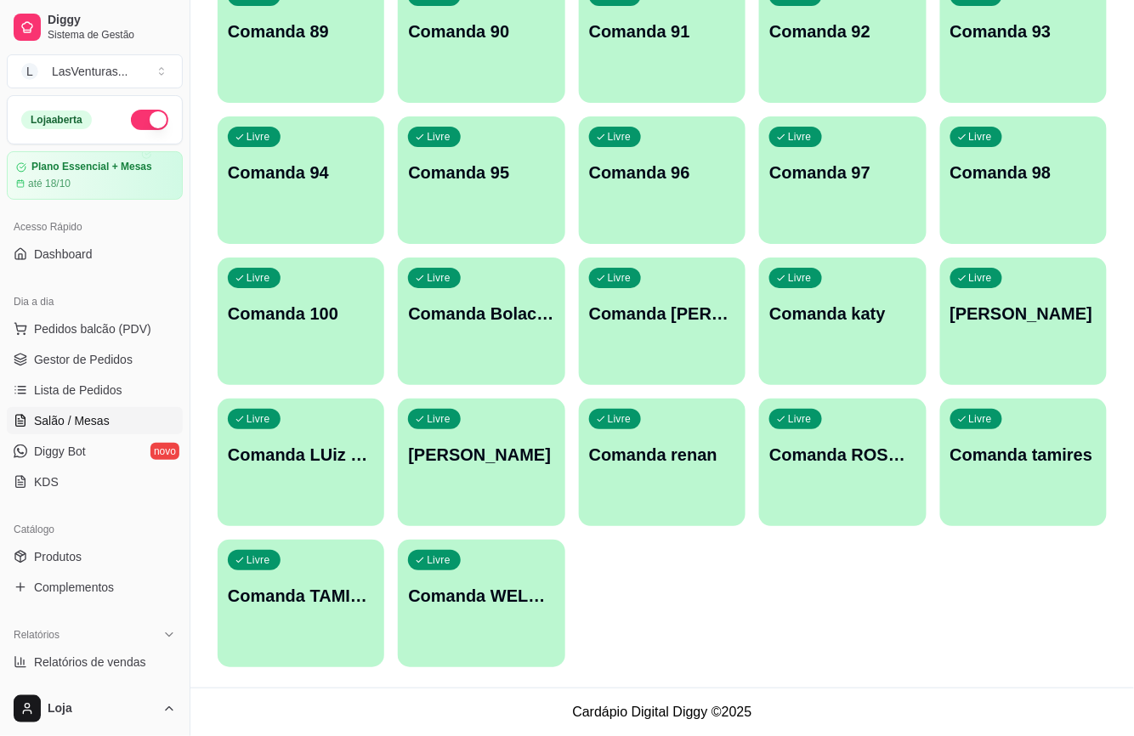
click at [883, 514] on div "button" at bounding box center [842, 516] width 167 height 20
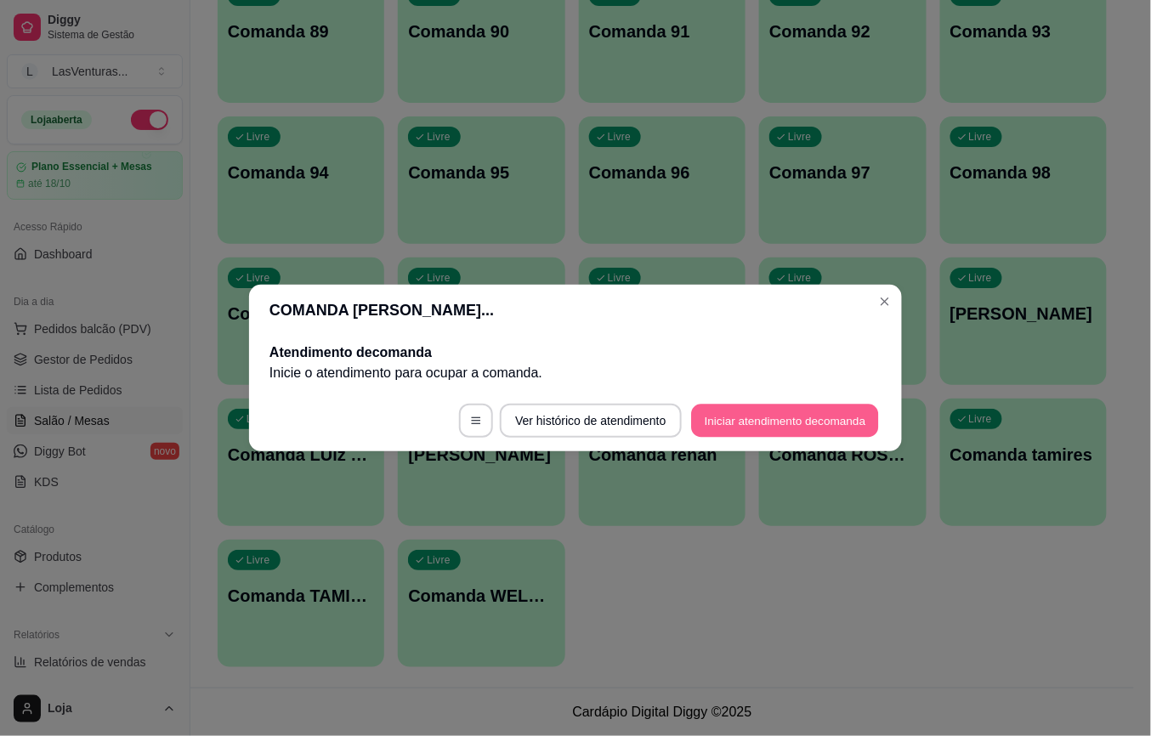
click at [803, 416] on button "Iniciar atendimento de comanda" at bounding box center [785, 421] width 188 height 33
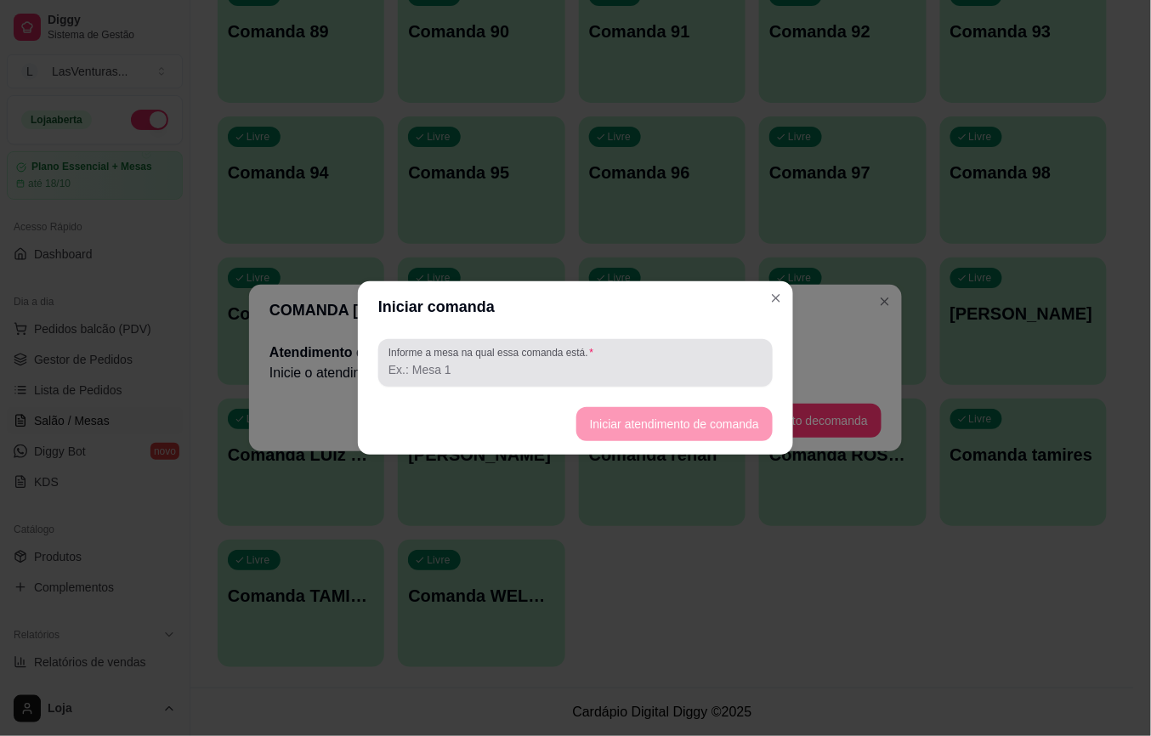
click at [637, 366] on input "Informe a mesa na qual essa comanda está." at bounding box center [576, 369] width 374 height 17
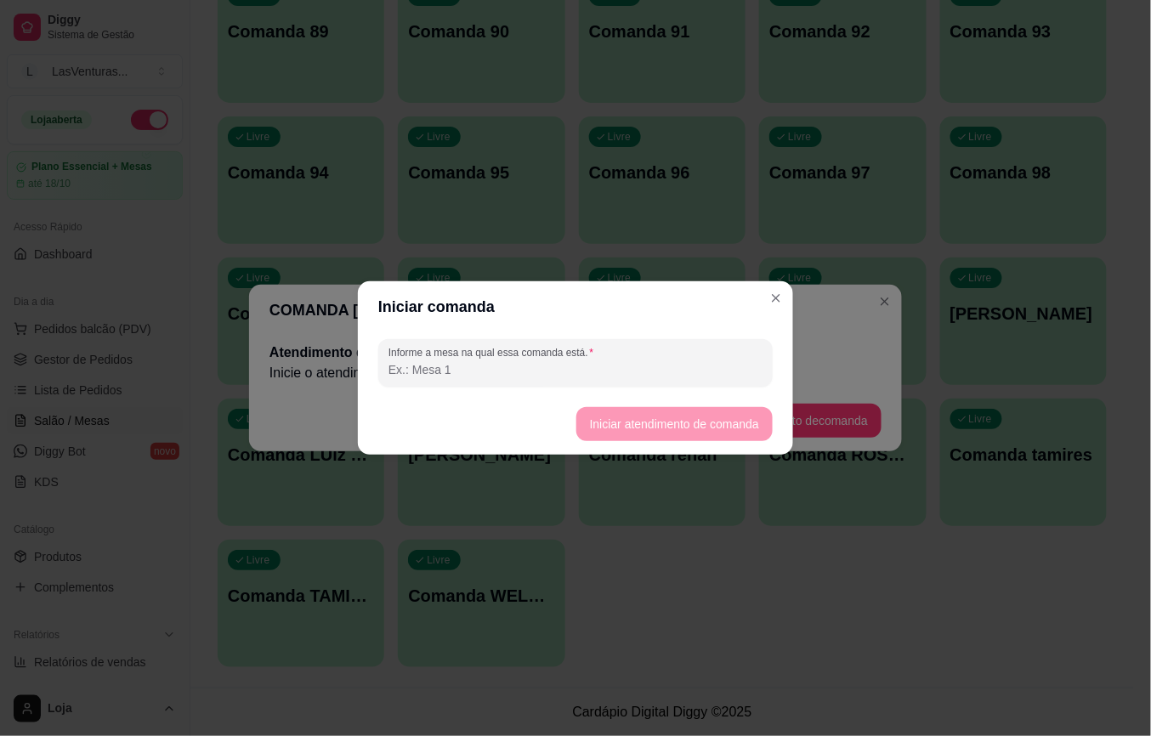
type input "7"
type input "22/09"
click at [647, 415] on button "Iniciar atendimento de comanda" at bounding box center [674, 424] width 196 height 34
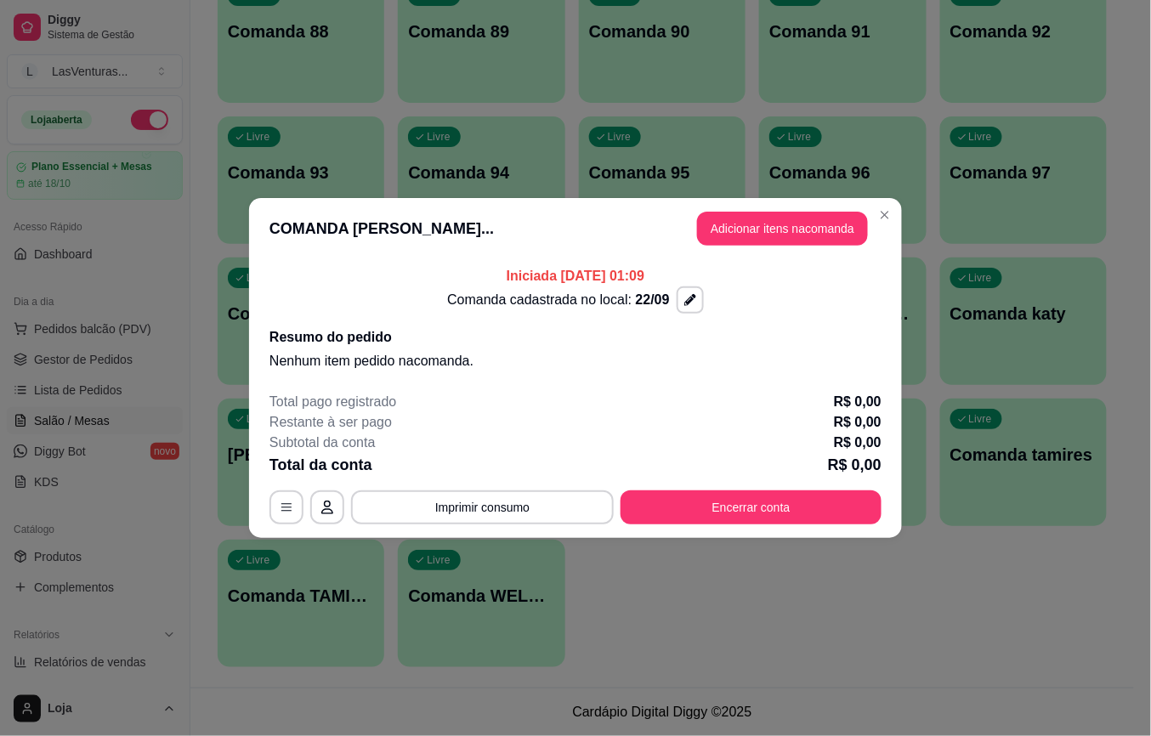
drag, startPoint x: 811, startPoint y: 287, endPoint x: 807, endPoint y: 236, distance: 51.2
click at [807, 238] on section "COMANDA ROSANA FUCIONAR... Adicionar itens na comanda Iniciada 22/09/2025 às 01…" at bounding box center [575, 368] width 653 height 340
click at [807, 236] on button "Adicionar itens na comanda" at bounding box center [783, 229] width 166 height 33
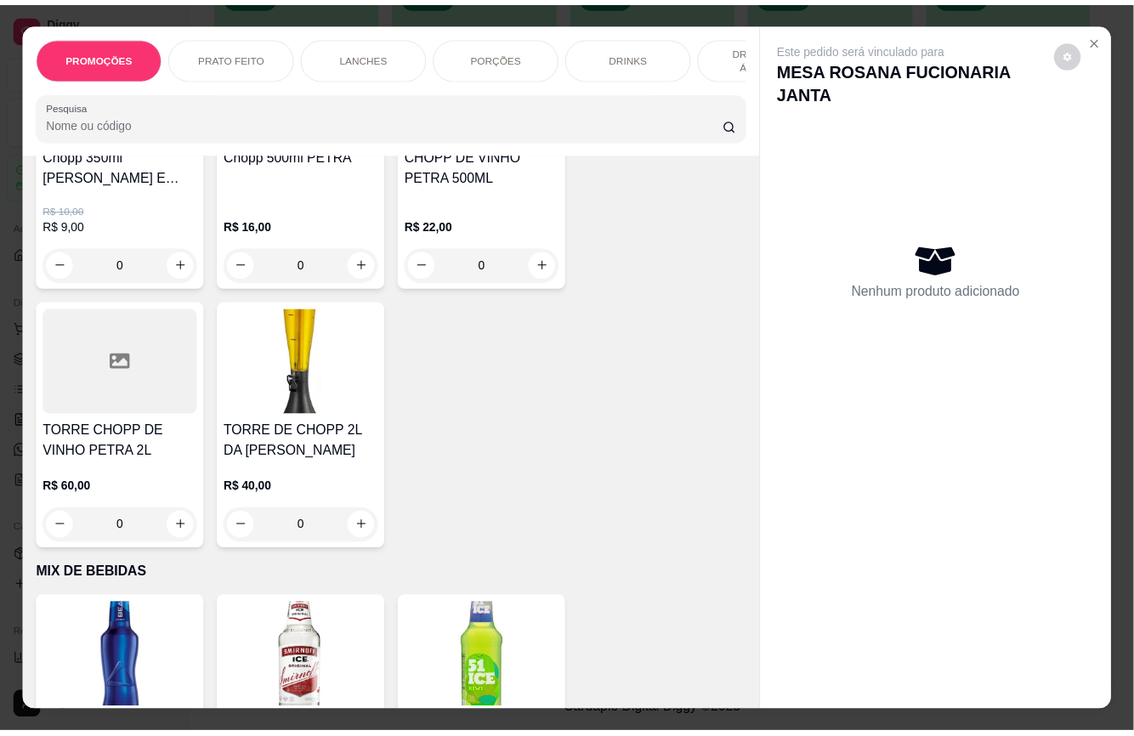
scroll to position [11563, 0]
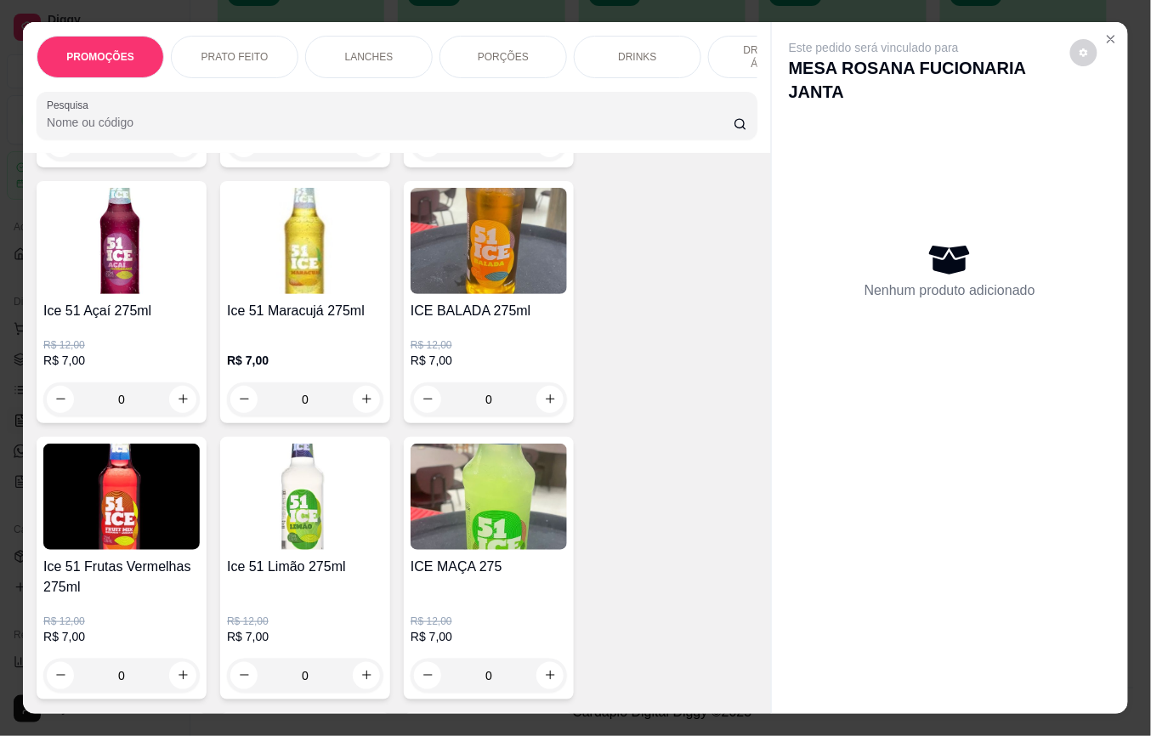
drag, startPoint x: 344, startPoint y: 374, endPoint x: 358, endPoint y: 391, distance: 21.8
click at [345, 383] on div "0" at bounding box center [305, 400] width 150 height 34
click at [360, 394] on icon "increase-product-quantity" at bounding box center [366, 400] width 13 height 13
type input "1"
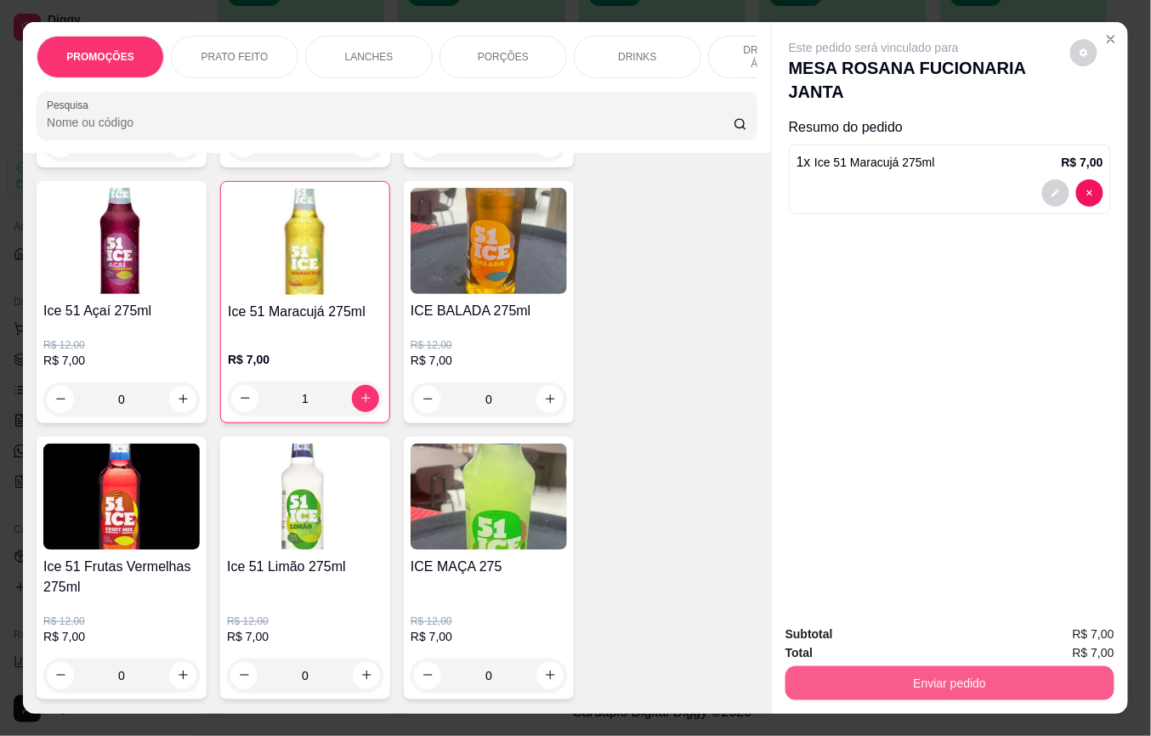
click at [1005, 675] on button "Enviar pedido" at bounding box center [950, 684] width 329 height 34
click at [968, 644] on button "Não registrar e enviar pedido" at bounding box center [892, 634] width 177 height 32
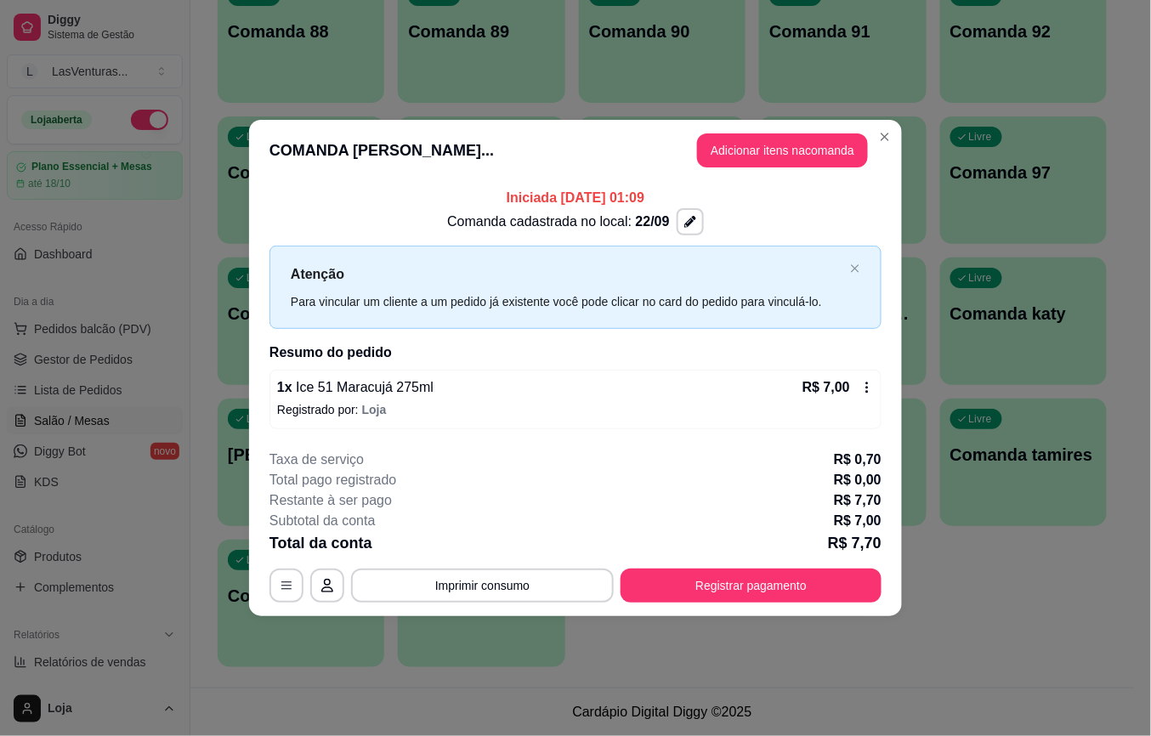
drag, startPoint x: 627, startPoint y: 435, endPoint x: 1012, endPoint y: 252, distance: 426.7
click at [906, 425] on div "**********" at bounding box center [575, 368] width 1151 height 736
click at [612, 230] on div "**********" at bounding box center [575, 368] width 1151 height 736
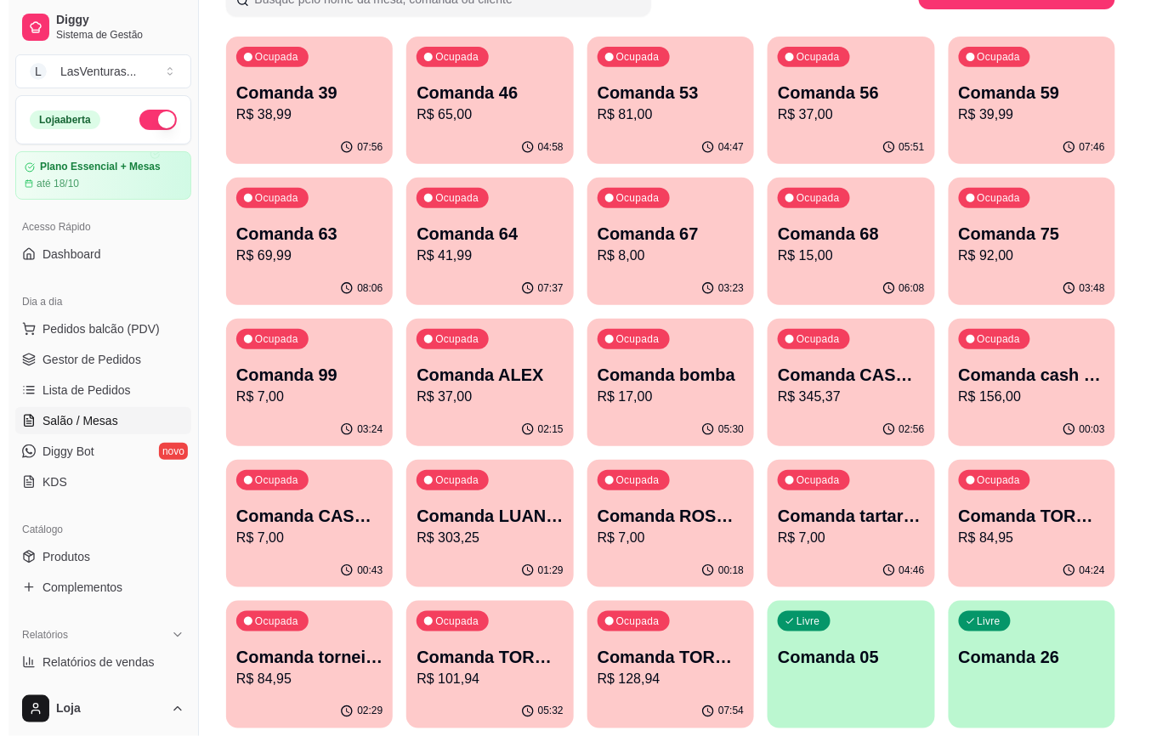
scroll to position [146, 0]
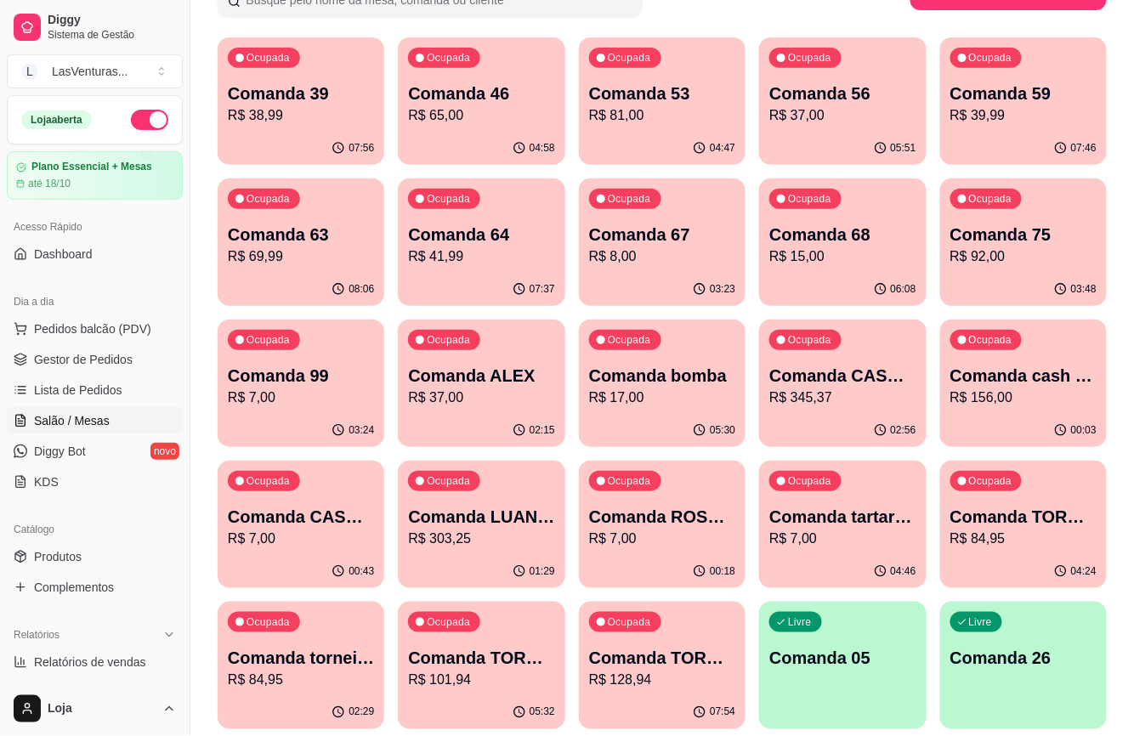
click at [1004, 78] on div "Ocupada Comanda 59 R$ 39,99" at bounding box center [1023, 84] width 167 height 94
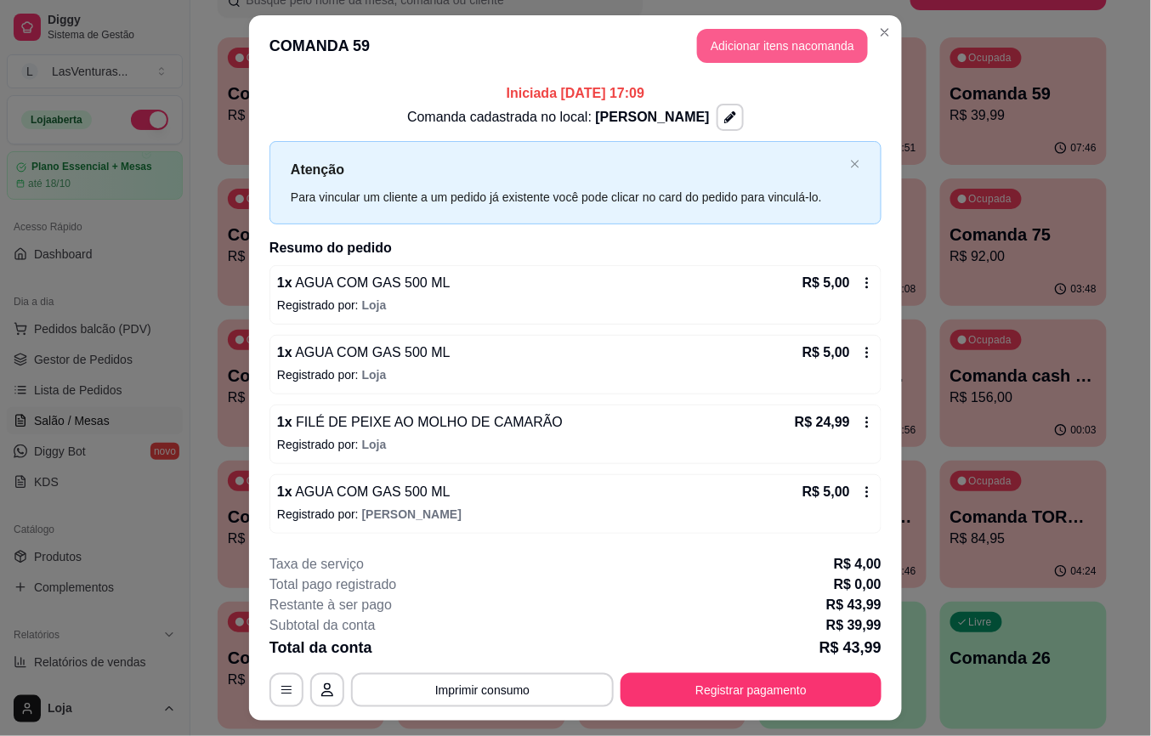
click at [753, 34] on button "Adicionar itens na comanda" at bounding box center [782, 46] width 171 height 34
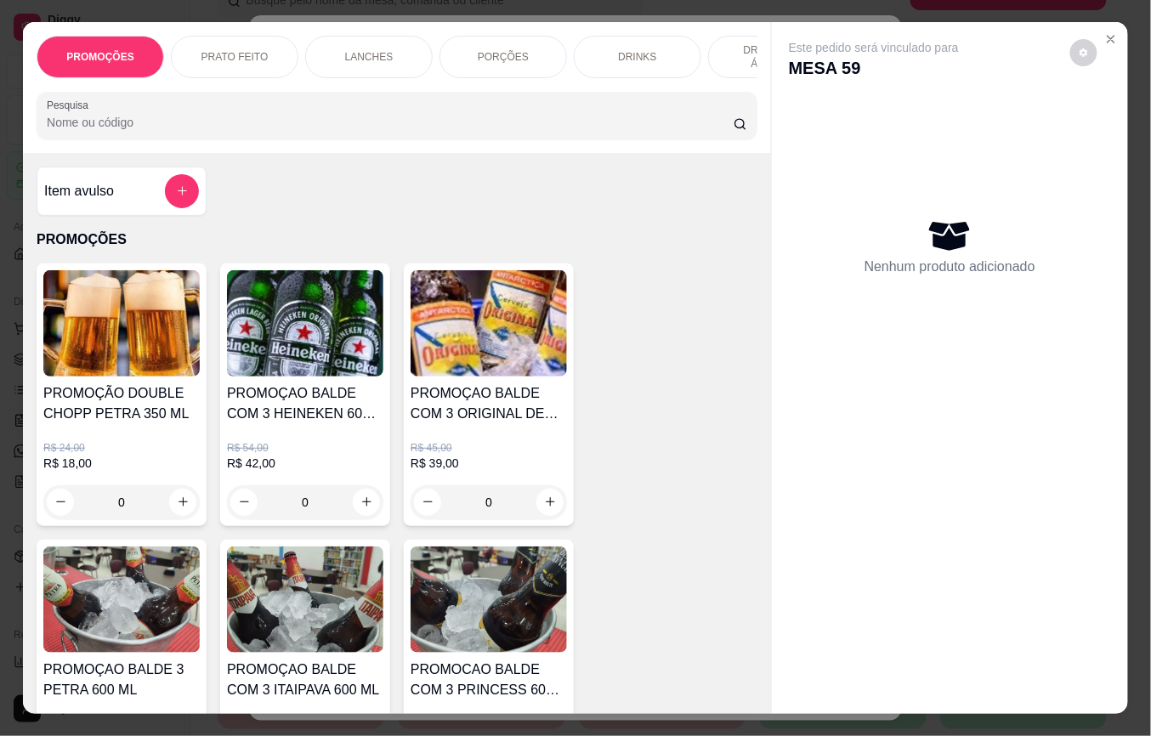
click at [160, 123] on input "Pesquisa" at bounding box center [390, 122] width 687 height 17
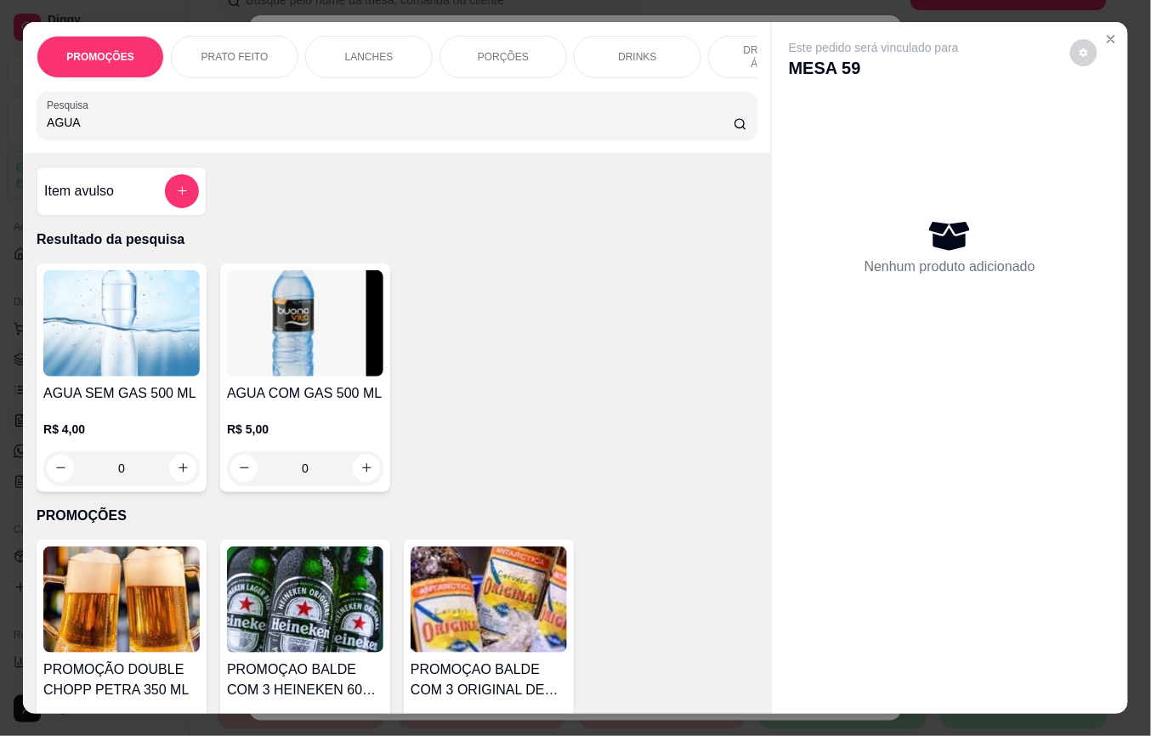
type input "AGUA"
click at [269, 372] on img at bounding box center [305, 323] width 156 height 106
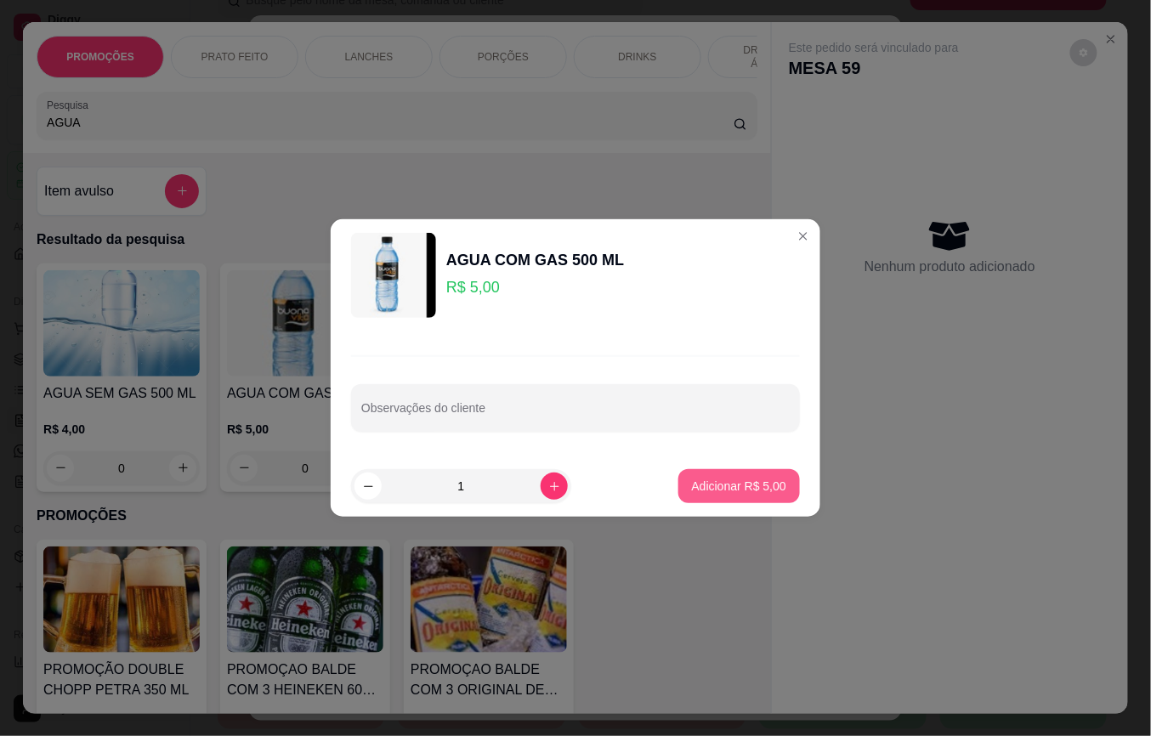
click at [746, 478] on p "Adicionar R$ 5,00" at bounding box center [739, 486] width 94 height 17
type input "1"
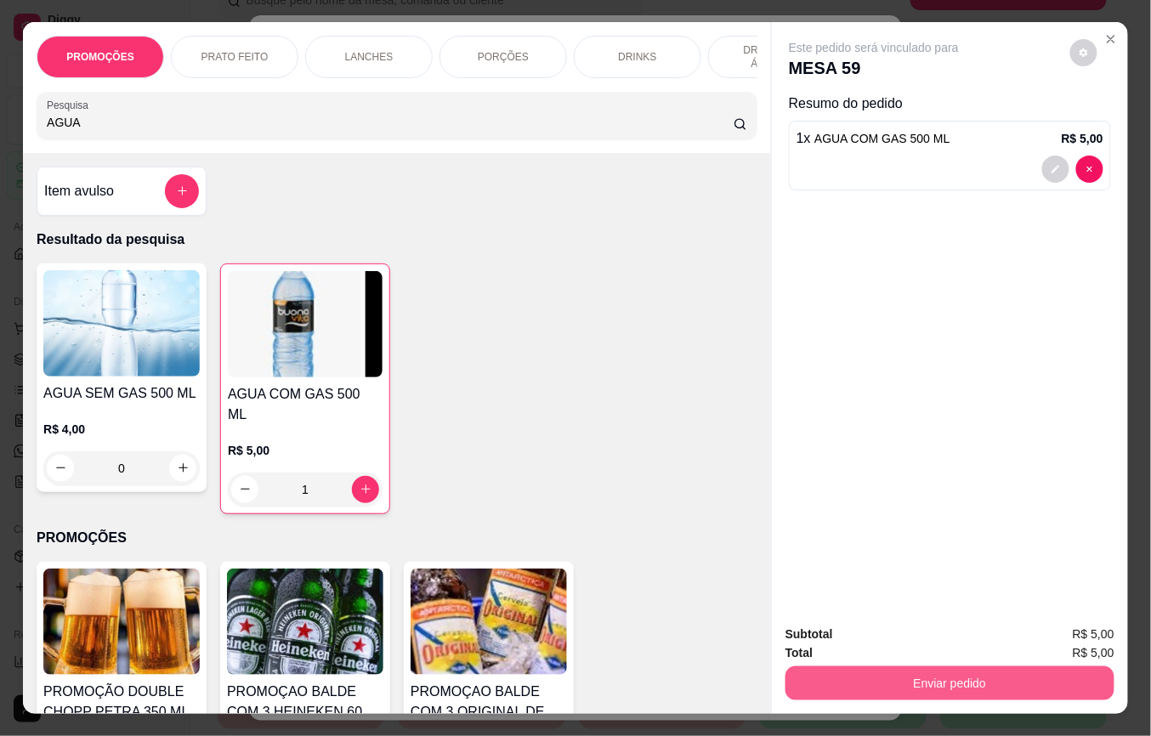
click at [845, 670] on button "Enviar pedido" at bounding box center [950, 684] width 329 height 34
click at [872, 634] on button "Não registrar e enviar pedido" at bounding box center [892, 634] width 177 height 32
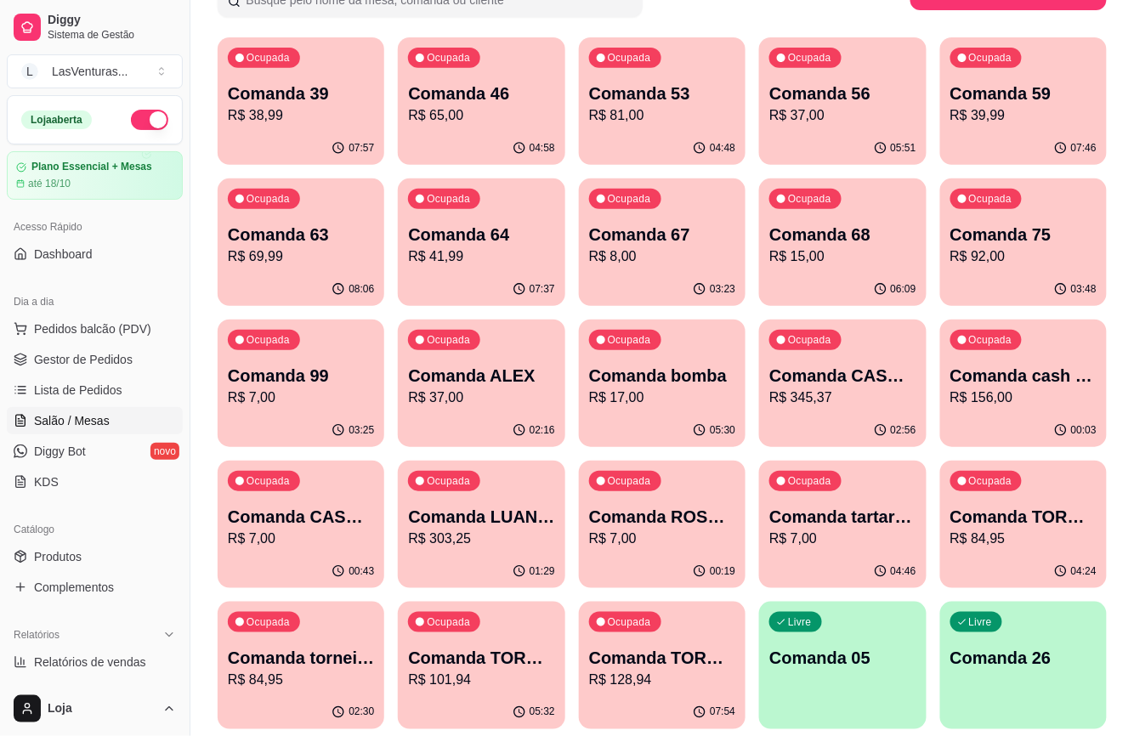
click at [644, 258] on p "R$ 8,00" at bounding box center [662, 257] width 146 height 20
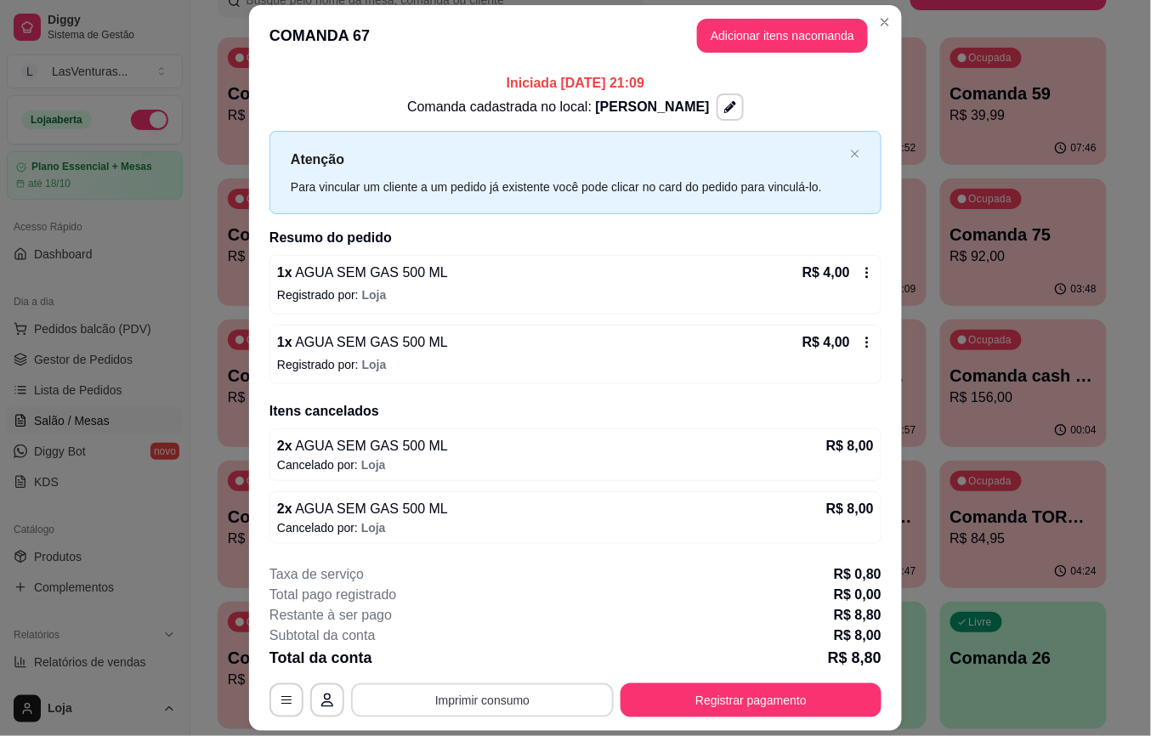
click at [474, 695] on button "Imprimir consumo" at bounding box center [482, 701] width 263 height 34
click at [483, 650] on button "IMPRESSORA" at bounding box center [479, 662] width 123 height 27
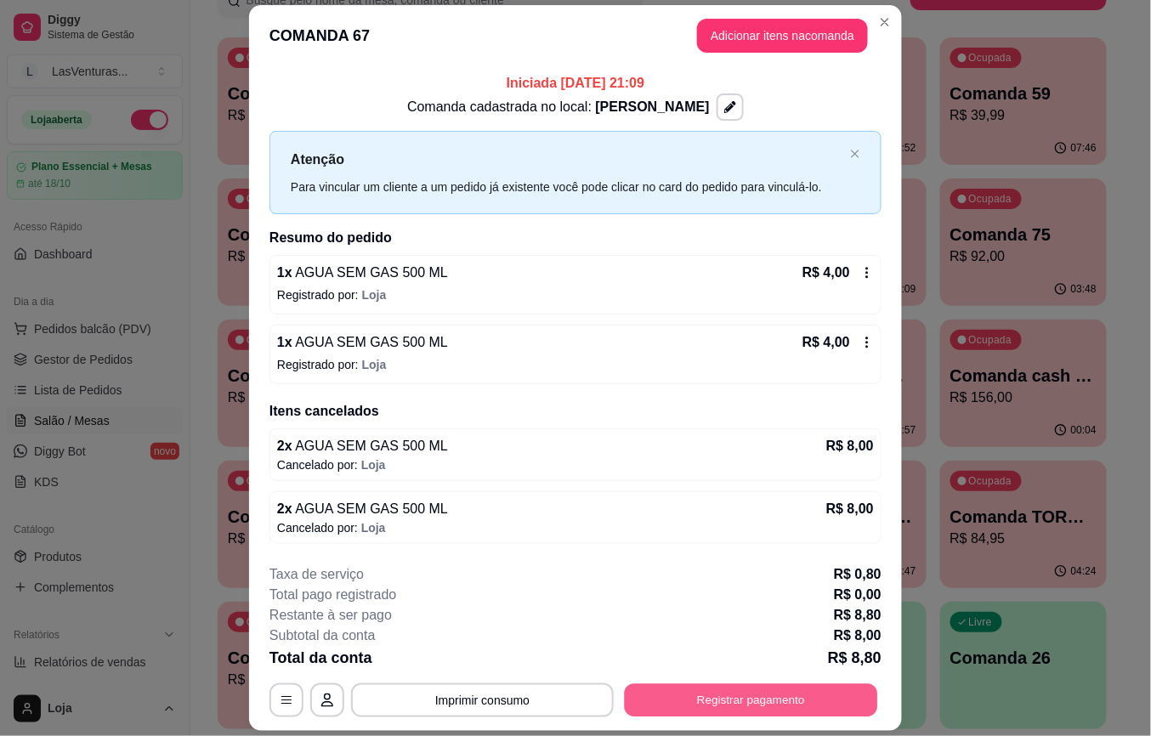
click at [769, 704] on button "Registrar pagamento" at bounding box center [751, 700] width 253 height 33
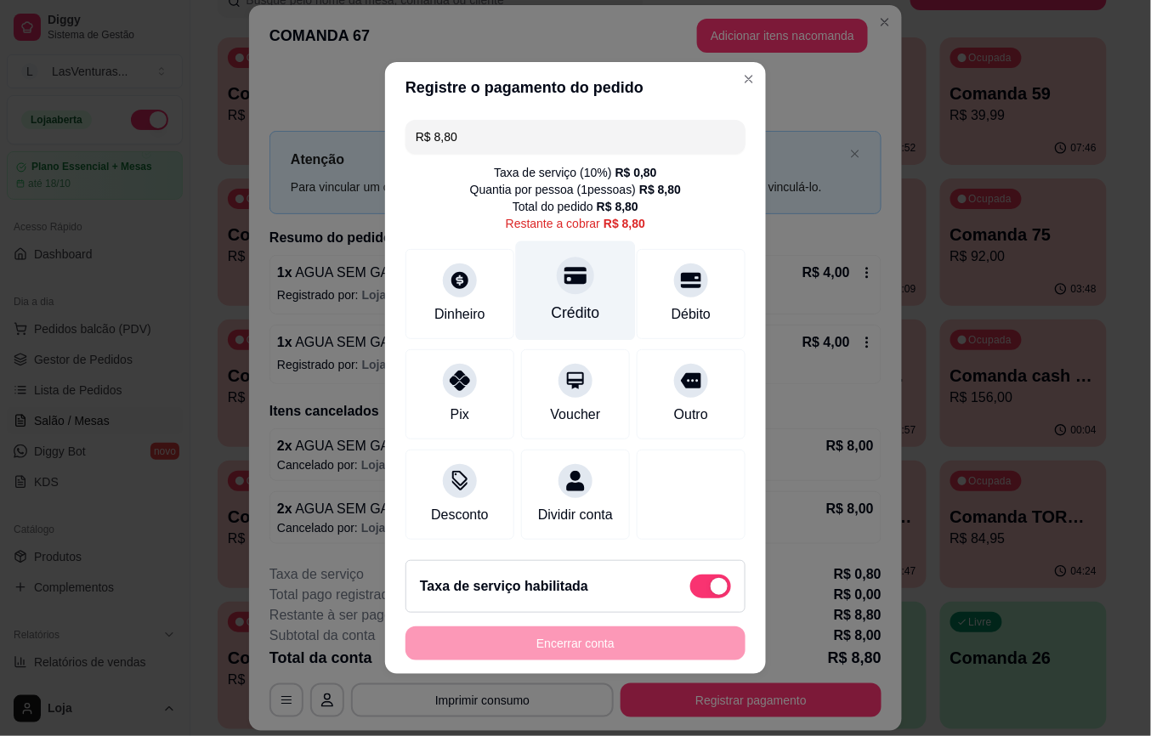
click at [542, 272] on div "Crédito" at bounding box center [576, 290] width 120 height 99
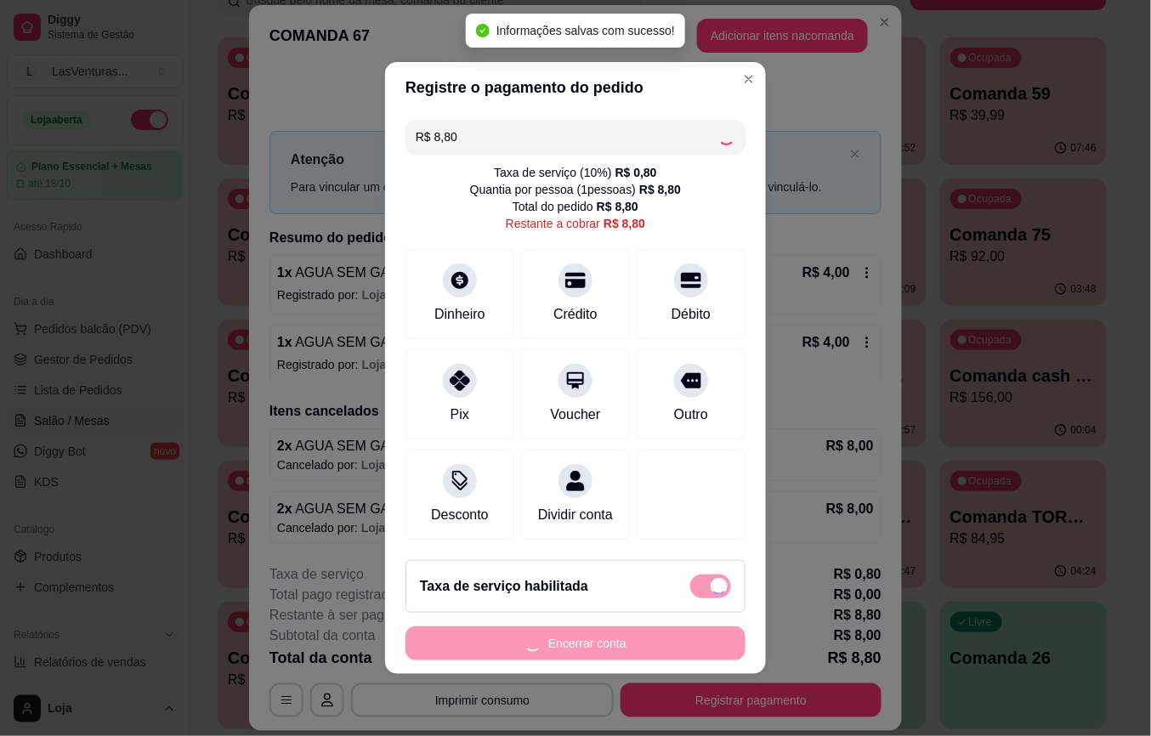
type input "R$ 0,00"
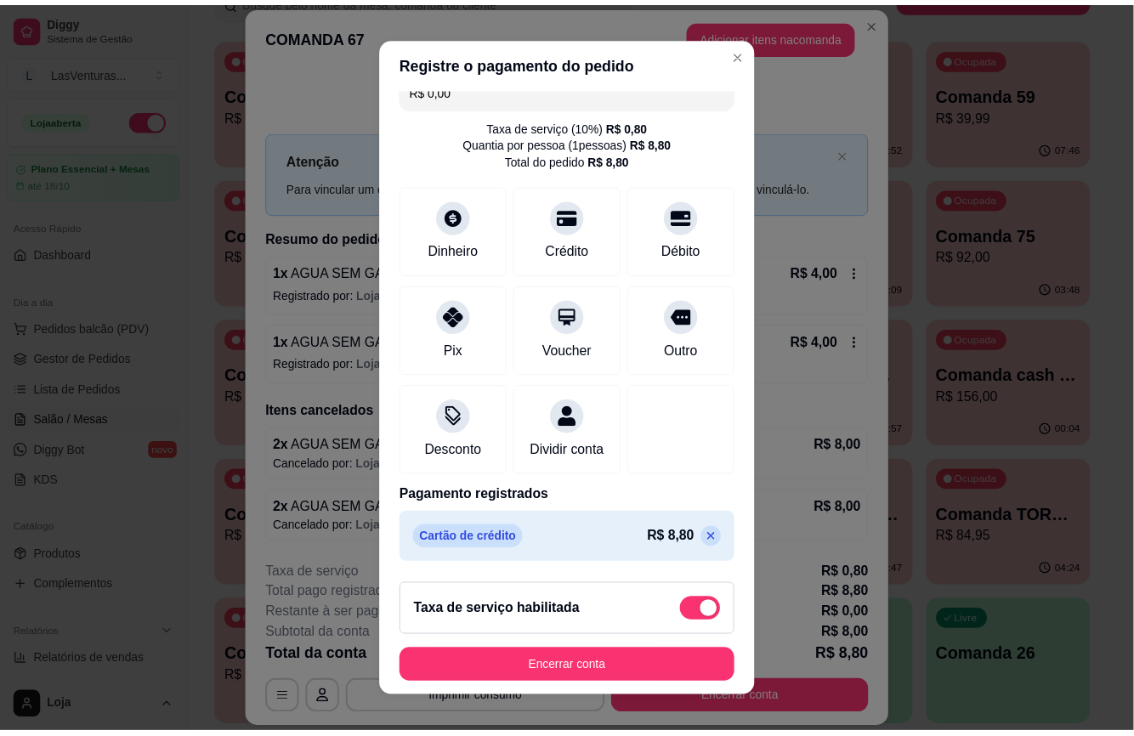
scroll to position [43, 0]
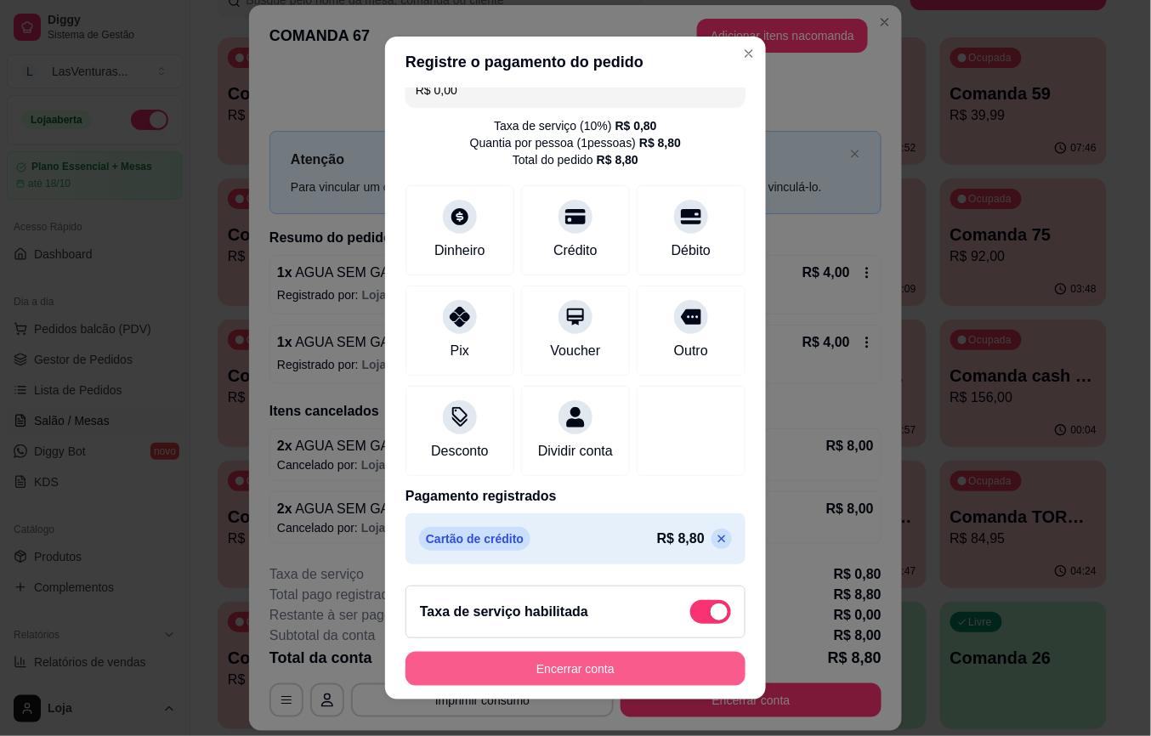
click at [582, 668] on button "Encerrar conta" at bounding box center [576, 669] width 340 height 34
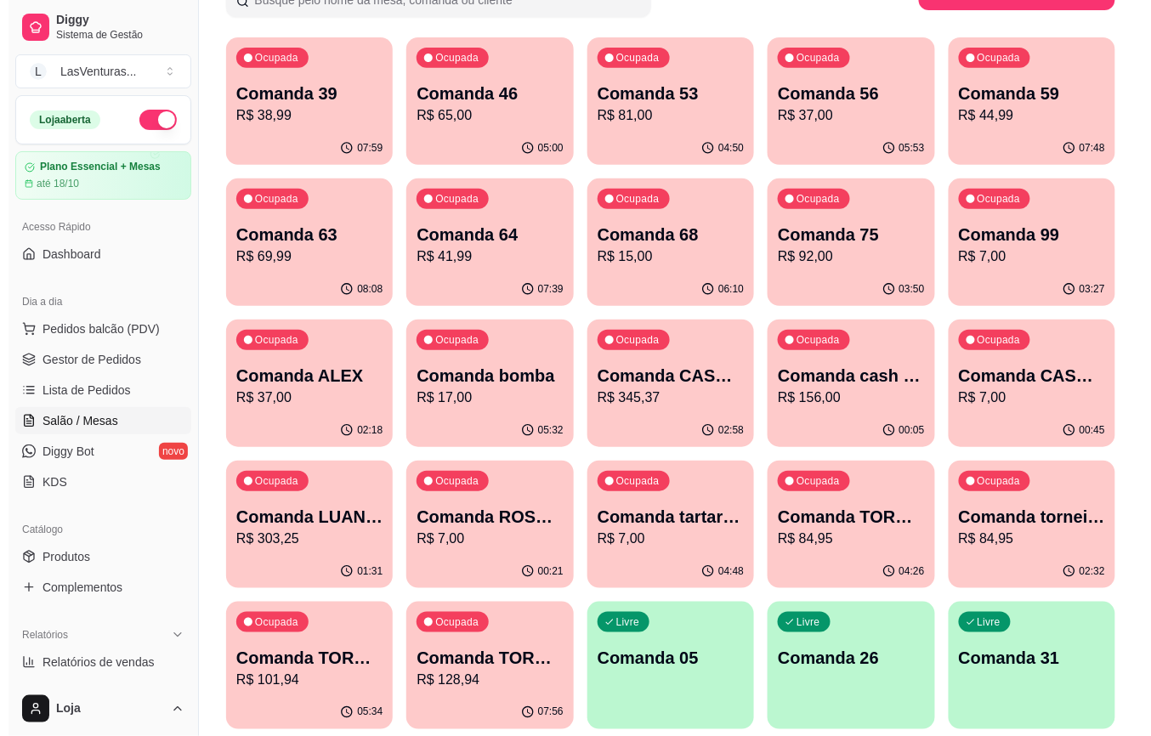
scroll to position [0, 0]
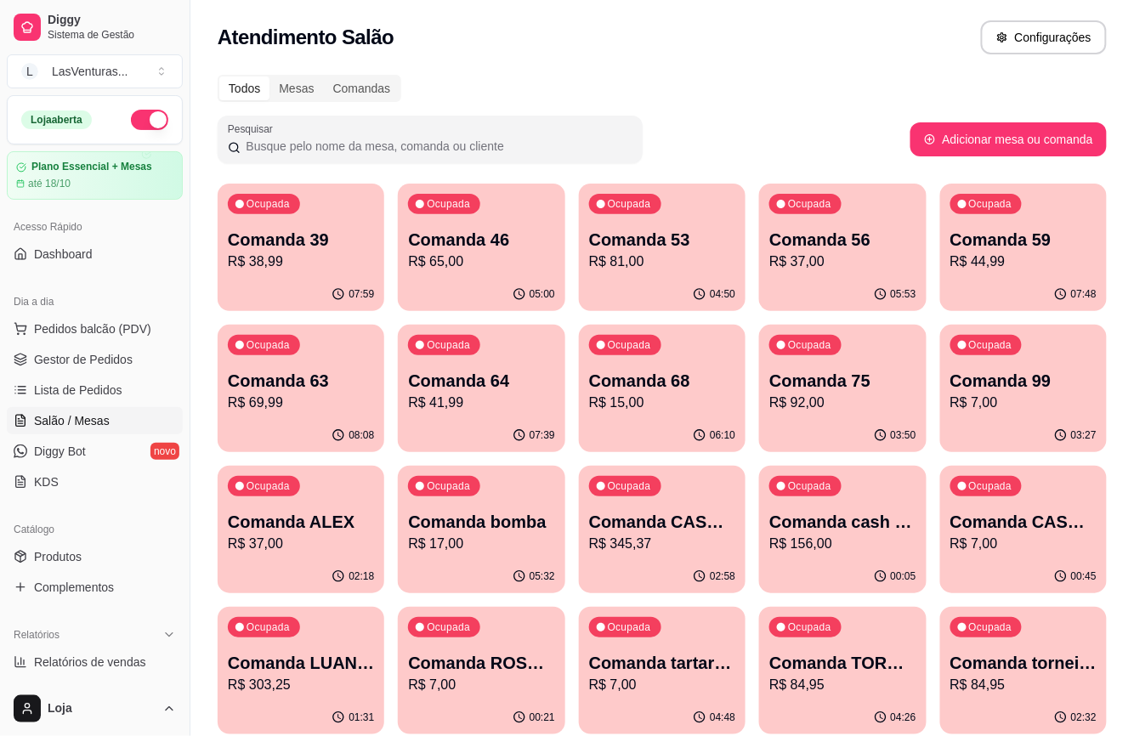
click at [321, 270] on div "Ocupada Comanda 39 R$ 38,99" at bounding box center [301, 231] width 167 height 94
click at [277, 276] on div "Ocupada Comanda 39 R$ 38,99" at bounding box center [301, 231] width 162 height 92
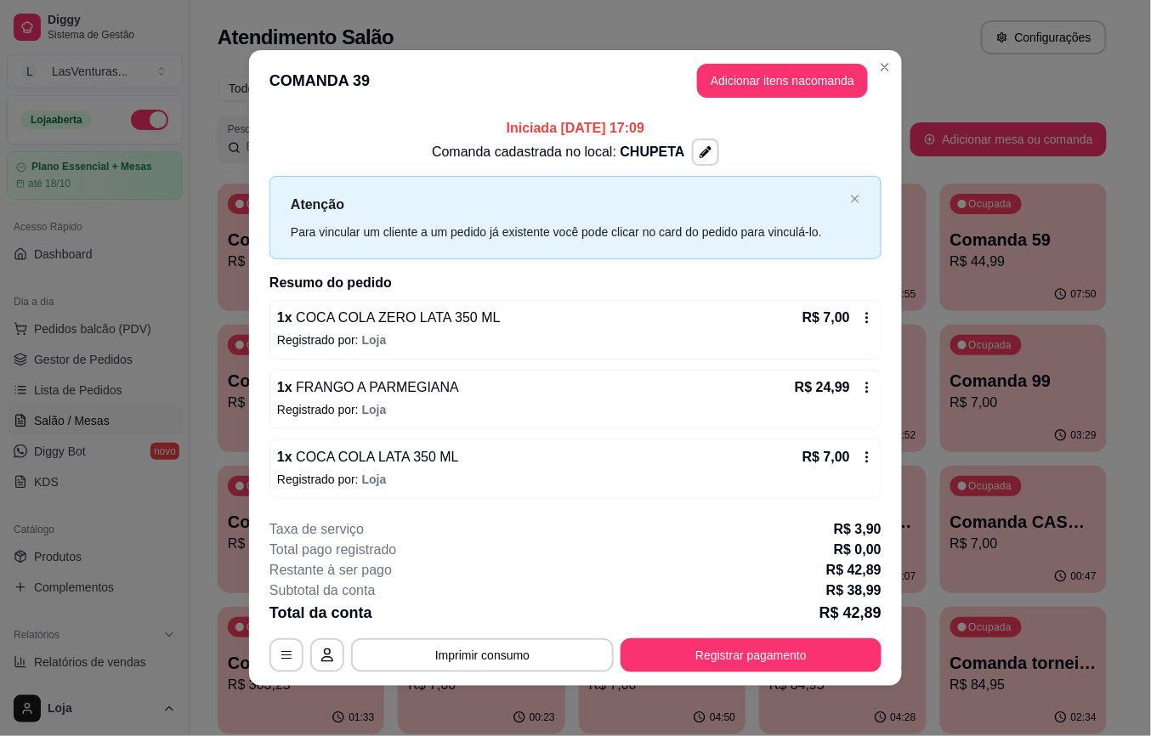
scroll to position [4, 0]
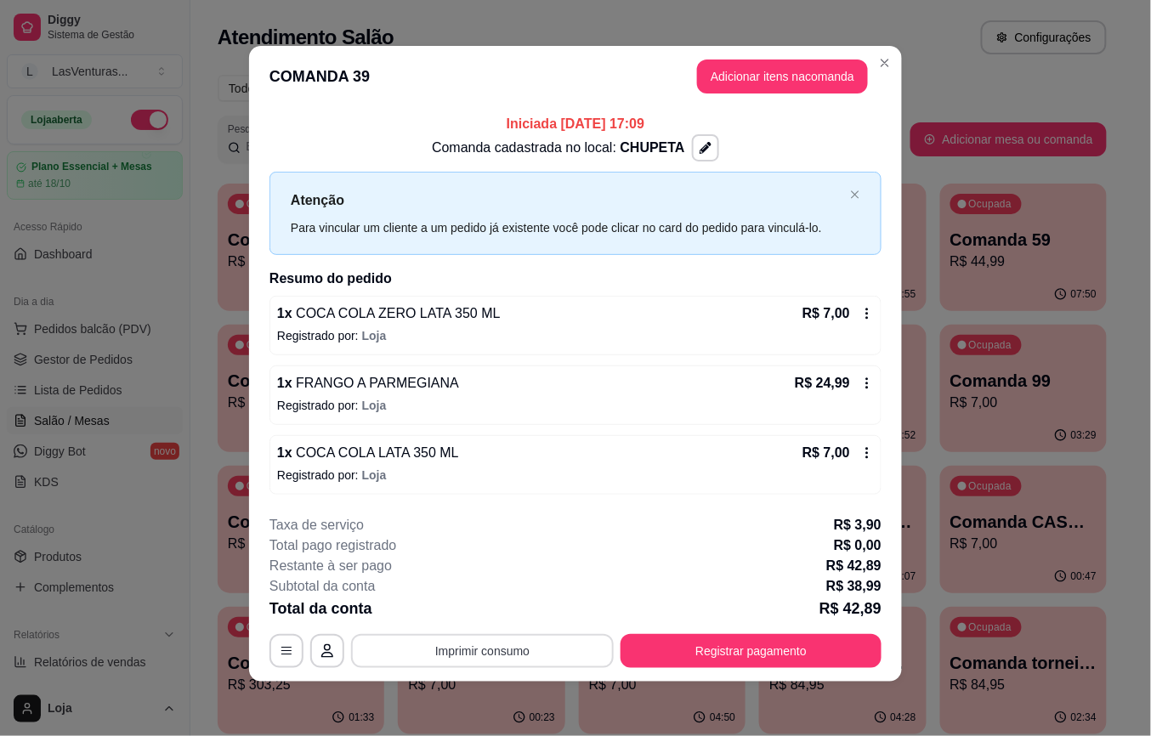
click at [525, 656] on button "Imprimir consumo" at bounding box center [482, 651] width 263 height 34
click at [471, 610] on button "IMPRESSORA" at bounding box center [479, 612] width 123 height 27
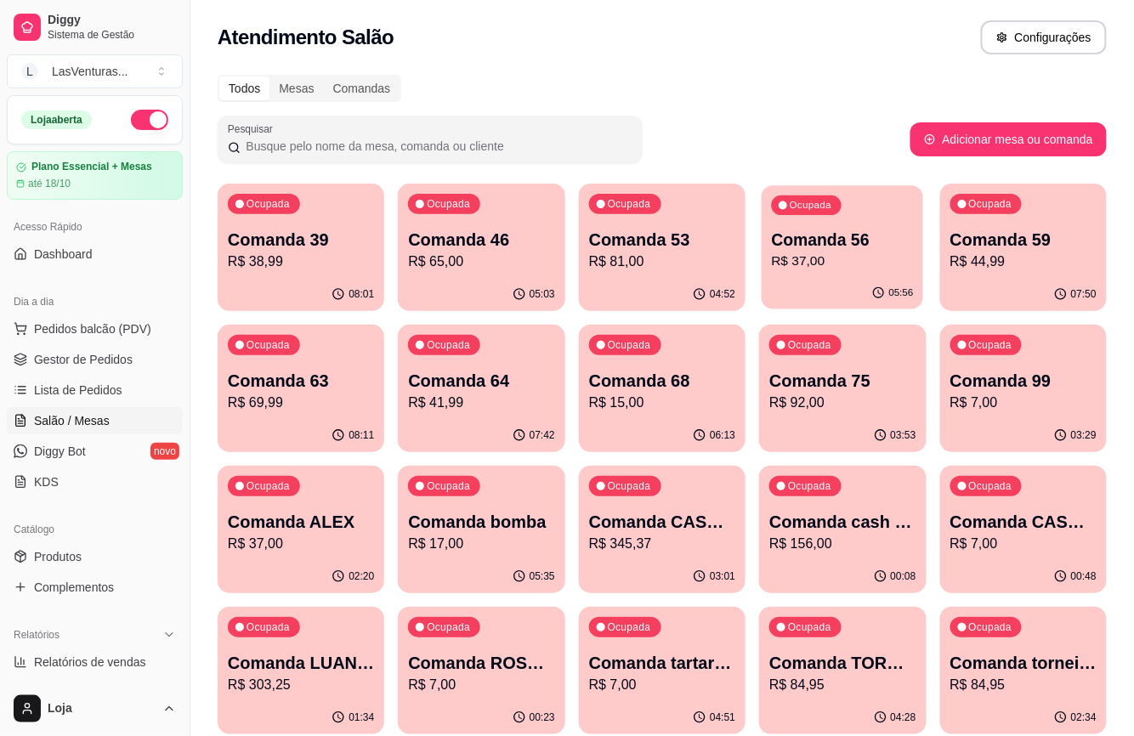
click at [828, 215] on div "Ocupada Comanda 56 R$ 37,00" at bounding box center [843, 231] width 162 height 92
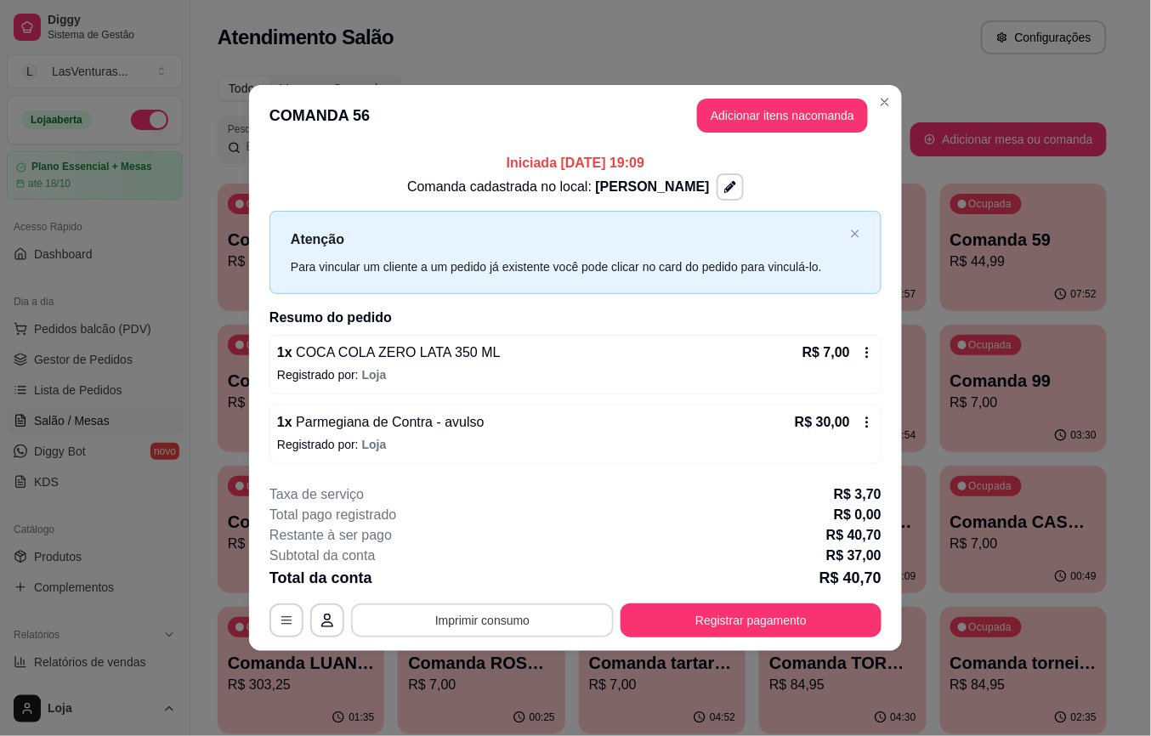
click at [578, 623] on button "Imprimir consumo" at bounding box center [482, 621] width 263 height 34
click at [495, 595] on button "IMPRESSORA" at bounding box center [488, 582] width 123 height 27
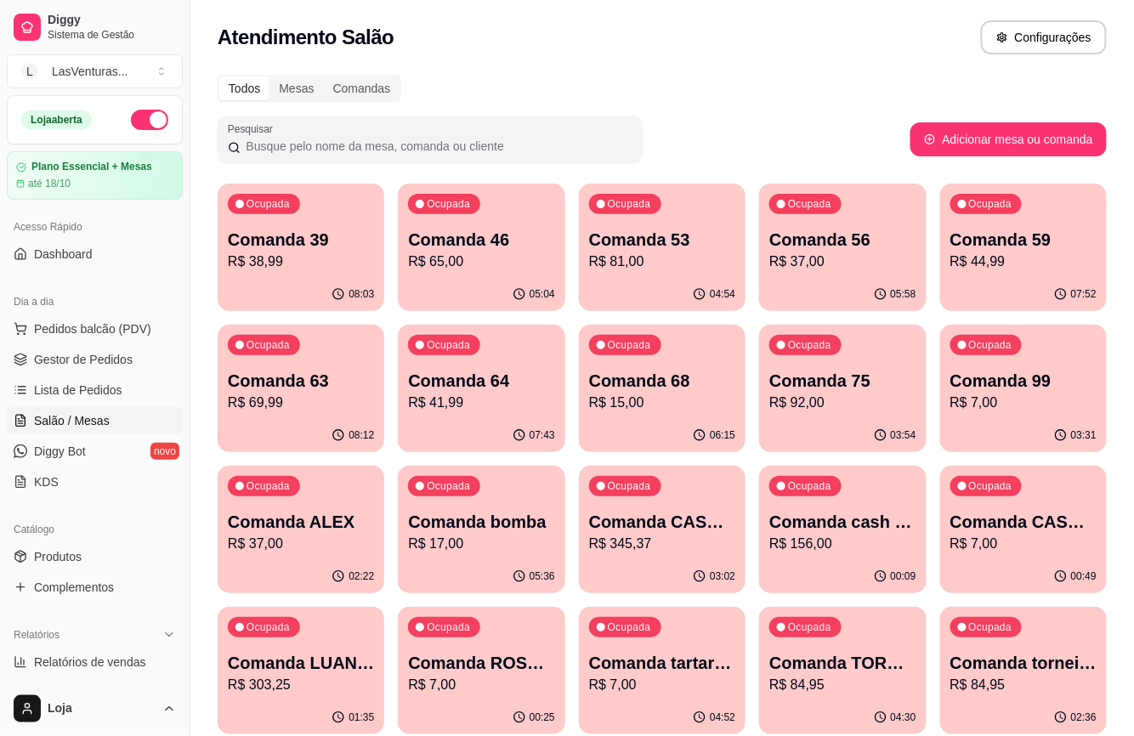
click at [311, 263] on p "R$ 38,99" at bounding box center [301, 262] width 146 height 20
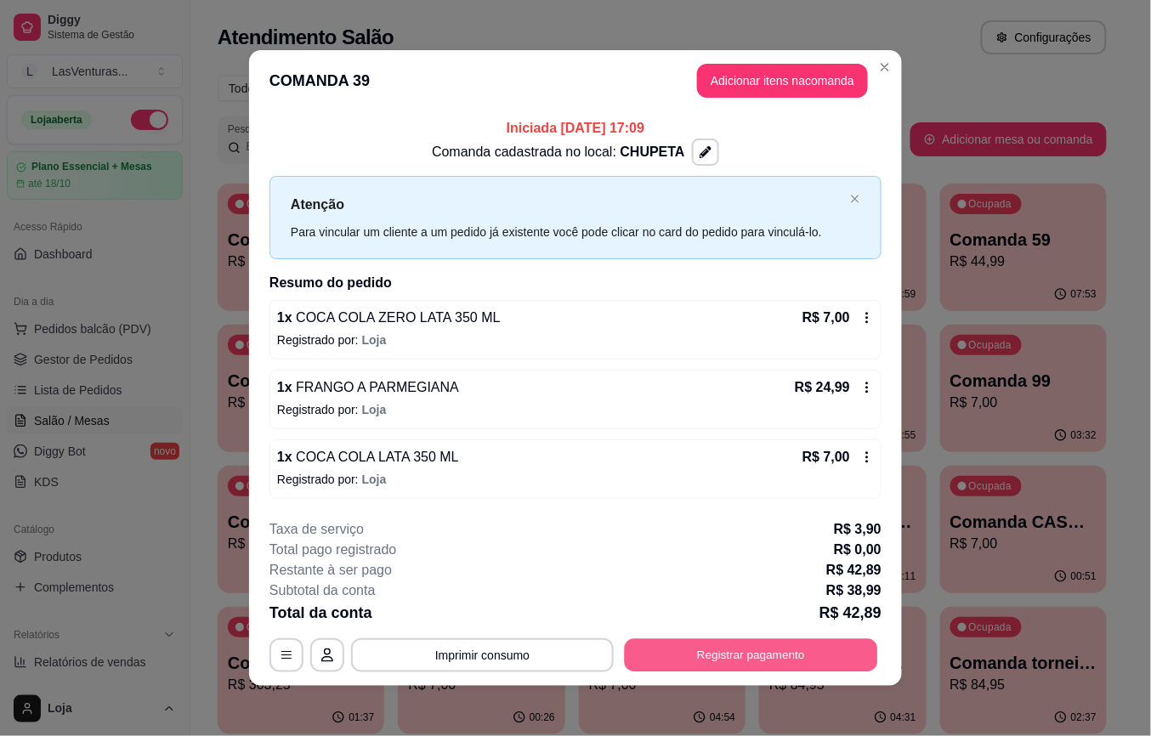
click at [692, 667] on button "Registrar pagamento" at bounding box center [751, 655] width 253 height 33
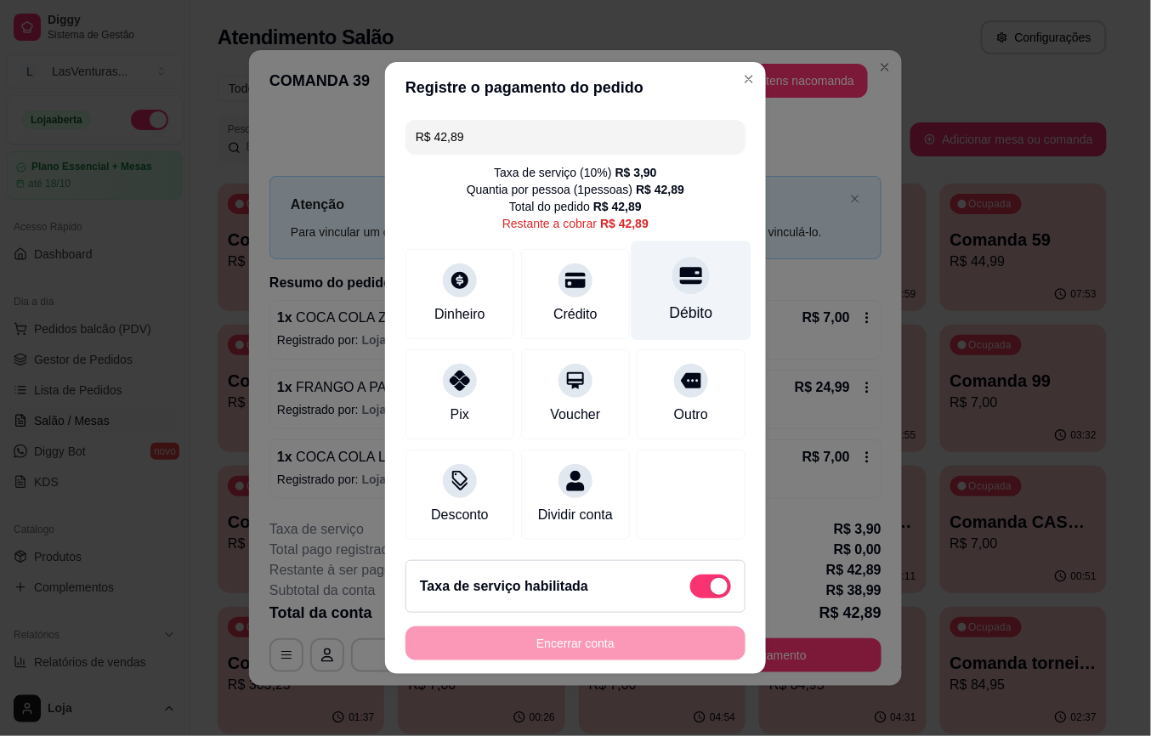
click at [673, 277] on div at bounding box center [691, 275] width 37 height 37
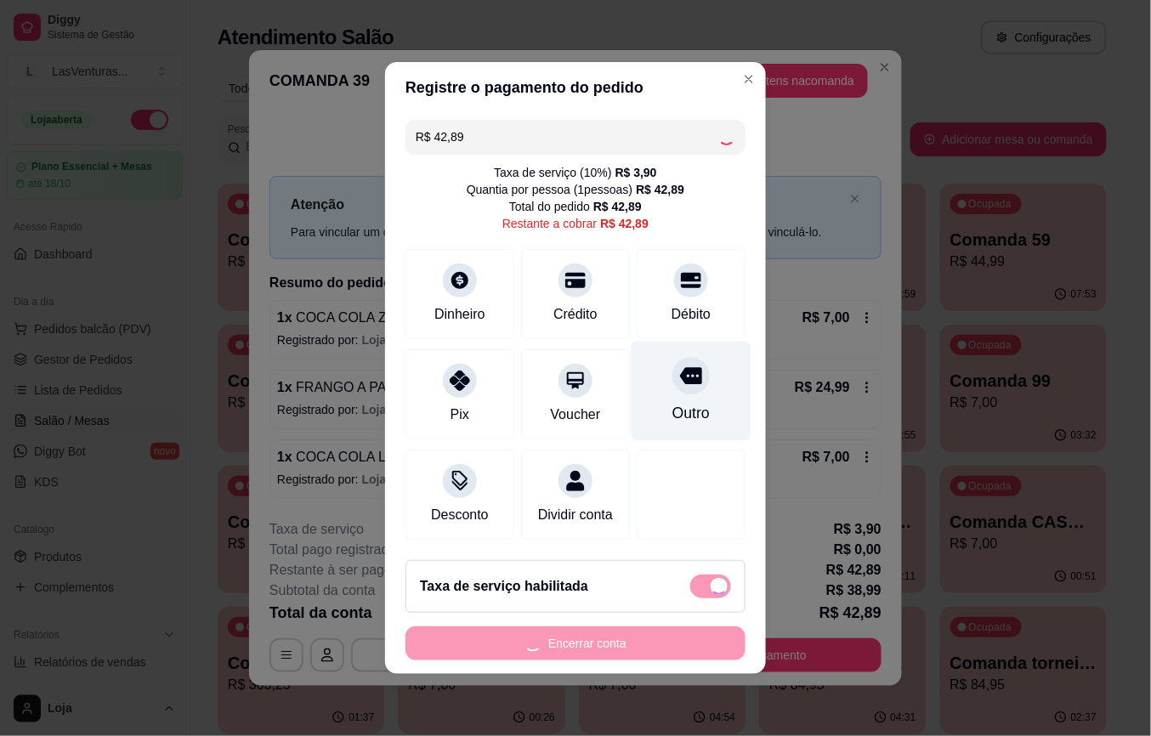
type input "R$ 0,00"
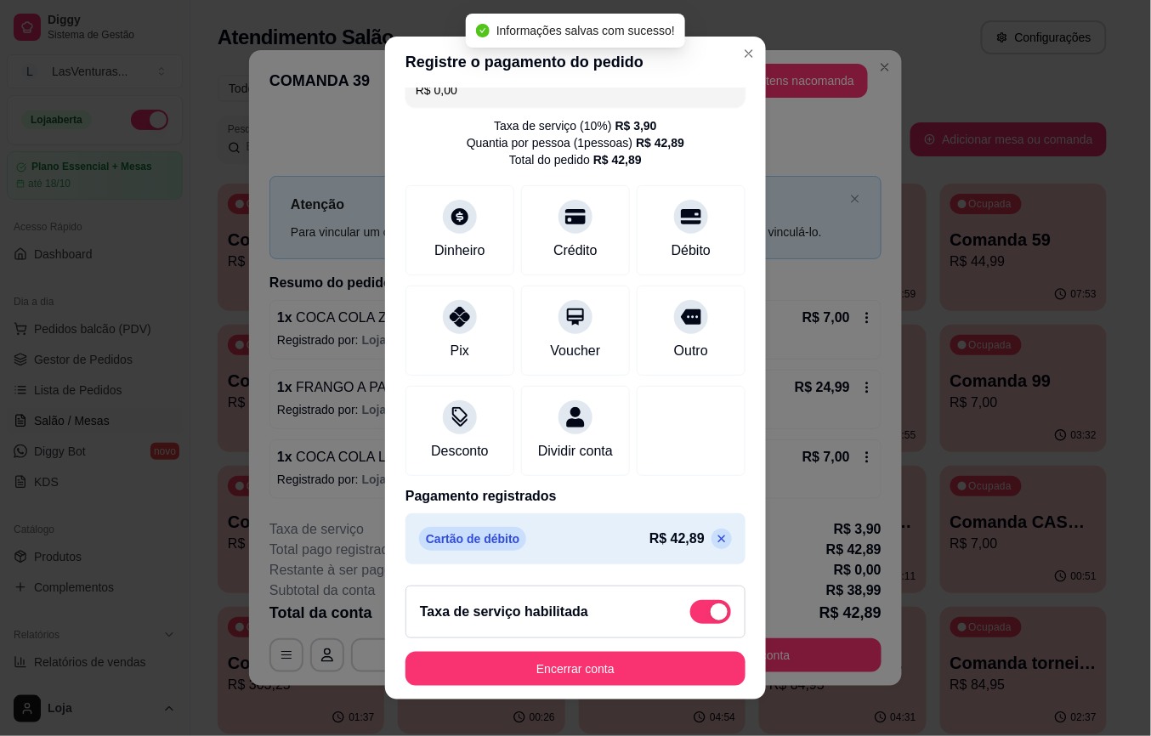
scroll to position [43, 0]
click at [565, 657] on button "Encerrar conta" at bounding box center [576, 669] width 340 height 34
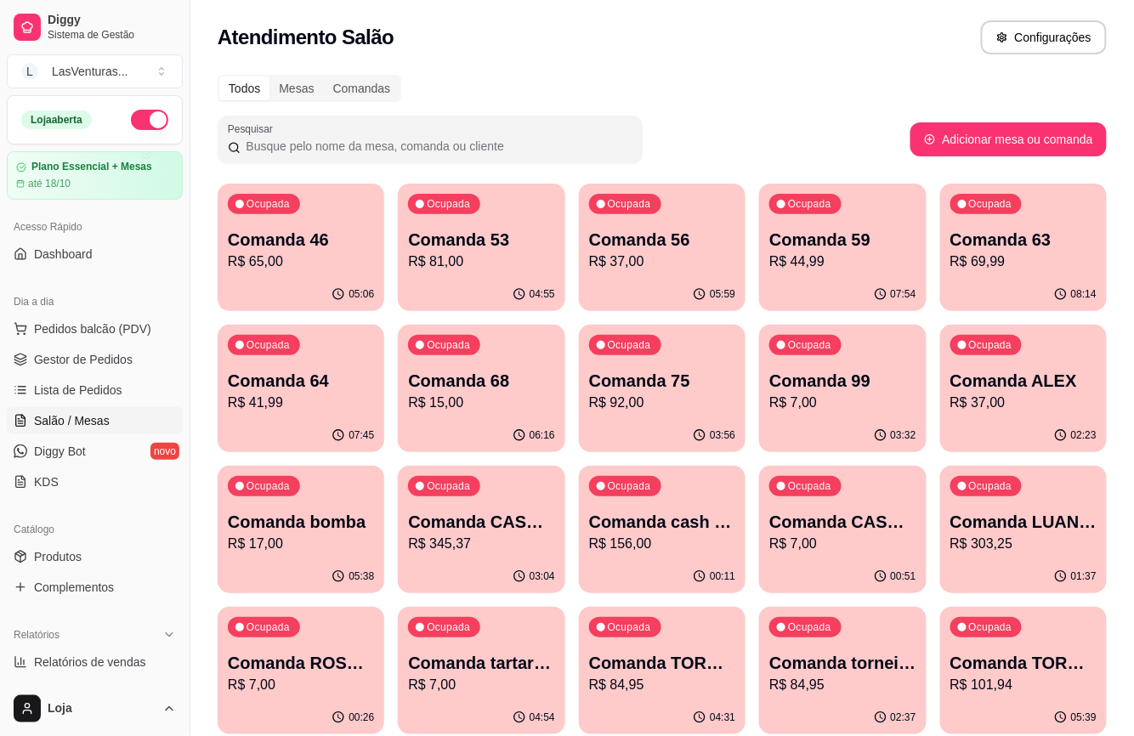
click at [619, 239] on p "Comanda 56" at bounding box center [662, 240] width 146 height 24
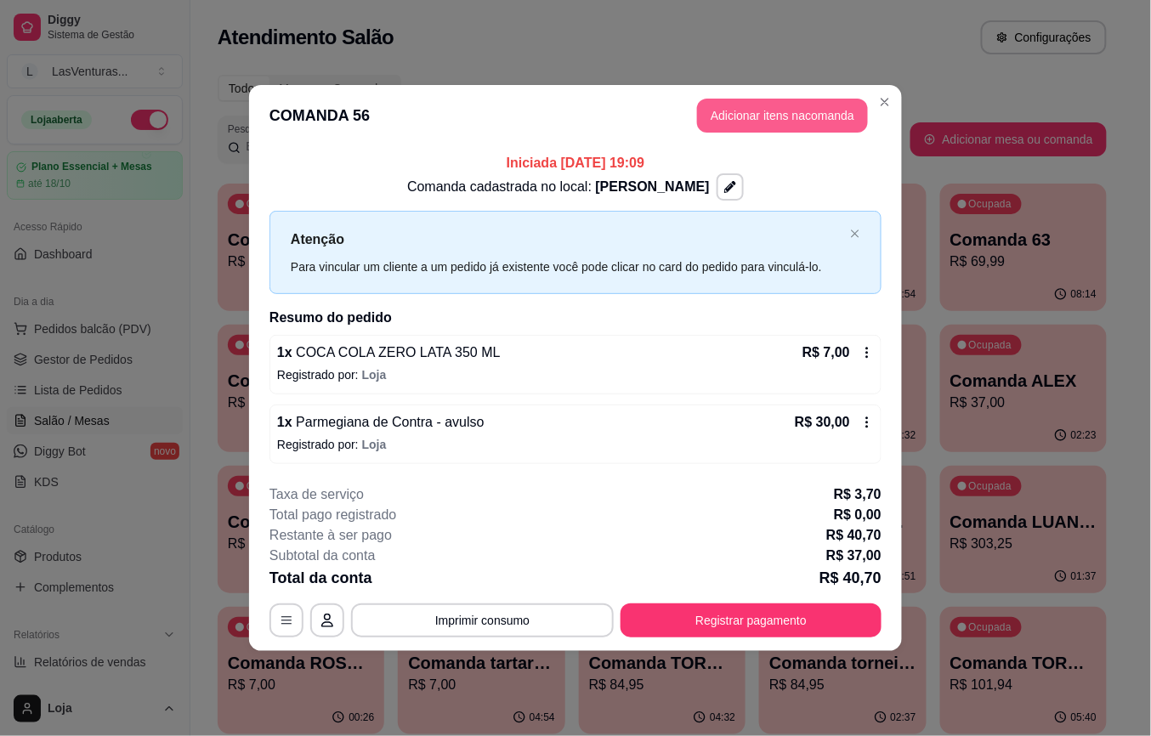
click at [823, 114] on button "Adicionar itens na comanda" at bounding box center [782, 116] width 171 height 34
click at [264, 131] on input "Pesquisa" at bounding box center [390, 122] width 687 height 17
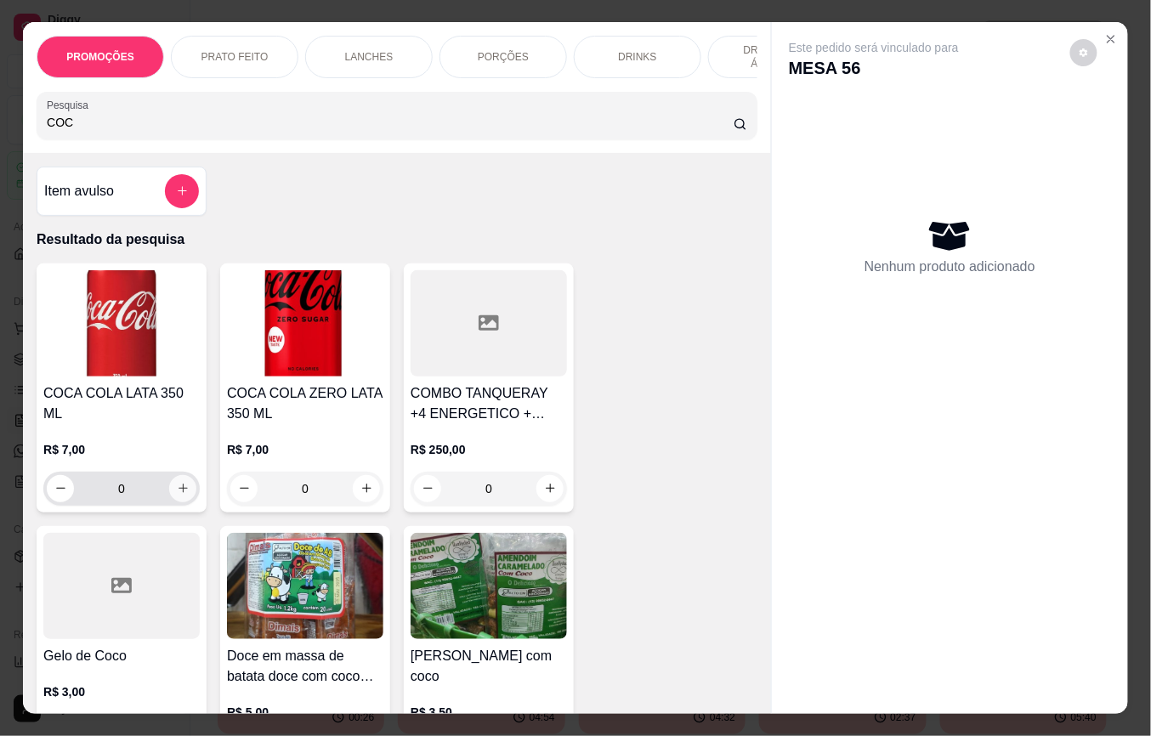
type input "COC"
click at [177, 482] on icon "increase-product-quantity" at bounding box center [183, 488] width 13 height 13
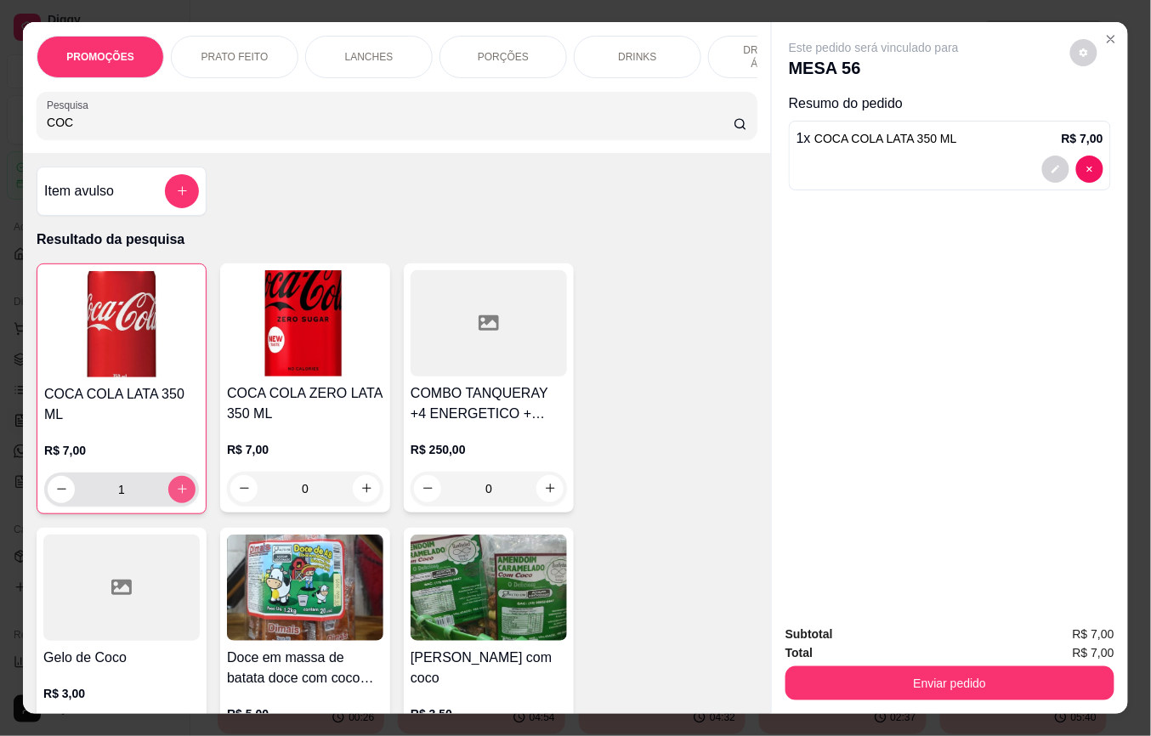
type input "1"
drag, startPoint x: 5, startPoint y: 127, endPoint x: -5, endPoint y: 126, distance: 10.2
click at [0, 126] on html "Diggy Sistema de Gestão L LasVenturas ... Loja aberta Plano Essencial + Mesas a…" at bounding box center [575, 368] width 1151 height 736
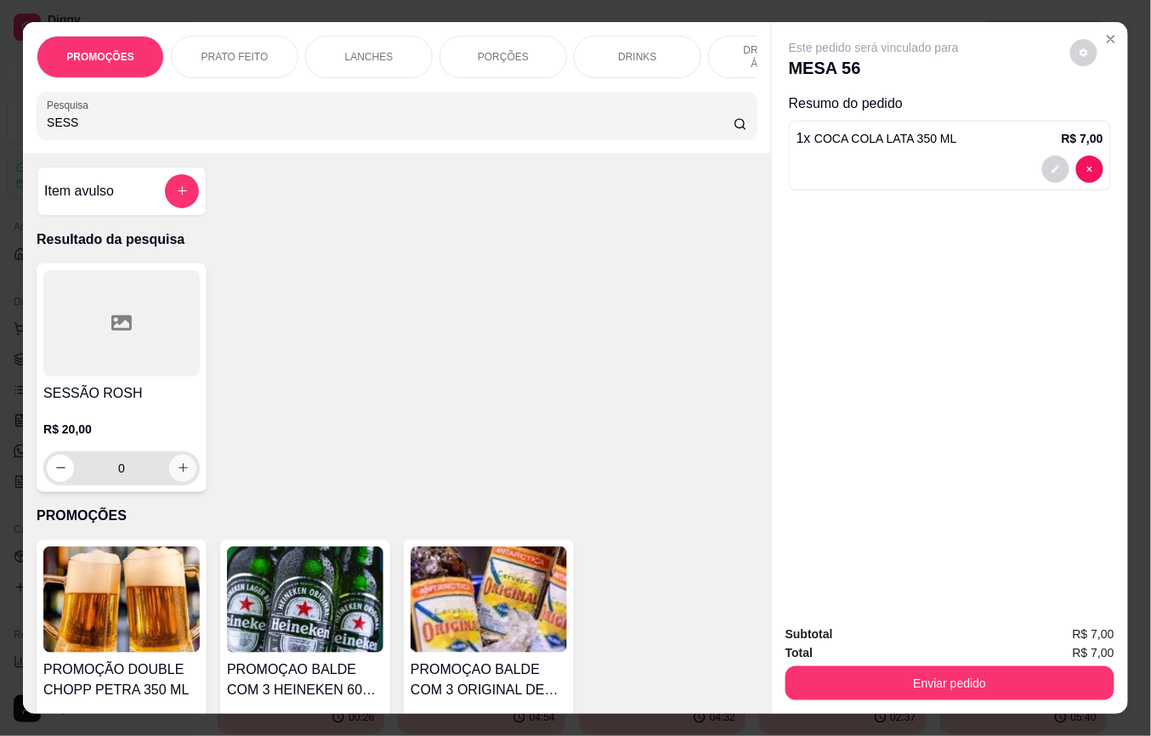
type input "SESS"
click at [170, 470] on button "increase-product-quantity" at bounding box center [183, 468] width 26 height 26
type input "1"
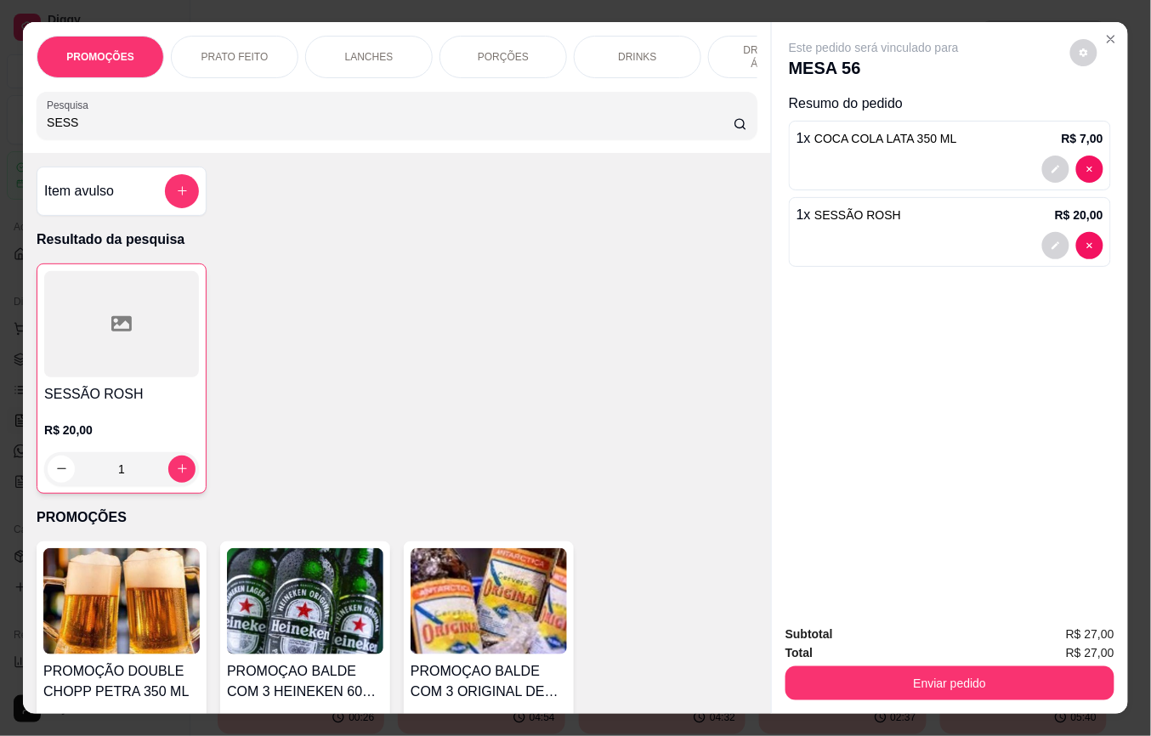
click at [837, 677] on button "Enviar pedido" at bounding box center [950, 684] width 329 height 34
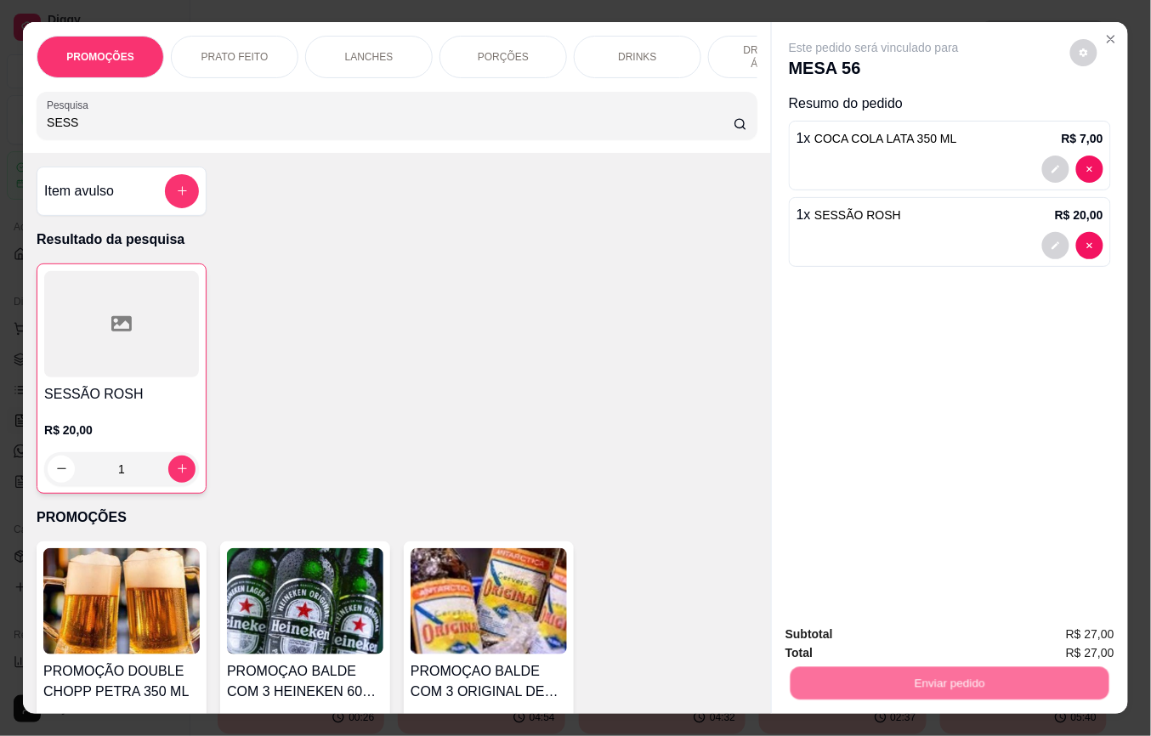
click at [886, 624] on button "Não registrar e enviar pedido" at bounding box center [893, 632] width 172 height 31
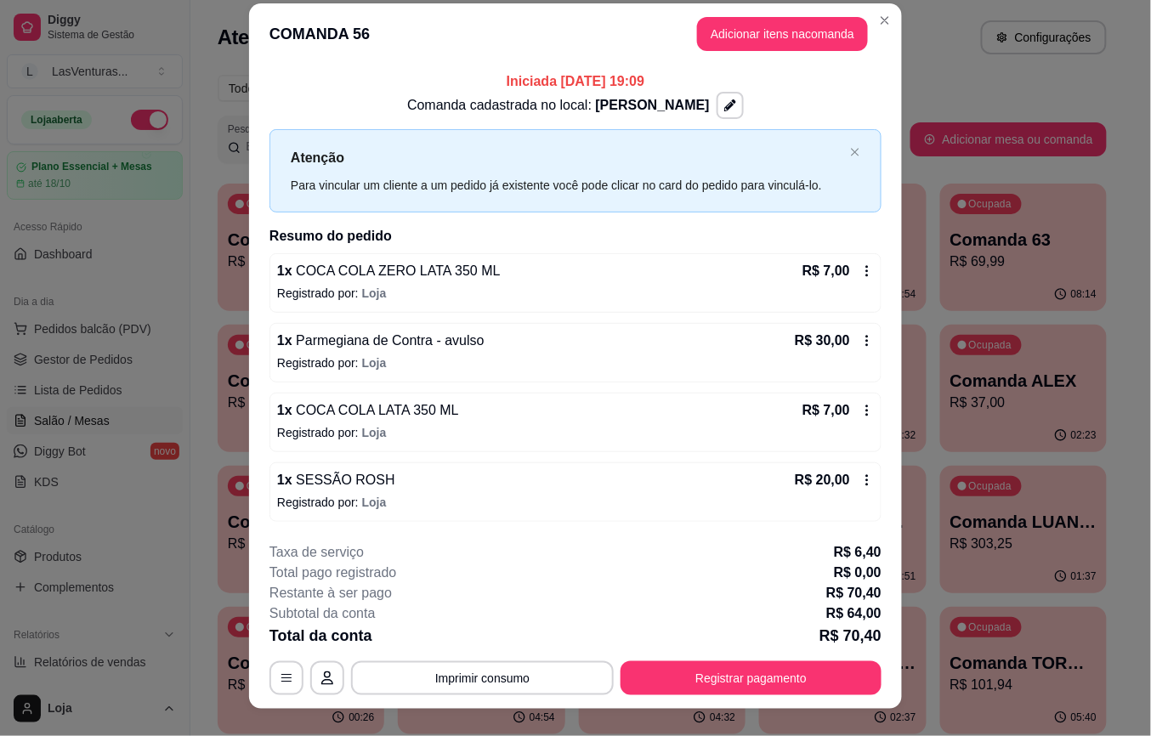
scroll to position [39, 0]
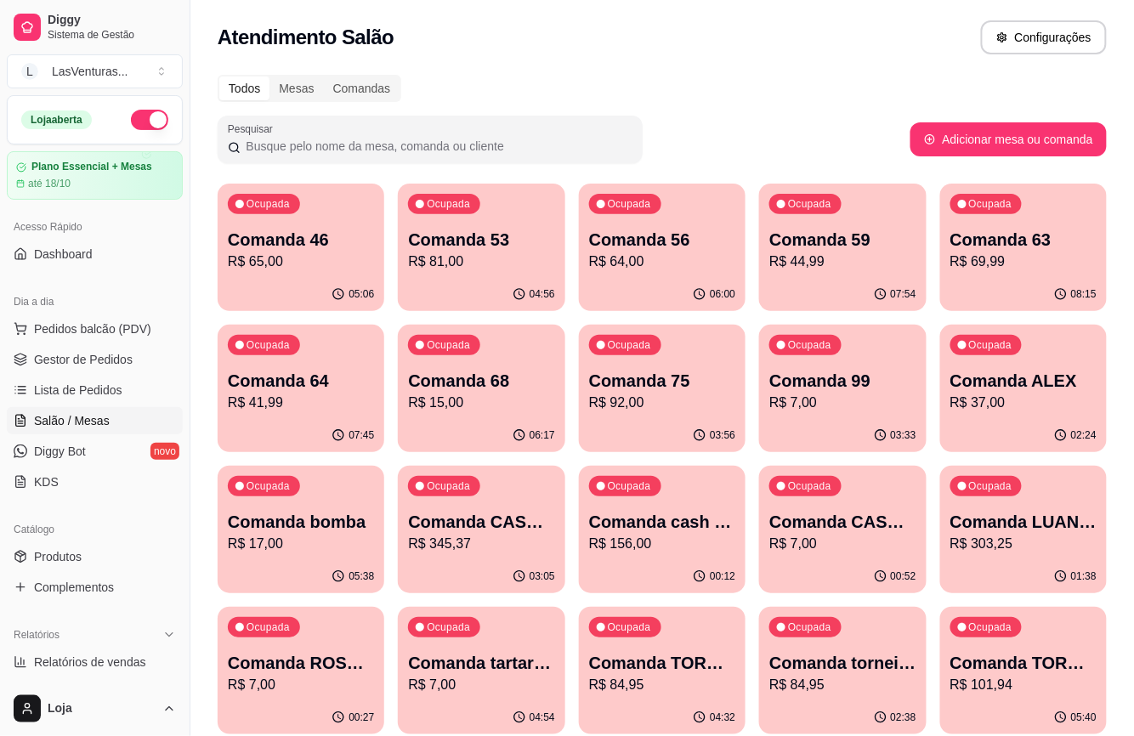
click at [699, 253] on p "R$ 64,00" at bounding box center [662, 262] width 146 height 20
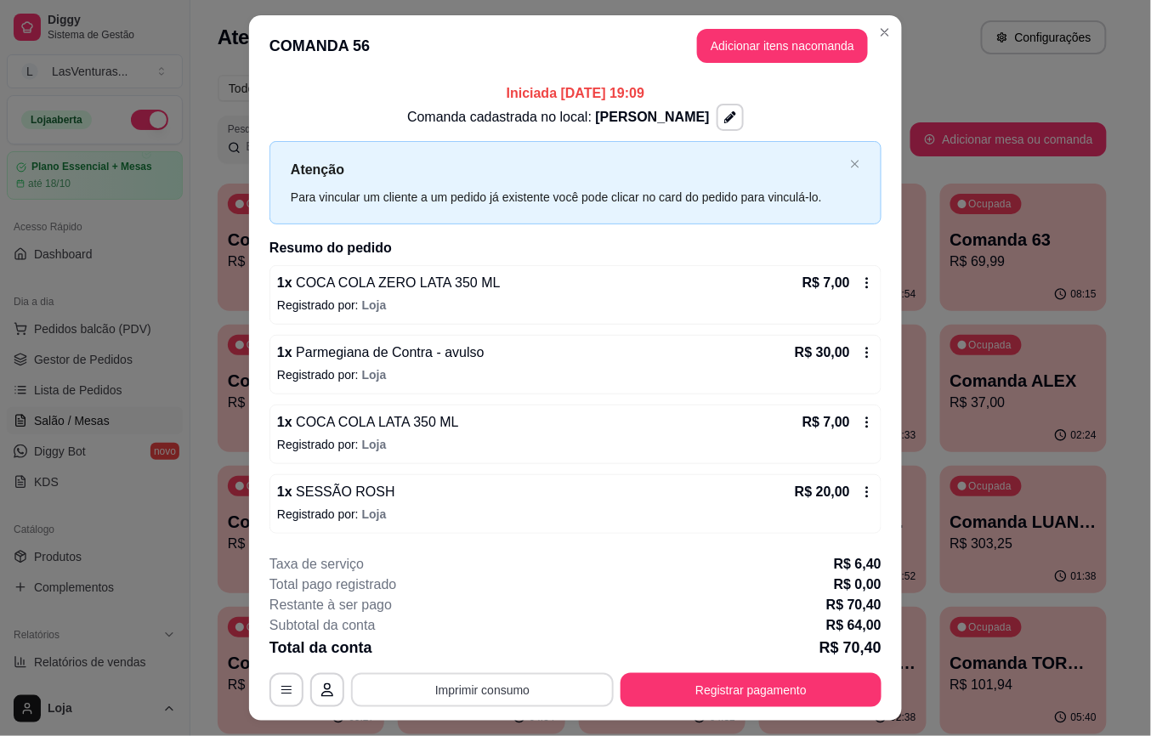
click at [519, 694] on button "Imprimir consumo" at bounding box center [482, 690] width 263 height 34
click at [488, 644] on button "IMPRESSORA" at bounding box center [479, 652] width 123 height 27
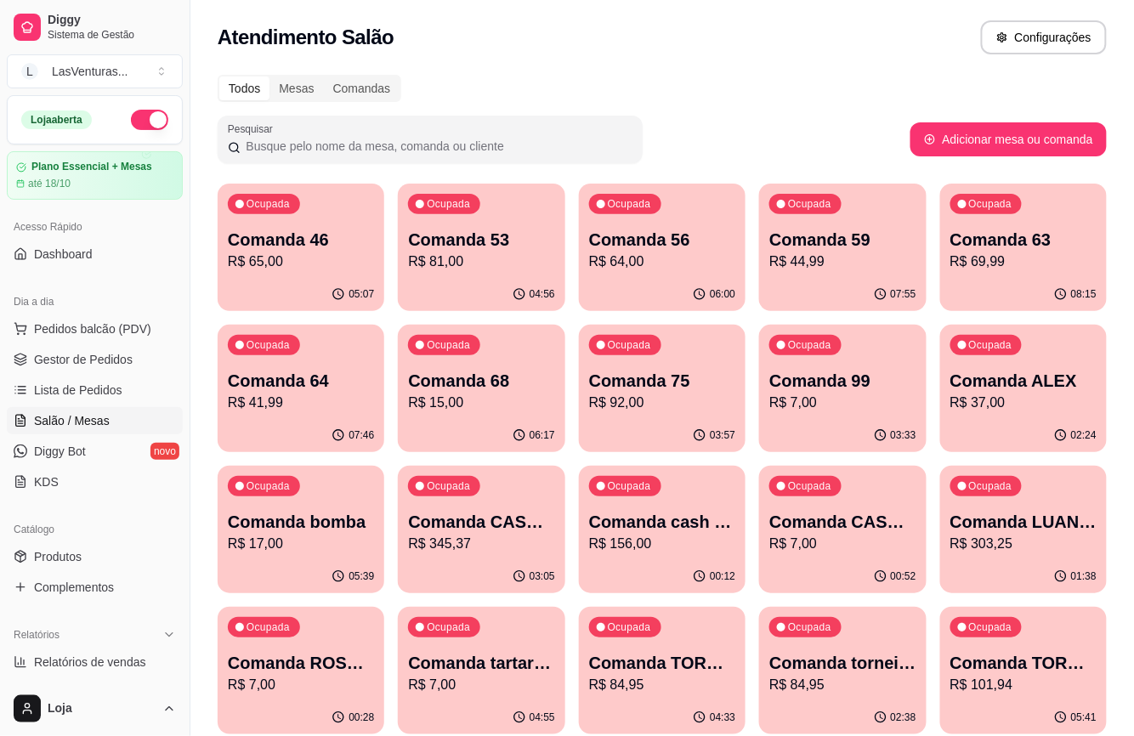
click at [449, 400] on p "R$ 15,00" at bounding box center [481, 403] width 146 height 20
click at [823, 274] on div "Ocupada Comanda 59 R$ 44,99" at bounding box center [842, 231] width 167 height 94
click at [695, 246] on p "Comanda 56" at bounding box center [662, 240] width 146 height 24
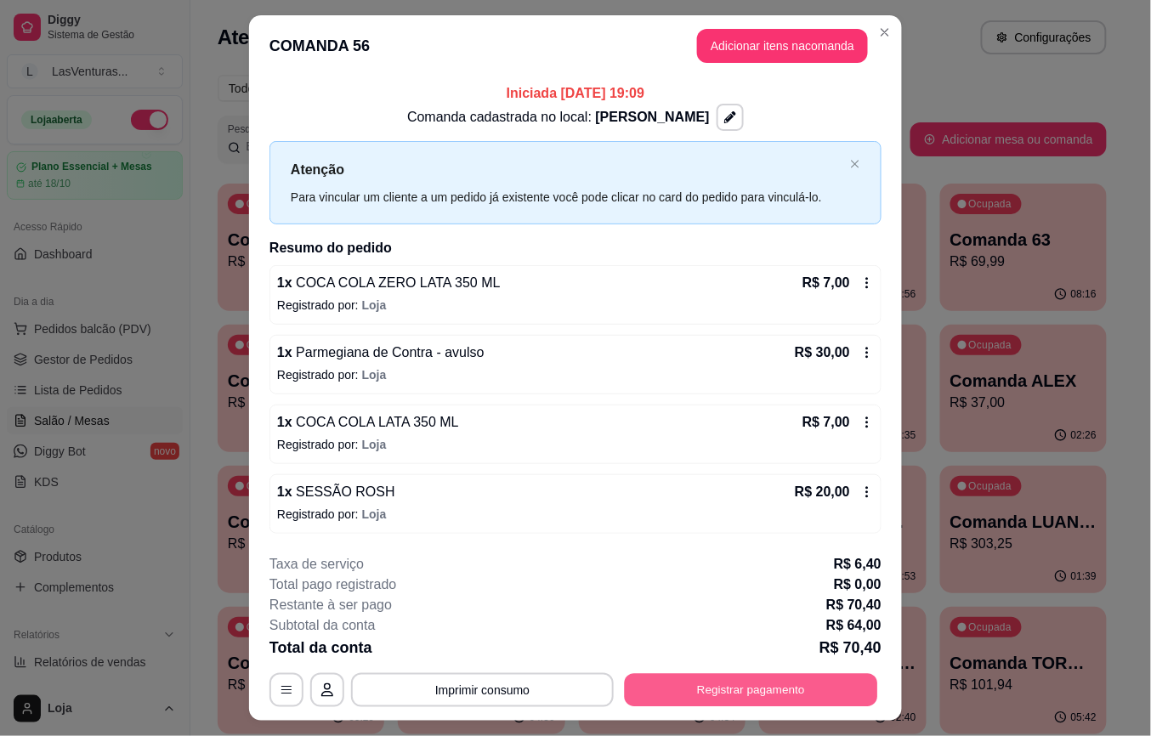
click at [707, 680] on button "Registrar pagamento" at bounding box center [751, 689] width 253 height 33
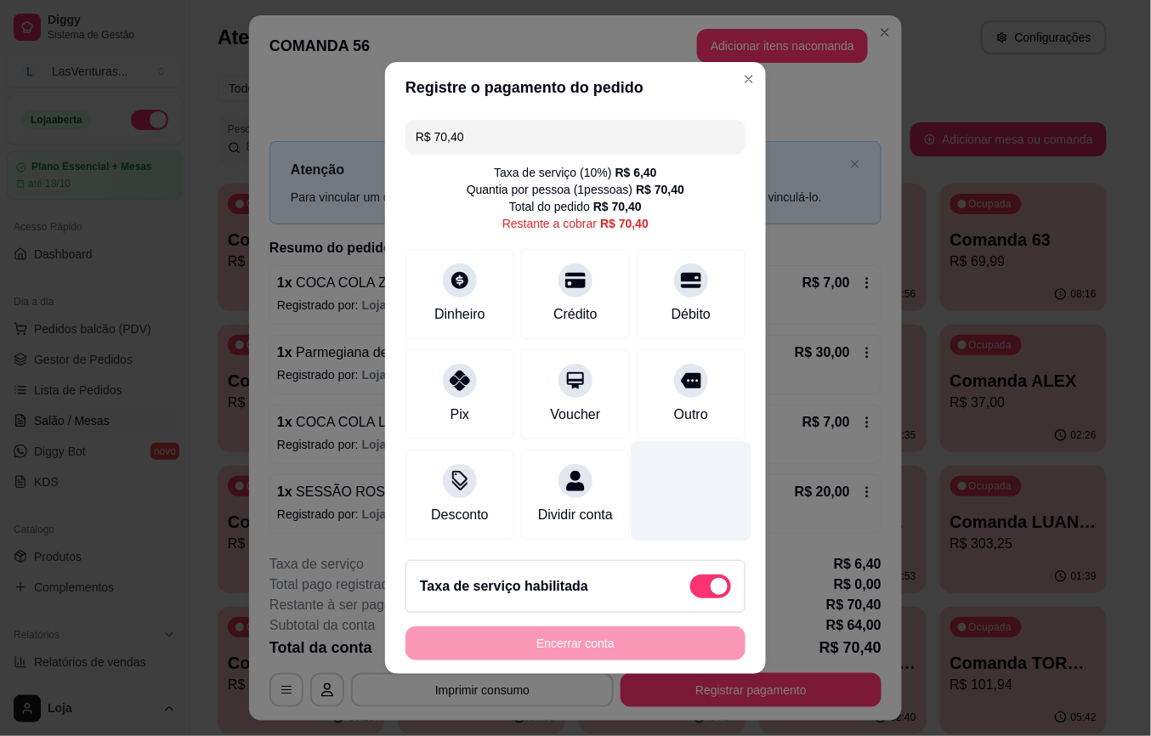
drag, startPoint x: 578, startPoint y: 287, endPoint x: 636, endPoint y: 518, distance: 238.4
click at [576, 284] on div "Crédito" at bounding box center [575, 294] width 109 height 90
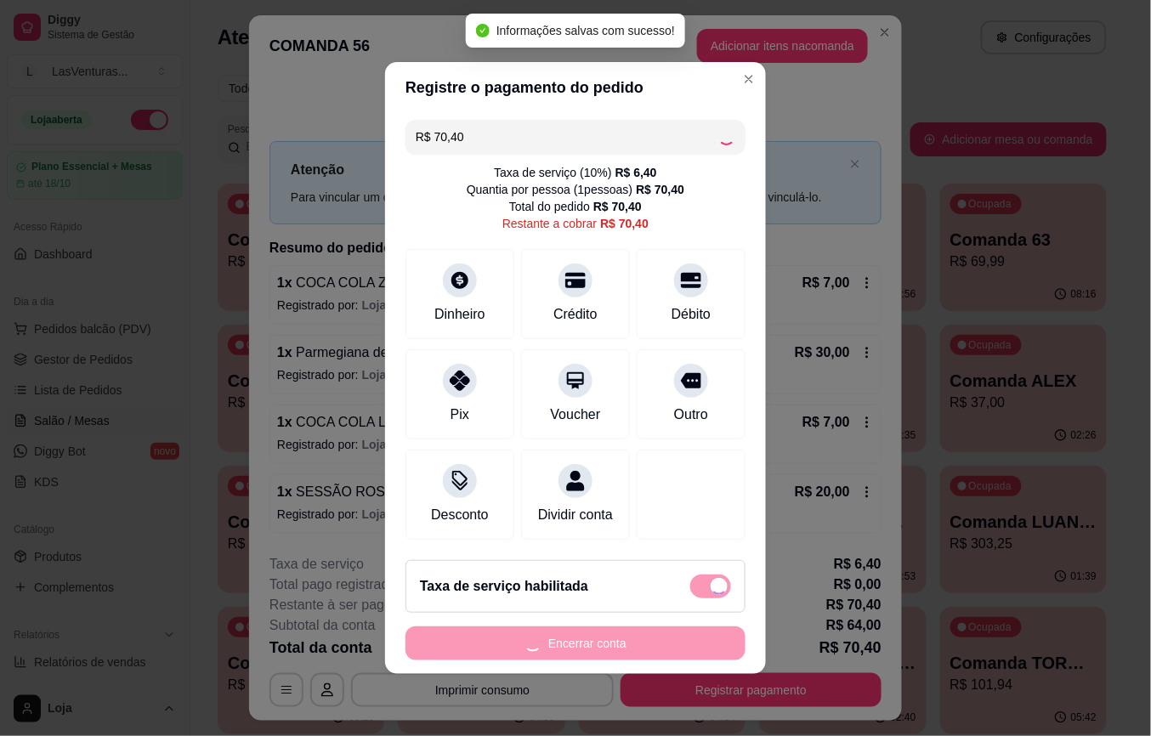
type input "R$ 0,00"
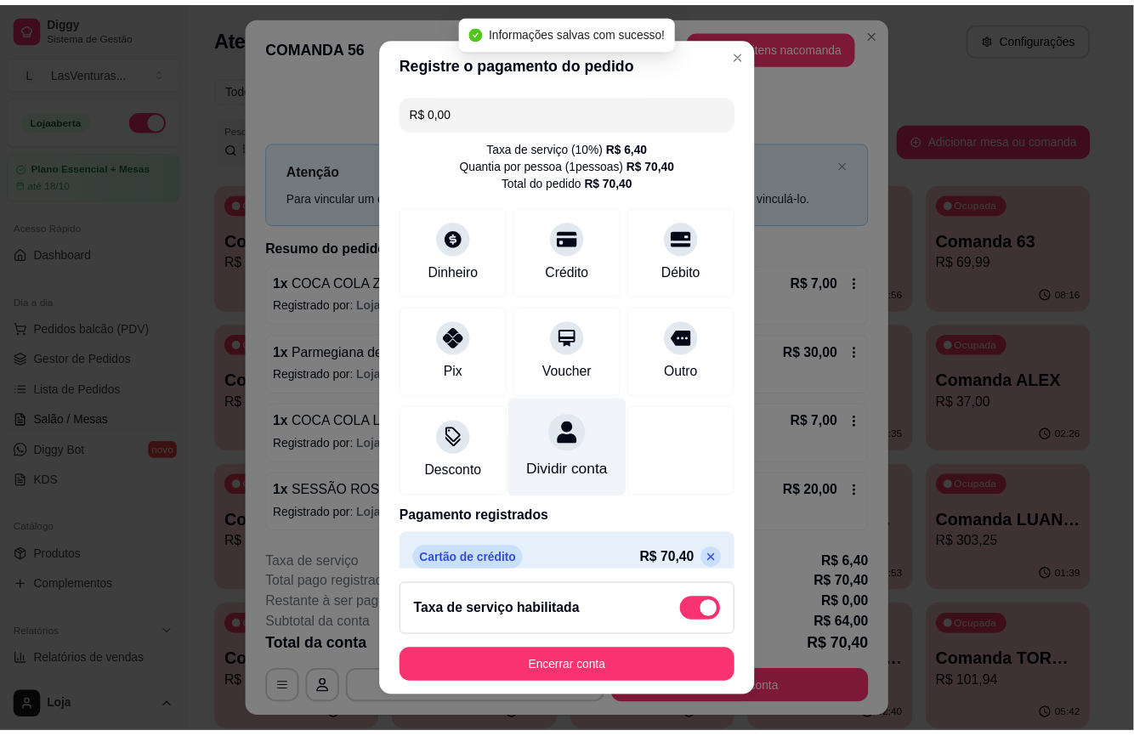
scroll to position [43, 0]
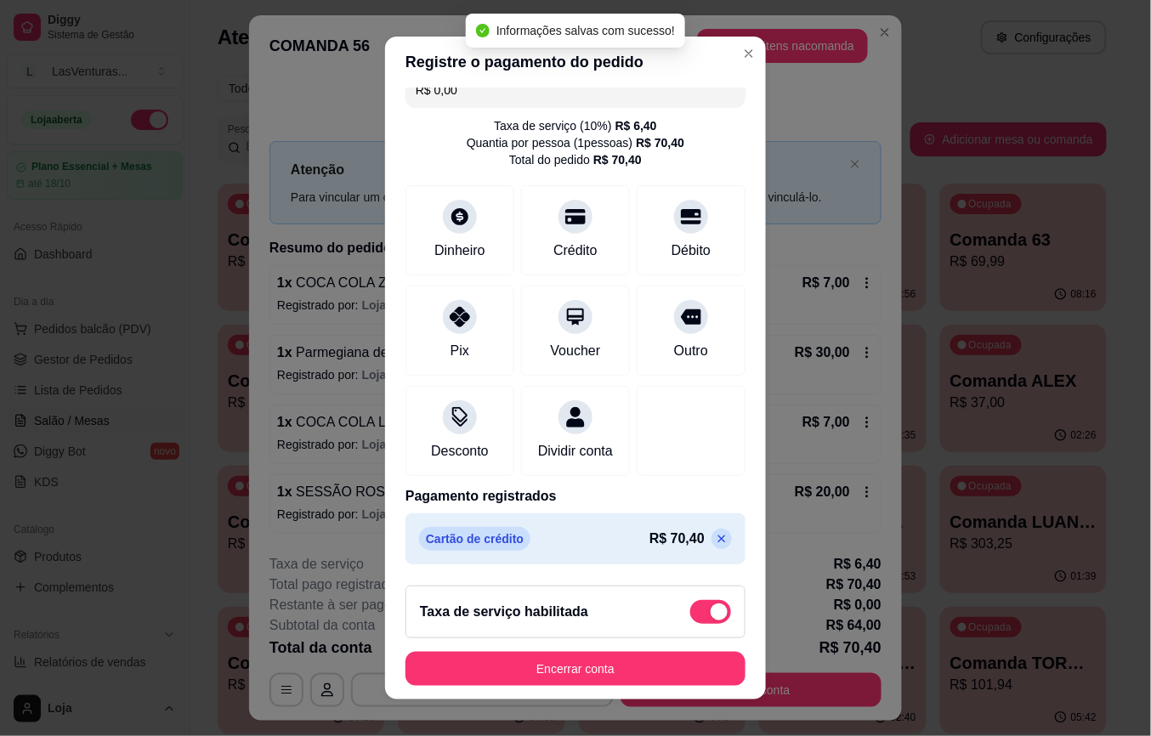
click at [545, 667] on button "Encerrar conta" at bounding box center [576, 669] width 340 height 34
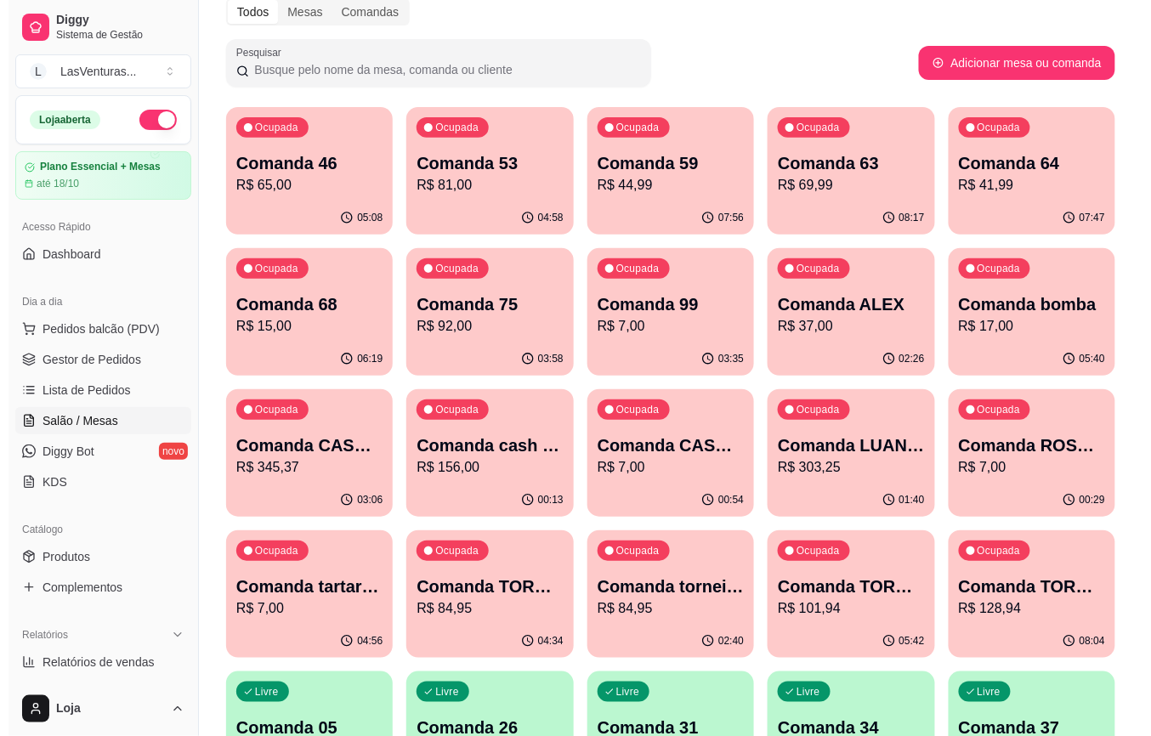
scroll to position [113, 0]
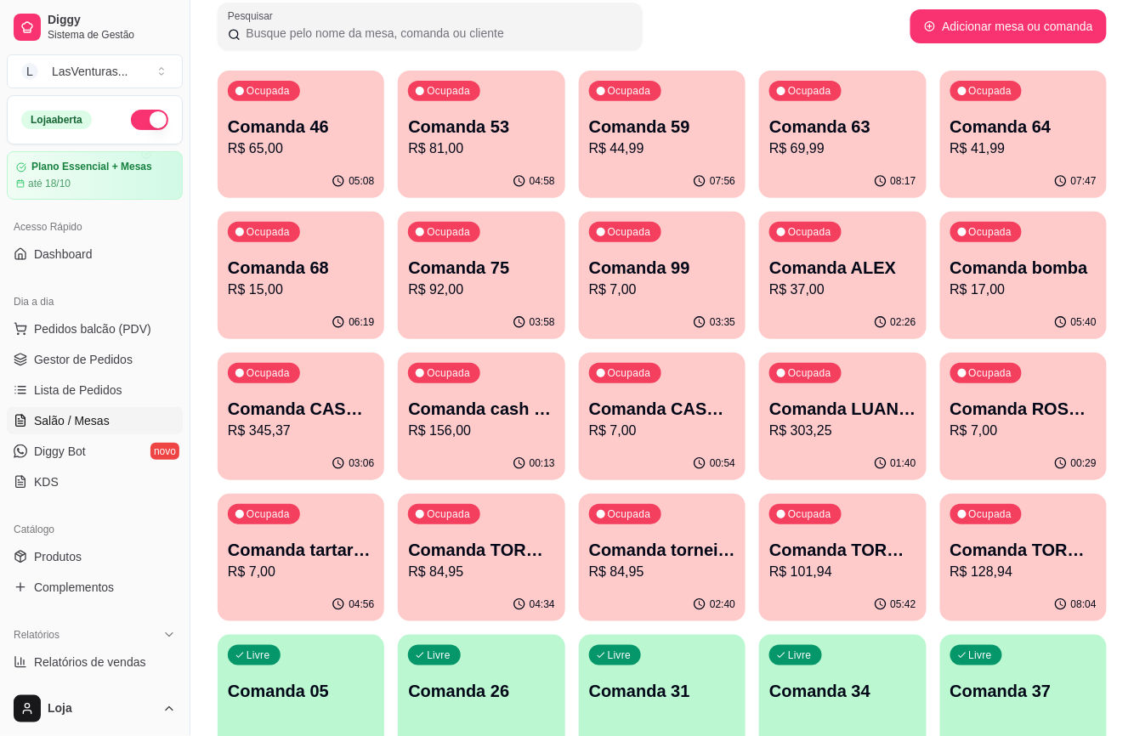
click at [647, 287] on p "R$ 7,00" at bounding box center [662, 290] width 146 height 20
click at [668, 447] on div "00:55" at bounding box center [662, 463] width 167 height 33
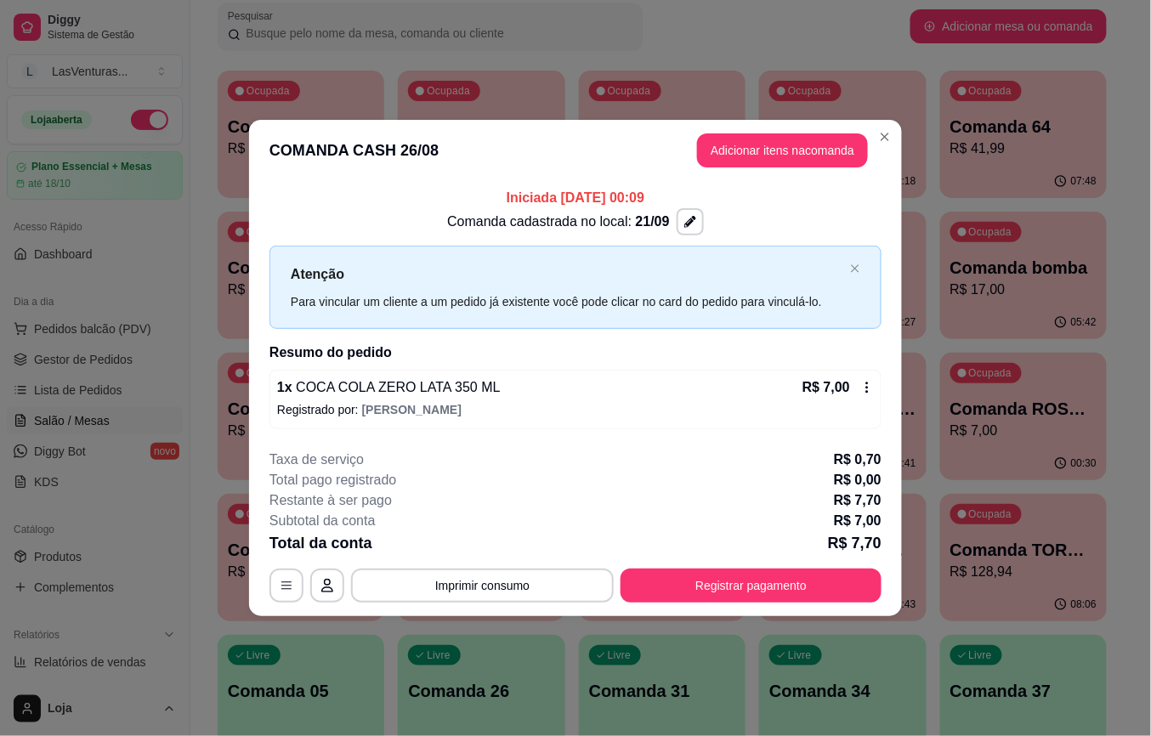
click at [729, 158] on button "Adicionar itens na comanda" at bounding box center [782, 150] width 171 height 34
click at [348, 131] on input "Pesquisa" at bounding box center [390, 122] width 687 height 17
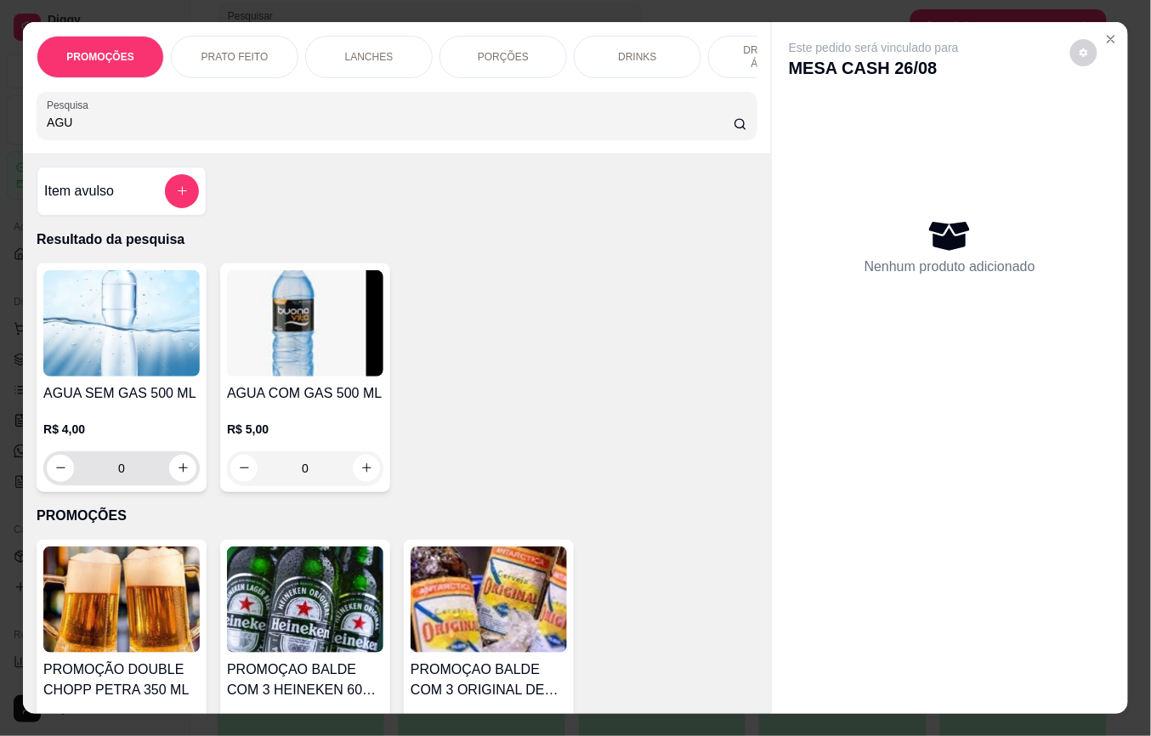
type input "AGU"
click at [177, 475] on icon "increase-product-quantity" at bounding box center [183, 469] width 13 height 13
type input "1"
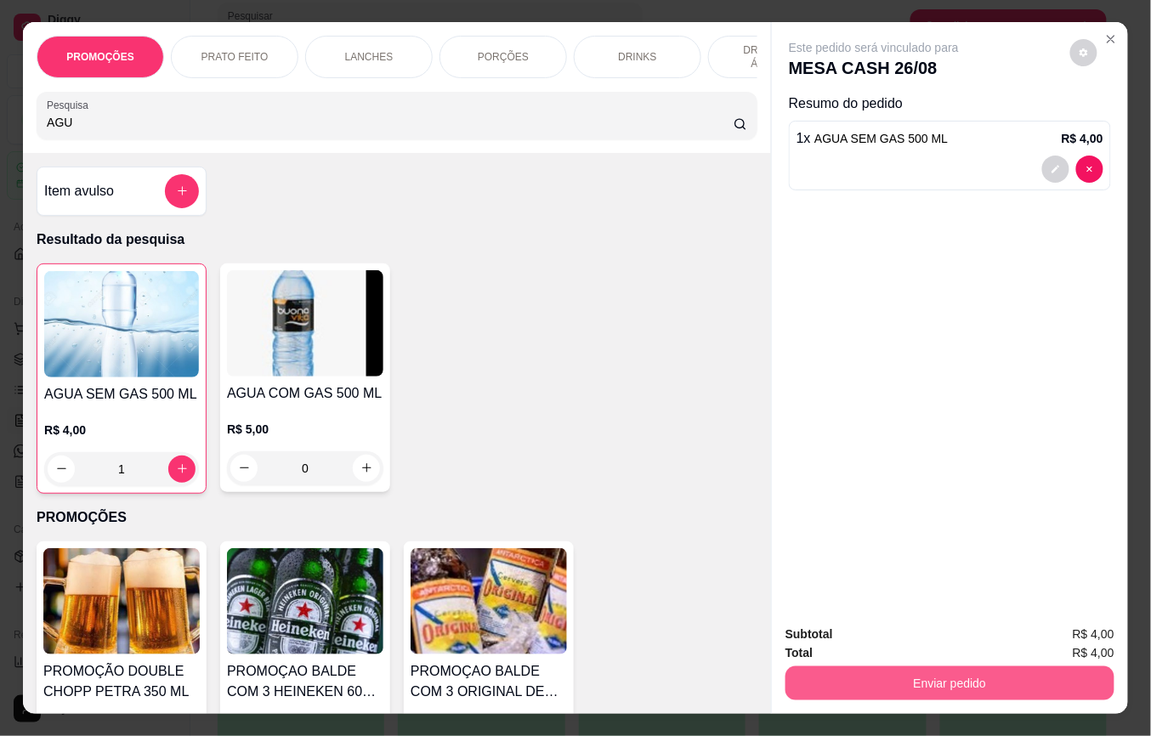
click at [804, 667] on button "Enviar pedido" at bounding box center [950, 684] width 329 height 34
click at [824, 629] on button "Não registrar e enviar pedido" at bounding box center [892, 634] width 177 height 32
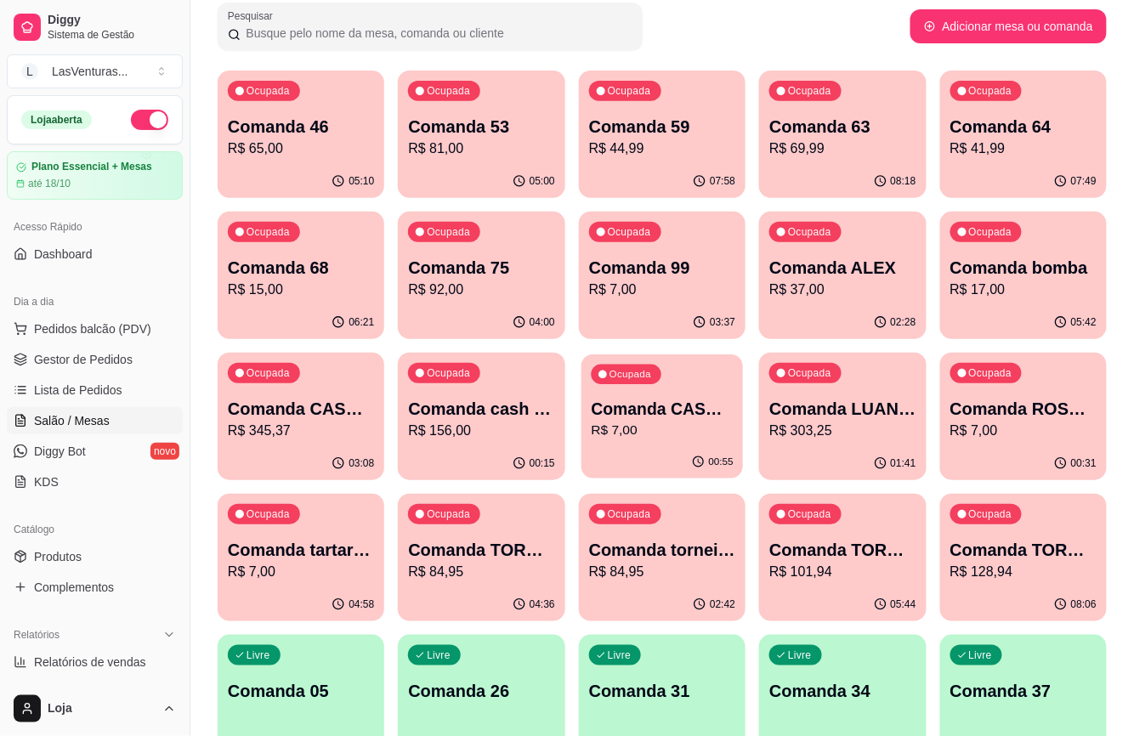
click at [622, 416] on p "Comanda CASH 26/08" at bounding box center [662, 409] width 142 height 23
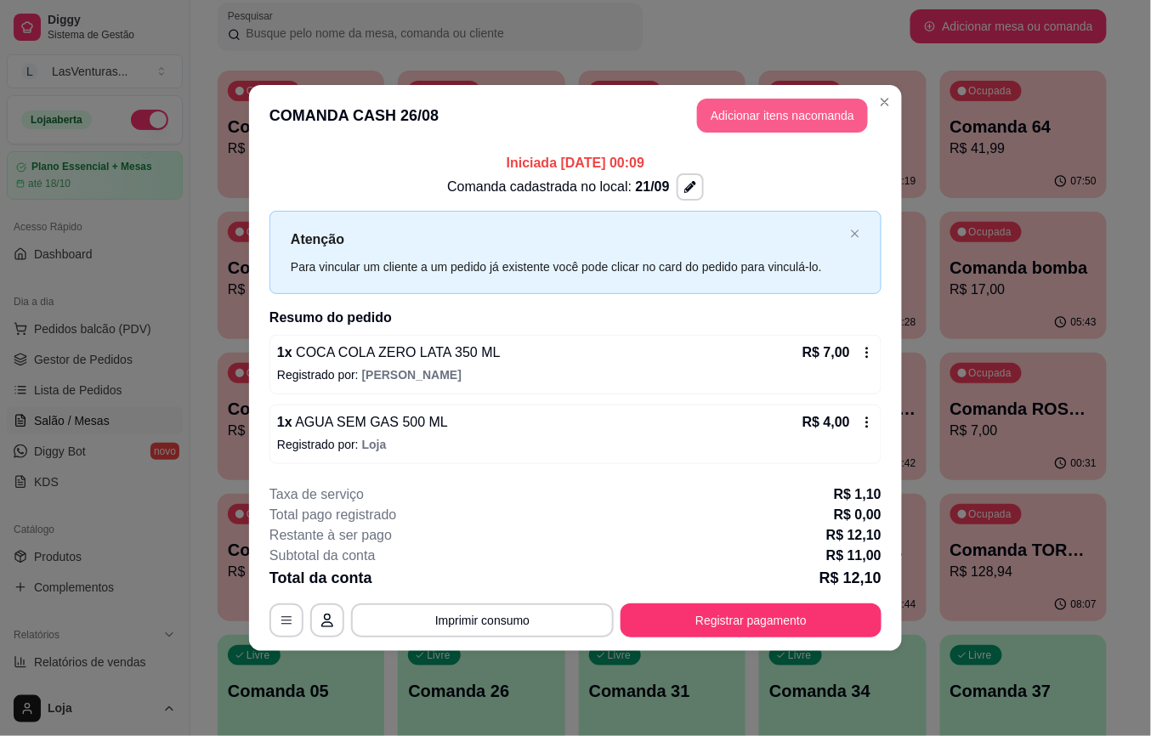
click at [769, 124] on button "Adicionar itens na comanda" at bounding box center [782, 116] width 171 height 34
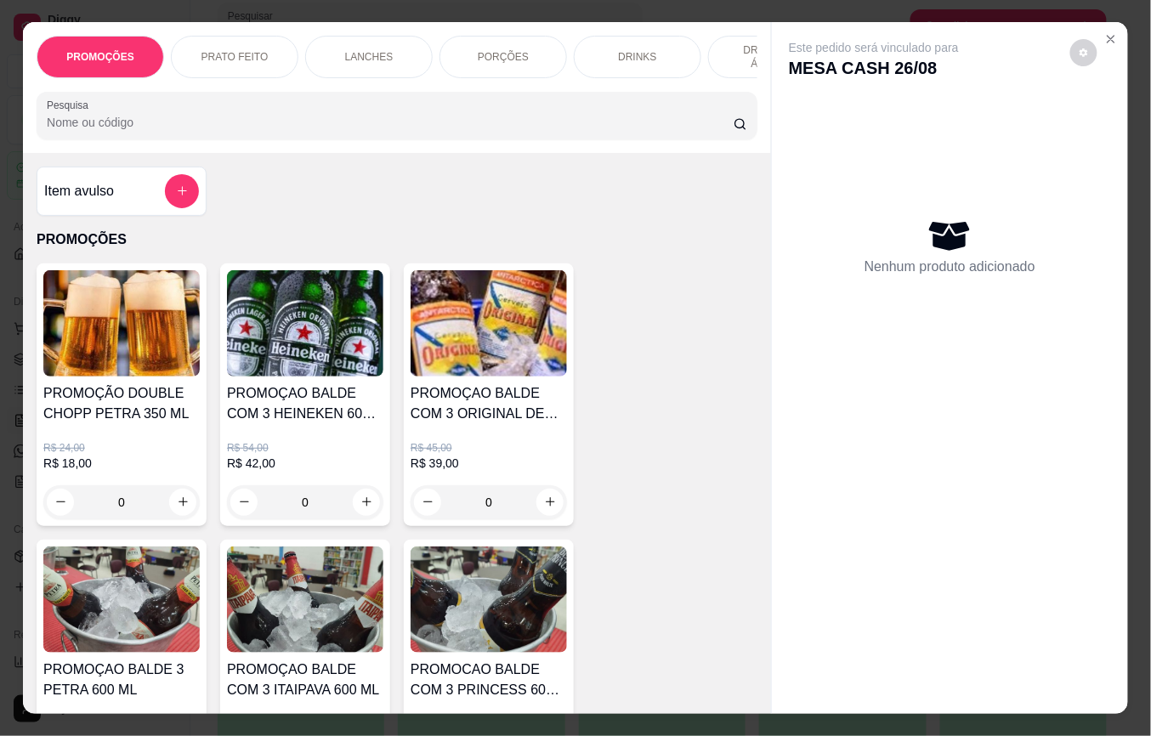
click at [286, 131] on input "Pesquisa" at bounding box center [390, 122] width 687 height 17
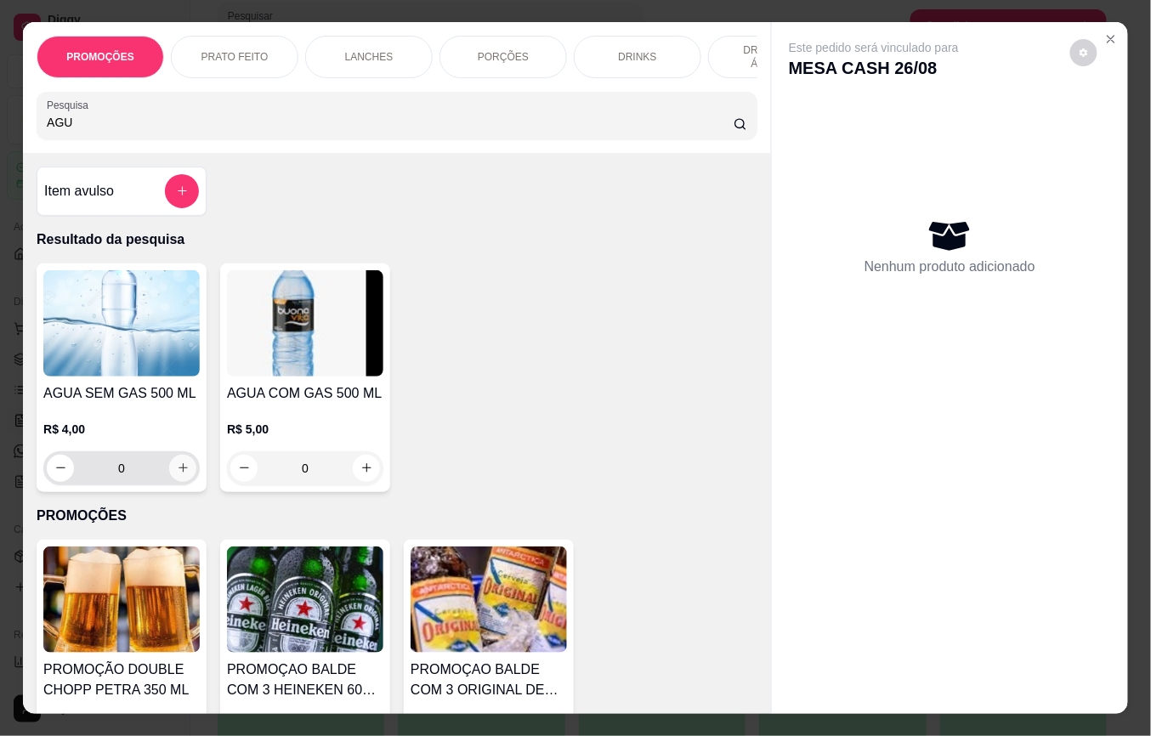
type input "AGU"
click at [175, 482] on button "increase-product-quantity" at bounding box center [182, 468] width 27 height 27
type input "1"
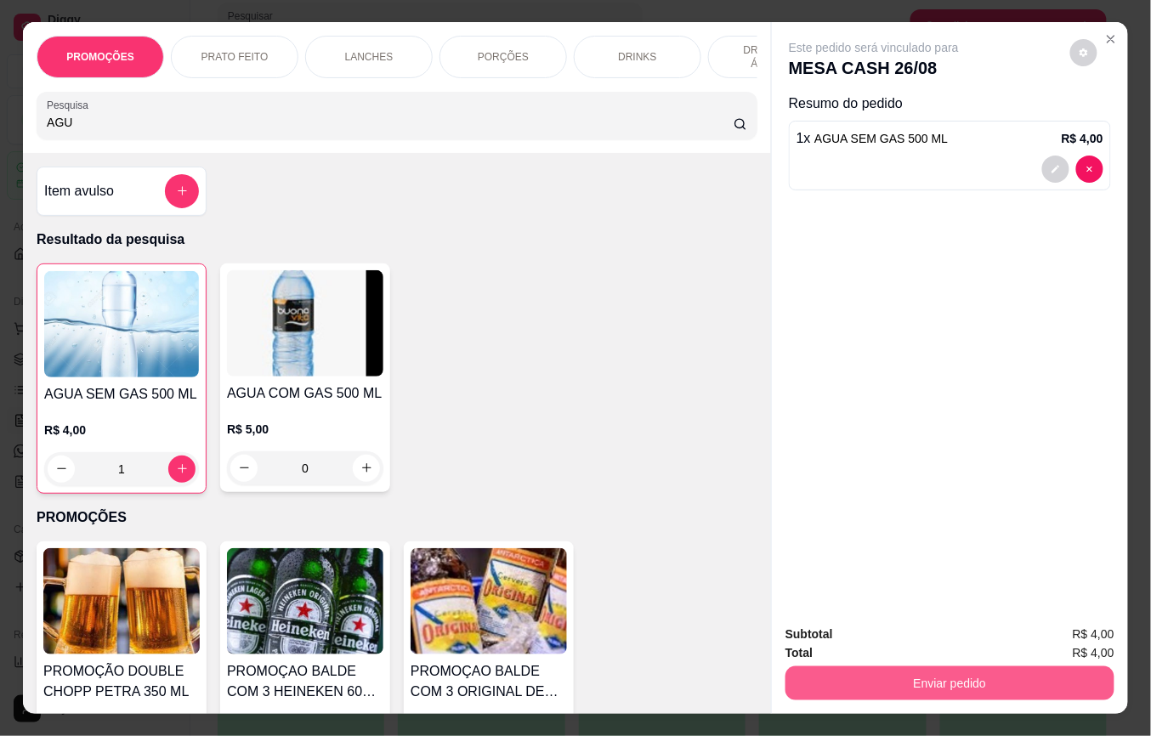
click at [879, 688] on button "Enviar pedido" at bounding box center [950, 684] width 329 height 34
click at [879, 646] on button "Não registrar e enviar pedido" at bounding box center [892, 634] width 177 height 32
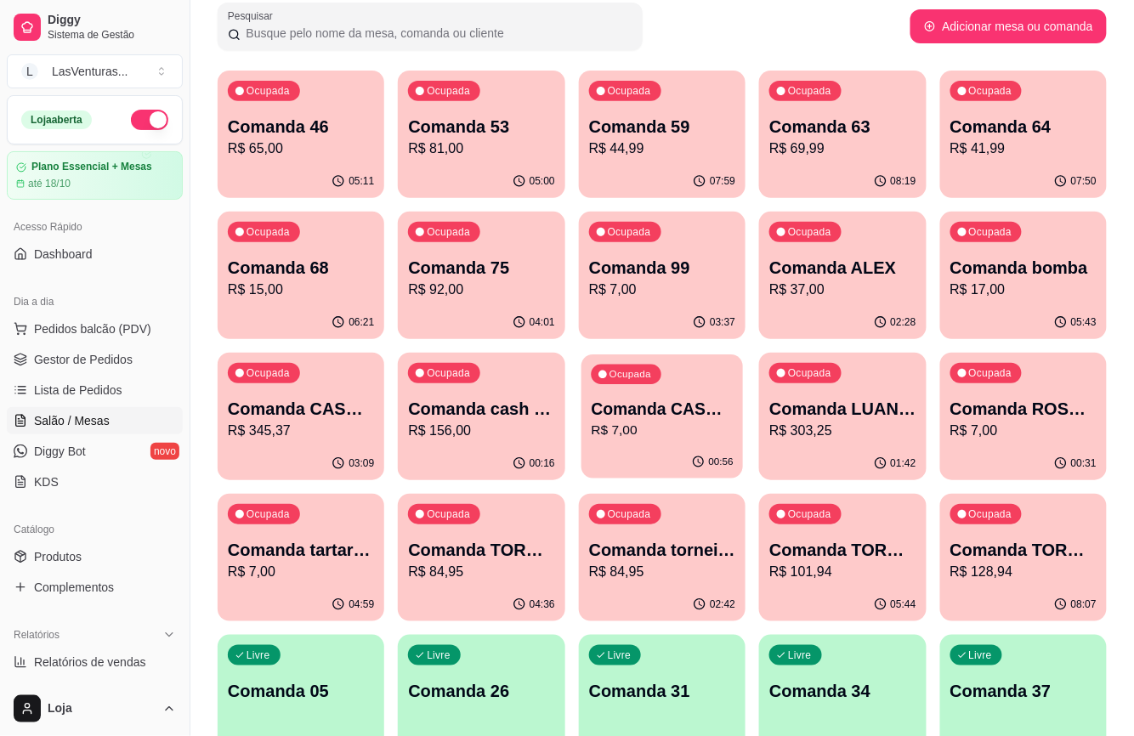
click at [640, 444] on div "Ocupada Comanda CASH 26/08 R$ 7,00" at bounding box center [663, 401] width 162 height 92
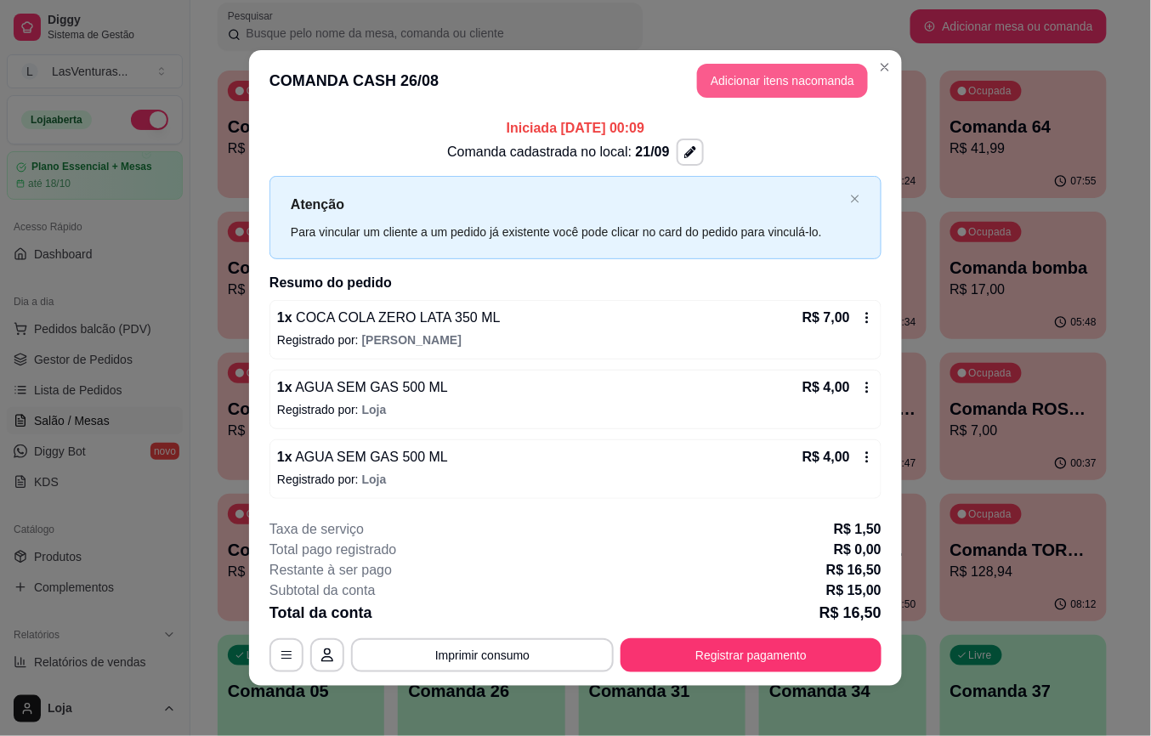
click at [752, 79] on button "Adicionar itens na comanda" at bounding box center [782, 81] width 171 height 34
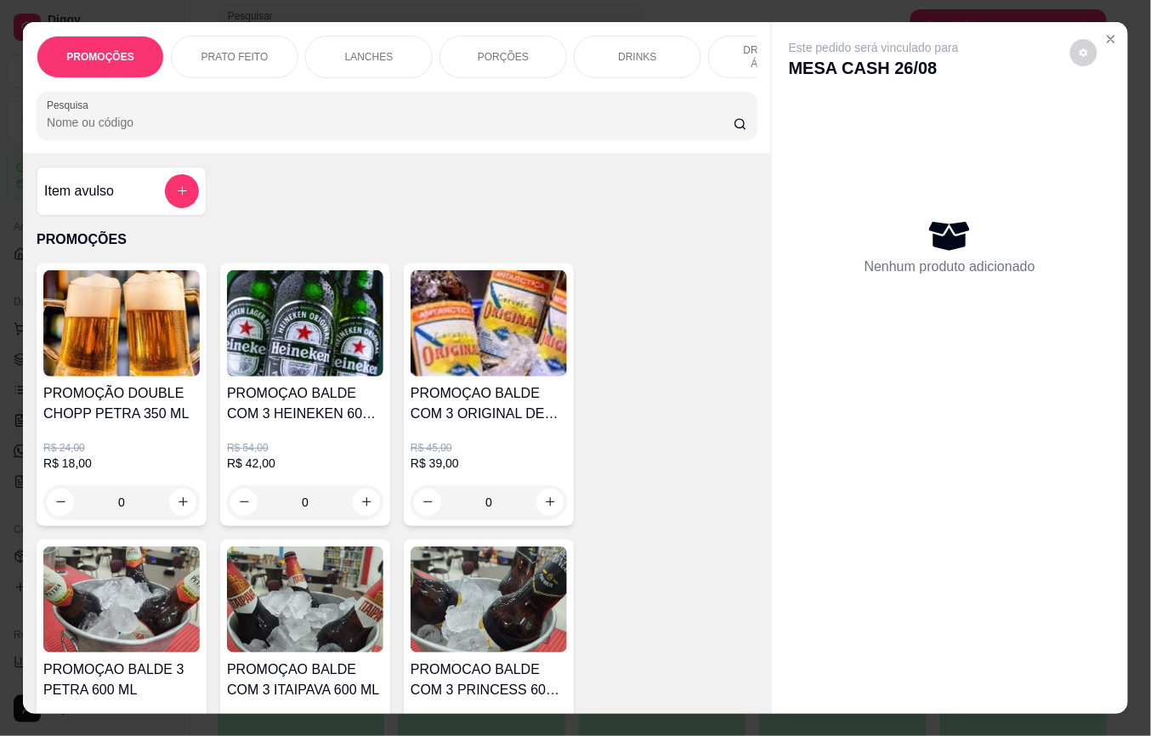
click at [77, 112] on label "Pesquisa" at bounding box center [71, 105] width 48 height 14
click at [77, 121] on input "Pesquisa" at bounding box center [390, 122] width 687 height 17
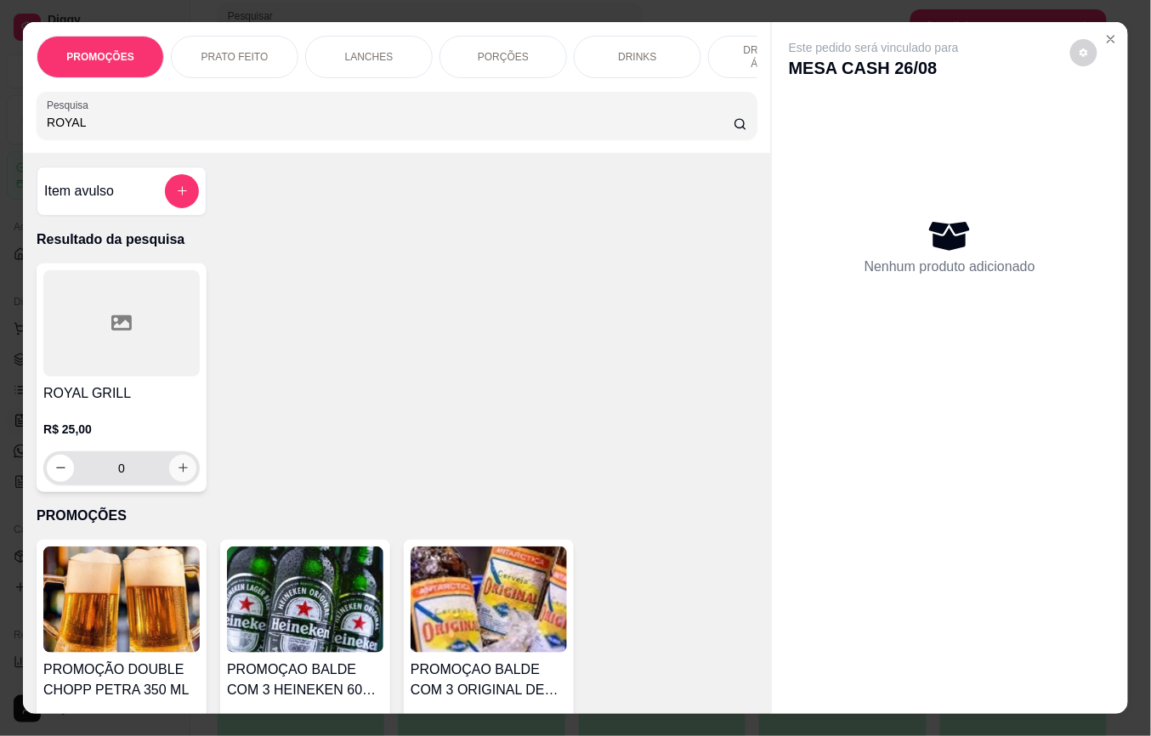
type input "ROYAL"
click at [179, 473] on icon "increase-product-quantity" at bounding box center [183, 469] width 13 height 13
type input "1"
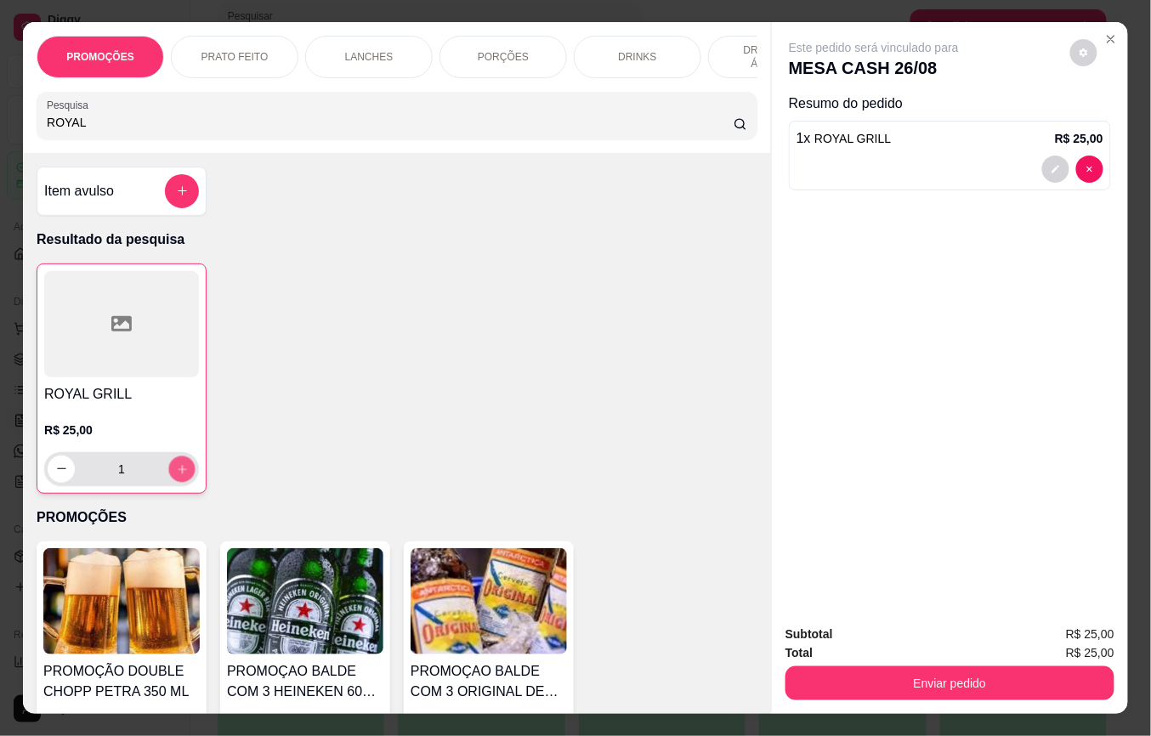
click at [177, 473] on icon "increase-product-quantity" at bounding box center [182, 469] width 13 height 13
type input "2"
click at [176, 473] on icon "increase-product-quantity" at bounding box center [182, 469] width 13 height 13
type input "3"
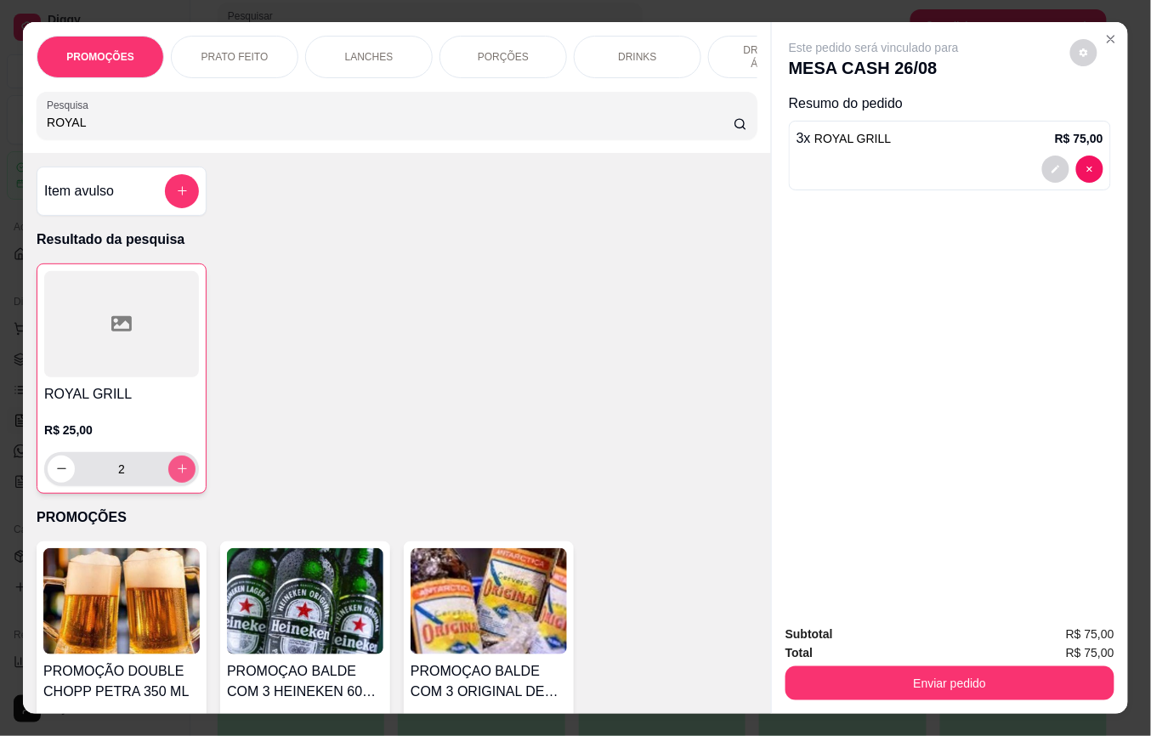
type input "3"
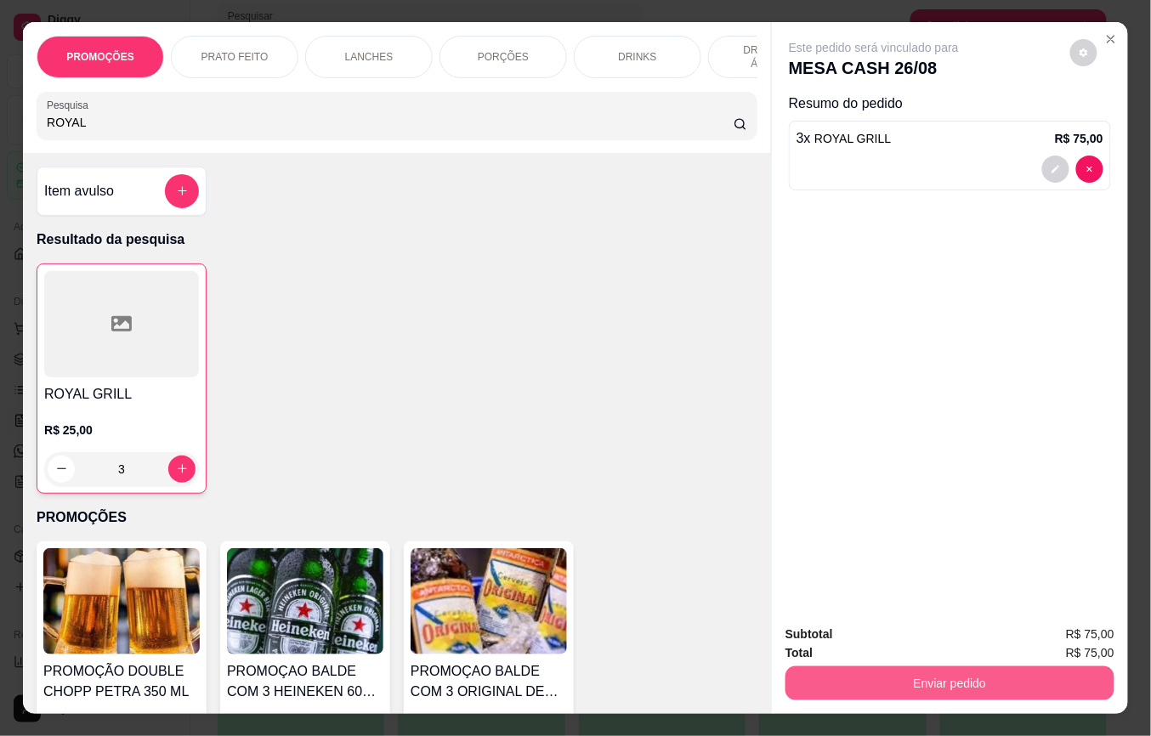
click at [974, 678] on button "Enviar pedido" at bounding box center [950, 684] width 329 height 34
click at [913, 636] on button "Não registrar e enviar pedido" at bounding box center [892, 634] width 177 height 32
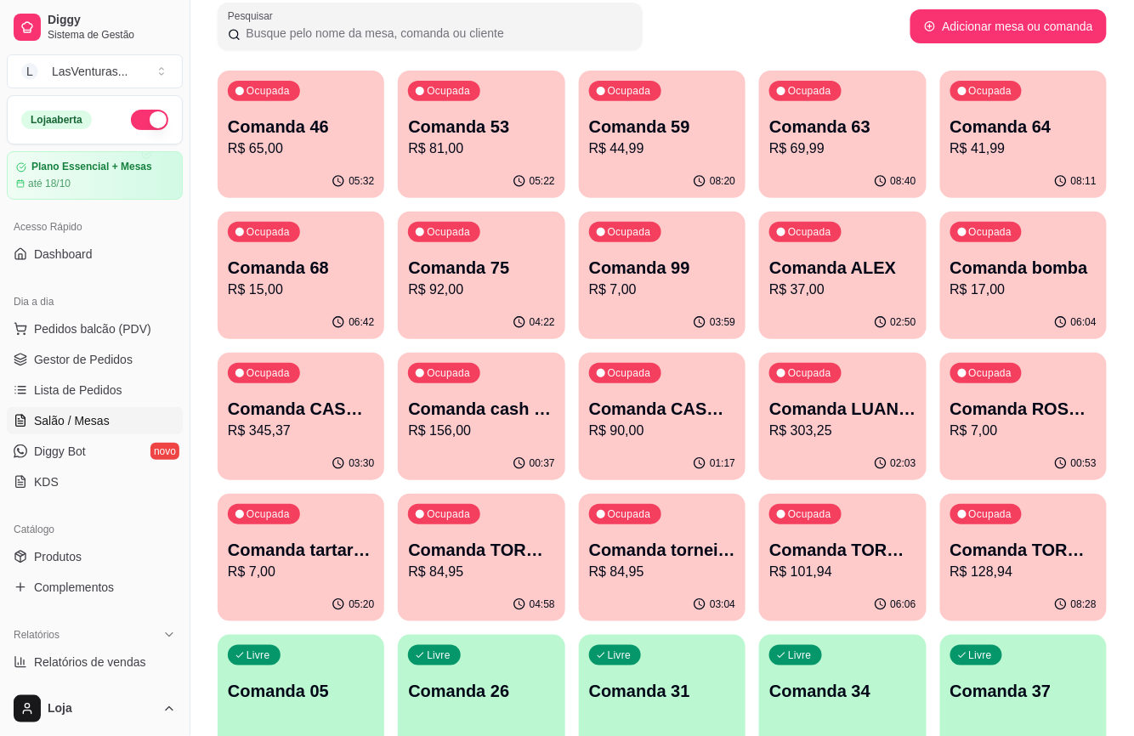
click at [321, 430] on p "R$ 345,37" at bounding box center [301, 431] width 146 height 20
click at [345, 411] on p "Comanda CASH 08/09" at bounding box center [301, 409] width 142 height 23
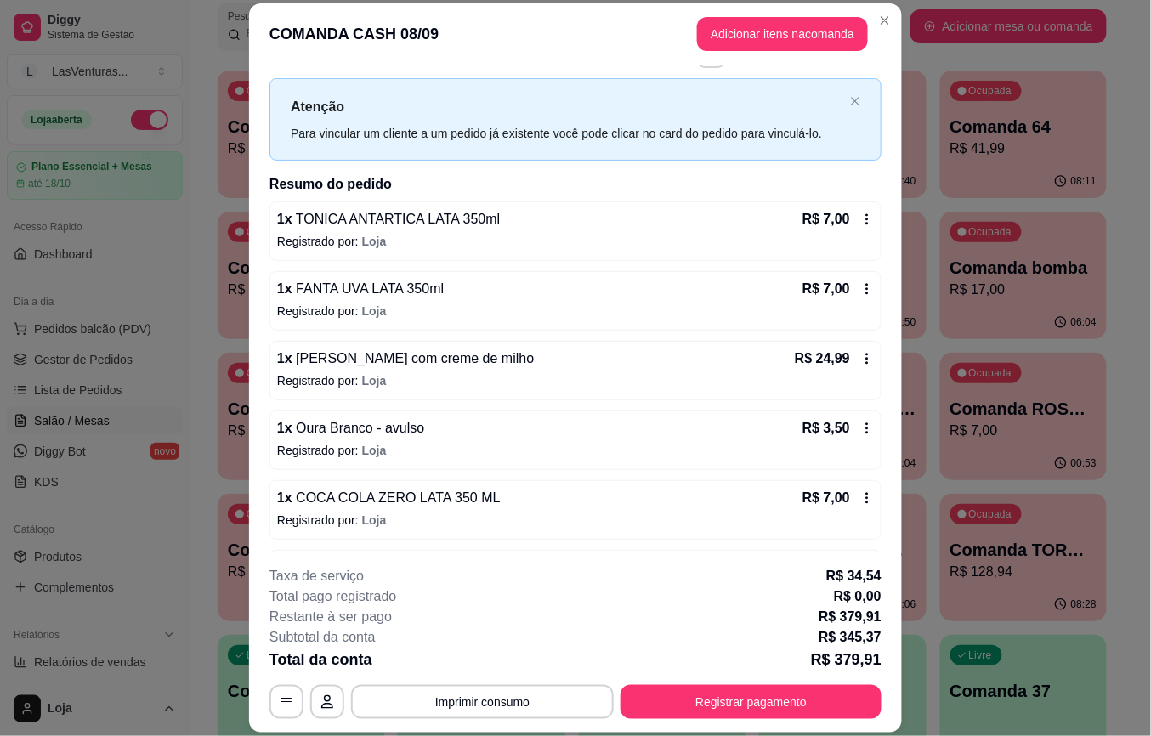
scroll to position [0, 0]
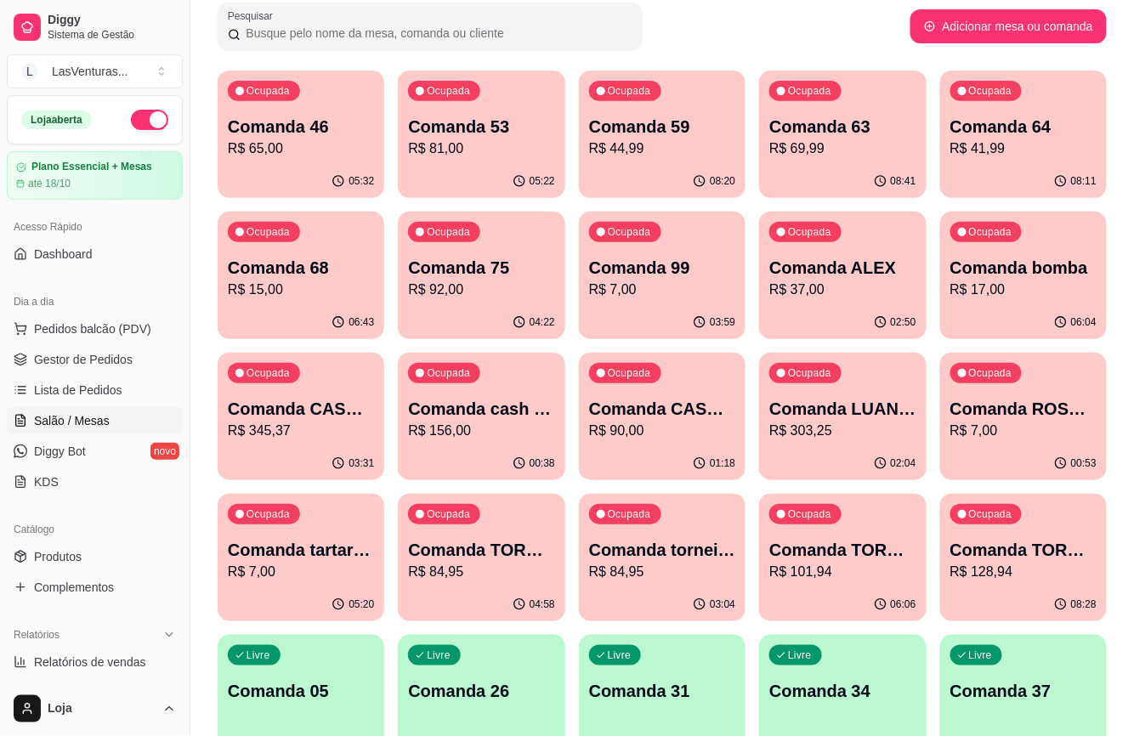
click at [476, 427] on p "R$ 156,00" at bounding box center [481, 431] width 146 height 20
click at [694, 408] on p "Comanda CASH 26/08" at bounding box center [662, 409] width 146 height 24
click at [269, 565] on p "R$ 7,00" at bounding box center [301, 572] width 146 height 20
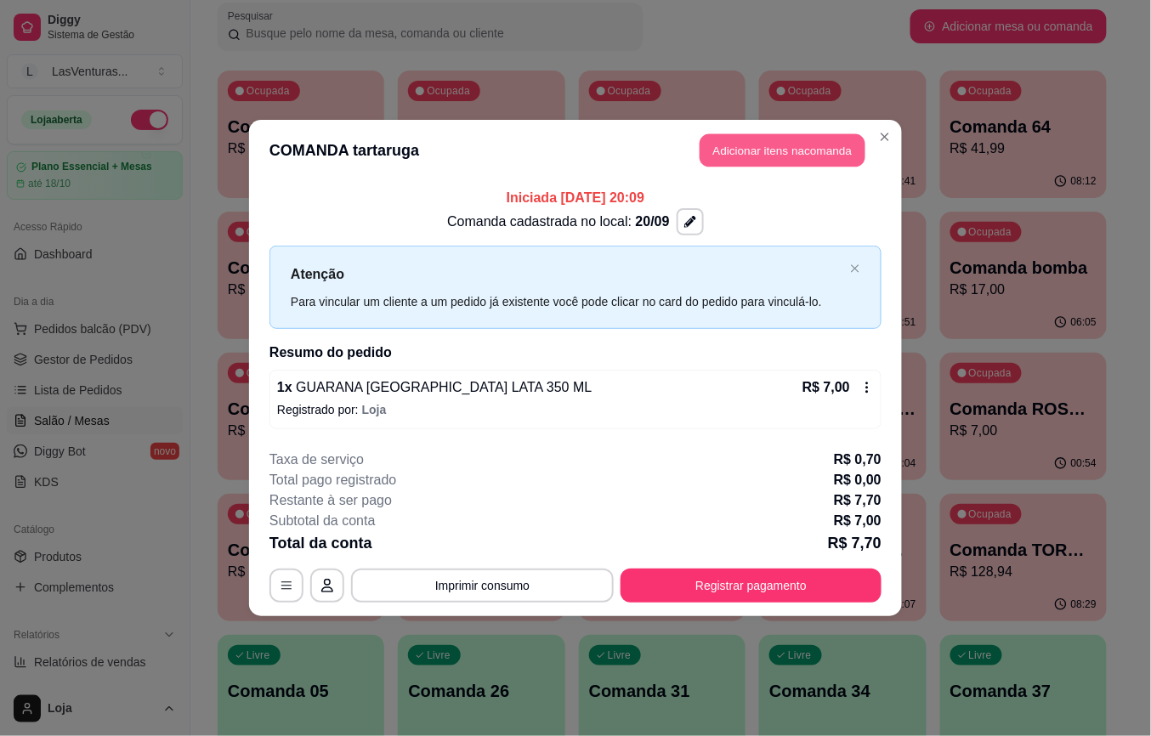
click at [756, 150] on button "Adicionar itens na comanda" at bounding box center [783, 150] width 166 height 33
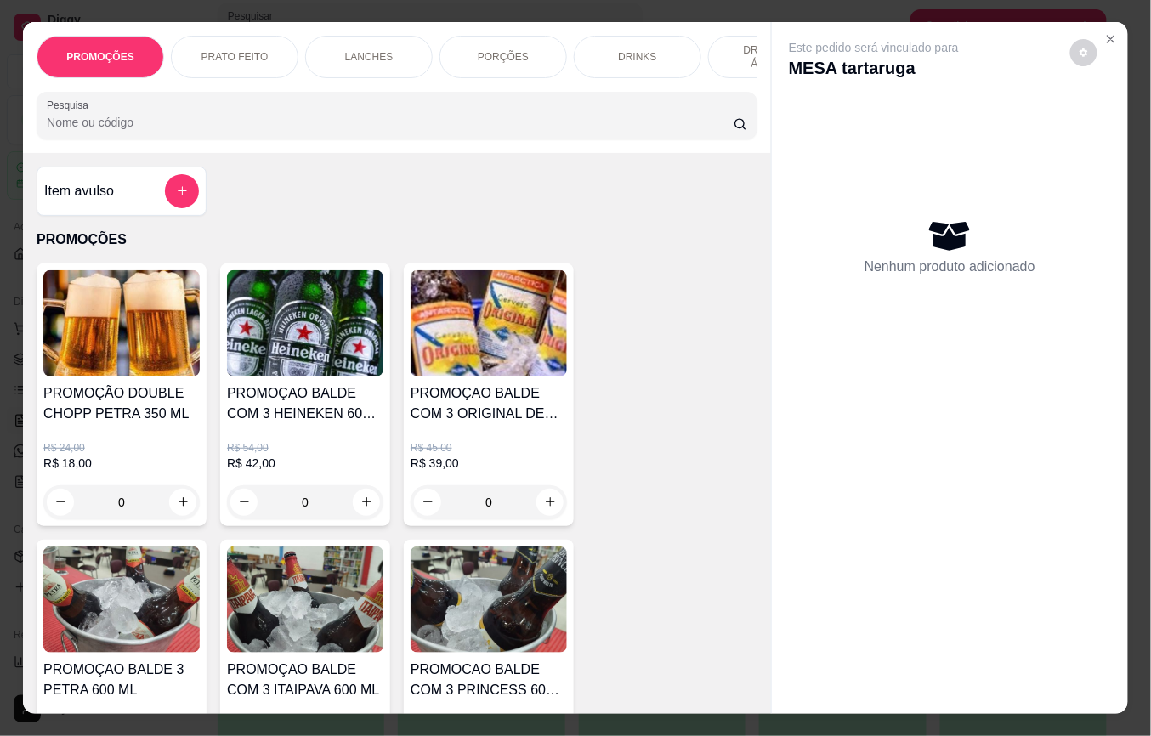
click at [141, 131] on input "Pesquisa" at bounding box center [390, 122] width 687 height 17
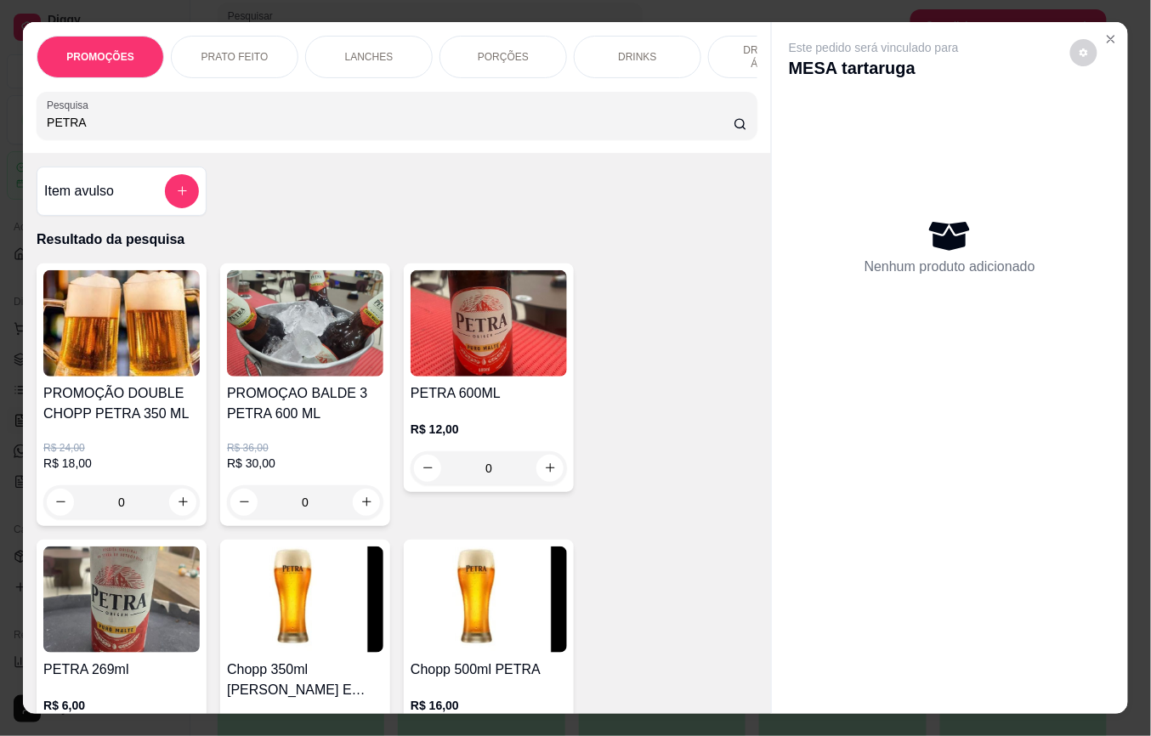
type input "PETRA"
click at [476, 326] on img at bounding box center [489, 323] width 156 height 106
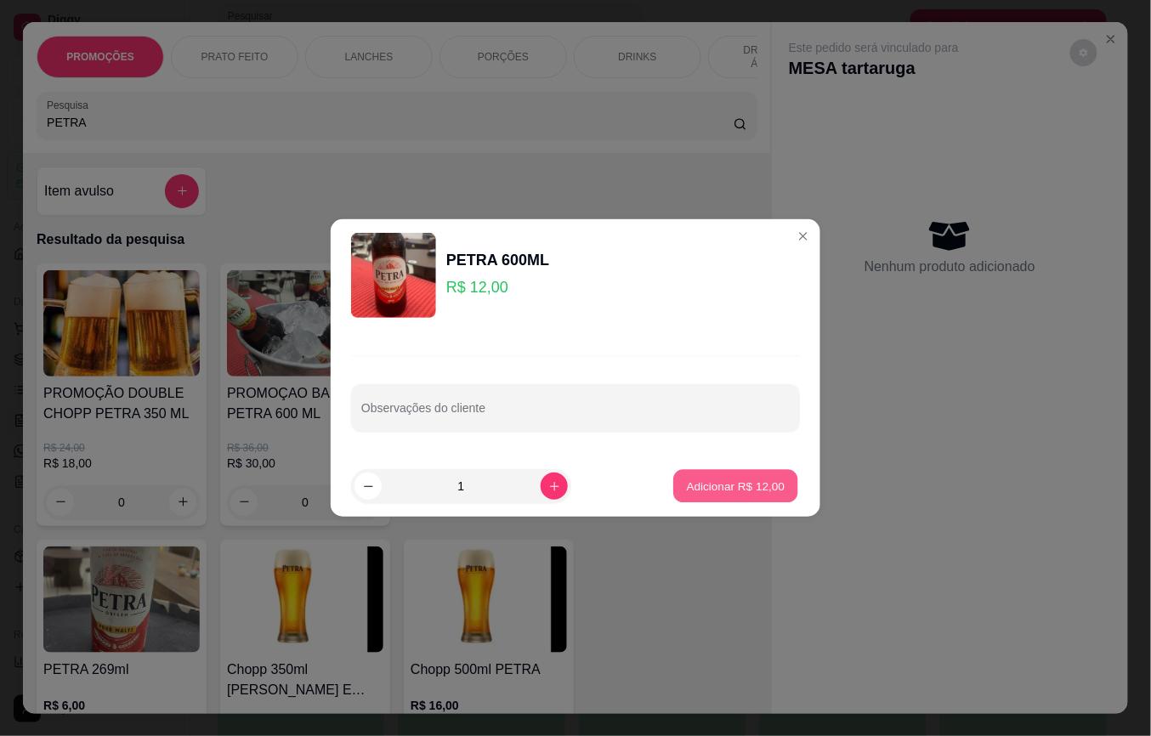
click at [719, 474] on button "Adicionar R$ 12,00" at bounding box center [735, 486] width 125 height 33
type input "1"
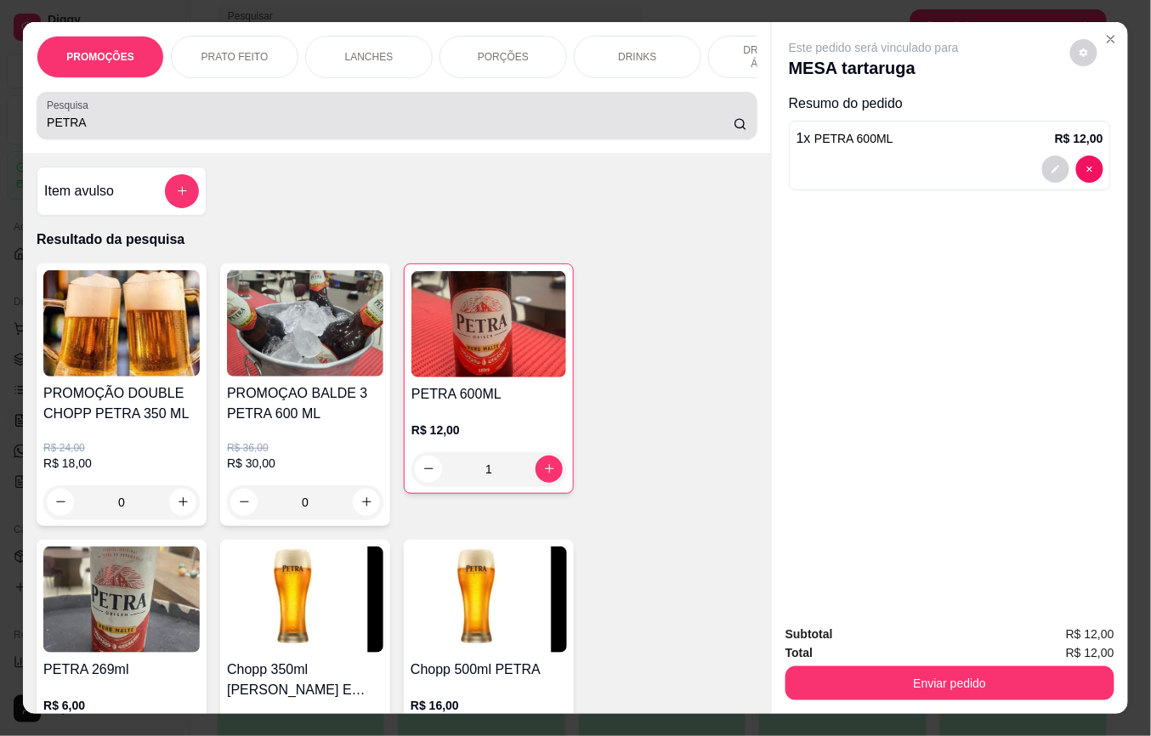
click at [174, 131] on input "PETRA" at bounding box center [390, 122] width 687 height 17
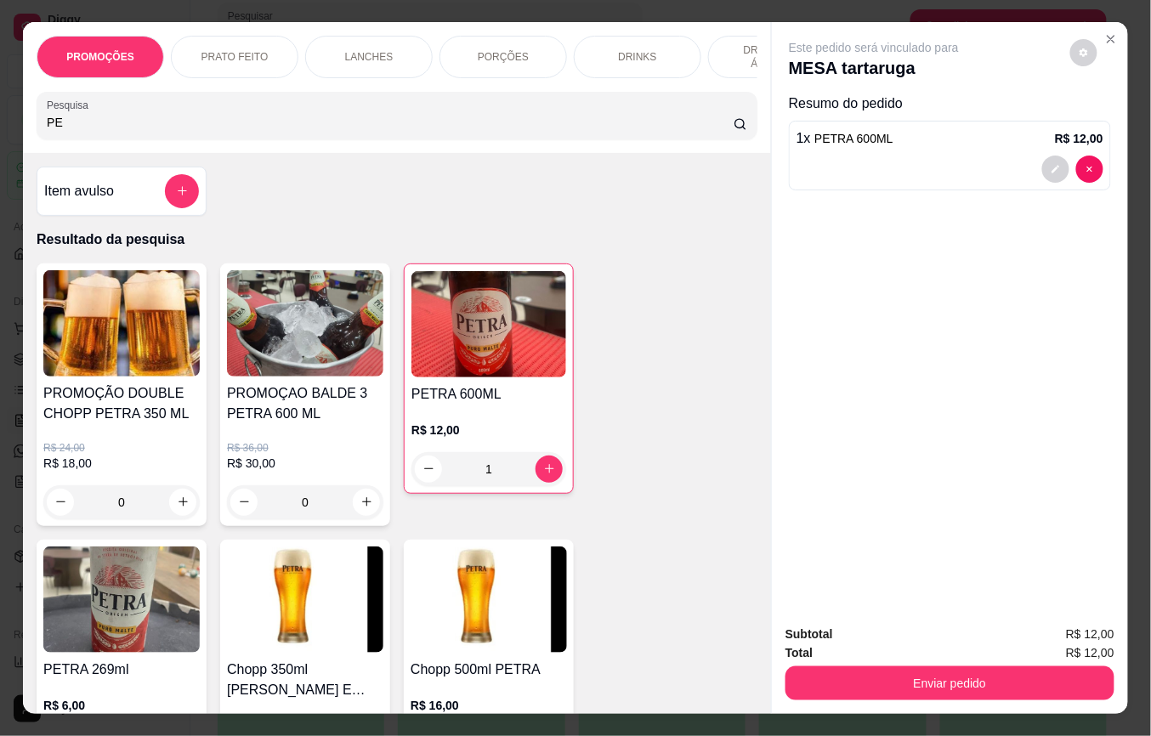
type input "P"
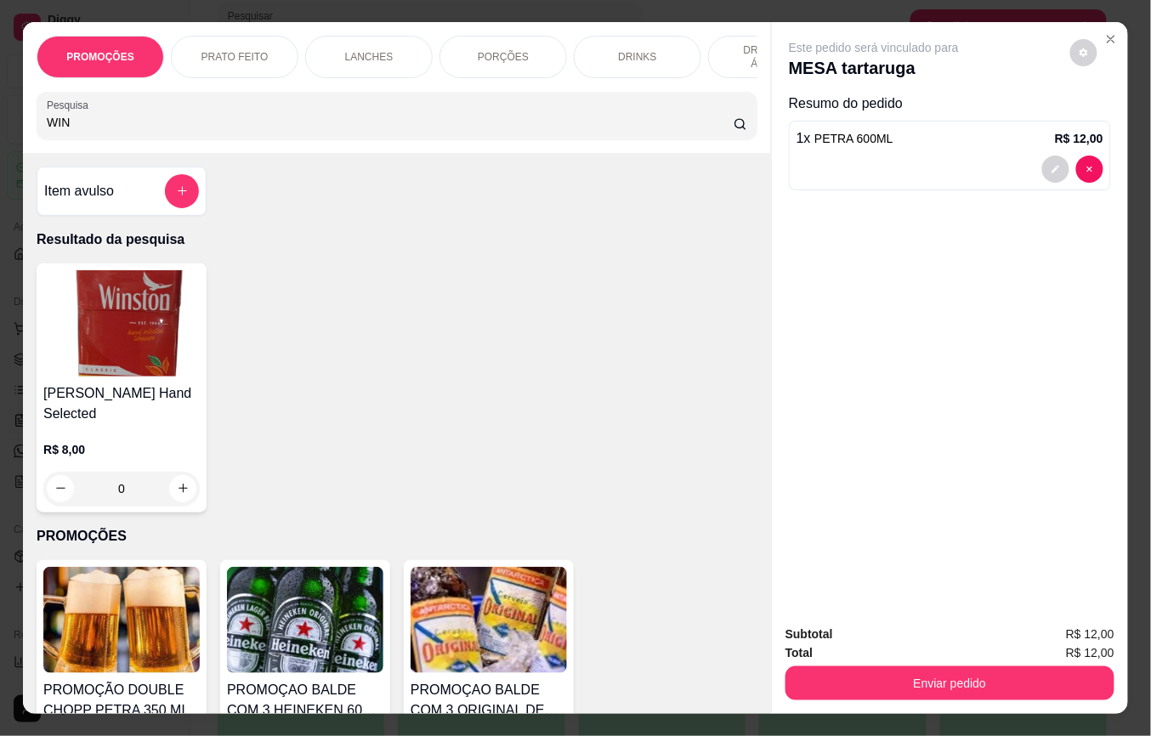
type input "WIN"
click at [71, 411] on h4 "[PERSON_NAME] Hand Selected" at bounding box center [121, 403] width 156 height 41
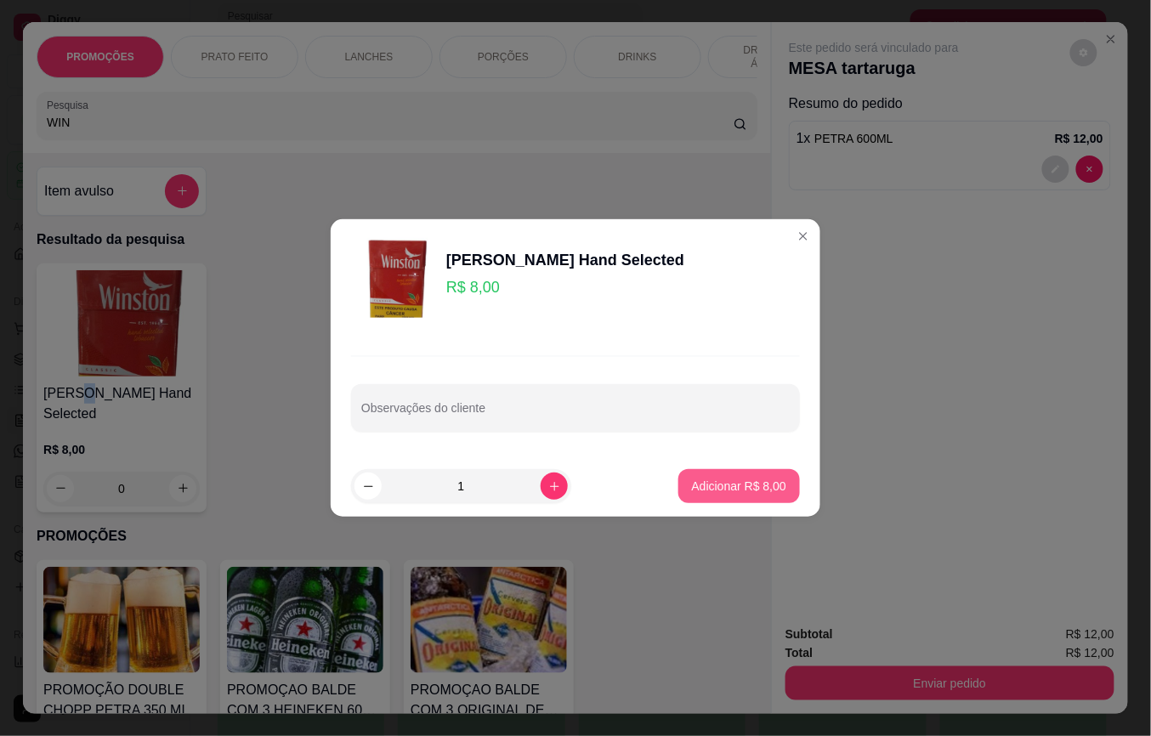
click at [765, 484] on p "Adicionar R$ 8,00" at bounding box center [739, 486] width 94 height 17
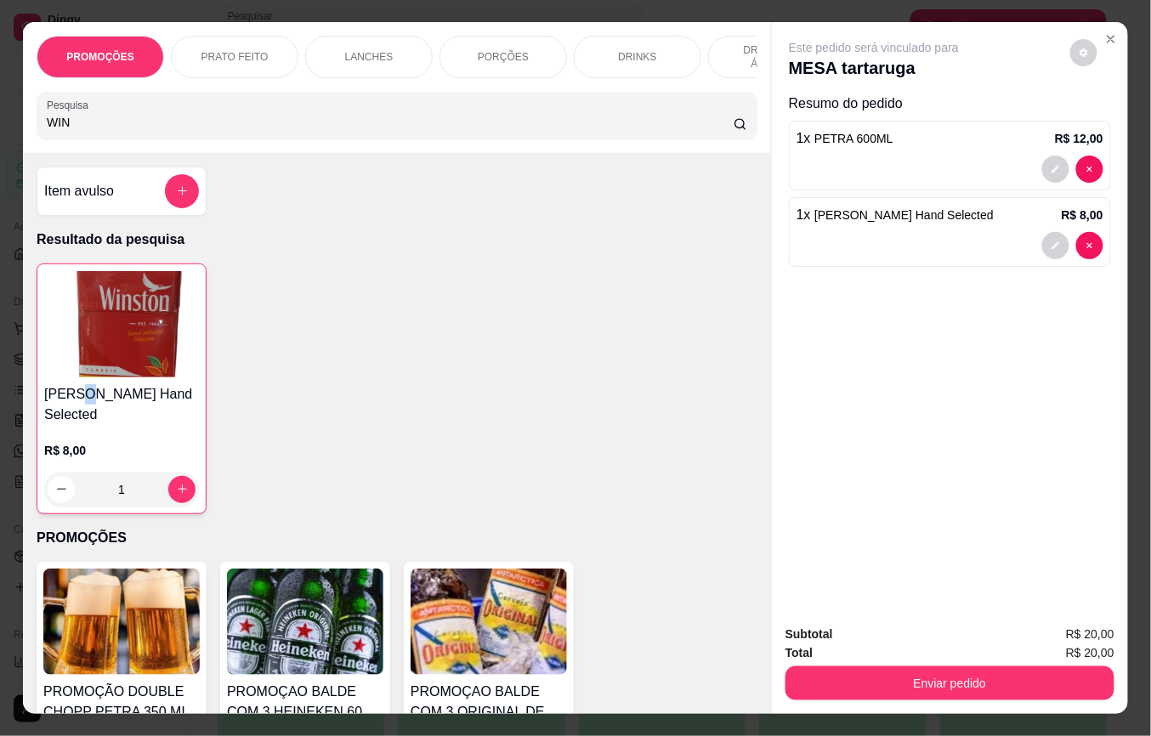
type input "1"
click at [891, 671] on button "Enviar pedido" at bounding box center [950, 684] width 329 height 34
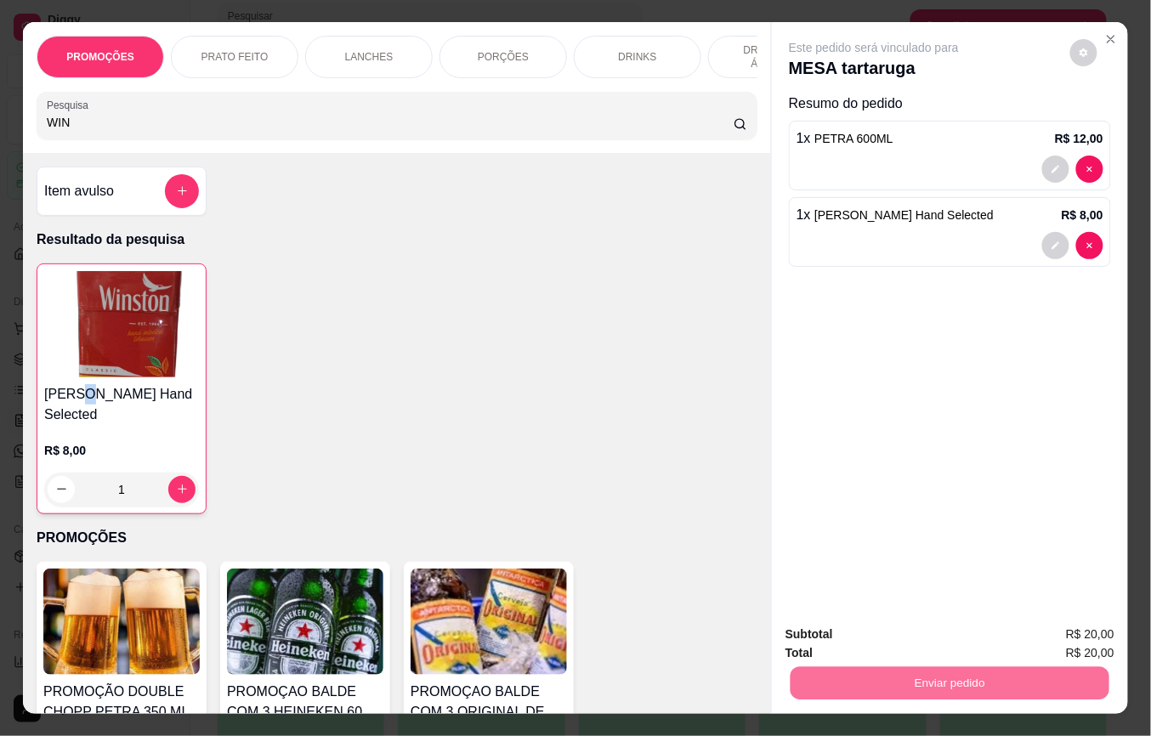
click at [891, 623] on button "Não registrar e enviar pedido" at bounding box center [892, 634] width 177 height 32
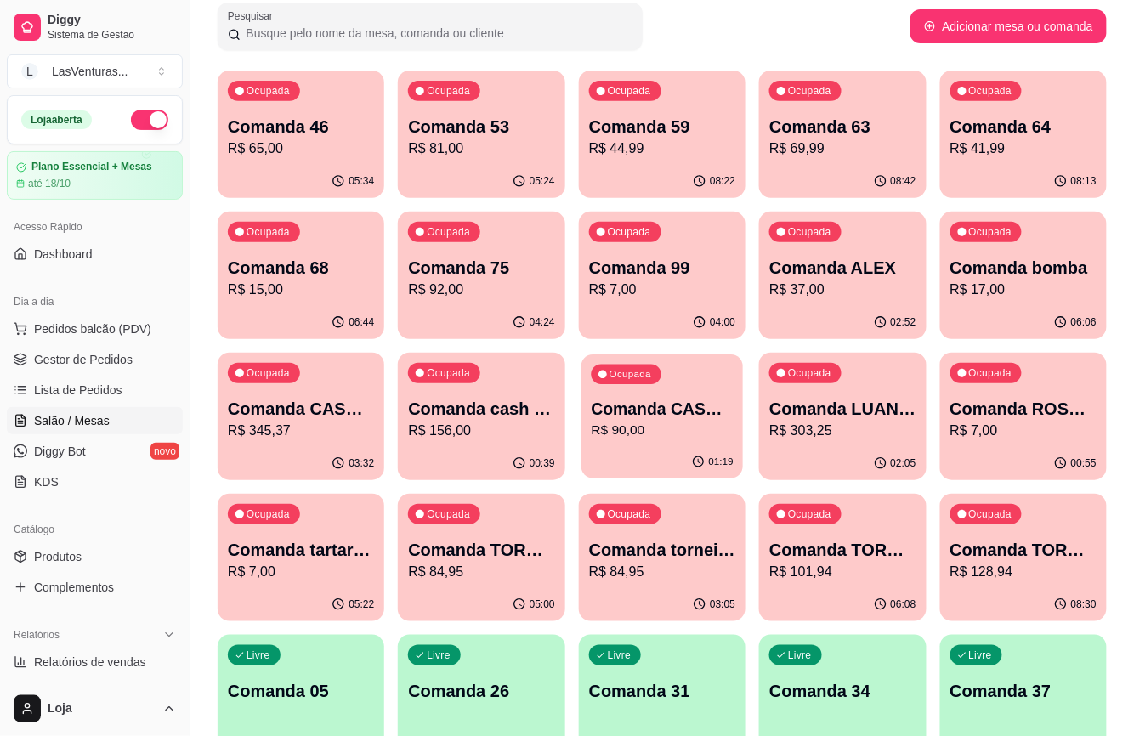
click at [653, 433] on p "R$ 90,00" at bounding box center [662, 431] width 142 height 20
click at [690, 442] on div "Ocupada Comanda CASH 26/08 R$ 90,00" at bounding box center [662, 400] width 167 height 94
click at [606, 440] on p "R$ 90,00" at bounding box center [662, 431] width 146 height 20
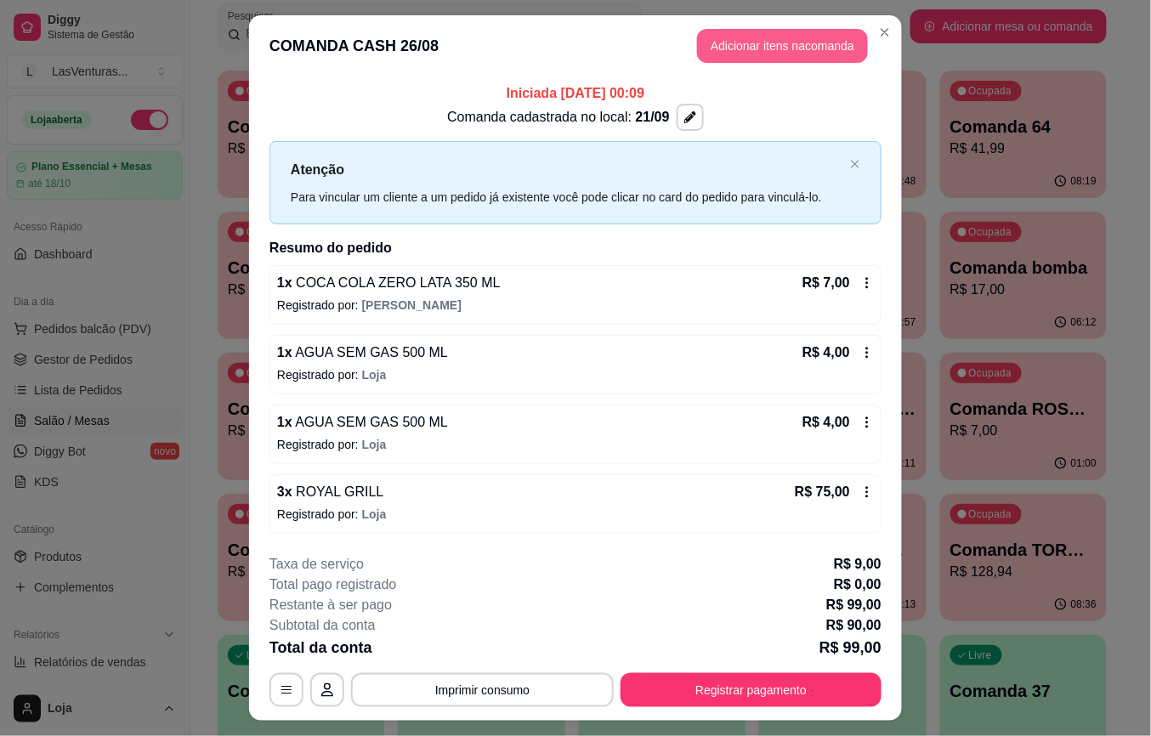
click at [775, 37] on button "Adicionar itens na comanda" at bounding box center [782, 46] width 171 height 34
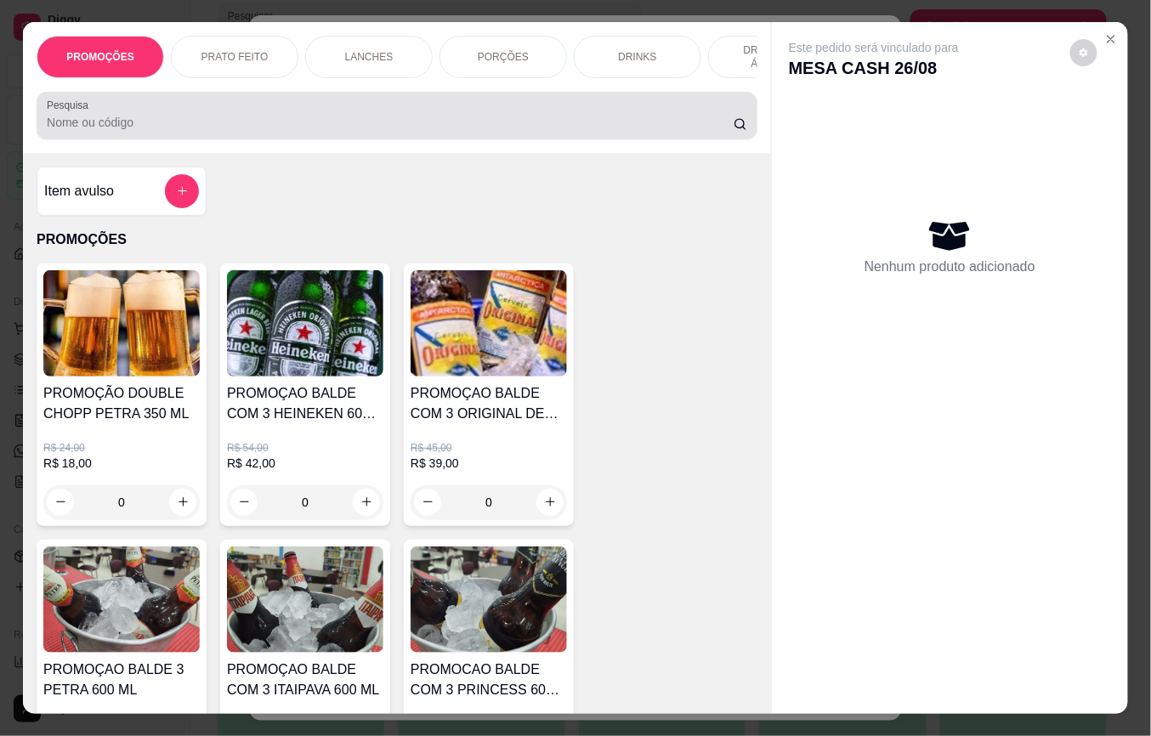
click at [160, 112] on div at bounding box center [397, 116] width 701 height 34
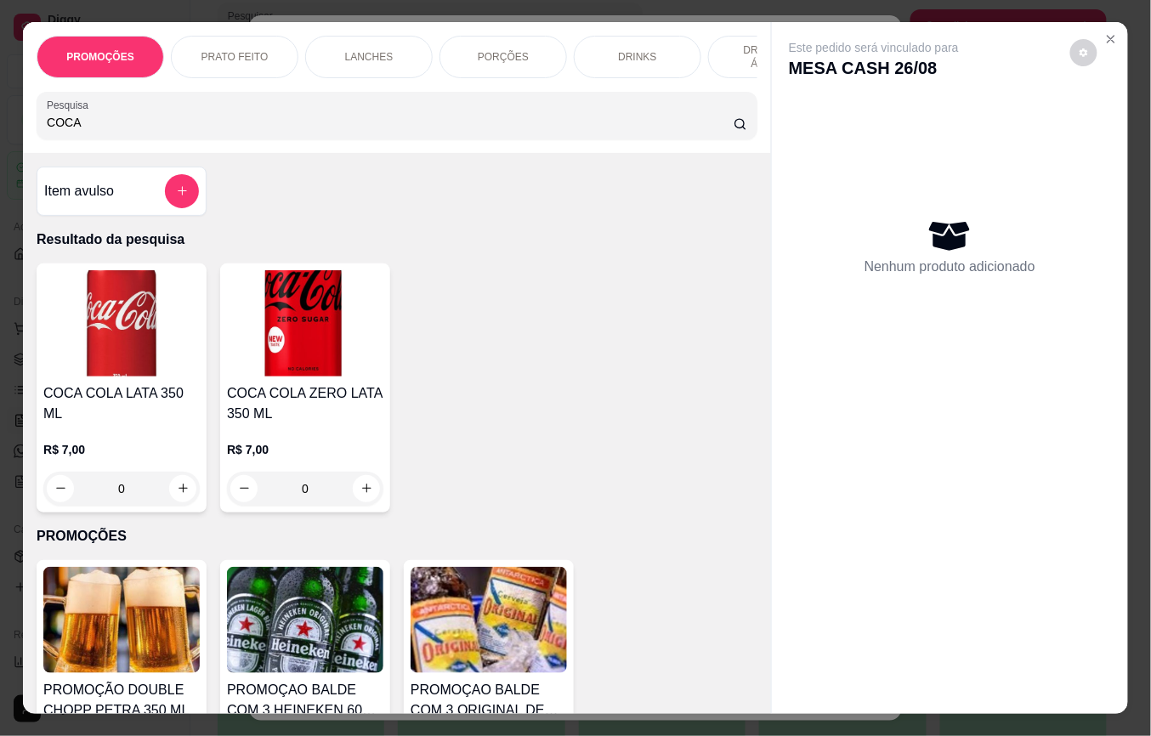
type input "COCA"
click at [97, 425] on div "R$ 7,00 0" at bounding box center [121, 465] width 156 height 82
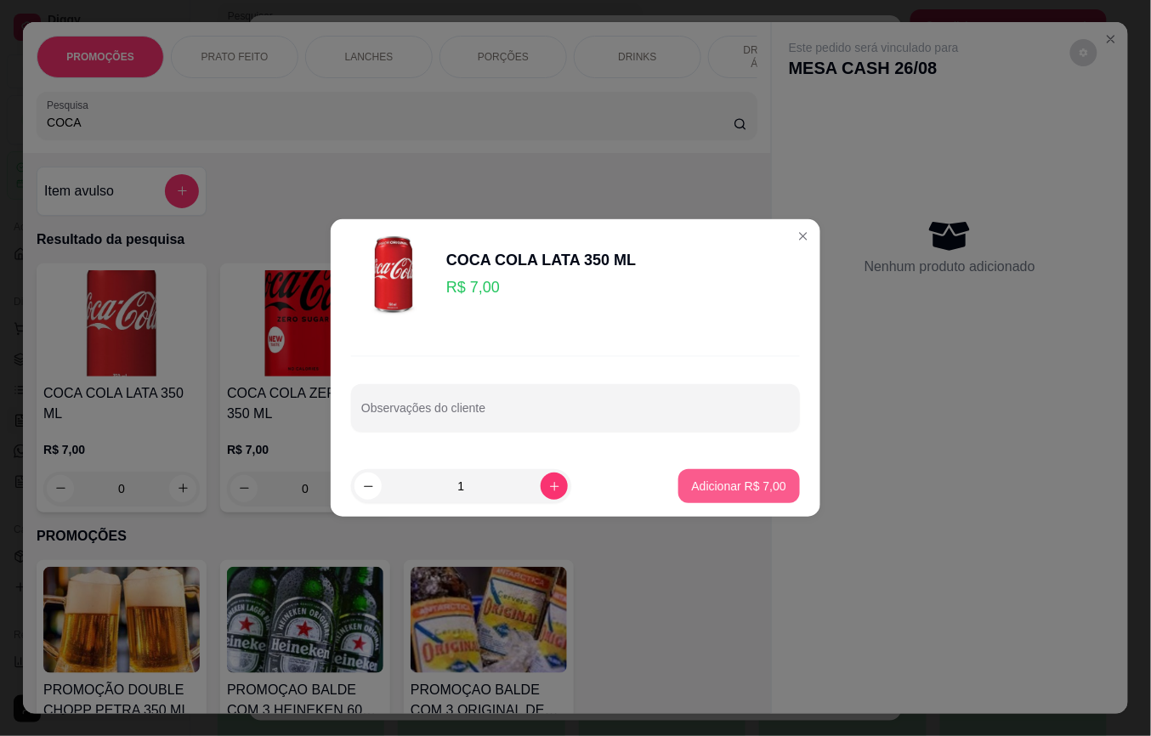
click at [692, 488] on p "Adicionar R$ 7,00" at bounding box center [739, 486] width 94 height 17
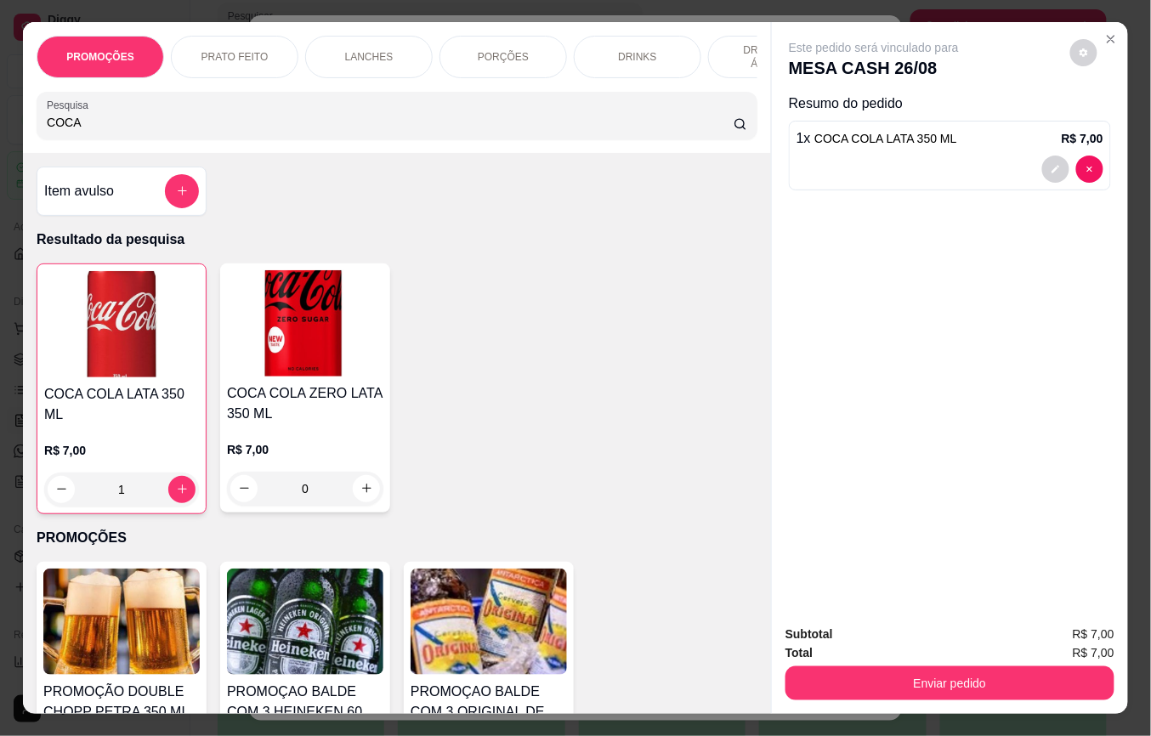
type input "1"
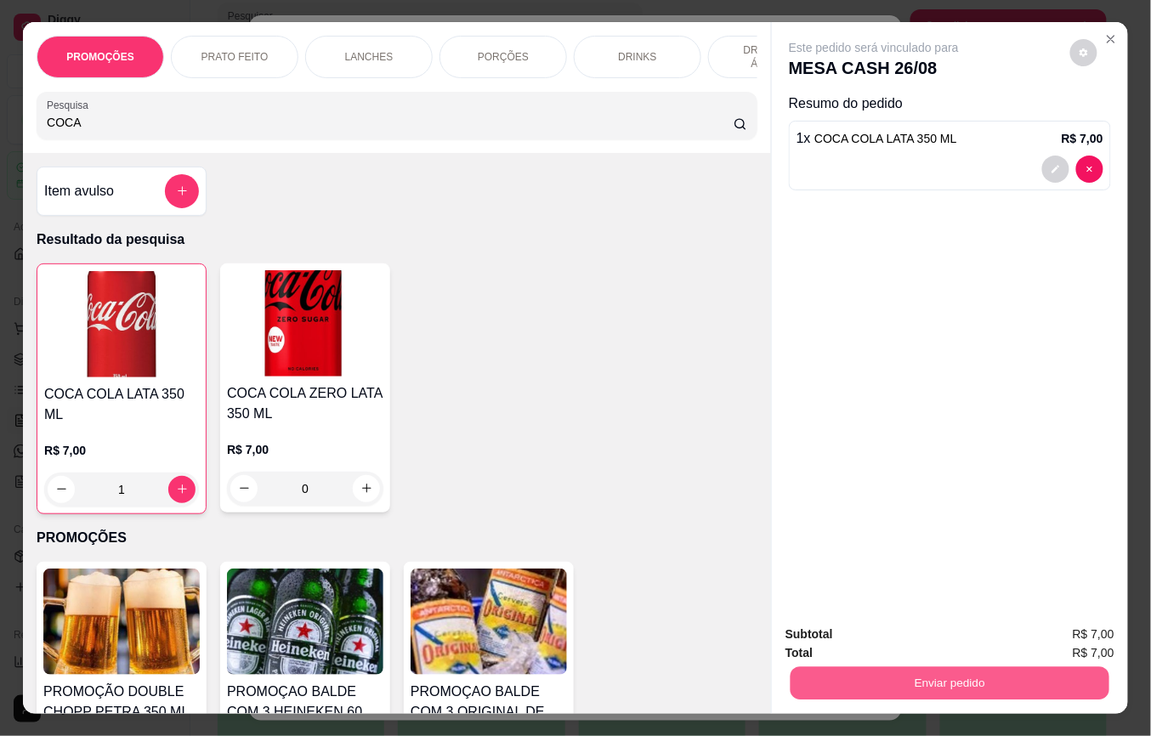
click at [903, 667] on button "Enviar pedido" at bounding box center [950, 683] width 319 height 33
click at [893, 637] on button "Não registrar e enviar pedido" at bounding box center [893, 633] width 172 height 31
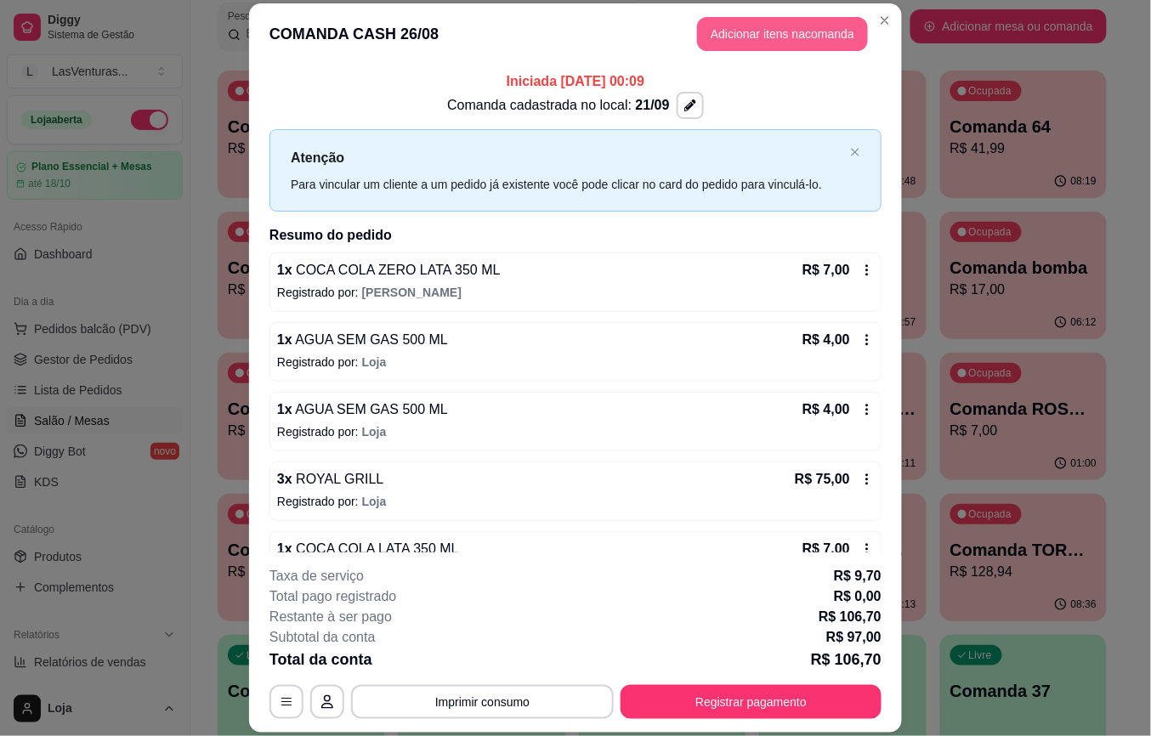
click at [797, 34] on button "Adicionar itens na comanda" at bounding box center [782, 34] width 171 height 34
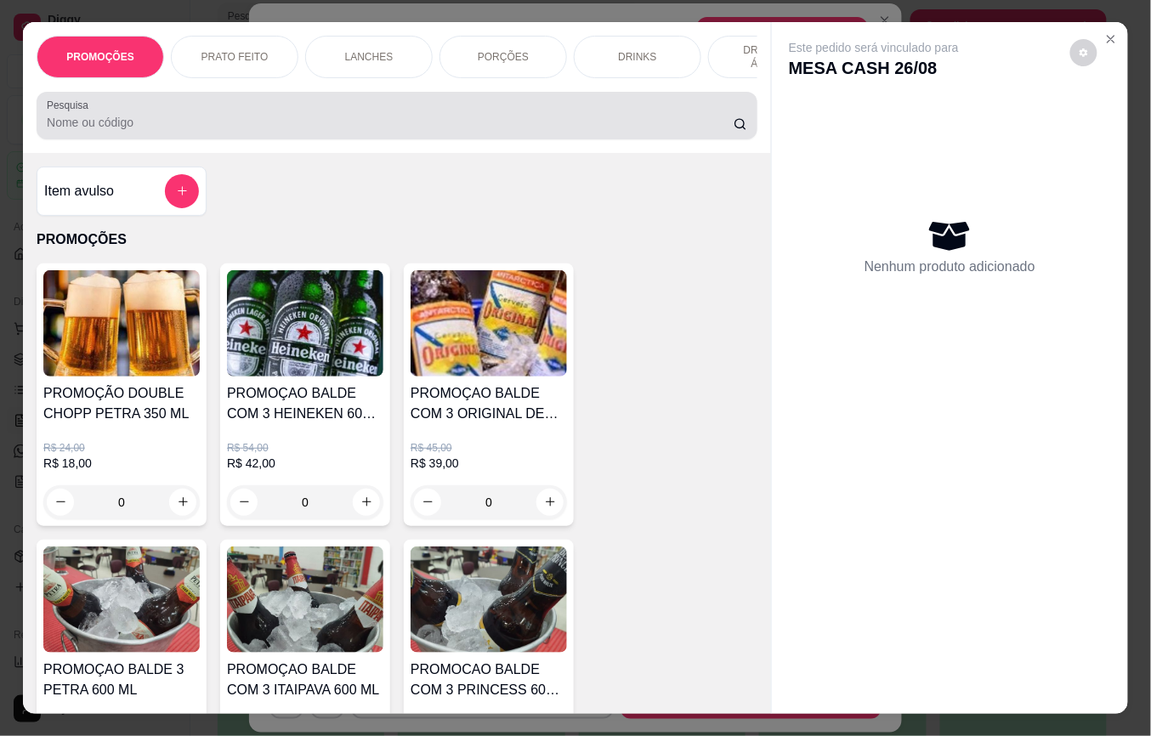
click at [173, 139] on div "Pesquisa" at bounding box center [397, 116] width 721 height 48
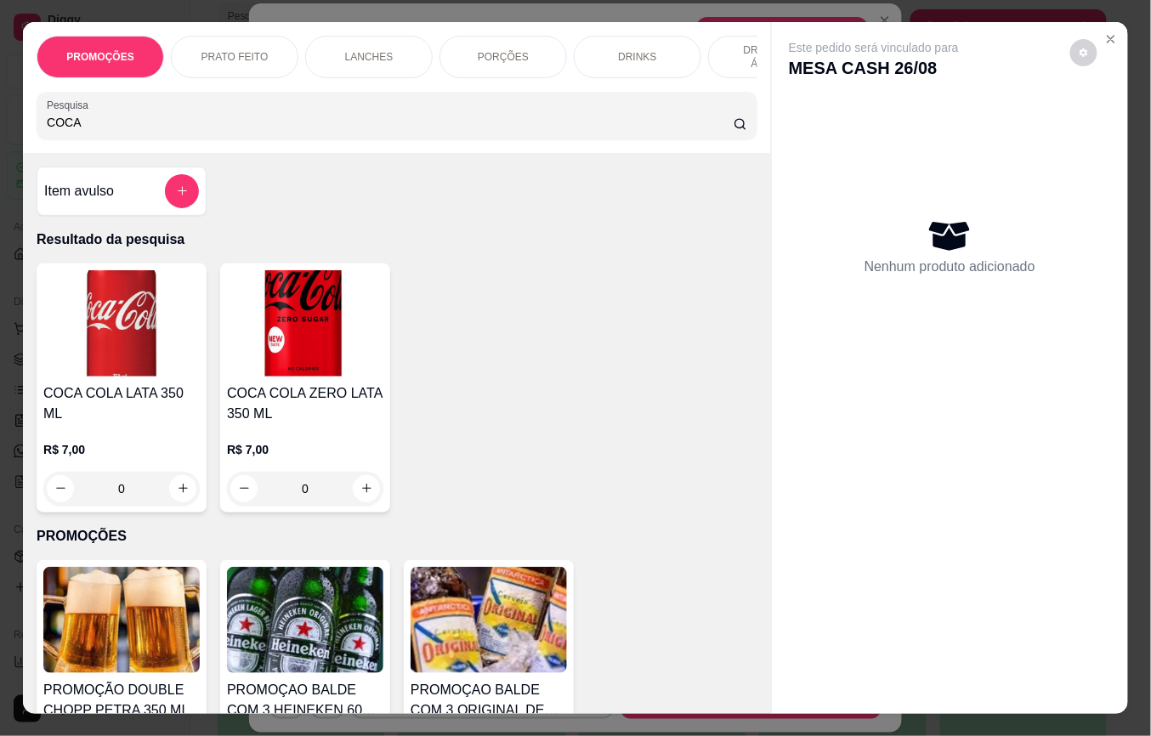
type input "COCA"
click at [143, 361] on img at bounding box center [121, 323] width 156 height 106
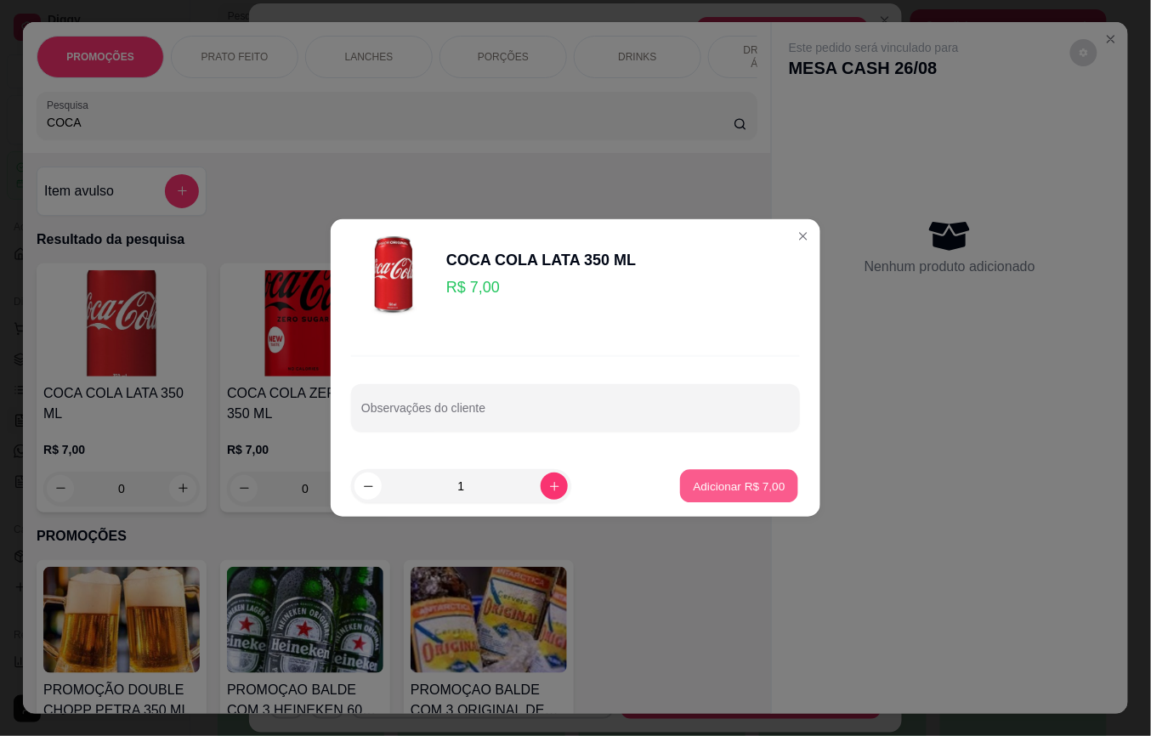
click at [697, 477] on button "Adicionar R$ 7,00" at bounding box center [739, 486] width 118 height 33
type input "1"
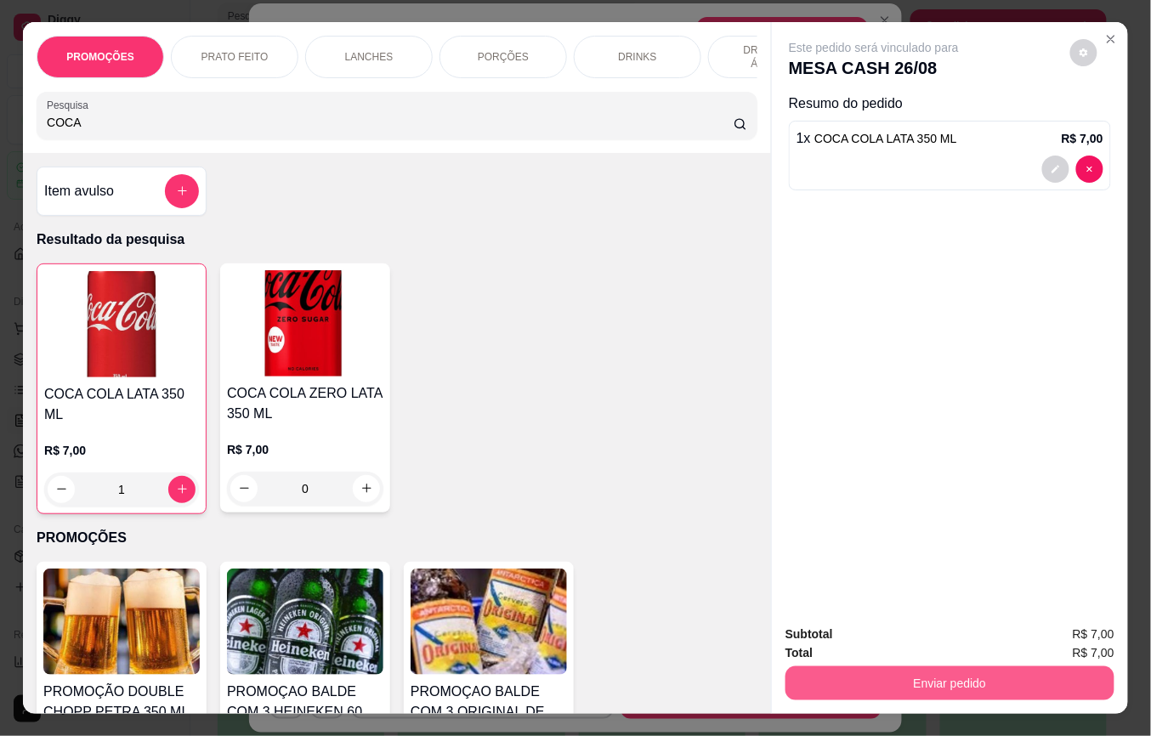
click at [860, 674] on button "Enviar pedido" at bounding box center [950, 684] width 329 height 34
click at [848, 614] on div "Deseja registrar o cliente que fez esse pedido? Essa é uma forma de identificar…" at bounding box center [942, 613] width 291 height 73
click at [848, 616] on div "Deseja registrar o cliente que fez esse pedido? Essa é uma forma de identificar…" at bounding box center [942, 613] width 291 height 73
click at [854, 630] on button "Não registrar e enviar pedido" at bounding box center [893, 633] width 172 height 31
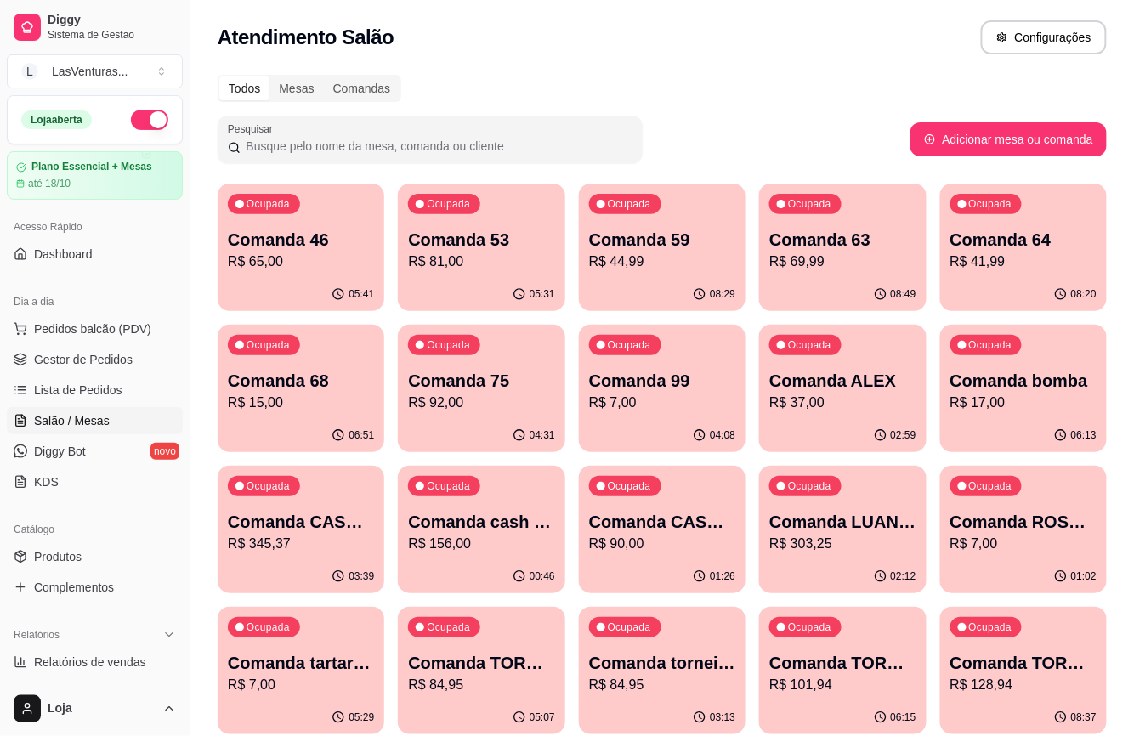
scroll to position [113, 0]
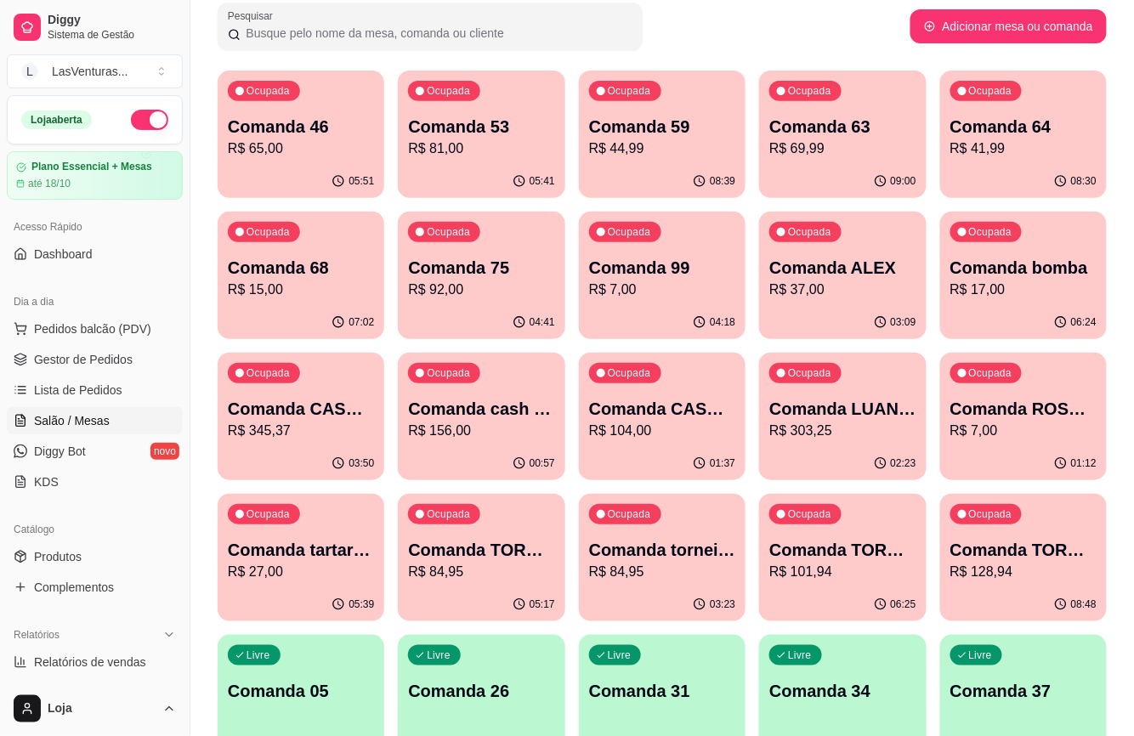
click at [451, 280] on p "R$ 92,00" at bounding box center [481, 290] width 146 height 20
click at [326, 275] on p "Comanda 68" at bounding box center [301, 268] width 146 height 24
click at [1000, 287] on p "R$ 17,00" at bounding box center [1024, 290] width 146 height 20
click at [624, 565] on p "R$ 84,95" at bounding box center [662, 572] width 142 height 20
click at [673, 461] on div "01:38" at bounding box center [663, 462] width 162 height 32
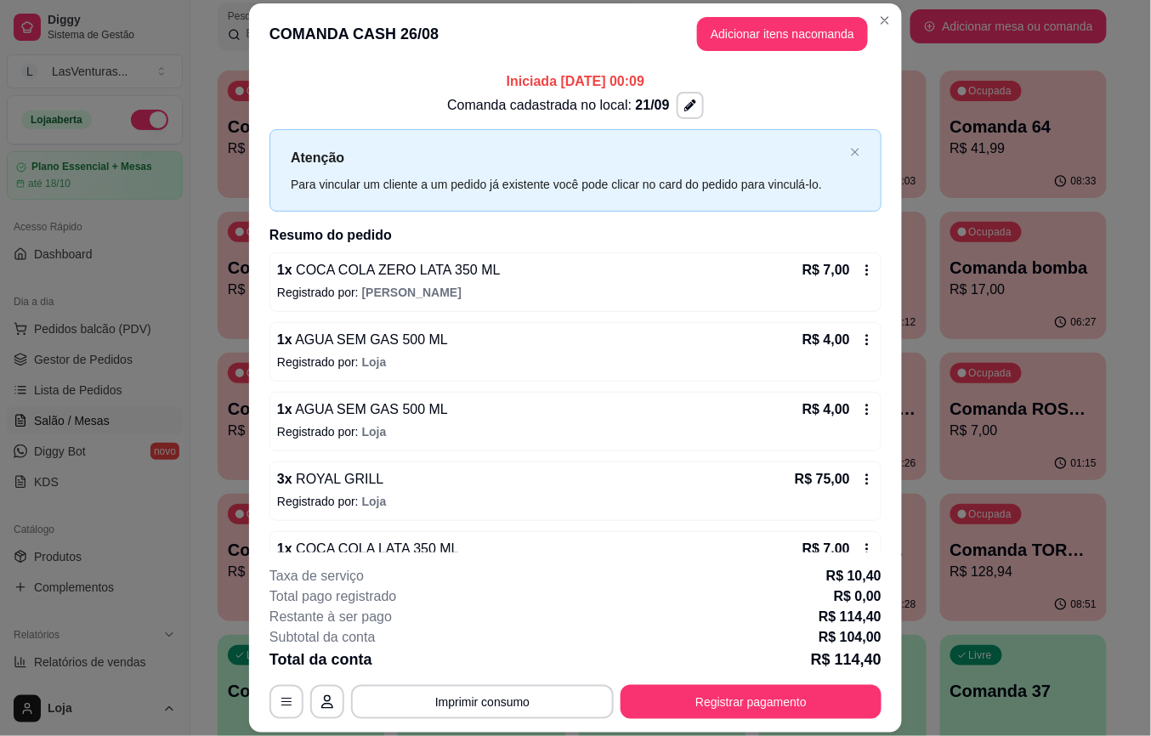
click at [765, 15] on header "COMANDA CASH 26/08 Adicionar itens na comanda" at bounding box center [575, 33] width 653 height 61
click at [796, 29] on button "Adicionar itens na comanda" at bounding box center [783, 34] width 166 height 33
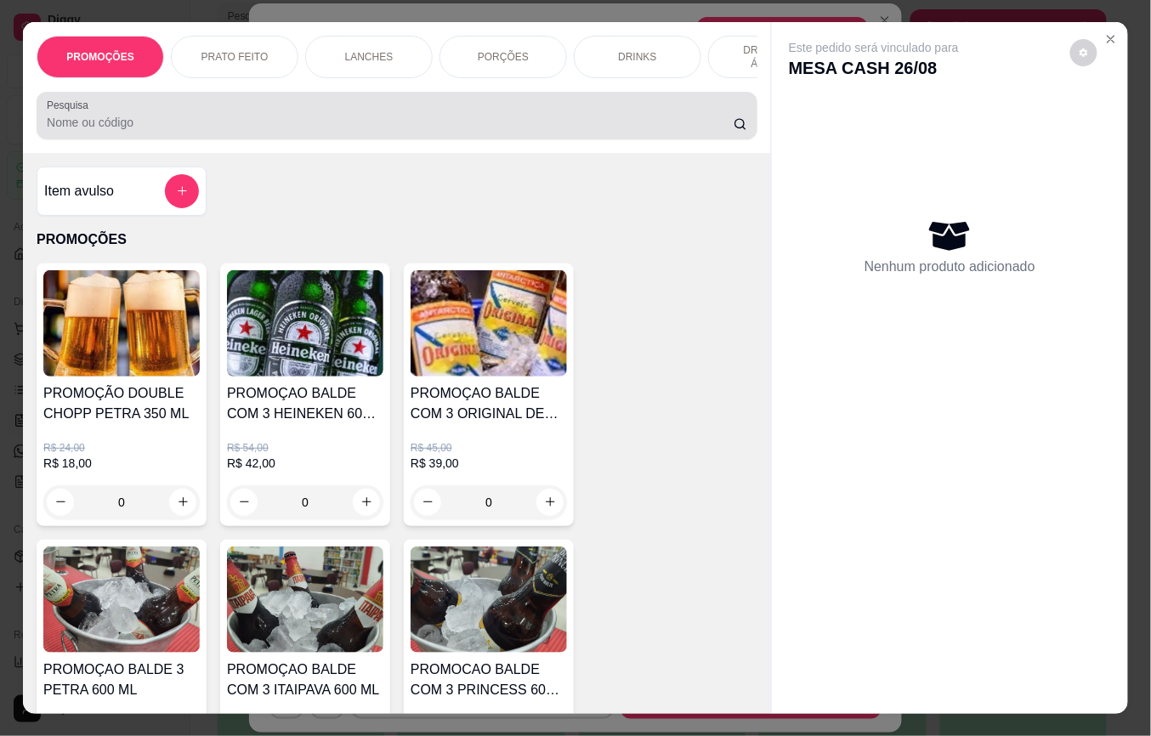
click at [230, 122] on input "Pesquisa" at bounding box center [390, 122] width 687 height 17
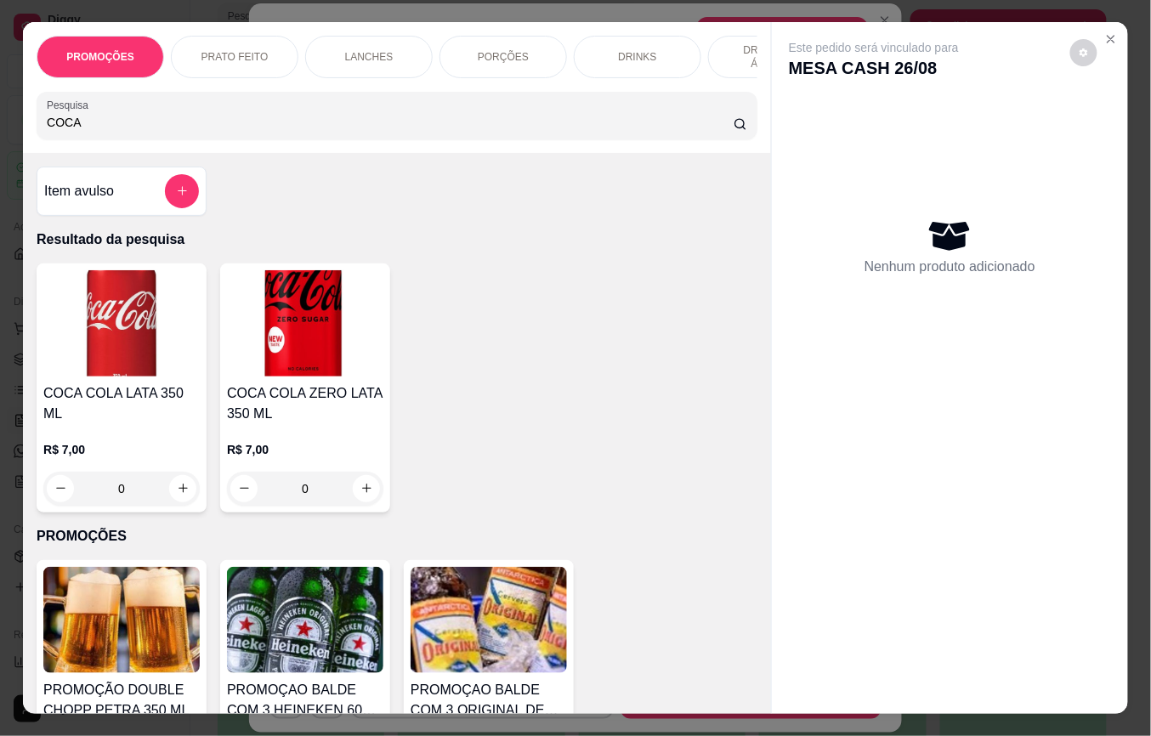
type input "COCA"
click at [97, 441] on p "R$ 7,00" at bounding box center [121, 449] width 156 height 17
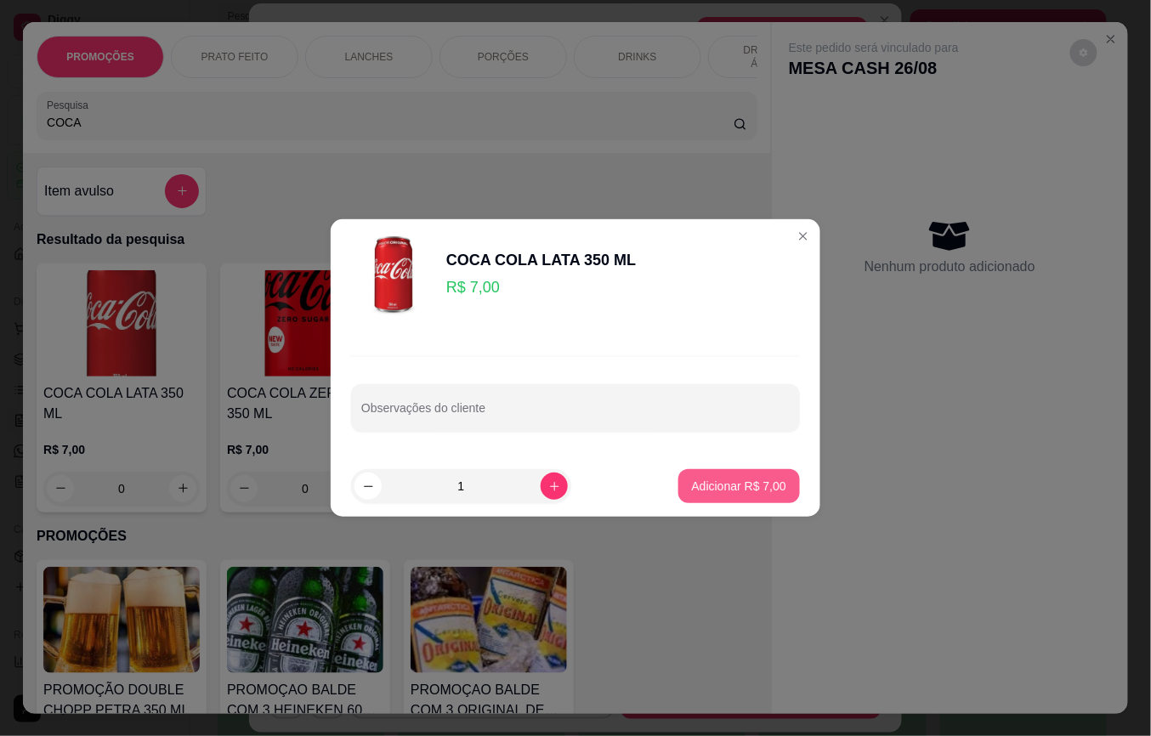
click at [746, 501] on button "Adicionar R$ 7,00" at bounding box center [739, 486] width 122 height 34
type input "1"
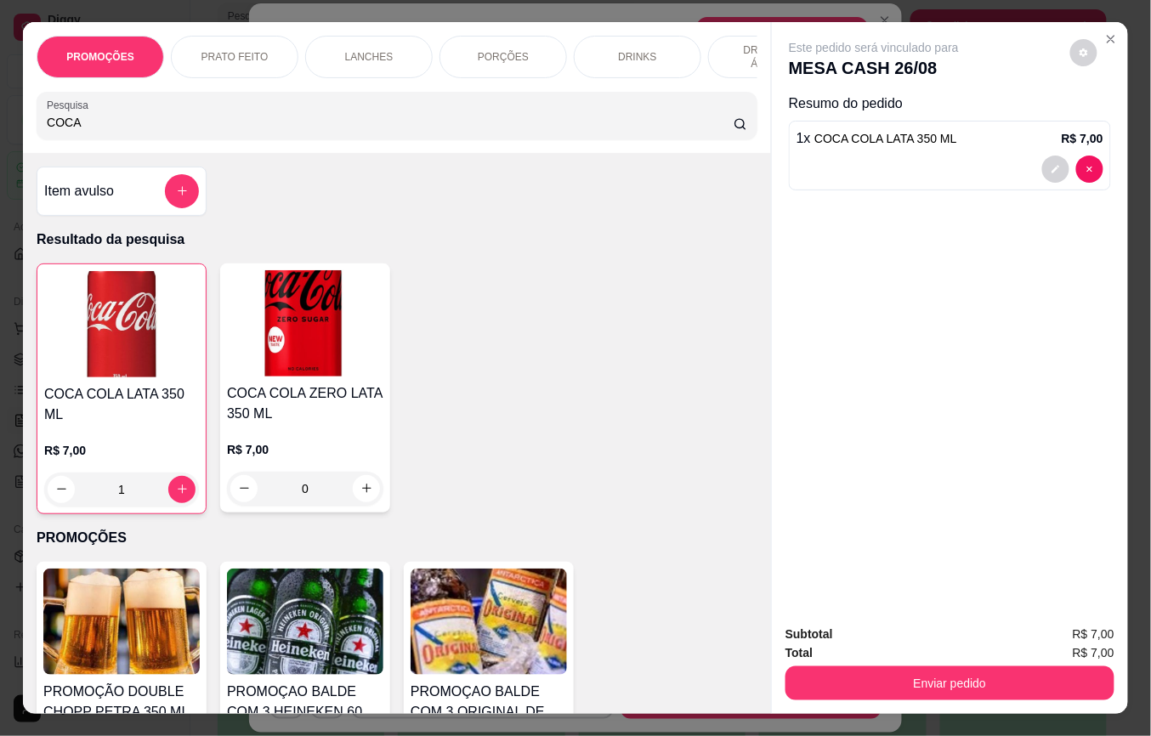
click at [832, 662] on div "Enviar pedido" at bounding box center [950, 681] width 329 height 38
click at [840, 672] on button "Enviar pedido" at bounding box center [950, 684] width 329 height 34
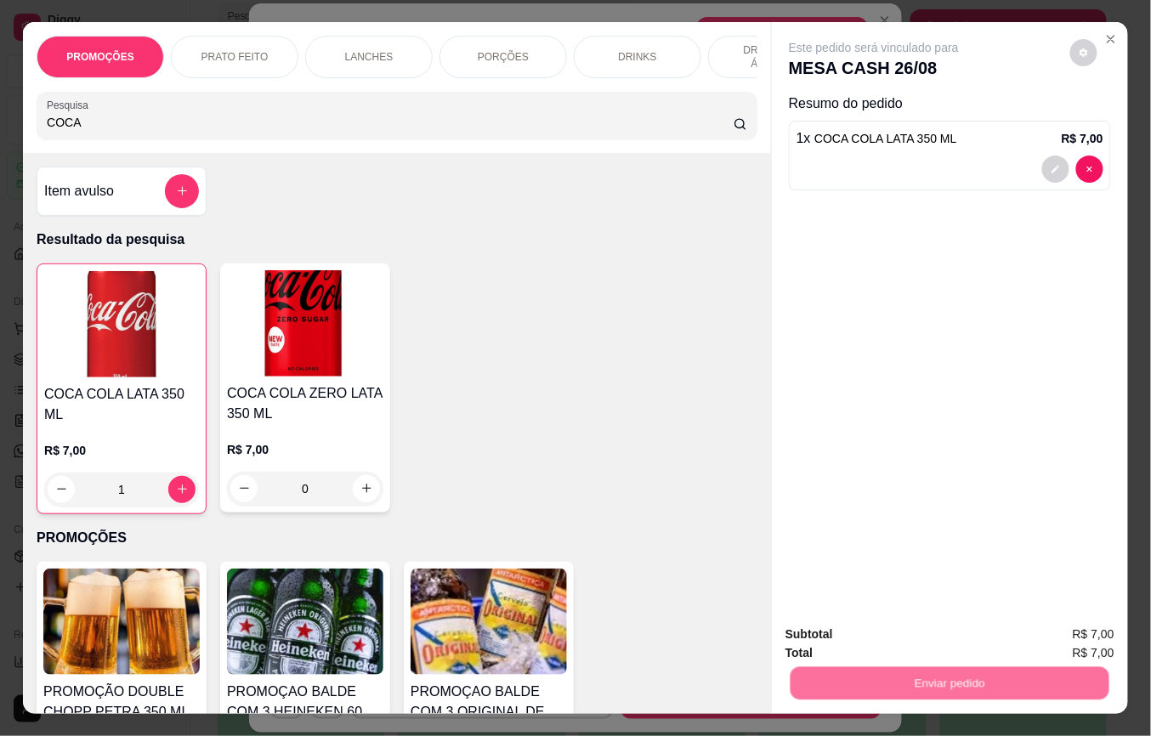
click at [838, 636] on button "Não registrar e enviar pedido" at bounding box center [892, 634] width 177 height 32
